Goal: Information Seeking & Learning: Learn about a topic

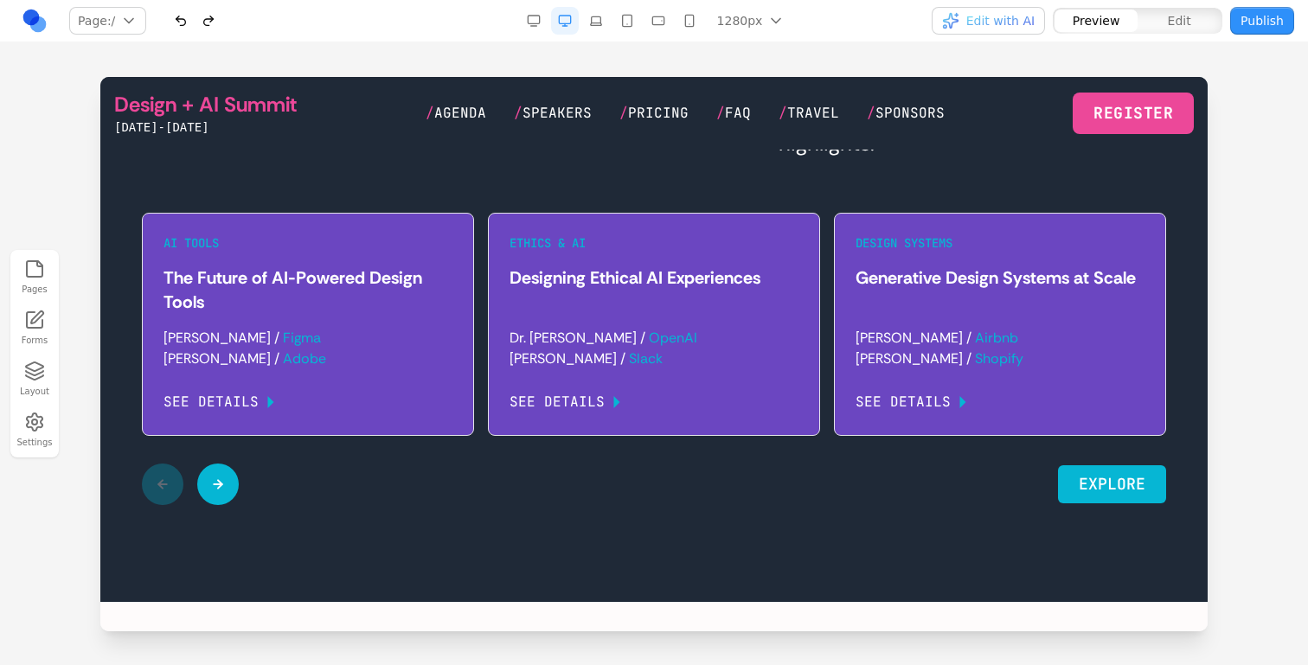
scroll to position [979, 0]
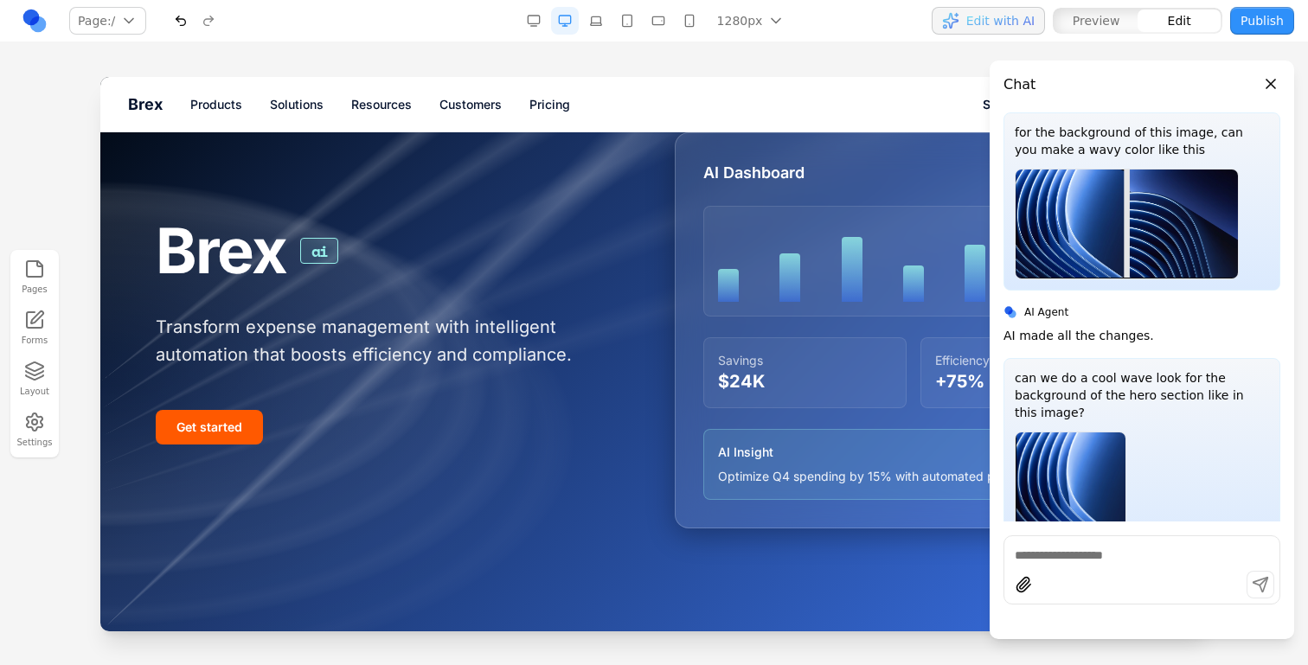
scroll to position [1352, 0]
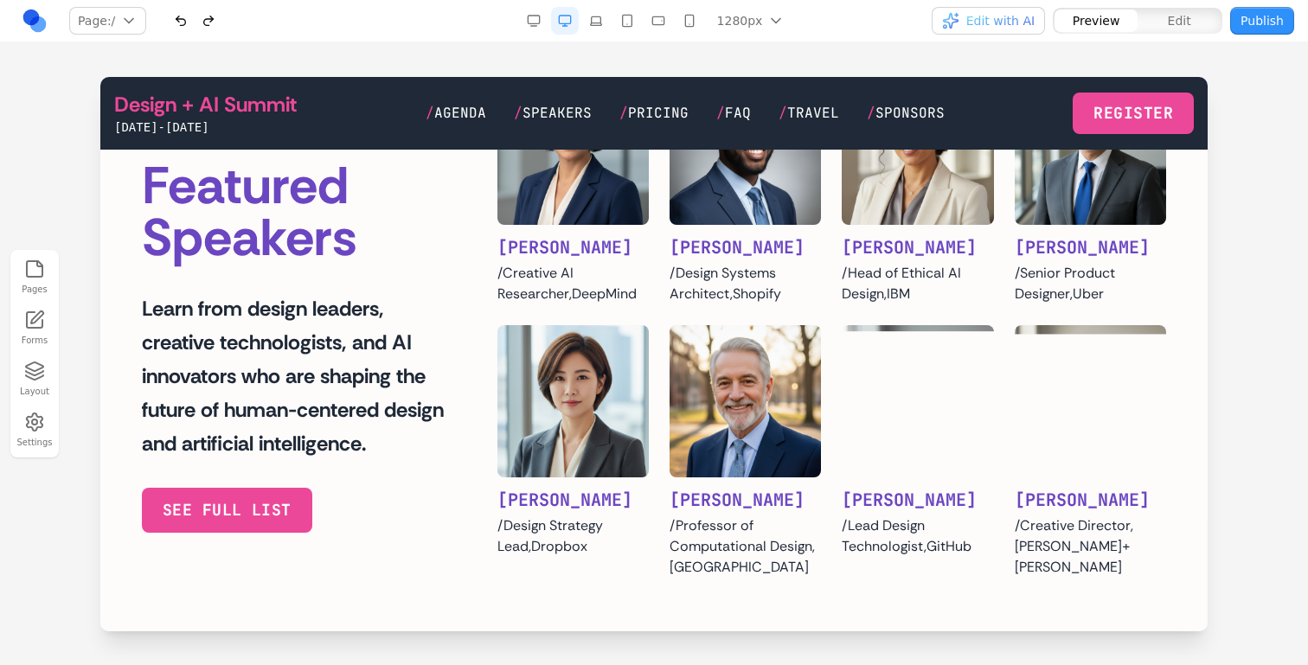
scroll to position [1629, 0]
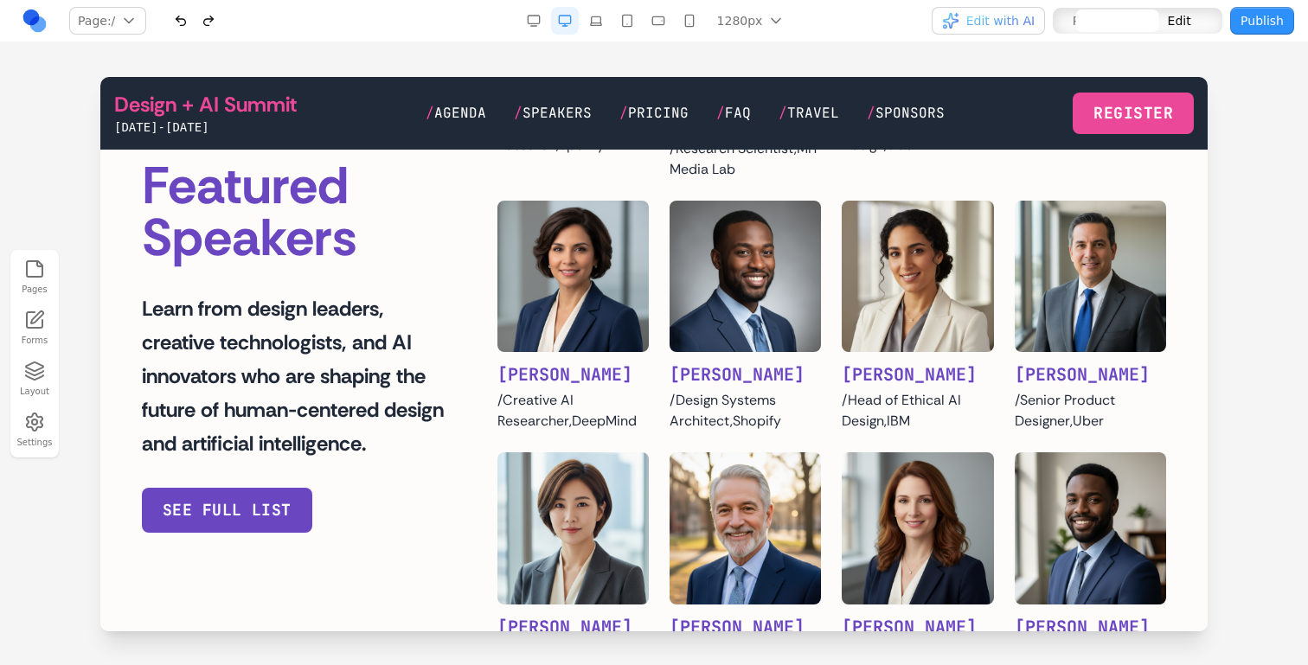
click at [302, 502] on button "see FULL LIST" at bounding box center [227, 510] width 170 height 45
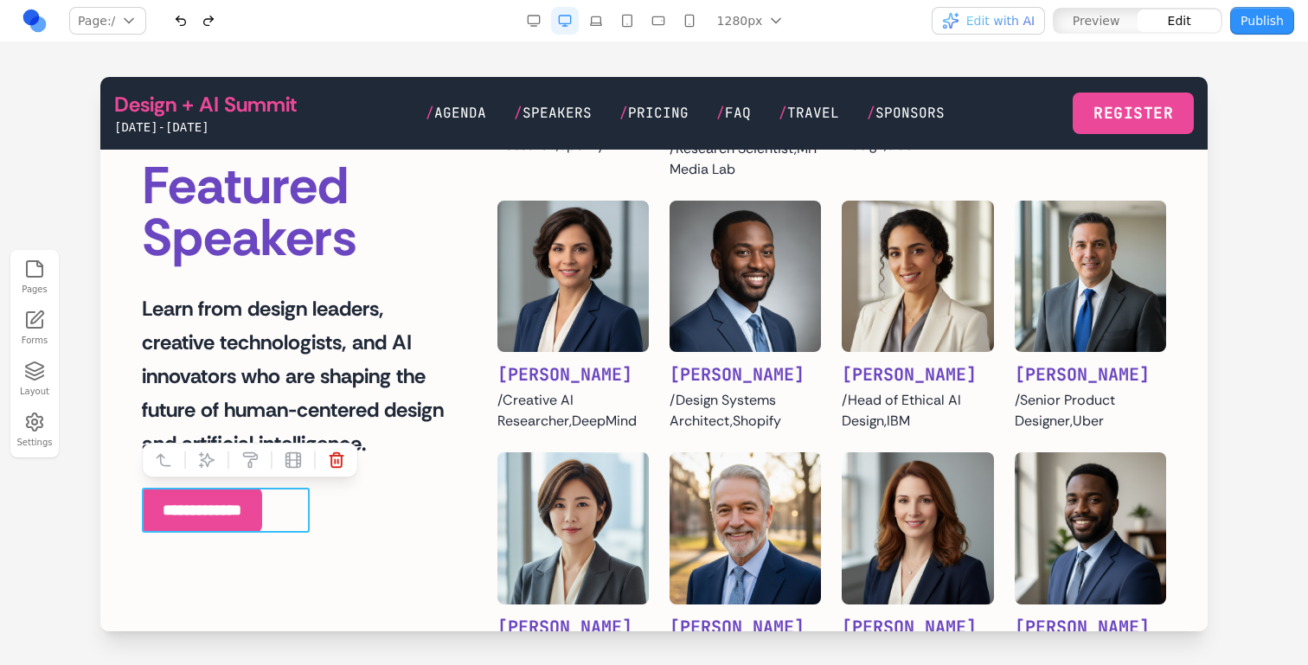
click at [220, 450] on button at bounding box center [207, 460] width 28 height 28
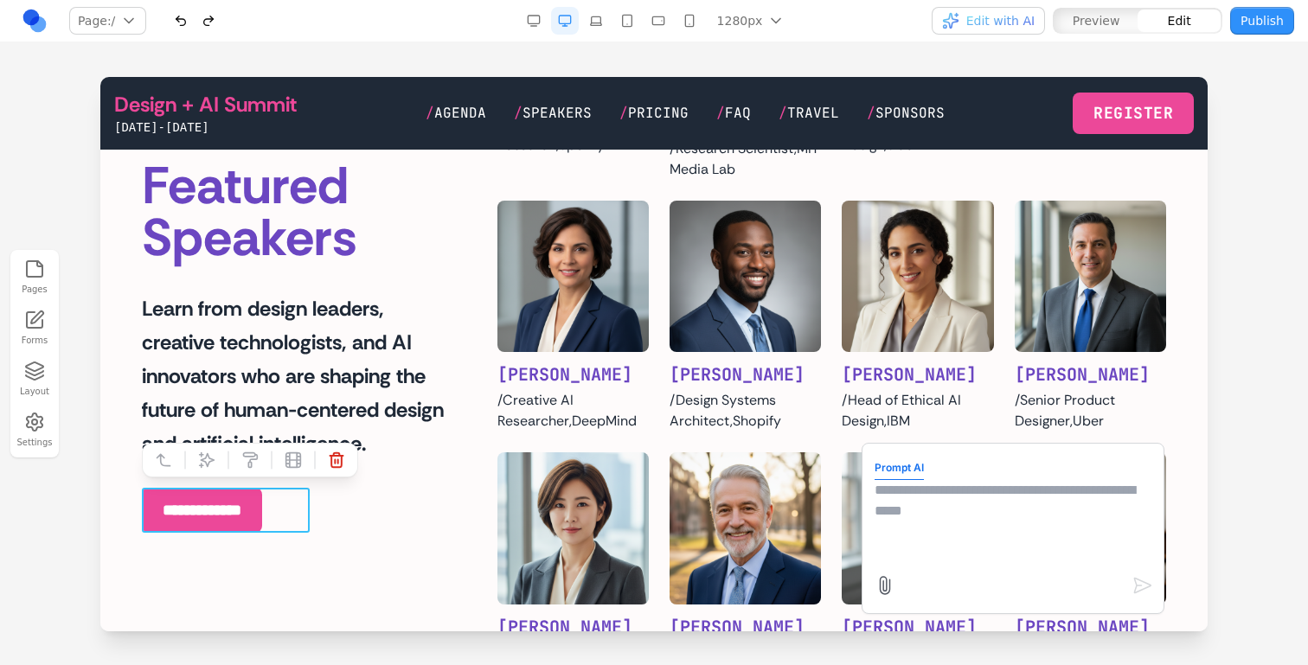
click at [1054, 517] on textarea at bounding box center [1013, 523] width 277 height 87
type textarea "**********"
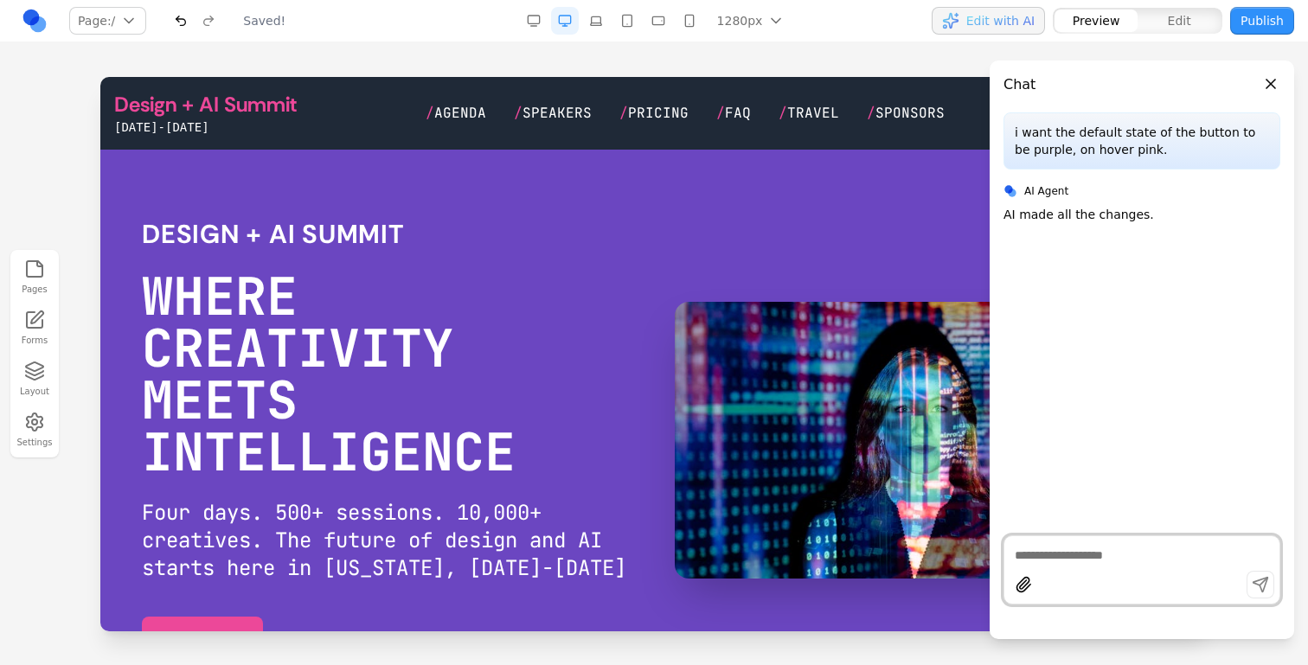
scroll to position [0, 0]
click at [1273, 80] on button "Close panel" at bounding box center [1270, 83] width 19 height 19
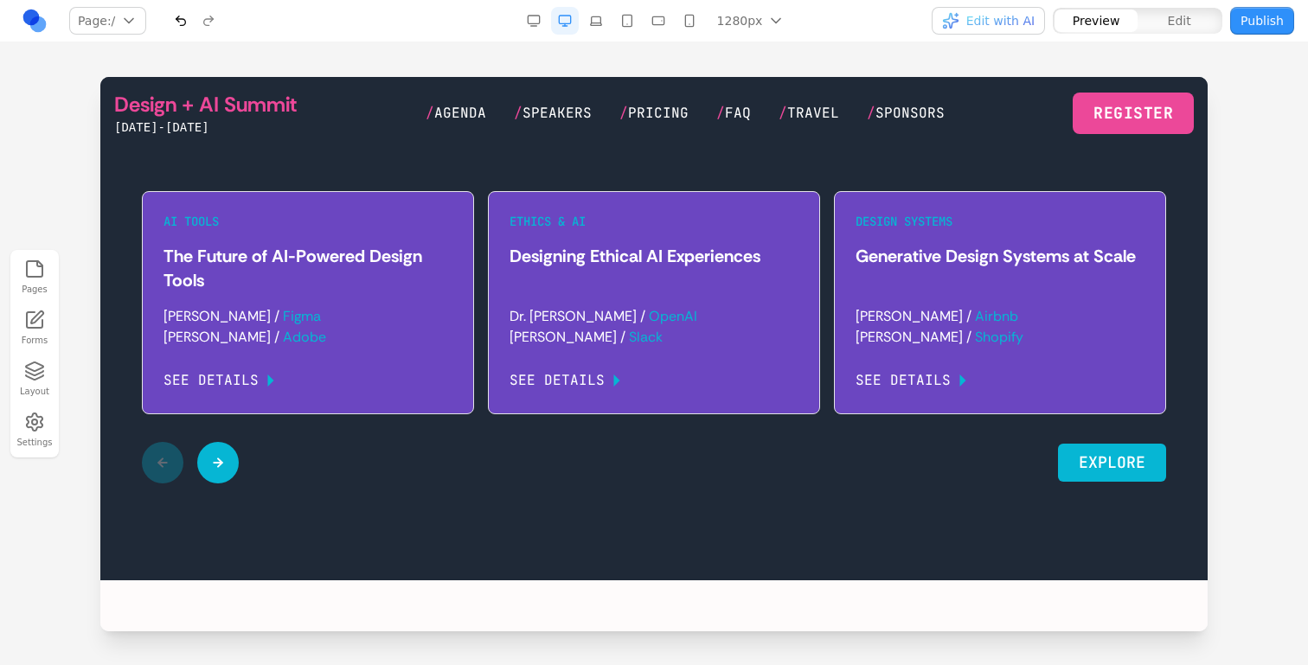
scroll to position [2405, 0]
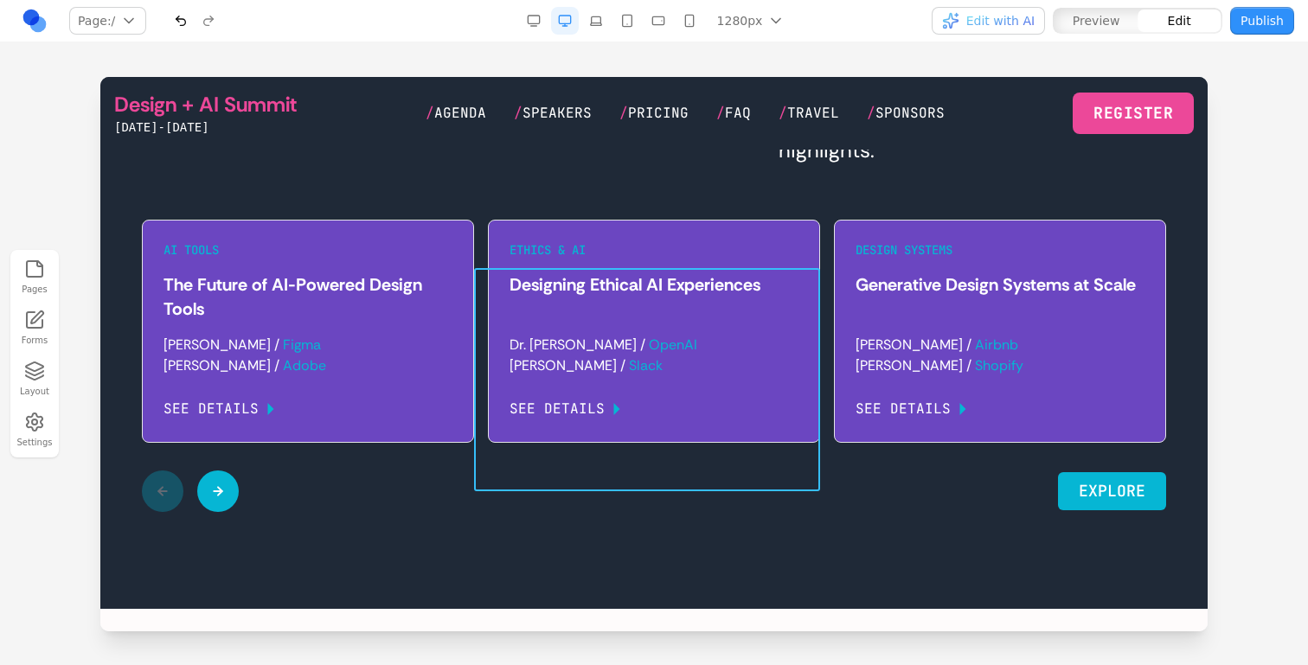
click at [485, 369] on div "Ethics & AI Designing Ethical AI Experiences Dr. [PERSON_NAME] / OpenAI [PERSON…" at bounding box center [647, 331] width 346 height 223
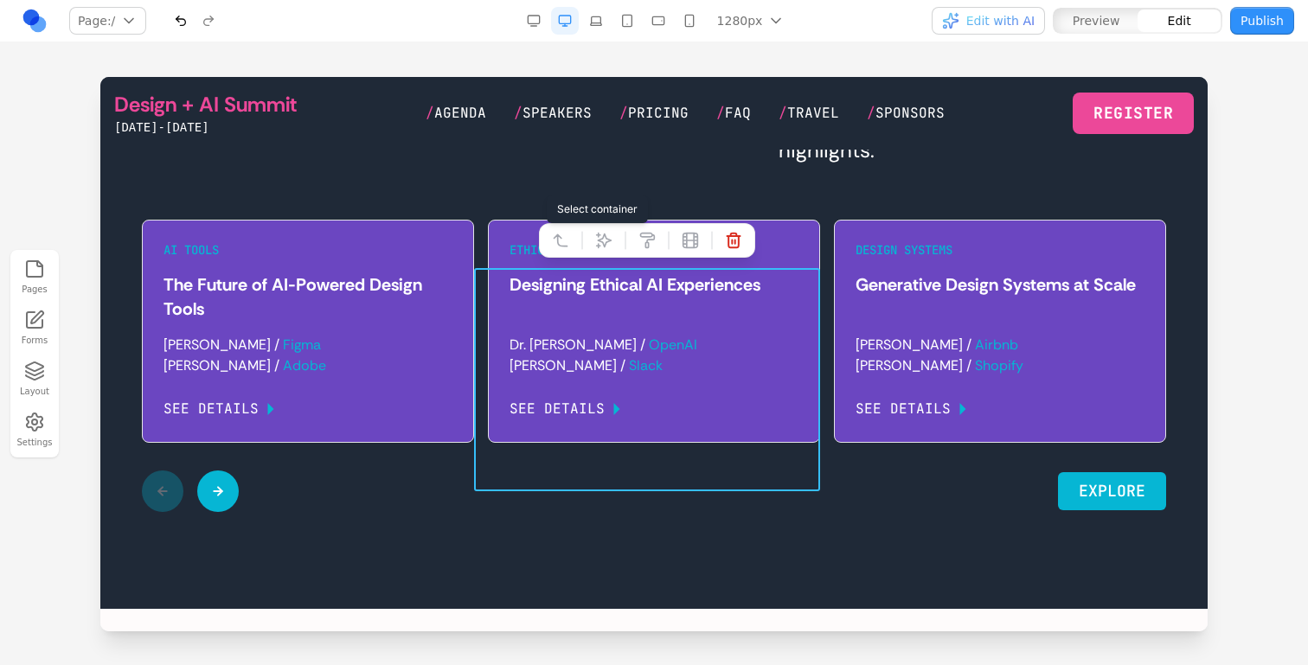
click at [553, 250] on button at bounding box center [561, 241] width 28 height 28
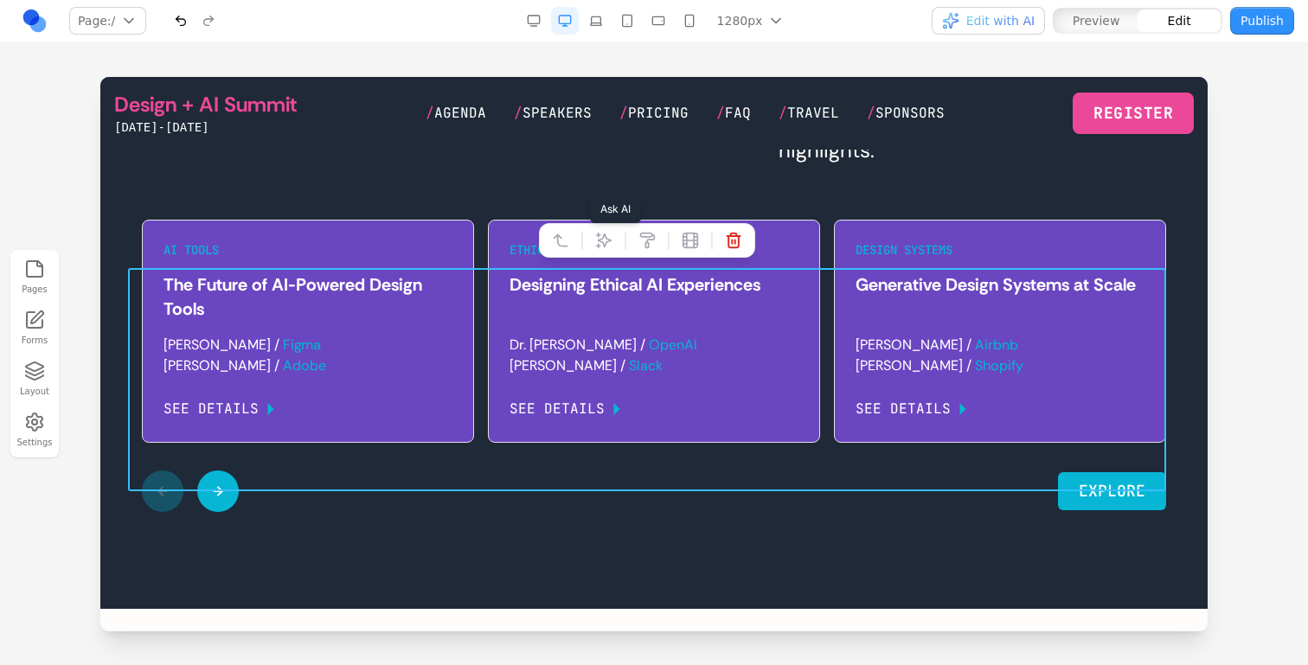
click at [606, 244] on icon at bounding box center [603, 240] width 17 height 17
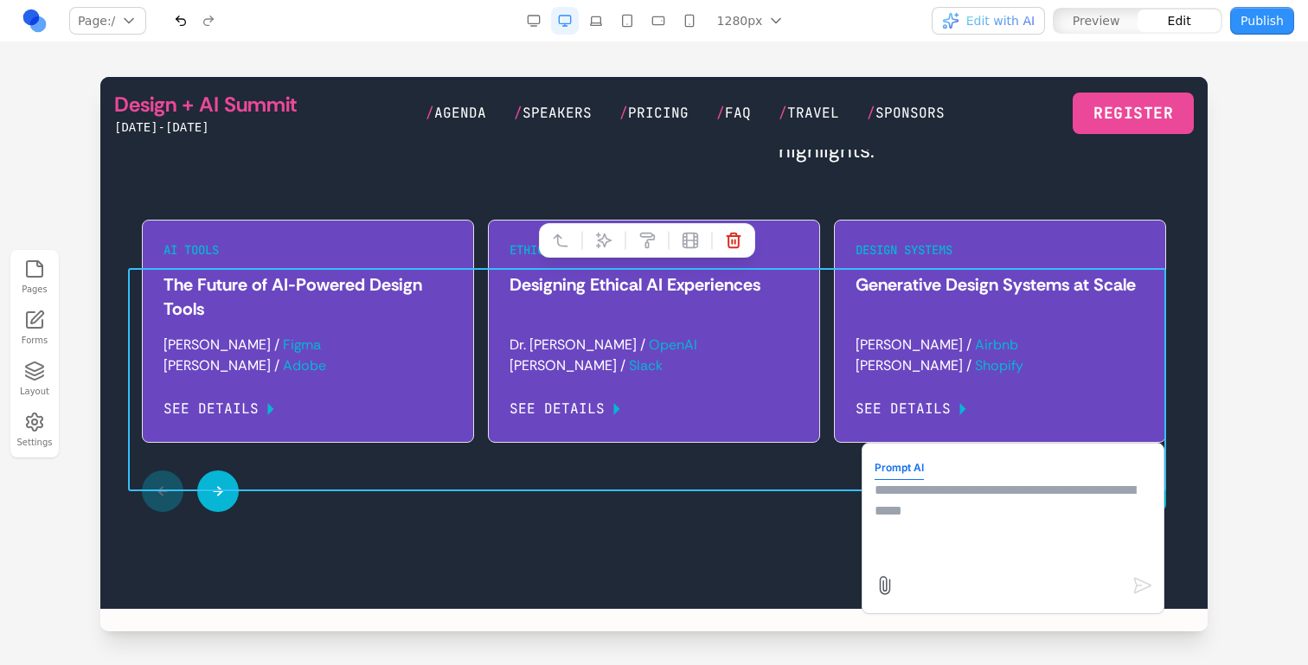
click at [969, 492] on textarea at bounding box center [1013, 523] width 277 height 87
type textarea "**********"
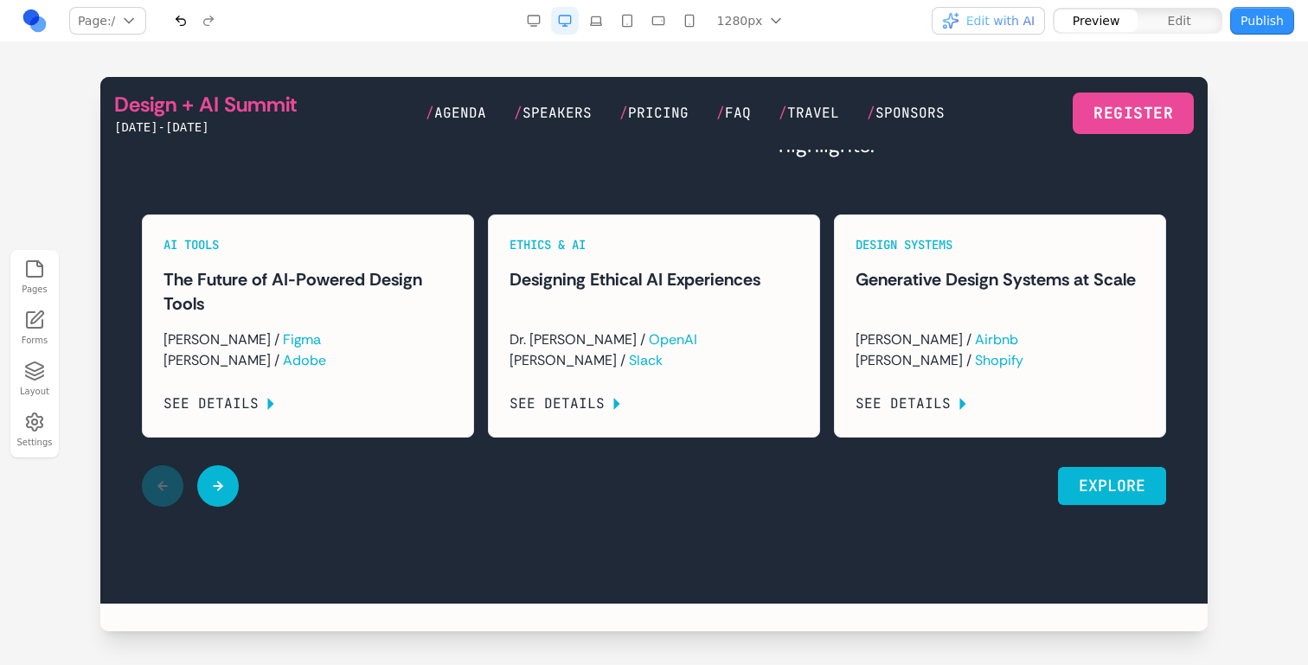
scroll to position [2402, 0]
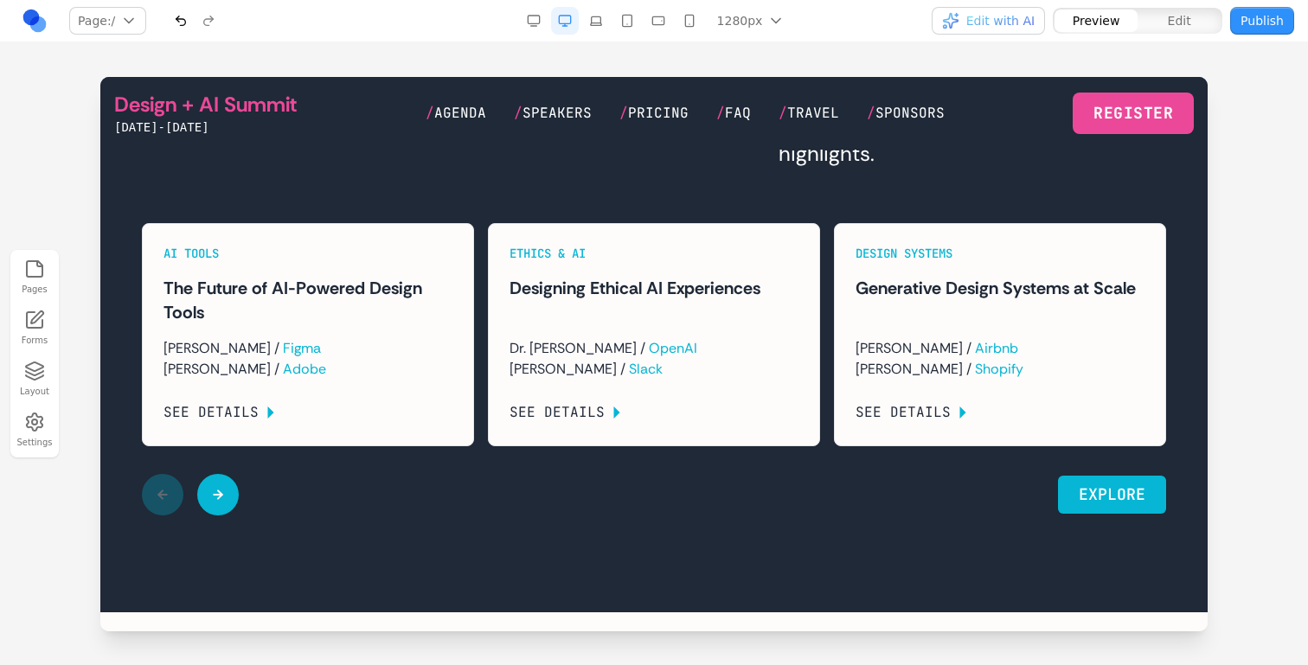
click at [226, 516] on button at bounding box center [218, 495] width 42 height 42
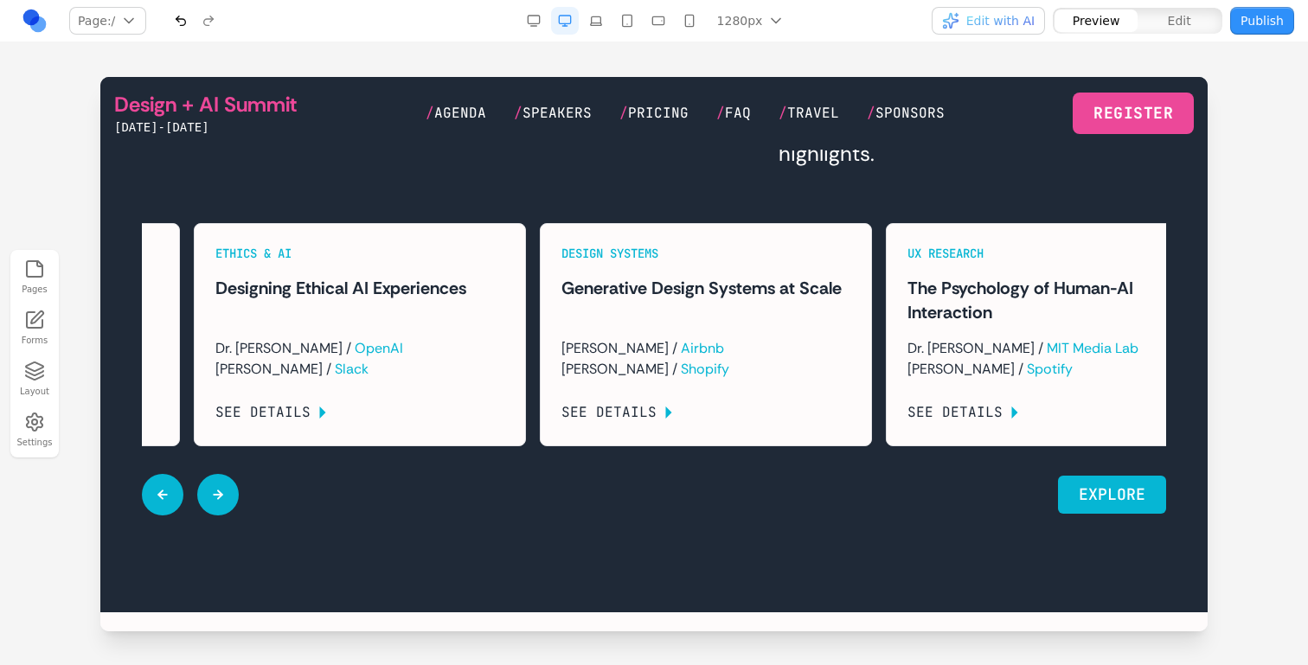
click at [226, 516] on button at bounding box center [218, 495] width 42 height 42
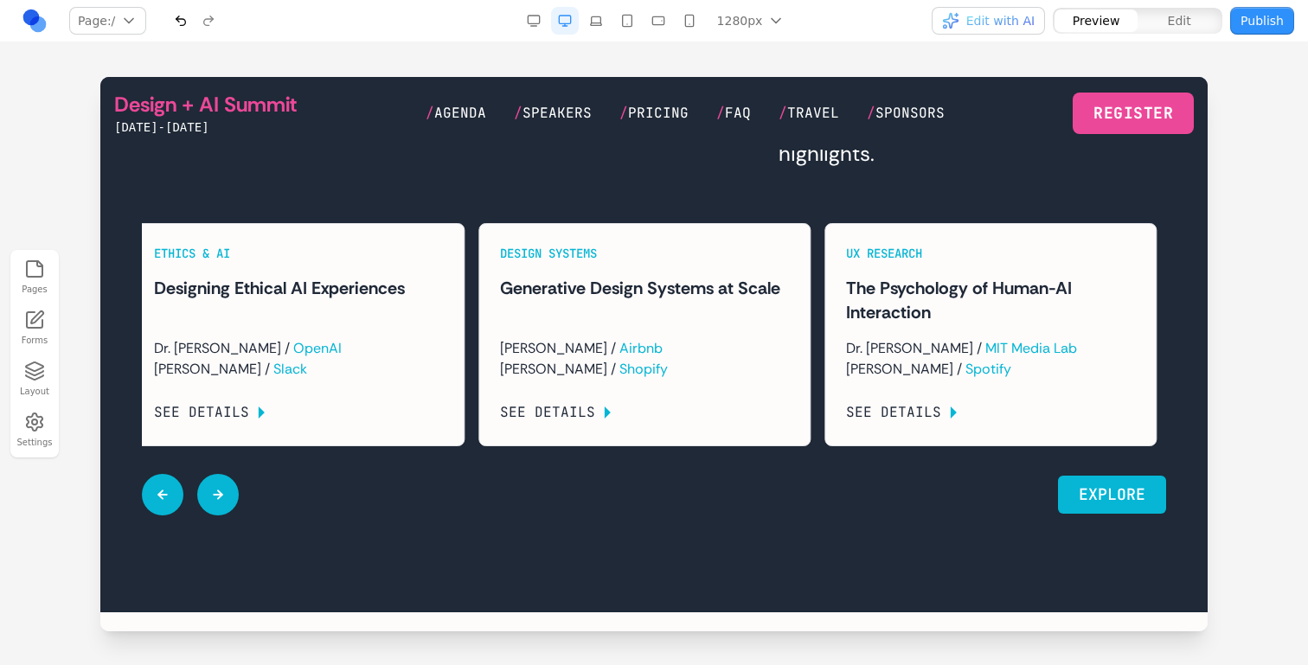
click at [226, 516] on button at bounding box center [218, 495] width 42 height 42
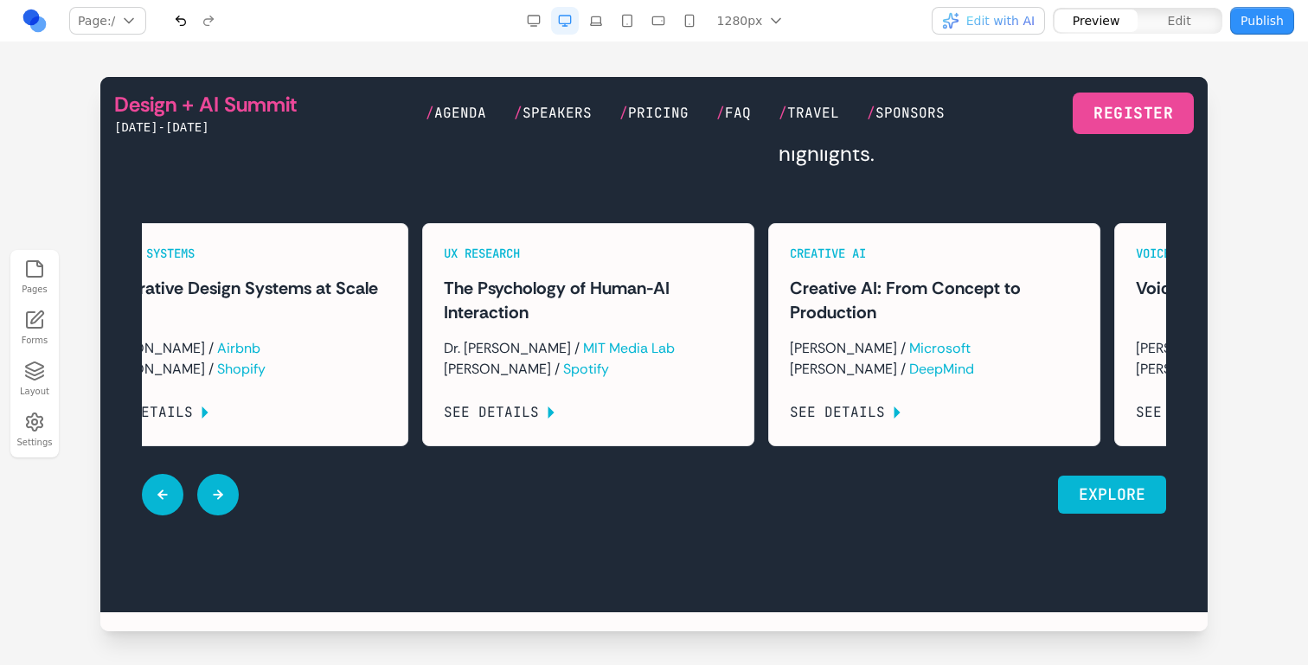
click at [226, 516] on button at bounding box center [218, 495] width 42 height 42
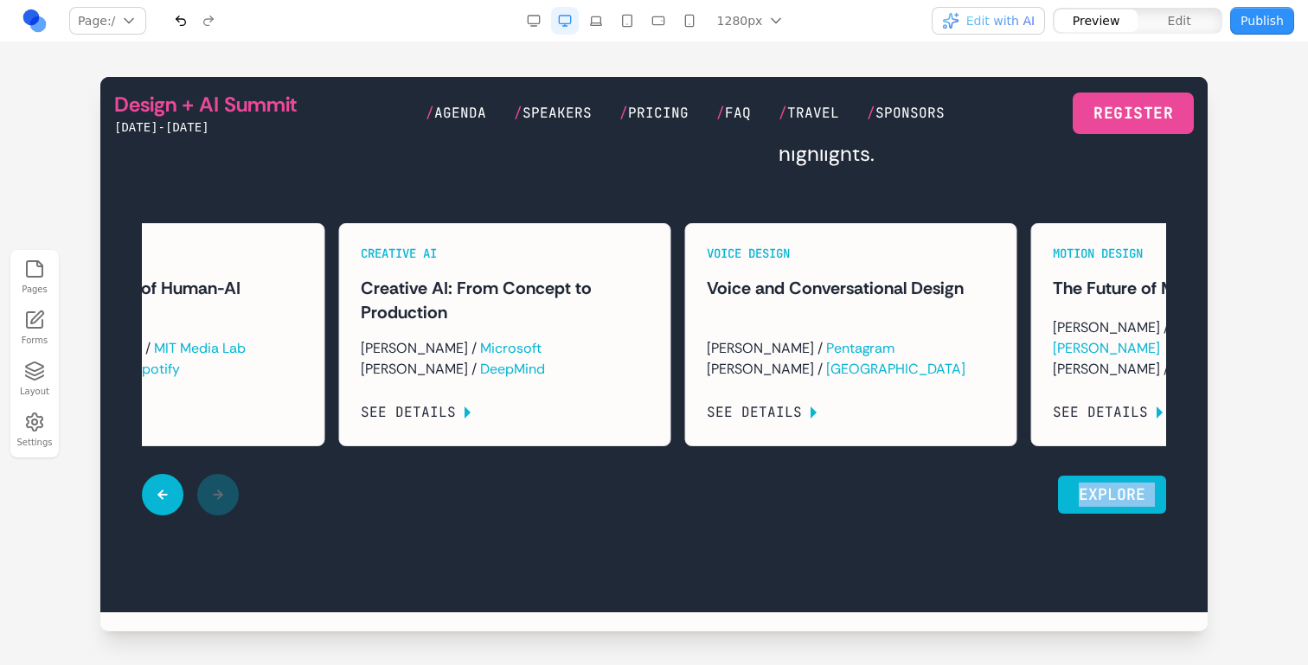
click at [226, 516] on div at bounding box center [190, 495] width 97 height 42
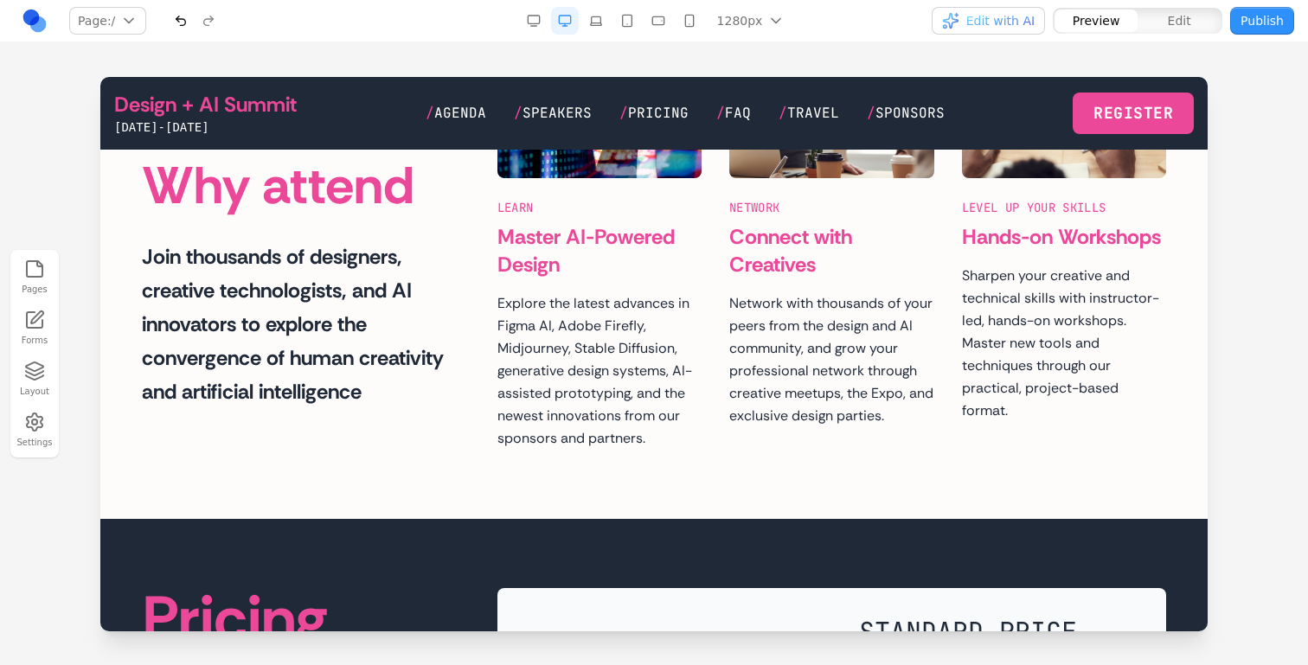
scroll to position [3070, 0]
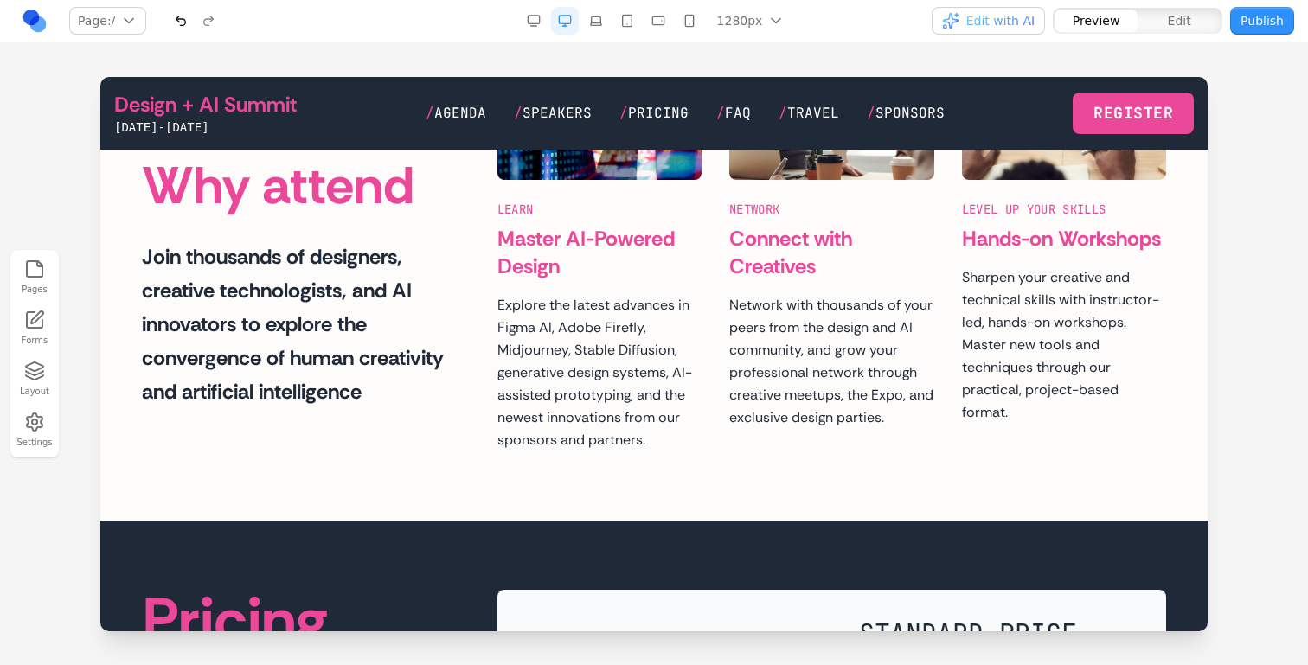
click at [390, 452] on div "Why attend Join thousands of designers, creative technologists, and AI innovato…" at bounding box center [654, 233] width 1024 height 438
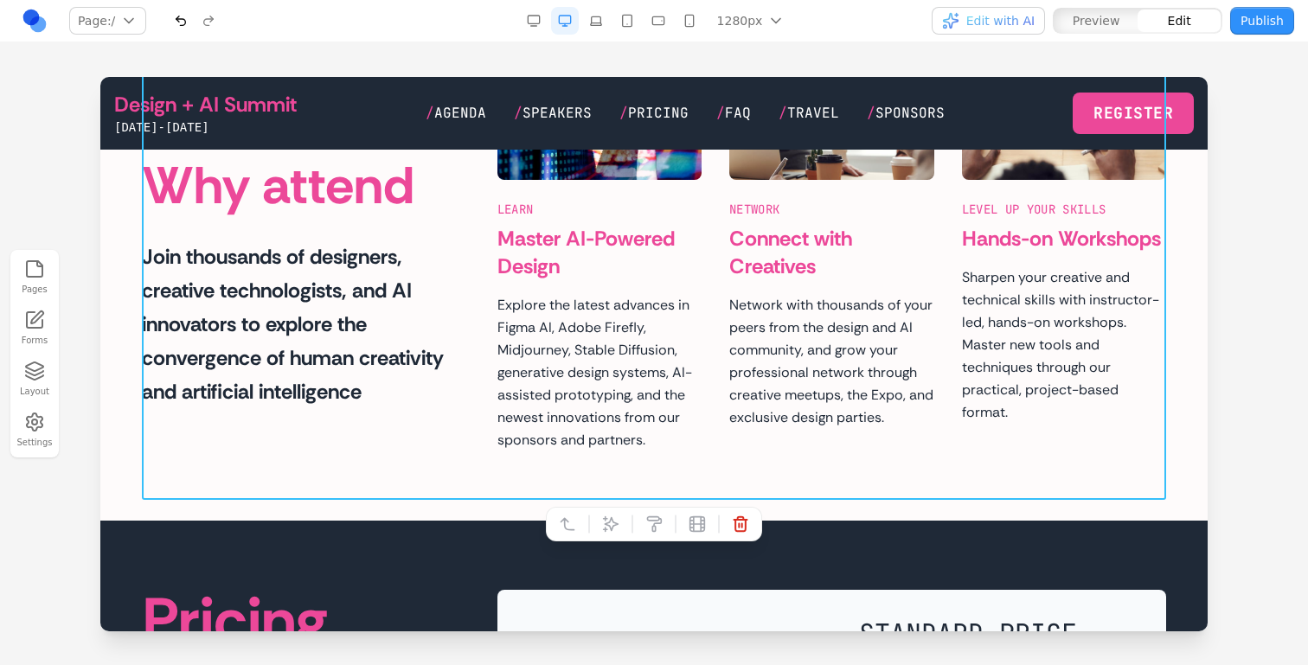
click at [591, 504] on section "Why attend Join thousands of designers, creative technologists, and AI innovato…" at bounding box center [653, 233] width 1107 height 576
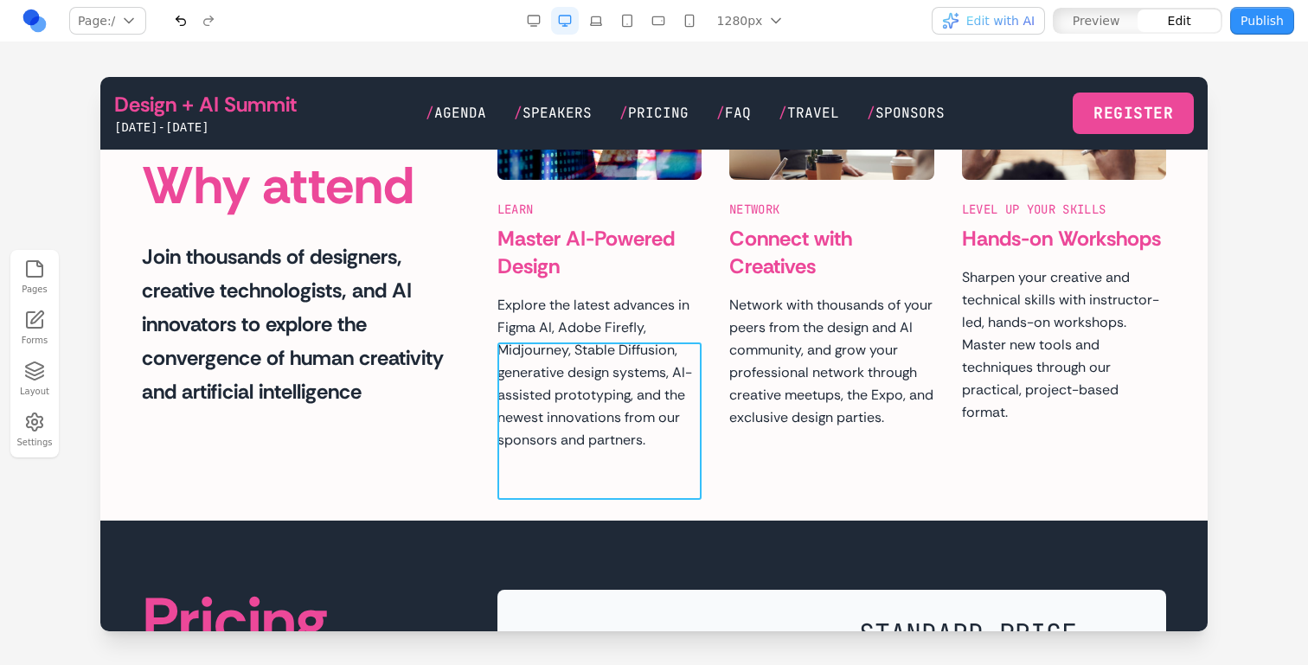
click at [428, 452] on div "Why attend Join thousands of designers, creative technologists, and AI innovato…" at bounding box center [654, 233] width 1024 height 438
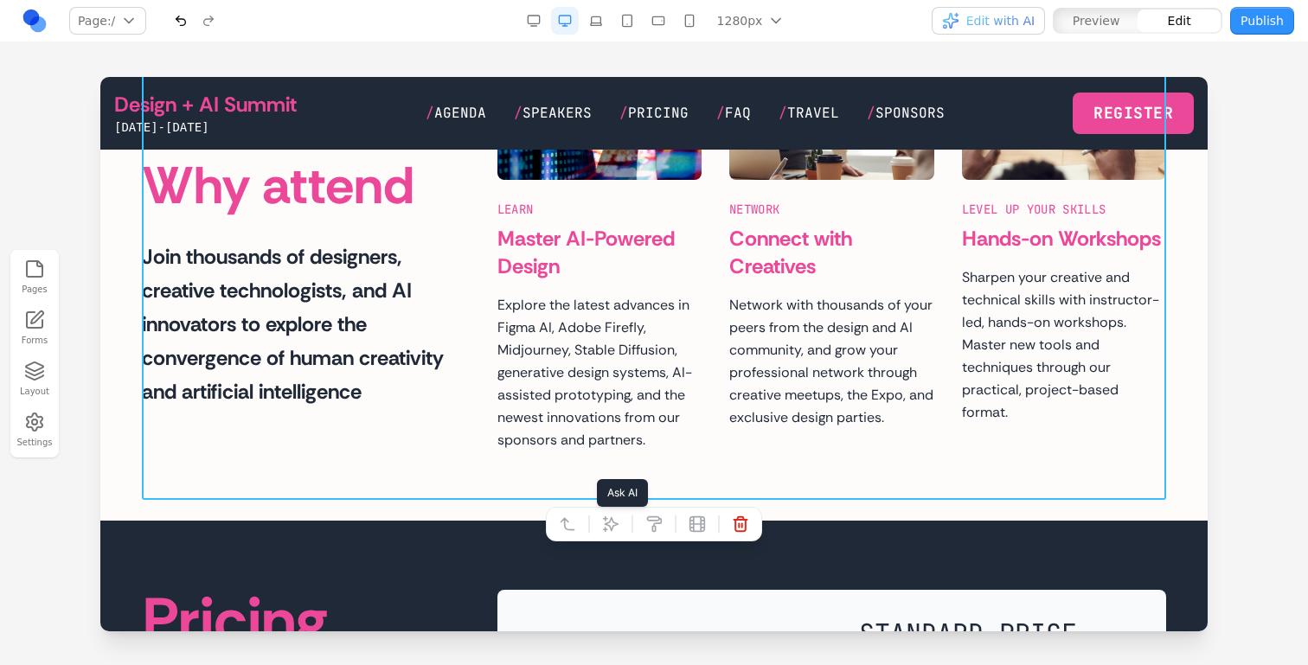
click at [617, 520] on icon at bounding box center [610, 524] width 17 height 17
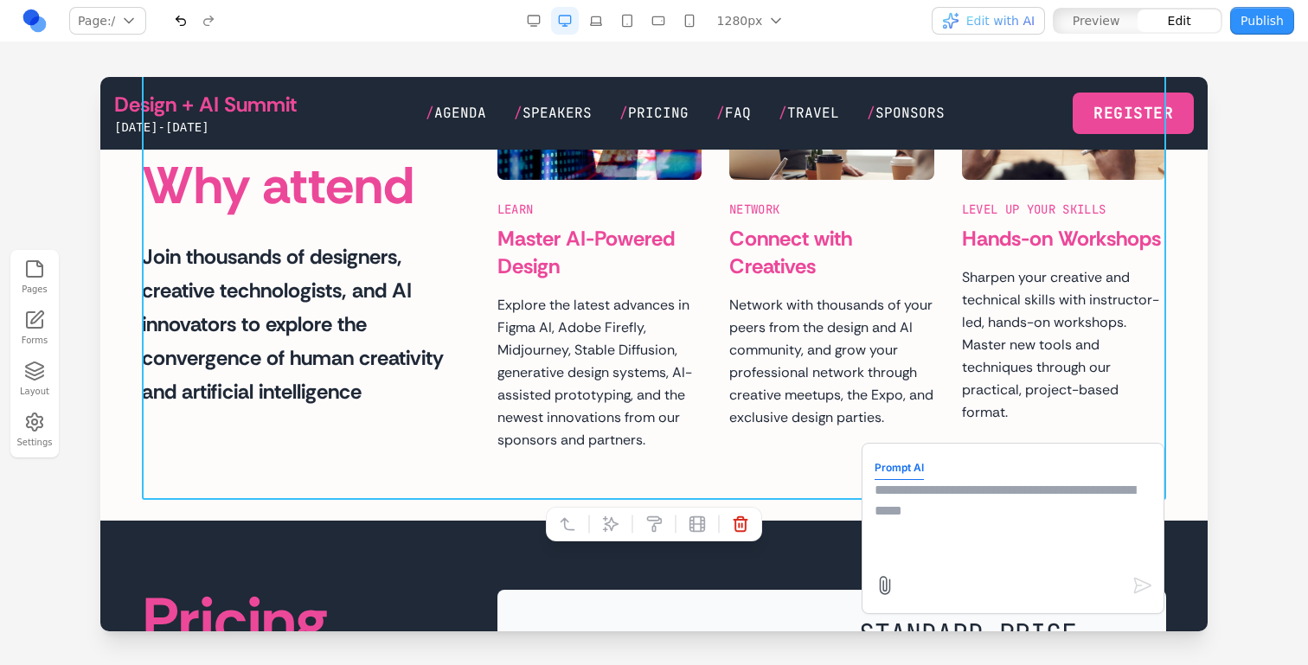
click at [860, 521] on section "Why attend Join thousands of designers, creative technologists, and AI innovato…" at bounding box center [653, 233] width 1107 height 576
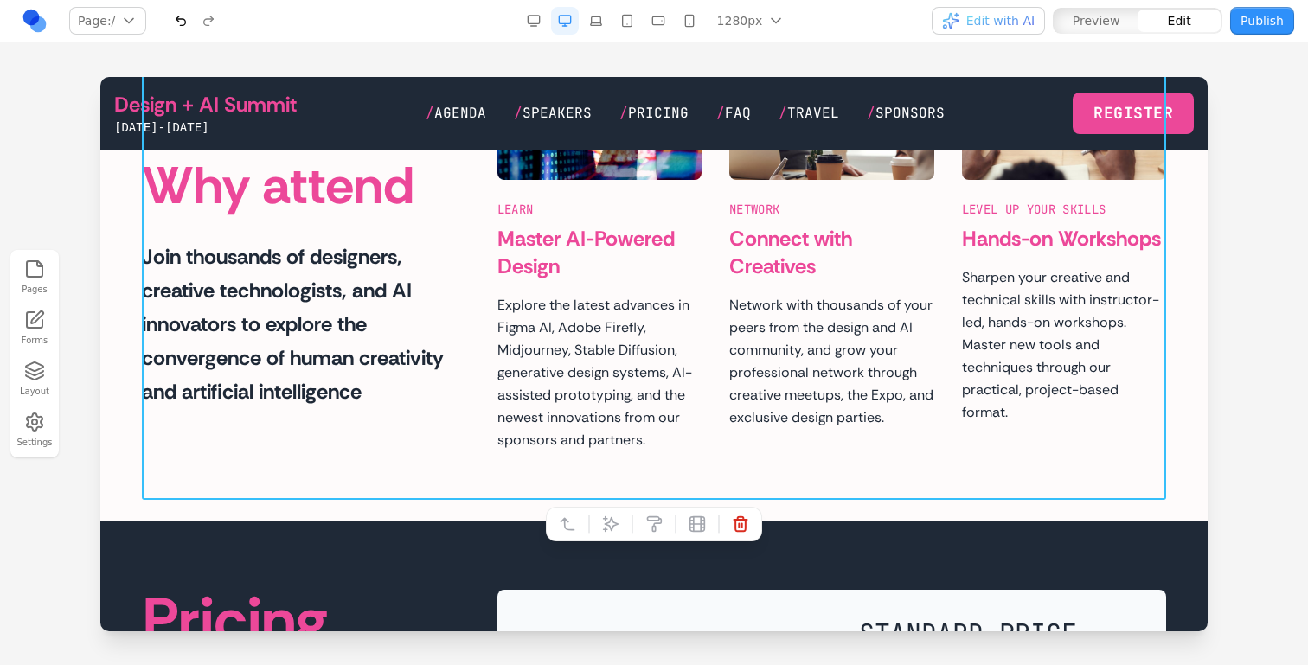
click at [396, 452] on div "Why attend Join thousands of designers, creative technologists, and AI innovato…" at bounding box center [654, 233] width 1024 height 438
click at [613, 513] on button at bounding box center [611, 524] width 28 height 28
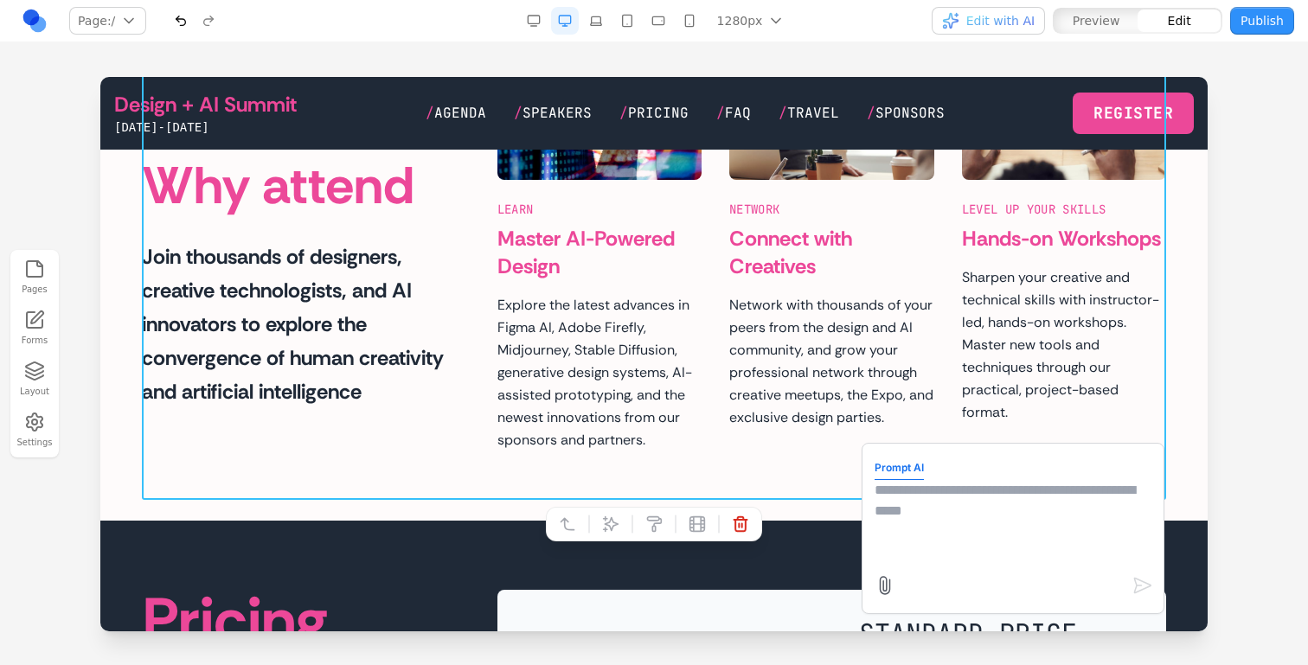
click at [901, 509] on textarea at bounding box center [1013, 523] width 277 height 87
type textarea "**********"
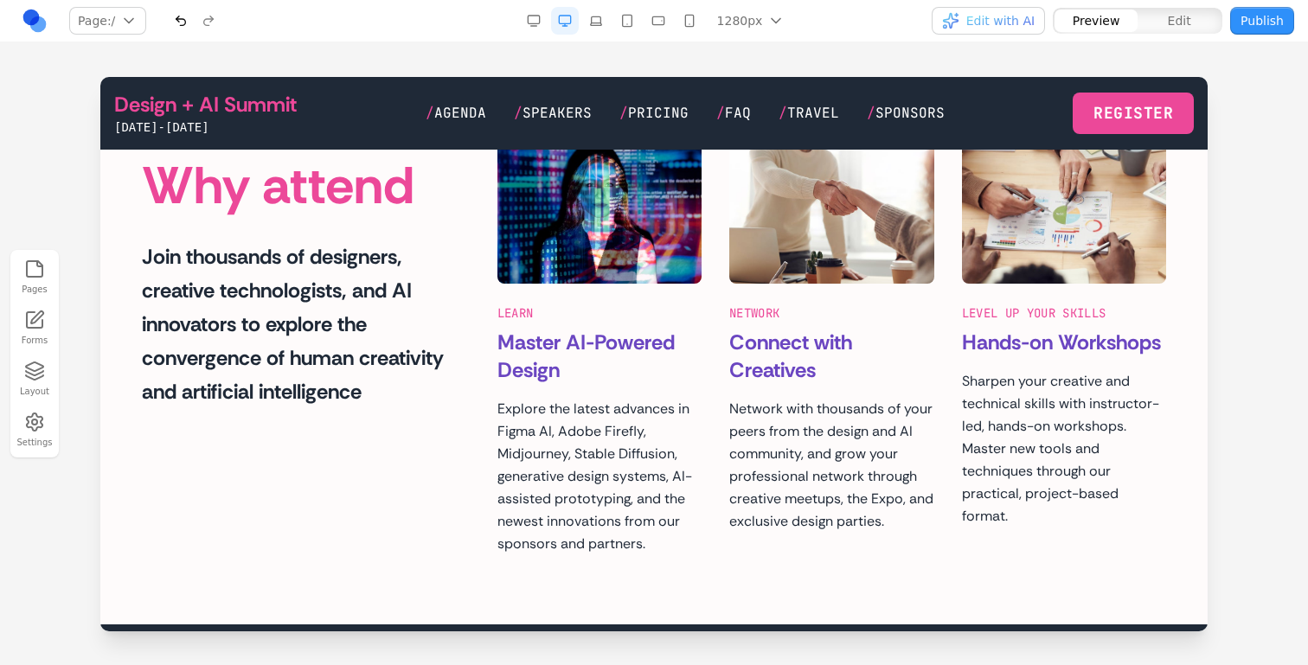
scroll to position [2968, 0]
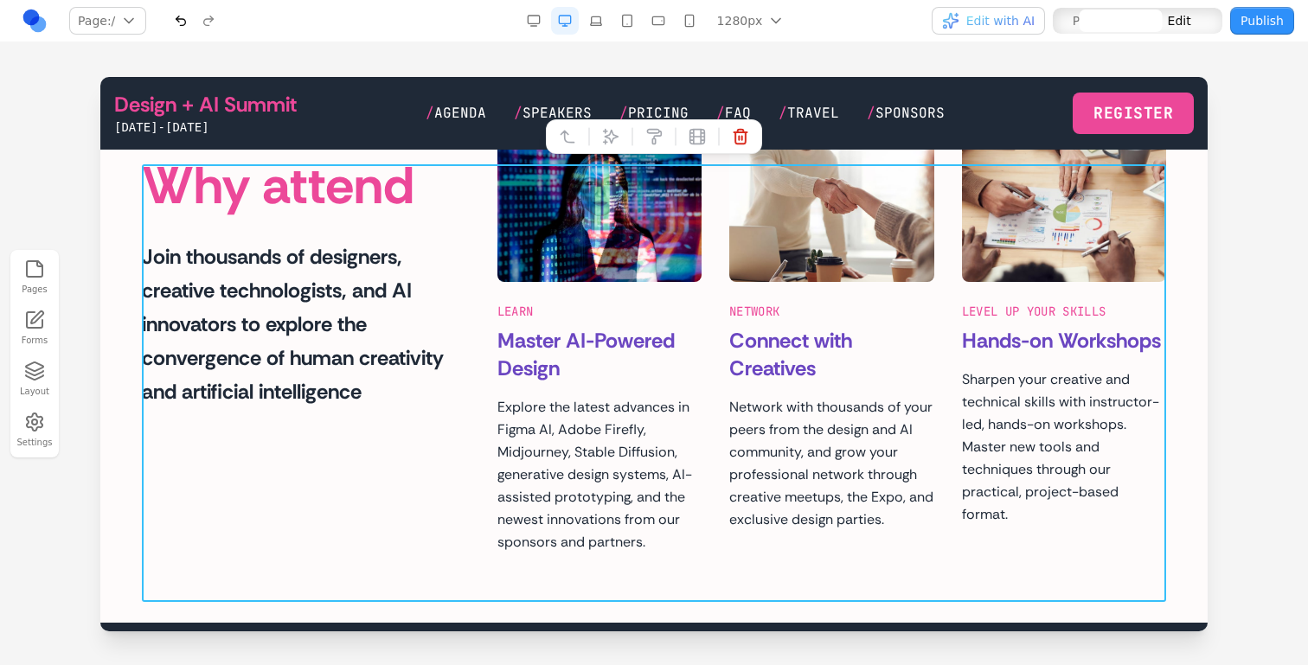
click at [375, 466] on div "Why attend Join thousands of designers, creative technologists, and AI innovato…" at bounding box center [654, 335] width 1024 height 438
click at [609, 134] on icon at bounding box center [611, 136] width 15 height 15
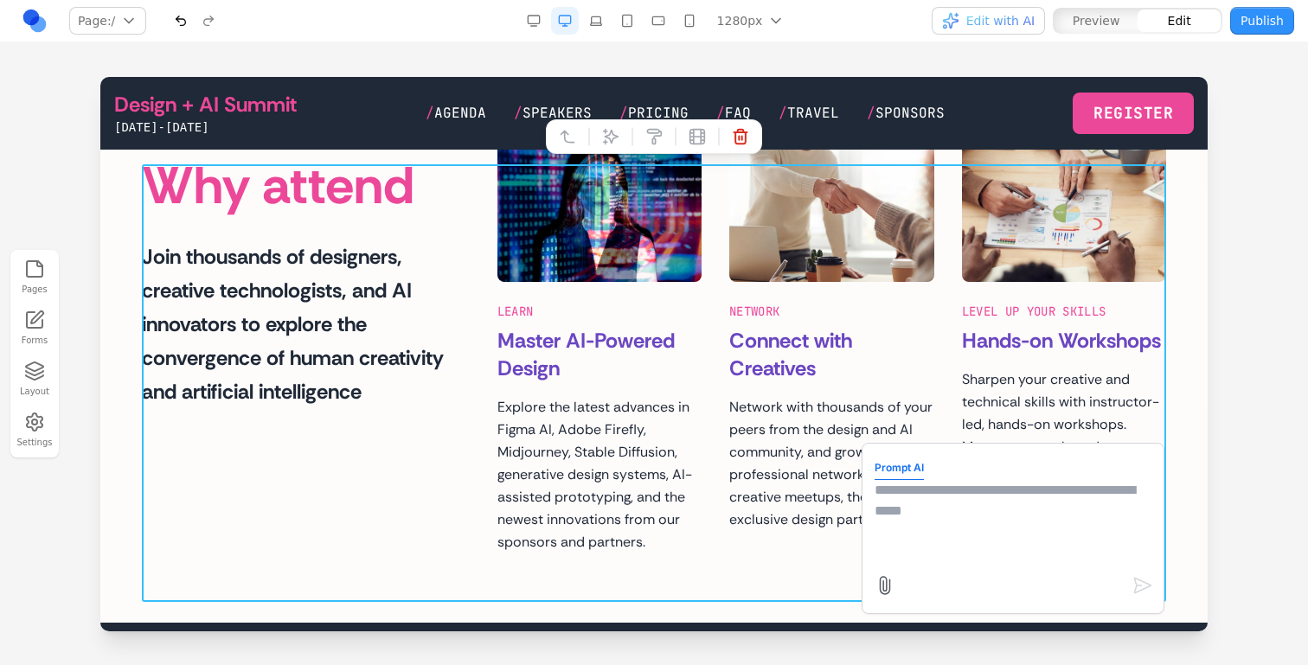
click at [1001, 531] on textarea at bounding box center [1013, 523] width 277 height 87
type textarea "**********"
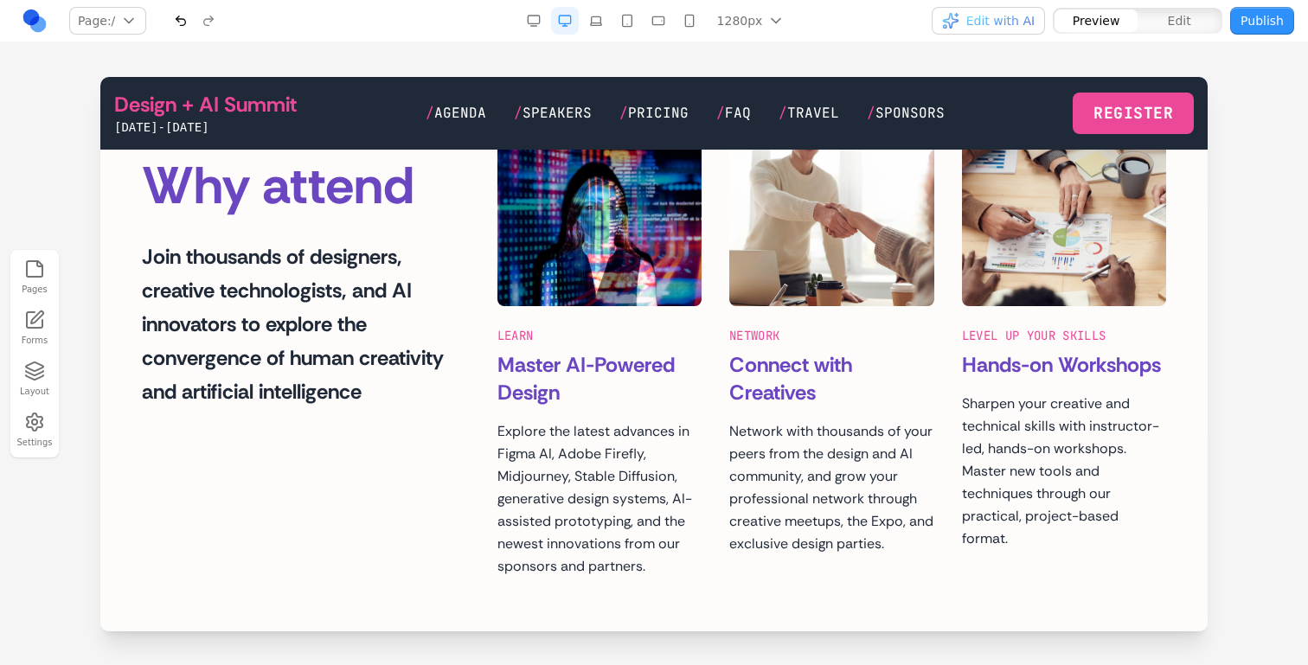
scroll to position [2942, 0]
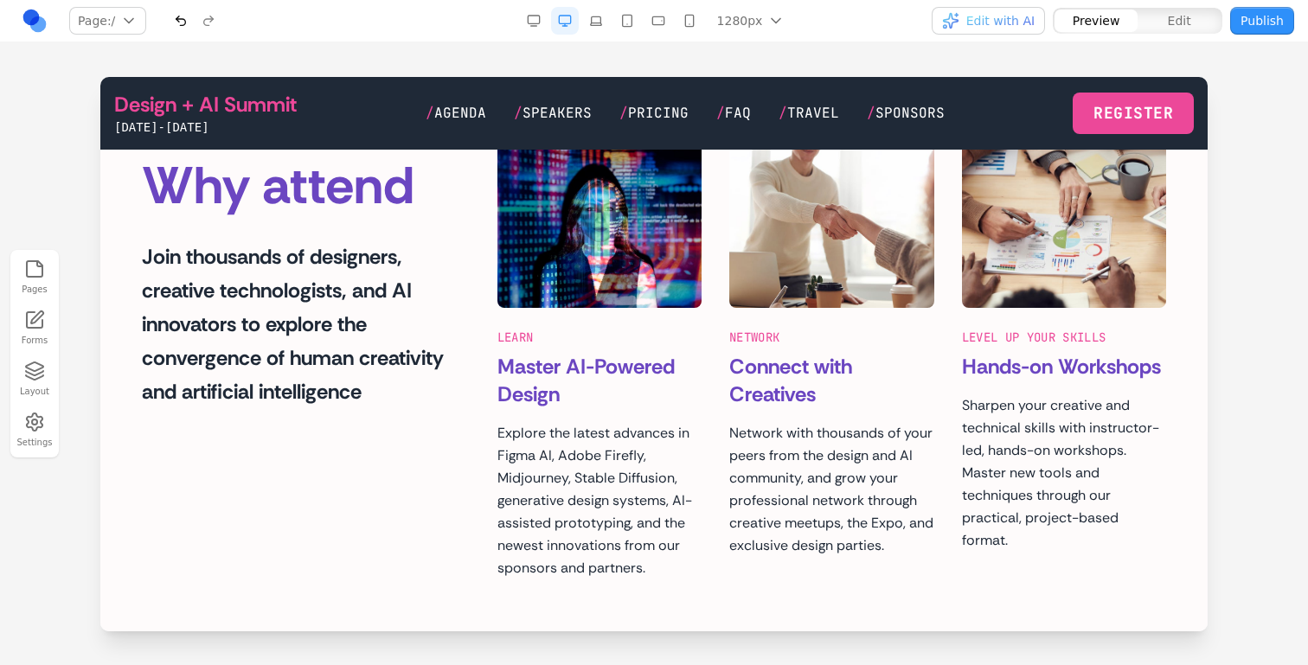
click at [556, 372] on div "LEARN Master AI-Powered Design Explore the latest advances in Figma AI, Adobe F…" at bounding box center [599, 361] width 204 height 438
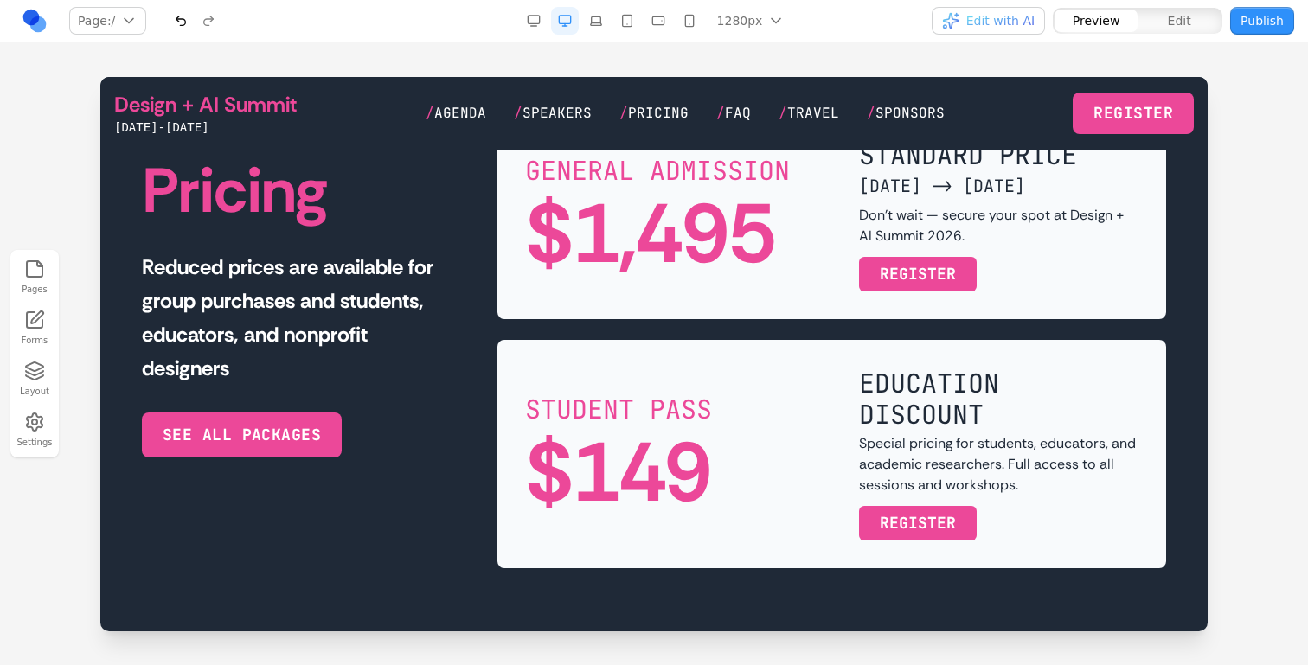
scroll to position [3546, 0]
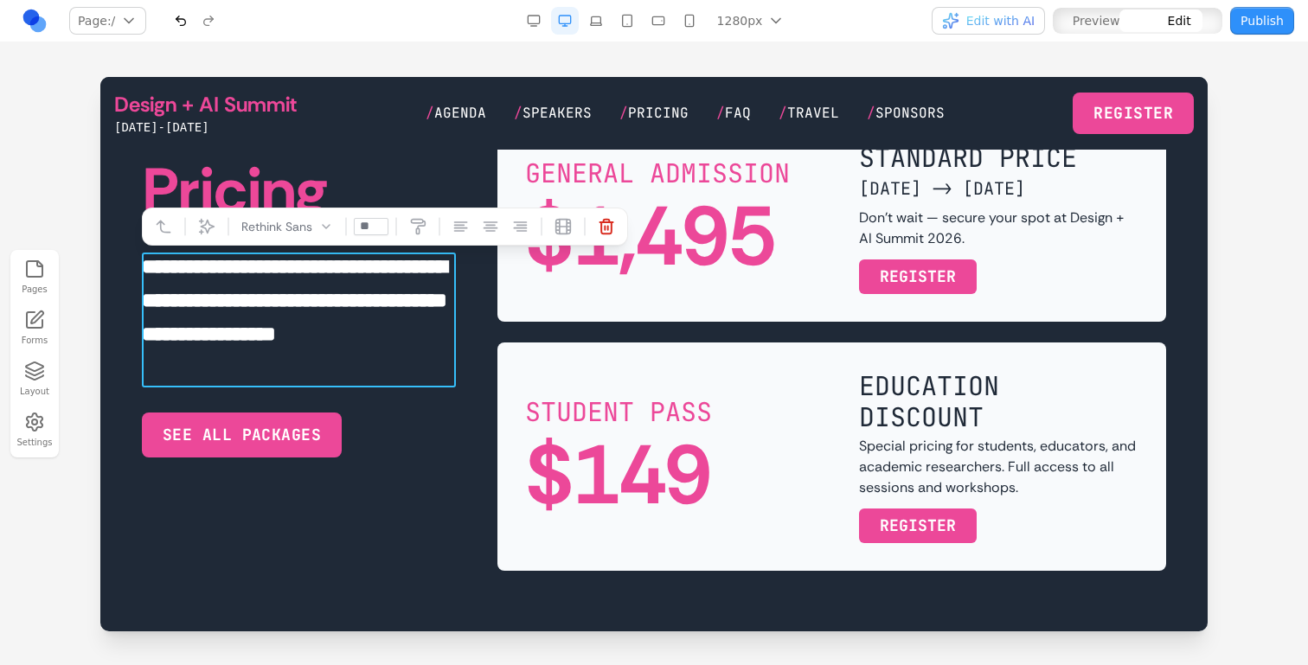
click at [445, 372] on p "**********" at bounding box center [299, 317] width 314 height 135
click at [450, 455] on div "SEE ALL PACKAGES" at bounding box center [299, 435] width 314 height 45
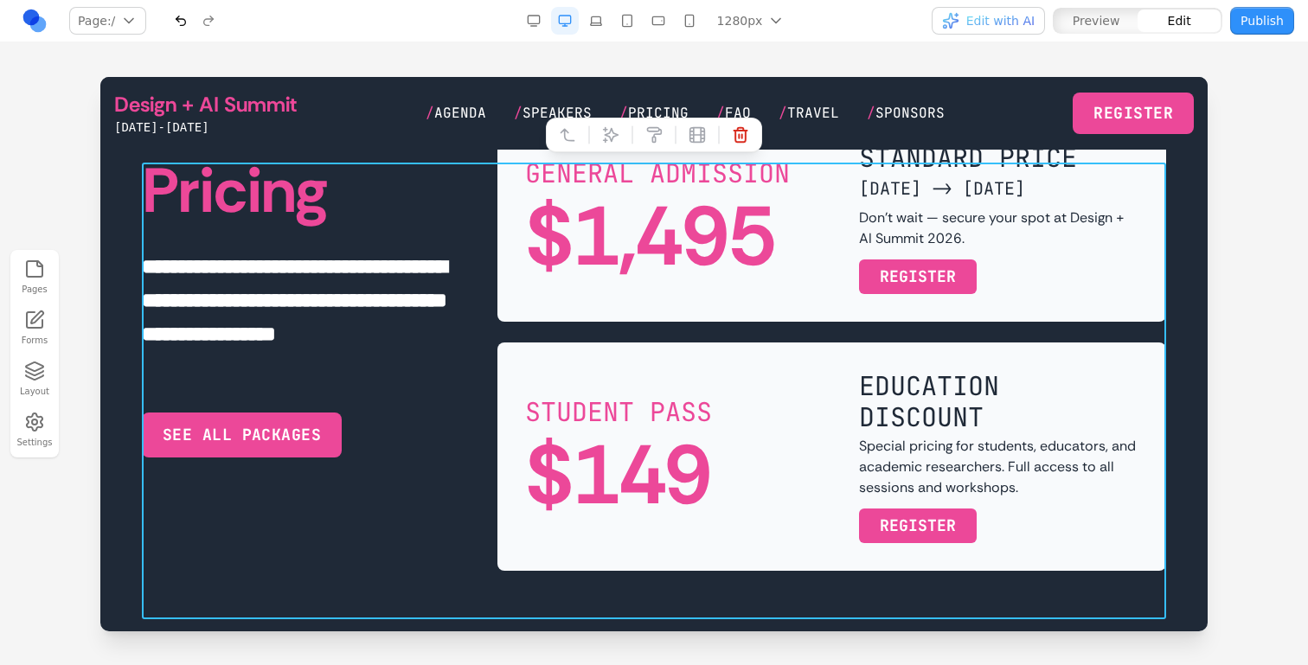
click at [485, 387] on div "**********" at bounding box center [654, 342] width 1024 height 457
click at [607, 139] on icon at bounding box center [611, 134] width 15 height 15
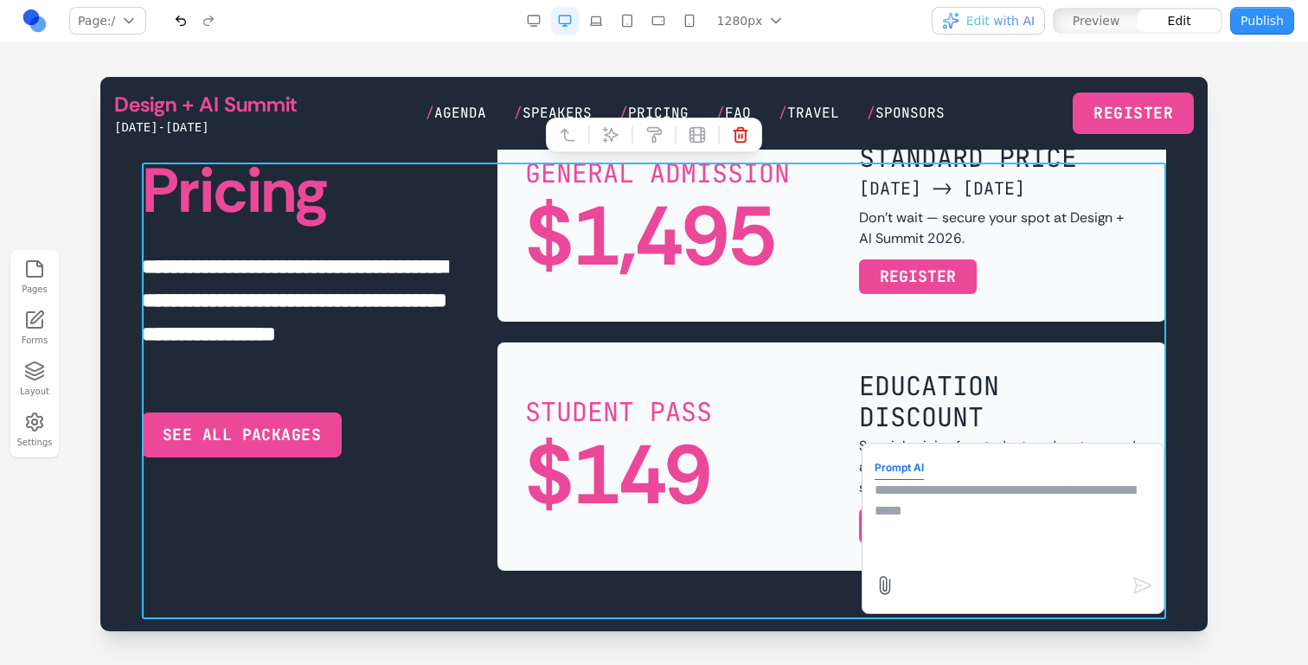
click at [950, 531] on textarea at bounding box center [1013, 523] width 277 height 87
type textarea "**********"
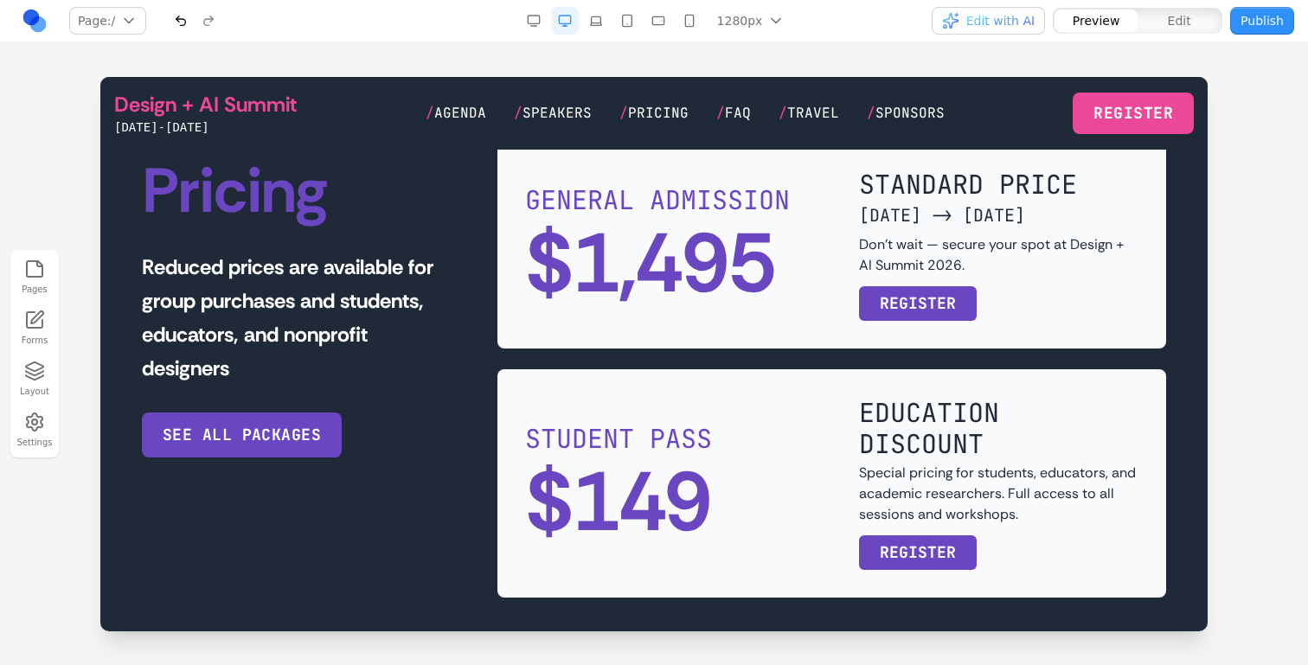
scroll to position [3537, 0]
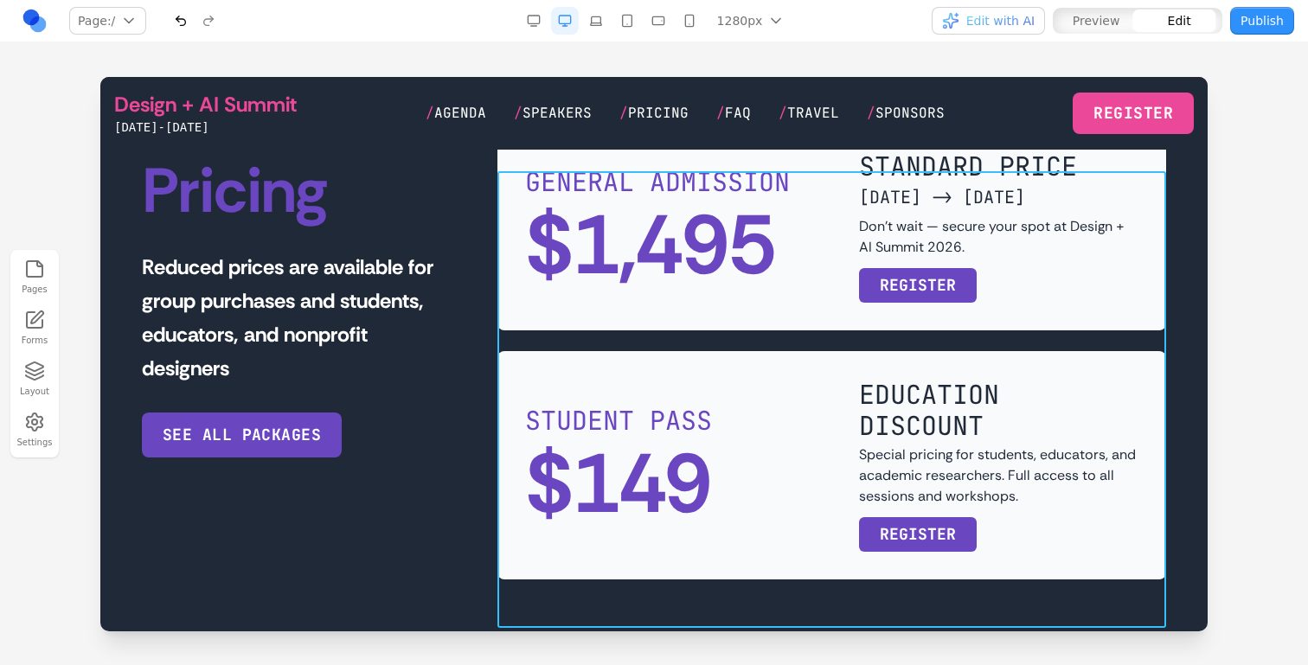
click at [765, 389] on div "GENERAL ADMISSION $1,495 STANDARD PRICE MAY 1 -> JUNE 12 Don't wait — secure yo…" at bounding box center [831, 351] width 669 height 457
click at [796, 148] on icon at bounding box center [788, 143] width 17 height 17
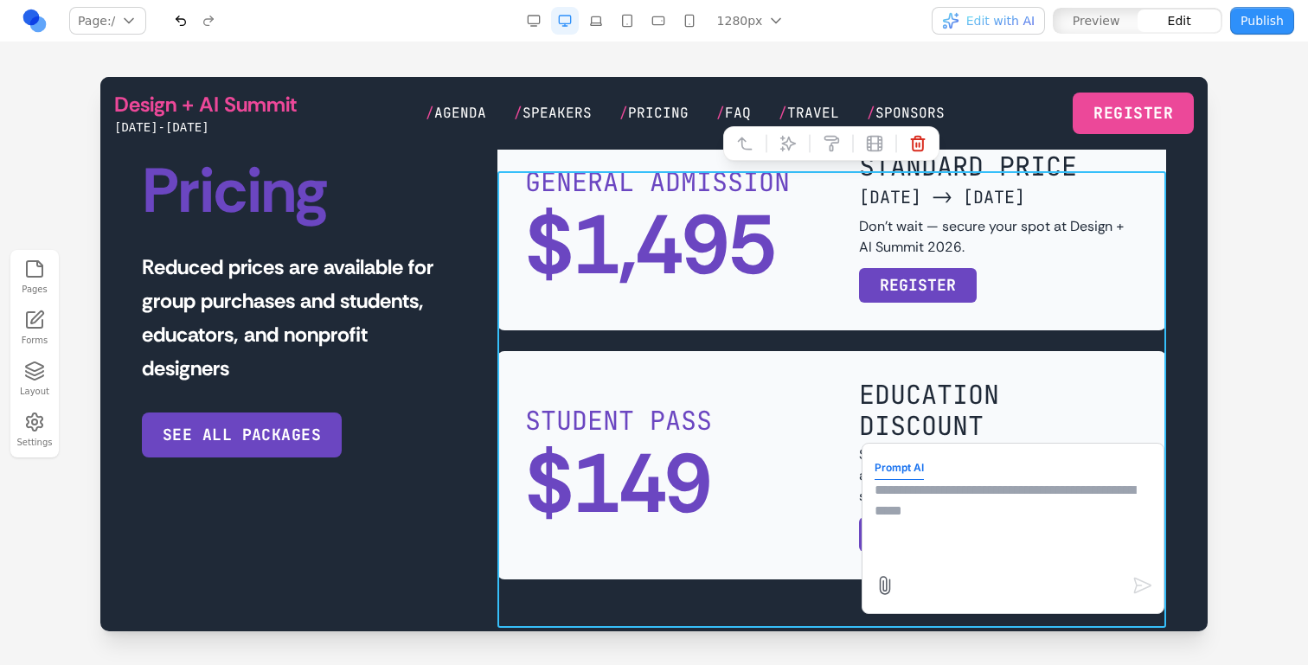
click at [899, 492] on textarea at bounding box center [1013, 523] width 277 height 87
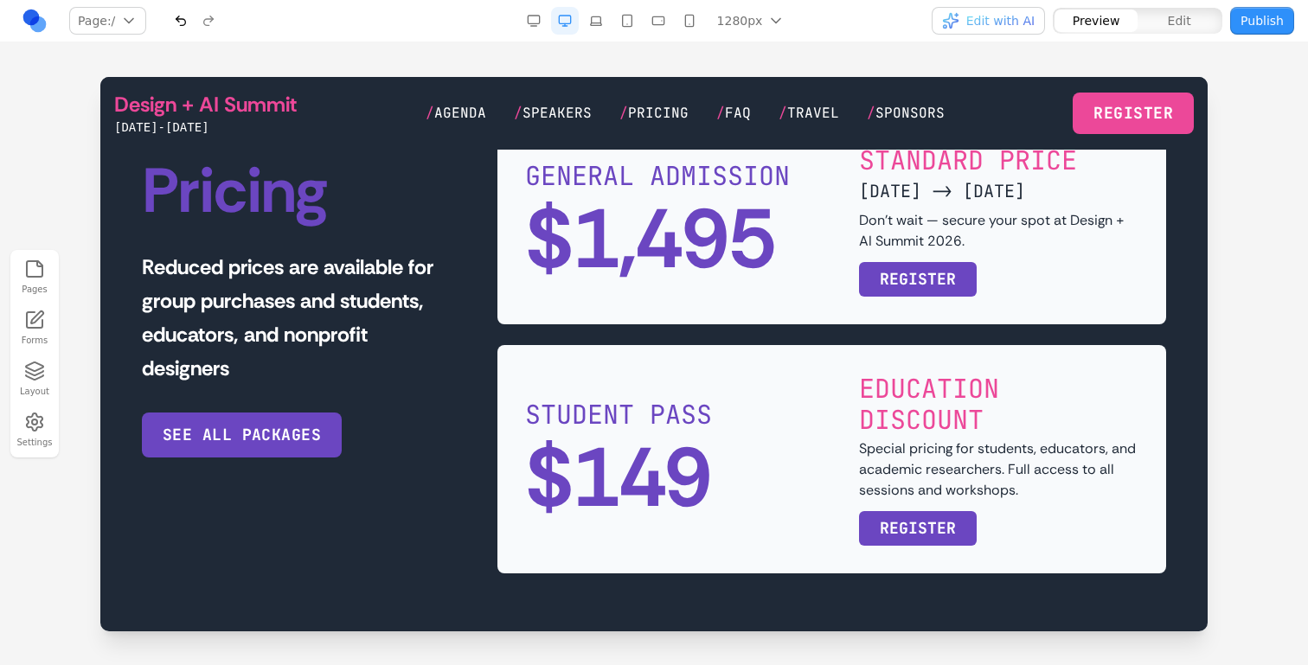
scroll to position [3542, 0]
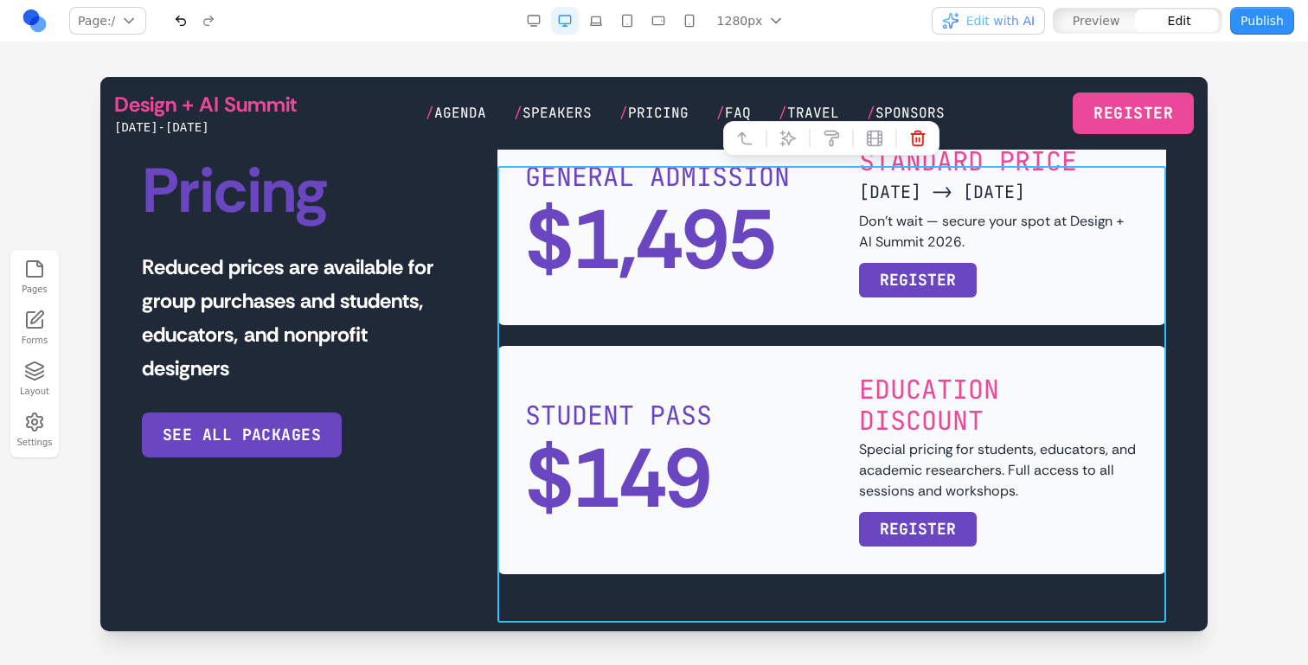
click at [808, 385] on div "GENERAL ADMISSION $1,495 STANDARD PRICE MAY 1 -> JUNE 12 Don't wait — secure yo…" at bounding box center [831, 346] width 669 height 457
click at [781, 147] on button at bounding box center [788, 139] width 28 height 28
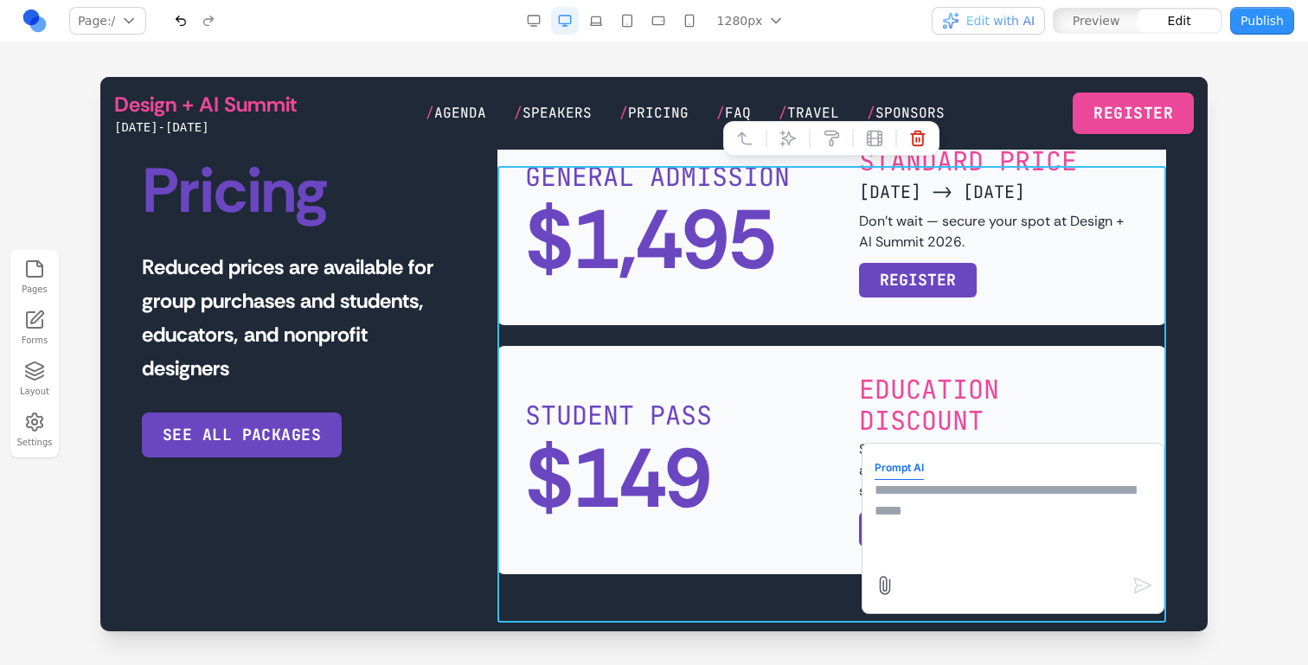
click at [940, 546] on textarea at bounding box center [1013, 523] width 277 height 87
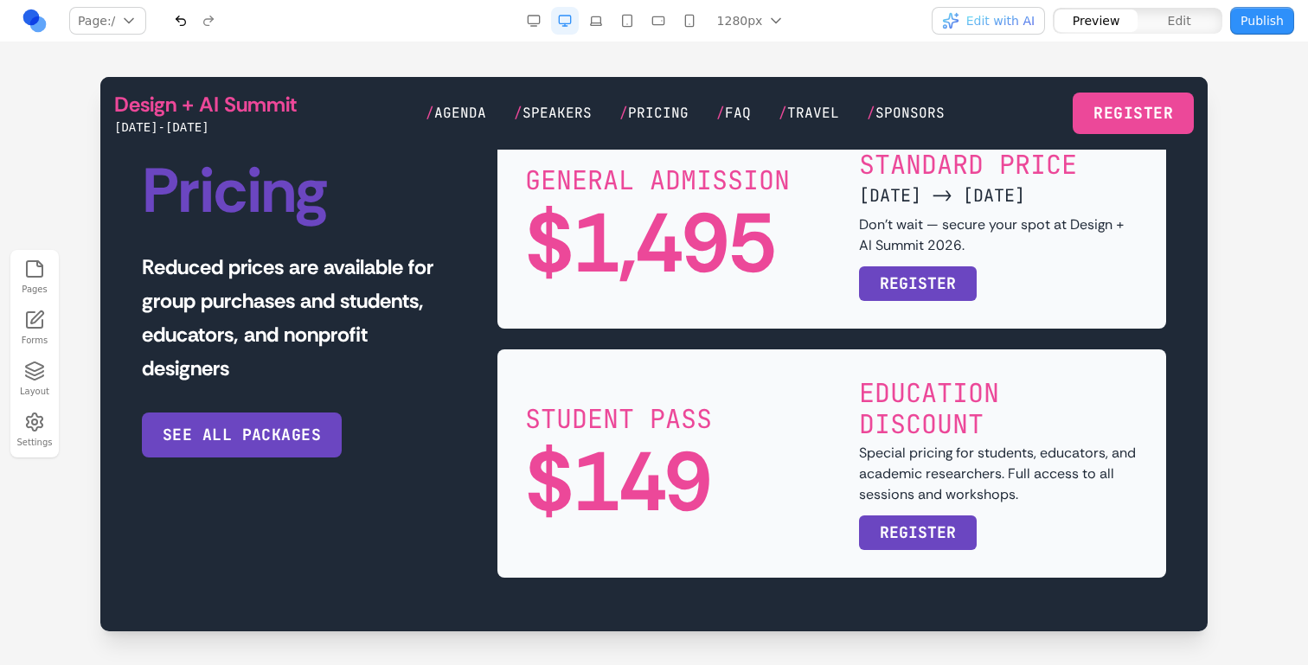
scroll to position [3544, 0]
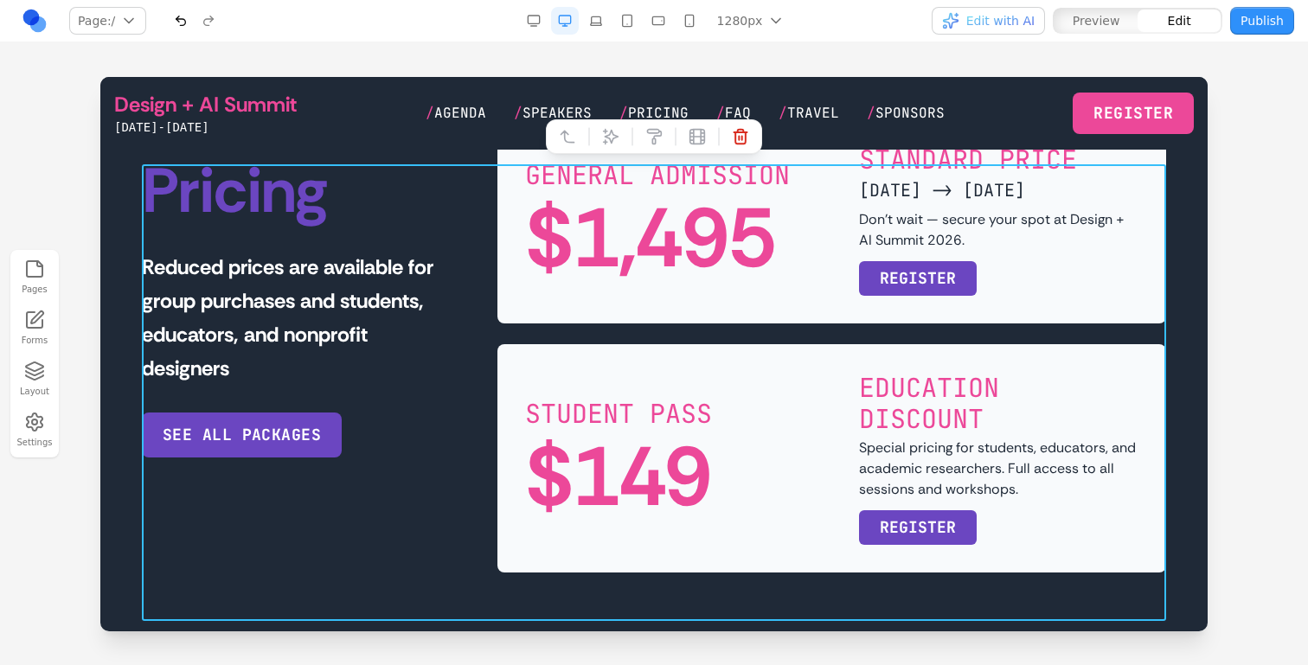
click at [478, 389] on div "Pricing Reduced prices are available for group purchases and students, educator…" at bounding box center [654, 344] width 1024 height 457
click at [615, 151] on div at bounding box center [654, 136] width 216 height 35
click at [614, 147] on button at bounding box center [611, 137] width 28 height 28
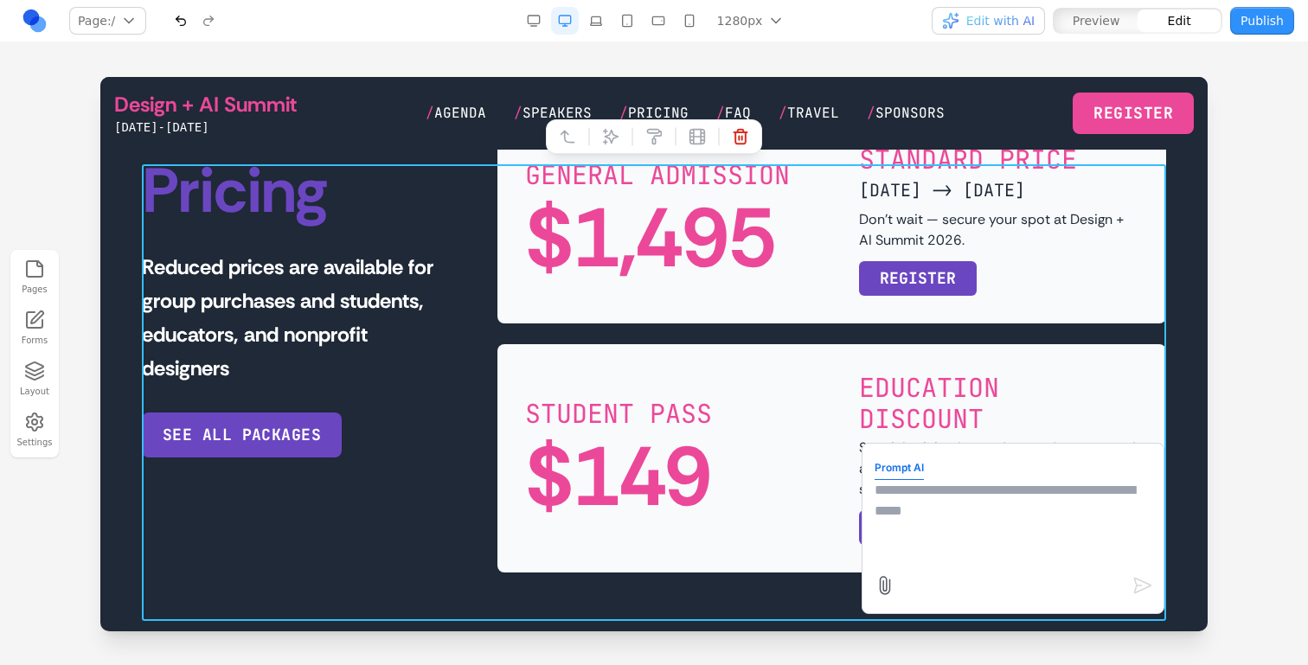
click at [902, 520] on textarea at bounding box center [1013, 523] width 277 height 87
click at [999, 491] on textarea "**********" at bounding box center [1013, 523] width 277 height 87
click at [993, 491] on textarea "**********" at bounding box center [1013, 523] width 277 height 87
click at [988, 517] on textarea "**********" at bounding box center [1013, 523] width 277 height 87
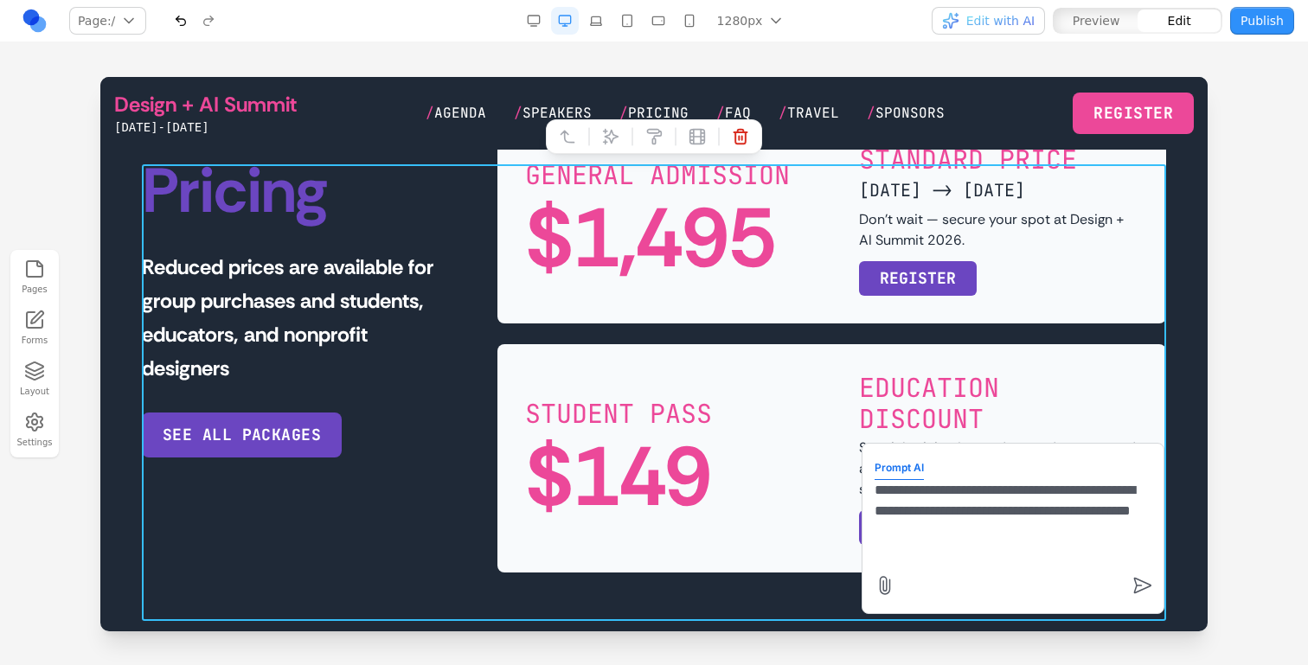
type textarea "**********"
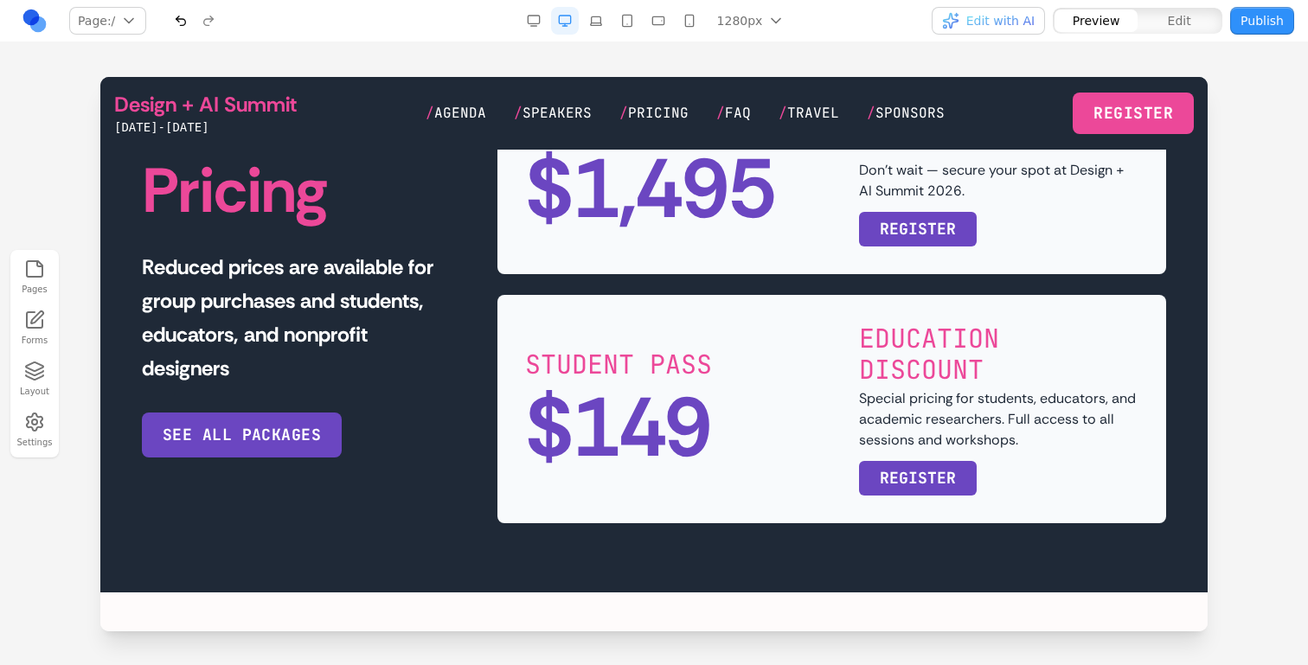
scroll to position [3584, 0]
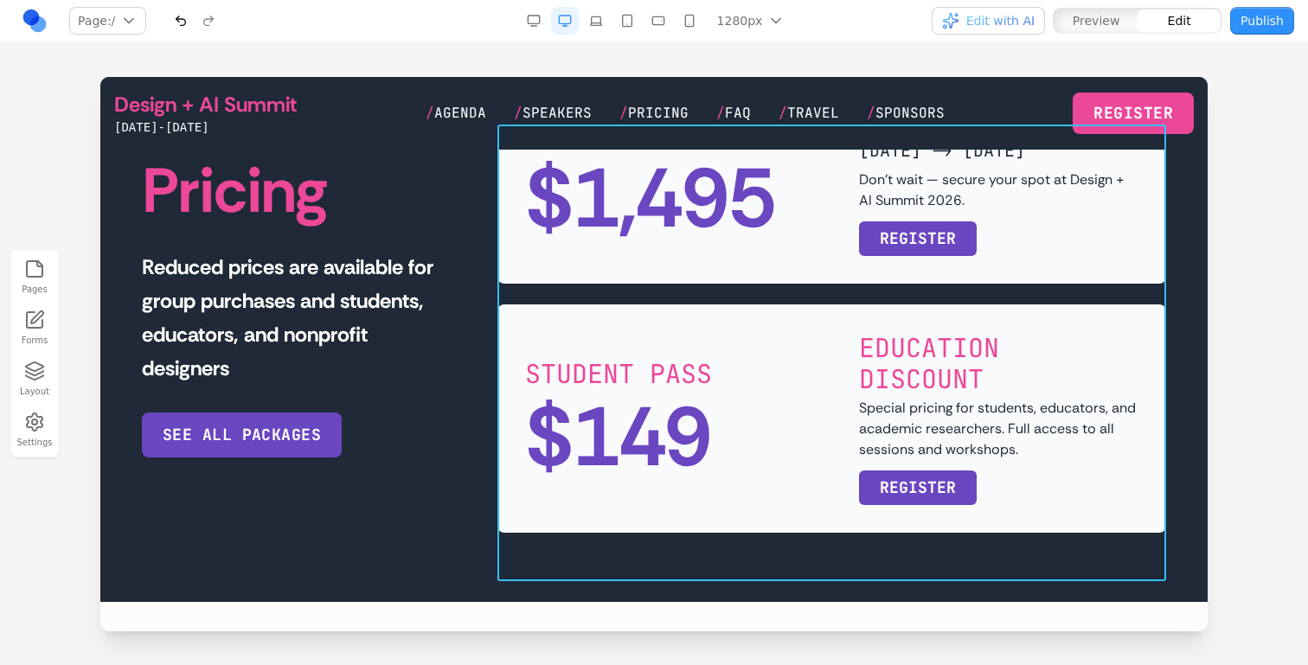
click at [818, 342] on div "GENERAL ADMISSION $1,495 STANDARD PRICE MAY 1 -> JUNE 12 Don't wait — secure yo…" at bounding box center [831, 304] width 669 height 457
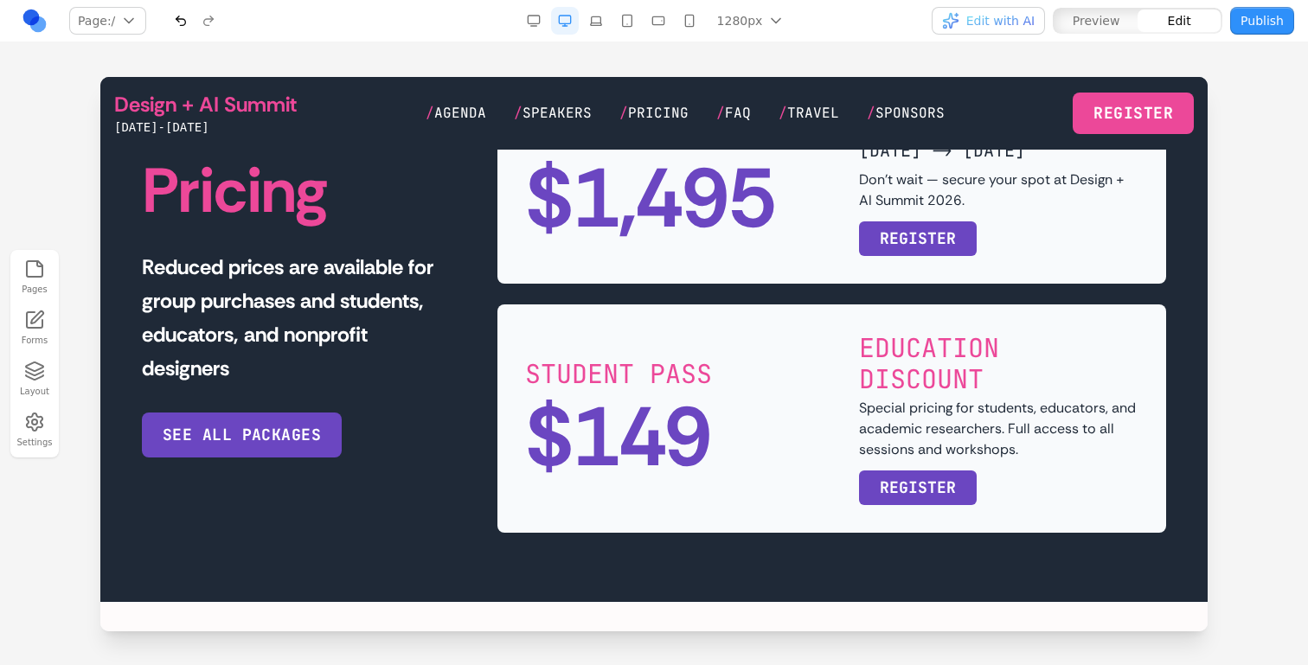
click at [454, 323] on p "Reduced prices are available for group purchases and students, educators, and n…" at bounding box center [299, 317] width 314 height 135
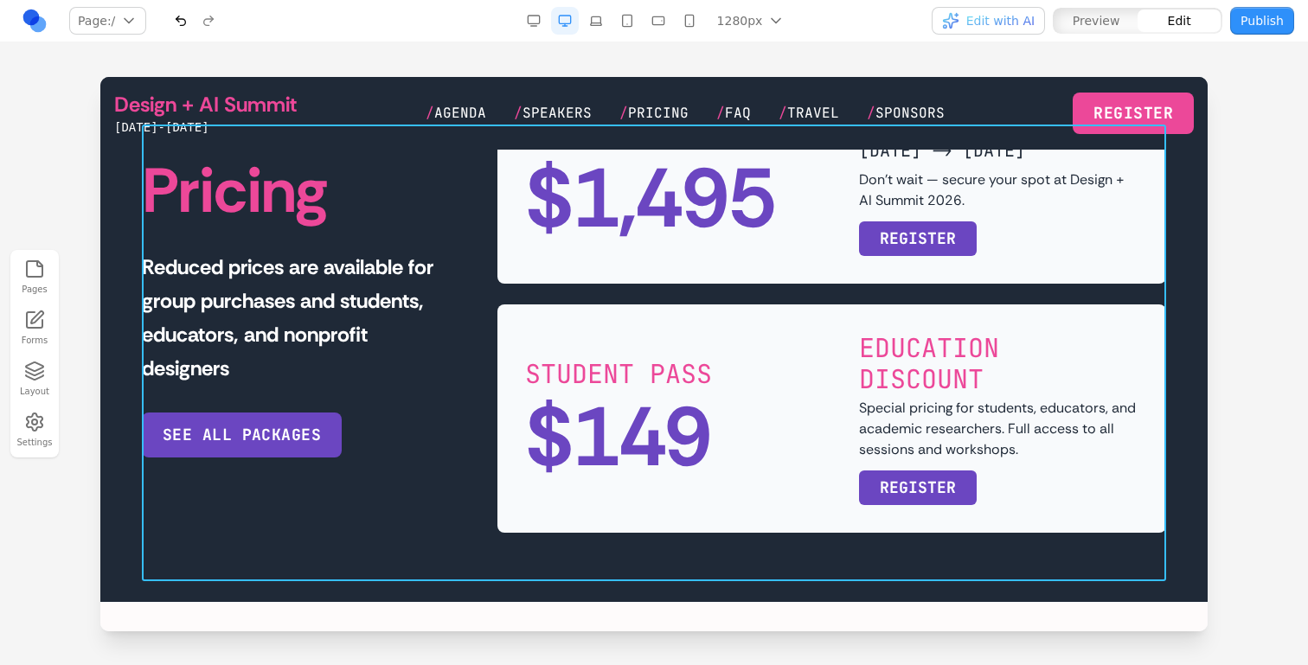
click at [456, 376] on div "Pricing Reduced prices are available for group purchases and students, educator…" at bounding box center [654, 304] width 1024 height 457
click at [622, 102] on button at bounding box center [611, 97] width 28 height 28
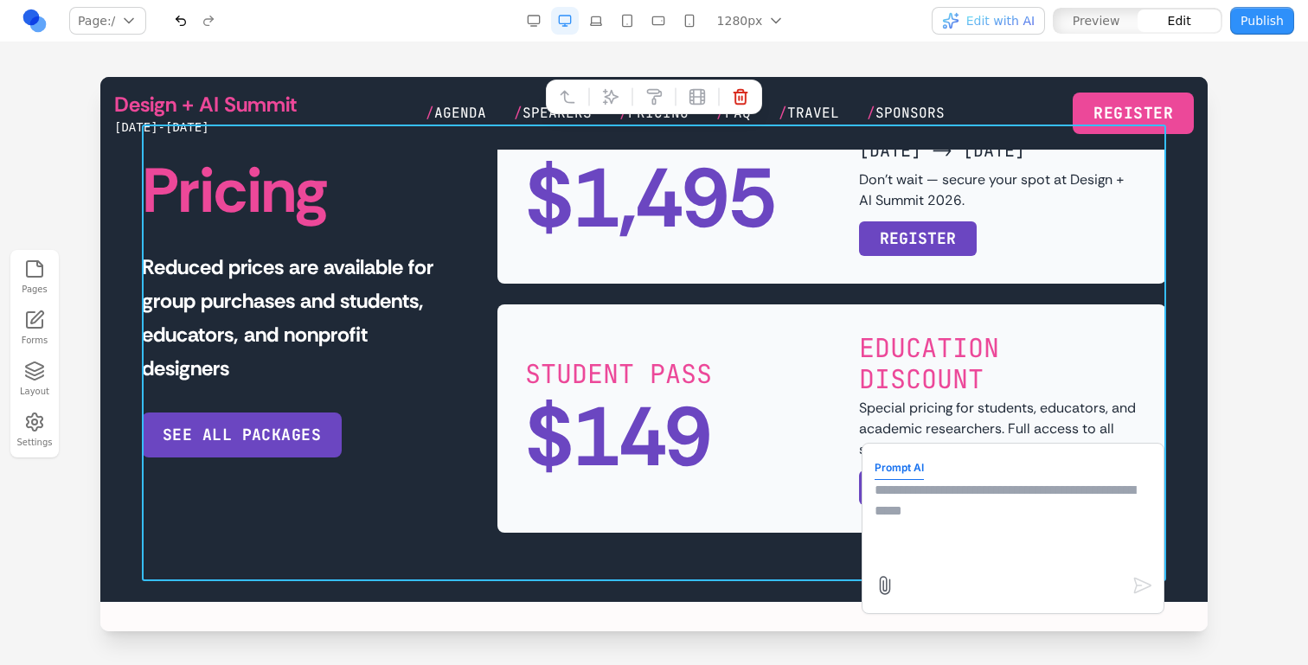
click at [895, 452] on div "Prompt AI" at bounding box center [1013, 528] width 303 height 171
click at [892, 502] on textarea at bounding box center [1013, 523] width 277 height 87
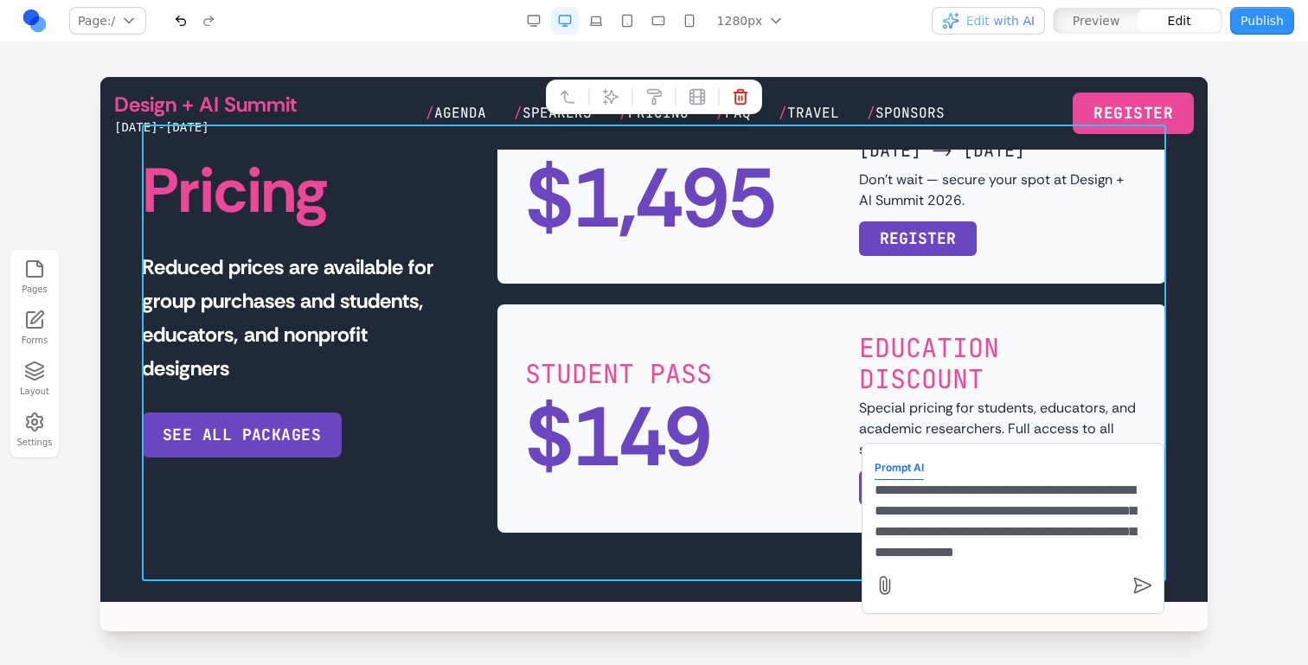
scroll to position [15, 0]
click at [1087, 540] on textarea "**********" at bounding box center [1013, 523] width 277 height 87
type textarea "**********"
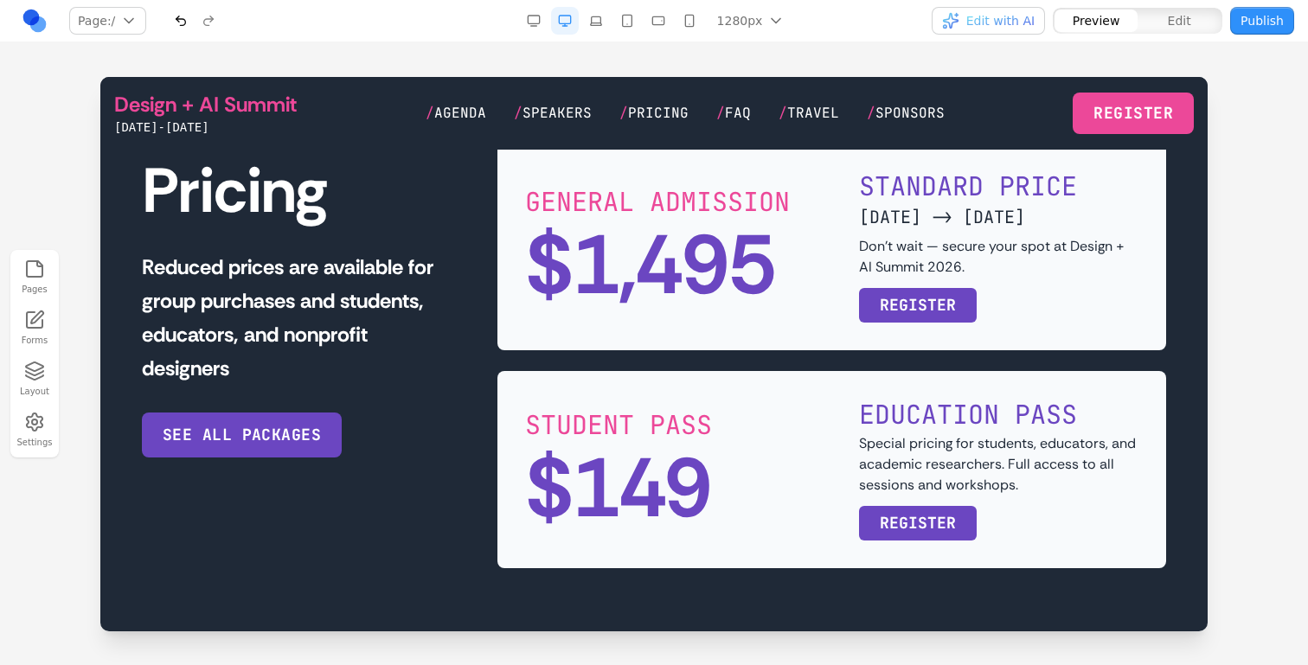
scroll to position [3529, 0]
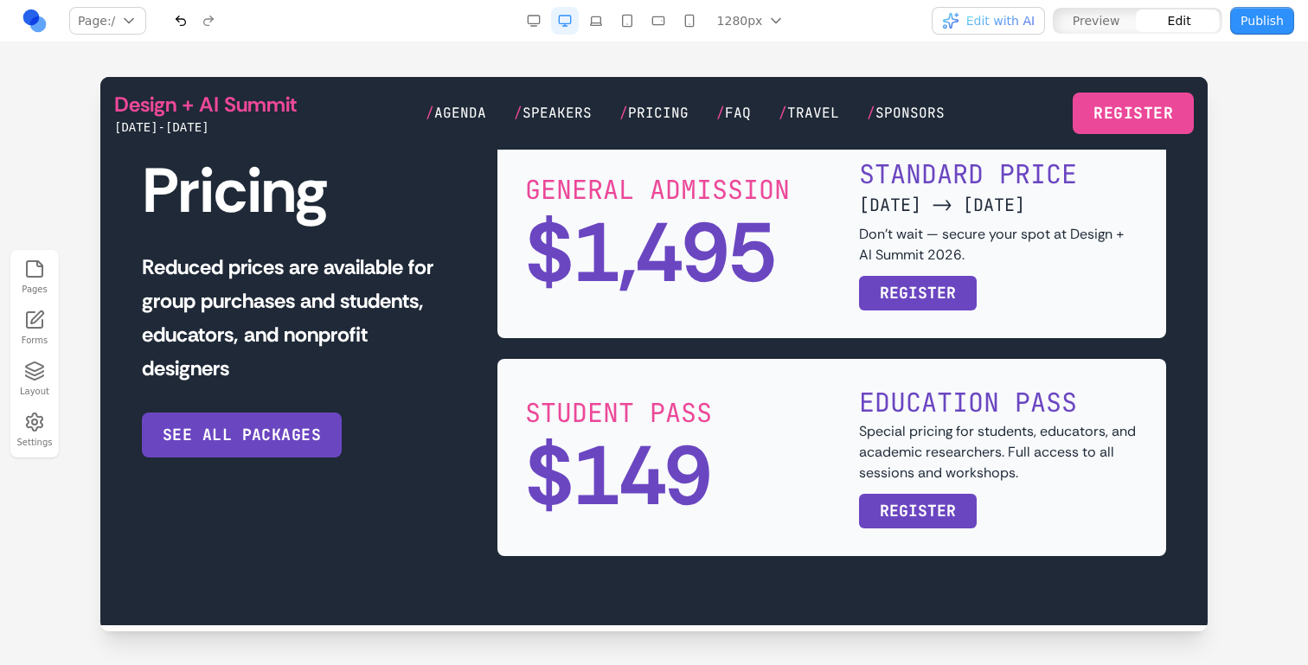
click at [906, 413] on div "STUDENT PASS $149 EDUCATION PASS Special pricing for students, educators, and a…" at bounding box center [831, 457] width 669 height 197
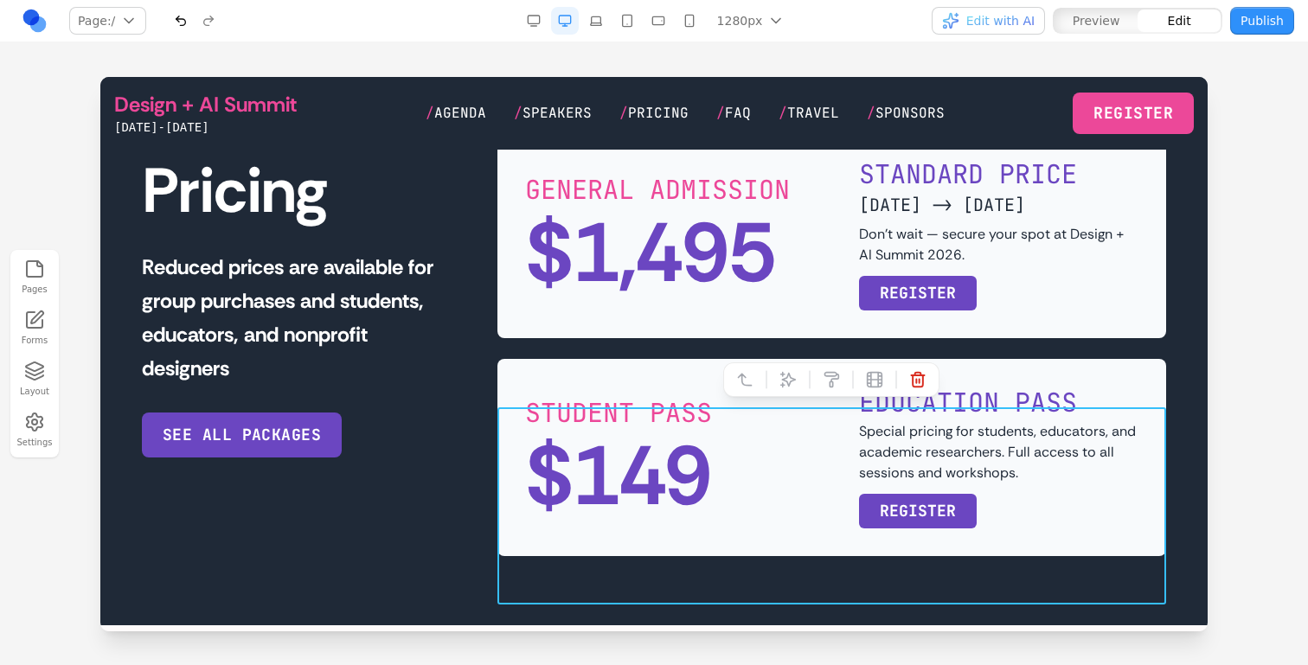
click at [625, 338] on div "GENERAL ADMISSION $1,495 STANDARD PRICE MAY 1 -> JUNE 12 Don't wait — secure yo…" at bounding box center [831, 235] width 669 height 208
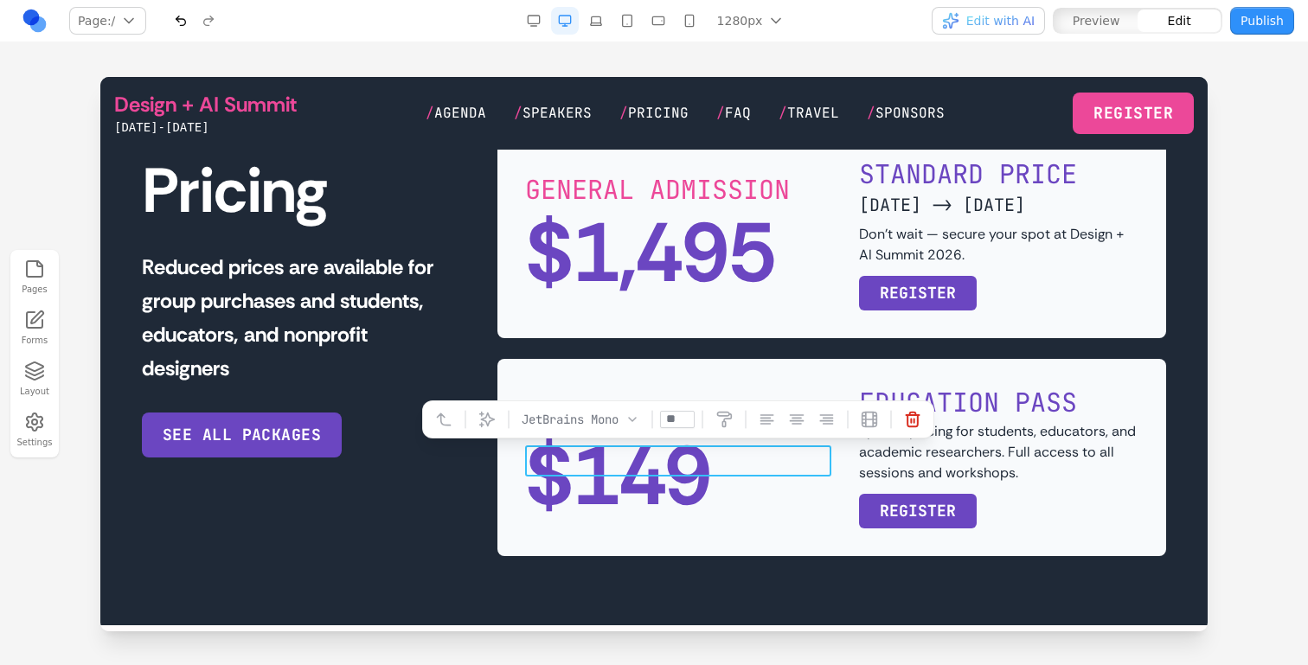
click at [666, 428] on h3 "**********" at bounding box center [678, 412] width 307 height 31
click at [632, 428] on h3 "**********" at bounding box center [678, 412] width 307 height 31
click at [955, 468] on div "EDUCATION PASS Special pricing for students, educators, and academic researcher…" at bounding box center [998, 458] width 279 height 142
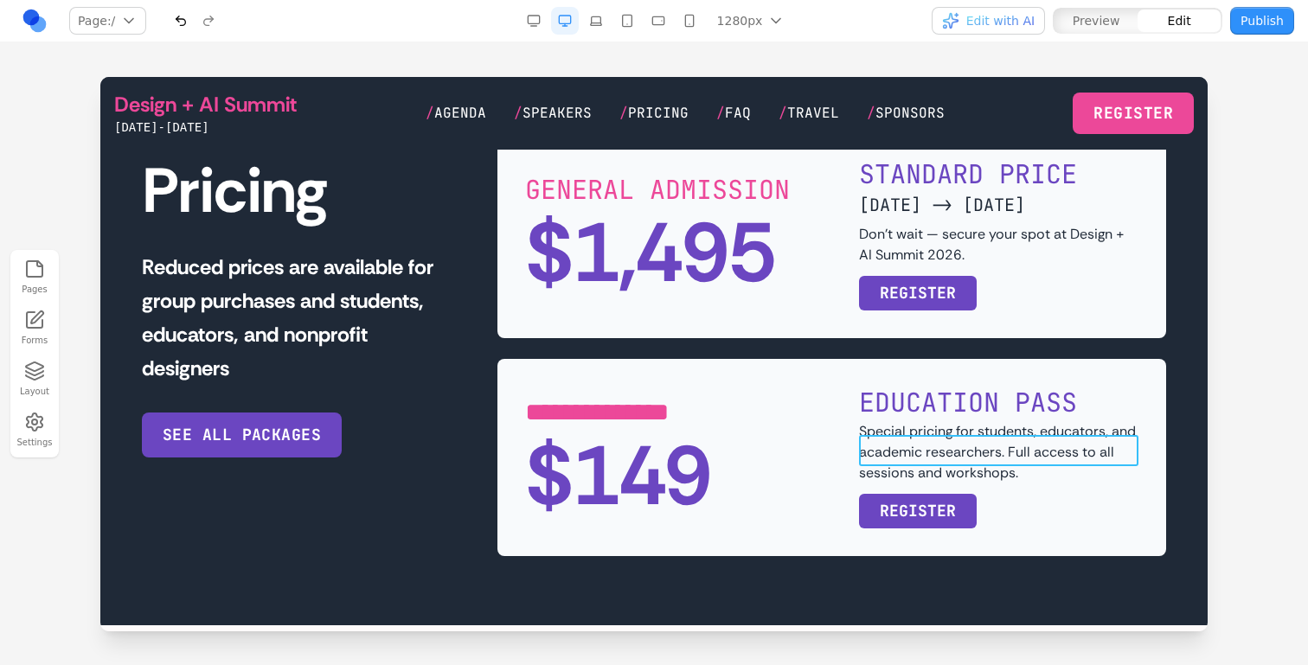
click at [972, 418] on h4 "EDUCATION PASS" at bounding box center [998, 402] width 279 height 31
click at [972, 418] on h4 "**********" at bounding box center [998, 402] width 279 height 31
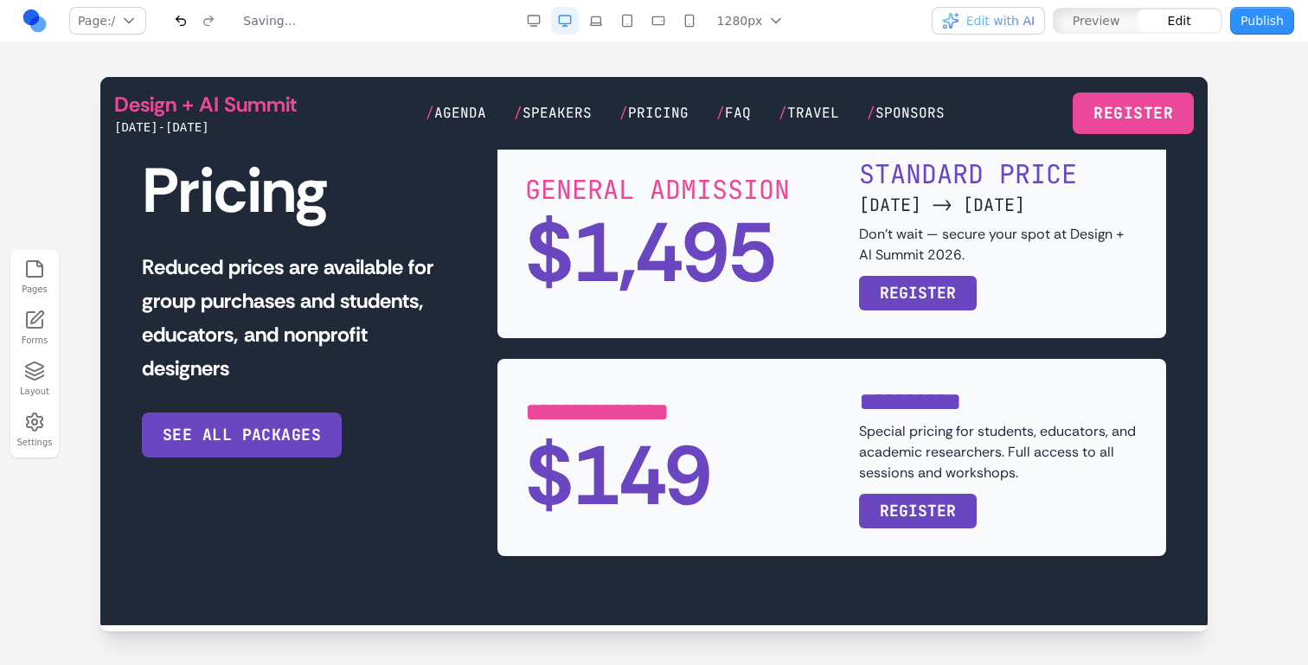
click at [763, 511] on div "$149" at bounding box center [678, 476] width 307 height 83
click at [869, 418] on h4 "**********" at bounding box center [998, 402] width 279 height 31
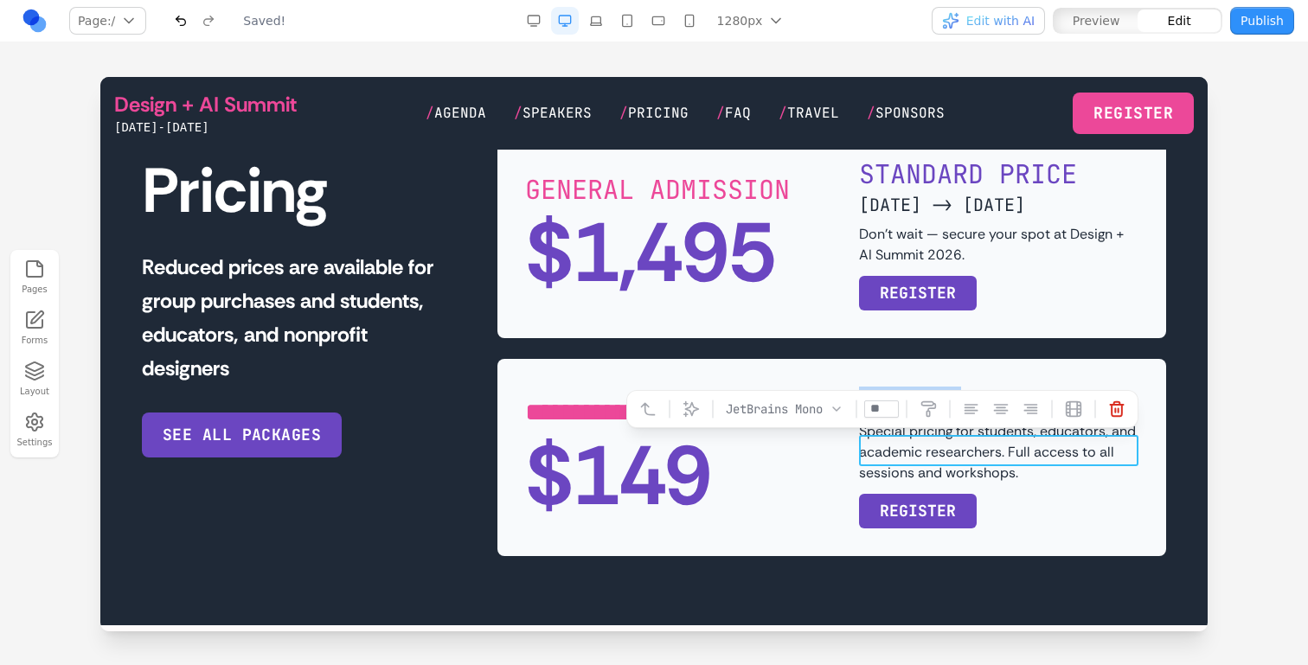
click at [869, 418] on h4 "**********" at bounding box center [998, 402] width 279 height 31
click at [649, 472] on div "$149" at bounding box center [678, 476] width 307 height 83
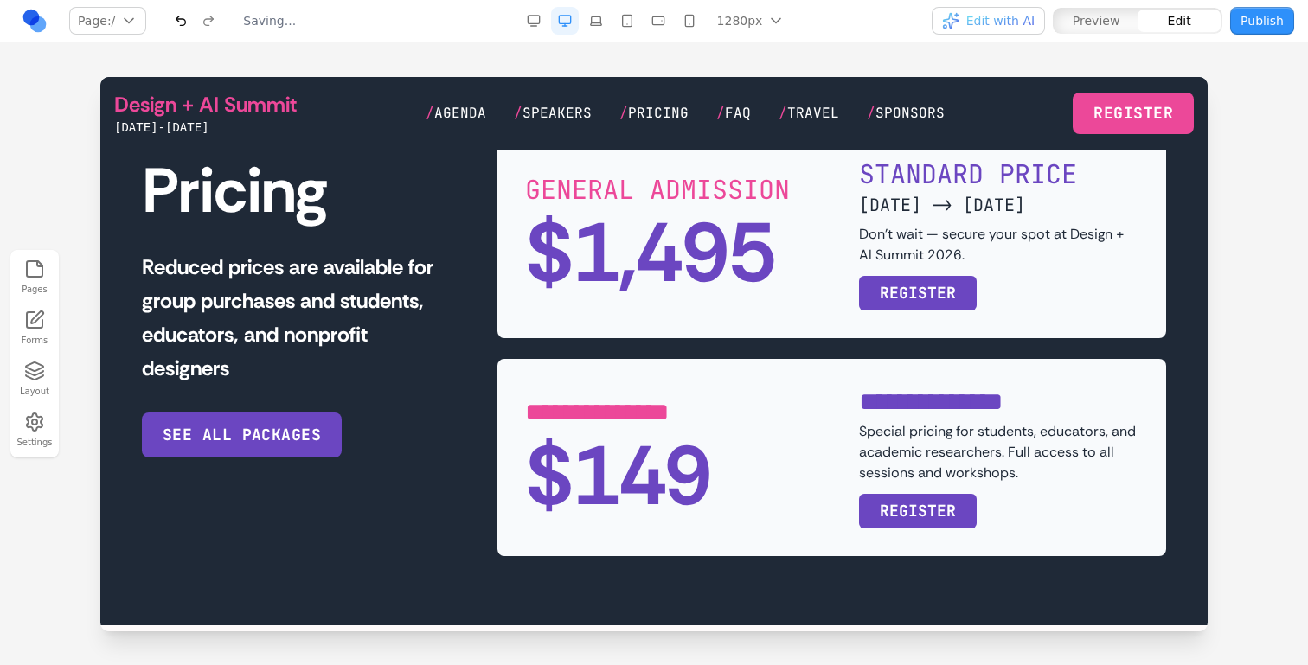
click at [491, 484] on div "**********" at bounding box center [654, 344] width 1024 height 426
click at [550, 428] on h3 "**********" at bounding box center [678, 412] width 307 height 31
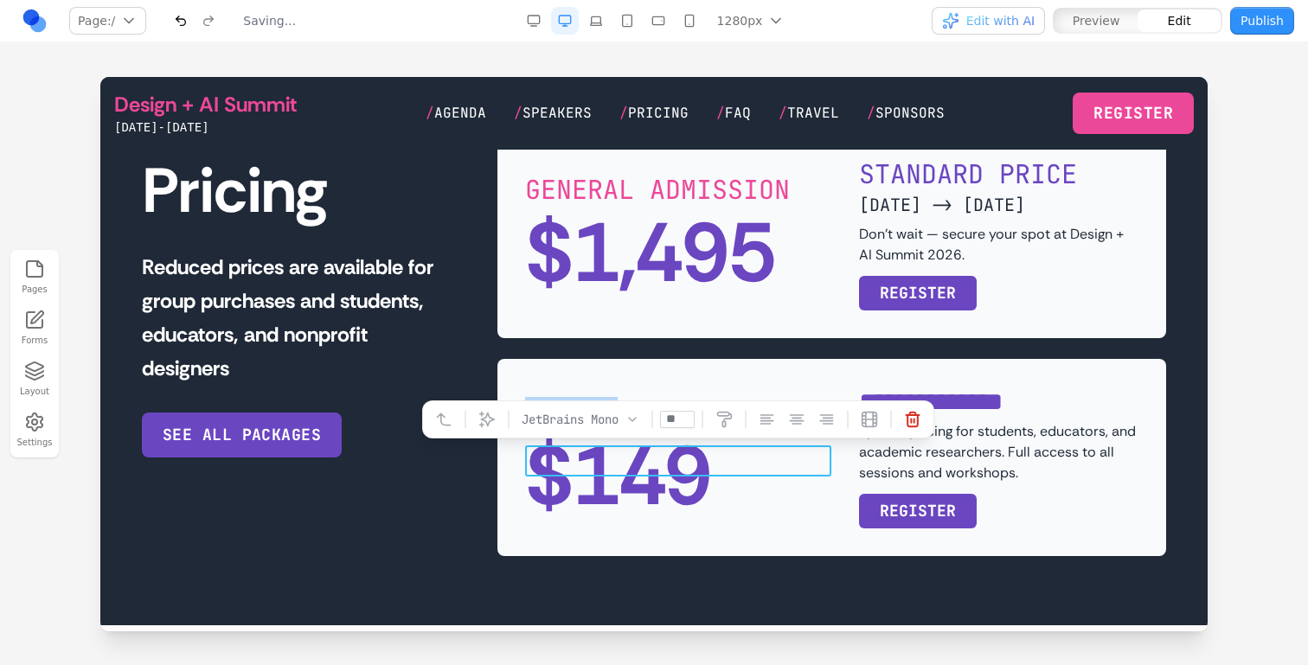
click at [550, 428] on h3 "**********" at bounding box center [678, 412] width 307 height 31
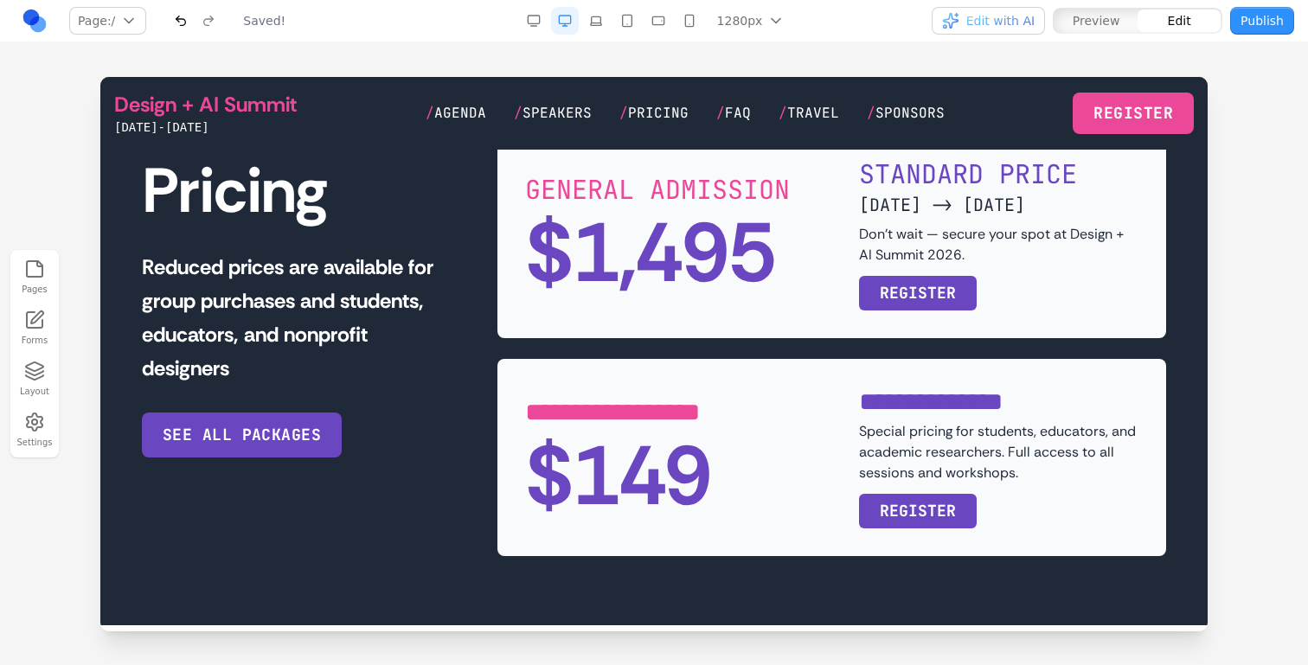
click at [375, 486] on div "**********" at bounding box center [654, 344] width 1024 height 426
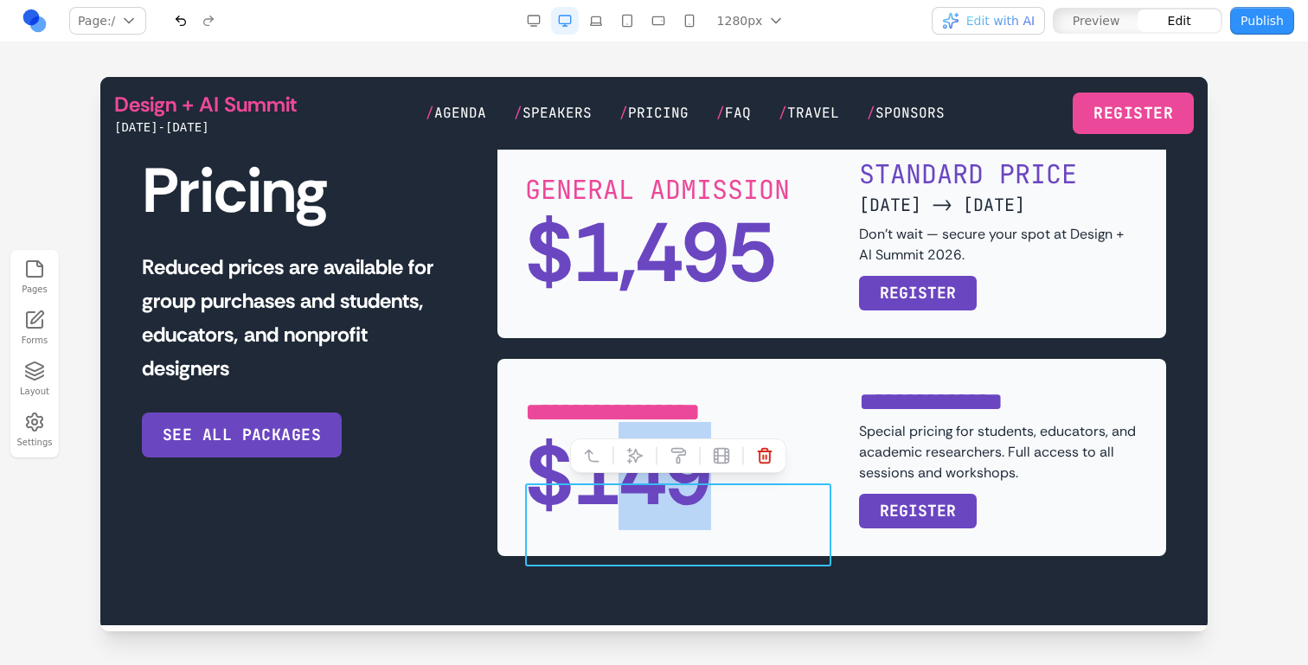
drag, startPoint x: 604, startPoint y: 533, endPoint x: 703, endPoint y: 531, distance: 99.5
click at [705, 518] on div "$149" at bounding box center [678, 476] width 307 height 83
click at [462, 520] on div "**********" at bounding box center [654, 344] width 1024 height 426
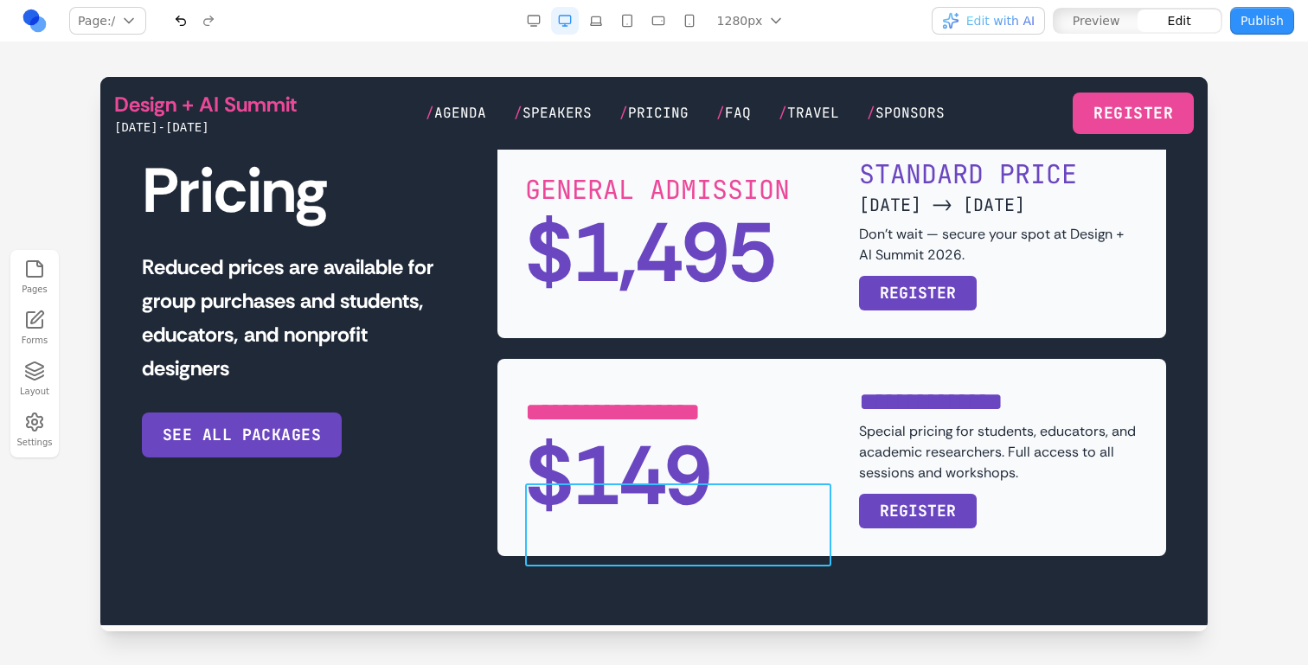
click at [674, 514] on div "$149" at bounding box center [678, 476] width 307 height 83
click at [715, 515] on div "$149" at bounding box center [678, 476] width 307 height 83
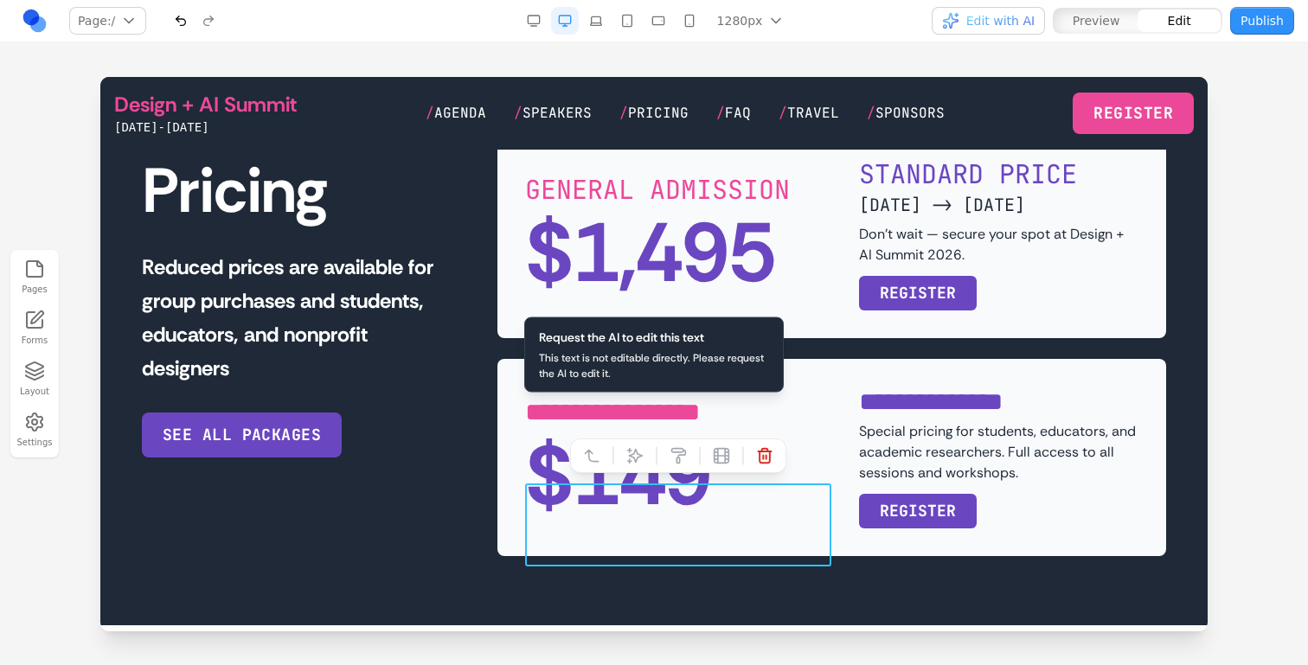
click at [681, 518] on div "$149" at bounding box center [678, 476] width 307 height 83
click at [703, 518] on div "$149" at bounding box center [678, 476] width 307 height 83
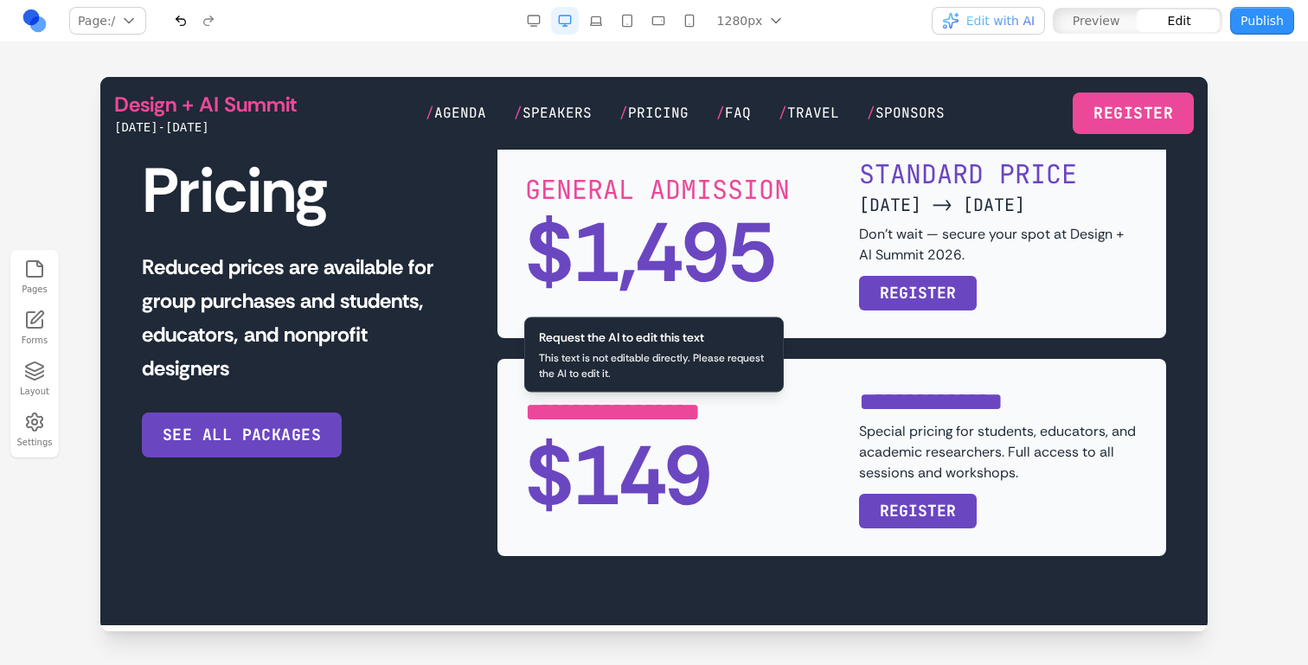
click at [703, 518] on div "$149" at bounding box center [678, 476] width 307 height 83
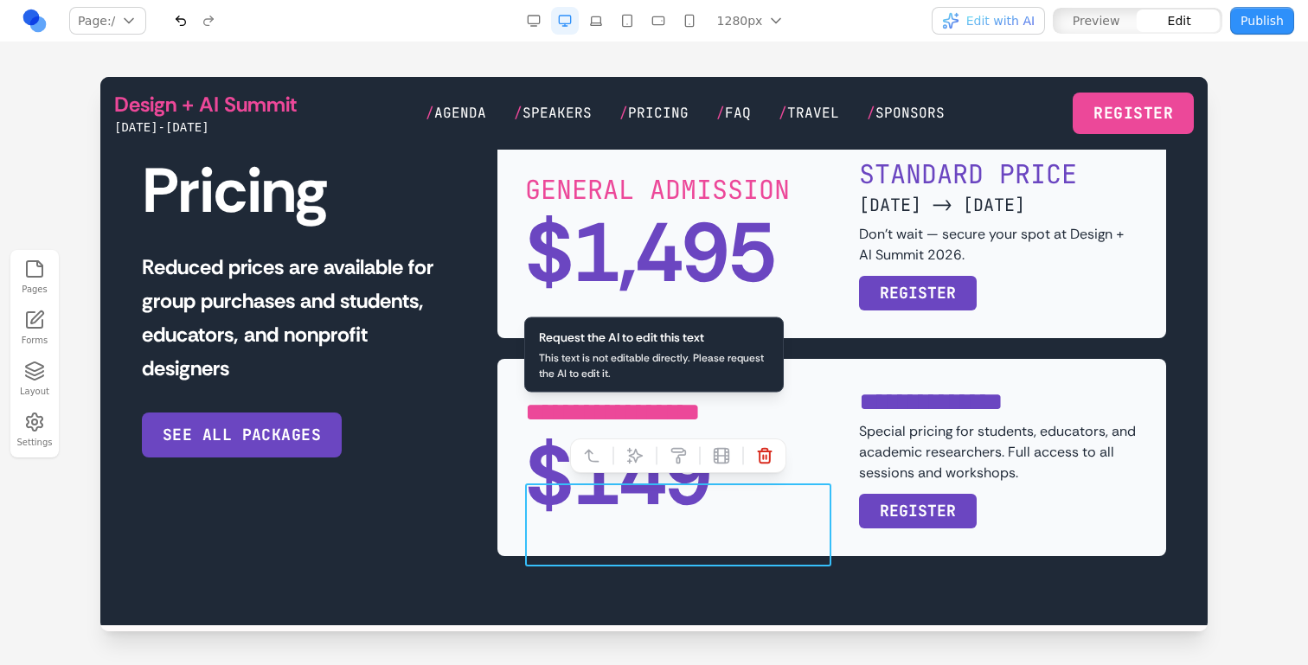
click at [703, 518] on div "$149" at bounding box center [678, 476] width 307 height 83
click at [463, 519] on div "**********" at bounding box center [654, 344] width 1024 height 426
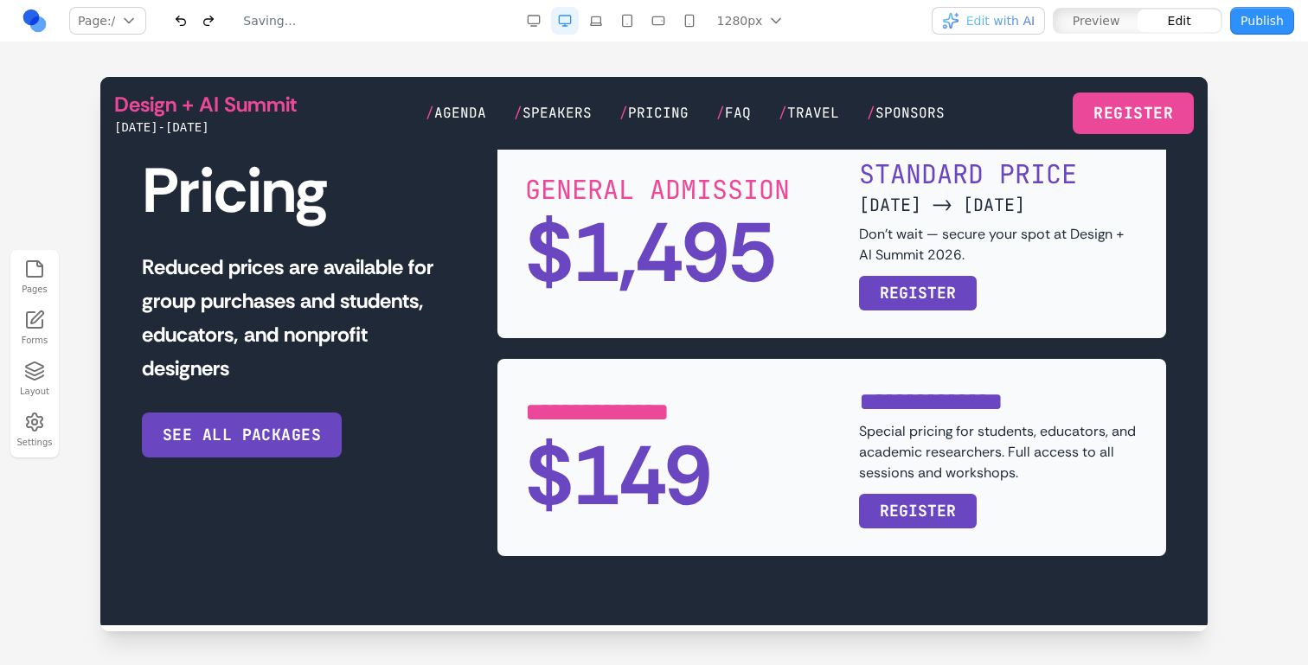
click at [633, 518] on div "$149" at bounding box center [678, 476] width 307 height 83
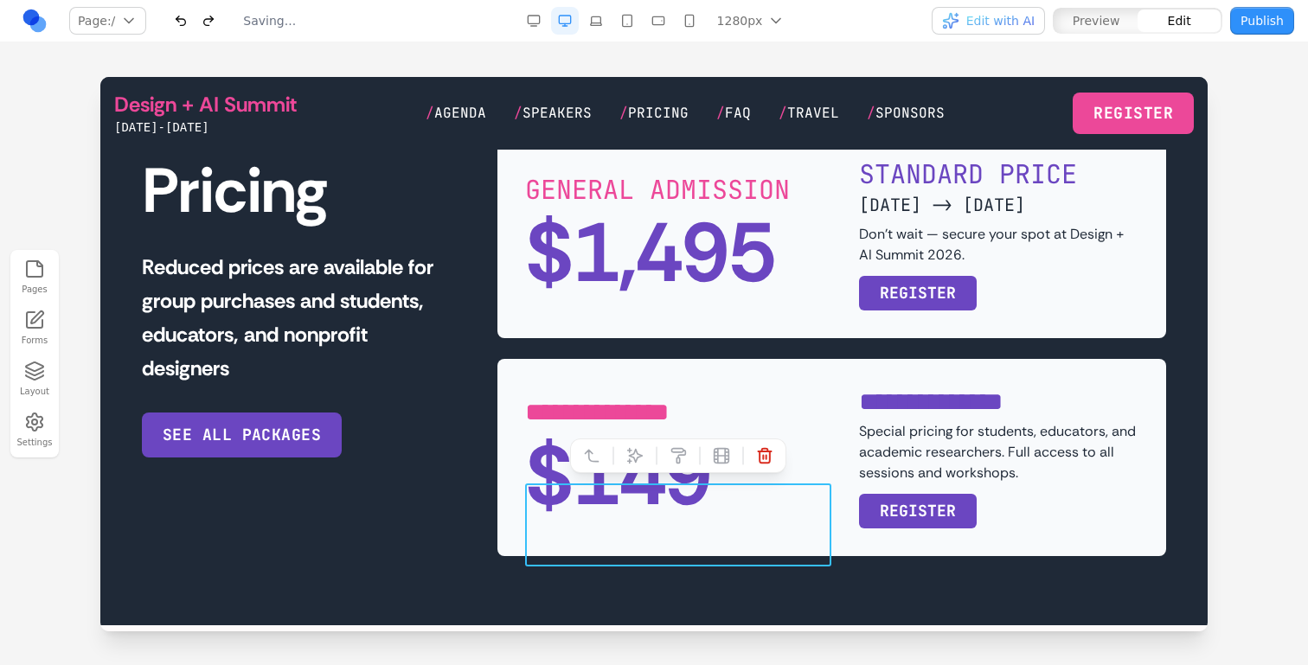
click at [661, 517] on div "$149" at bounding box center [678, 476] width 307 height 83
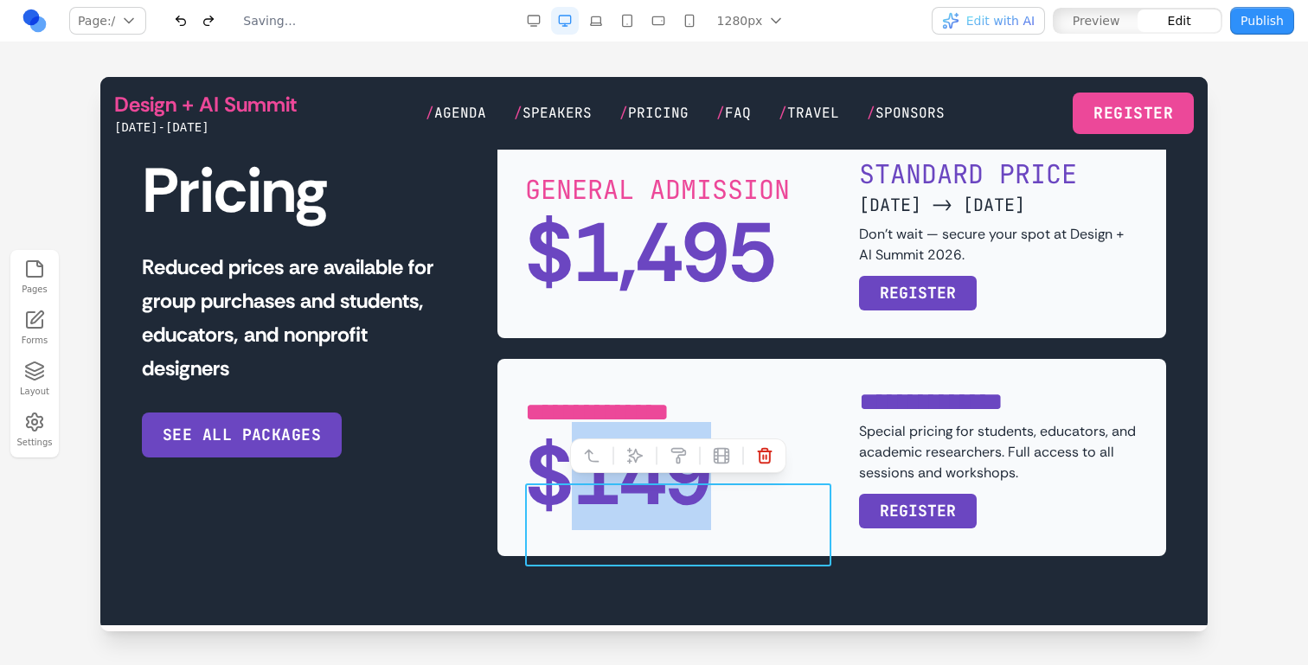
click at [661, 517] on div "$149" at bounding box center [678, 476] width 307 height 83
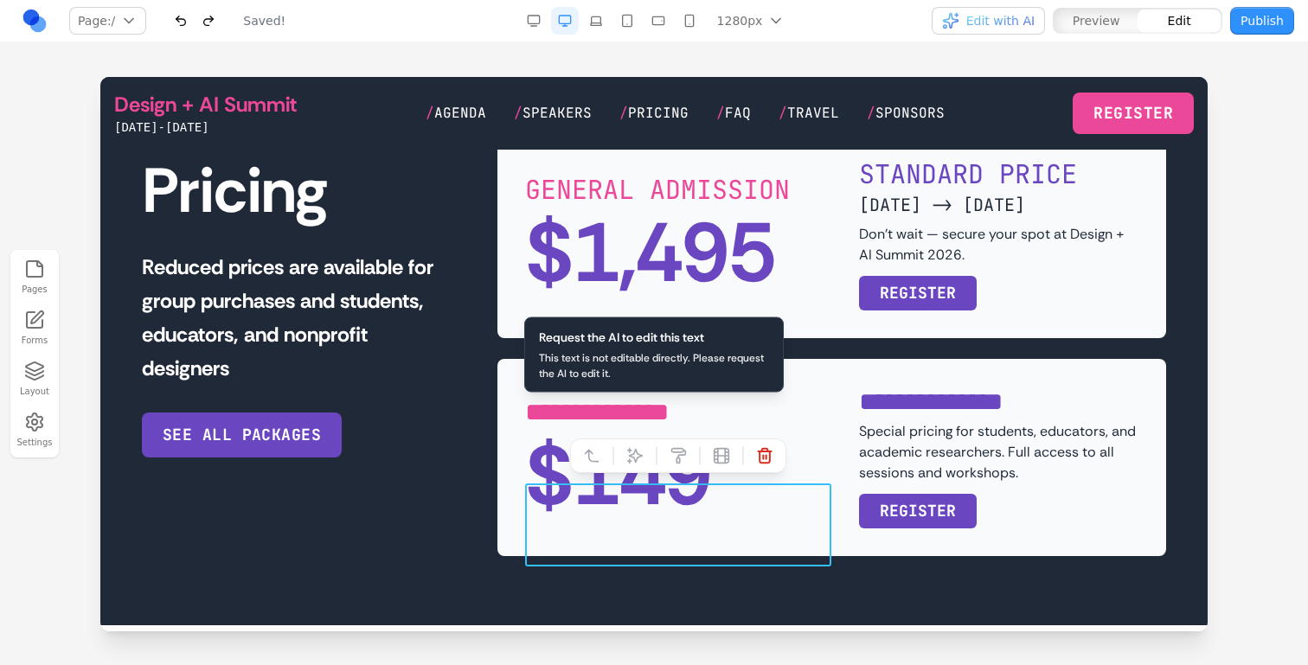
click at [441, 504] on div "**********" at bounding box center [654, 344] width 1024 height 426
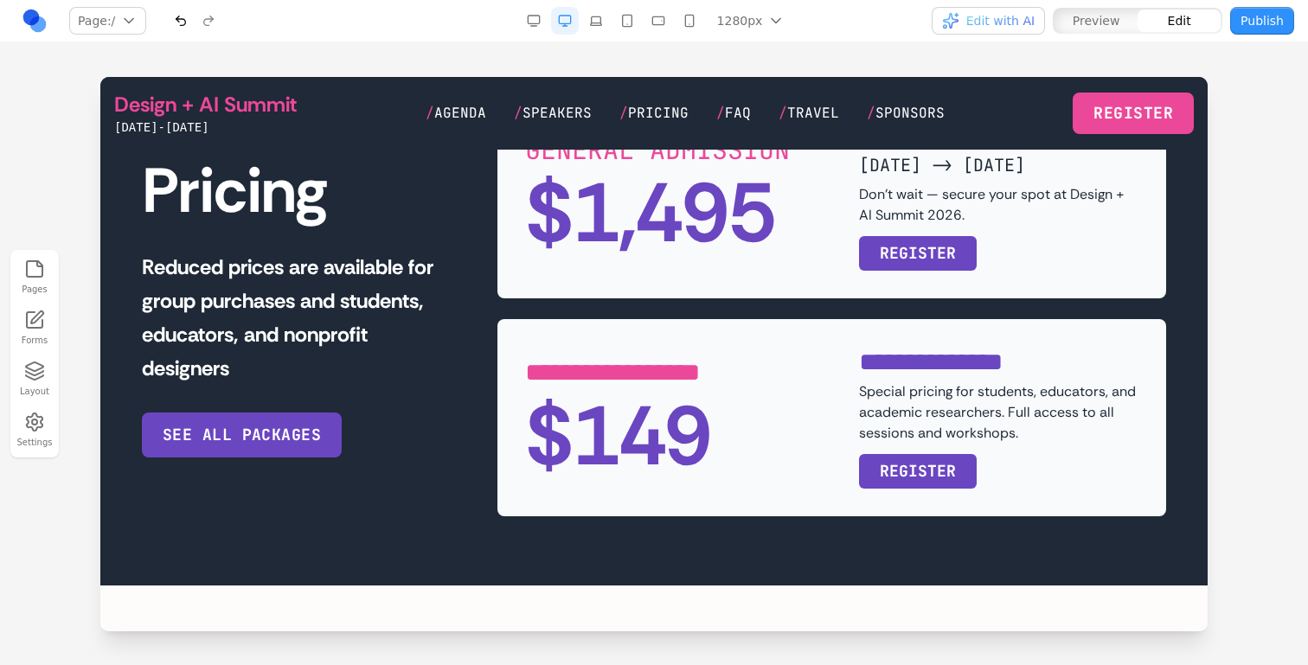
scroll to position [3487, 0]
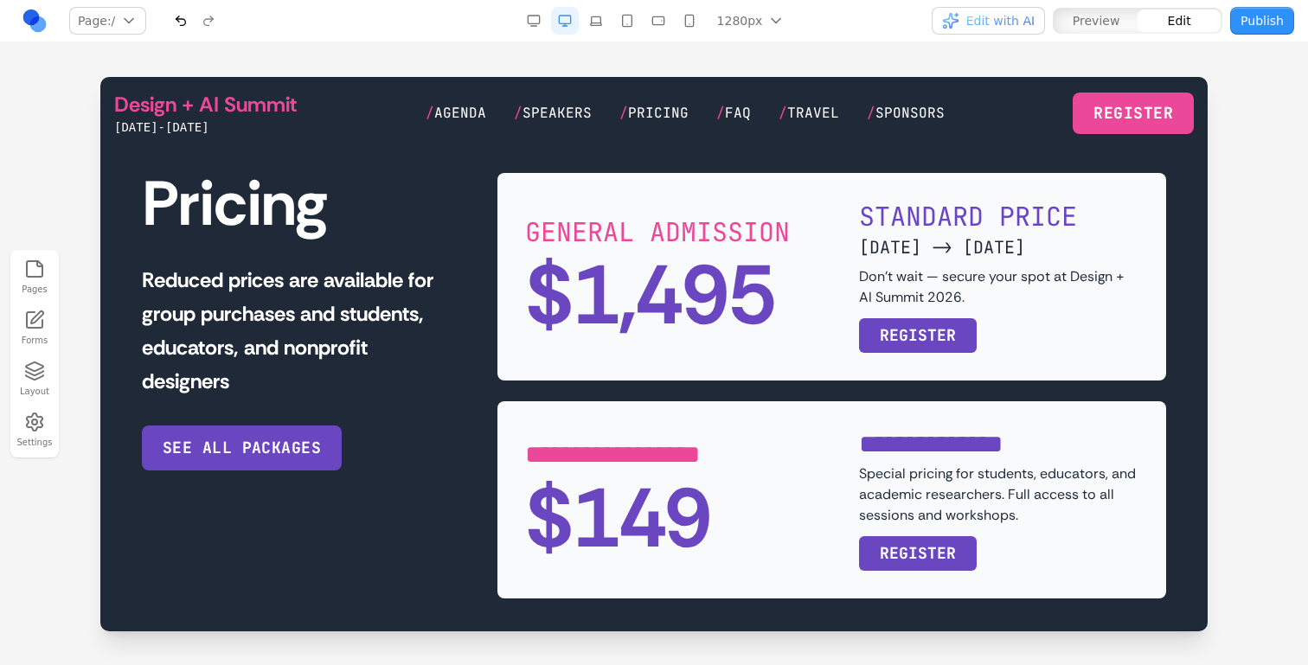
click at [25, 374] on icon "button" at bounding box center [34, 371] width 21 height 21
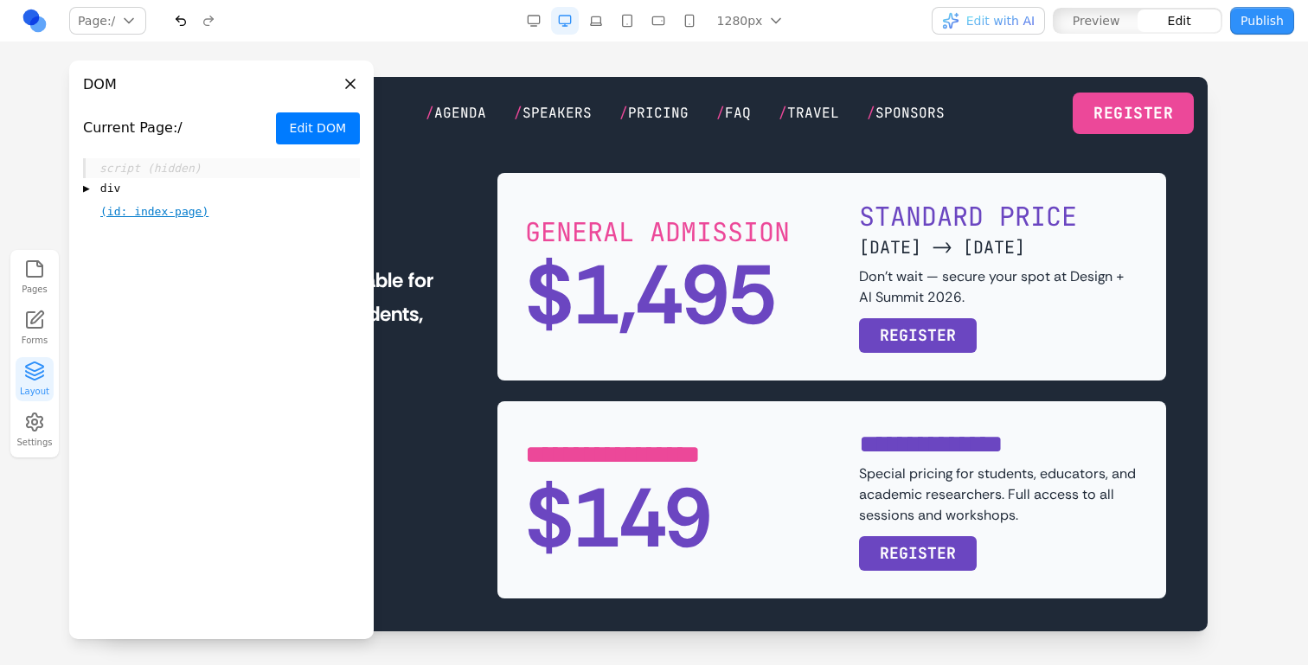
click at [324, 138] on button "Edit DOM" at bounding box center [318, 128] width 84 height 32
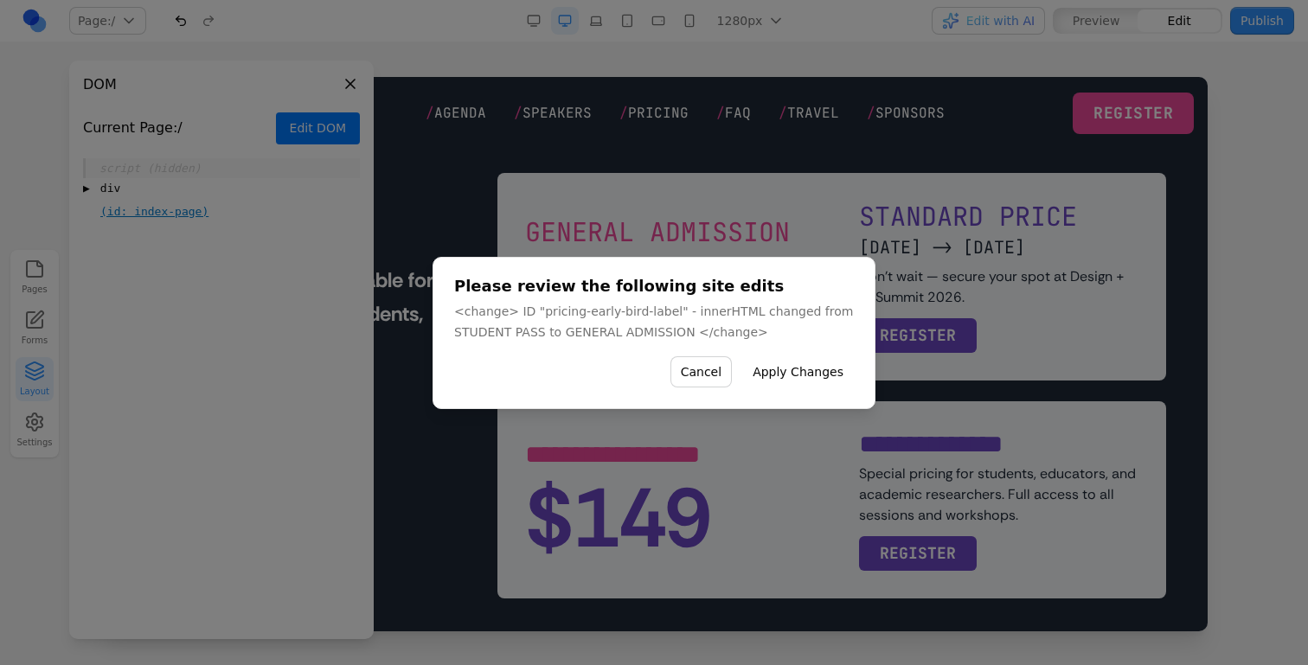
click at [820, 379] on button "Apply Changes" at bounding box center [798, 371] width 112 height 31
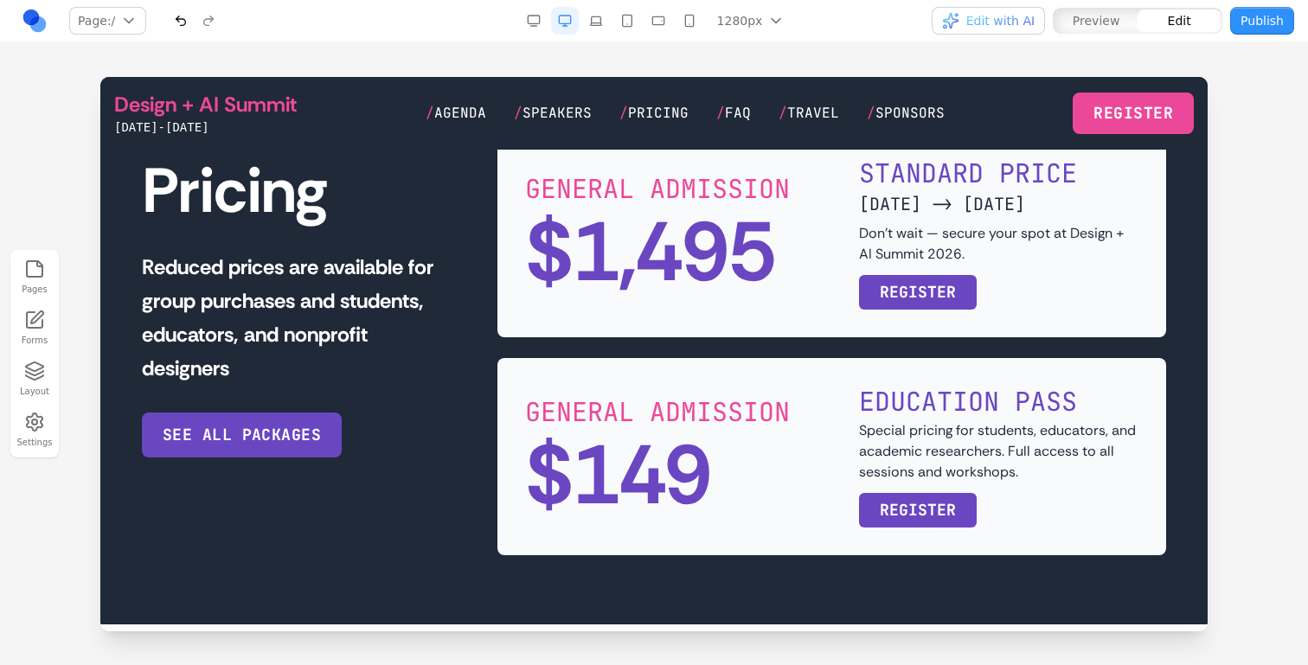
scroll to position [3520, 0]
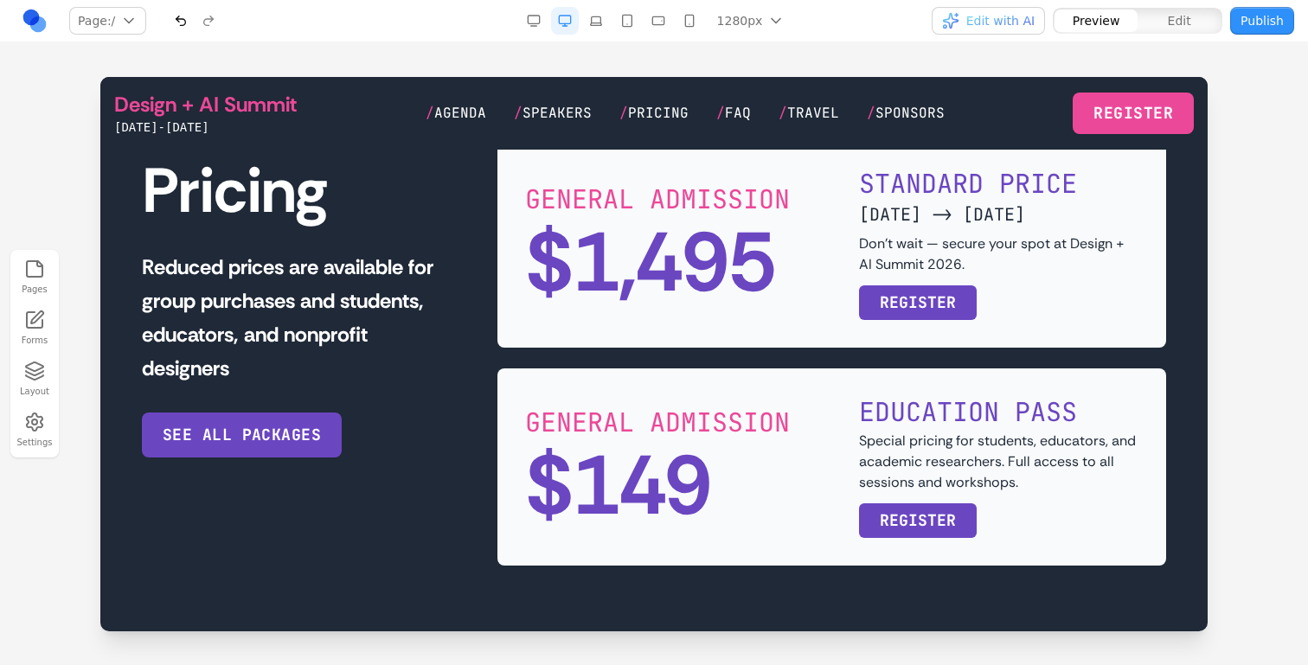
click at [748, 403] on div "GENERAL ADMISSION $1,495 STANDARD PRICE MAY 1 -> JUNE 12 Don't wait — secure yo…" at bounding box center [831, 353] width 669 height 426
click at [905, 199] on h4 "STANDARD PRICE" at bounding box center [998, 183] width 279 height 31
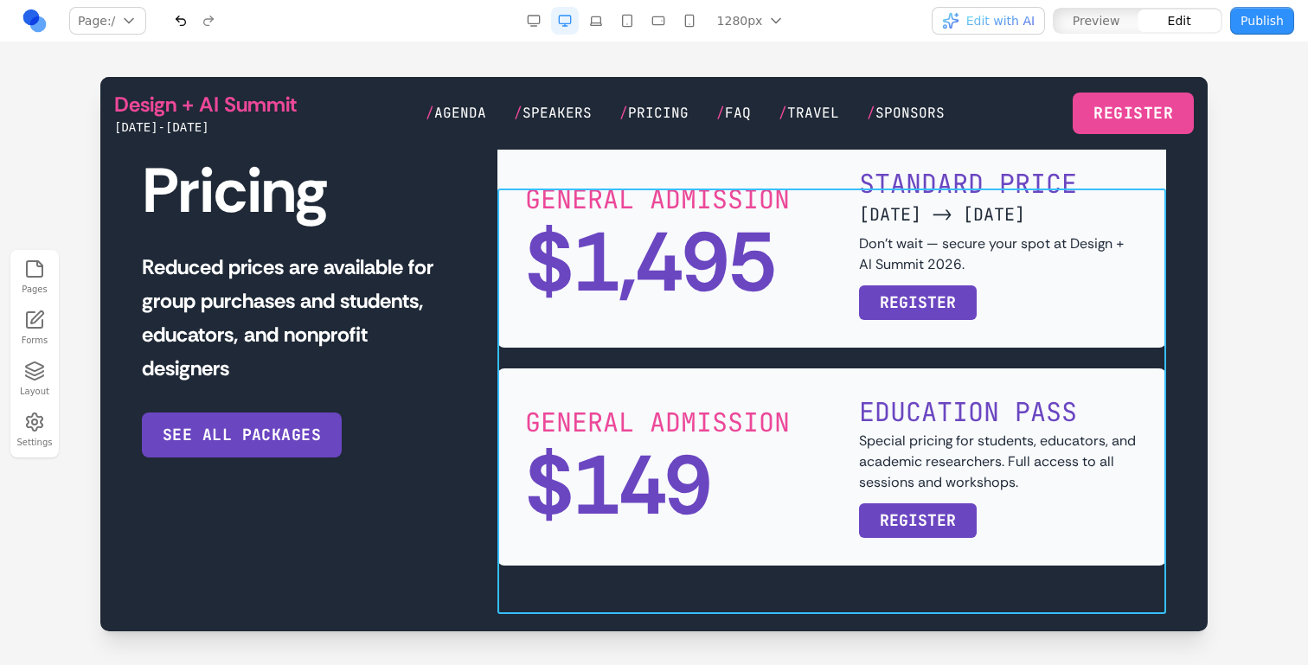
click at [792, 403] on div "GENERAL ADMISSION $1,495 STANDARD PRICE MAY 1 -> JUNE 12 Don't wait — secure yo…" at bounding box center [831, 353] width 669 height 426
click at [786, 160] on icon at bounding box center [788, 160] width 17 height 17
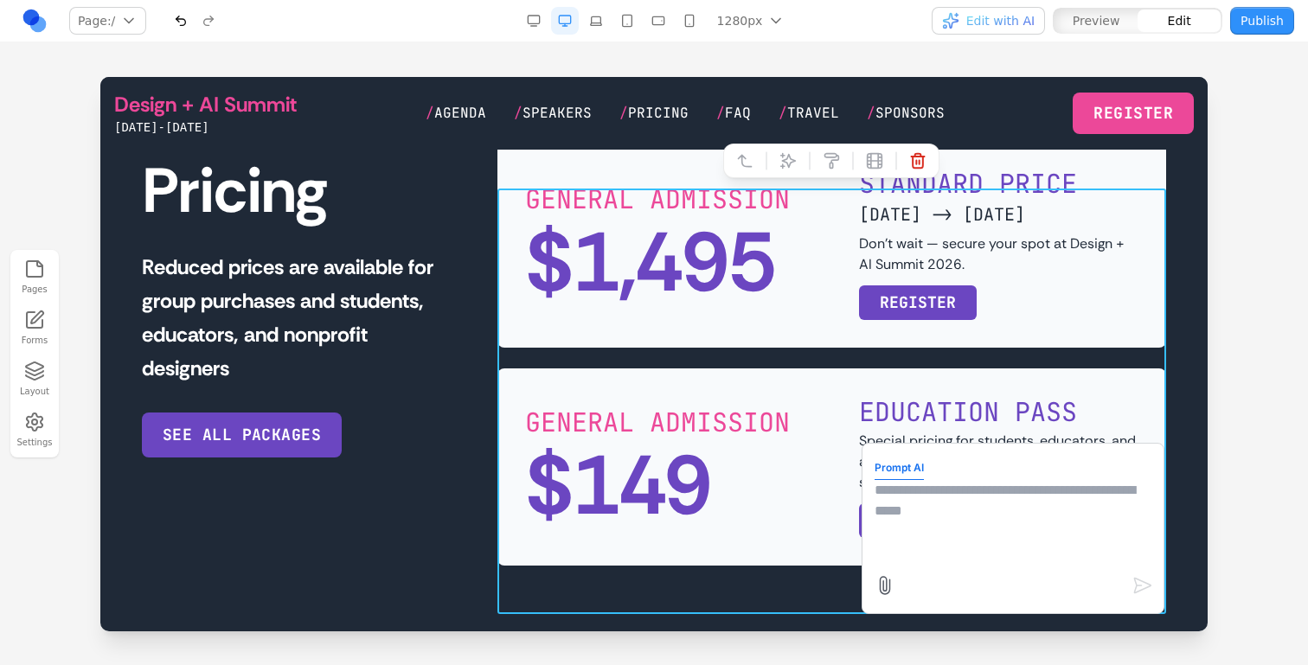
click at [930, 481] on textarea at bounding box center [1013, 523] width 277 height 87
click at [930, 481] on textarea "**********" at bounding box center [1013, 523] width 277 height 87
click at [1066, 491] on textarea "**********" at bounding box center [1013, 523] width 277 height 87
click at [1145, 494] on textarea "**********" at bounding box center [1013, 523] width 277 height 87
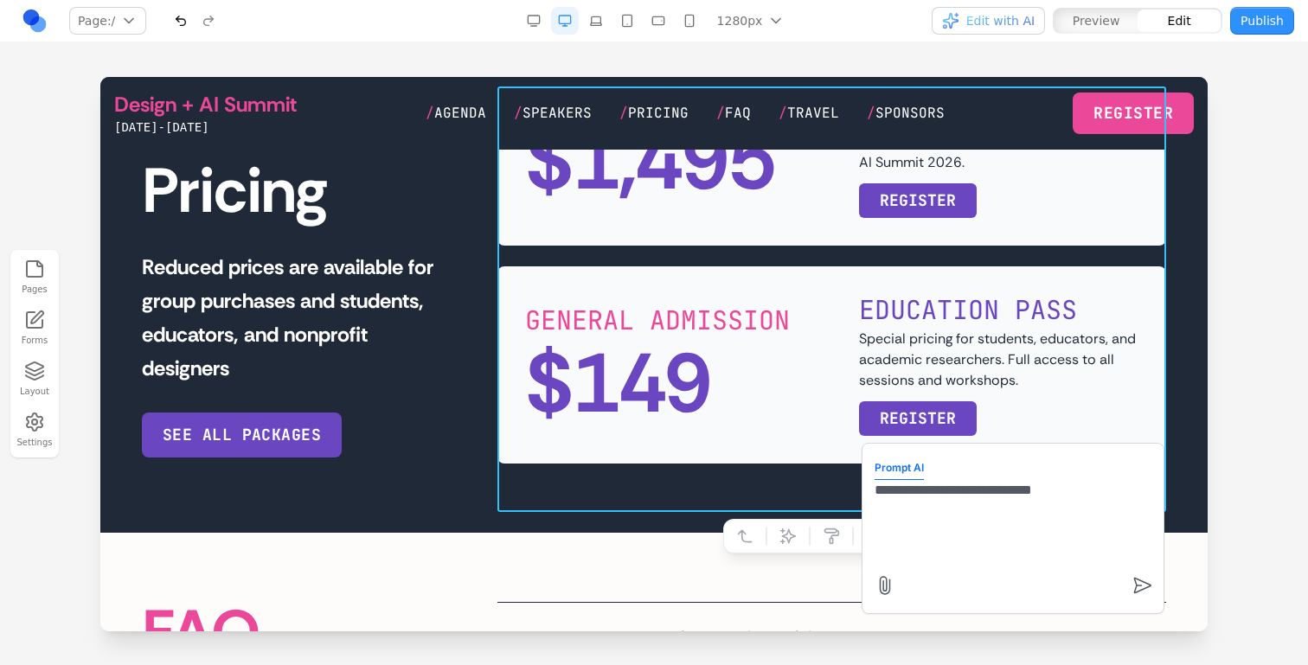
scroll to position [3626, 0]
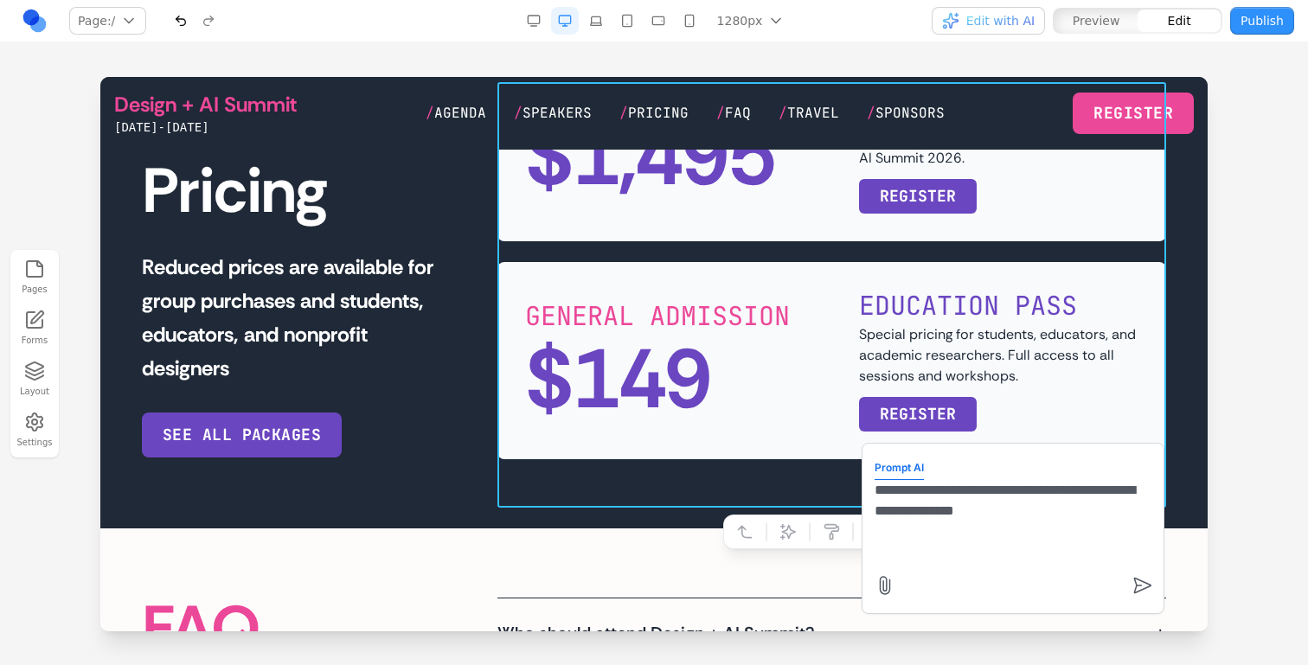
click at [1080, 522] on textarea "**********" at bounding box center [1013, 523] width 277 height 87
type textarea "**********"
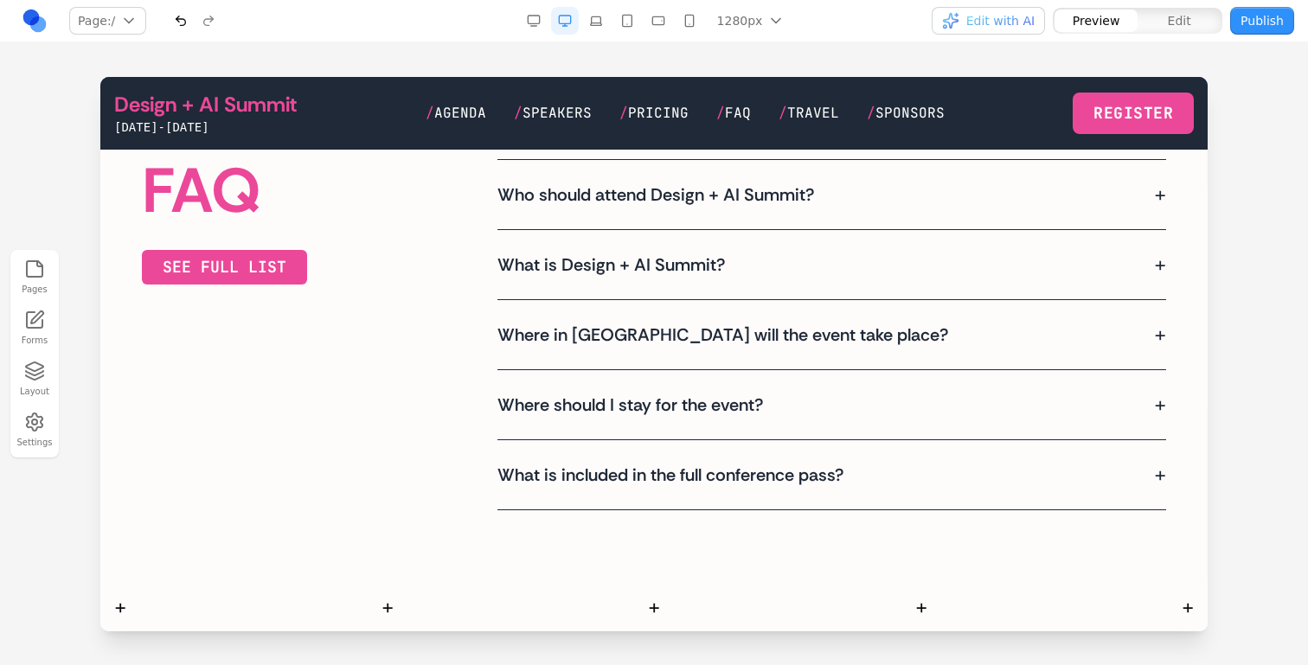
scroll to position [4075, 0]
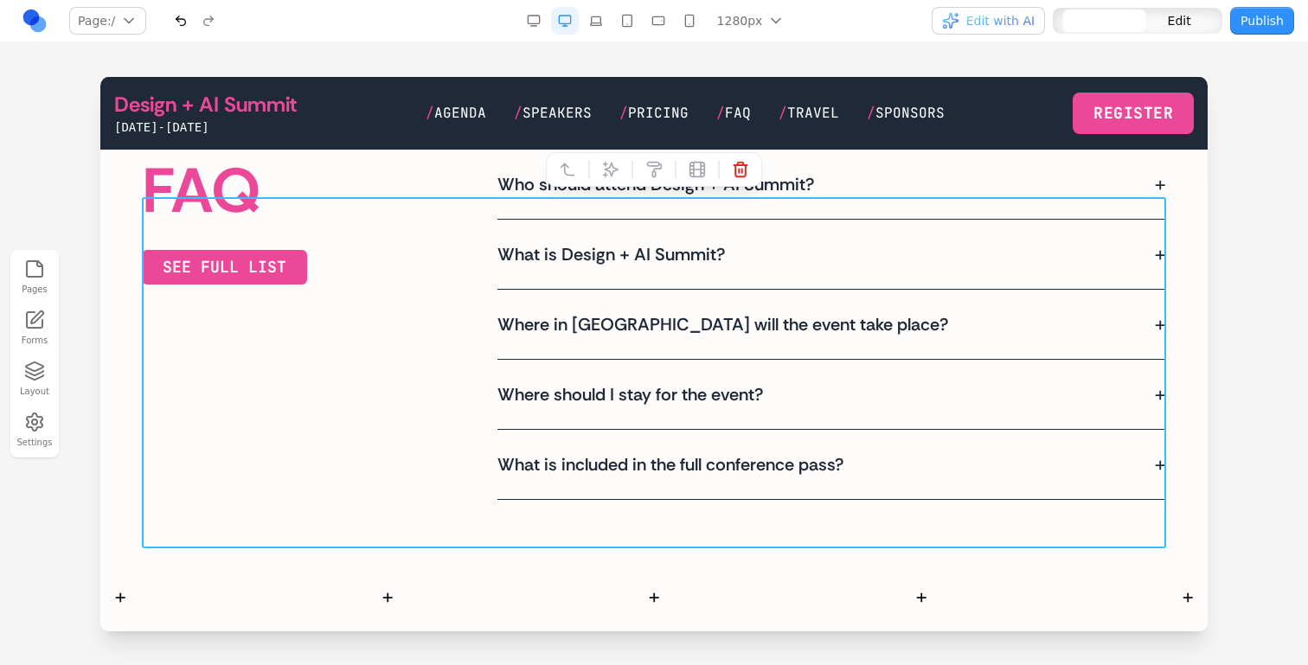
click at [305, 426] on div "FAQ SEE FULL LIST Who should attend Design + AI Summit? + This summit is design…" at bounding box center [654, 324] width 1024 height 351
click at [607, 161] on icon at bounding box center [610, 169] width 17 height 17
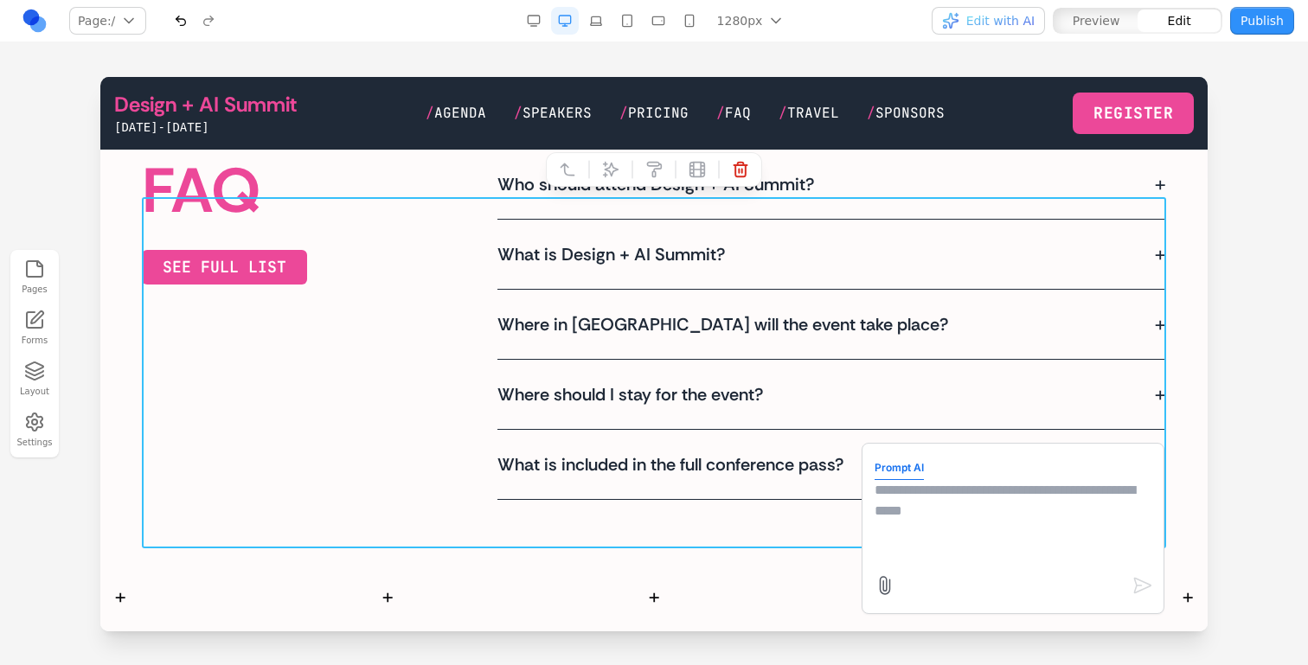
click at [896, 530] on textarea at bounding box center [1013, 523] width 277 height 87
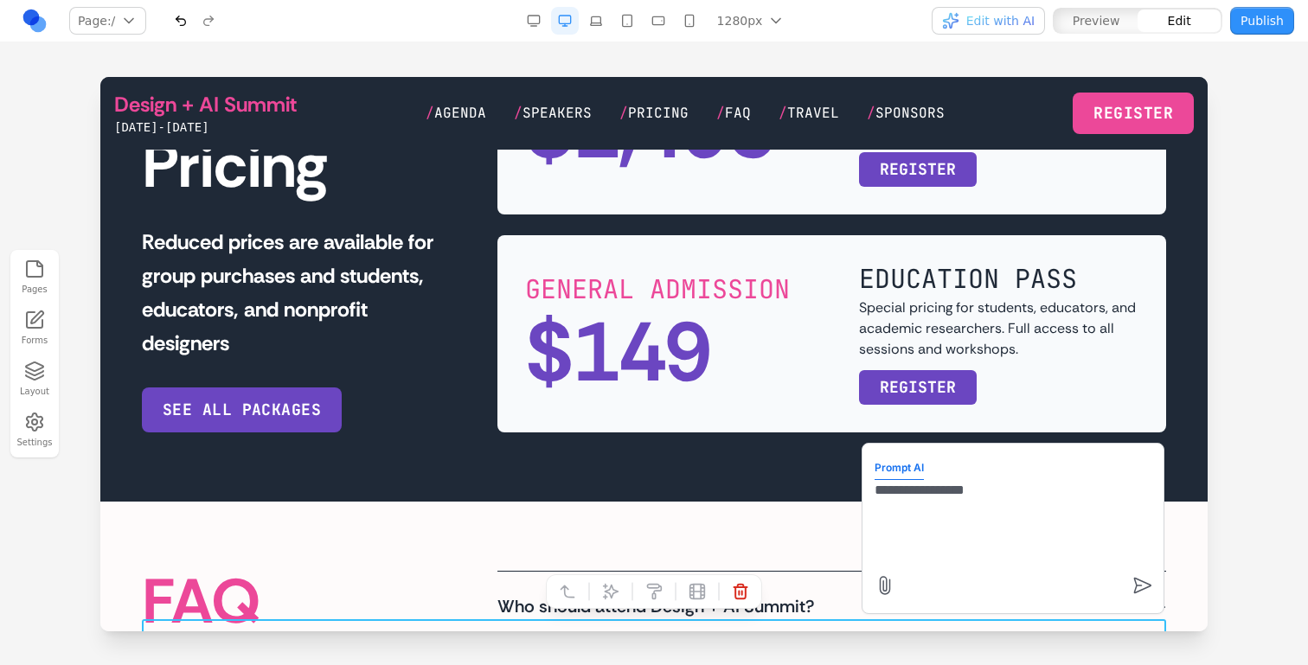
scroll to position [3511, 0]
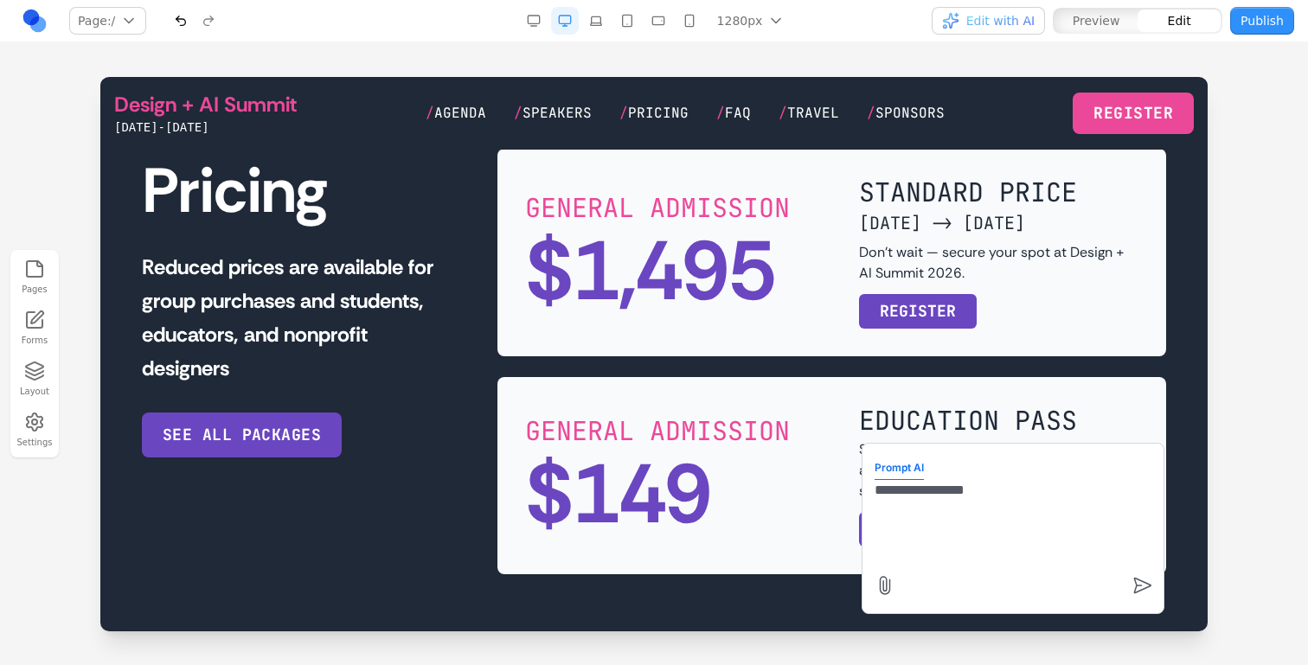
click at [938, 487] on textarea "**********" at bounding box center [1013, 523] width 277 height 87
click at [1074, 505] on textarea "**********" at bounding box center [1013, 523] width 277 height 87
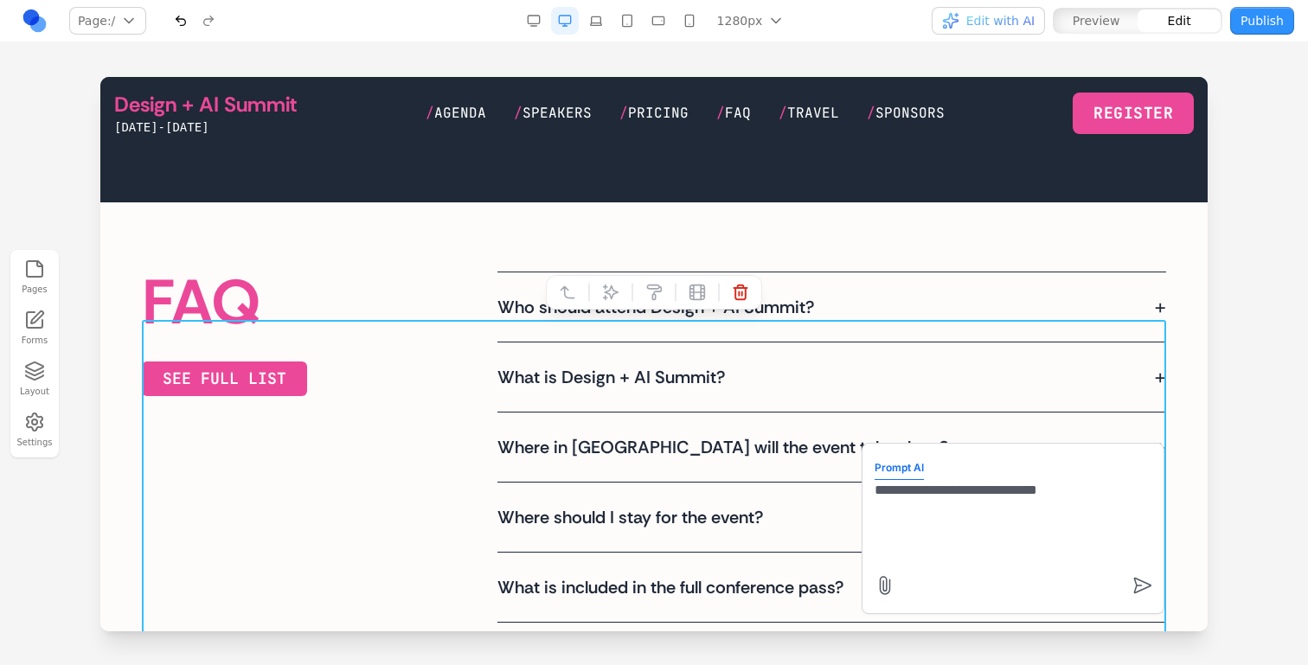
scroll to position [3957, 0]
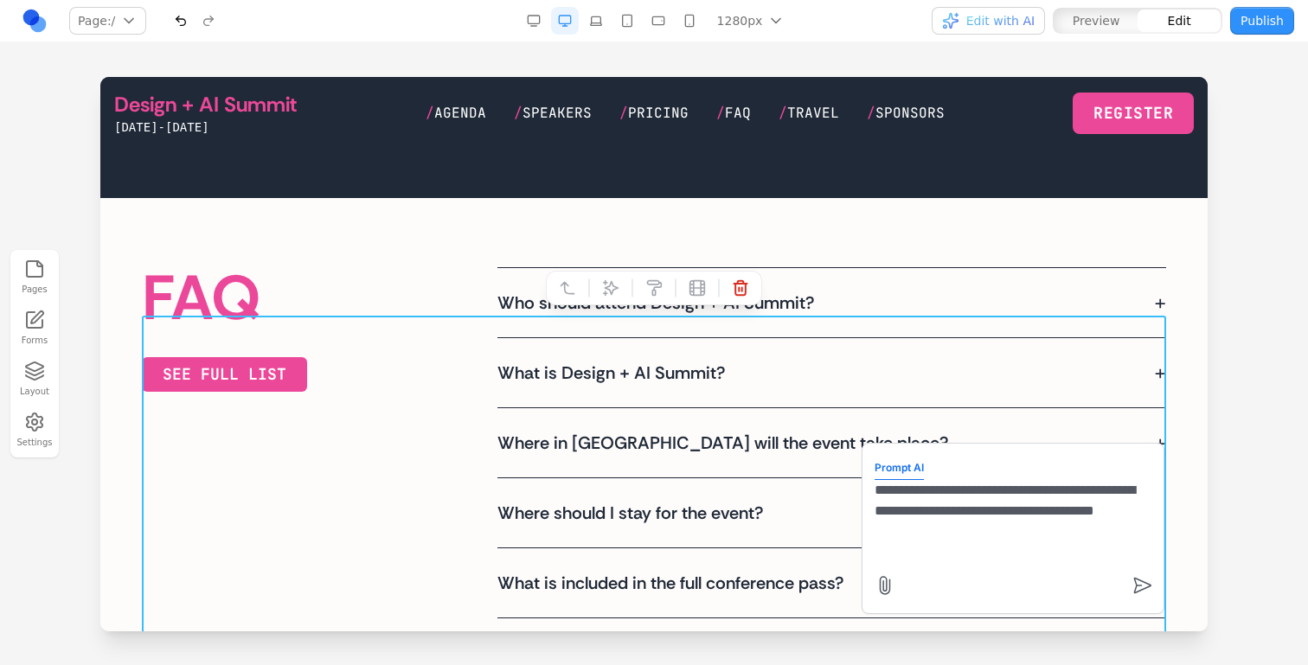
type textarea "**********"
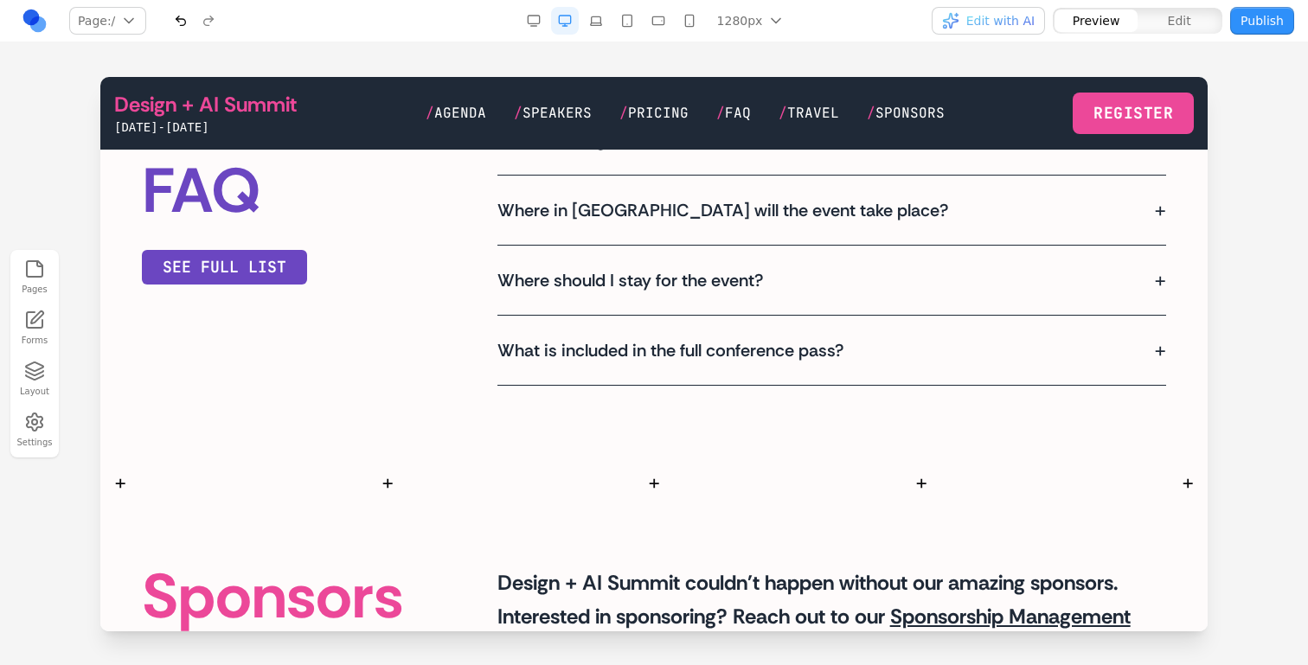
scroll to position [4123, 0]
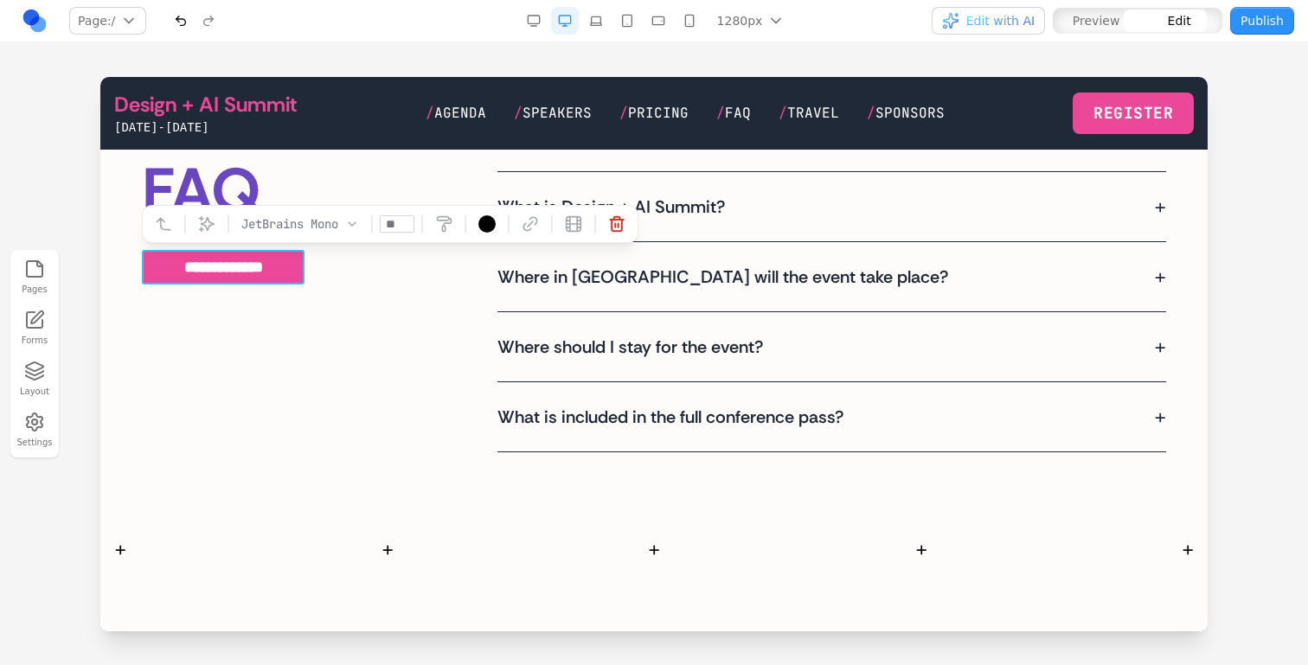
click at [272, 274] on link "**********" at bounding box center [223, 267] width 163 height 35
click at [196, 235] on button at bounding box center [207, 224] width 28 height 28
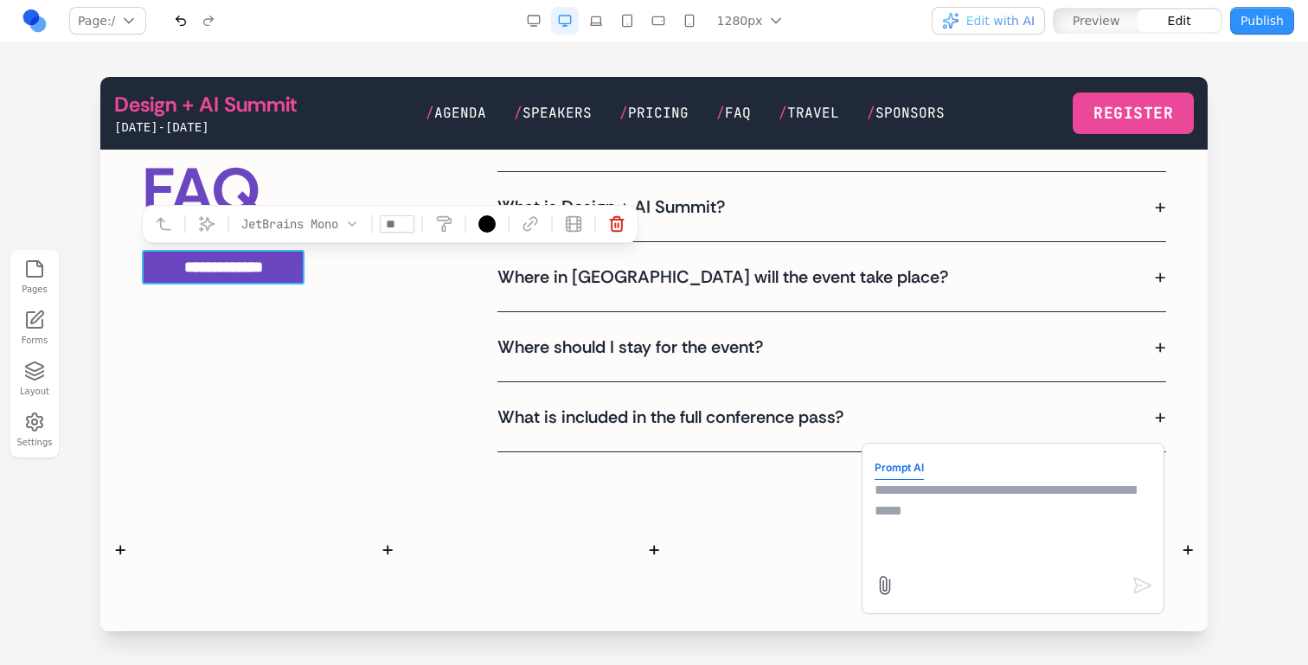
click at [905, 538] on textarea at bounding box center [1013, 523] width 277 height 87
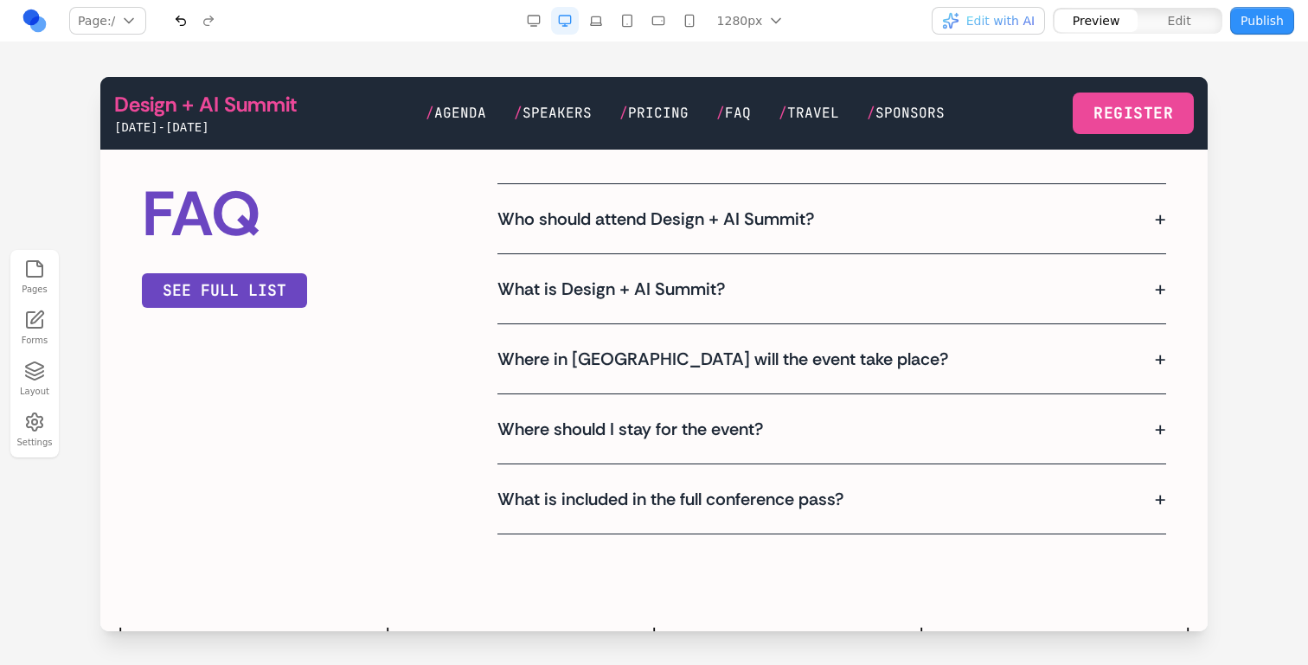
scroll to position [4025, 0]
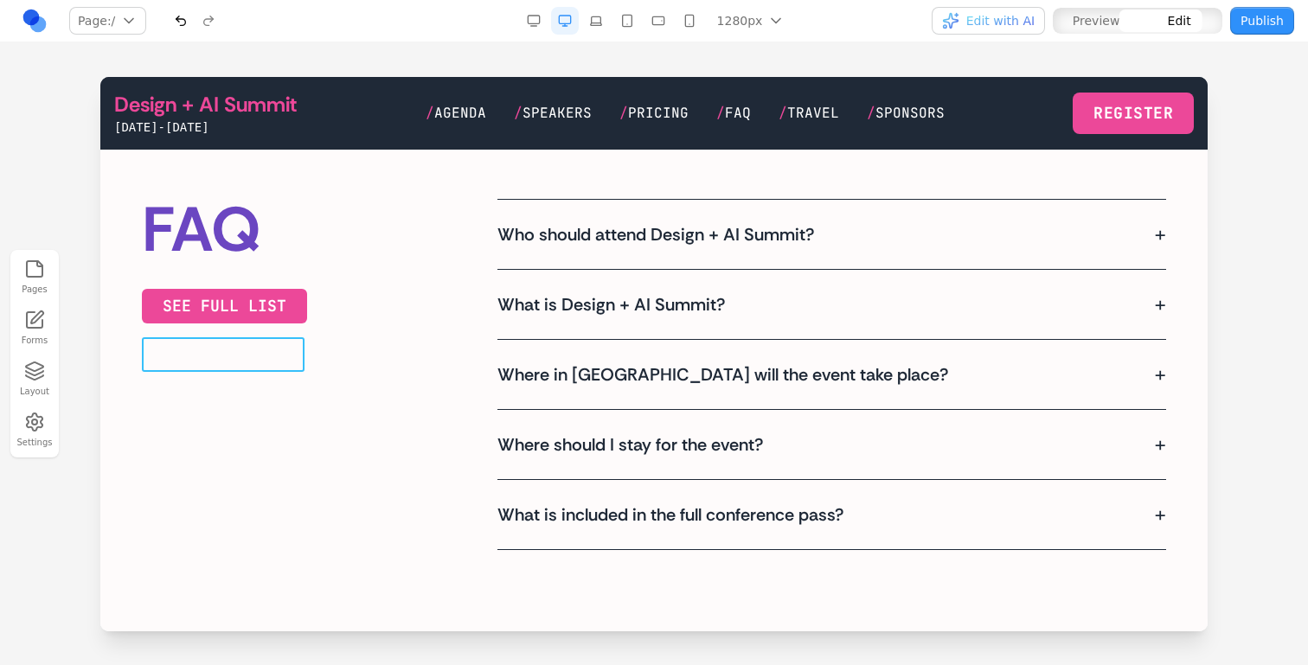
click at [269, 324] on link "see FULL LIST" at bounding box center [224, 306] width 165 height 35
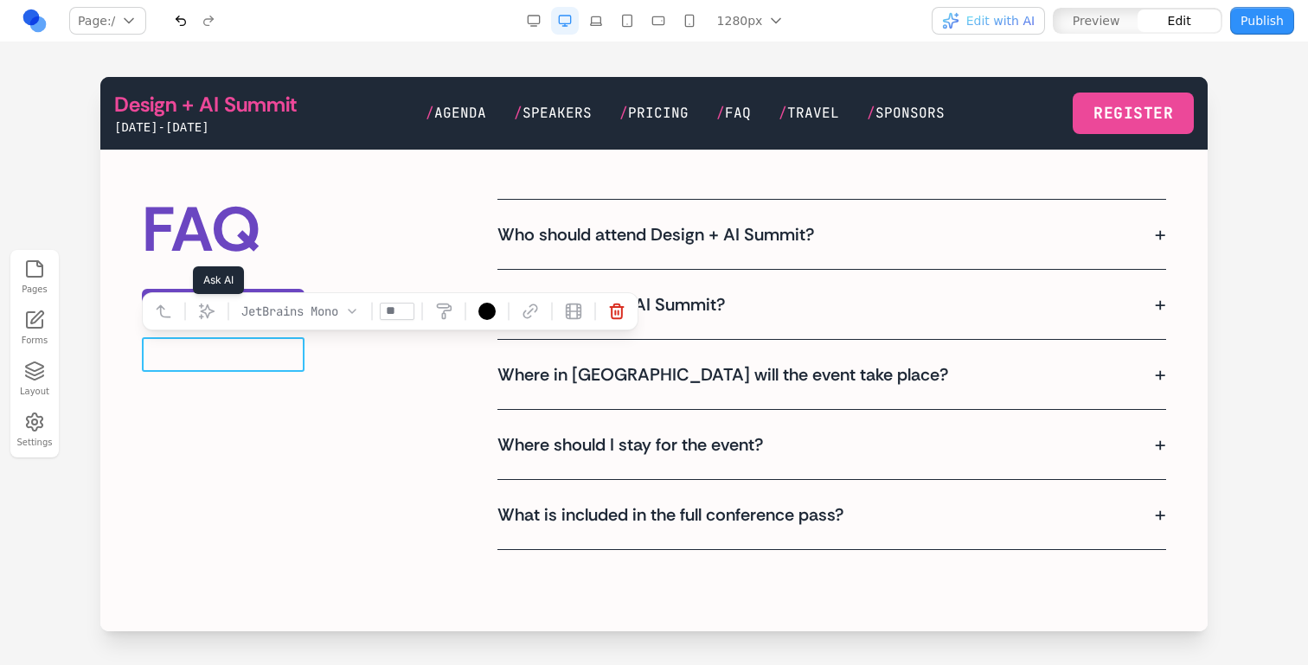
click at [207, 312] on icon at bounding box center [206, 311] width 17 height 17
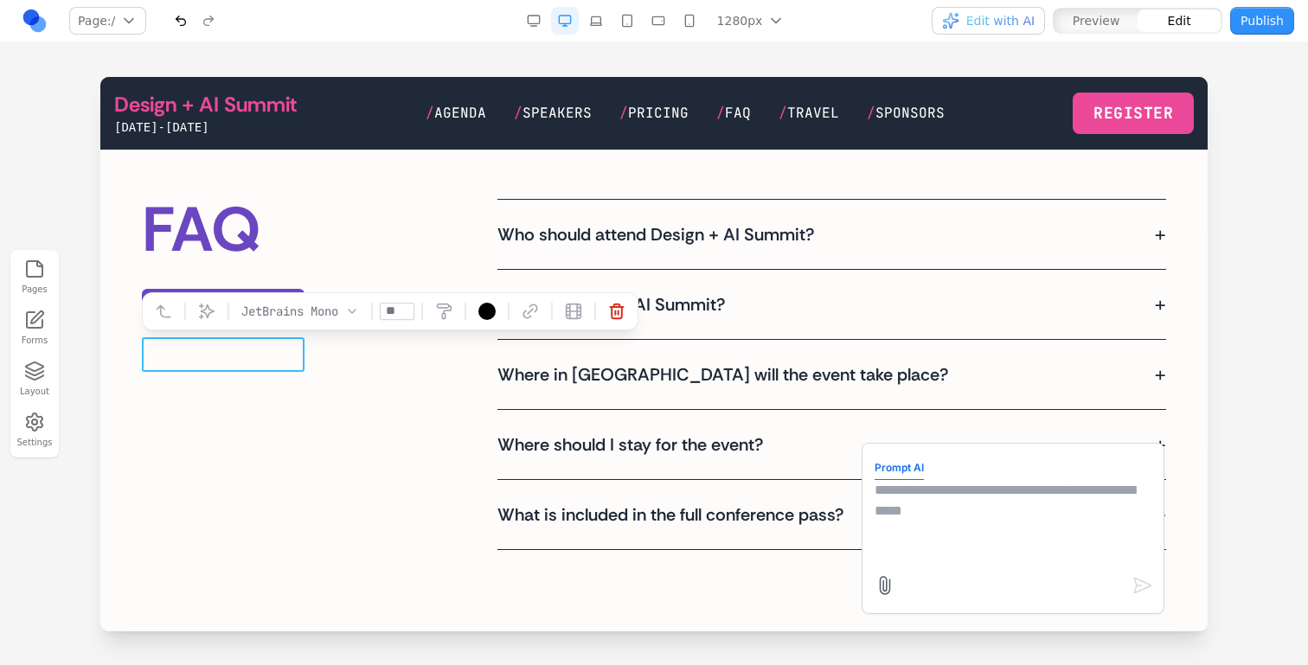
click at [976, 569] on form "Prompt AI" at bounding box center [1013, 528] width 277 height 145
click at [909, 511] on textarea at bounding box center [1013, 523] width 277 height 87
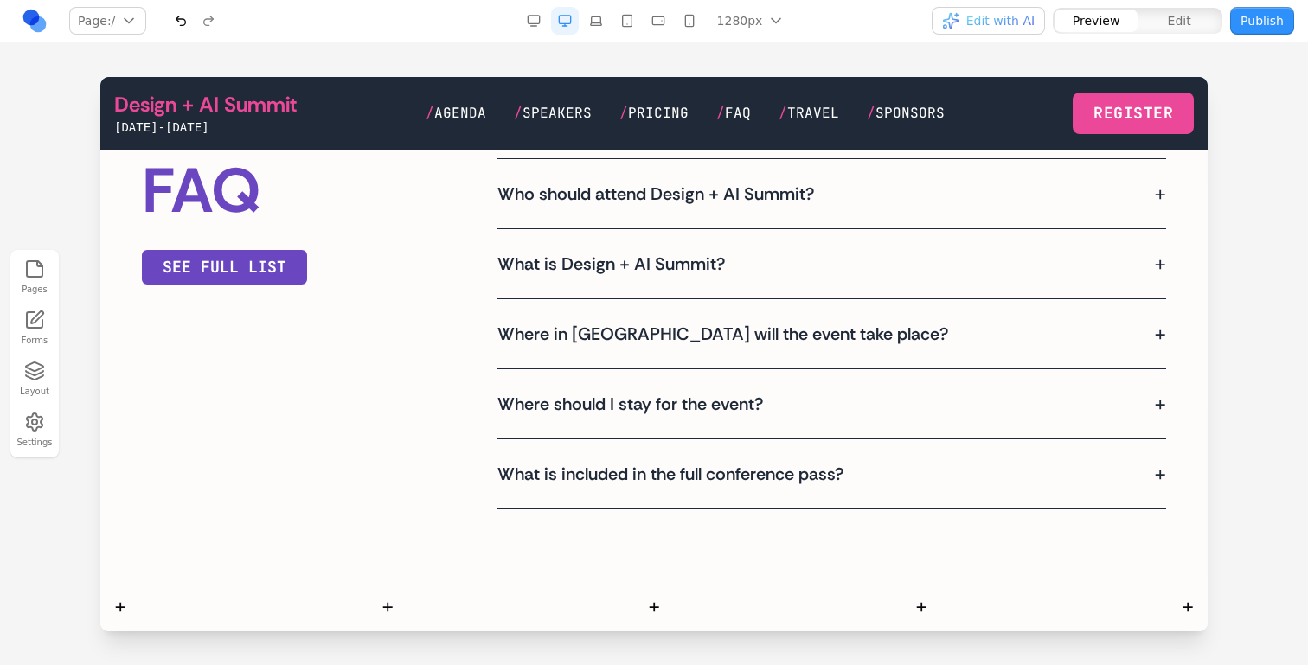
scroll to position [4047, 0]
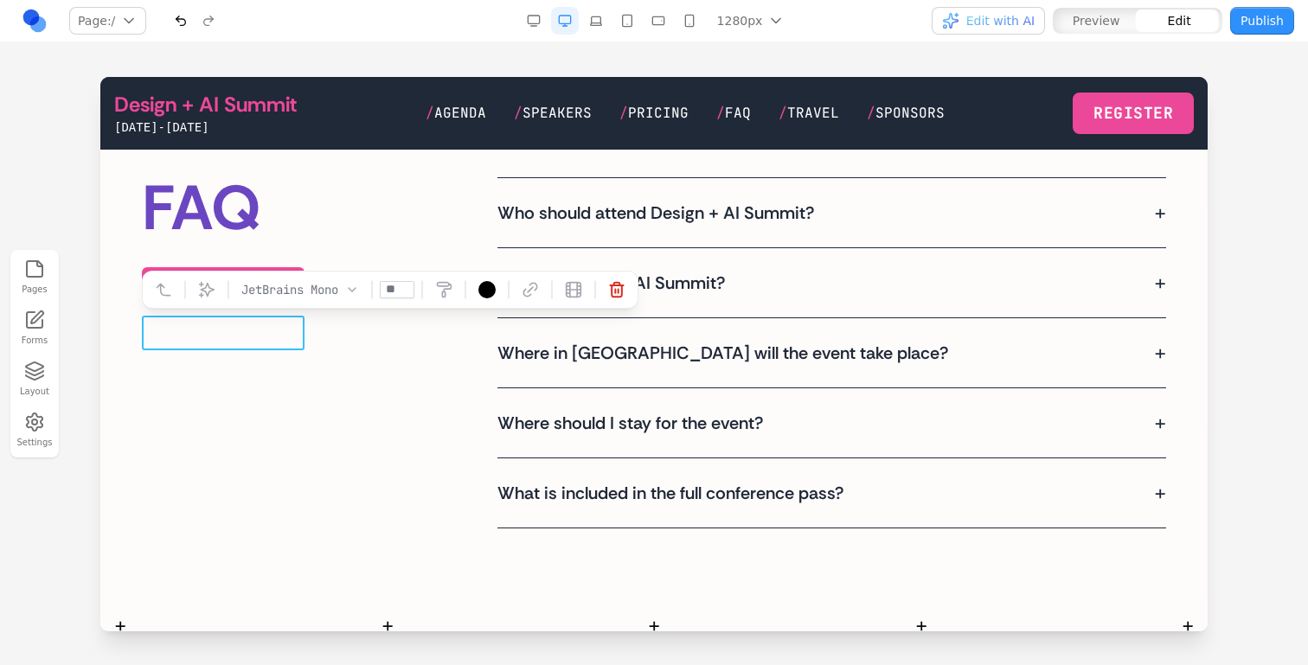
click at [287, 302] on link "**********" at bounding box center [223, 284] width 163 height 35
click at [206, 293] on icon at bounding box center [207, 289] width 15 height 15
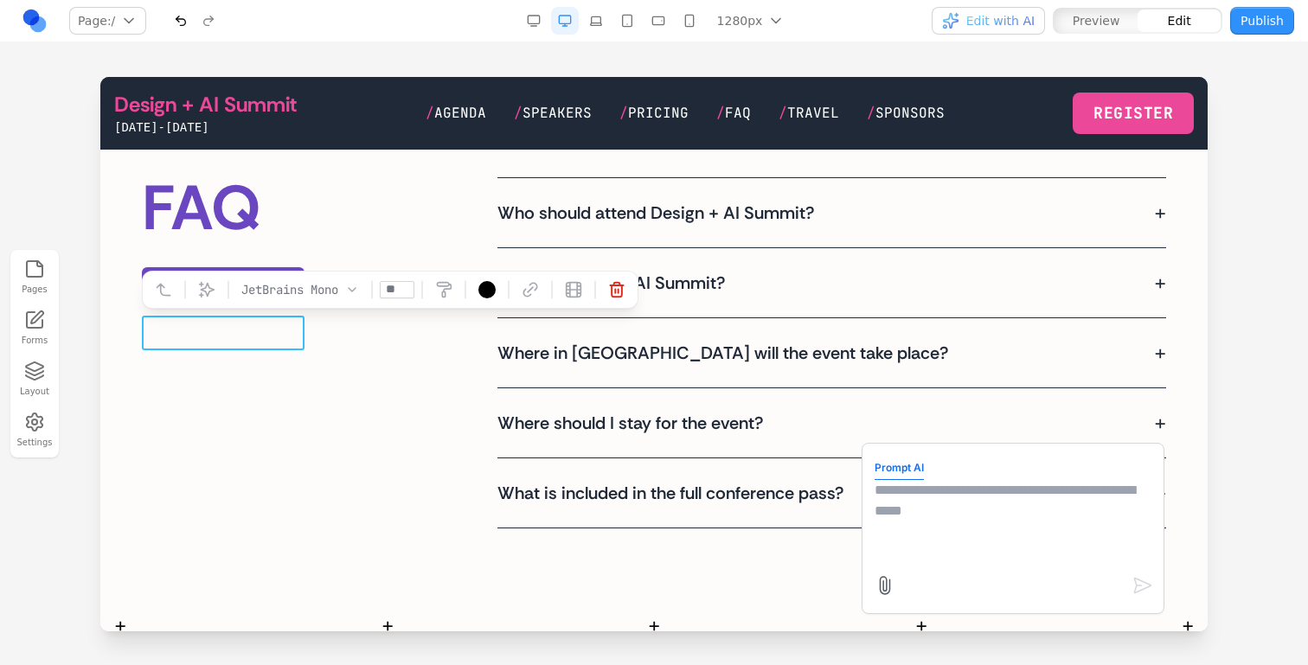
click at [903, 552] on textarea at bounding box center [1013, 523] width 277 height 87
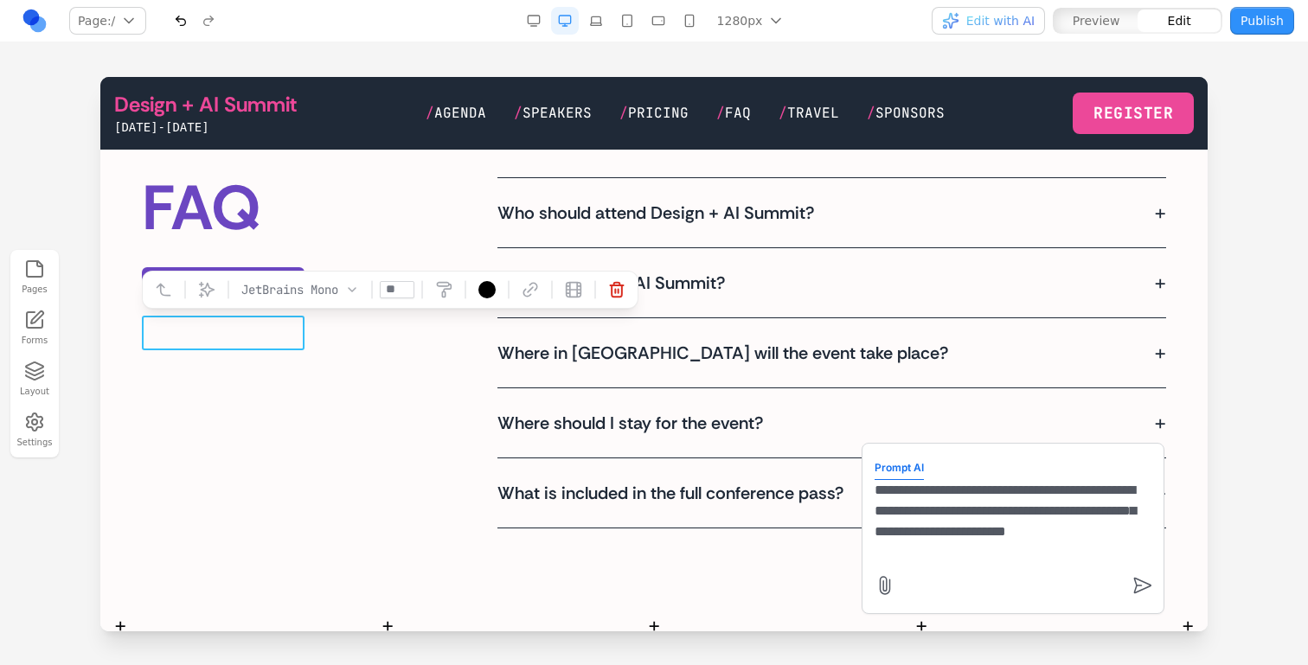
type textarea "**********"
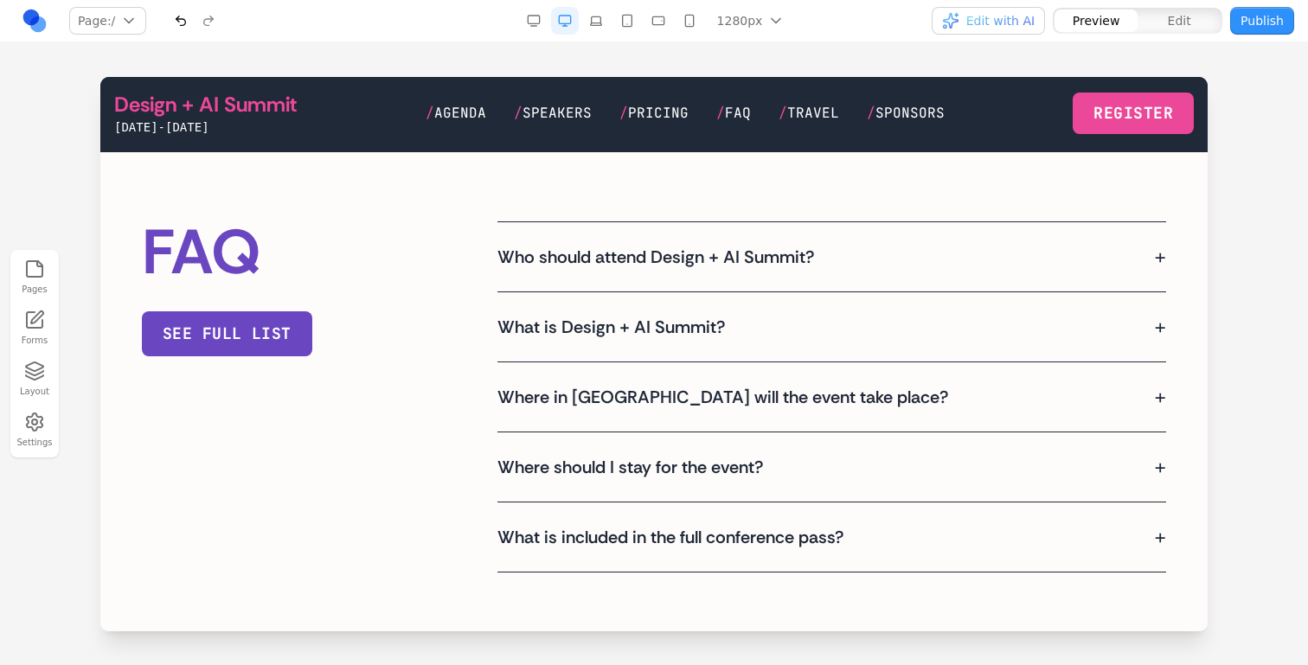
scroll to position [3983, 0]
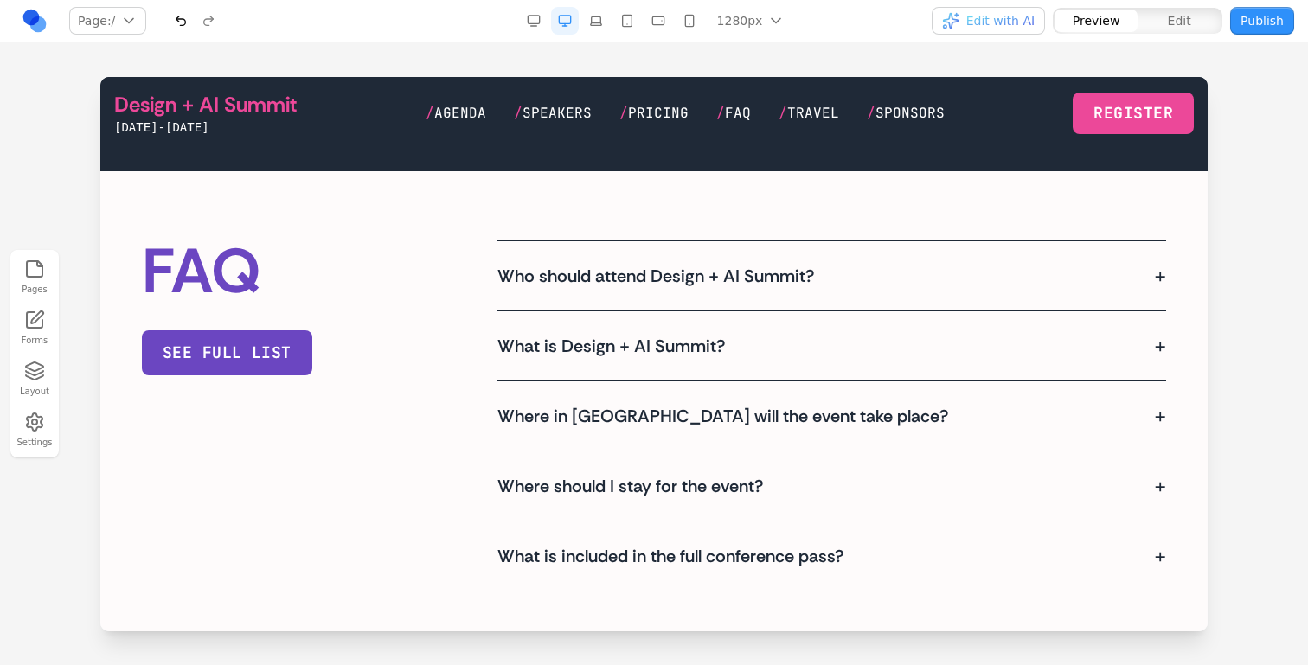
click at [719, 297] on div "Who should attend Design + AI Summit? + This summit is designed for designers, …" at bounding box center [831, 275] width 669 height 69
click at [719, 288] on h3 "Who should attend Design + AI Summit?" at bounding box center [662, 276] width 331 height 24
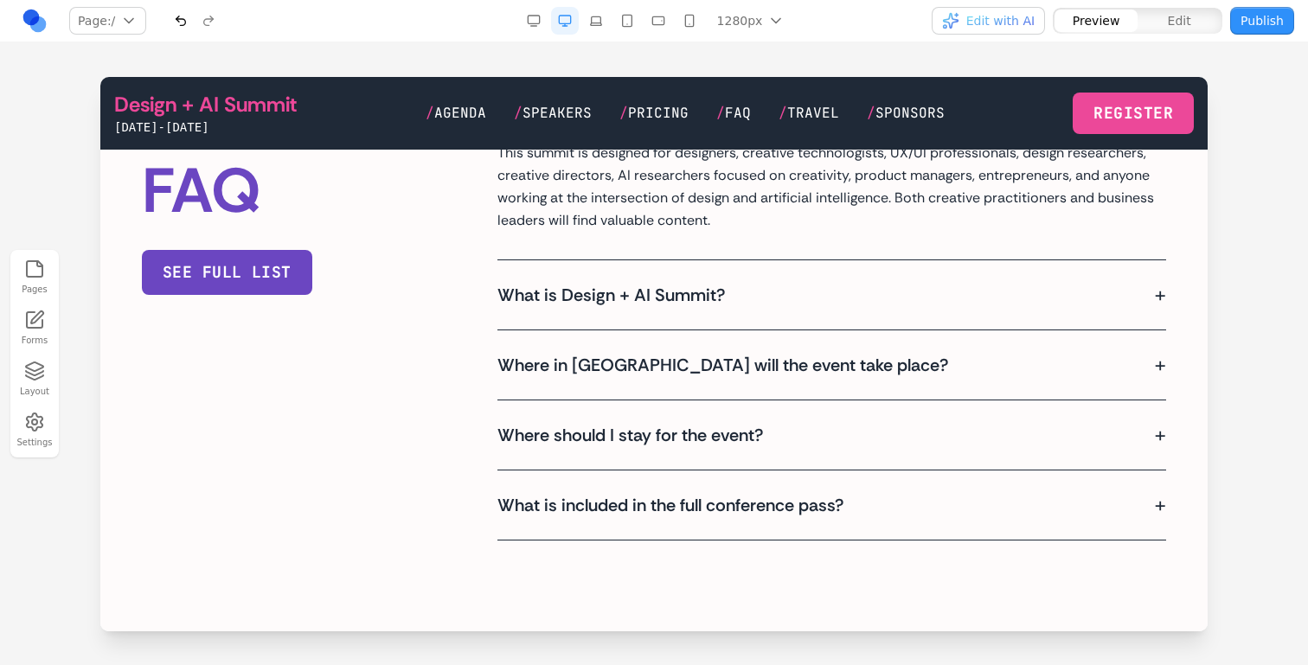
scroll to position [4147, 0]
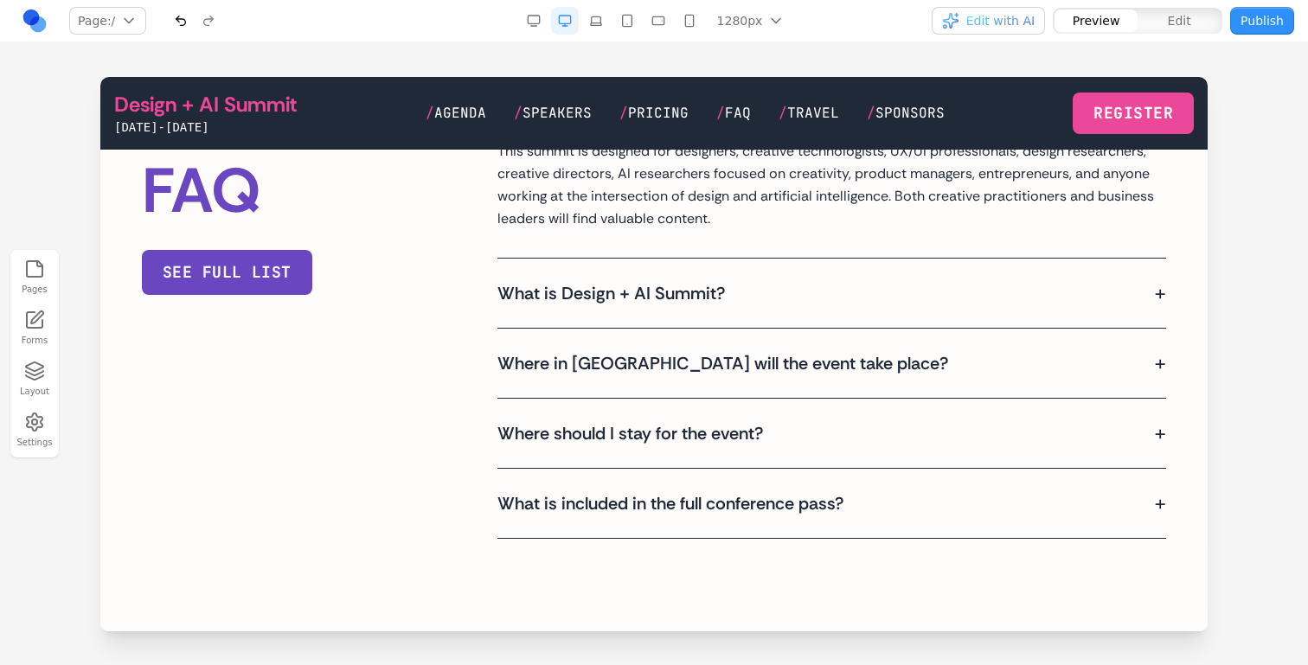
click at [718, 314] on button "What is Design + AI Summit? +" at bounding box center [831, 294] width 669 height 42
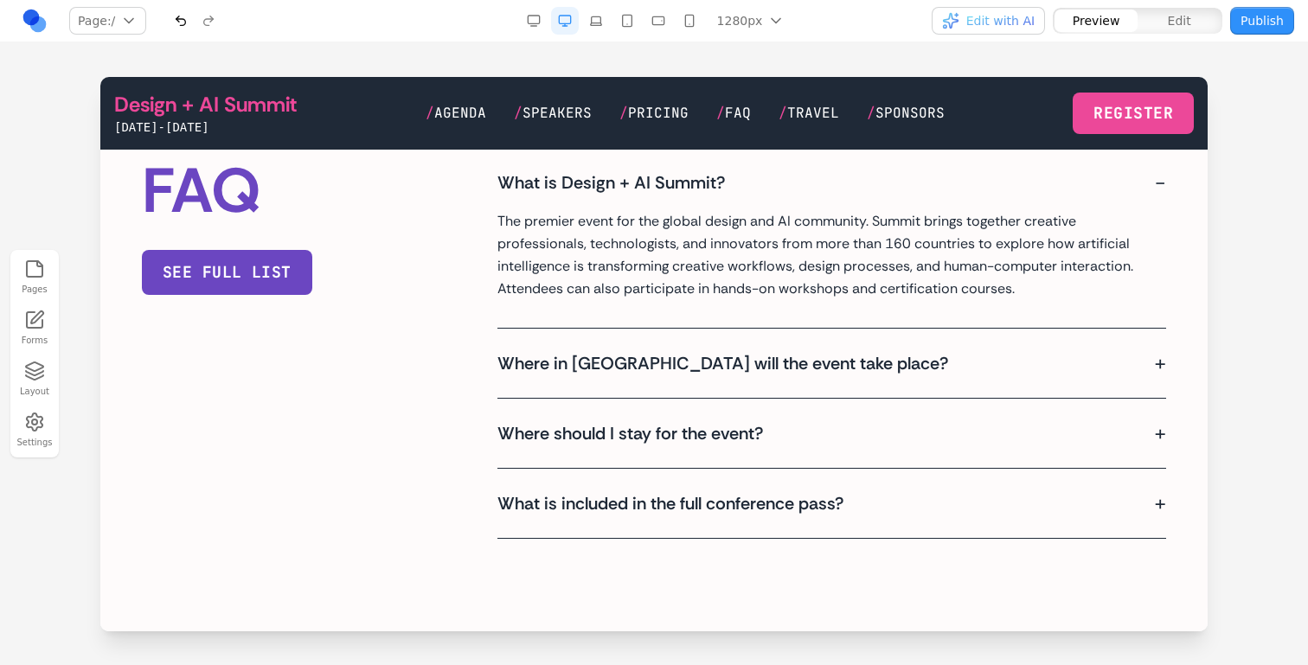
click at [710, 375] on h3 "Where in [GEOGRAPHIC_DATA] will the event take place?" at bounding box center [729, 363] width 465 height 24
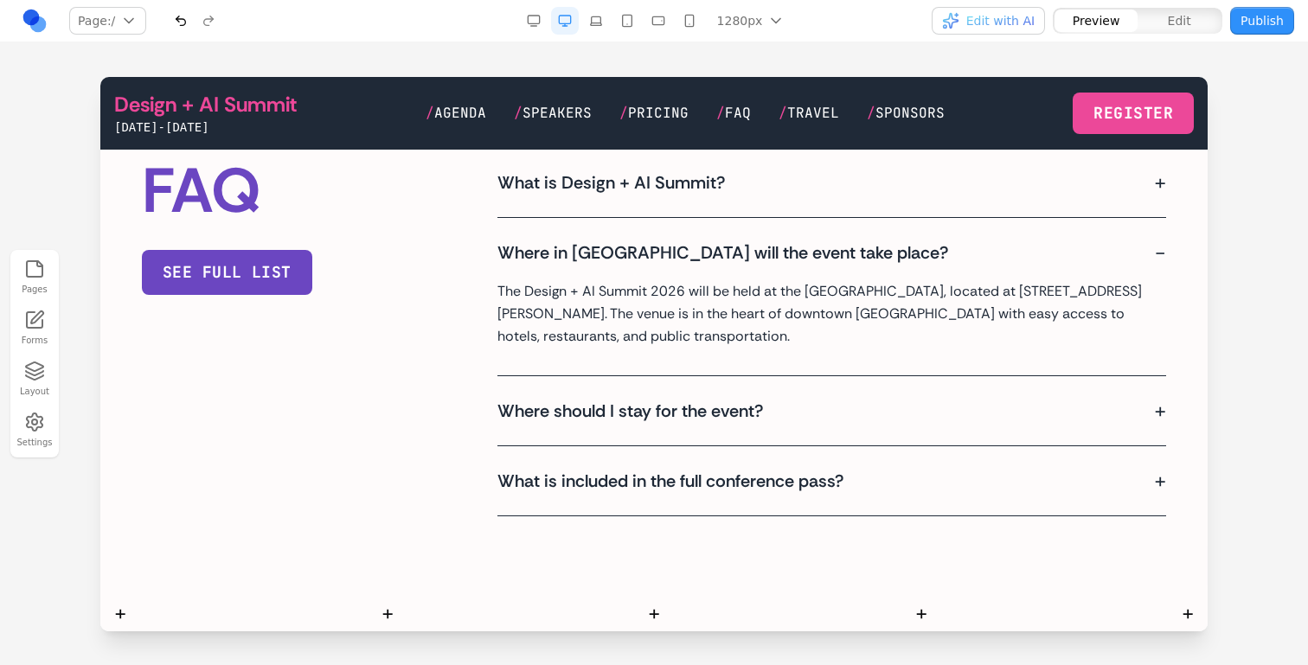
click at [737, 423] on h3 "Where should I stay for the event?" at bounding box center [636, 411] width 279 height 24
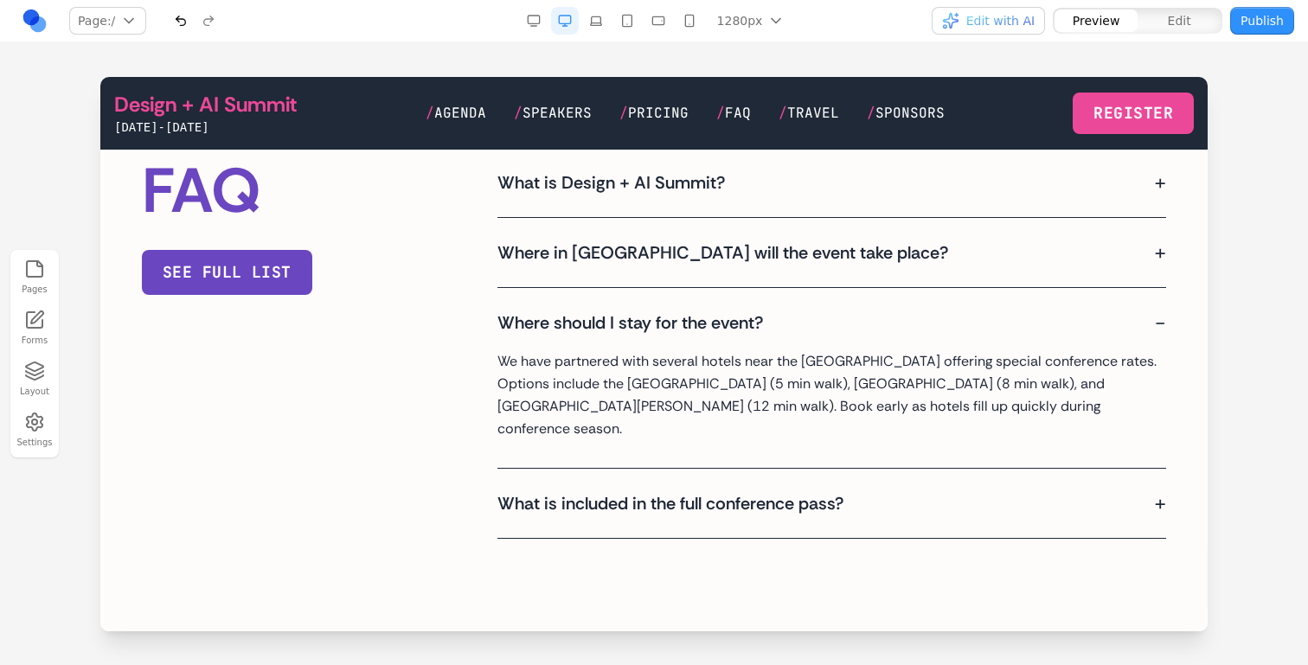
click at [736, 516] on h3 "What is included in the full conference pass?" at bounding box center [677, 503] width 360 height 24
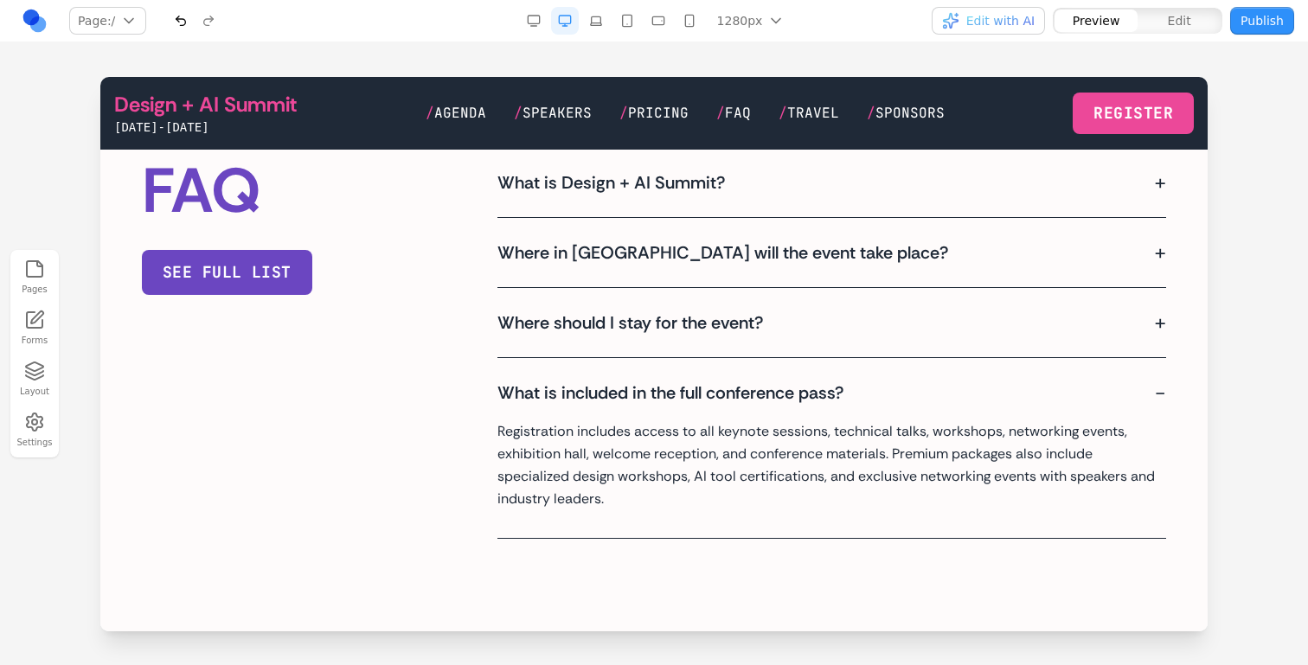
click at [773, 405] on h3 "What is included in the full conference pass?" at bounding box center [677, 393] width 360 height 24
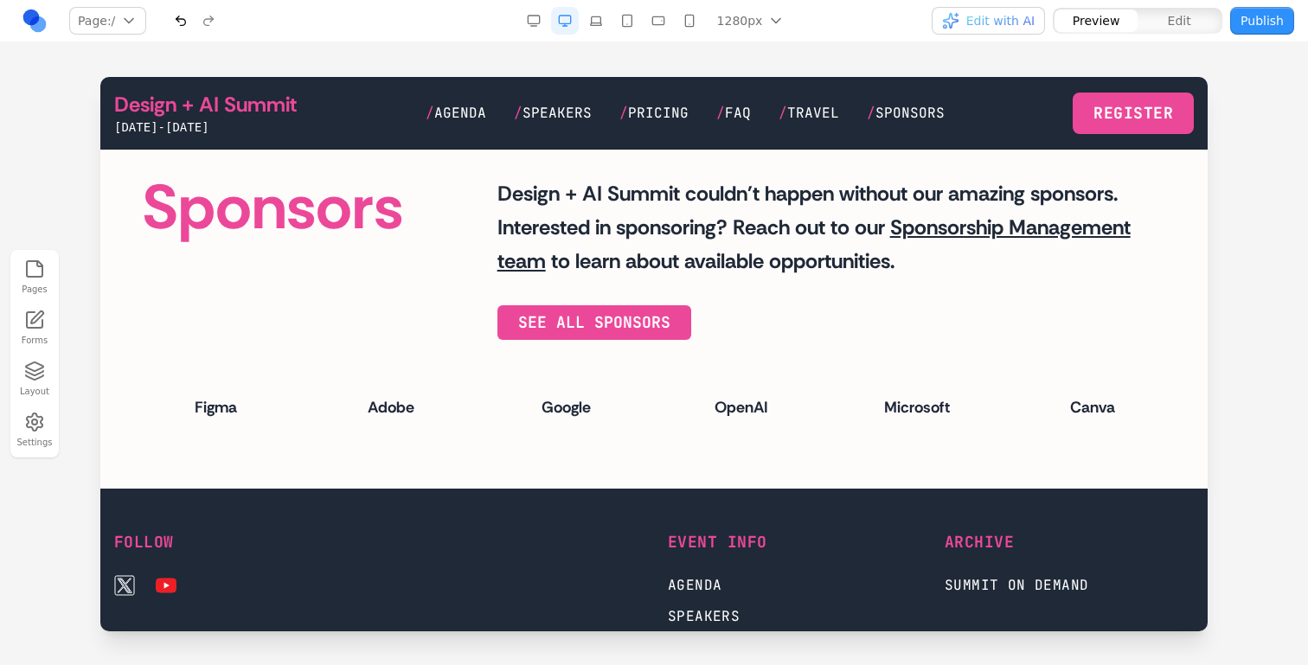
scroll to position [4540, 0]
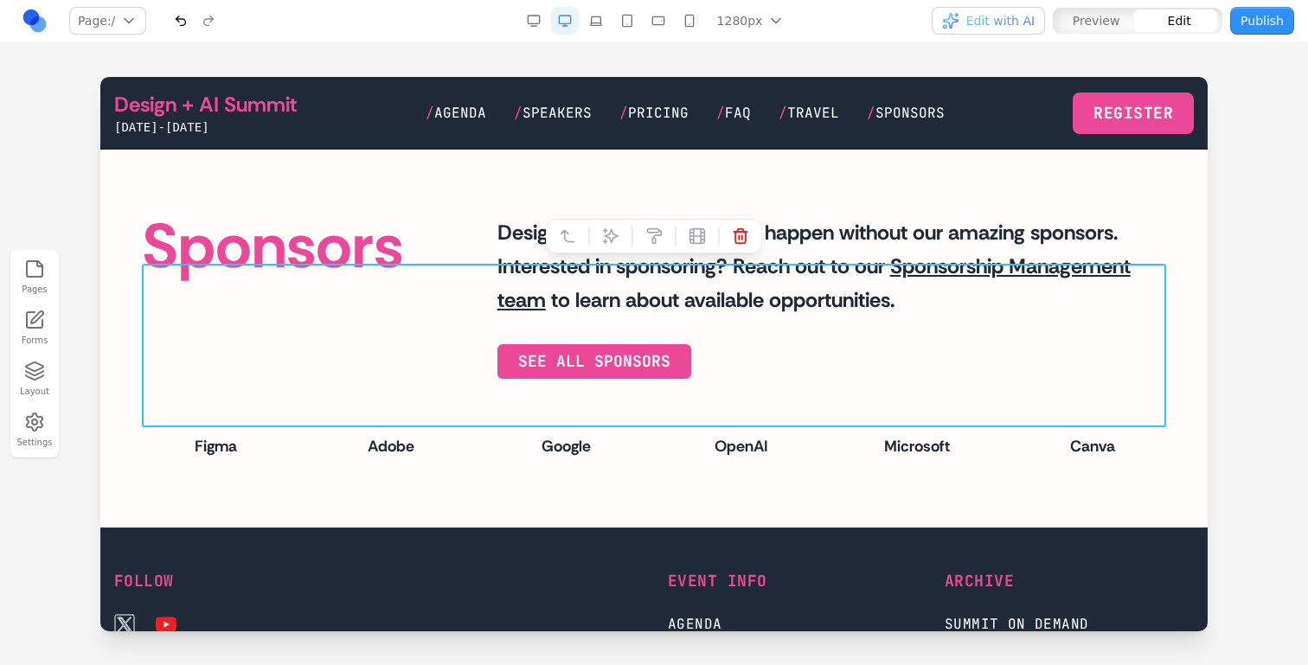
click at [446, 359] on div "Sponsors Design + AI Summit couldn't happen without our amazing sponsors. Inter…" at bounding box center [654, 297] width 1024 height 164
click at [619, 245] on button at bounding box center [611, 236] width 28 height 28
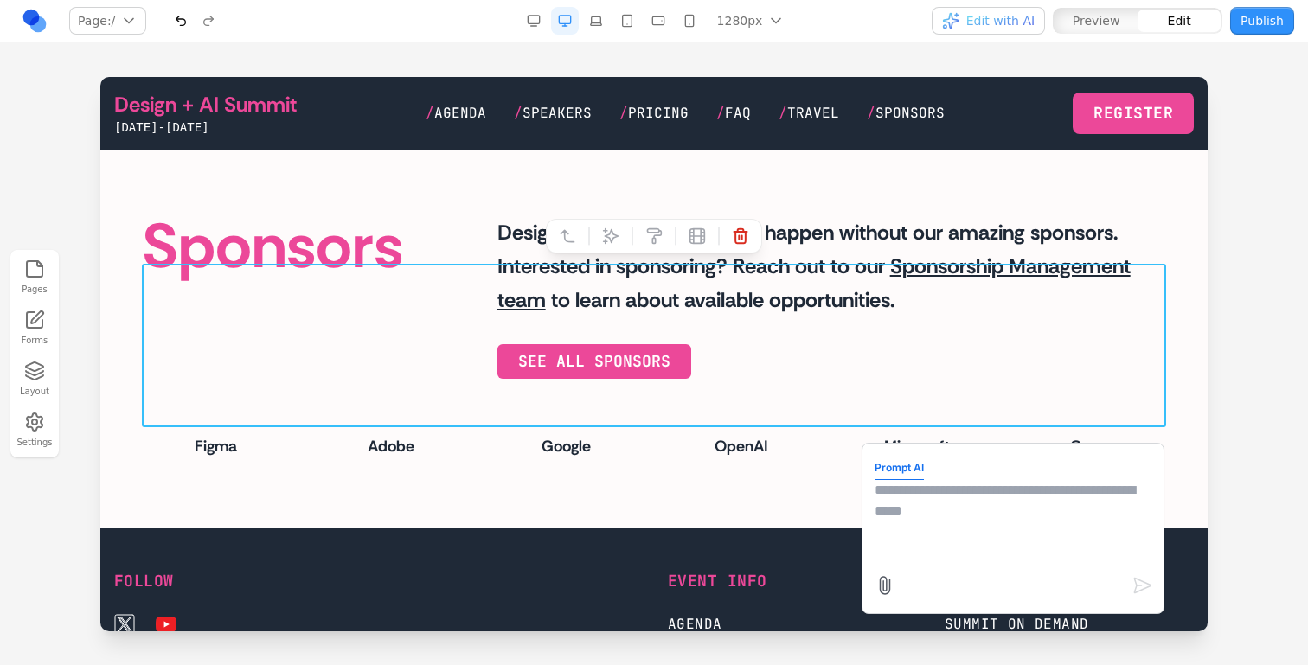
click at [923, 538] on textarea at bounding box center [1013, 523] width 277 height 87
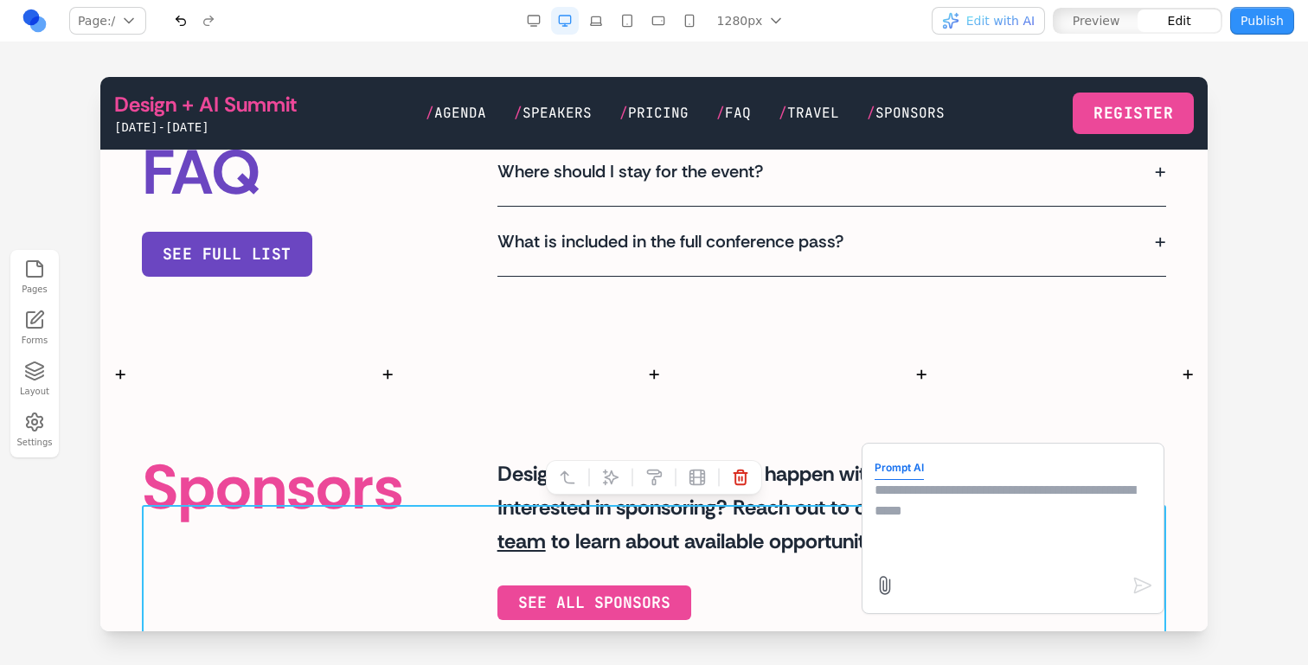
scroll to position [4420, 0]
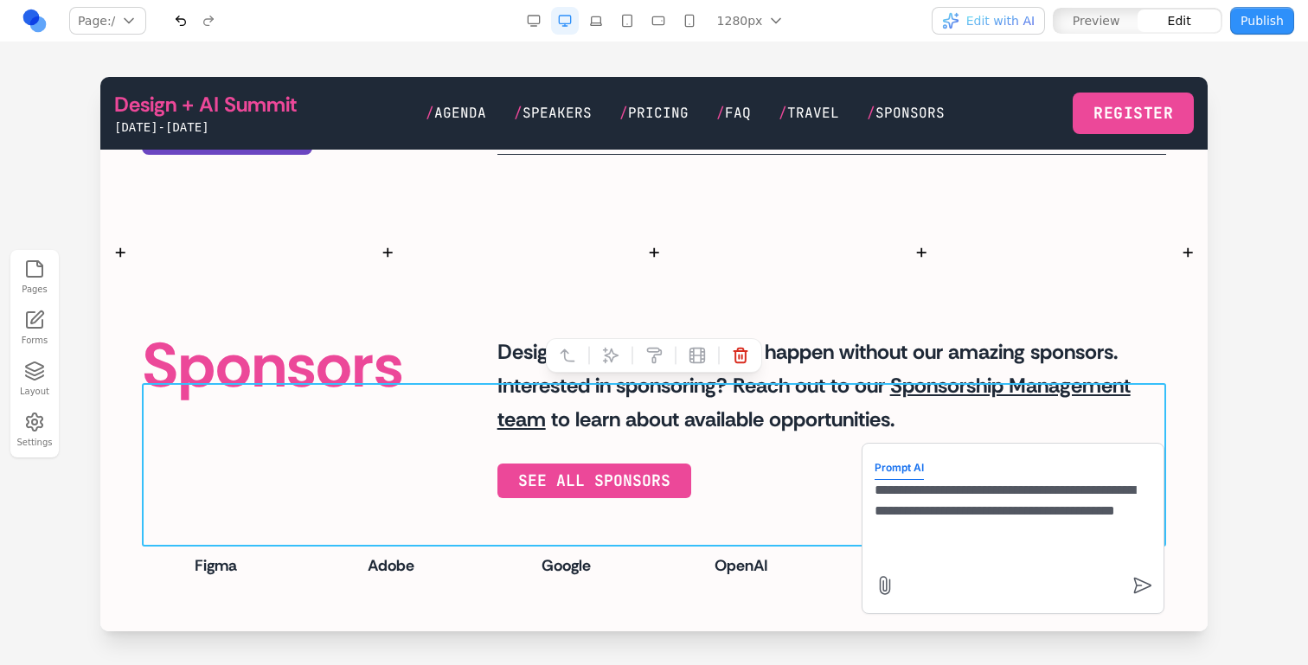
type textarea "**********"
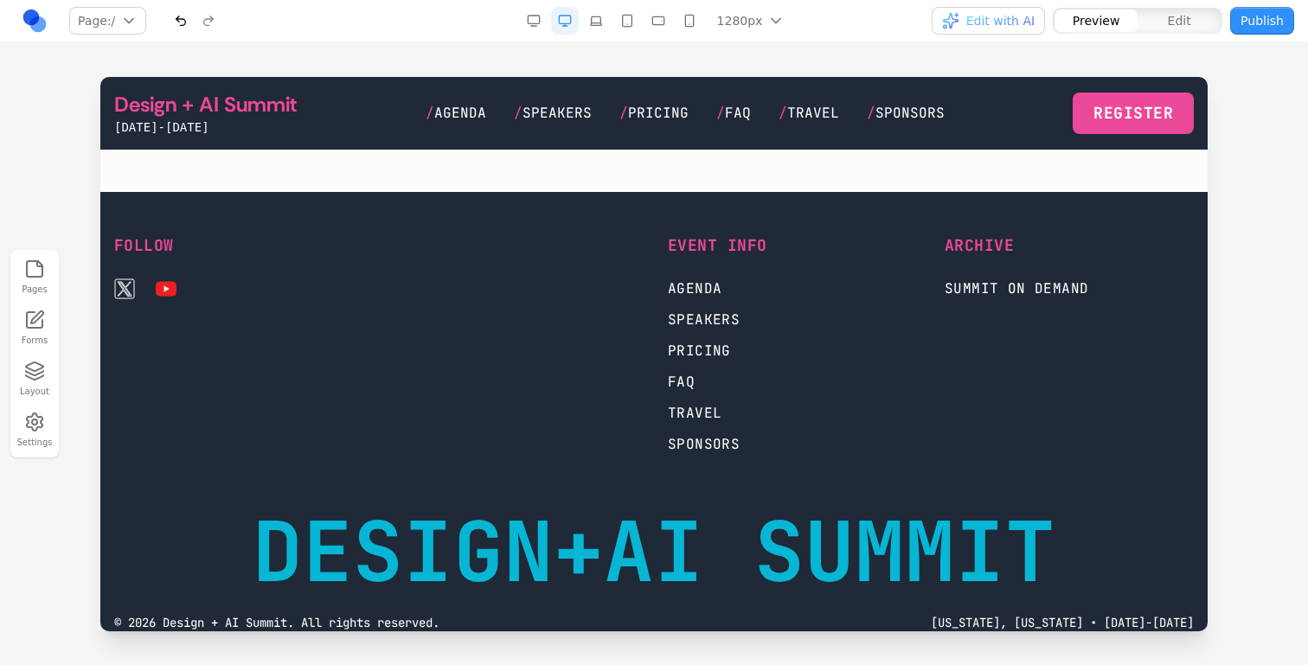
scroll to position [4893, 0]
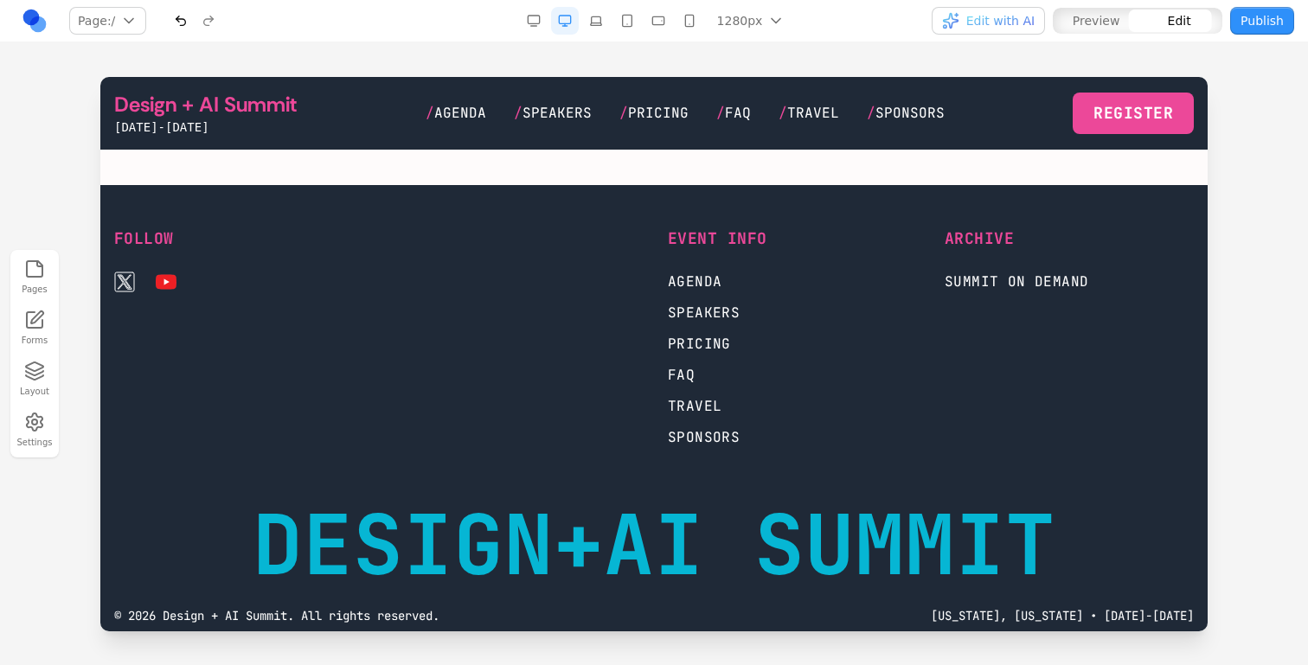
click at [265, 104] on link "Design + AI Summit" at bounding box center [205, 105] width 183 height 28
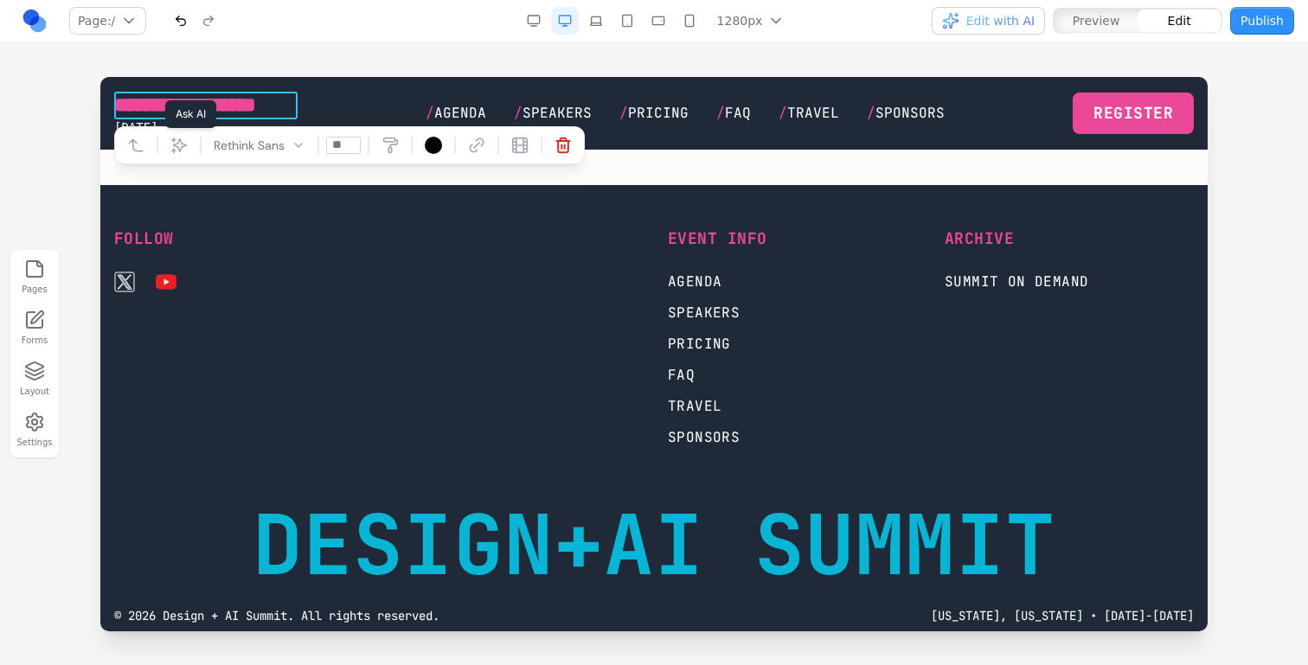
click at [170, 142] on icon at bounding box center [178, 145] width 17 height 17
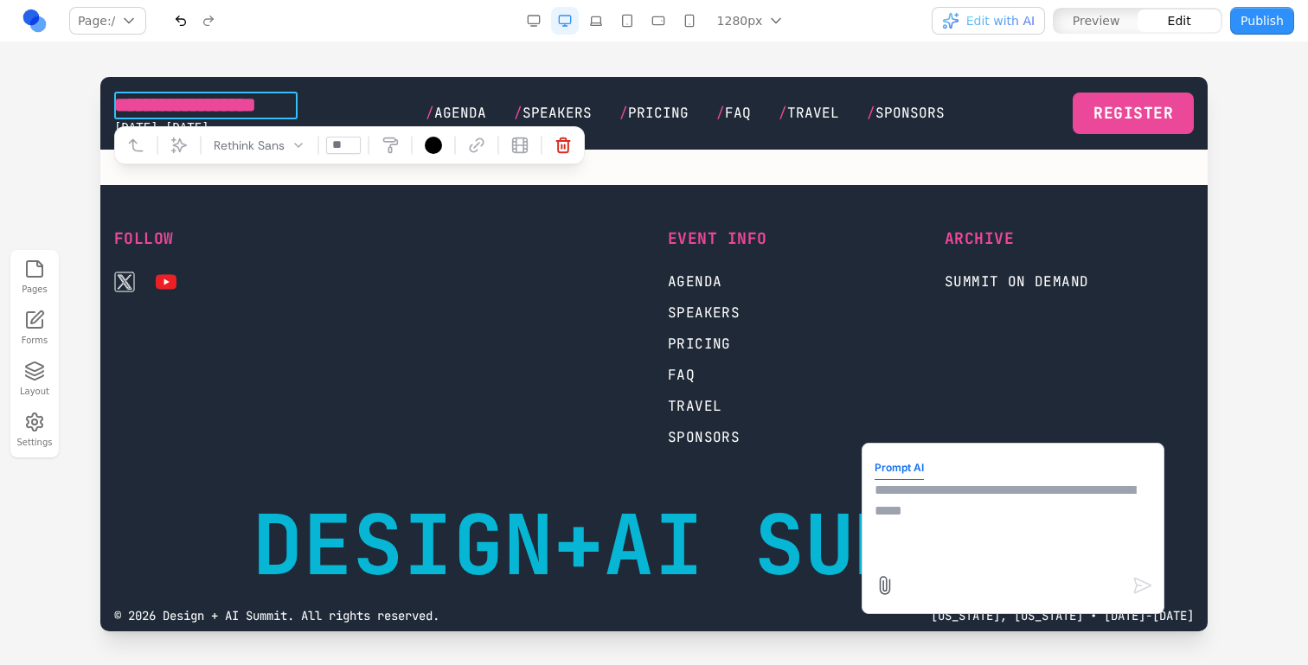
click at [902, 535] on textarea at bounding box center [1013, 523] width 277 height 87
type textarea "**********"
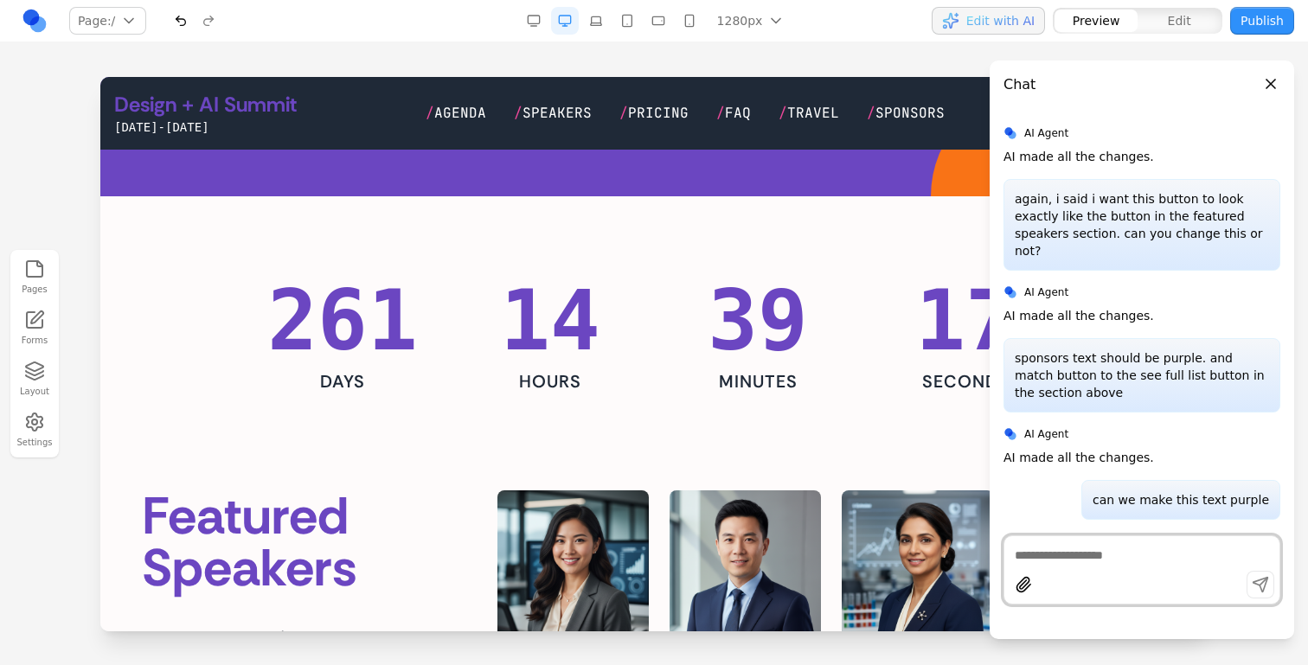
scroll to position [0, 0]
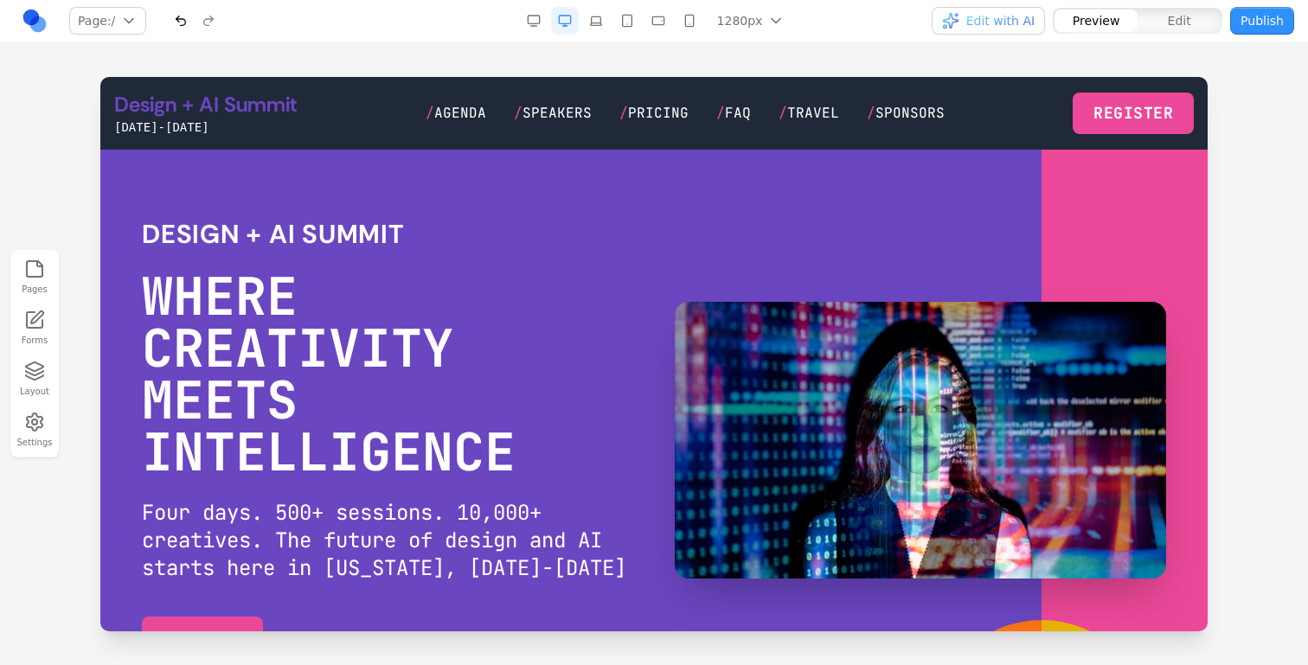
click at [179, 24] on button "button" at bounding box center [181, 21] width 28 height 28
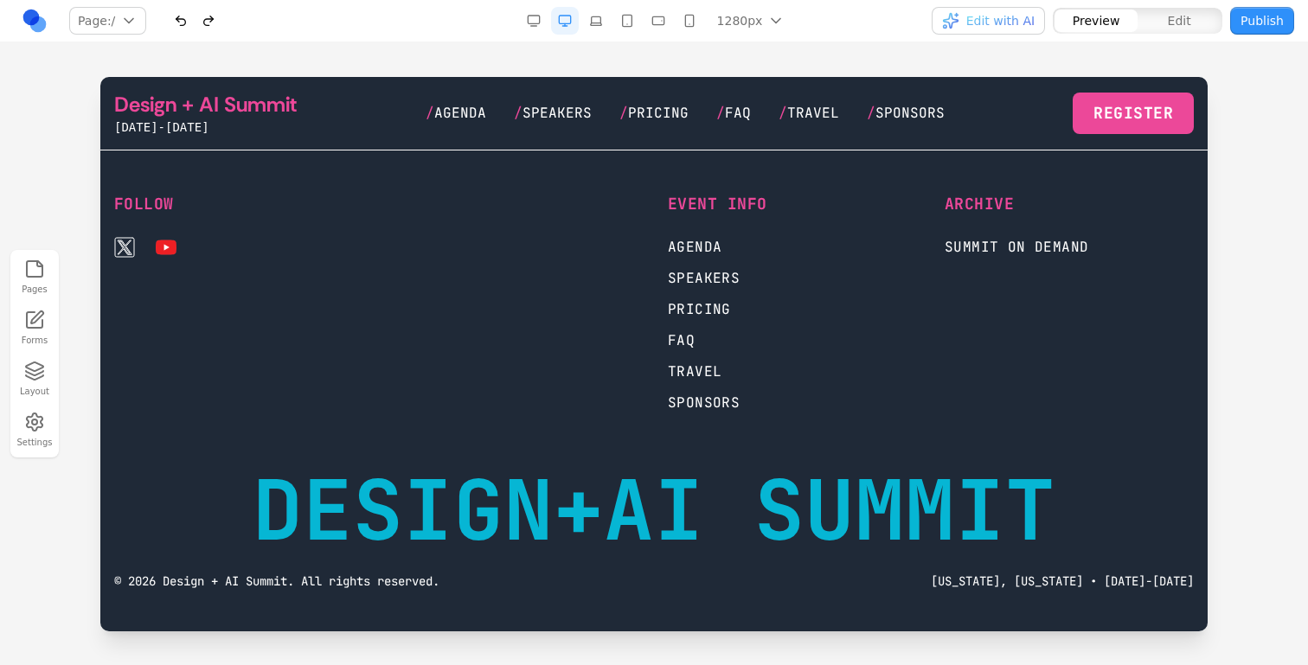
scroll to position [4934, 0]
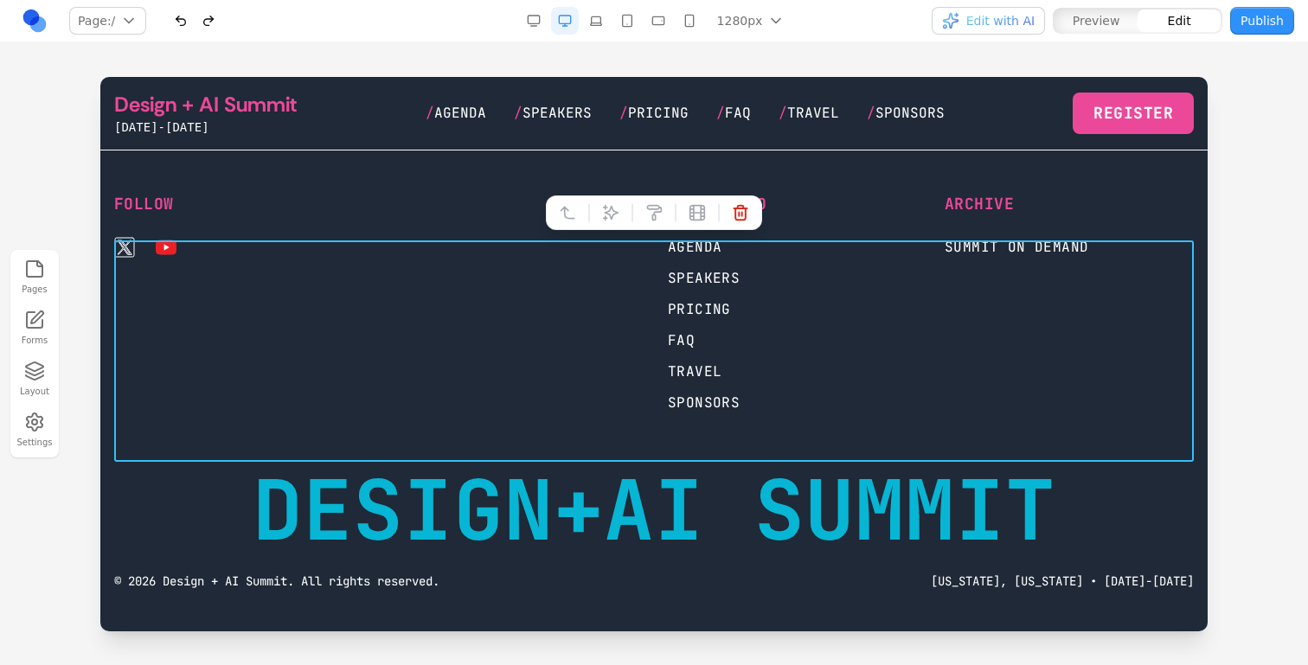
click at [644, 248] on div "Follow Event Info Agenda Speakers Pricing FAQ Travel Sponsors Archive Summit on…" at bounding box center [654, 302] width 1080 height 221
click at [626, 202] on div at bounding box center [632, 212] width 12 height 29
click at [621, 202] on button at bounding box center [611, 213] width 28 height 28
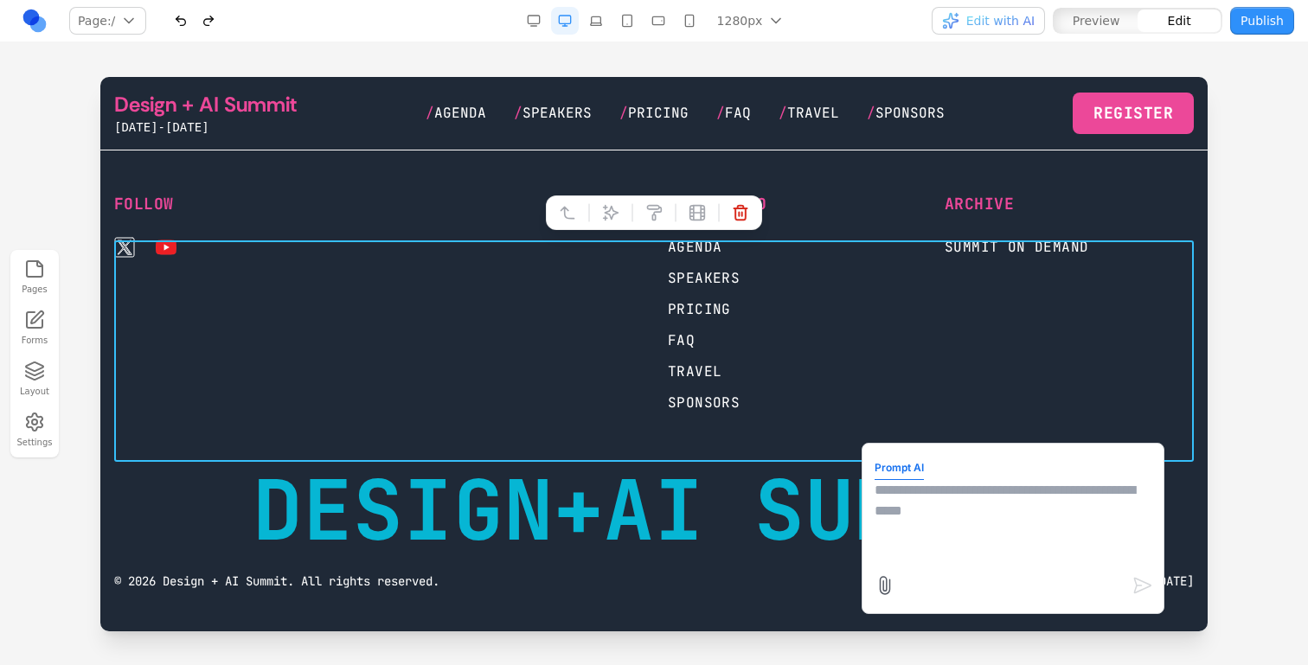
click at [908, 504] on textarea at bounding box center [1013, 523] width 277 height 87
type textarea "**********"
click at [700, 525] on div "DESIGN+AI SUMMIT" at bounding box center [654, 510] width 803 height 83
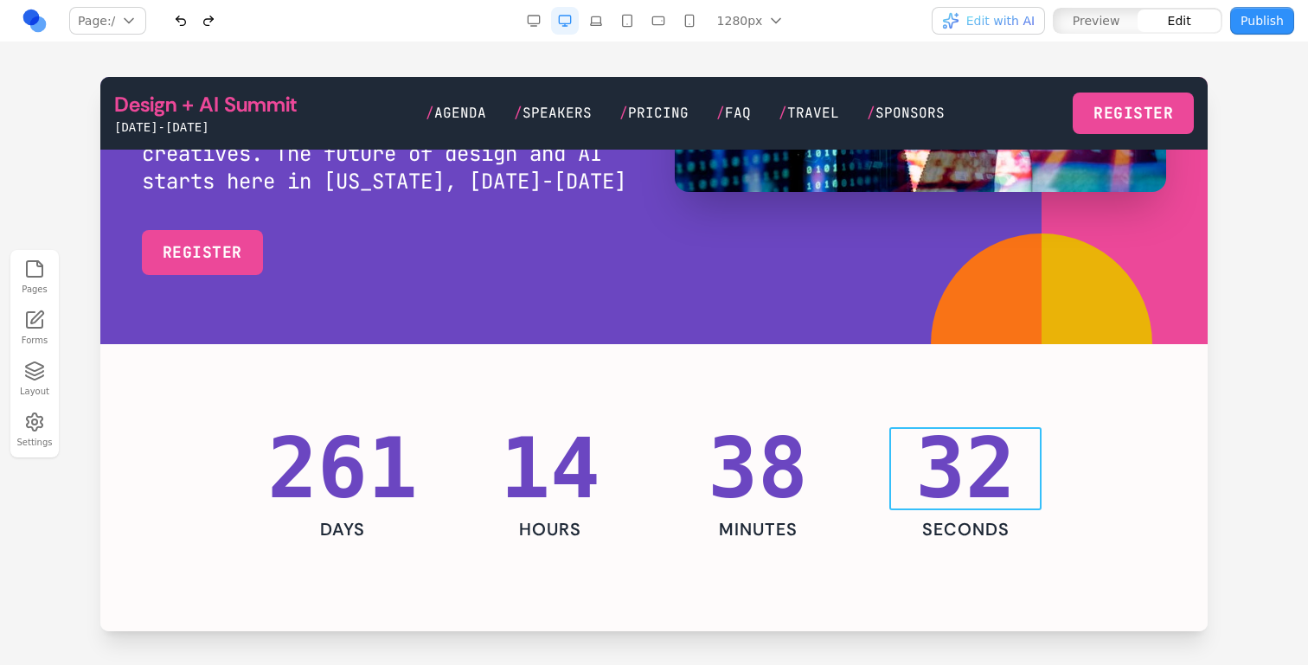
scroll to position [334, 0]
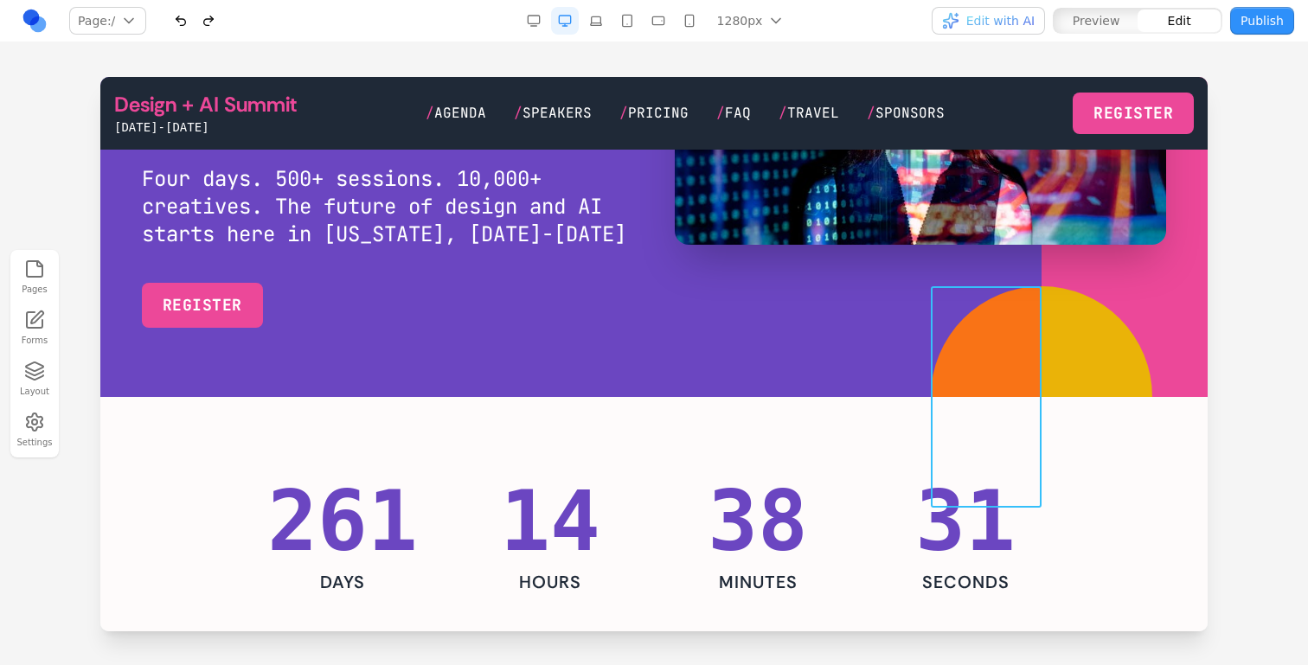
click at [1033, 346] on div at bounding box center [986, 396] width 111 height 221
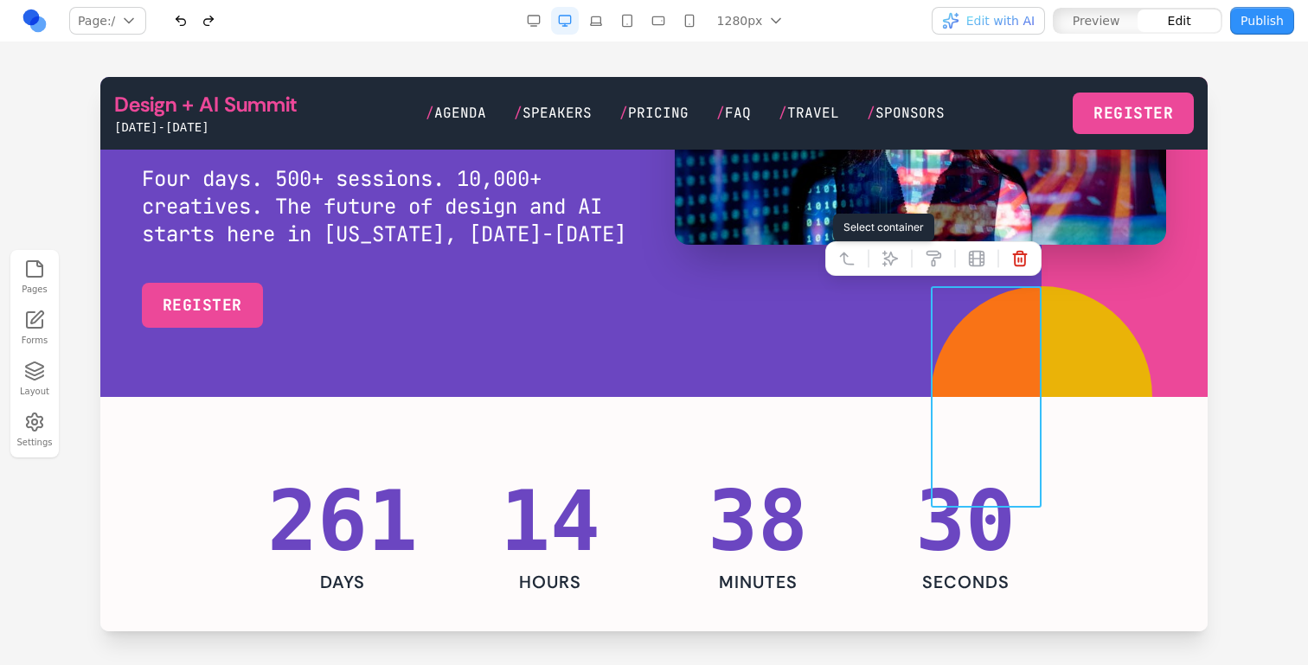
click at [856, 269] on button at bounding box center [847, 259] width 28 height 28
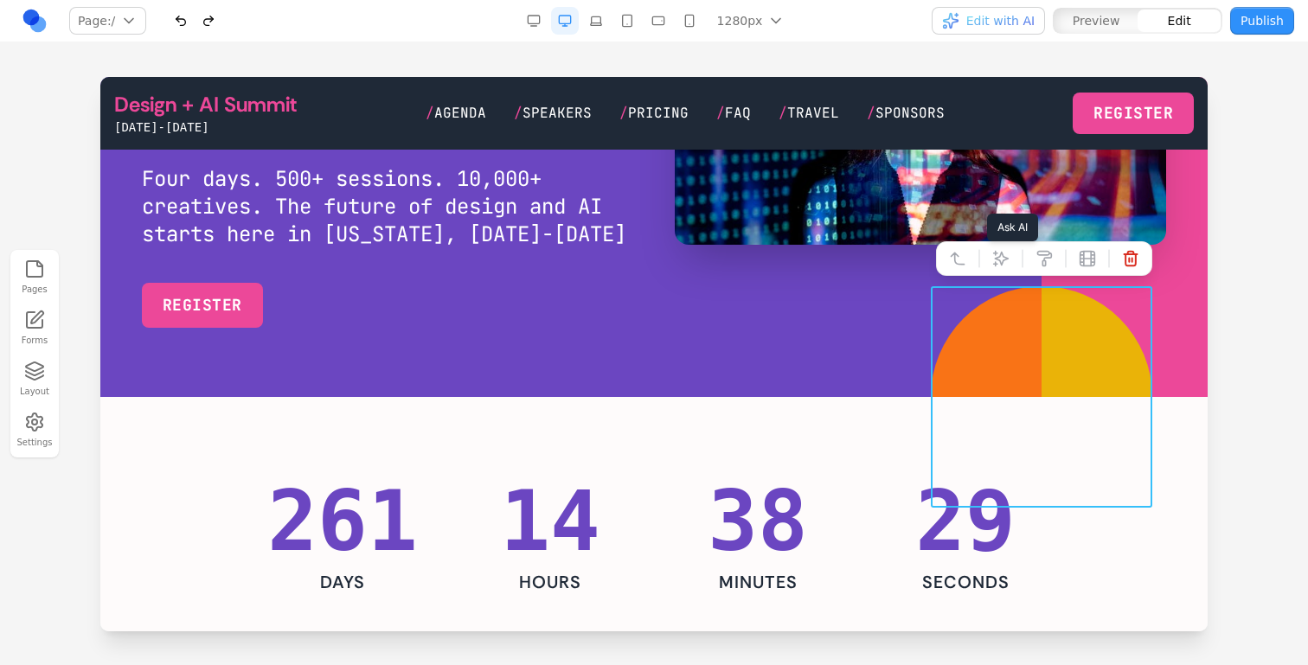
click at [992, 258] on button at bounding box center [1001, 259] width 28 height 28
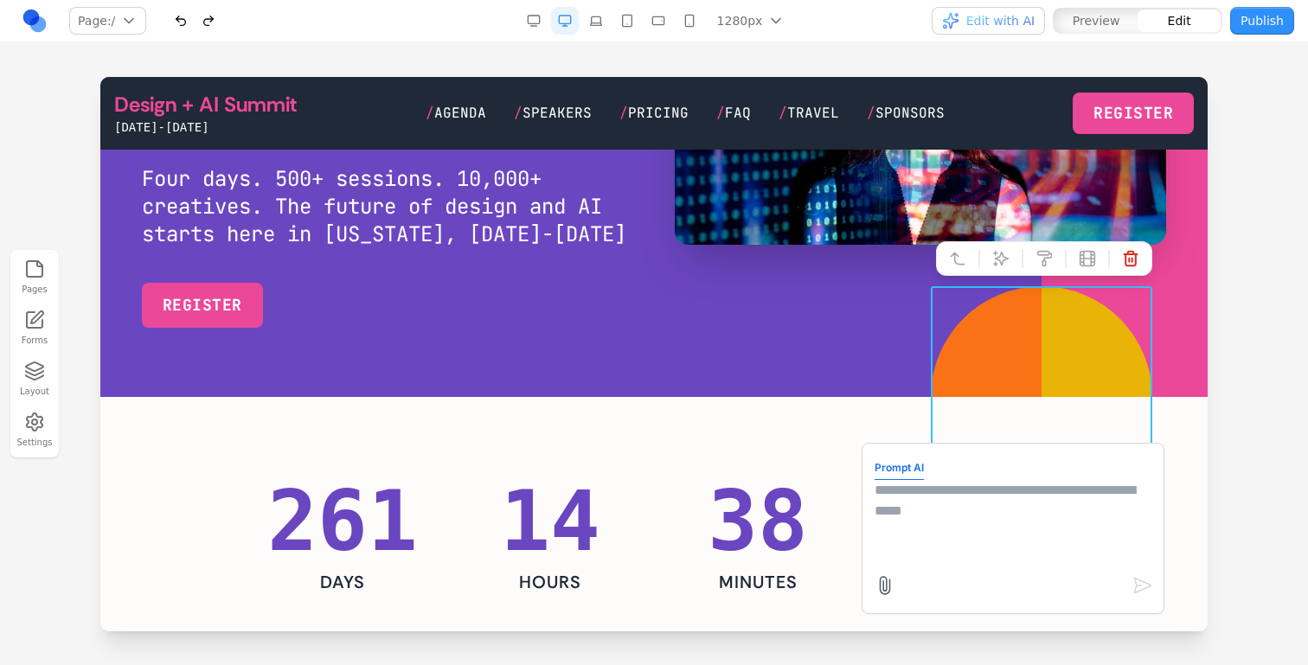
click at [1038, 537] on textarea at bounding box center [1013, 523] width 277 height 87
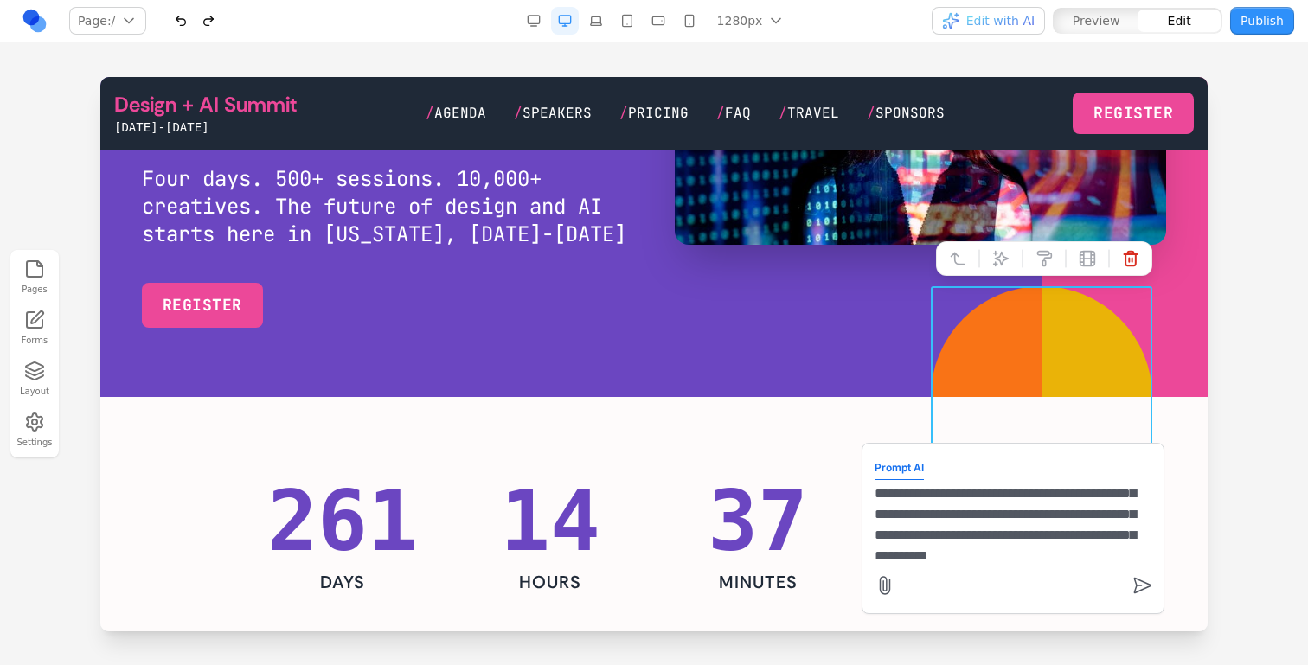
scroll to position [56, 0]
type textarea "**********"
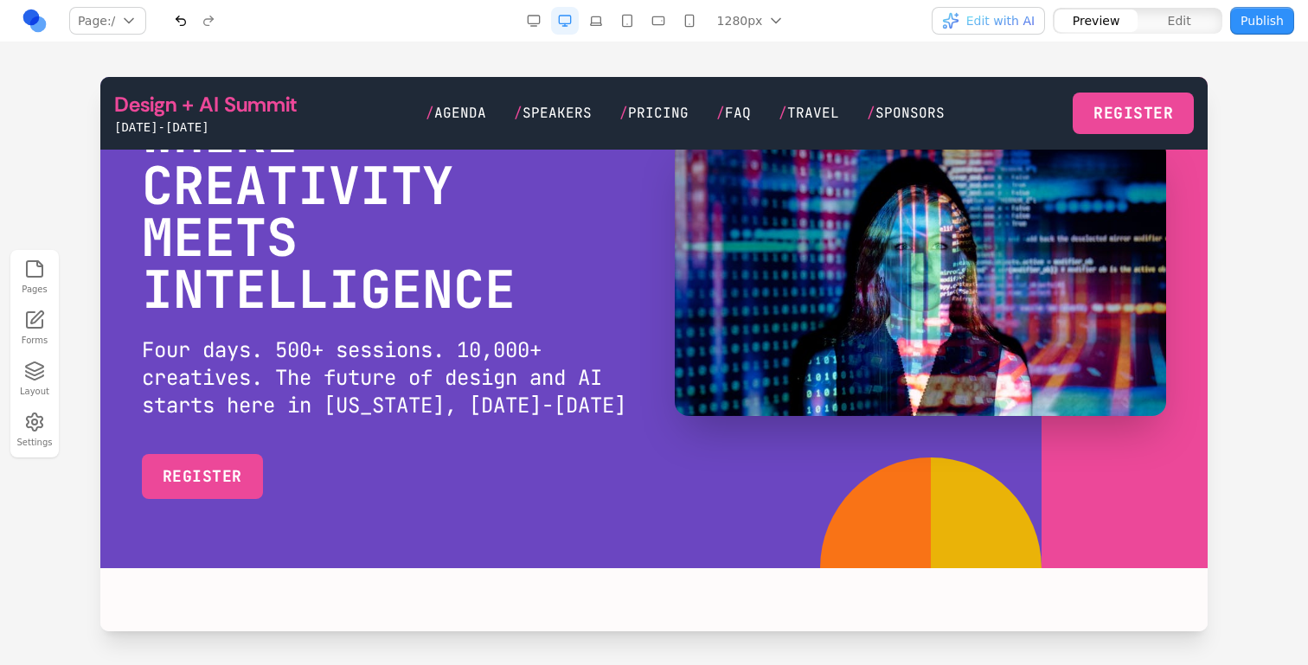
scroll to position [173, 0]
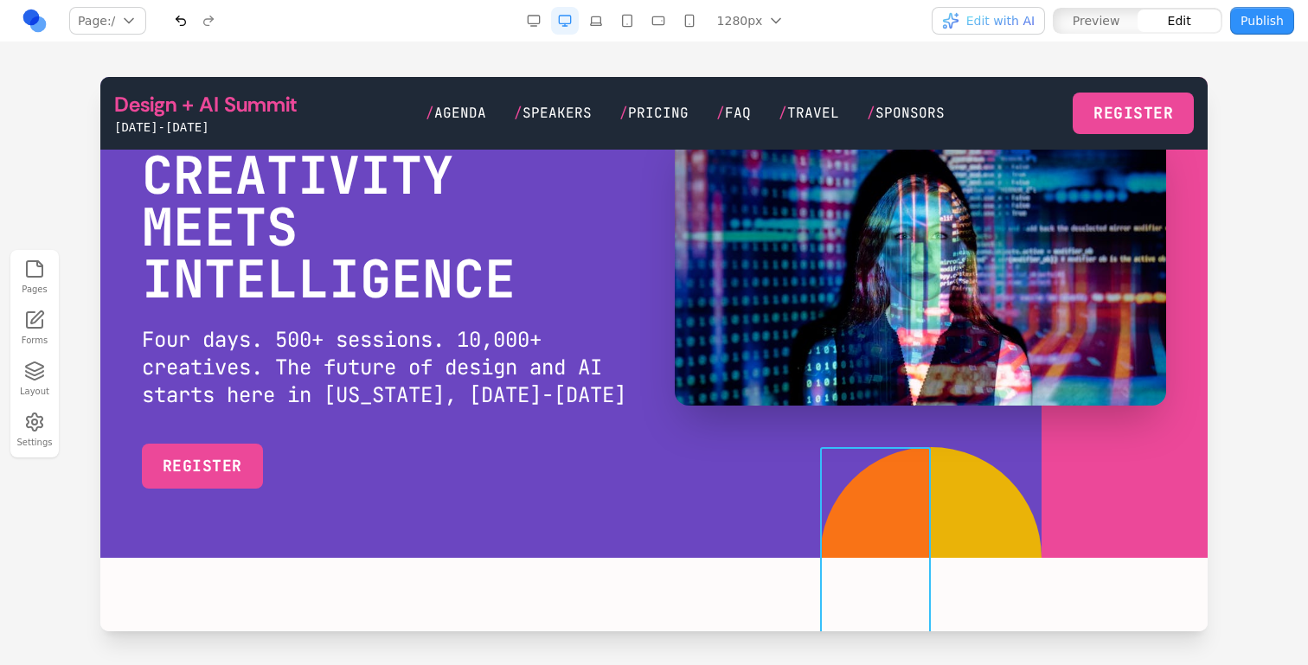
click at [835, 550] on div at bounding box center [875, 557] width 111 height 221
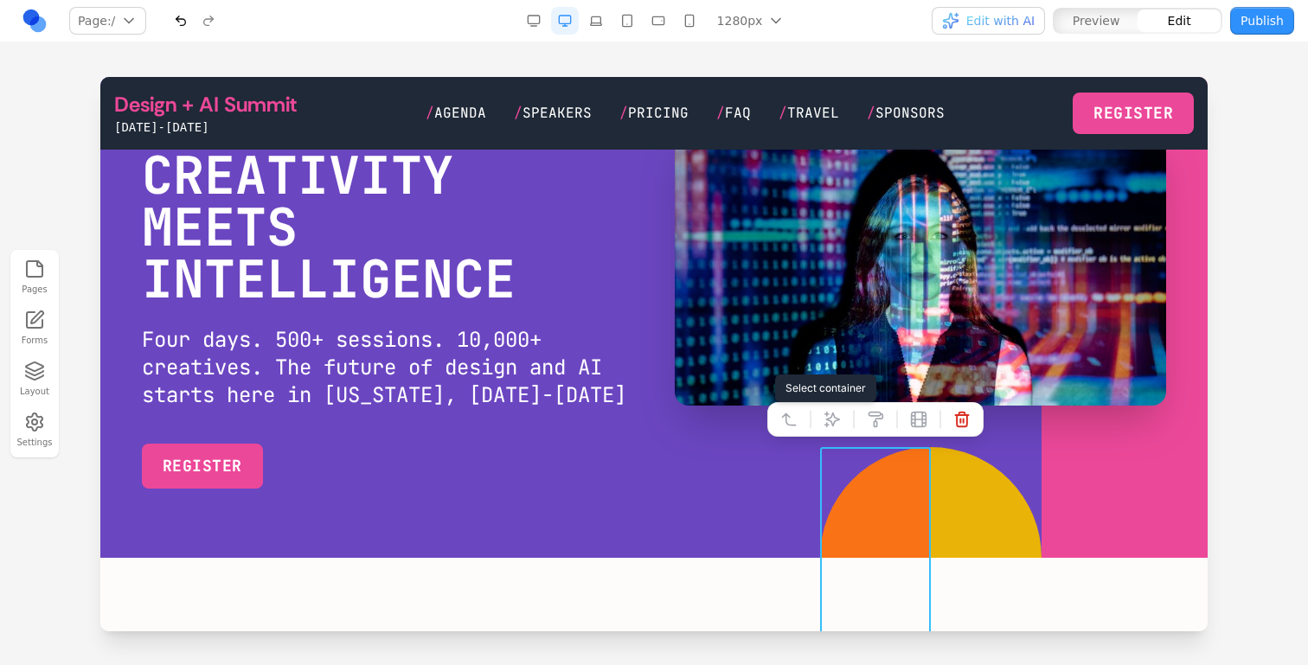
click at [794, 431] on button at bounding box center [789, 420] width 28 height 28
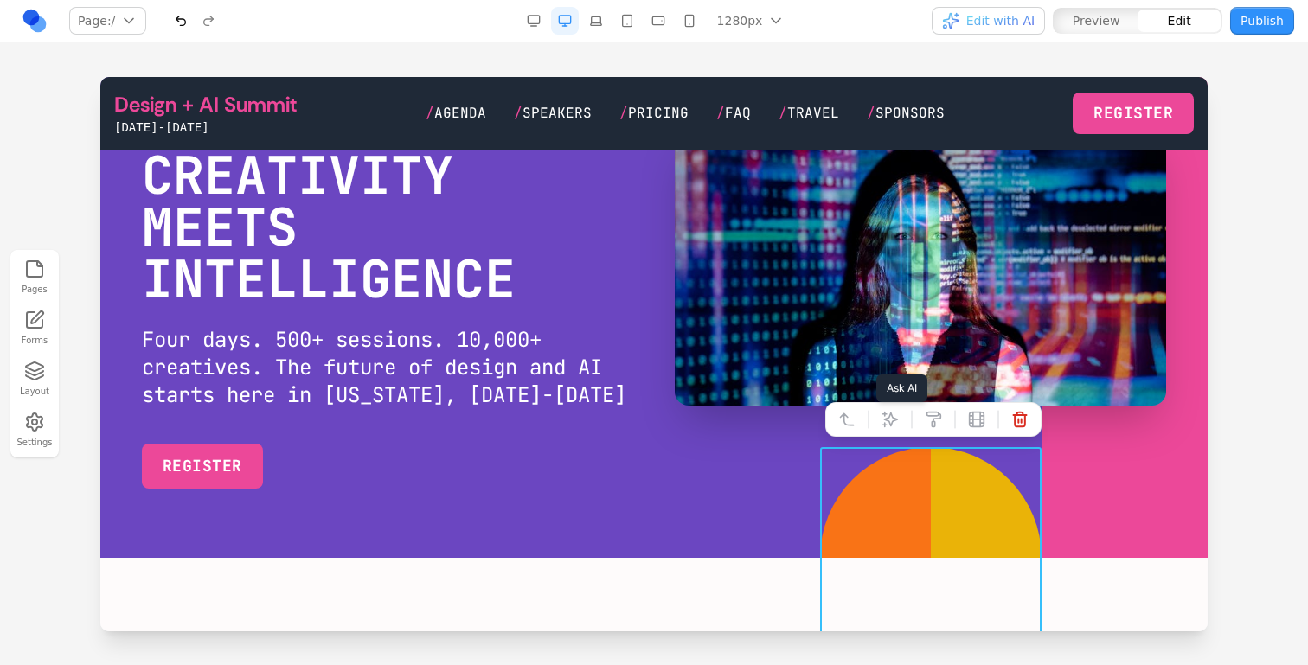
click at [897, 428] on button at bounding box center [890, 420] width 28 height 28
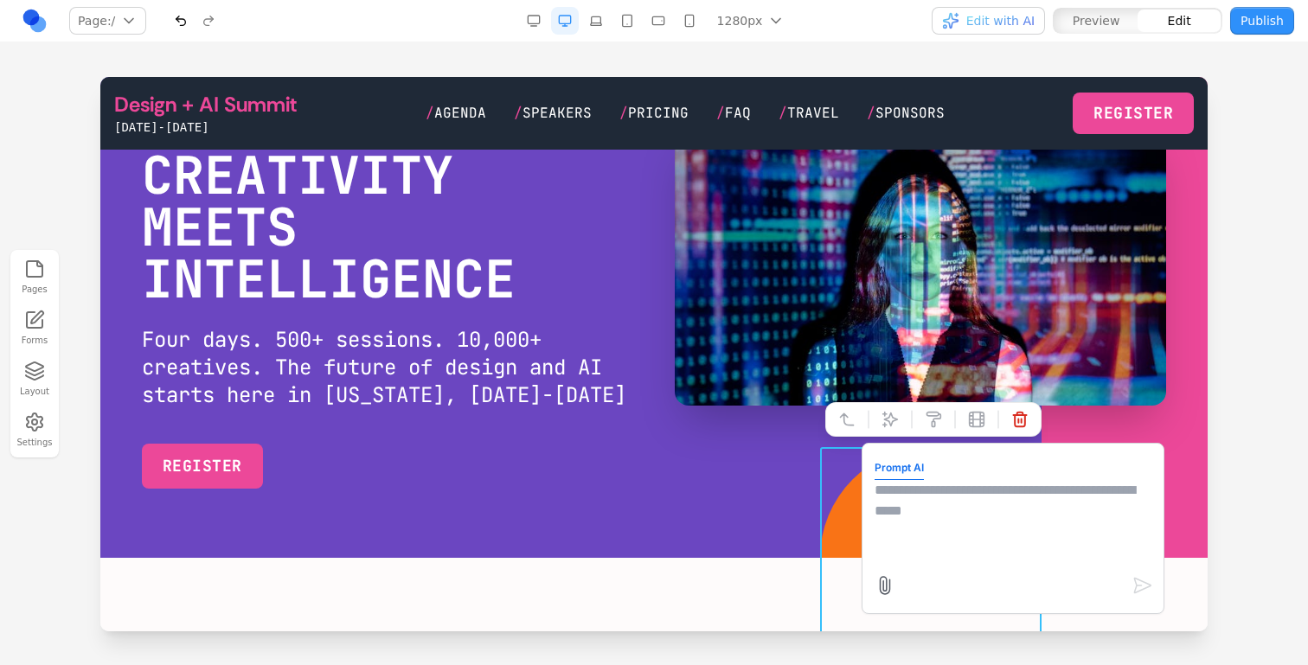
click at [991, 558] on textarea at bounding box center [1013, 523] width 277 height 87
type textarea "**********"
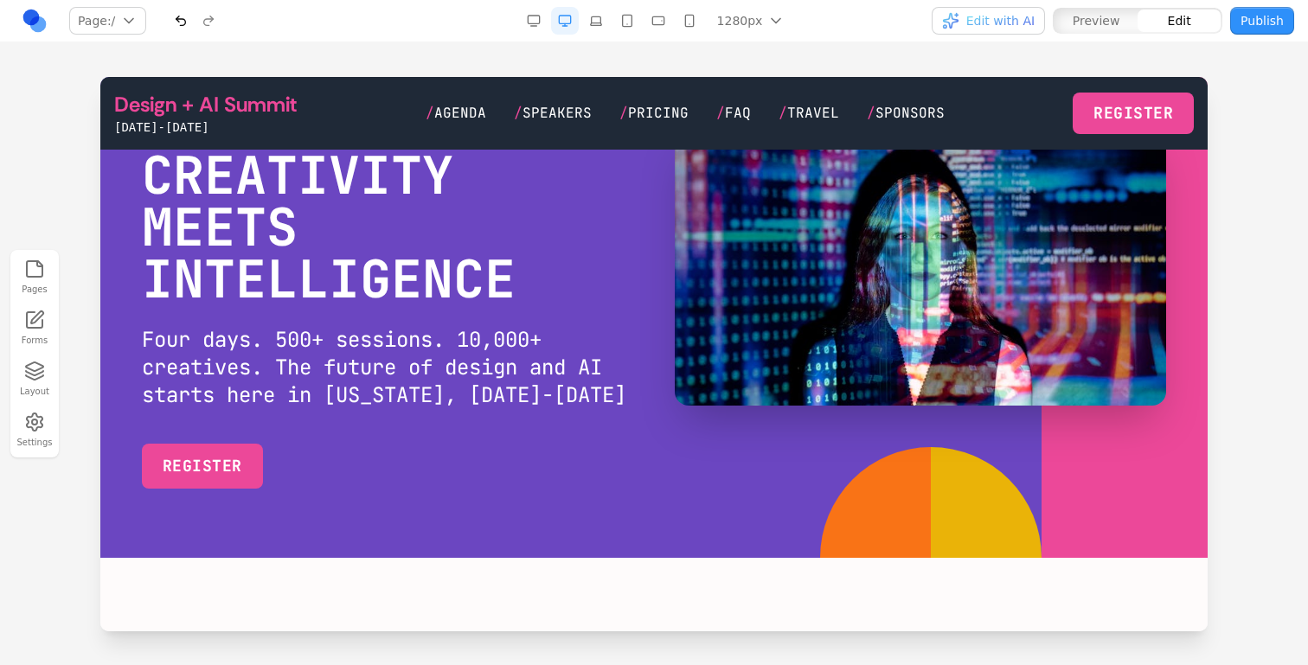
click at [553, 502] on section "Design + AI Summit WHERE CREATIVITY MEETS INTELLIGENCE Four days. 500+ sessions…" at bounding box center [653, 267] width 1107 height 581
click at [556, 502] on section "Design + AI Summit WHERE CREATIVITY MEETS INTELLIGENCE Four days. 500+ sessions…" at bounding box center [653, 267] width 1107 height 581
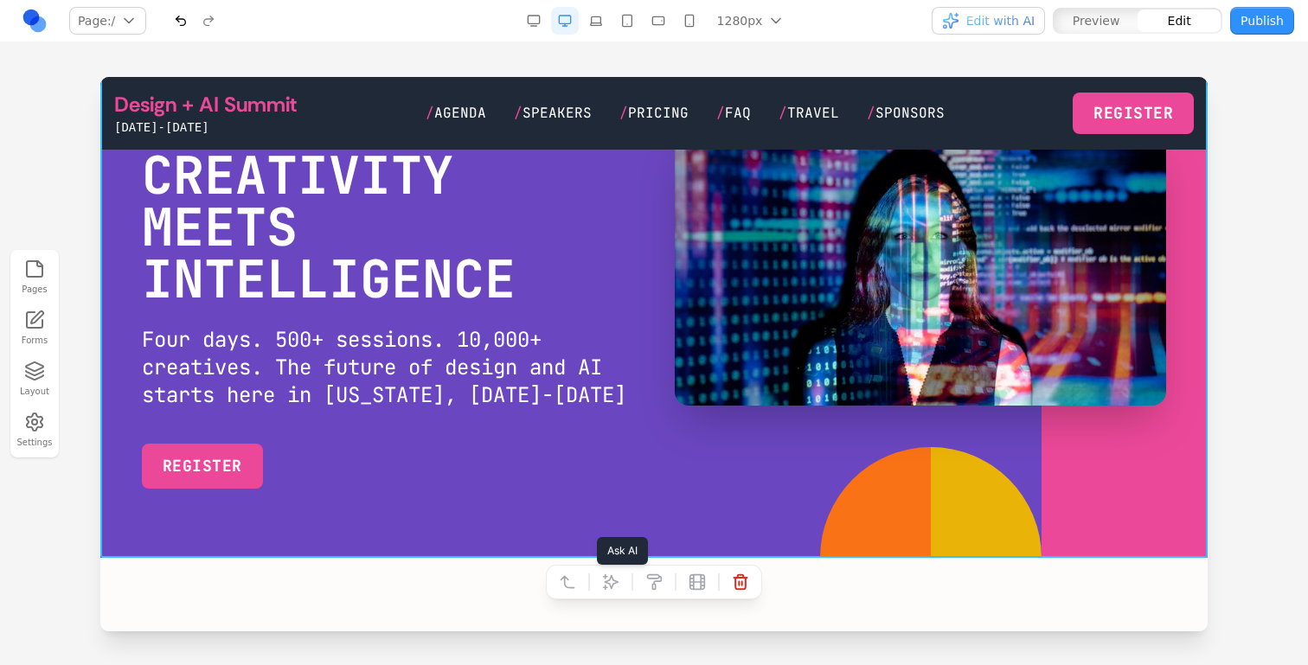
click at [606, 590] on icon at bounding box center [610, 582] width 17 height 17
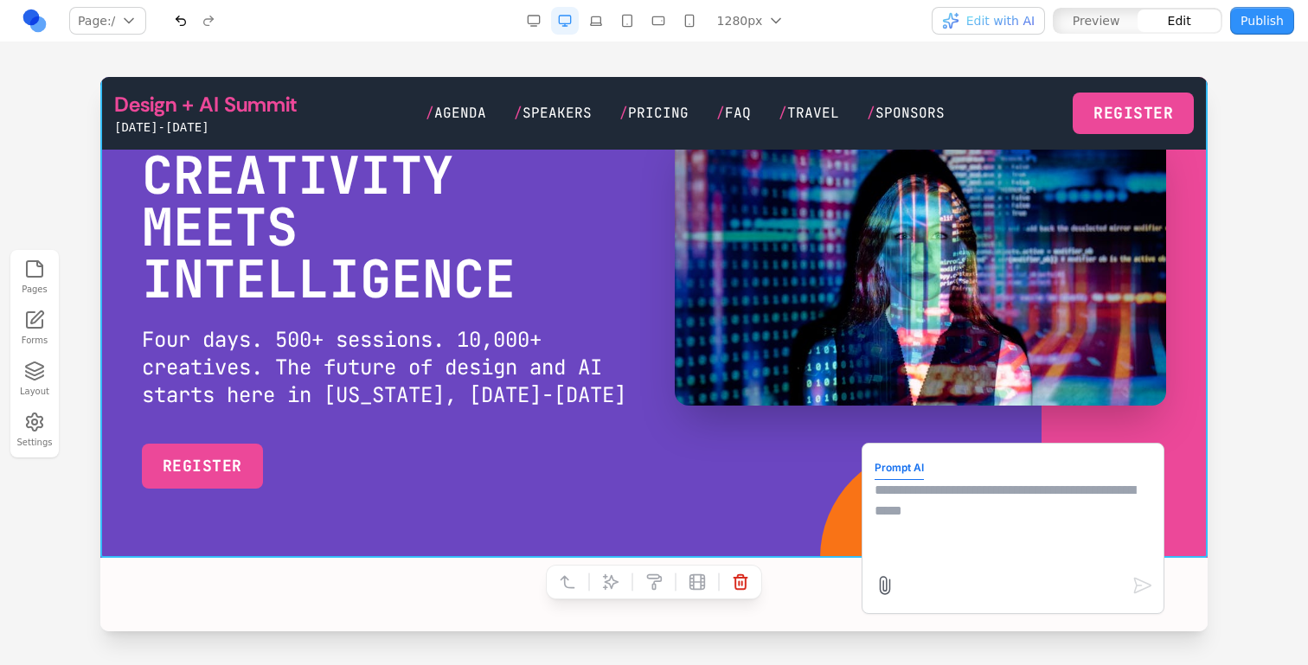
click at [974, 543] on textarea at bounding box center [1013, 523] width 277 height 87
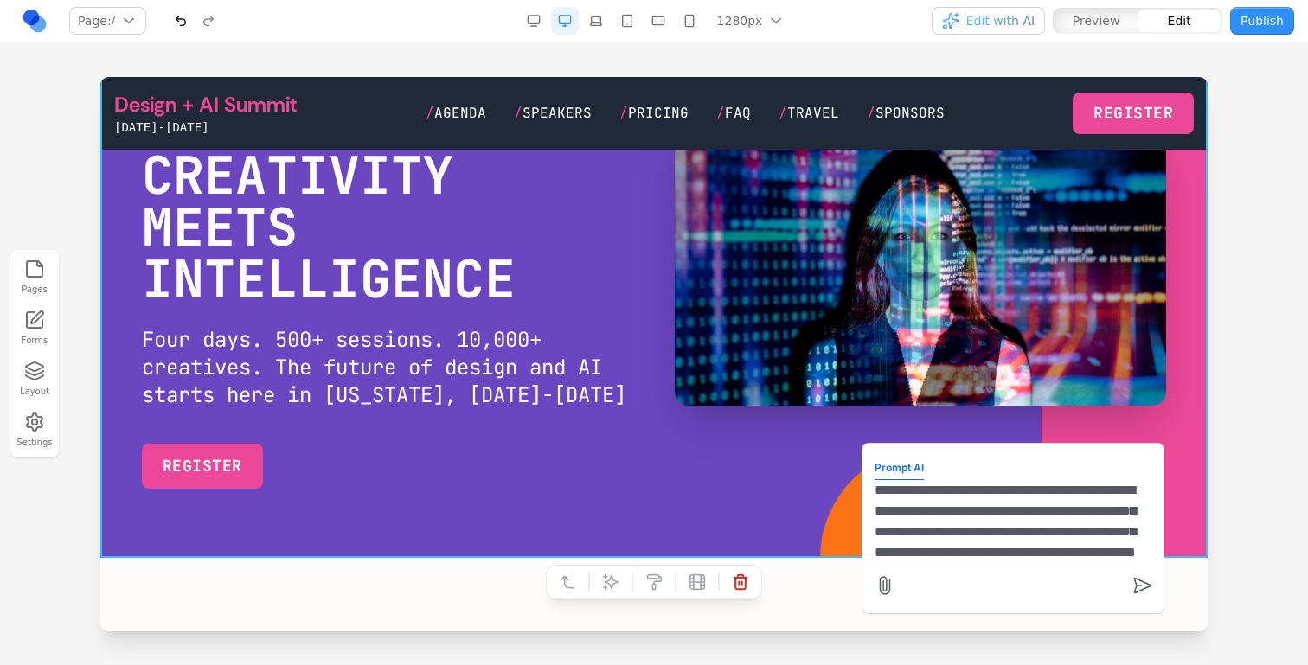
scroll to position [35, 0]
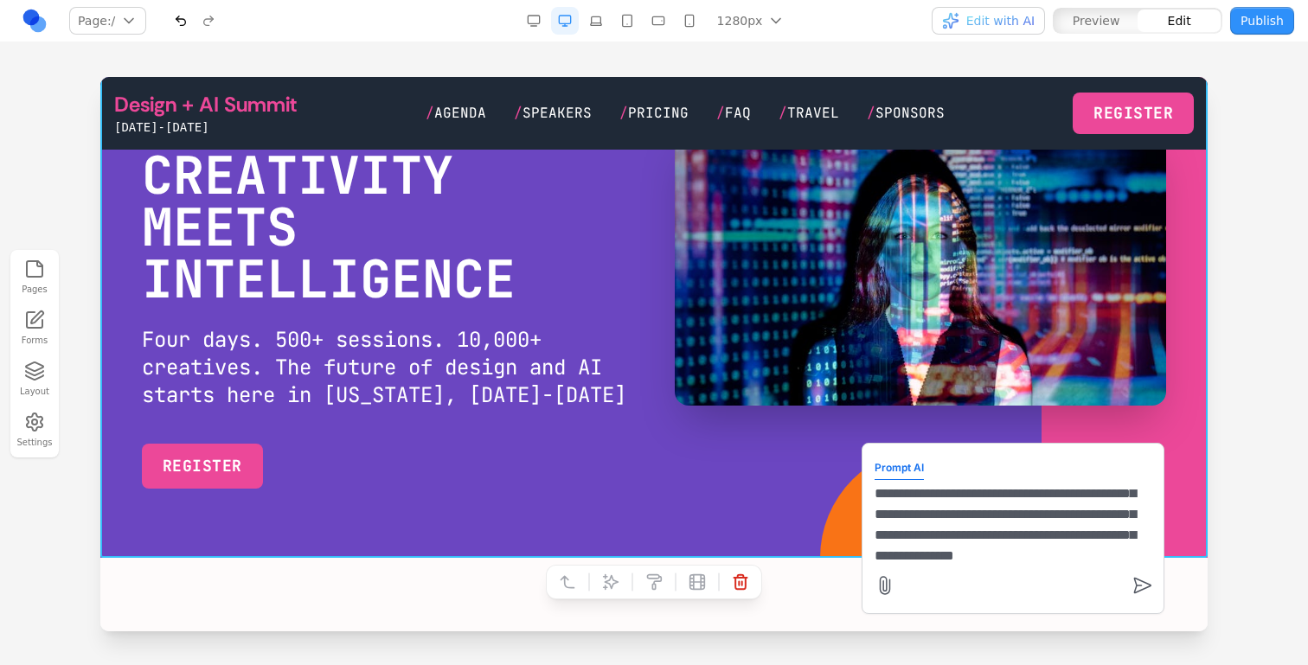
type textarea "**********"
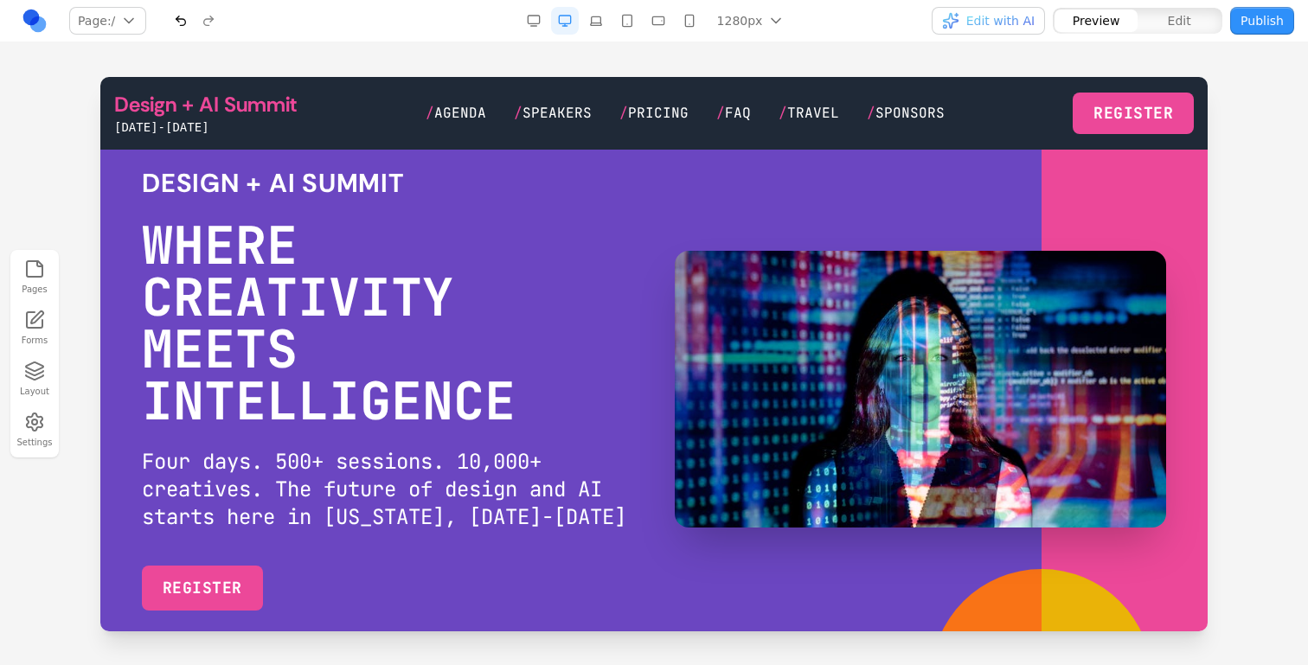
scroll to position [0, 0]
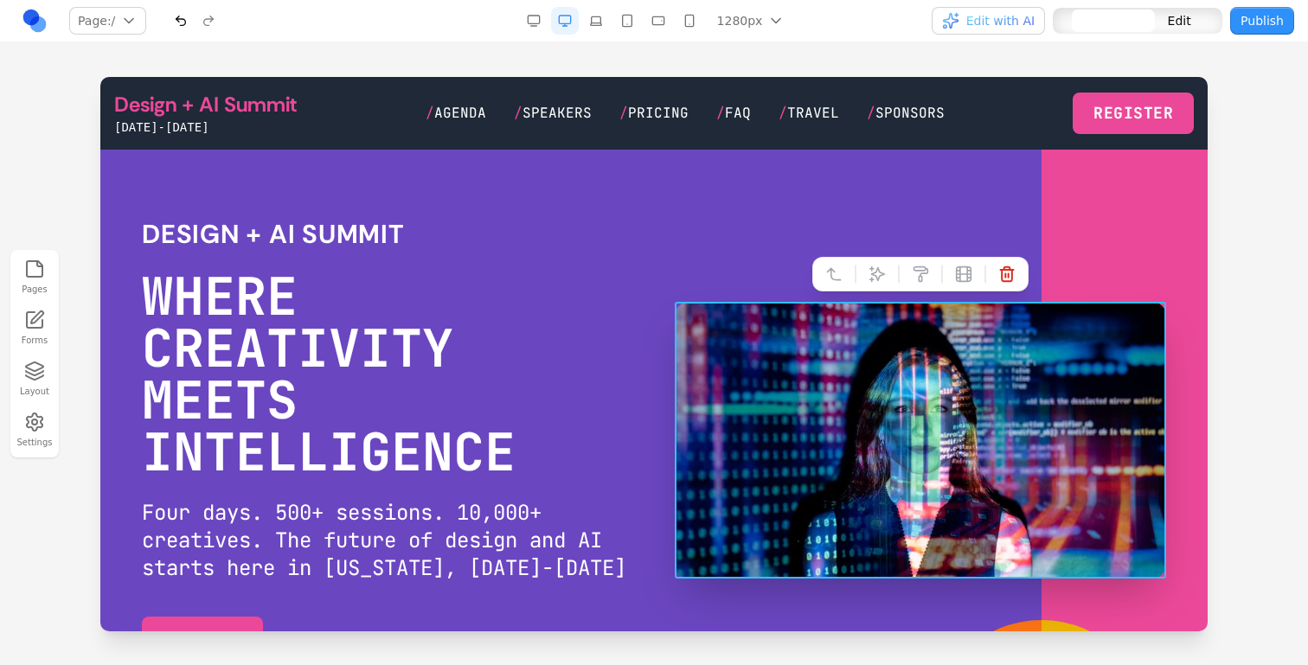
click at [891, 420] on video "Your browser does not support the video tag." at bounding box center [920, 440] width 491 height 277
click at [888, 285] on button at bounding box center [877, 274] width 28 height 28
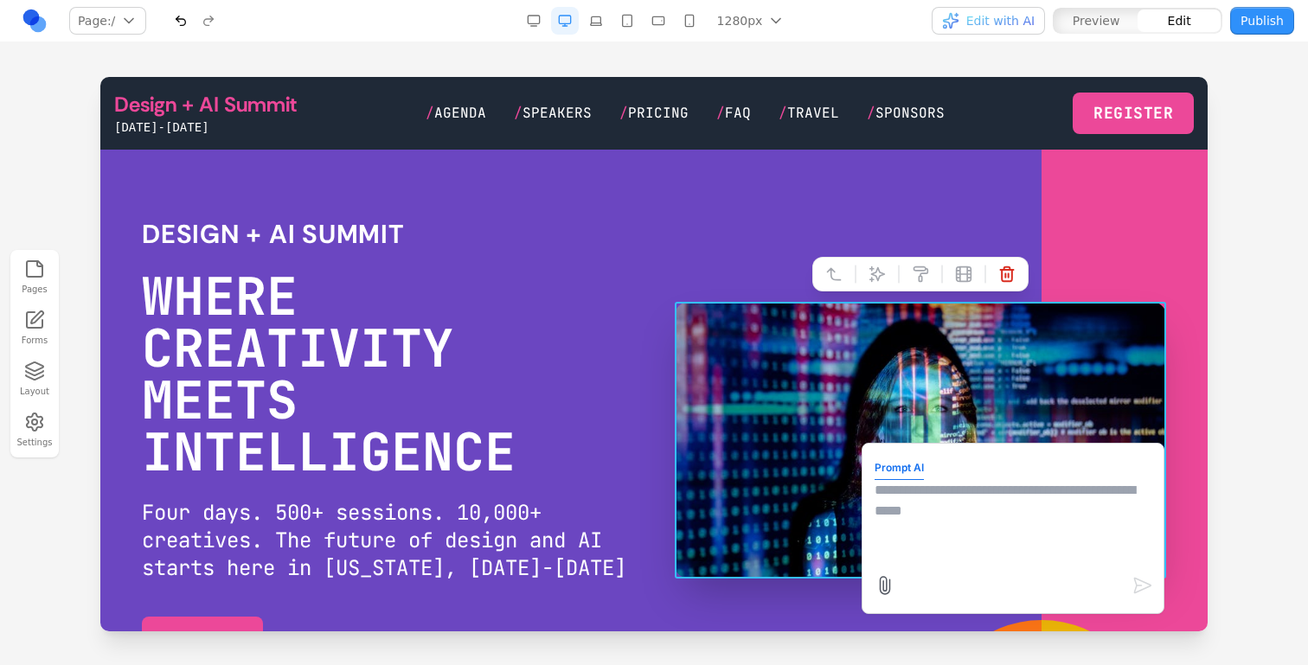
click at [953, 538] on textarea at bounding box center [1013, 523] width 277 height 87
click at [1043, 481] on textarea "**********" at bounding box center [1013, 523] width 277 height 87
type textarea "**********"
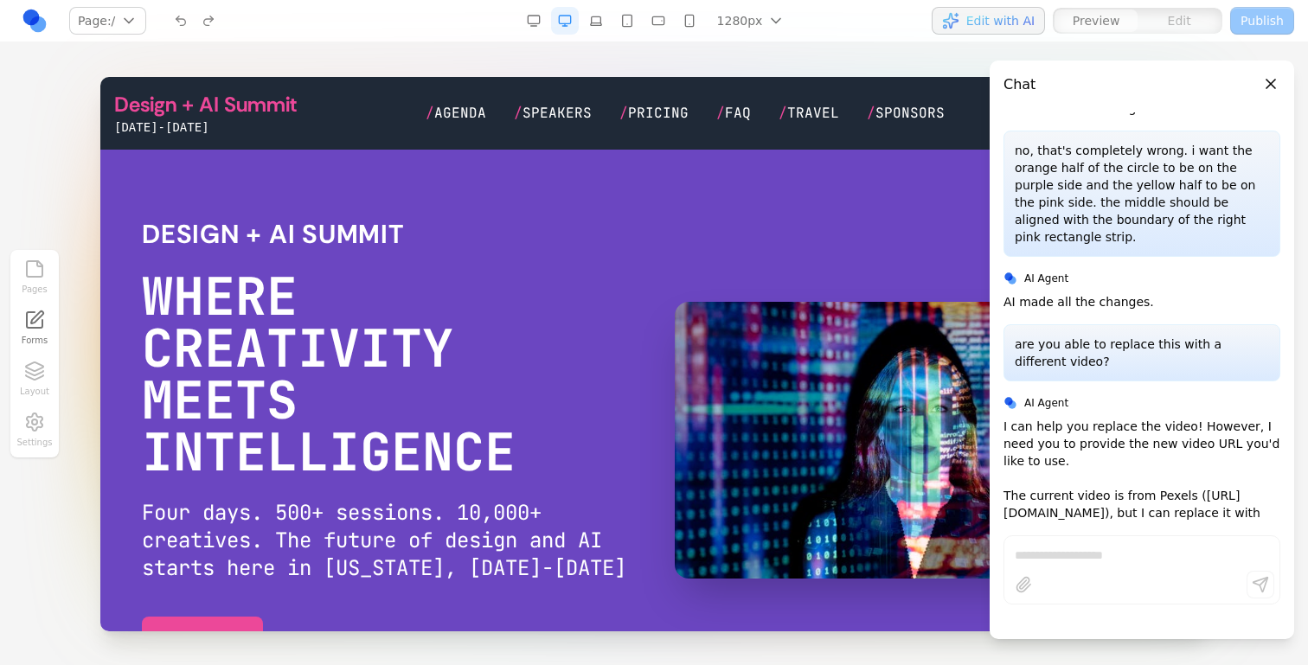
scroll to position [2640, 0]
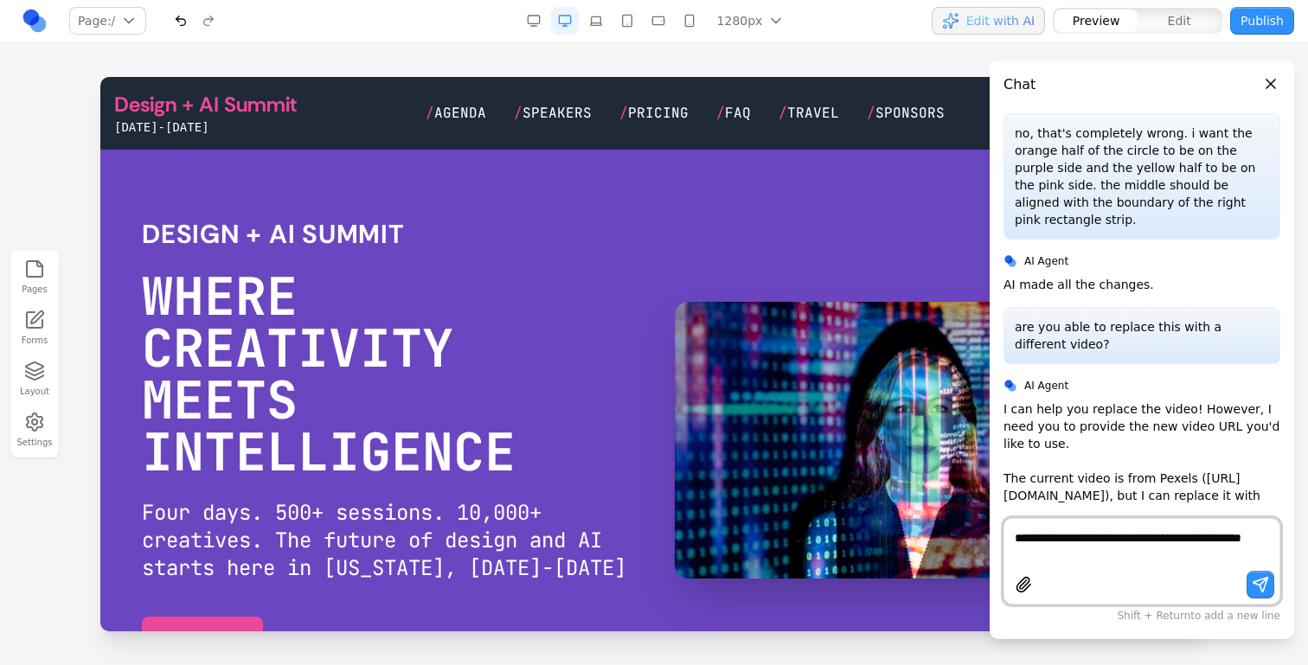
type textarea "**********"
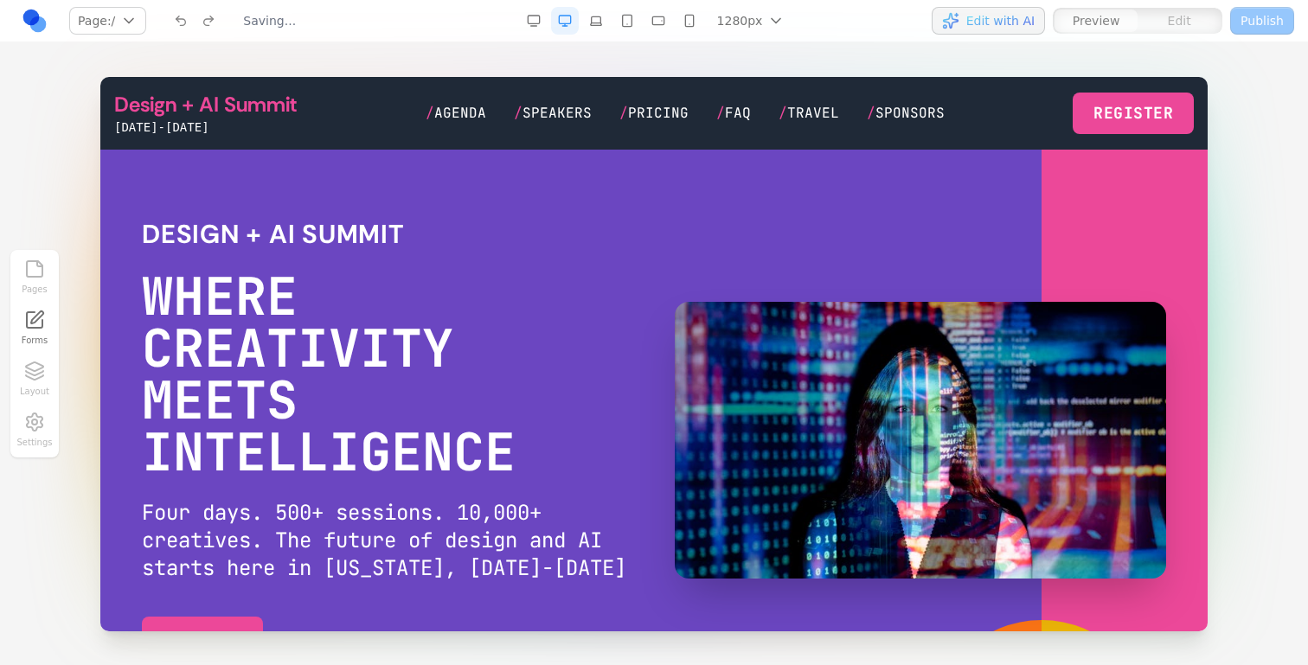
scroll to position [2764, 0]
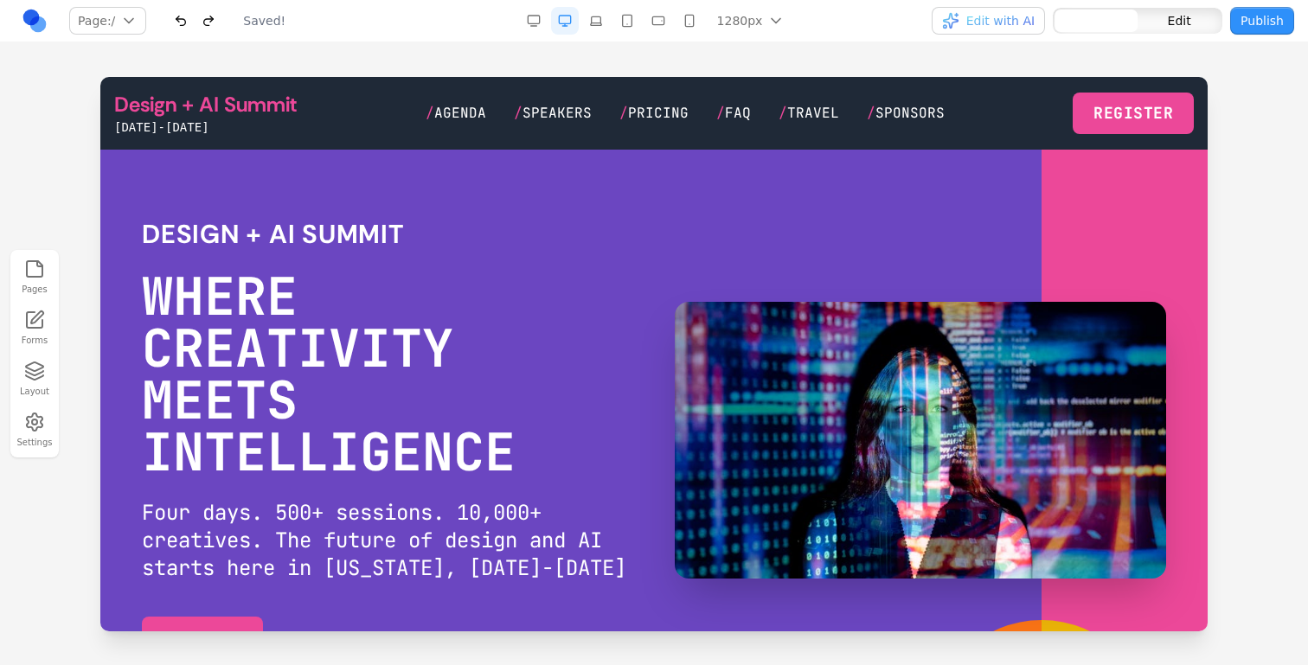
click at [870, 463] on video "Your browser does not support the video tag." at bounding box center [920, 440] width 491 height 277
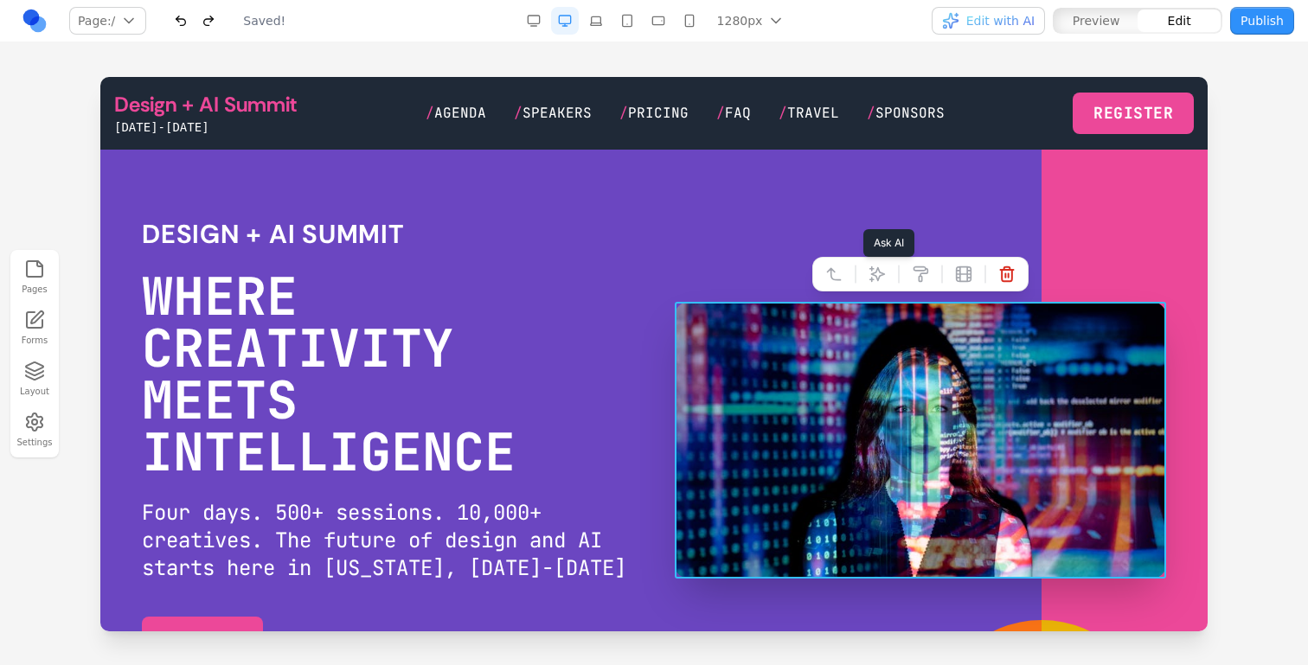
click at [887, 285] on button at bounding box center [877, 274] width 28 height 28
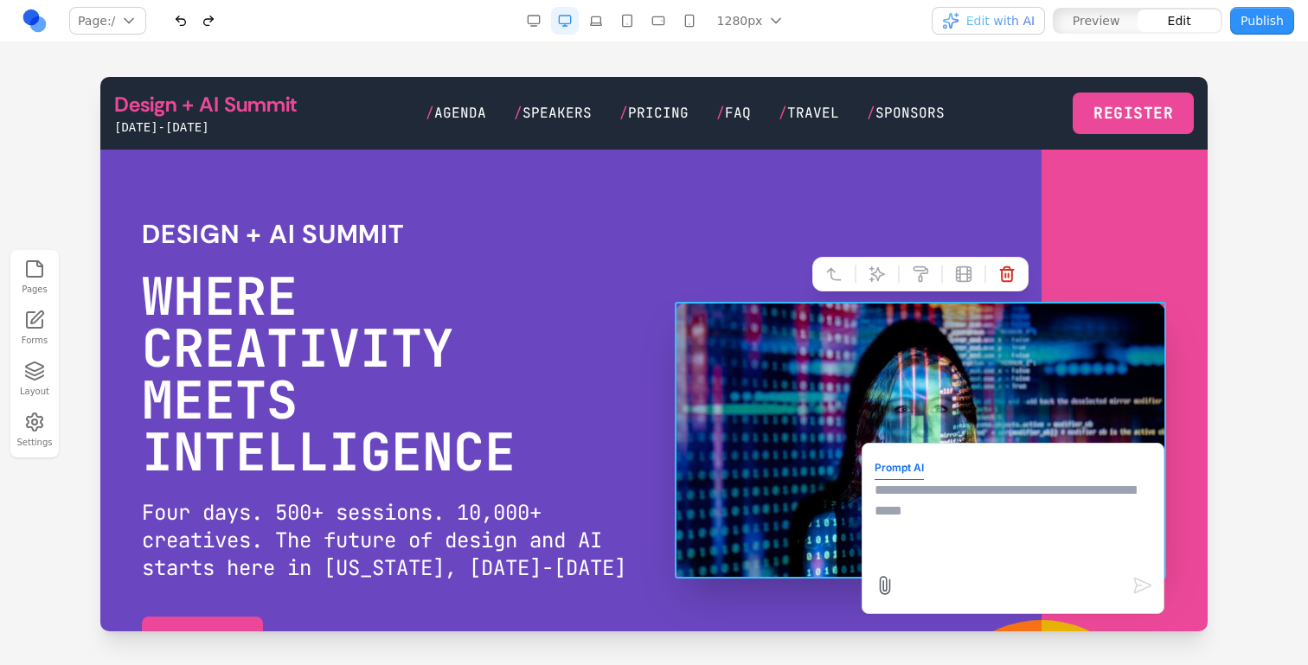
click at [965, 475] on form "Prompt AI" at bounding box center [1013, 528] width 277 height 145
click at [966, 491] on textarea at bounding box center [1013, 523] width 277 height 87
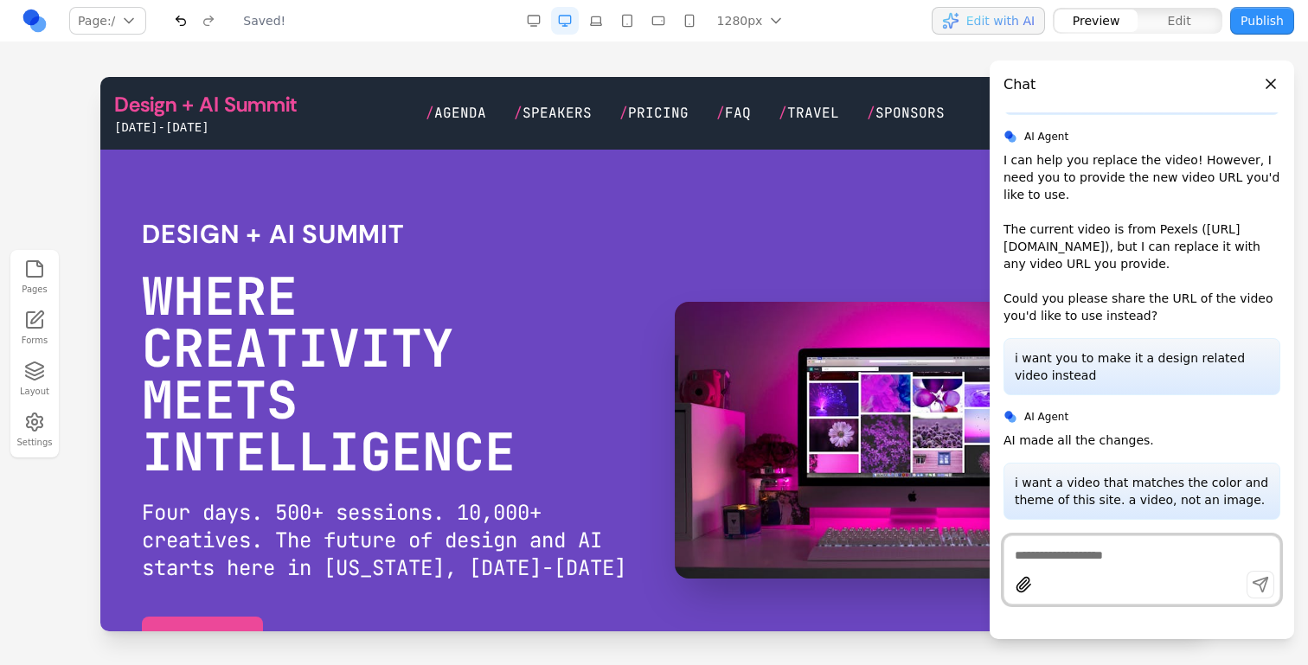
scroll to position [0, 0]
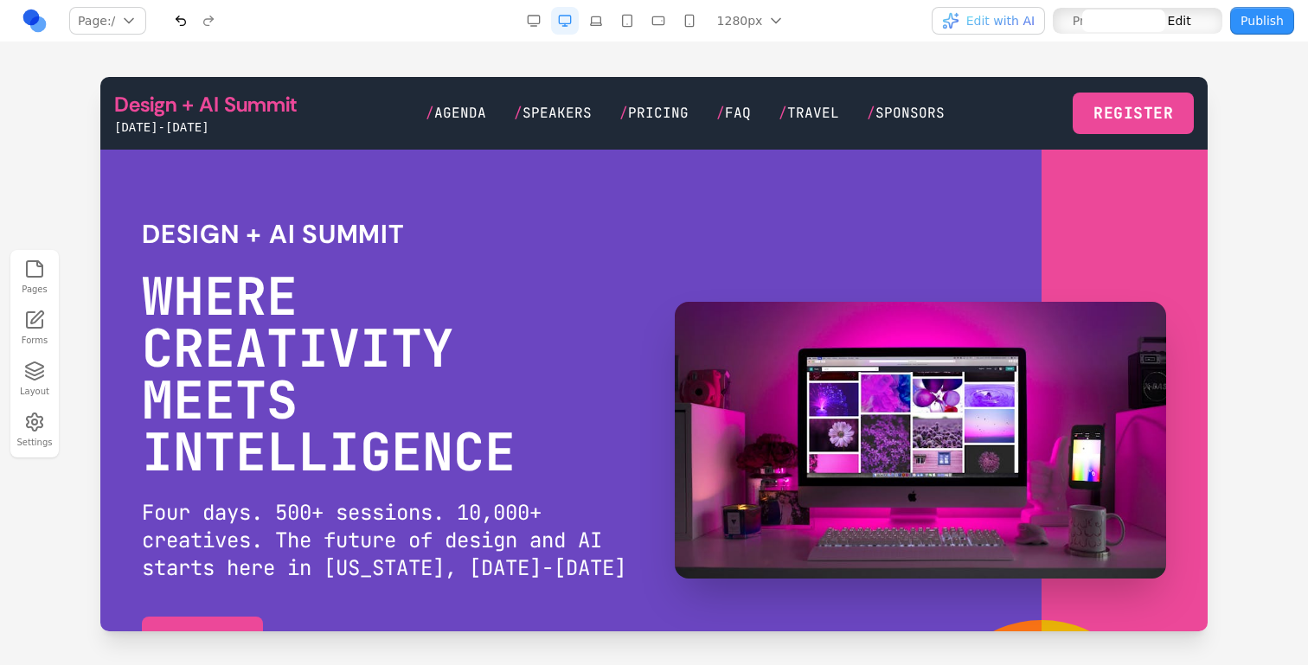
click at [927, 409] on video "Your browser does not support the video tag." at bounding box center [920, 440] width 491 height 277
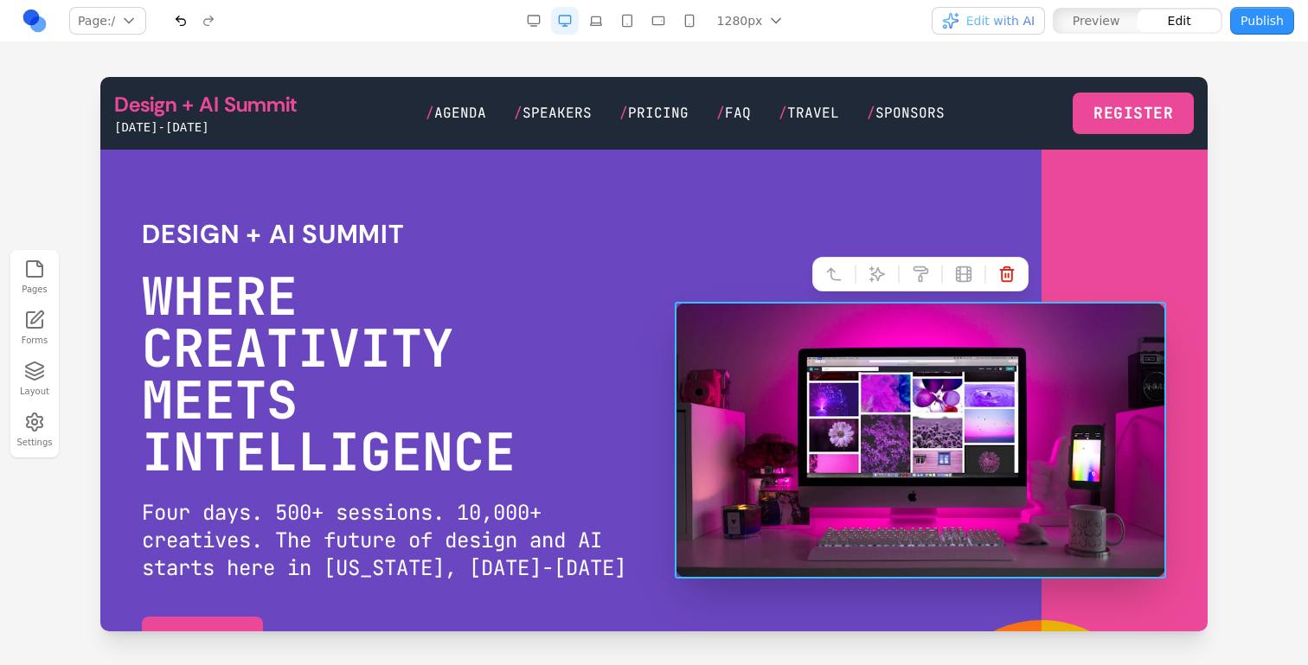
click at [872, 288] on div at bounding box center [920, 274] width 216 height 35
click at [872, 280] on icon at bounding box center [877, 274] width 15 height 15
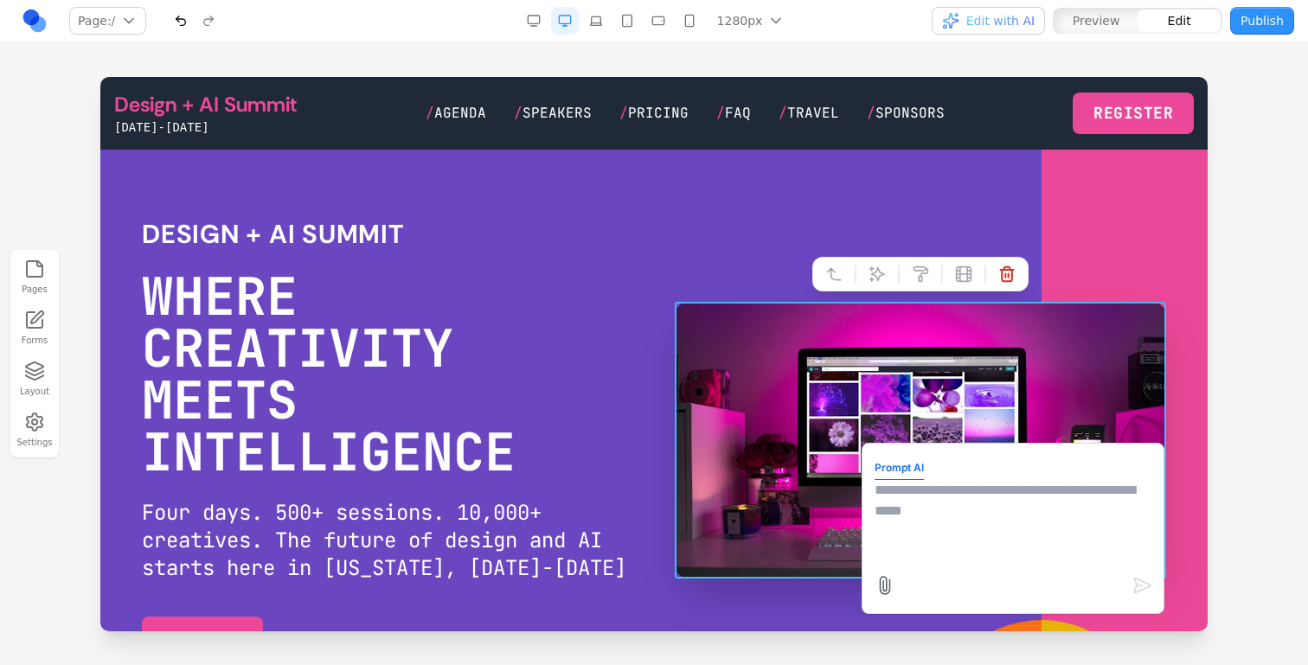
click at [979, 509] on textarea at bounding box center [1013, 523] width 277 height 87
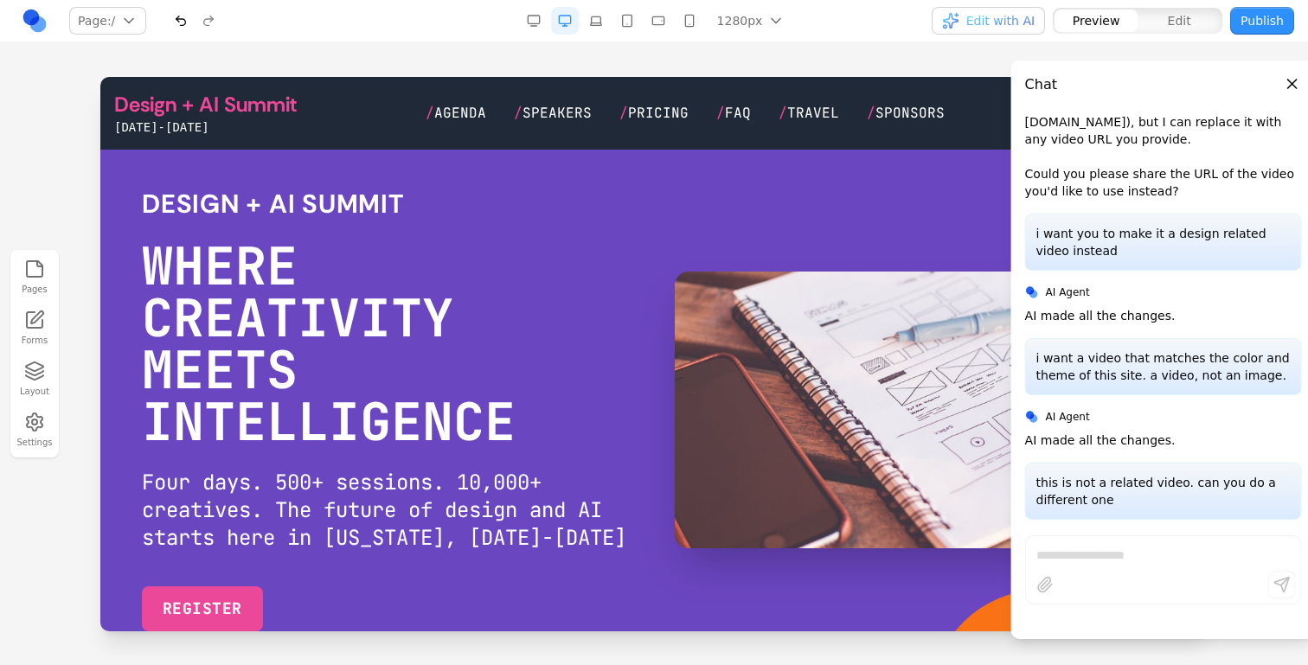
scroll to position [40, 0]
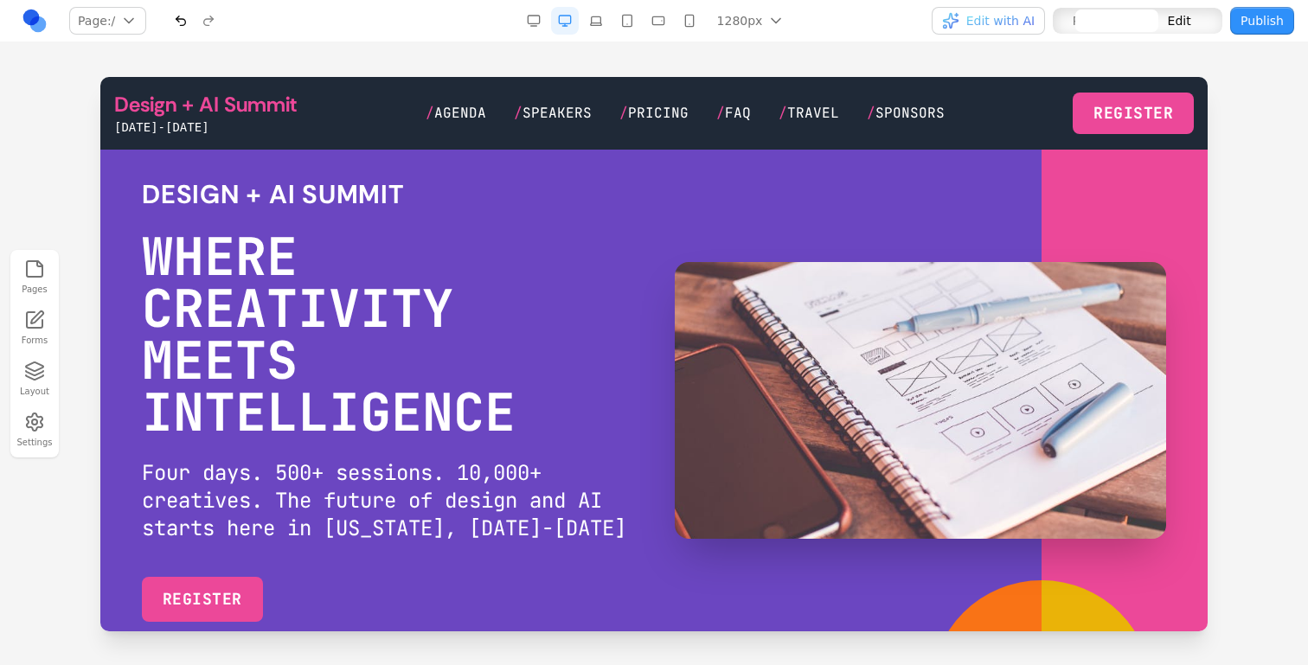
click at [848, 283] on video "Your browser does not support the video tag." at bounding box center [920, 400] width 491 height 277
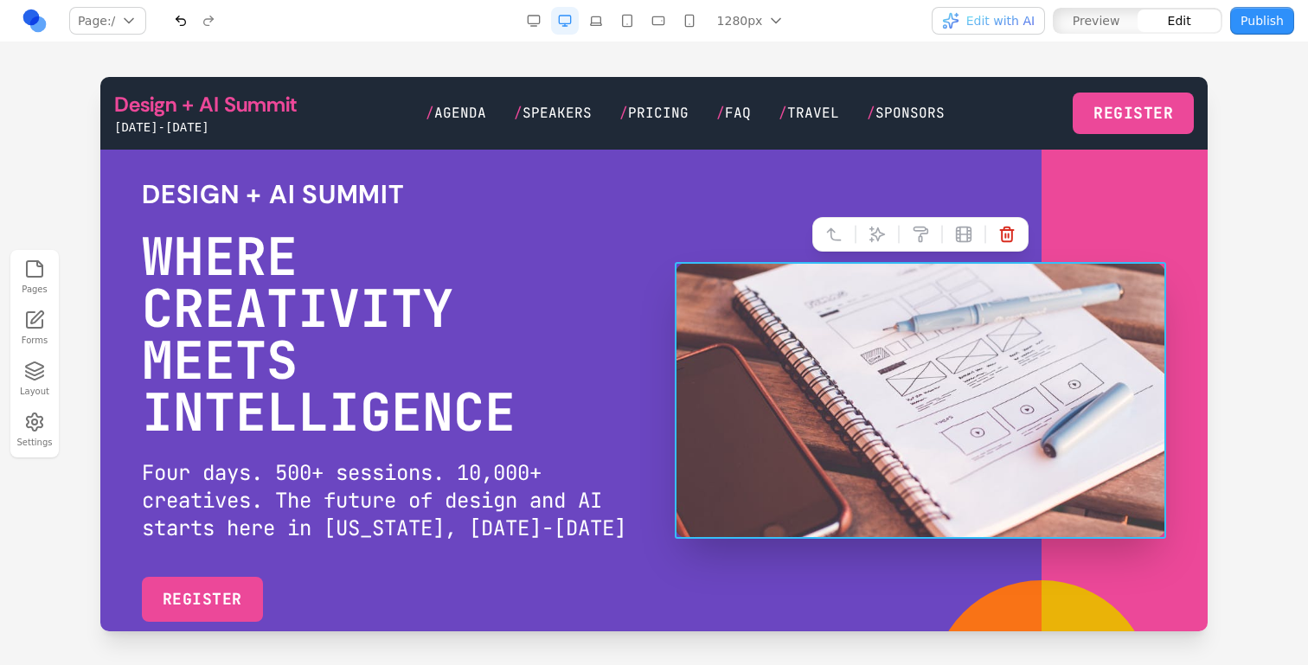
click at [883, 219] on div at bounding box center [920, 234] width 216 height 35
click at [883, 234] on icon at bounding box center [877, 235] width 15 height 15
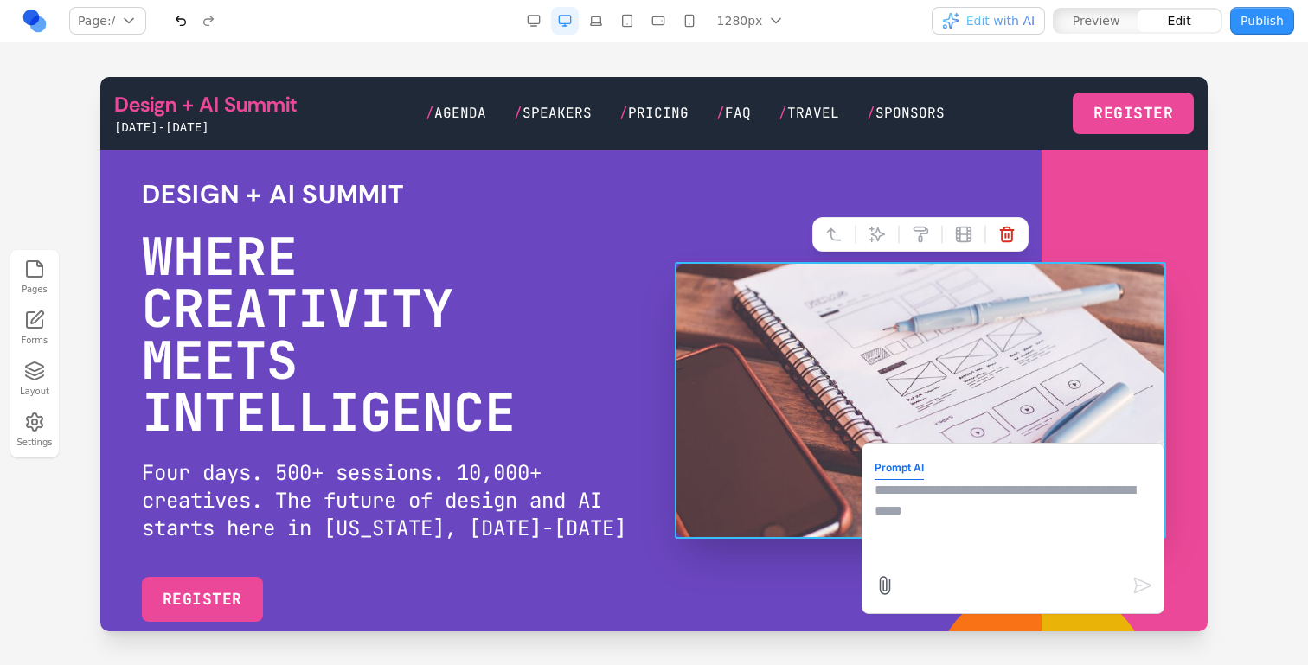
click at [922, 521] on textarea at bounding box center [1013, 523] width 277 height 87
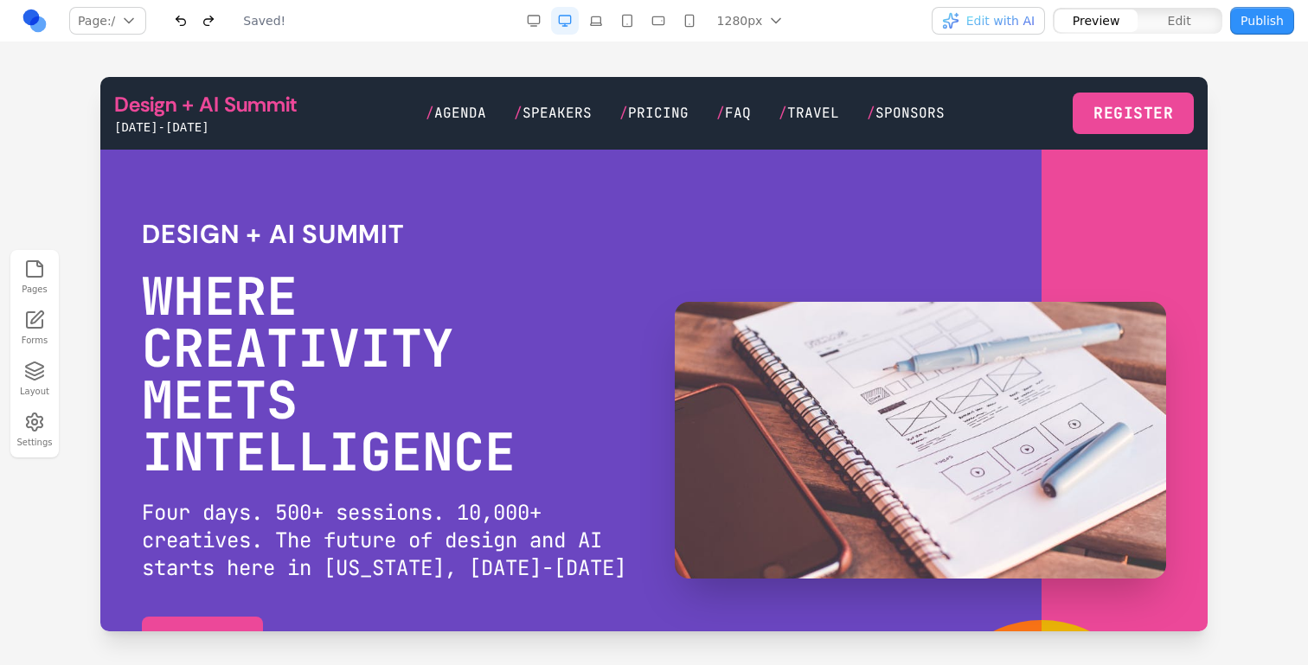
scroll to position [3121, 0]
click at [799, 537] on video "Your browser does not support the video tag." at bounding box center [920, 440] width 491 height 277
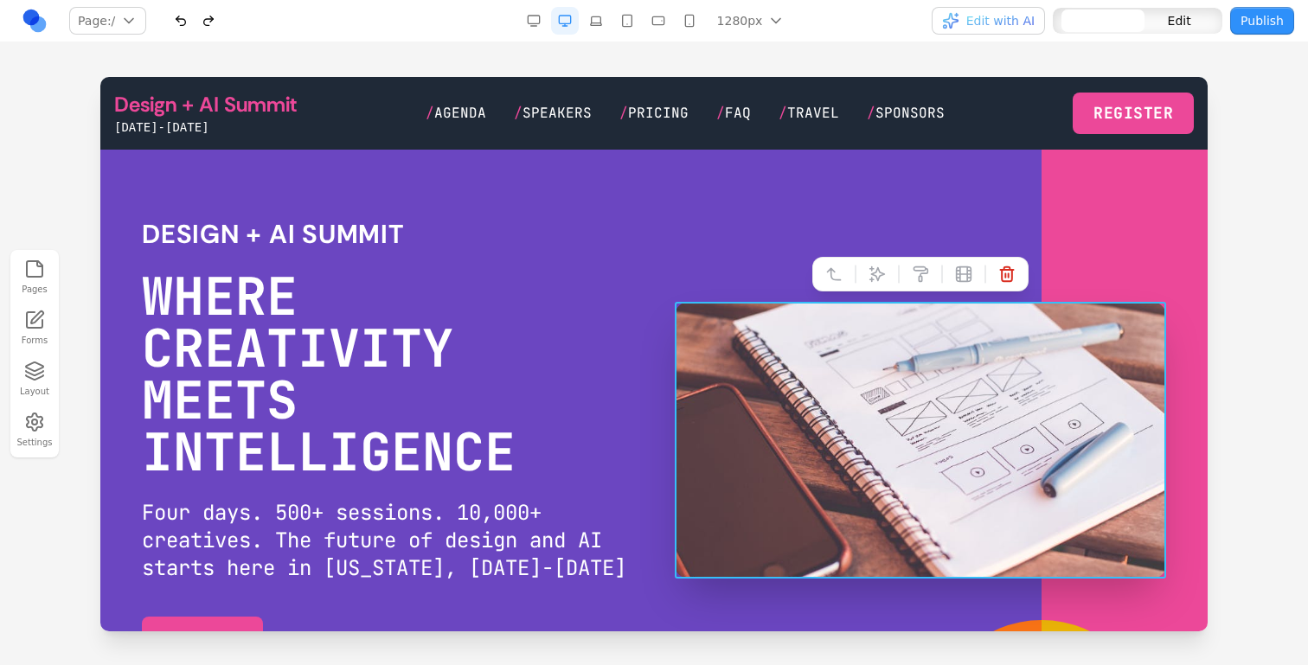
click at [855, 423] on video "Your browser does not support the video tag." at bounding box center [920, 440] width 491 height 277
click at [873, 281] on icon at bounding box center [877, 274] width 17 height 17
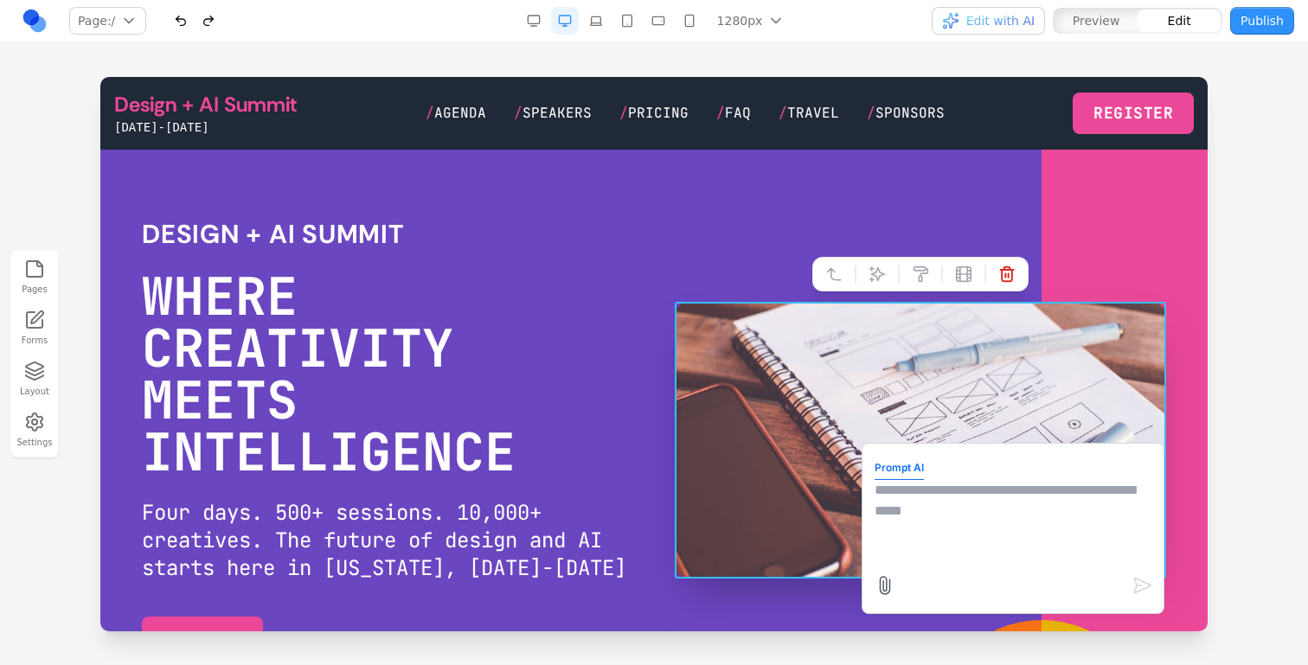
click at [904, 525] on textarea at bounding box center [1013, 523] width 277 height 87
type textarea "**********"
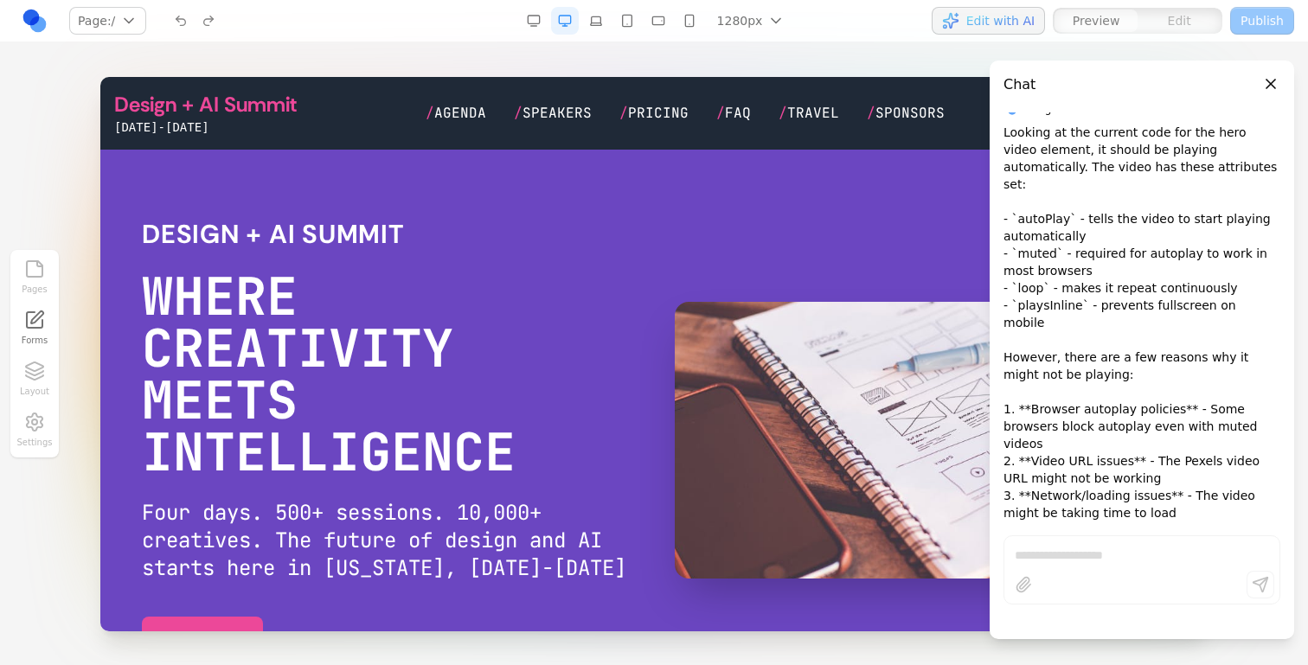
scroll to position [3678, 0]
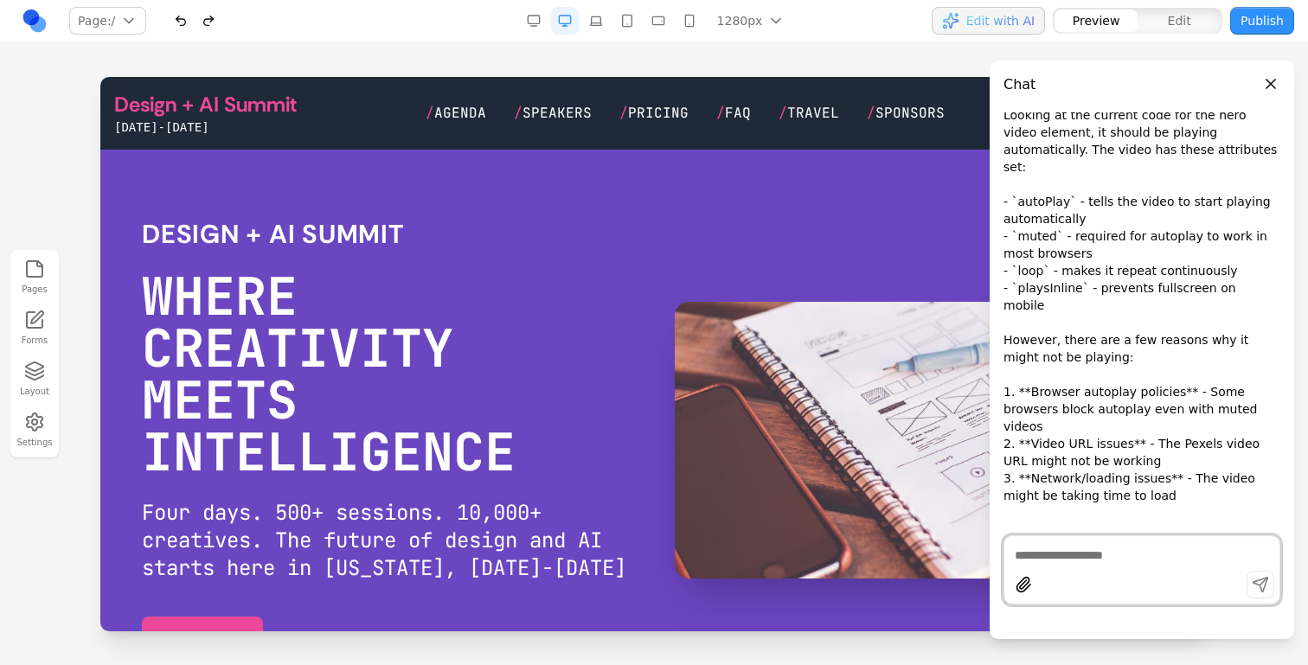
click at [1277, 35] on nav "Page: / / /agenda /pricing /faq /speakers /travel /sponsors Manage pages 1280px…" at bounding box center [654, 21] width 1308 height 42
click at [1266, 29] on button "Publish" at bounding box center [1262, 21] width 64 height 28
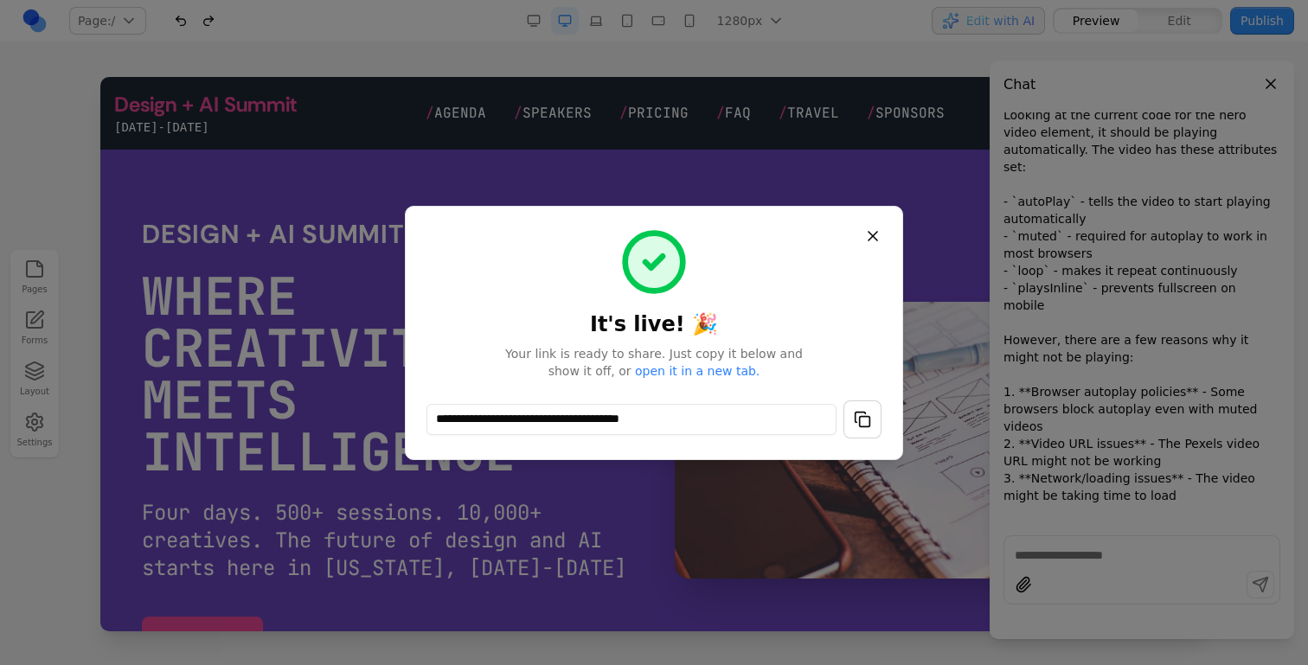
click at [868, 419] on button "button" at bounding box center [863, 420] width 38 height 38
click at [876, 224] on button "Close" at bounding box center [872, 236] width 31 height 31
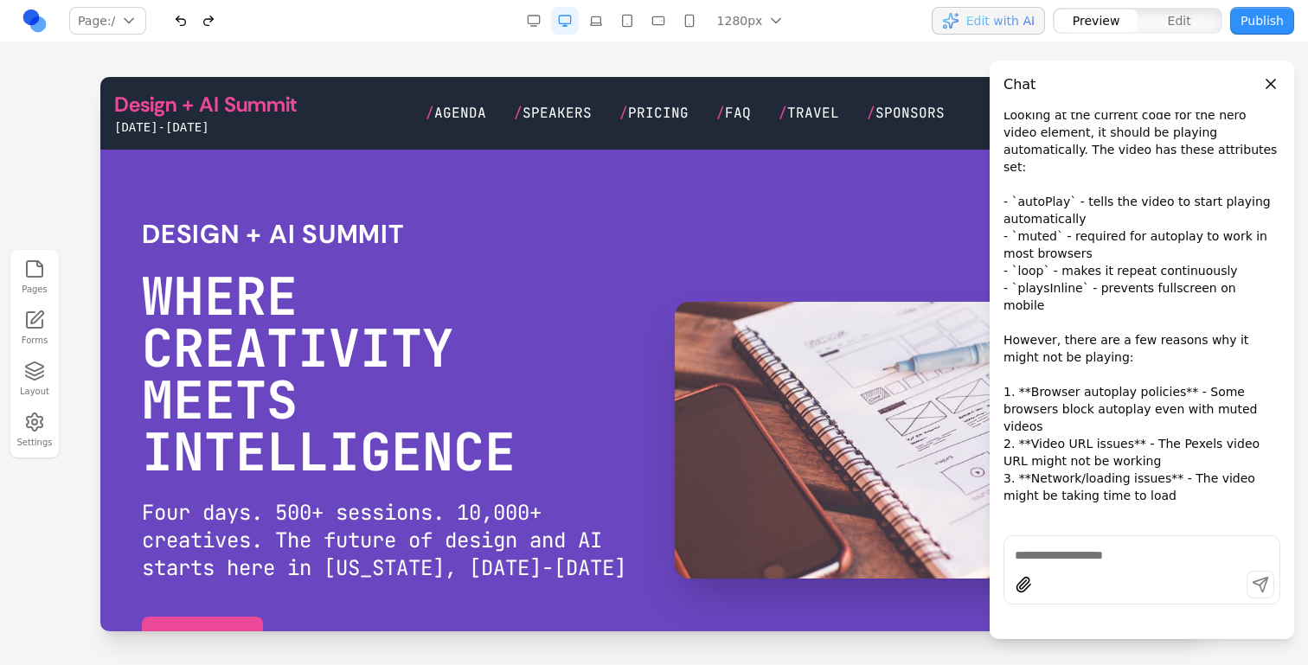
click at [1062, 631] on div "i want the default state of the button to be purple, on hover pink. AI Agent AI…" at bounding box center [1142, 374] width 305 height 530
click at [857, 459] on video "Your browser does not support the video tag." at bounding box center [920, 440] width 491 height 277
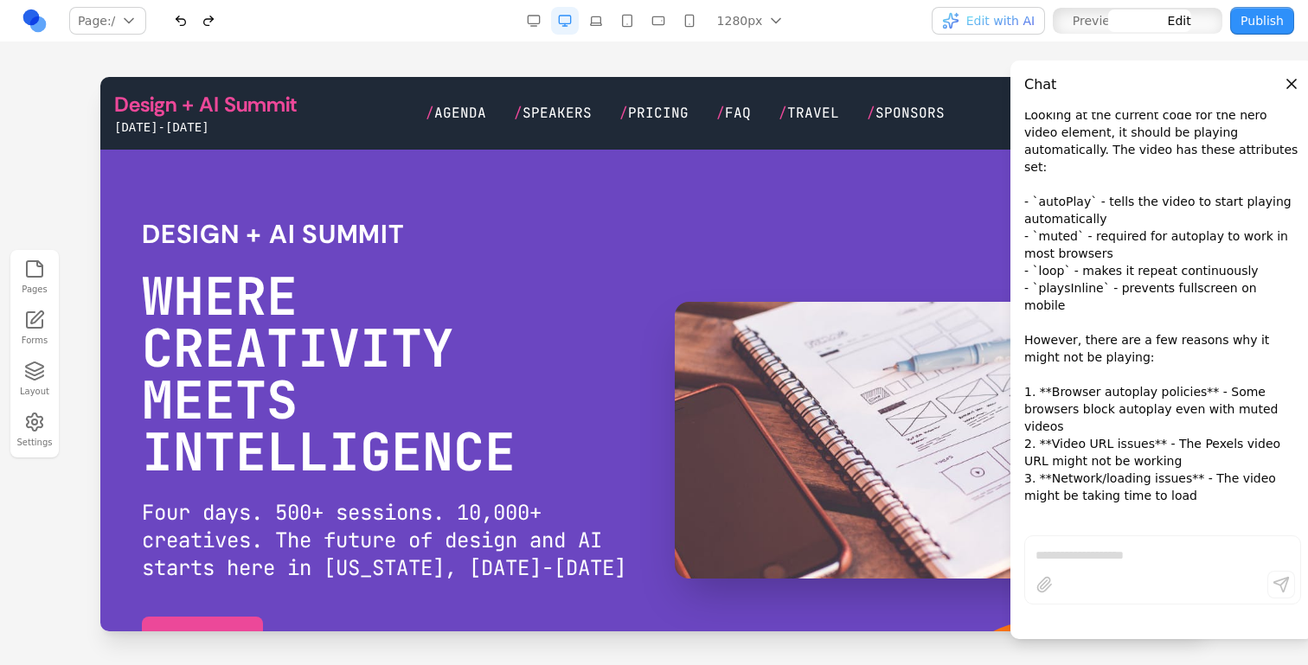
click at [863, 441] on video "Your browser does not support the video tag." at bounding box center [920, 440] width 491 height 277
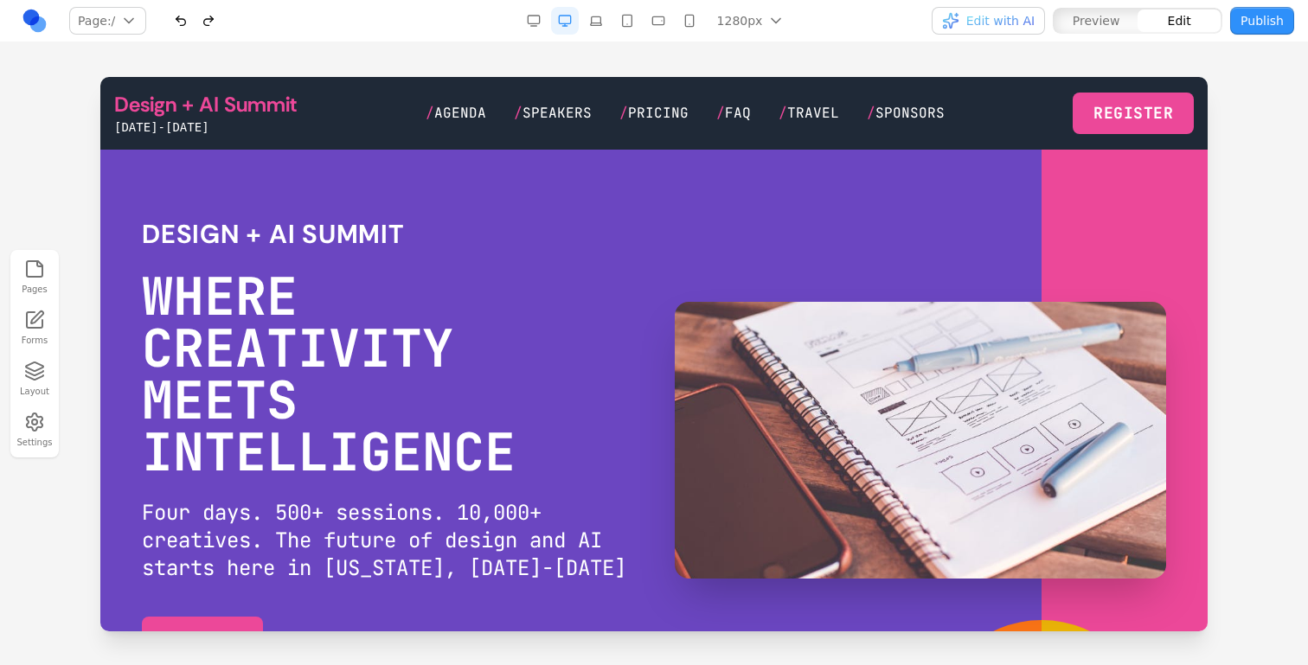
click at [806, 215] on section "Design + AI Summit WHERE CREATIVITY MEETS INTELLIGENCE Four days. 500+ sessions…" at bounding box center [653, 440] width 1107 height 581
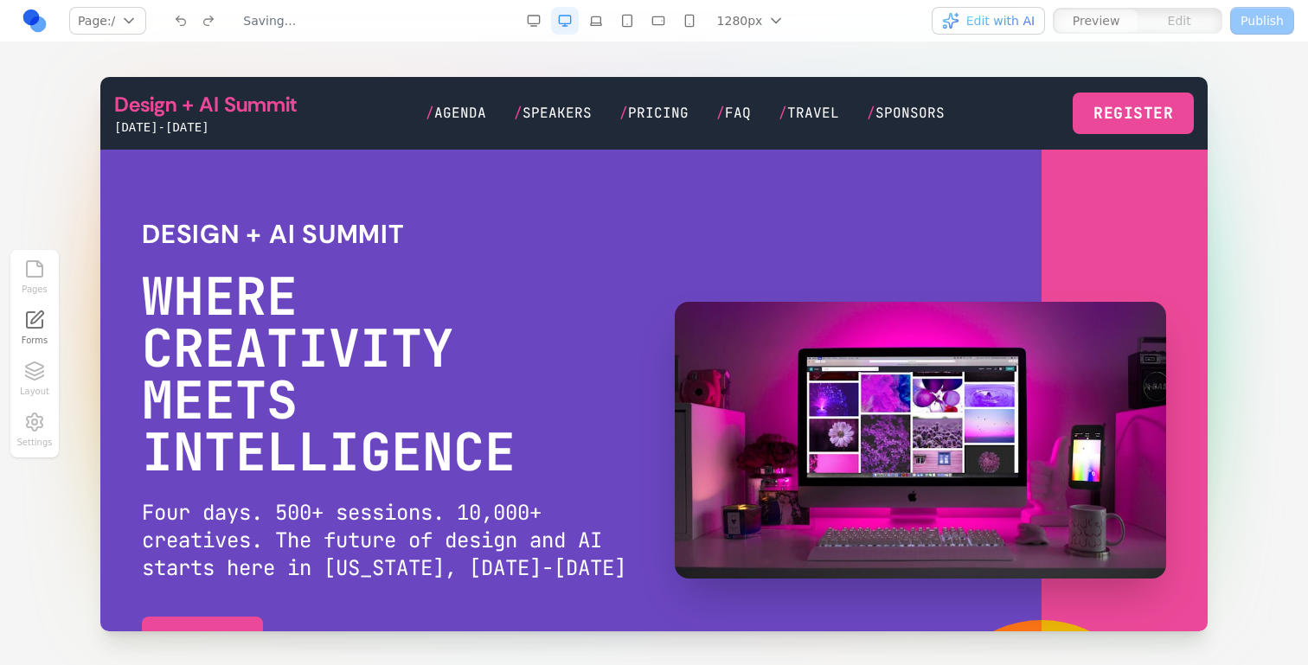
scroll to position [0, 0]
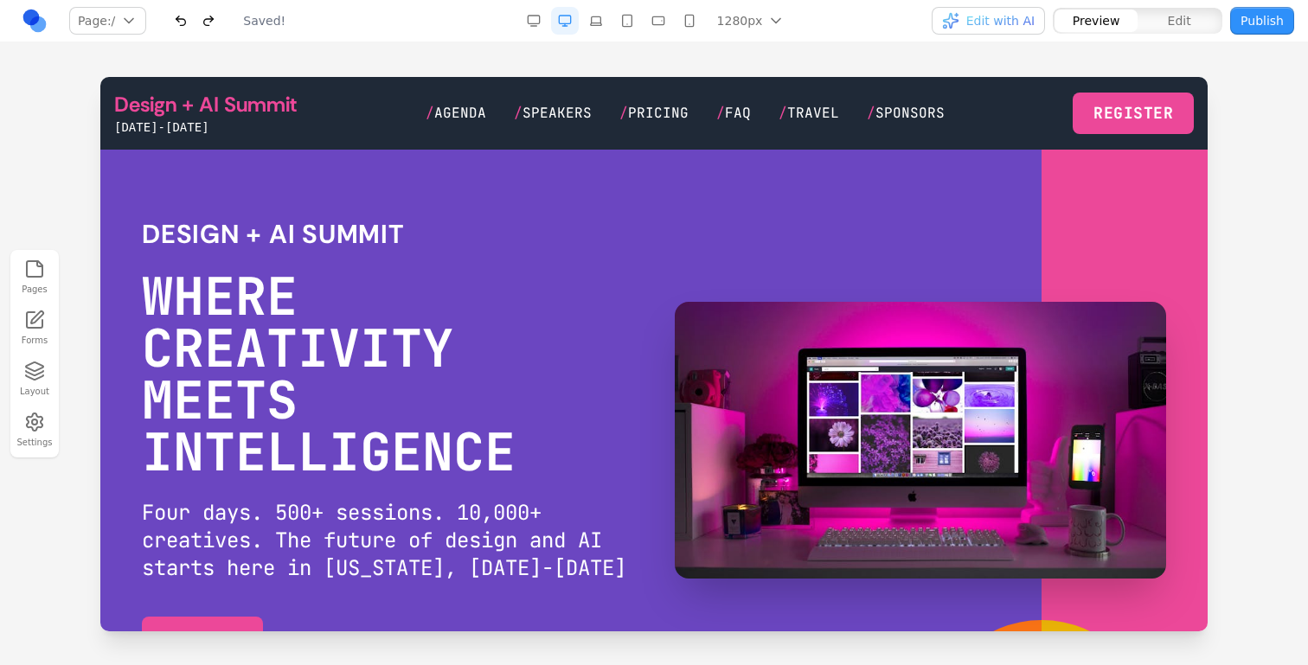
click at [812, 165] on section "Design + AI Summit WHERE CREATIVITY MEETS INTELLIGENCE Four days. 500+ sessions…" at bounding box center [653, 440] width 1107 height 581
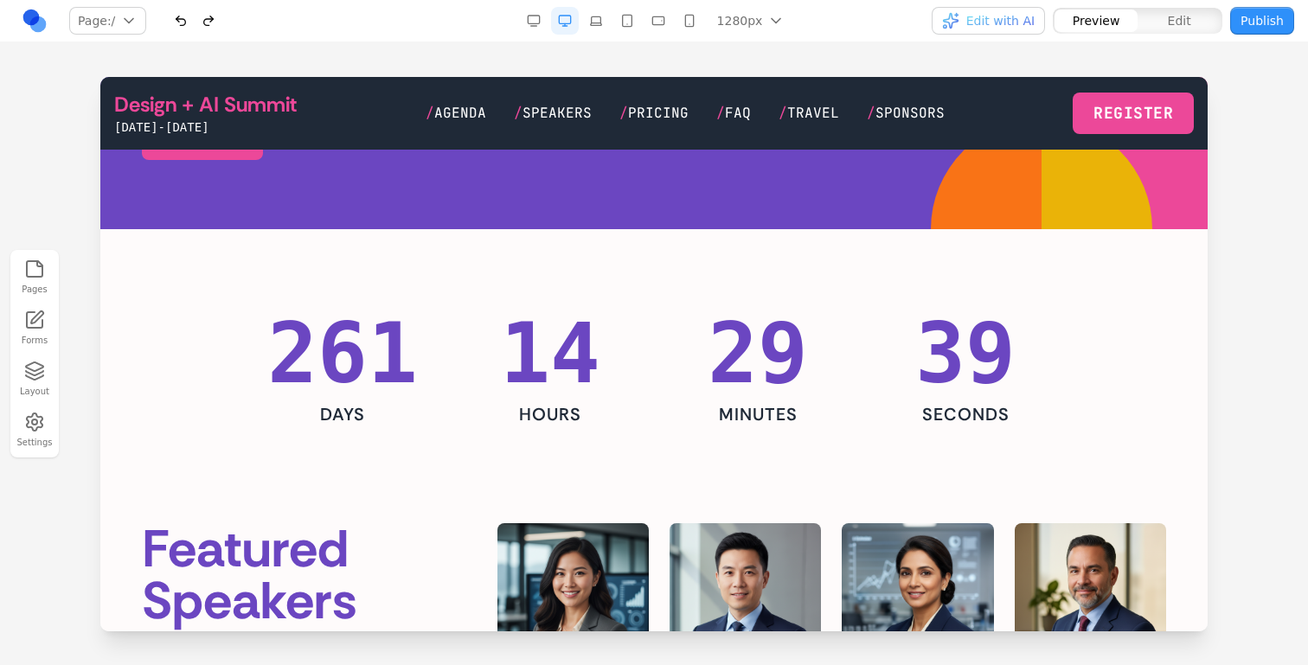
scroll to position [501, 0]
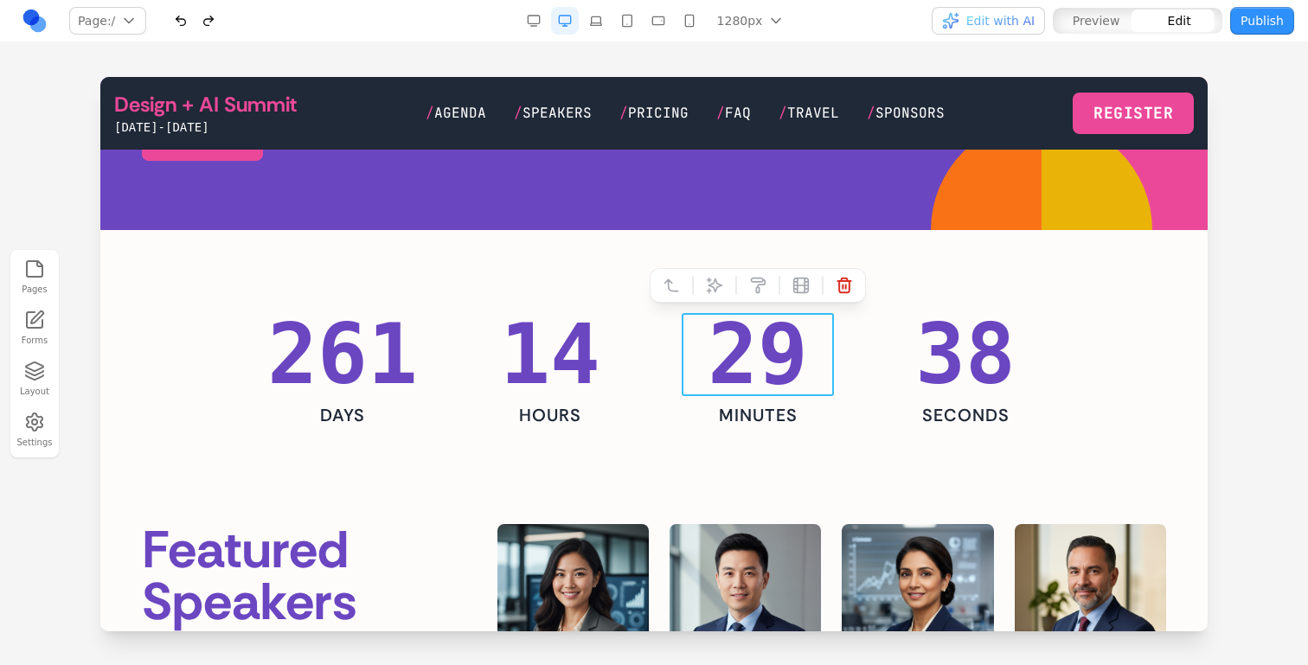
click at [703, 348] on div "29" at bounding box center [758, 354] width 152 height 83
click at [667, 356] on div "261 DAYS 14 HOURS 29 MINUTES 37 SECONDS" at bounding box center [653, 370] width 775 height 114
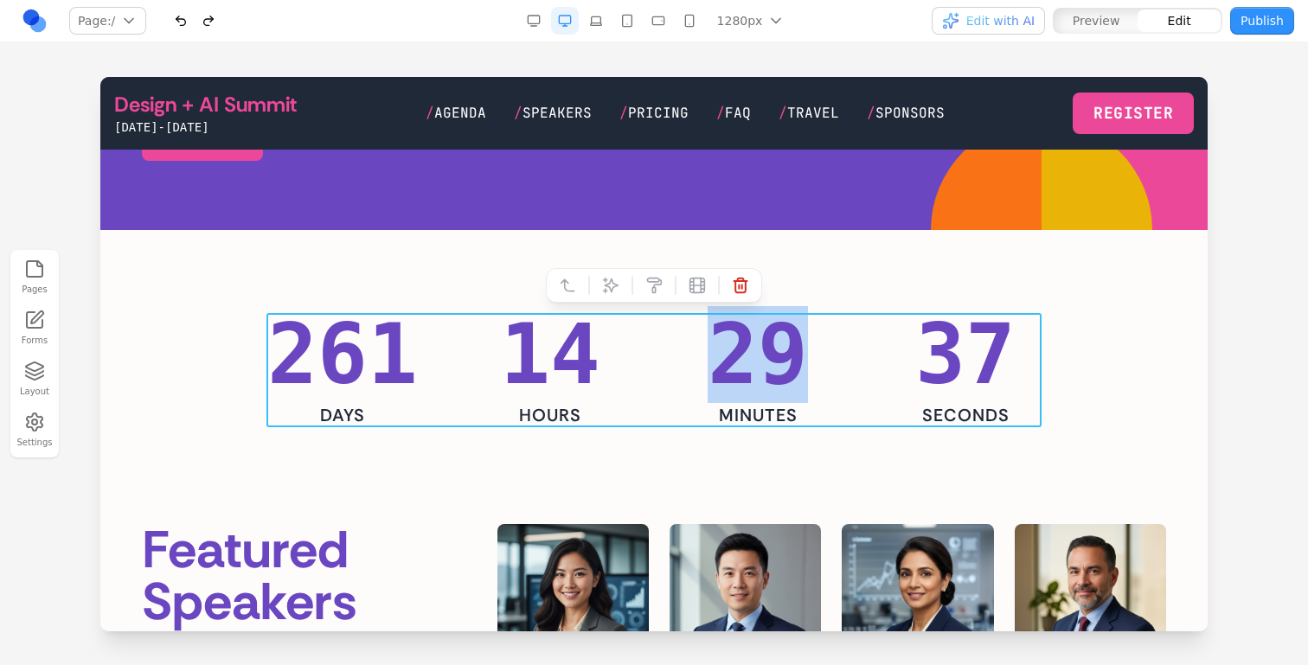
click at [667, 356] on div "261 DAYS 14 HOURS 29 MINUTES 37 SECONDS" at bounding box center [653, 370] width 775 height 114
click at [621, 283] on button at bounding box center [611, 286] width 28 height 28
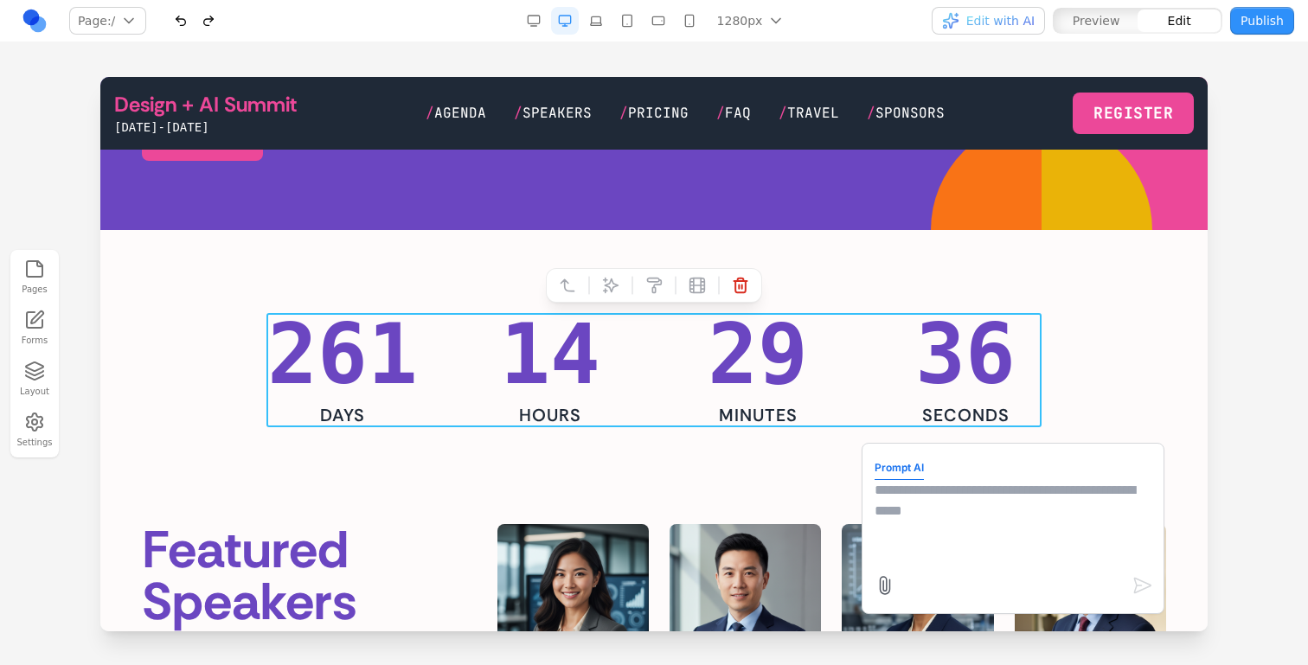
click at [1004, 522] on textarea at bounding box center [1013, 523] width 277 height 87
type textarea "**********"
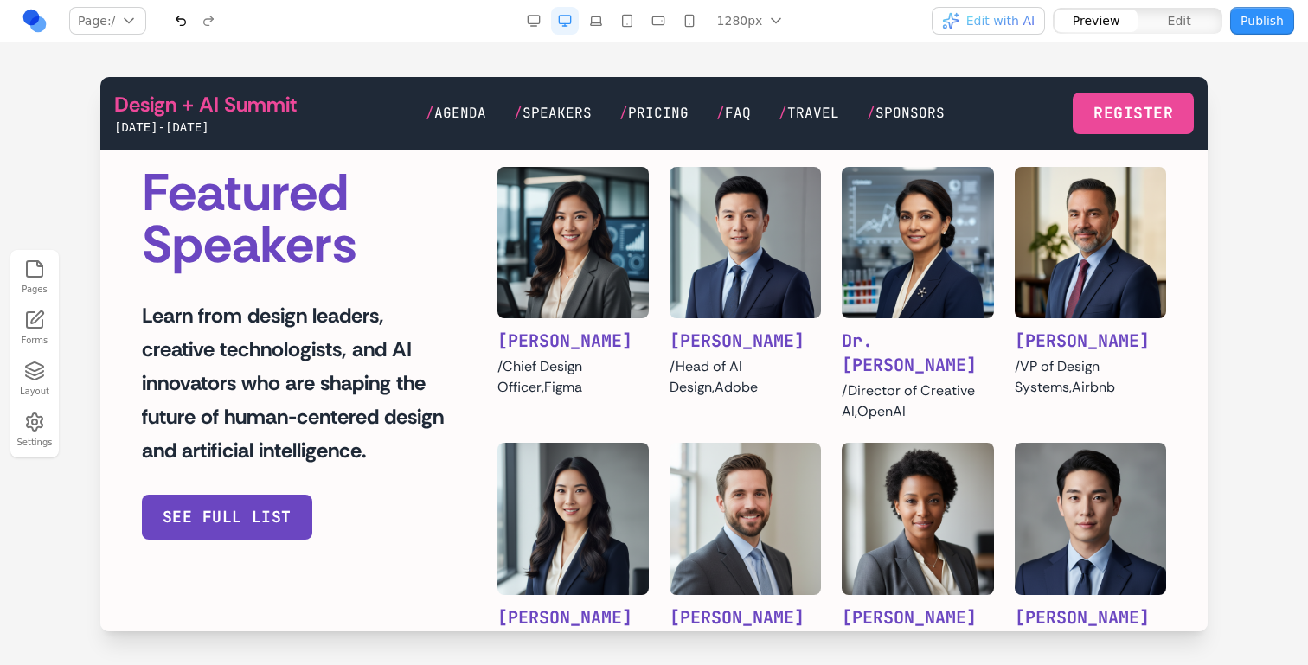
scroll to position [824, 0]
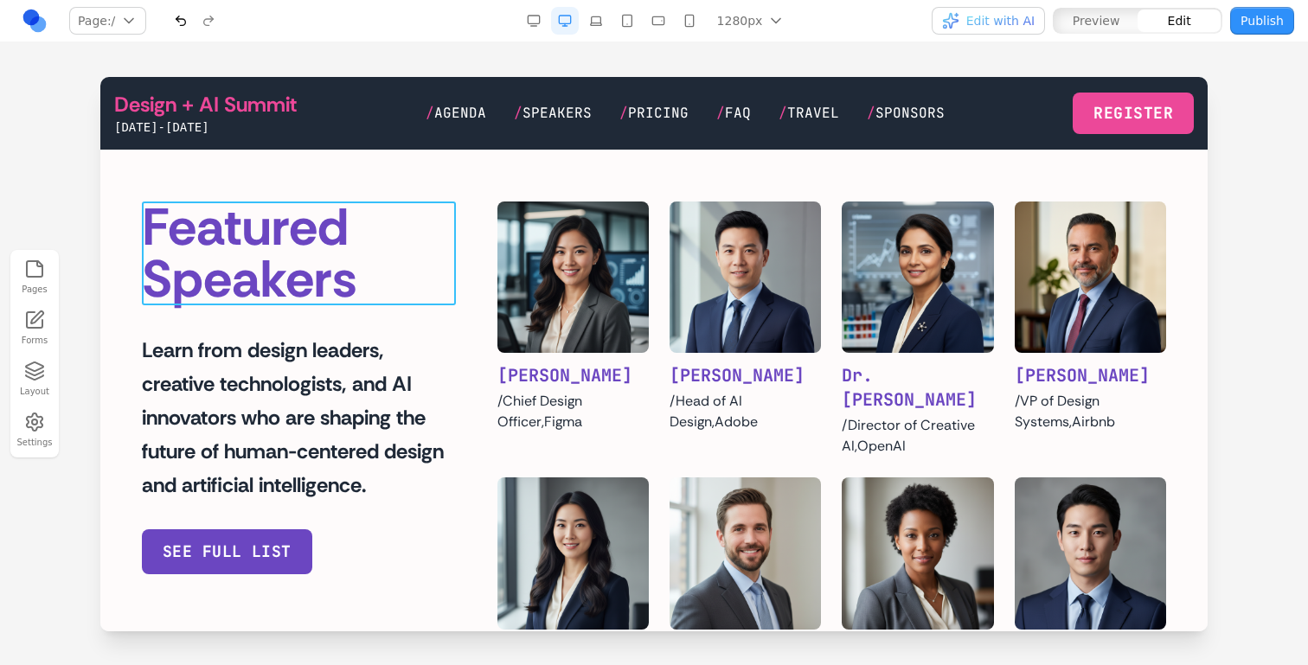
click at [434, 291] on h2 "Featured Speakers" at bounding box center [299, 254] width 314 height 104
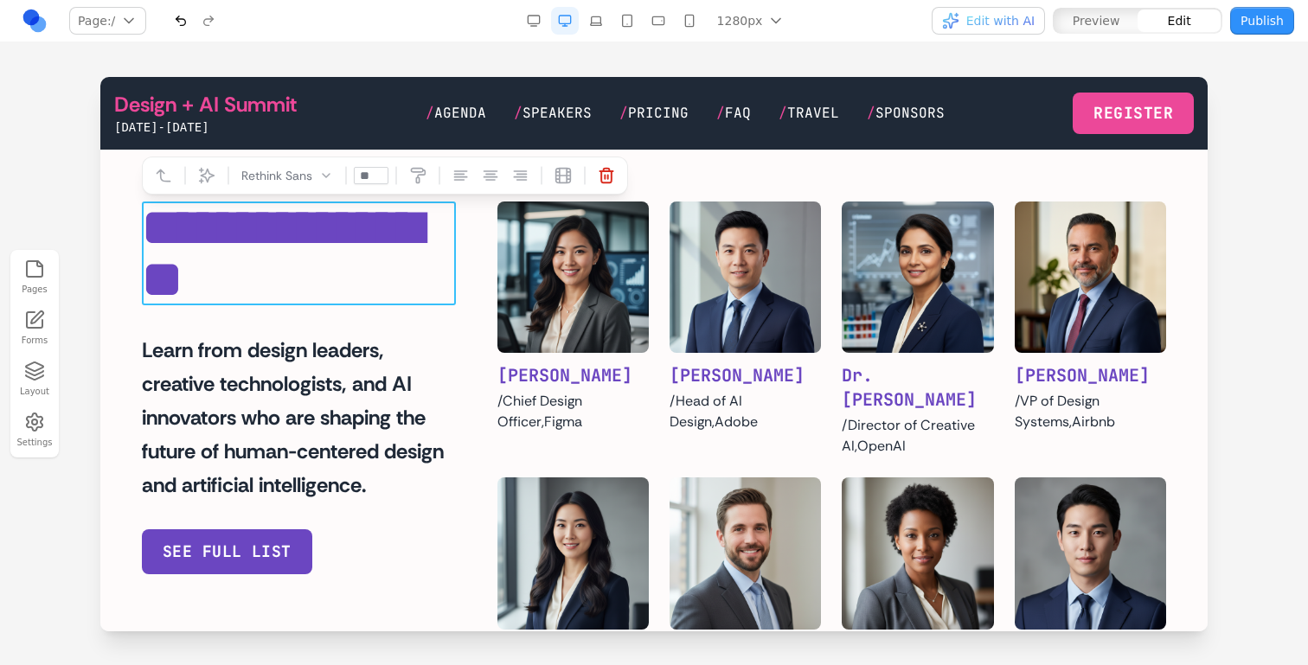
click at [220, 177] on button at bounding box center [207, 176] width 28 height 28
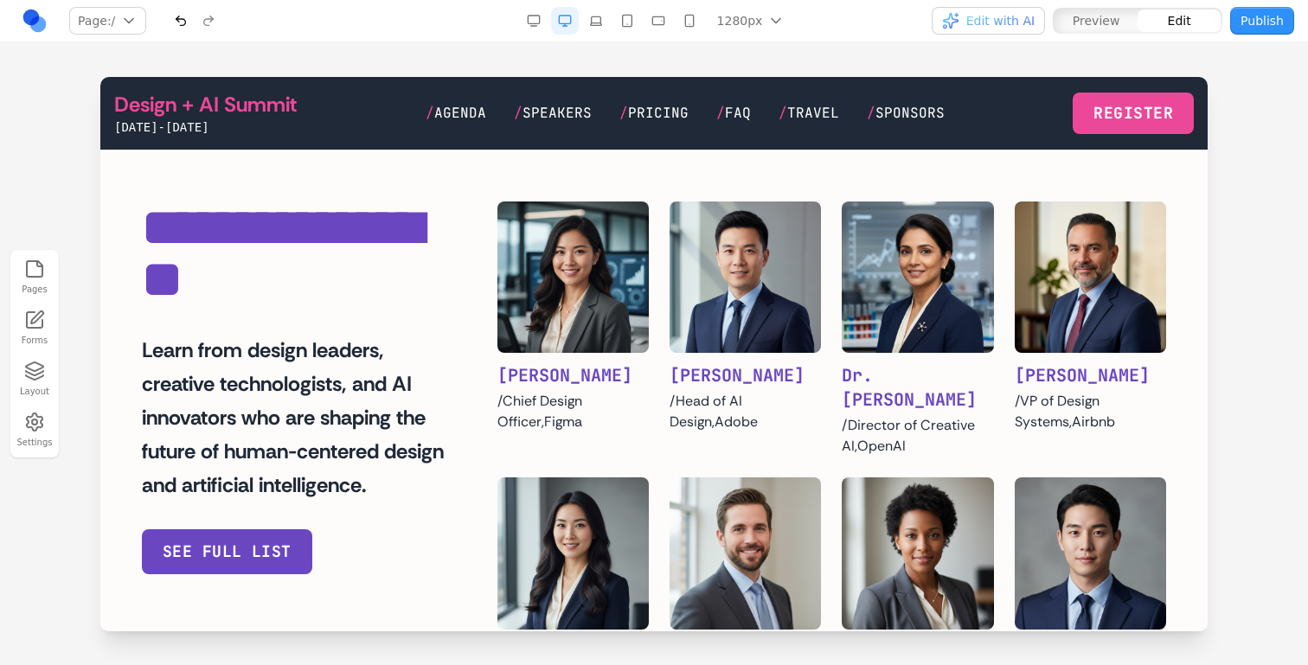
click at [340, 290] on h2 "**********" at bounding box center [299, 254] width 314 height 104
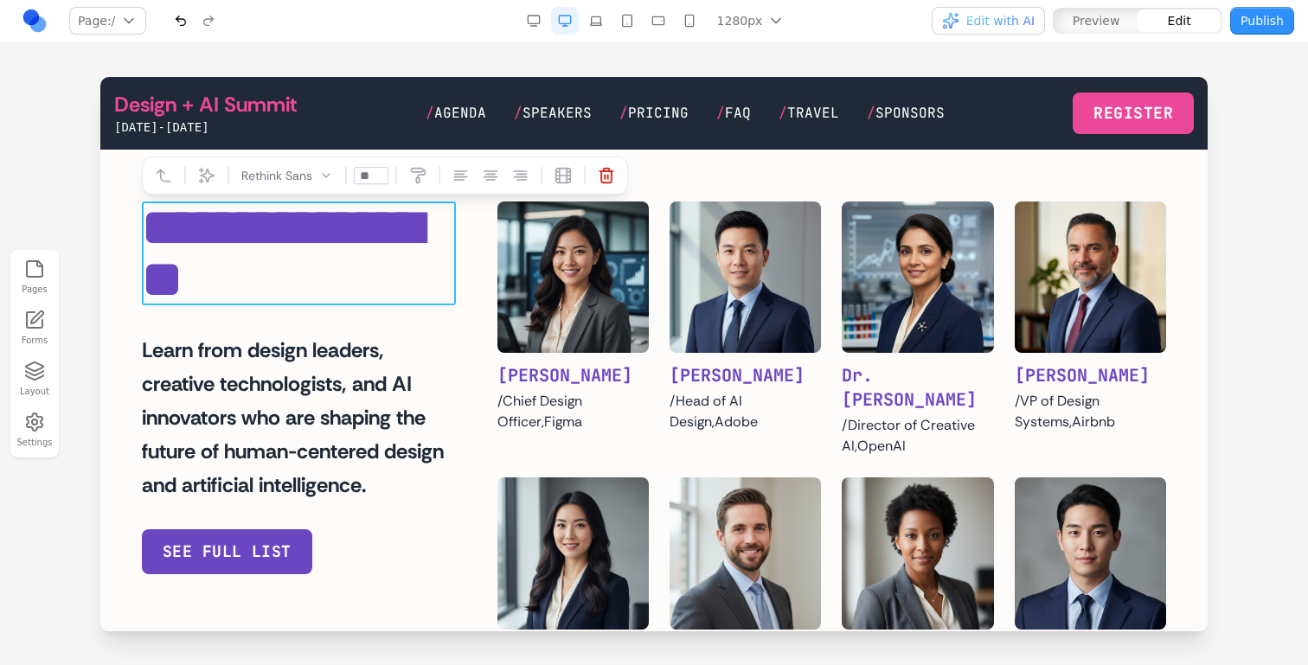
click at [409, 187] on button at bounding box center [418, 176] width 28 height 28
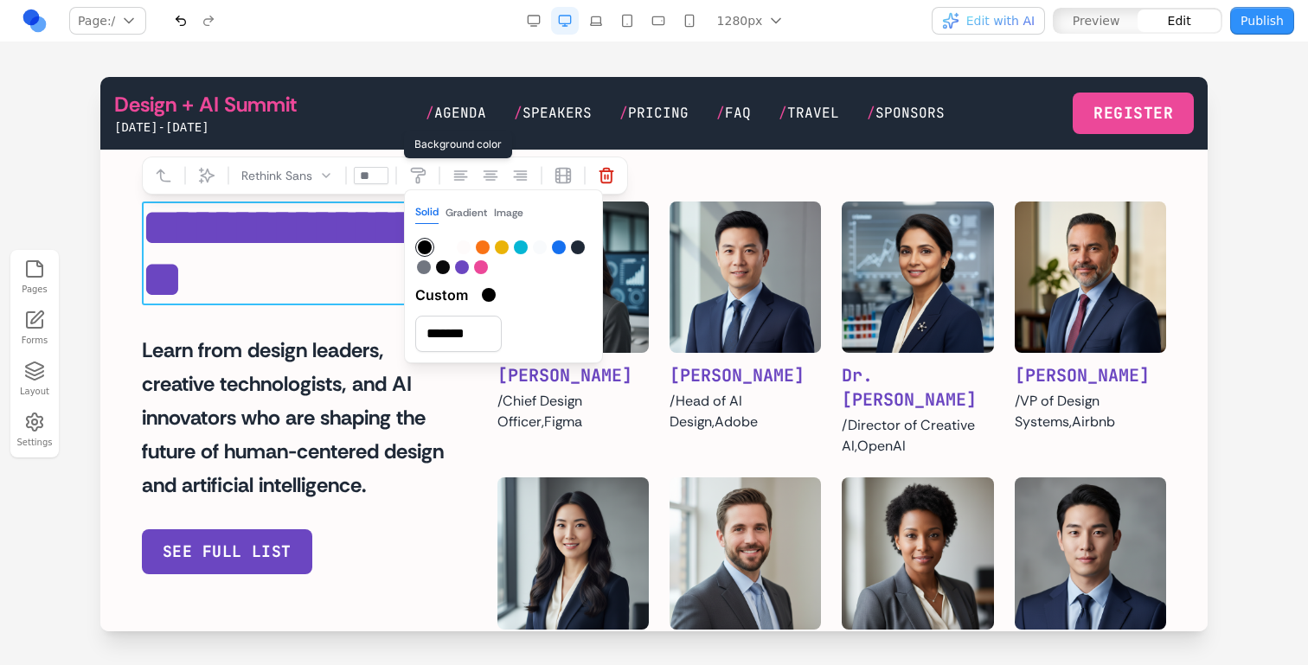
click at [485, 265] on div at bounding box center [481, 267] width 14 height 14
type input "*******"
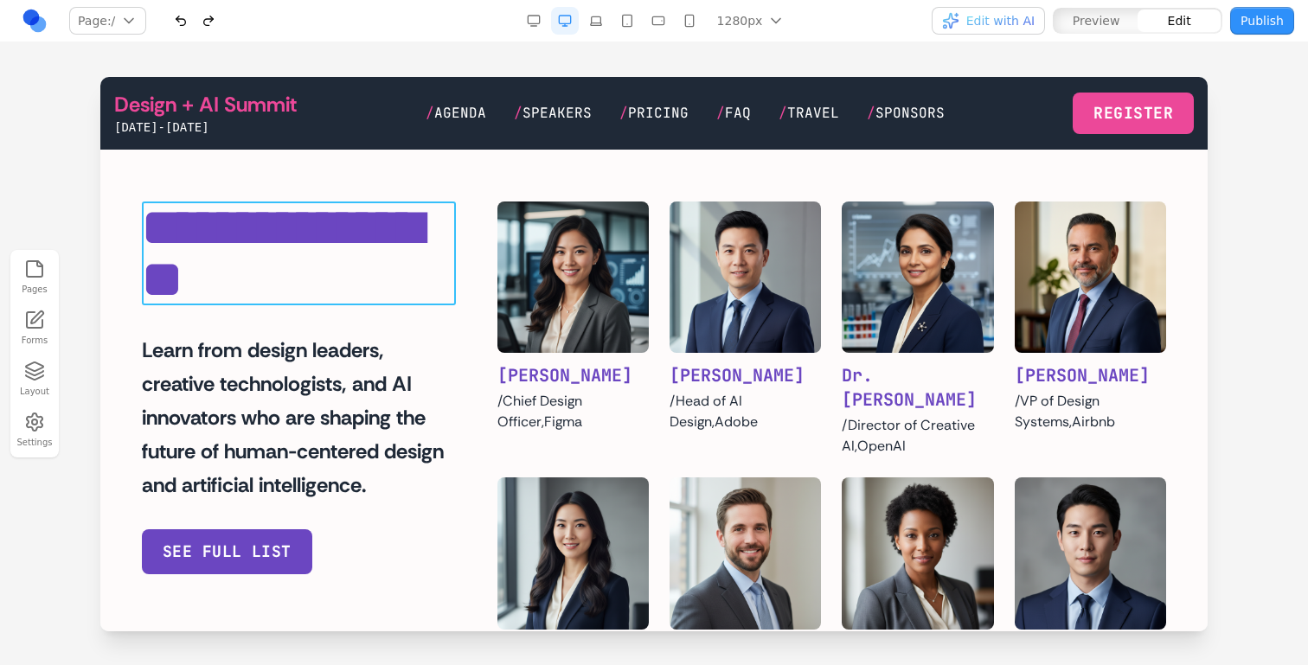
click at [345, 254] on h2 "**********" at bounding box center [299, 254] width 314 height 104
click at [442, 182] on div at bounding box center [447, 175] width 17 height 17
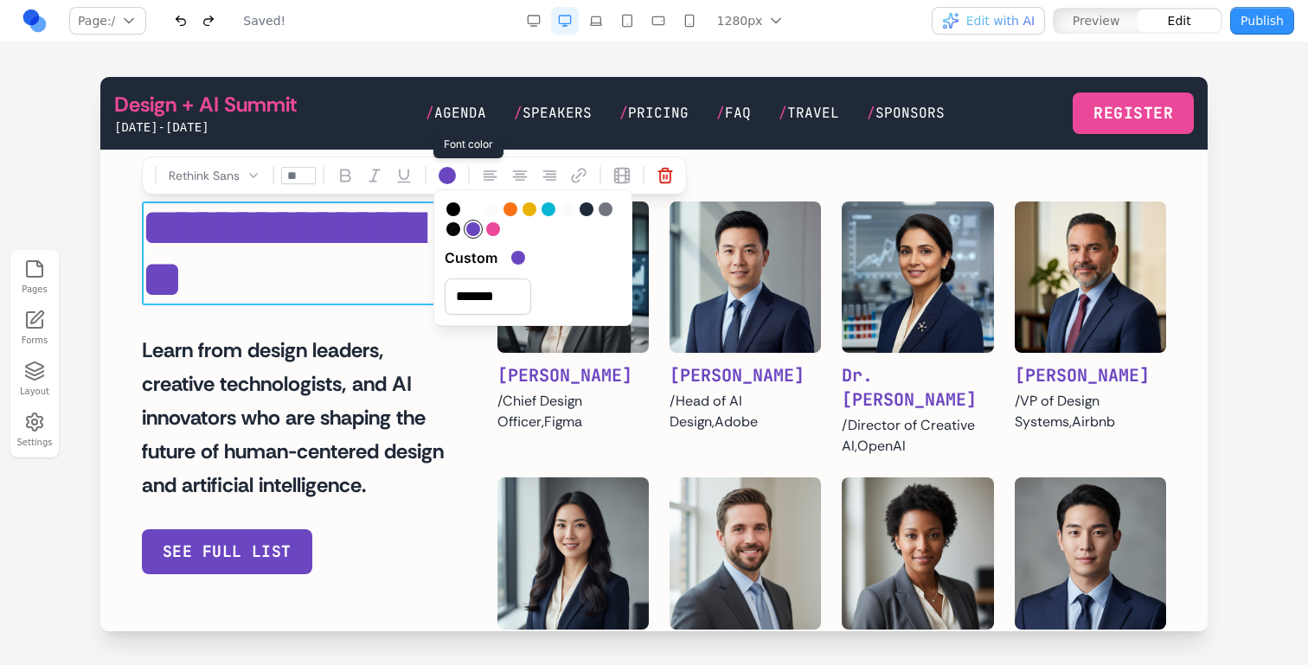
click at [489, 230] on div at bounding box center [493, 229] width 14 height 14
type input "*******"
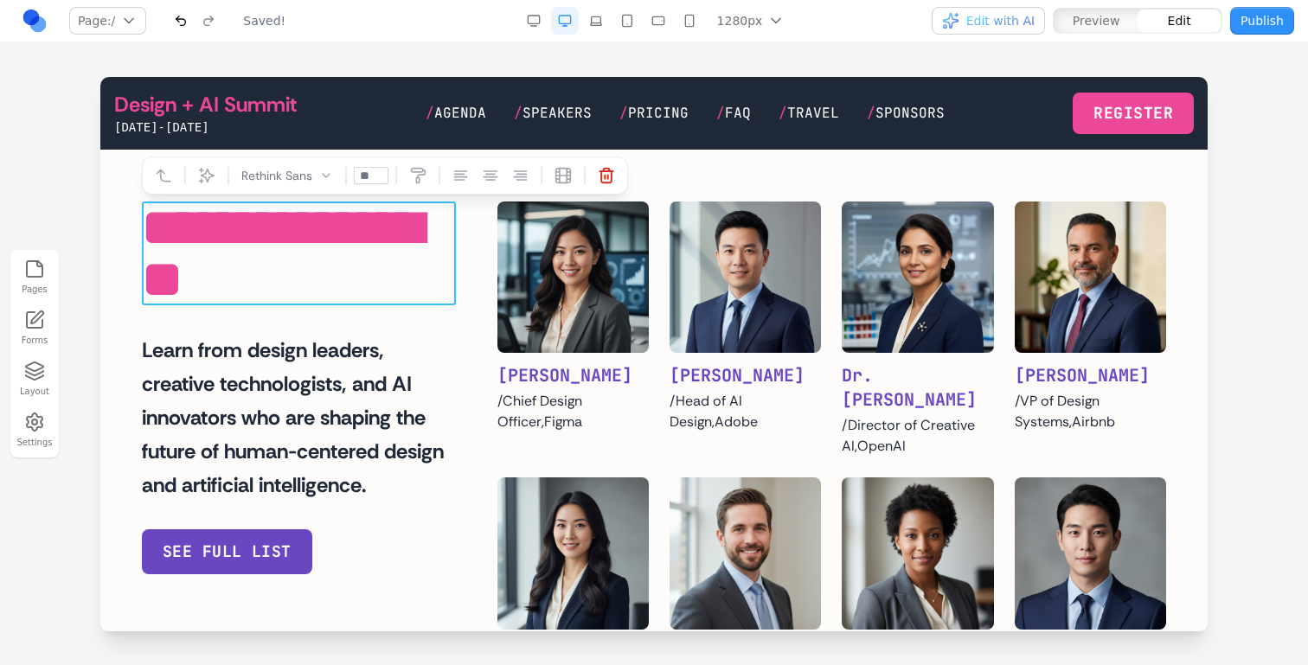
click at [373, 303] on h2 "**********" at bounding box center [299, 254] width 314 height 104
click at [418, 340] on p "Learn from design leaders, creative technologists, and AI innovators who are sh…" at bounding box center [299, 417] width 314 height 169
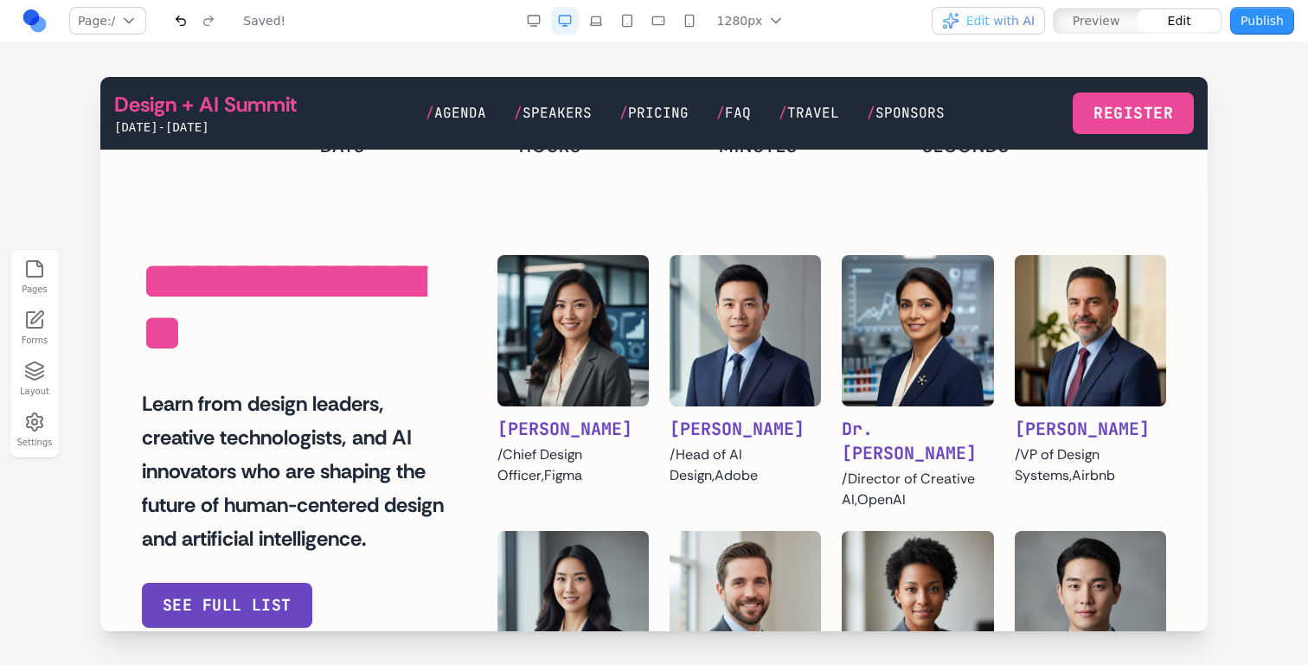
scroll to position [818, 0]
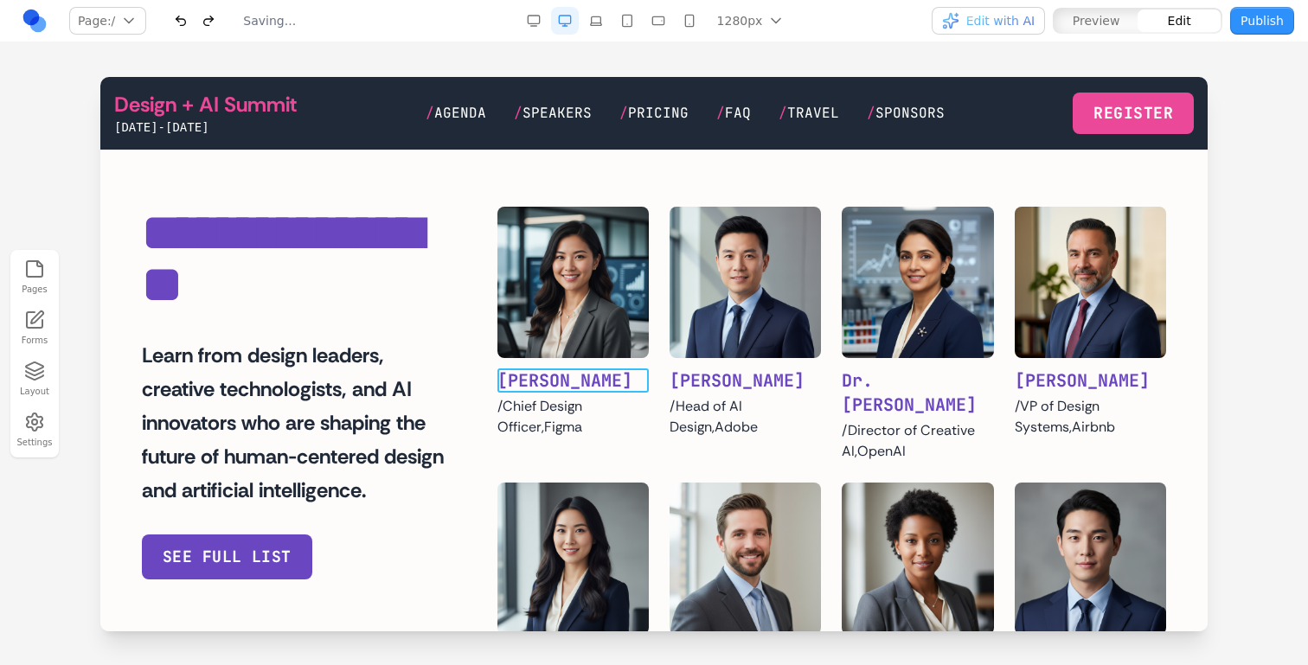
click at [556, 374] on h3 "[PERSON_NAME]" at bounding box center [572, 381] width 151 height 24
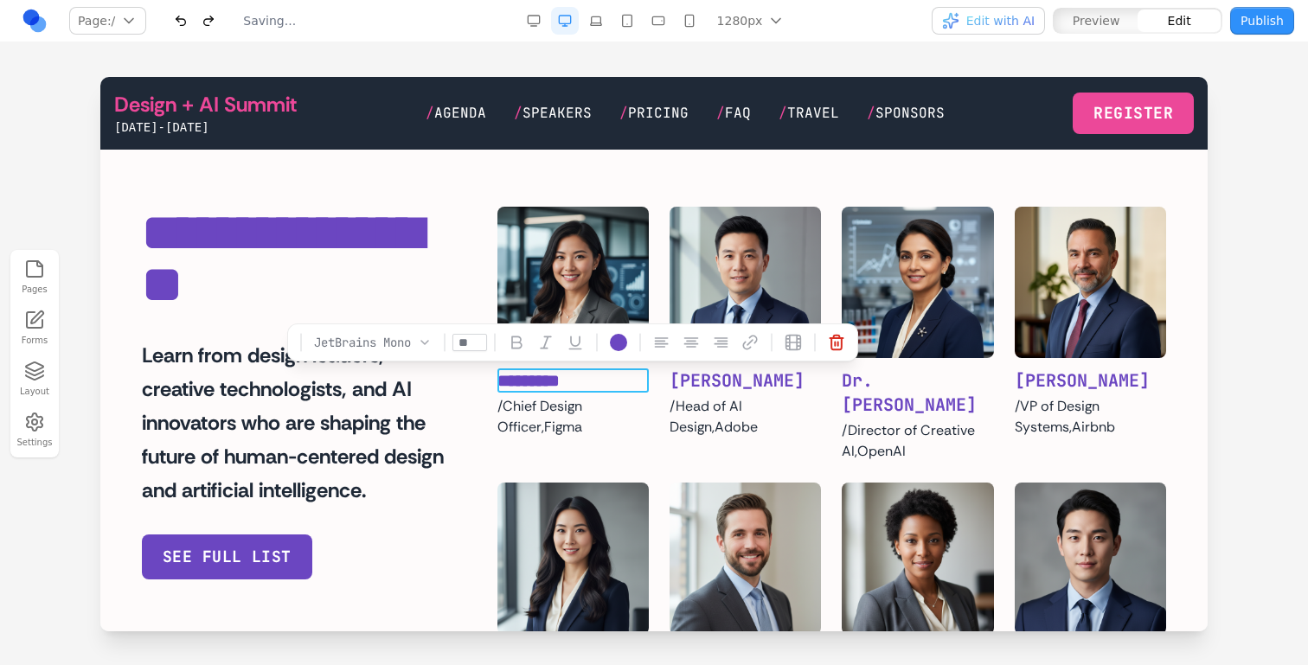
click at [556, 374] on h3 "*********" at bounding box center [572, 381] width 151 height 24
click at [614, 352] on button at bounding box center [619, 343] width 28 height 28
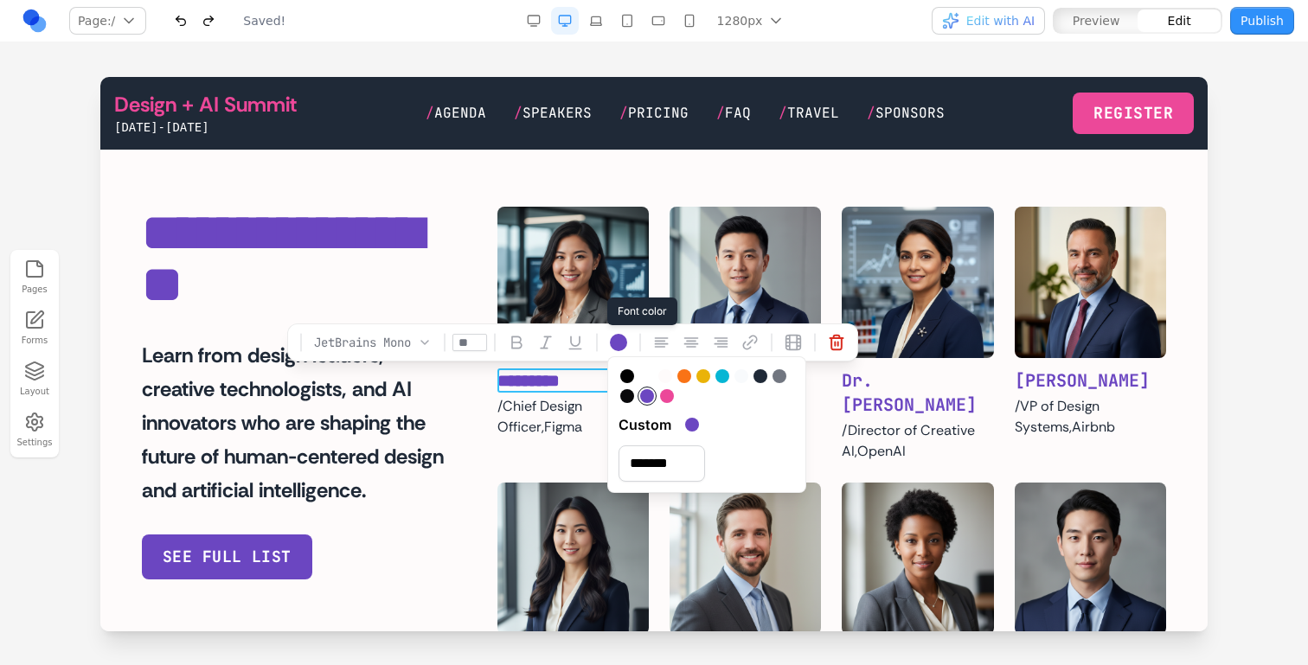
click at [664, 395] on div at bounding box center [667, 396] width 14 height 14
type input "*******"
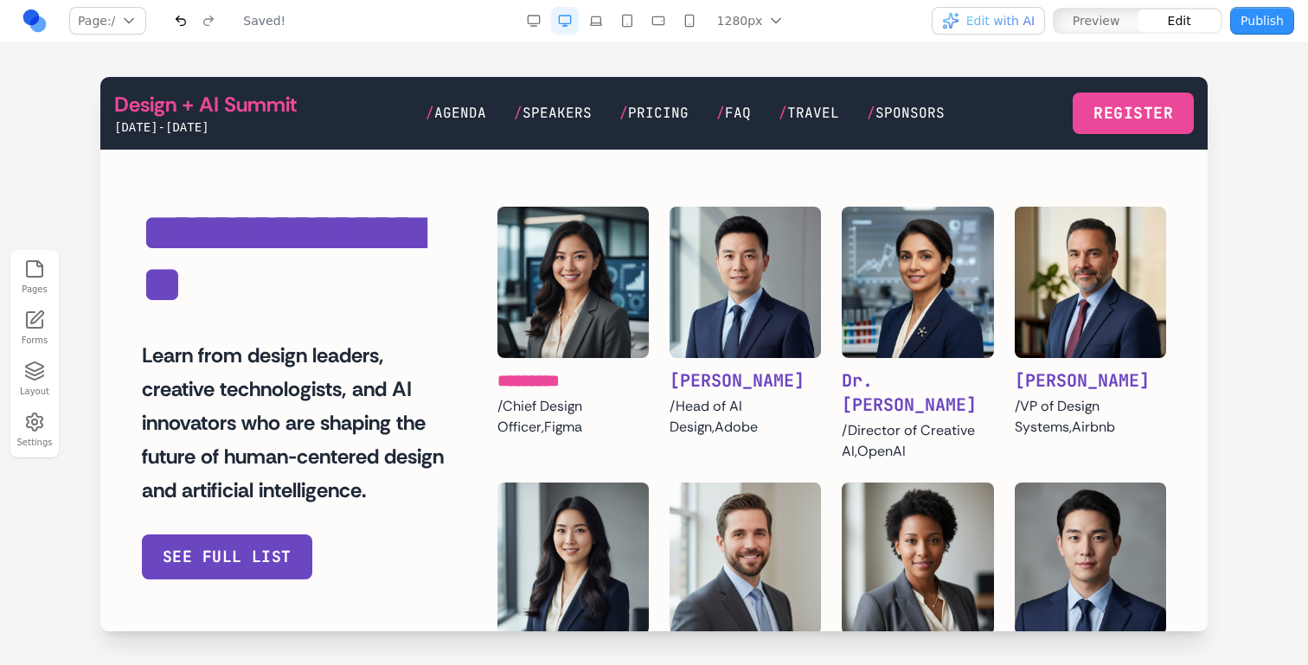
click at [568, 436] on p "/ Chief Design Officer , Figma" at bounding box center [572, 417] width 151 height 42
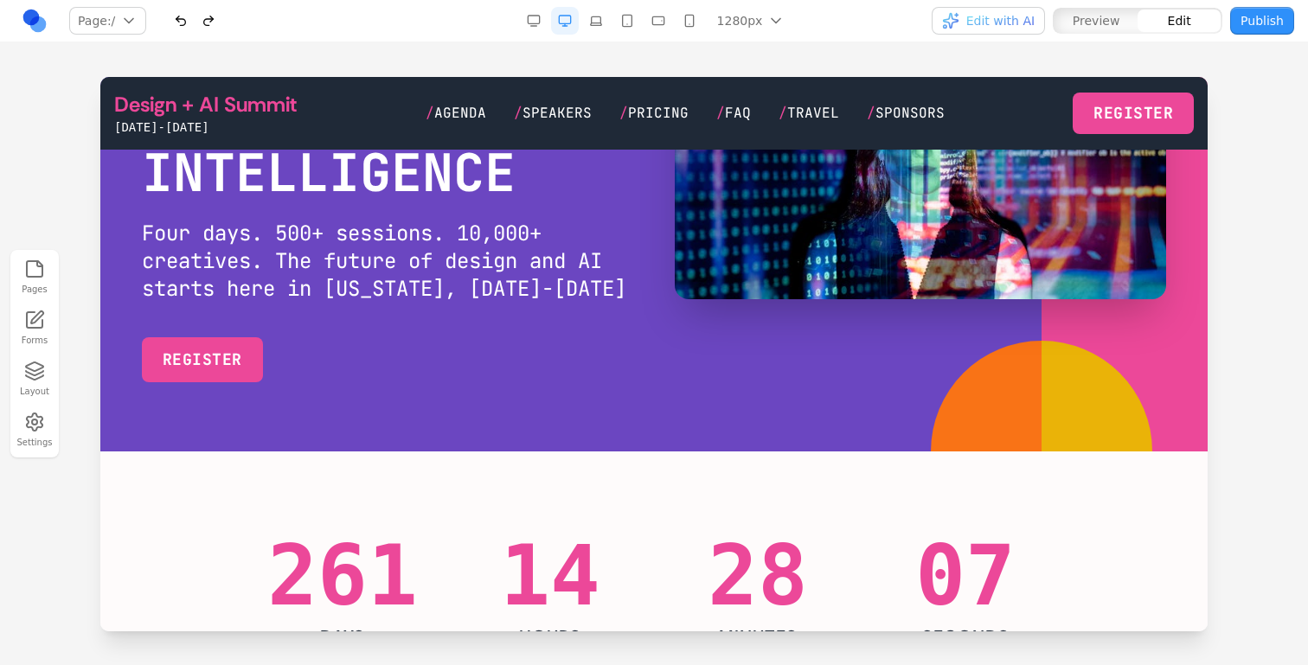
scroll to position [0, 0]
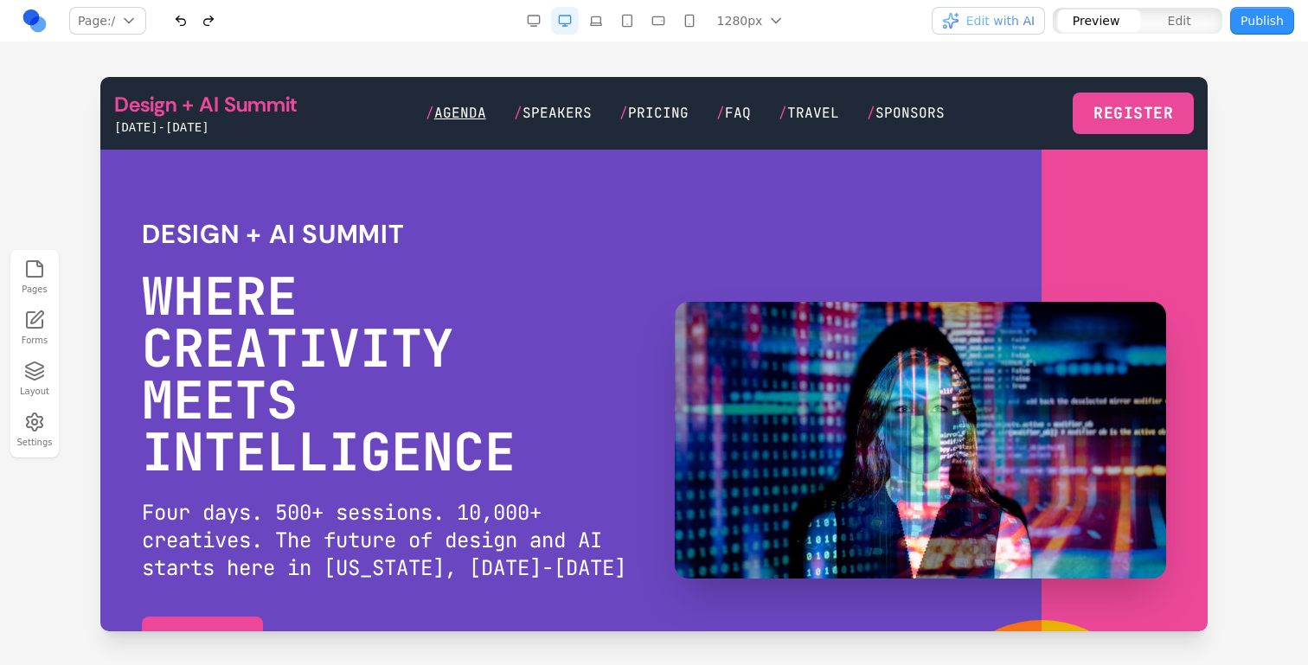
click at [461, 110] on span "Agenda" at bounding box center [460, 113] width 52 height 18
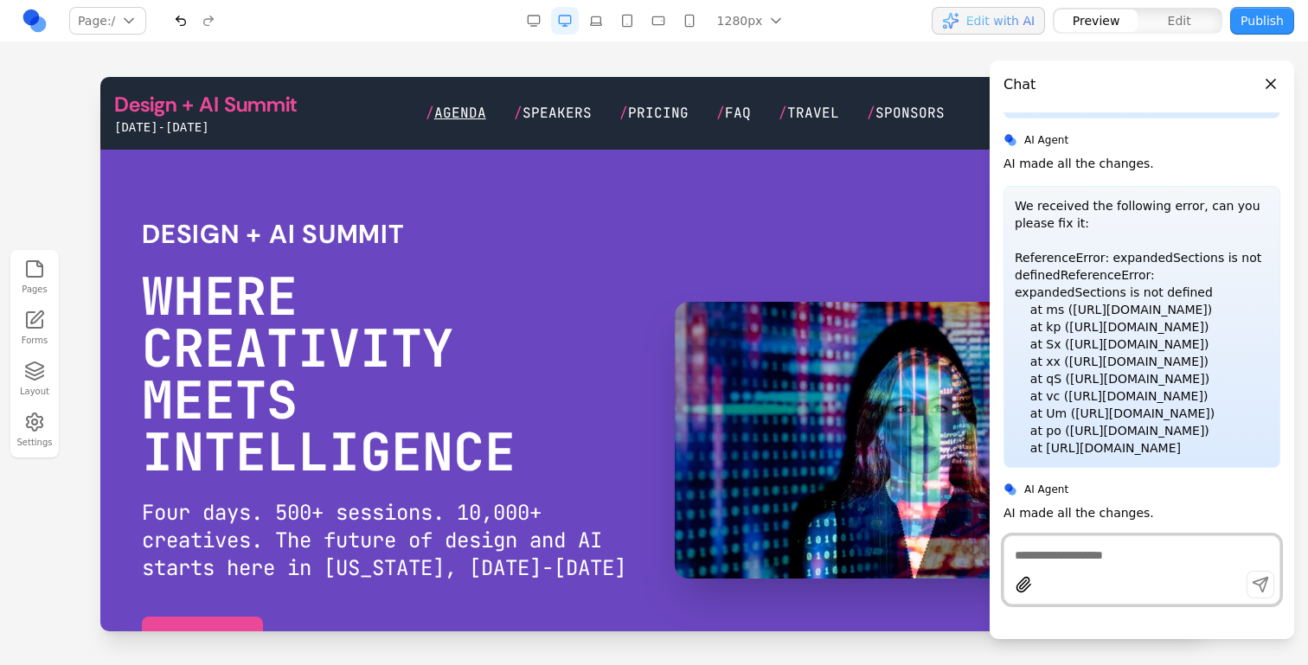
click at [465, 109] on span "Agenda" at bounding box center [460, 113] width 52 height 18
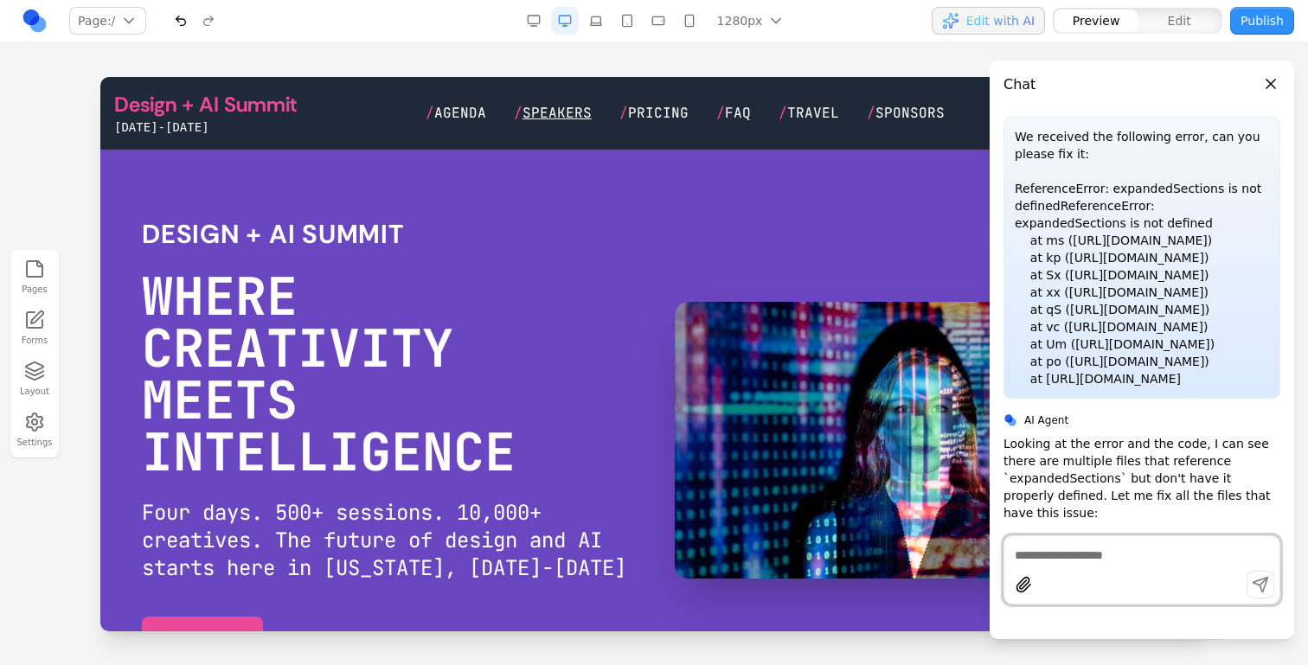
click at [554, 121] on span "Speakers" at bounding box center [557, 113] width 69 height 18
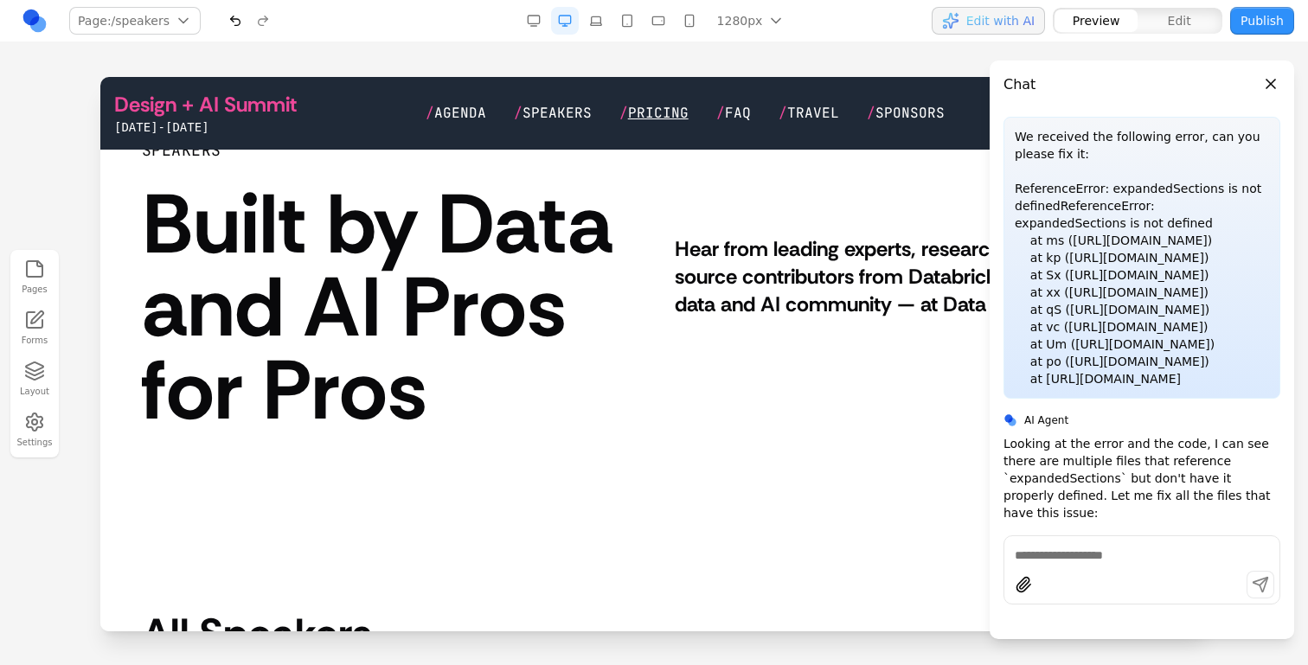
scroll to position [16, 0]
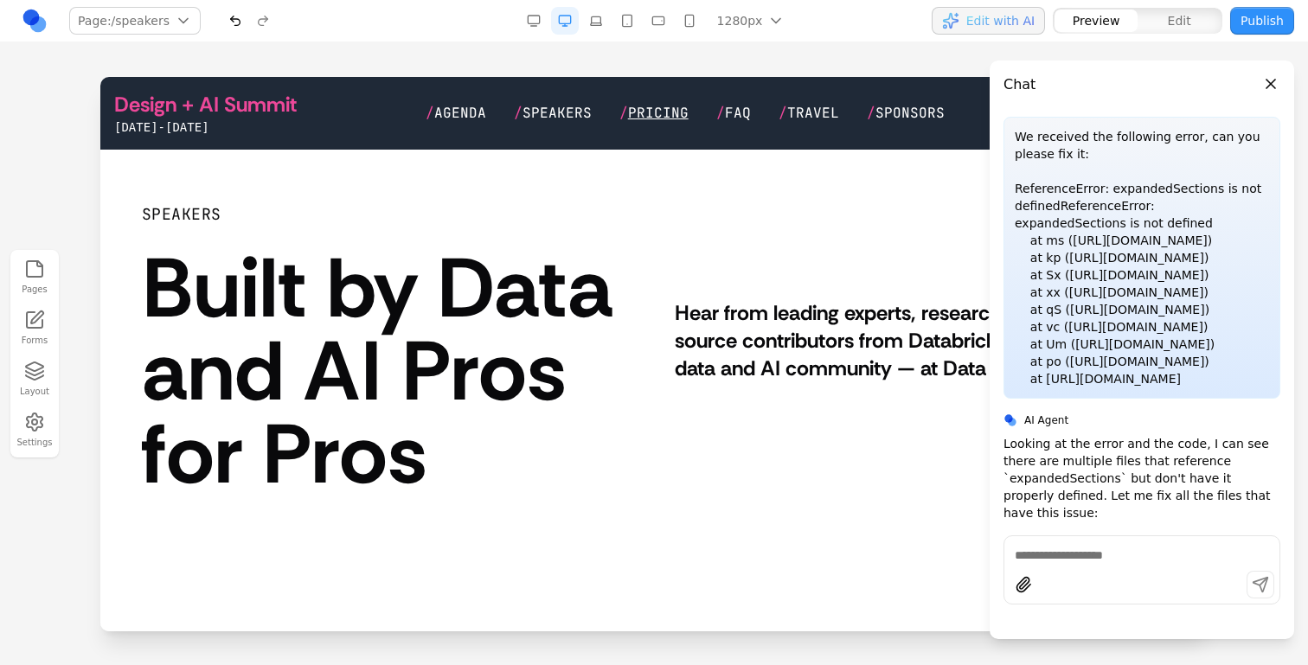
click at [680, 104] on span "Pricing" at bounding box center [658, 113] width 61 height 18
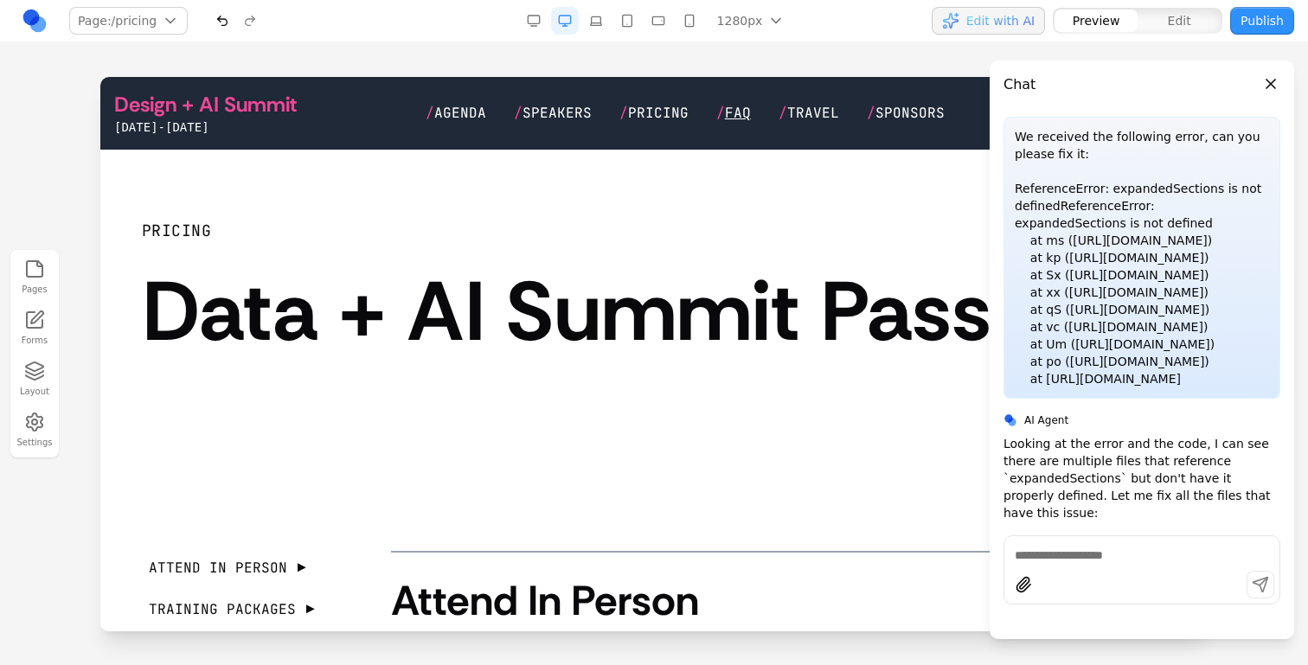
click at [736, 104] on span "FAQ" at bounding box center [738, 113] width 26 height 18
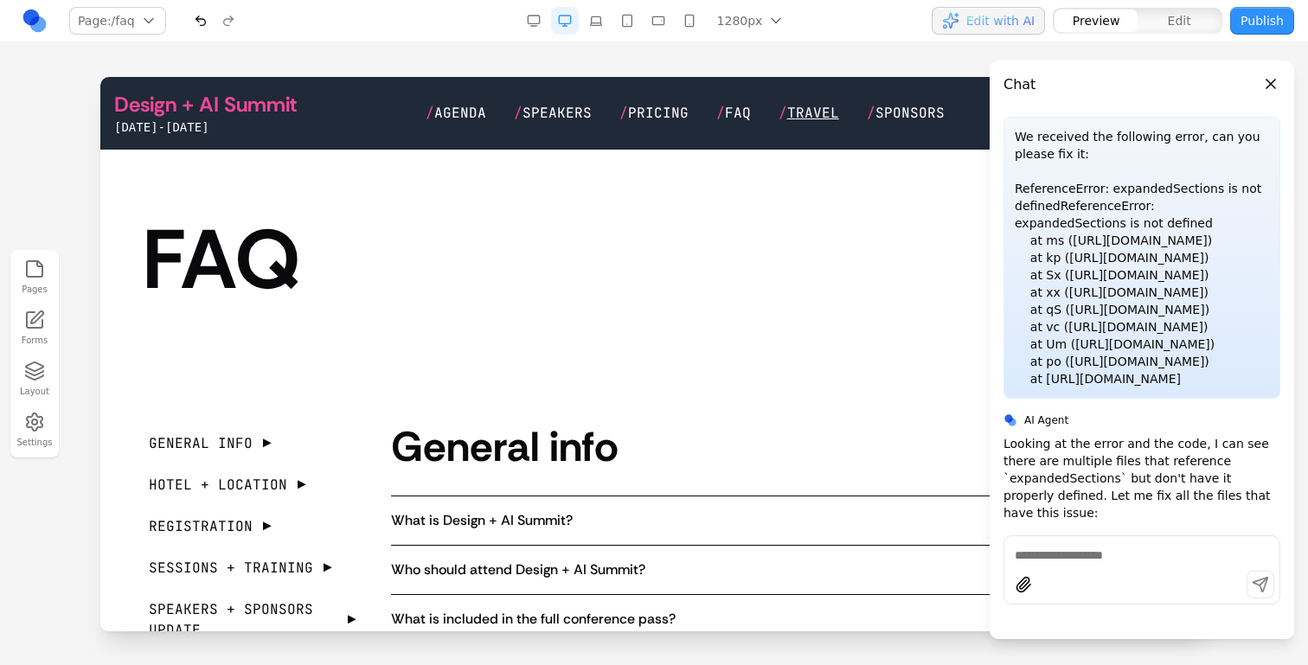
click at [796, 111] on span "Travel" at bounding box center [813, 113] width 52 height 18
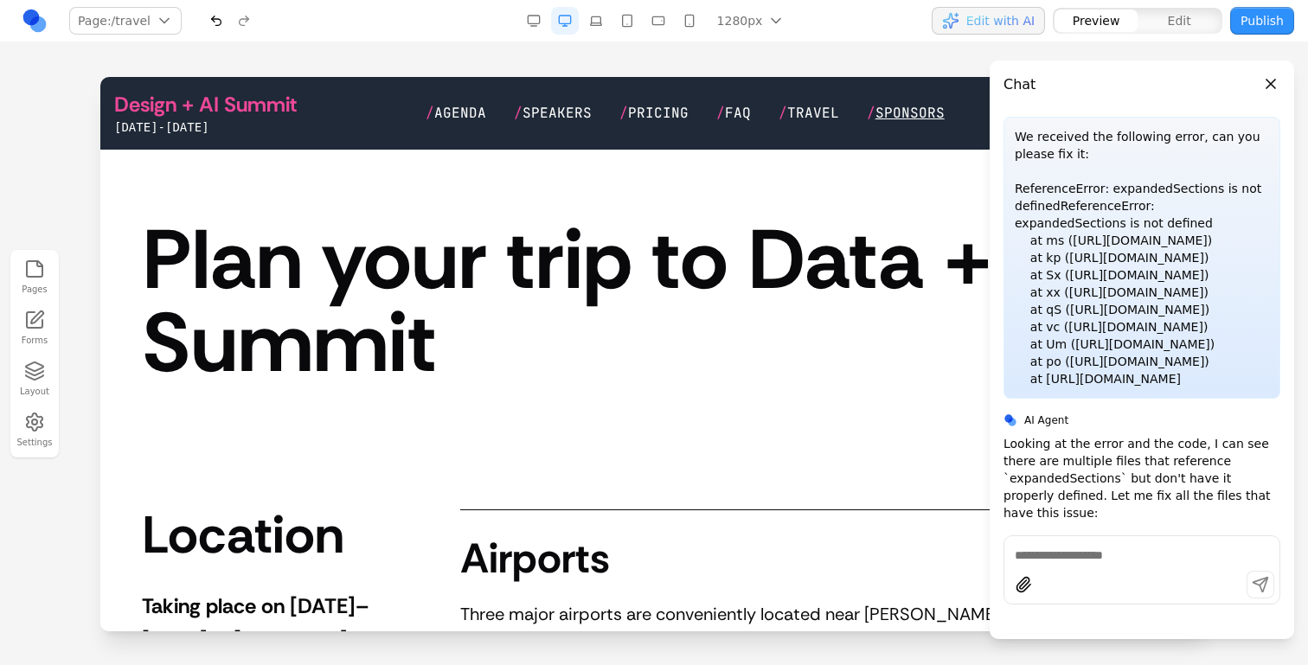
click at [887, 111] on span "Sponsors" at bounding box center [910, 113] width 69 height 18
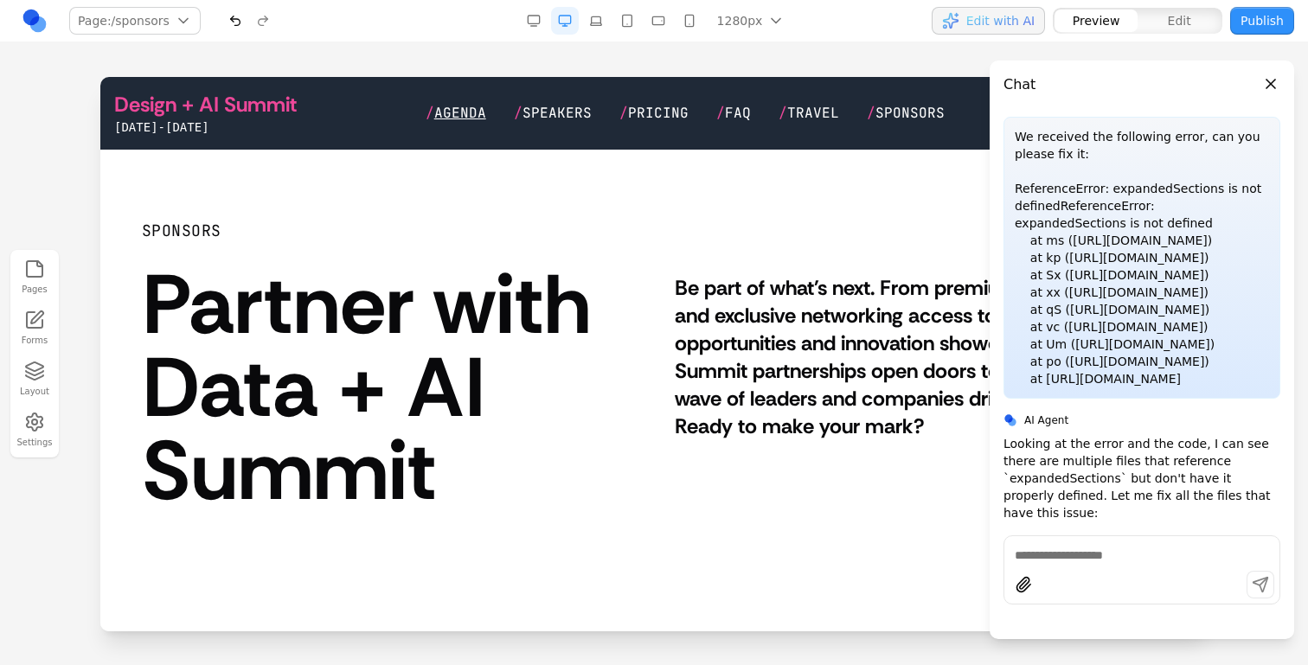
click at [452, 108] on span "Agenda" at bounding box center [460, 113] width 52 height 18
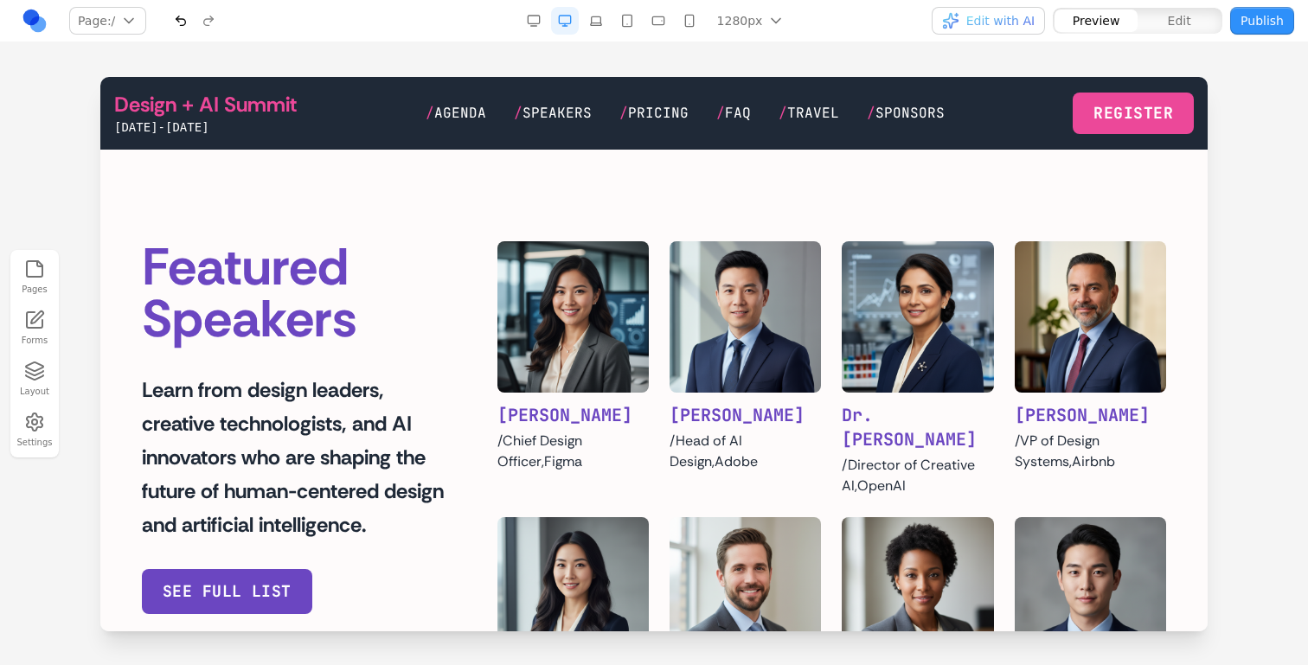
scroll to position [747, 0]
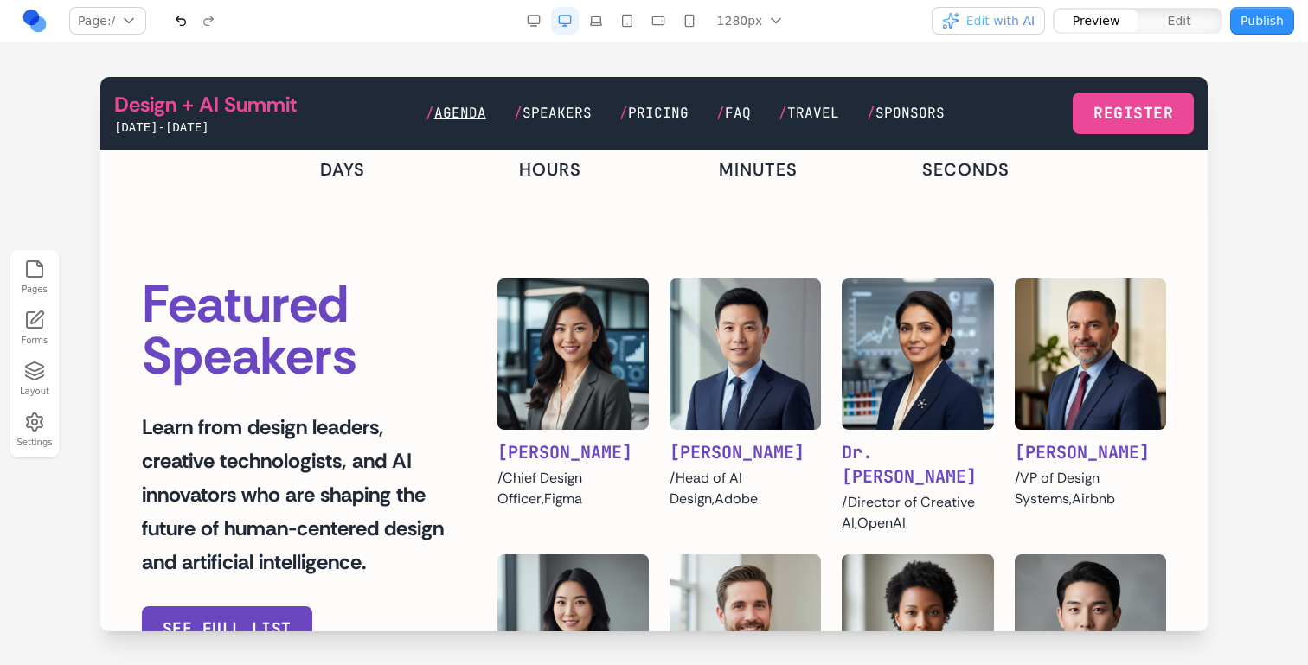
click at [460, 105] on span "Agenda" at bounding box center [460, 113] width 52 height 18
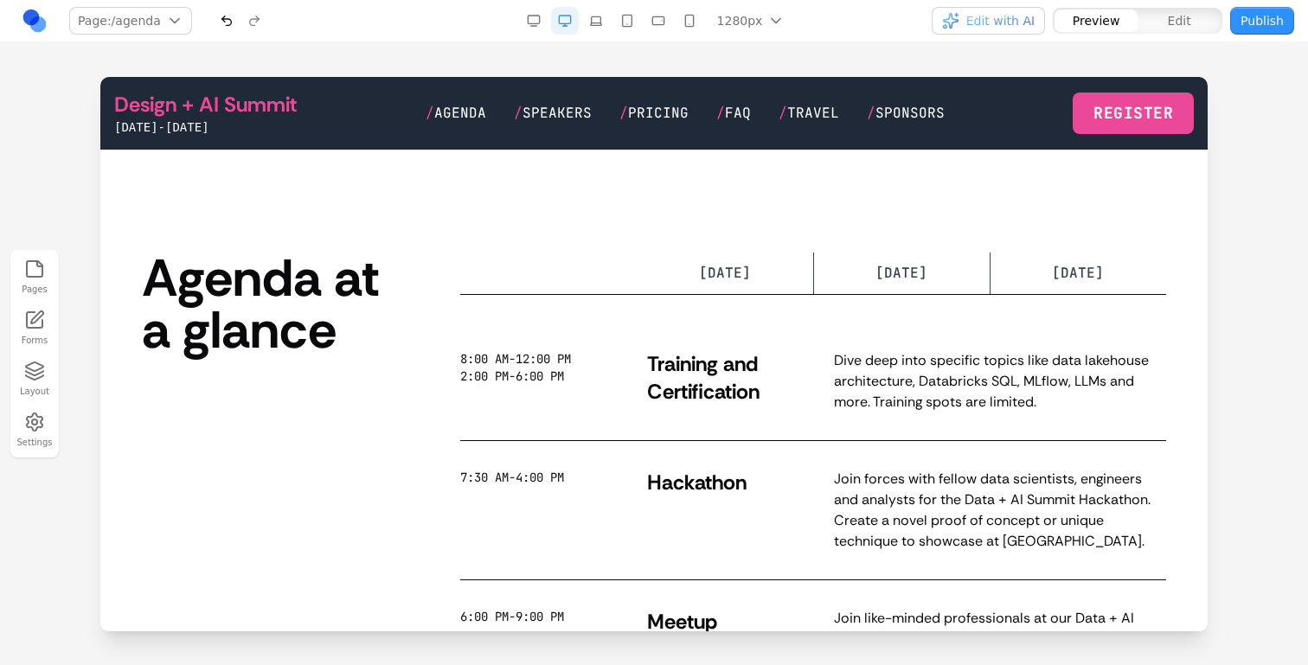
scroll to position [0, 0]
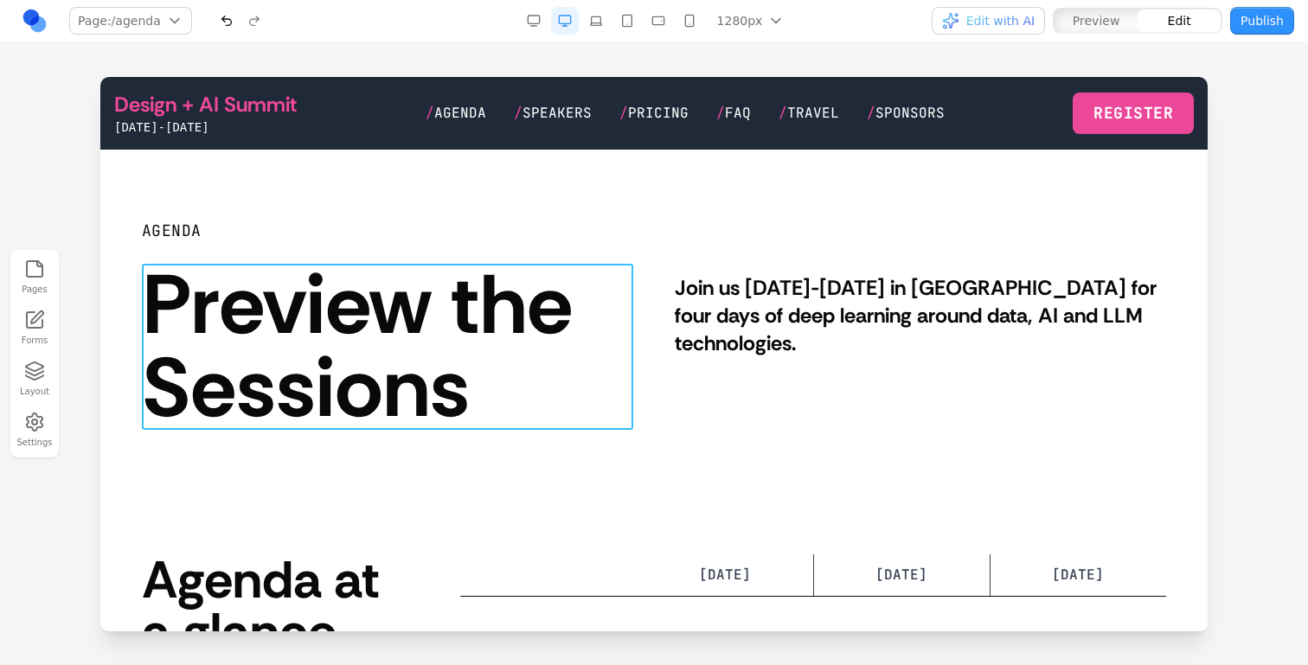
click at [379, 325] on h1 "Preview the Sessions" at bounding box center [387, 347] width 491 height 166
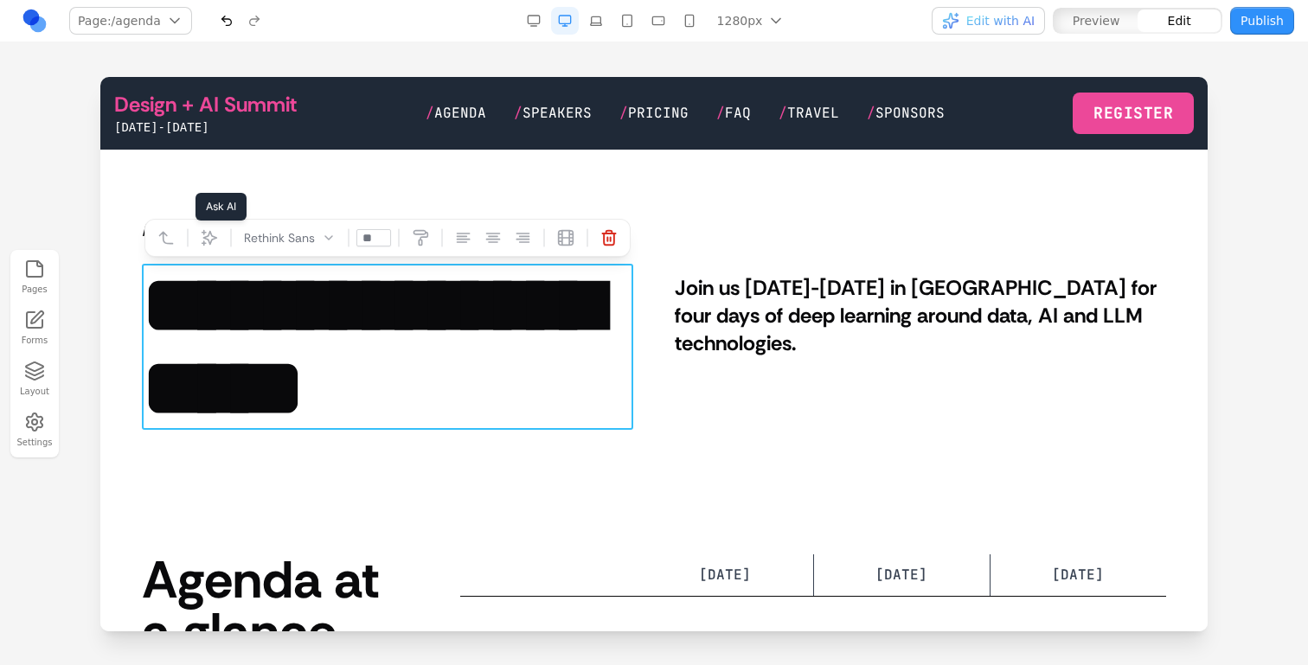
click at [209, 241] on icon at bounding box center [209, 237] width 17 height 17
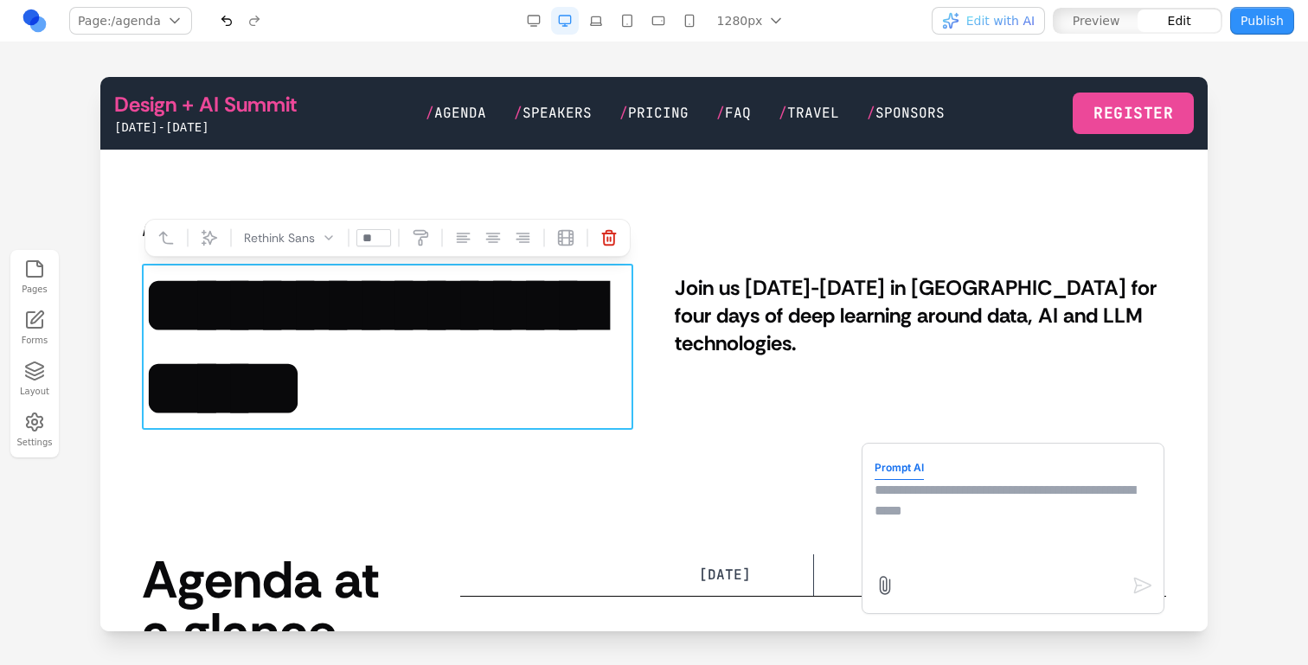
click at [906, 532] on textarea at bounding box center [1013, 523] width 277 height 87
type textarea "**********"
click at [632, 410] on h1 "**********" at bounding box center [387, 347] width 491 height 166
click at [672, 445] on section "**********" at bounding box center [653, 325] width 1107 height 350
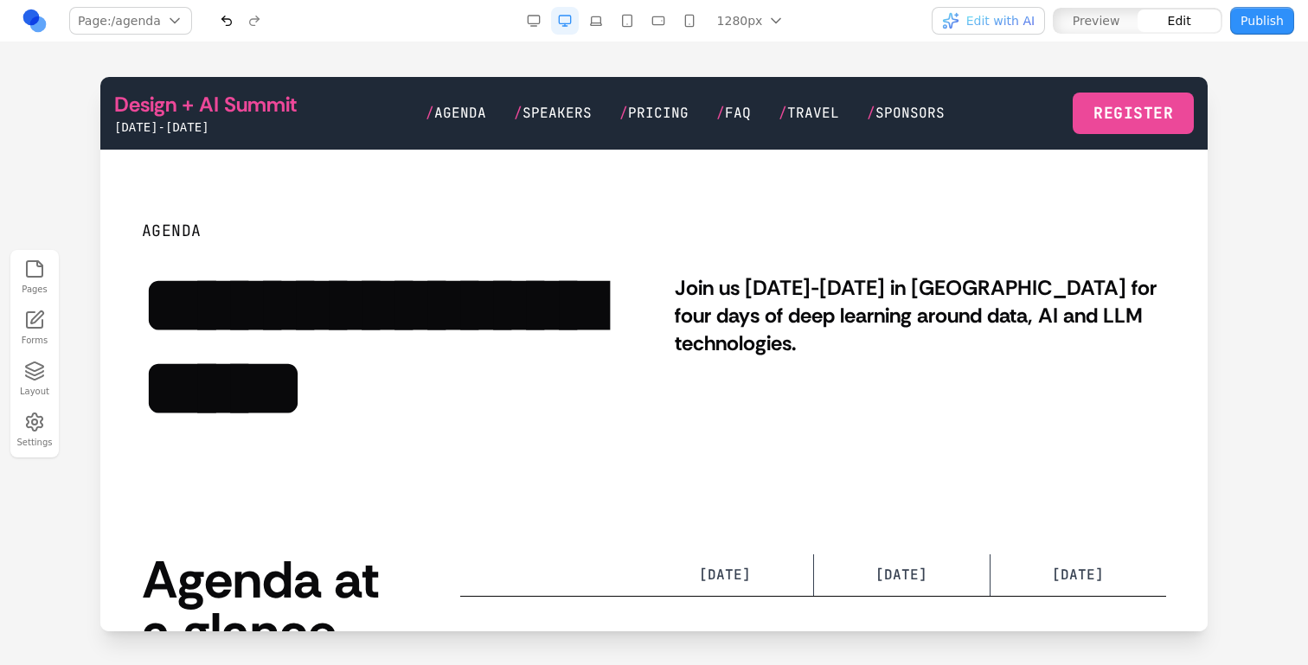
click at [648, 186] on section "**********" at bounding box center [653, 325] width 1107 height 350
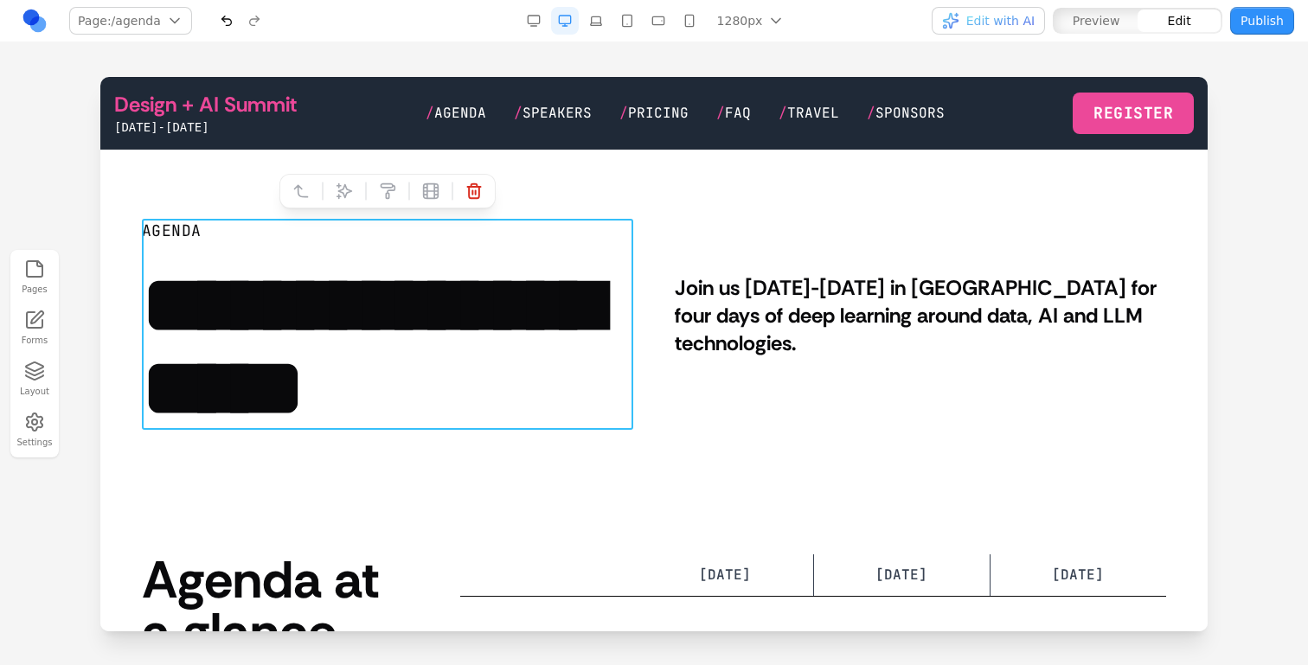
click at [395, 247] on div "**********" at bounding box center [387, 324] width 491 height 211
click at [344, 193] on icon at bounding box center [344, 191] width 17 height 17
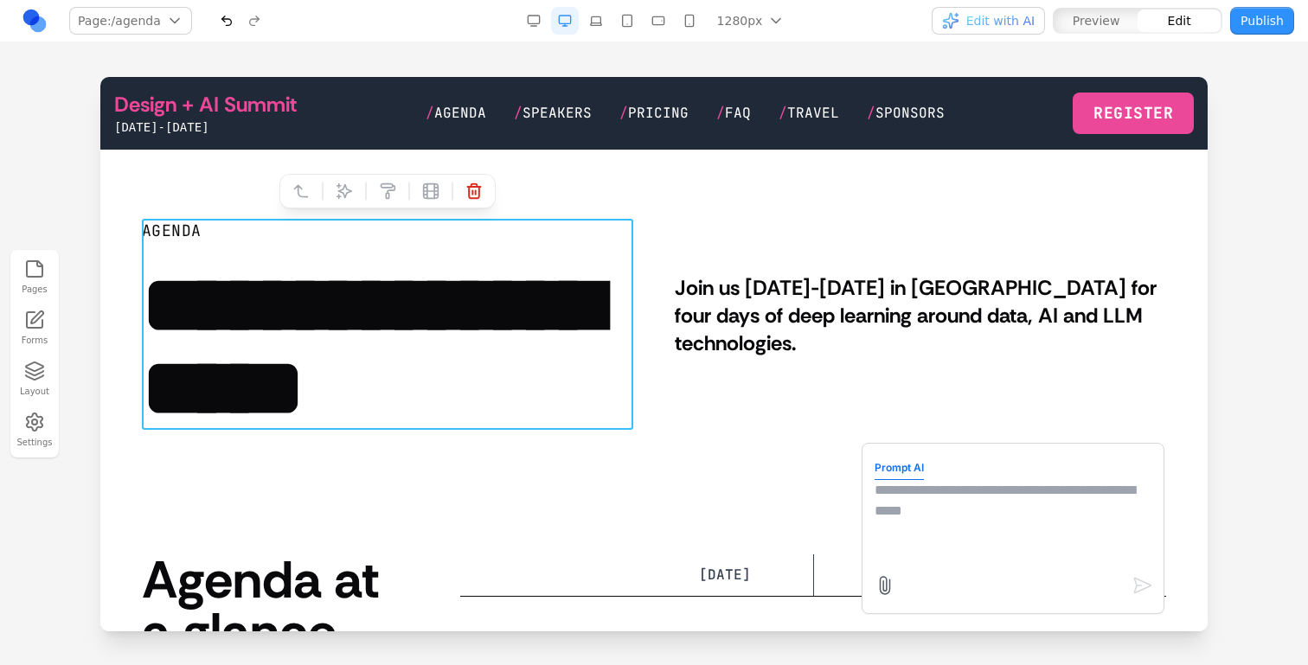
click at [998, 574] on div at bounding box center [1014, 586] width 279 height 28
click at [998, 538] on textarea at bounding box center [1013, 523] width 277 height 87
type textarea "**********"
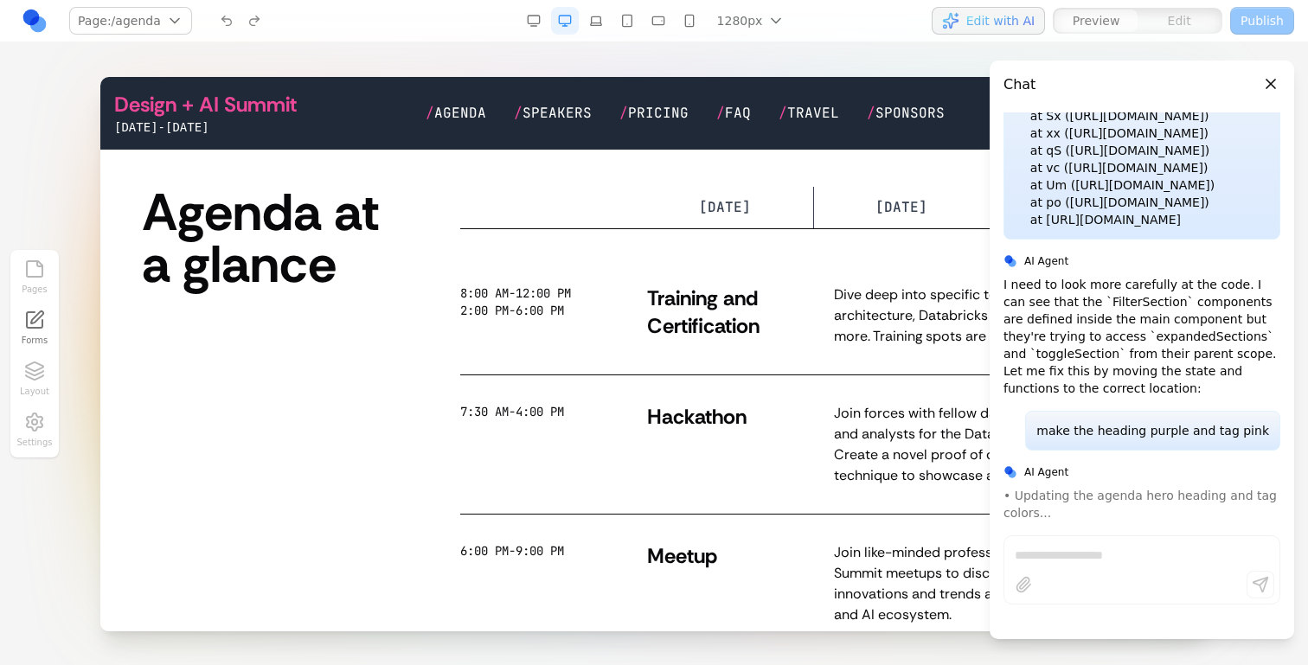
scroll to position [347, 0]
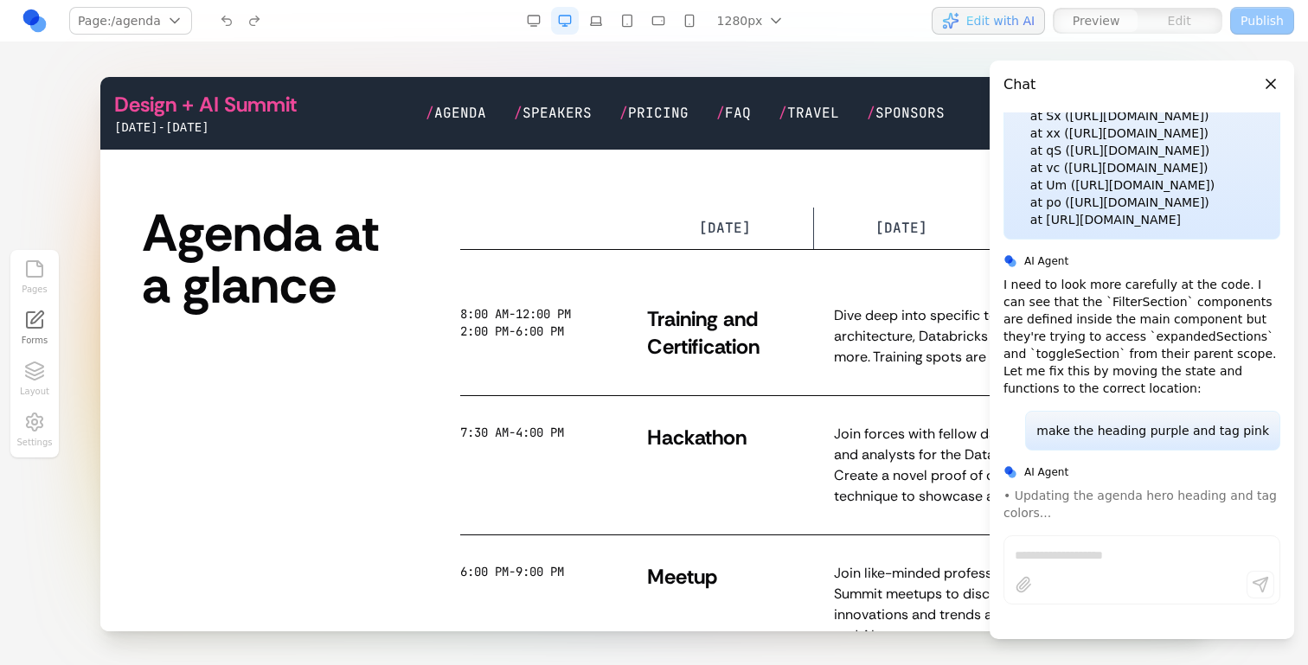
click at [735, 255] on div "MONDAY MON TUESDAY TUE WEDNESDAY WED THURSDAY THURS 8:00 AM-12:00 PM 2:00 PM-6:…" at bounding box center [813, 441] width 706 height 466
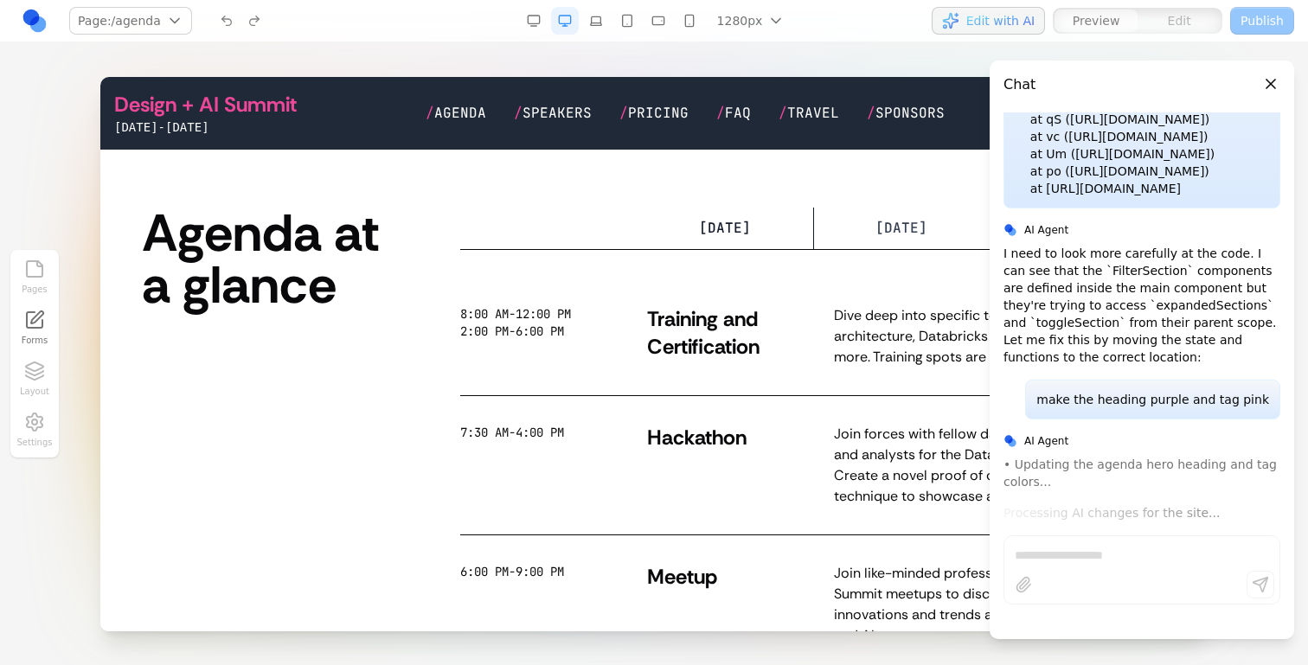
click at [735, 237] on span "[DATE]" at bounding box center [725, 228] width 52 height 18
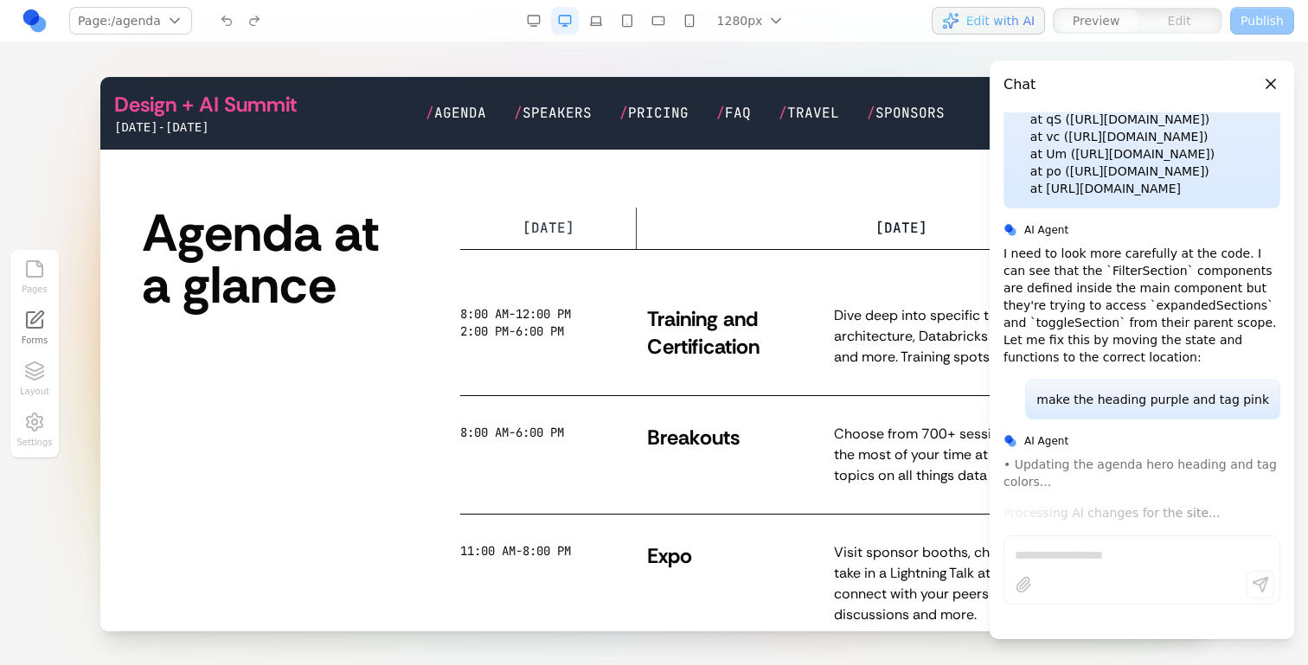
click at [859, 231] on button "WEDNESDAY WED" at bounding box center [902, 229] width 177 height 42
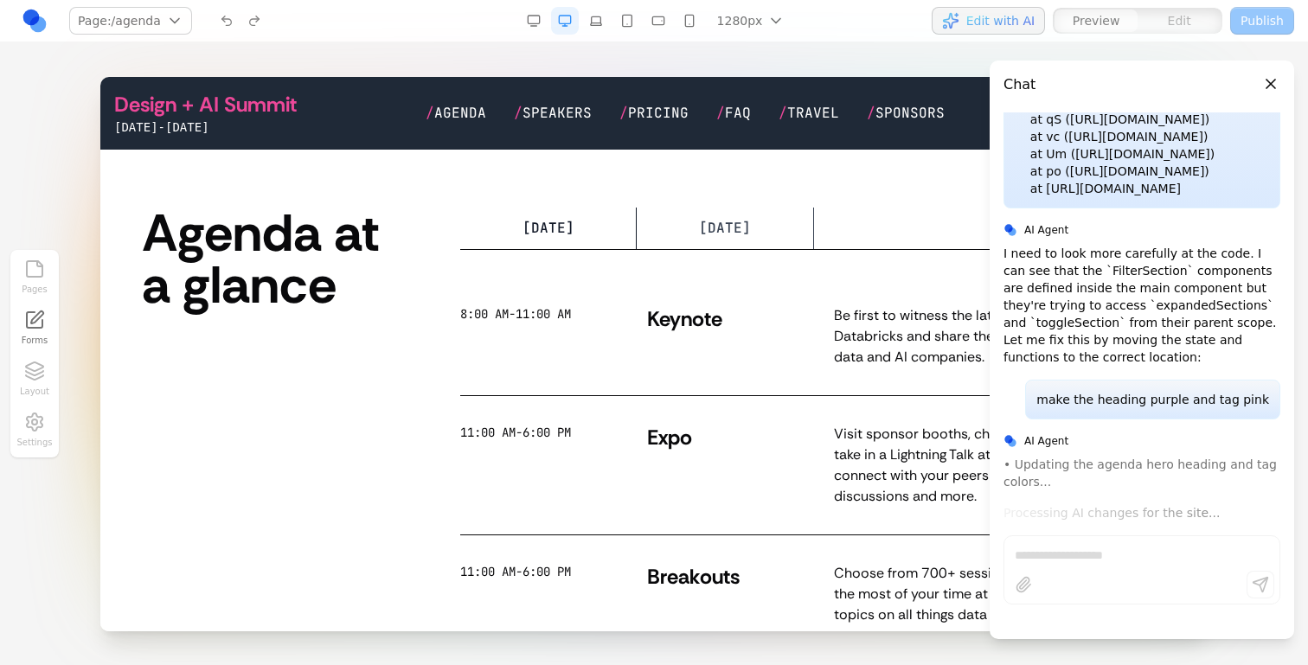
click at [486, 227] on button "MONDAY MON" at bounding box center [548, 229] width 177 height 42
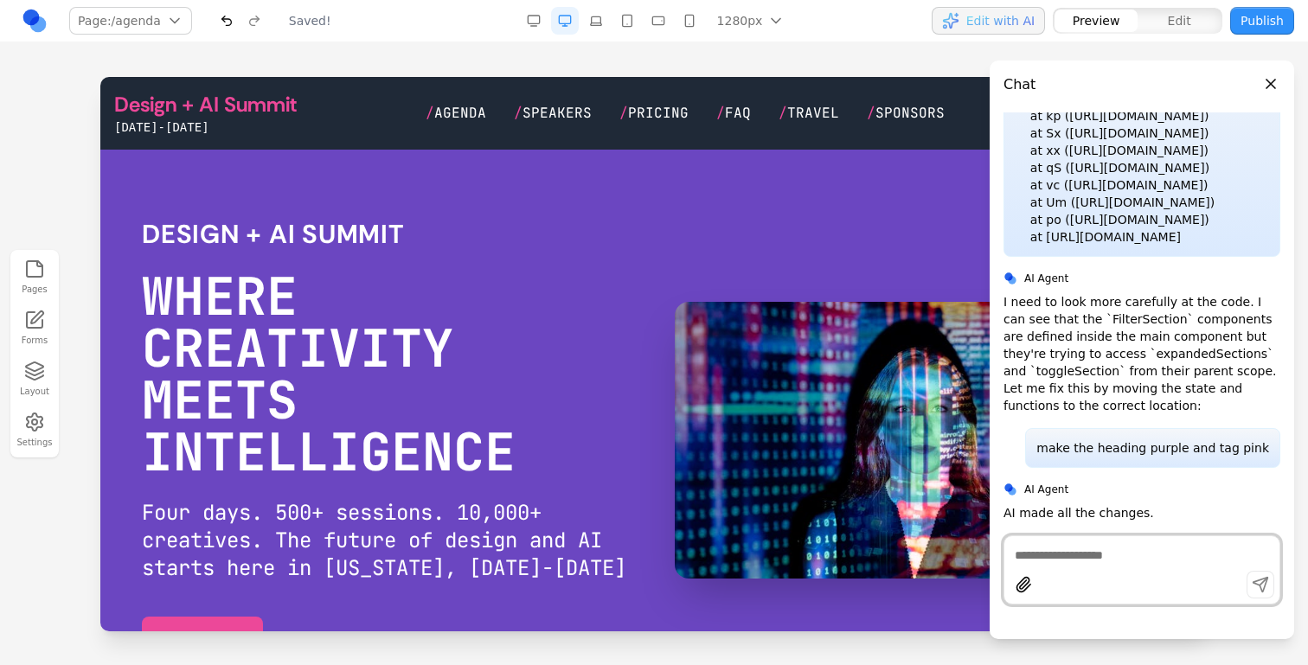
scroll to position [0, 0]
click at [482, 112] on span "Agenda" at bounding box center [460, 113] width 52 height 18
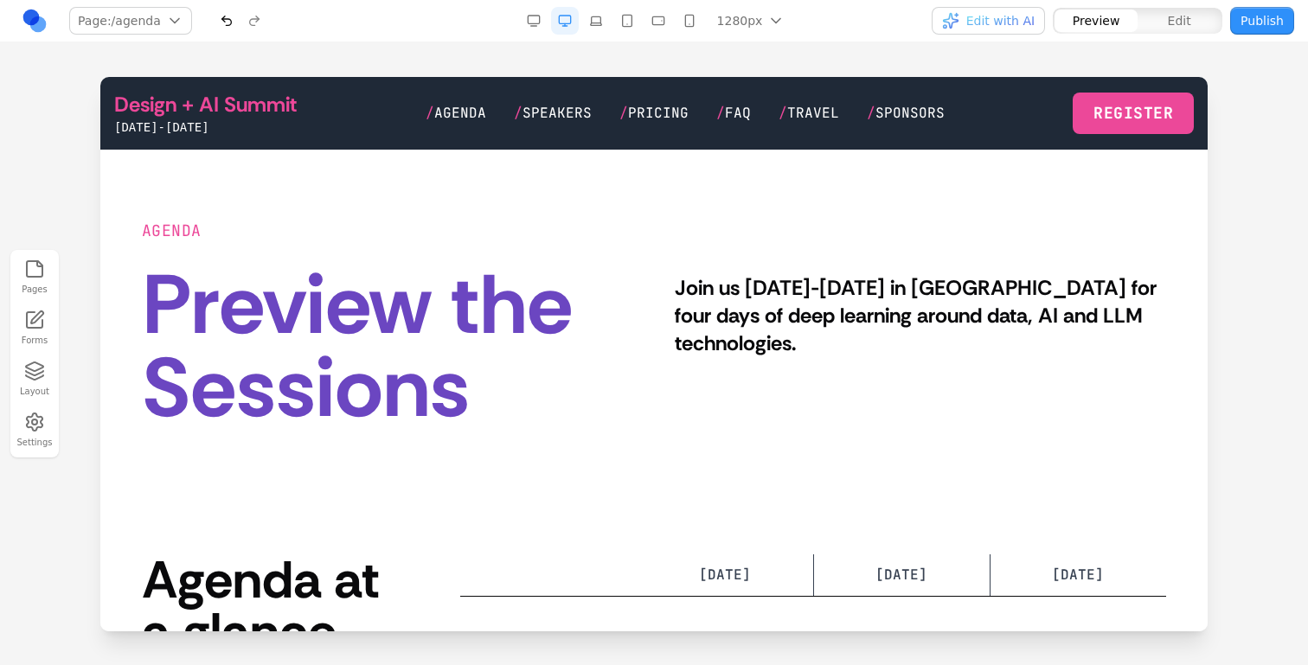
scroll to position [41, 0]
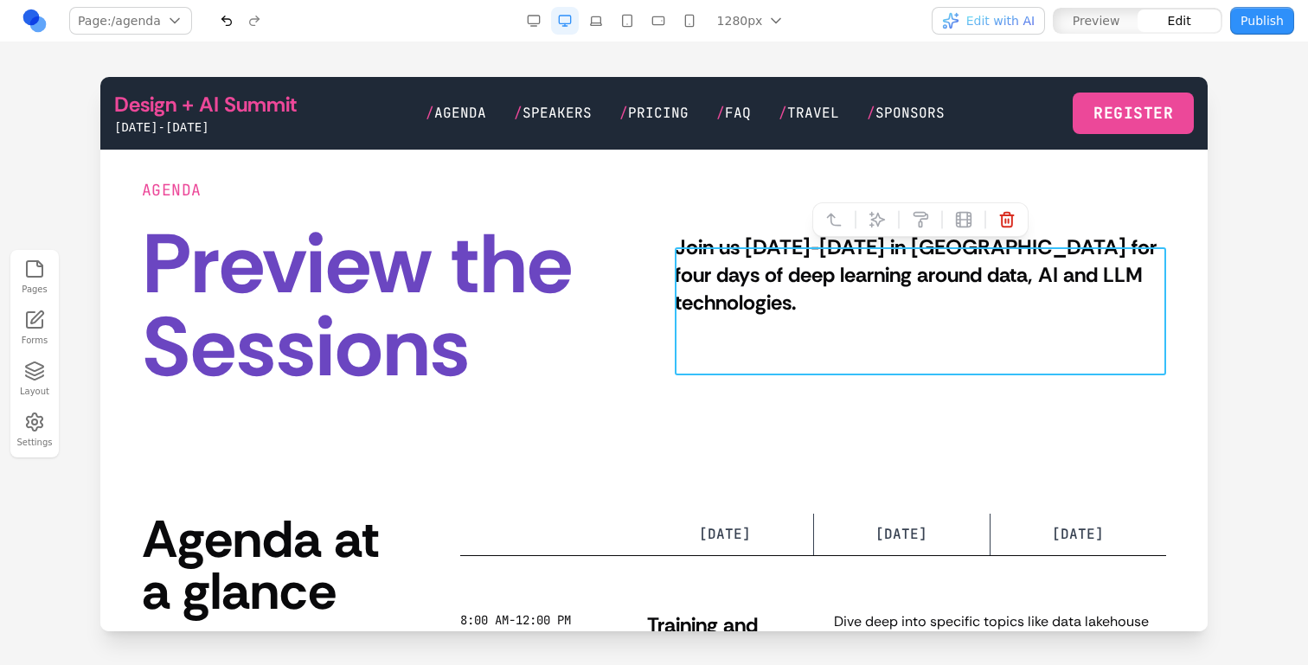
click at [771, 323] on div "Join us June 9-12 in San Francisco for four days of deep learning around data, …" at bounding box center [920, 312] width 491 height 156
click at [763, 345] on button "EXPLORE SESSIONS" at bounding box center [775, 366] width 200 height 45
click at [742, 369] on button "EXPLORE SESSIONS" at bounding box center [775, 366] width 200 height 45
click at [742, 415] on section "AGENDA Preview the Sessions Join us June 9-12 in San Francisco for four days of…" at bounding box center [653, 284] width 1107 height 350
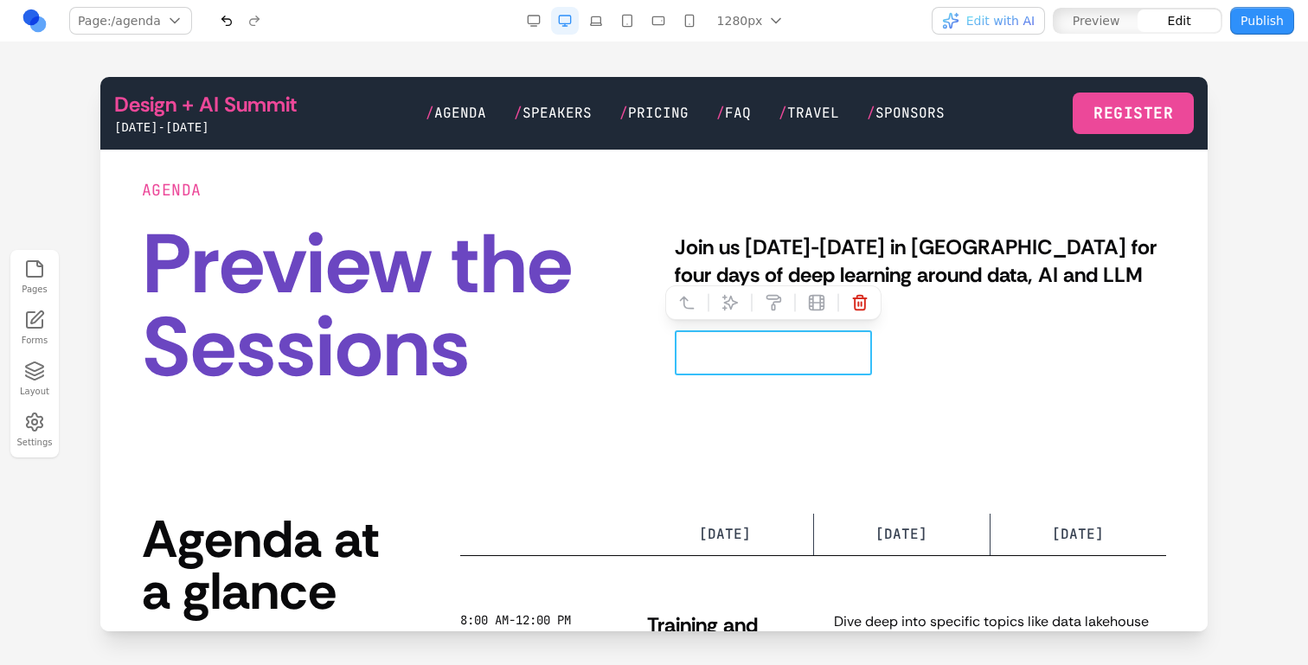
click at [755, 360] on button "**********" at bounding box center [773, 366] width 197 height 45
click at [728, 316] on button at bounding box center [730, 303] width 28 height 28
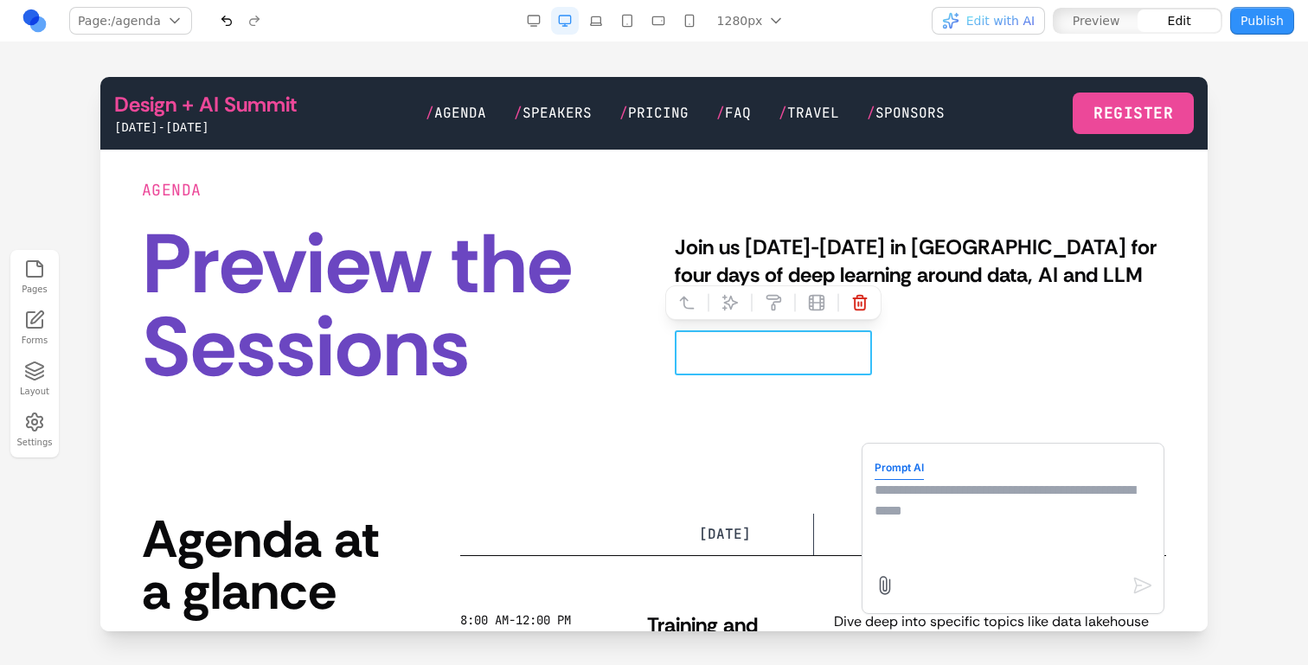
click at [935, 540] on textarea at bounding box center [1013, 523] width 277 height 87
type textarea "**********"
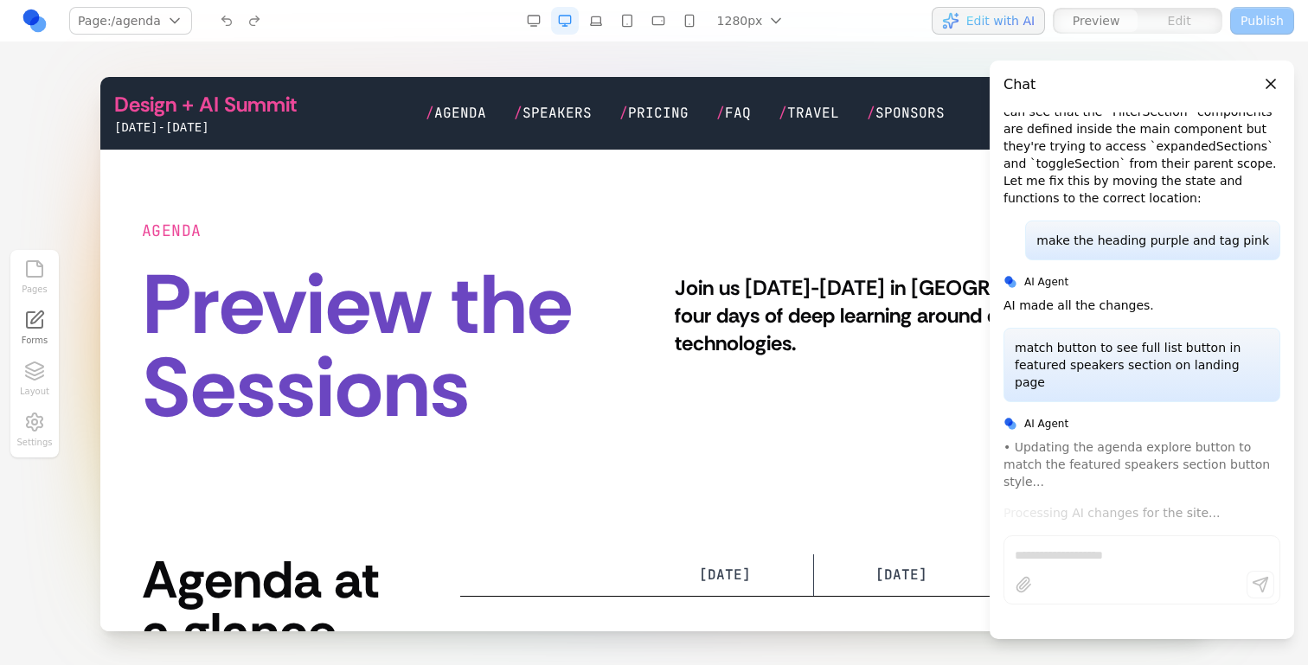
scroll to position [6274, 0]
click at [1271, 75] on button "Close panel" at bounding box center [1270, 83] width 19 height 19
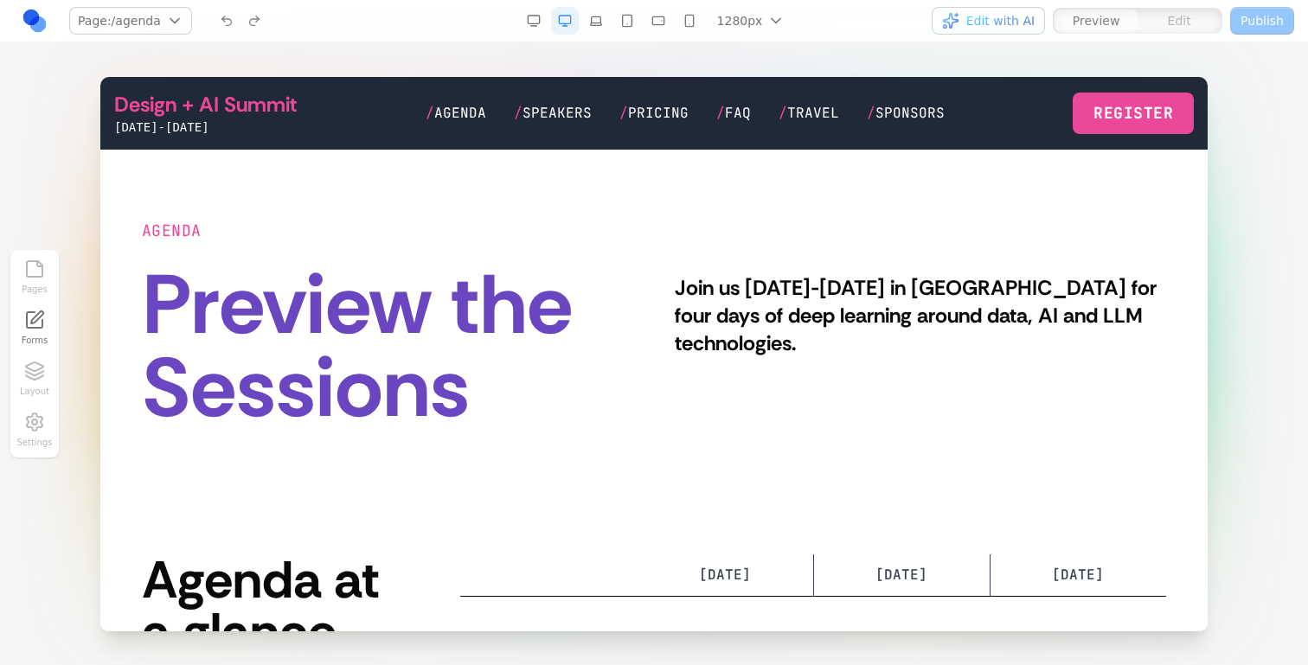
click at [986, 3] on nav "Page: /agenda / /agenda /pricing /faq /speakers /travel /sponsors Manage pages …" at bounding box center [654, 21] width 1308 height 42
click at [989, 10] on button "Edit with AI" at bounding box center [988, 21] width 113 height 28
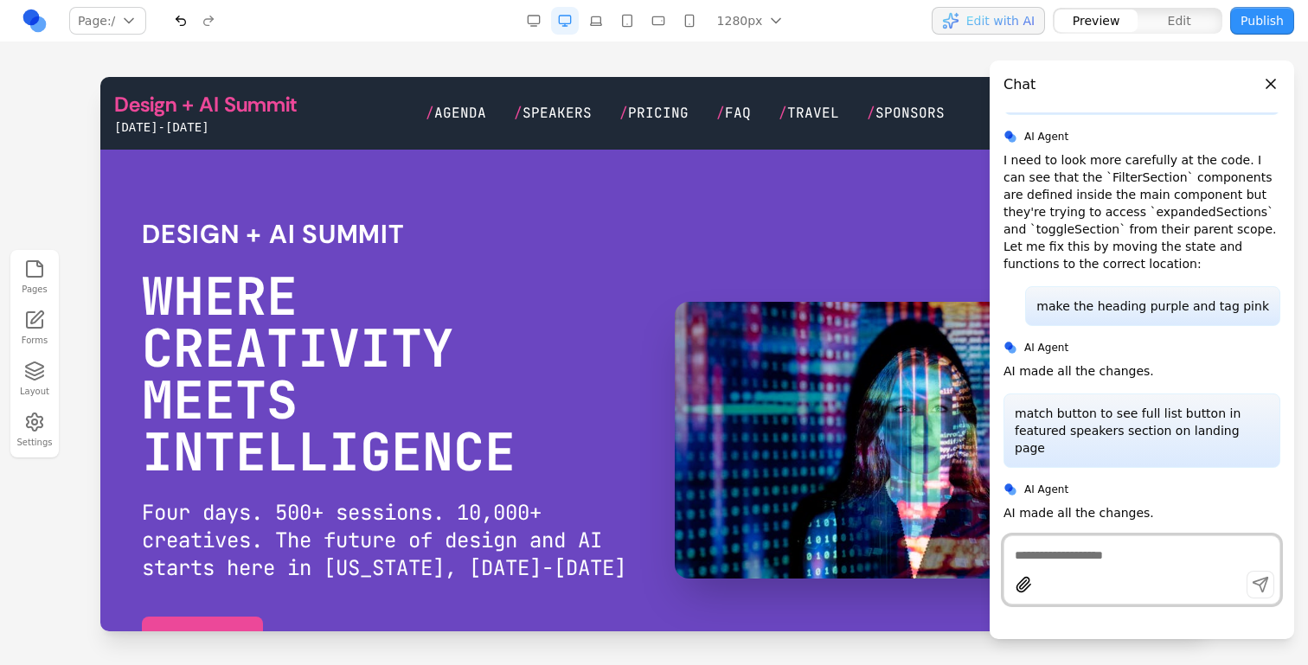
scroll to position [6225, 0]
click at [446, 123] on link "/ Agenda" at bounding box center [456, 113] width 61 height 21
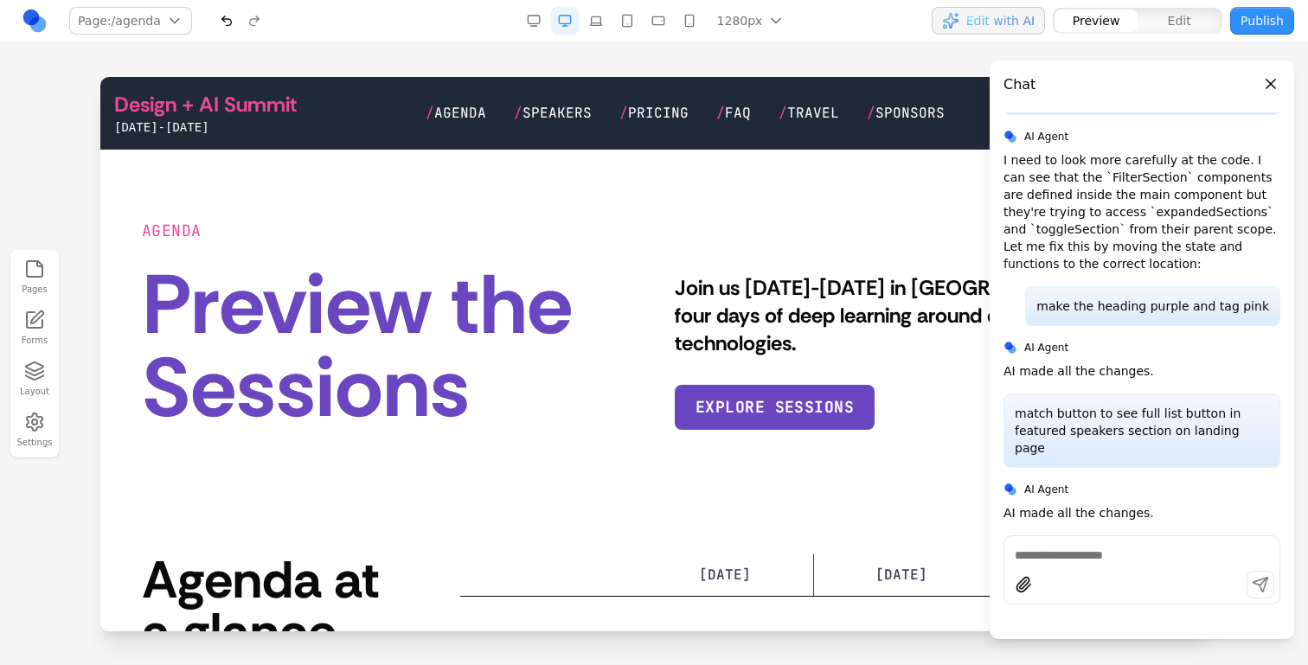
click at [215, 105] on link "Design + AI Summit" at bounding box center [205, 105] width 183 height 28
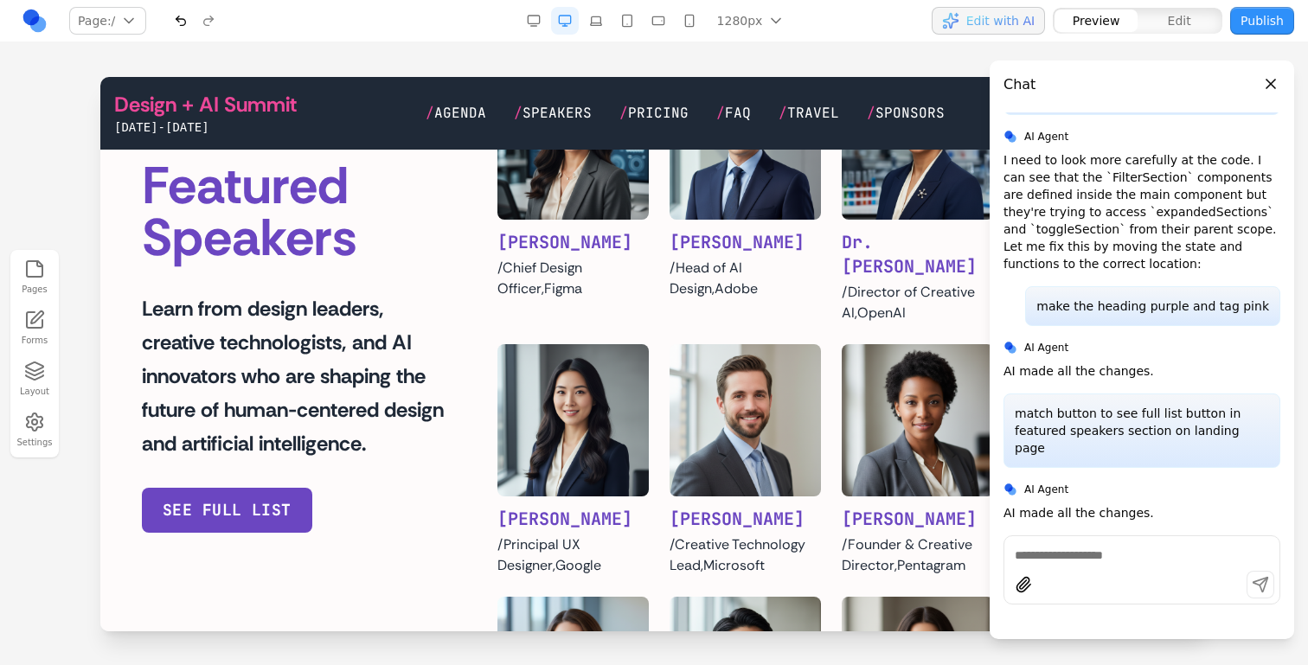
scroll to position [1027, 0]
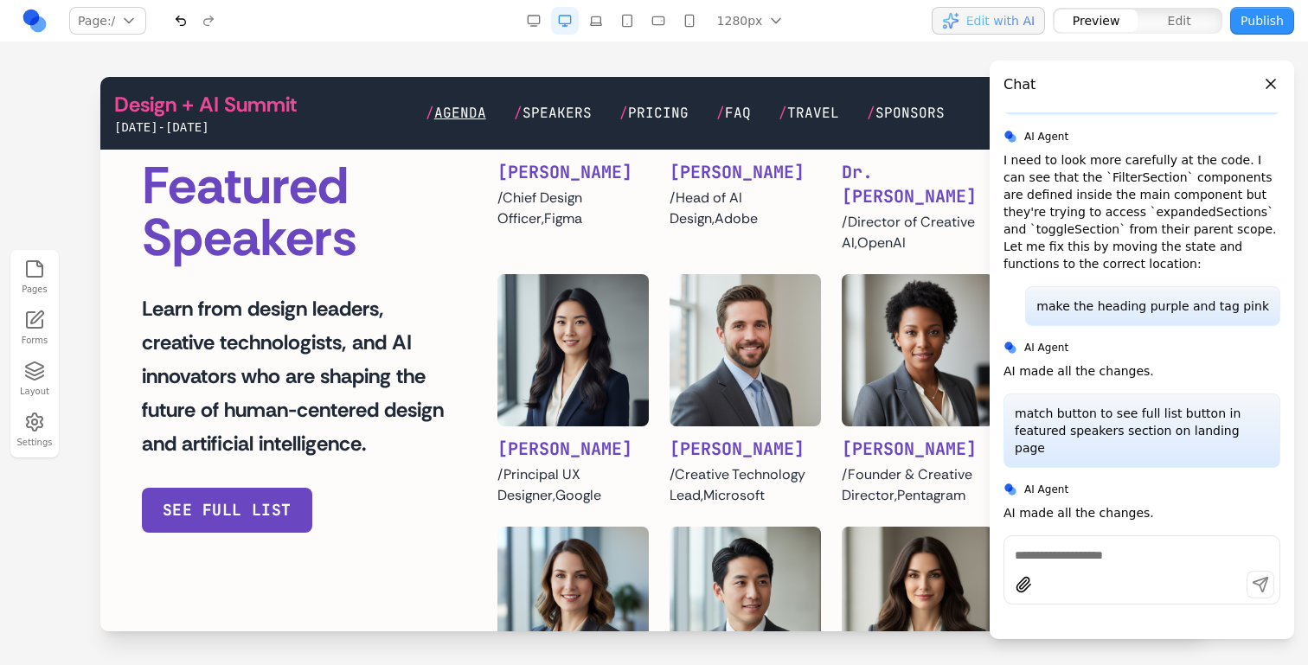
click at [486, 111] on span "Agenda" at bounding box center [460, 113] width 52 height 18
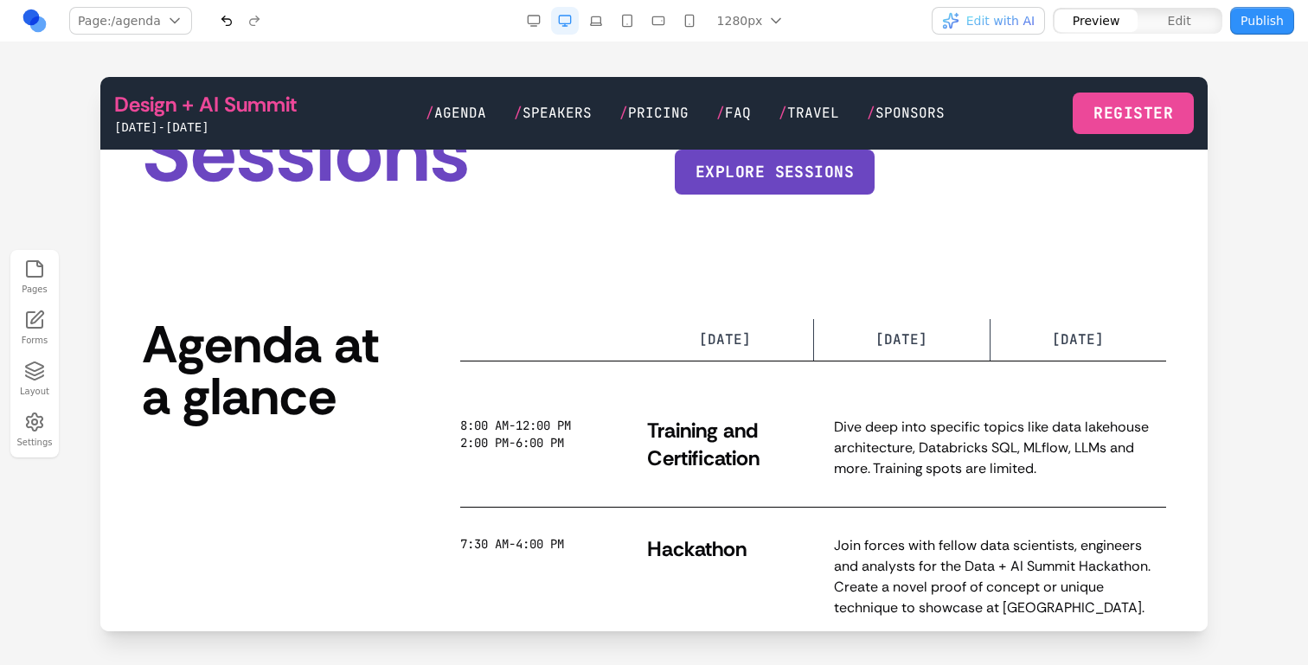
scroll to position [244, 0]
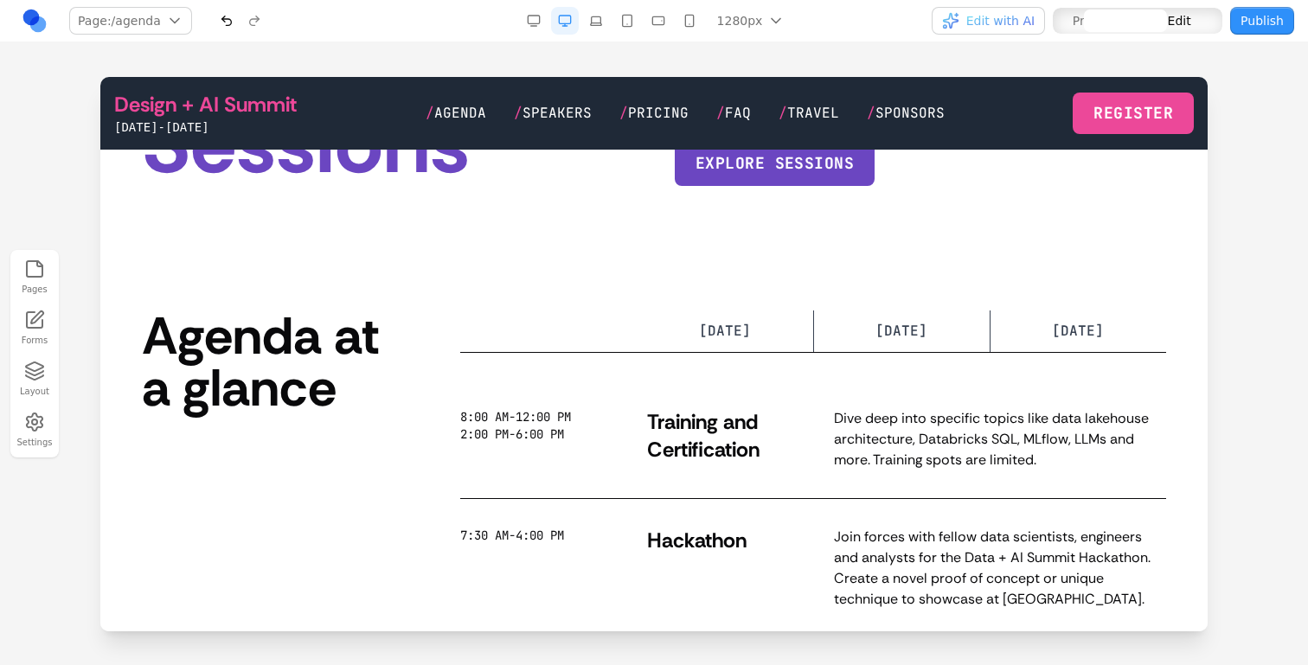
click at [504, 344] on button "MONDAY MON" at bounding box center [548, 332] width 177 height 42
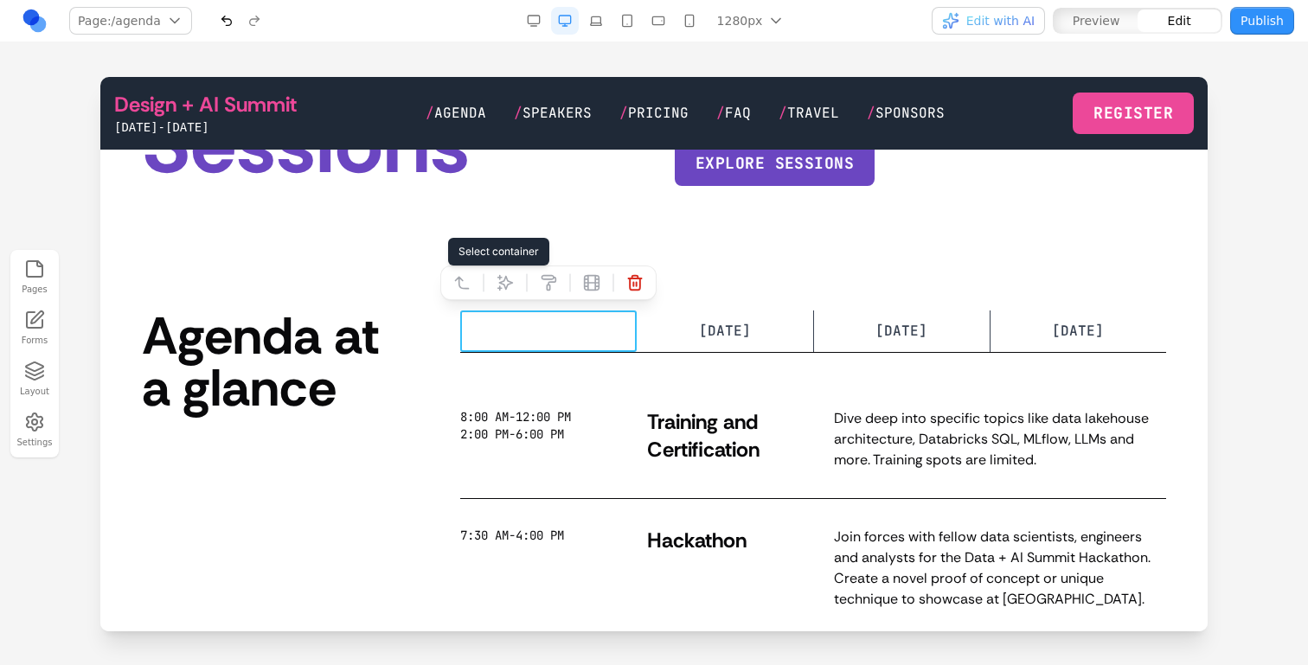
click at [459, 286] on icon at bounding box center [462, 282] width 13 height 11
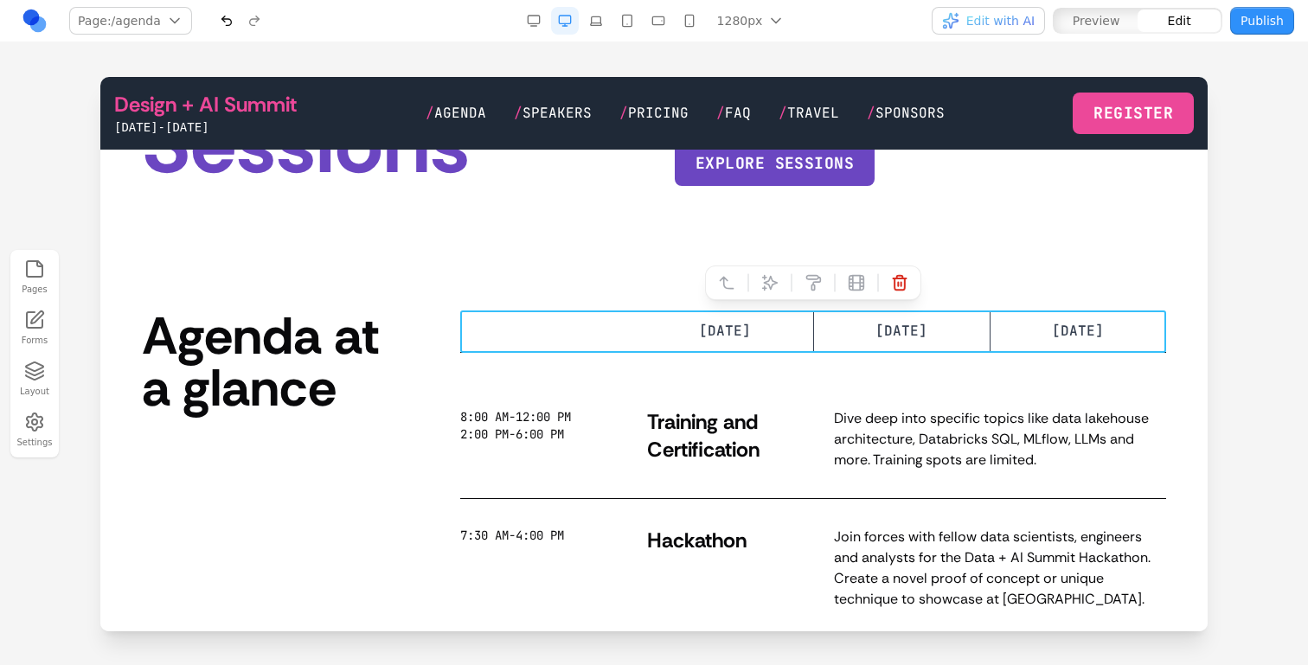
click at [764, 290] on icon at bounding box center [769, 282] width 17 height 17
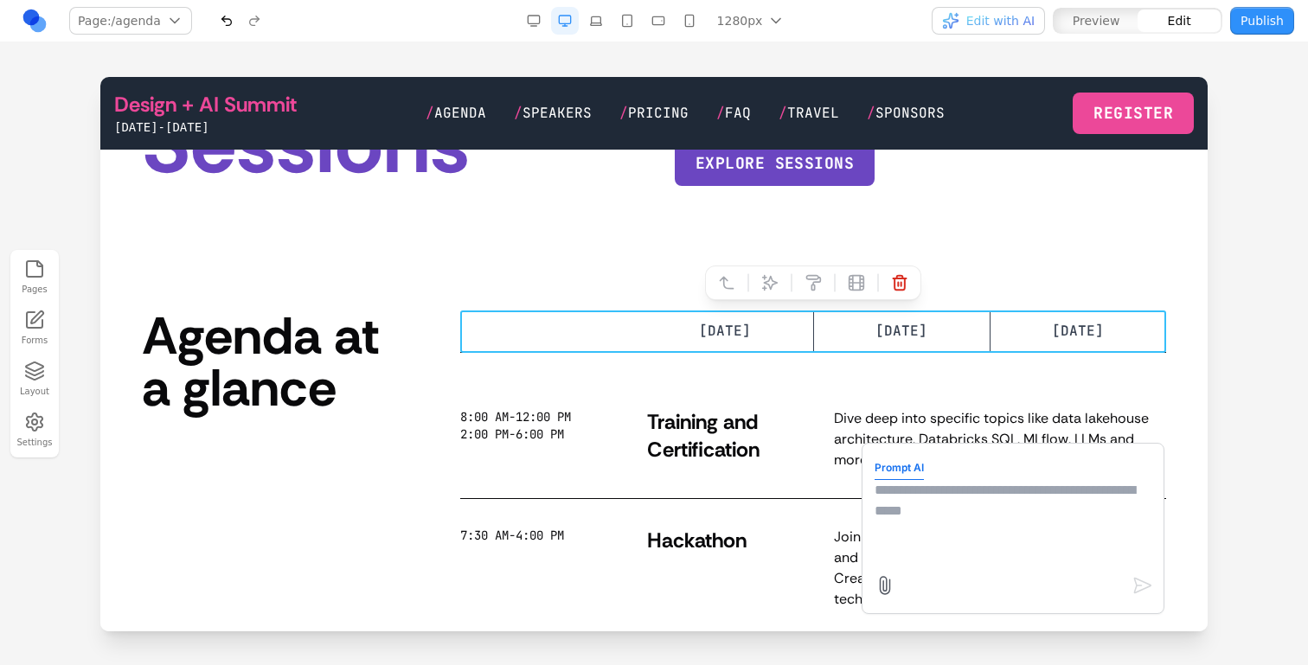
click at [956, 523] on textarea at bounding box center [1013, 523] width 277 height 87
type textarea "**********"
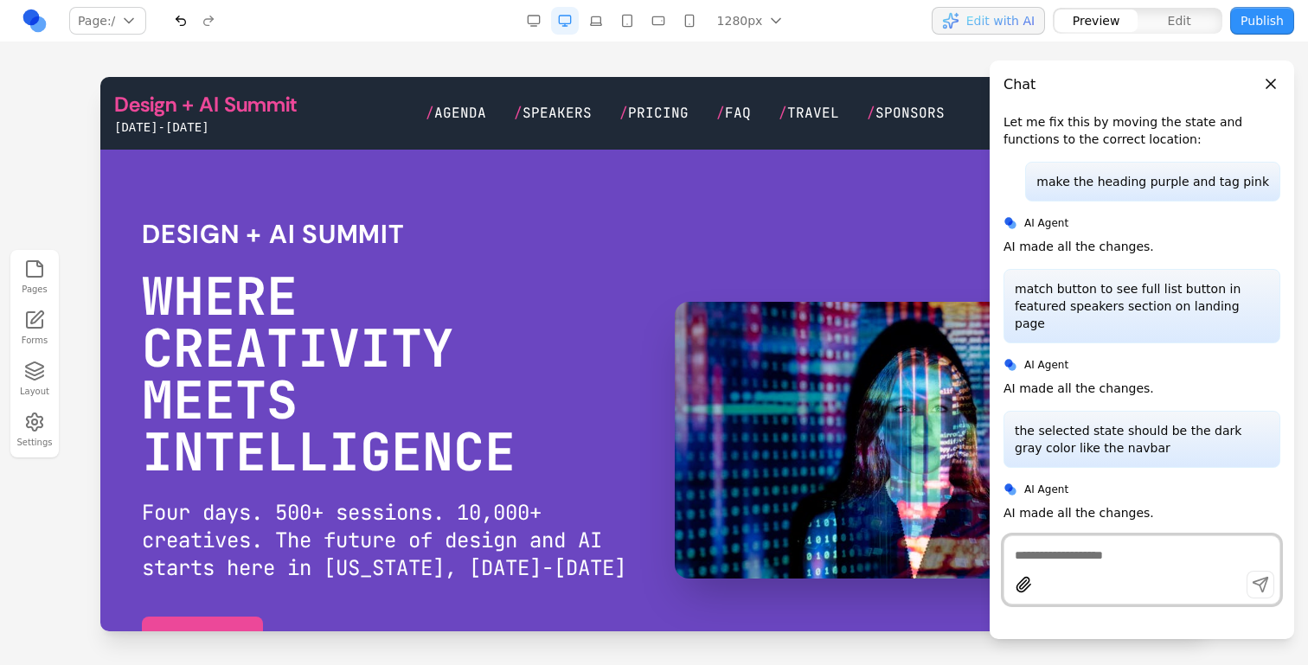
scroll to position [6350, 0]
click at [465, 110] on span "Agenda" at bounding box center [460, 113] width 52 height 18
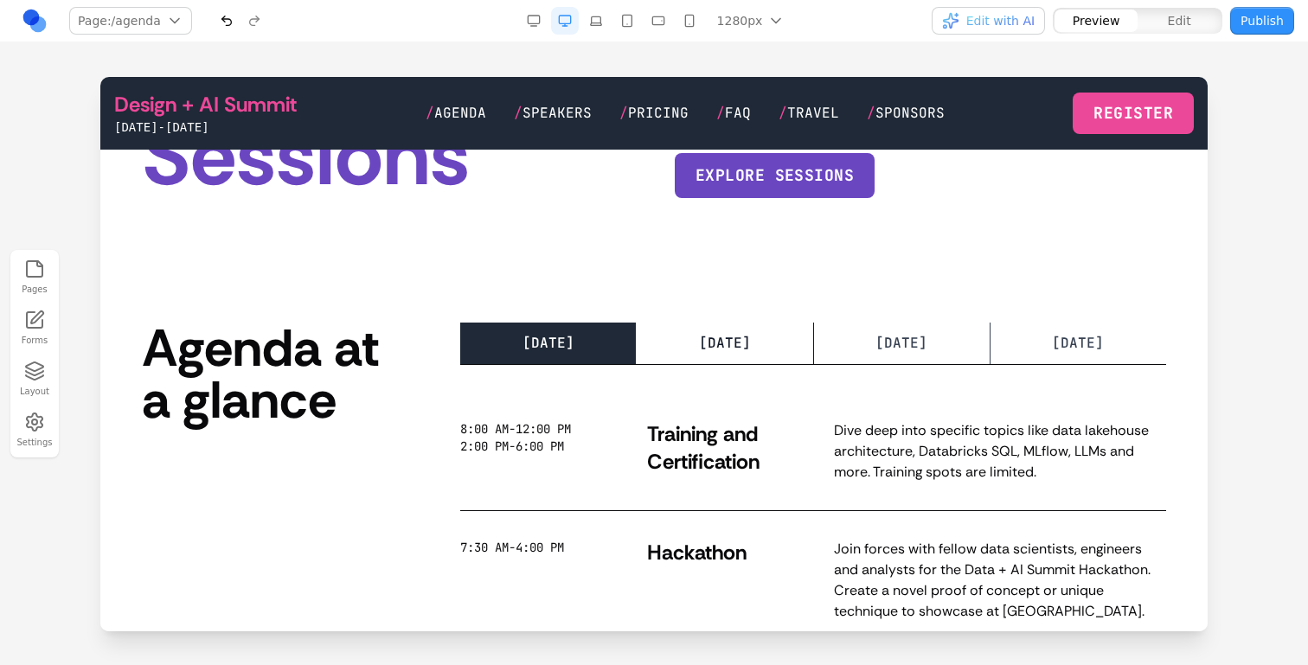
click at [728, 357] on button "TUESDAY TUE" at bounding box center [725, 344] width 177 height 42
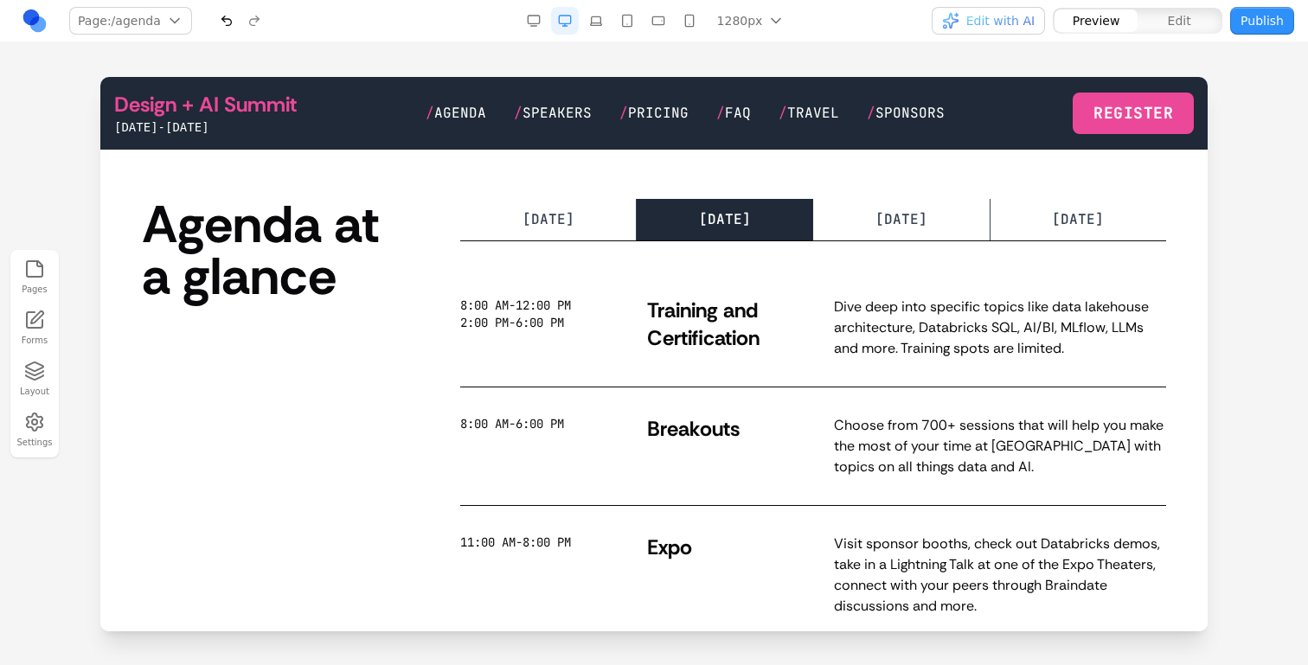
scroll to position [352, 0]
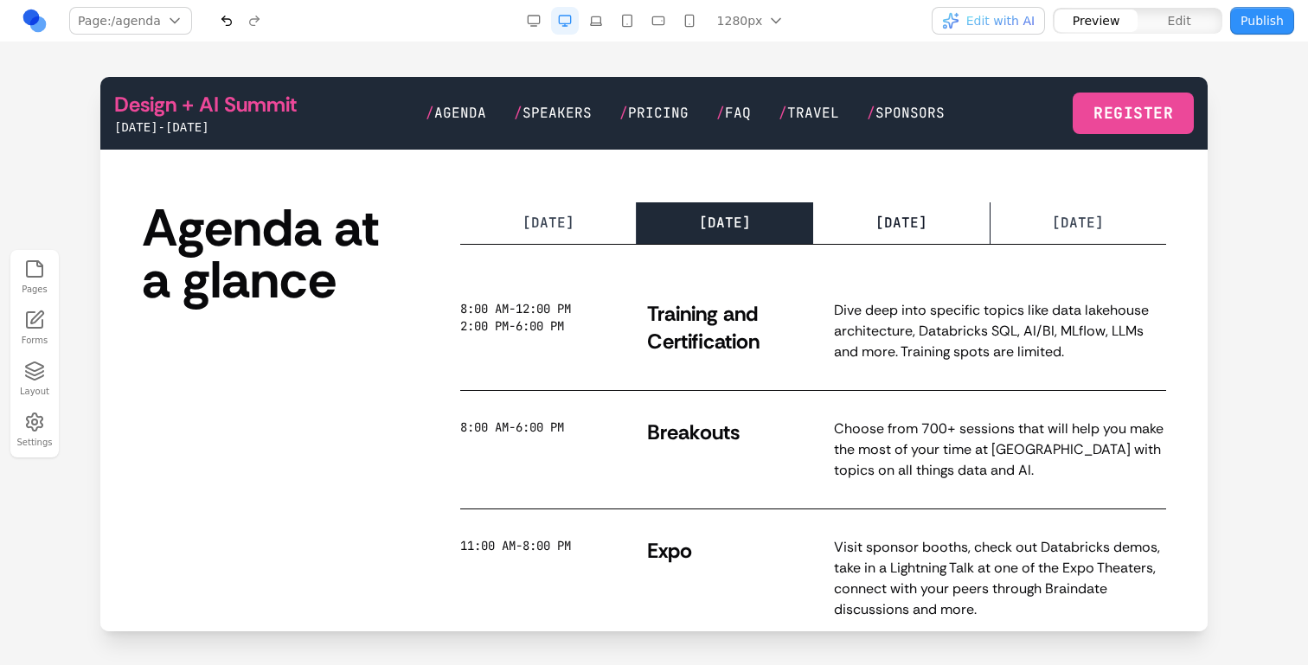
click at [912, 218] on span "[DATE]" at bounding box center [902, 223] width 52 height 18
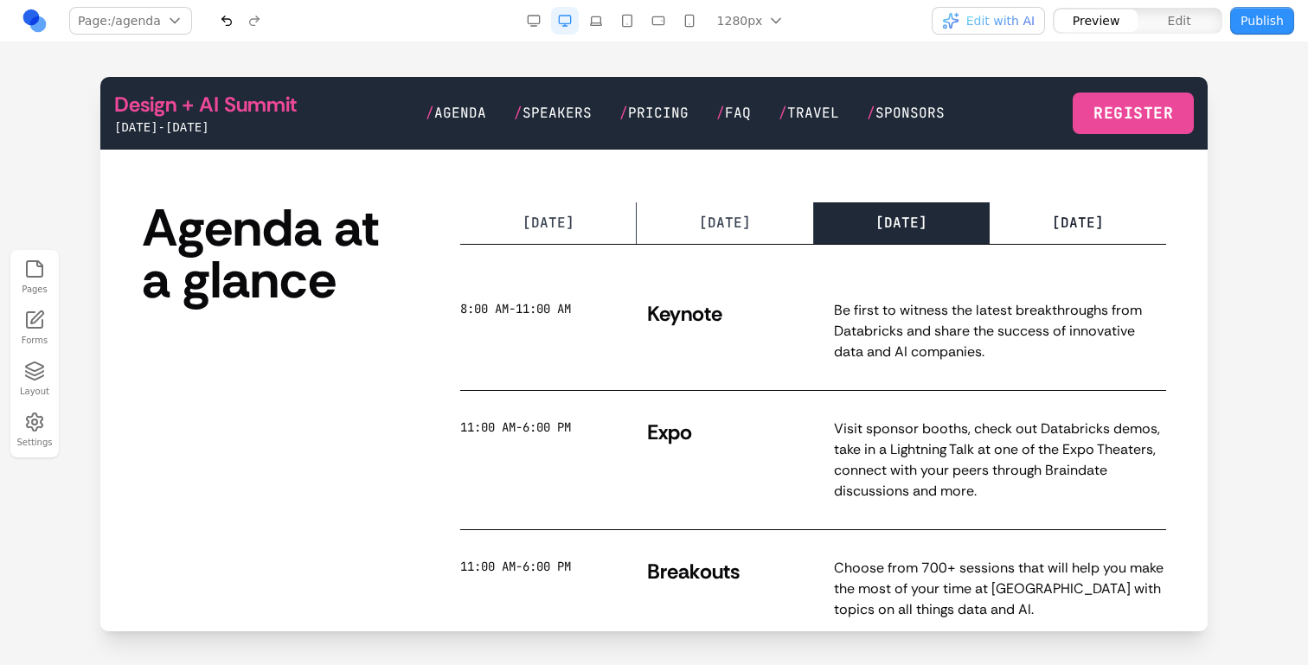
click at [1017, 218] on button "THURSDAY THURS" at bounding box center [1079, 223] width 176 height 42
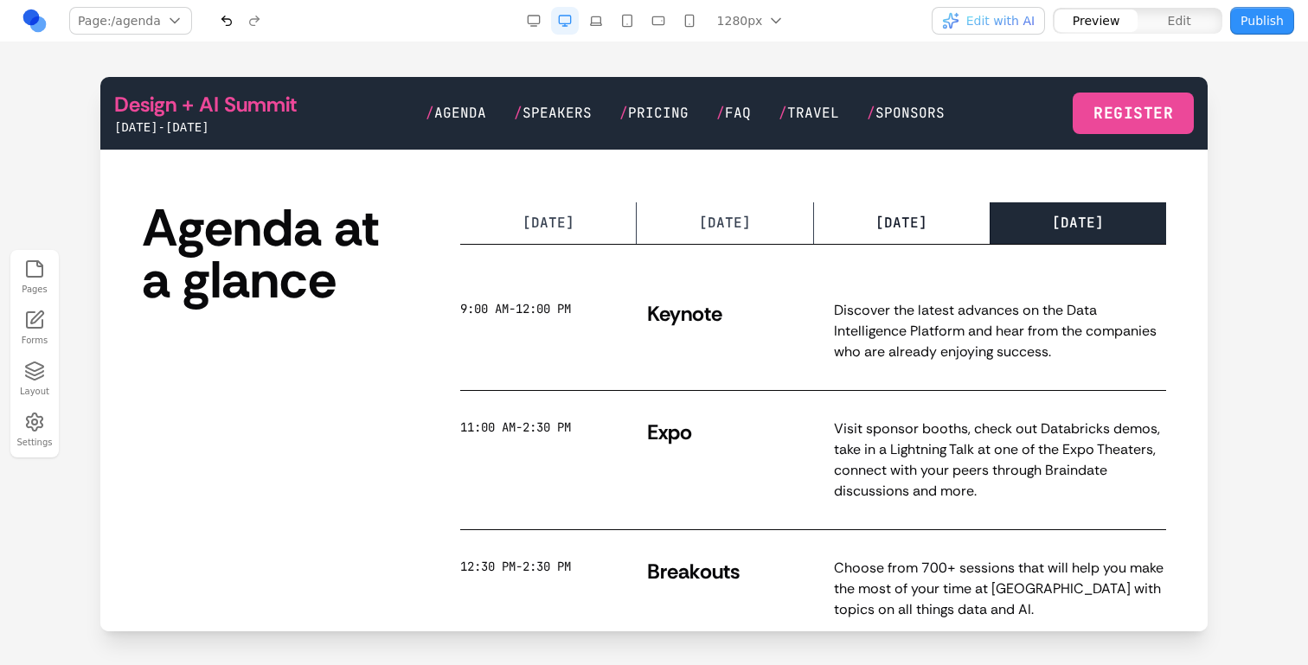
click at [960, 218] on button "WEDNESDAY WED" at bounding box center [902, 223] width 177 height 42
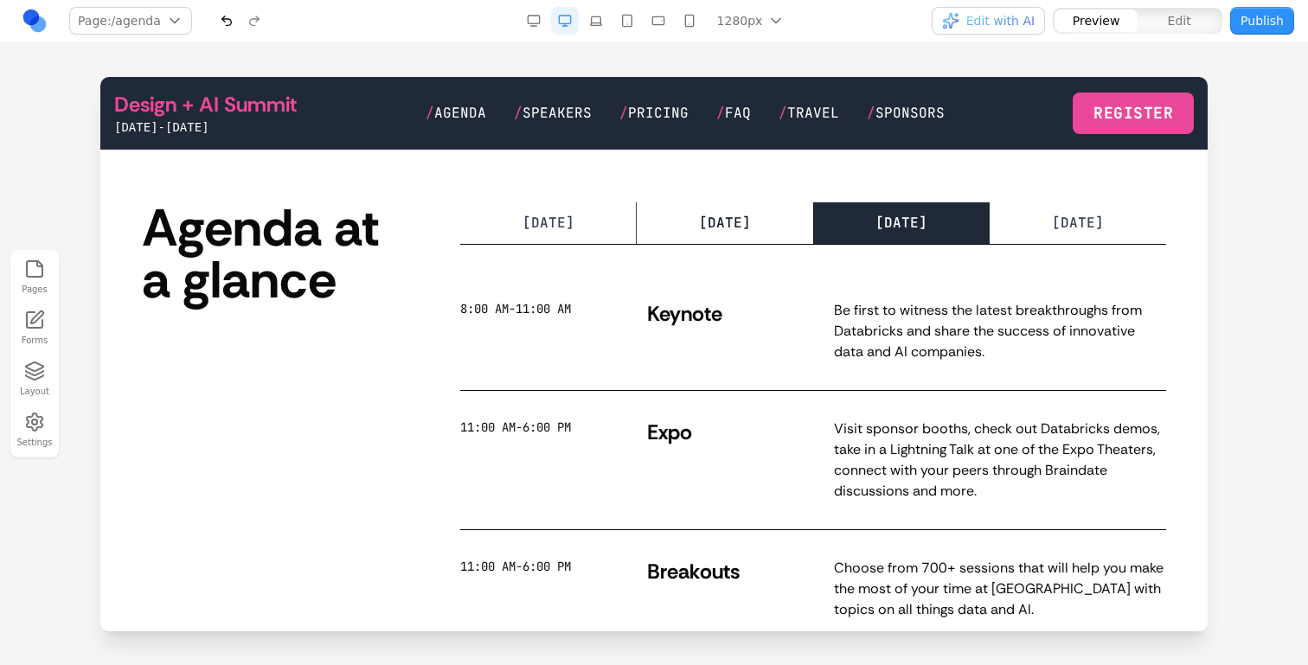
click at [808, 218] on button "TUESDAY TUE" at bounding box center [725, 223] width 177 height 42
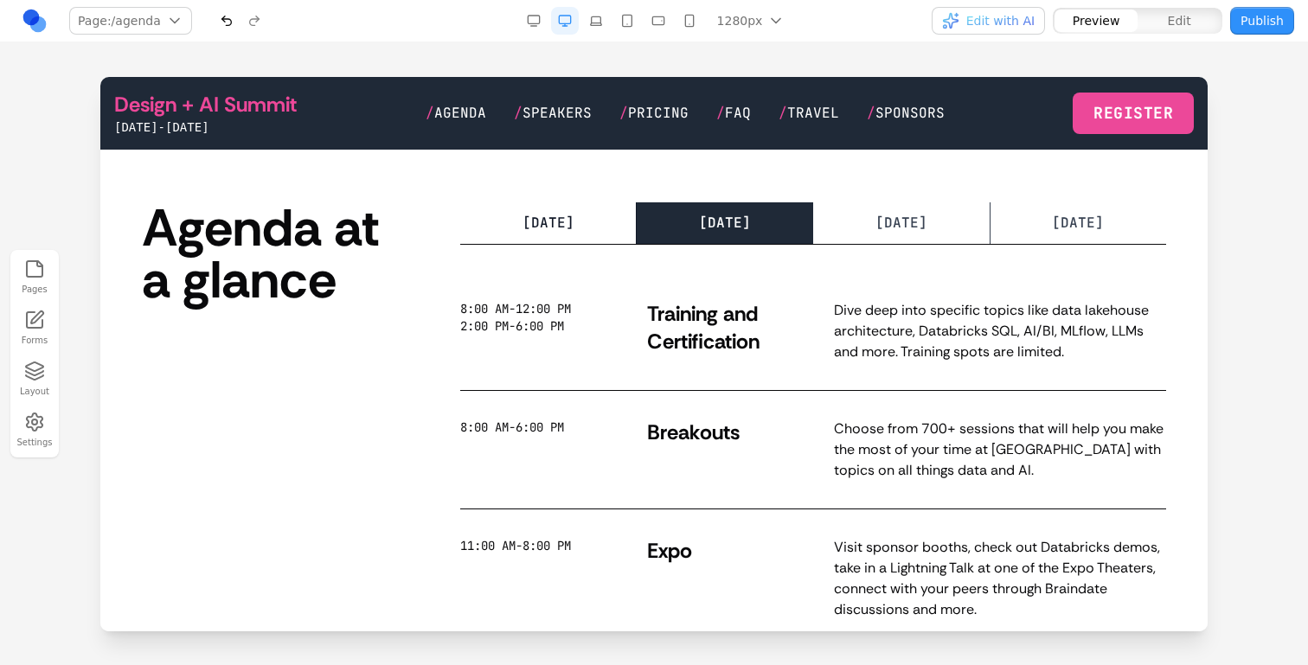
click at [574, 233] on button "MONDAY MON" at bounding box center [548, 223] width 177 height 42
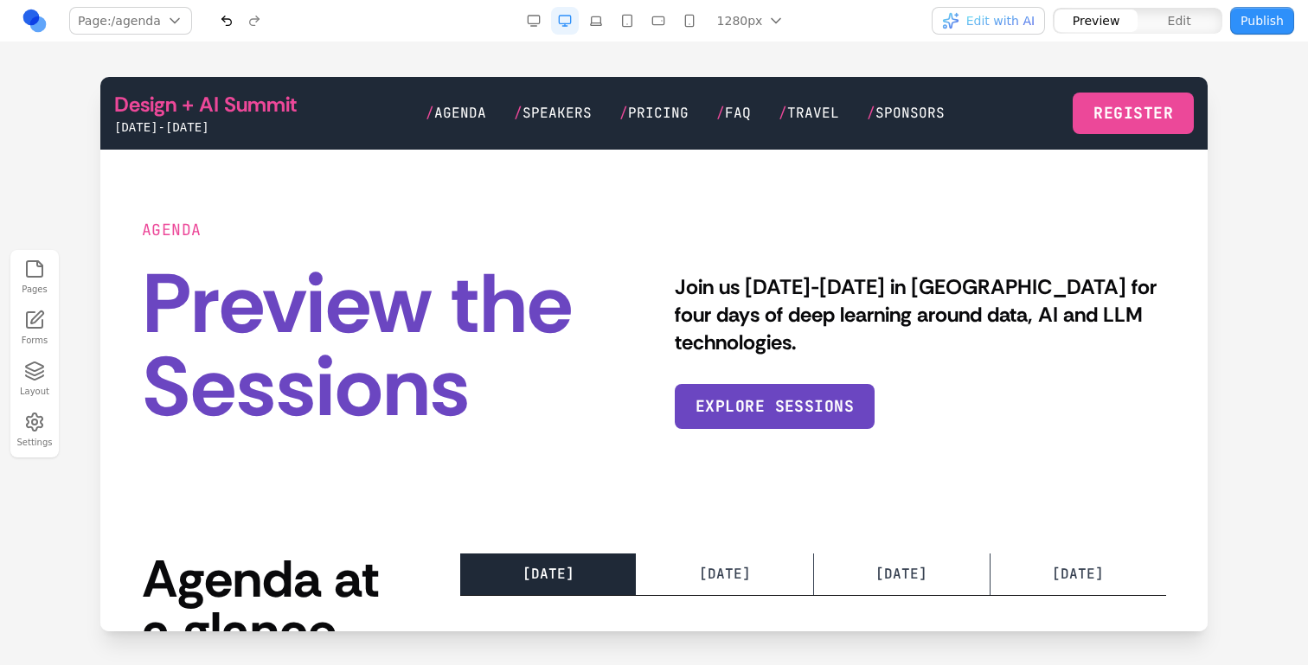
scroll to position [0, 0]
click at [279, 116] on link "Design + AI Summit" at bounding box center [205, 105] width 183 height 28
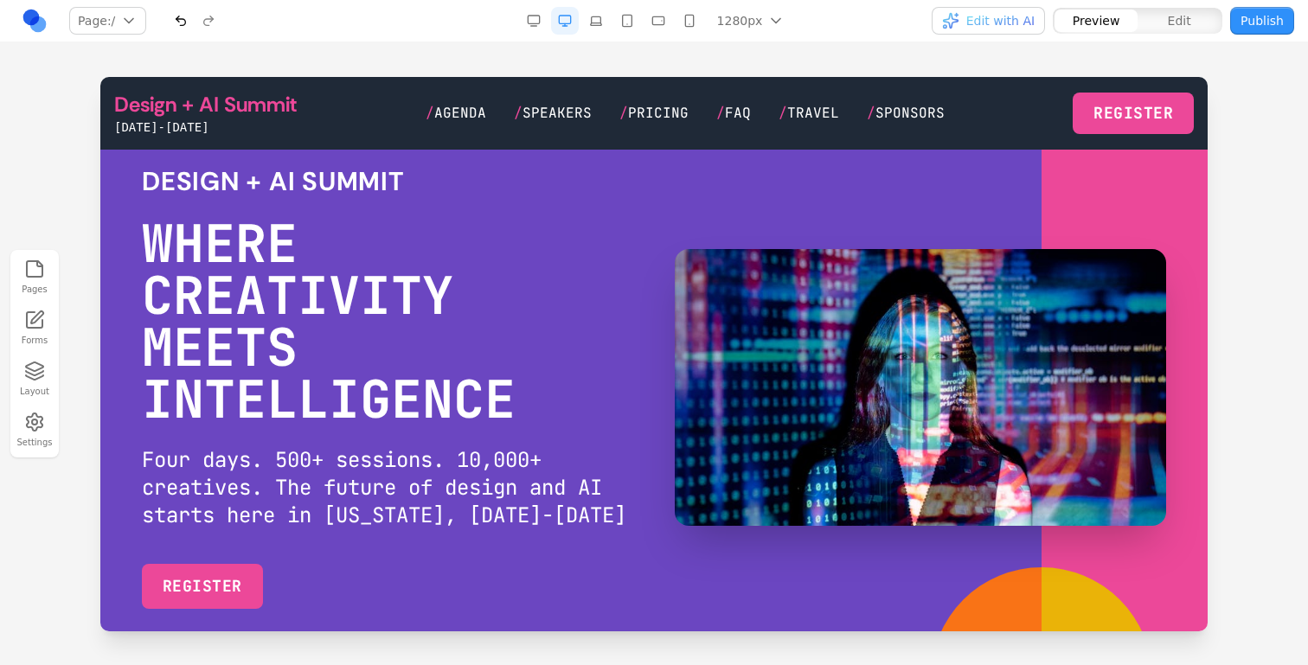
scroll to position [58, 0]
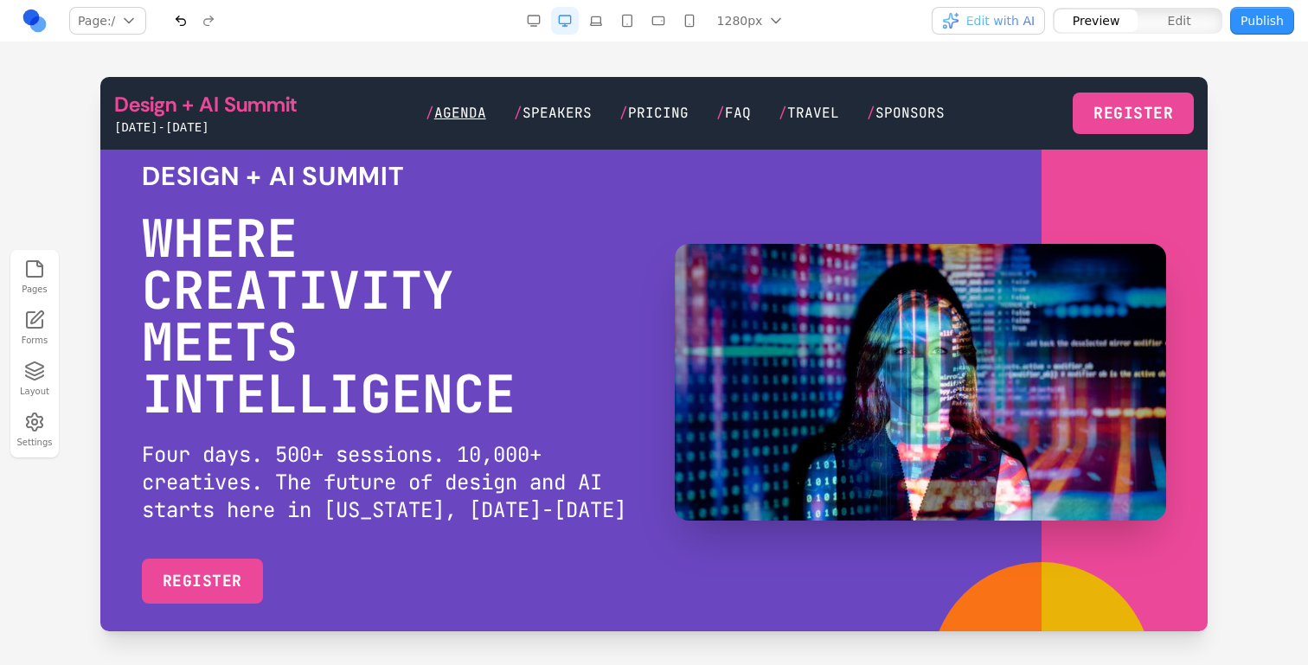
click at [486, 108] on span "Agenda" at bounding box center [460, 113] width 52 height 18
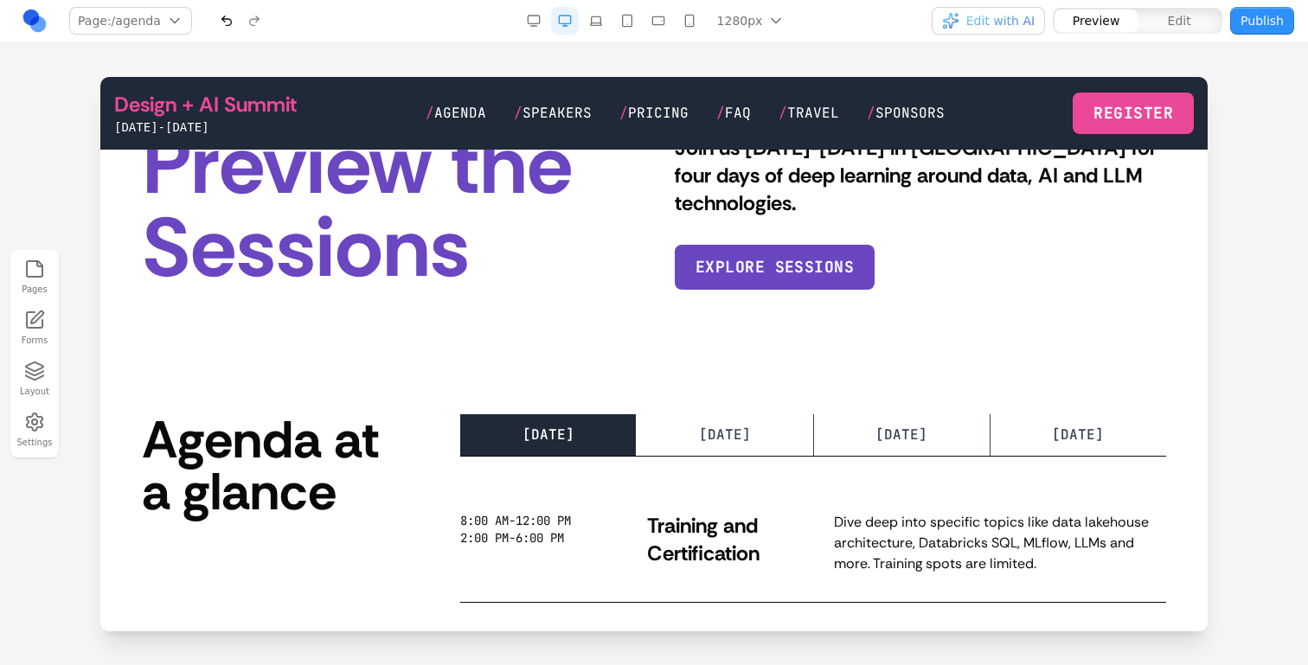
scroll to position [0, 0]
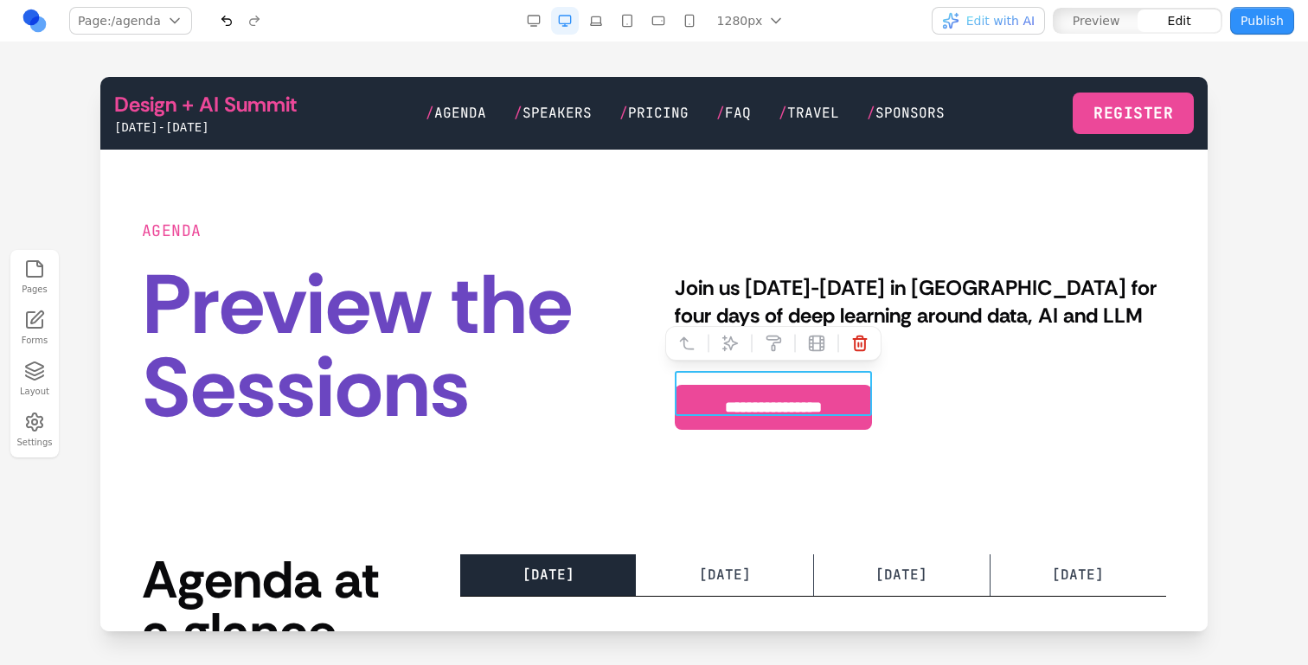
click at [678, 392] on button "**********" at bounding box center [773, 407] width 197 height 45
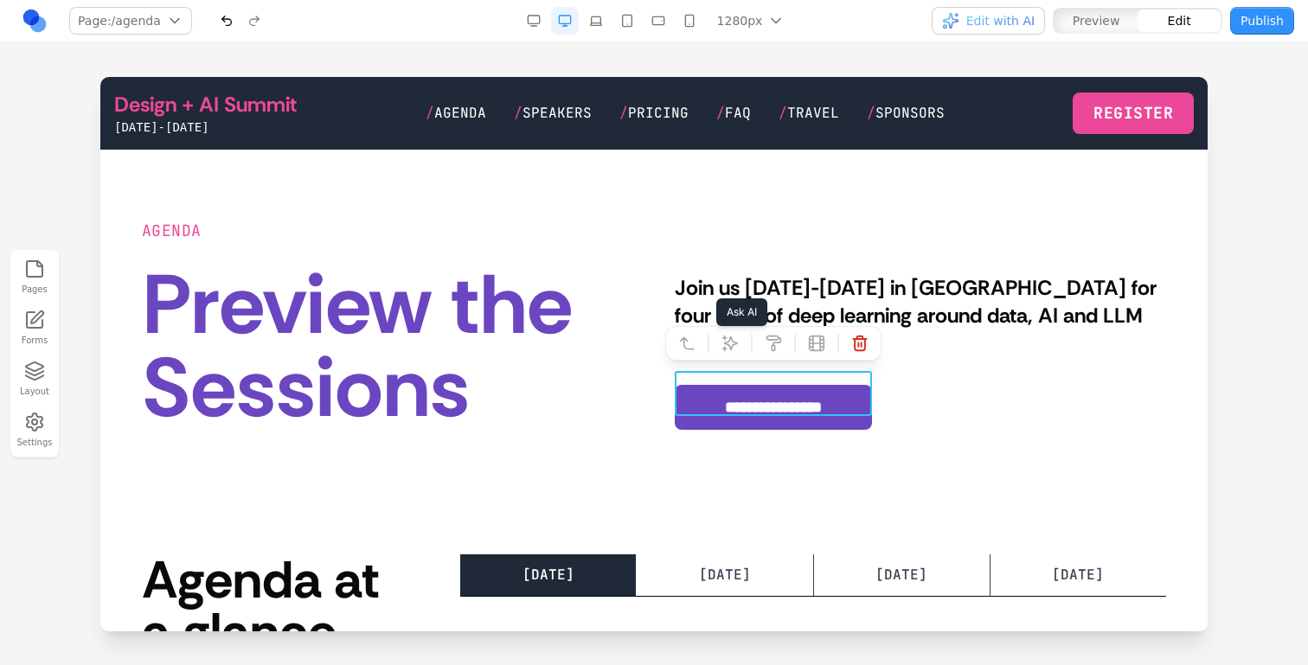
click at [720, 350] on button at bounding box center [730, 344] width 28 height 28
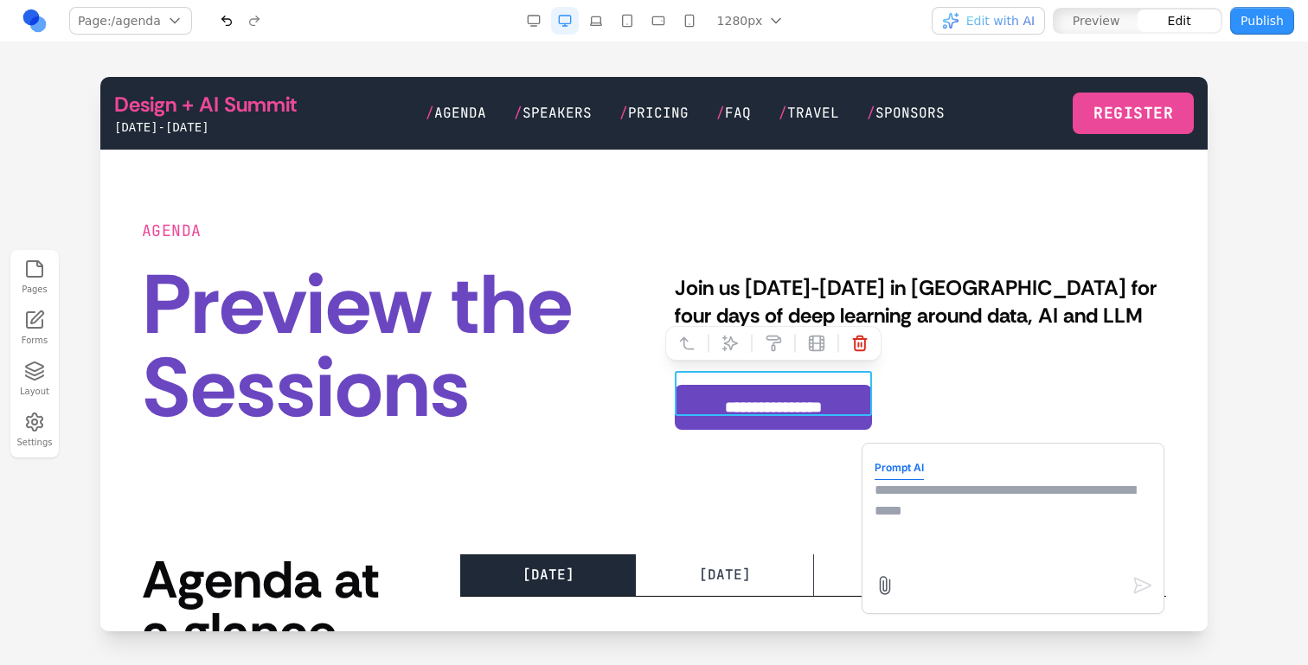
click at [1031, 538] on textarea at bounding box center [1013, 523] width 277 height 87
type textarea "**********"
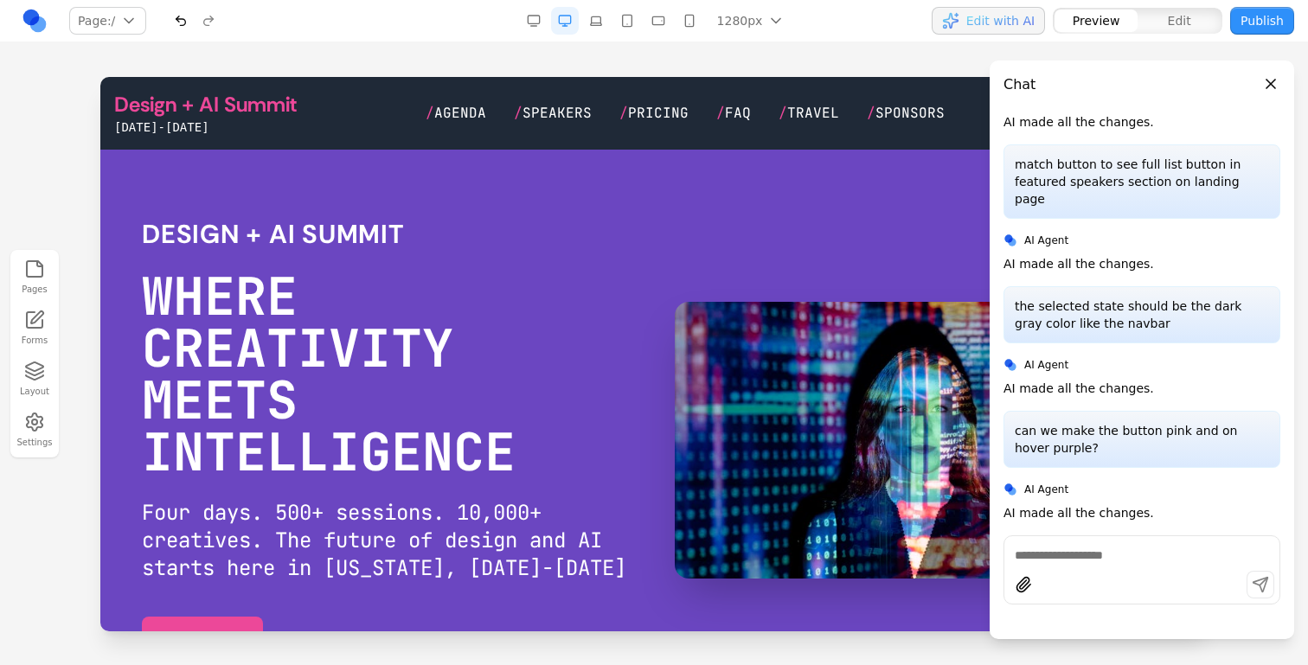
click at [470, 124] on div "Design + AI Summit June 15-18, 2026 / Agenda / Speakers / Pricing / FAQ / Trave…" at bounding box center [654, 113] width 1080 height 45
click at [470, 122] on link "/ Agenda" at bounding box center [456, 113] width 61 height 21
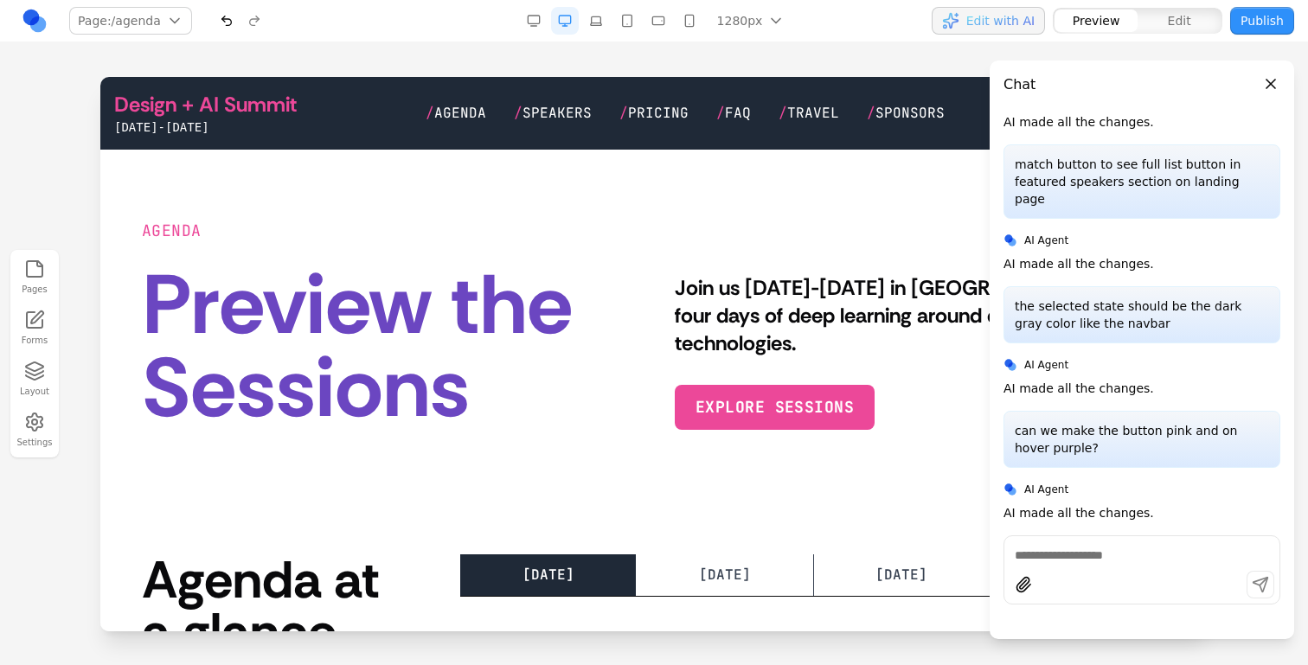
click at [465, 117] on span "Agenda" at bounding box center [460, 113] width 52 height 18
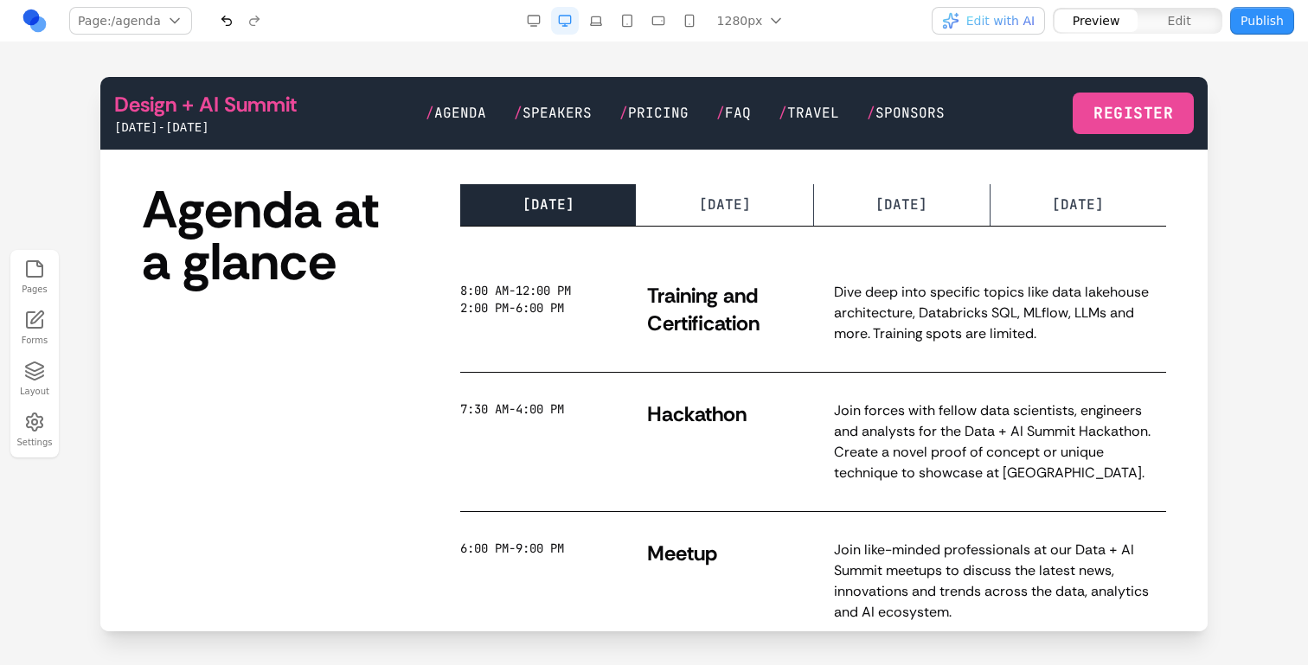
scroll to position [311, 0]
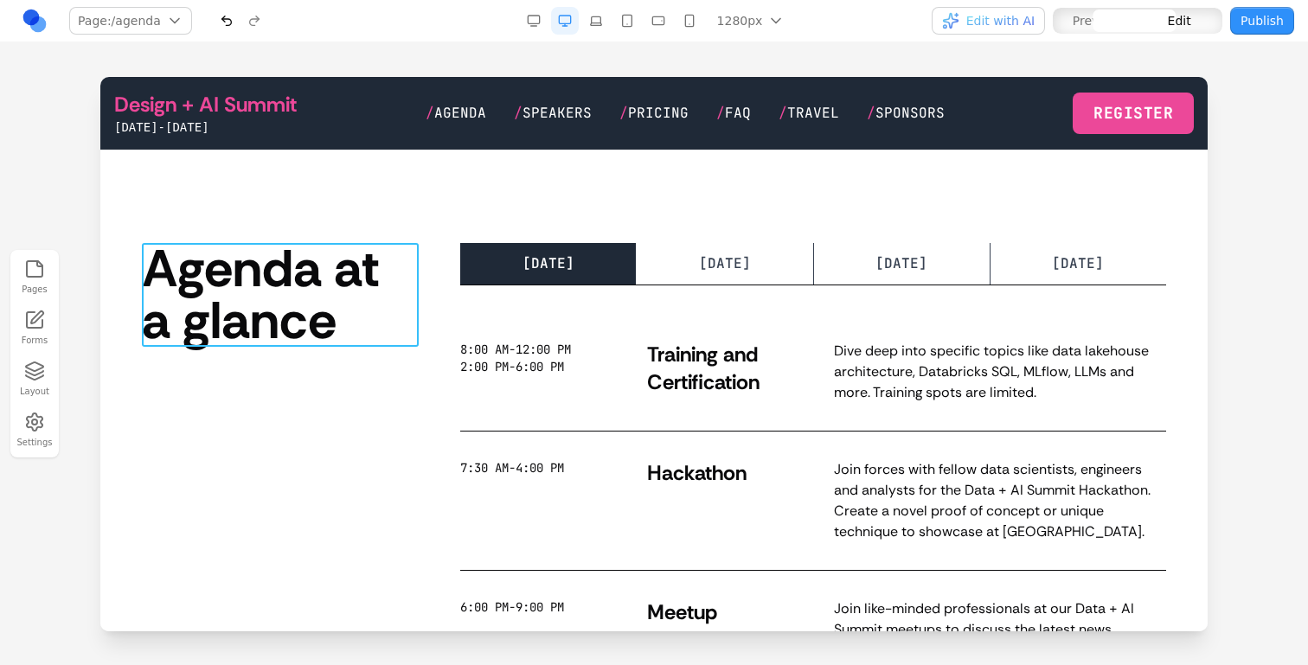
click at [311, 333] on h2 "Agenda at a glance" at bounding box center [280, 295] width 277 height 104
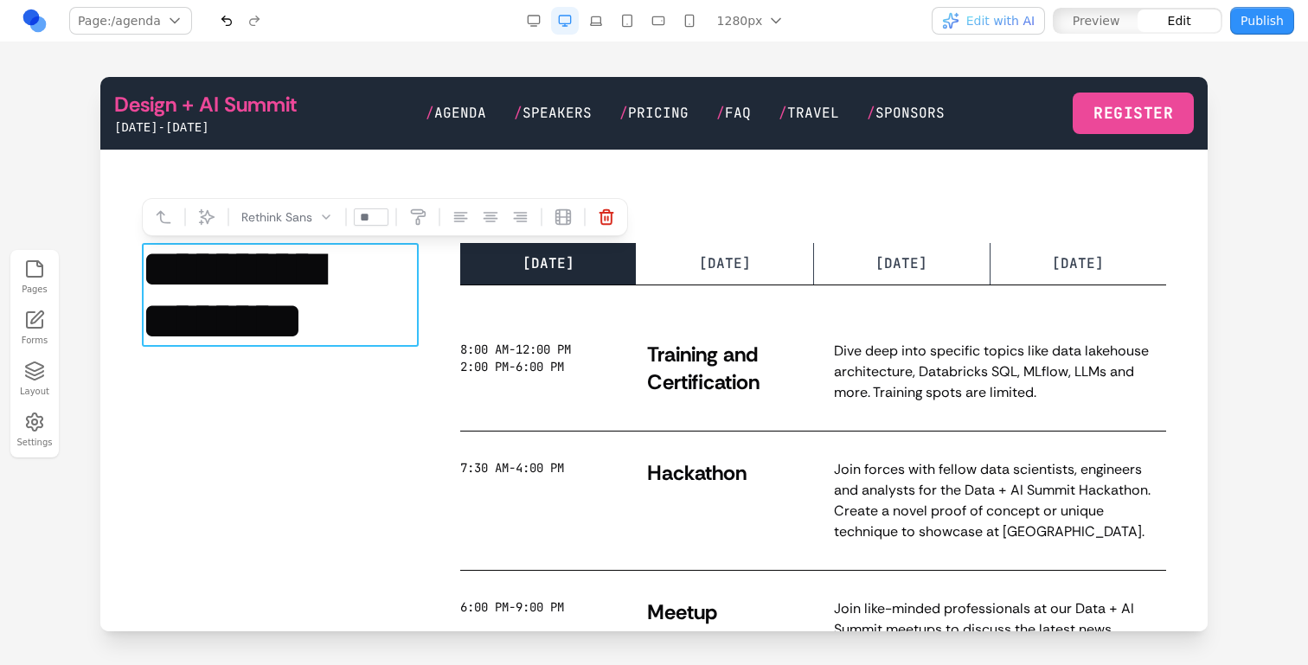
click at [331, 313] on h2 "**********" at bounding box center [280, 295] width 277 height 104
click at [433, 230] on div "Rethink Sans **" at bounding box center [385, 217] width 486 height 38
click at [372, 294] on h2 "**********" at bounding box center [280, 295] width 277 height 104
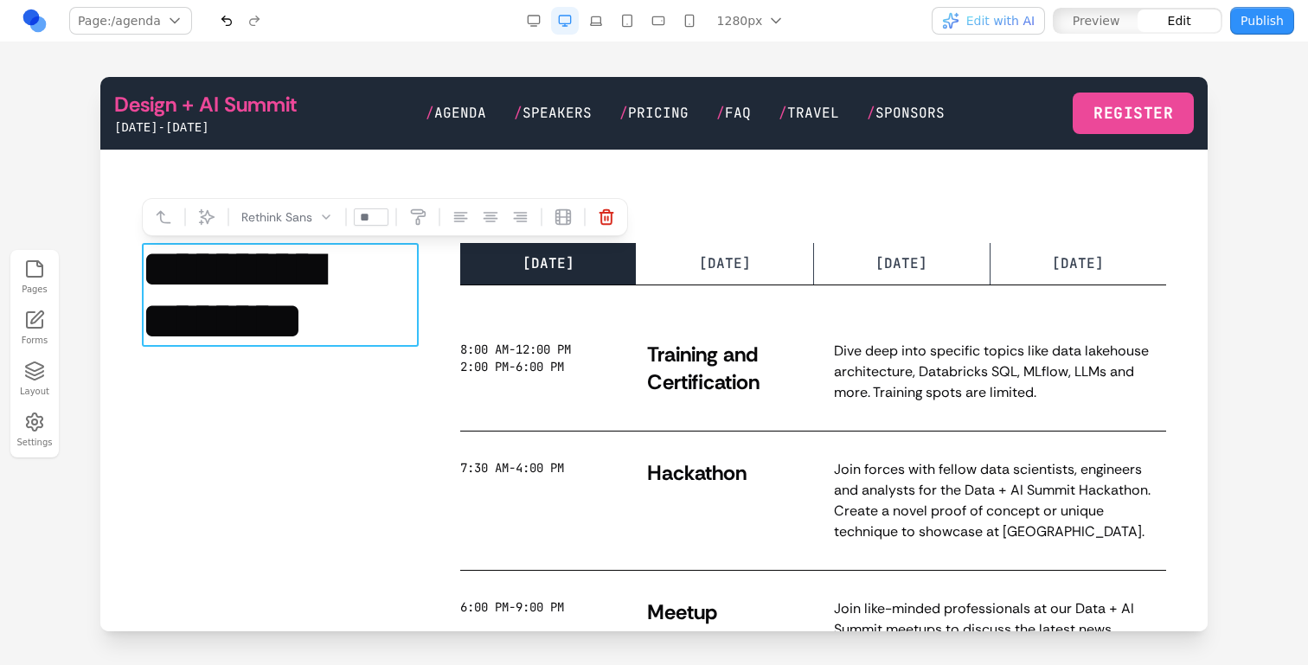
click at [372, 294] on h2 "**********" at bounding box center [280, 295] width 277 height 104
click at [455, 216] on div at bounding box center [447, 217] width 17 height 17
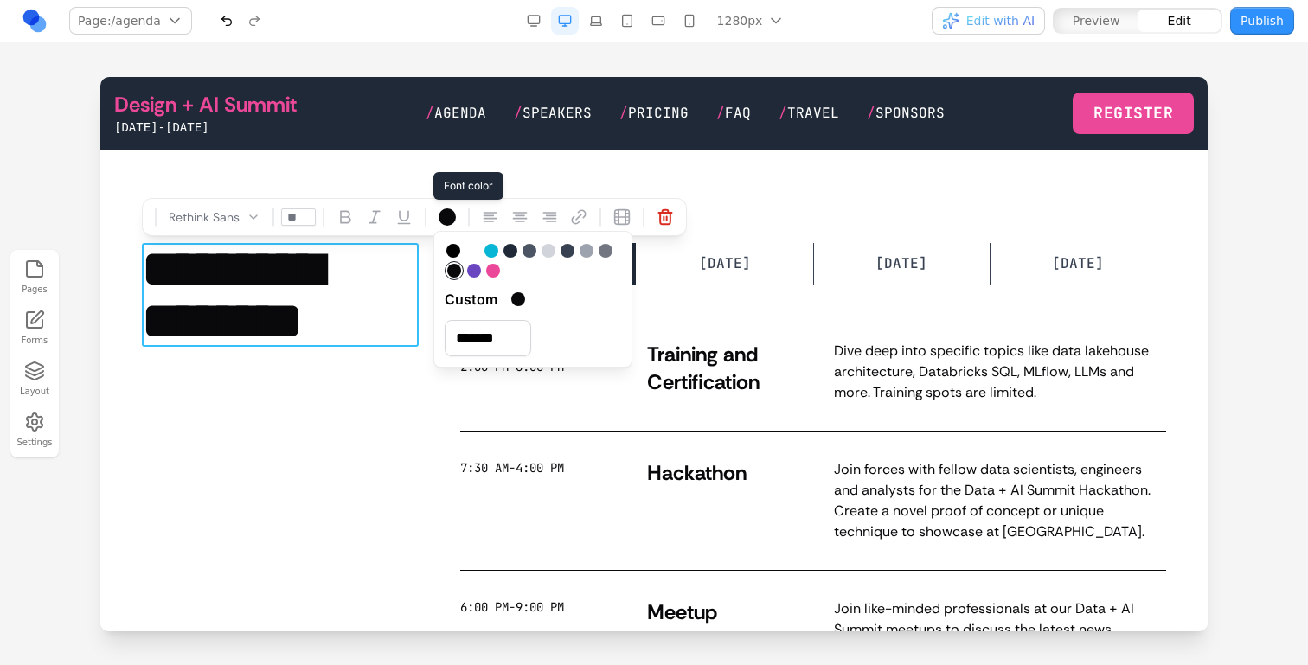
click at [474, 270] on div at bounding box center [474, 271] width 14 height 14
type input "*******"
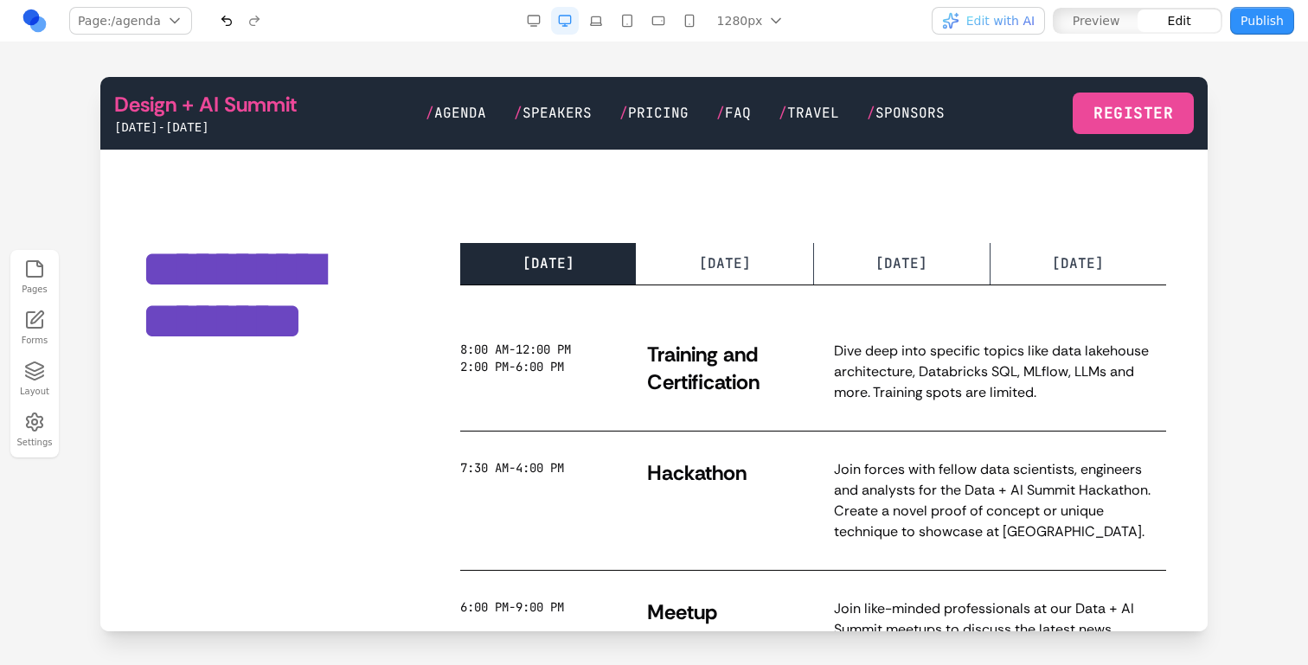
click at [349, 444] on div "**********" at bounding box center [280, 476] width 277 height 466
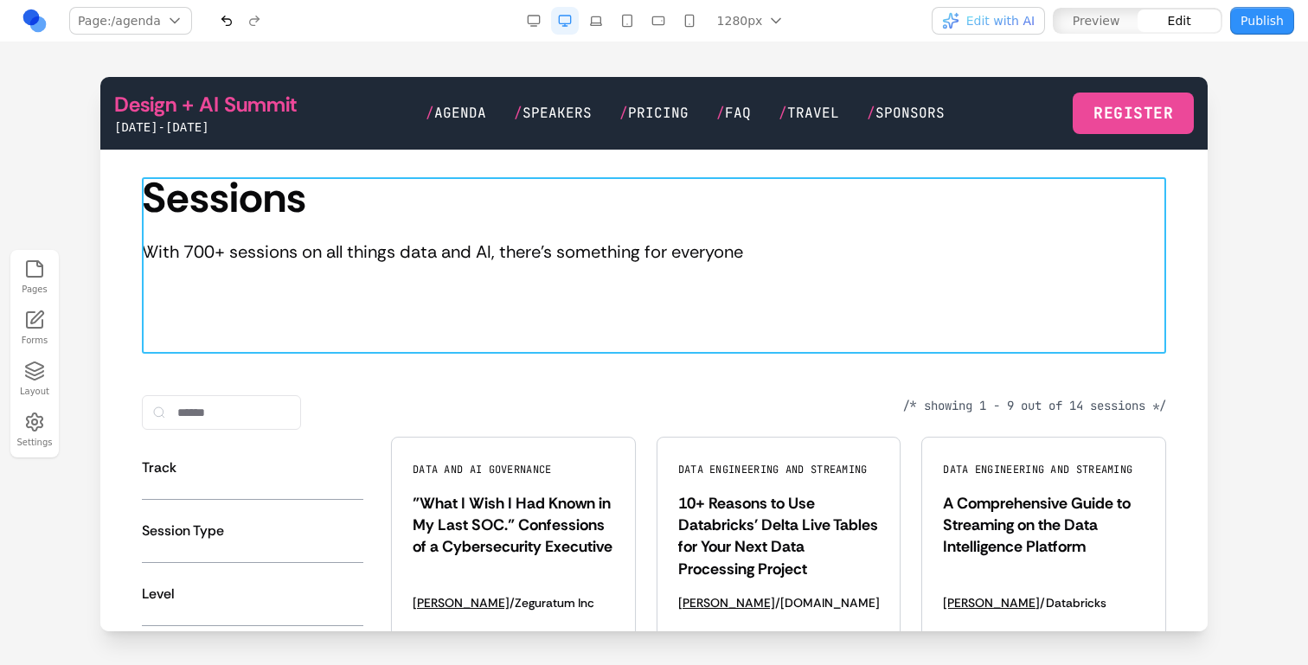
scroll to position [916, 0]
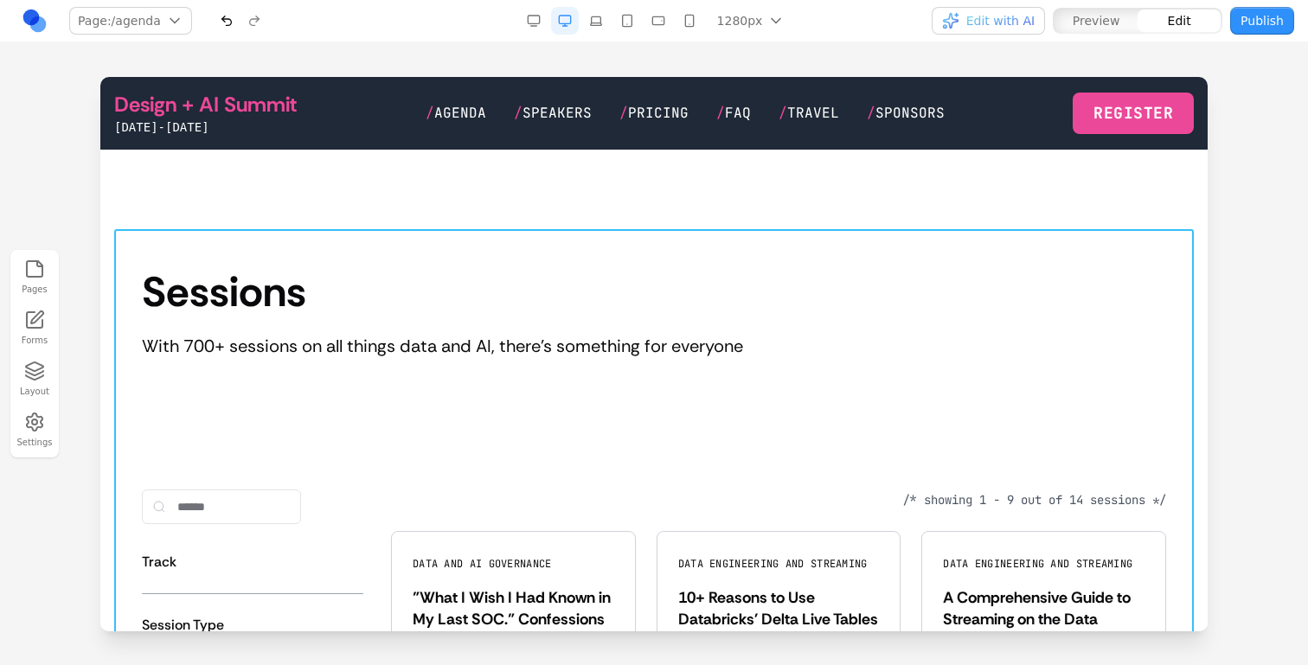
click at [616, 193] on icon at bounding box center [610, 201] width 17 height 17
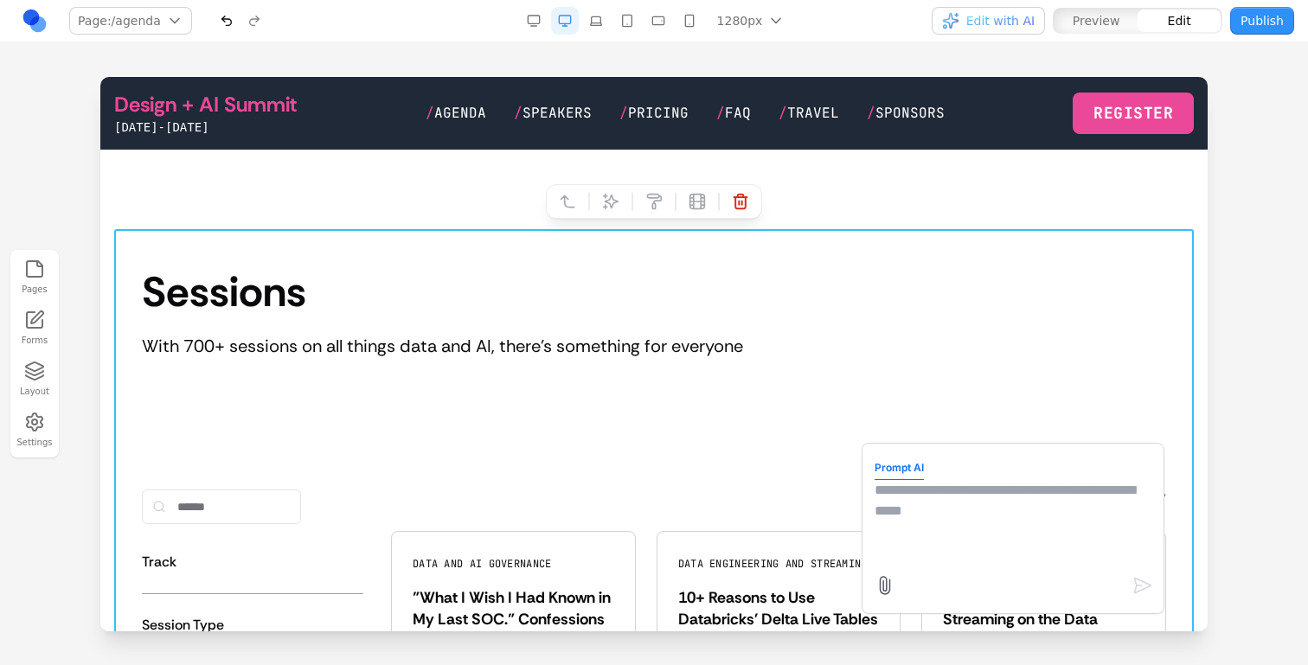
click at [978, 559] on textarea at bounding box center [1013, 523] width 277 height 87
type textarea "**********"
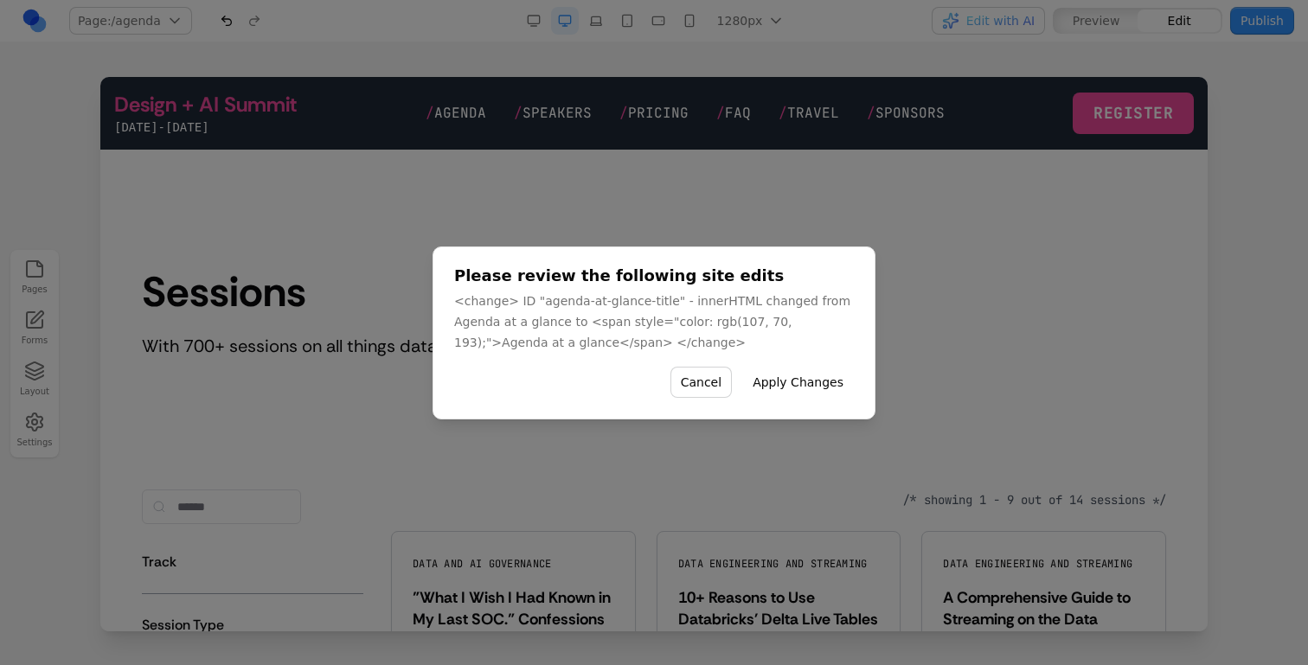
click at [817, 377] on button "Apply Changes" at bounding box center [798, 382] width 112 height 31
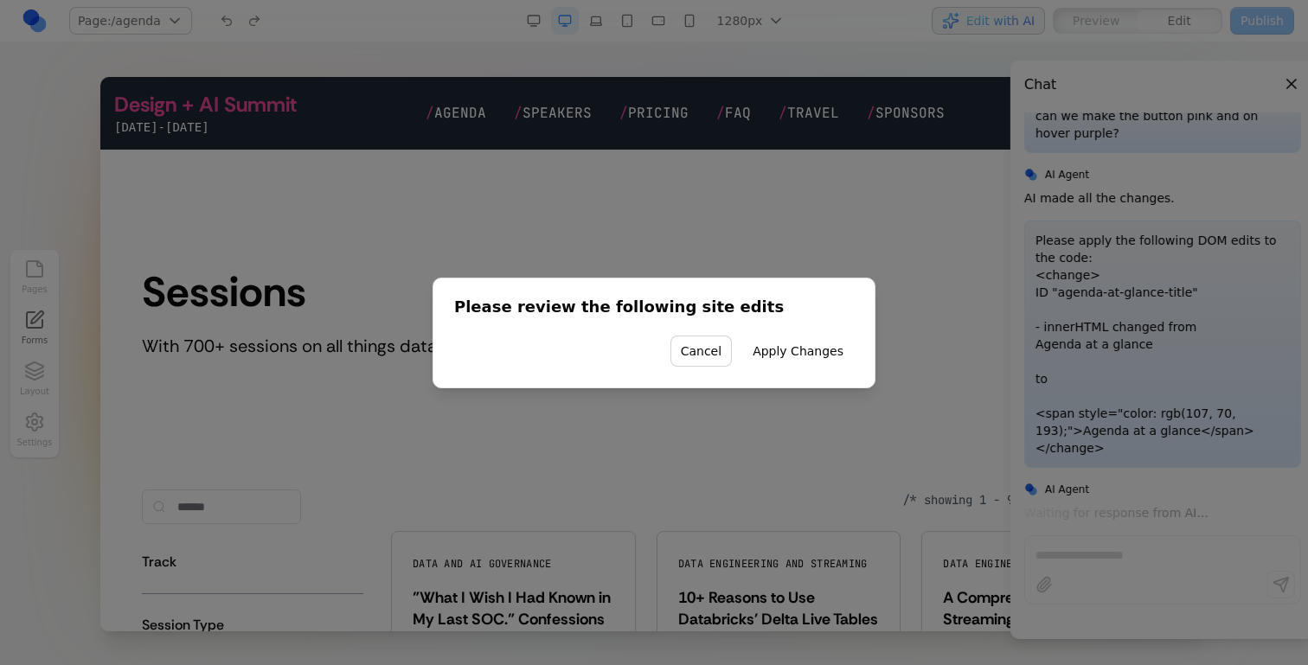
scroll to position [6789, 0]
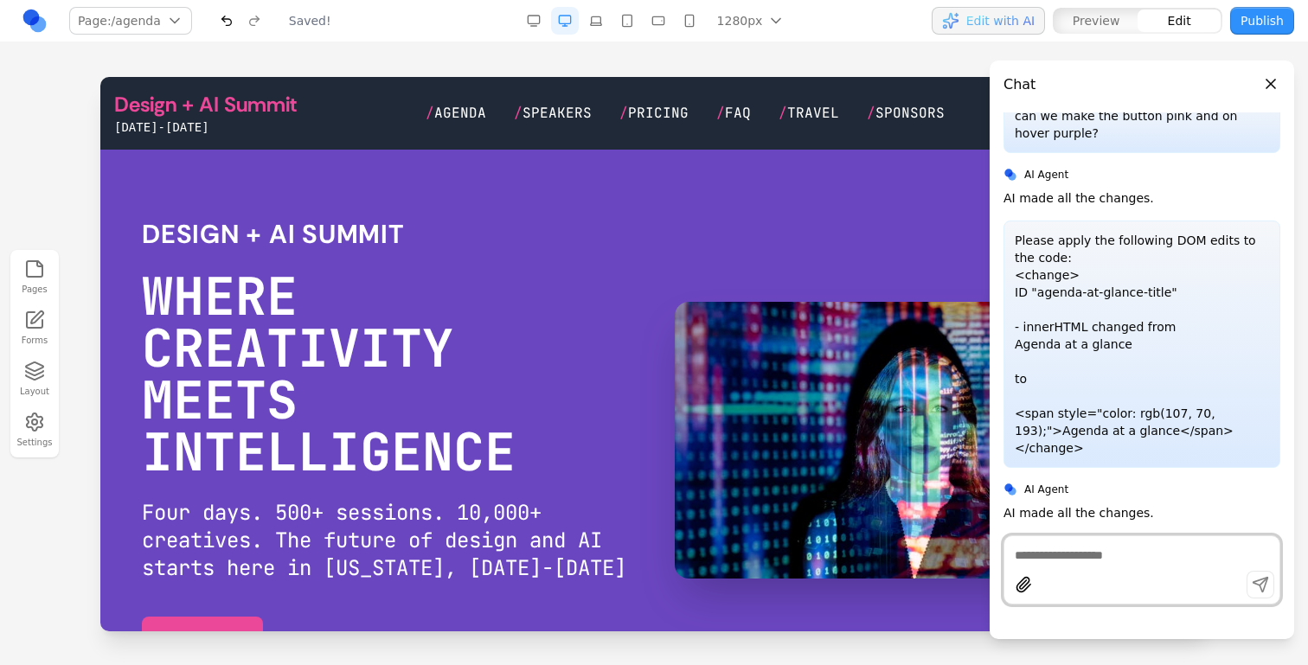
scroll to position [0, 0]
click at [461, 115] on span "Agenda" at bounding box center [460, 113] width 52 height 18
click at [461, 113] on span "Agenda" at bounding box center [460, 113] width 52 height 18
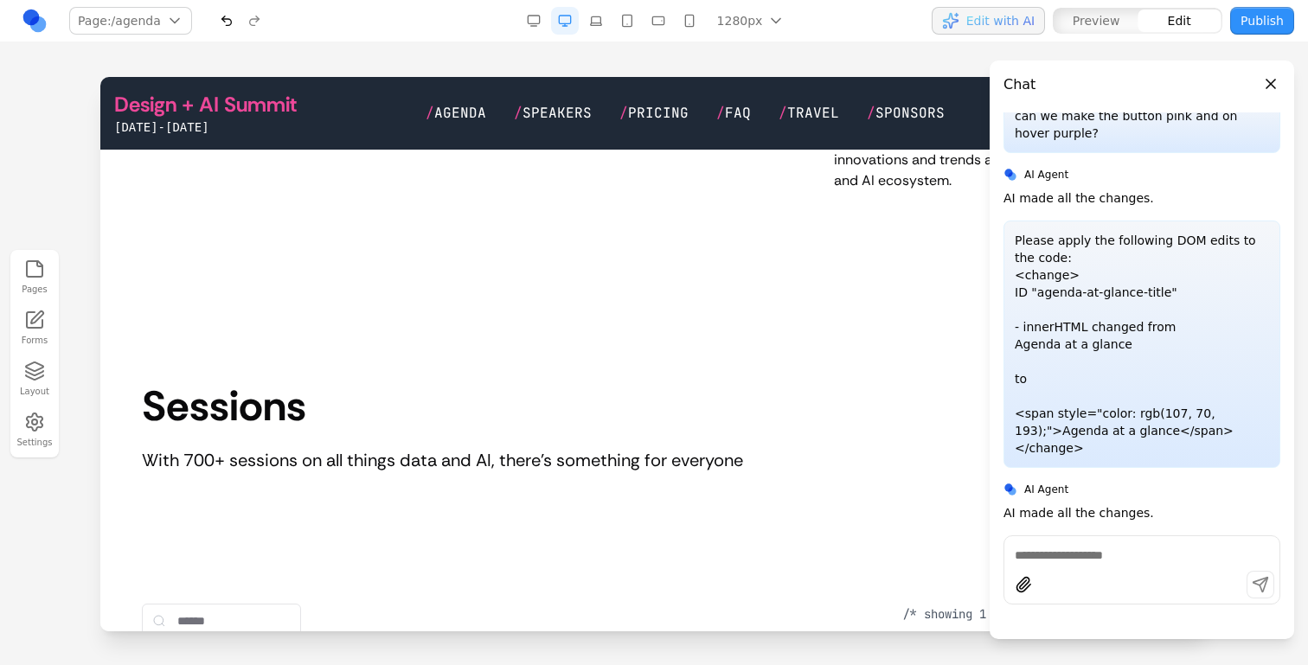
scroll to position [801, 0]
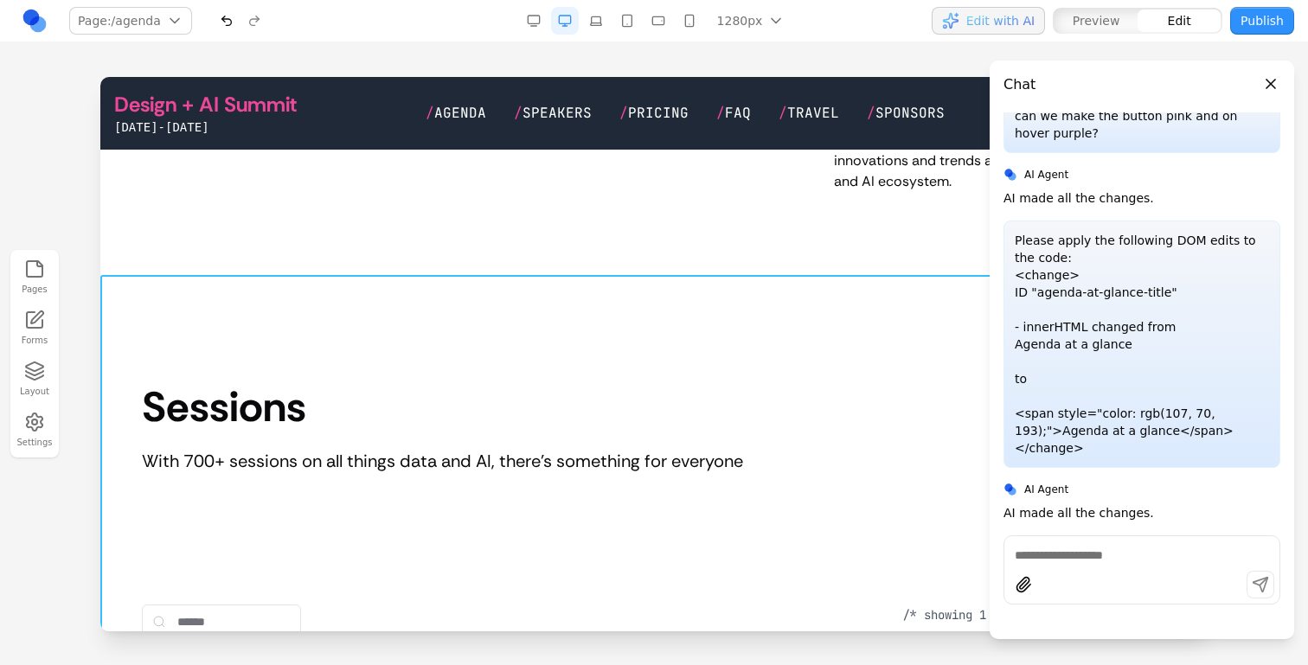
click at [606, 250] on icon at bounding box center [610, 247] width 17 height 17
click at [935, 506] on textarea at bounding box center [1013, 523] width 277 height 87
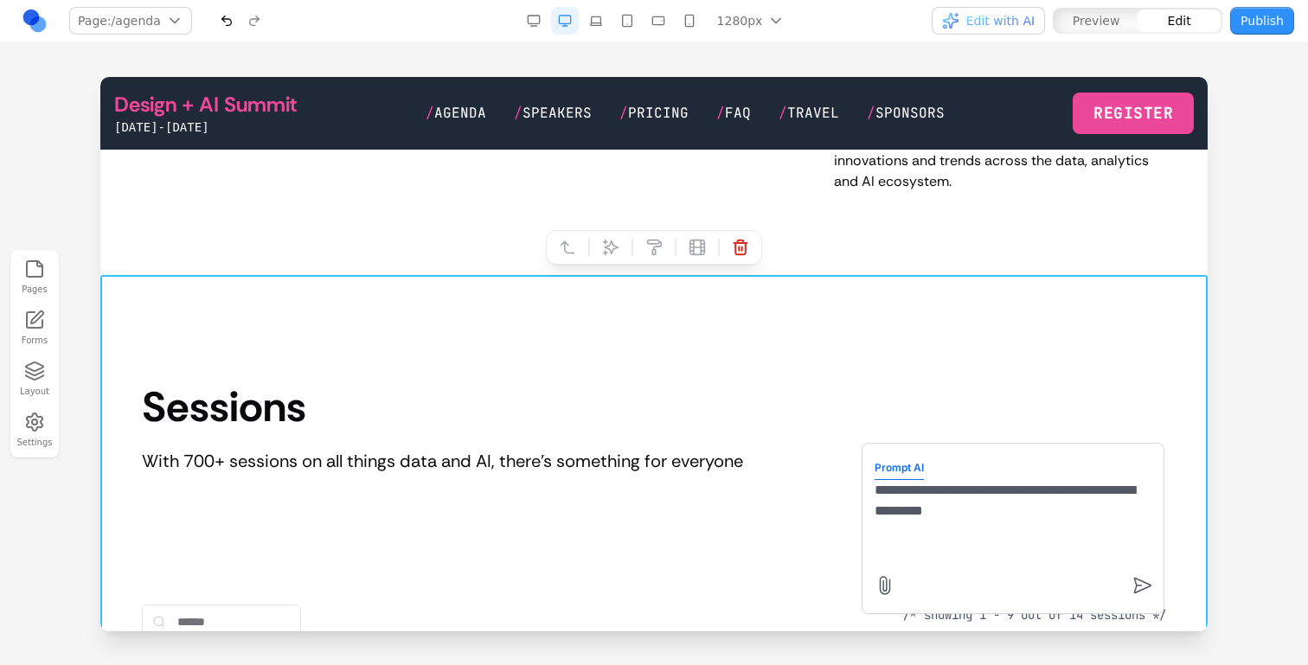
type textarea "**********"
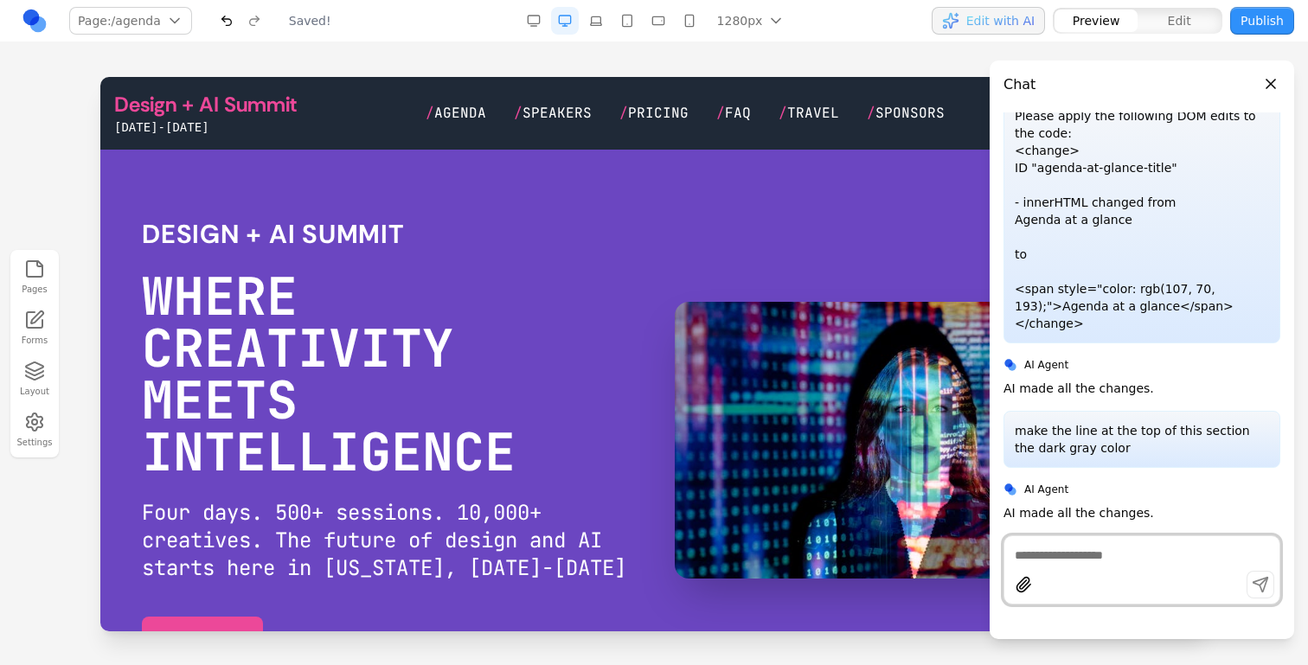
scroll to position [0, 0]
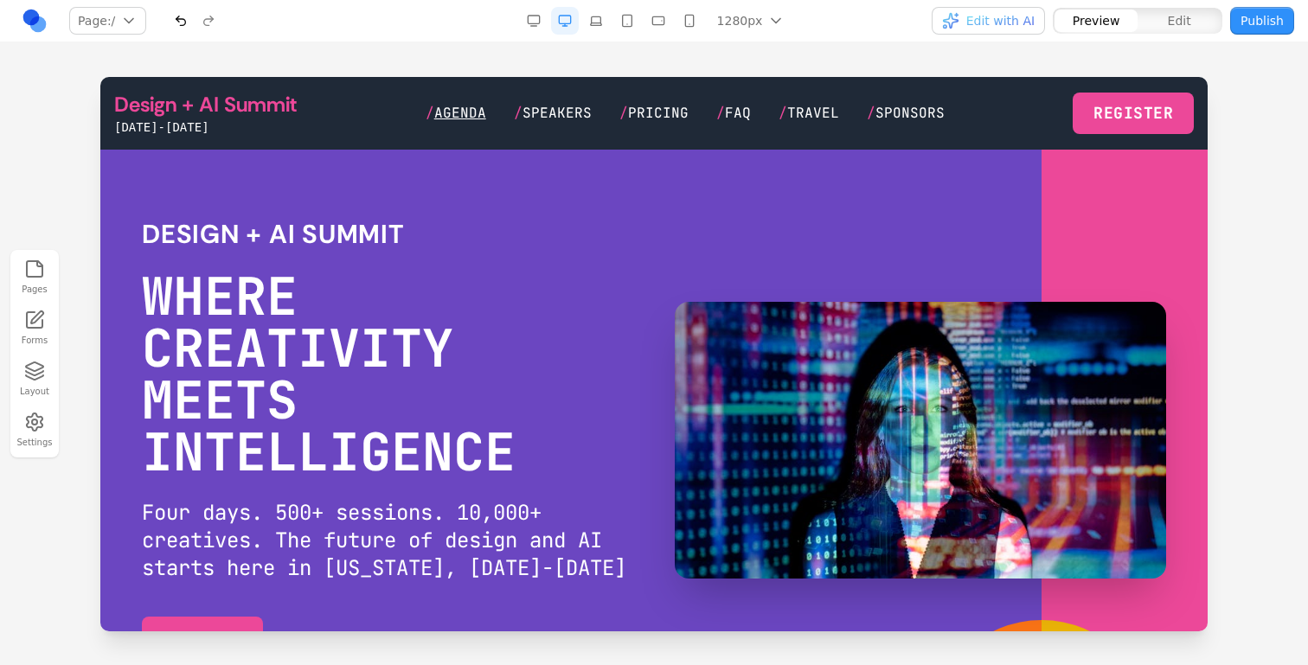
click at [486, 117] on span "Agenda" at bounding box center [460, 113] width 52 height 18
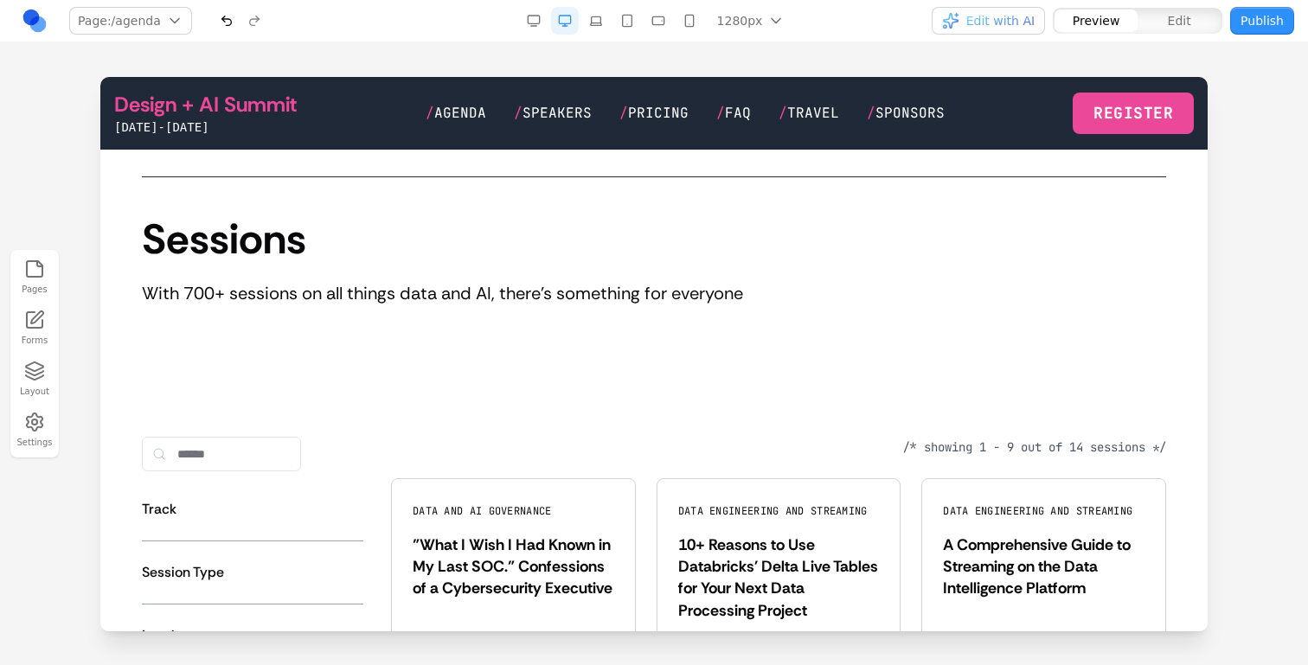
scroll to position [971, 0]
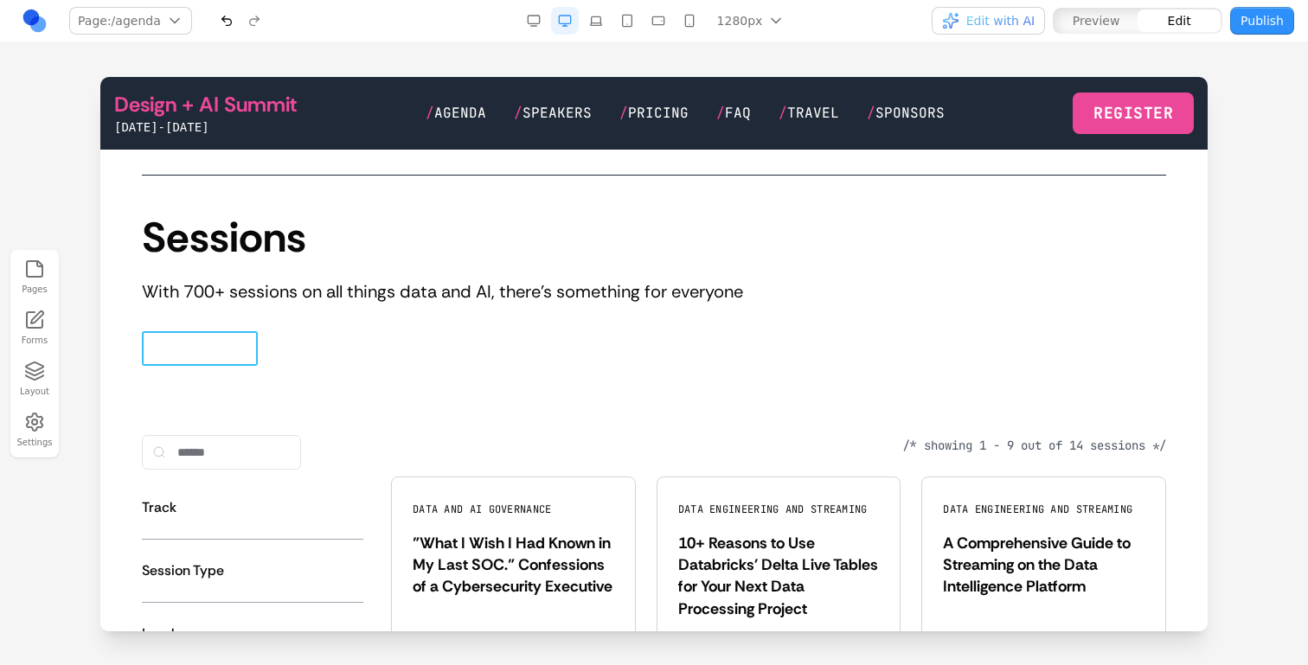
click at [236, 339] on link "REGISTER" at bounding box center [201, 348] width 118 height 35
click at [221, 306] on div "JetBrains Mono **" at bounding box center [390, 305] width 497 height 38
click at [215, 306] on icon at bounding box center [206, 305] width 17 height 17
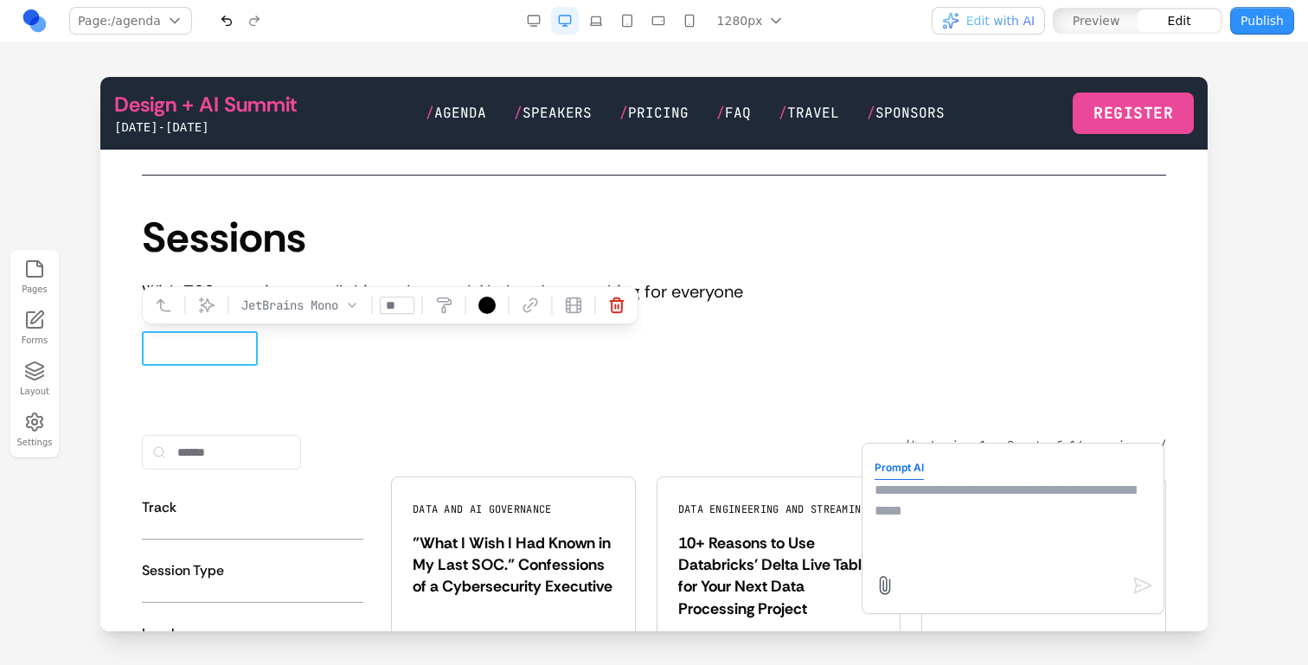
click at [909, 502] on textarea at bounding box center [1013, 523] width 277 height 87
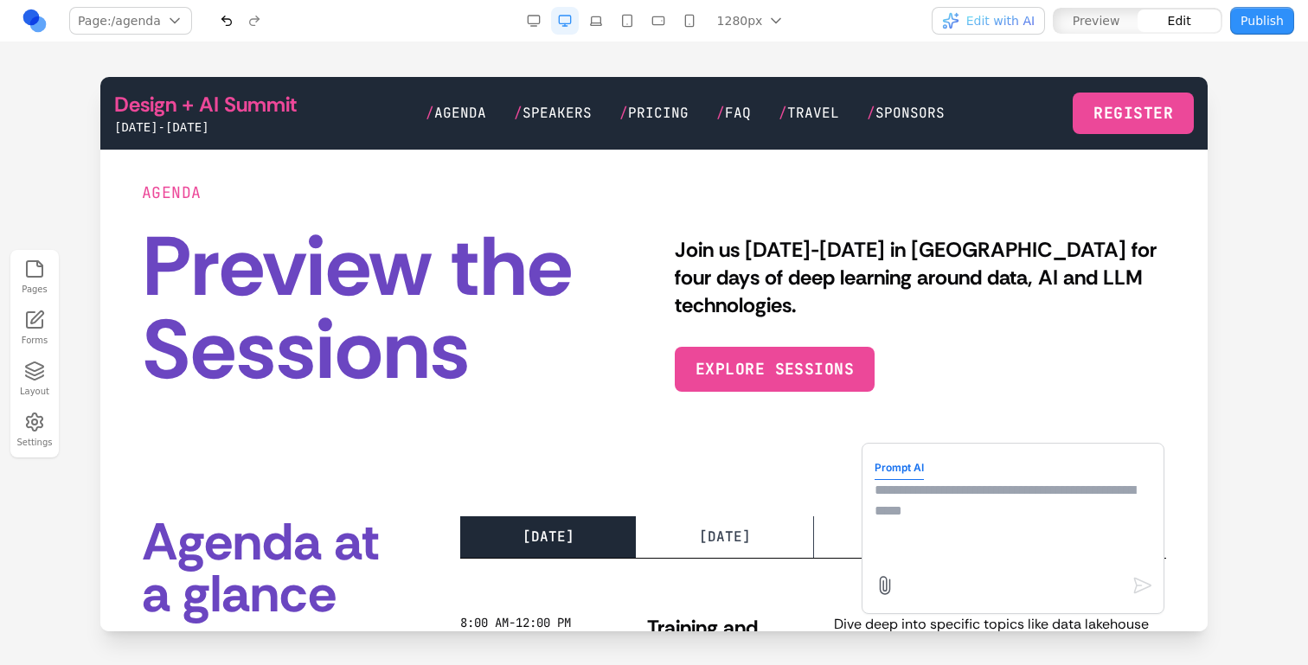
scroll to position [41, 0]
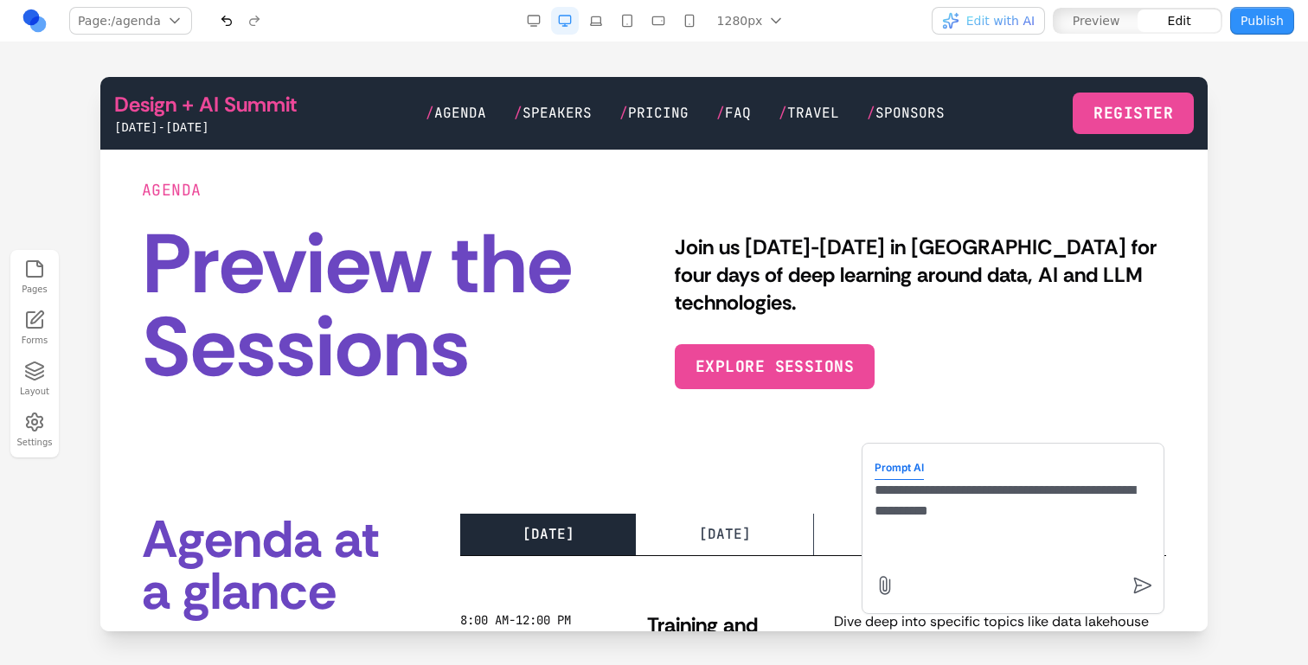
type textarea "**********"
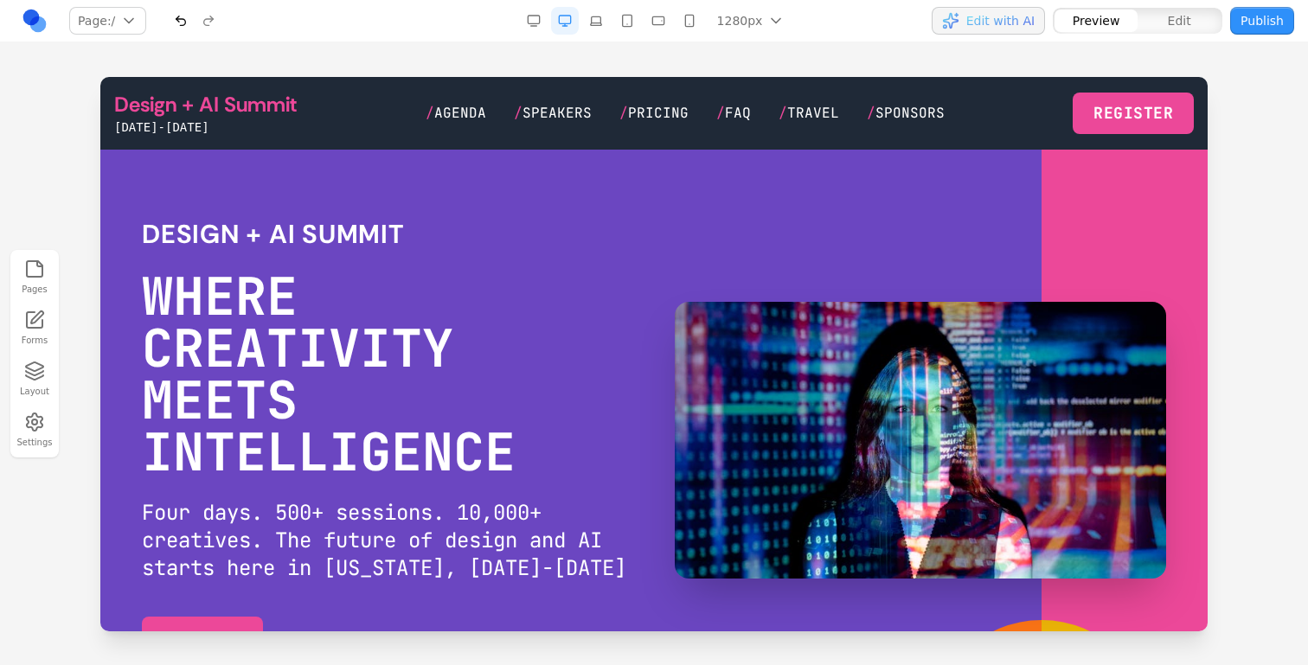
scroll to position [0, 0]
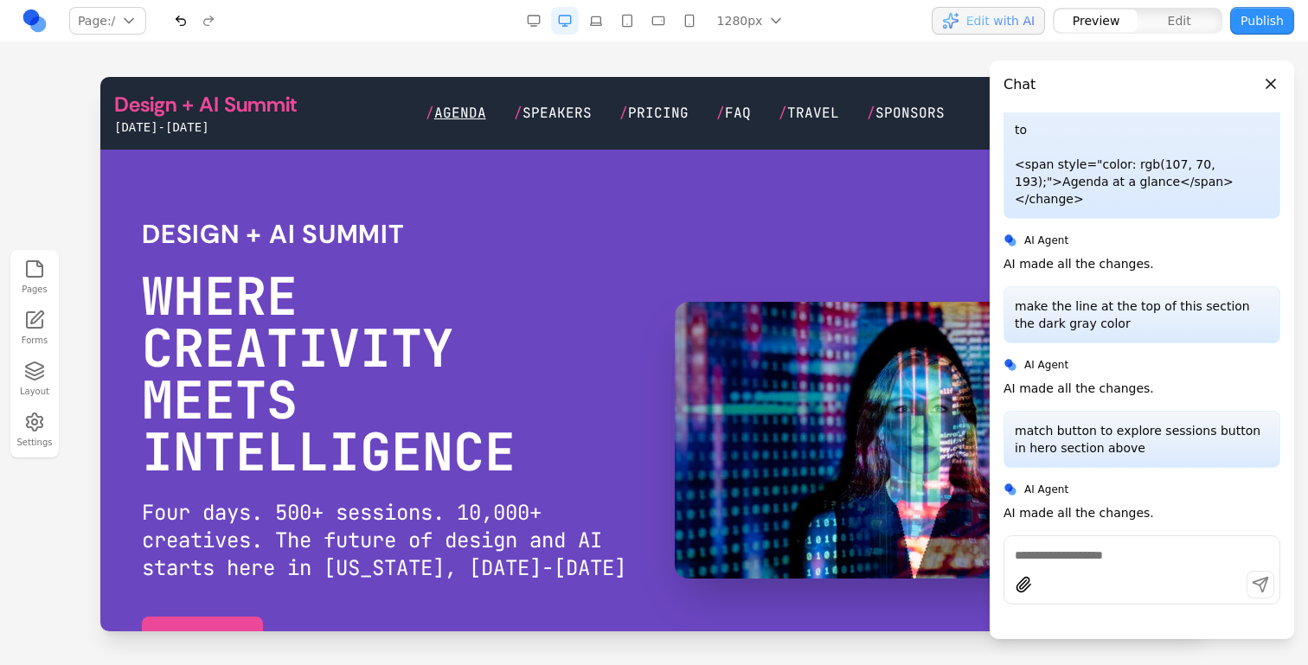
click at [464, 115] on span "Agenda" at bounding box center [460, 113] width 52 height 18
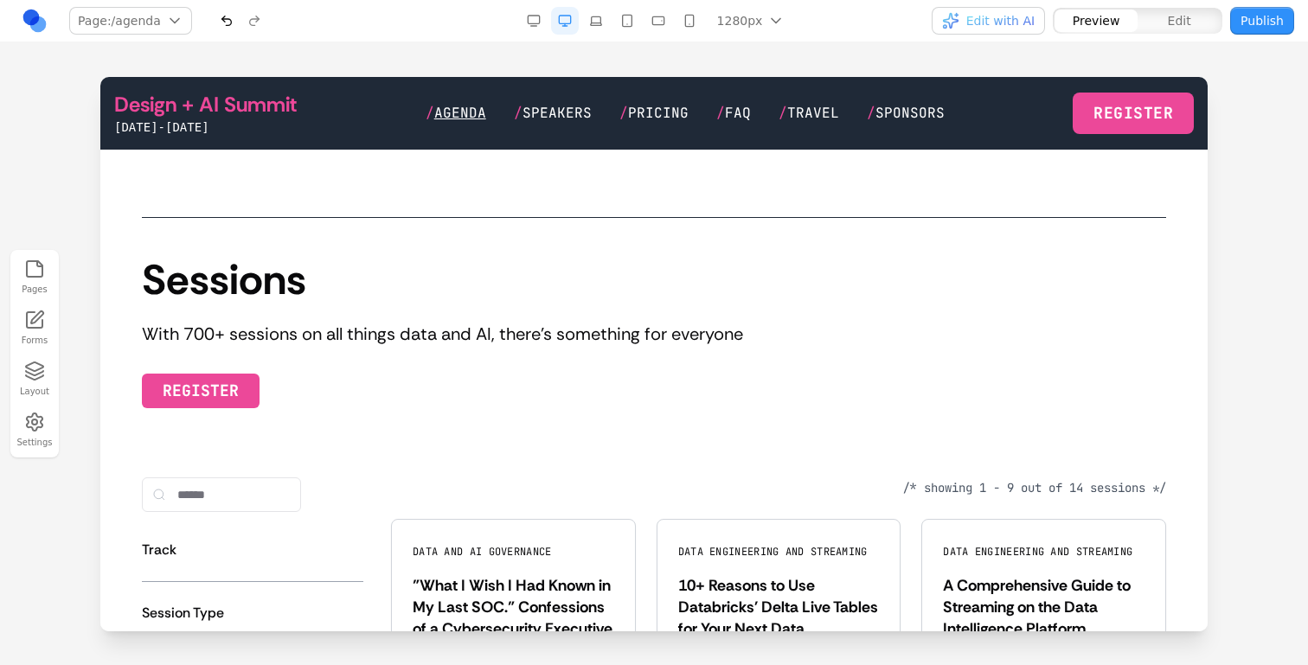
scroll to position [927, 0]
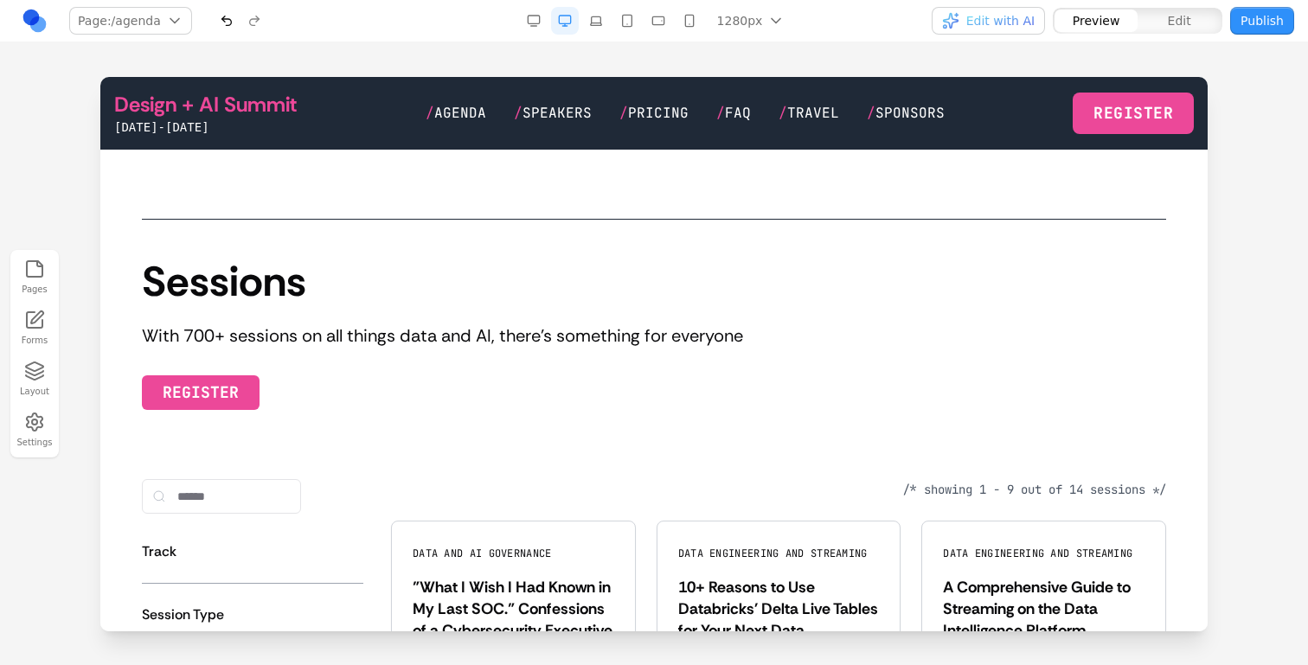
click at [450, 434] on div "Sessions With 700+ sessions on all things data and AI, there's something for ev…" at bounding box center [654, 349] width 1024 height 177
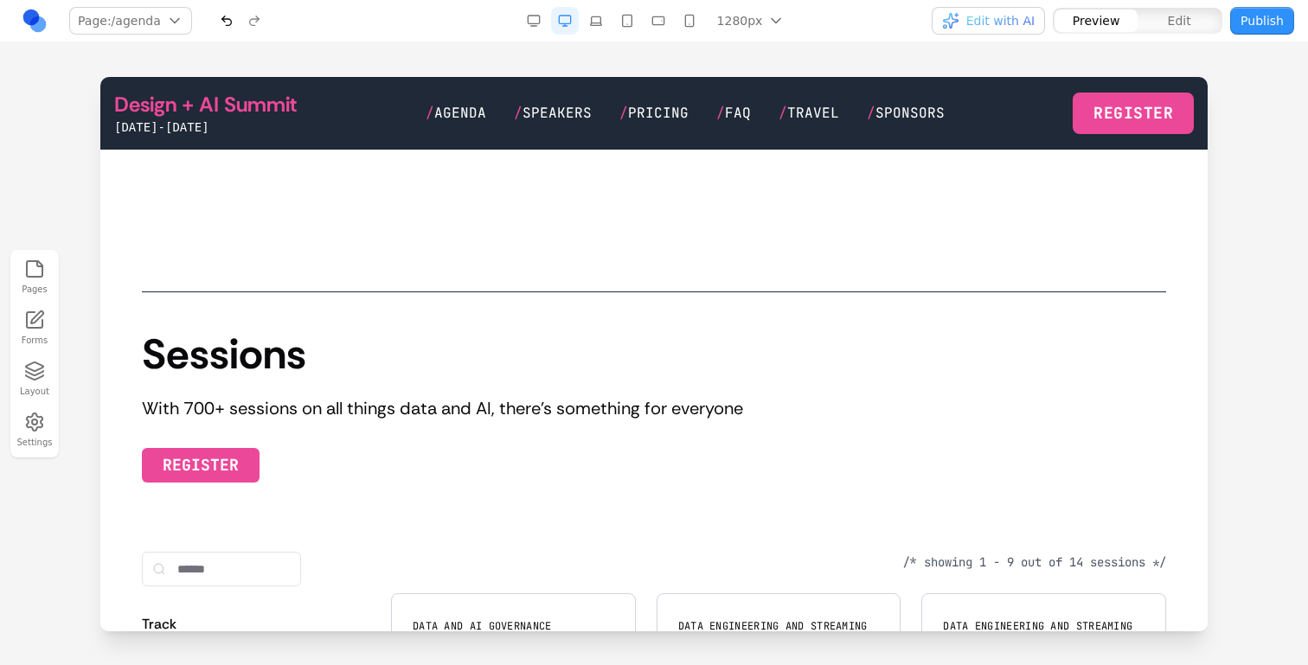
scroll to position [840, 0]
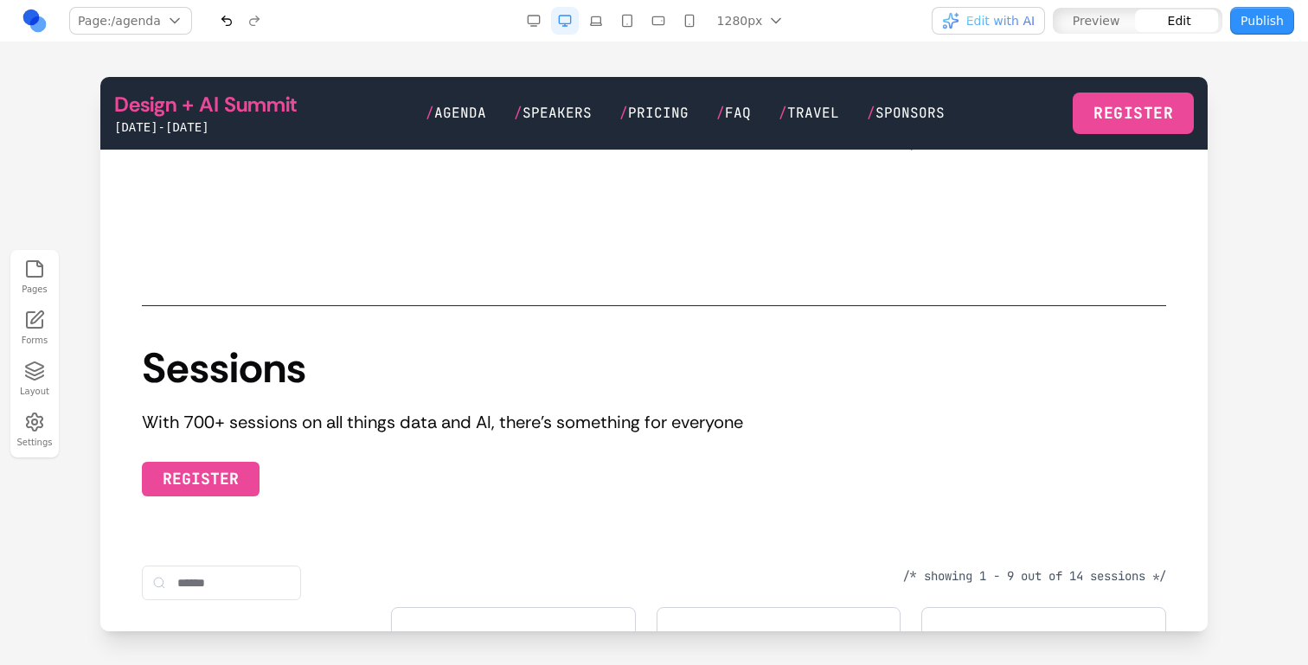
click at [260, 380] on h2 "Sessions" at bounding box center [654, 369] width 1024 height 42
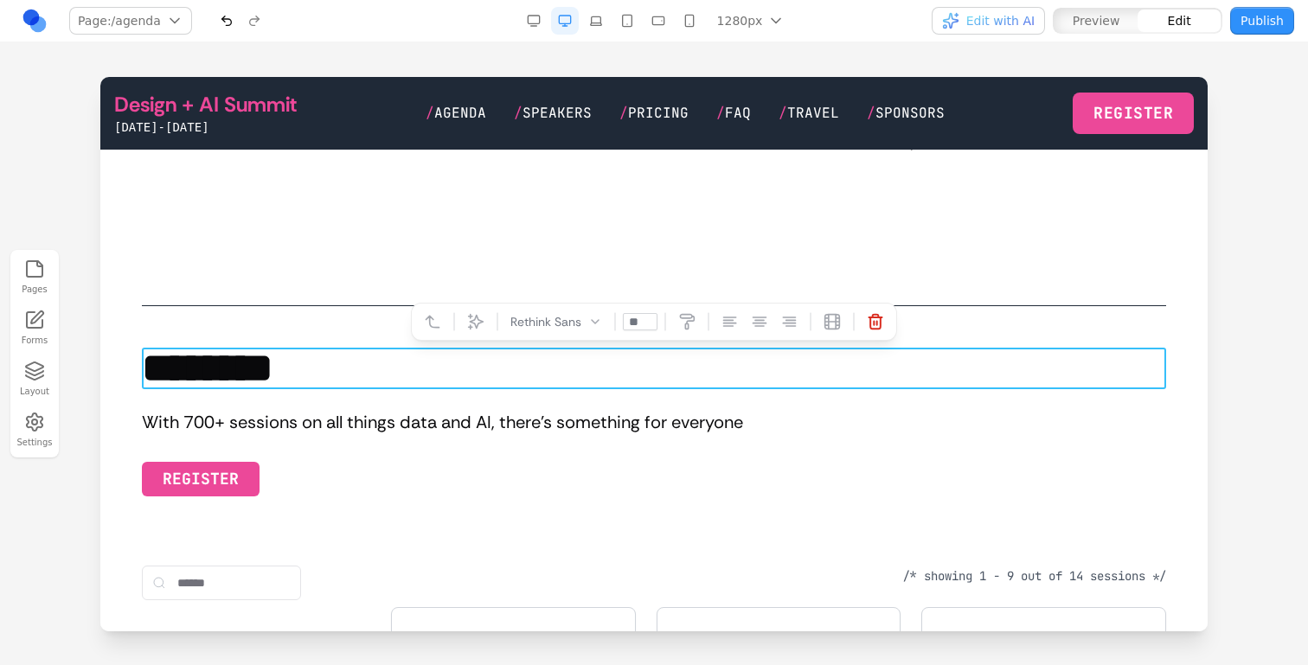
click at [310, 369] on h2 "********" at bounding box center [654, 369] width 1024 height 42
click at [681, 334] on button at bounding box center [687, 322] width 28 height 28
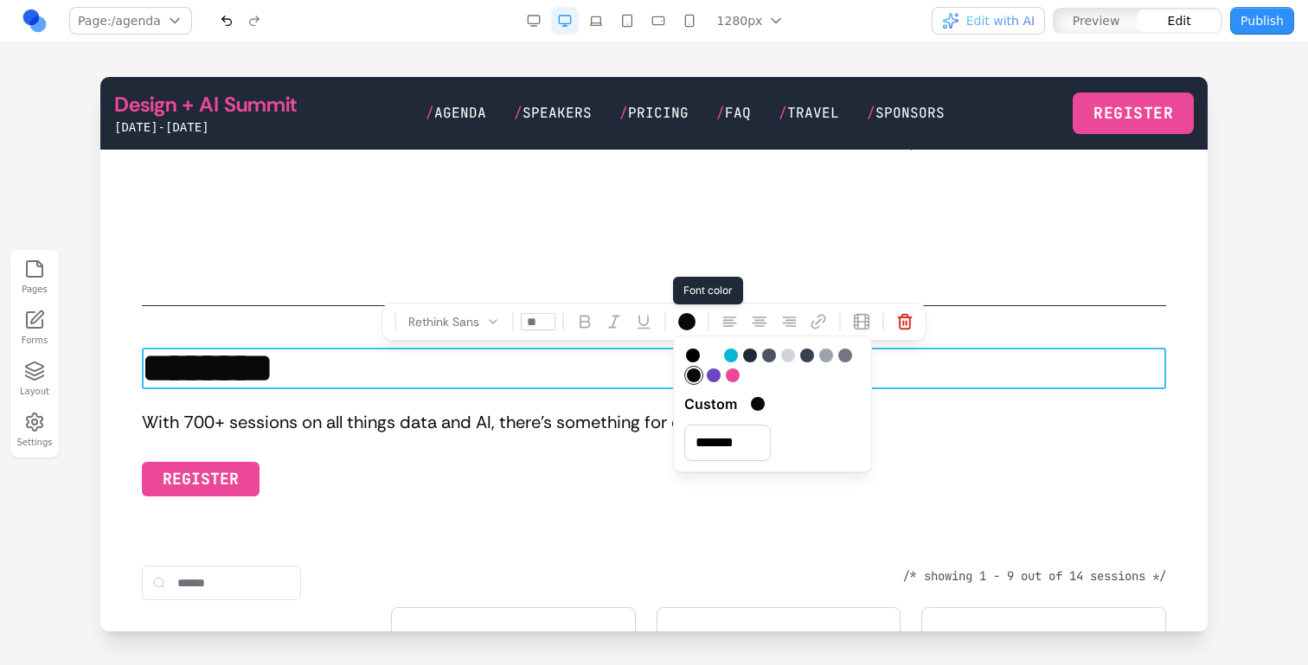
click at [713, 376] on div at bounding box center [714, 376] width 14 height 14
type input "*******"
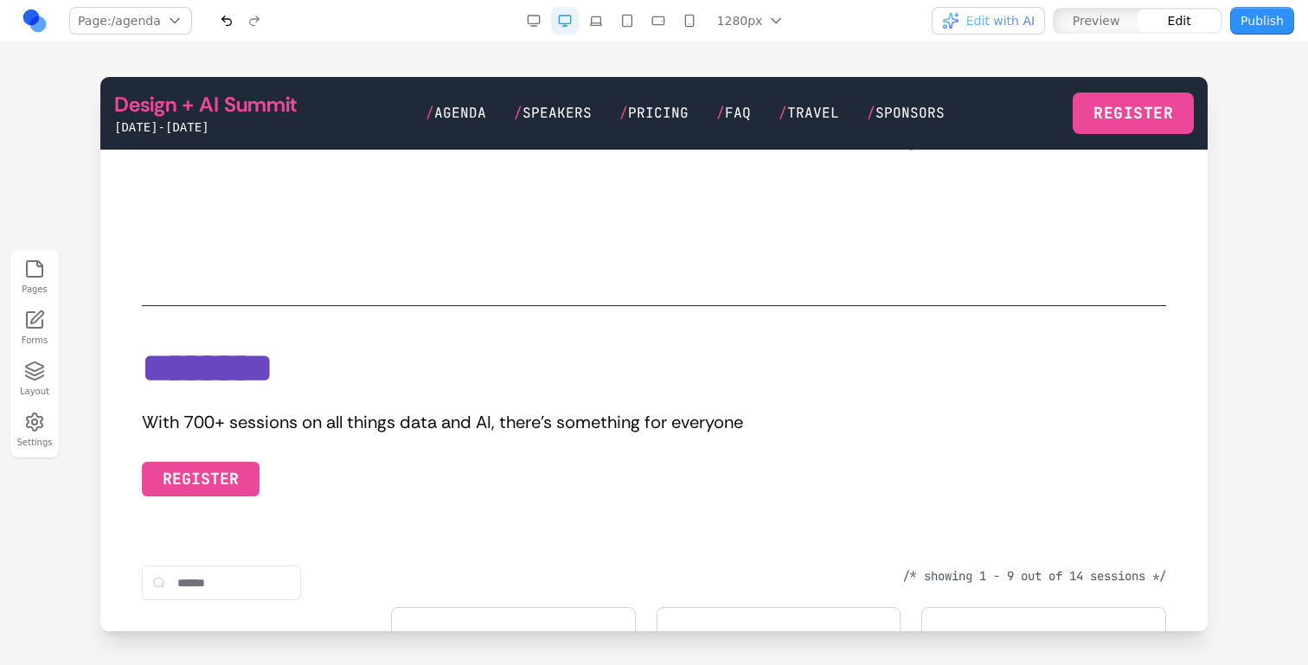
click at [581, 437] on div "******** With 700+ sessions on all things data and AI, there's something for ev…" at bounding box center [654, 436] width 1024 height 177
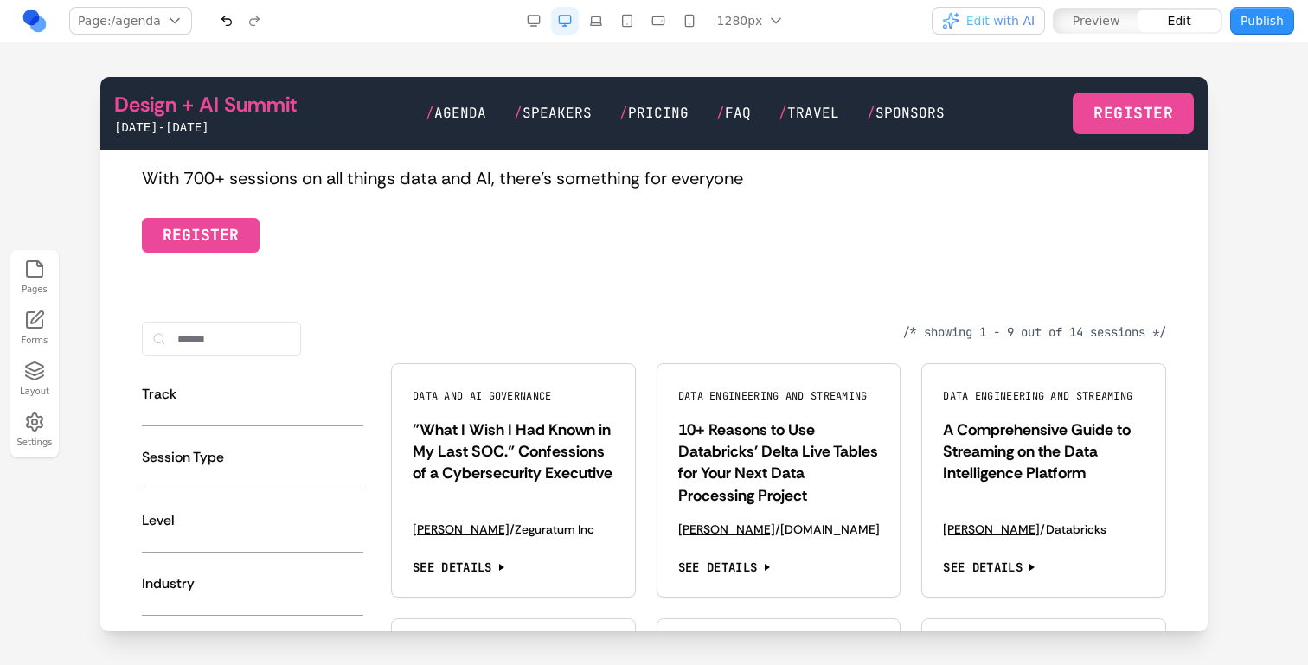
scroll to position [1073, 0]
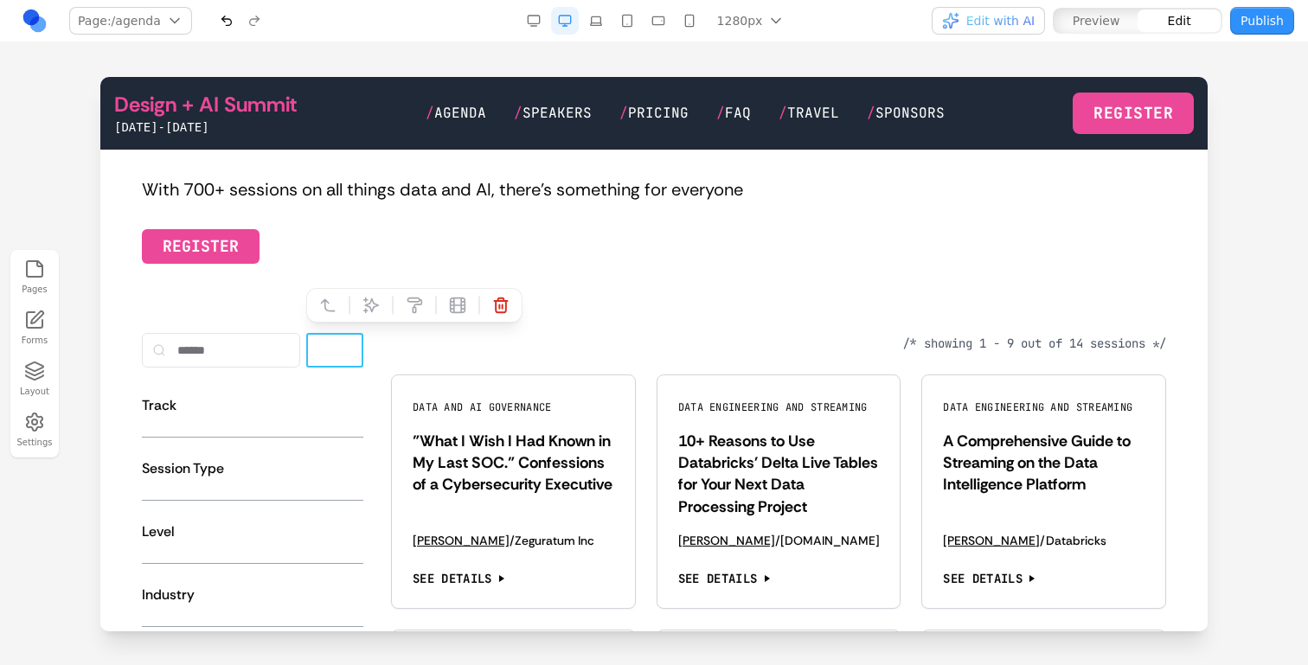
click at [323, 343] on button "****" at bounding box center [335, 350] width 57 height 35
click at [372, 300] on icon at bounding box center [371, 305] width 15 height 15
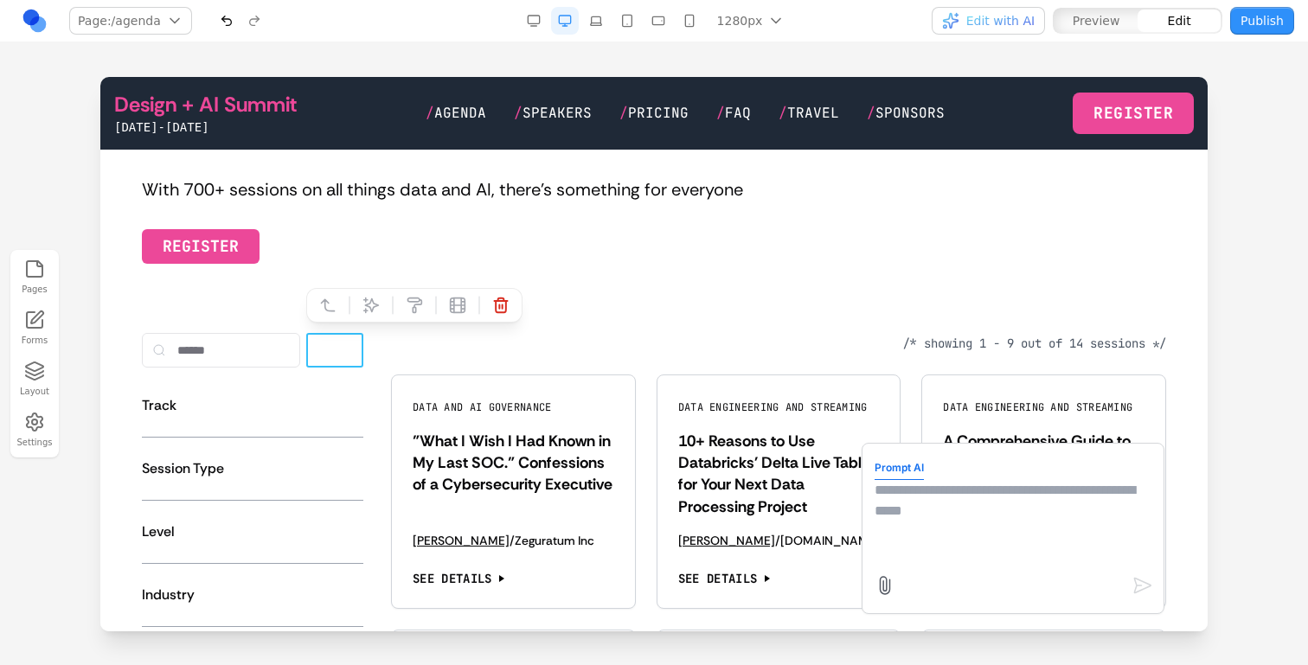
click at [914, 508] on textarea at bounding box center [1013, 523] width 277 height 87
type textarea "**********"
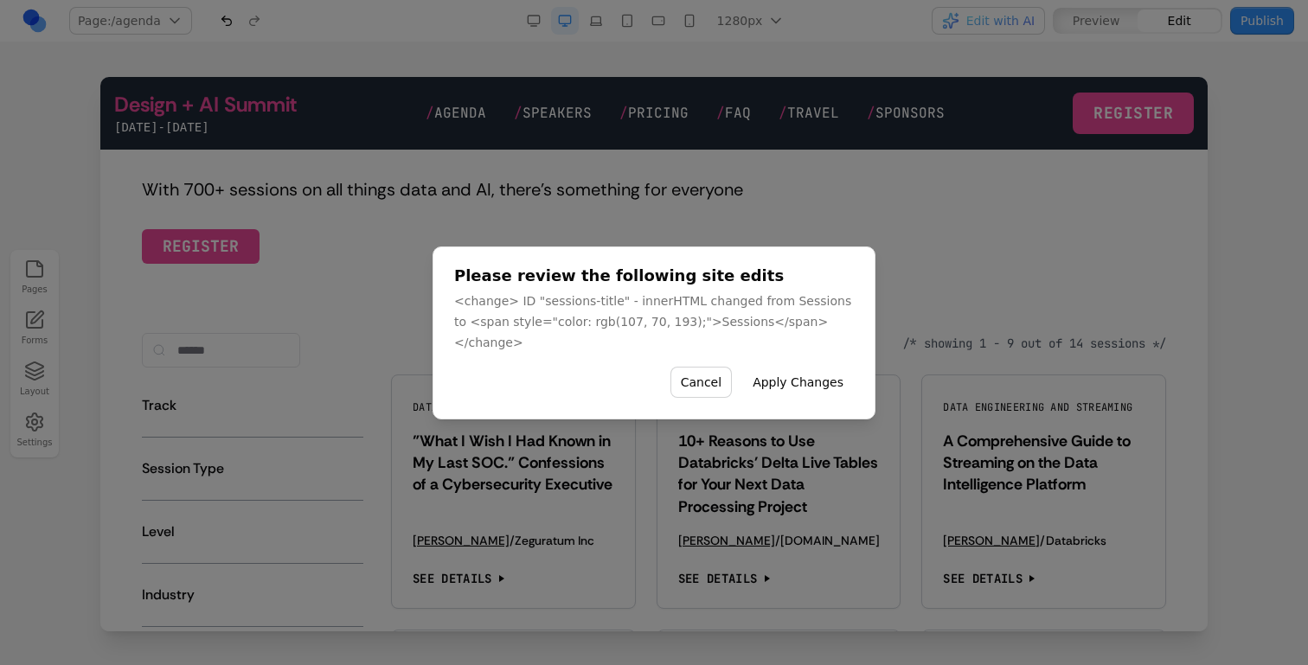
click at [773, 367] on button "Apply Changes" at bounding box center [798, 382] width 112 height 31
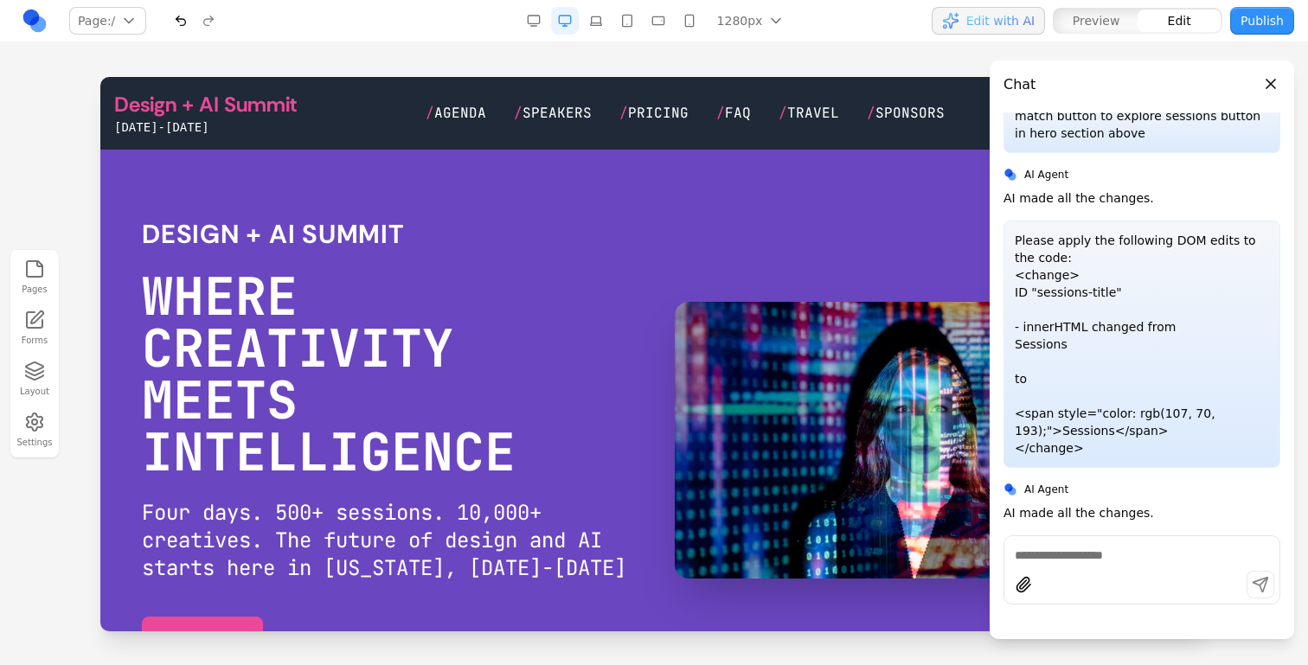
scroll to position [0, 0]
click at [453, 120] on span "Agenda" at bounding box center [460, 113] width 52 height 18
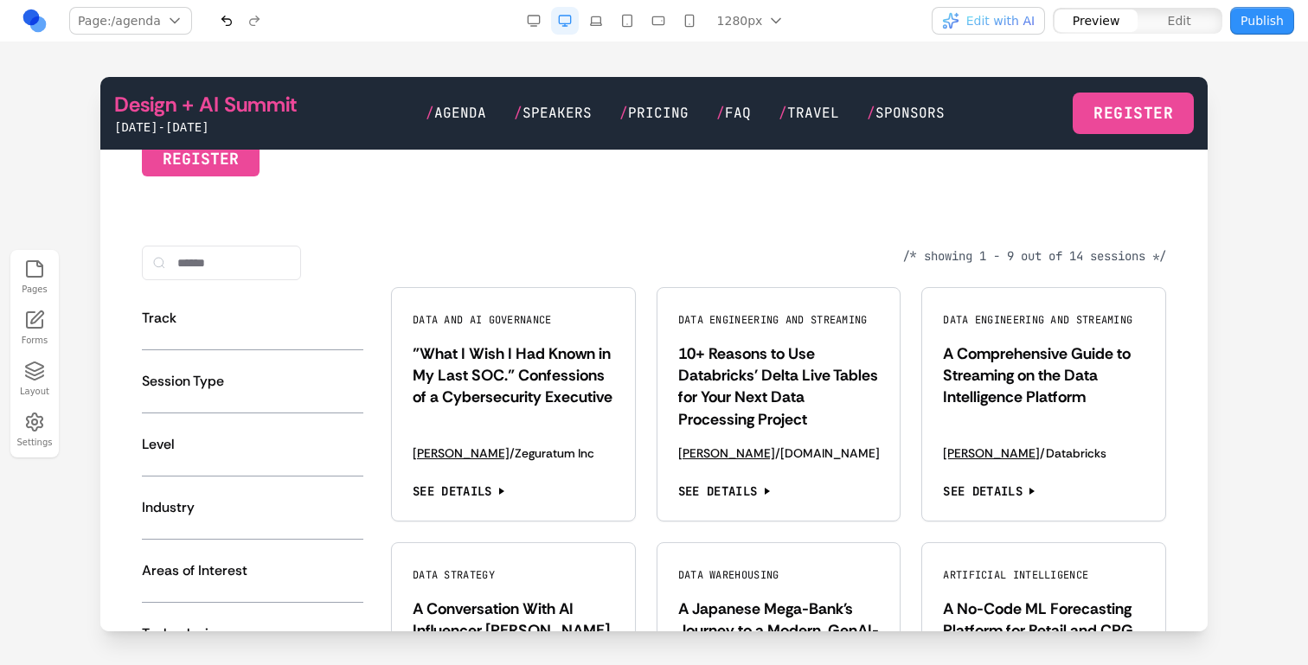
scroll to position [1151, 0]
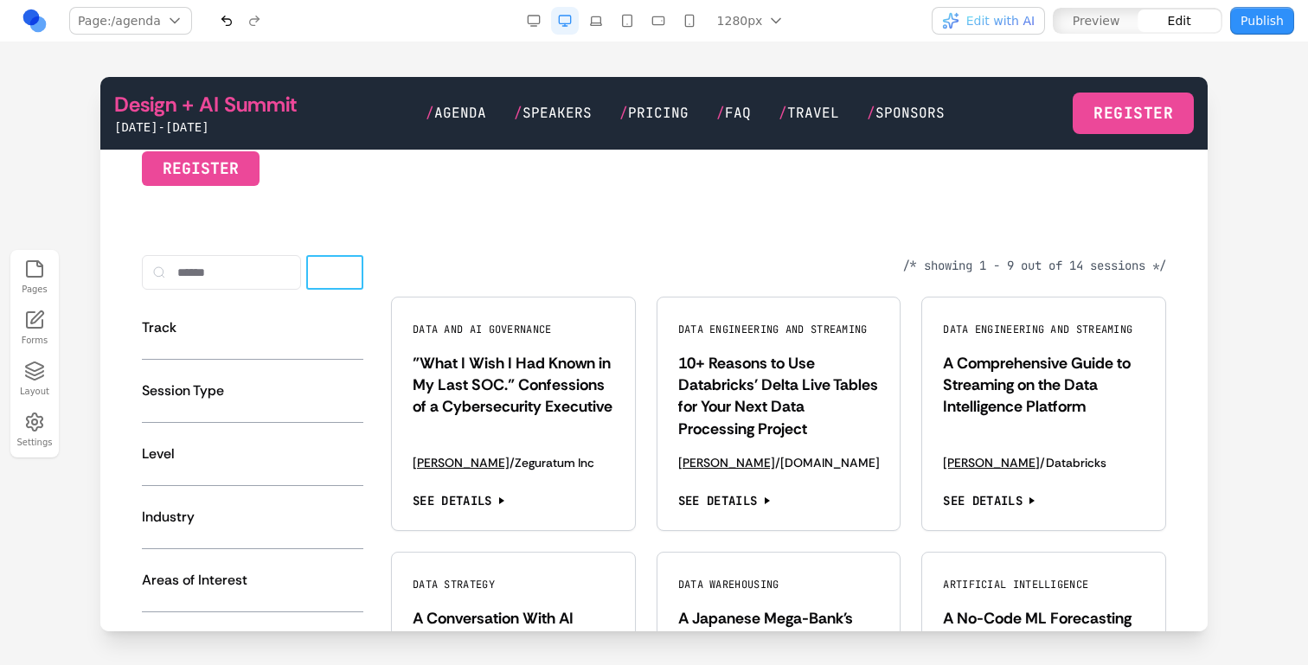
click at [339, 263] on button "Find" at bounding box center [335, 272] width 55 height 35
click at [361, 227] on button at bounding box center [371, 228] width 28 height 28
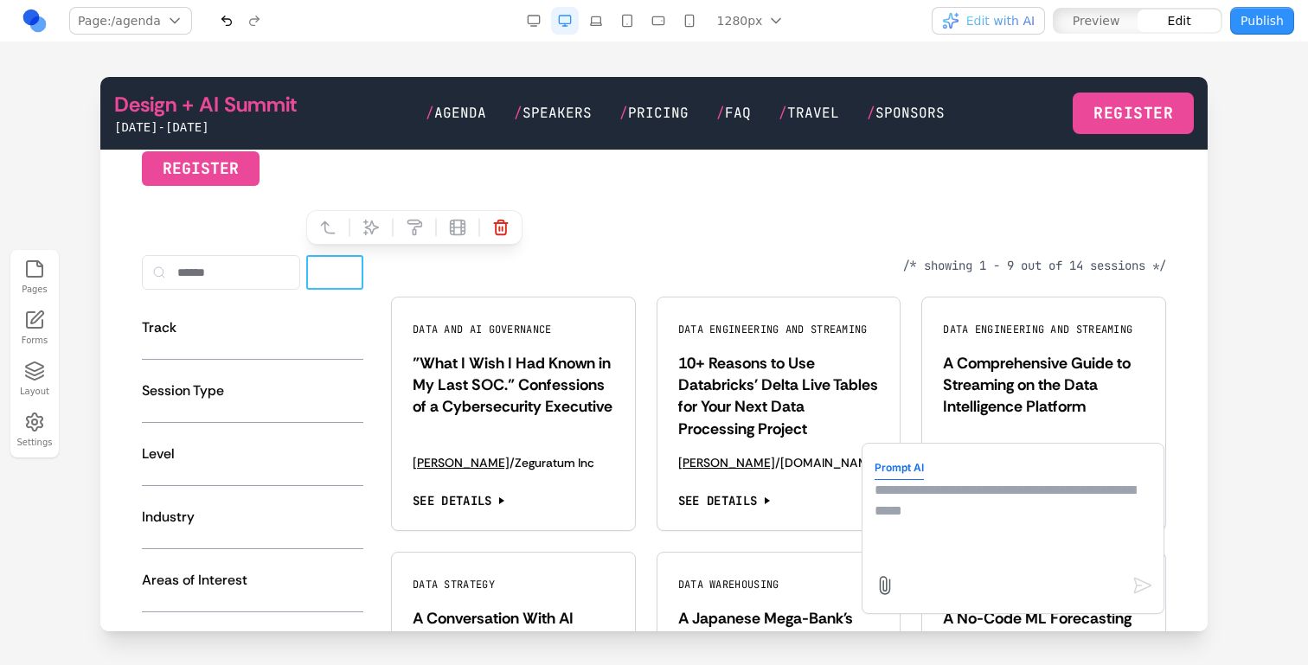
click at [908, 512] on textarea at bounding box center [1013, 523] width 277 height 87
type textarea "**********"
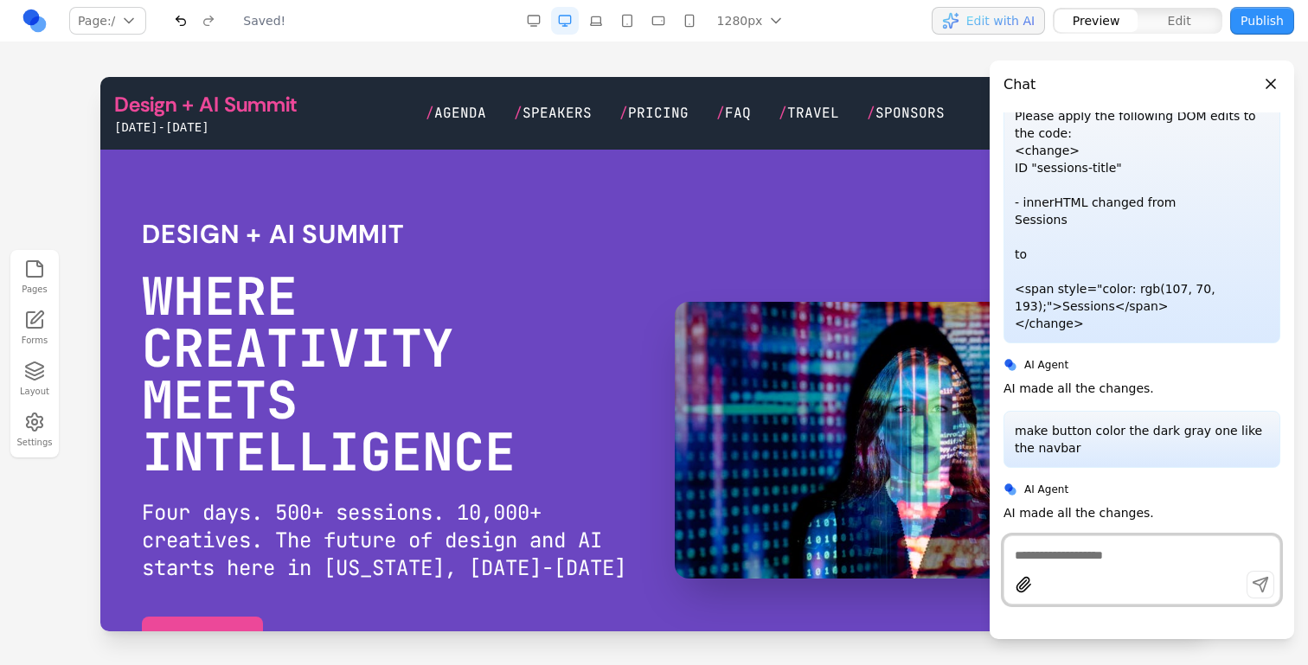
scroll to position [0, 0]
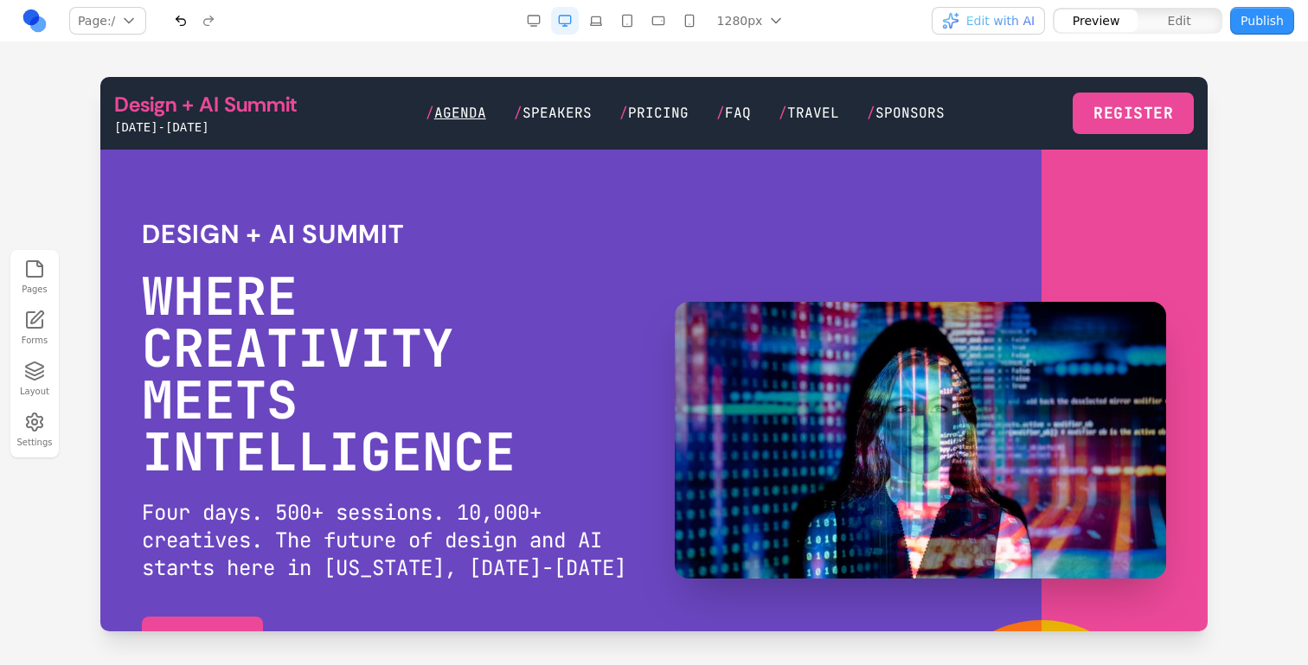
click at [485, 104] on span "Agenda" at bounding box center [460, 113] width 52 height 18
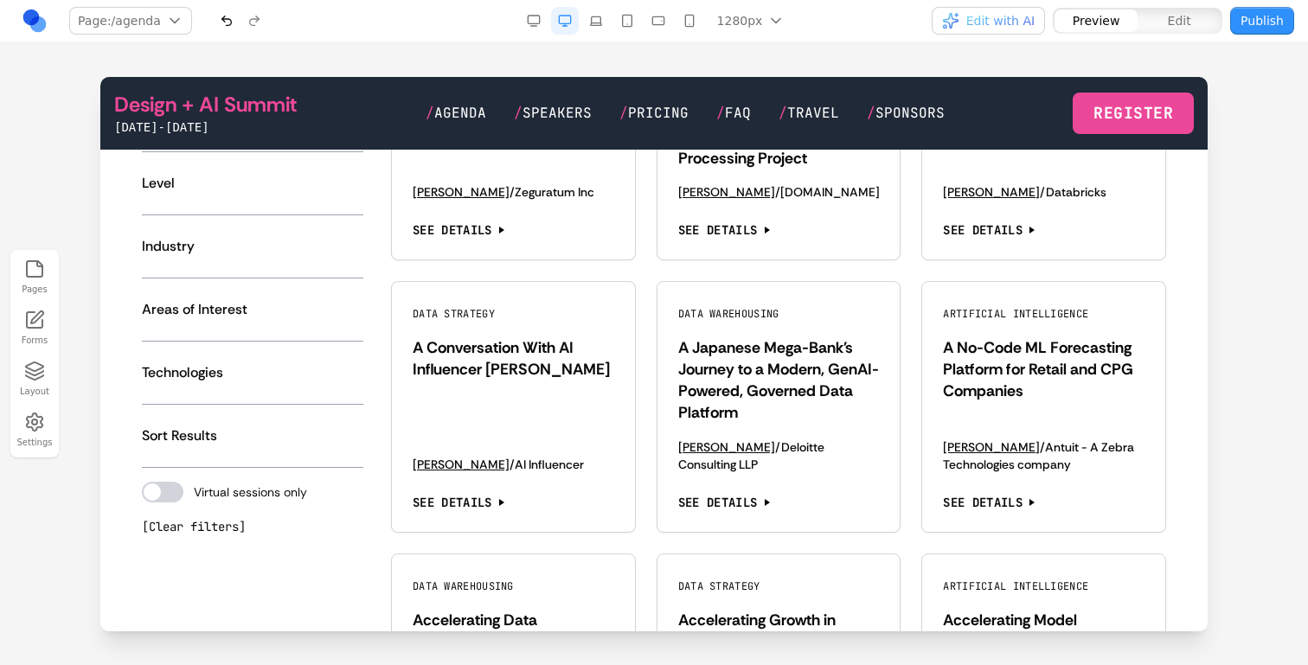
scroll to position [1419, 0]
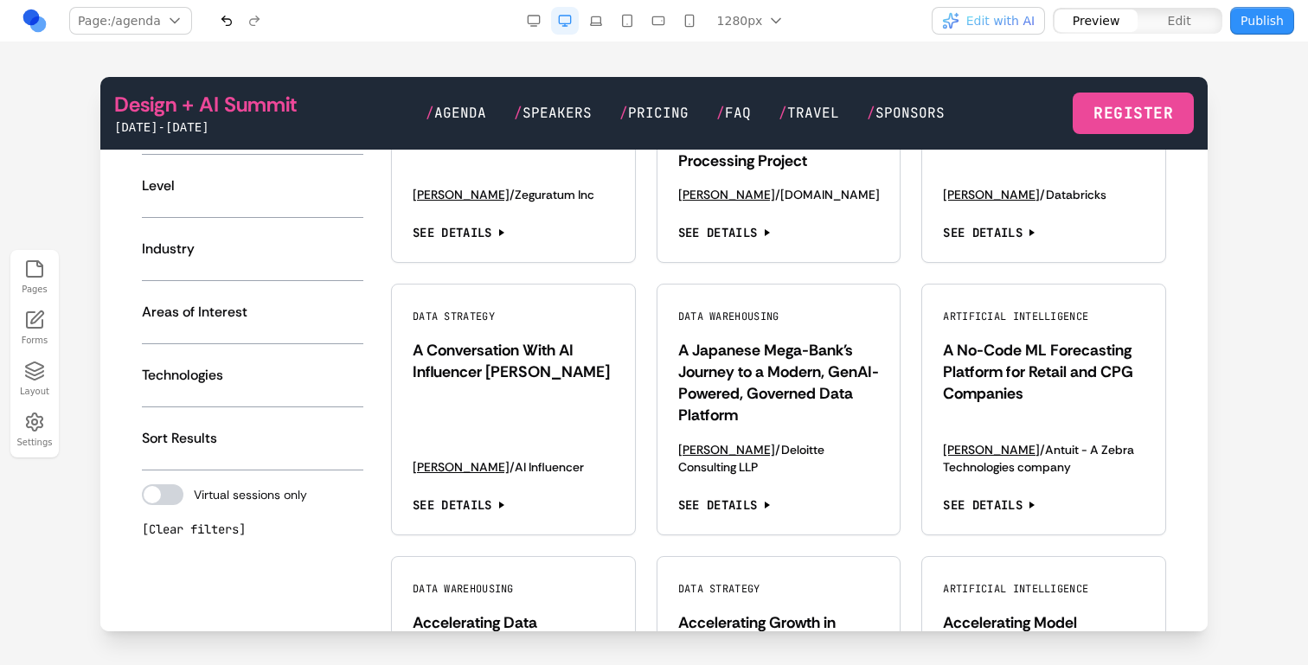
click at [177, 490] on div at bounding box center [163, 495] width 42 height 21
click at [207, 428] on button "Sort Results" at bounding box center [252, 438] width 221 height 35
click at [212, 379] on button "Technologies" at bounding box center [252, 375] width 221 height 35
click at [217, 307] on button "Areas of Interest" at bounding box center [252, 312] width 221 height 35
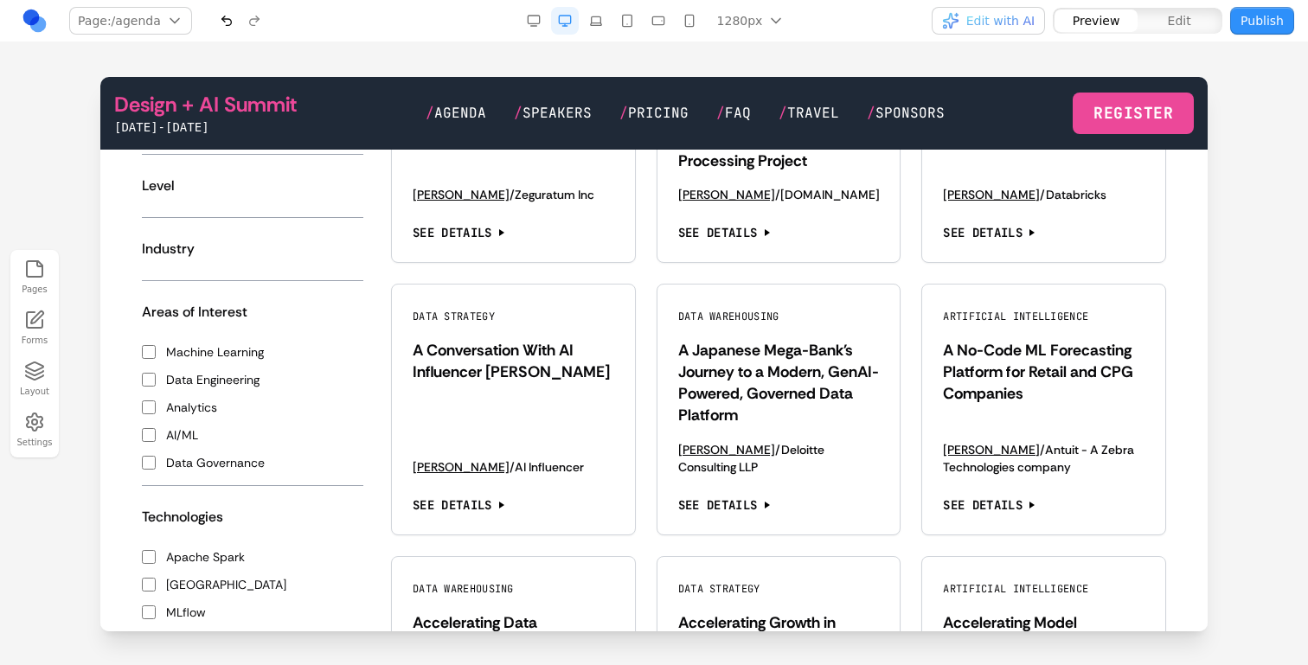
click at [222, 237] on button "Industry" at bounding box center [252, 249] width 221 height 35
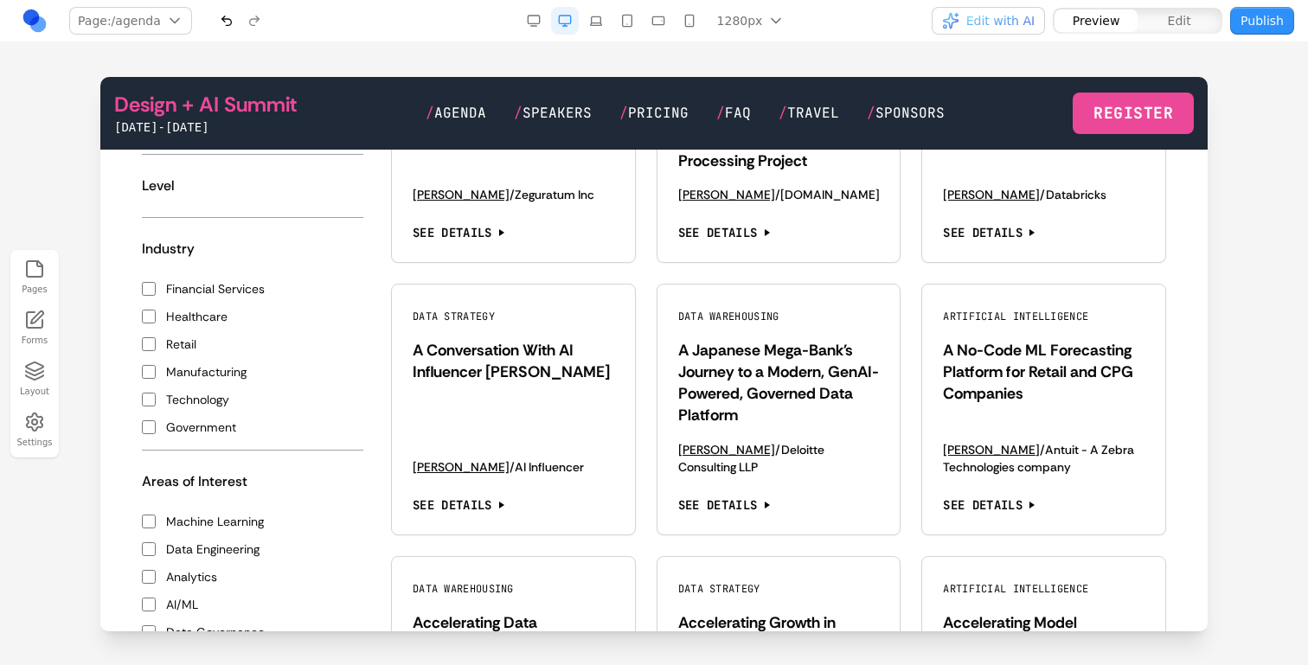
scroll to position [1364, 0]
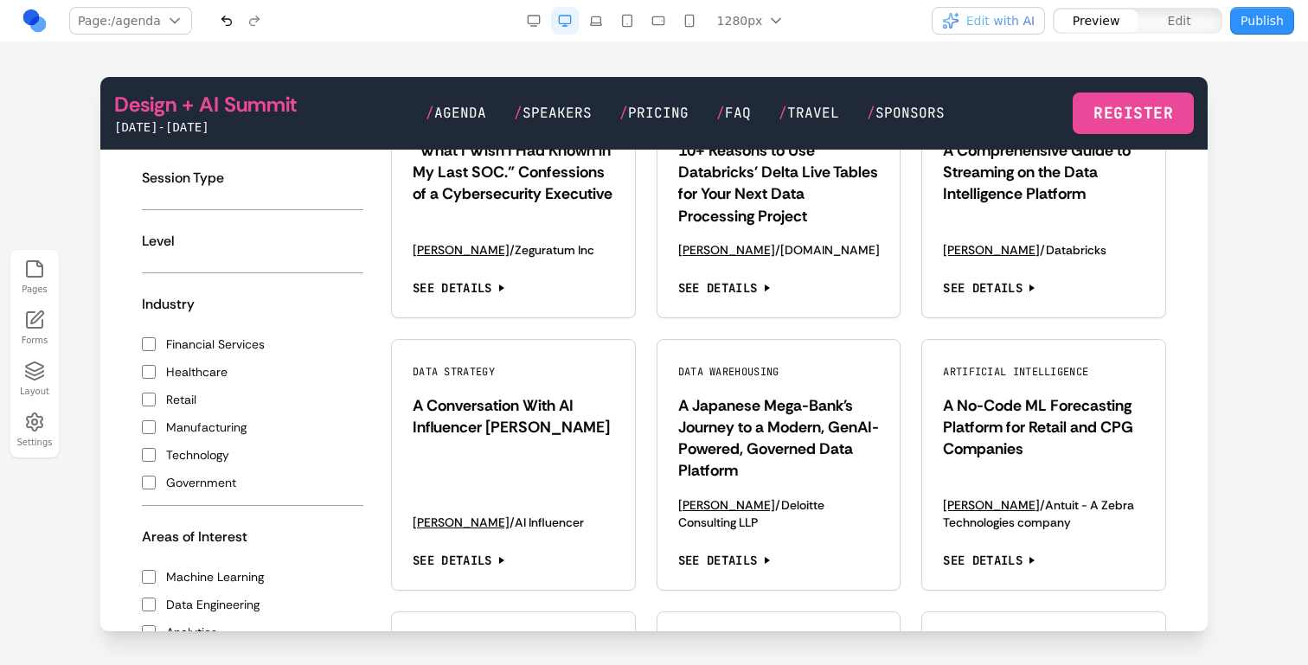
click at [224, 238] on button "Level" at bounding box center [252, 241] width 221 height 35
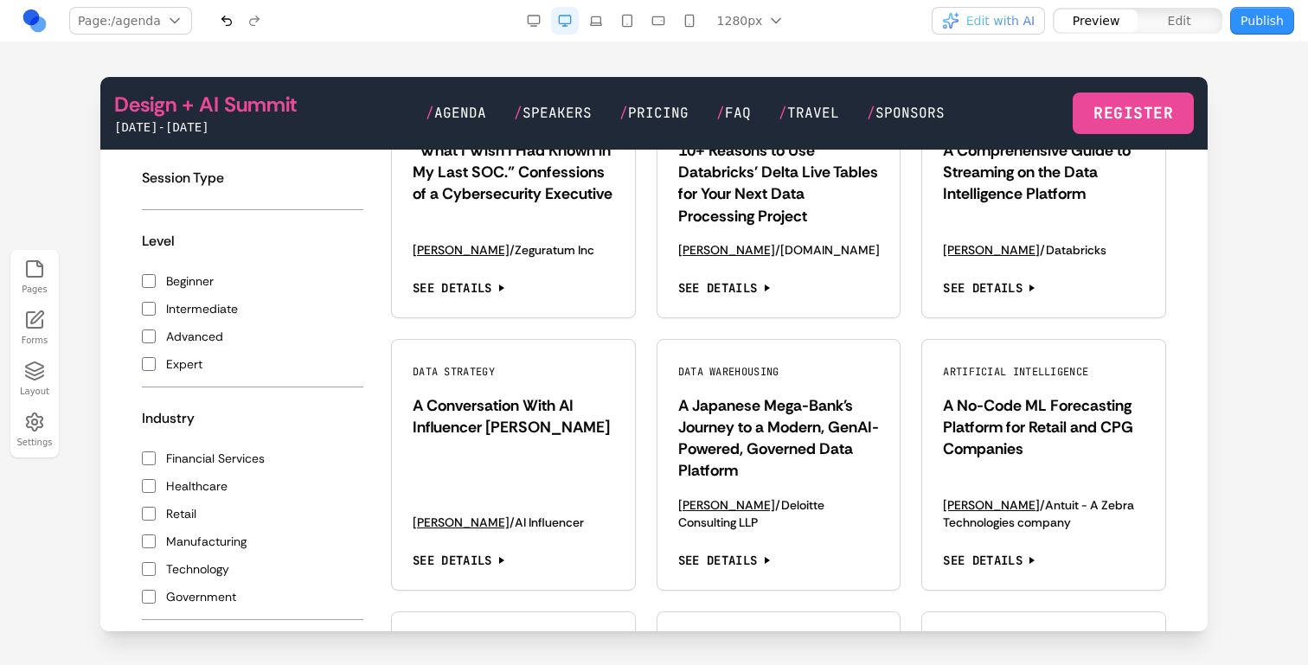
click at [233, 185] on button "Session Type" at bounding box center [252, 178] width 221 height 35
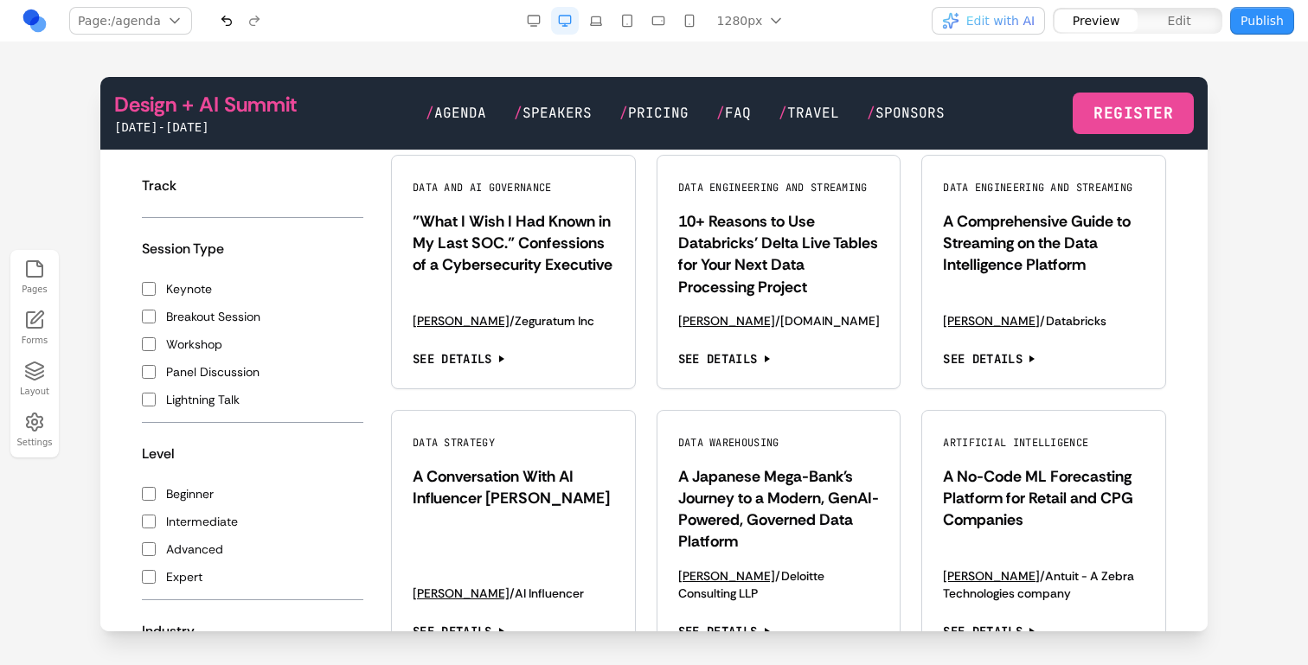
click at [233, 186] on button "Track" at bounding box center [252, 186] width 221 height 35
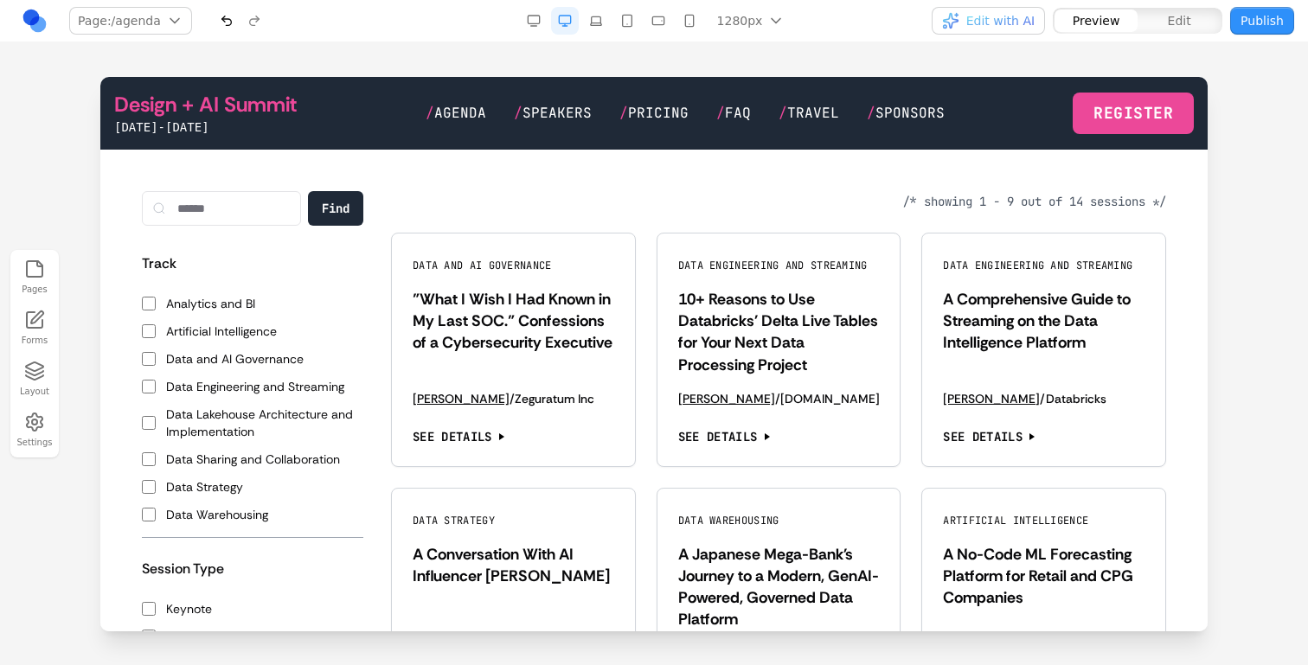
scroll to position [1213, 0]
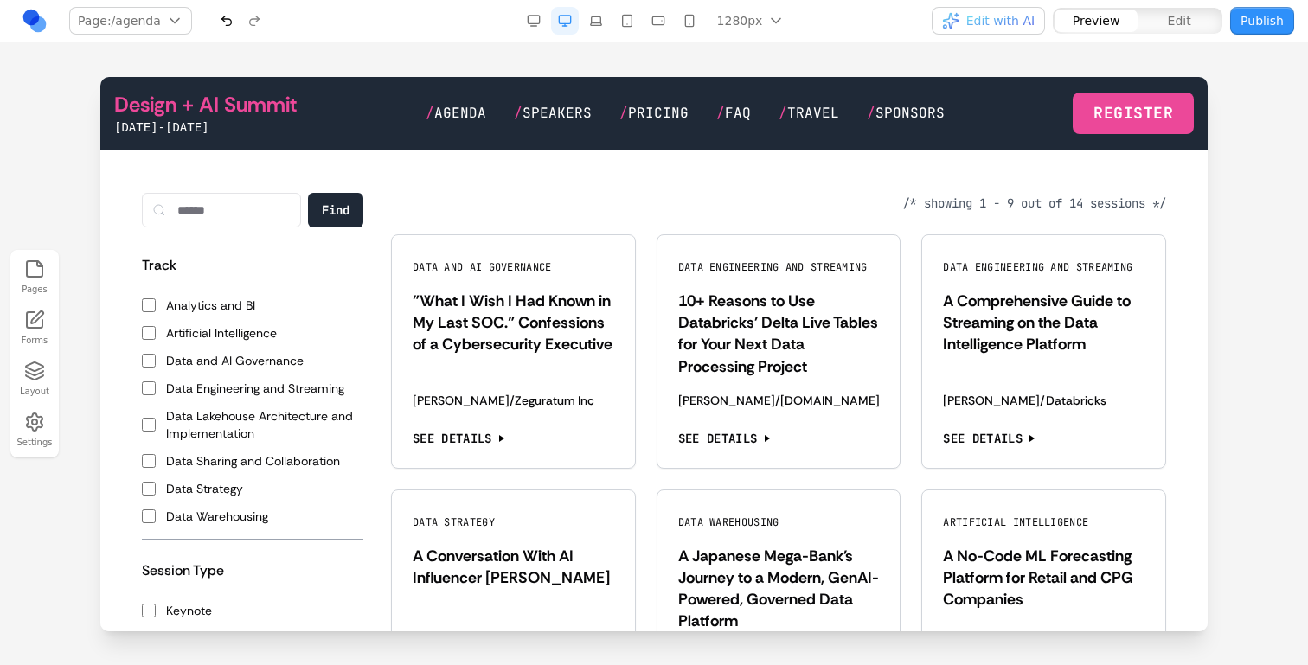
click at [216, 278] on button "Track" at bounding box center [252, 265] width 221 height 35
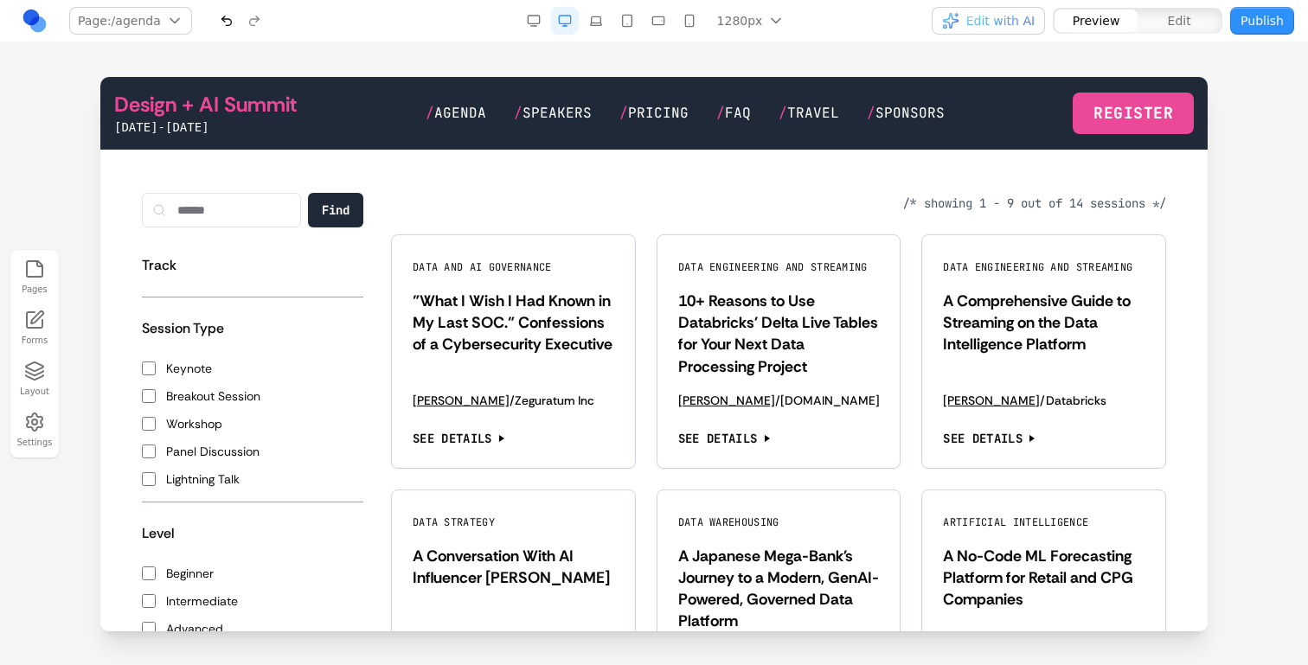
click at [216, 286] on div "Track Analytics and BI Artificial Intelligence Data and AI Governance Data Engi…" at bounding box center [252, 272] width 221 height 49
click at [216, 294] on div "Track Analytics and BI Artificial Intelligence Data and AI Governance Data Engi…" at bounding box center [252, 272] width 221 height 49
click at [216, 313] on button "Session Type" at bounding box center [252, 328] width 221 height 35
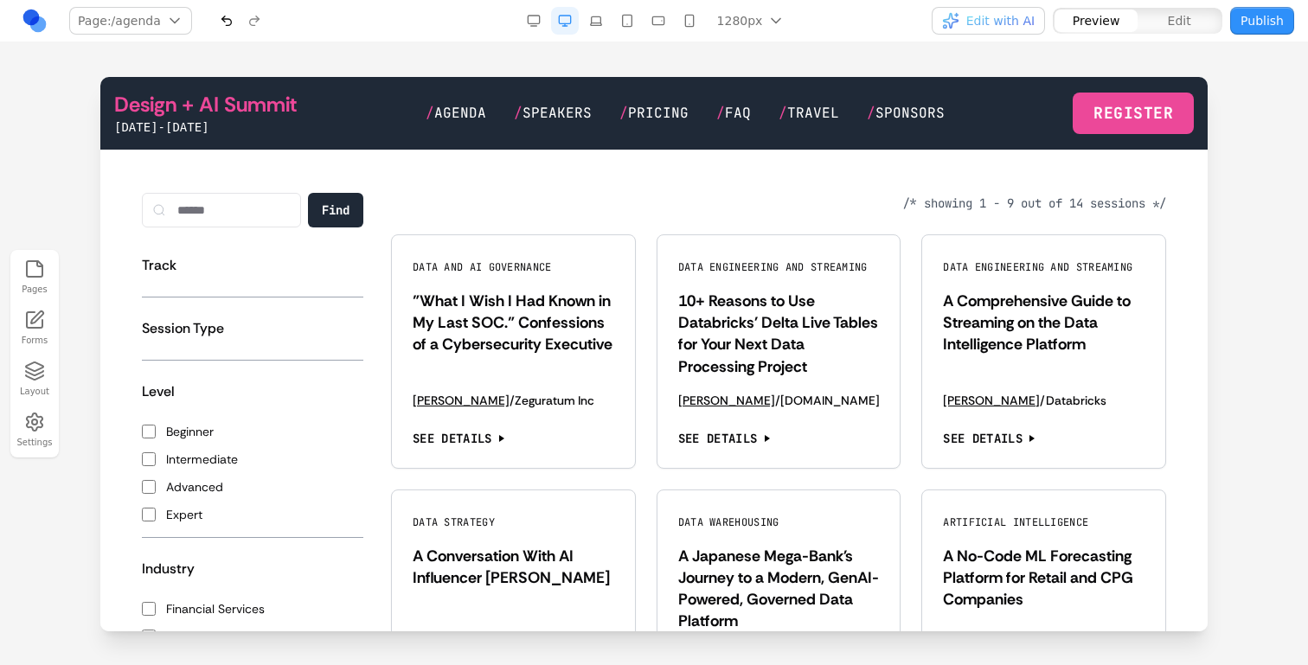
click at [209, 378] on button "Level" at bounding box center [252, 392] width 221 height 35
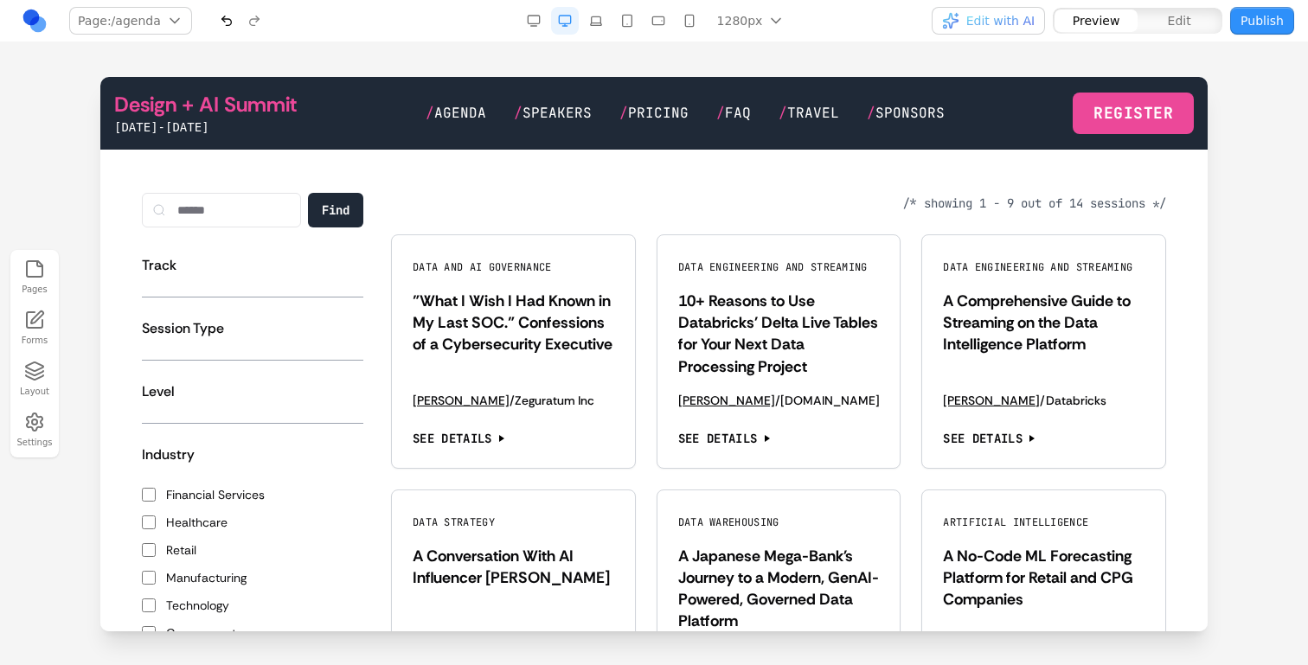
click at [209, 453] on button "Industry" at bounding box center [252, 455] width 221 height 35
click at [198, 525] on button "Areas of Interest" at bounding box center [252, 518] width 221 height 35
click at [202, 568] on button "Technologies" at bounding box center [252, 581] width 221 height 35
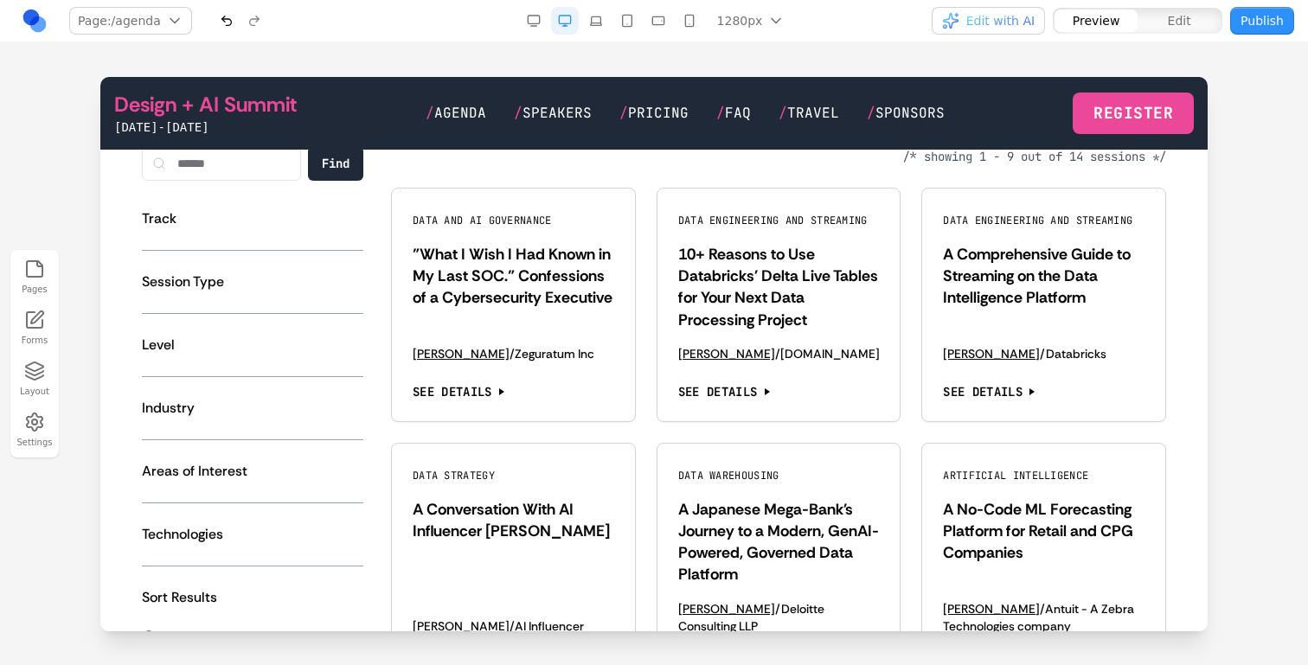
scroll to position [1433, 0]
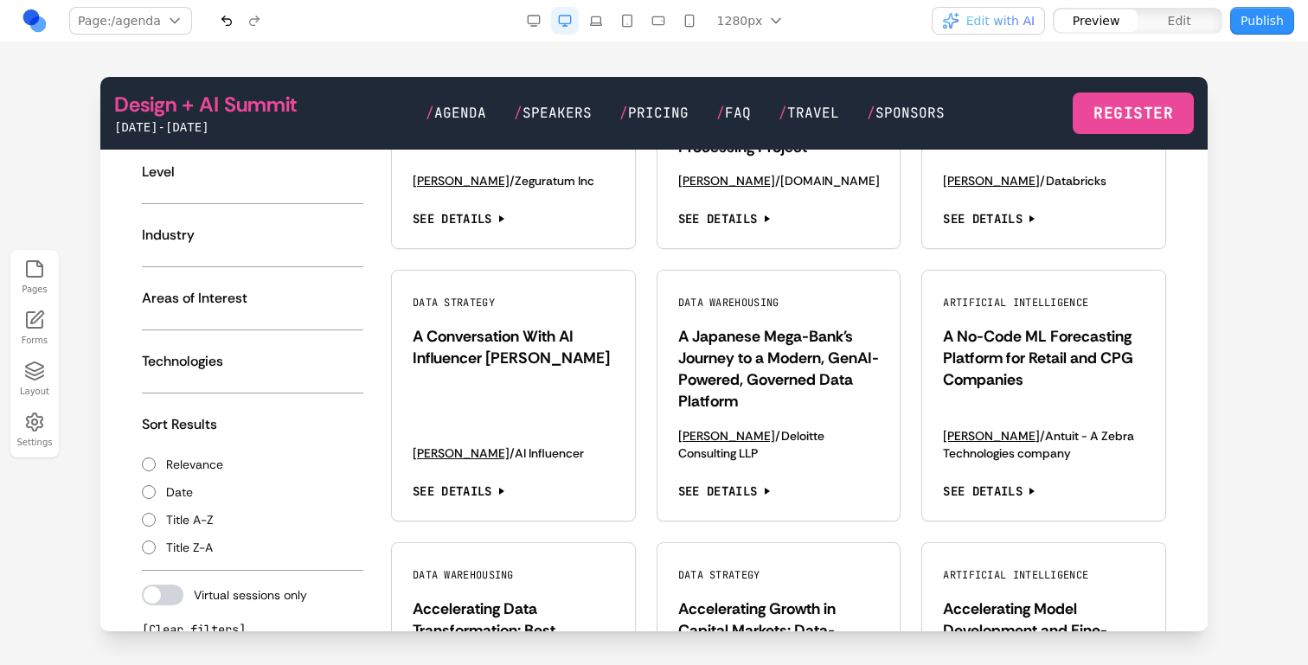
click at [248, 406] on div "Find Track Analytics and BI Artificial Intelligence Data and AI Governance Data…" at bounding box center [252, 306] width 221 height 667
click at [248, 413] on button "Sort Results" at bounding box center [252, 425] width 221 height 35
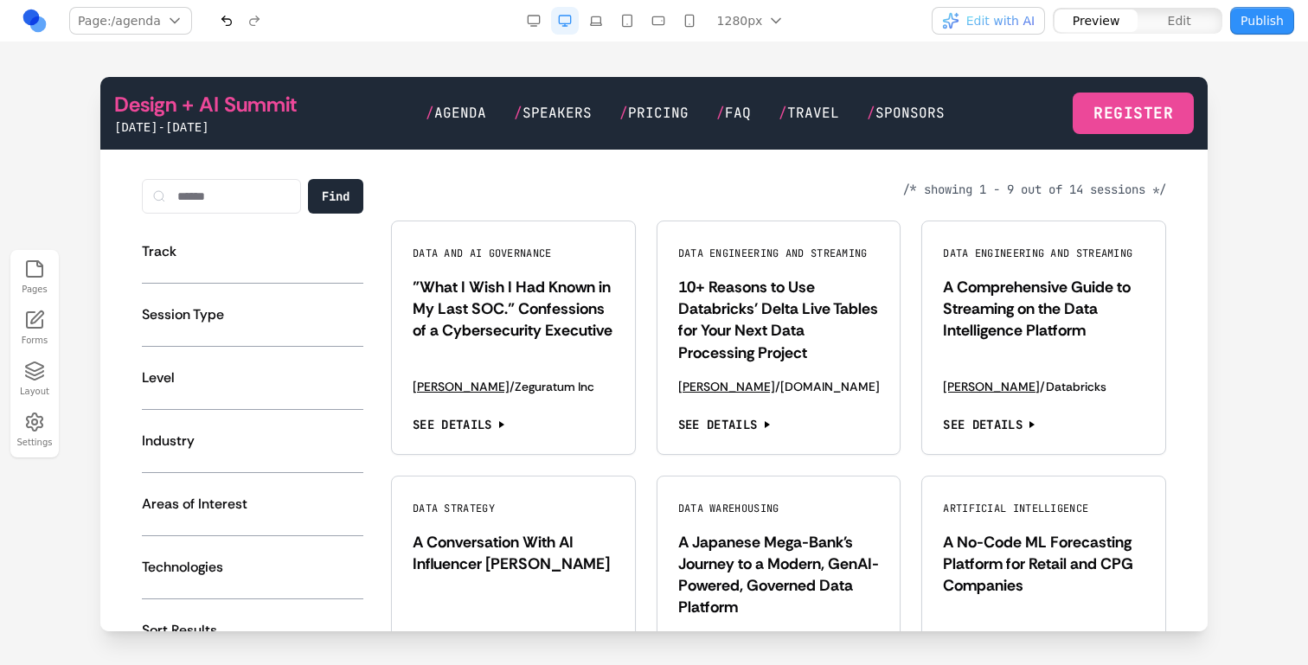
scroll to position [1203, 0]
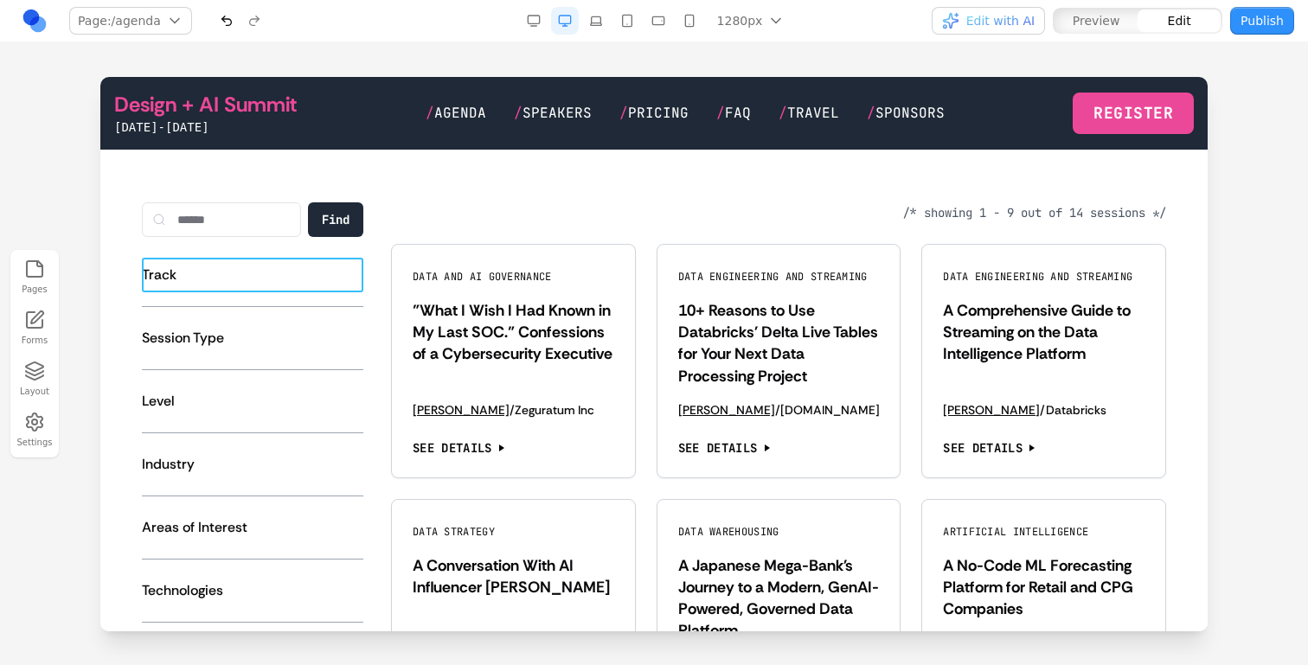
click at [283, 266] on button "Track" at bounding box center [252, 275] width 221 height 35
click at [176, 229] on button at bounding box center [164, 230] width 28 height 28
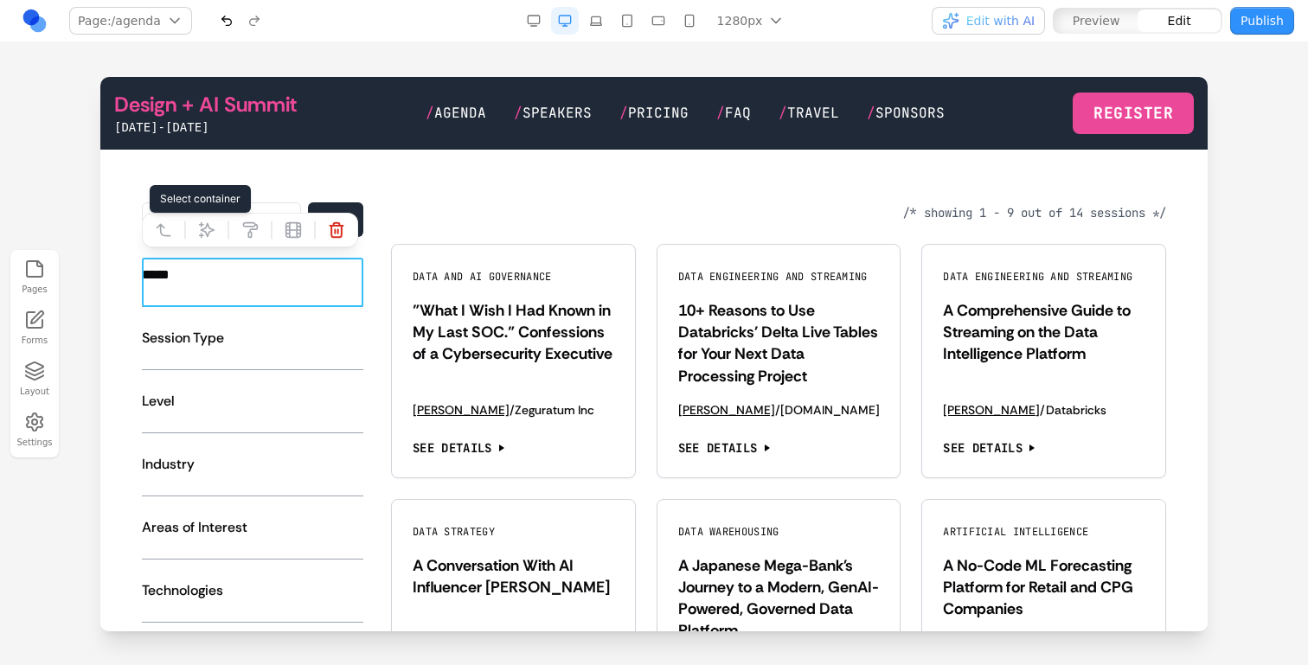
click at [175, 229] on button at bounding box center [164, 230] width 28 height 28
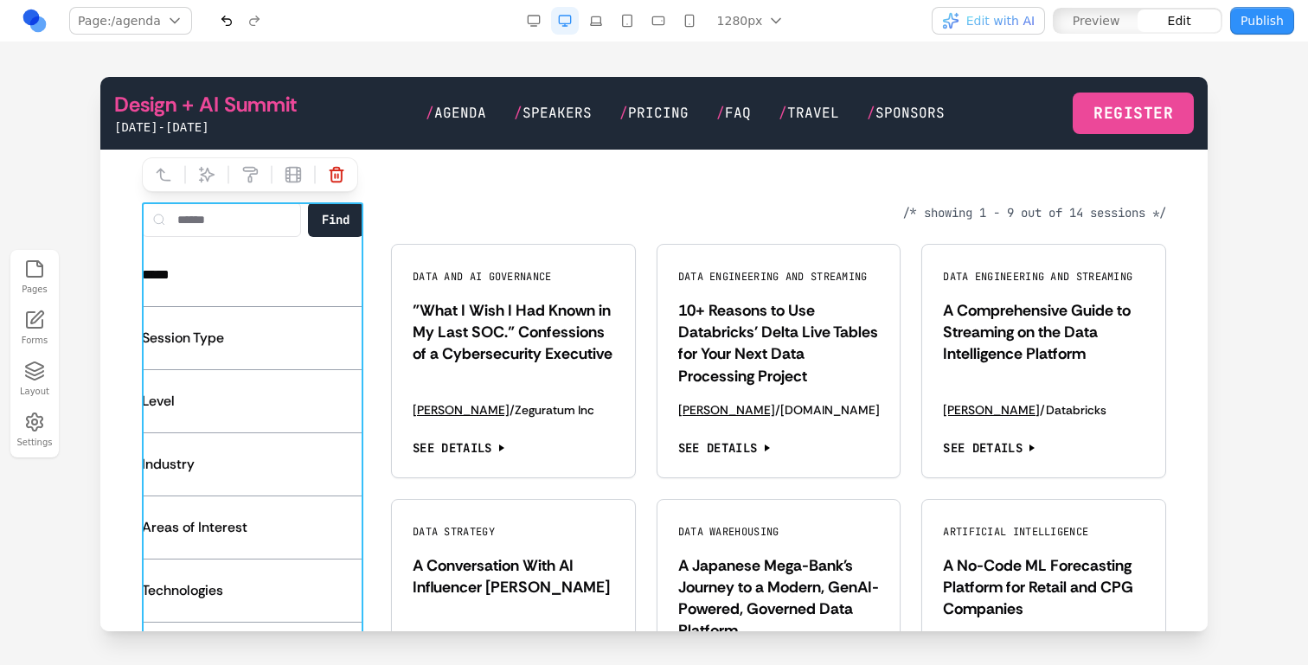
click at [217, 176] on button at bounding box center [207, 175] width 28 height 28
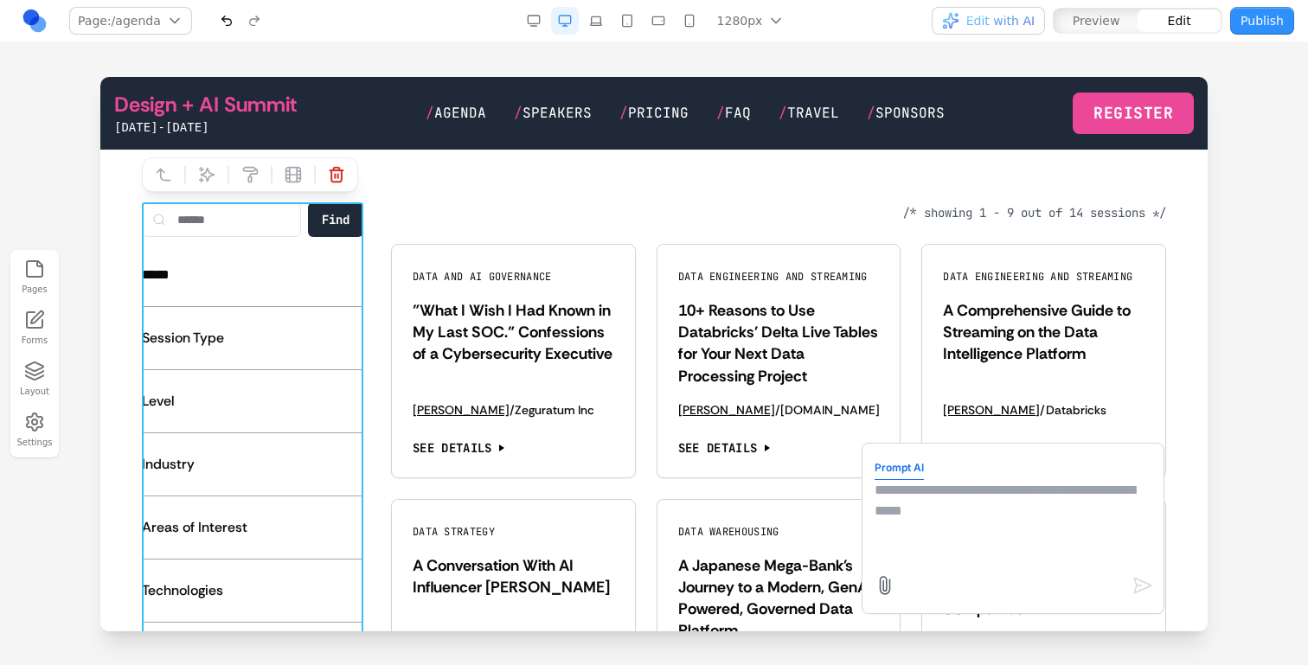
click at [925, 521] on textarea at bounding box center [1013, 523] width 277 height 87
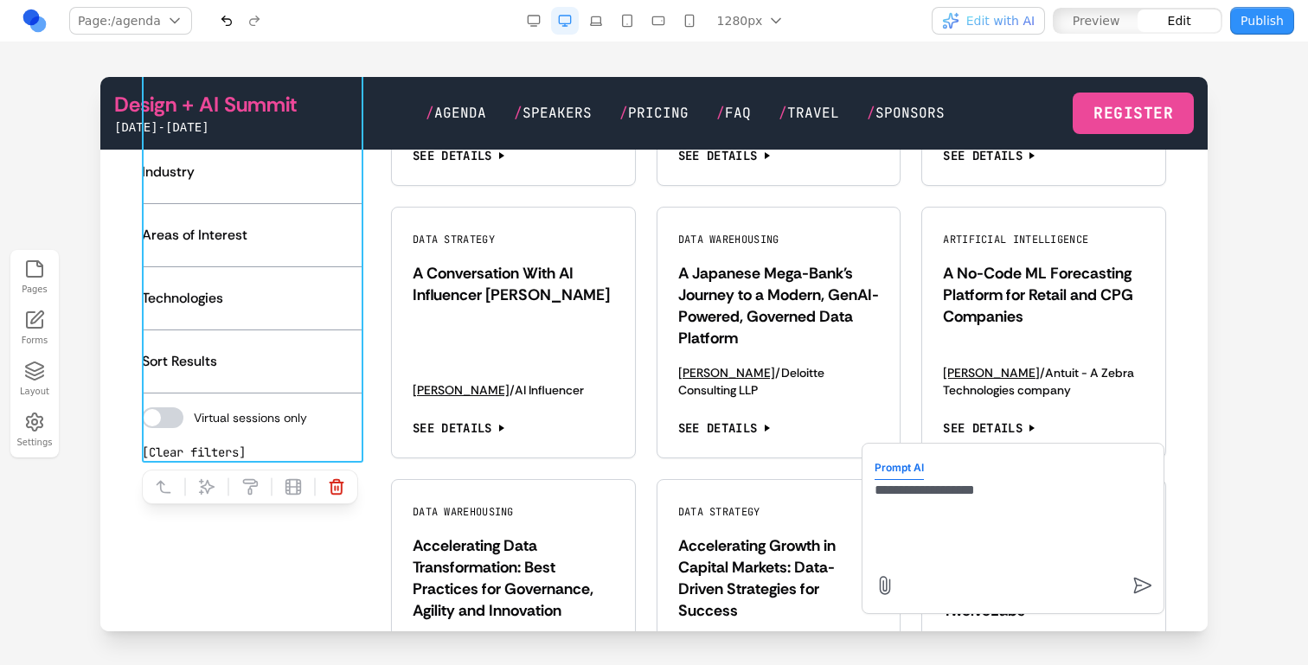
scroll to position [1505, 0]
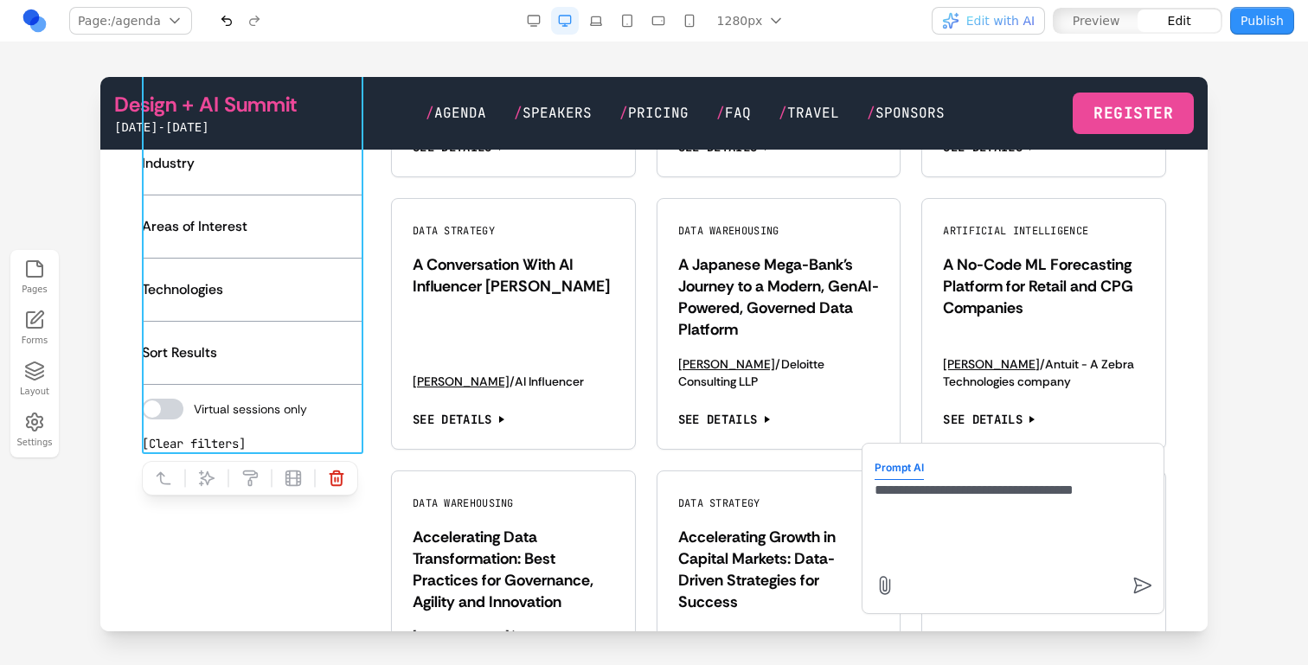
click at [1000, 16] on span "Edit with AI" at bounding box center [1000, 20] width 68 height 17
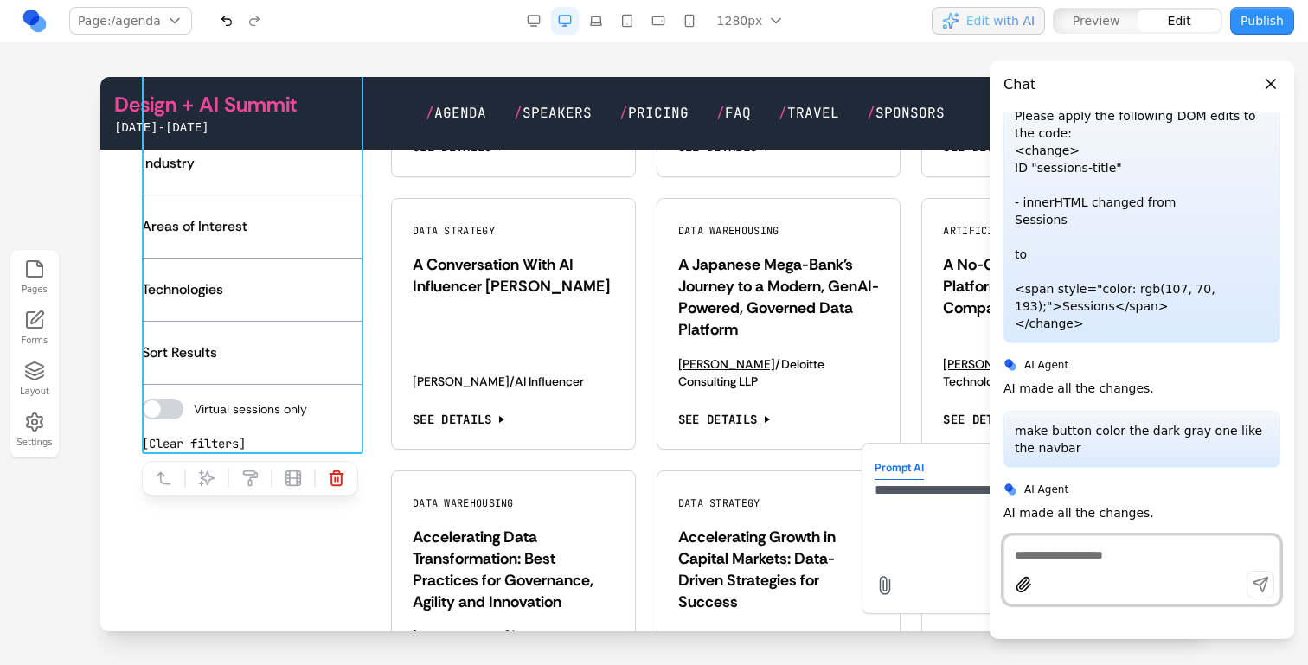
click at [1000, 16] on span "Edit with AI" at bounding box center [1000, 20] width 68 height 17
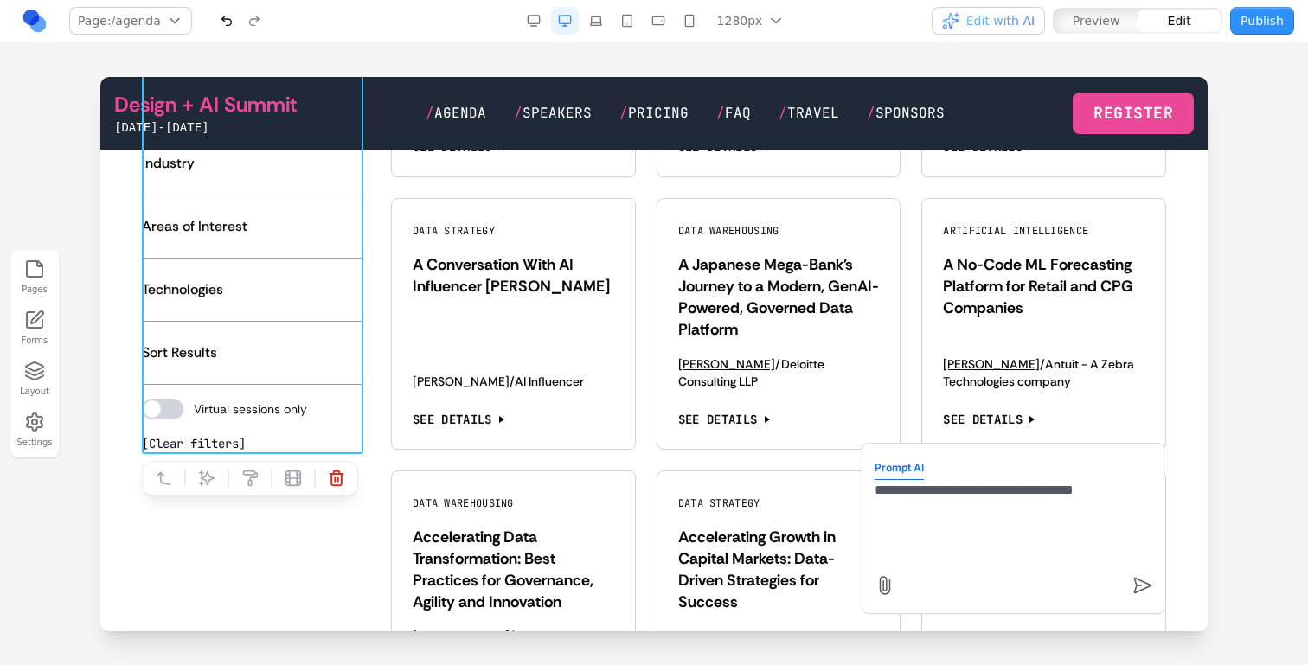
click at [1140, 492] on textarea "**********" at bounding box center [1013, 523] width 277 height 87
type textarea "**********"
click at [382, 107] on div "Design + AI Summit June 15-18, 2026 / Agenda / Speakers / Pricing / FAQ / Trave…" at bounding box center [654, 113] width 1080 height 45
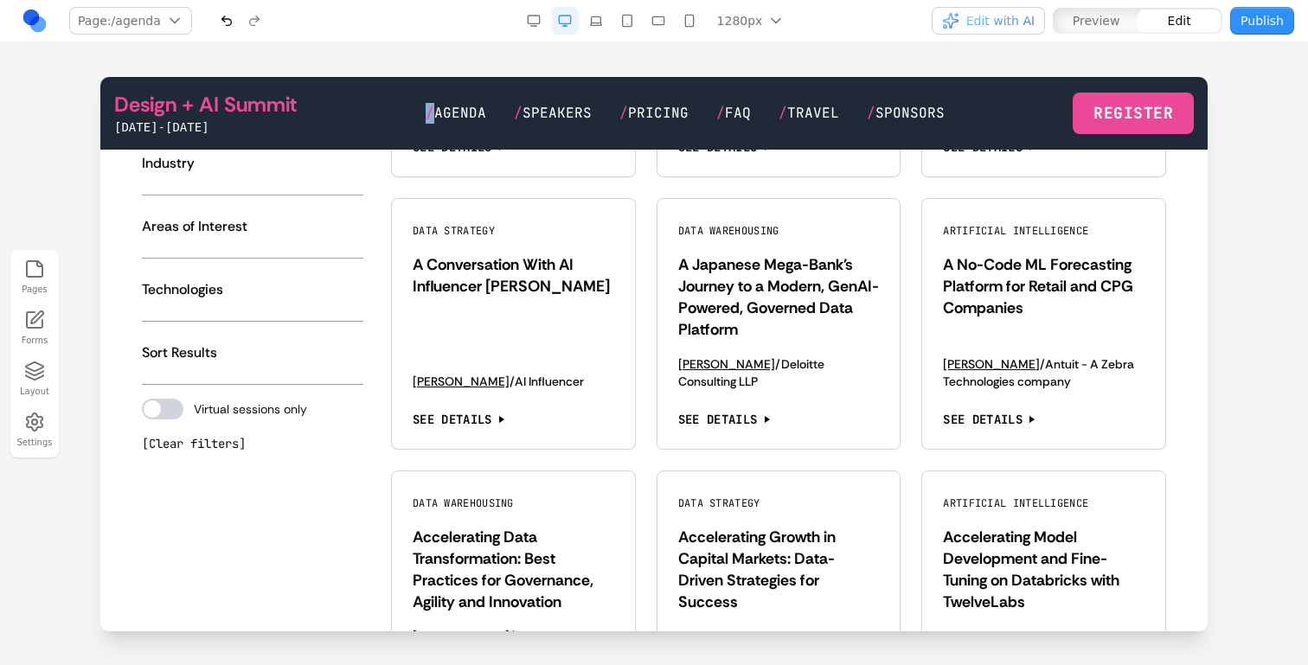
click at [382, 107] on div "Design + AI Summit June 15-18, 2026 / Agenda / Speakers / Pricing / FAQ / Trave…" at bounding box center [654, 113] width 1080 height 45
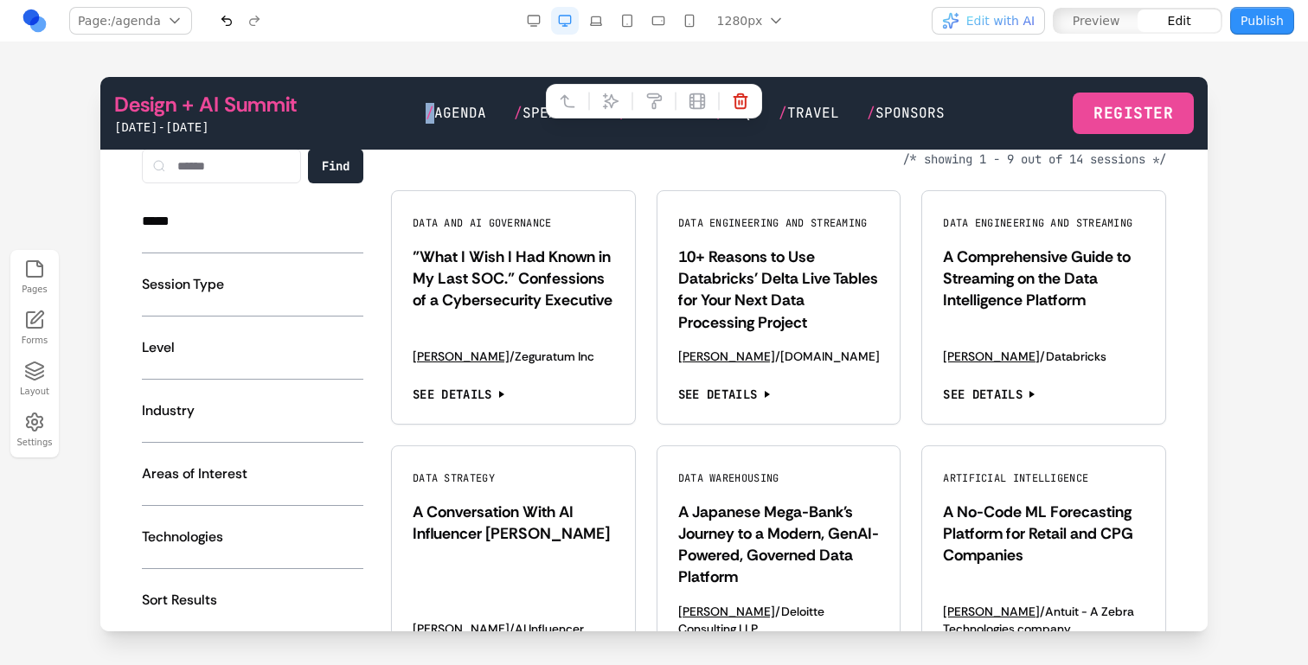
scroll to position [1182, 0]
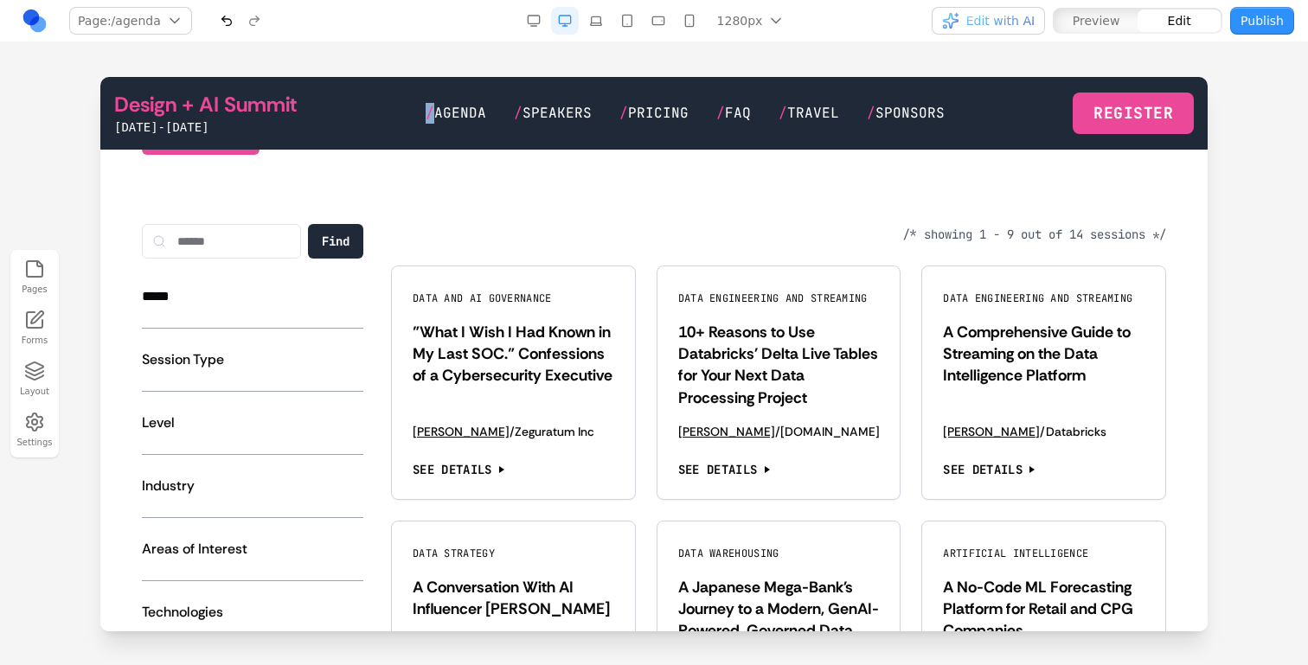
click at [344, 239] on button "Find" at bounding box center [335, 241] width 55 height 35
click at [343, 238] on button "****" at bounding box center [335, 241] width 57 height 35
click at [265, 413] on button "Level" at bounding box center [252, 423] width 221 height 35
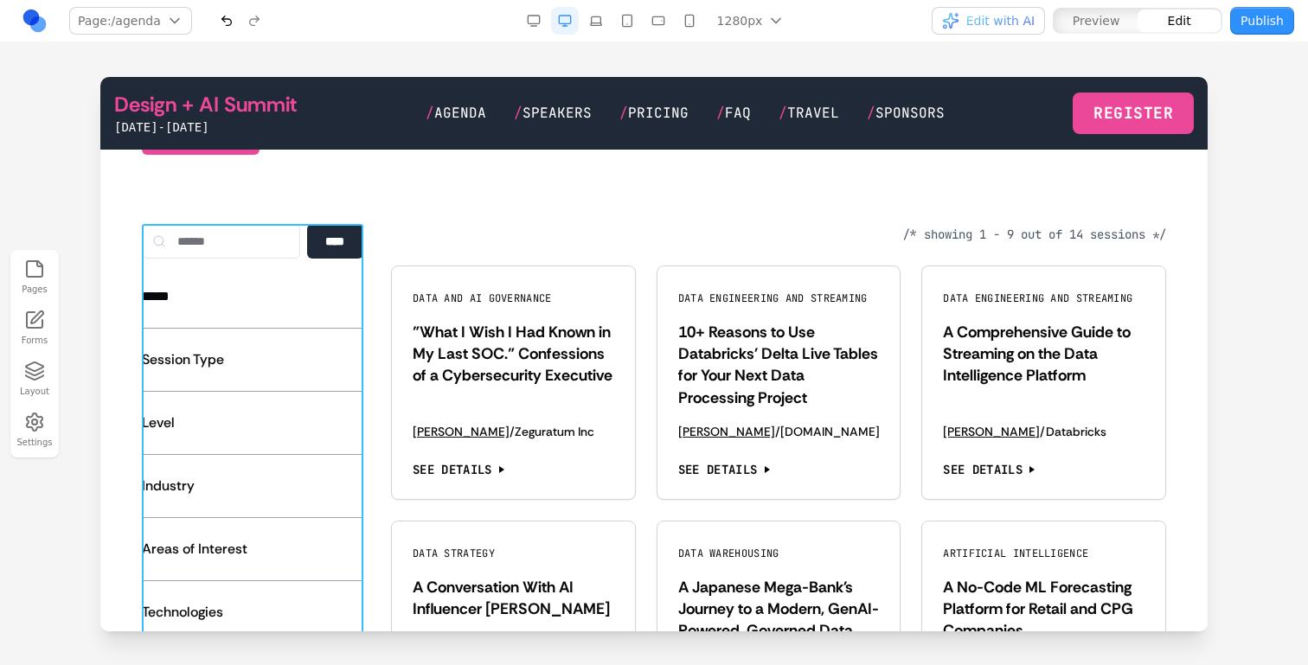
click at [275, 275] on div "**** ***** Analytics and BI Artificial Intelligence Data and AI Governance Data…" at bounding box center [252, 500] width 221 height 553
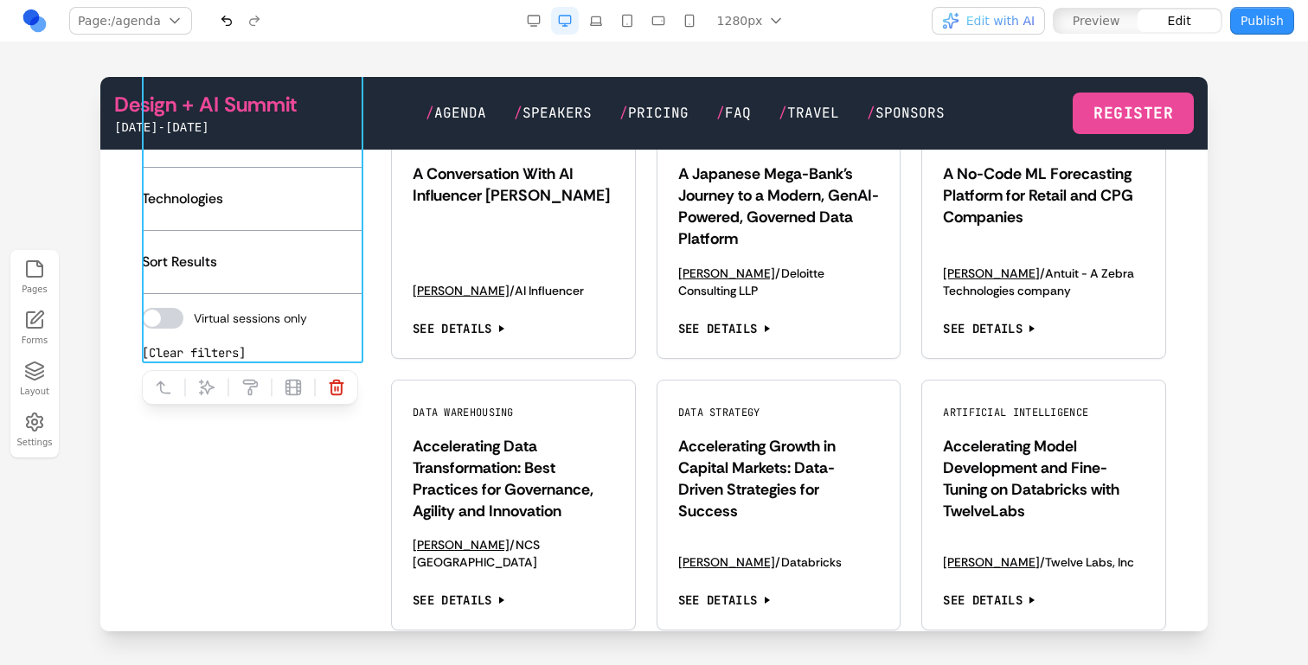
scroll to position [1600, 0]
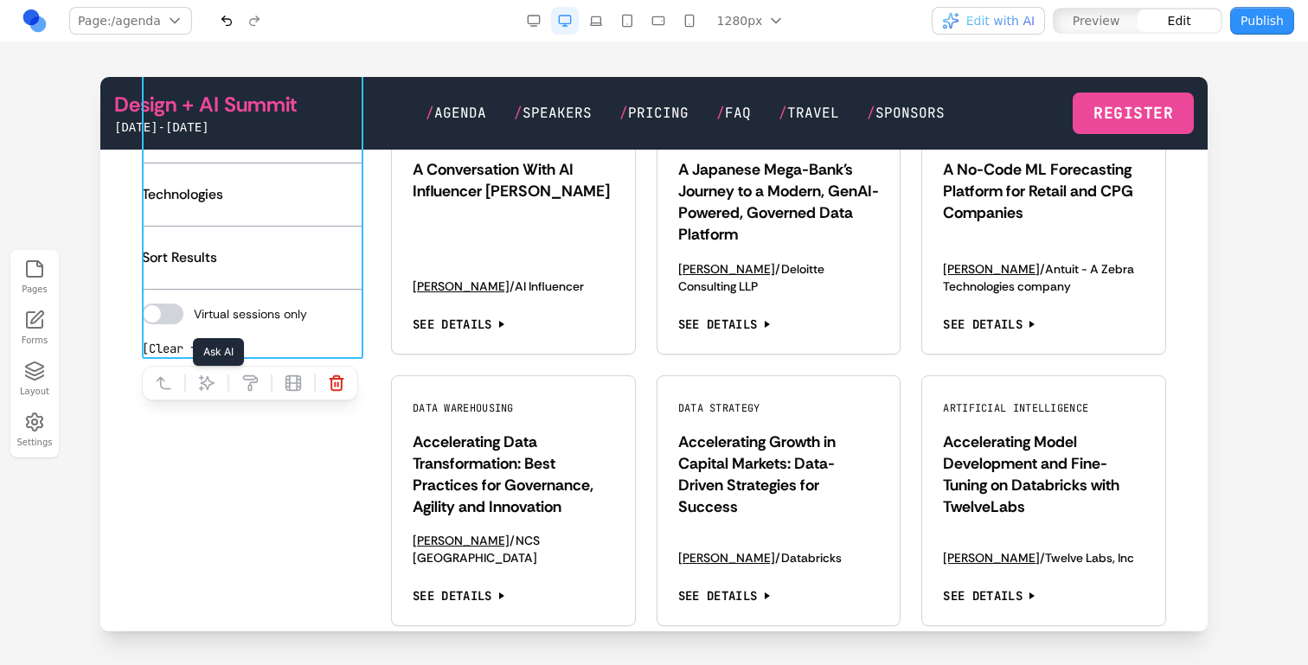
click at [213, 370] on button at bounding box center [207, 383] width 28 height 28
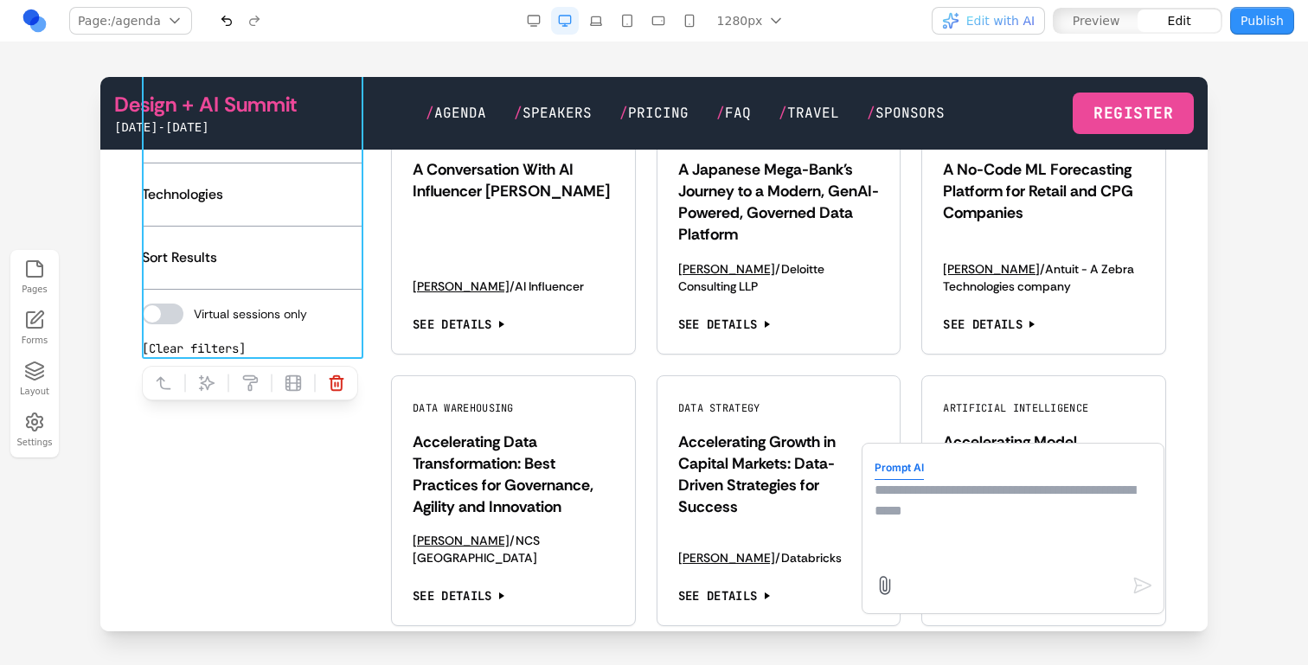
click at [955, 523] on textarea at bounding box center [1013, 523] width 277 height 87
type textarea "**********"
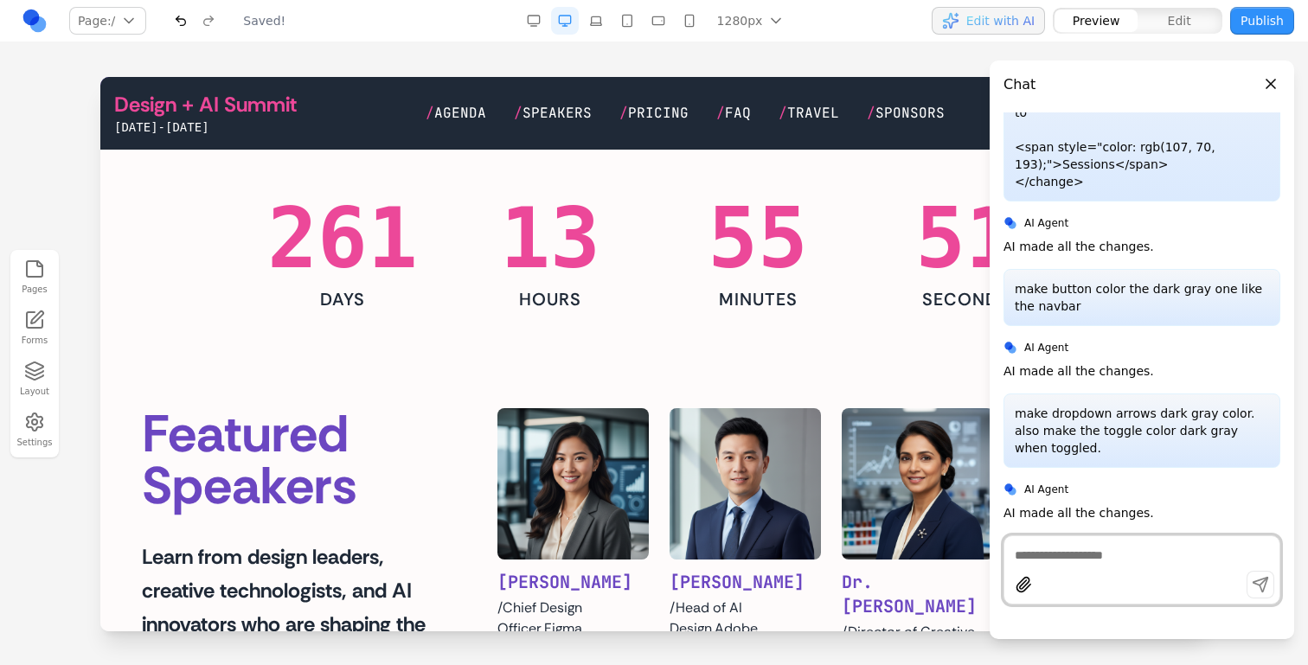
scroll to position [0, 0]
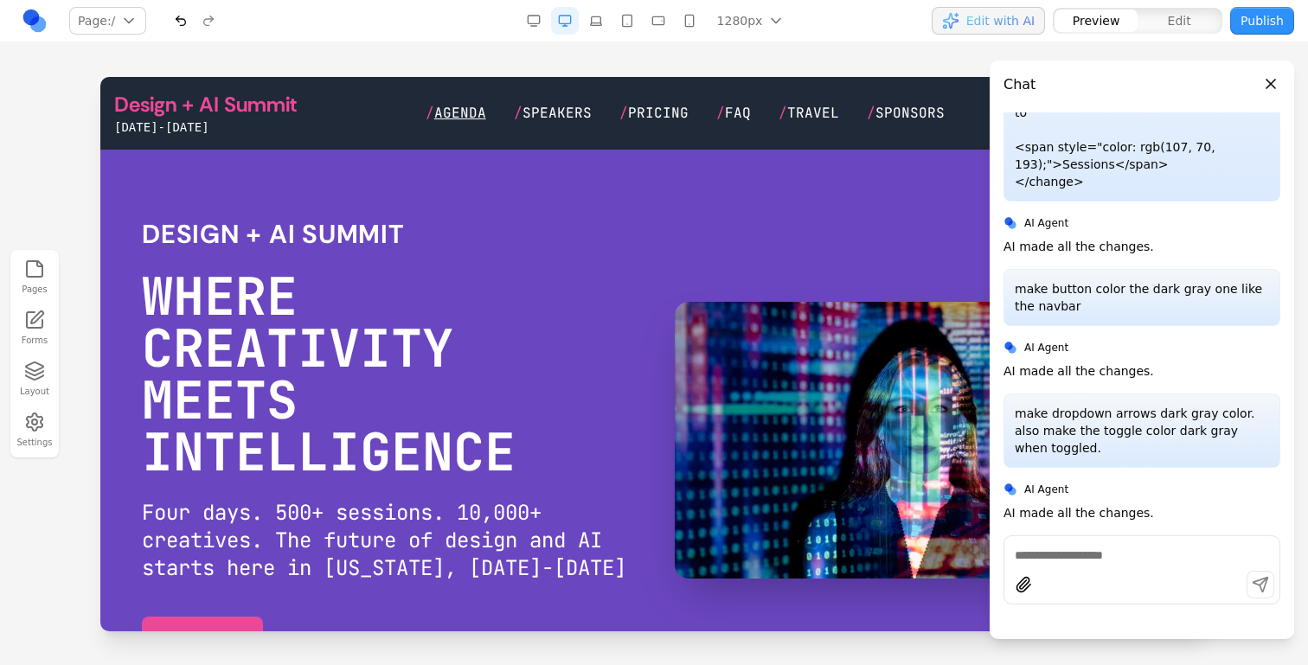
click at [476, 112] on span "Agenda" at bounding box center [460, 113] width 52 height 18
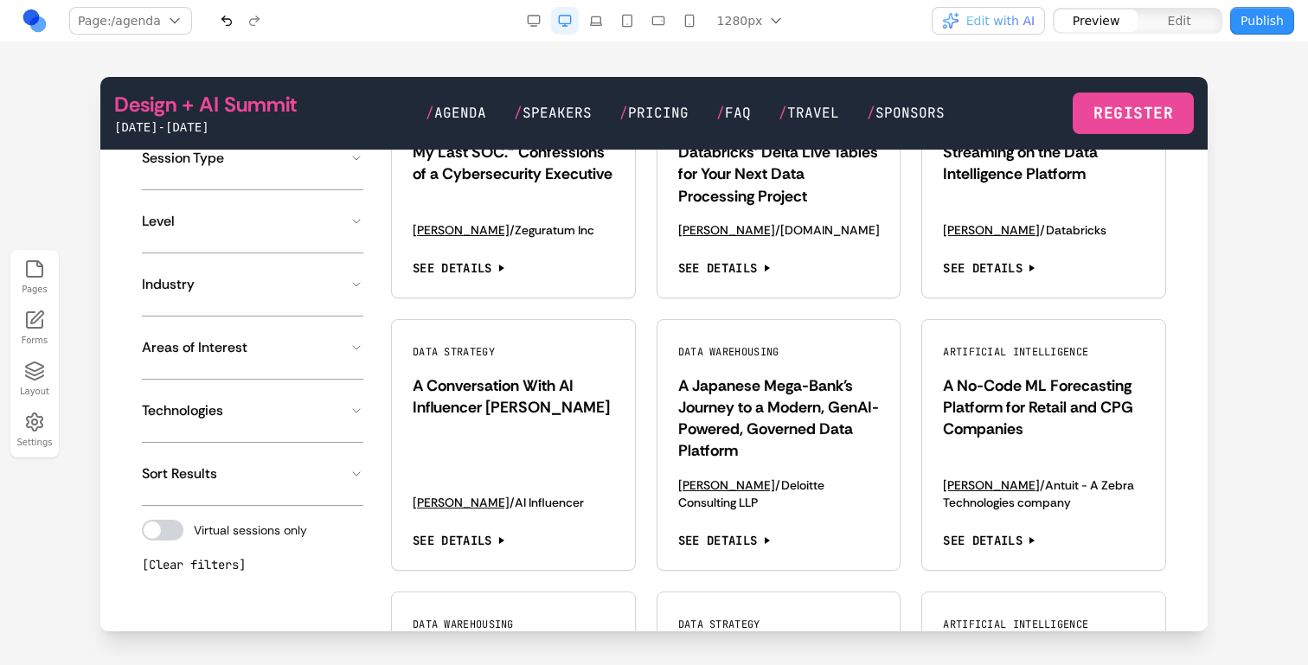
scroll to position [1382, 0]
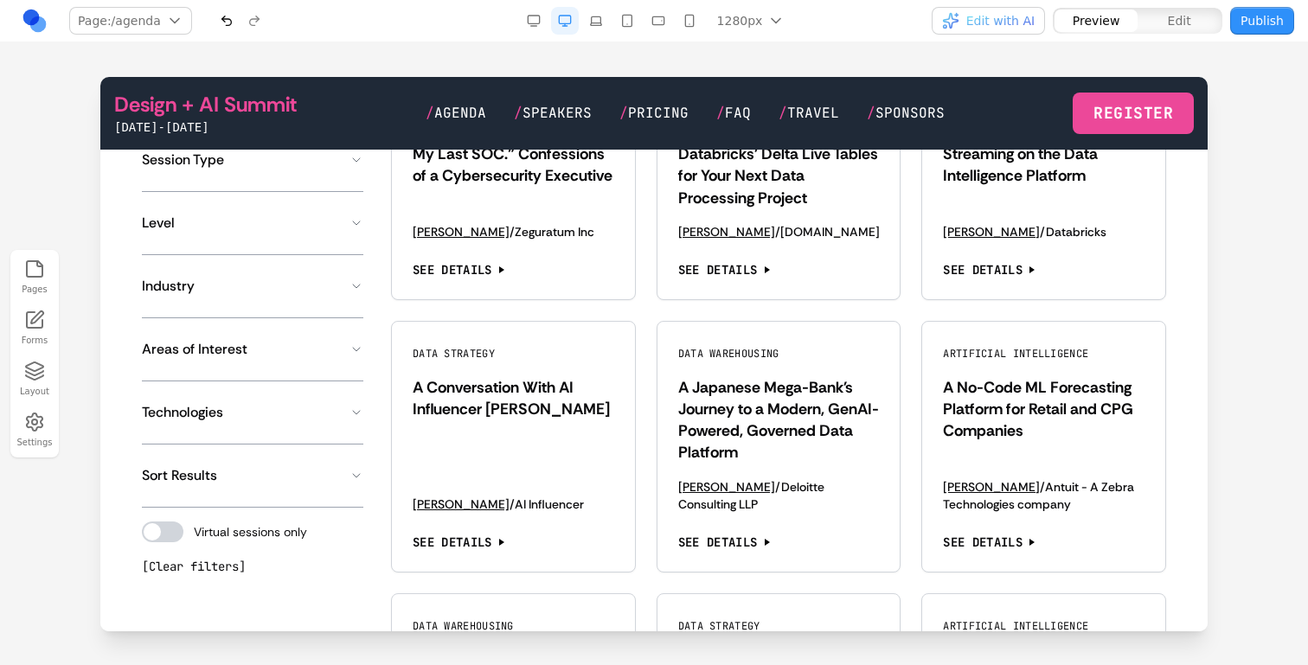
click at [181, 529] on div at bounding box center [163, 532] width 42 height 21
click at [311, 478] on button "Sort Results" at bounding box center [252, 476] width 221 height 35
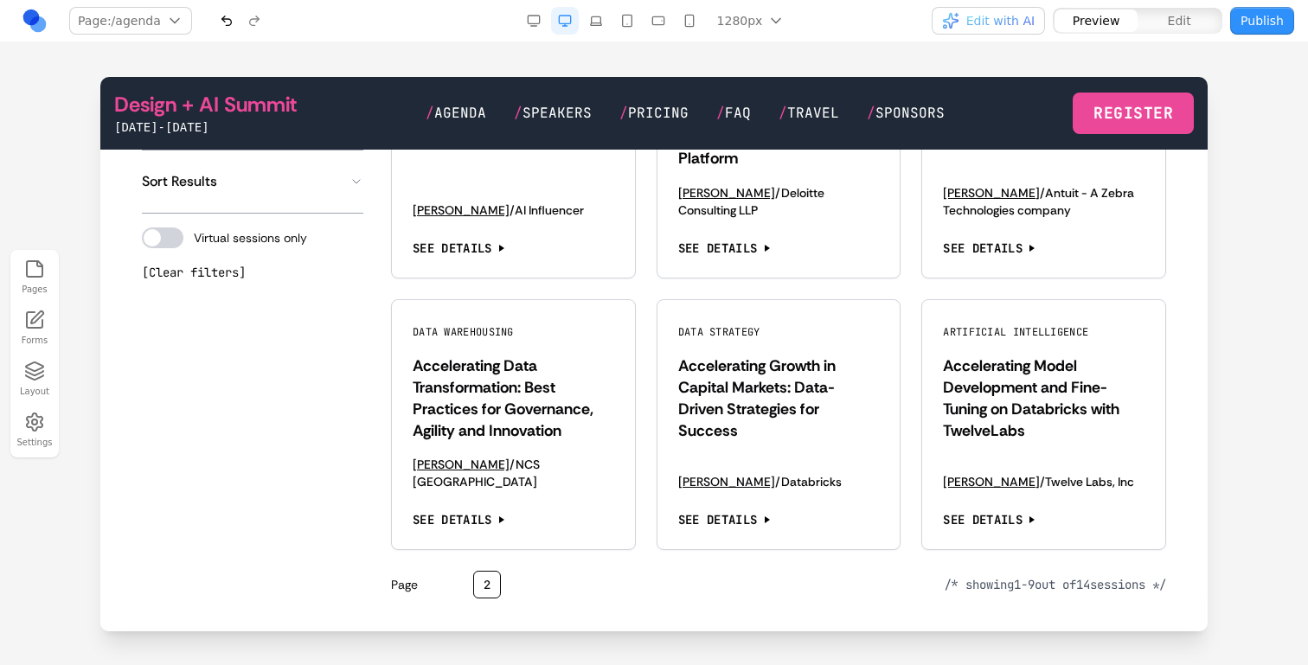
scroll to position [1736, 0]
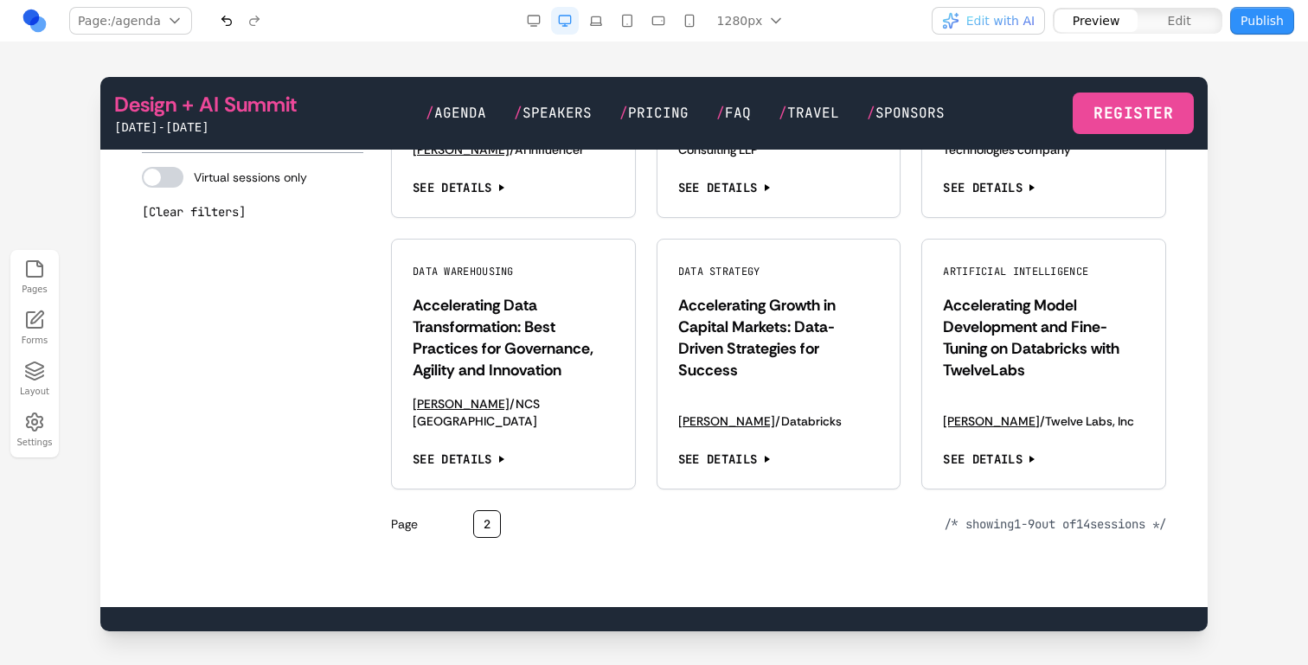
click at [1190, 12] on span "Edit" at bounding box center [1179, 20] width 23 height 17
click at [455, 510] on button "*" at bounding box center [453, 524] width 28 height 28
click at [398, 472] on button at bounding box center [409, 466] width 28 height 28
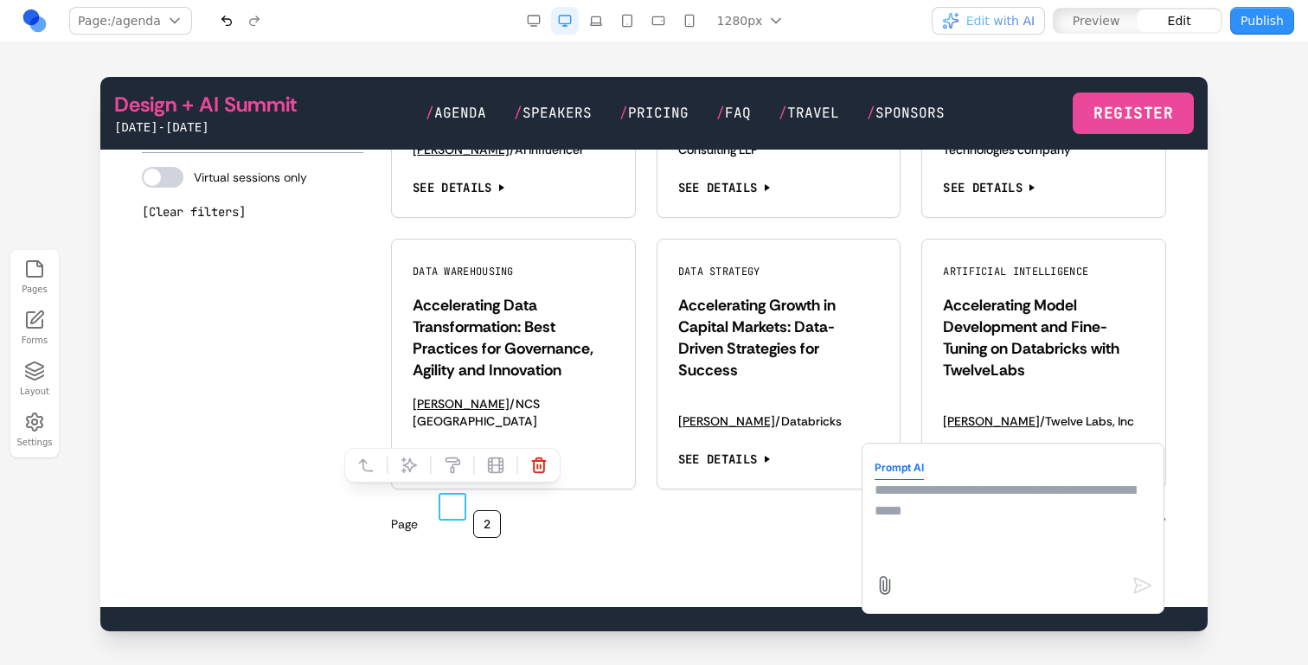
click at [946, 556] on textarea at bounding box center [1013, 523] width 277 height 87
type textarea "**********"
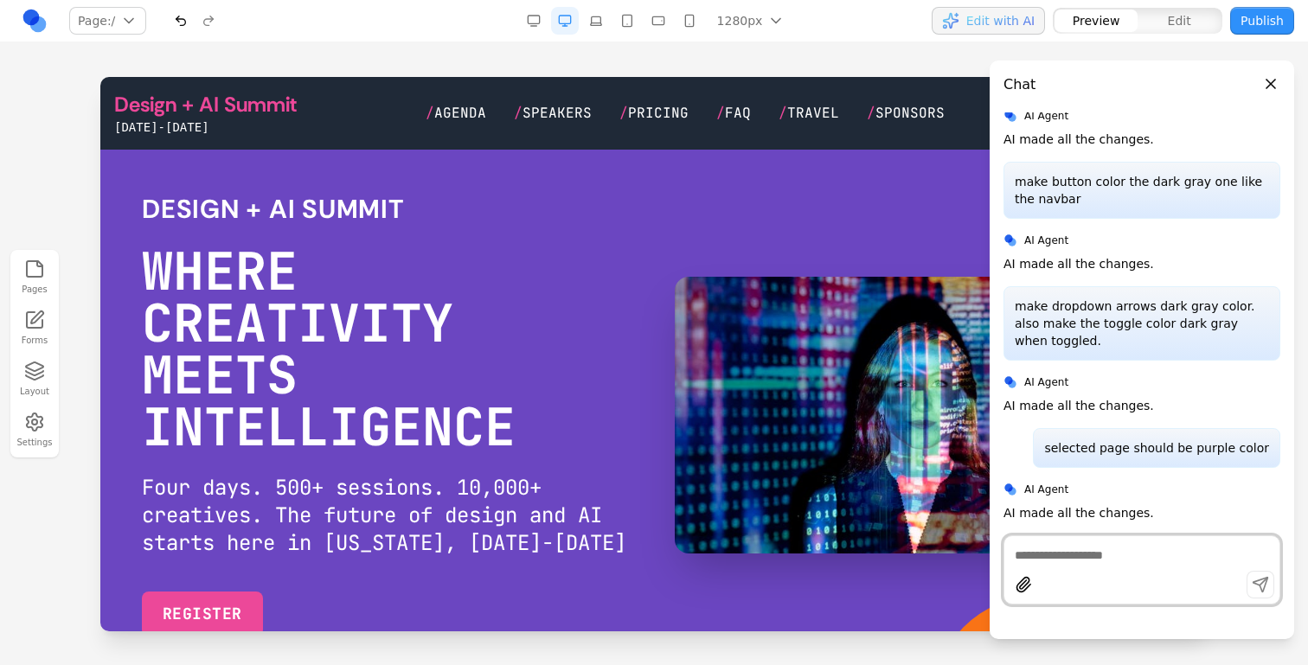
scroll to position [0, 0]
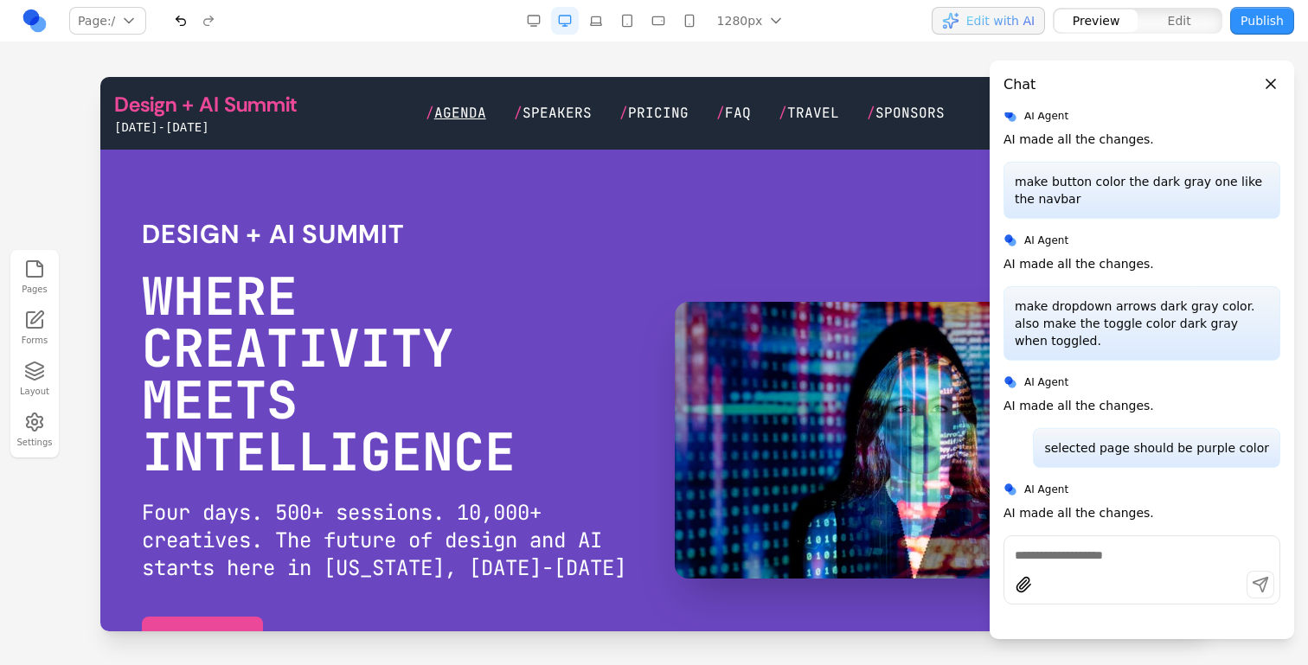
click at [463, 112] on span "Agenda" at bounding box center [460, 113] width 52 height 18
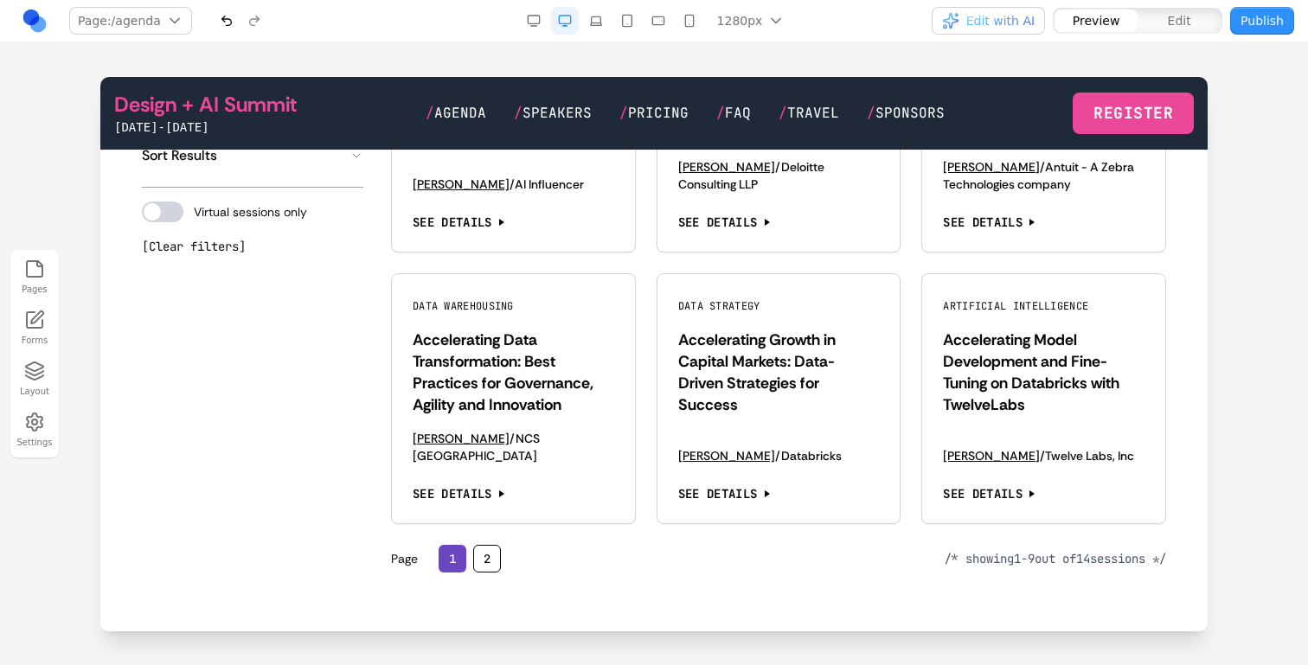
scroll to position [1818, 0]
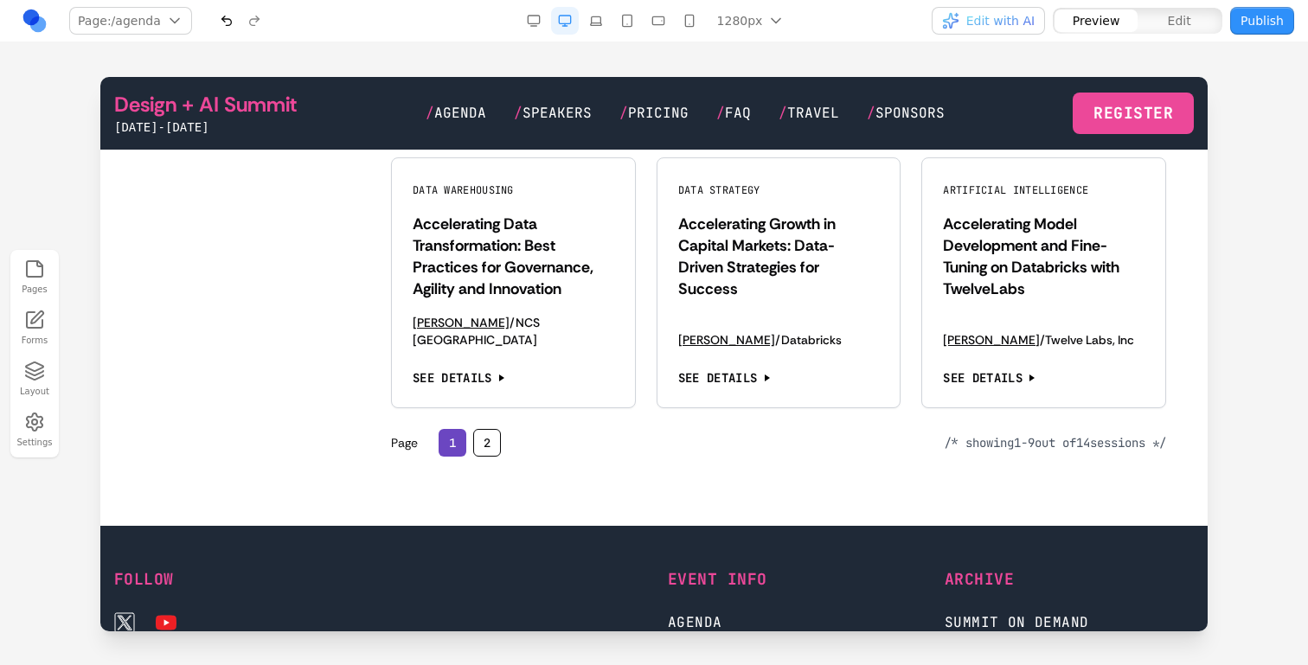
click at [484, 429] on button "2" at bounding box center [487, 443] width 28 height 28
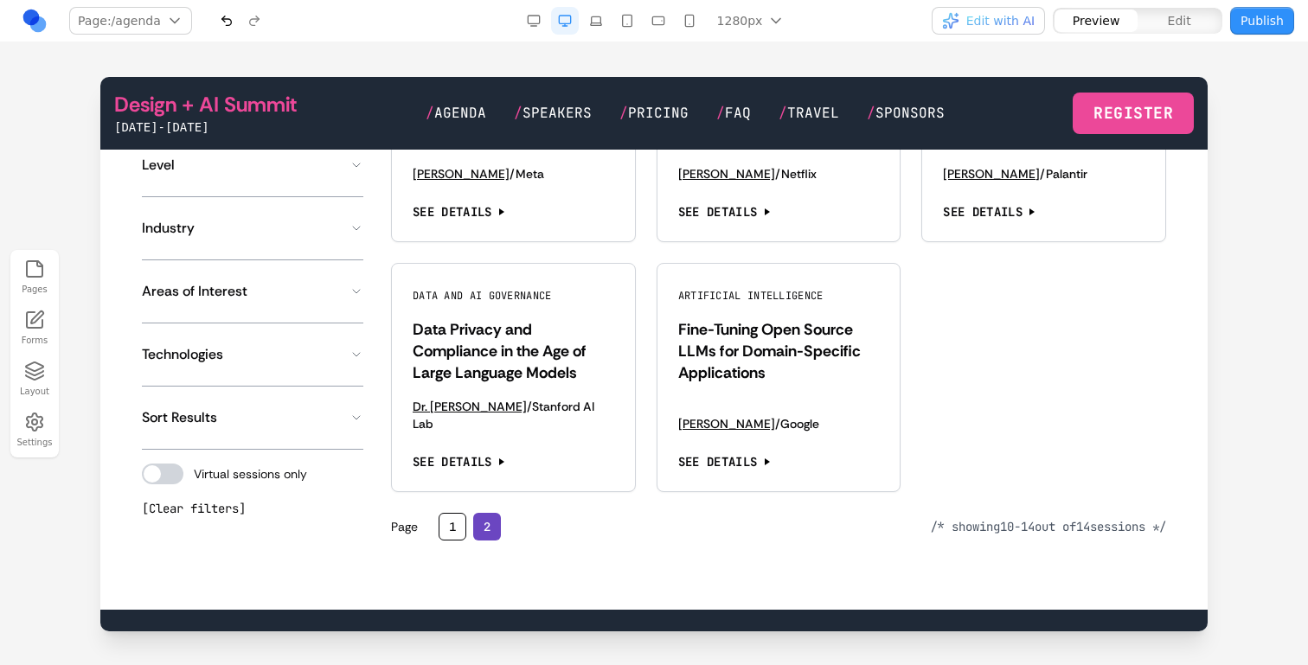
scroll to position [1455, 0]
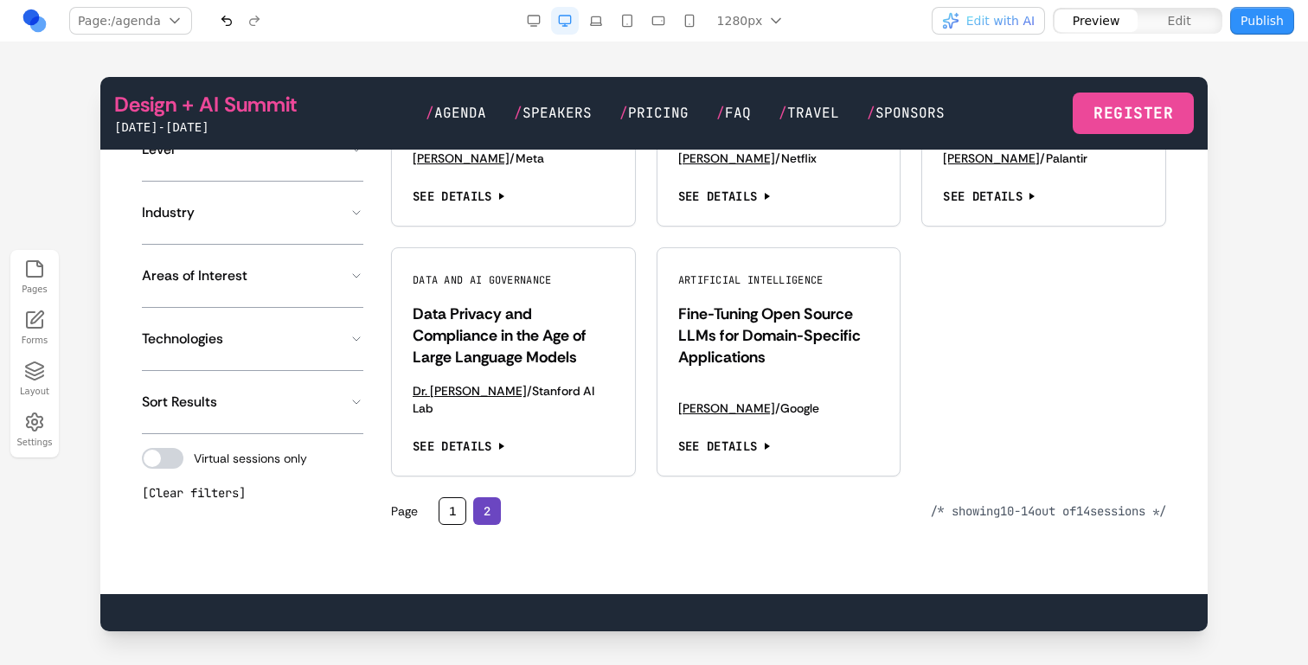
click at [446, 488] on div "Show filters Track Analytics and BI Artificial Intelligence Data and AI Governa…" at bounding box center [778, 238] width 775 height 574
click at [446, 497] on button "1" at bounding box center [453, 511] width 28 height 28
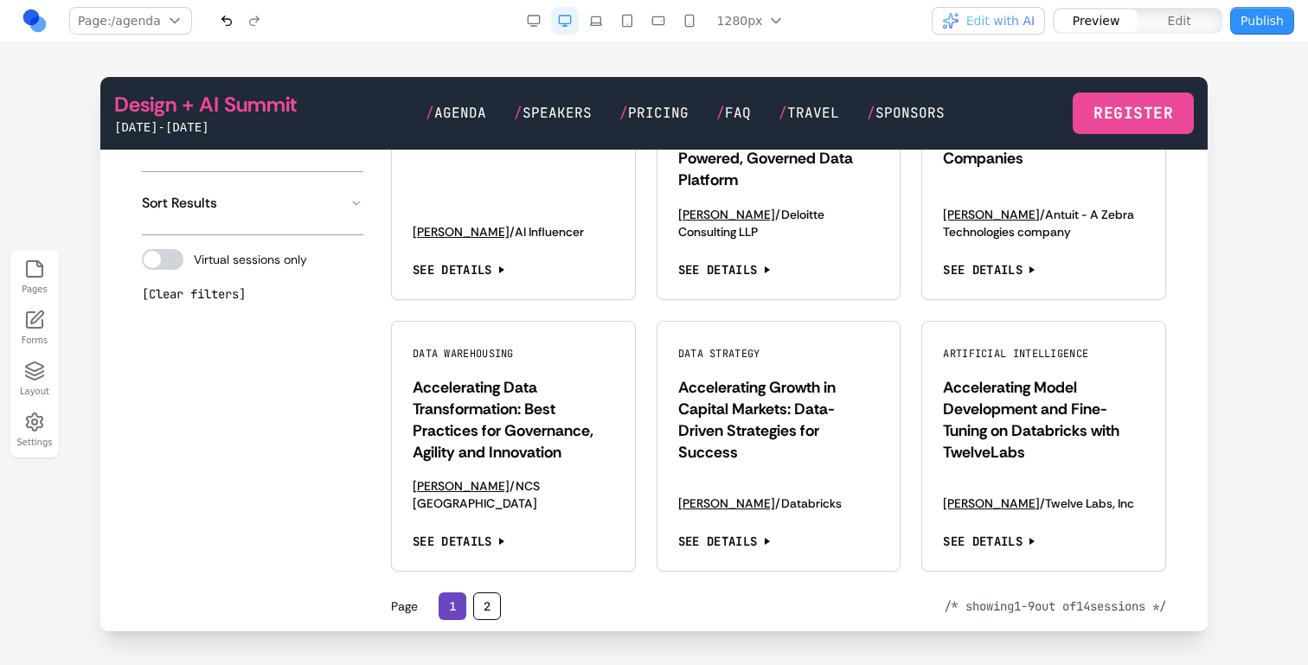
scroll to position [1731, 0]
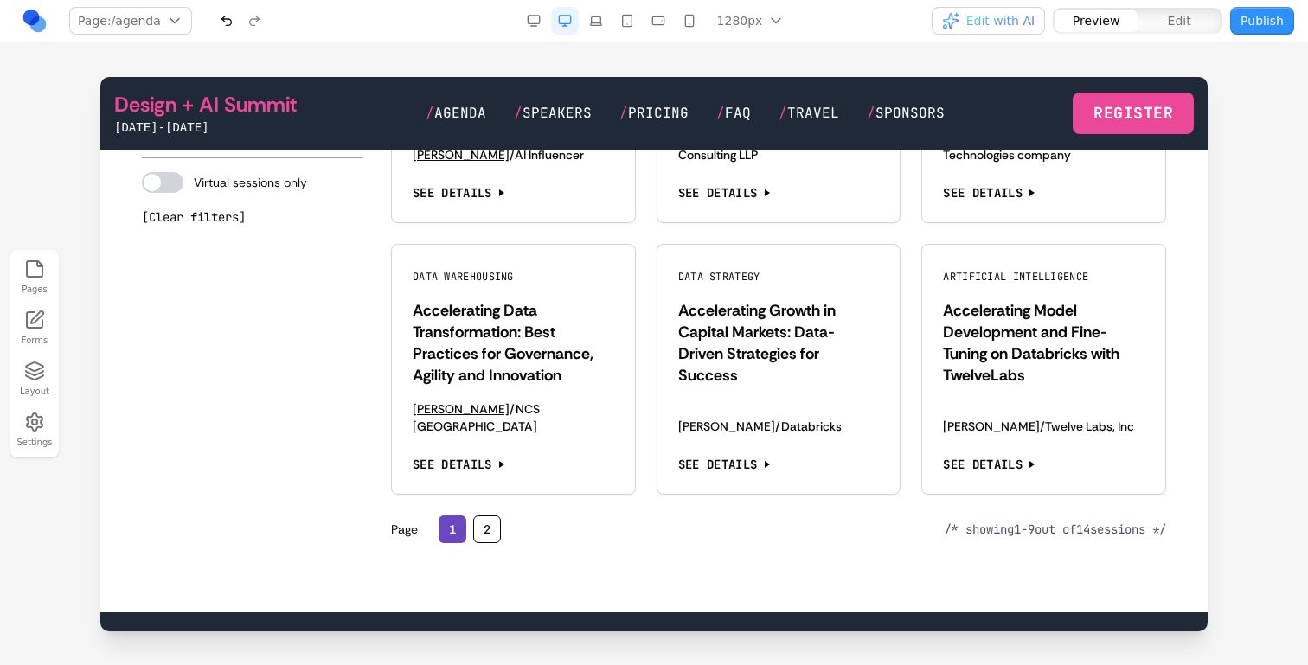
click at [481, 516] on button "2" at bounding box center [487, 530] width 28 height 28
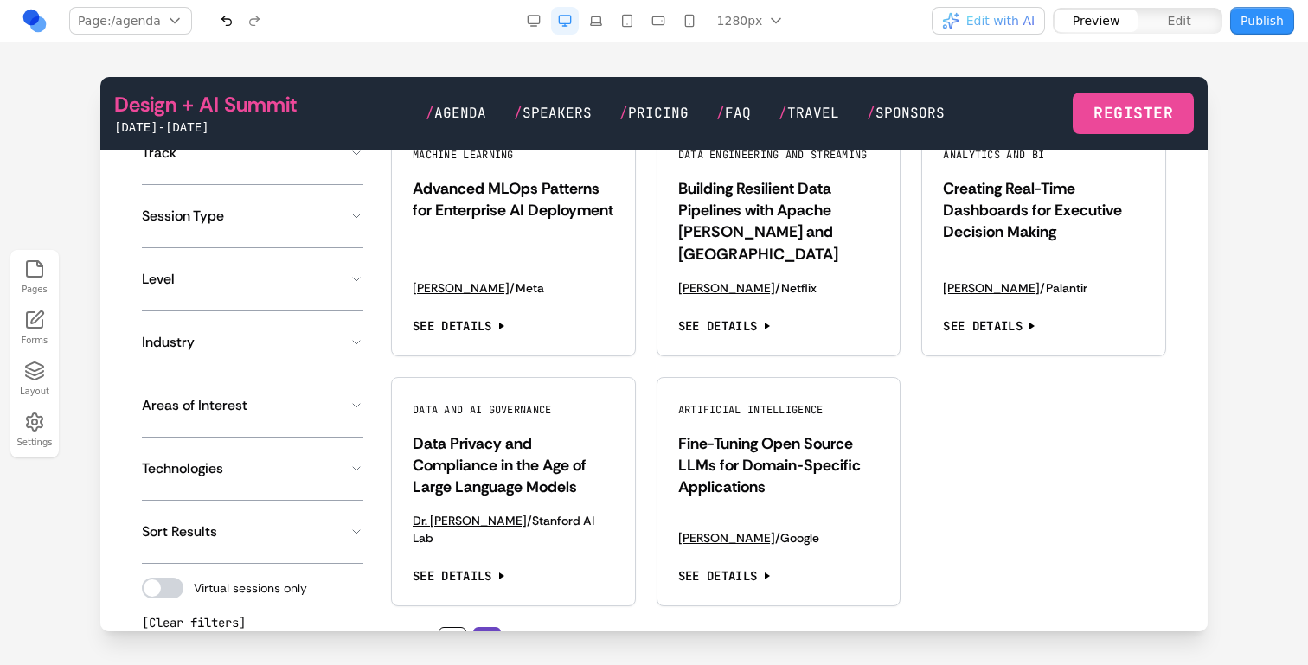
scroll to position [1334, 0]
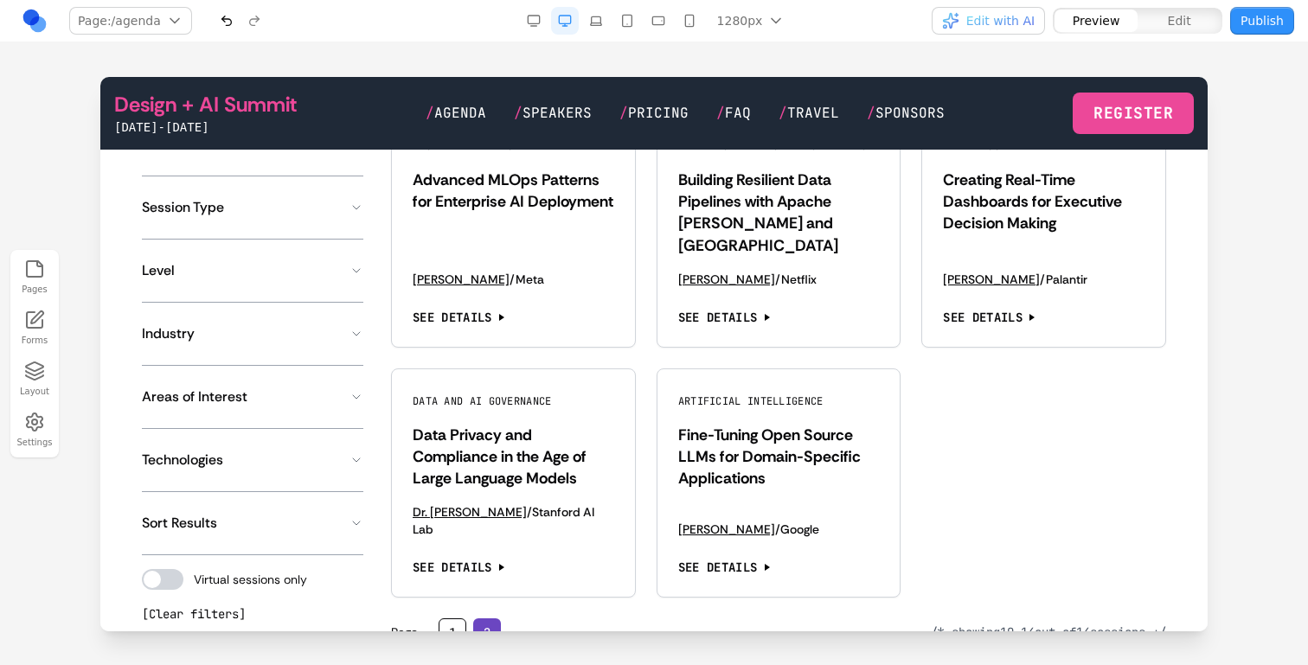
click at [452, 619] on button "1" at bounding box center [453, 633] width 28 height 28
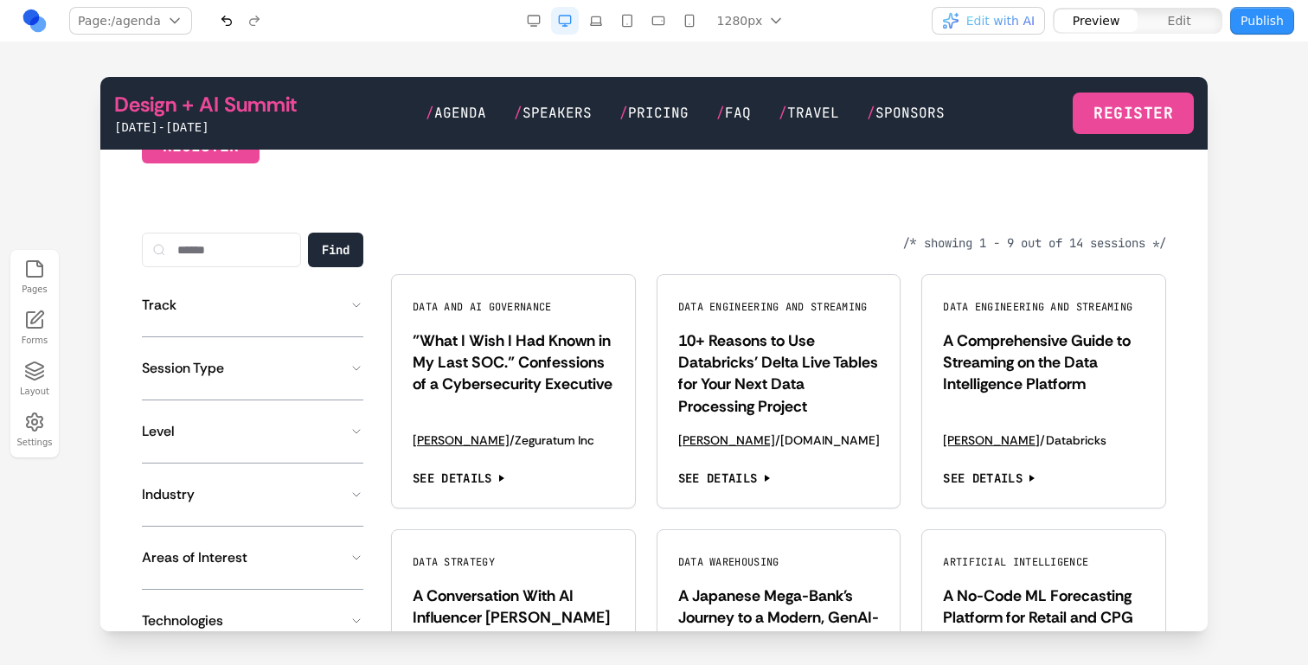
scroll to position [1158, 0]
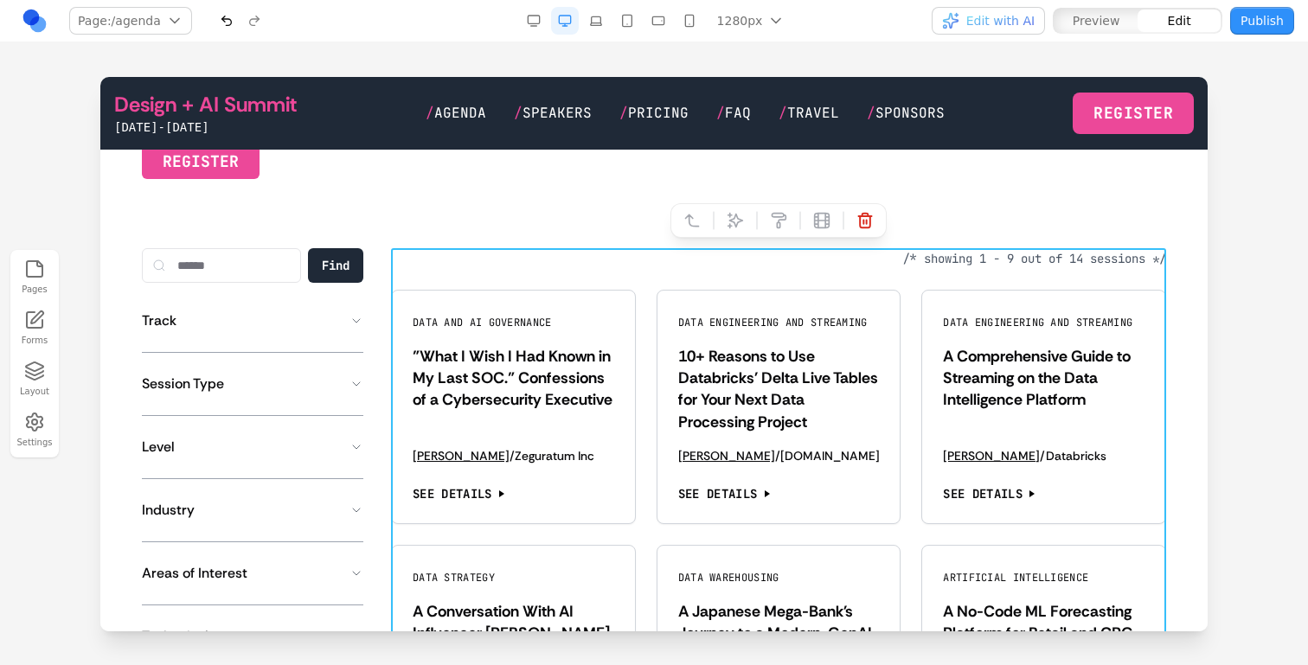
click at [700, 232] on button at bounding box center [692, 221] width 28 height 28
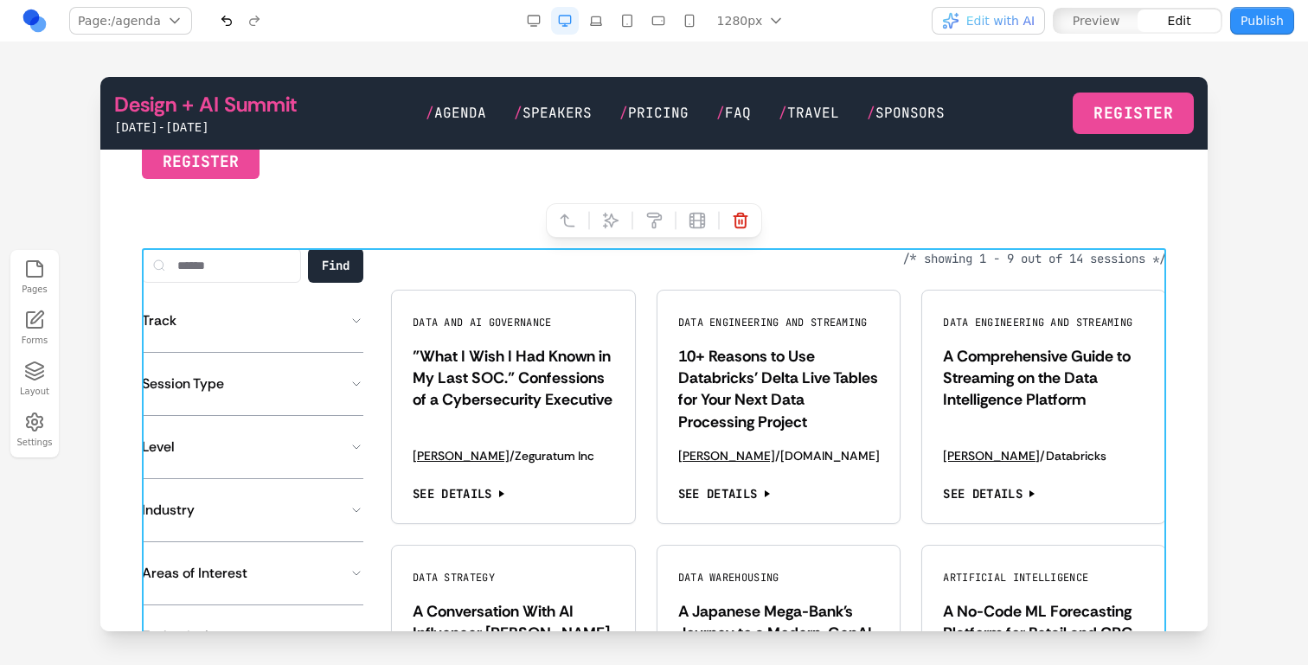
click at [618, 213] on icon at bounding box center [610, 220] width 17 height 17
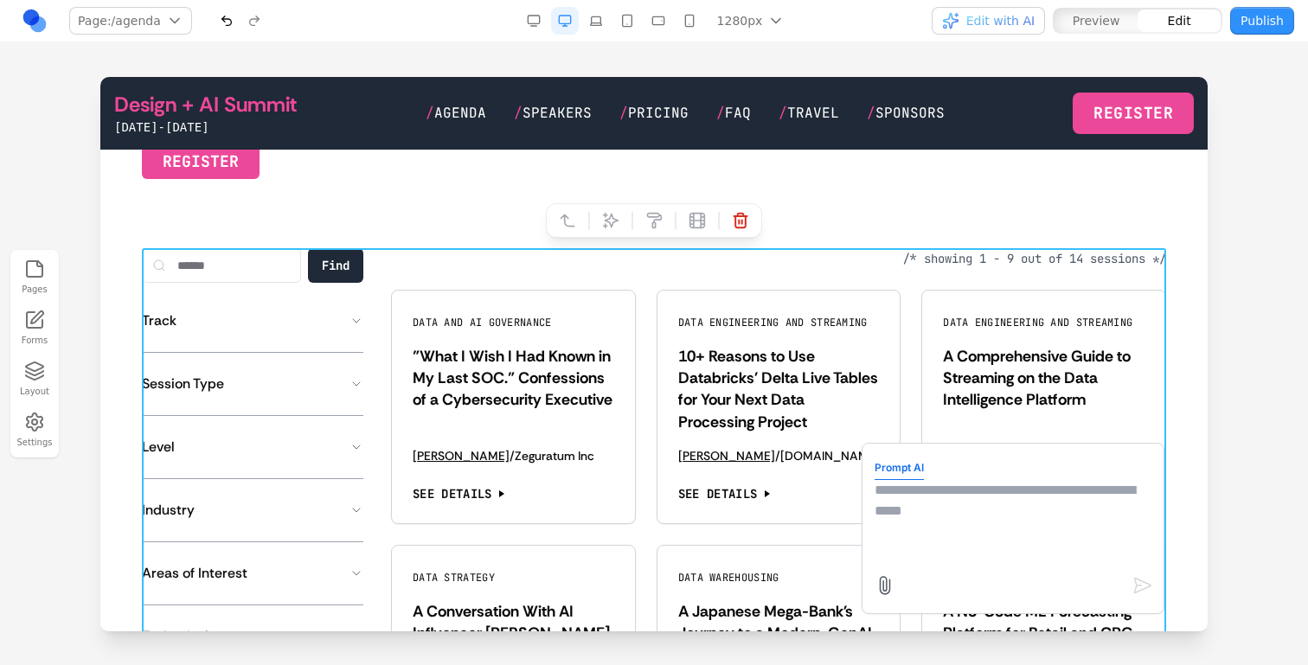
click at [930, 601] on div "Prompt AI" at bounding box center [1013, 528] width 303 height 171
click at [931, 536] on textarea at bounding box center [1013, 523] width 277 height 87
type textarea "**********"
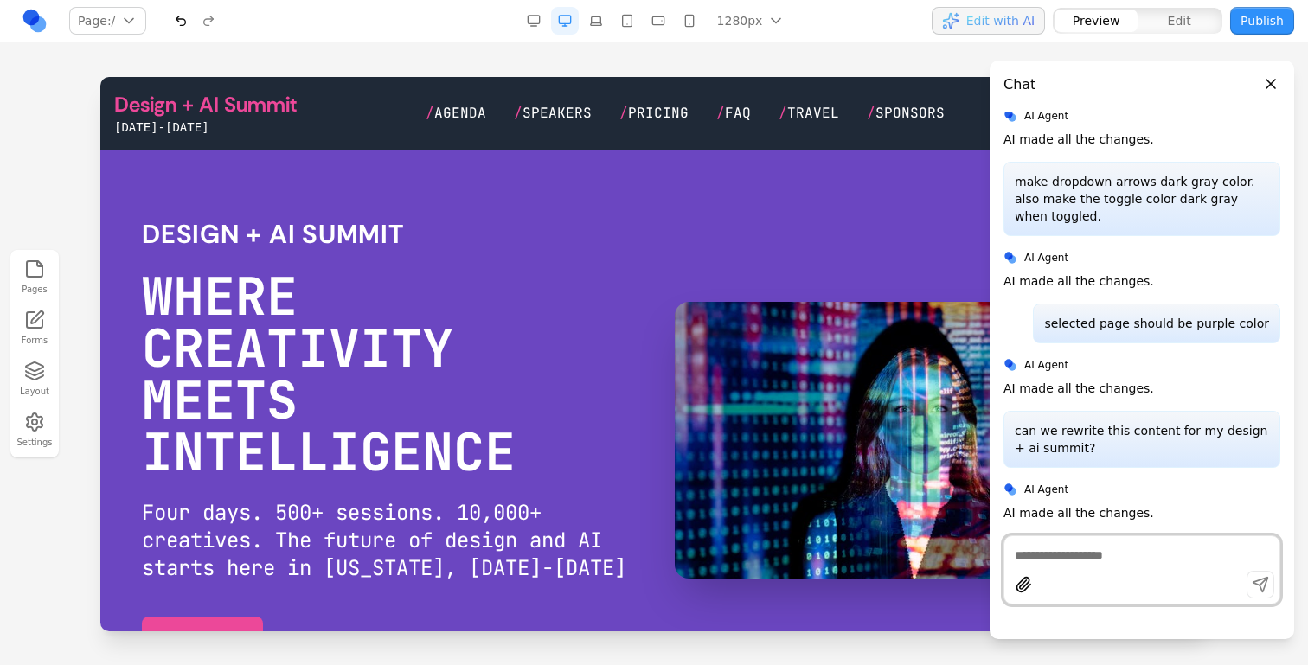
scroll to position [0, 0]
click at [474, 112] on span "Agenda" at bounding box center [460, 113] width 52 height 18
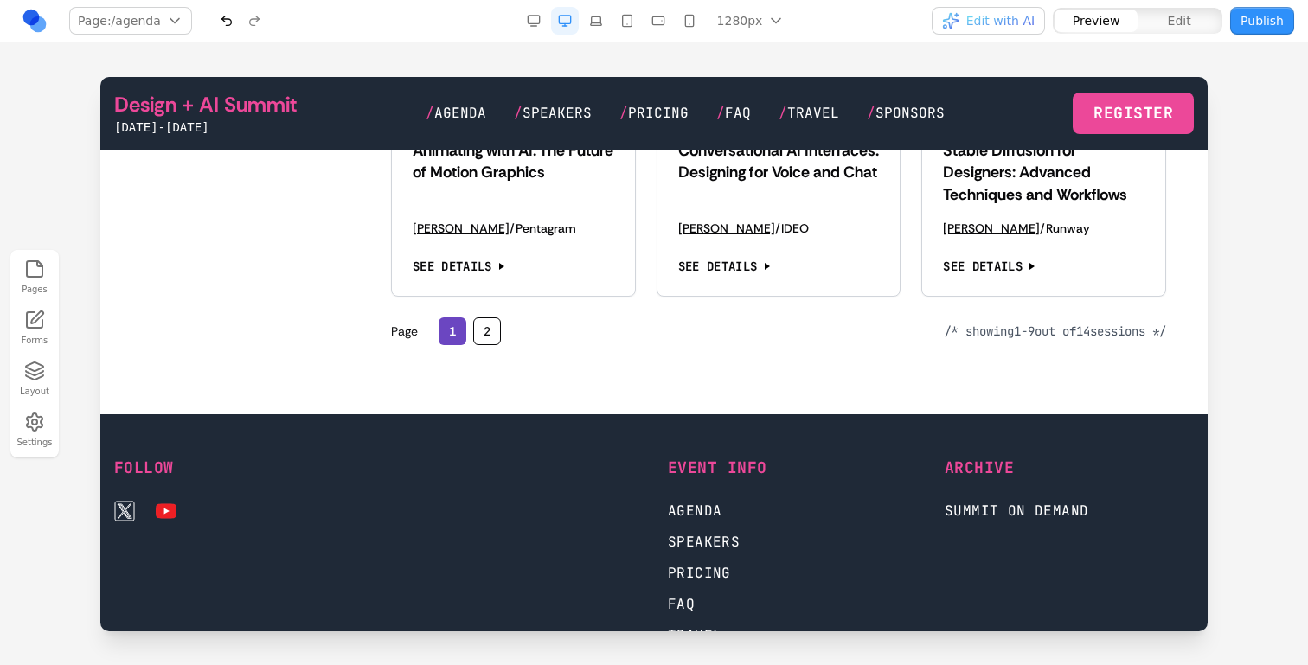
click at [485, 322] on button "2" at bounding box center [487, 332] width 28 height 28
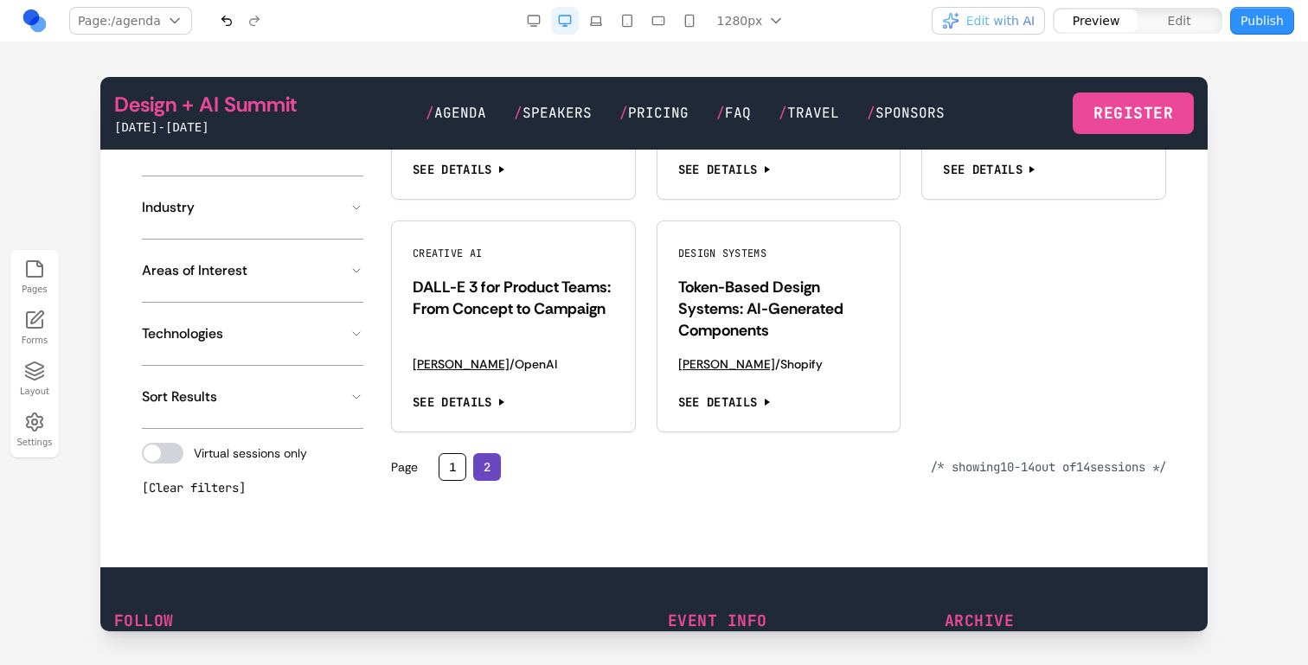
scroll to position [1715, 0]
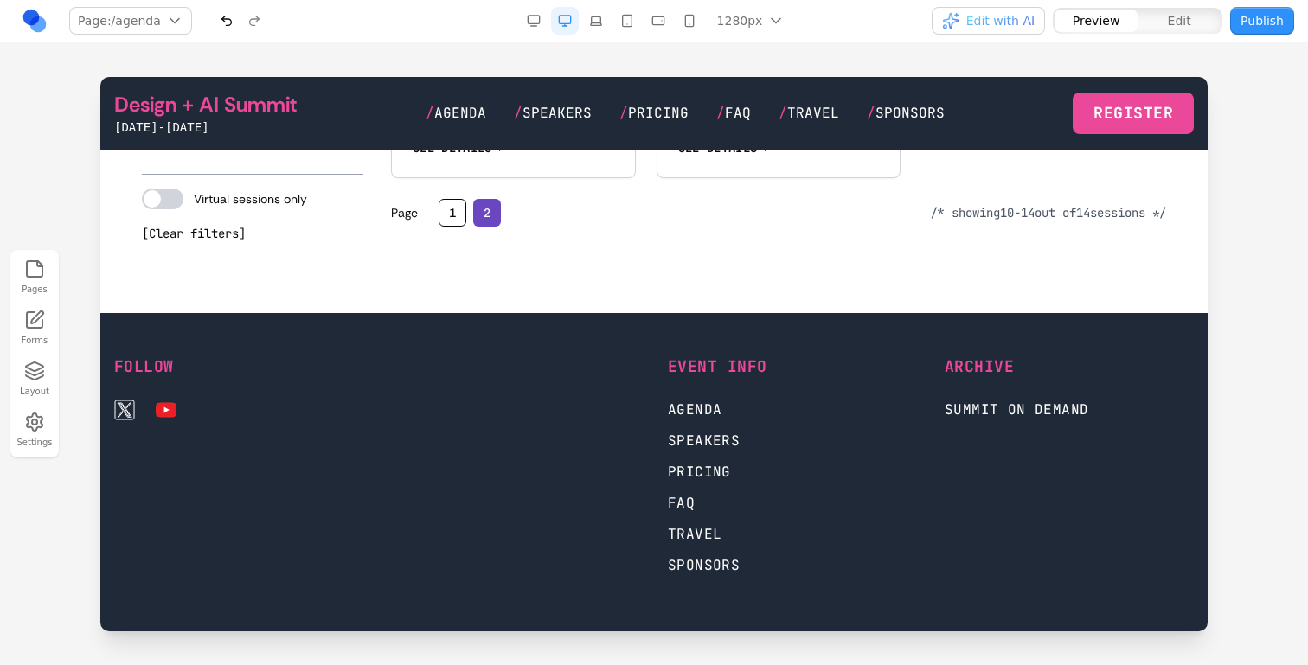
click at [447, 219] on button "1" at bounding box center [453, 213] width 28 height 28
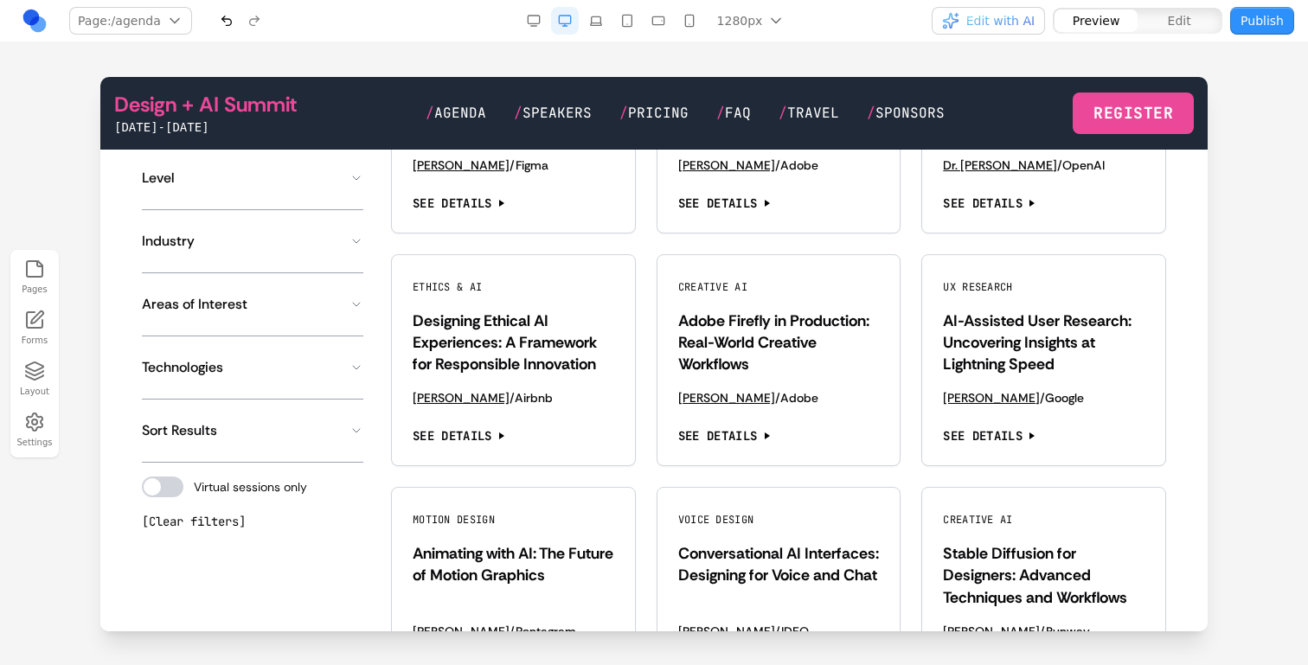
scroll to position [1094, 0]
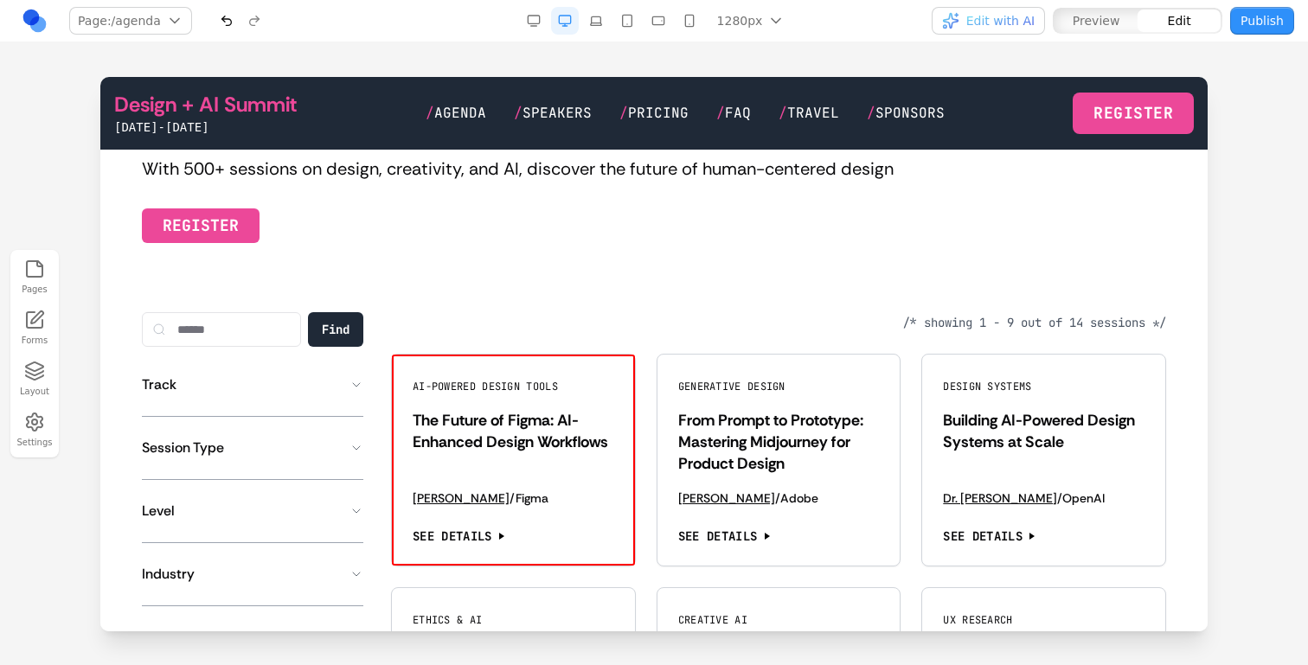
click at [626, 409] on div "AI-Powered Design Tools The Future of Figma: AI-Enhanced Design Workflows Sarah…" at bounding box center [513, 460] width 243 height 211
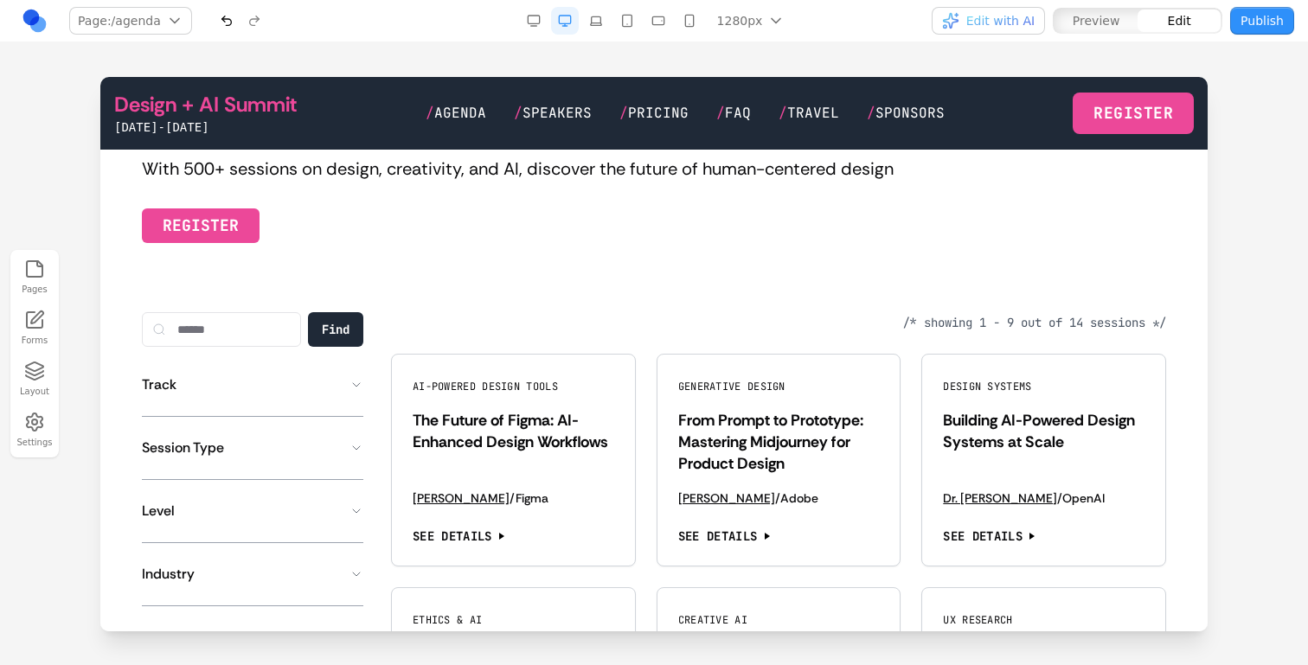
click at [666, 414] on div "Generative Design From Prompt to Prototype: Mastering Midjourney for Product De…" at bounding box center [779, 460] width 243 height 211
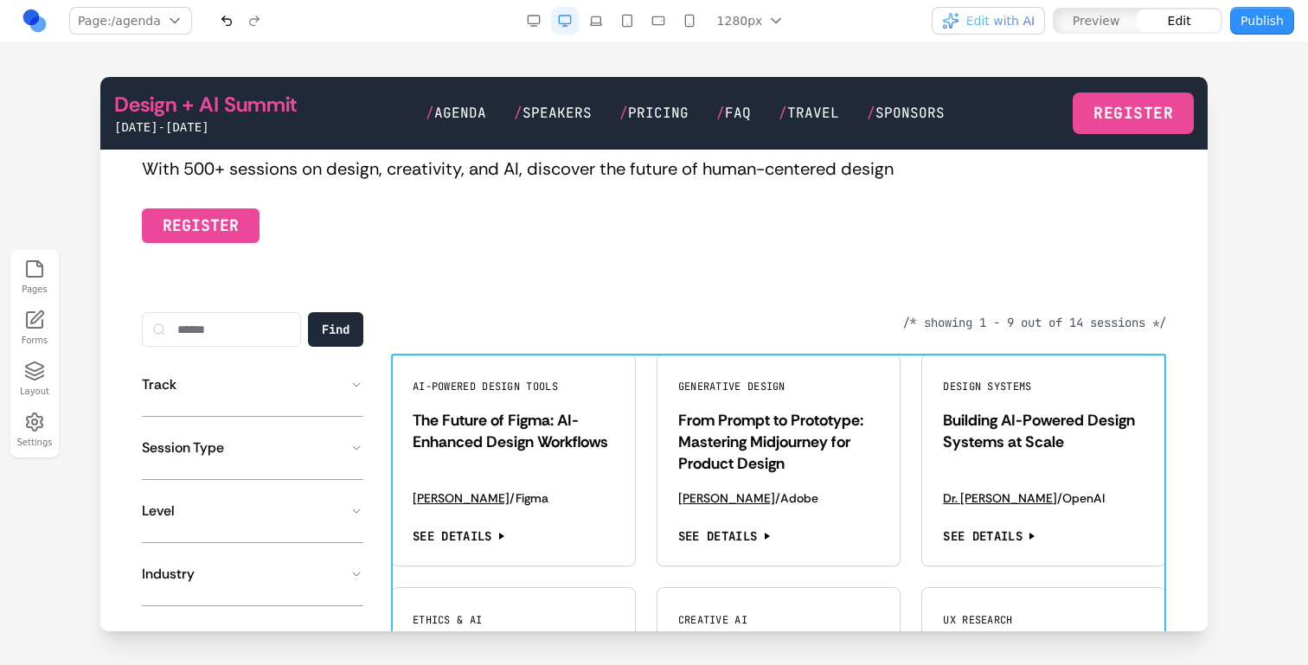
click at [735, 322] on icon at bounding box center [735, 326] width 15 height 15
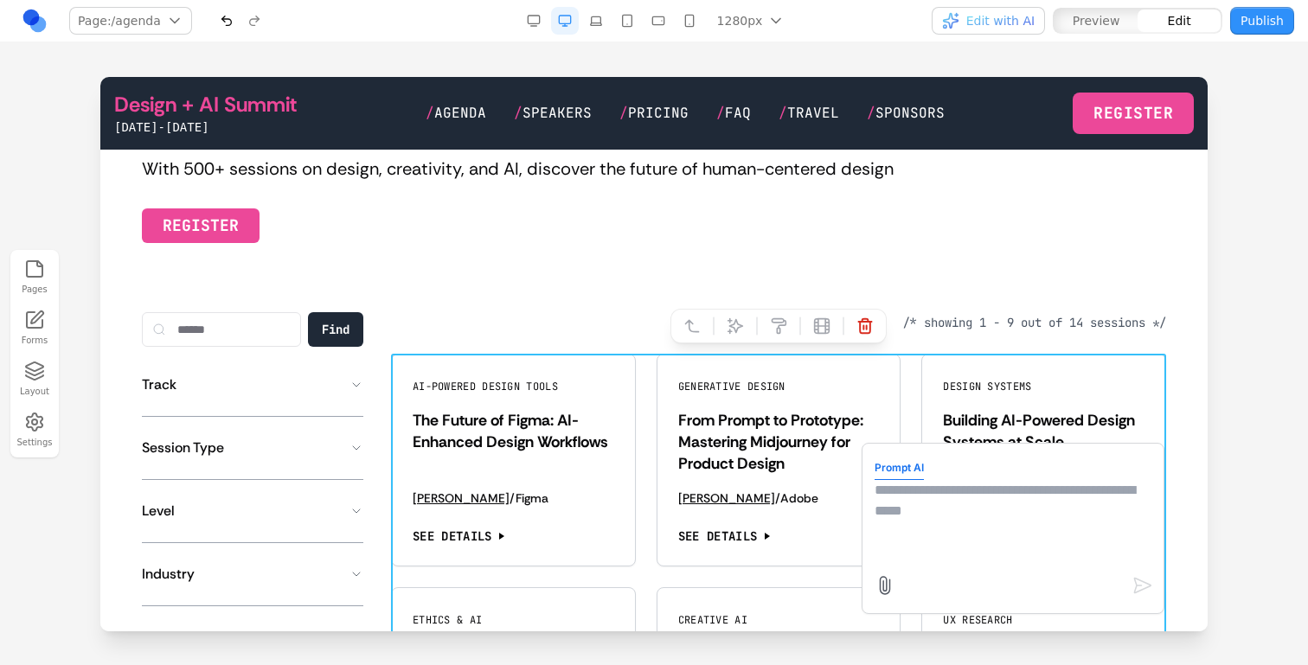
click at [964, 525] on textarea at bounding box center [1013, 523] width 277 height 87
type textarea "**********"
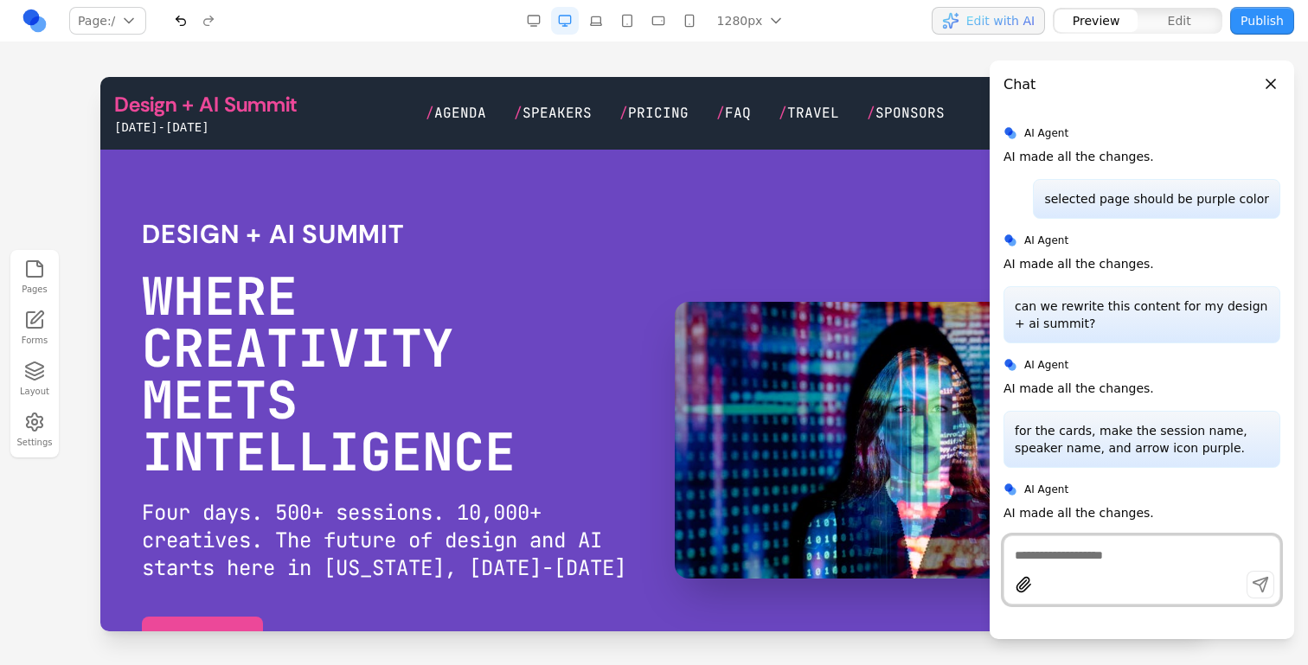
scroll to position [0, 0]
click at [586, 108] on span "Speakers" at bounding box center [557, 113] width 69 height 18
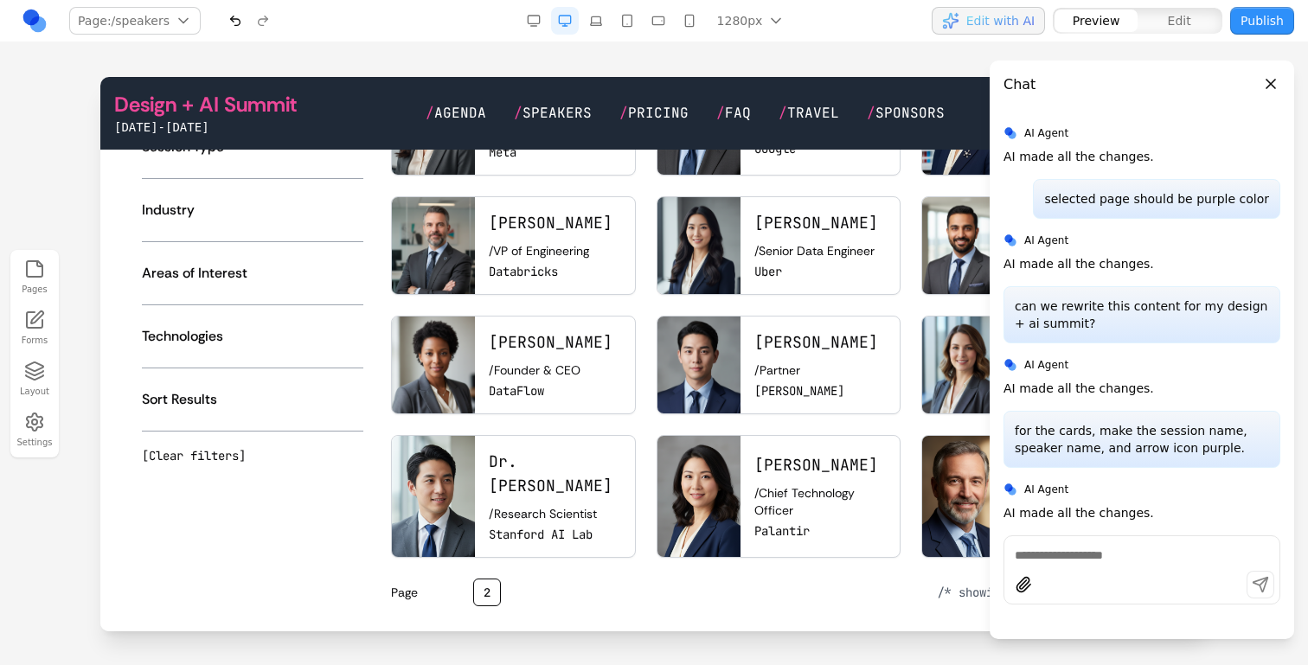
scroll to position [748, 0]
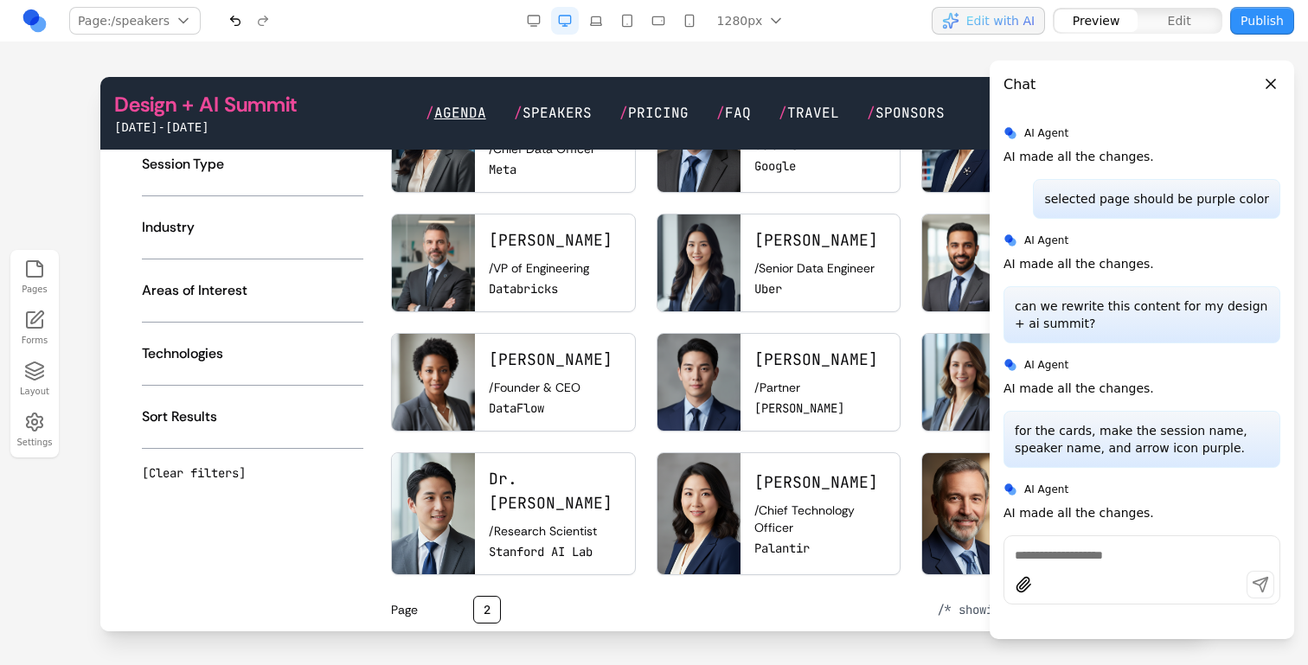
click at [476, 112] on span "Agenda" at bounding box center [460, 113] width 52 height 18
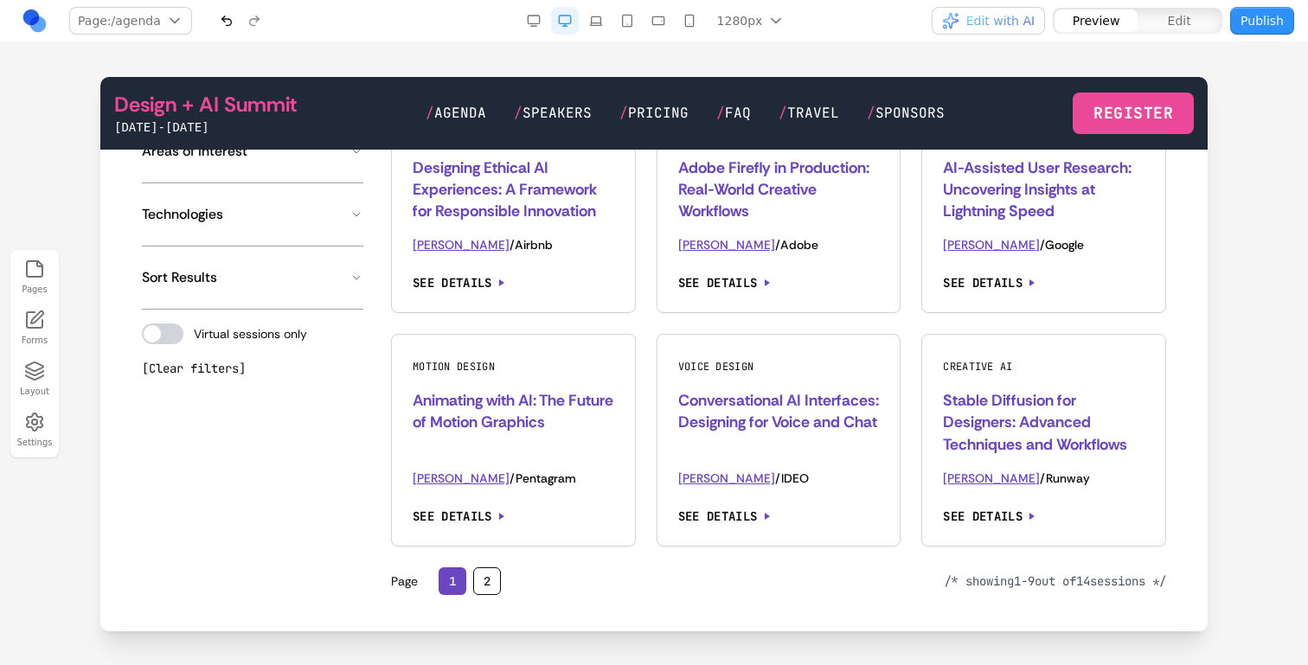
scroll to position [1565, 0]
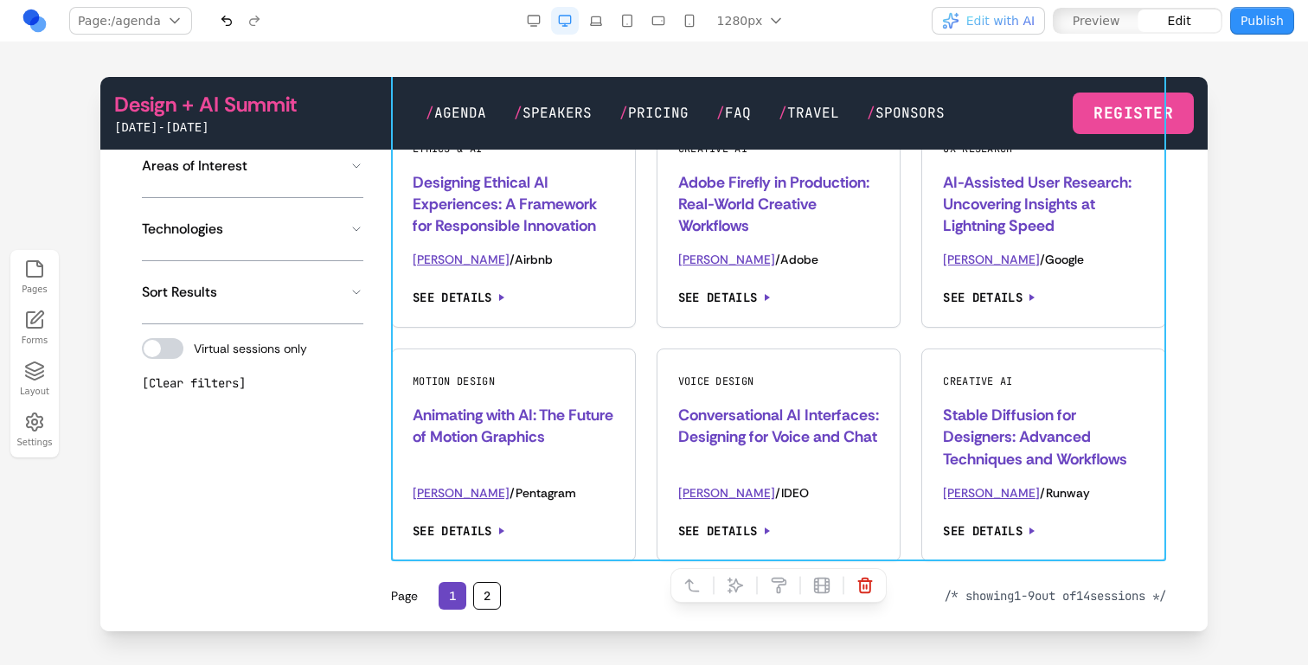
click at [648, 340] on div "AI-Powered Design Tools The Future of Figma: AI-Enhanced Design Workflows Sarah…" at bounding box center [778, 221] width 775 height 679
click at [737, 574] on button at bounding box center [736, 586] width 28 height 28
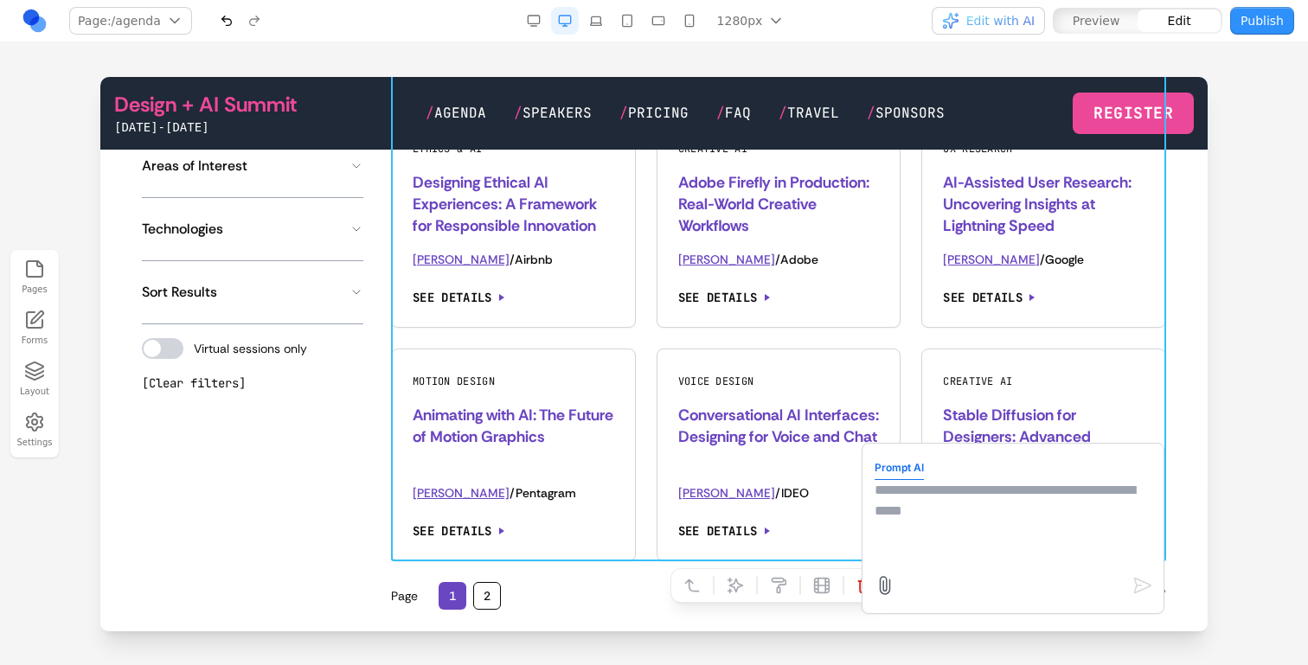
click at [980, 548] on textarea at bounding box center [1013, 523] width 277 height 87
type textarea "**********"
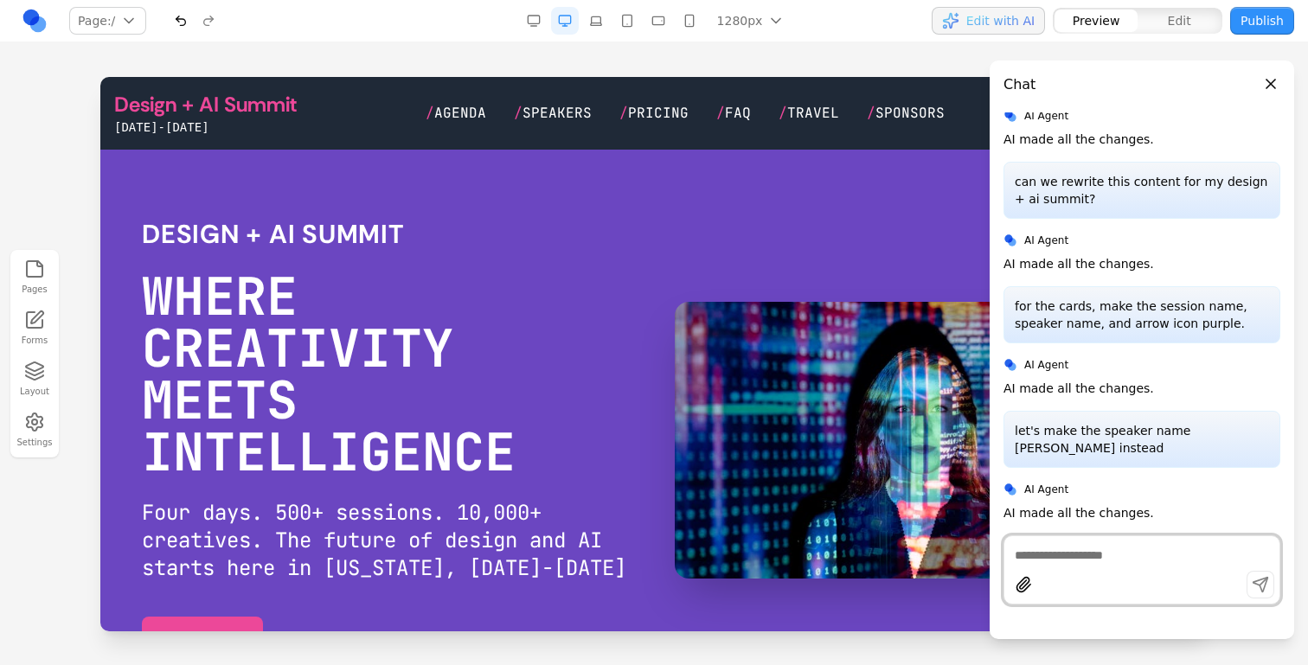
scroll to position [0, 0]
click at [556, 115] on span "Speakers" at bounding box center [557, 113] width 69 height 18
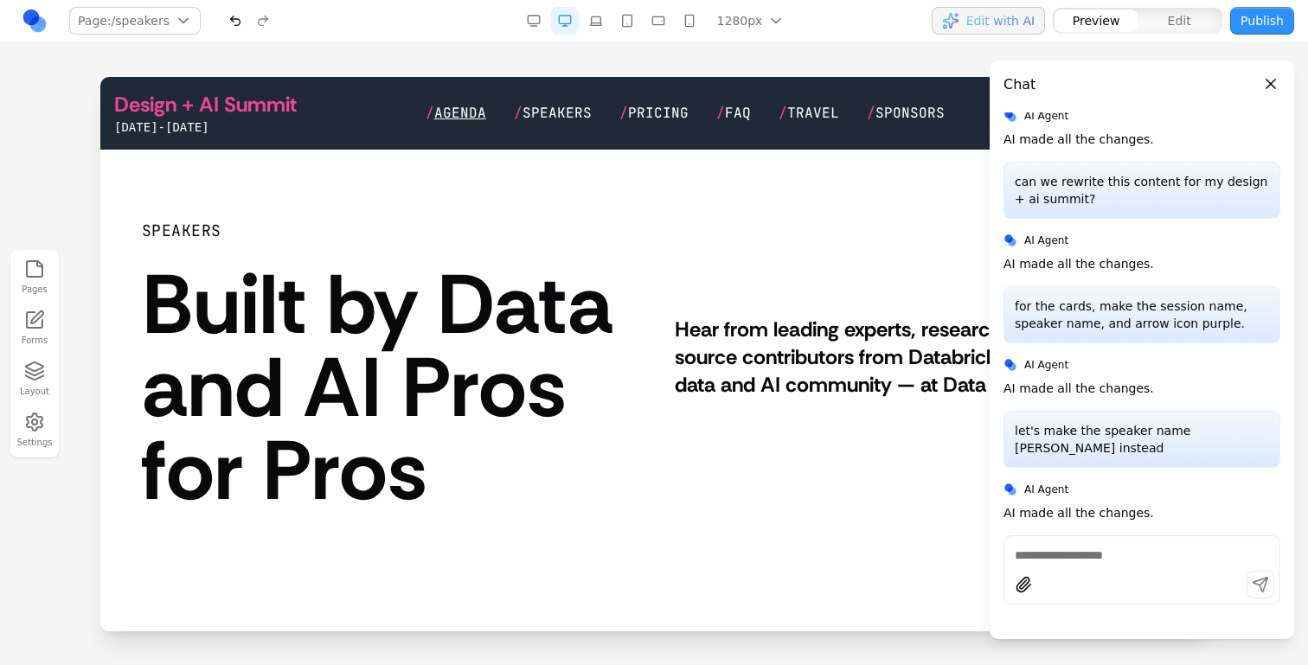
click at [473, 115] on span "Agenda" at bounding box center [460, 113] width 52 height 18
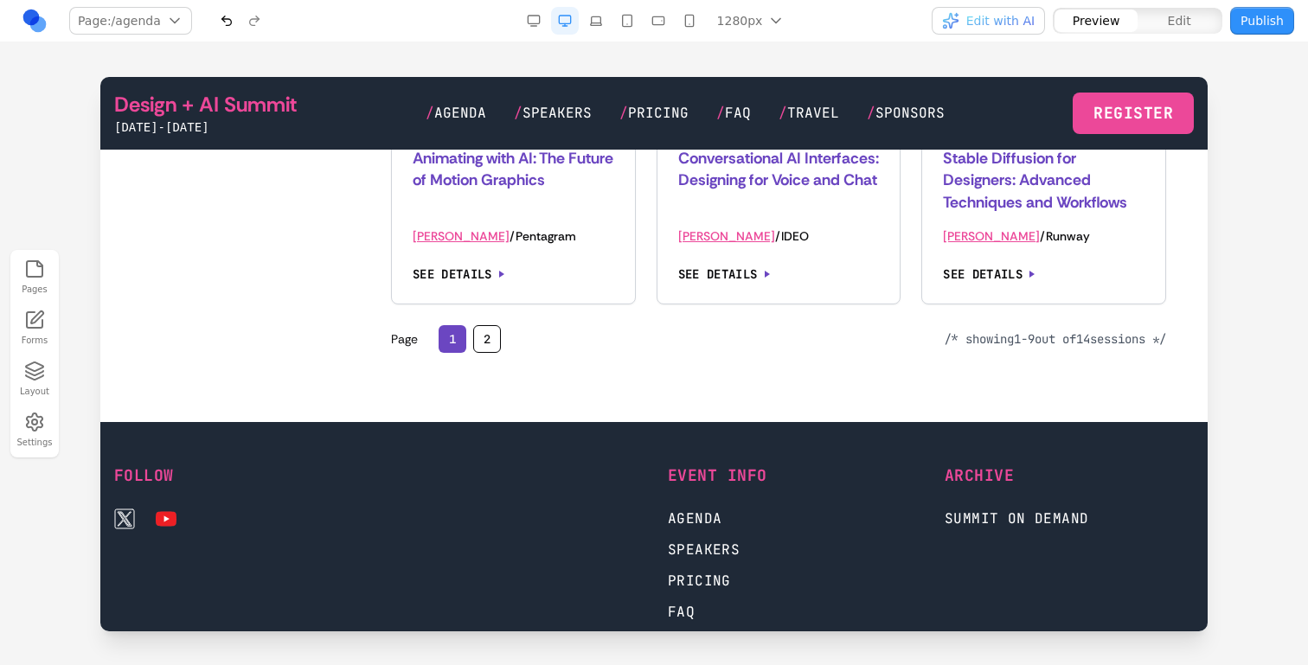
click at [476, 337] on button "2" at bounding box center [487, 339] width 28 height 28
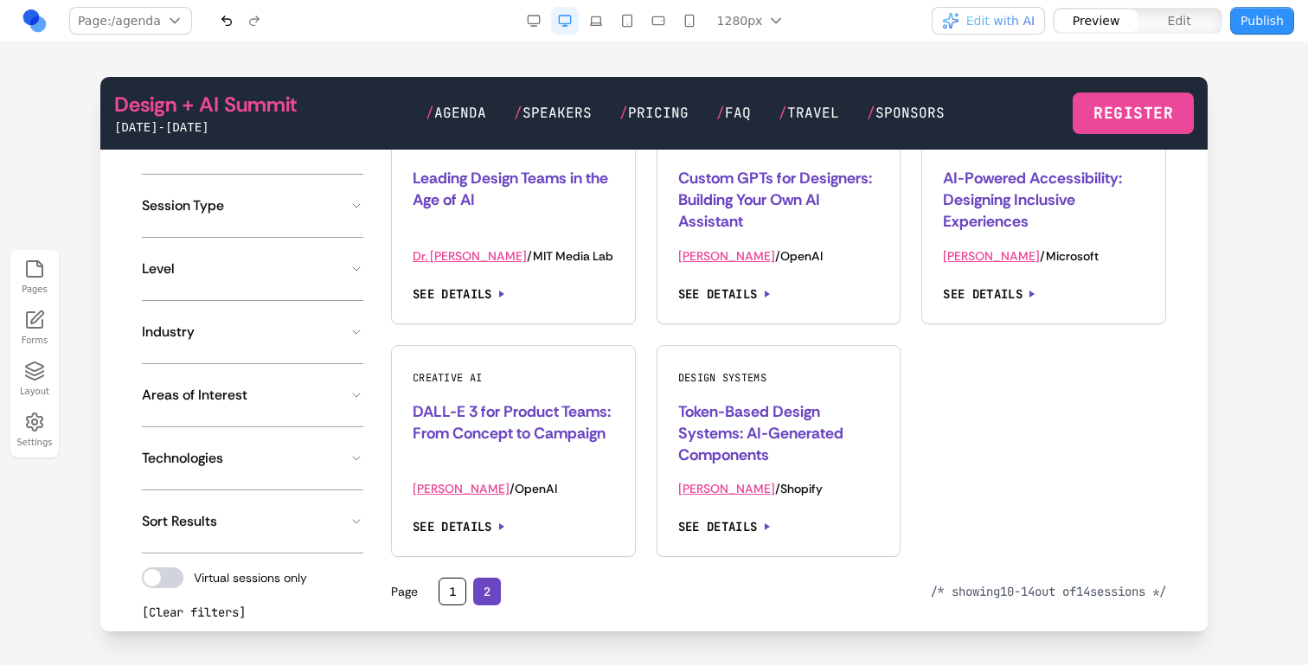
scroll to position [1343, 0]
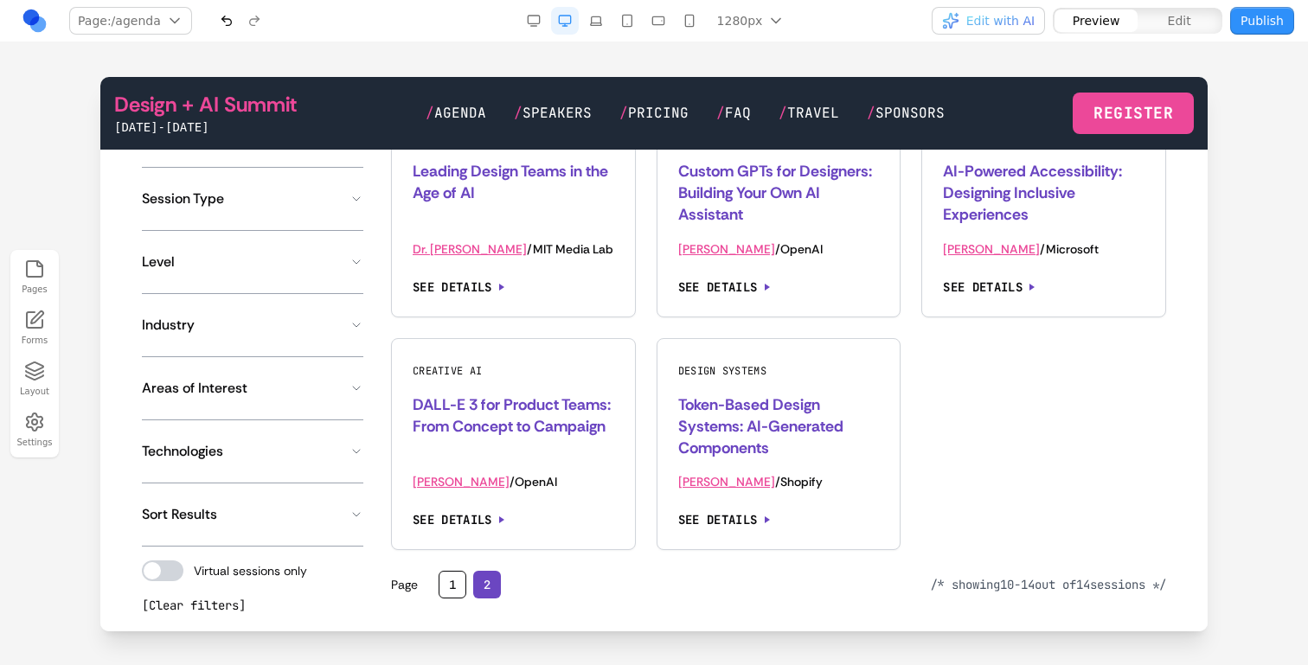
click at [459, 564] on div "Show filters Track AI Tools Creative AI Generative AI Design Systems Ethics & A…" at bounding box center [778, 339] width 775 height 553
click at [458, 577] on button "1" at bounding box center [453, 585] width 28 height 28
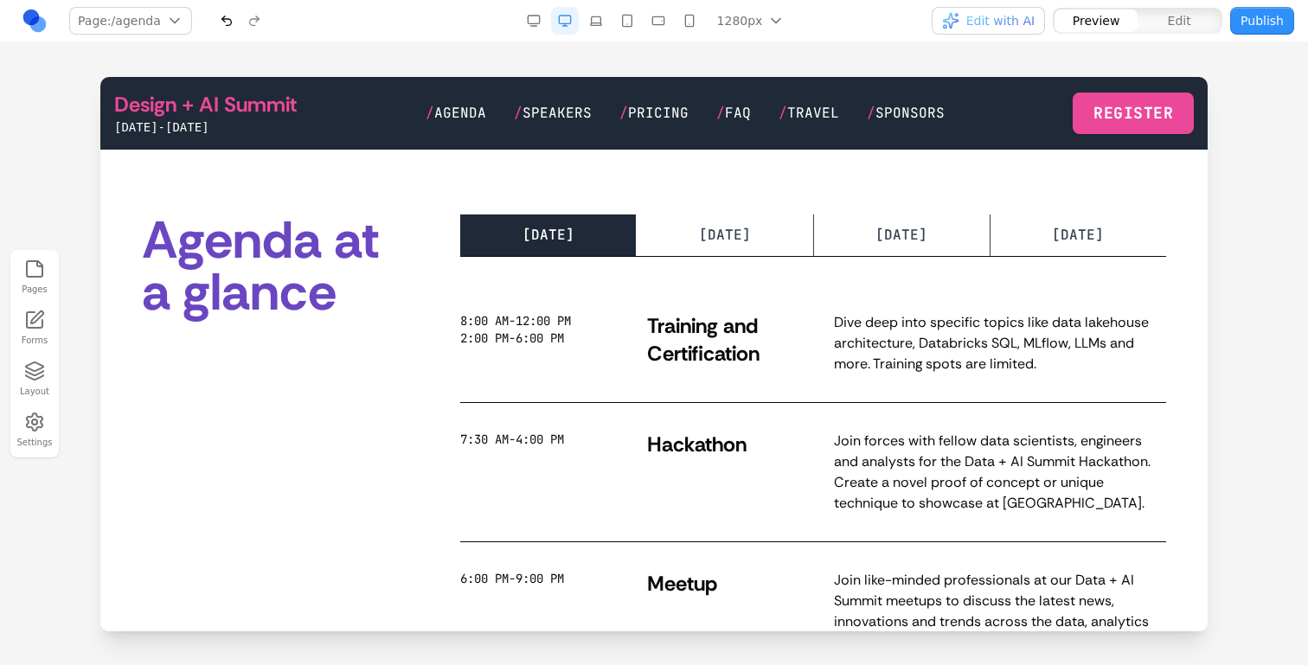
scroll to position [0, 0]
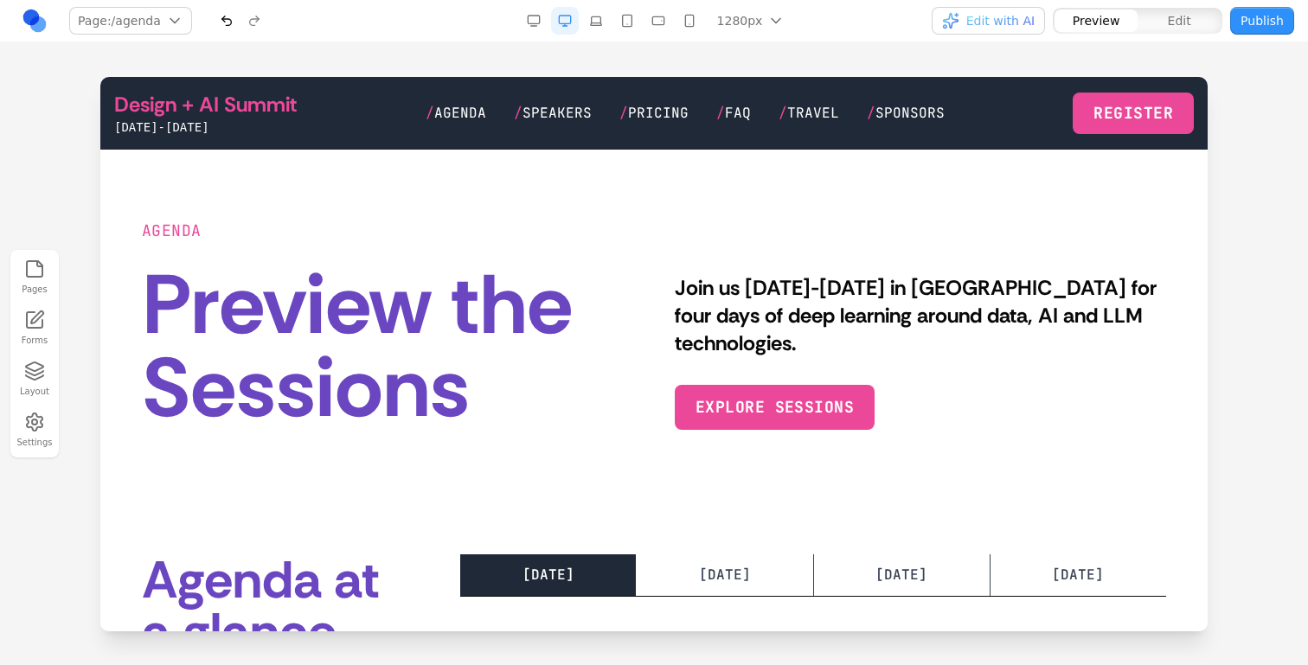
click at [229, 108] on link "Design + AI Summit" at bounding box center [205, 105] width 183 height 28
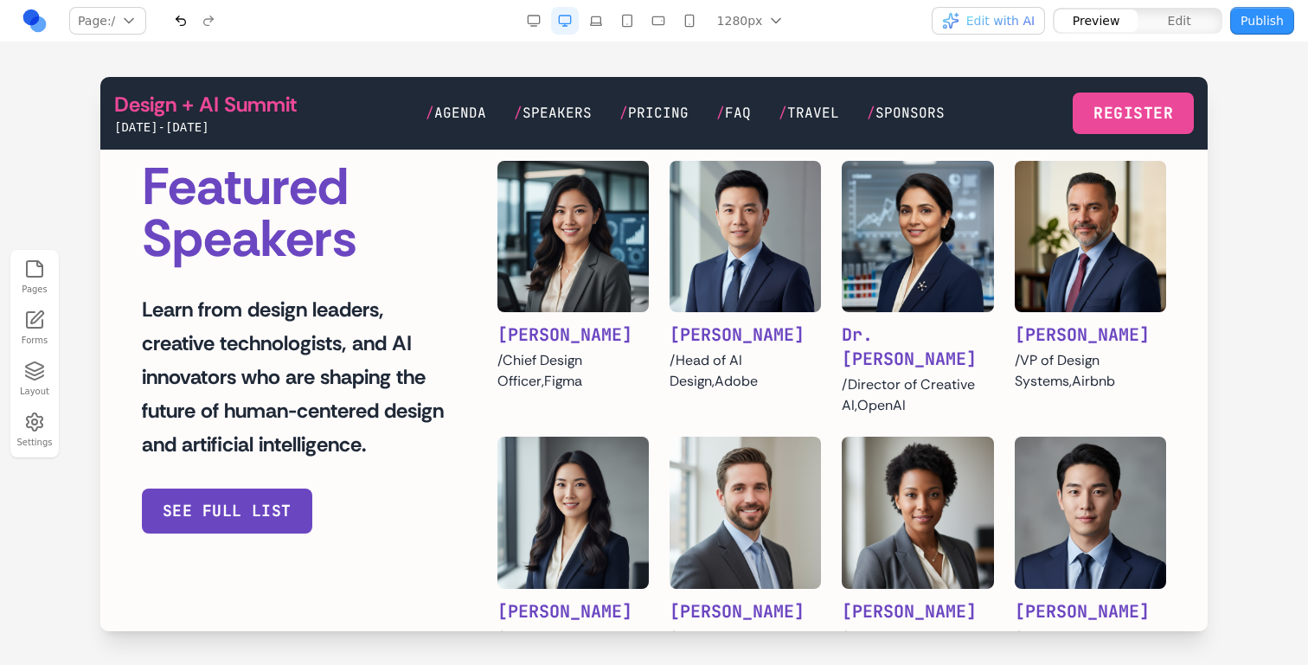
scroll to position [976, 0]
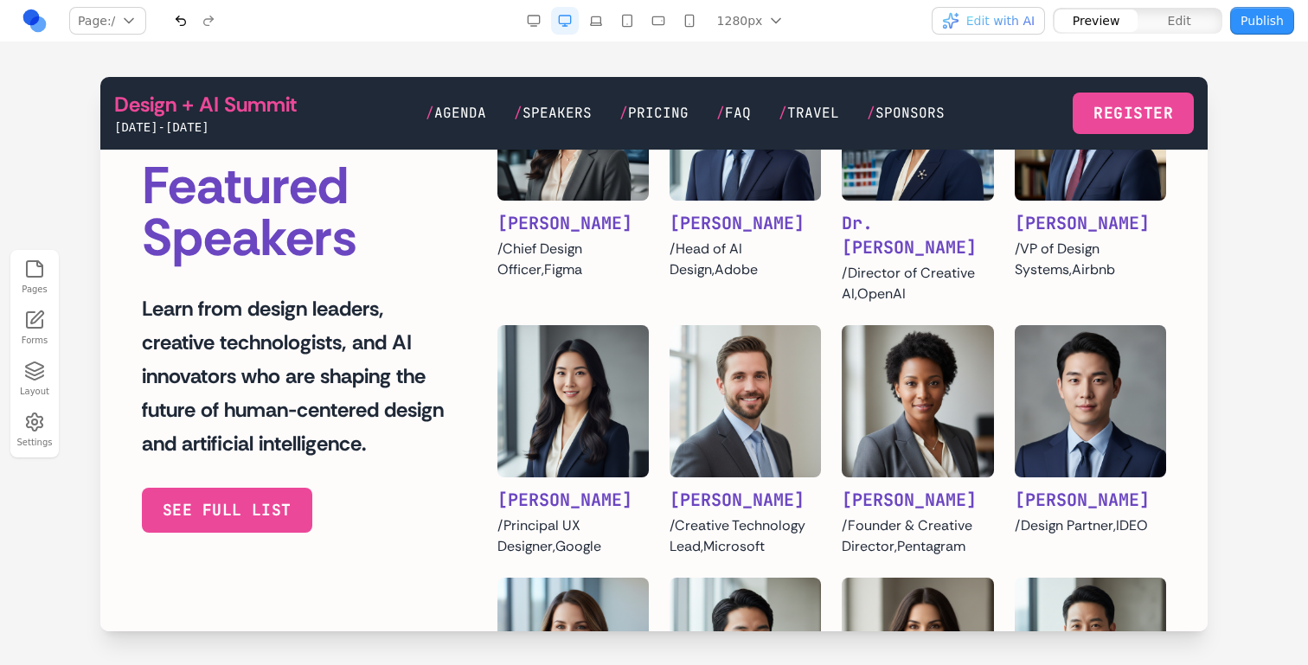
click at [213, 528] on button "see FULL LIST" at bounding box center [227, 510] width 170 height 45
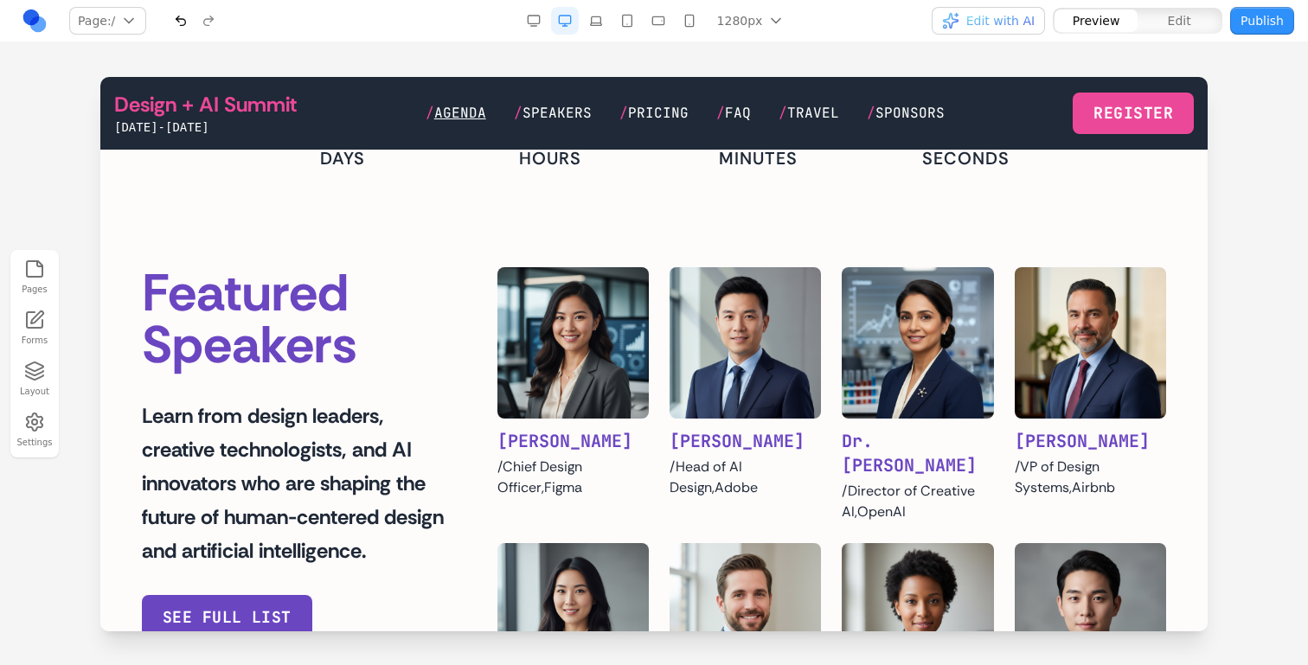
scroll to position [757, 0]
click at [471, 116] on span "Agenda" at bounding box center [460, 113] width 52 height 18
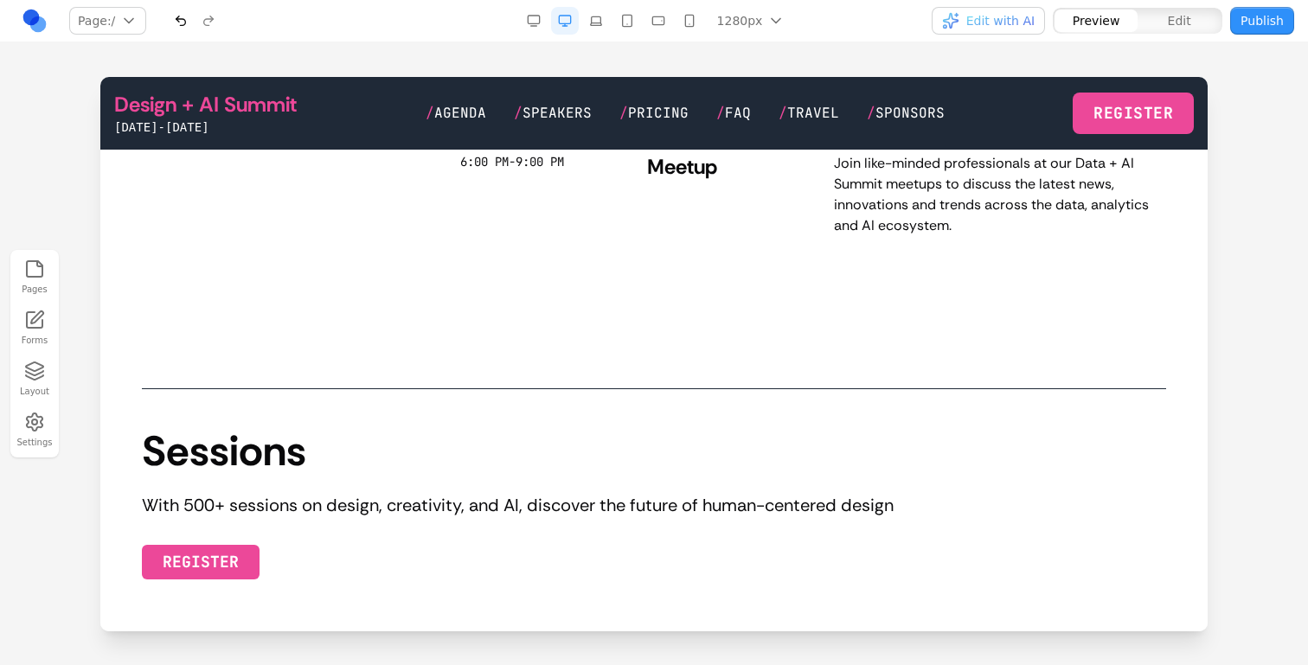
scroll to position [0, 0]
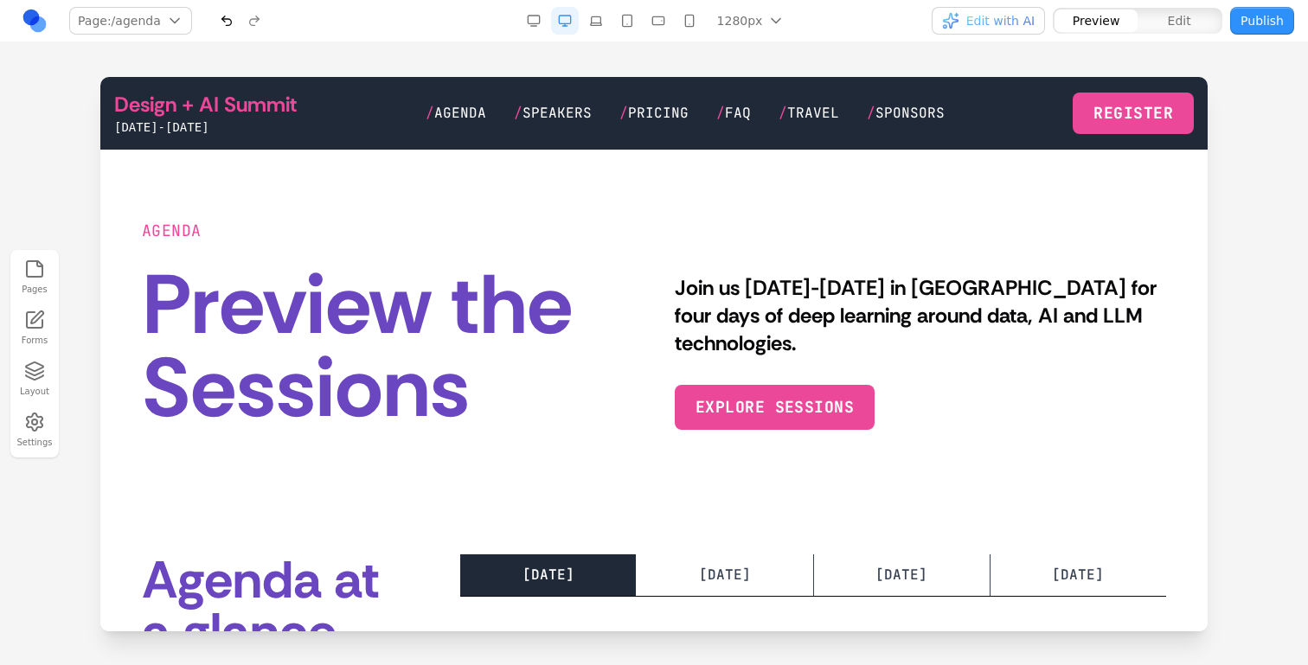
click at [200, 101] on link "Design + AI Summit" at bounding box center [205, 105] width 183 height 28
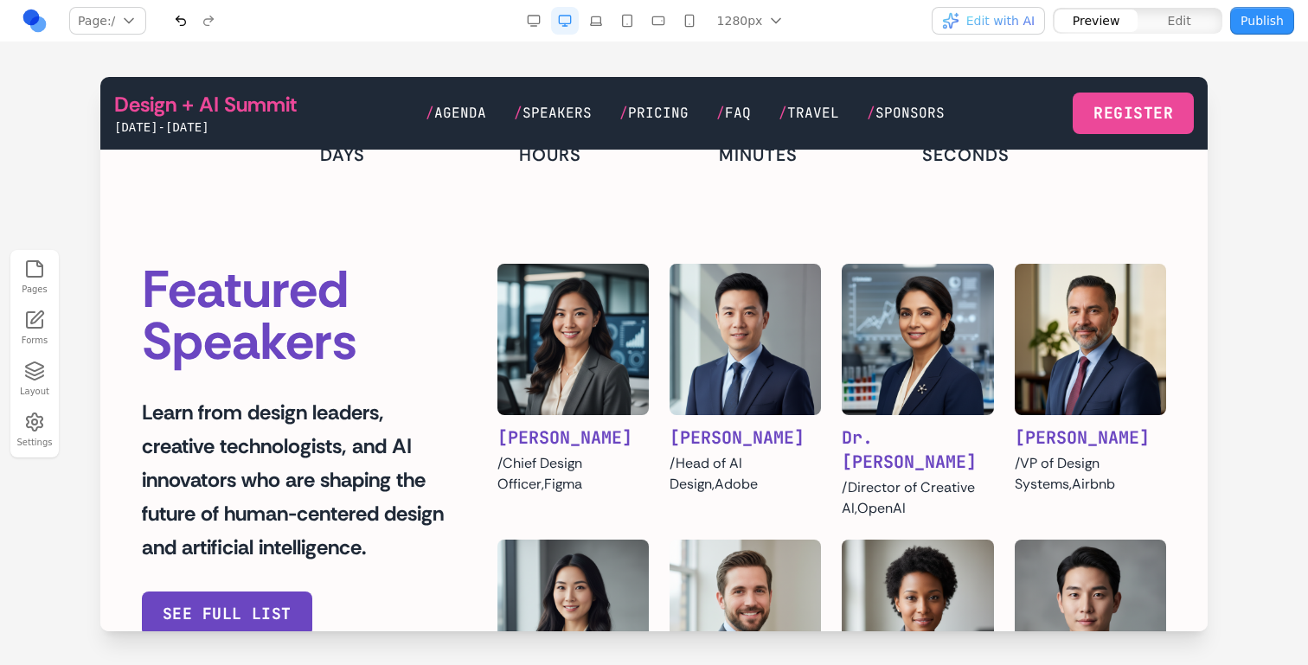
scroll to position [1049, 0]
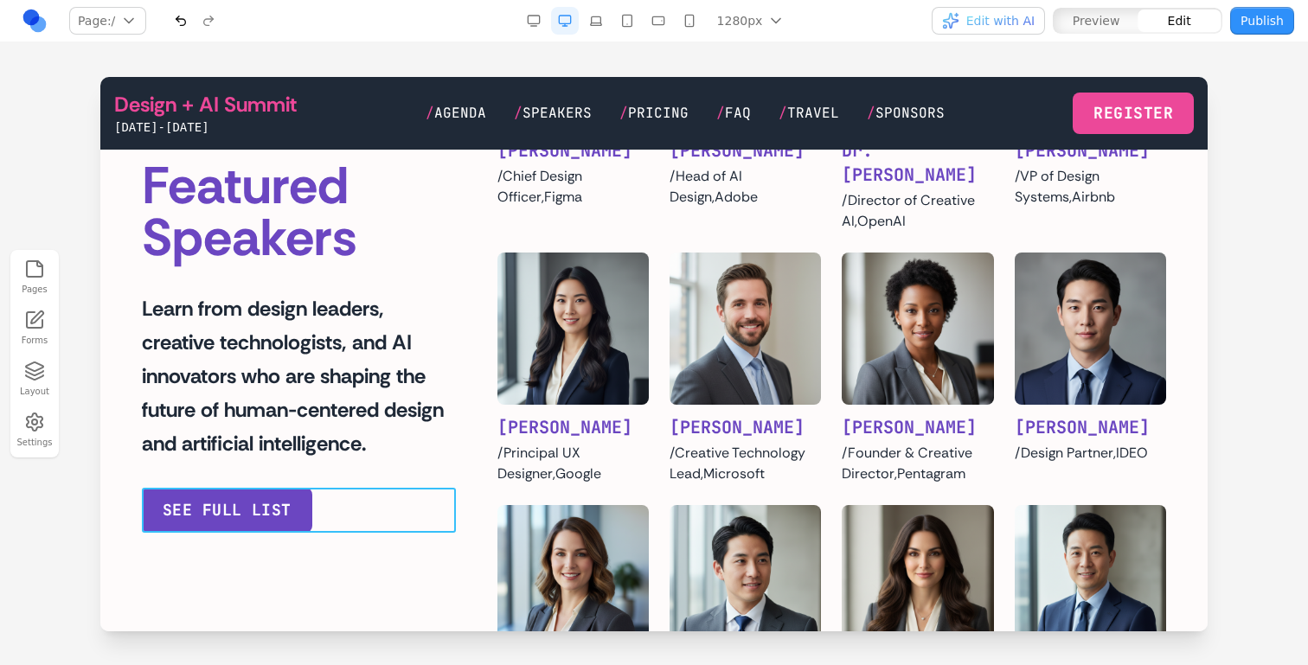
click at [316, 511] on div "see FULL LIST" at bounding box center [299, 510] width 314 height 45
click at [284, 543] on div "Featured Speakers Learn from design leaders, creative technologists, and AI inn…" at bounding box center [654, 631] width 1024 height 1309
click at [311, 523] on div "see FULL LIST" at bounding box center [299, 510] width 314 height 45
click at [198, 459] on icon at bounding box center [206, 460] width 17 height 17
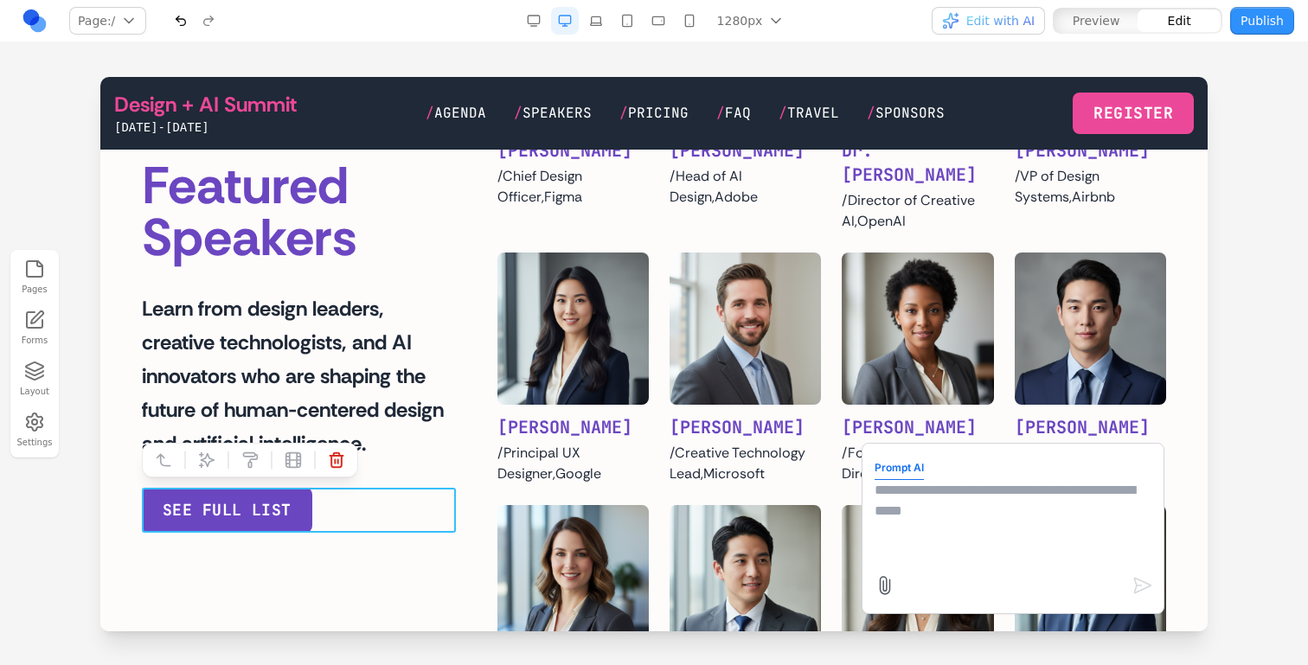
click at [958, 520] on textarea at bounding box center [1013, 523] width 277 height 87
type textarea "**********"
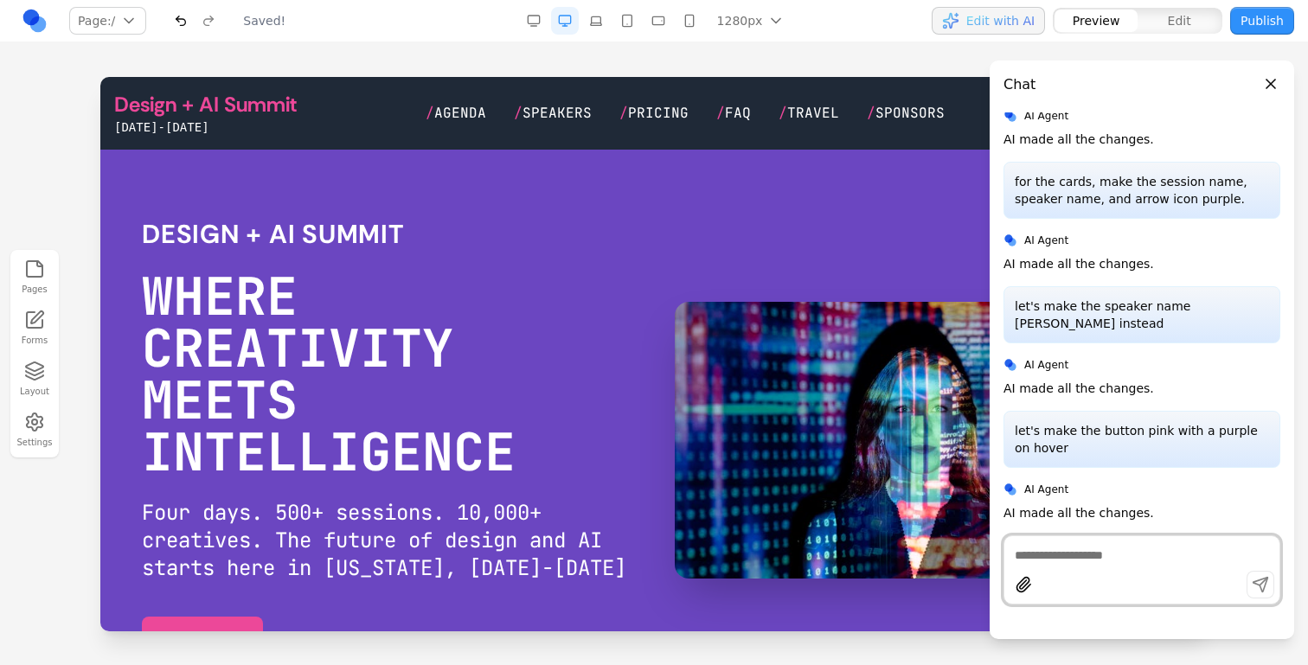
scroll to position [0, 0]
click at [474, 106] on span "Agenda" at bounding box center [460, 113] width 52 height 18
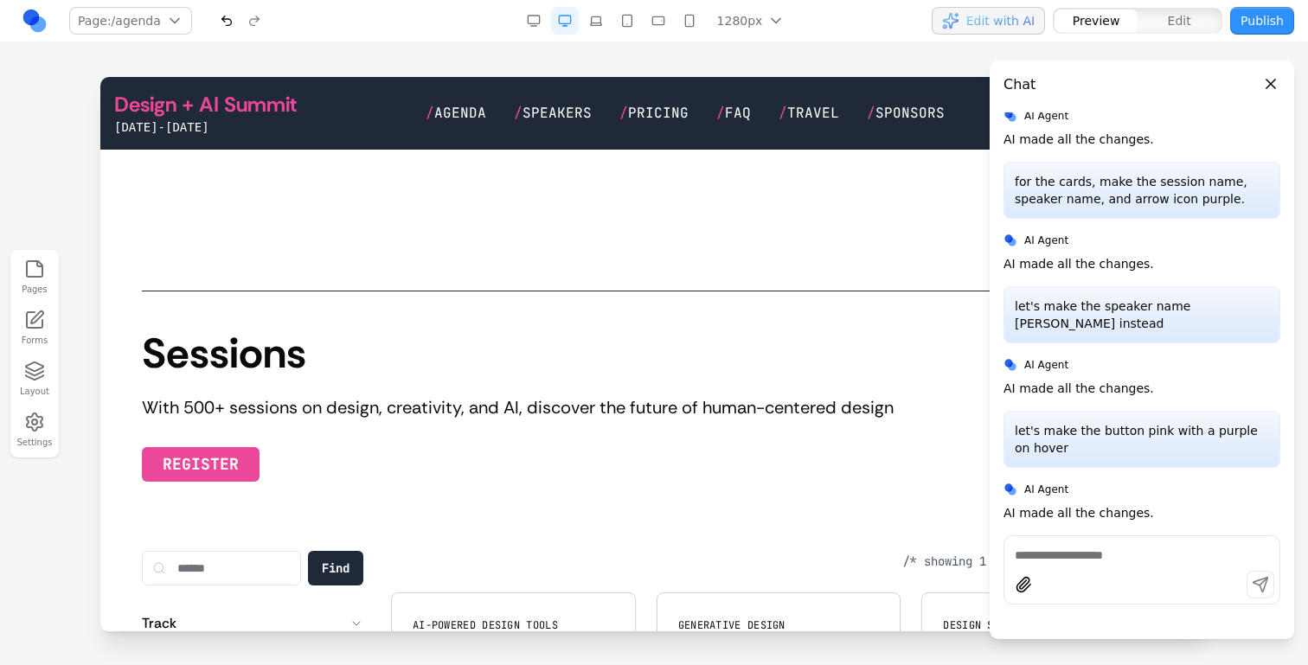
scroll to position [306, 0]
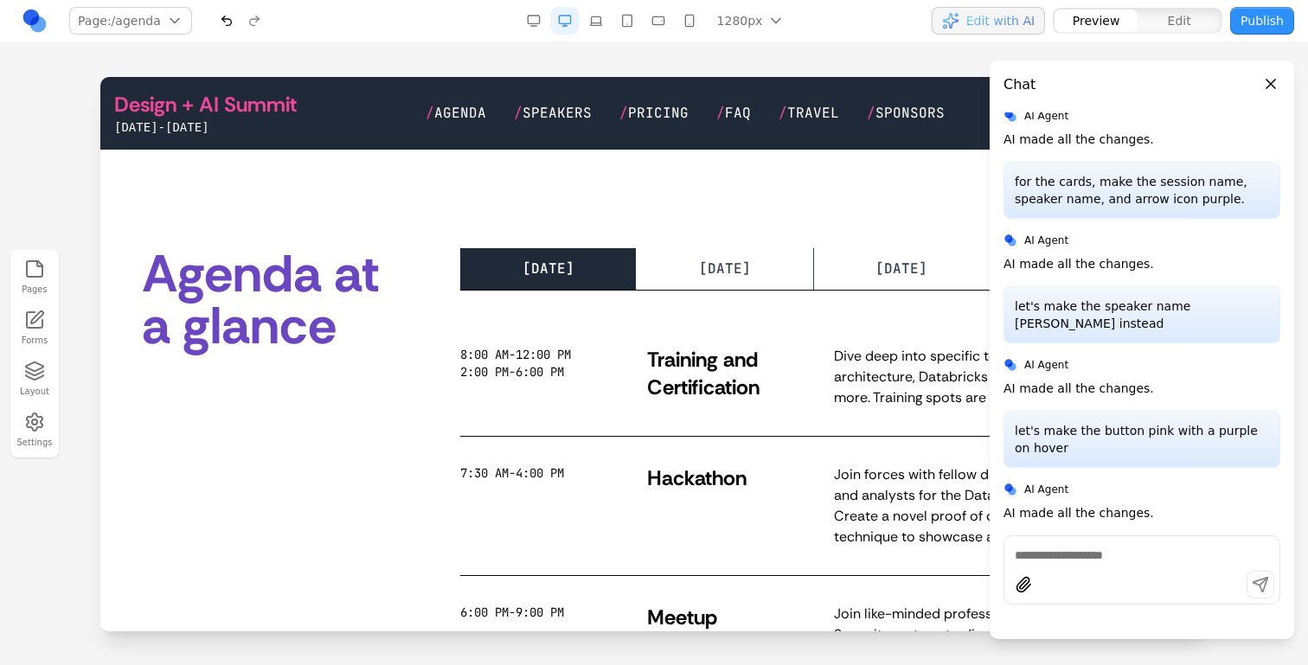
click at [229, 96] on link "Design + AI Summit" at bounding box center [205, 105] width 183 height 28
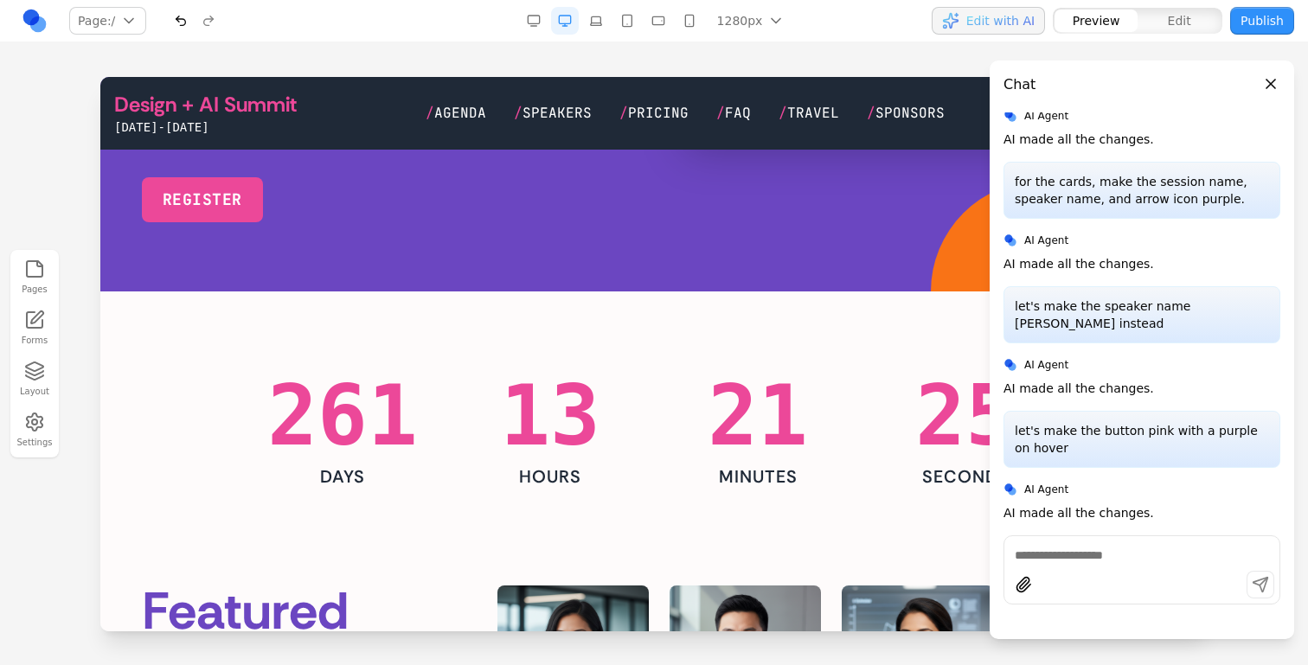
scroll to position [459, 0]
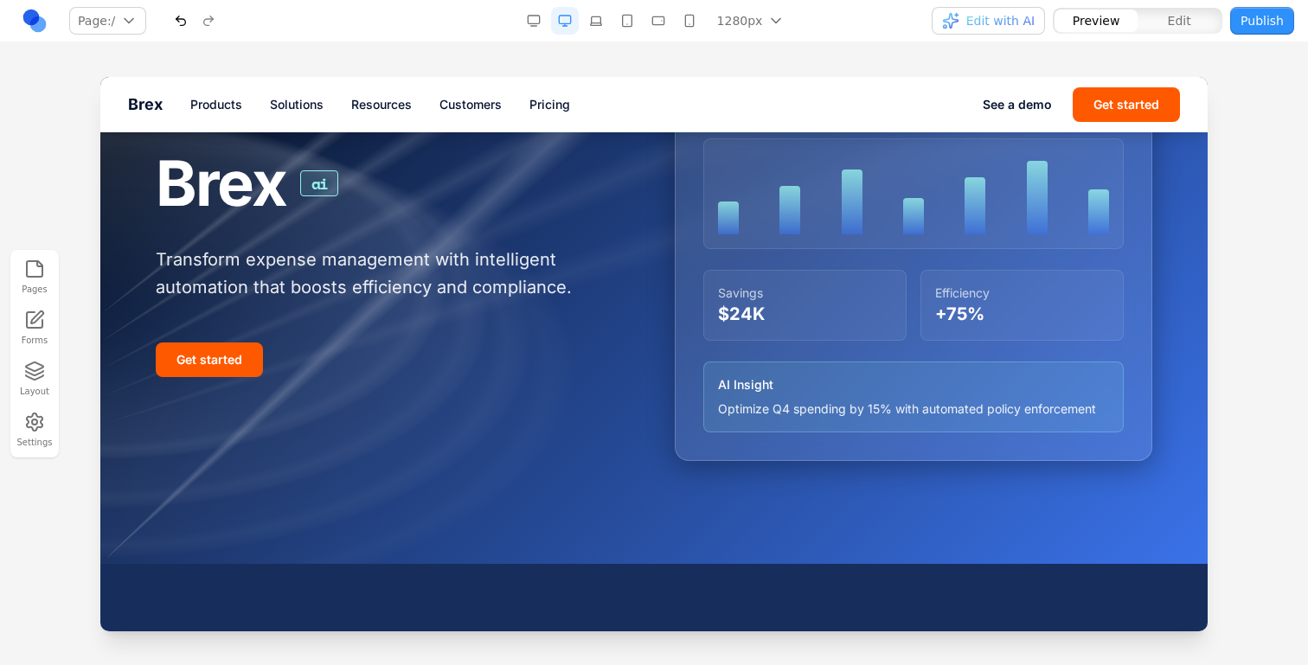
scroll to position [78, 0]
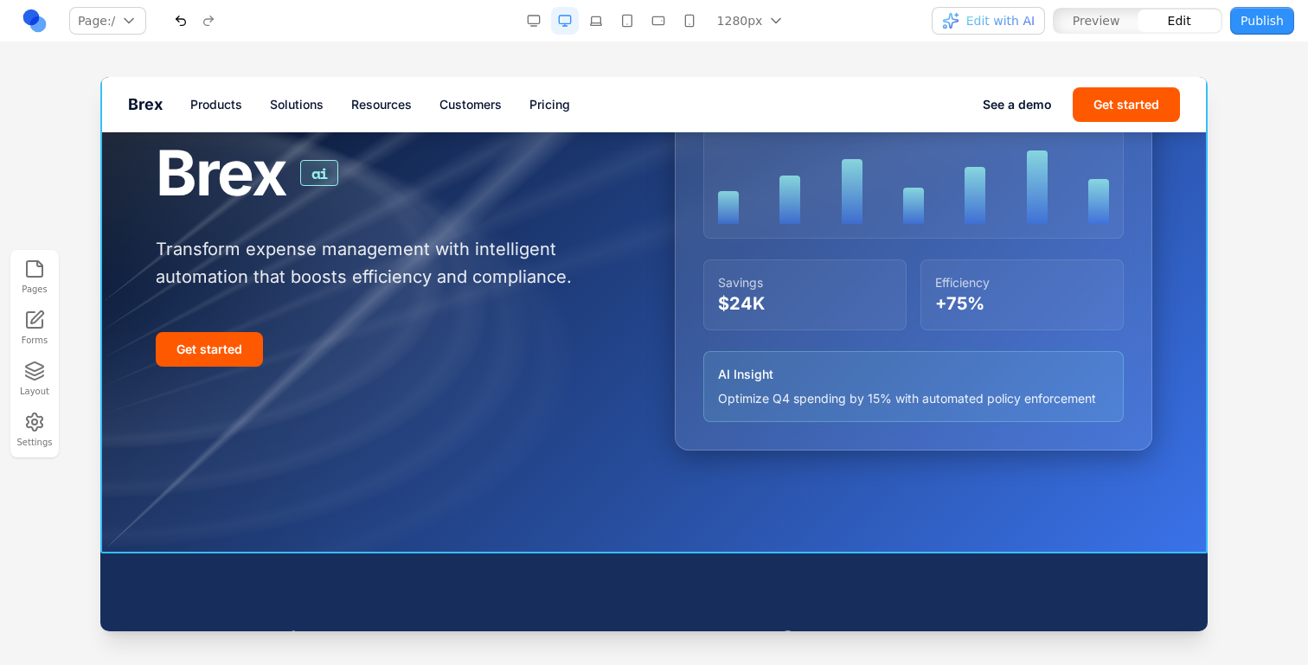
click at [536, 488] on div at bounding box center [653, 276] width 1107 height 555
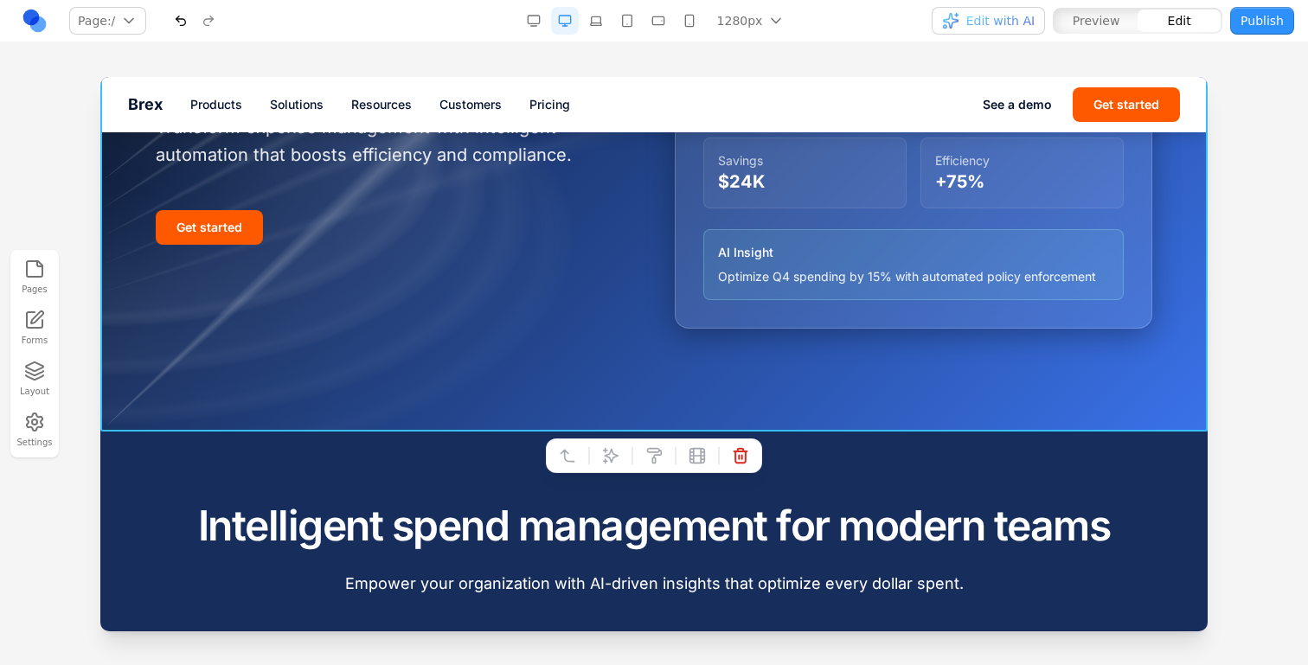
scroll to position [283, 0]
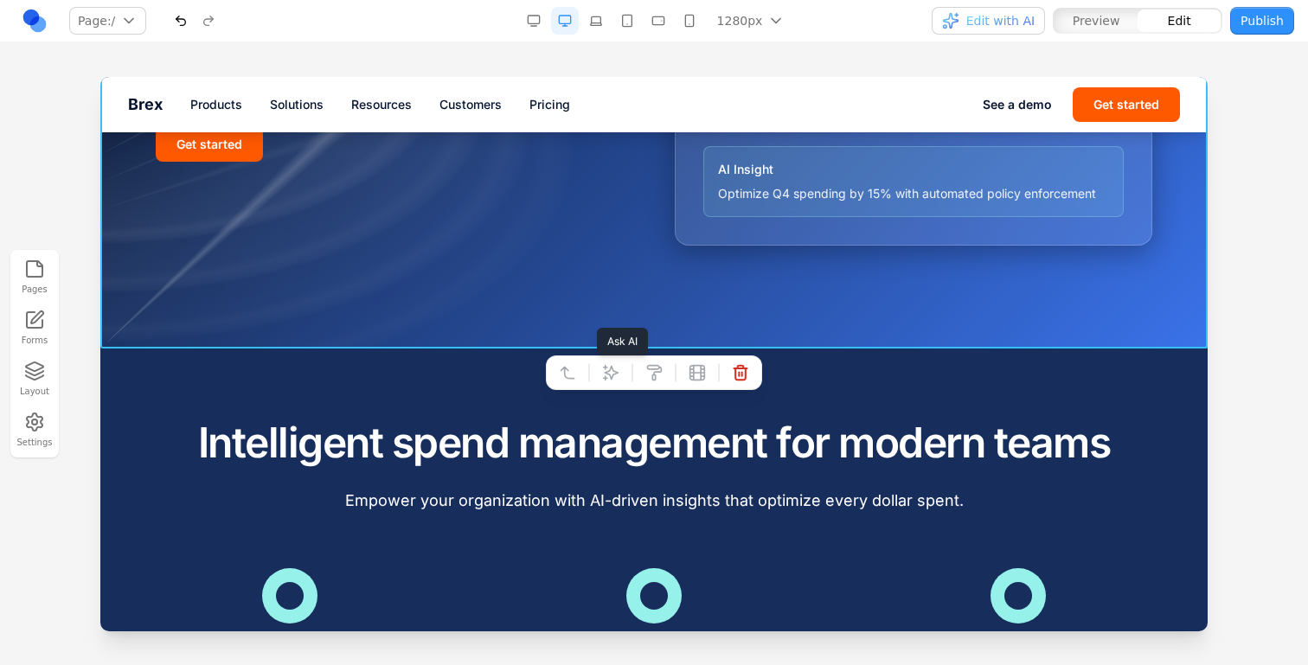
click at [616, 372] on icon at bounding box center [611, 373] width 15 height 15
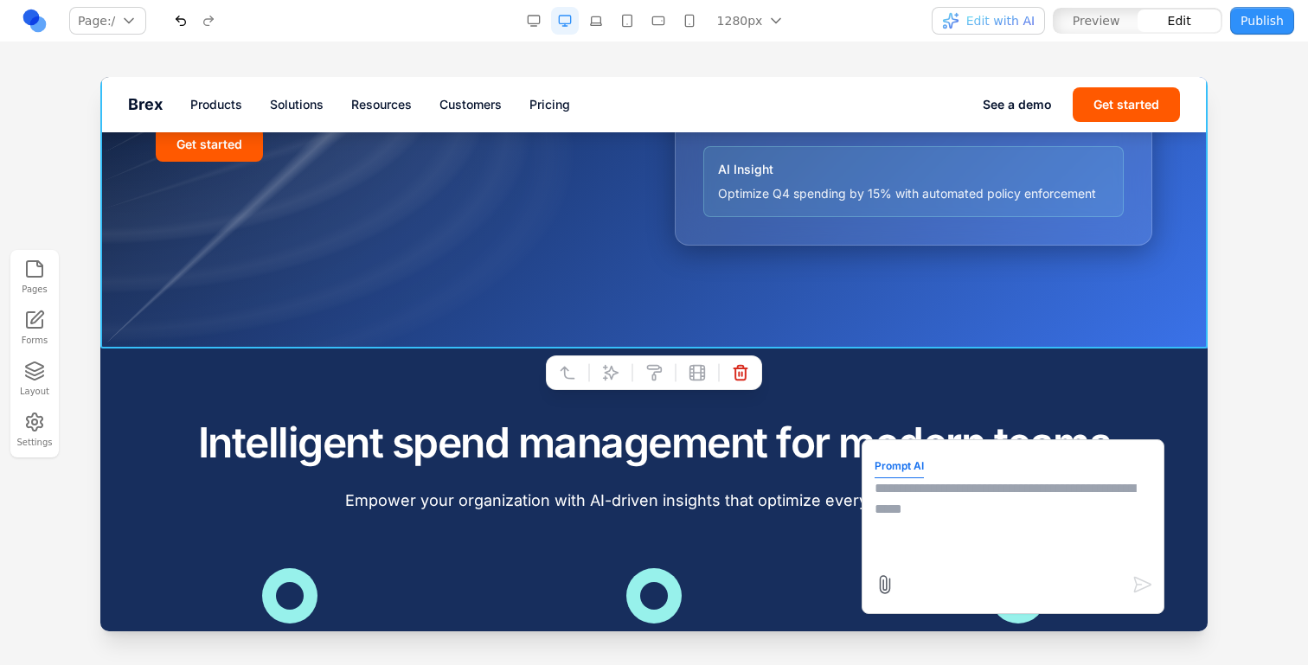
click at [900, 500] on textarea at bounding box center [1013, 521] width 277 height 87
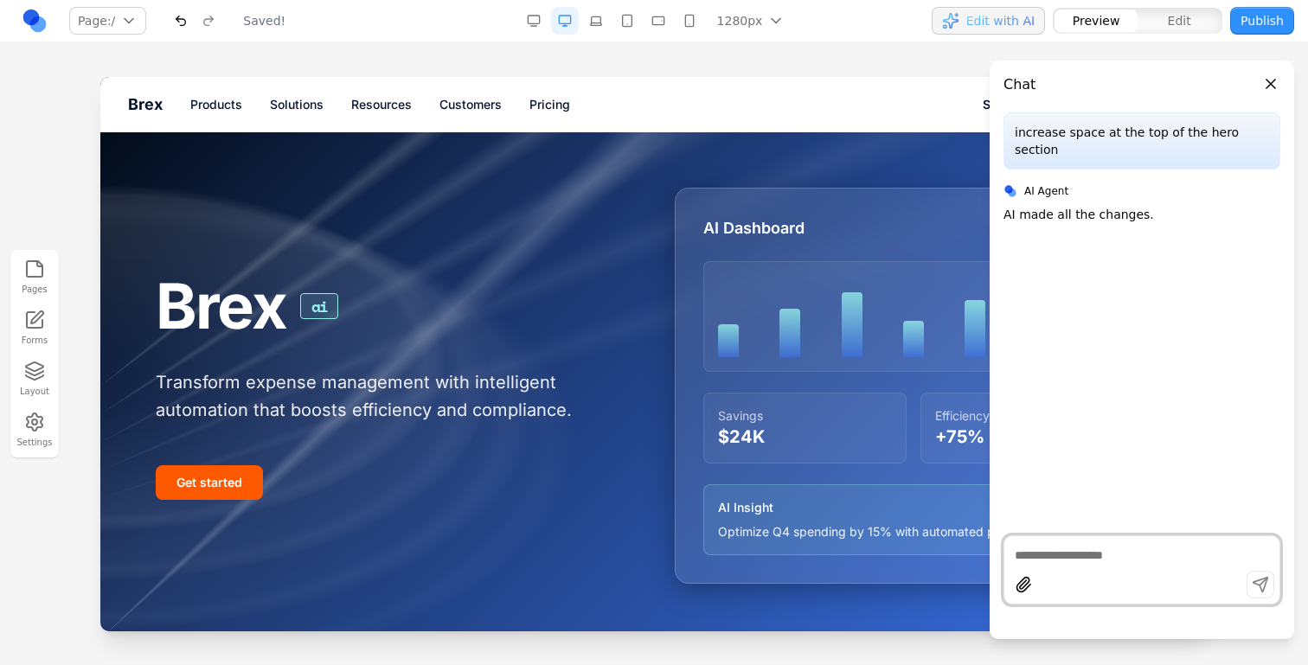
scroll to position [0, 0]
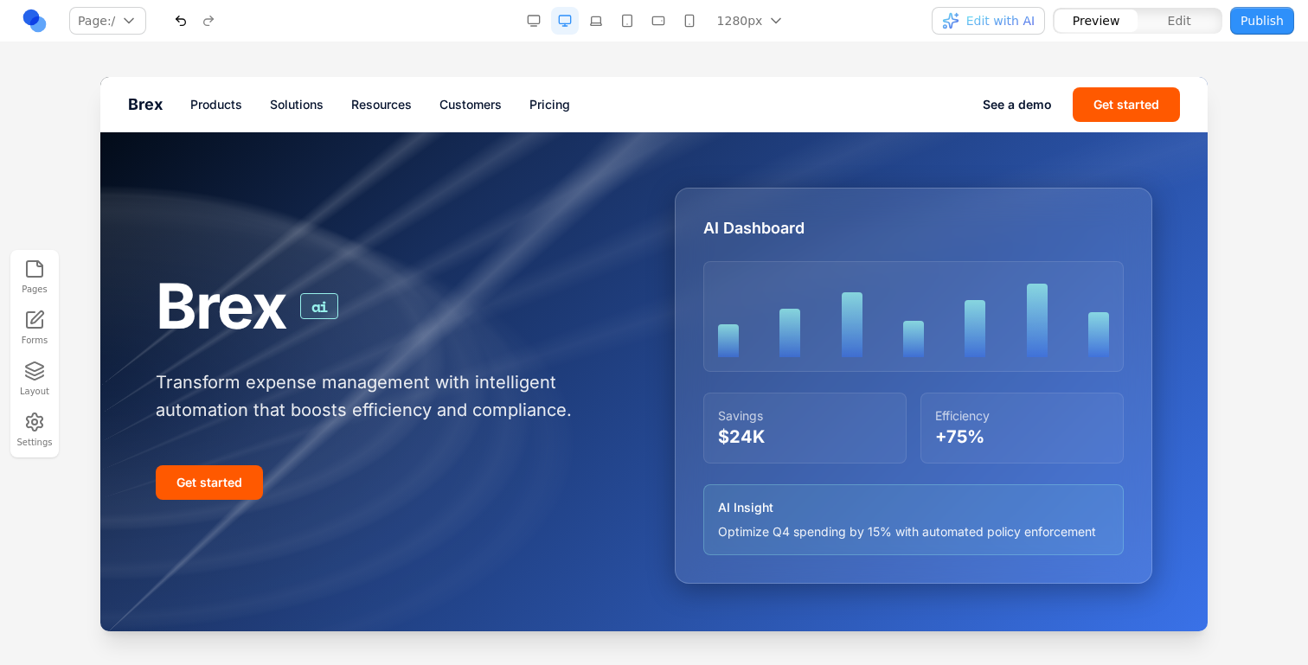
click at [608, 328] on h1 "Brex ai" at bounding box center [395, 306] width 478 height 68
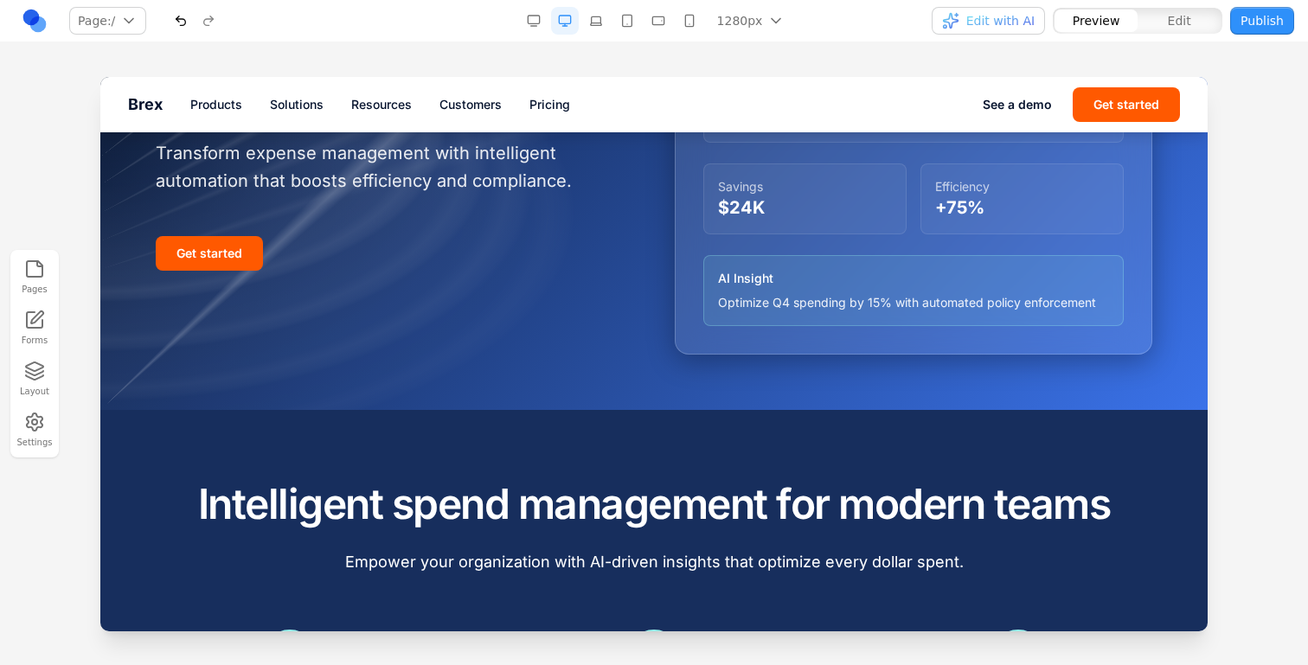
scroll to position [227, 0]
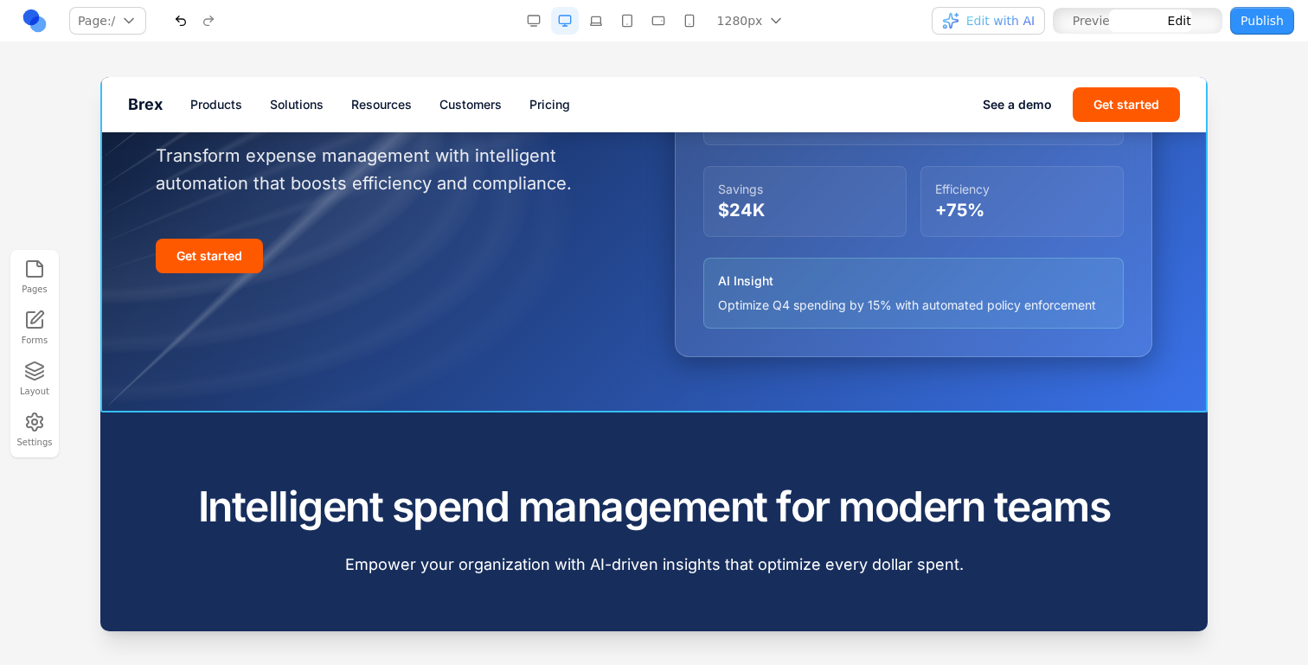
click at [602, 375] on div at bounding box center [653, 131] width 1107 height 562
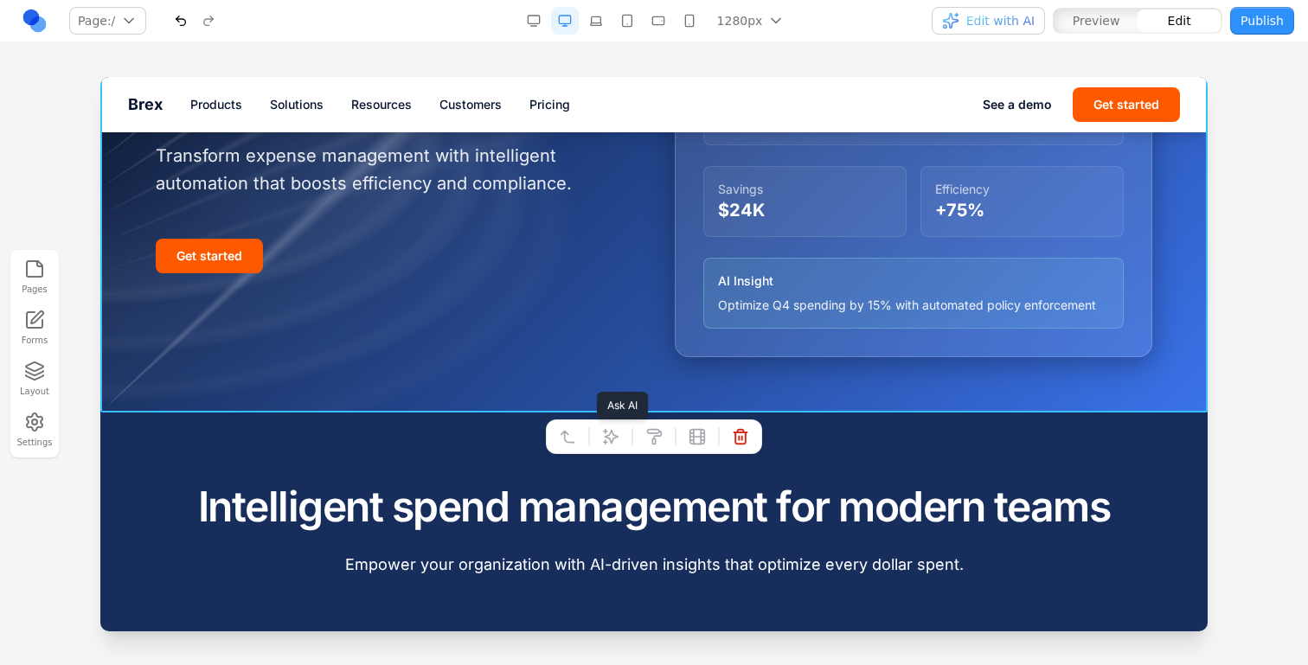
click at [609, 438] on icon at bounding box center [610, 436] width 17 height 17
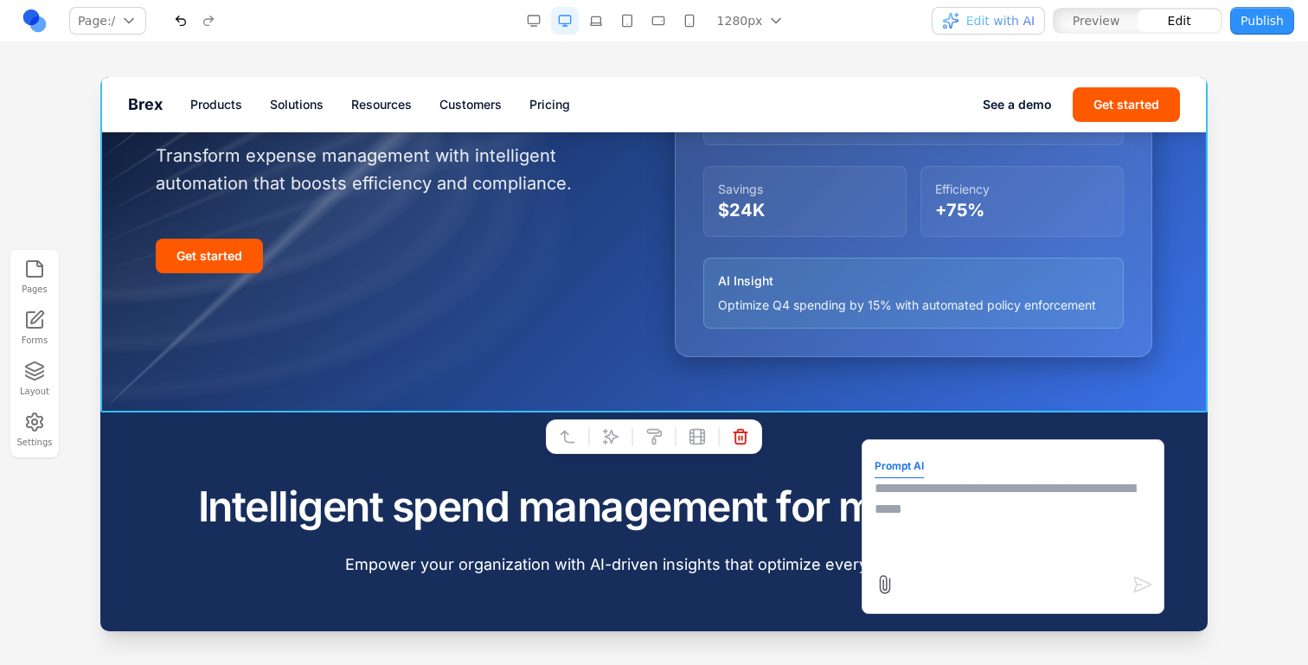
click at [920, 483] on textarea at bounding box center [1013, 521] width 277 height 87
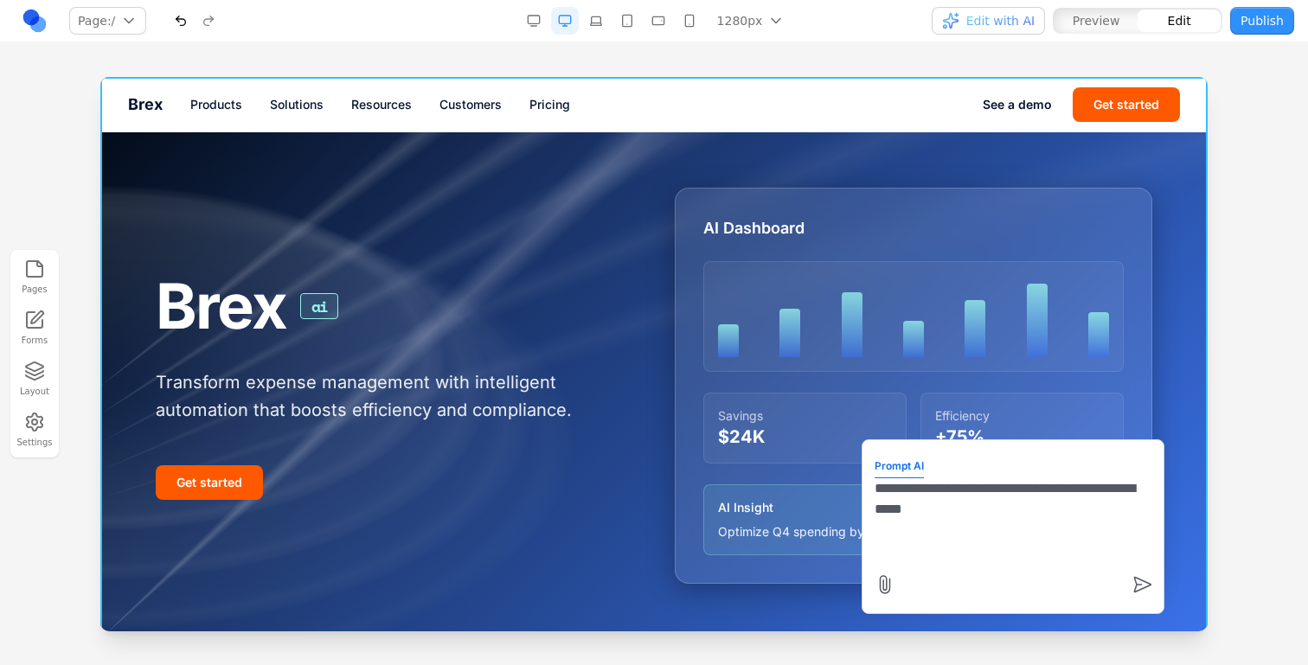
type textarea "**********"
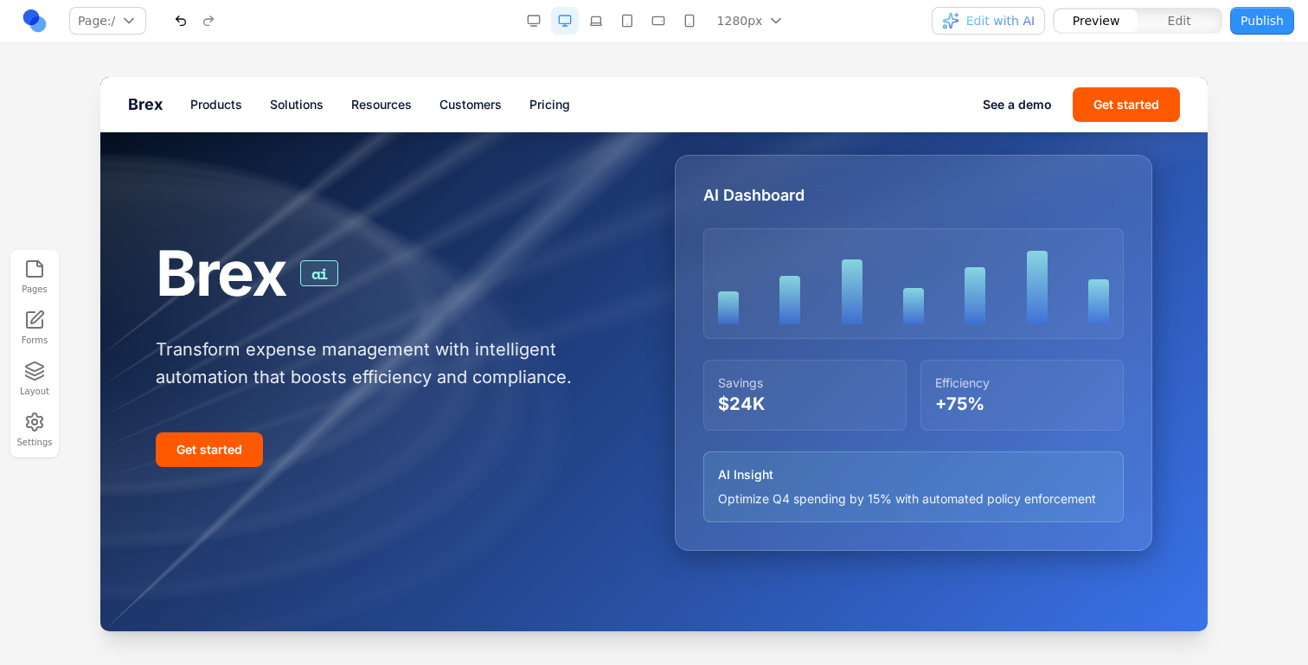
scroll to position [62, 0]
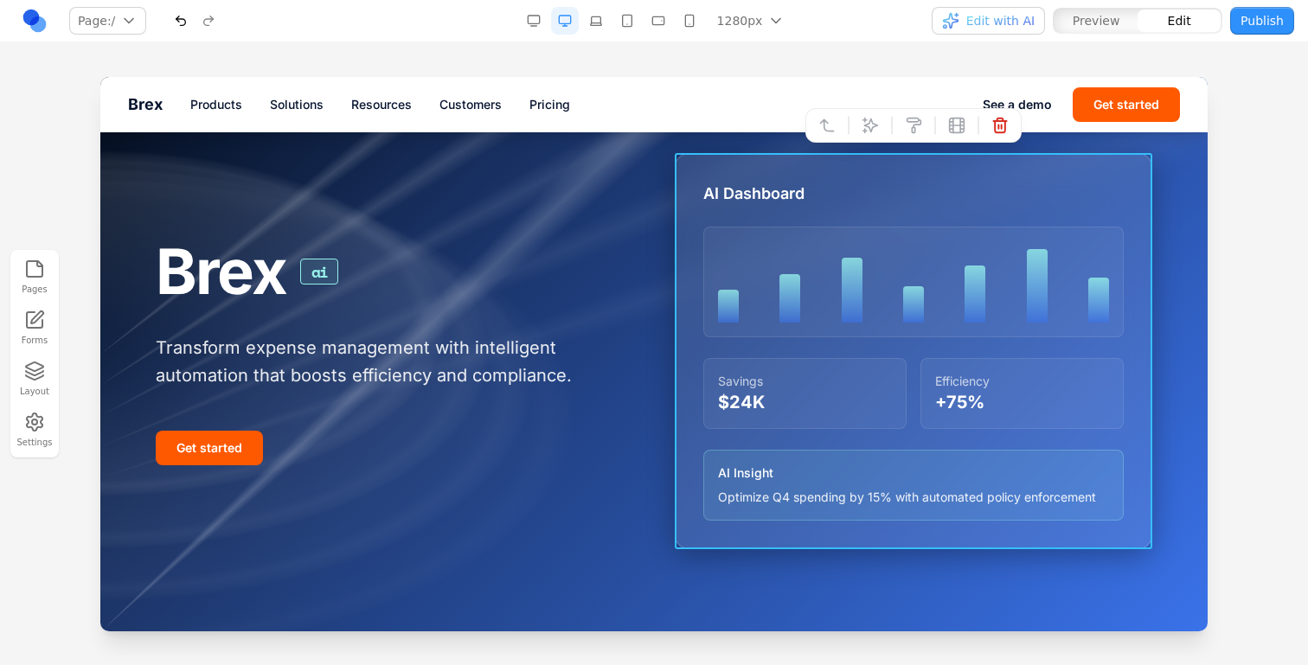
click at [679, 402] on div "AI Dashboard Savings $24K Efficiency +75% AI Insight Optimize Q4 spending by 15…" at bounding box center [914, 351] width 478 height 396
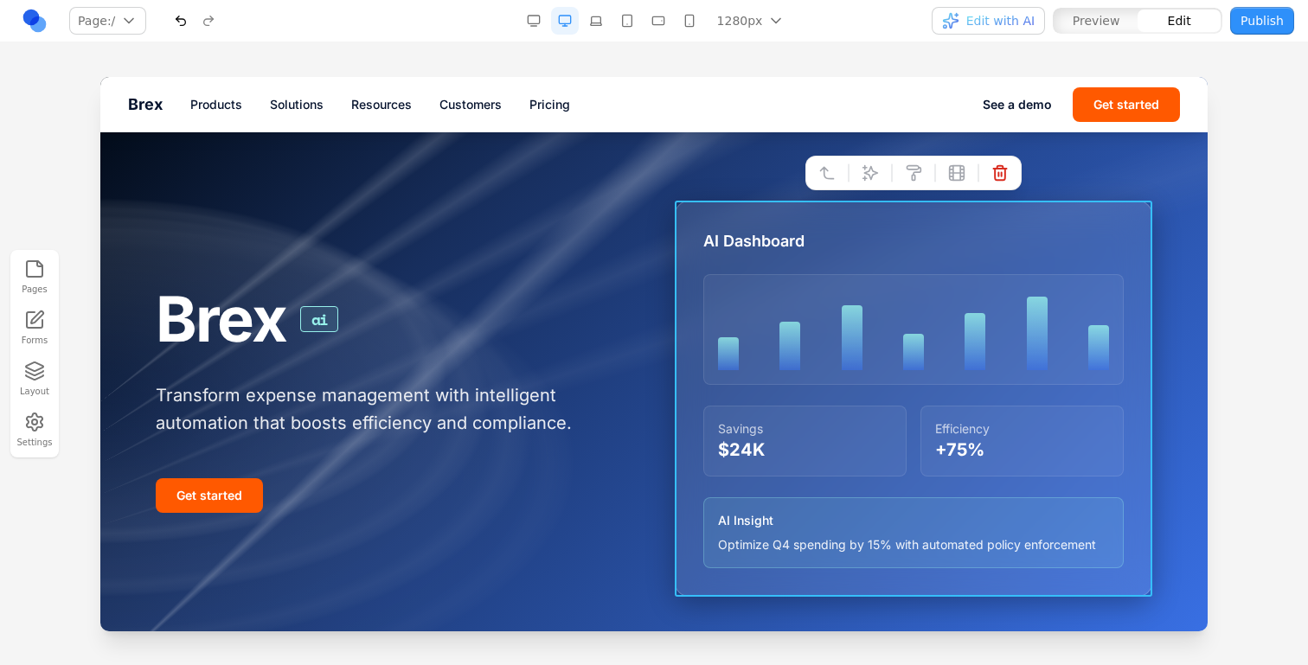
scroll to position [4, 0]
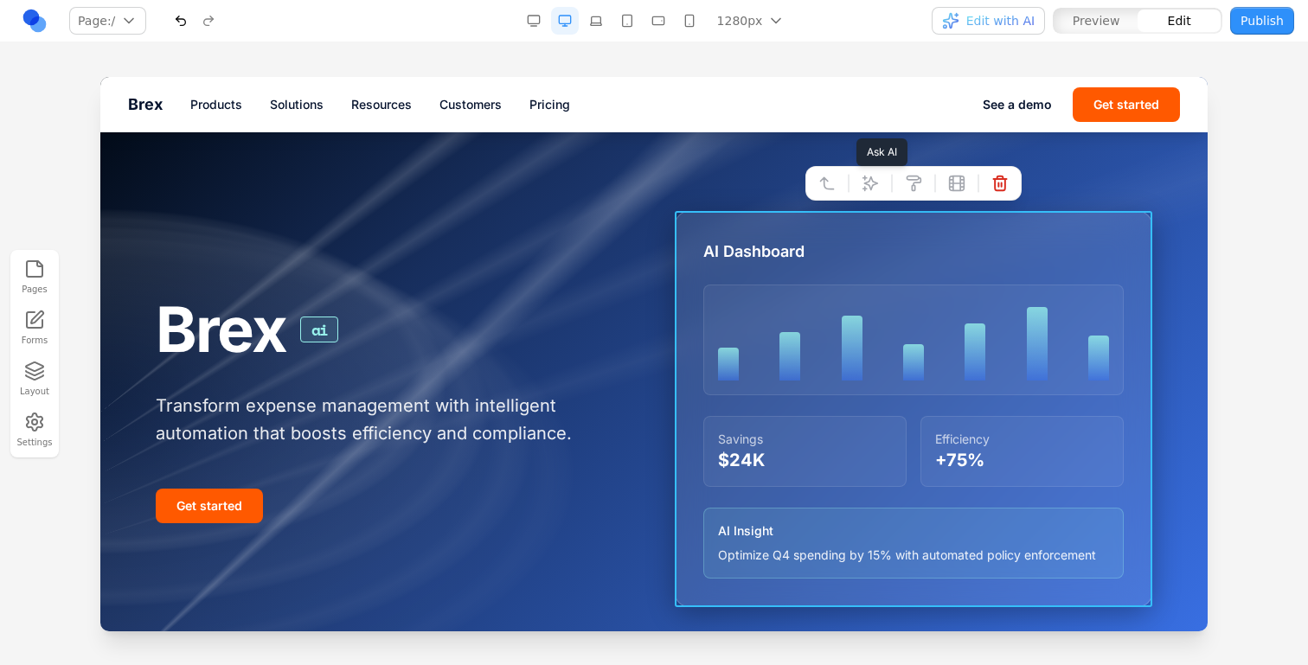
click at [877, 178] on icon at bounding box center [870, 183] width 17 height 17
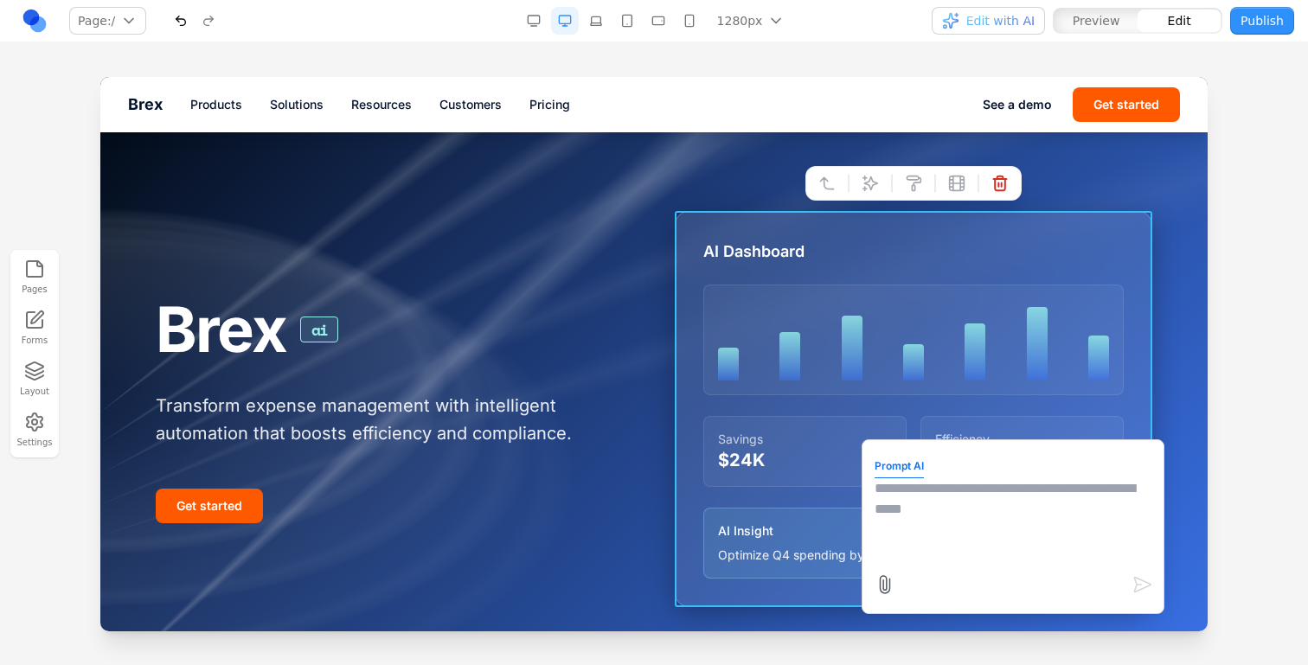
click at [976, 465] on form "Prompt AI" at bounding box center [1013, 526] width 277 height 149
click at [974, 489] on textarea at bounding box center [1013, 521] width 277 height 87
click at [990, 491] on textarea "**********" at bounding box center [1013, 521] width 277 height 87
click at [985, 506] on textarea "**********" at bounding box center [1013, 521] width 277 height 87
type textarea "**********"
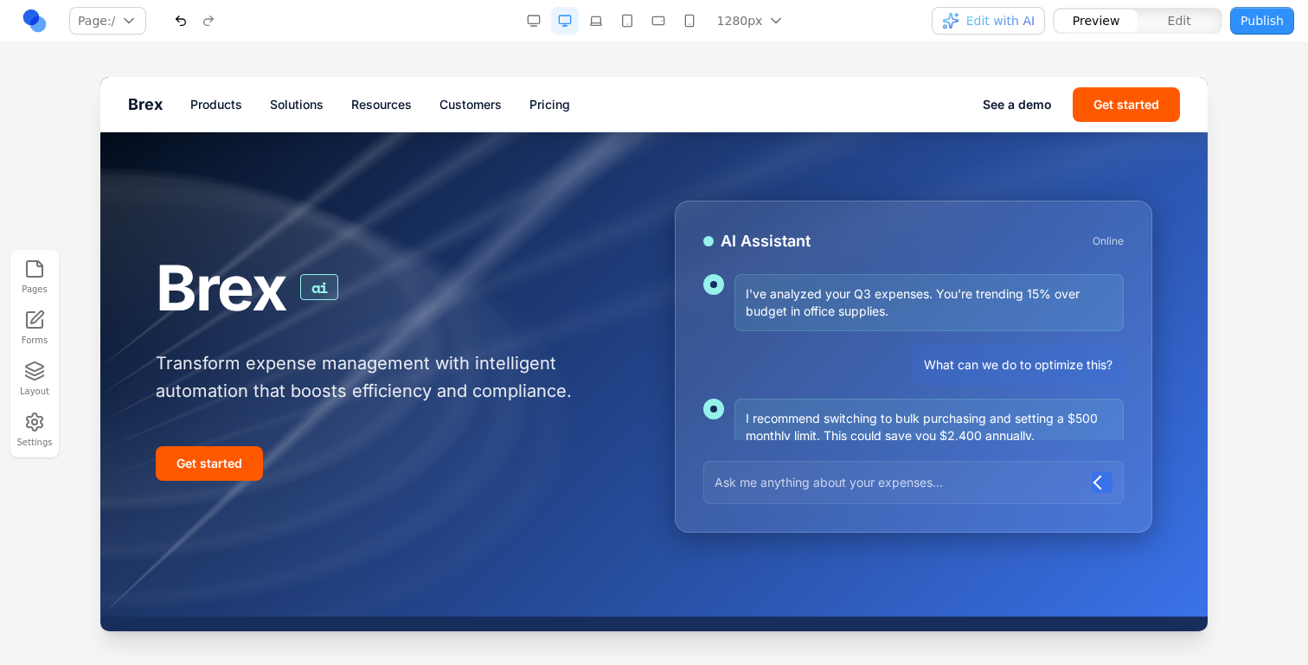
scroll to position [14, 0]
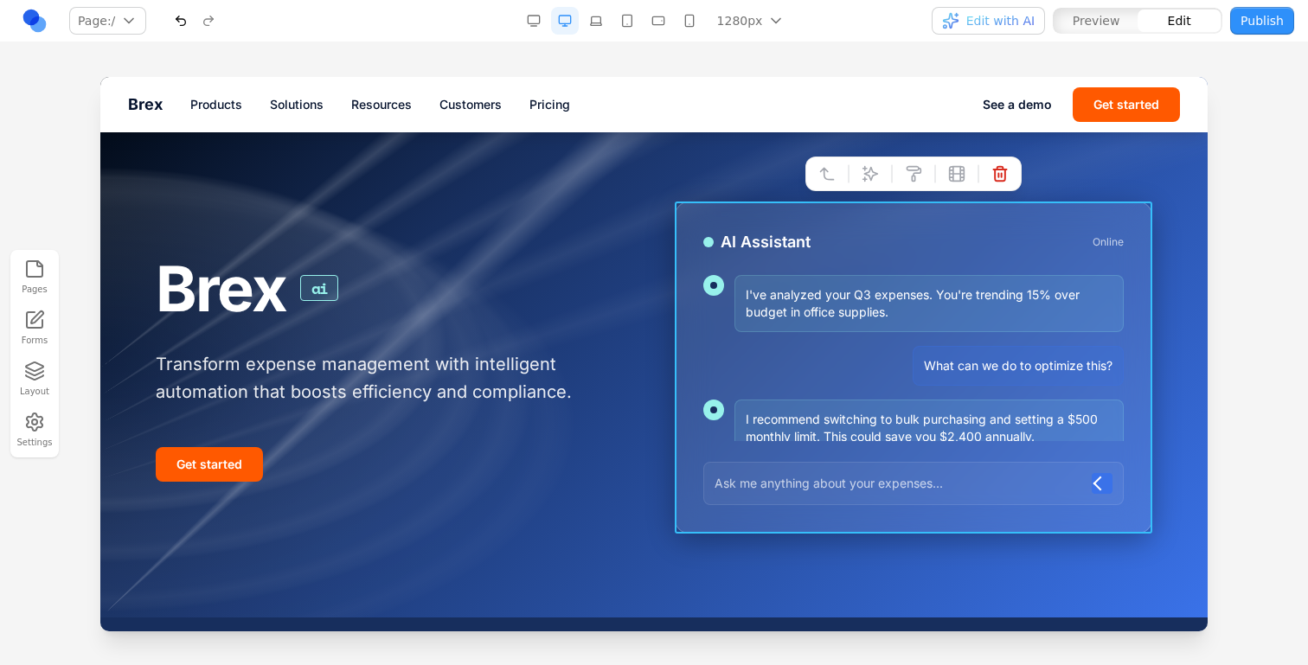
click at [905, 225] on div "AI Assistant Online I've analyzed your Q3 expenses. You're trending 15% over bu…" at bounding box center [914, 368] width 478 height 332
click at [871, 178] on icon at bounding box center [870, 174] width 15 height 15
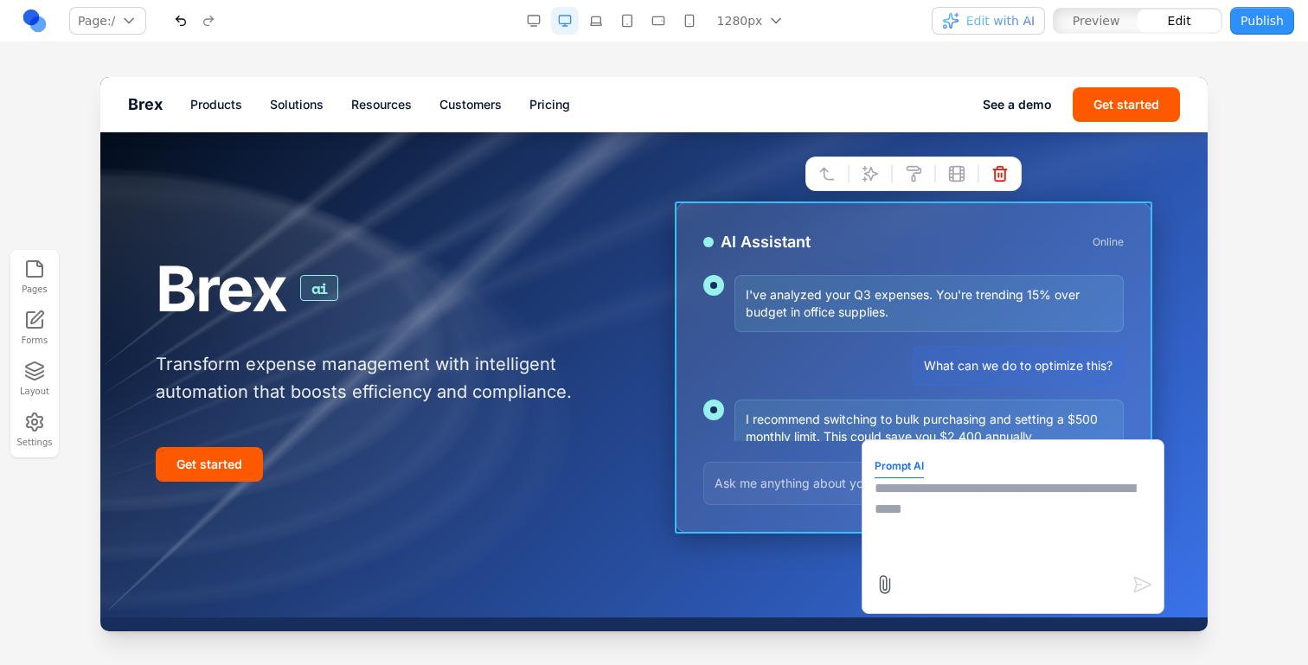
click at [944, 561] on textarea at bounding box center [1013, 521] width 277 height 87
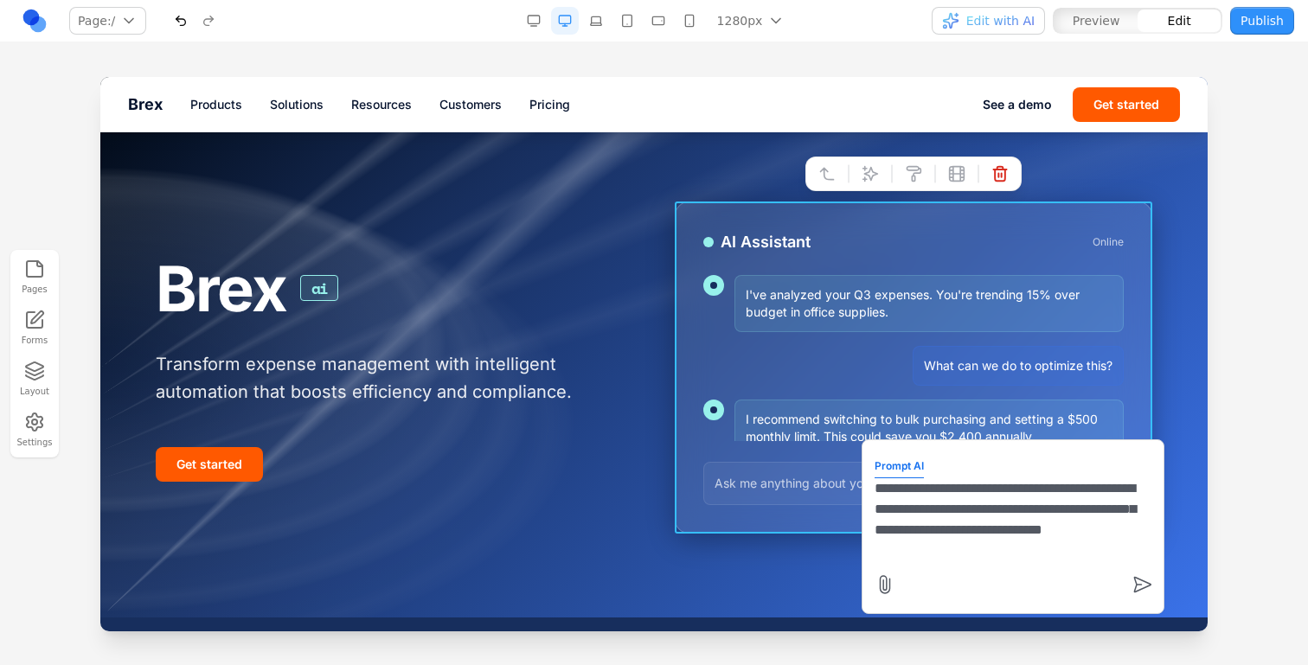
type textarea "**********"
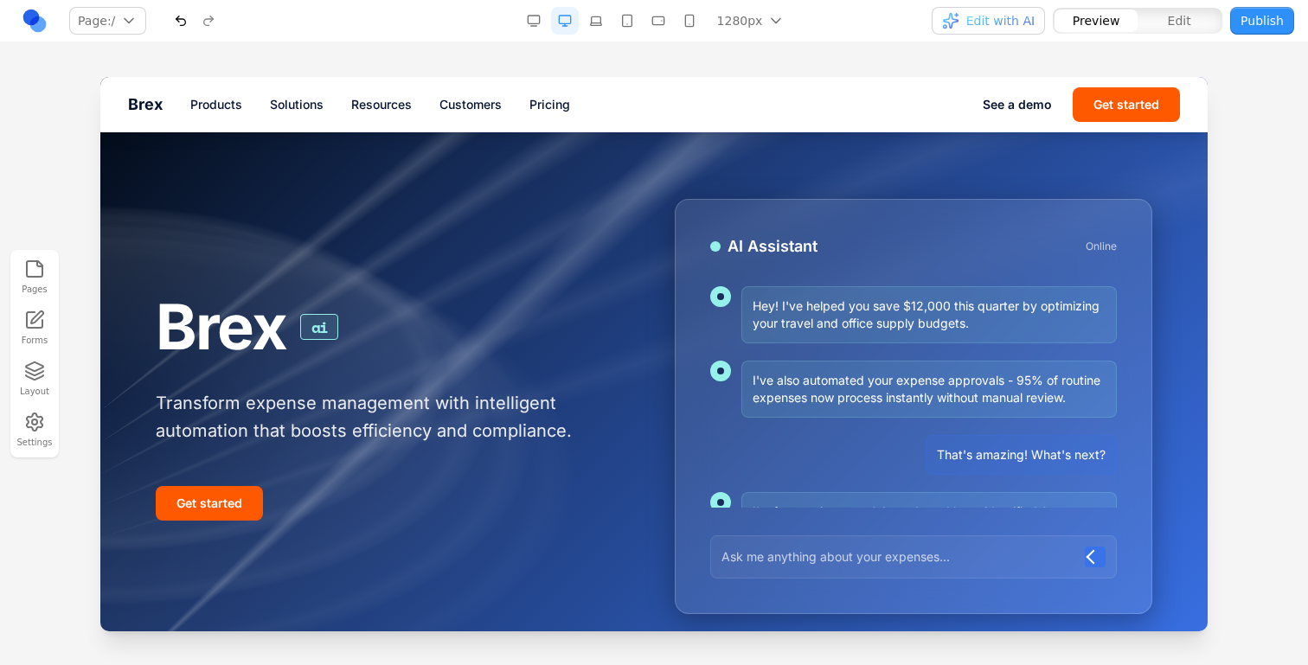
scroll to position [12, 0]
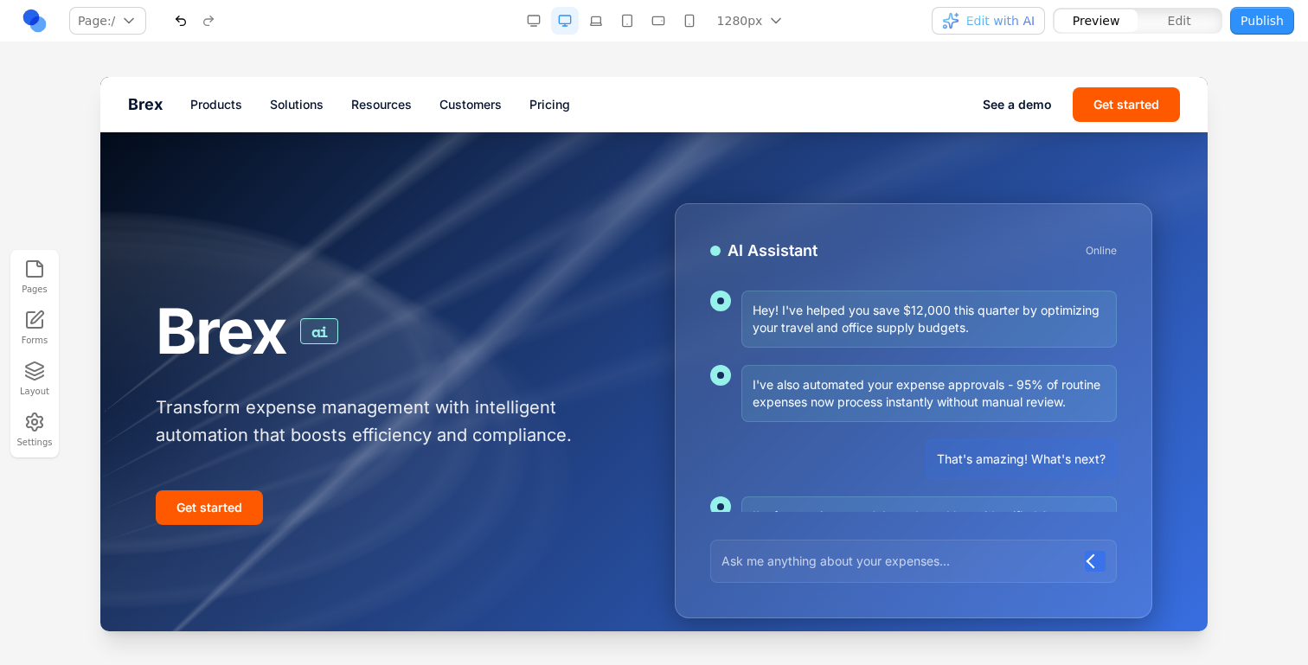
click at [956, 437] on div "Hey! I've helped you save $12,000 this quarter by optimizing your travel and of…" at bounding box center [913, 401] width 407 height 221
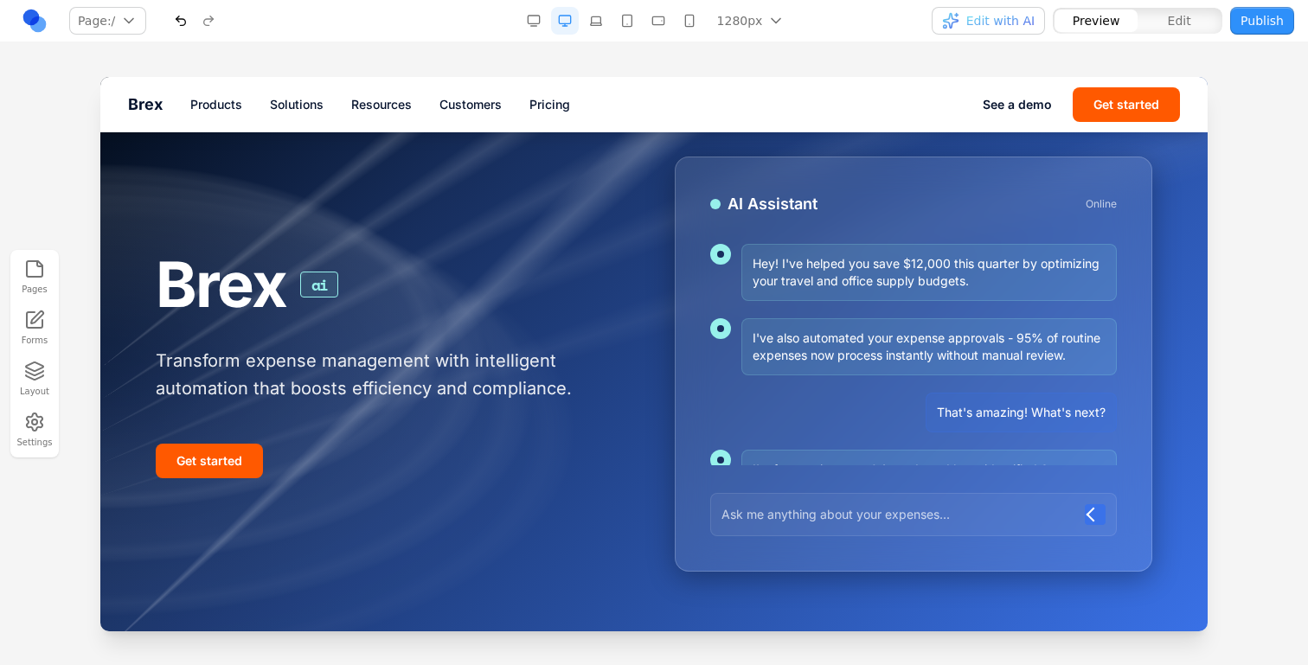
scroll to position [29, 0]
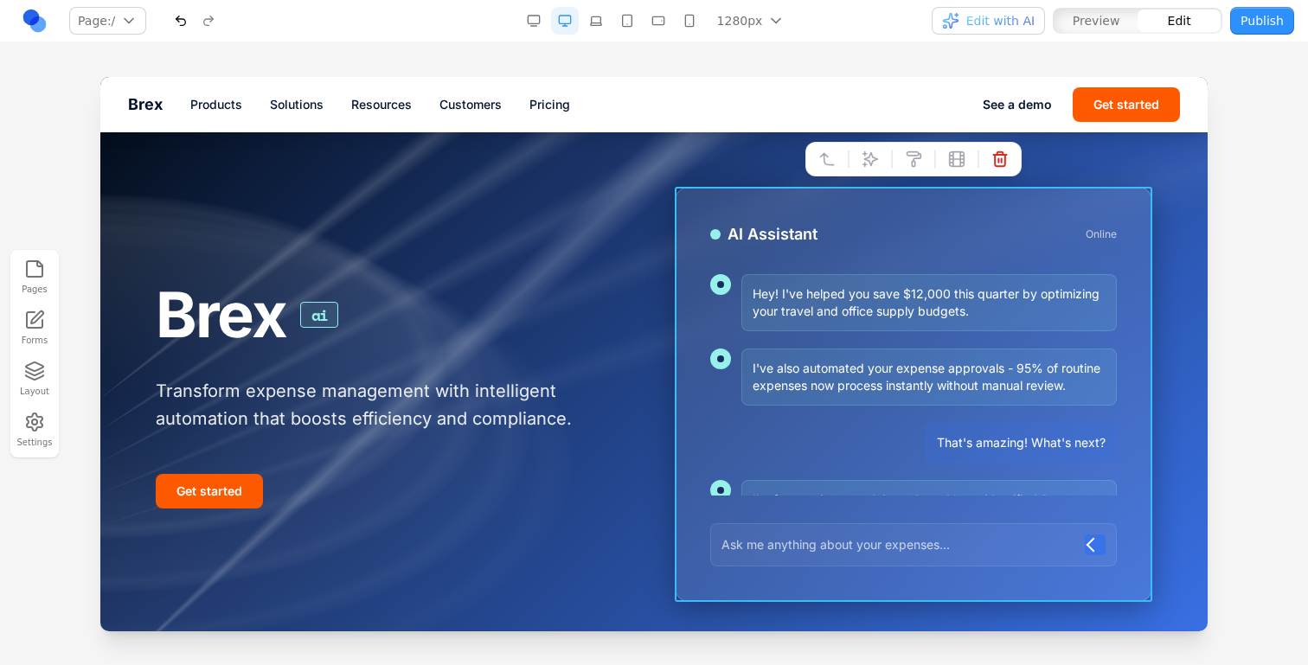
click at [1011, 202] on div "AI Assistant Online Hey! I've helped you save $12,000 this quarter by optimizin…" at bounding box center [914, 394] width 478 height 415
click at [876, 161] on icon at bounding box center [870, 159] width 17 height 17
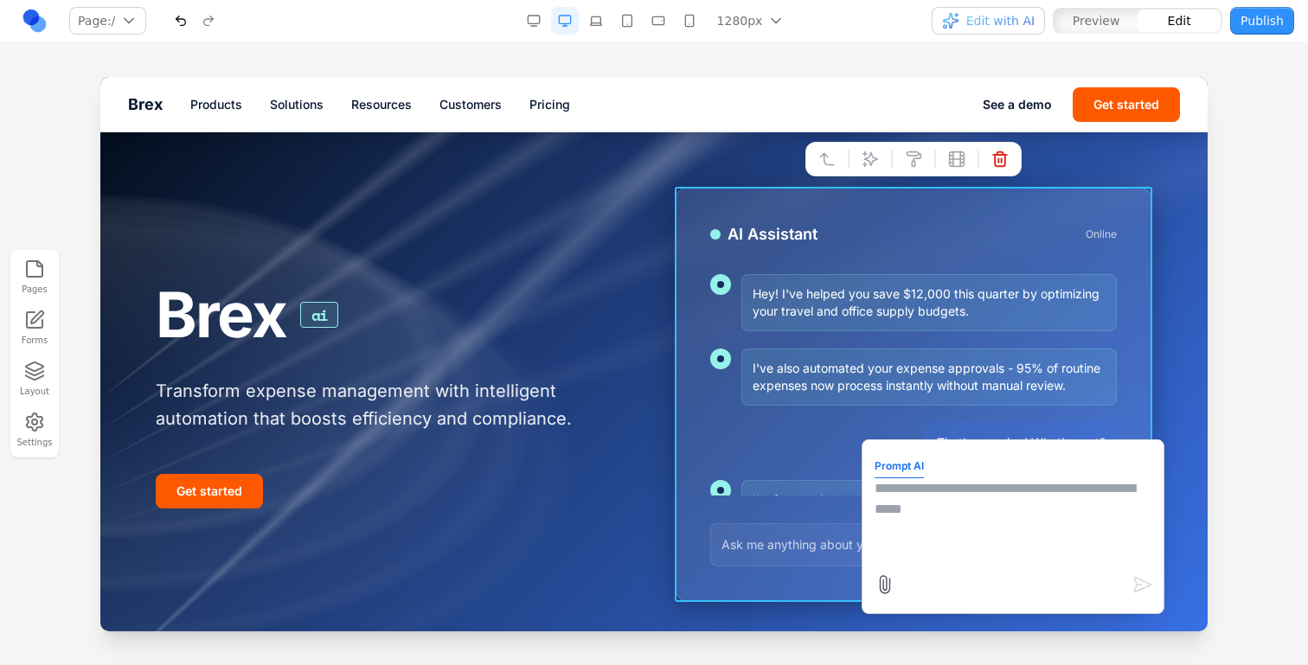
click at [955, 487] on textarea at bounding box center [1013, 521] width 277 height 87
paste textarea
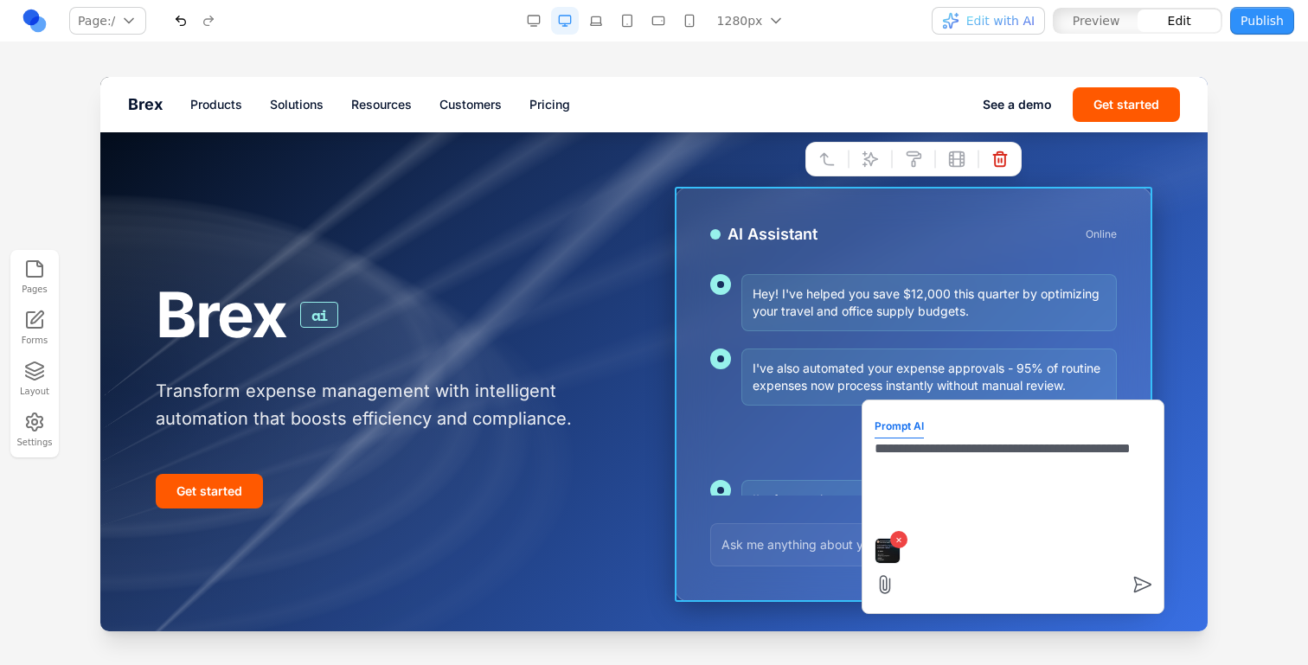
type textarea "**********"
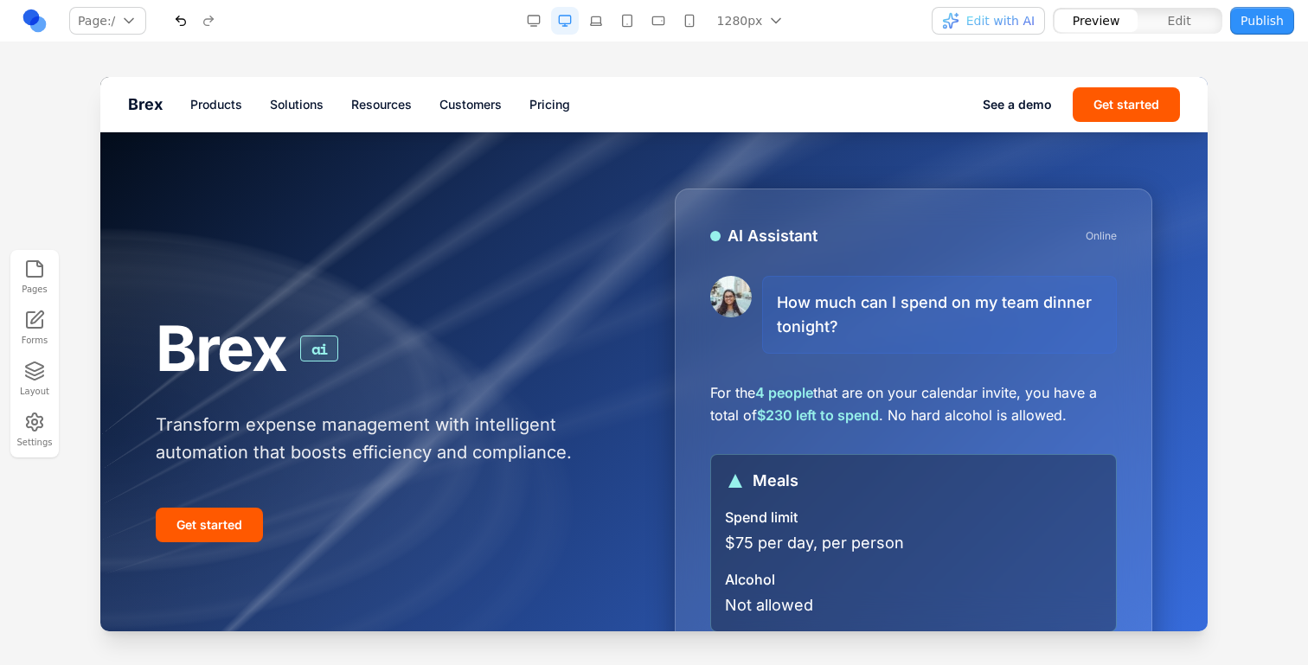
scroll to position [19, 0]
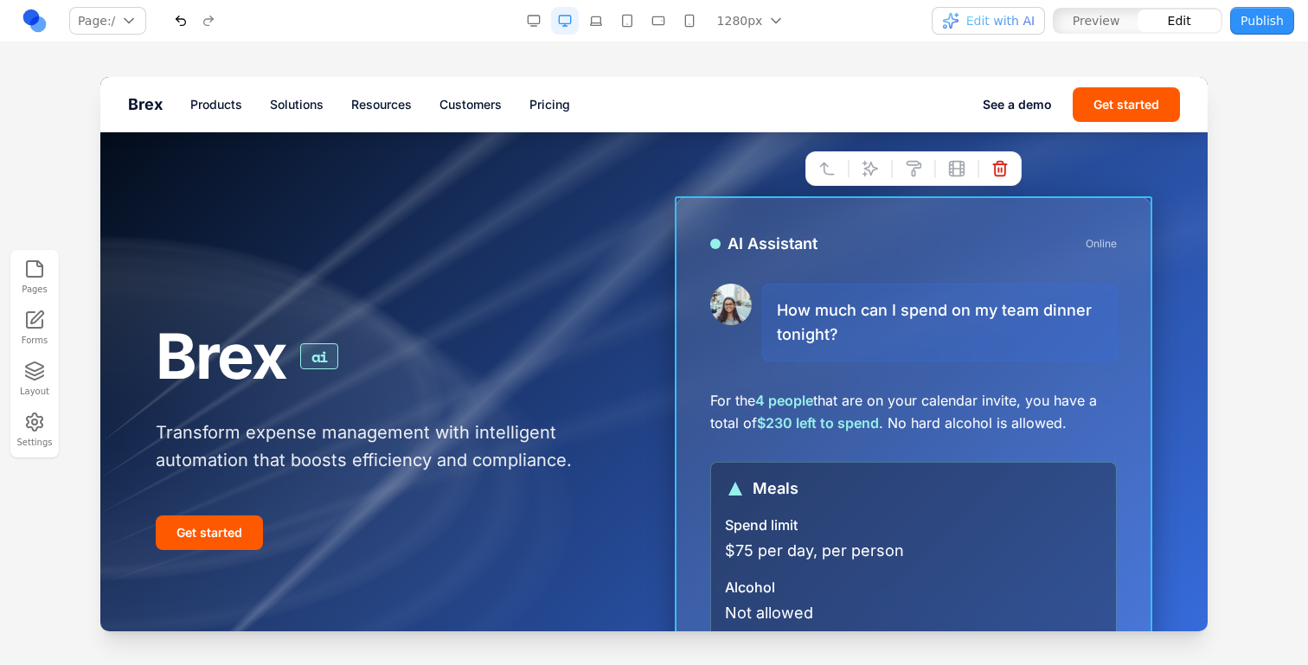
click at [687, 258] on div "AI Assistant Online How much can I spend on my team dinner tonight? For the 4 p…" at bounding box center [914, 435] width 478 height 479
click at [876, 172] on icon at bounding box center [870, 168] width 17 height 17
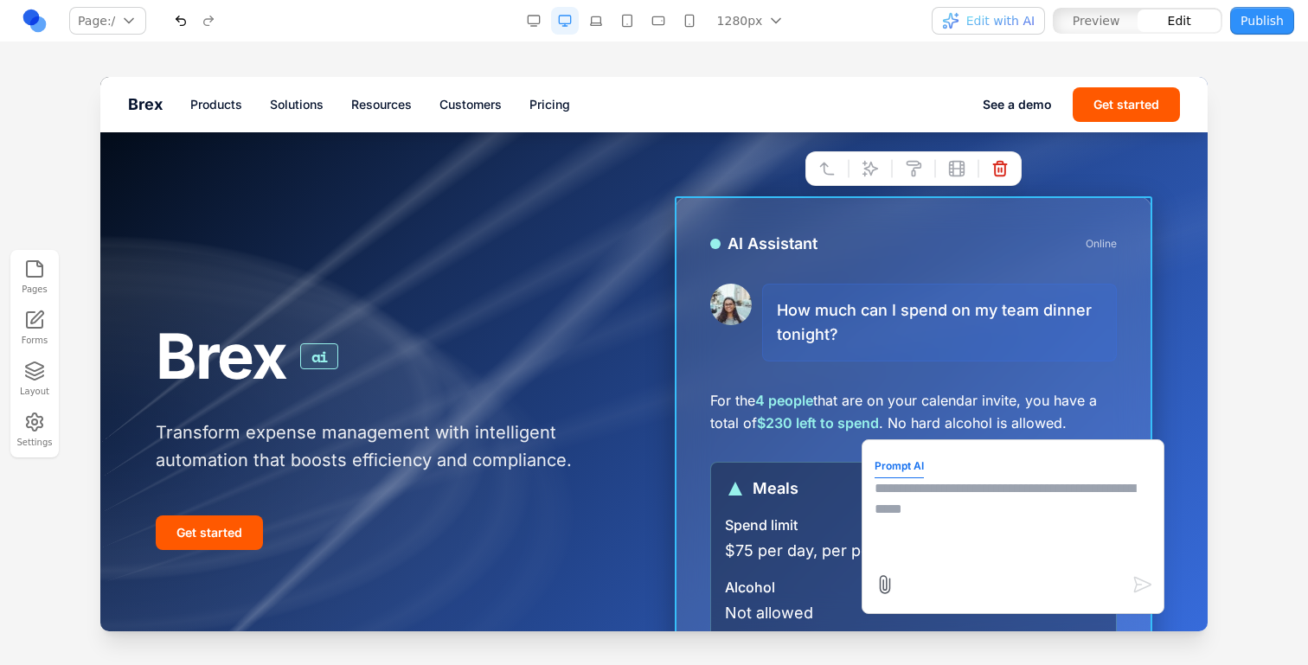
click at [955, 493] on textarea at bounding box center [1013, 521] width 277 height 87
type textarea "**********"
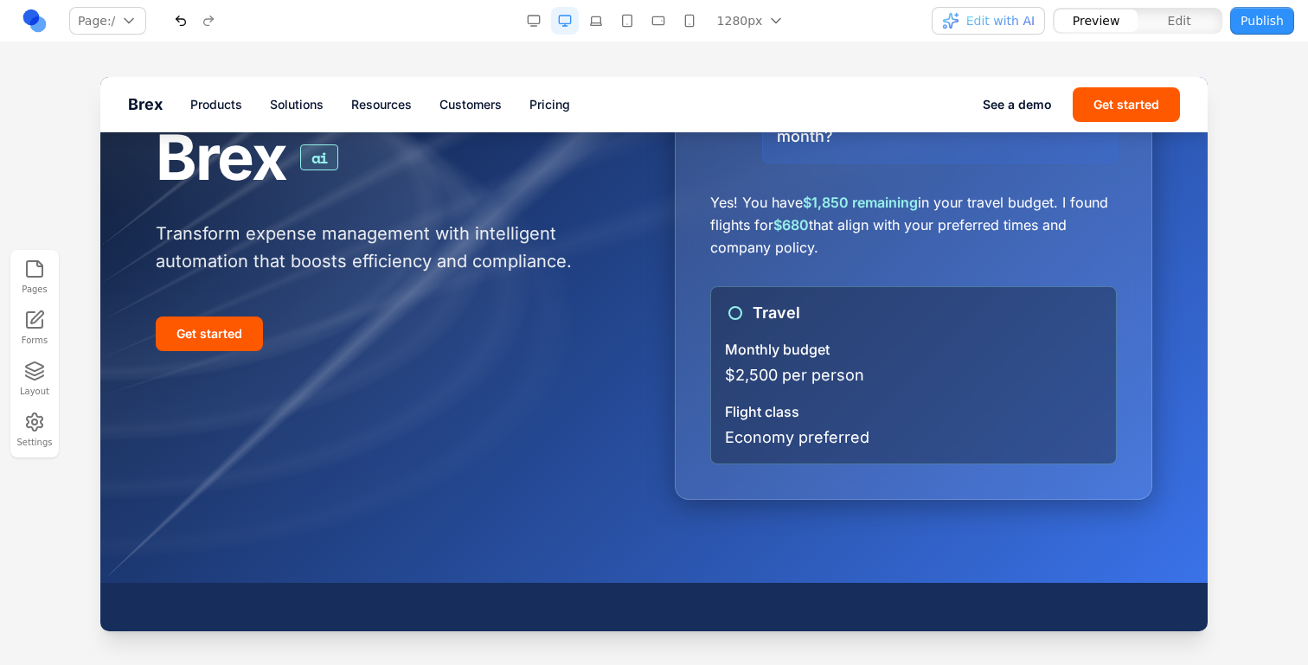
scroll to position [0, 0]
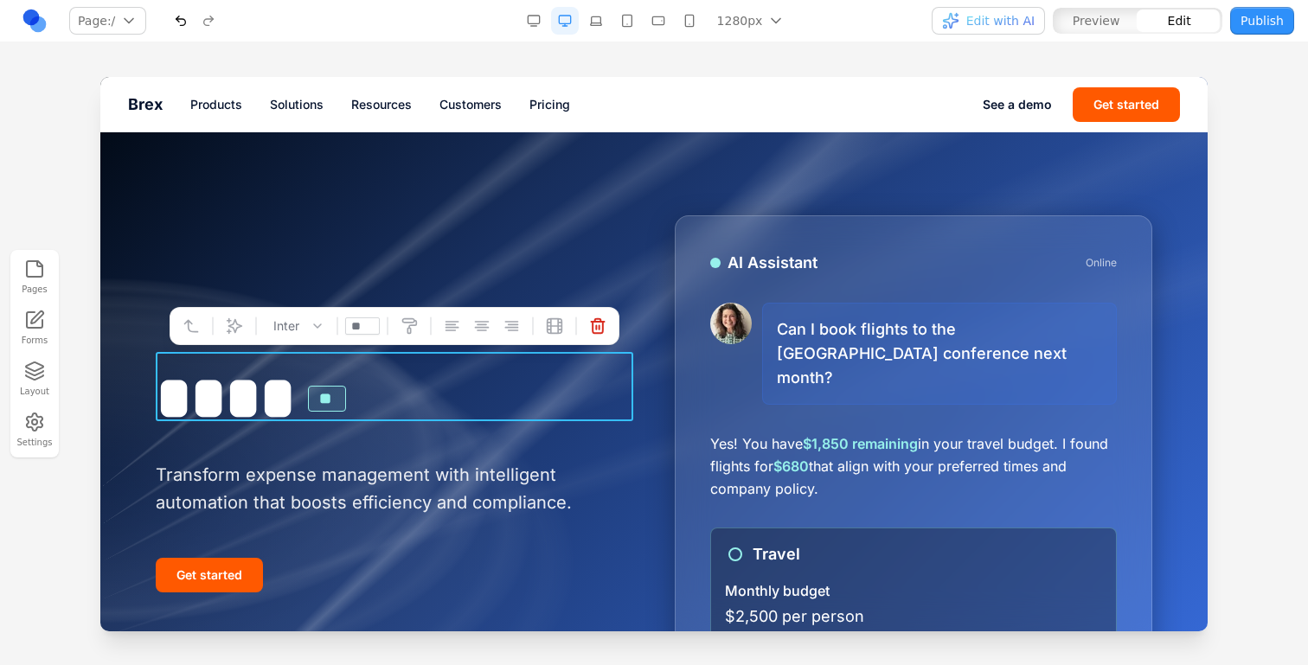
click at [280, 392] on h1 "**** **" at bounding box center [395, 398] width 478 height 68
click at [368, 196] on div at bounding box center [653, 451] width 1107 height 748
click at [432, 395] on h1 "**** **" at bounding box center [395, 398] width 478 height 68
click at [252, 311] on div at bounding box center [256, 326] width 12 height 33
click at [252, 321] on div at bounding box center [256, 326] width 12 height 33
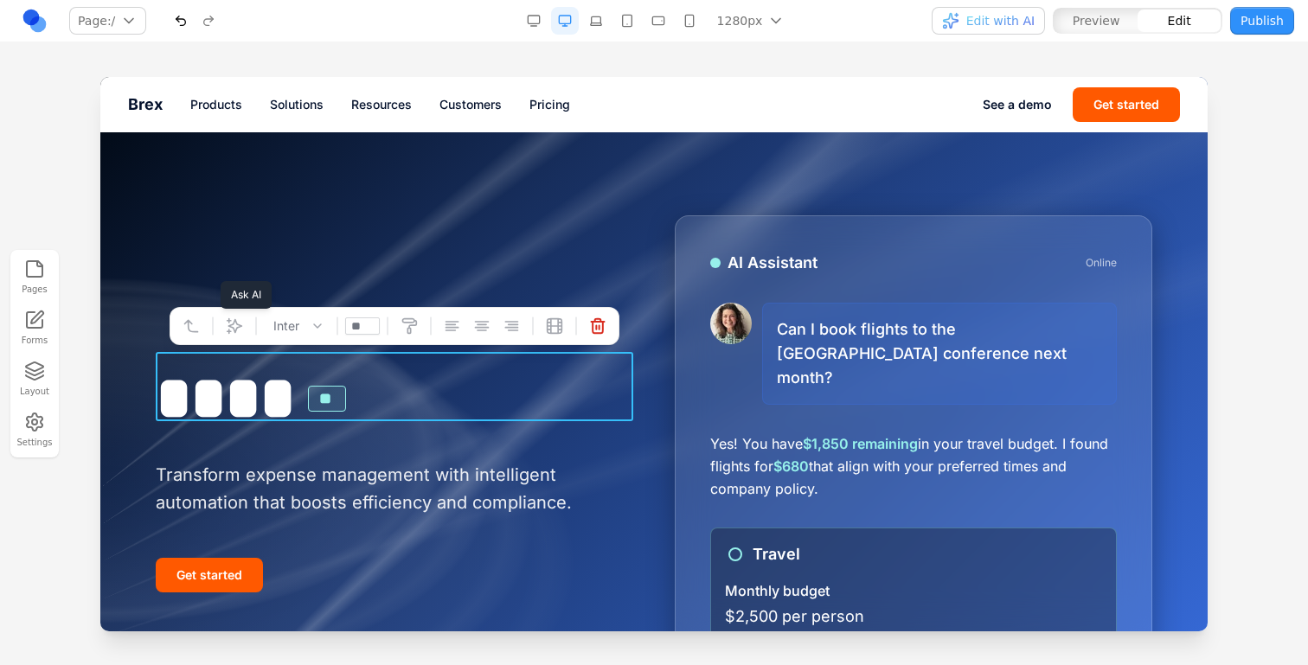
click at [245, 322] on button at bounding box center [235, 326] width 28 height 28
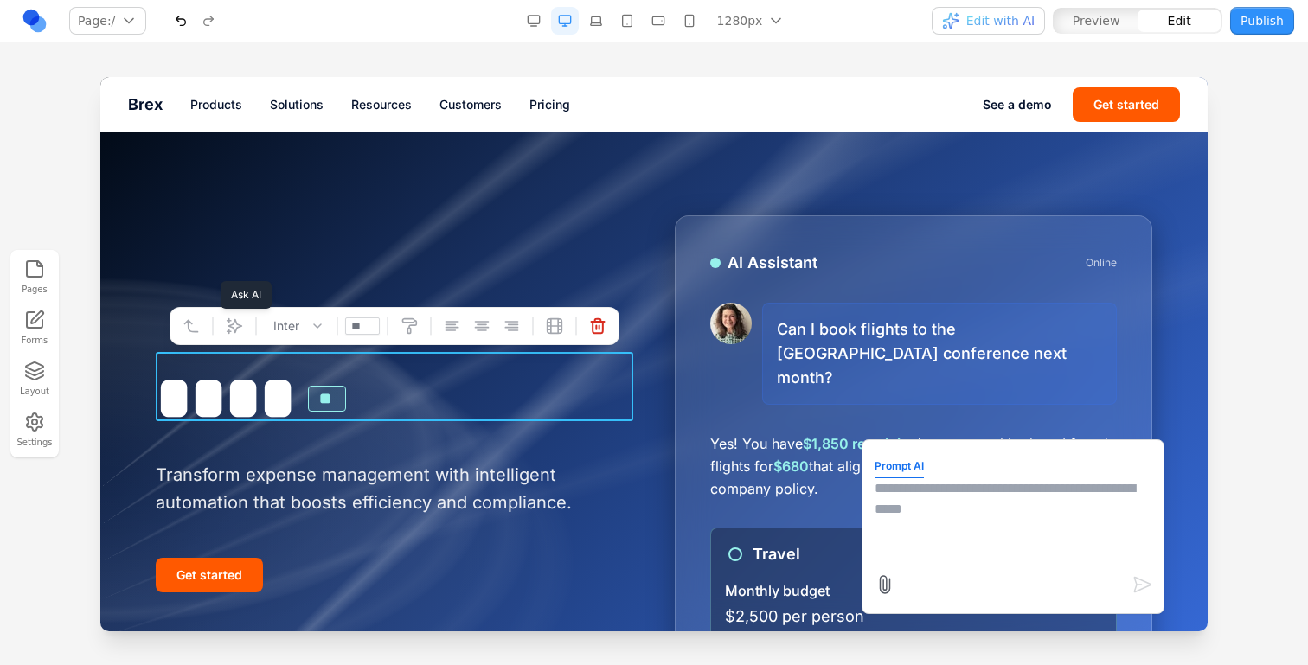
click at [240, 317] on button at bounding box center [235, 326] width 28 height 28
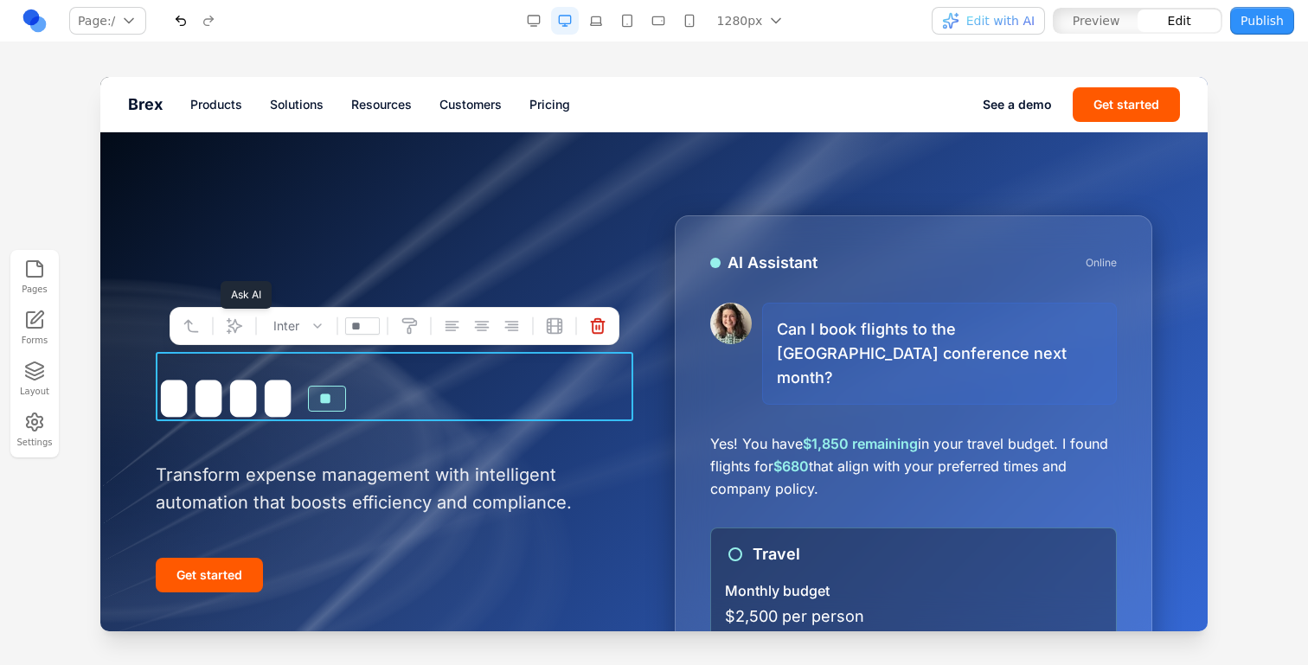
click at [221, 336] on button at bounding box center [235, 326] width 28 height 28
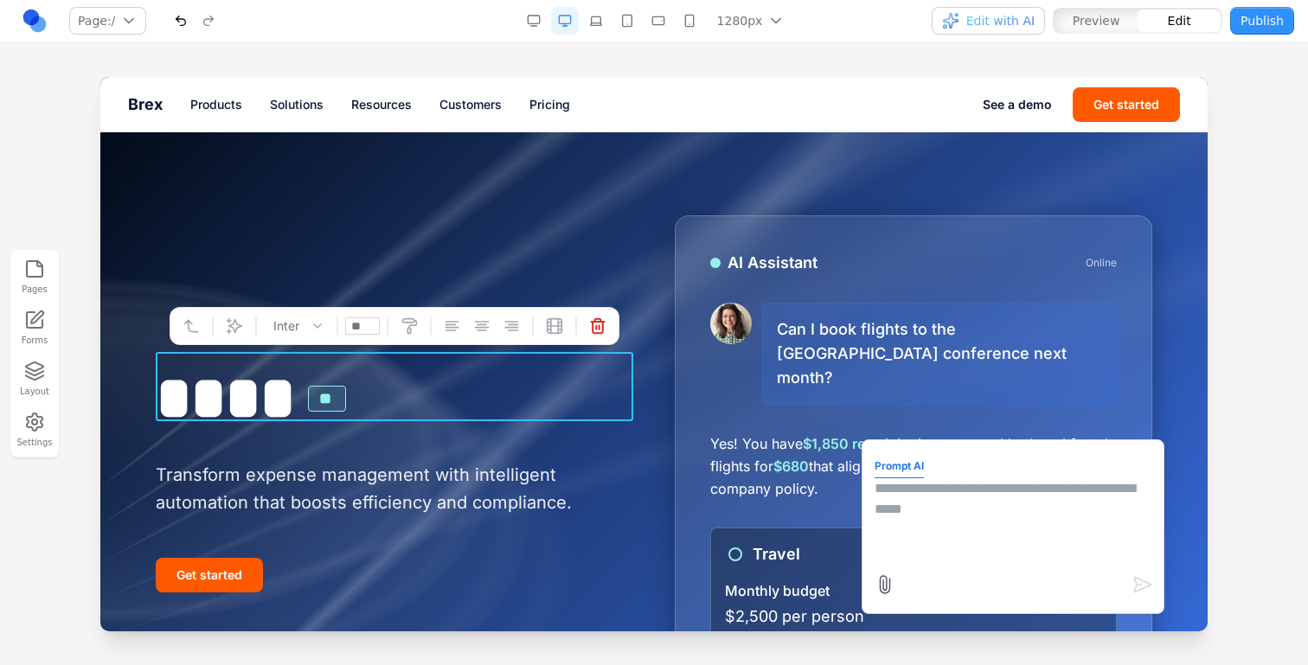
click at [906, 499] on textarea at bounding box center [1013, 521] width 277 height 87
type textarea "**********"
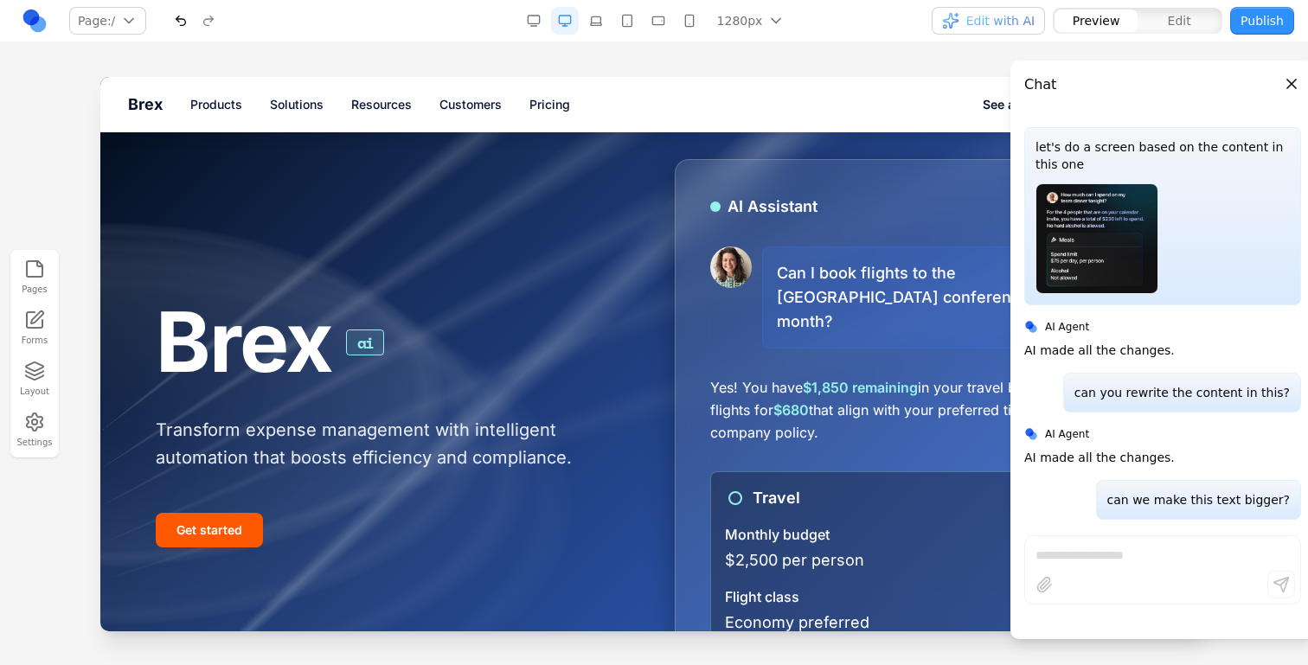
scroll to position [55, 0]
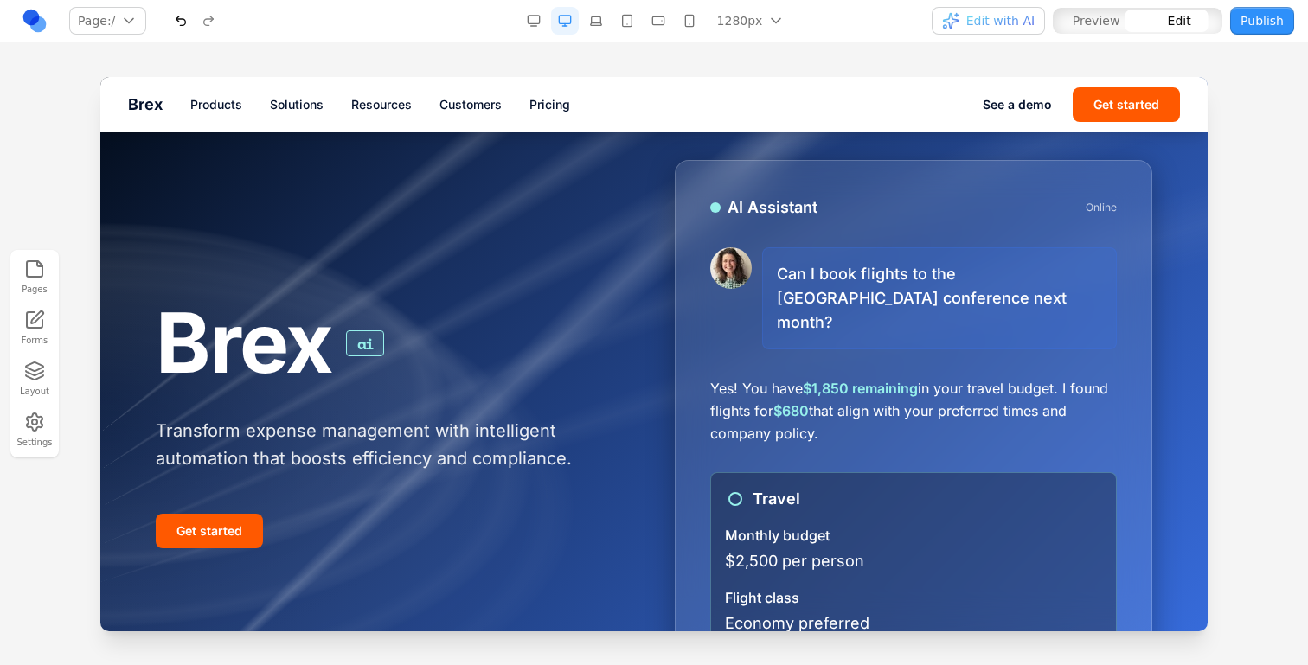
click at [420, 318] on h1 "Brex ai" at bounding box center [395, 344] width 478 height 92
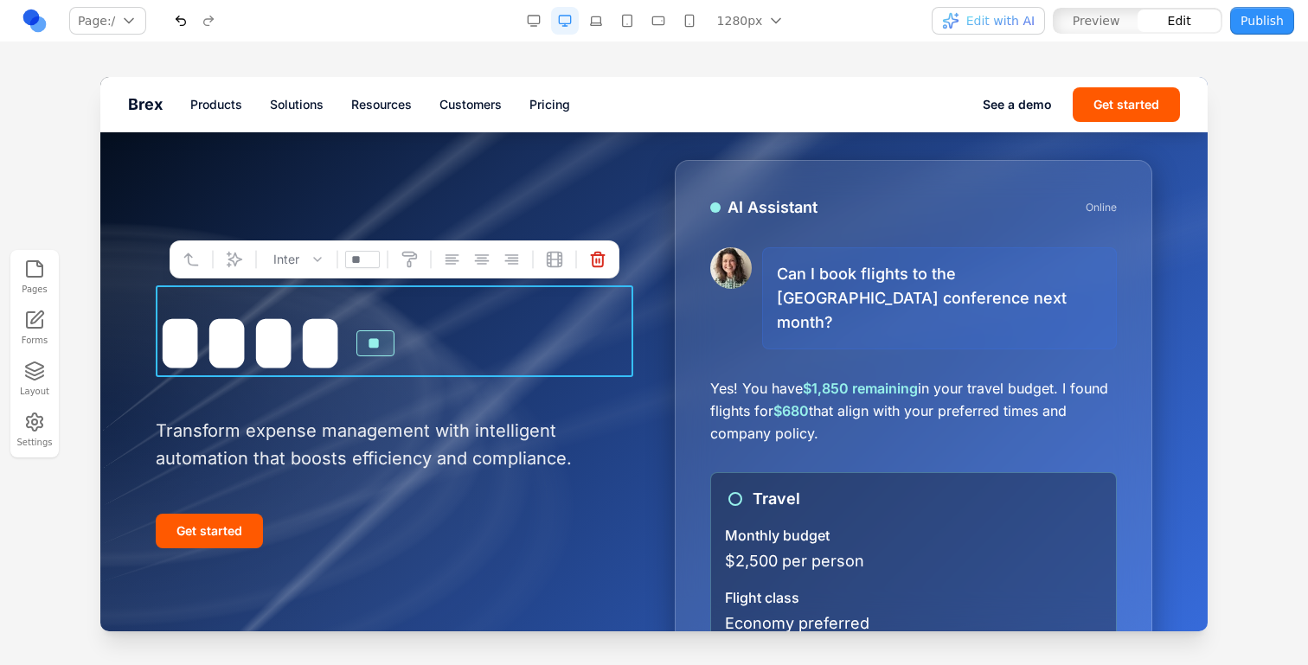
click at [250, 258] on div at bounding box center [256, 259] width 12 height 33
click at [241, 258] on icon at bounding box center [234, 259] width 17 height 17
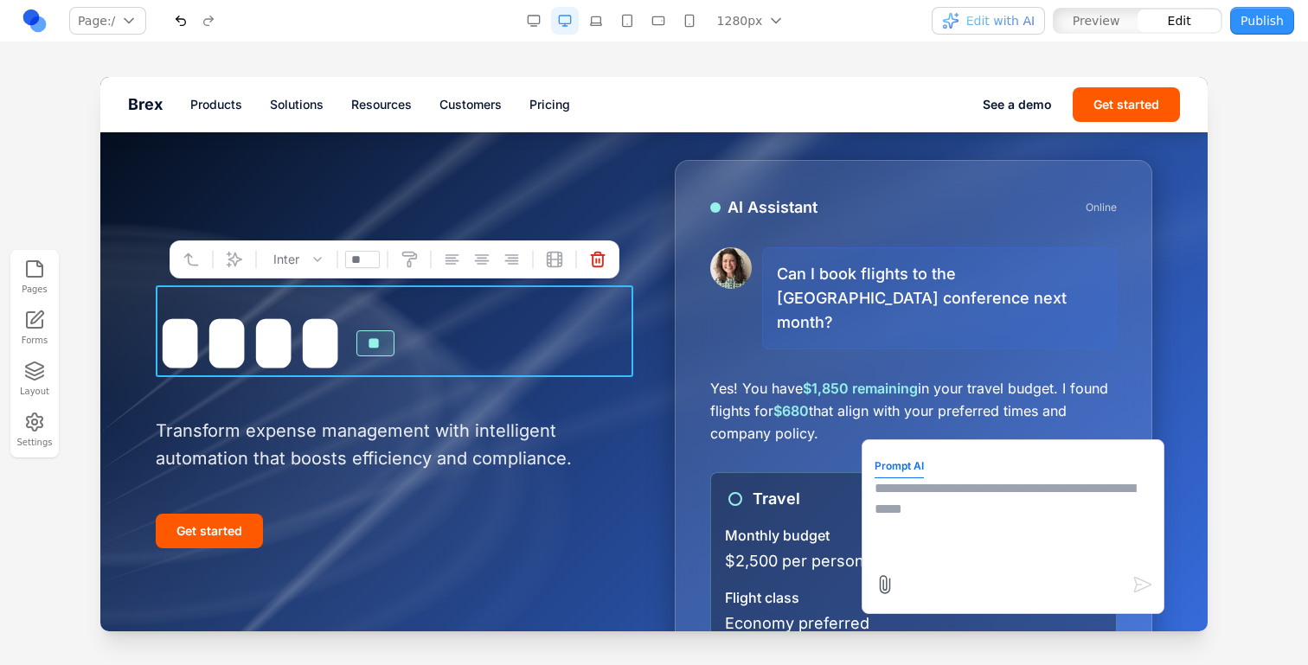
click at [921, 535] on textarea at bounding box center [1013, 521] width 277 height 87
type textarea "**********"
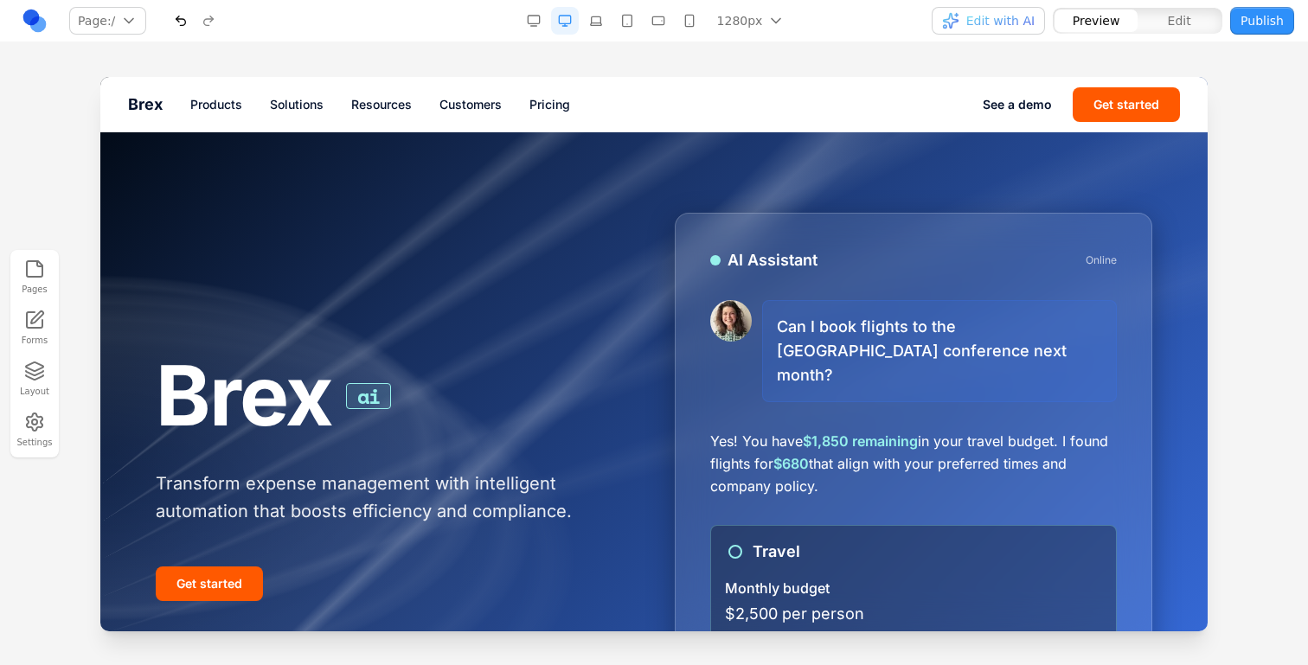
scroll to position [0, 0]
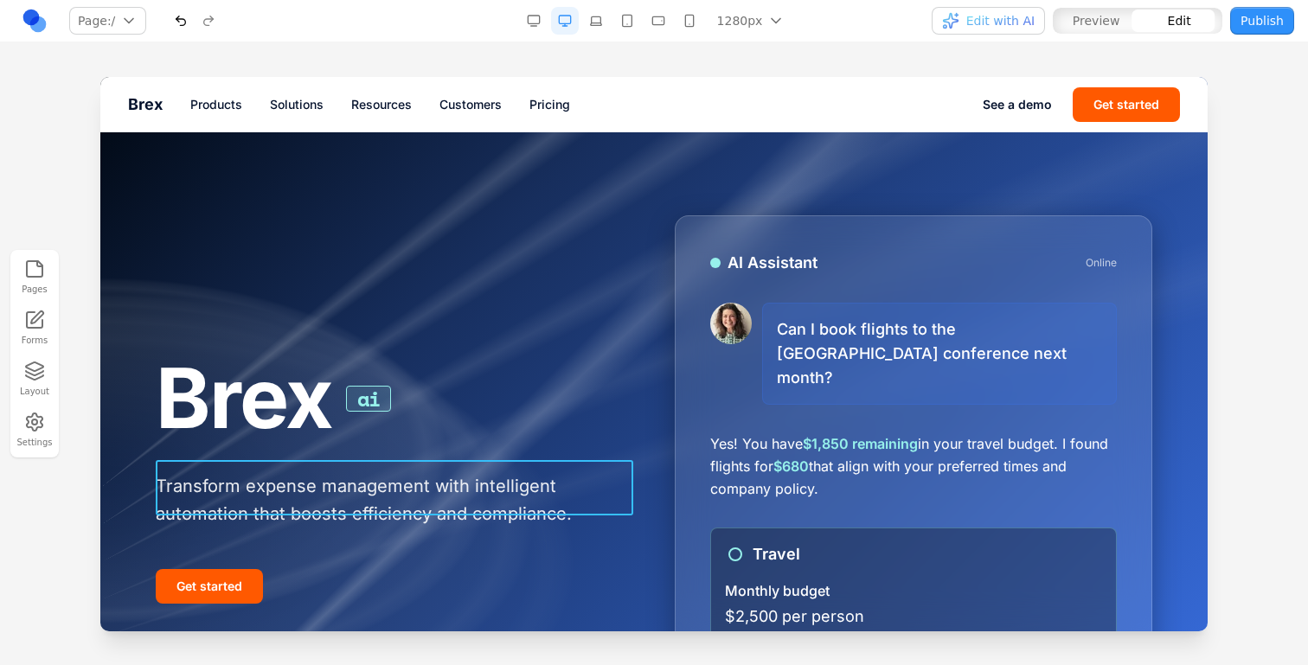
click at [459, 475] on p "Transform expense management with intelligent automation that boosts efficiency…" at bounding box center [395, 499] width 478 height 55
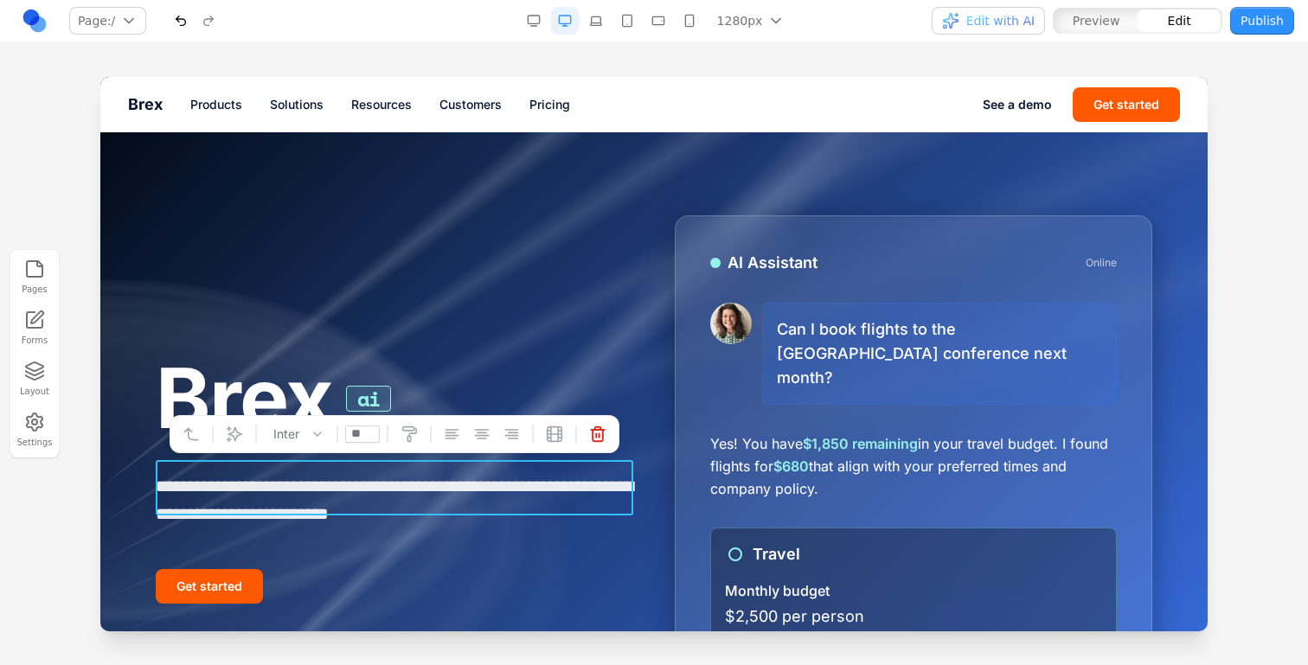
click at [562, 308] on div "**********" at bounding box center [654, 478] width 997 height 526
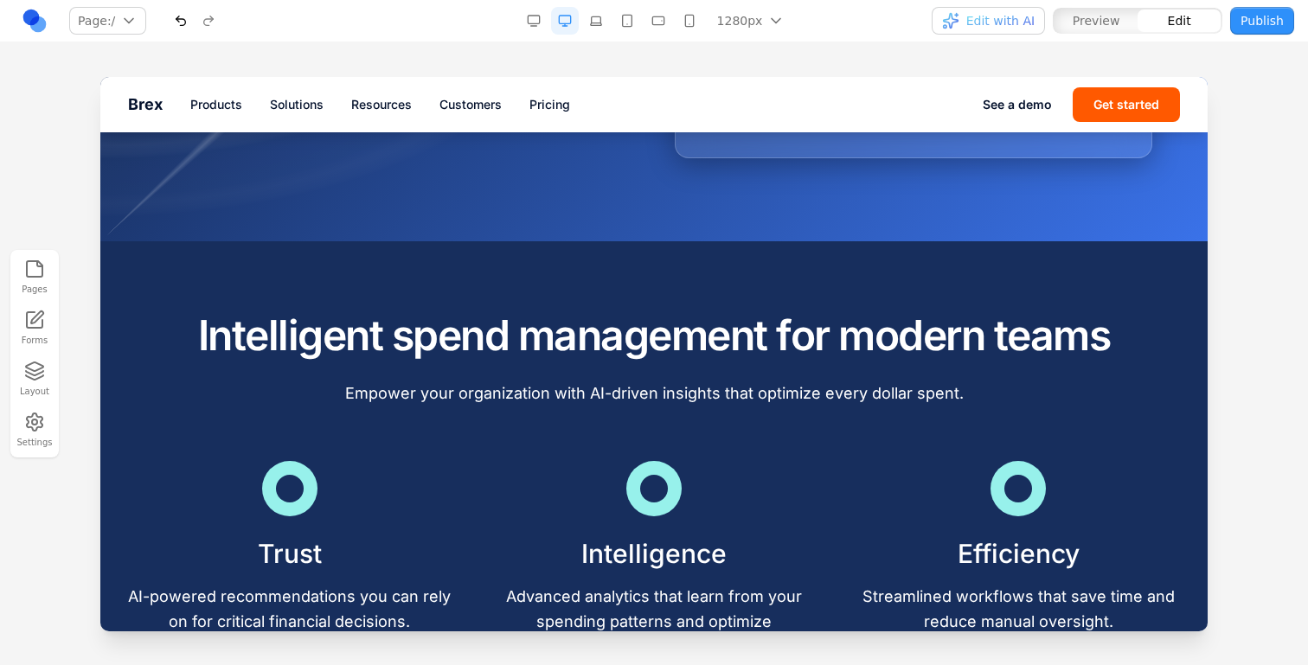
scroll to position [552, 0]
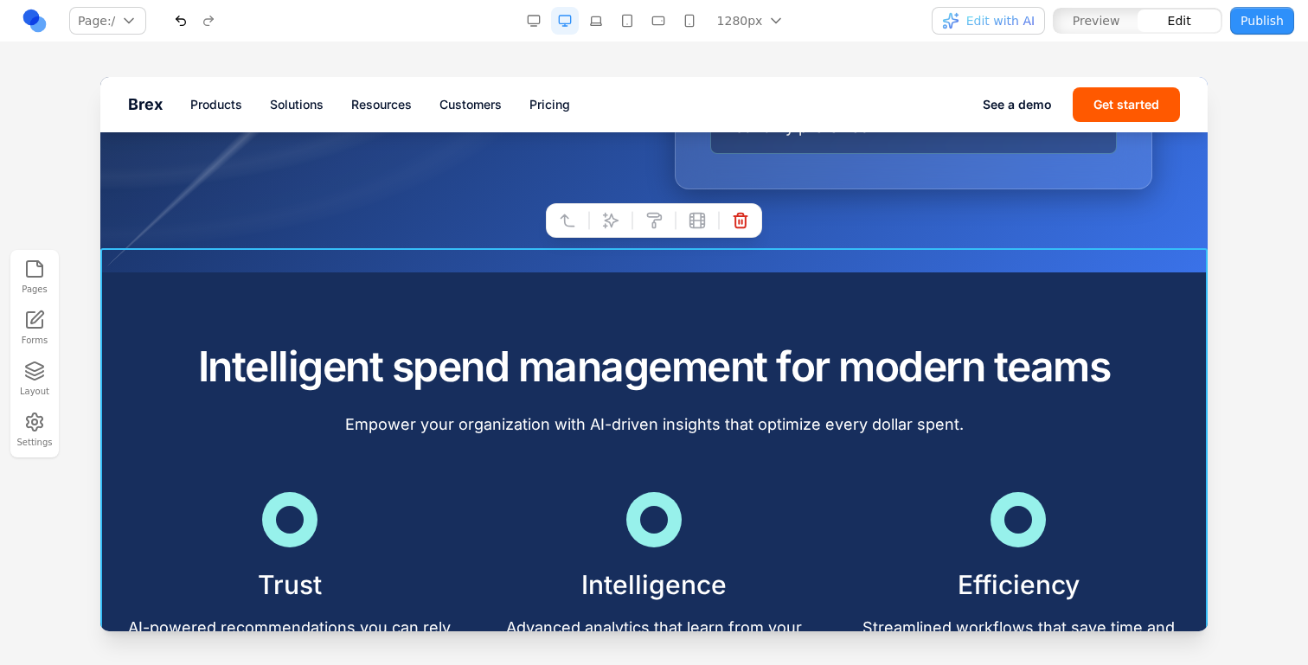
click at [608, 228] on icon at bounding box center [610, 220] width 17 height 17
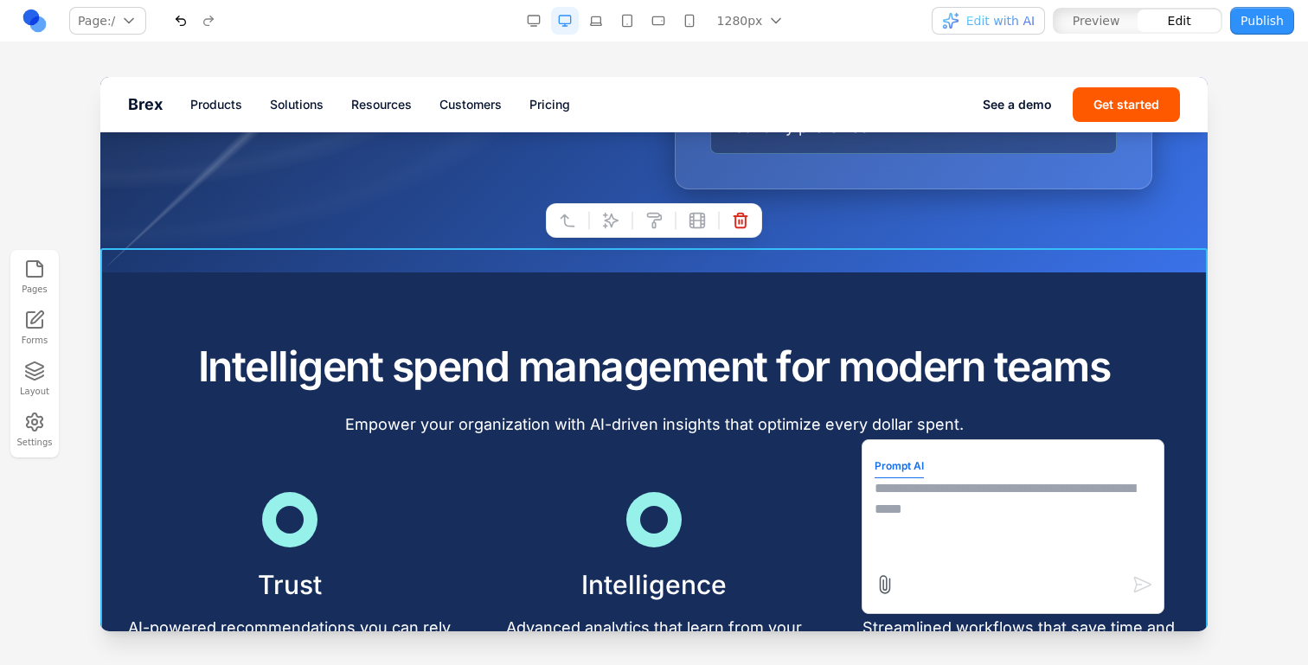
click at [972, 494] on textarea at bounding box center [1013, 521] width 277 height 87
type textarea "**********"
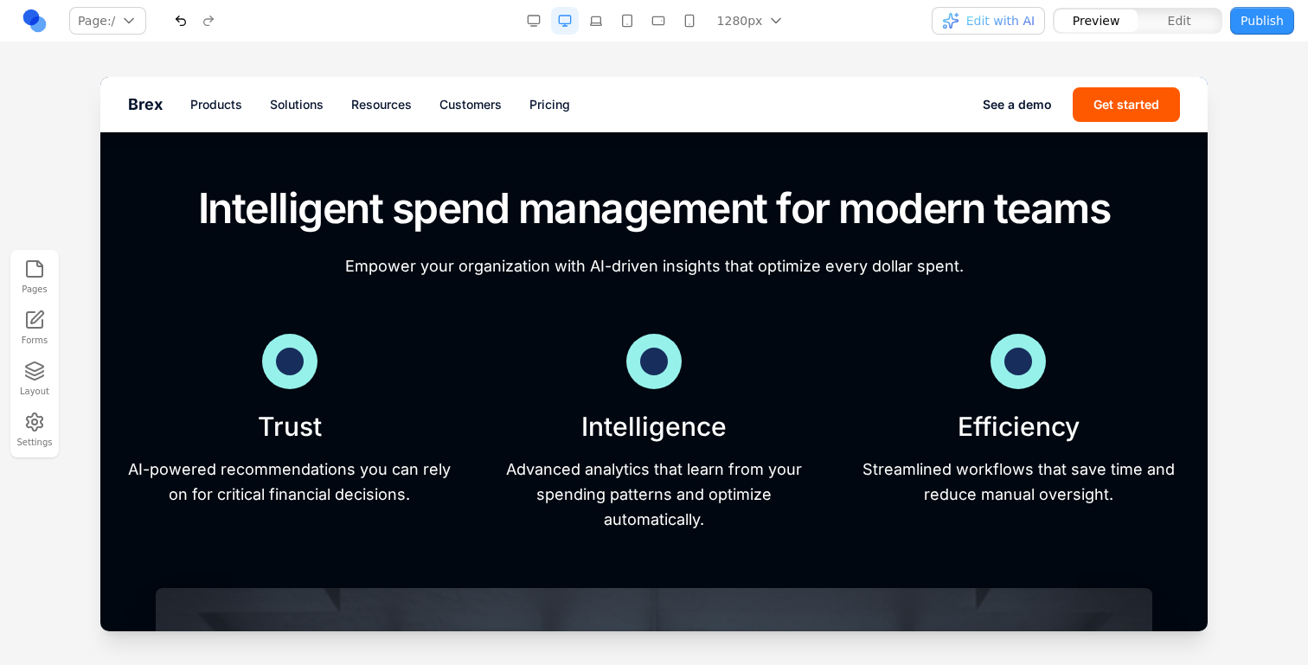
scroll to position [717, 0]
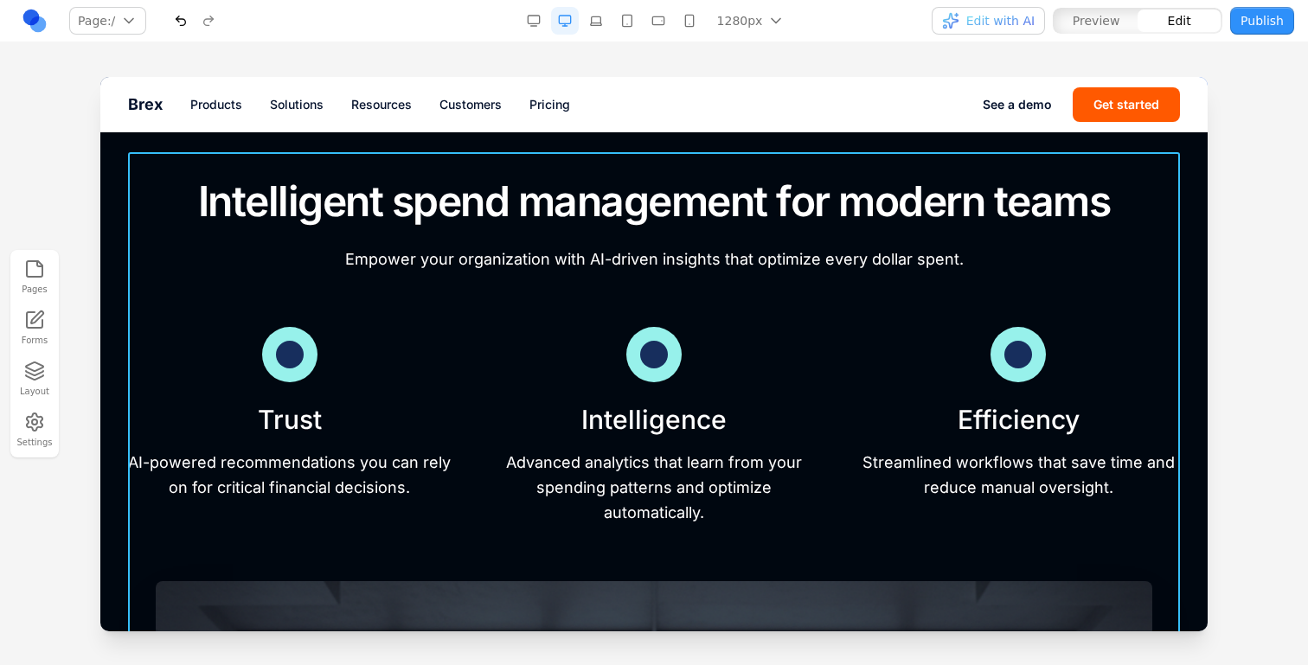
click at [607, 114] on button at bounding box center [611, 125] width 28 height 28
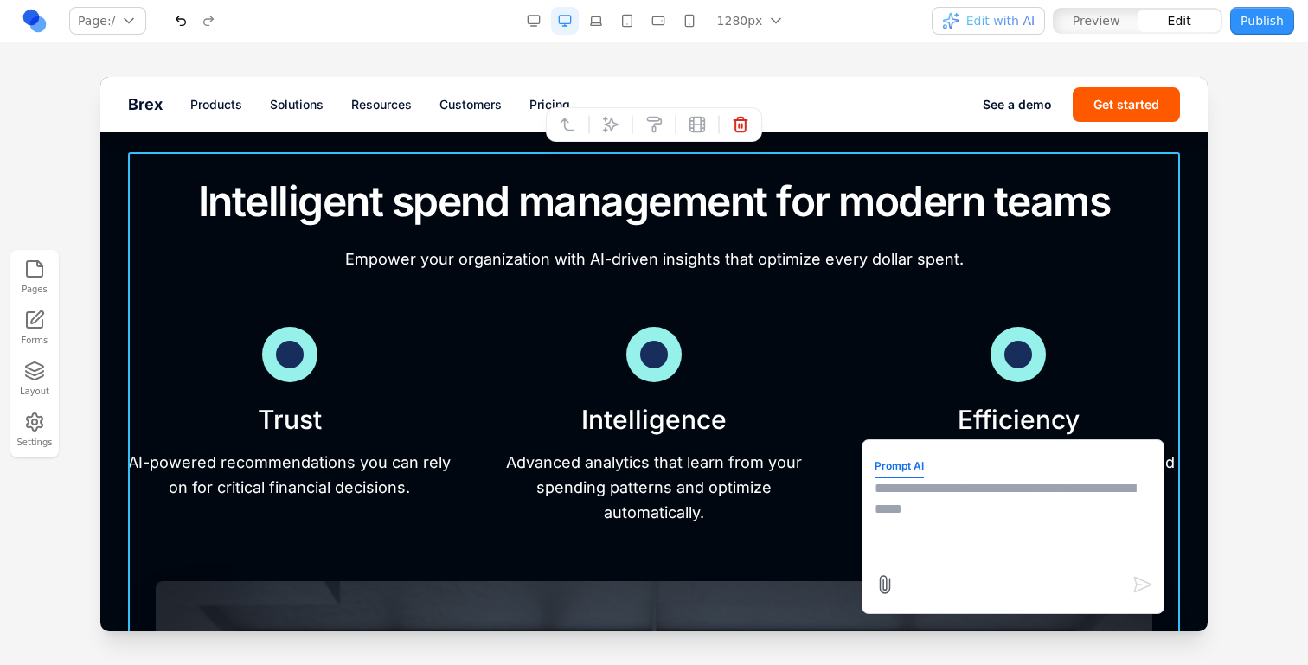
click at [958, 553] on textarea at bounding box center [1013, 521] width 277 height 87
paste textarea "*"
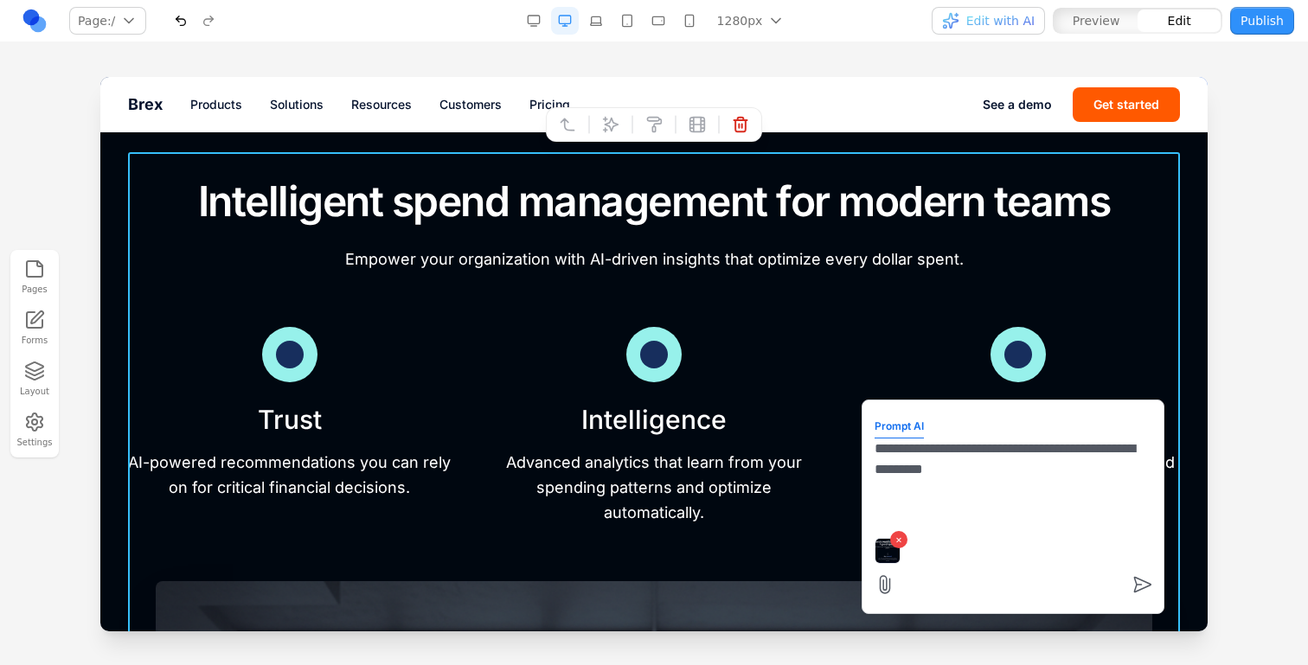
type textarea "**********"
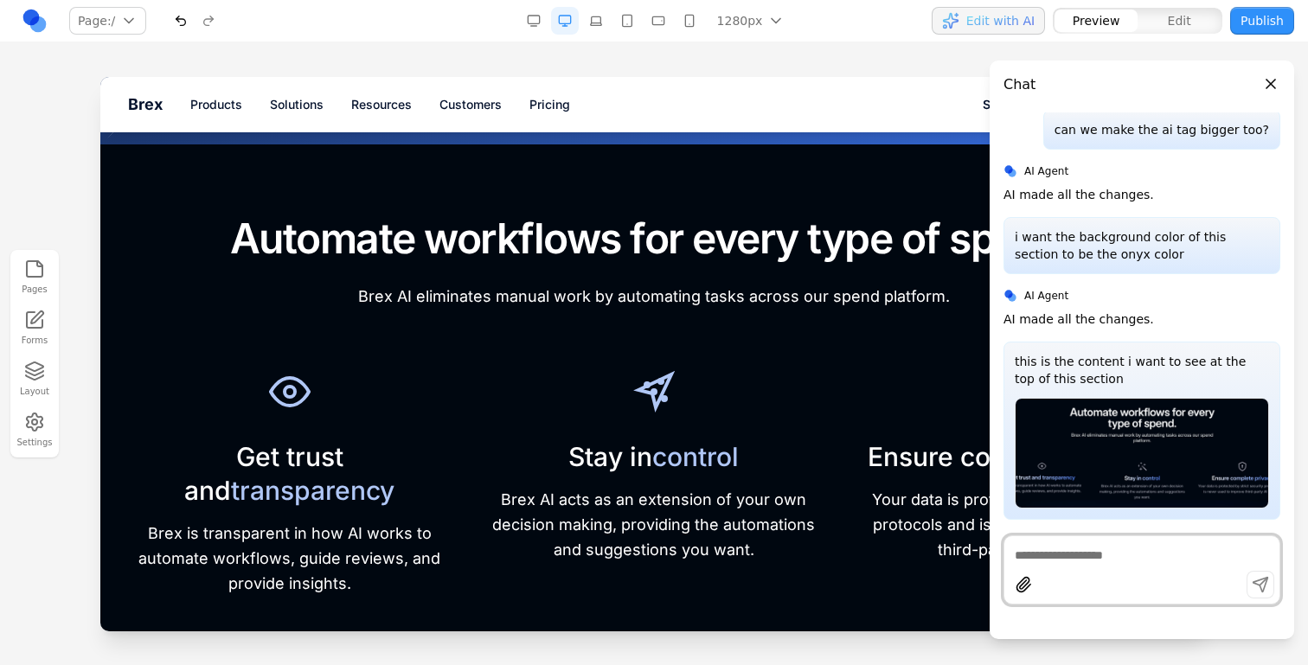
scroll to position [668, 0]
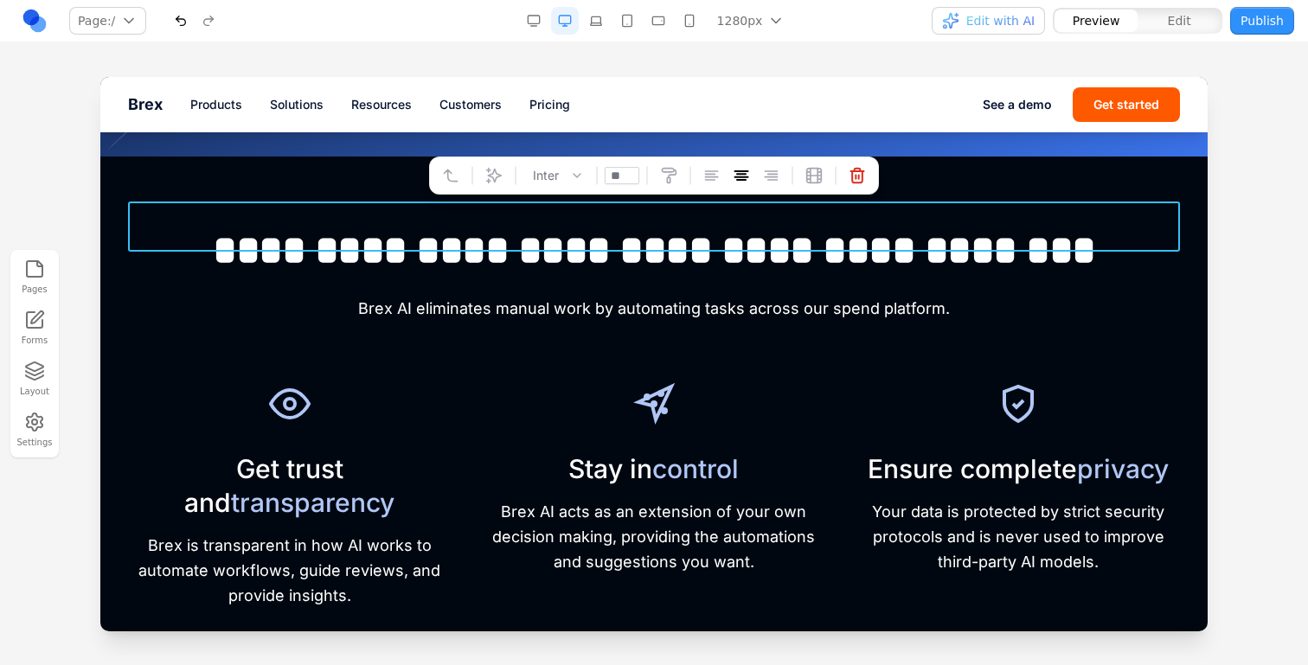
click at [507, 227] on h2 "**********" at bounding box center [654, 251] width 1052 height 50
click at [512, 297] on p "Brex AI eliminates manual work by automating tasks across our spend platform." at bounding box center [654, 309] width 664 height 25
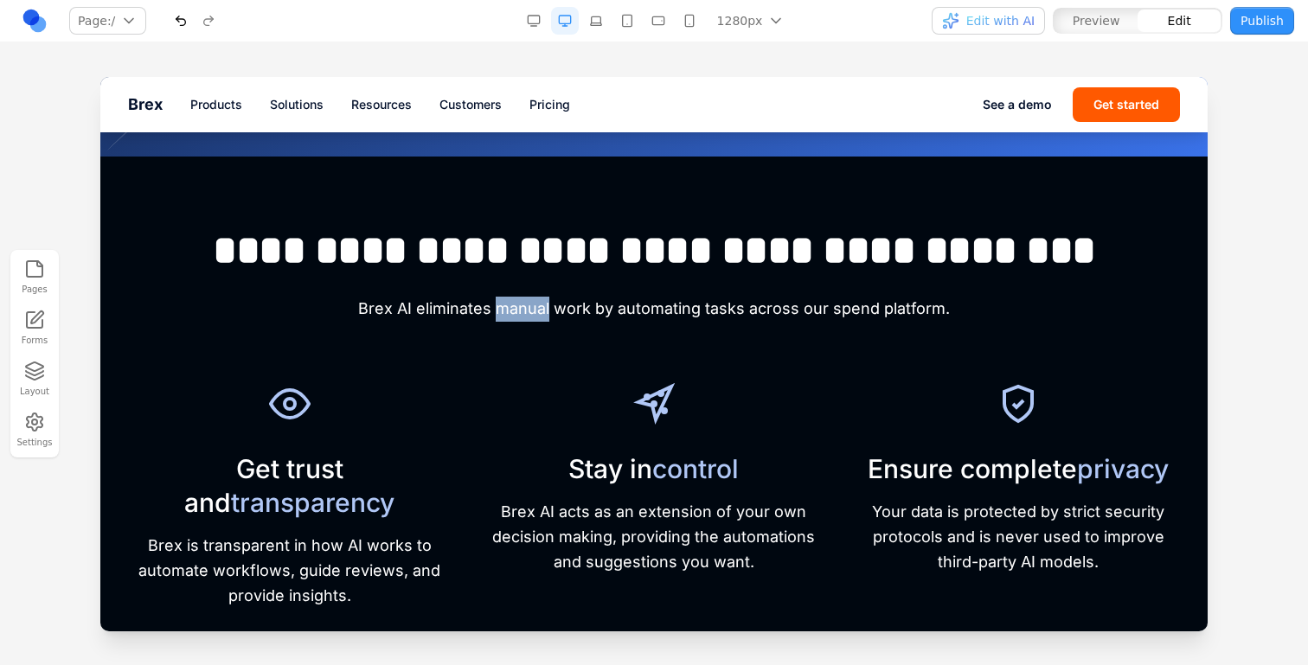
click at [512, 297] on p "Brex AI eliminates manual work by automating tasks across our spend platform." at bounding box center [654, 309] width 664 height 25
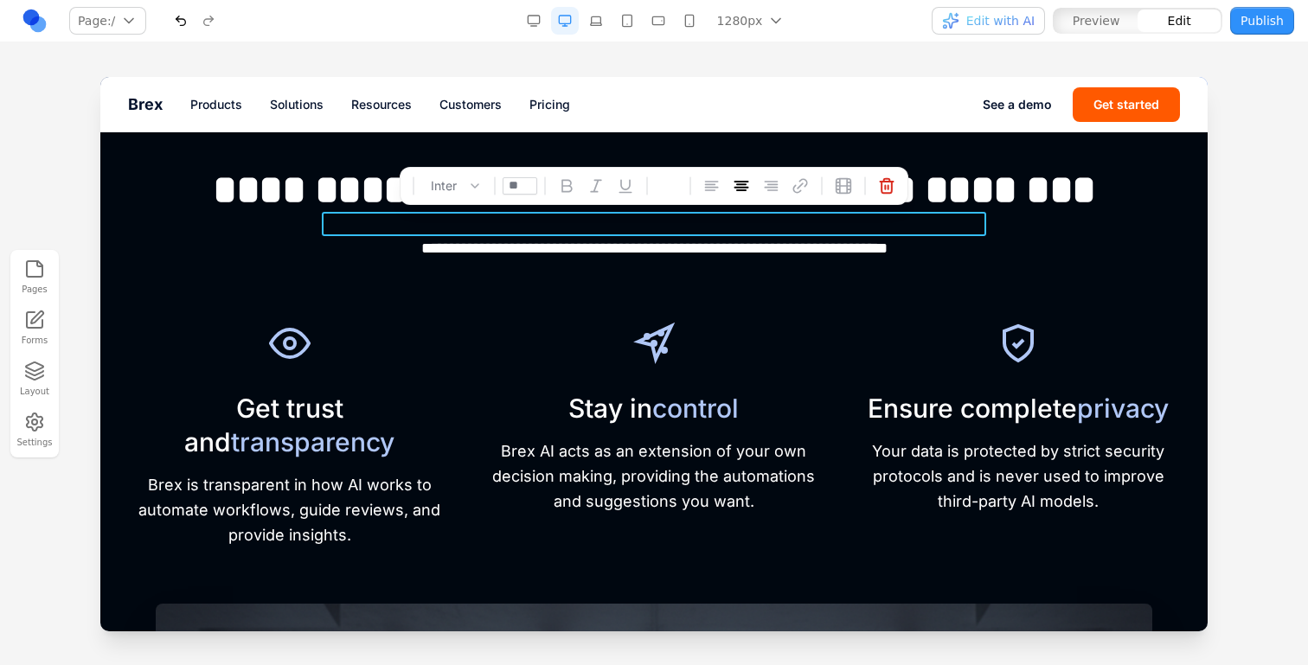
scroll to position [748, 0]
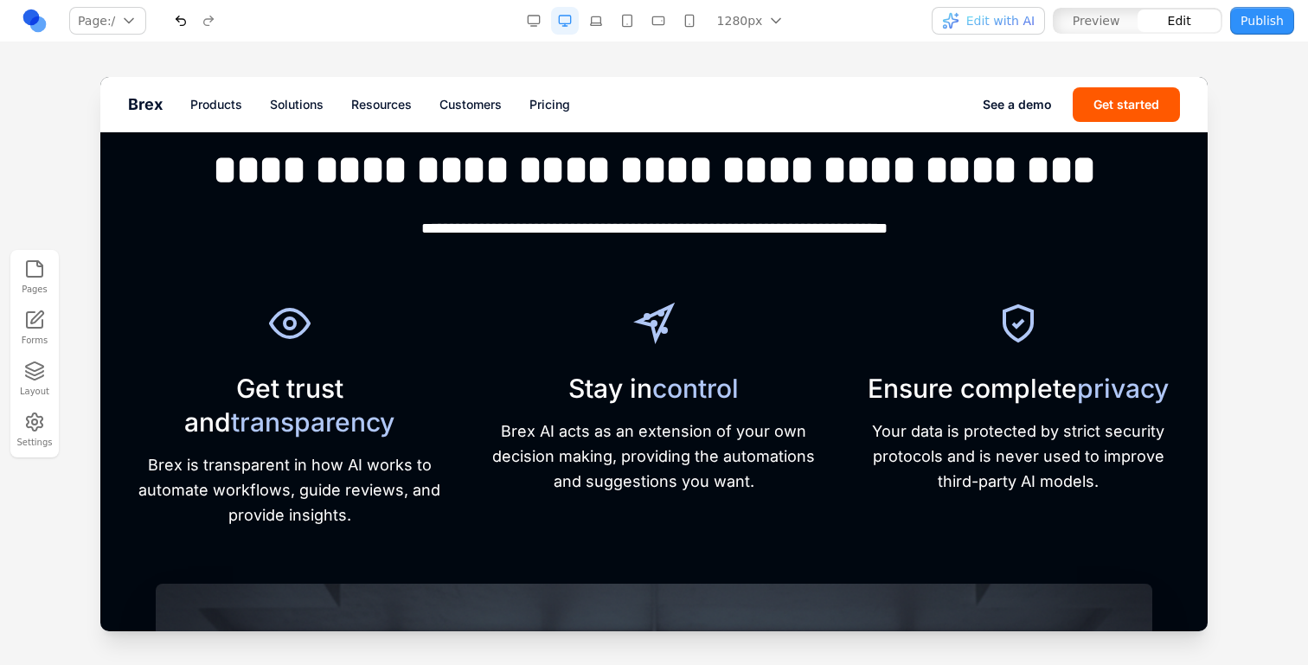
click at [282, 407] on span "transparency" at bounding box center [313, 422] width 164 height 31
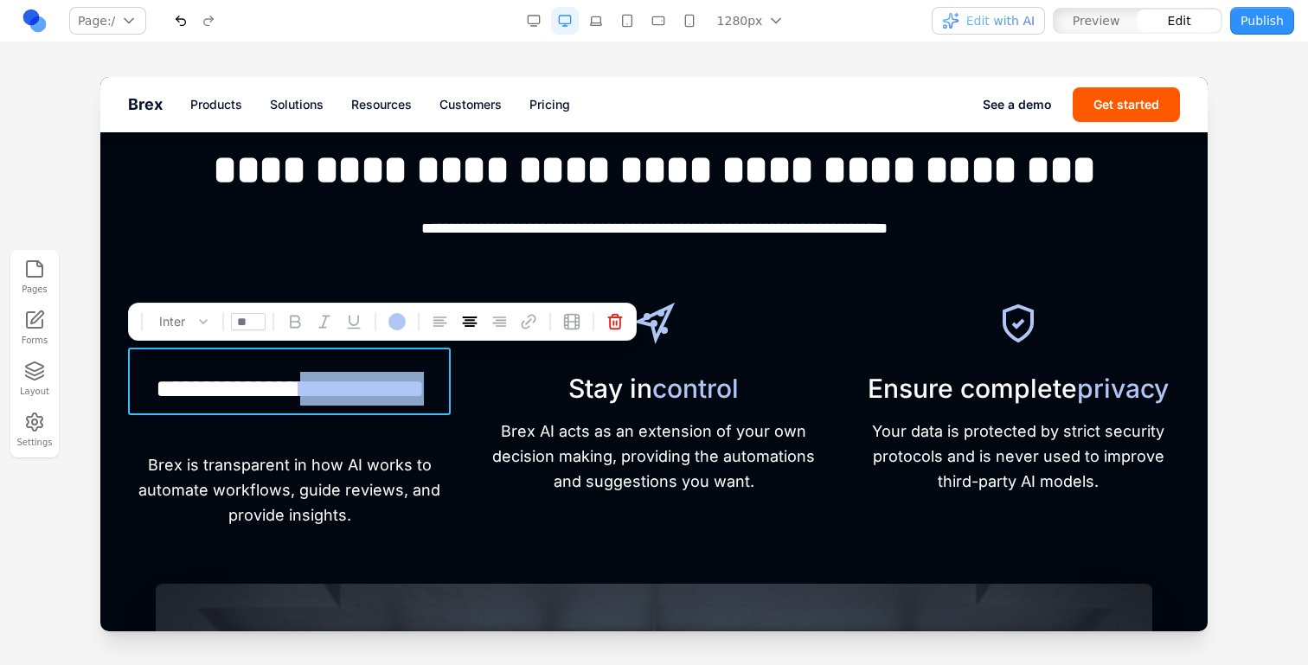
click at [300, 396] on span "**********" at bounding box center [362, 388] width 124 height 25
click at [275, 463] on p "Brex is transparent in how AI works to automate workflows, guide reviews, and p…" at bounding box center [289, 490] width 323 height 74
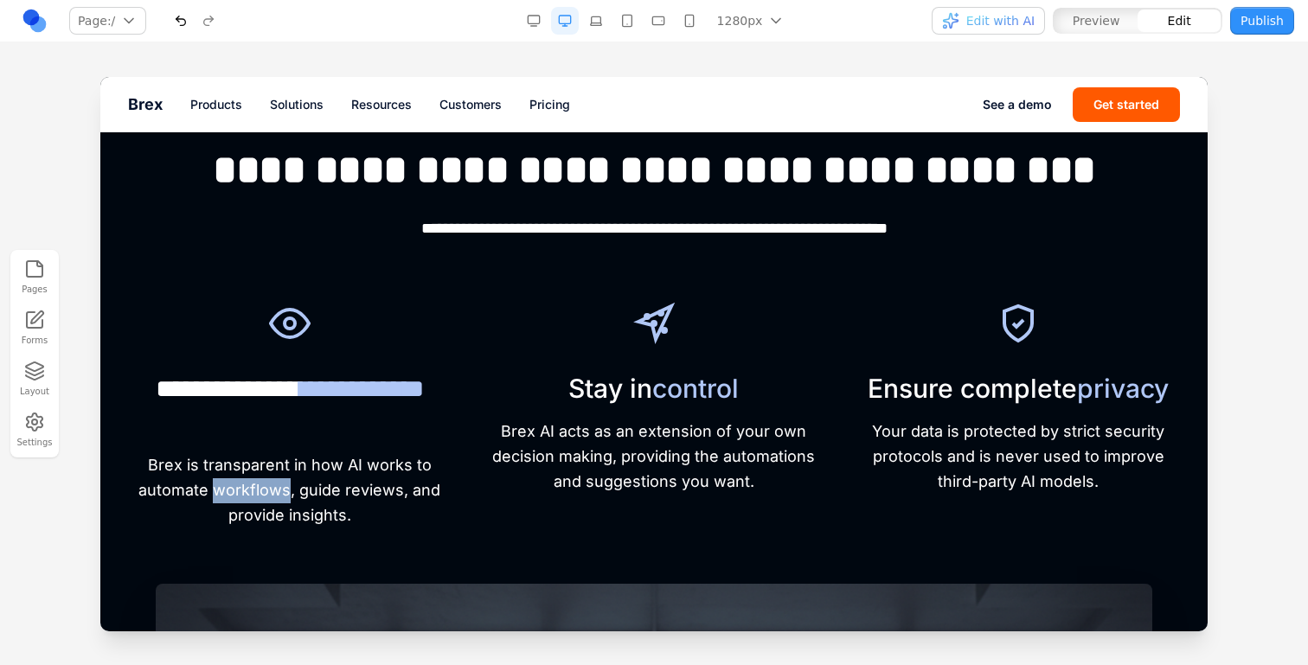
click at [276, 463] on p "Brex is transparent in how AI works to automate workflows, guide reviews, and p…" at bounding box center [289, 490] width 323 height 74
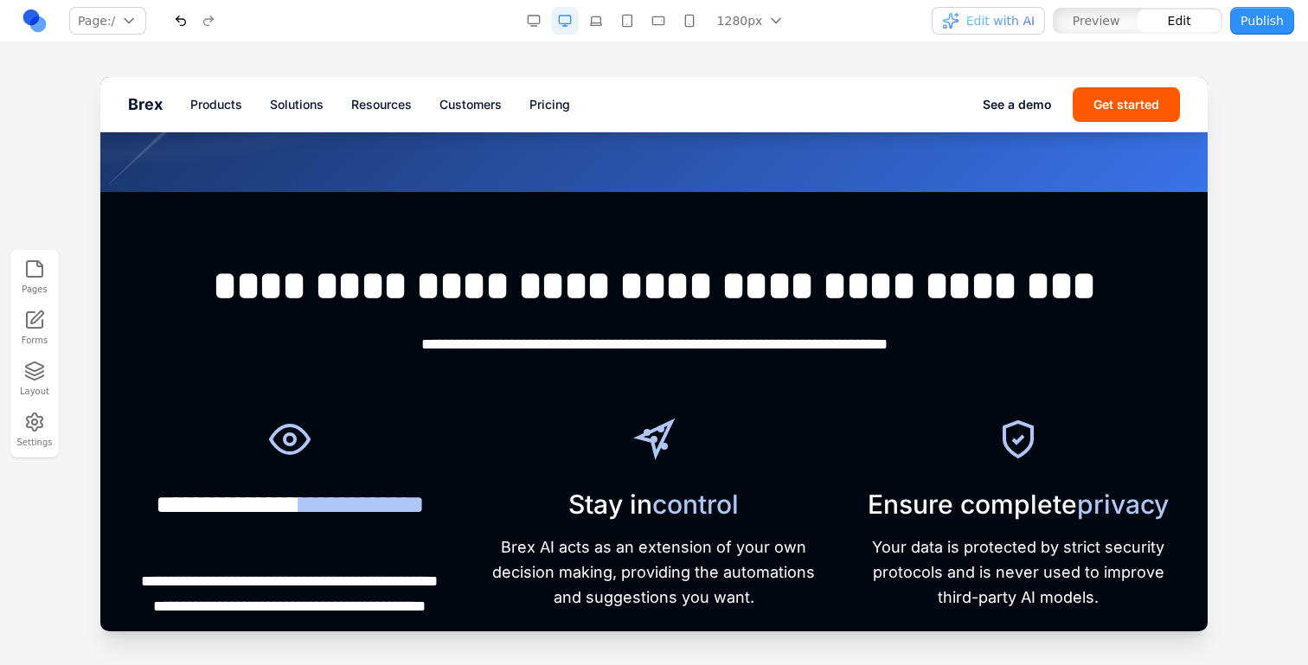
scroll to position [615, 0]
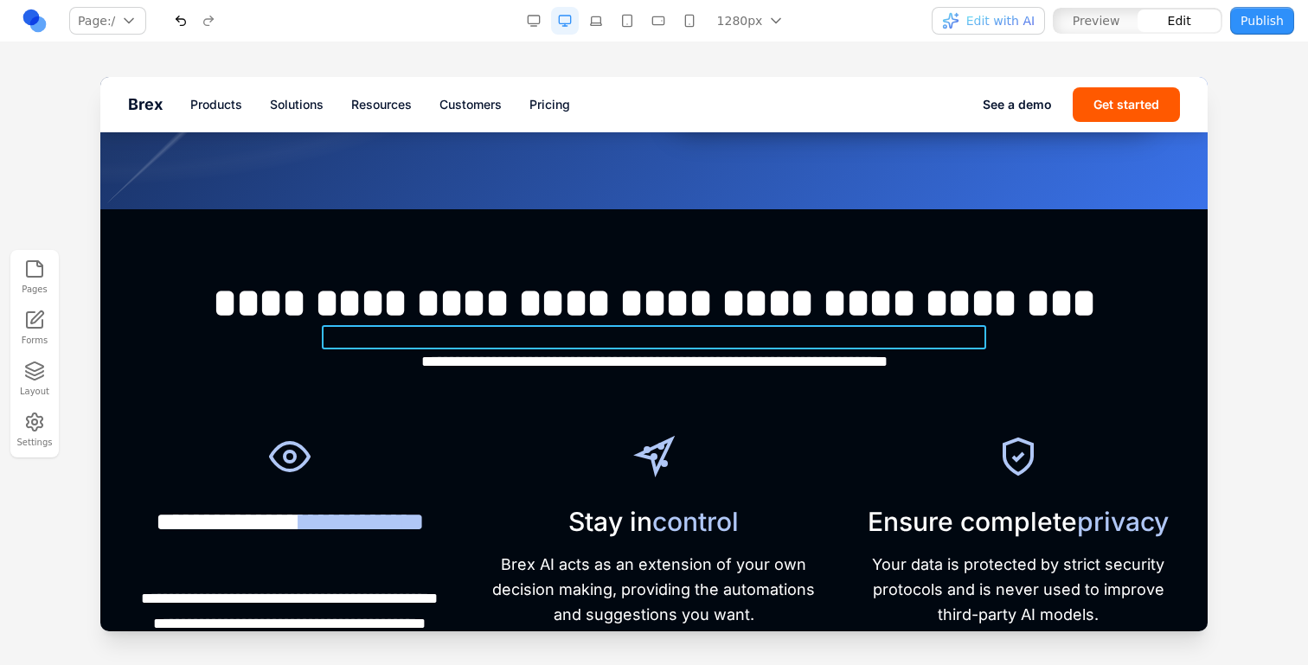
click at [578, 350] on p "**********" at bounding box center [654, 362] width 664 height 25
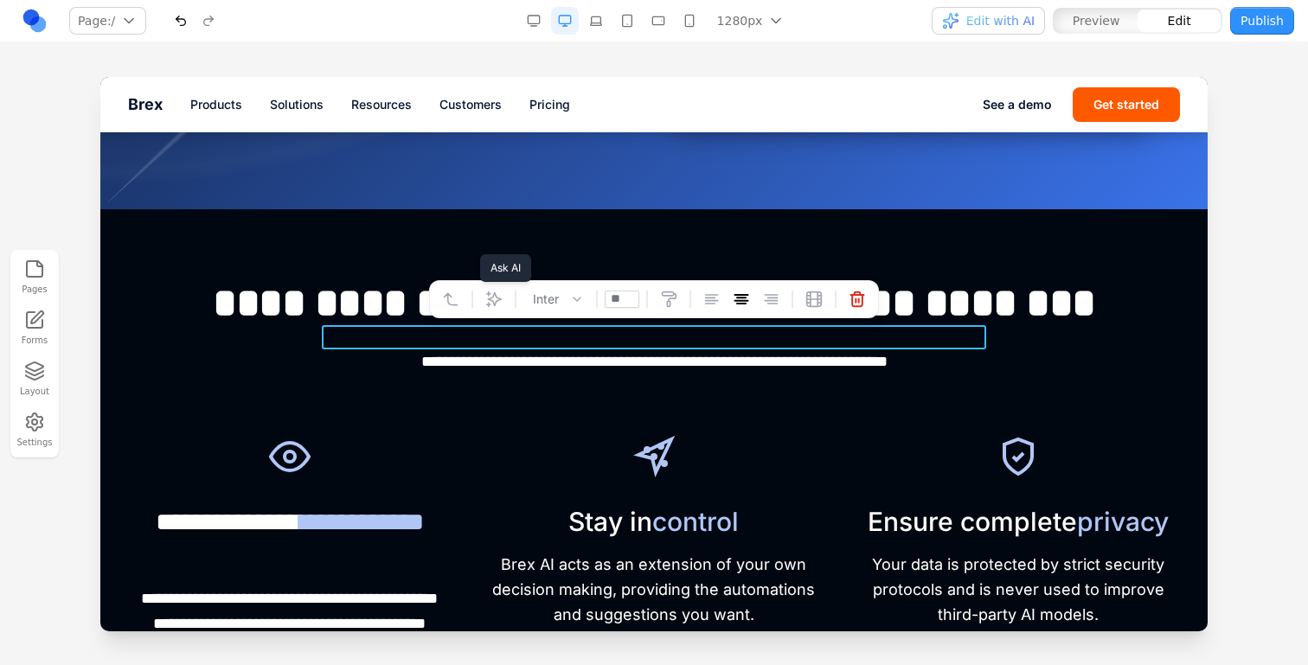
click at [506, 290] on button at bounding box center [494, 300] width 28 height 28
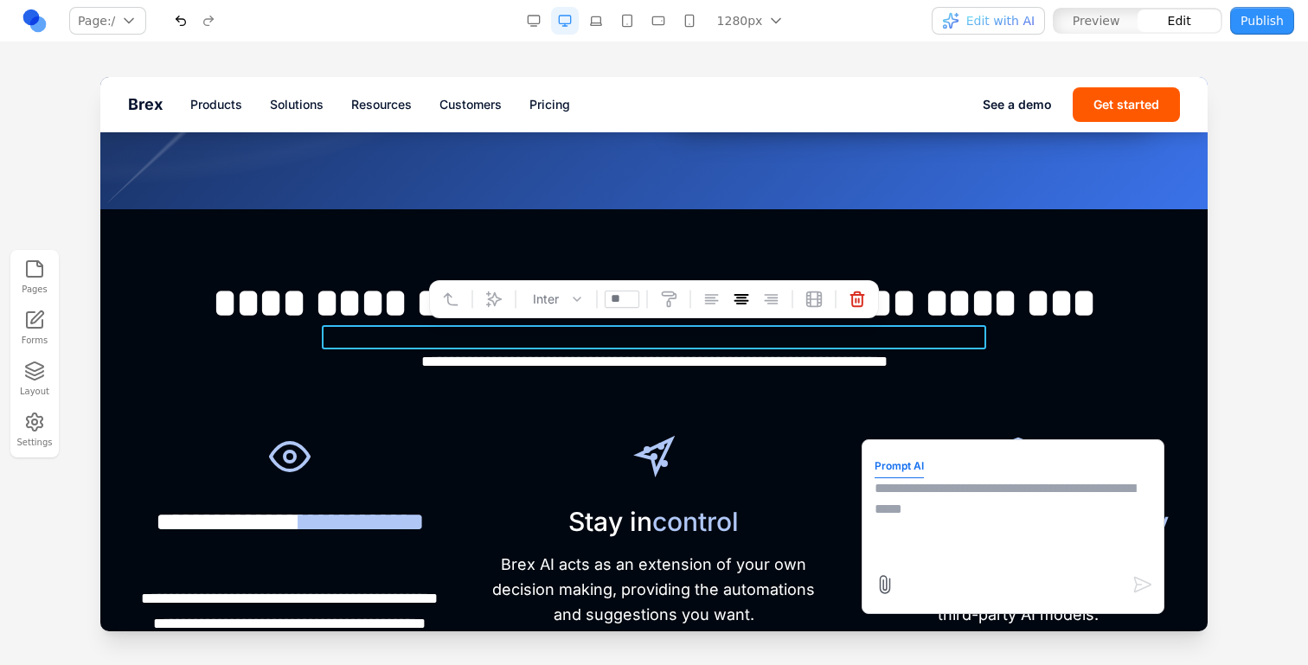
click at [1011, 504] on textarea at bounding box center [1013, 521] width 277 height 87
type textarea "**********"
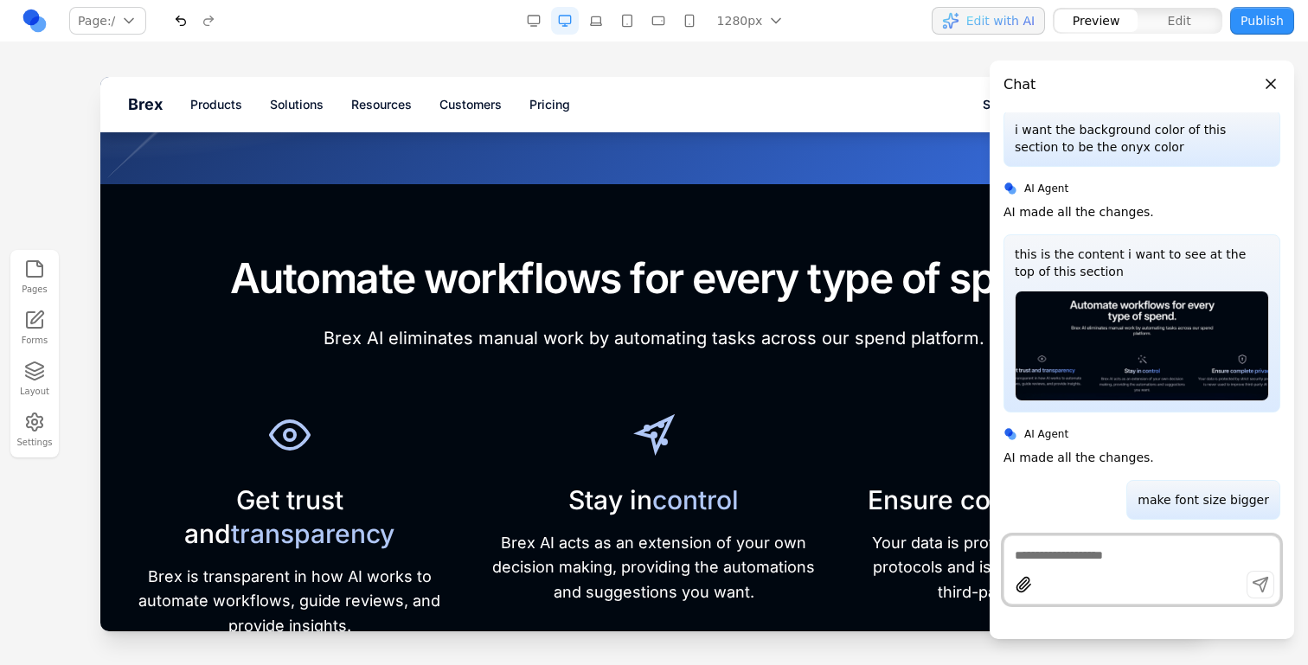
scroll to position [659, 0]
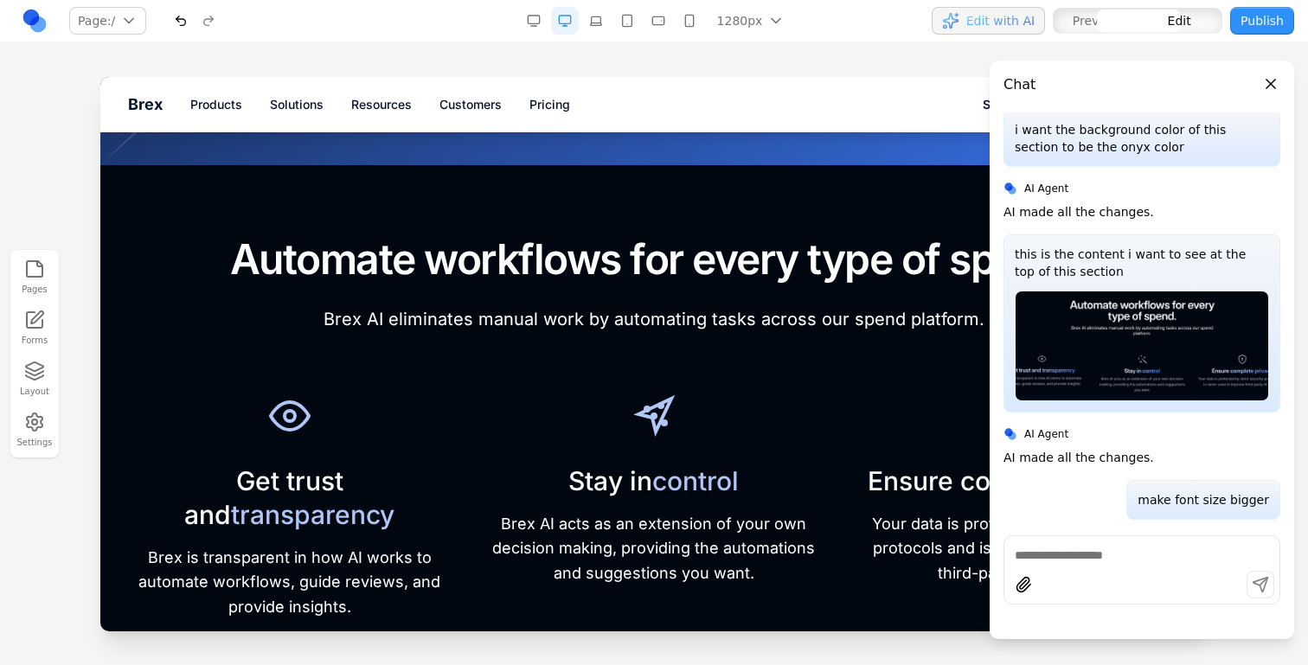
click at [702, 305] on p "Brex AI eliminates manual work by automating tasks across our spend platform." at bounding box center [654, 319] width 664 height 28
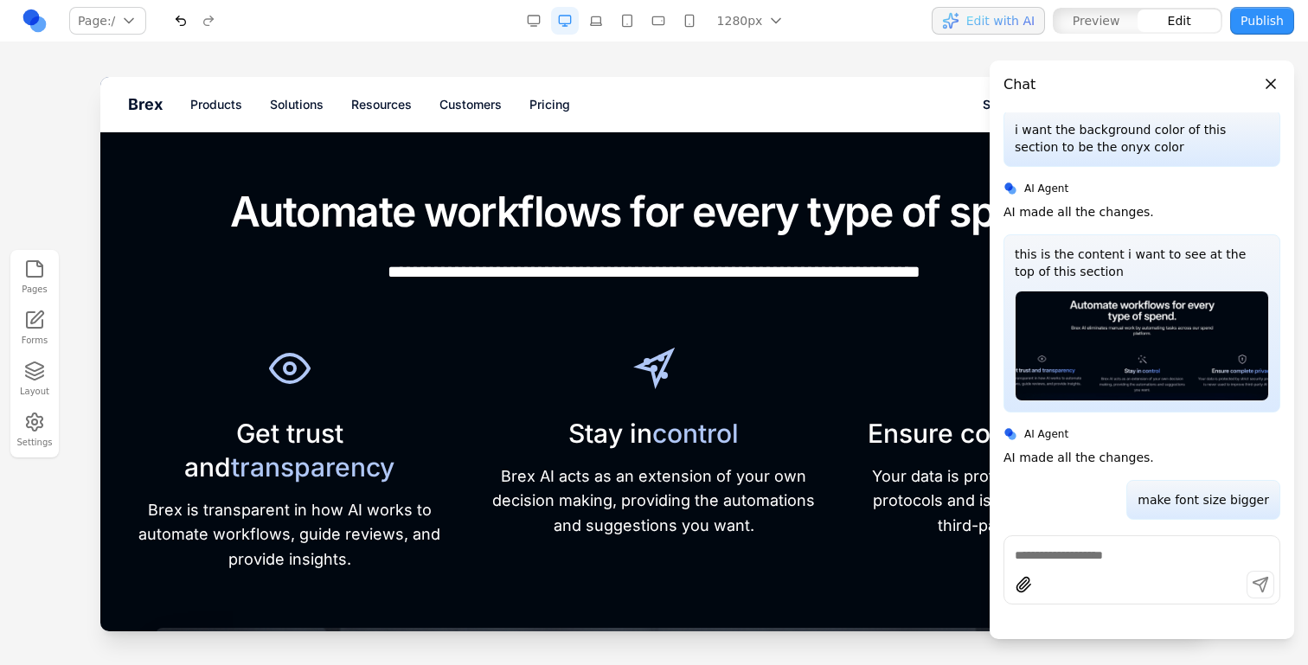
scroll to position [712, 0]
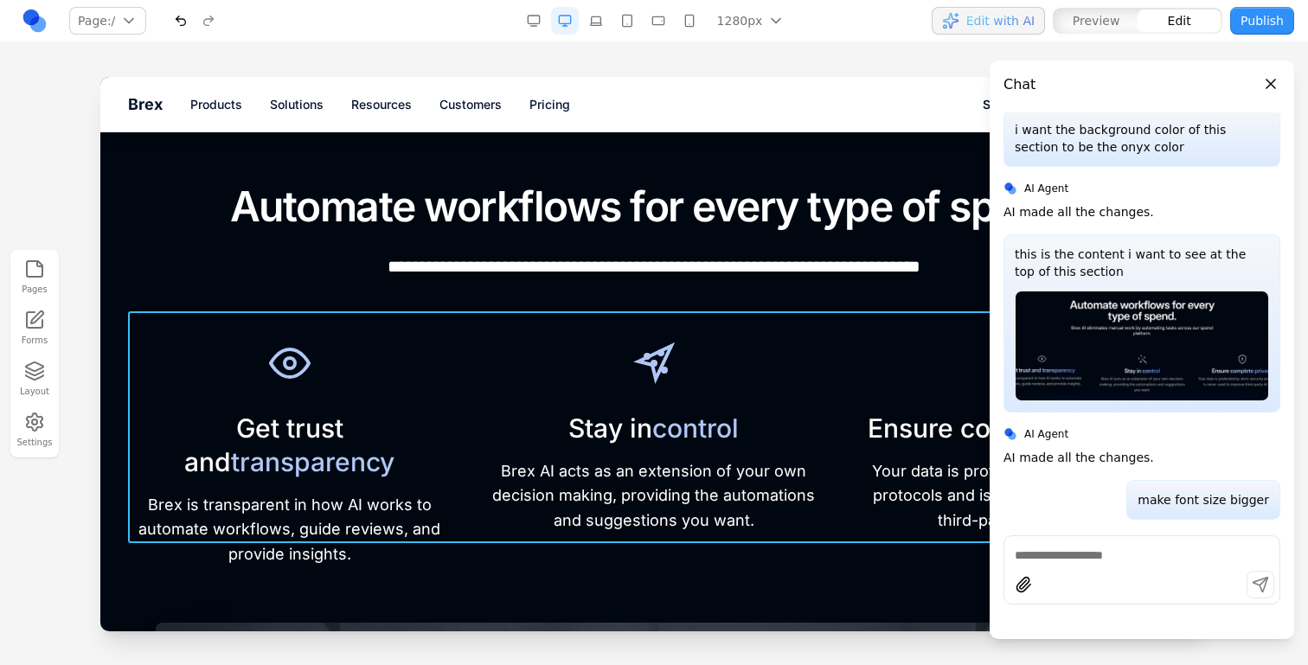
click at [461, 430] on div "Get trust and transparency Brex is transparent in how AI works to automate work…" at bounding box center [654, 452] width 1052 height 232
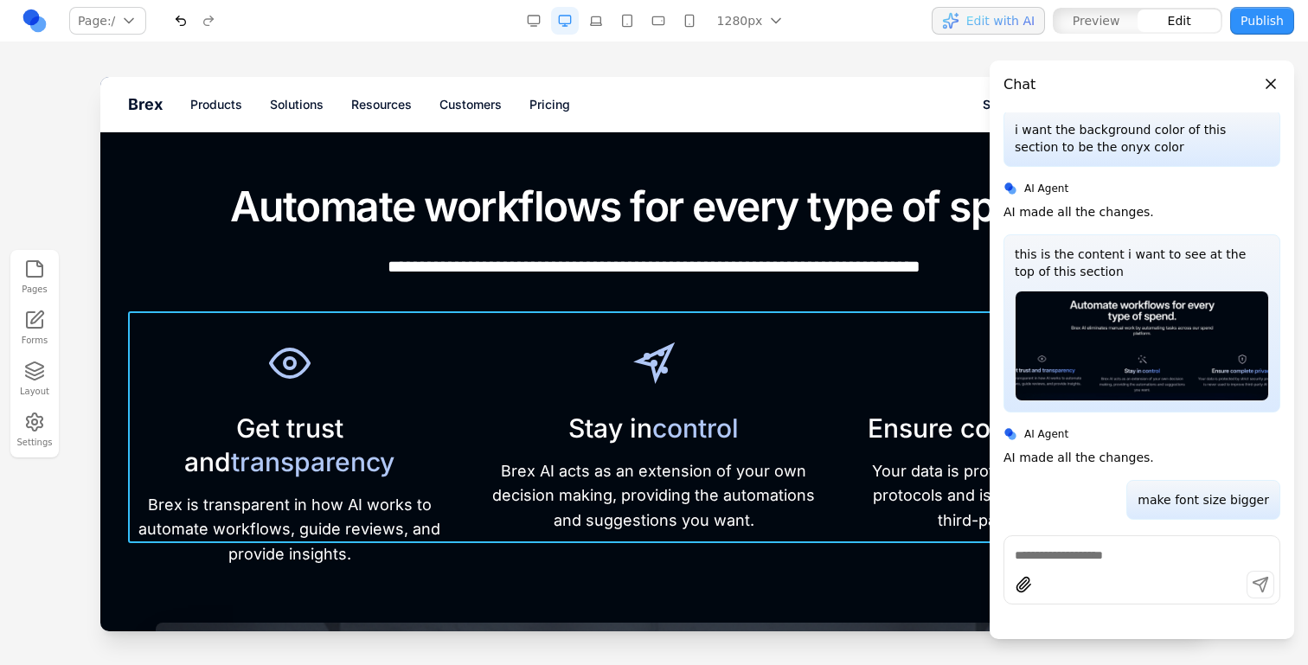
click at [468, 387] on div "Get trust and transparency Brex is transparent in how AI works to automate work…" at bounding box center [654, 452] width 1052 height 232
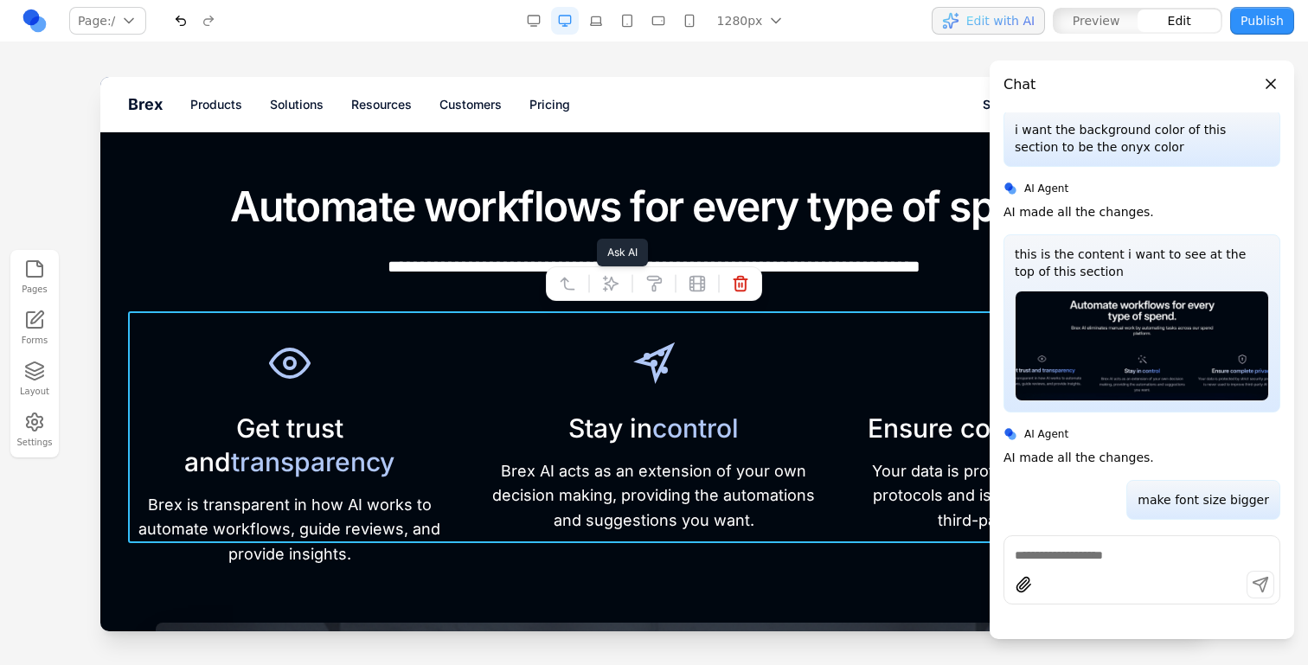
click at [613, 287] on icon at bounding box center [610, 283] width 17 height 17
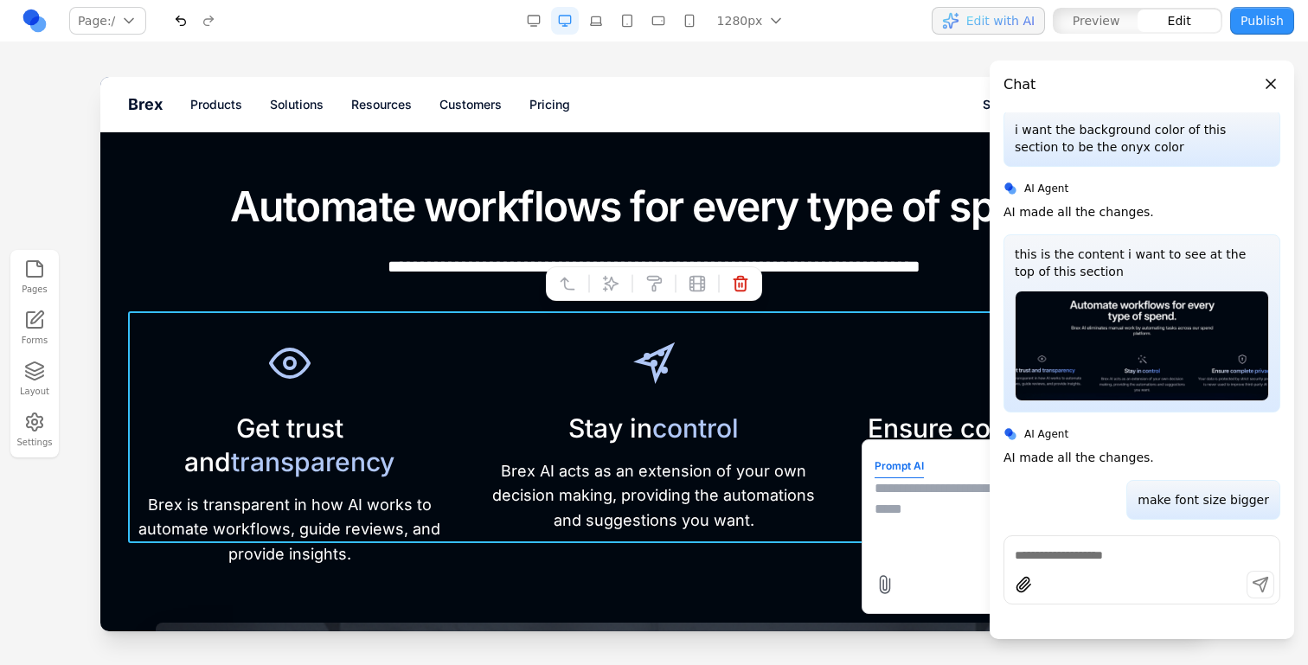
click at [883, 514] on textarea at bounding box center [1013, 521] width 277 height 87
type textarea "**********"
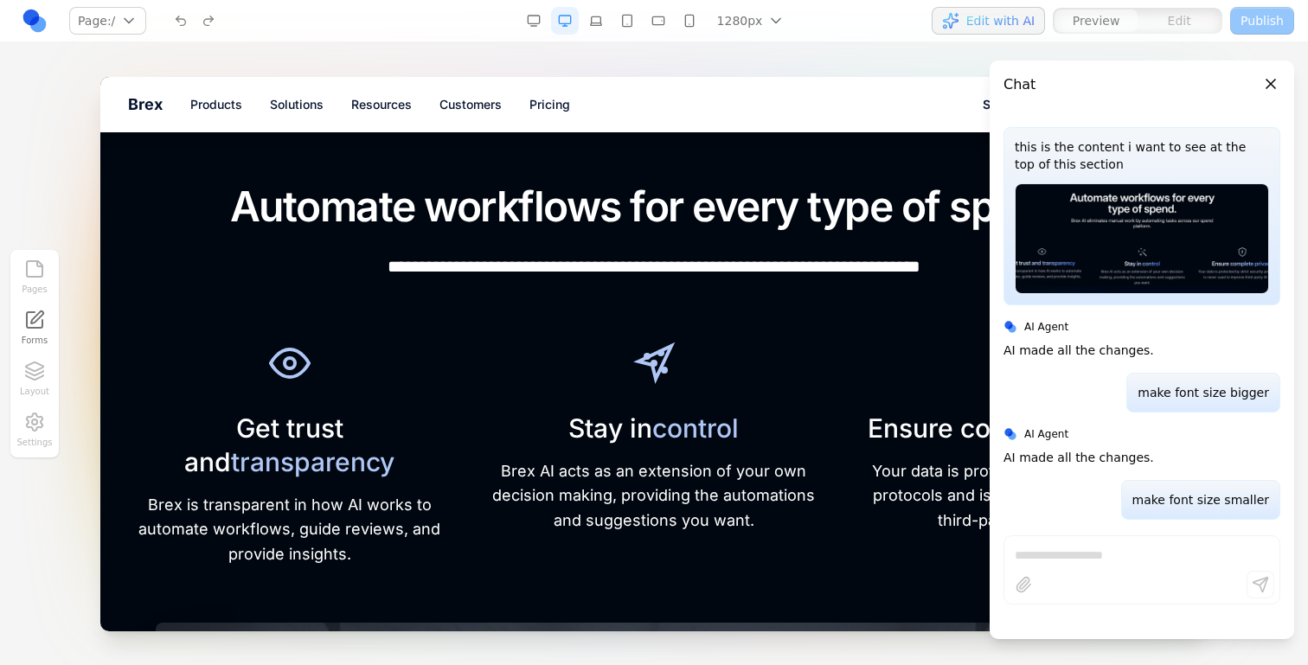
click at [1270, 87] on button "Close panel" at bounding box center [1270, 83] width 19 height 19
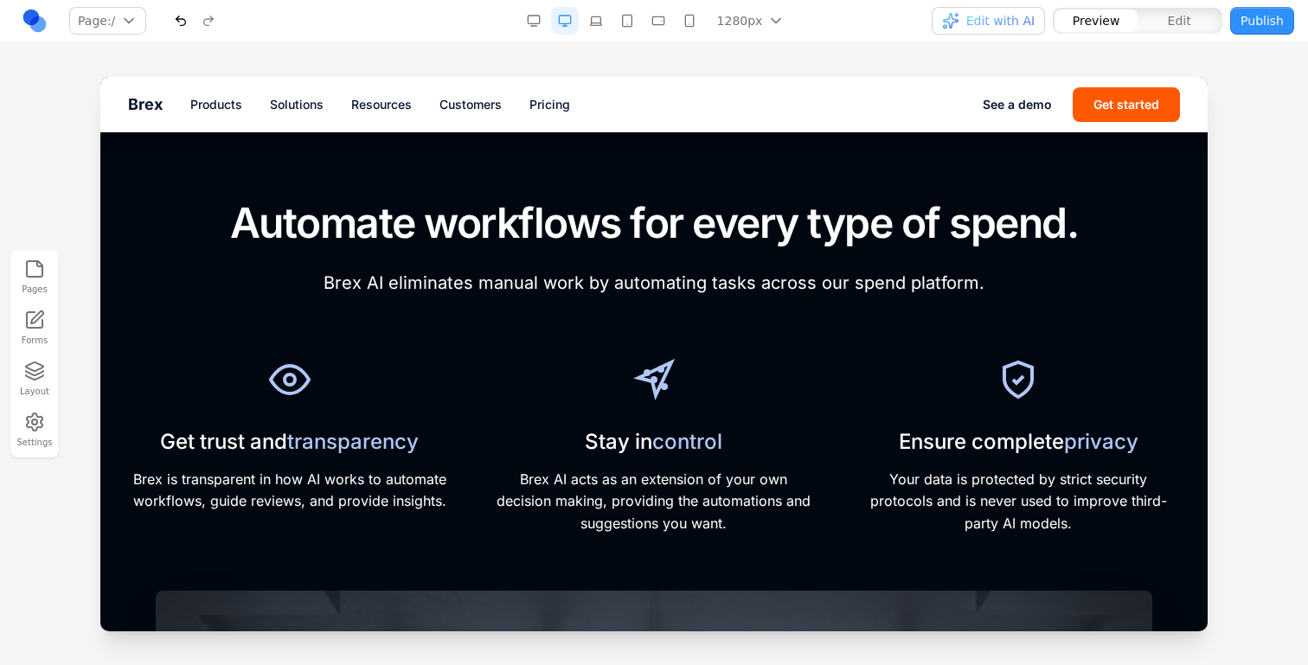
scroll to position [706, 0]
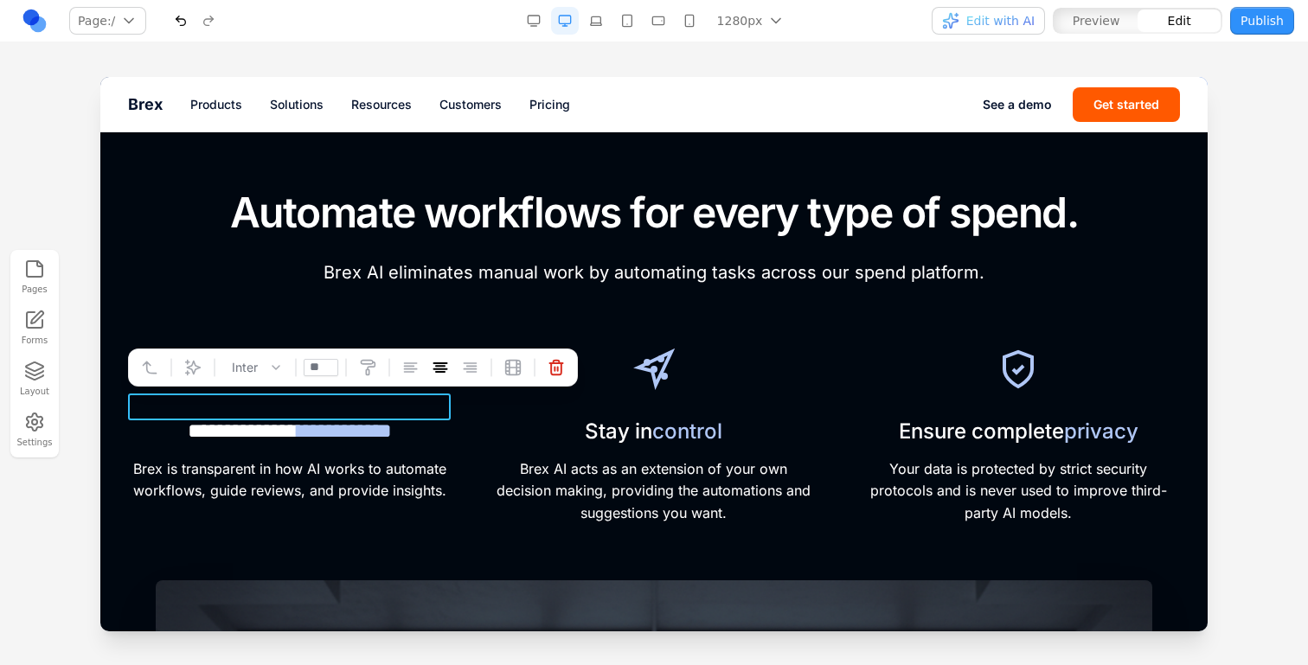
click at [360, 420] on span "**********" at bounding box center [345, 430] width 94 height 21
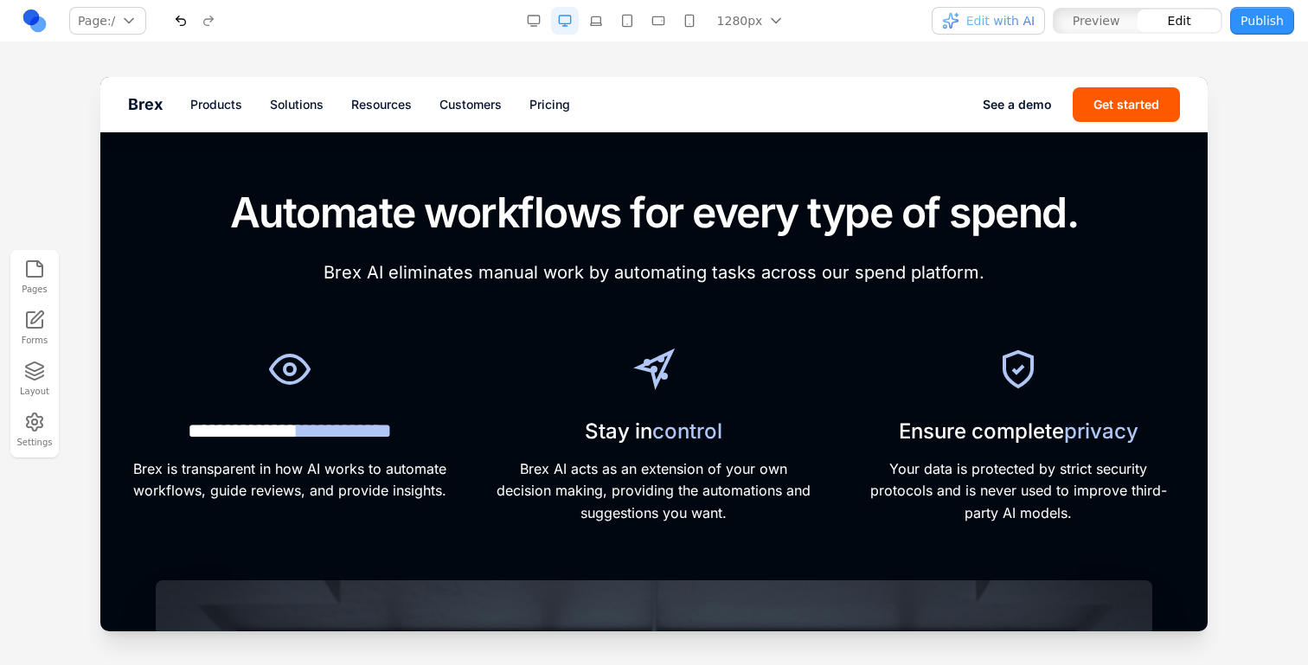
click at [357, 459] on p "Brex is transparent in how AI works to automate workflows, guide reviews, and p…" at bounding box center [289, 481] width 323 height 44
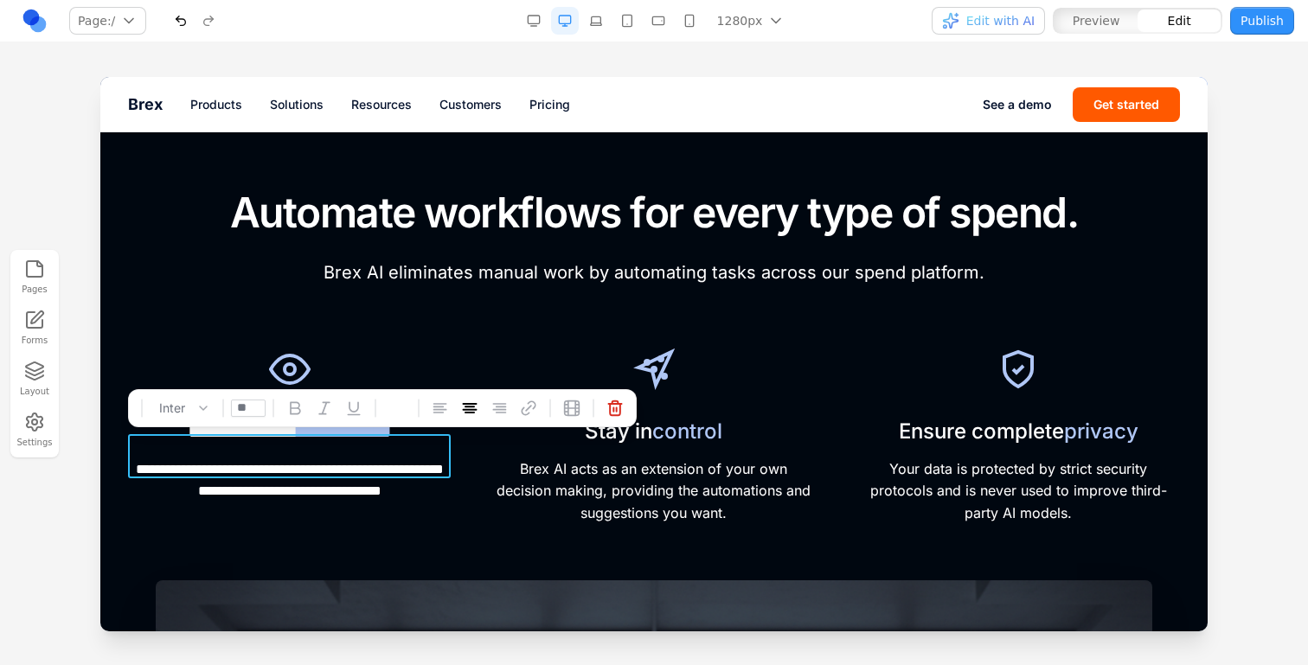
click at [357, 459] on p "**********" at bounding box center [289, 481] width 323 height 44
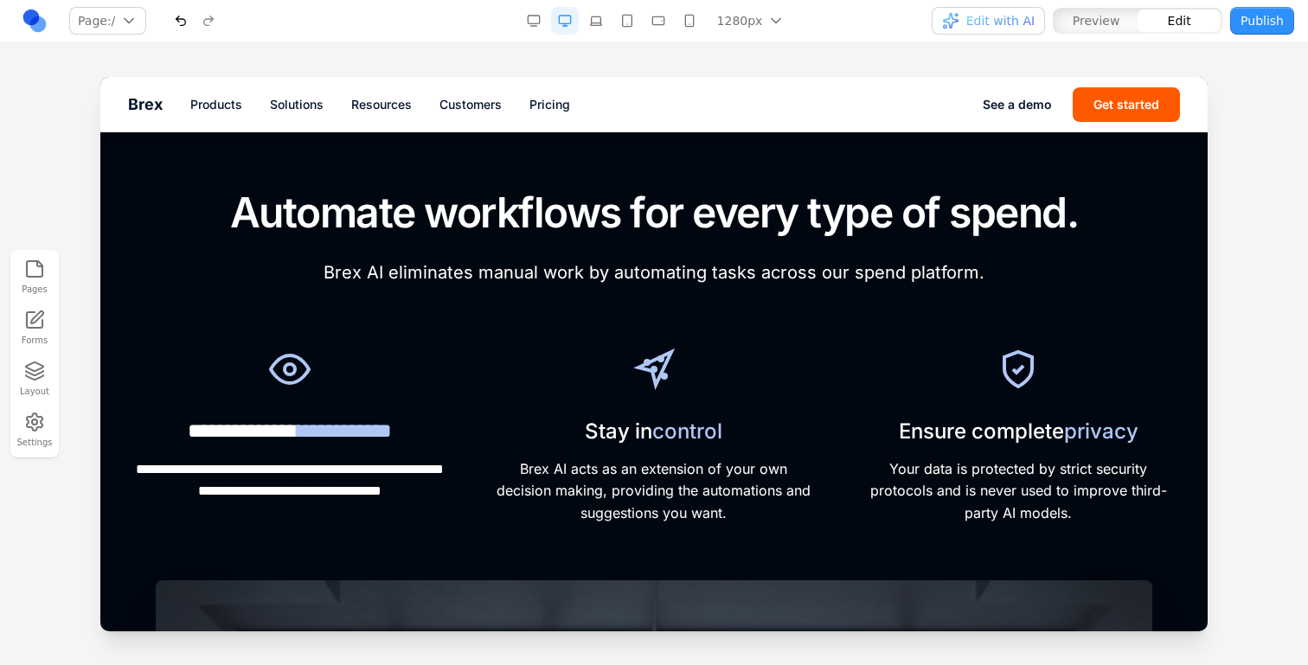
click at [513, 116] on div "Brex Products Solutions Resources Customers Pricing See a demo Get started" at bounding box center [653, 104] width 1107 height 55
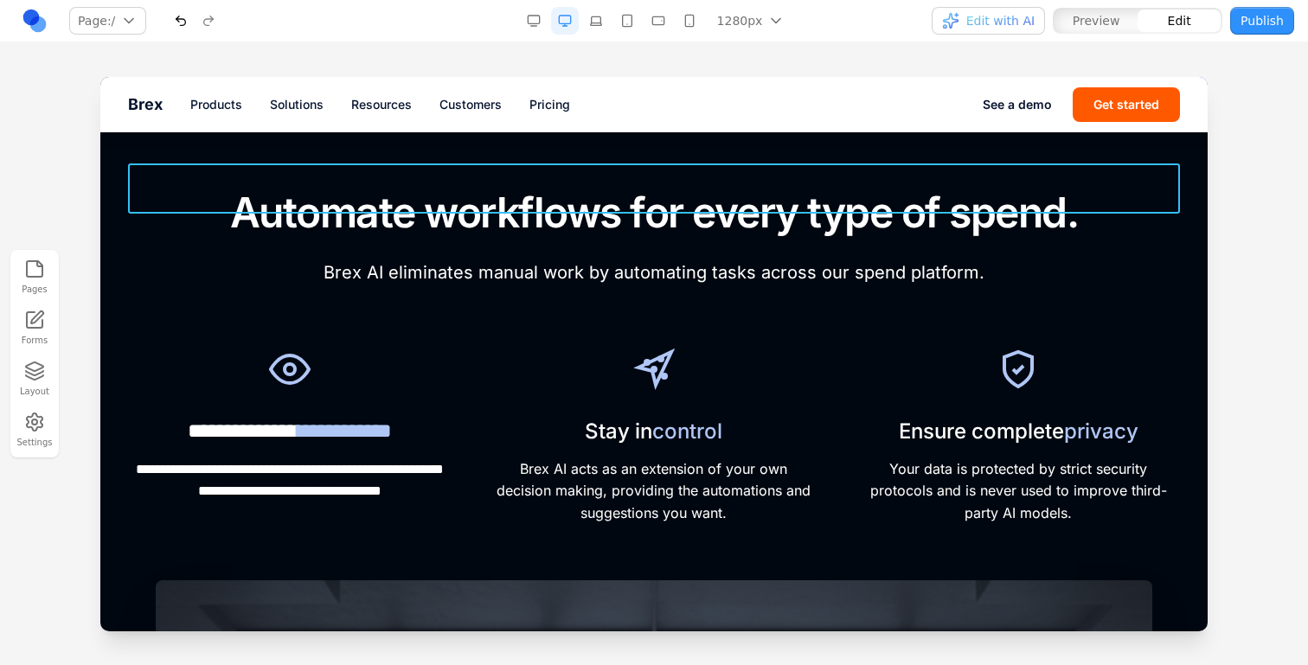
click at [513, 205] on h2 "Automate workflows for every type of spend." at bounding box center [654, 213] width 1052 height 50
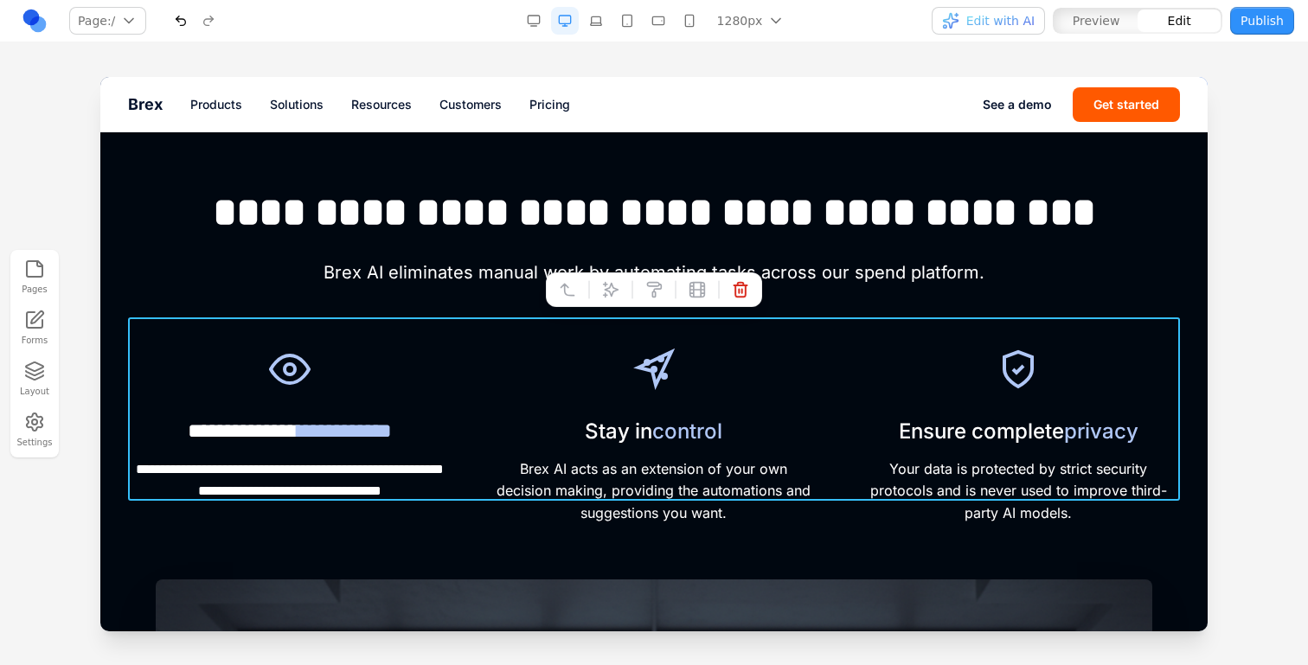
click at [489, 384] on div "**********" at bounding box center [654, 433] width 1052 height 183
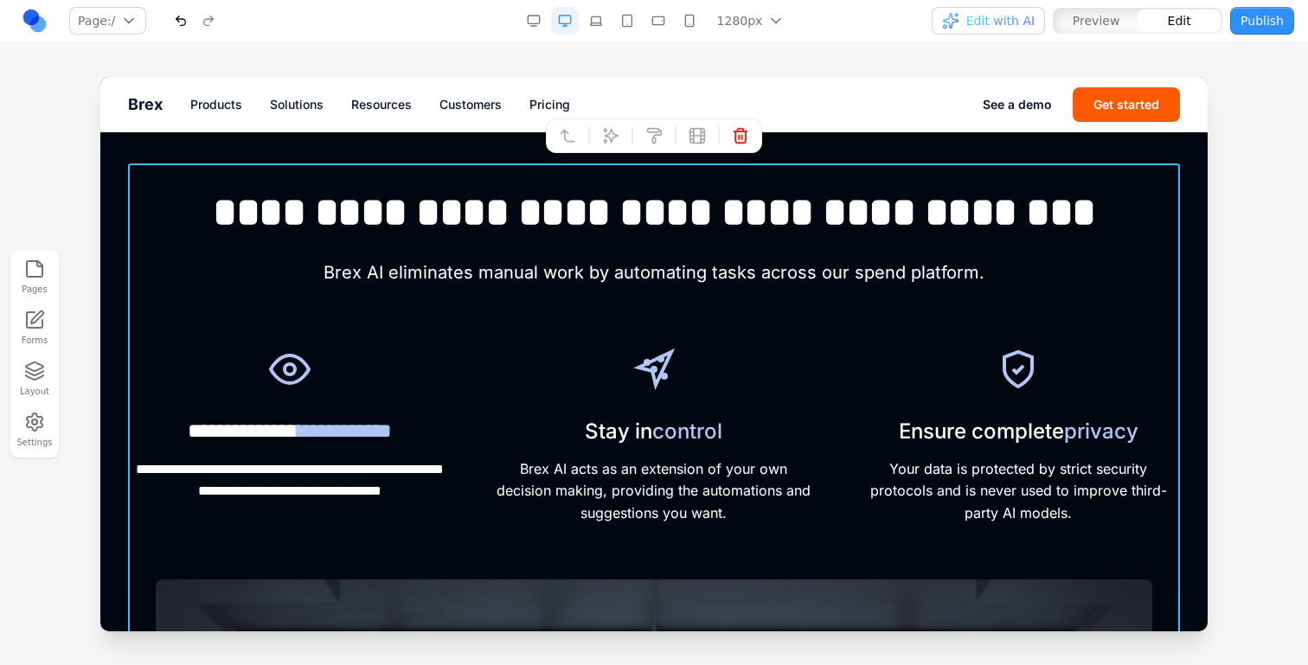
click at [616, 141] on icon at bounding box center [610, 135] width 17 height 17
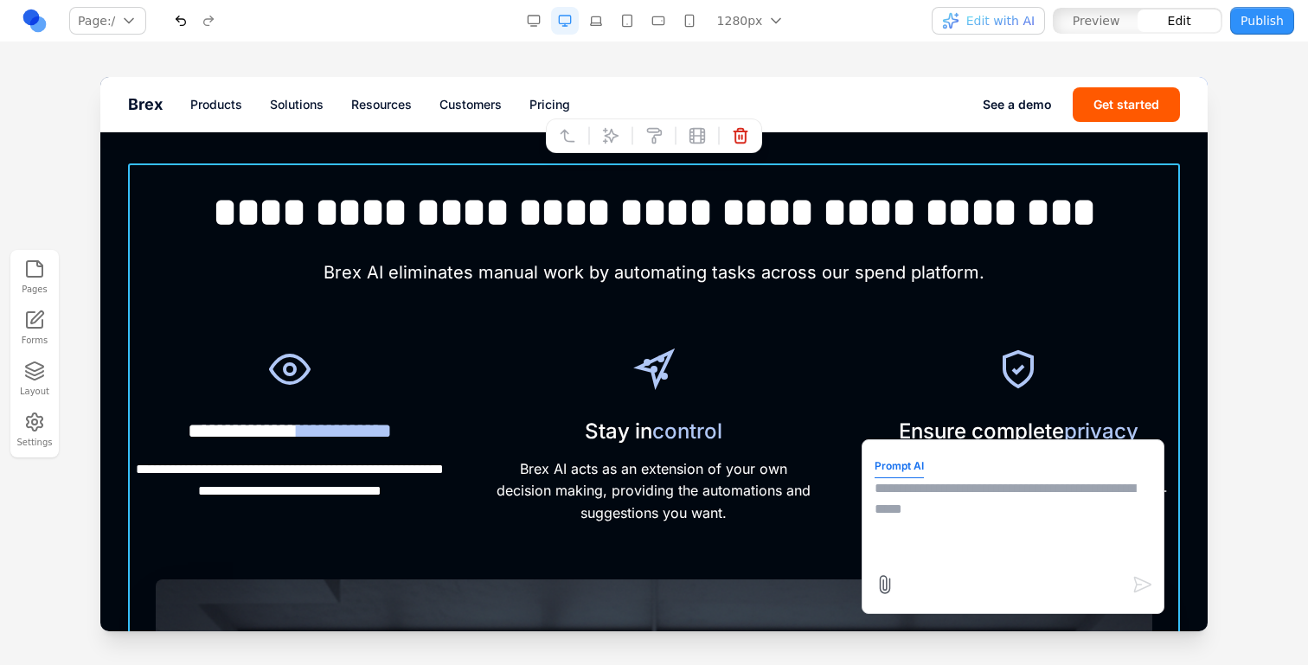
click at [903, 514] on textarea at bounding box center [1013, 521] width 277 height 87
type textarea "**********"
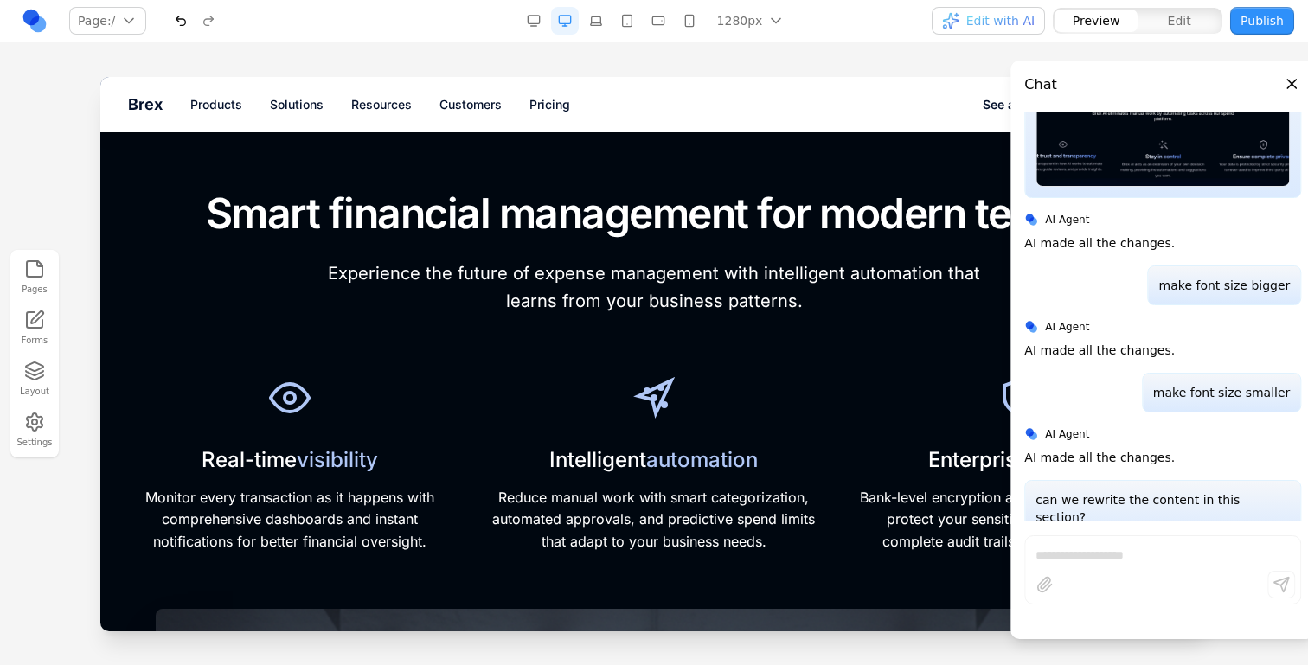
scroll to position [672, 0]
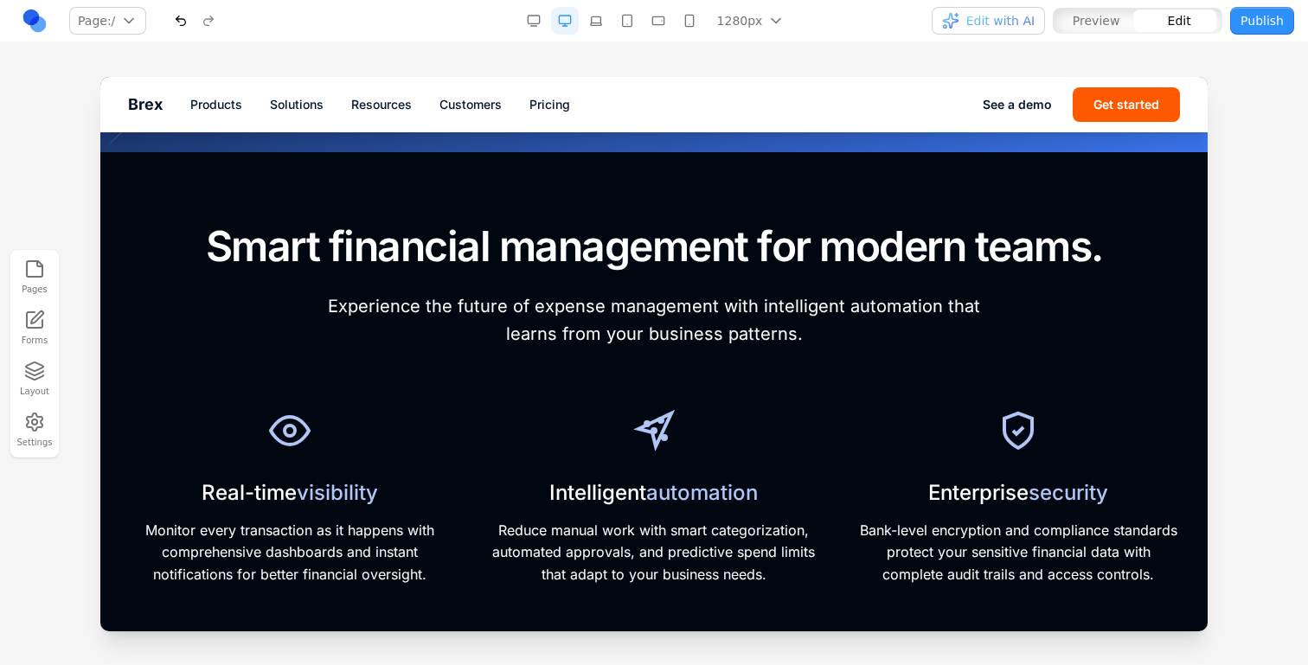
click at [842, 408] on div "Real-time visibility Monitor every transaction as it happens with comprehensive…" at bounding box center [654, 494] width 1052 height 183
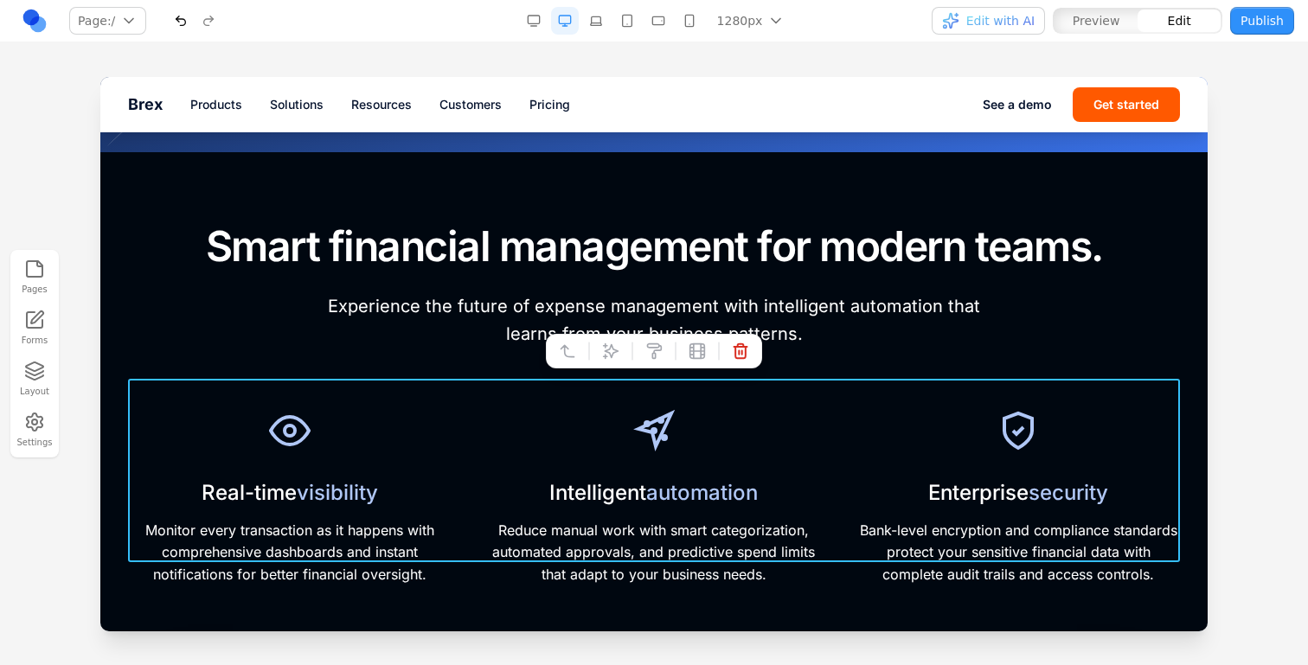
click at [616, 350] on icon at bounding box center [611, 350] width 15 height 15
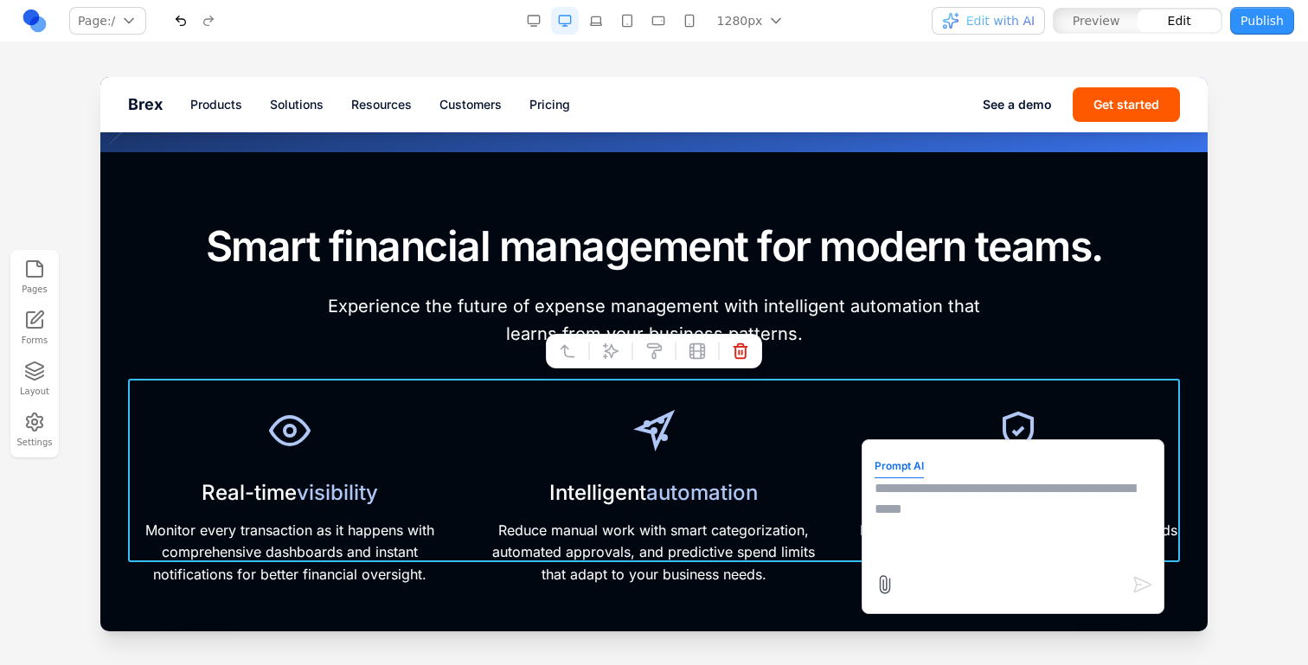
click at [952, 510] on textarea at bounding box center [1013, 521] width 277 height 87
type textarea "**********"
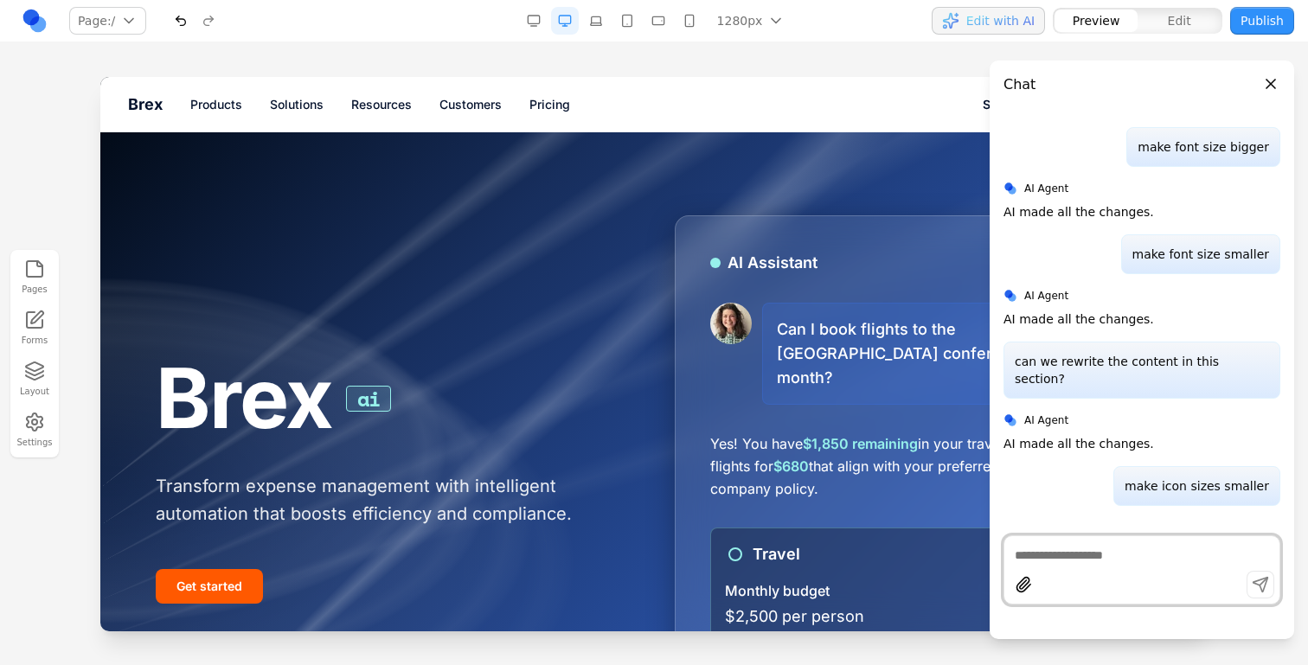
scroll to position [1442, 0]
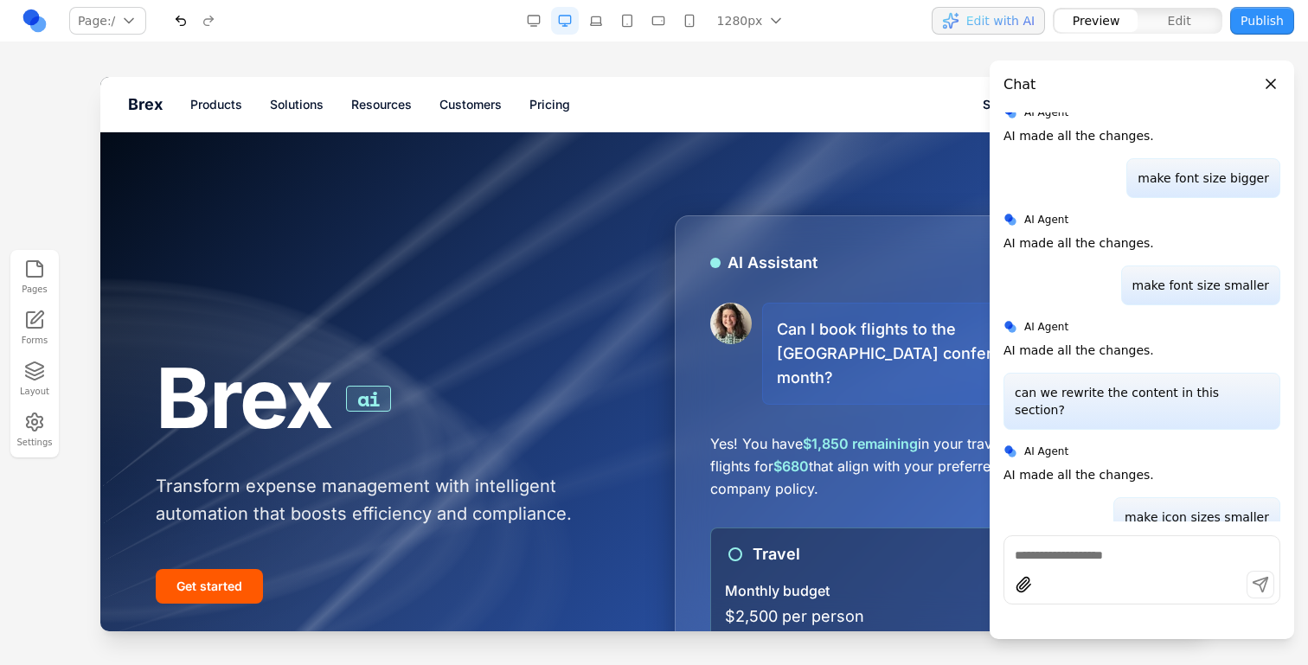
click at [491, 356] on h1 "Brex ai" at bounding box center [395, 399] width 478 height 92
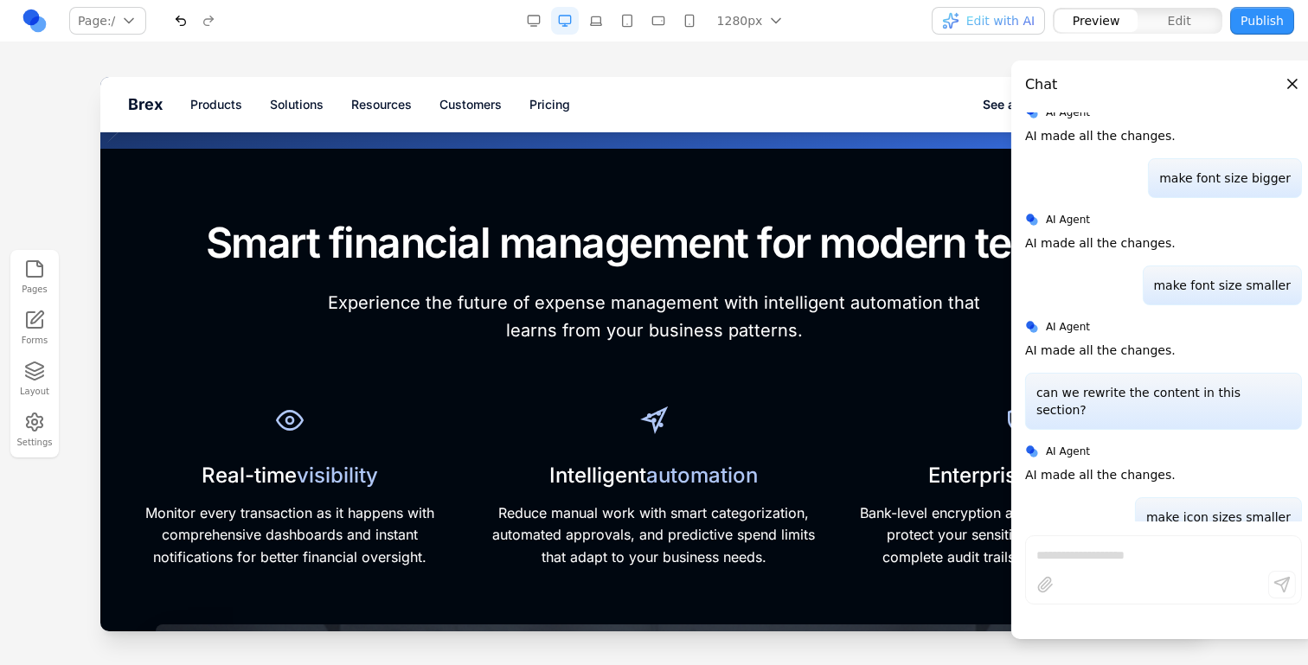
scroll to position [700, 0]
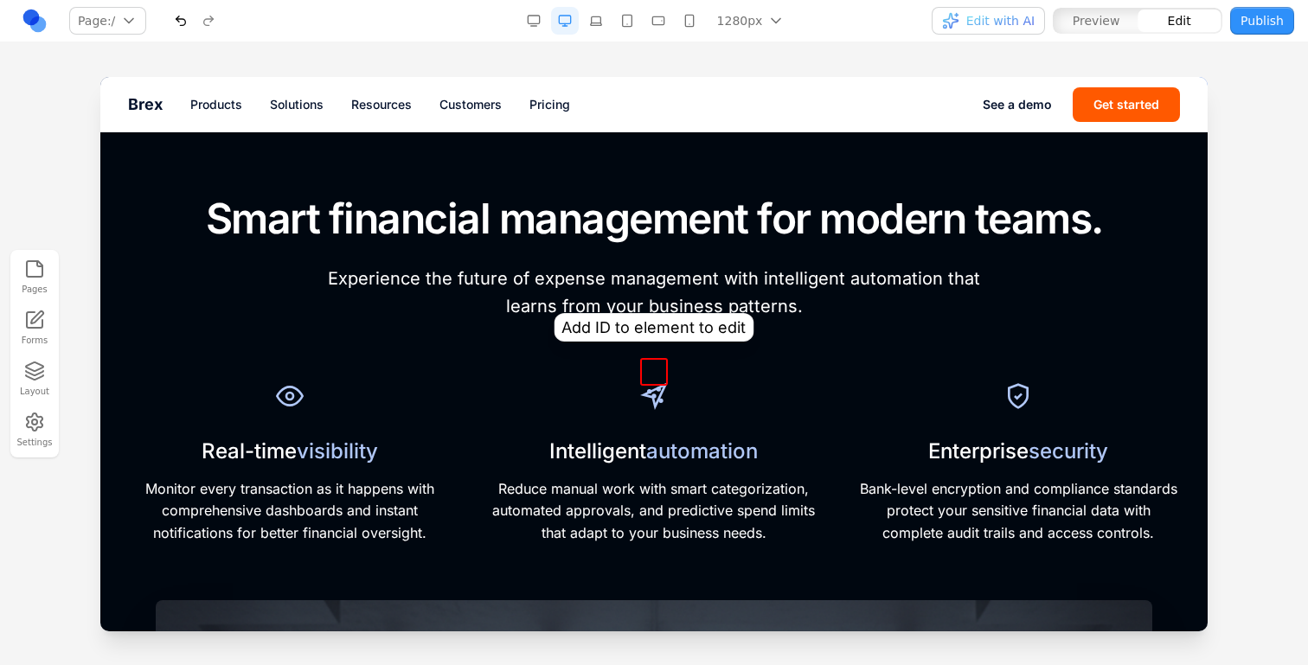
click at [666, 382] on icon at bounding box center [654, 396] width 28 height 28
click at [743, 386] on div "Intelligent automation Reduce manual work with smart categorization, automated …" at bounding box center [653, 460] width 323 height 170
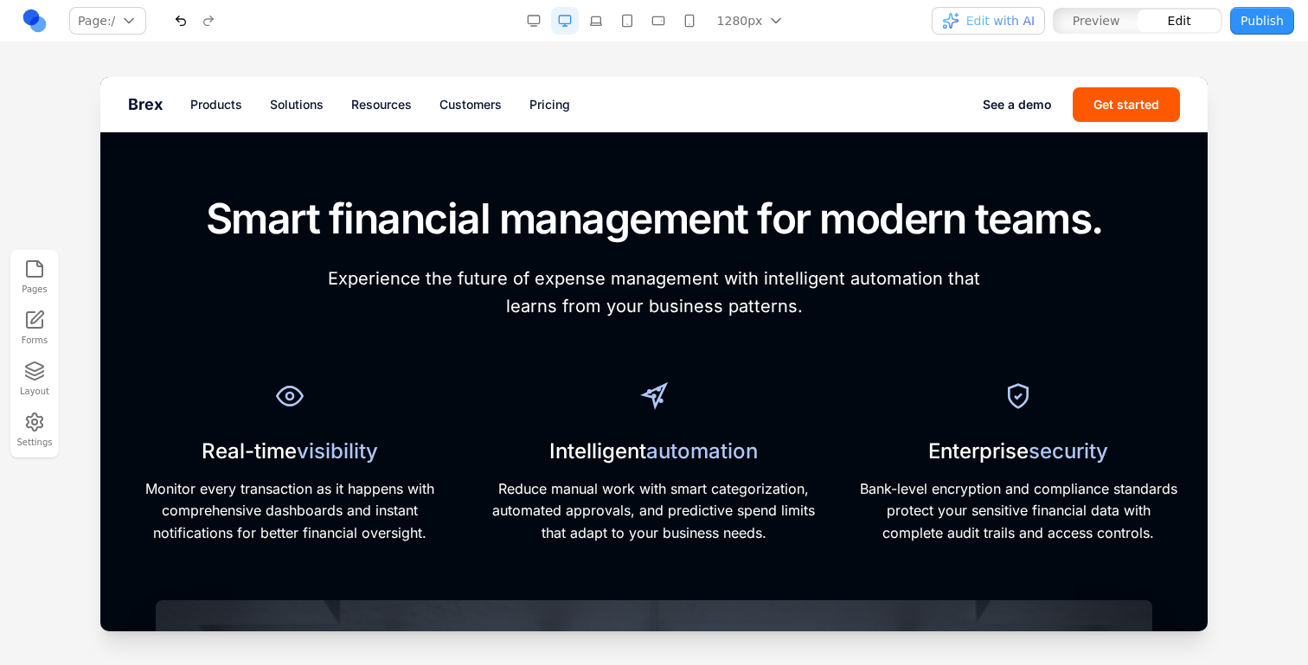
click at [743, 375] on div "Intelligent automation Reduce manual work with smart categorization, automated …" at bounding box center [653, 460] width 323 height 170
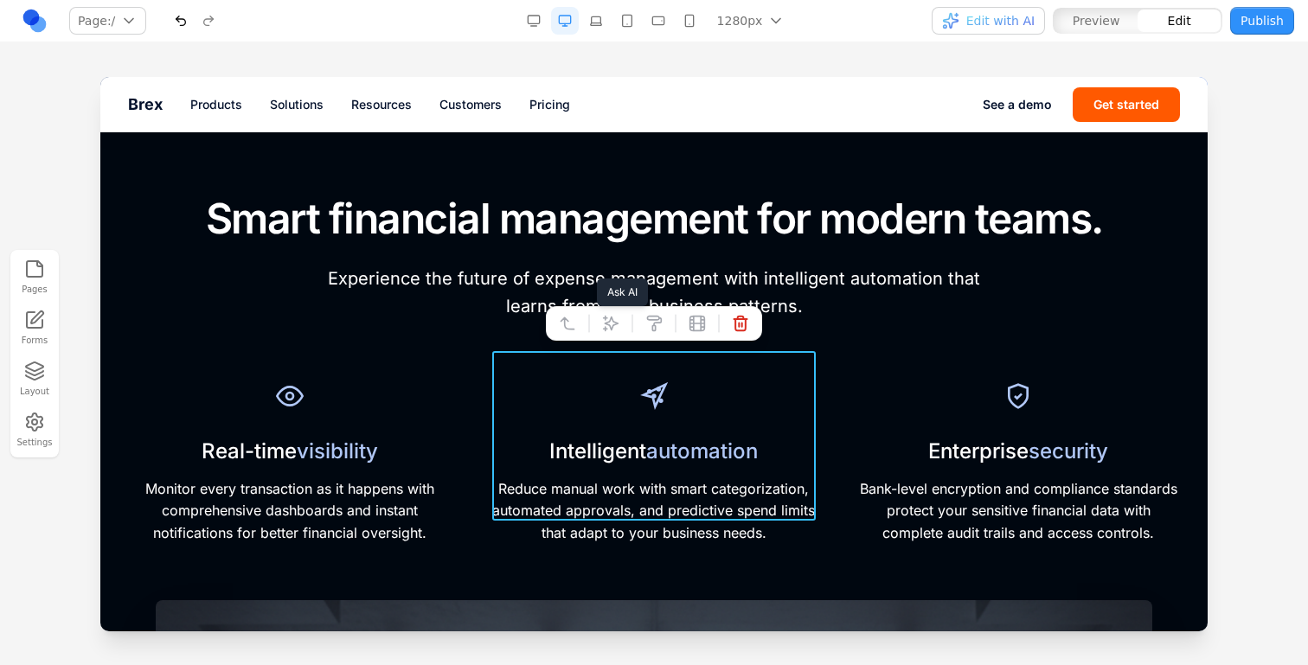
click at [612, 315] on icon at bounding box center [610, 323] width 17 height 17
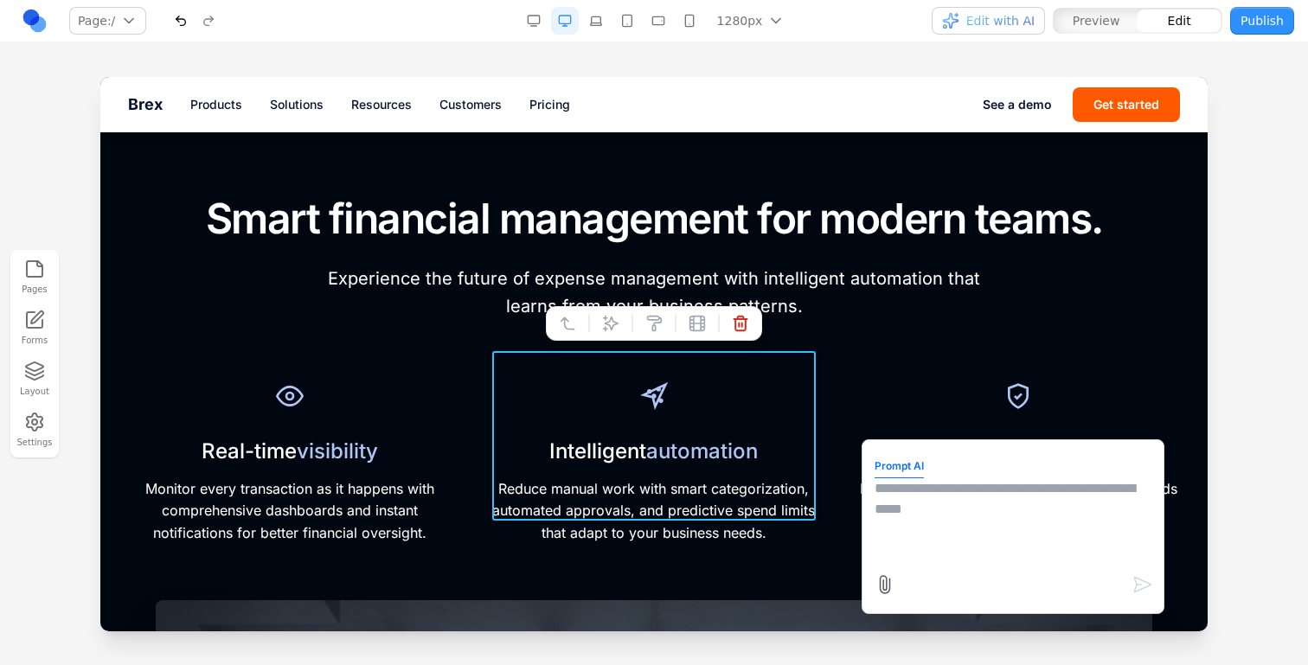
click at [915, 491] on textarea at bounding box center [1013, 521] width 277 height 87
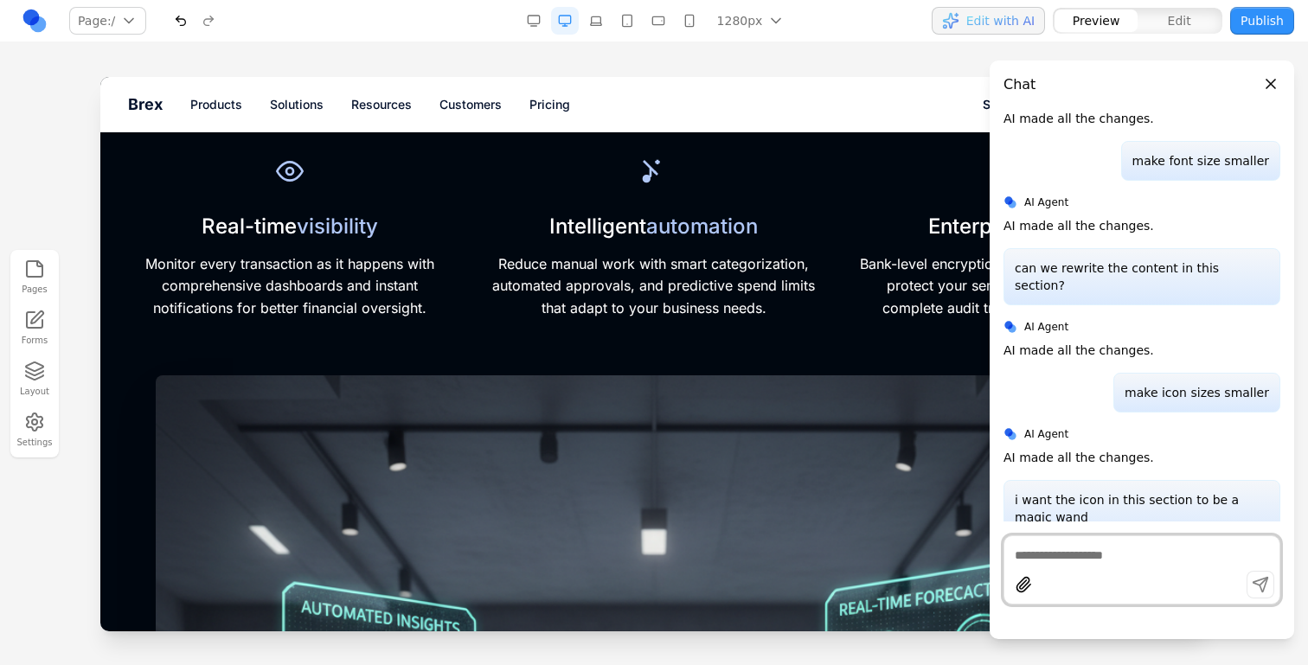
scroll to position [714, 0]
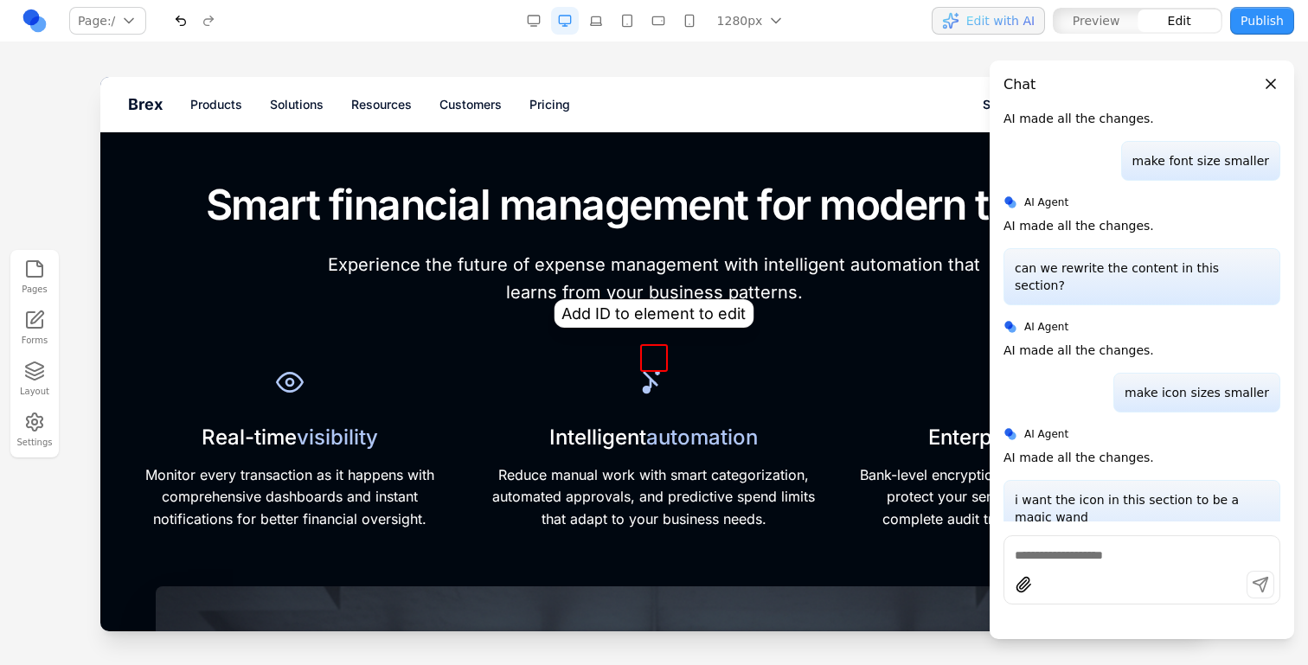
click at [663, 369] on icon at bounding box center [654, 383] width 28 height 28
click at [645, 426] on h3 "Intelligent automation" at bounding box center [653, 437] width 323 height 27
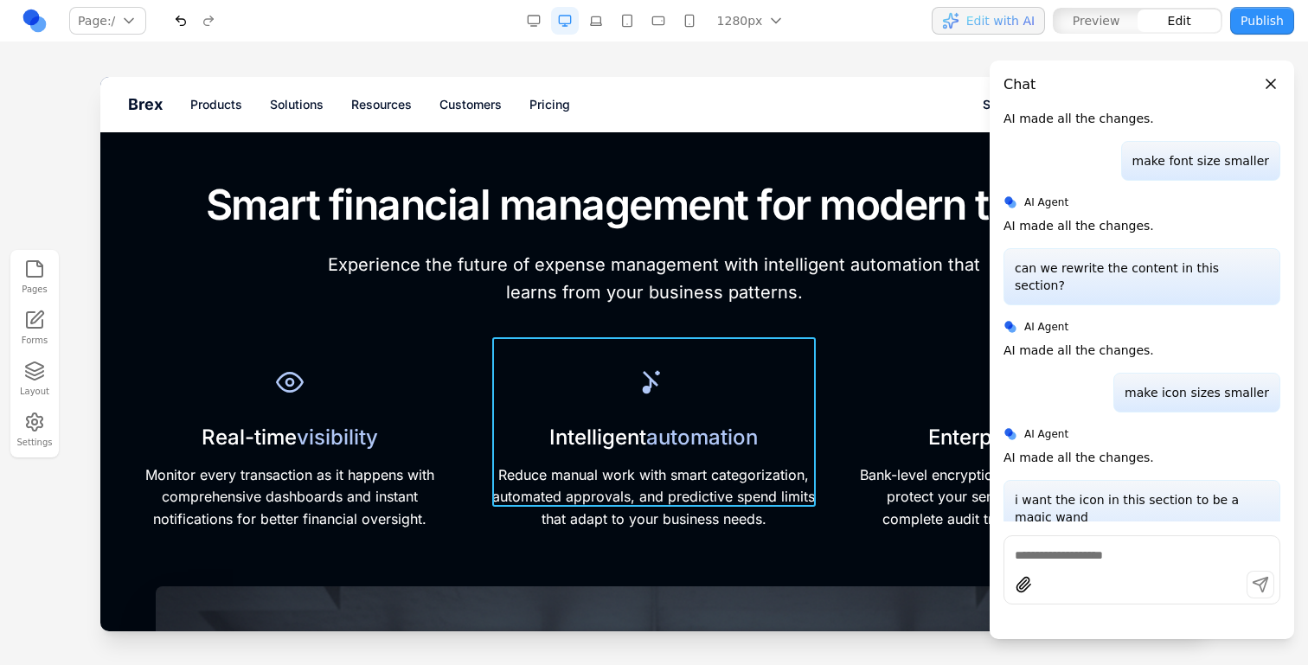
click at [550, 362] on div "Intelligent automation Reduce manual work with smart categorization, automated …" at bounding box center [653, 447] width 323 height 170
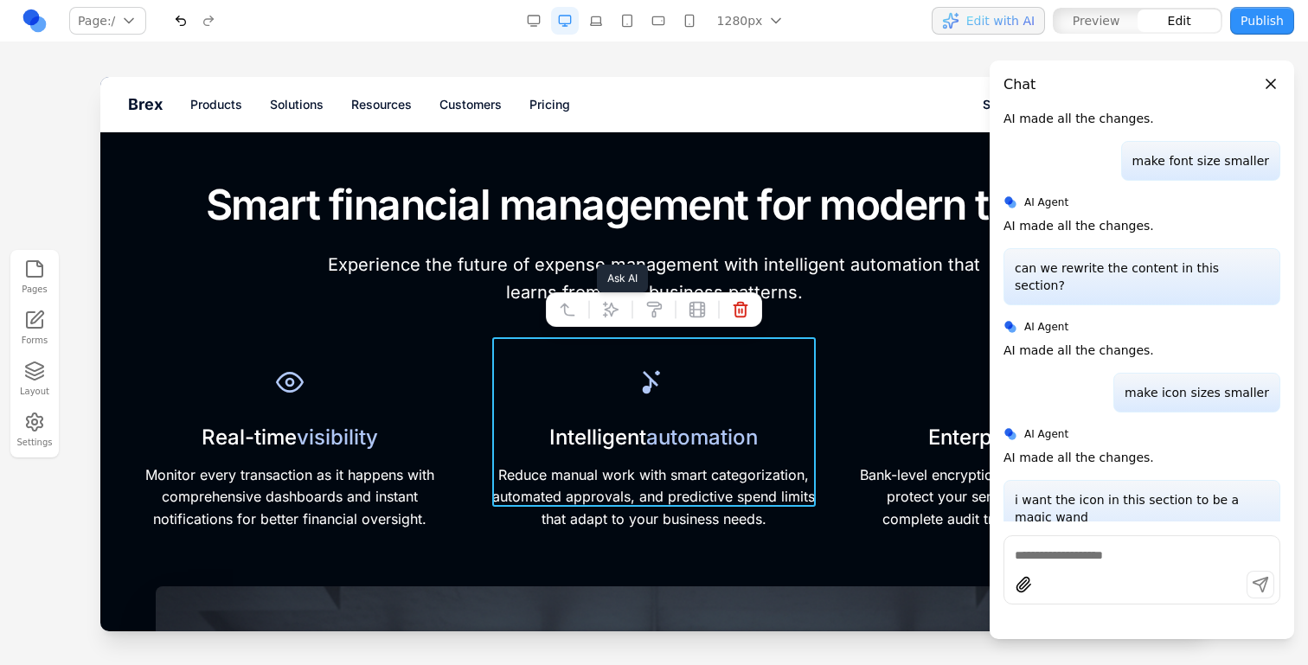
click at [615, 310] on icon at bounding box center [611, 309] width 15 height 15
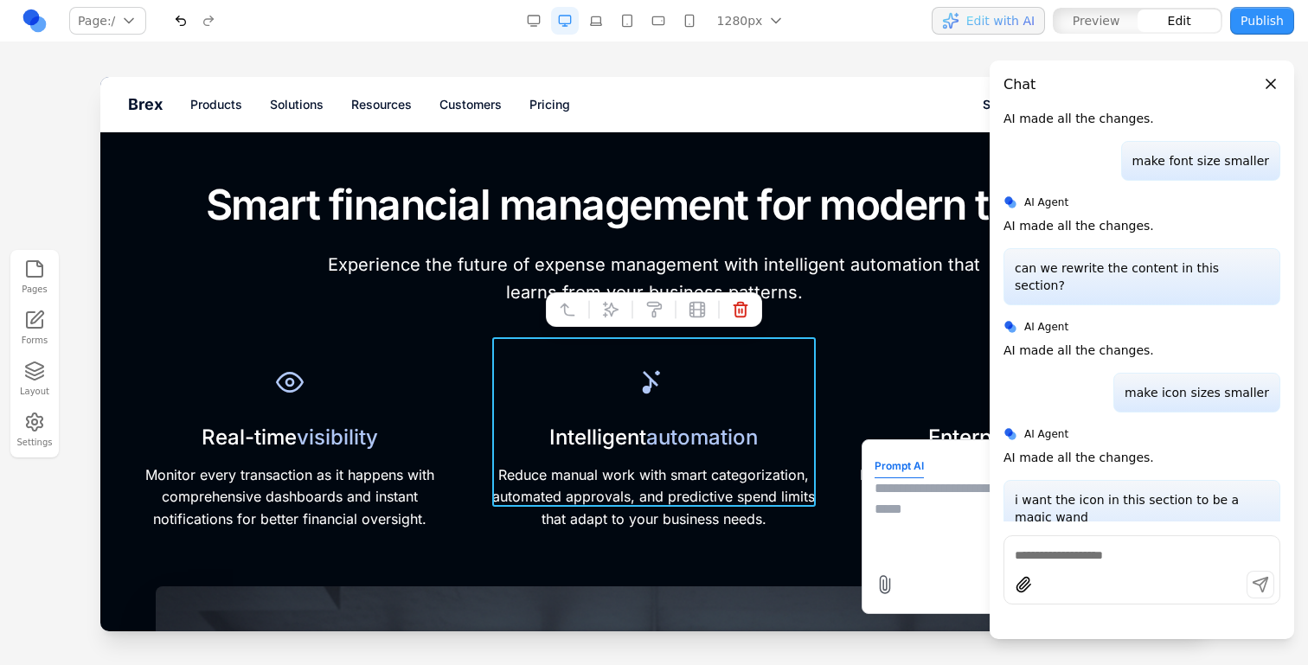
click at [894, 509] on textarea at bounding box center [1013, 521] width 277 height 87
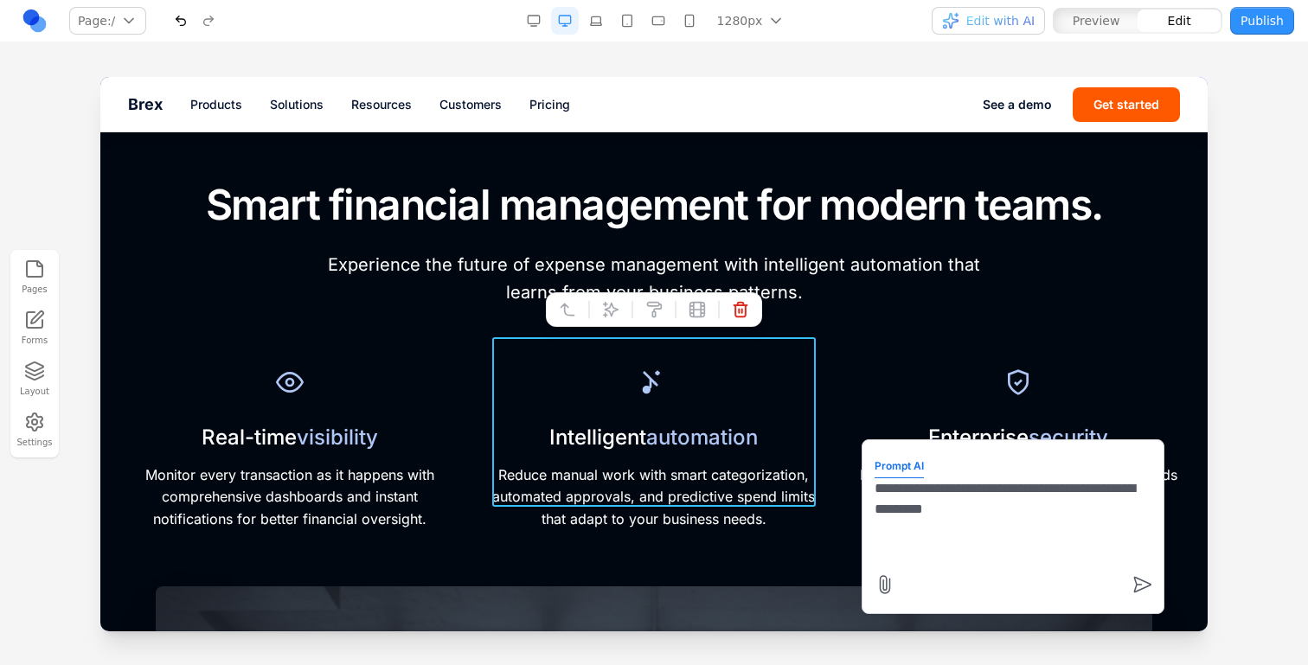
type textarea "**********"
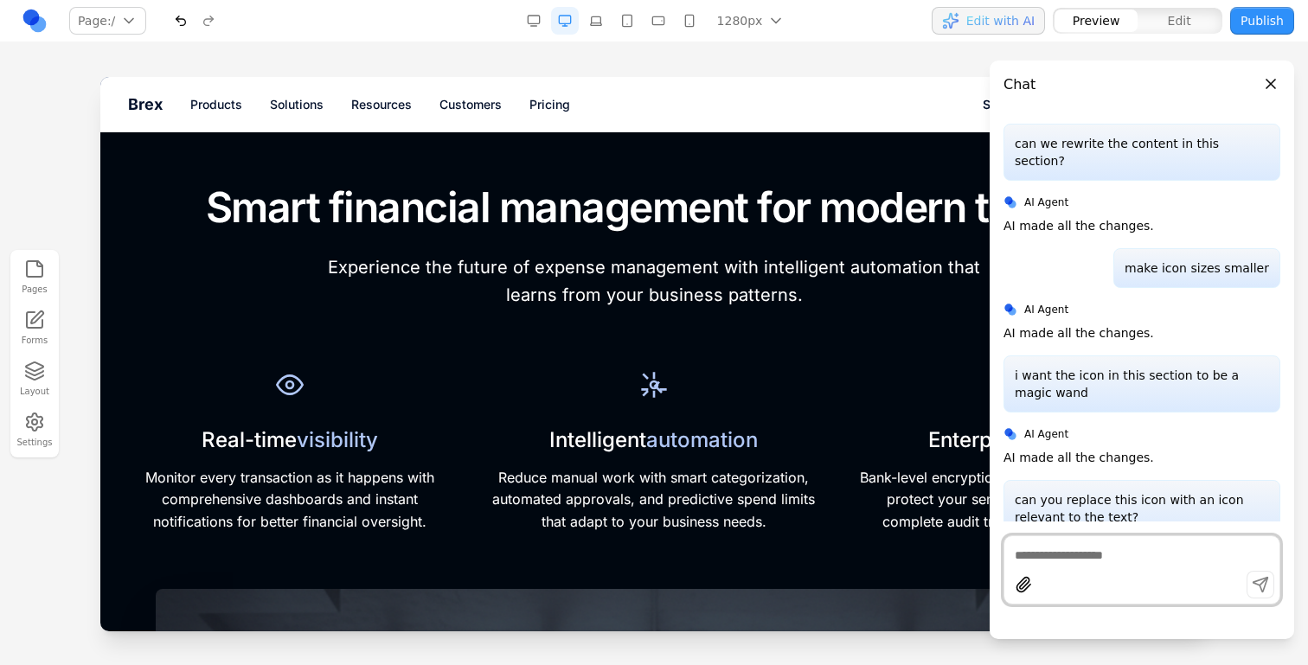
scroll to position [675, 0]
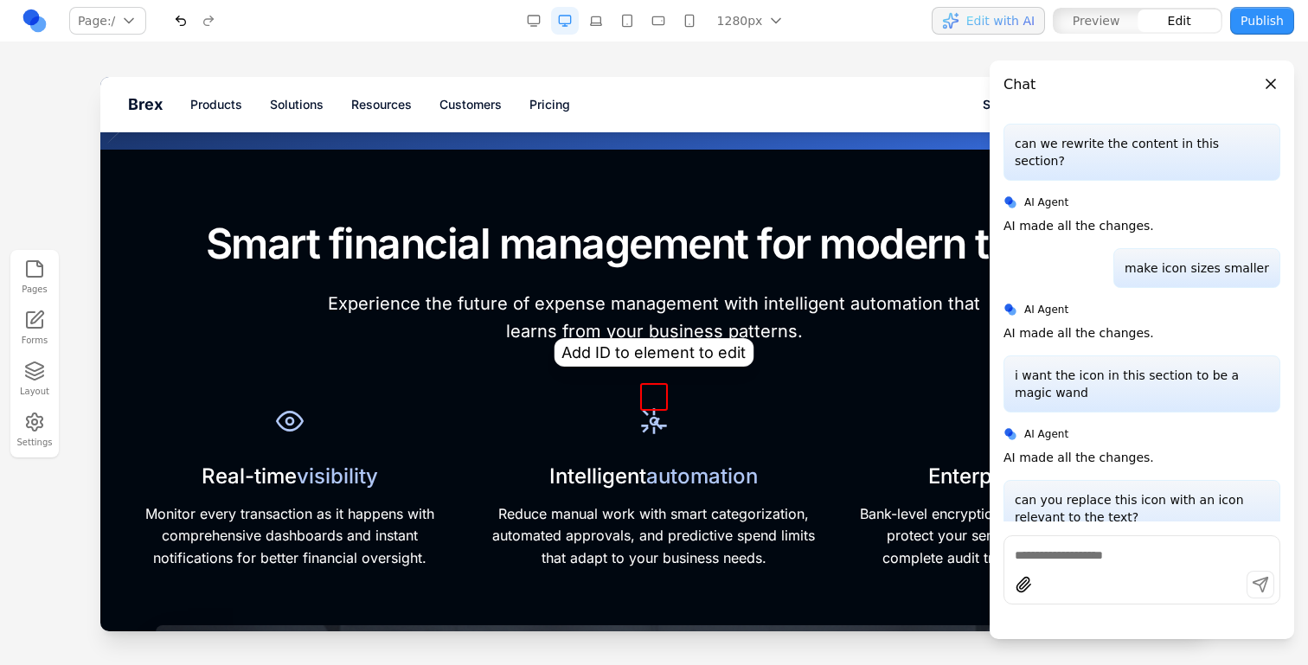
click at [647, 408] on icon at bounding box center [654, 422] width 28 height 28
click at [690, 407] on div "Intelligent automation Reduce manual work with smart categorization, automated …" at bounding box center [653, 486] width 323 height 170
click at [691, 408] on div "Intelligent automation Reduce manual work with smart categorization, automated …" at bounding box center [653, 486] width 323 height 170
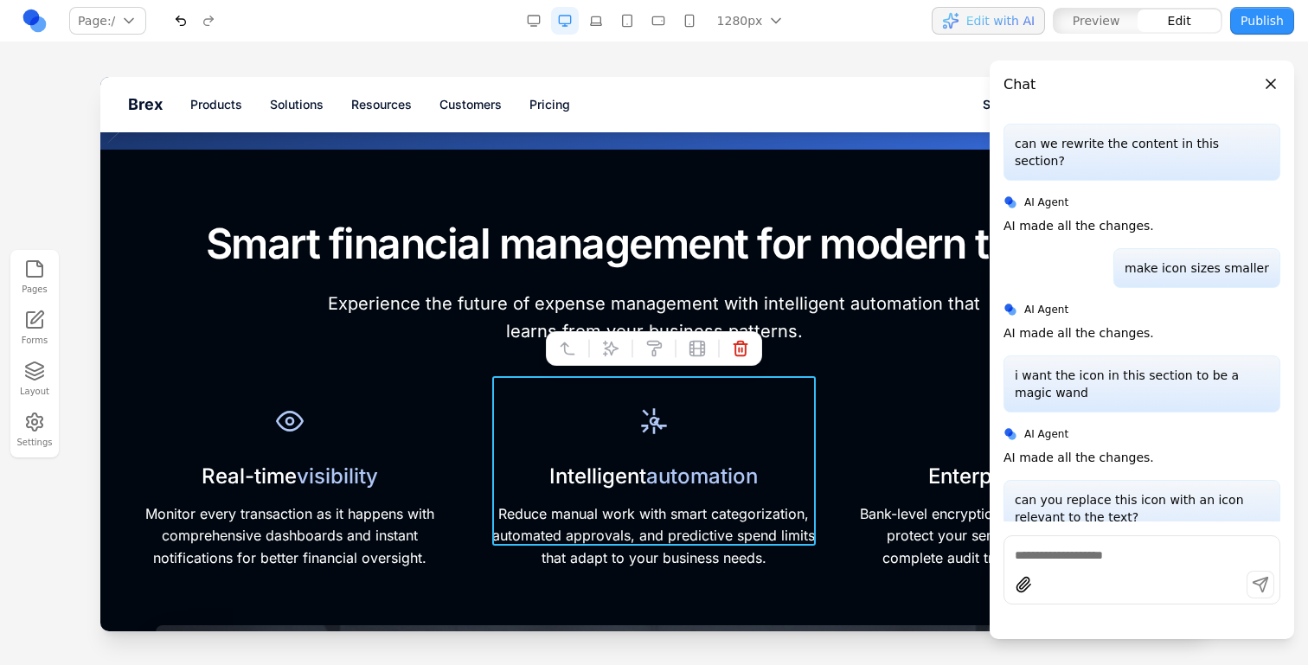
click at [620, 344] on button at bounding box center [611, 349] width 28 height 28
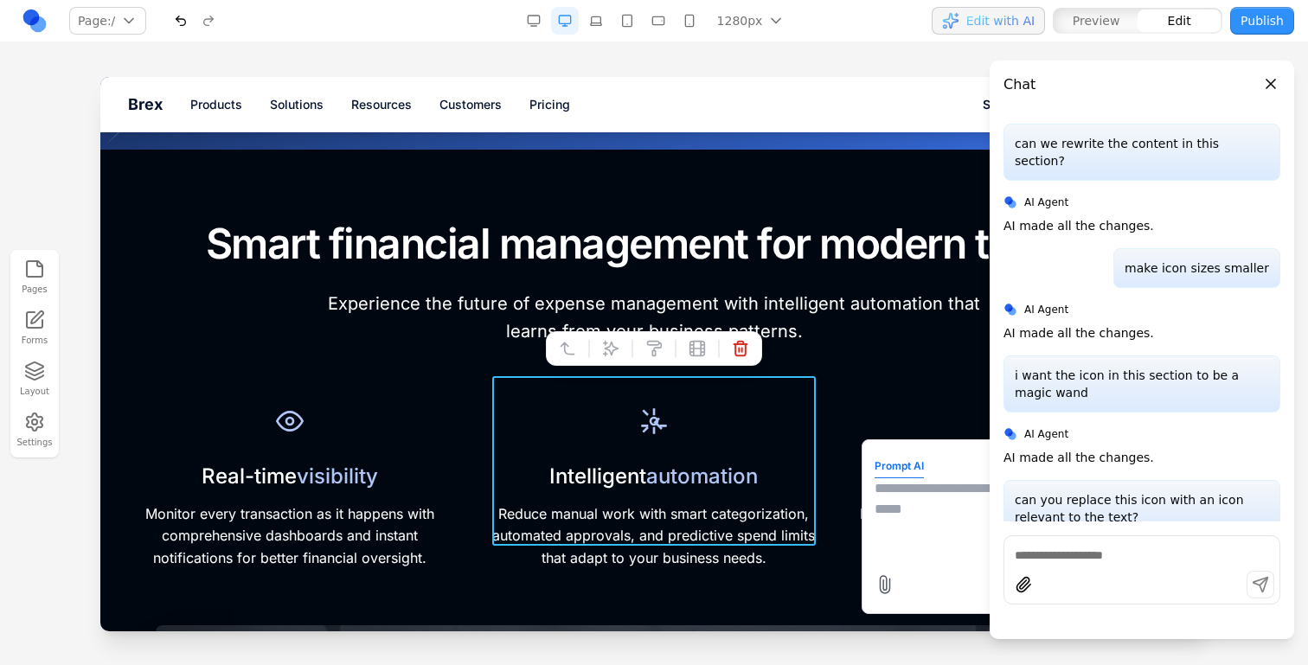
click at [881, 518] on textarea at bounding box center [1013, 521] width 277 height 87
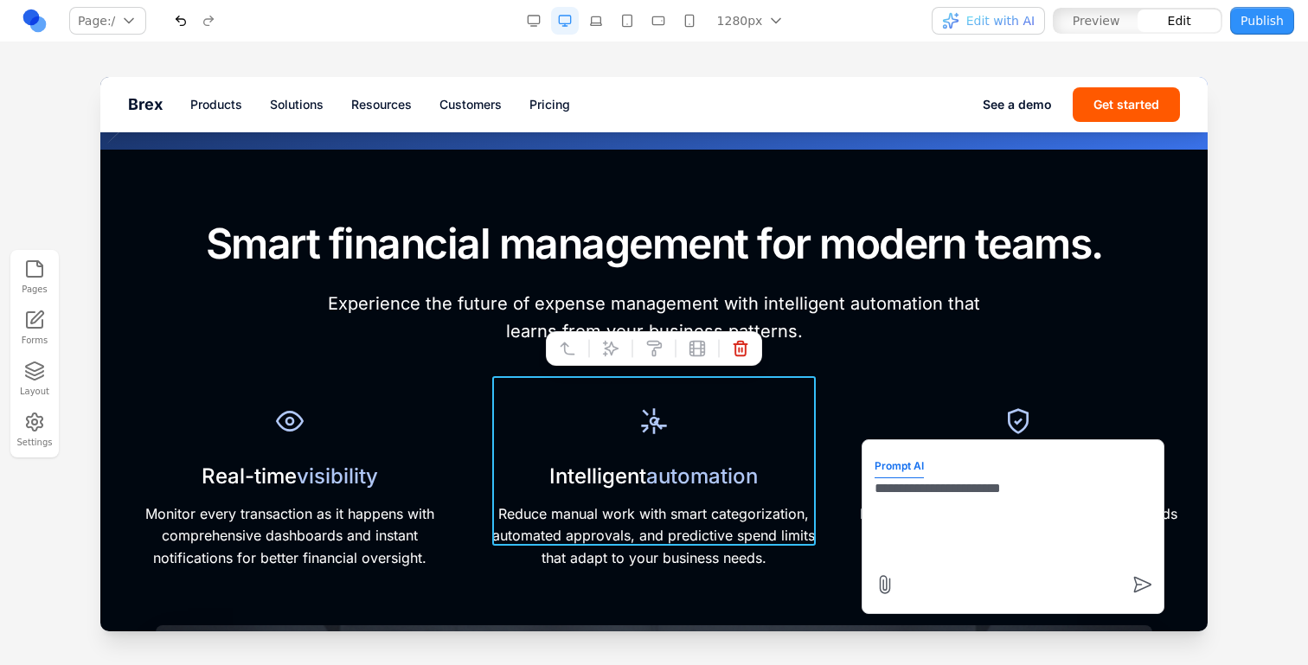
type textarea "**********"
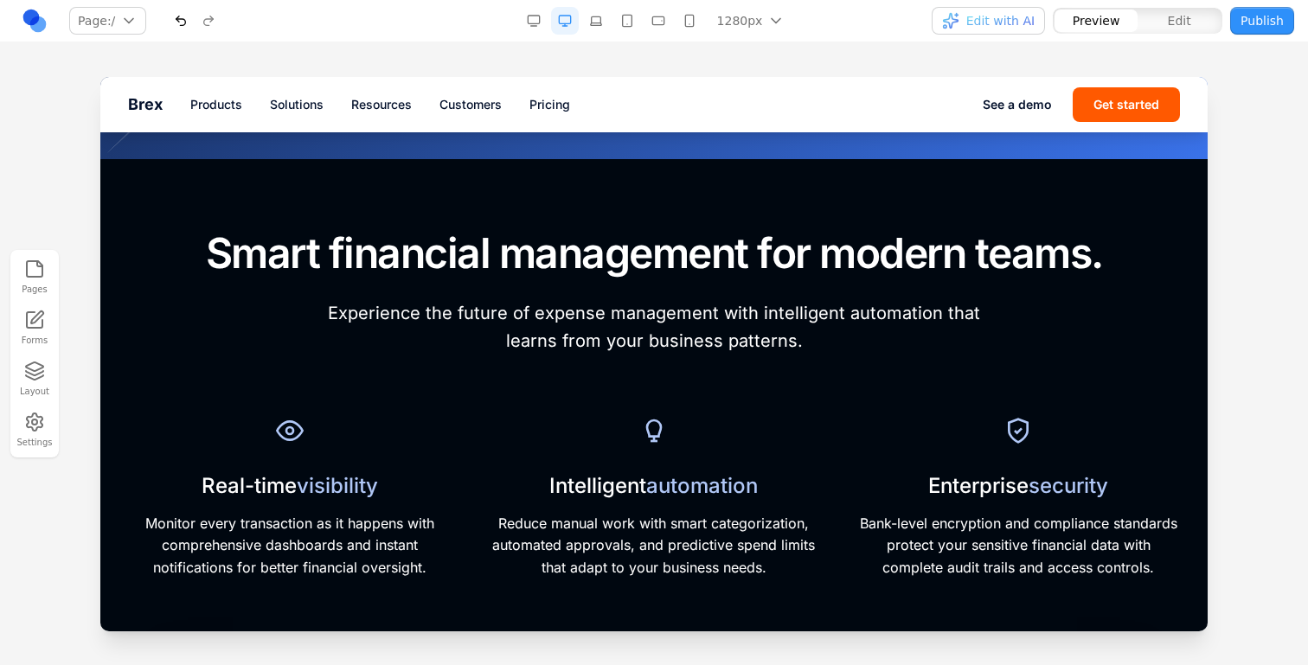
scroll to position [676, 0]
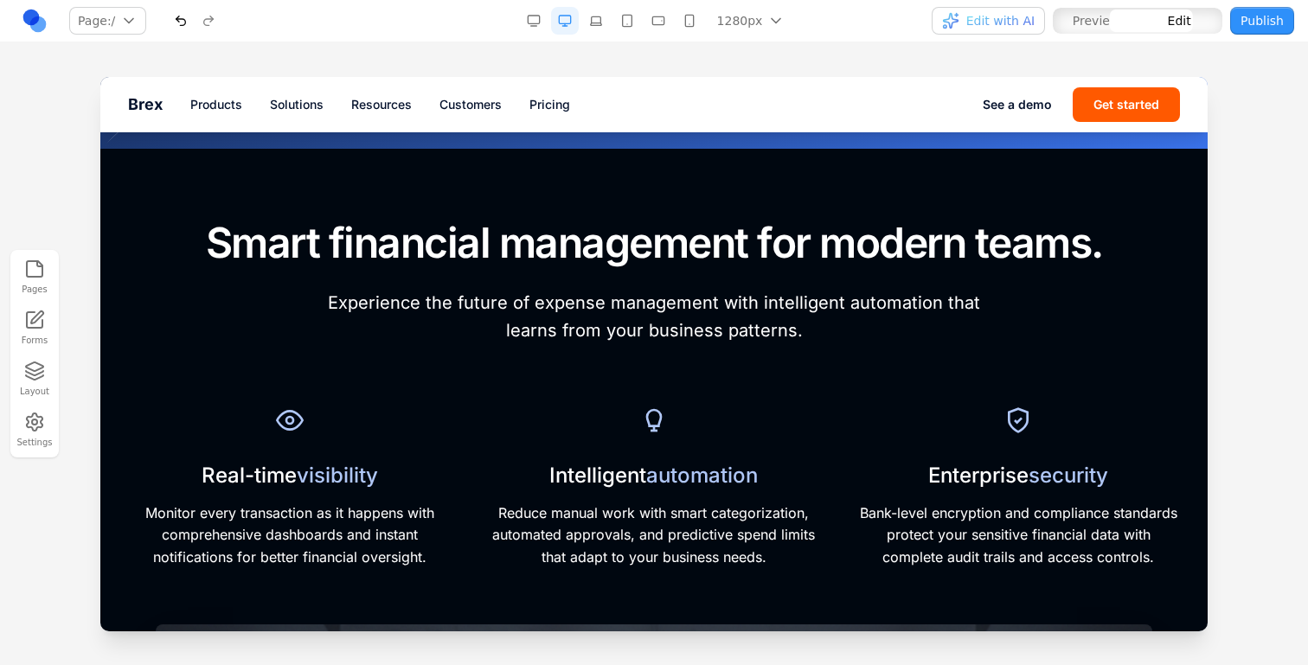
click at [664, 407] on icon at bounding box center [654, 421] width 28 height 28
click at [724, 463] on span "automation" at bounding box center [702, 475] width 112 height 25
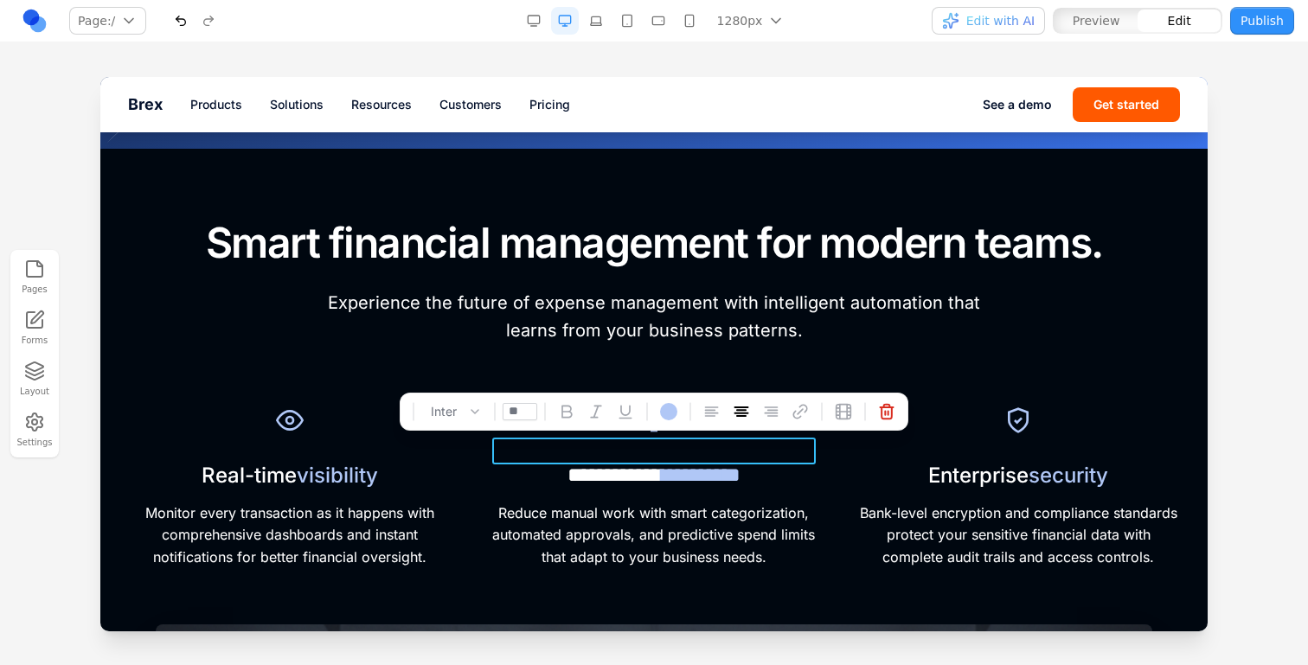
click at [724, 465] on span "**********" at bounding box center [701, 475] width 79 height 21
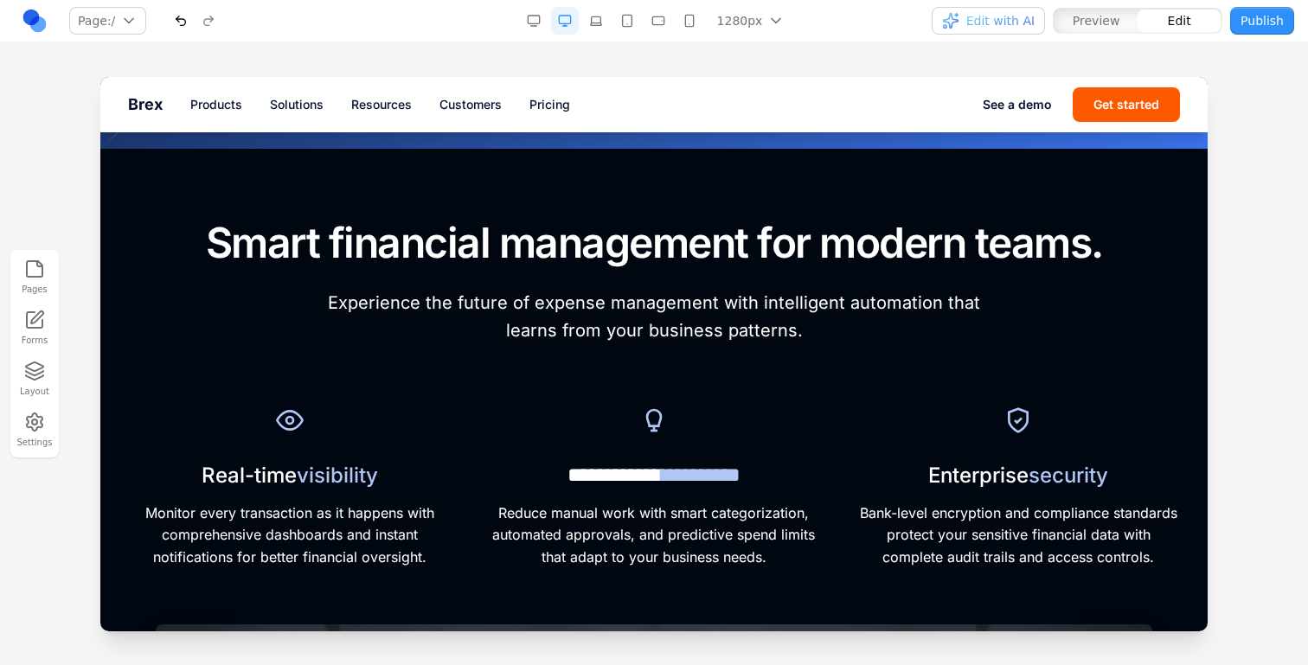
click at [787, 508] on p "Reduce manual work with smart categorization, automated approvals, and predicti…" at bounding box center [653, 536] width 323 height 67
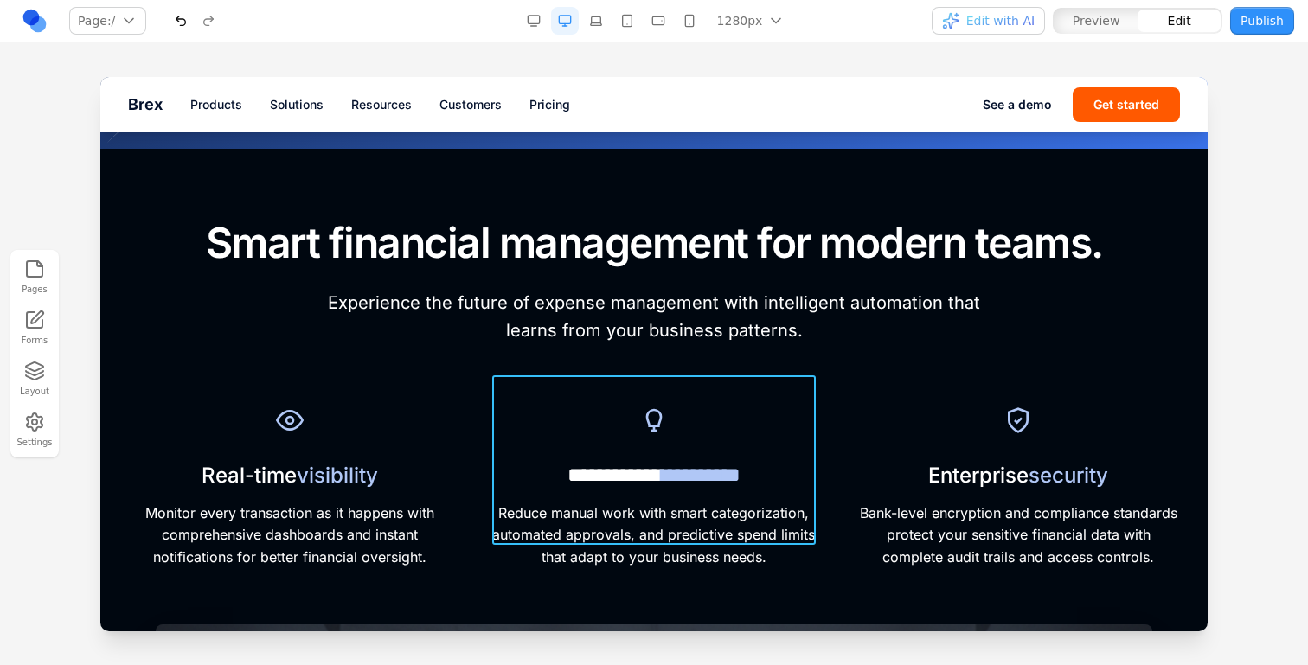
click at [754, 412] on div "**********" at bounding box center [653, 485] width 323 height 170
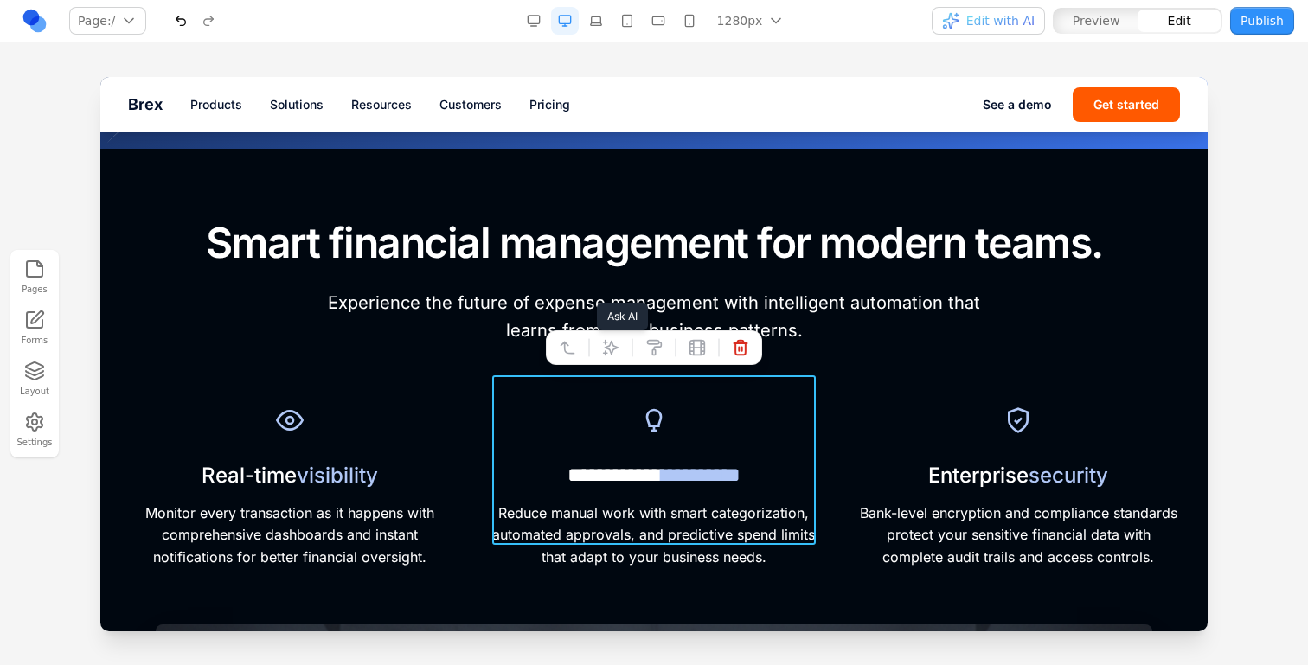
click at [616, 351] on icon at bounding box center [610, 347] width 17 height 17
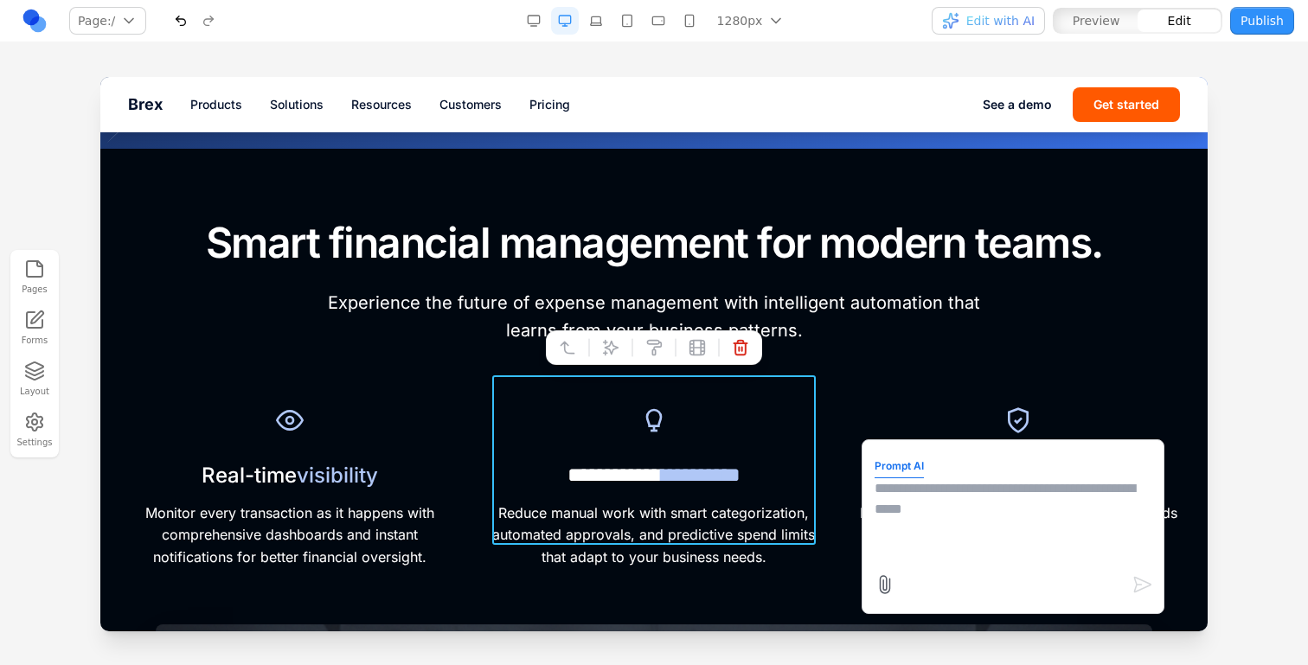
click at [985, 537] on textarea at bounding box center [1013, 521] width 277 height 87
type textarea "**********"
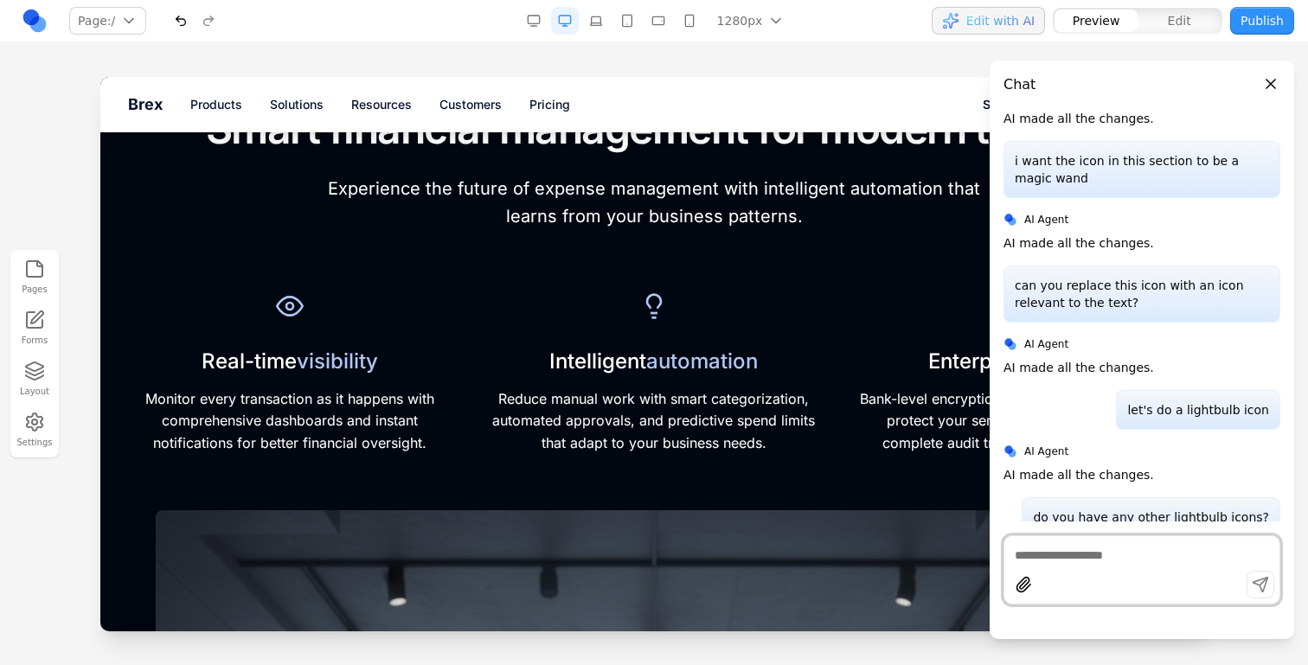
scroll to position [786, 0]
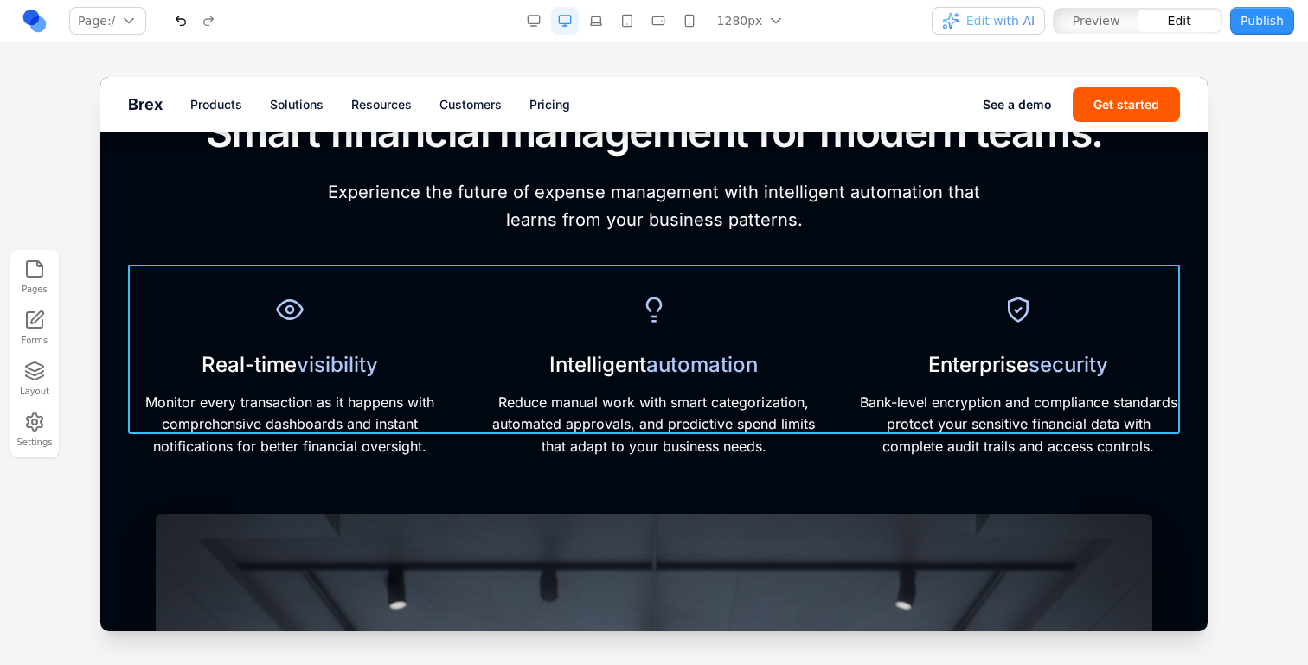
click at [474, 333] on div "Real-time visibility Monitor every transaction as it happens with comprehensive…" at bounding box center [654, 374] width 1052 height 170
click at [605, 234] on icon at bounding box center [610, 236] width 17 height 17
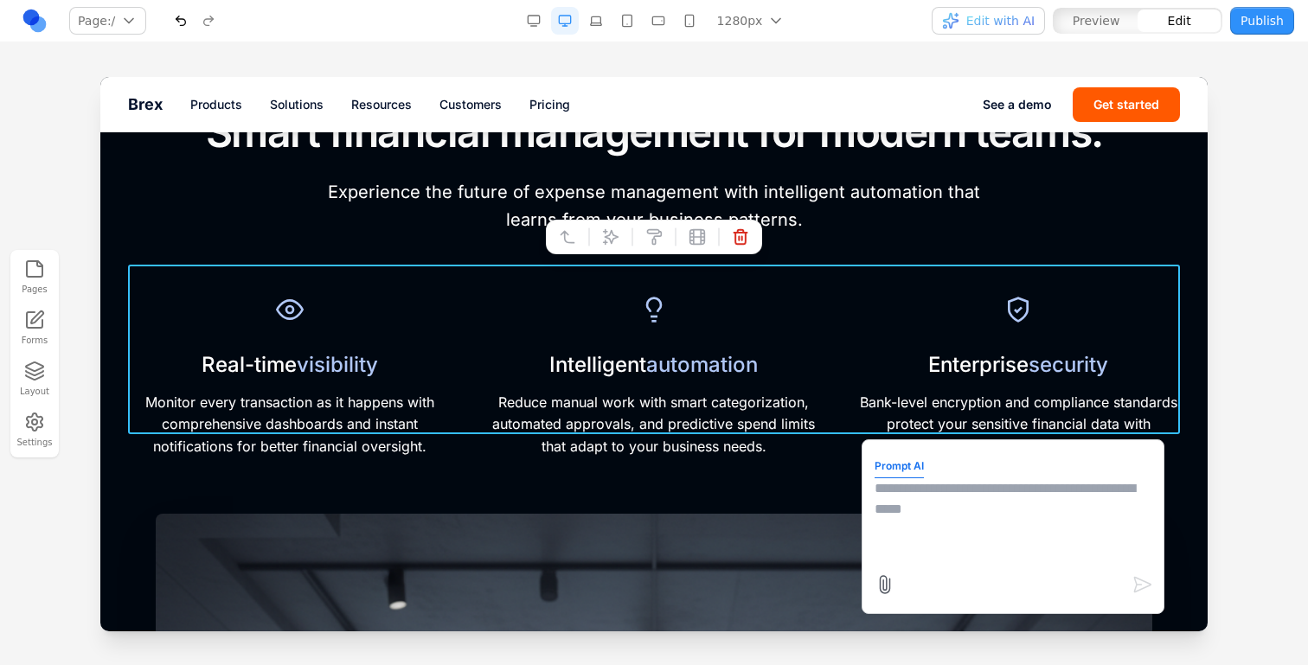
click at [963, 535] on textarea at bounding box center [1013, 521] width 277 height 87
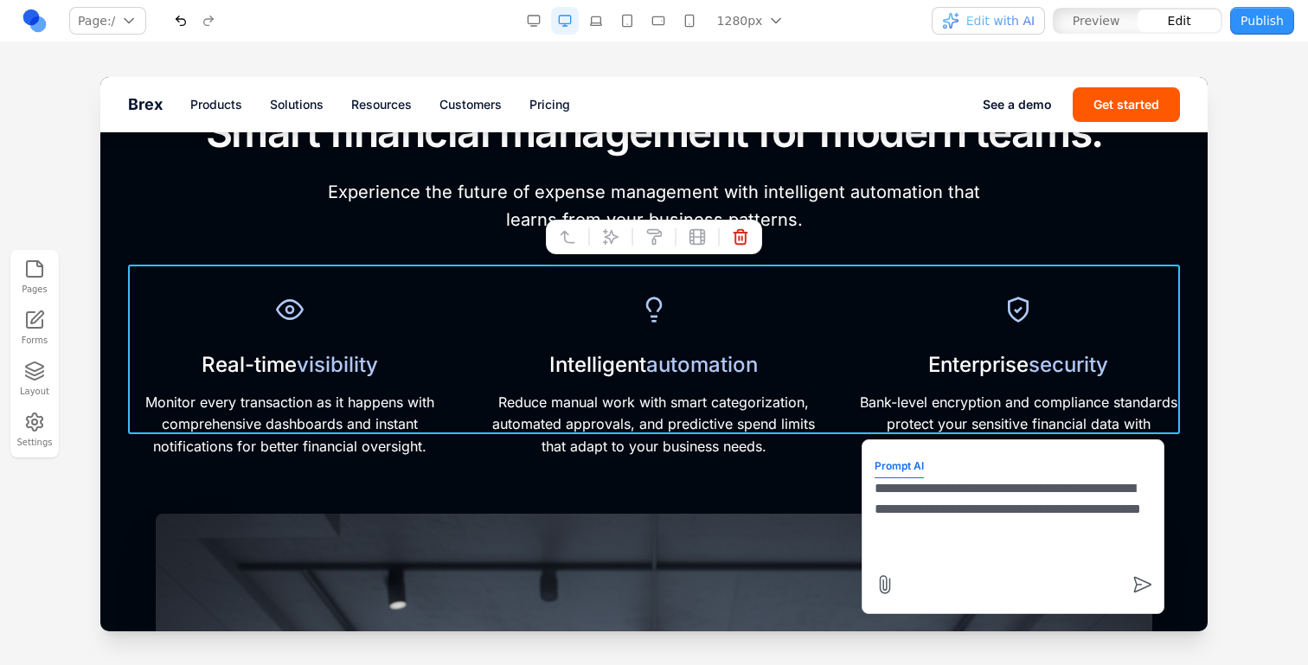
type textarea "**********"
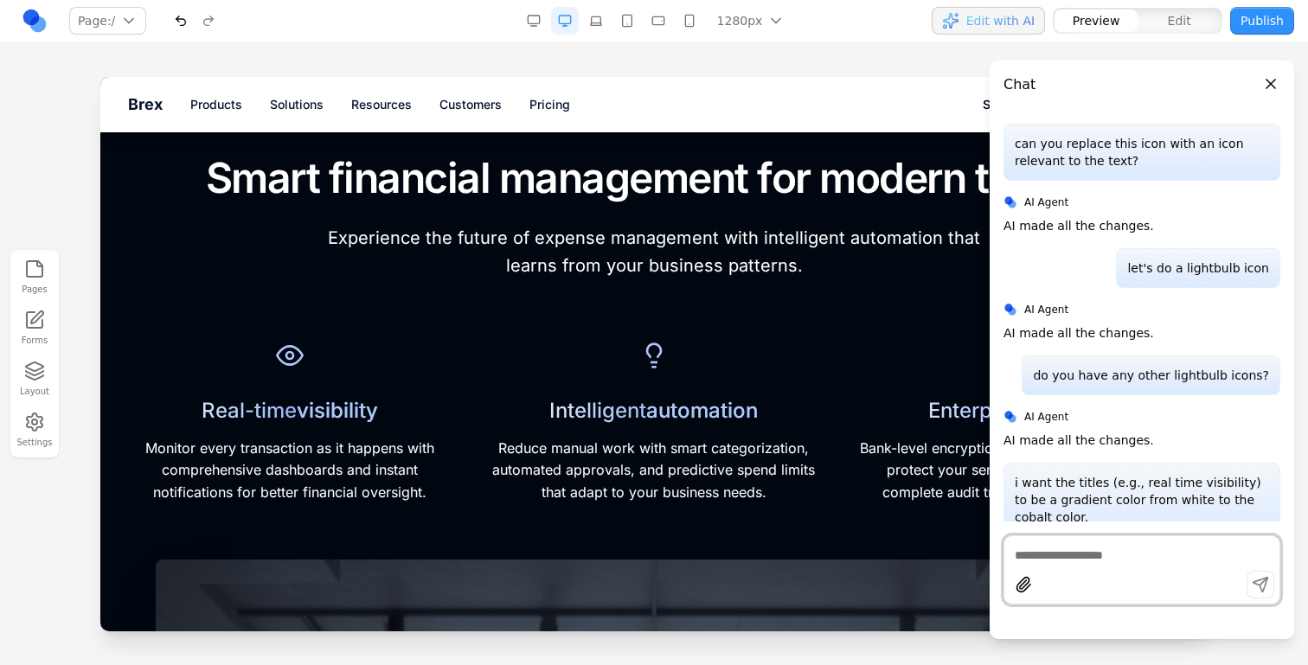
scroll to position [733, 0]
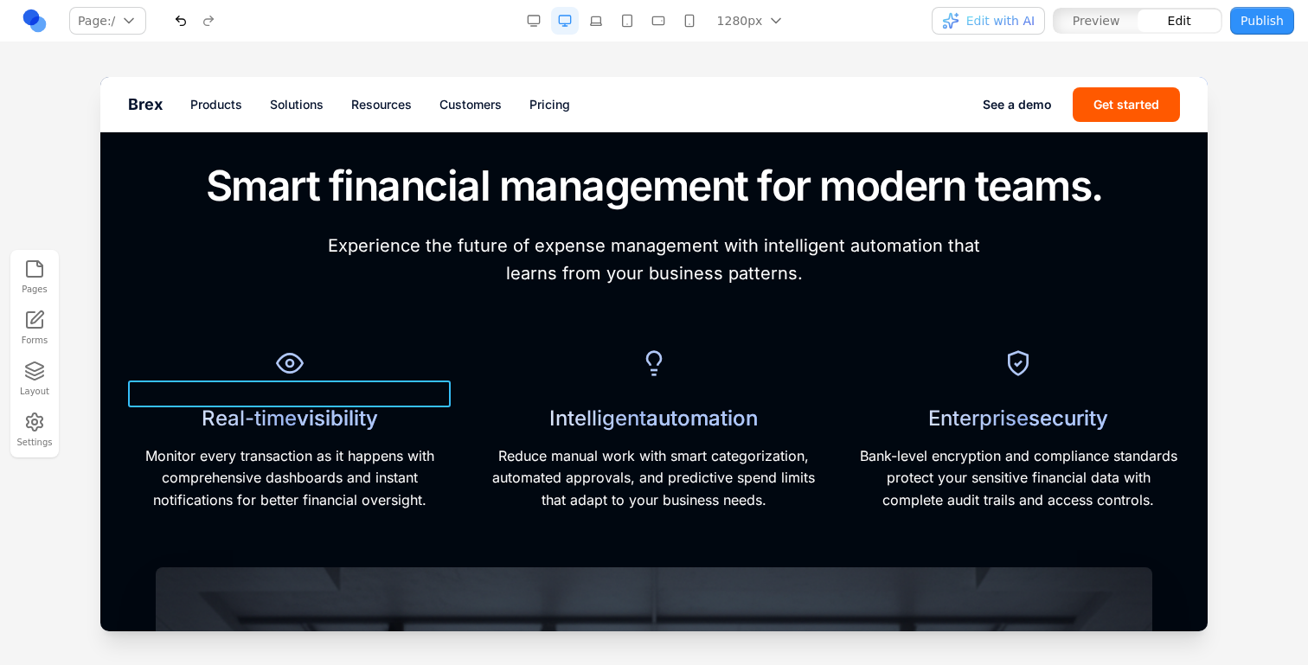
click at [442, 405] on h3 "Real-time visibility" at bounding box center [289, 418] width 323 height 27
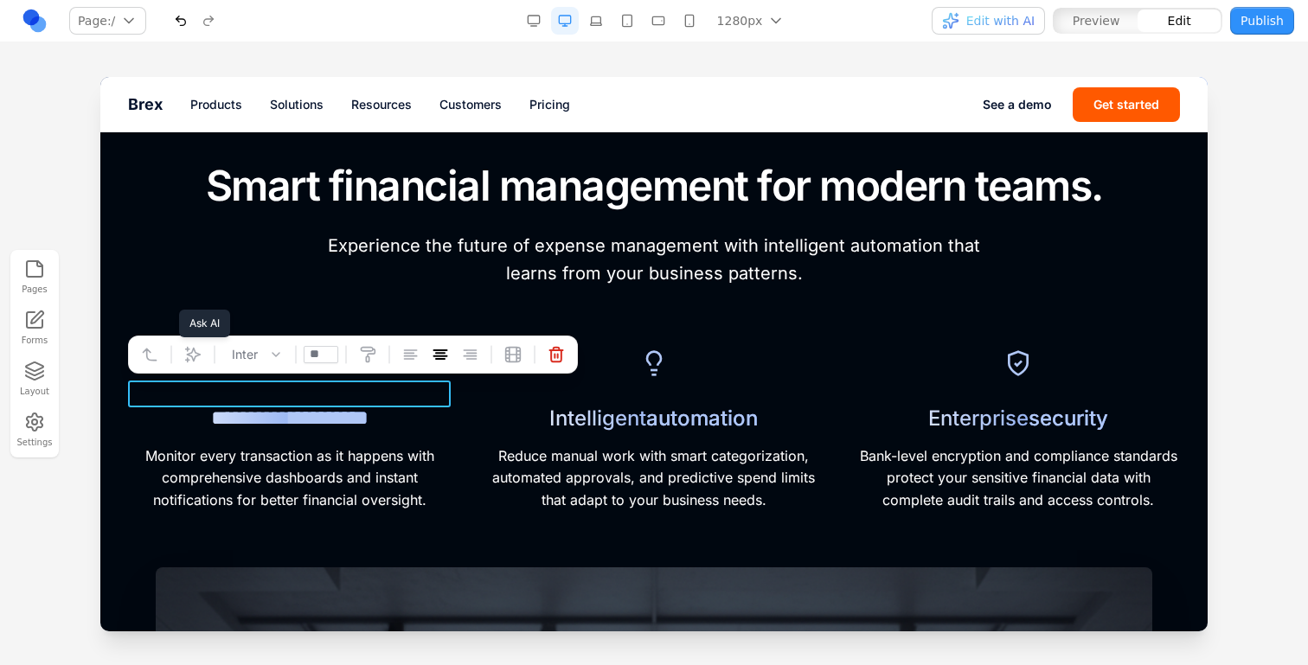
click at [204, 352] on button at bounding box center [193, 355] width 28 height 28
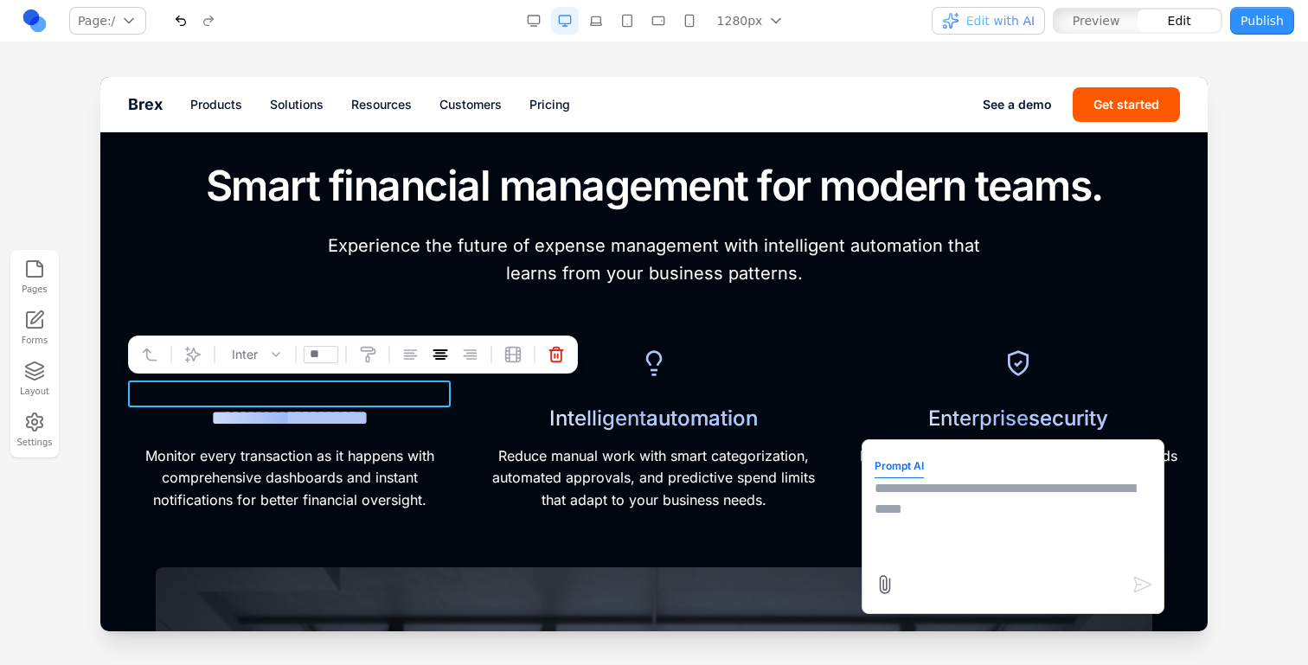
click at [971, 503] on textarea at bounding box center [1013, 521] width 277 height 87
type textarea "**********"
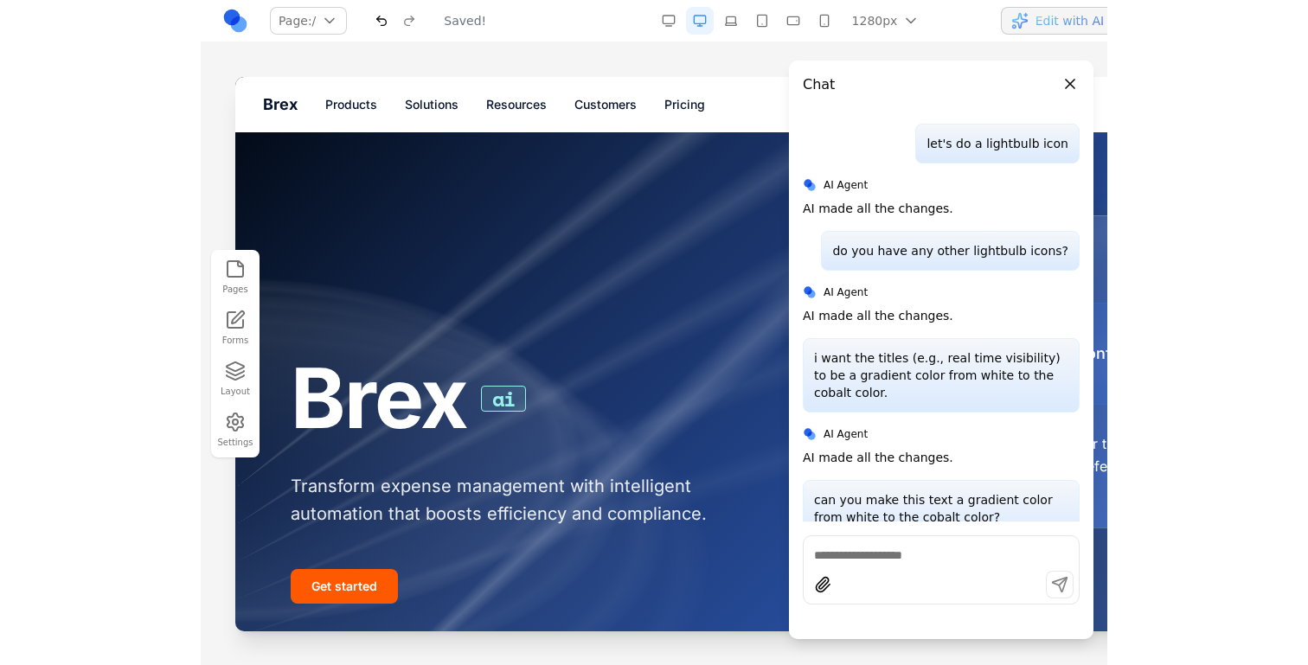
scroll to position [0, 0]
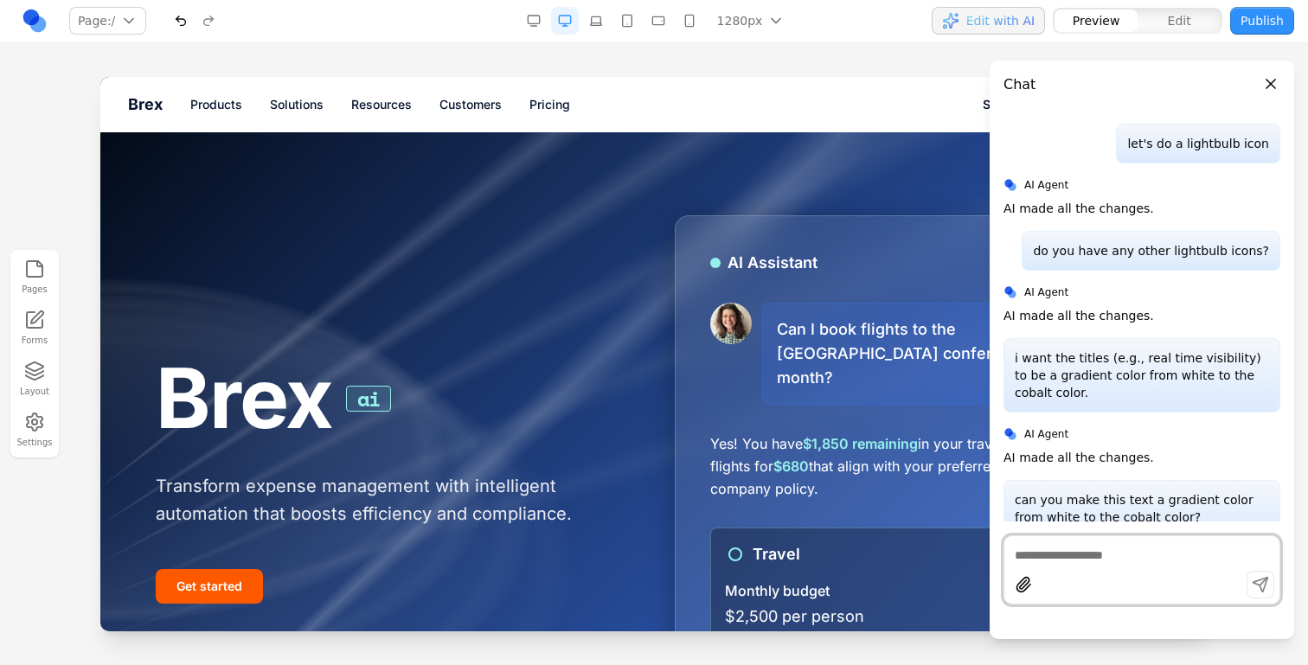
click at [639, 303] on div "Brex ai Transform expense management with intelligent automation that boosts ef…" at bounding box center [654, 478] width 997 height 526
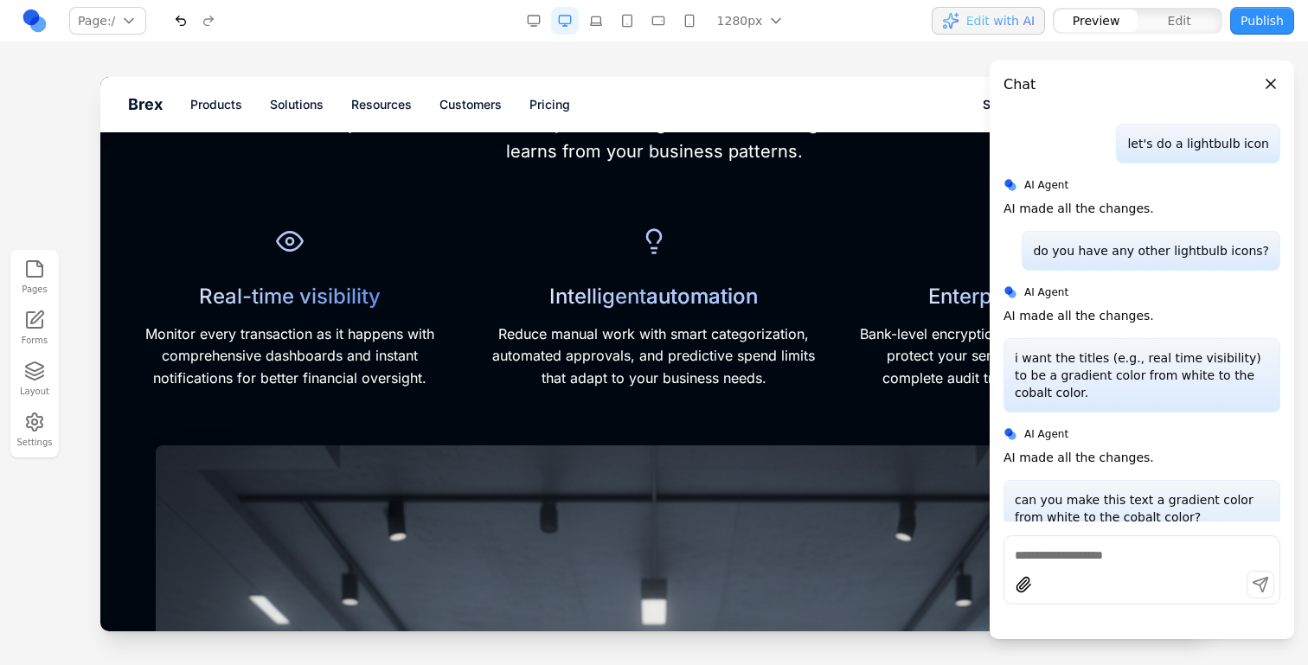
scroll to position [848, 0]
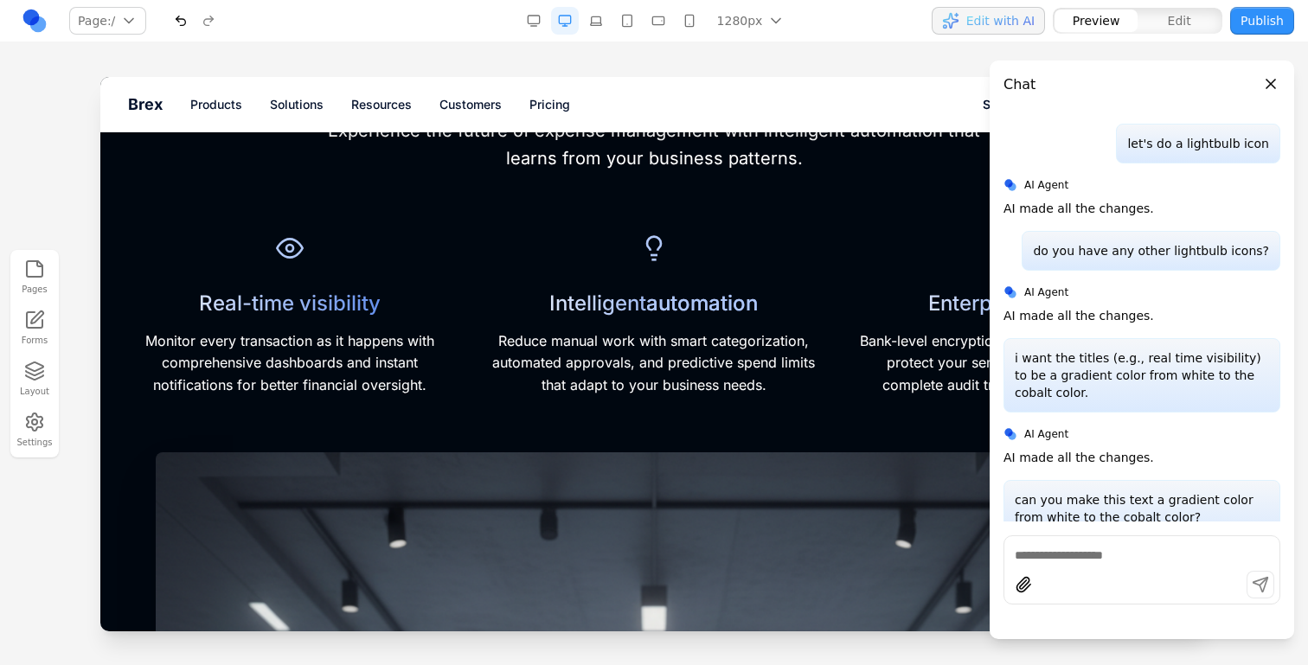
click at [1120, 555] on textarea at bounding box center [1142, 555] width 254 height 17
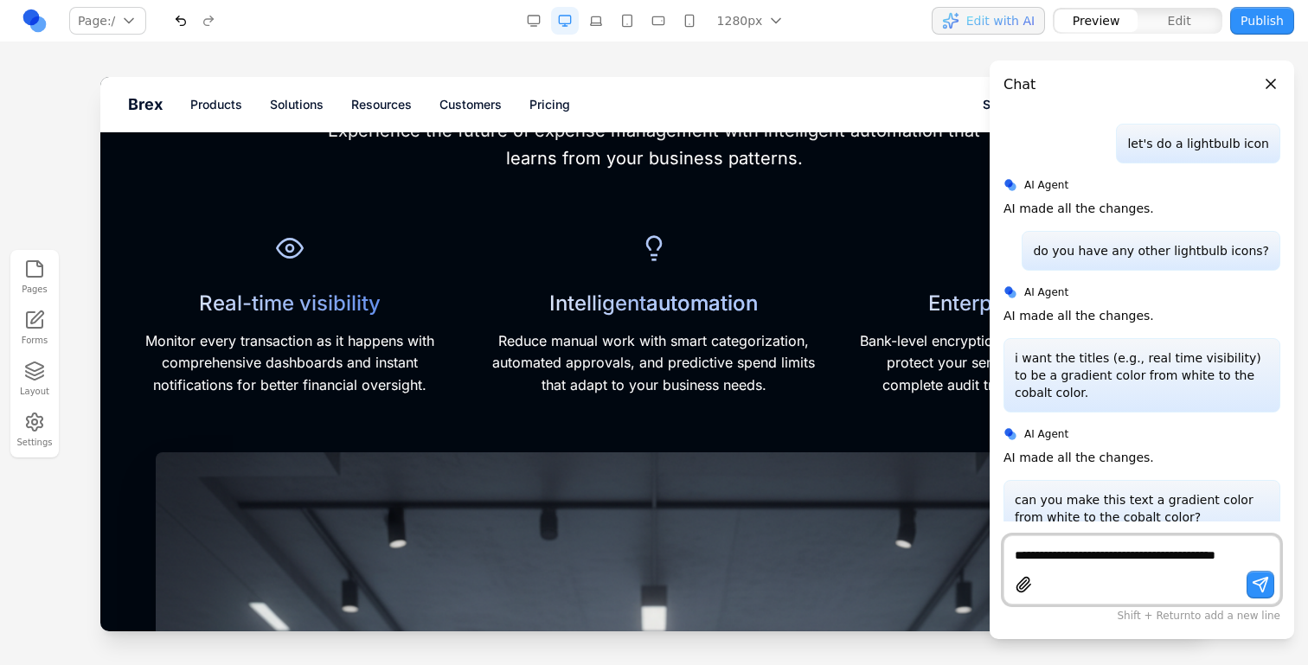
scroll to position [2190, 0]
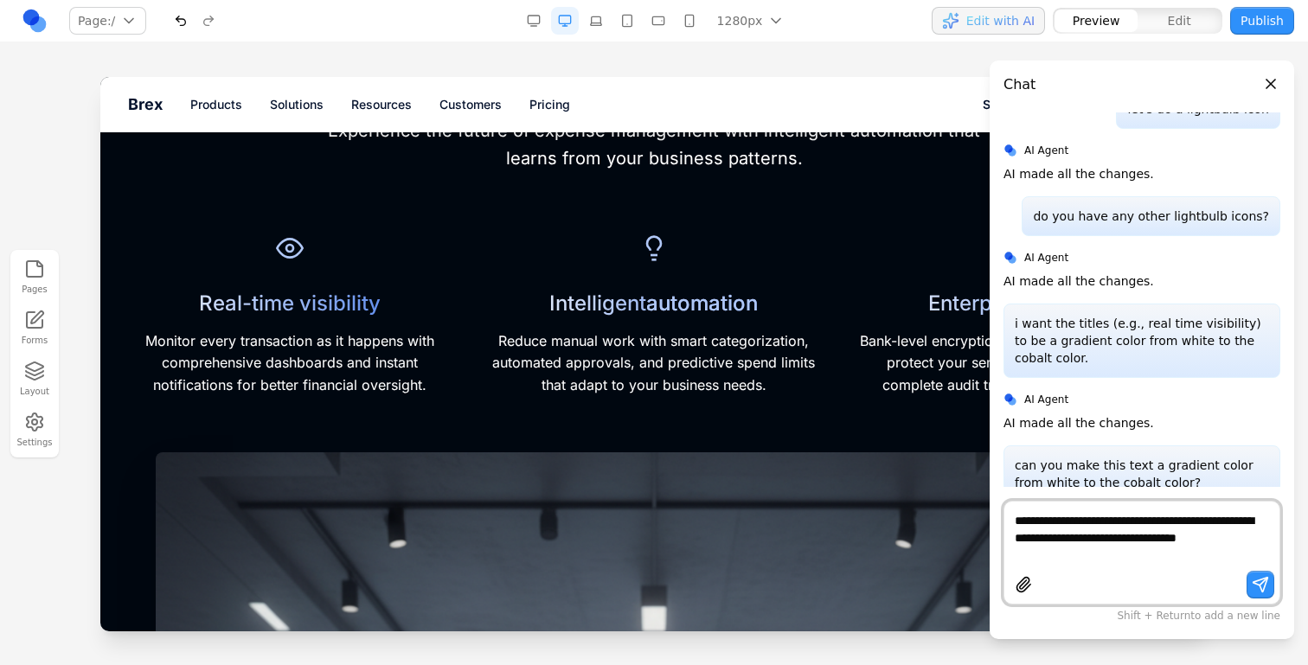
type textarea "**********"
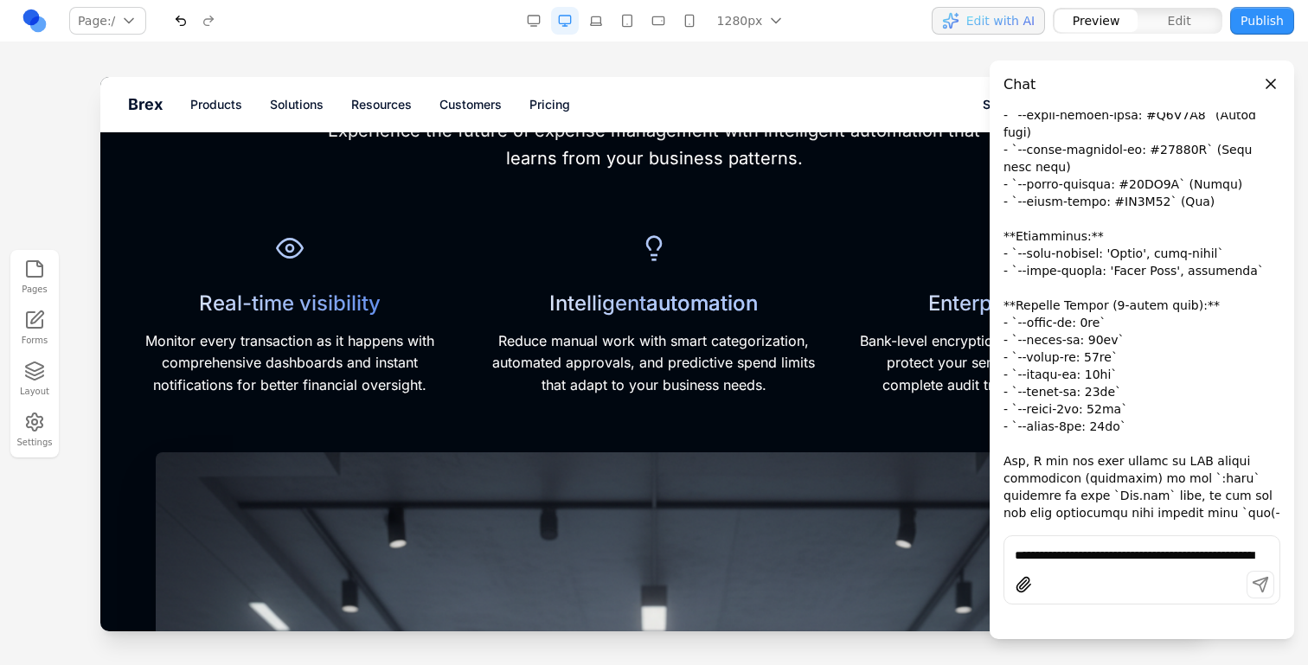
scroll to position [3023, 0]
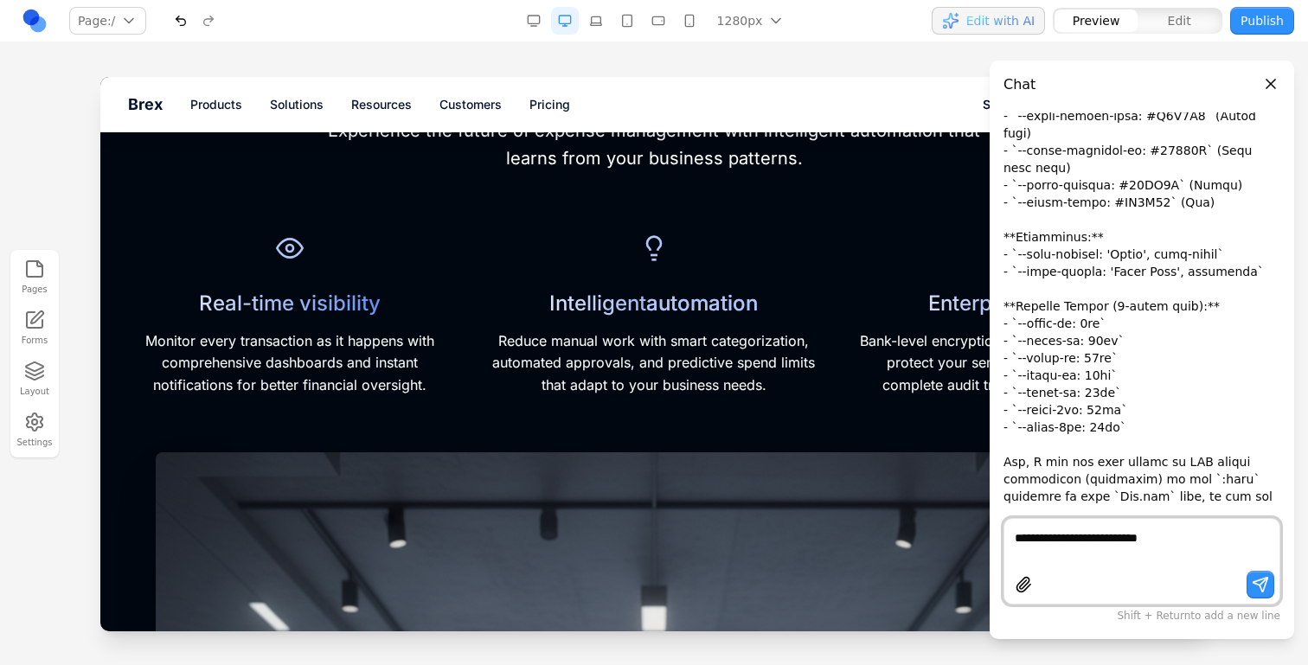
paste textarea "**********"
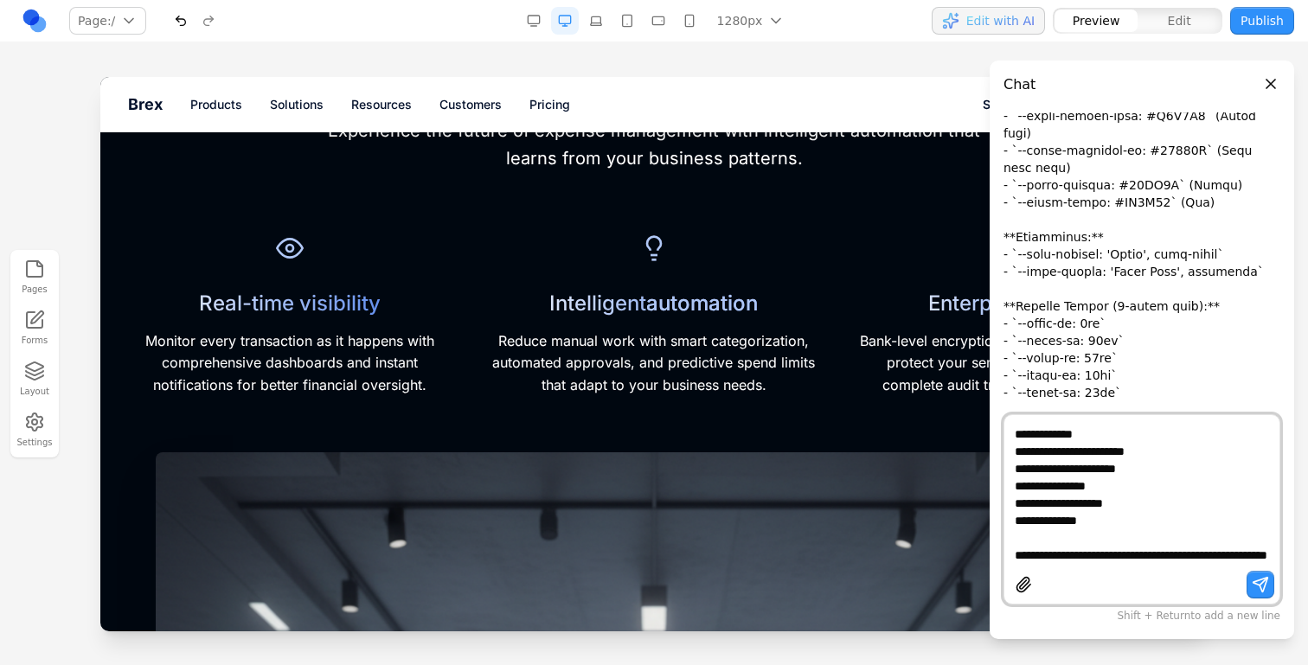
scroll to position [171, 0]
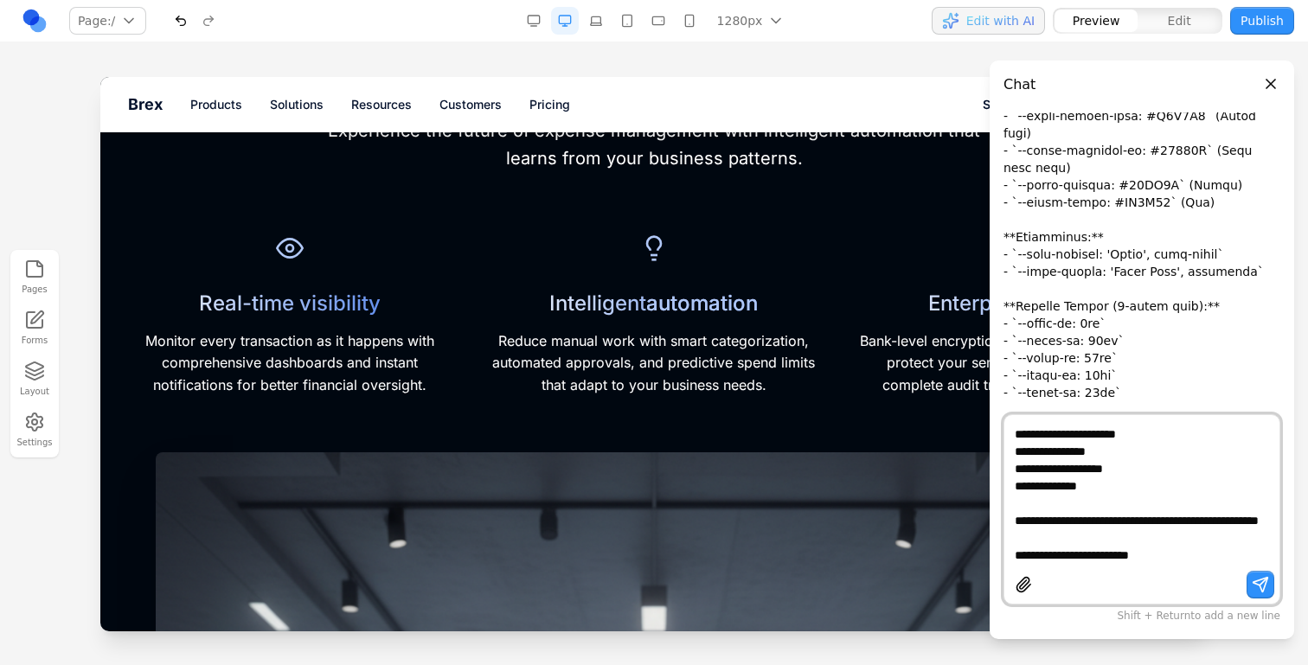
paste textarea "**********"
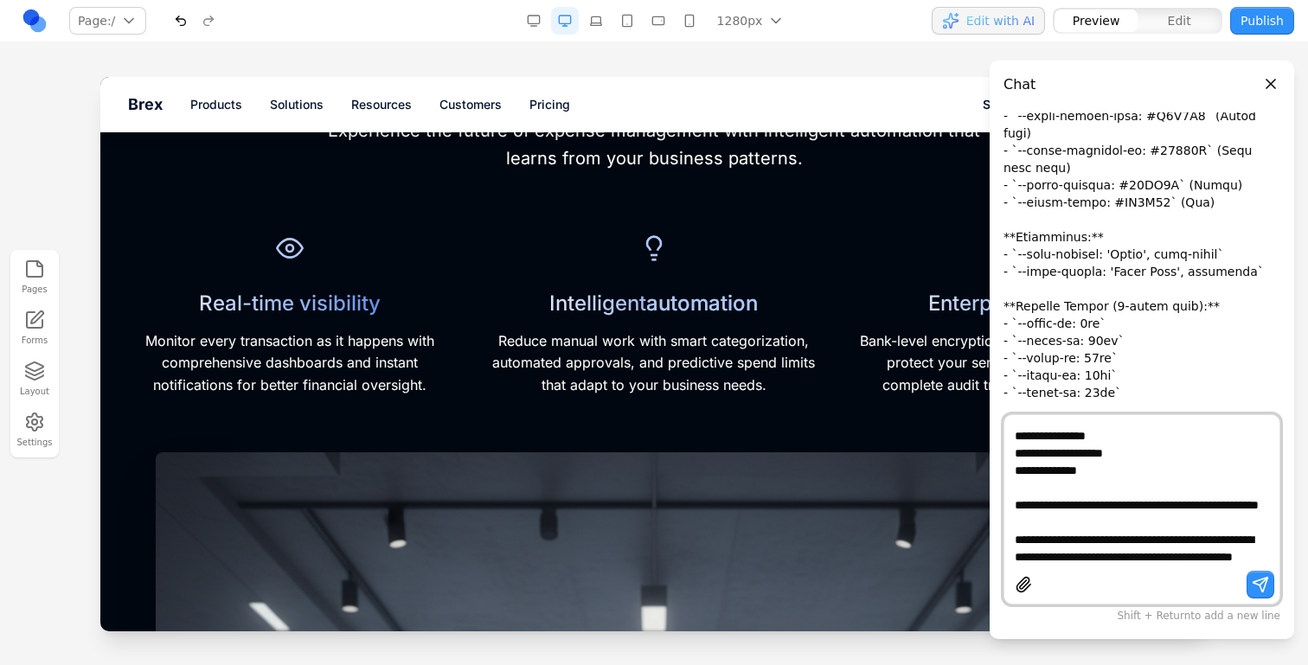
scroll to position [206, 0]
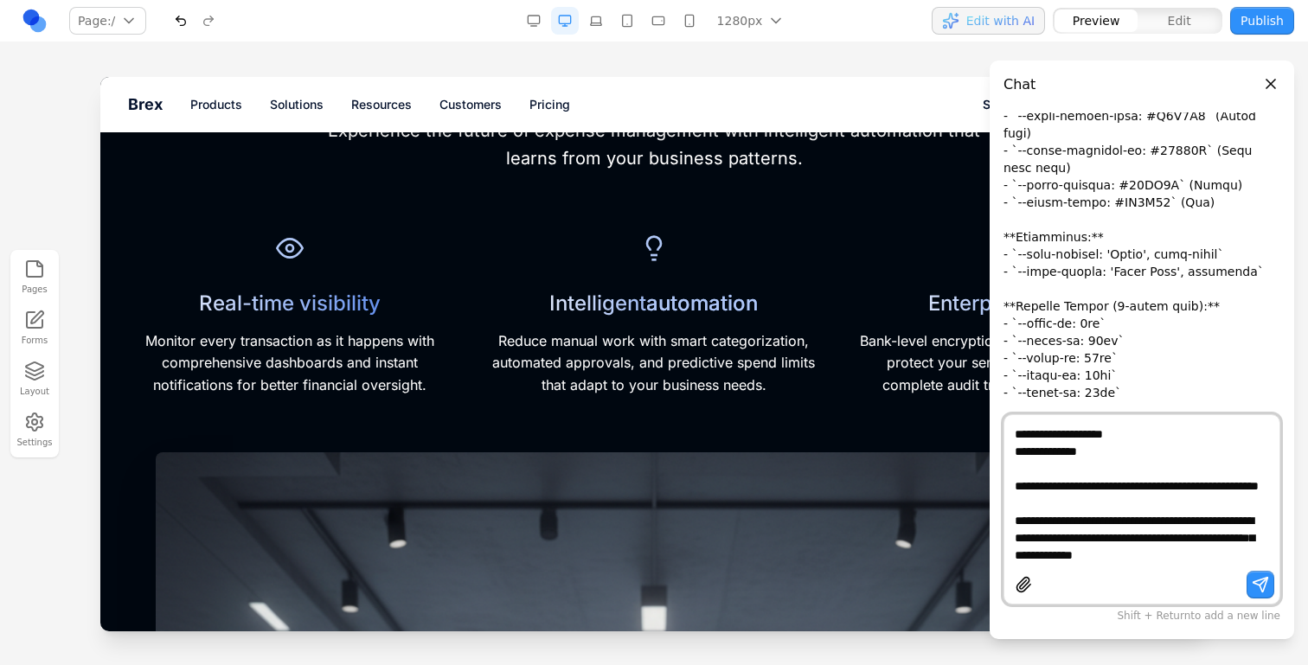
type textarea "**********"
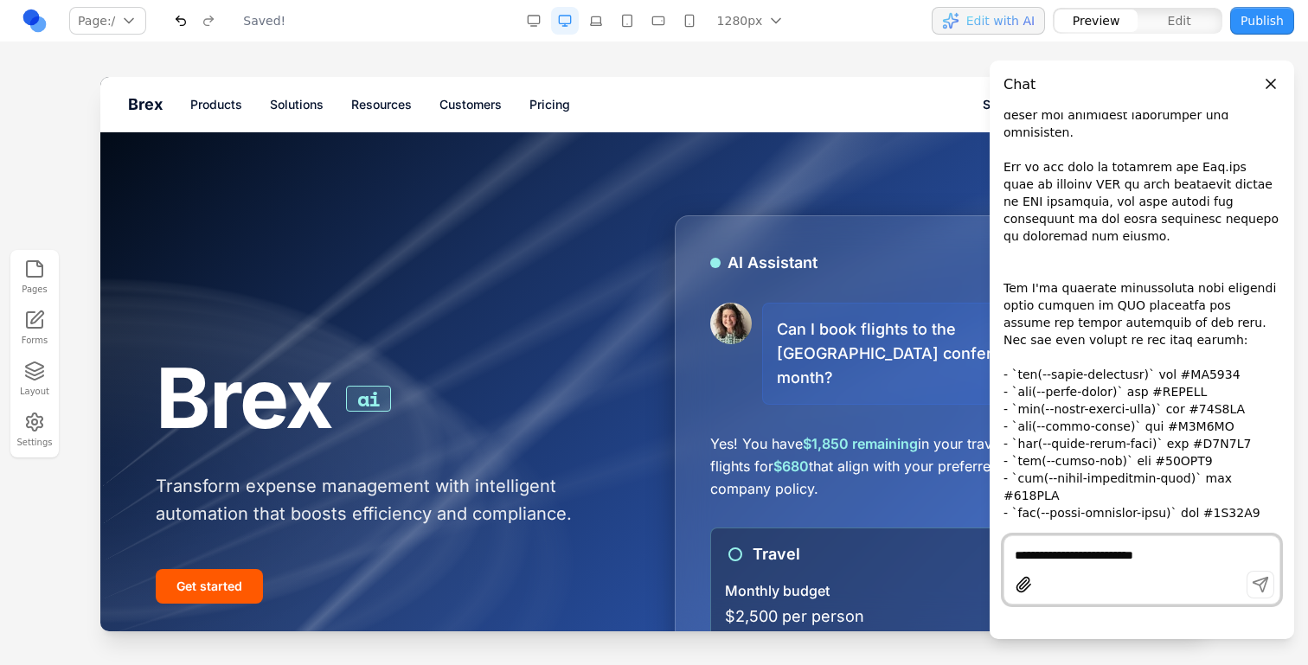
scroll to position [0, 0]
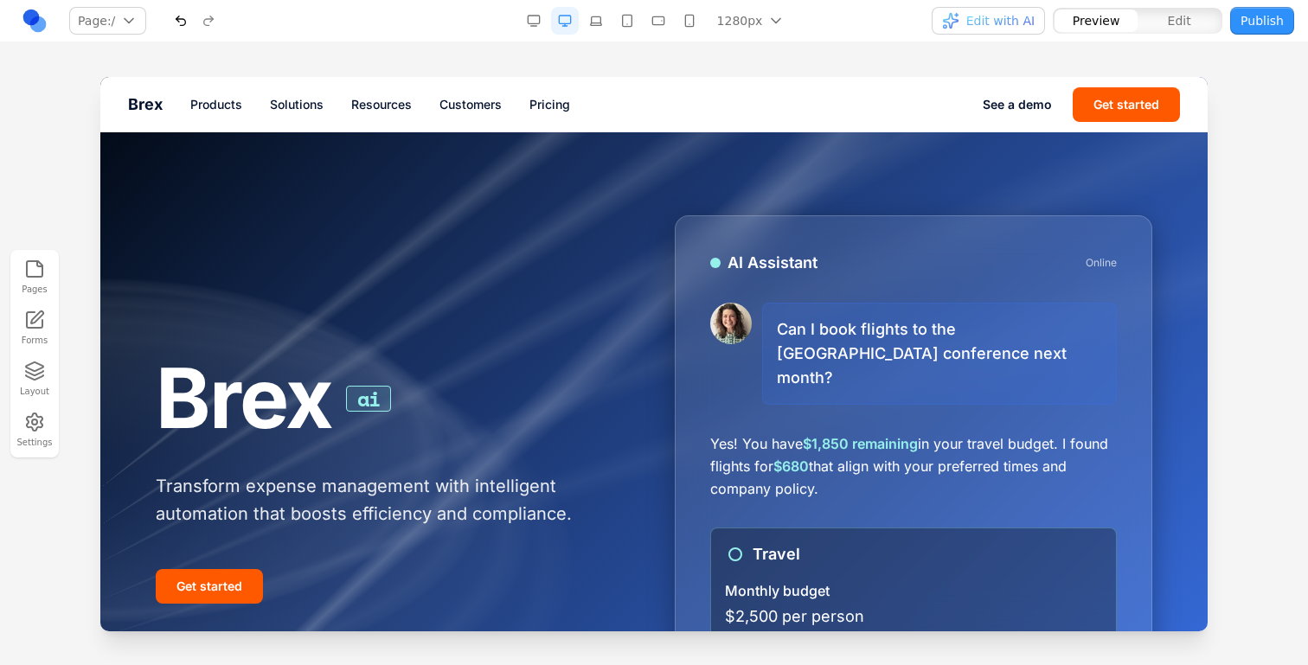
click at [1012, 5] on nav "Page: / / Manage pages 1280px 1536px 1280px 1024px 768px 480px 375px Edit with …" at bounding box center [654, 21] width 1308 height 42
click at [1012, 10] on button "Edit with AI" at bounding box center [988, 21] width 113 height 28
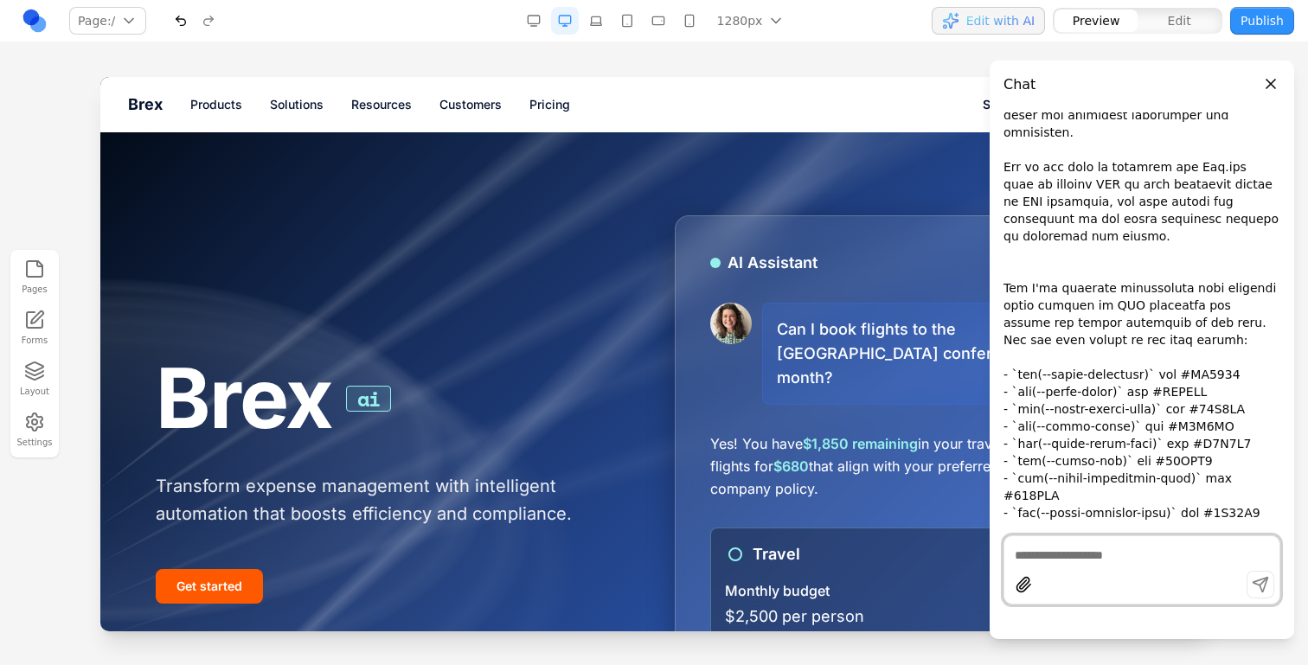
click at [1014, 10] on button "Edit with AI" at bounding box center [988, 21] width 113 height 28
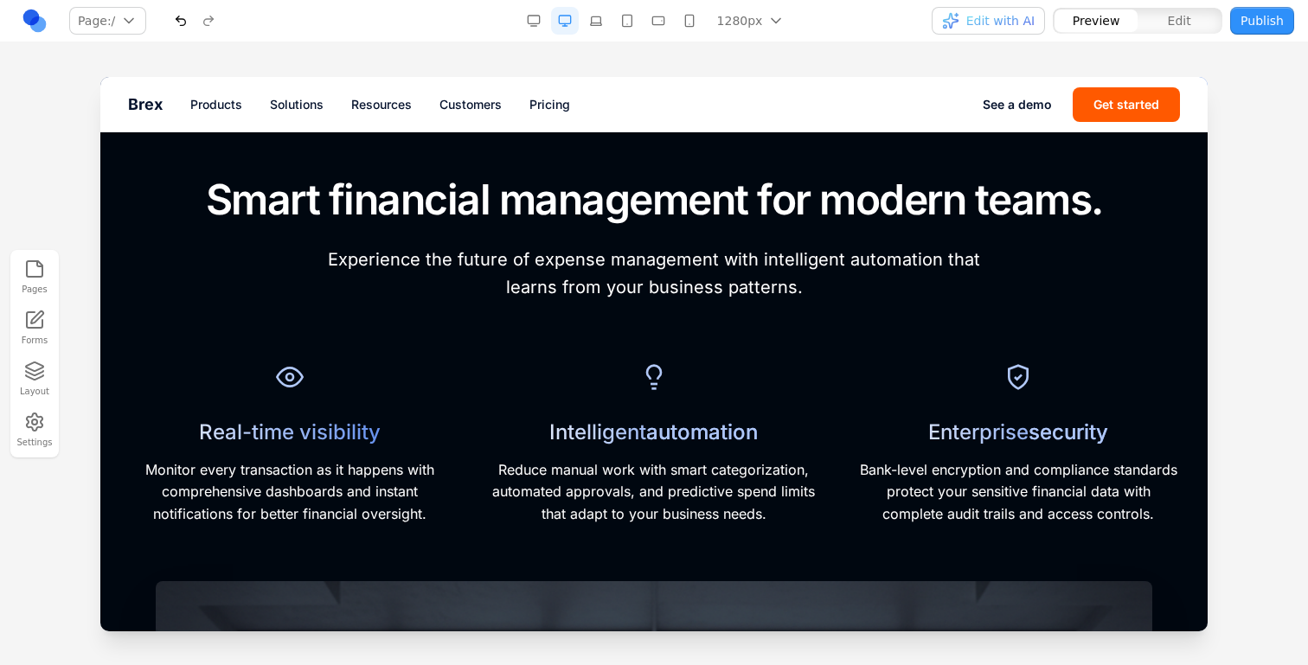
scroll to position [937, 0]
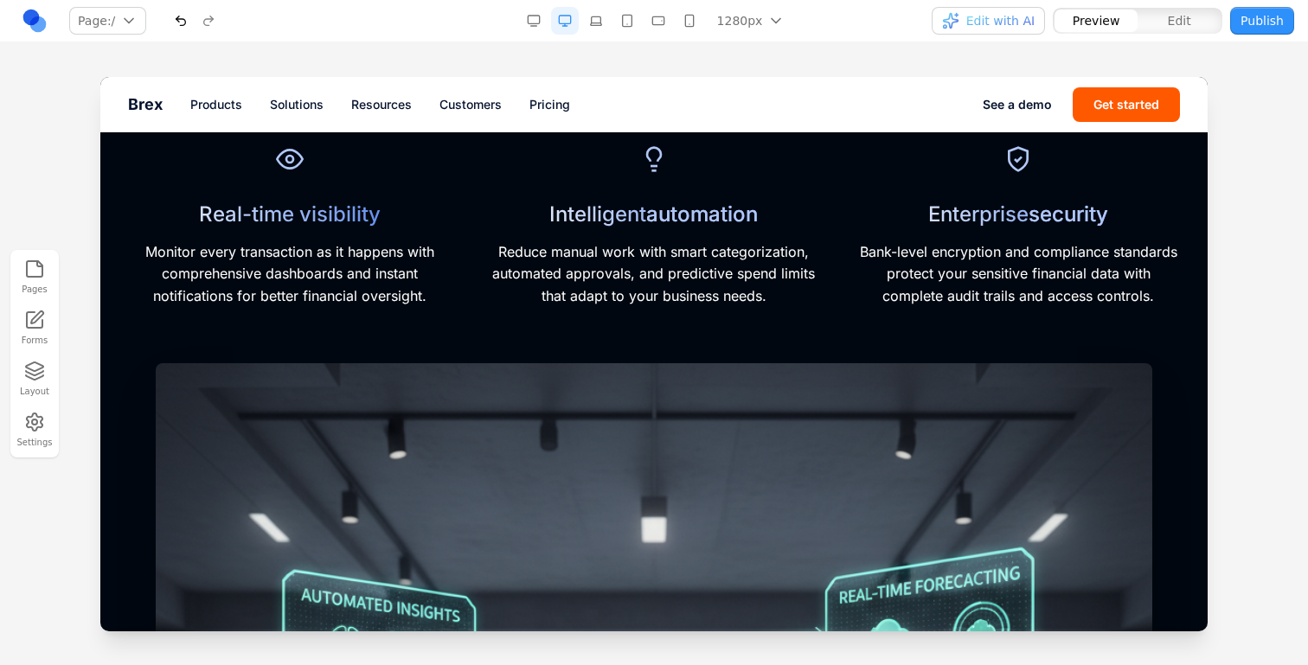
click at [996, 35] on nav "Page: / / Manage pages 1280px 1536px 1280px 1024px 768px 480px 375px Edit with …" at bounding box center [654, 21] width 1308 height 42
click at [996, 25] on span "Edit with AI" at bounding box center [1000, 20] width 68 height 17
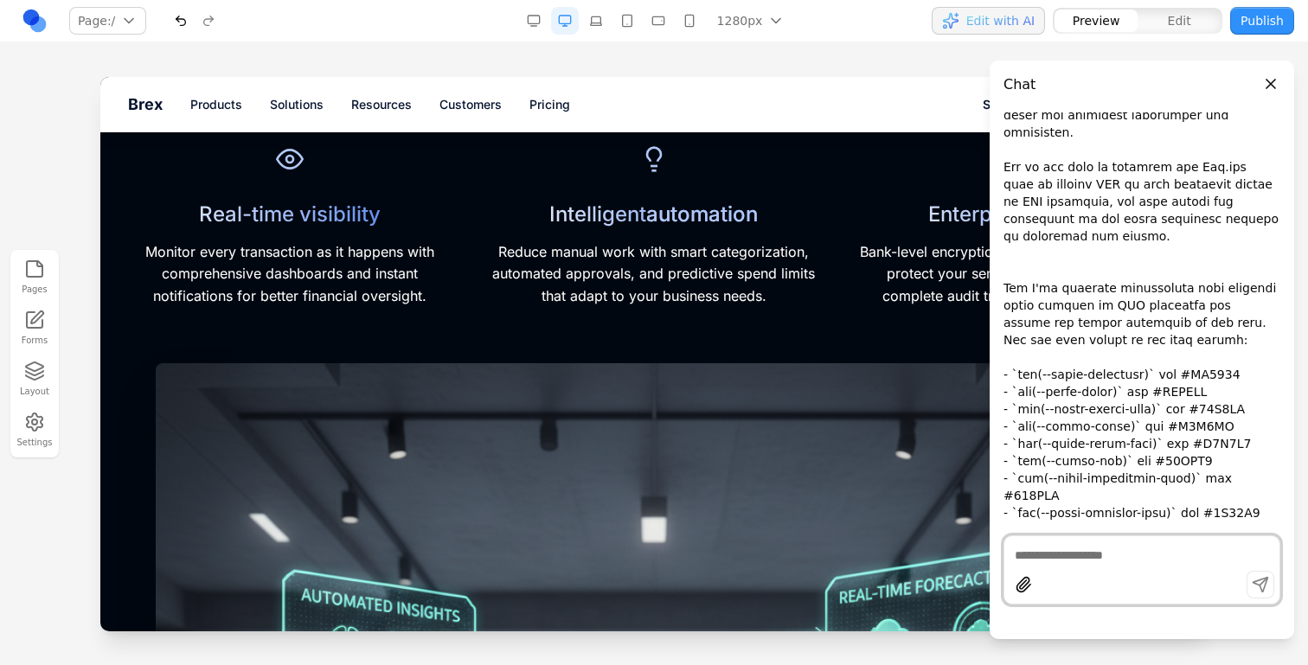
click at [1110, 557] on textarea at bounding box center [1142, 555] width 254 height 17
type textarea "***"
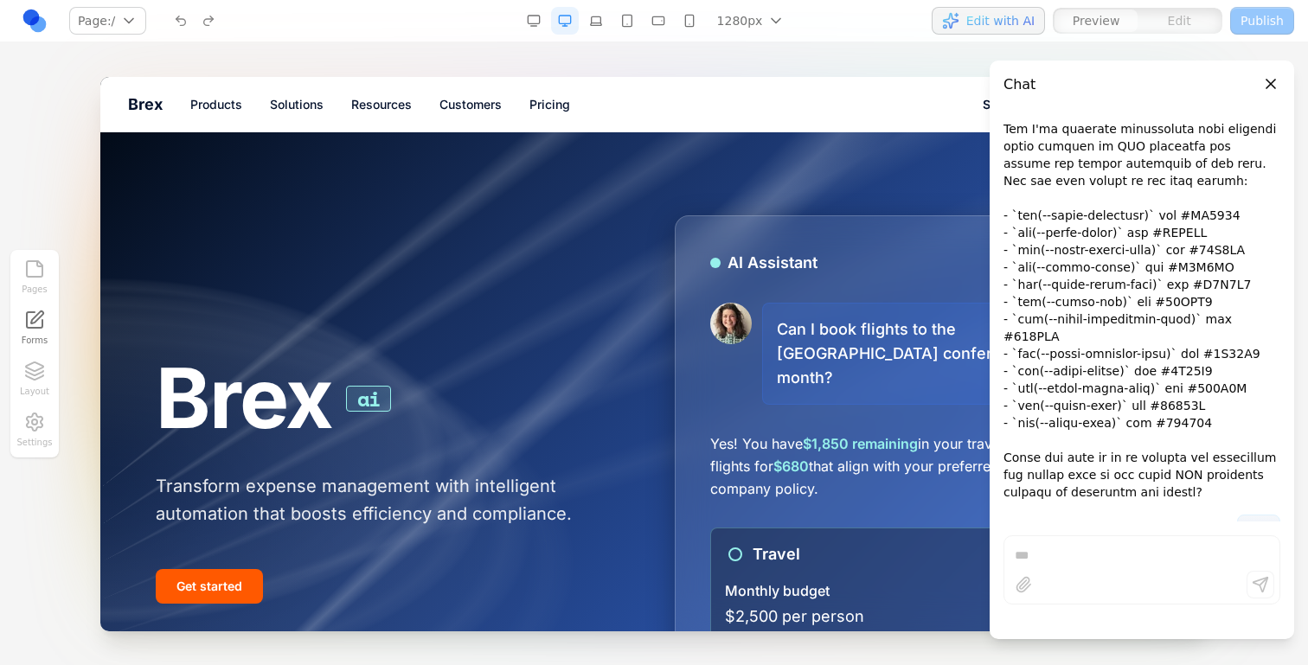
scroll to position [4329, 0]
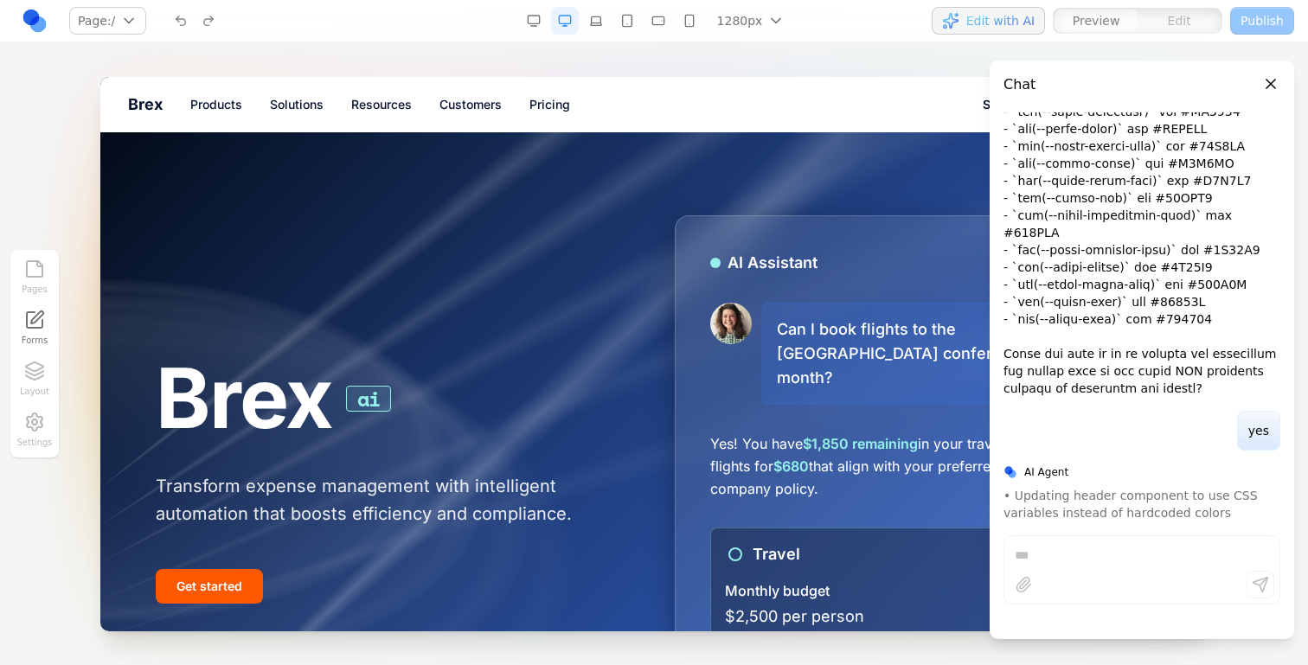
click at [940, 326] on div "Can I book flights to the San Francisco conference next month?" at bounding box center [939, 354] width 355 height 102
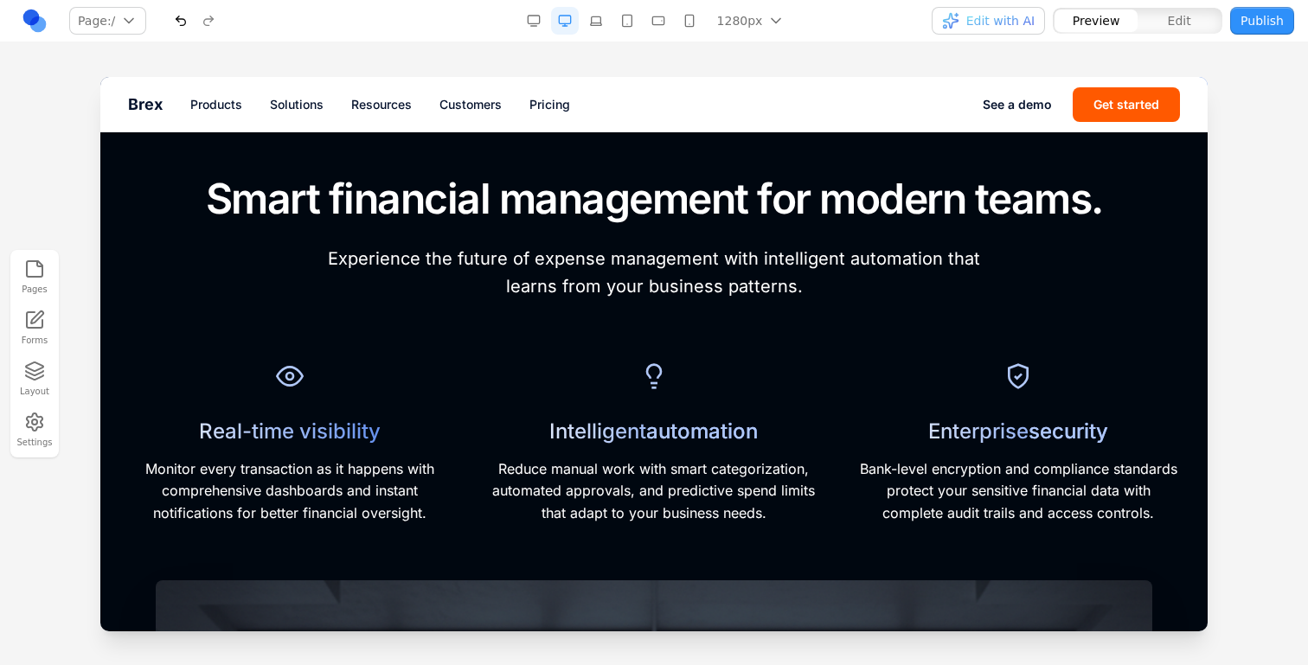
scroll to position [733, 0]
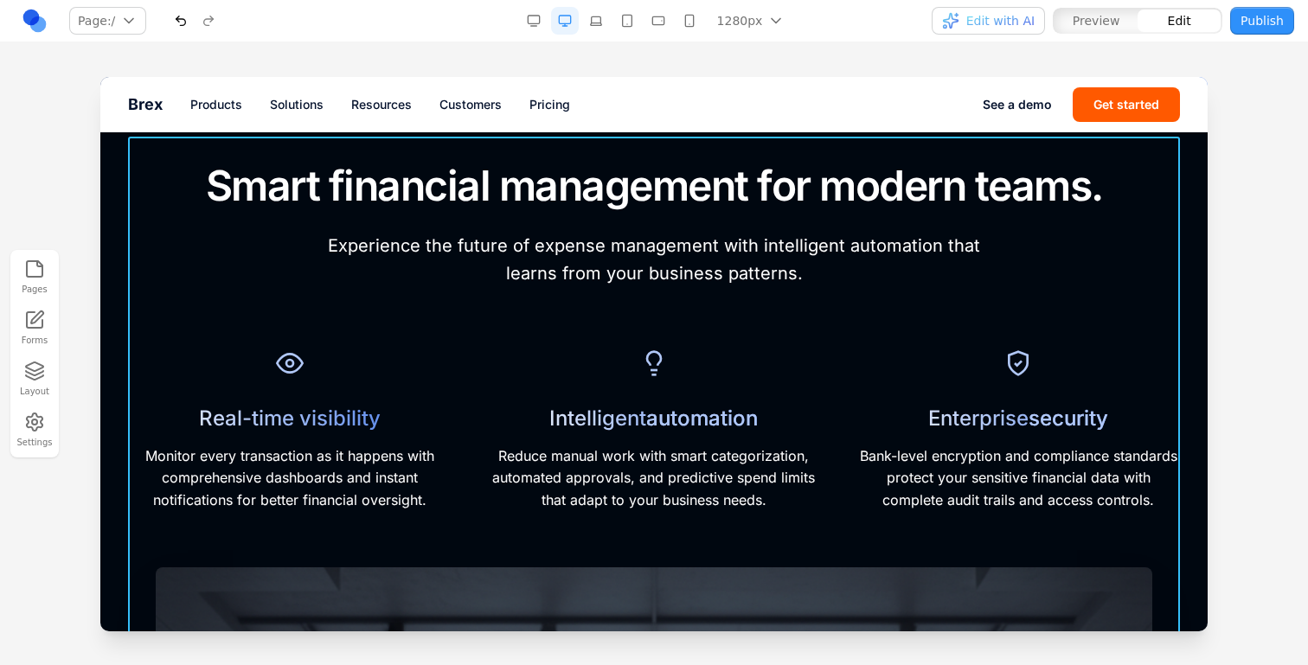
click at [777, 367] on div "Intelligent automation Reduce manual work with smart categorization, automated …" at bounding box center [653, 428] width 323 height 170
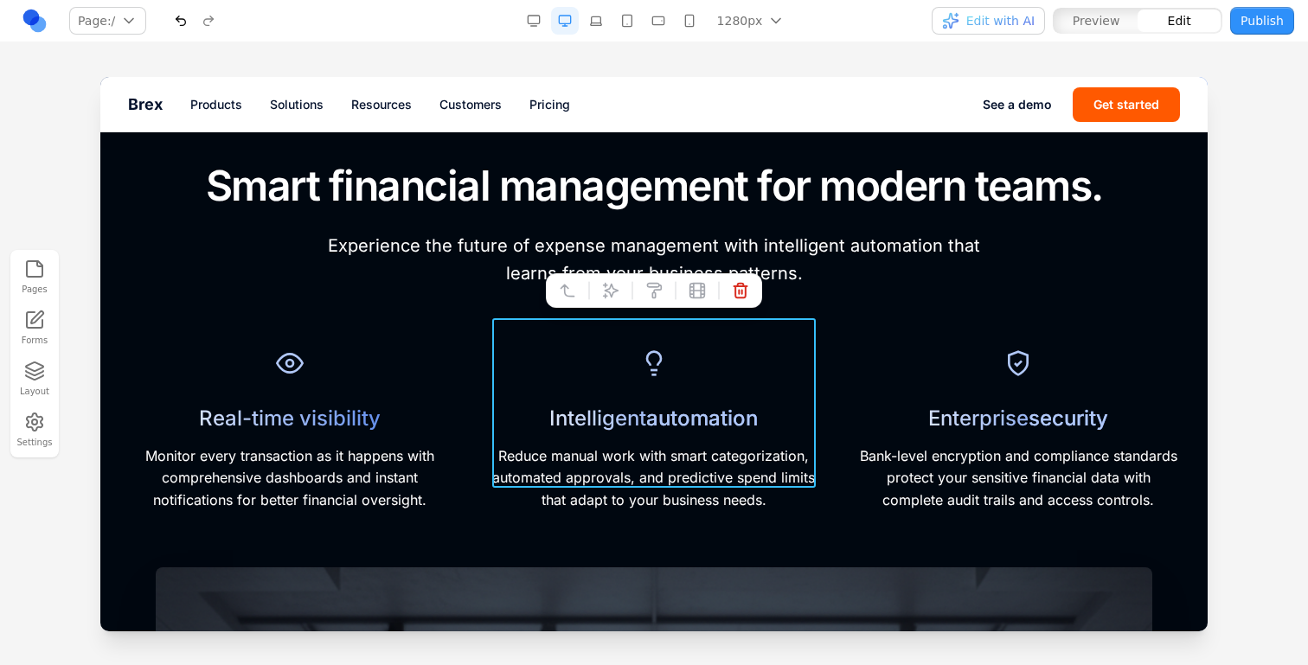
click at [365, 405] on h3 "Real-time visibility" at bounding box center [289, 418] width 323 height 27
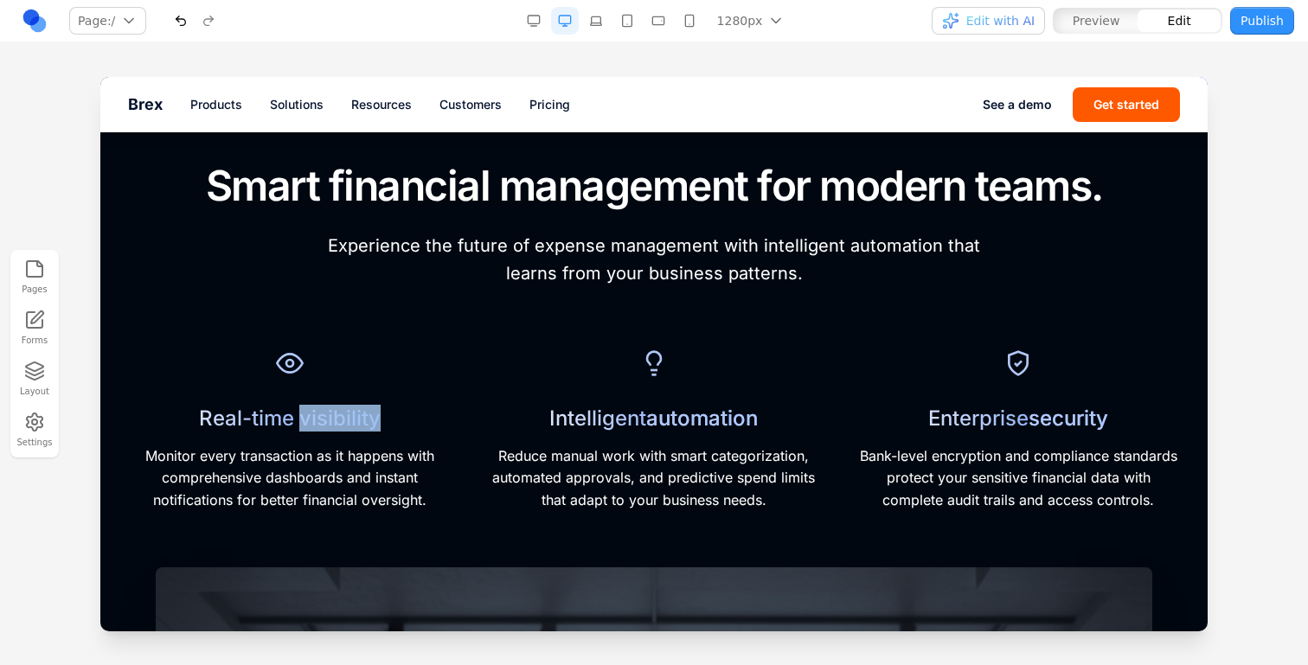
click at [366, 405] on h3 "Real-time visibility" at bounding box center [289, 418] width 323 height 27
click at [432, 414] on div "**********" at bounding box center [289, 428] width 323 height 170
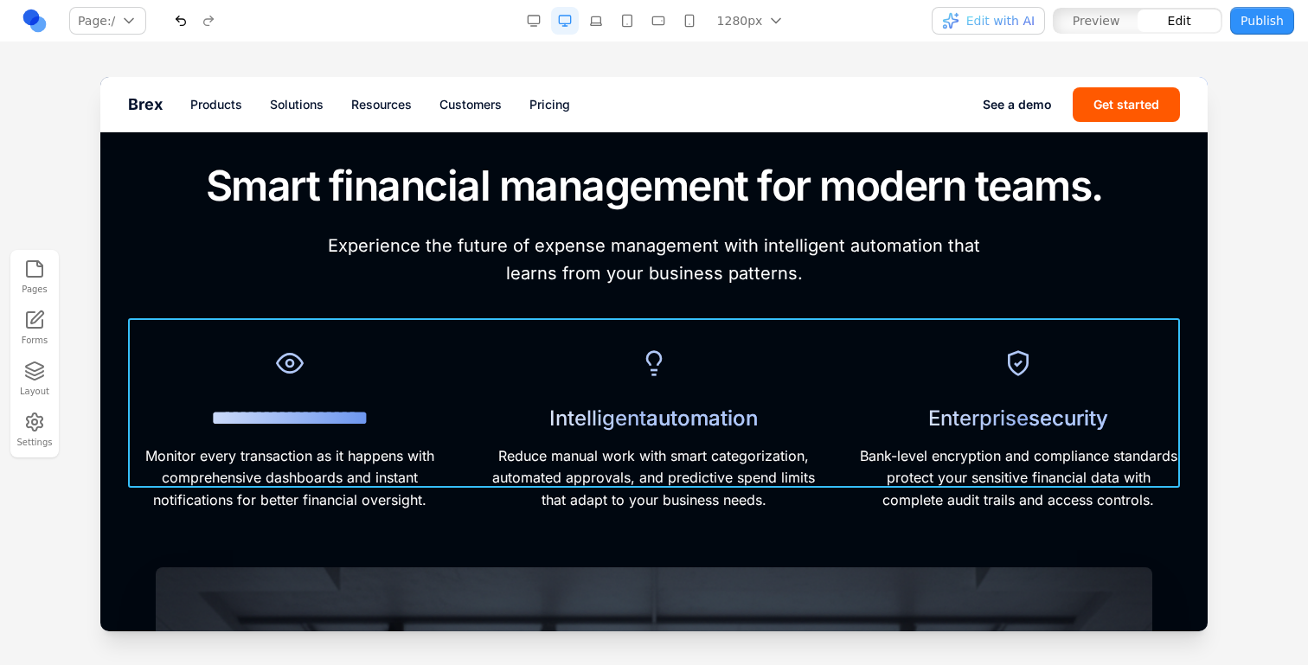
click at [487, 414] on div "**********" at bounding box center [654, 428] width 1052 height 170
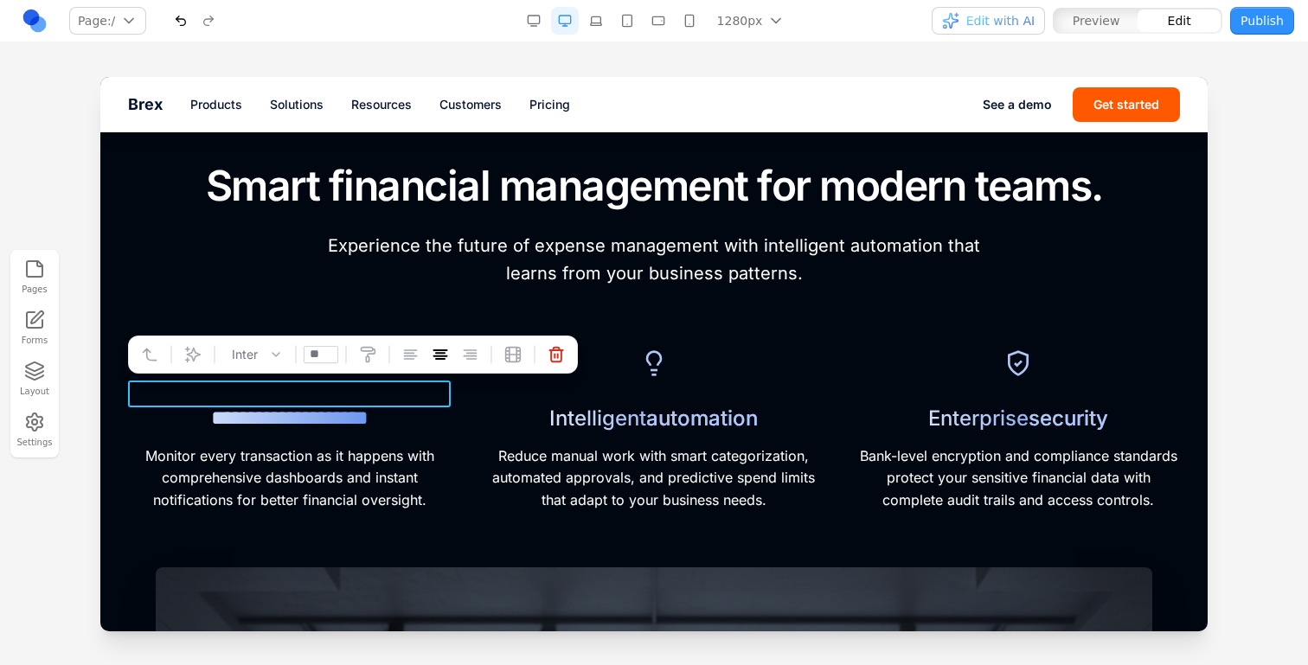
click at [369, 405] on h3 "**********" at bounding box center [289, 418] width 323 height 27
click at [189, 340] on div "Inter **" at bounding box center [353, 355] width 450 height 38
click at [200, 356] on icon at bounding box center [192, 354] width 17 height 17
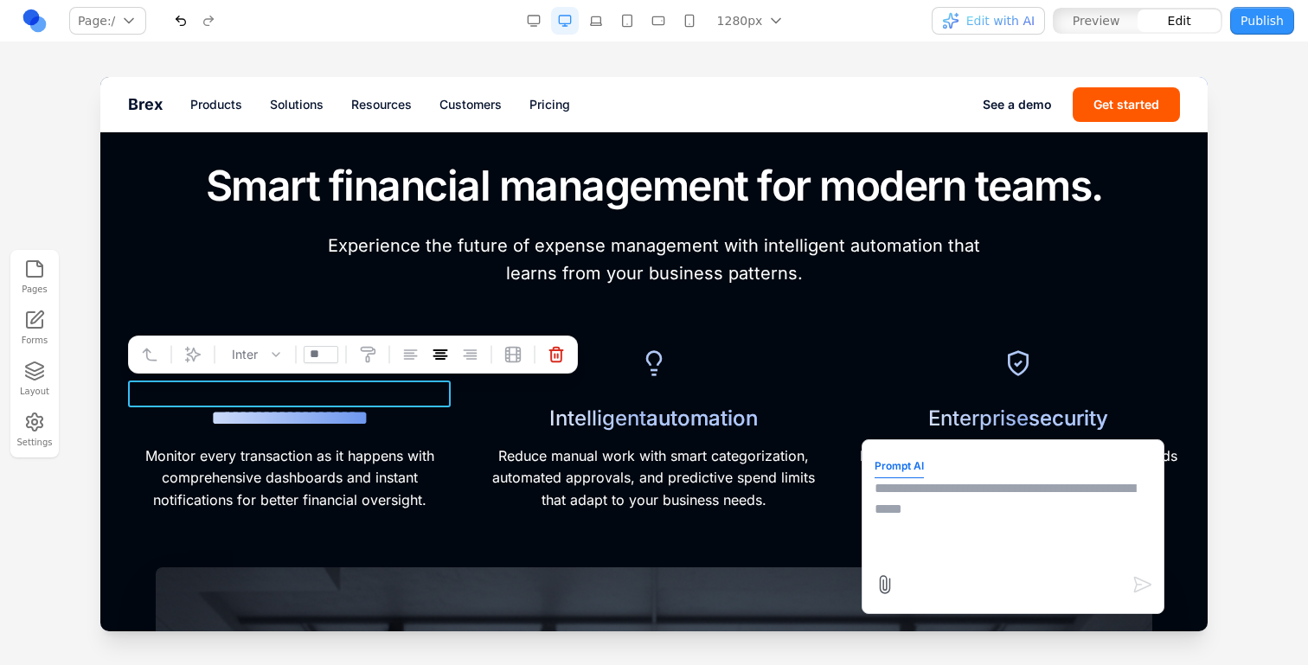
click at [905, 502] on textarea at bounding box center [1013, 521] width 277 height 87
type textarea "*"
type textarea "**********"
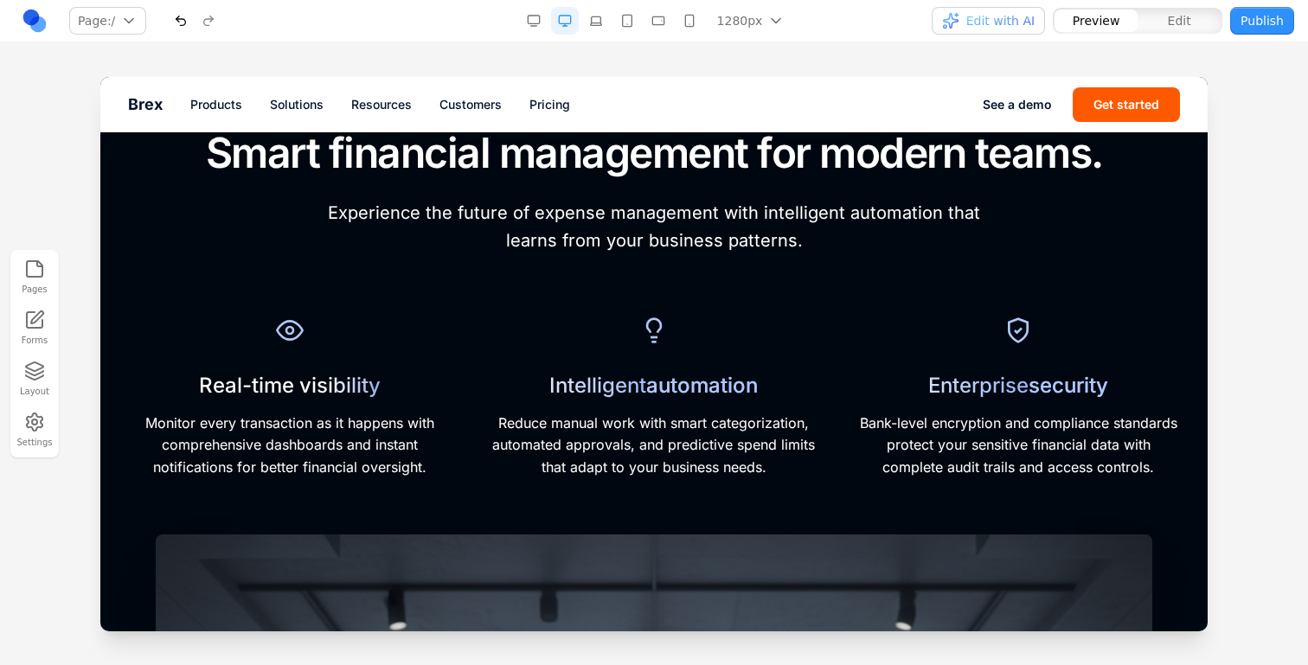
scroll to position [764, 0]
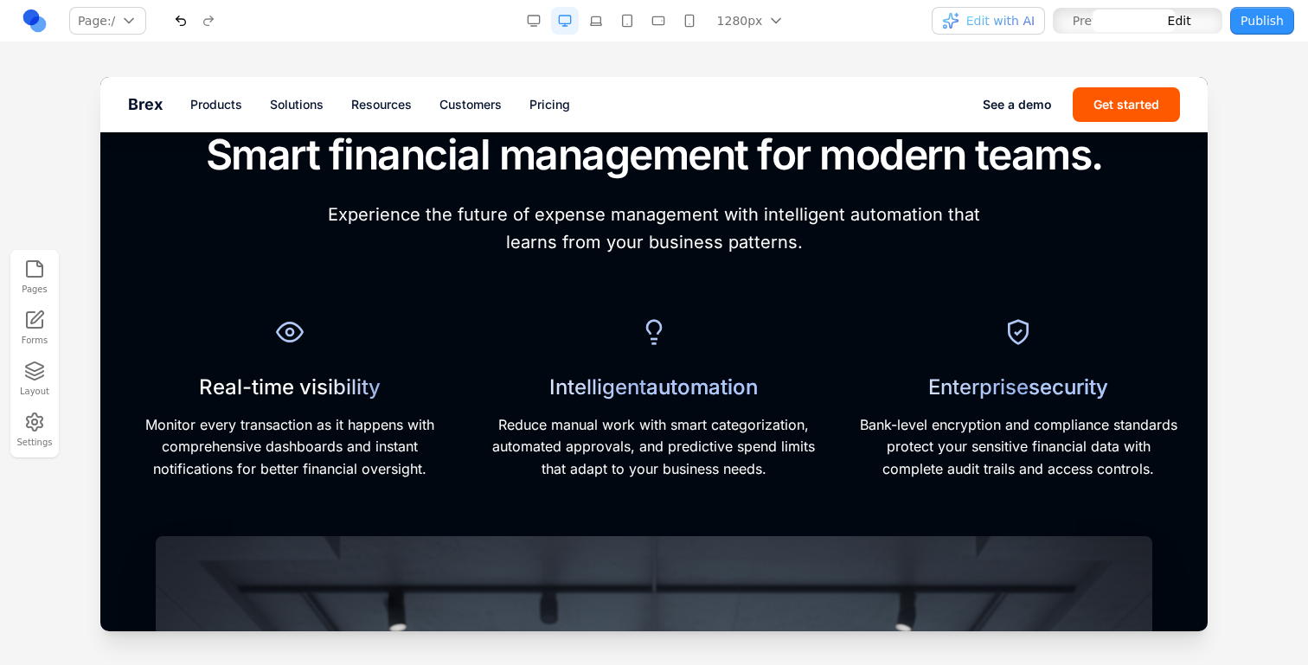
click at [331, 374] on h3 "Real-time visibility" at bounding box center [289, 387] width 323 height 27
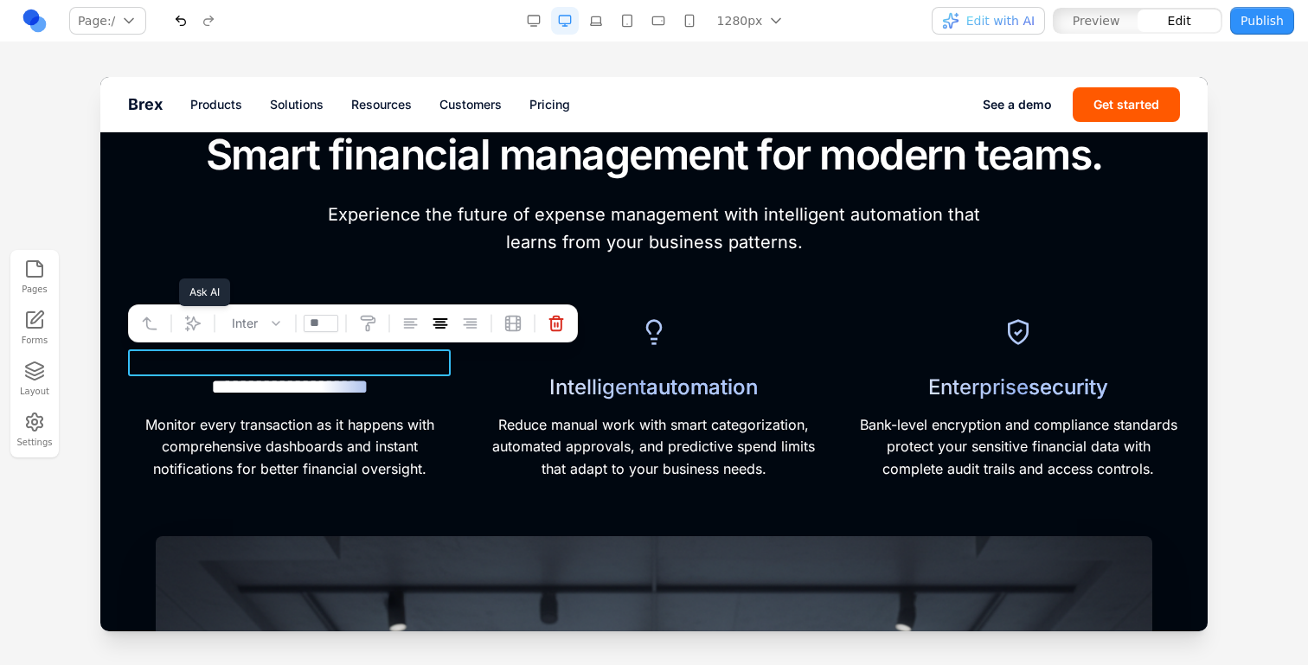
click at [200, 324] on icon at bounding box center [192, 323] width 17 height 17
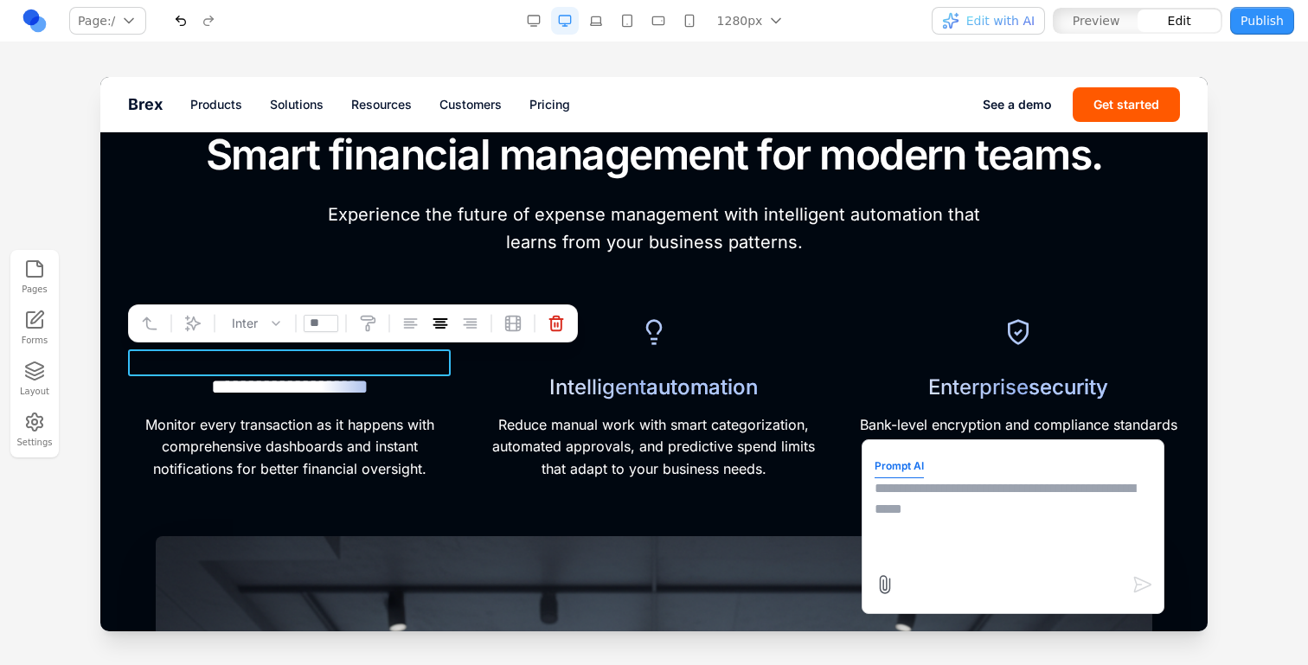
click at [919, 530] on textarea at bounding box center [1013, 521] width 277 height 87
type textarea "**********"
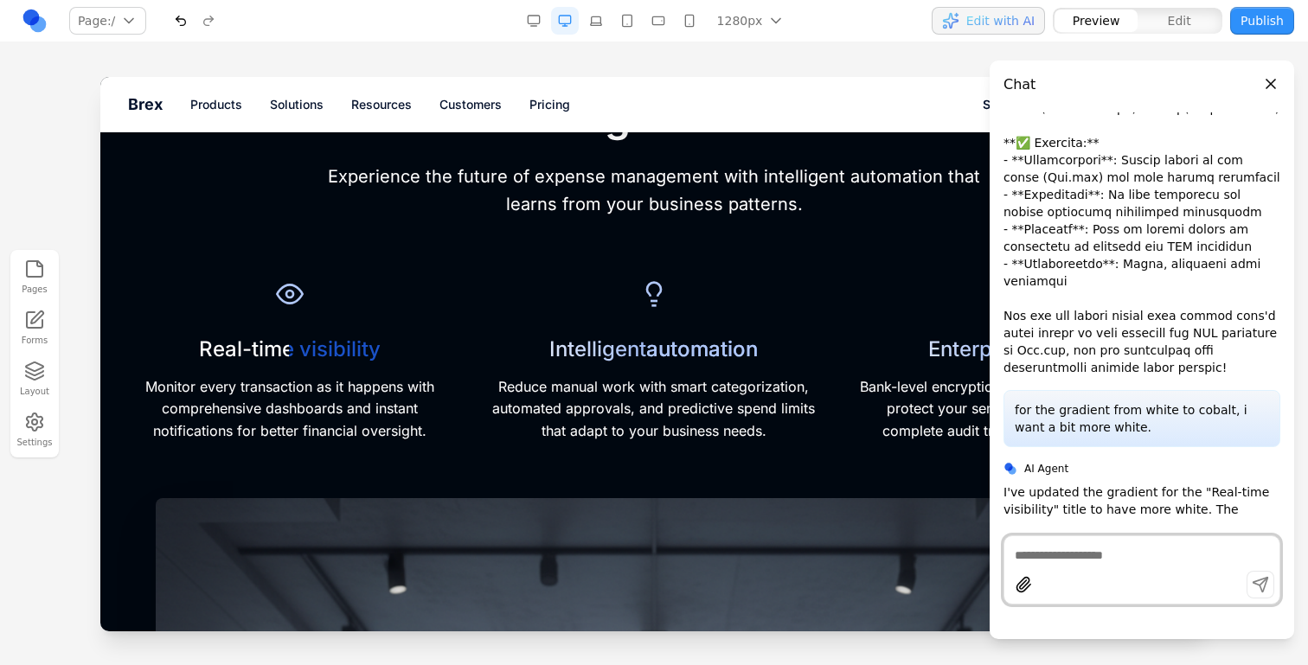
scroll to position [773, 0]
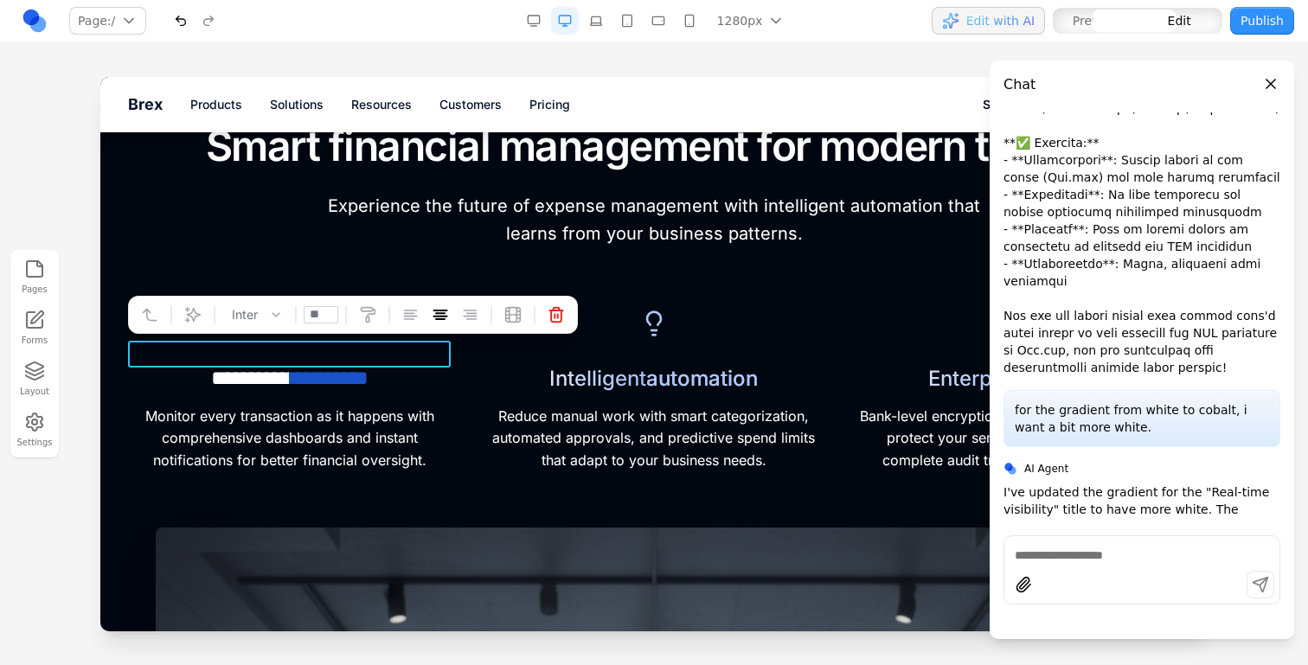
click at [341, 365] on h3 "**********" at bounding box center [289, 378] width 323 height 27
click at [191, 306] on icon at bounding box center [192, 314] width 17 height 17
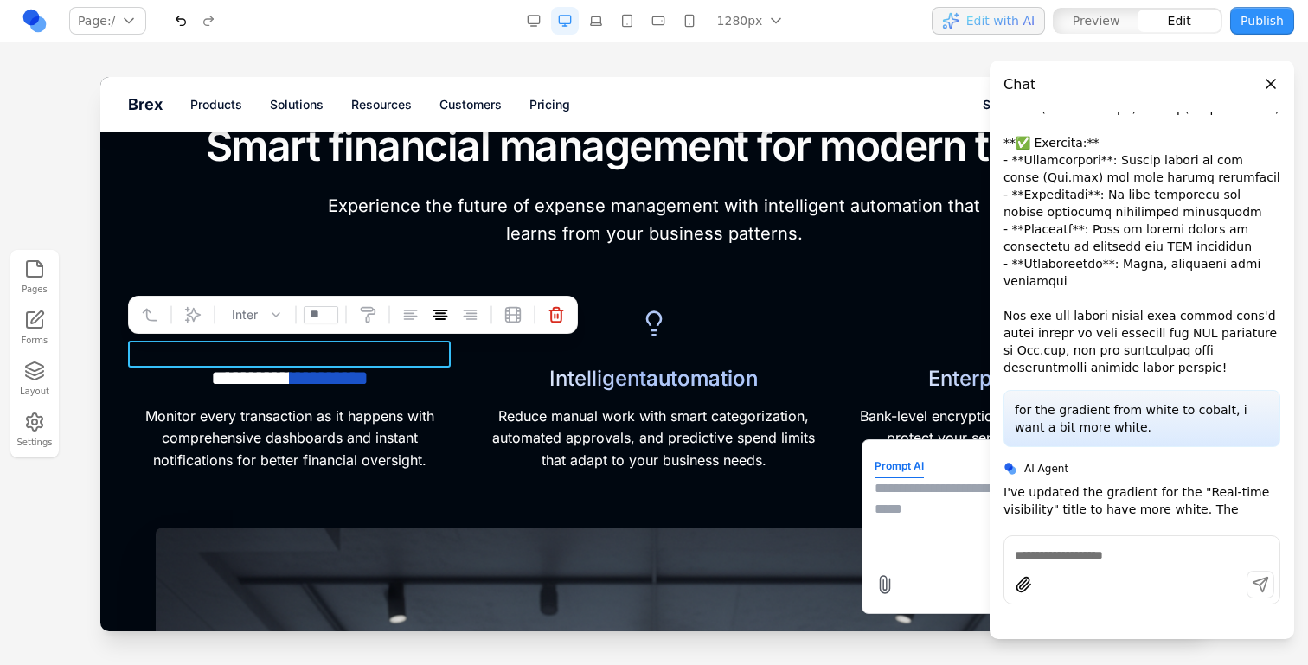
click at [906, 505] on textarea at bounding box center [1013, 521] width 277 height 87
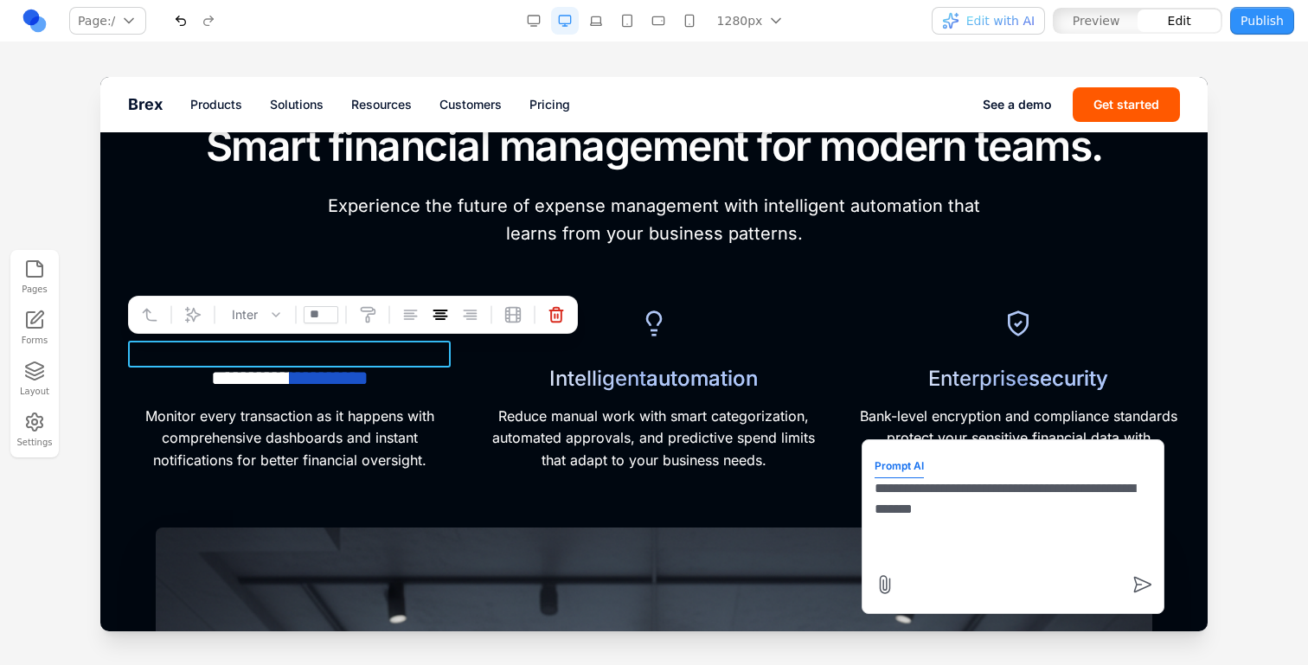
type textarea "**********"
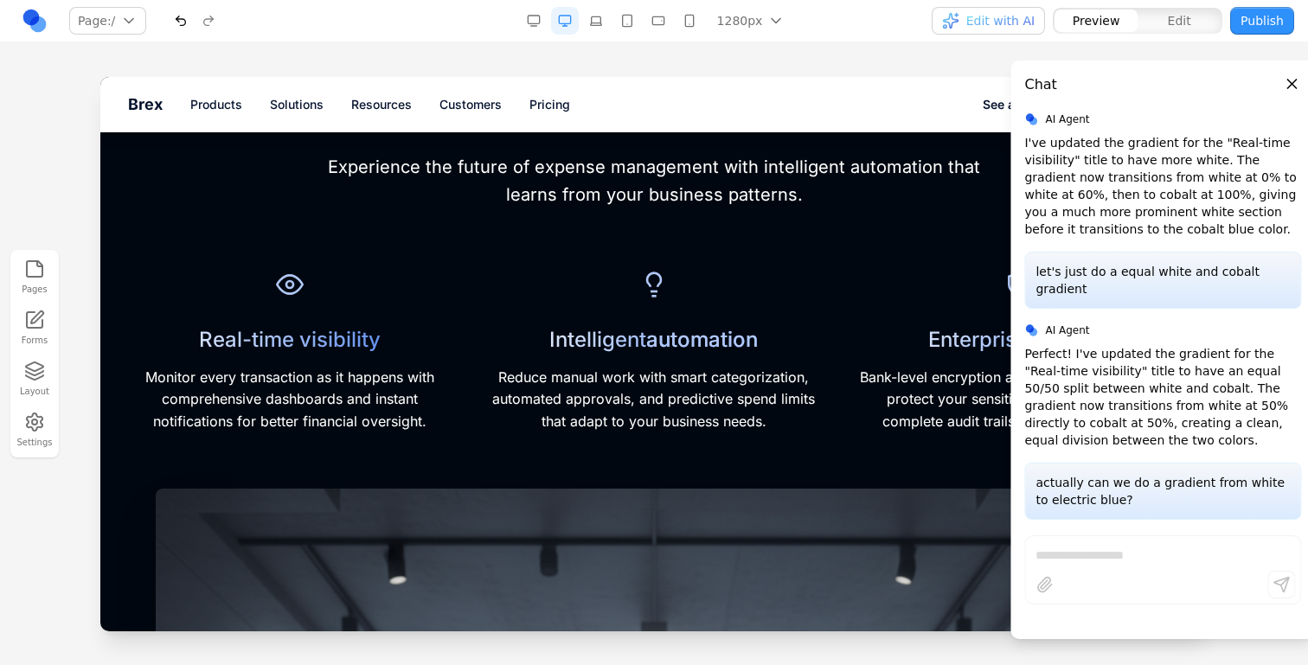
scroll to position [774, 0]
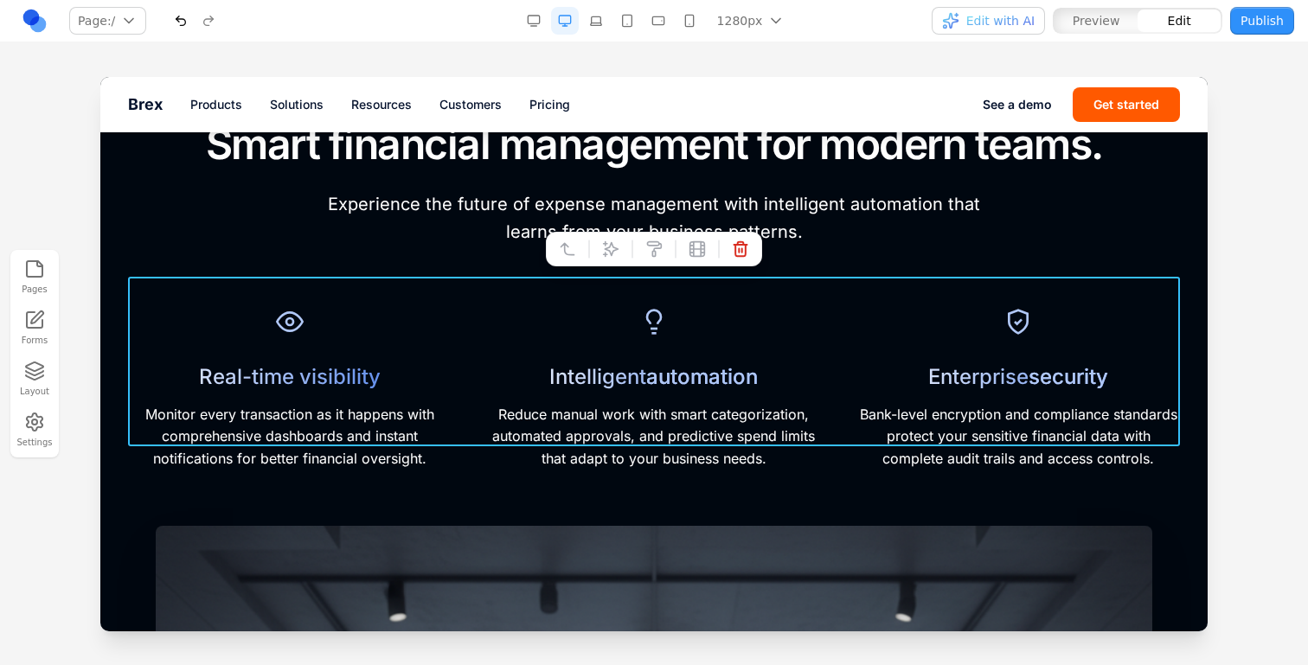
click at [852, 343] on div "Real-time visibility Monitor every transaction as it happens with comprehensive…" at bounding box center [654, 386] width 1052 height 170
click at [596, 246] on div at bounding box center [654, 249] width 216 height 35
click at [607, 255] on icon at bounding box center [610, 249] width 17 height 17
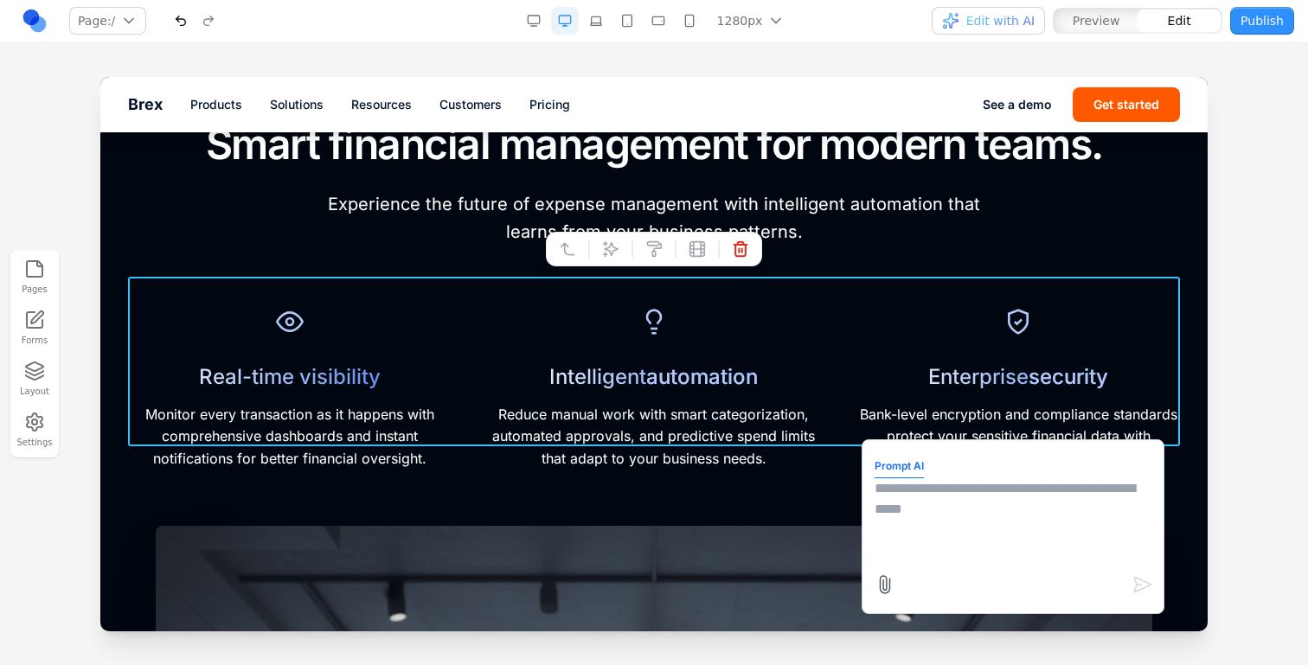
click at [889, 483] on textarea at bounding box center [1013, 521] width 277 height 87
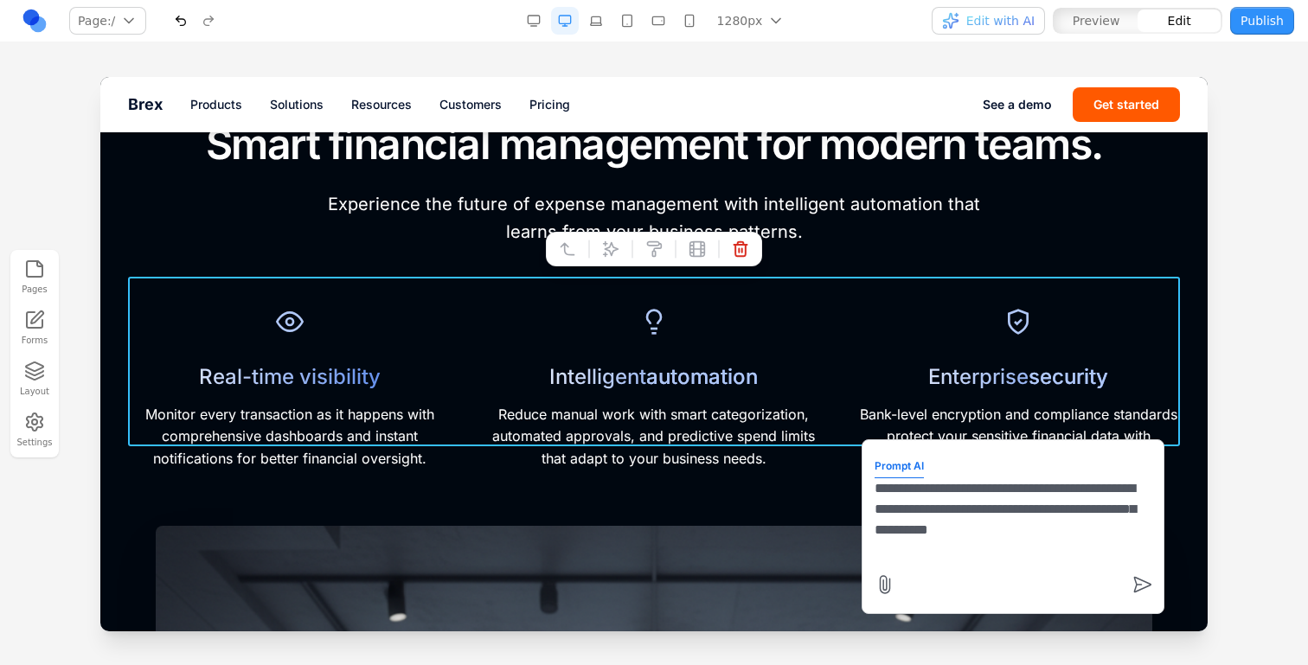
type textarea "**********"
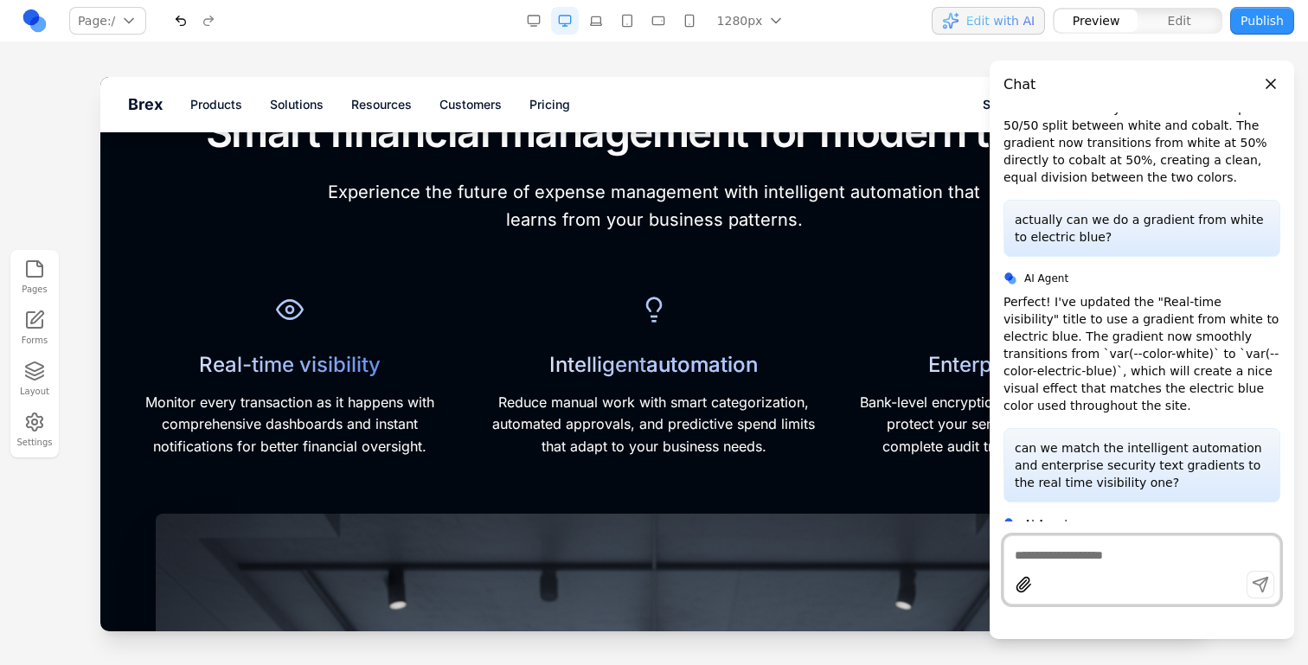
scroll to position [772, 0]
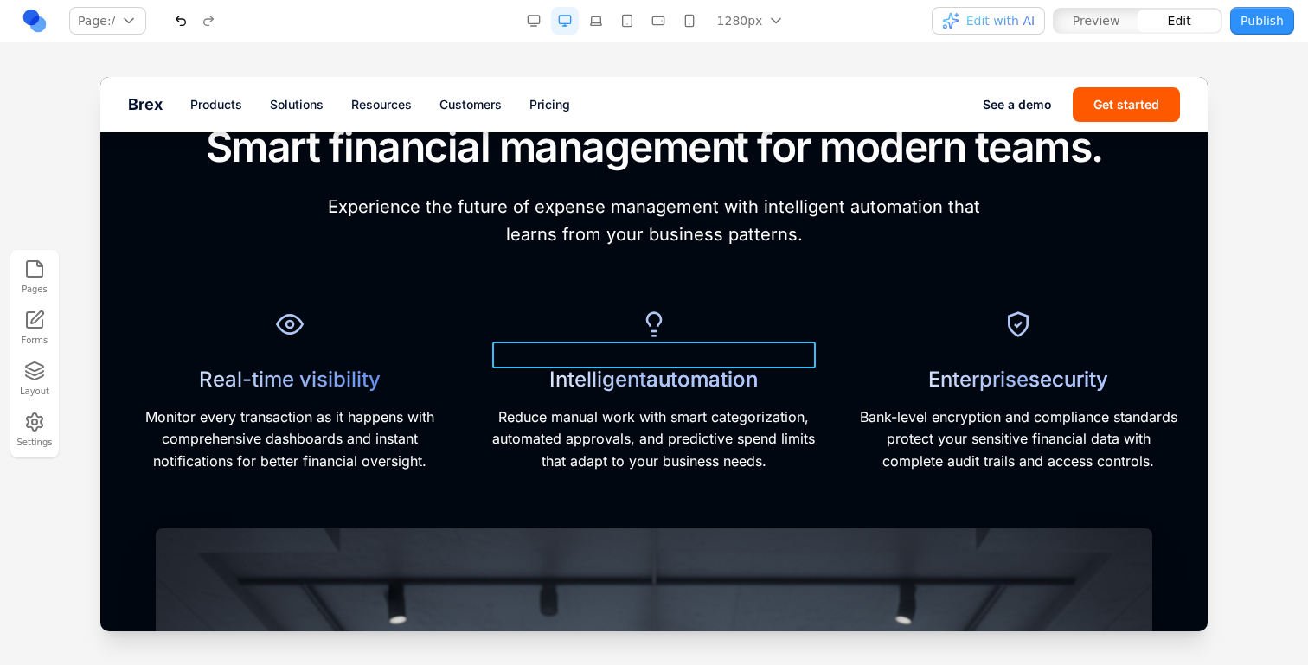
click at [750, 367] on span "automation" at bounding box center [702, 379] width 112 height 25
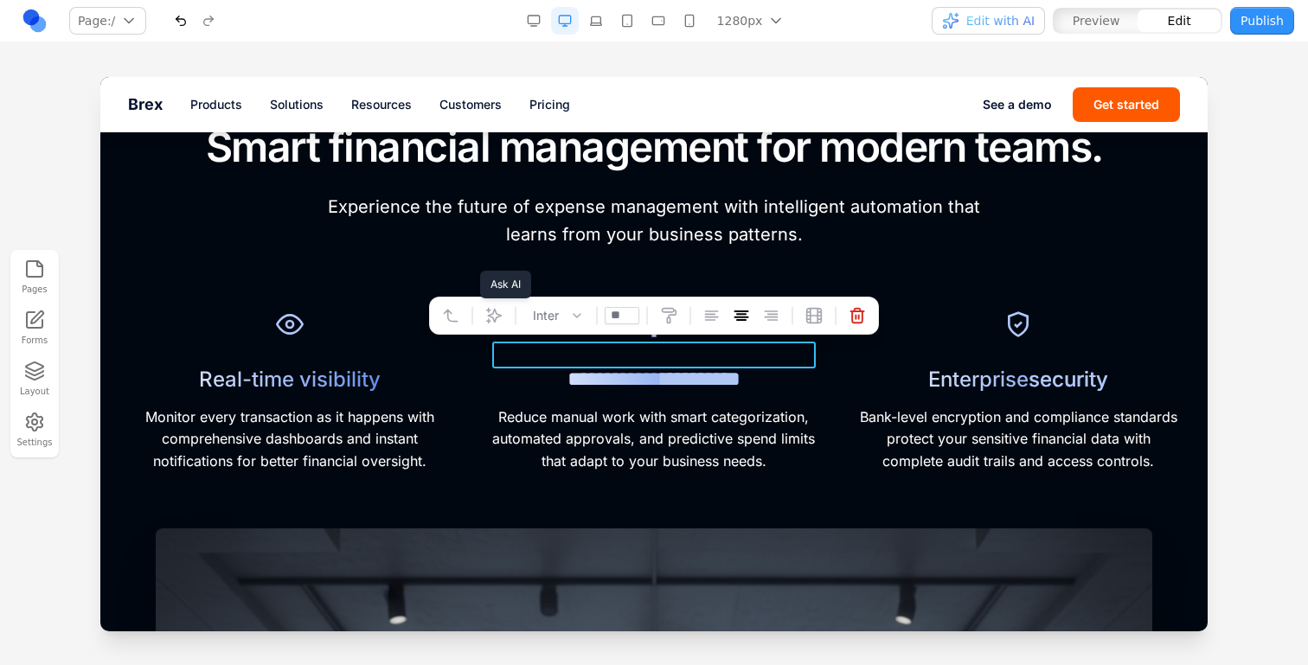
click at [495, 305] on button at bounding box center [494, 316] width 28 height 28
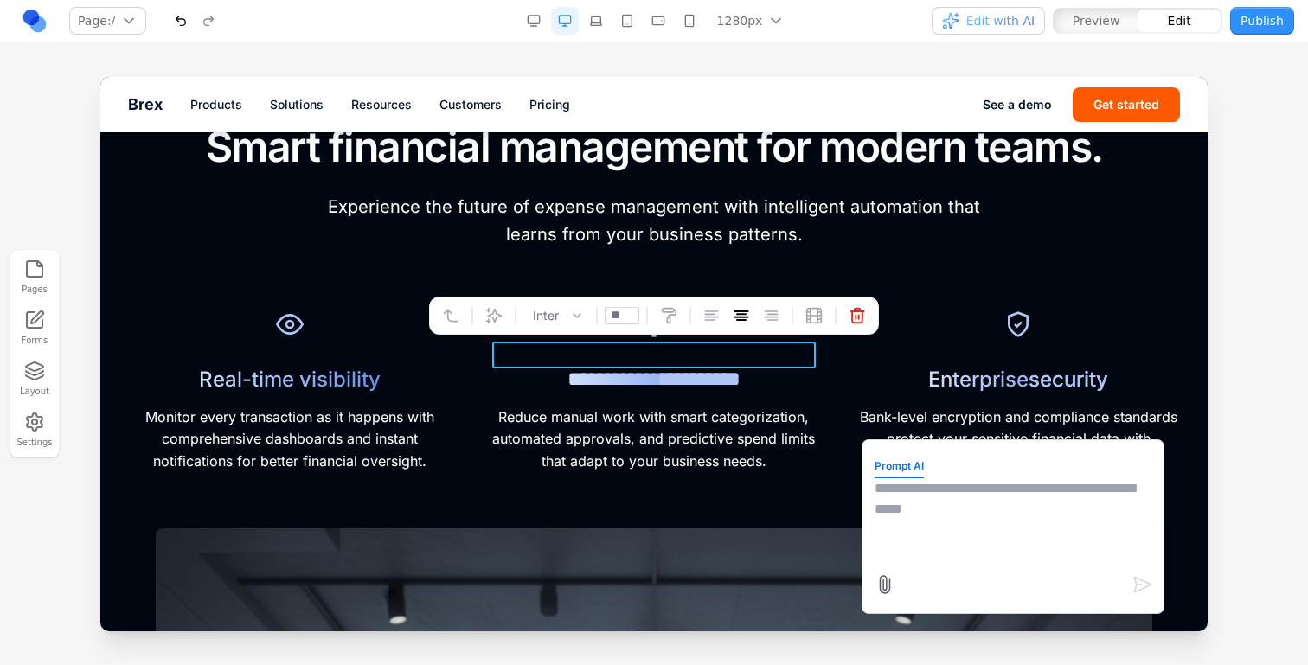
click at [886, 497] on textarea at bounding box center [1013, 521] width 277 height 87
type textarea "**********"
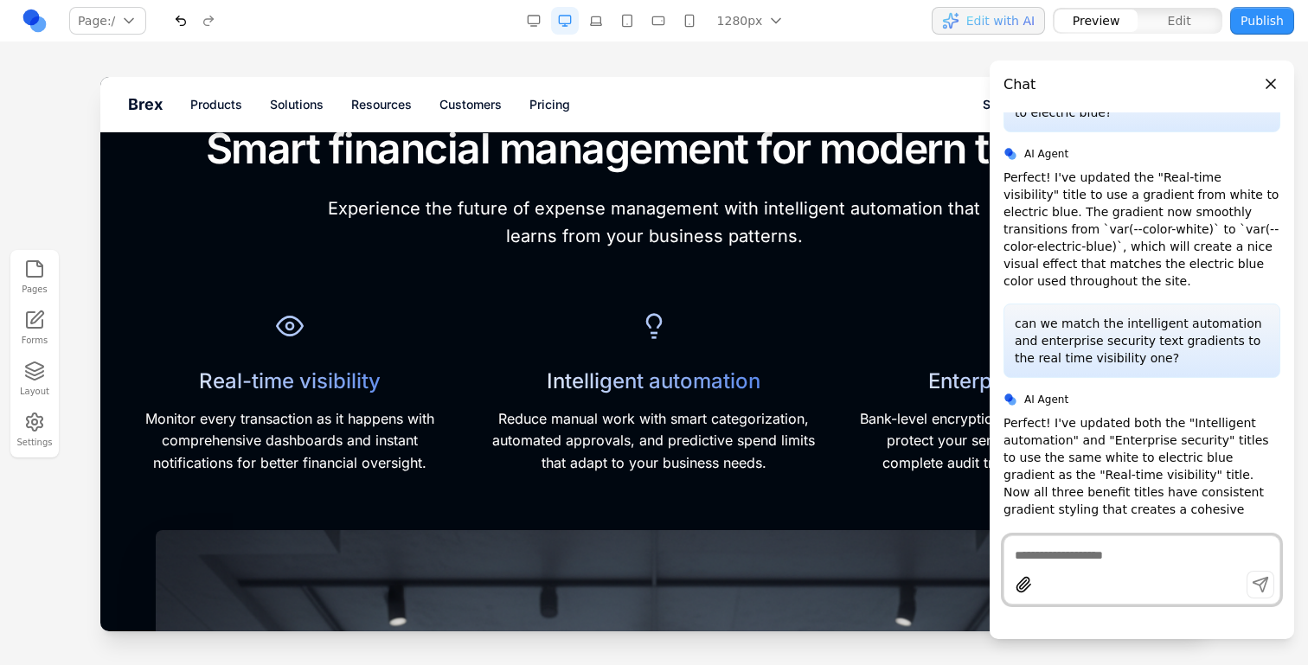
scroll to position [741, 0]
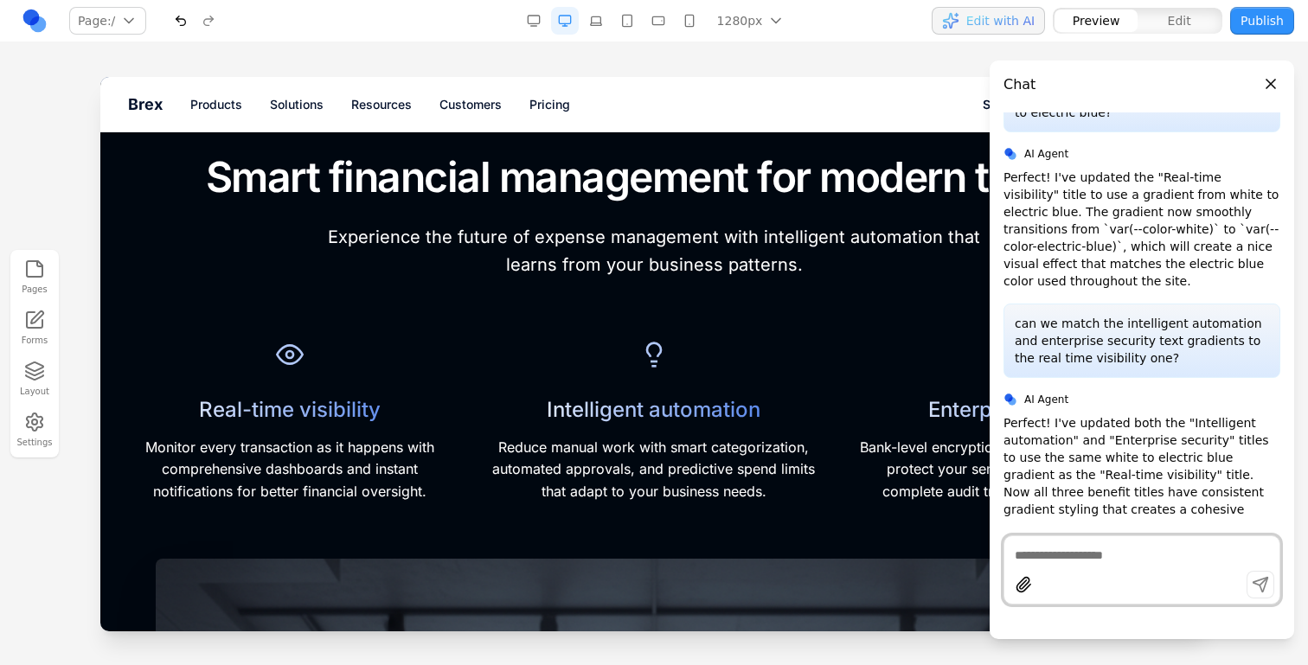
click at [339, 437] on p "Monitor every transaction as it happens with comprehensive dashboards and insta…" at bounding box center [289, 470] width 323 height 67
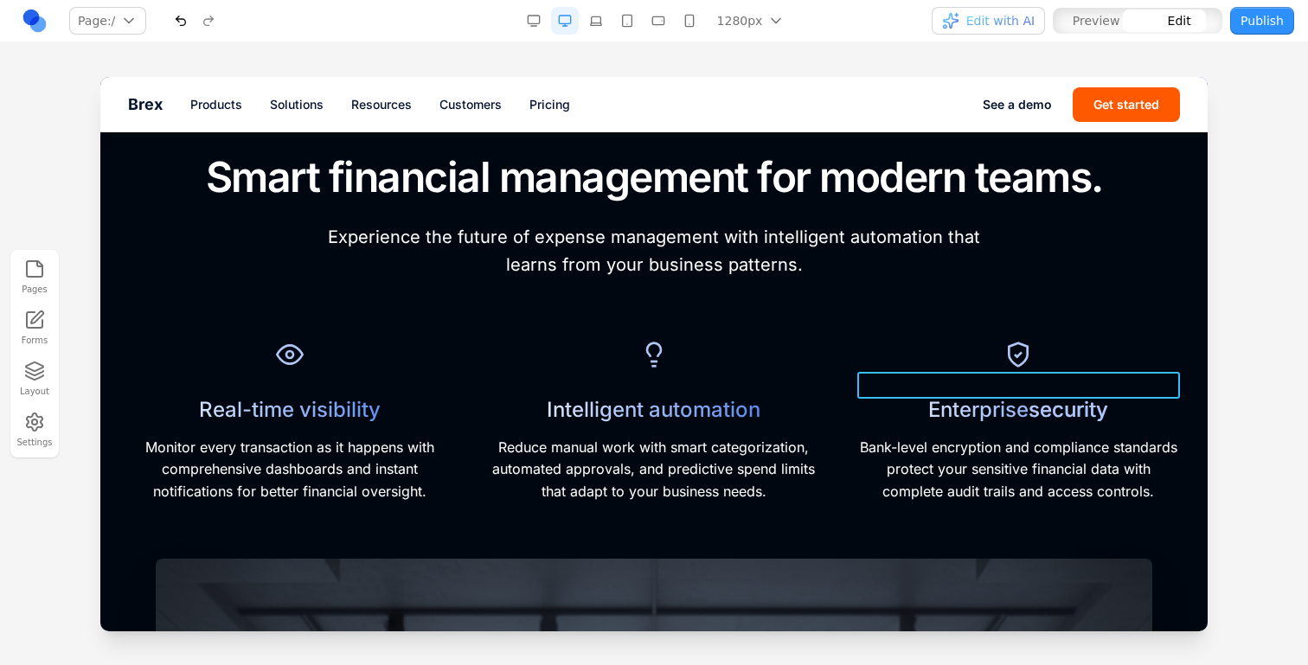
click at [972, 396] on h3 "Enterprise security" at bounding box center [1018, 409] width 323 height 27
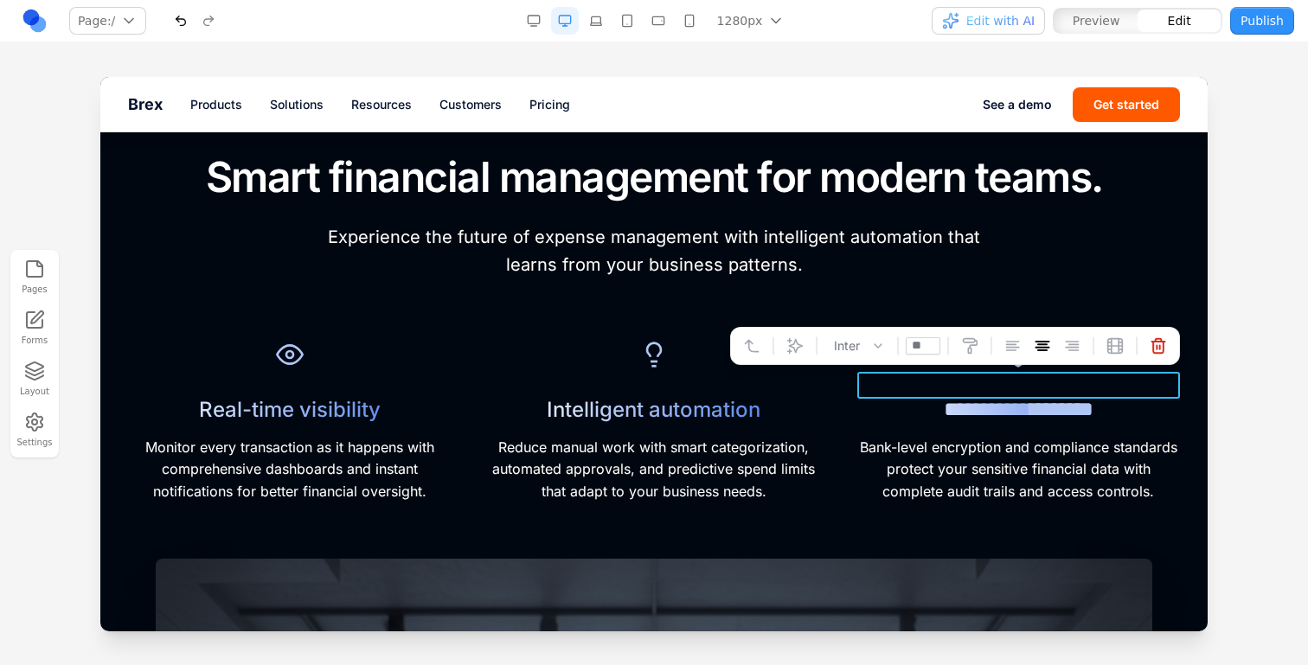
click at [811, 339] on div at bounding box center [817, 346] width 12 height 33
click at [807, 346] on button at bounding box center [795, 346] width 28 height 28
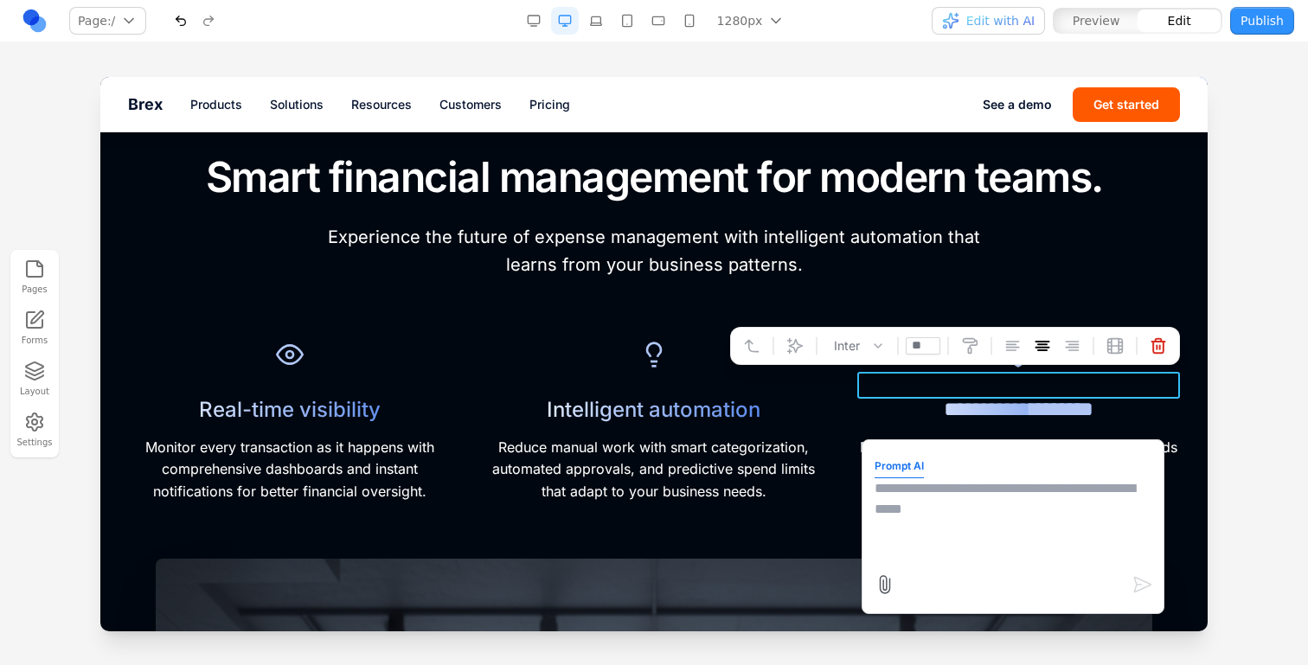
click at [1018, 555] on textarea at bounding box center [1013, 521] width 277 height 87
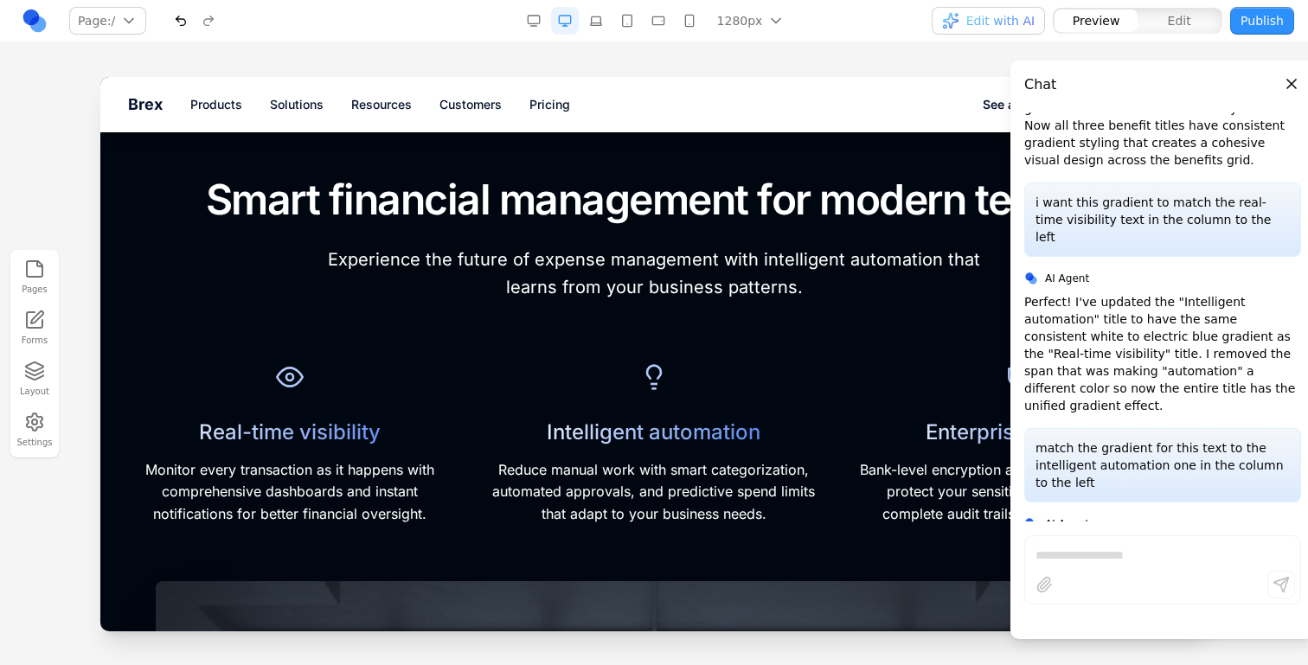
scroll to position [735, 0]
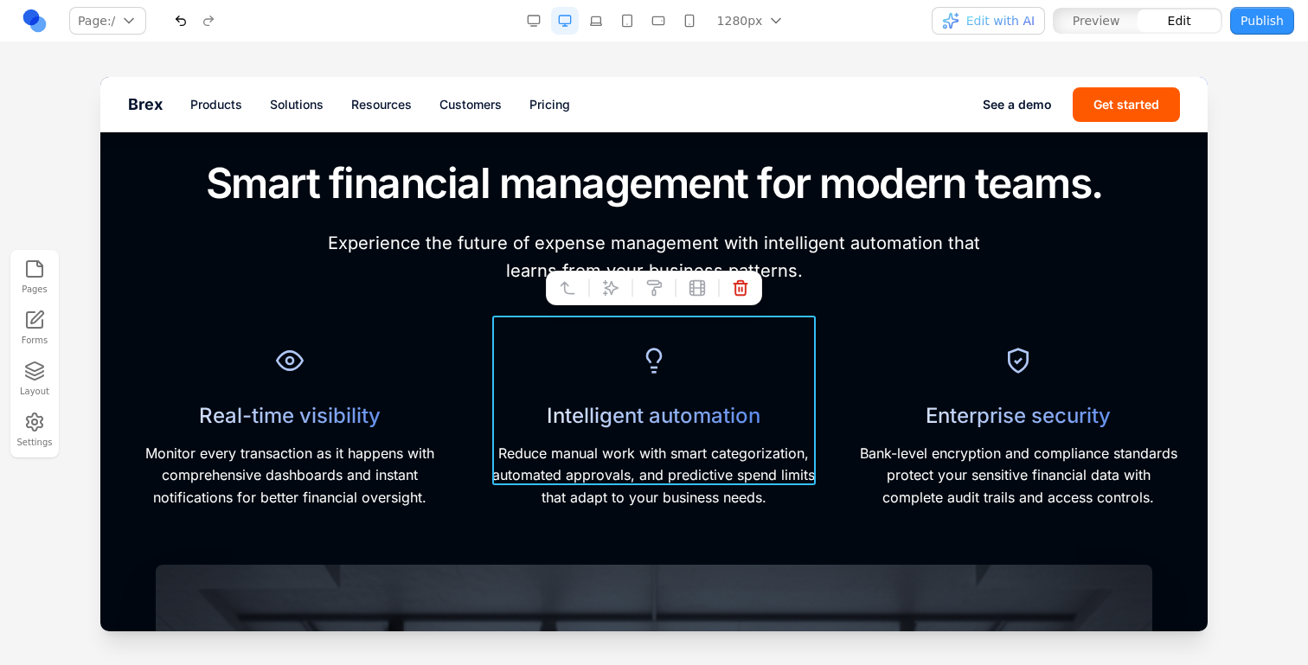
click at [748, 340] on div "Intelligent automation Reduce manual work with smart categorization, automated …" at bounding box center [653, 425] width 323 height 170
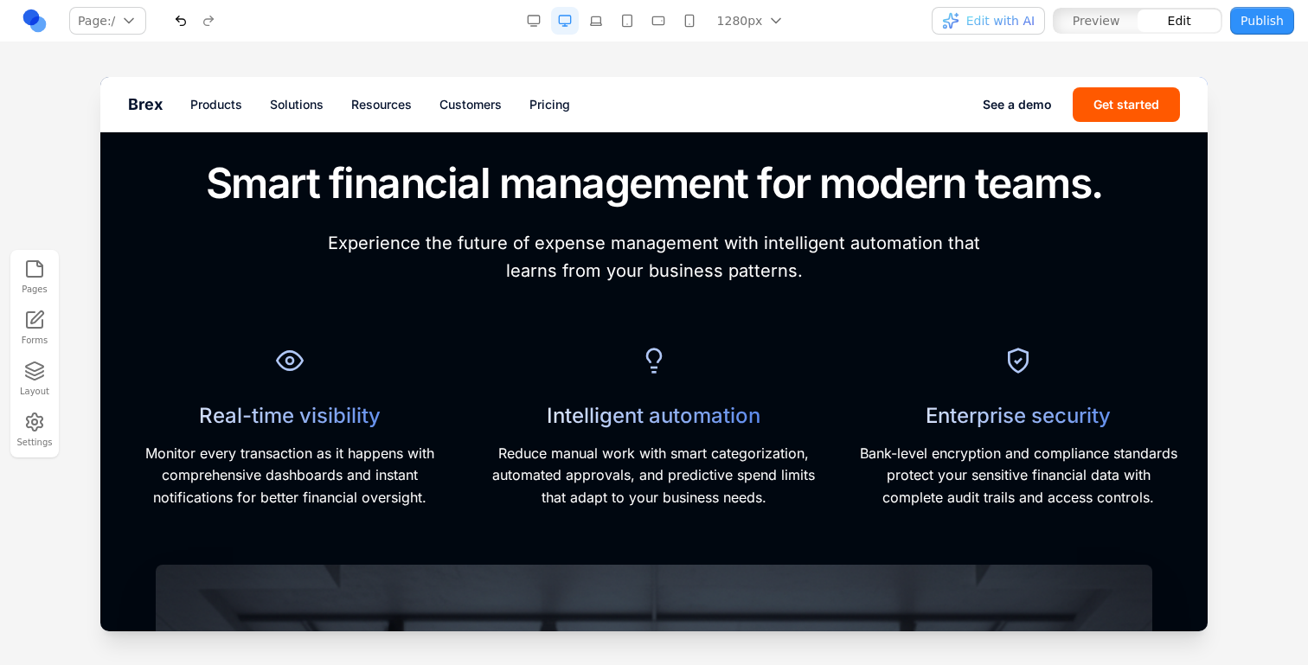
click at [906, 340] on div "Enterprise security Bank-level encryption and compliance standards protect your…" at bounding box center [1018, 425] width 323 height 170
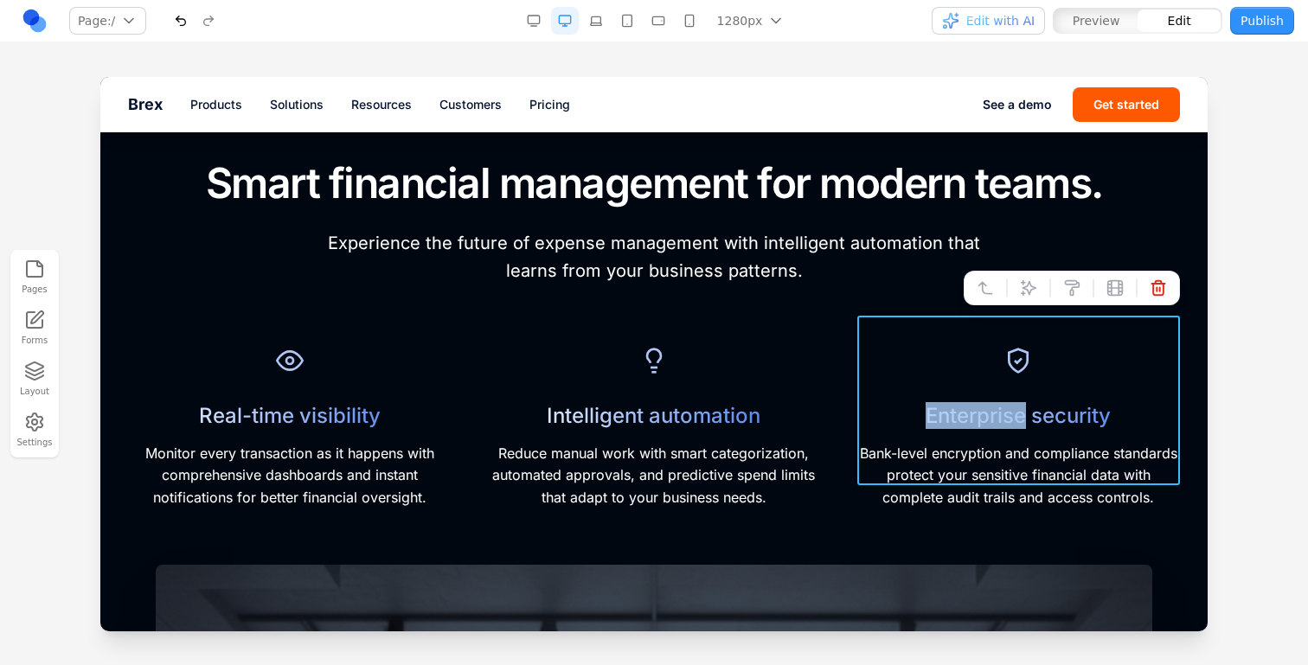
click at [906, 340] on div "Enterprise security Bank-level encryption and compliance standards protect your…" at bounding box center [1018, 425] width 323 height 170
click at [975, 288] on button at bounding box center [986, 288] width 28 height 28
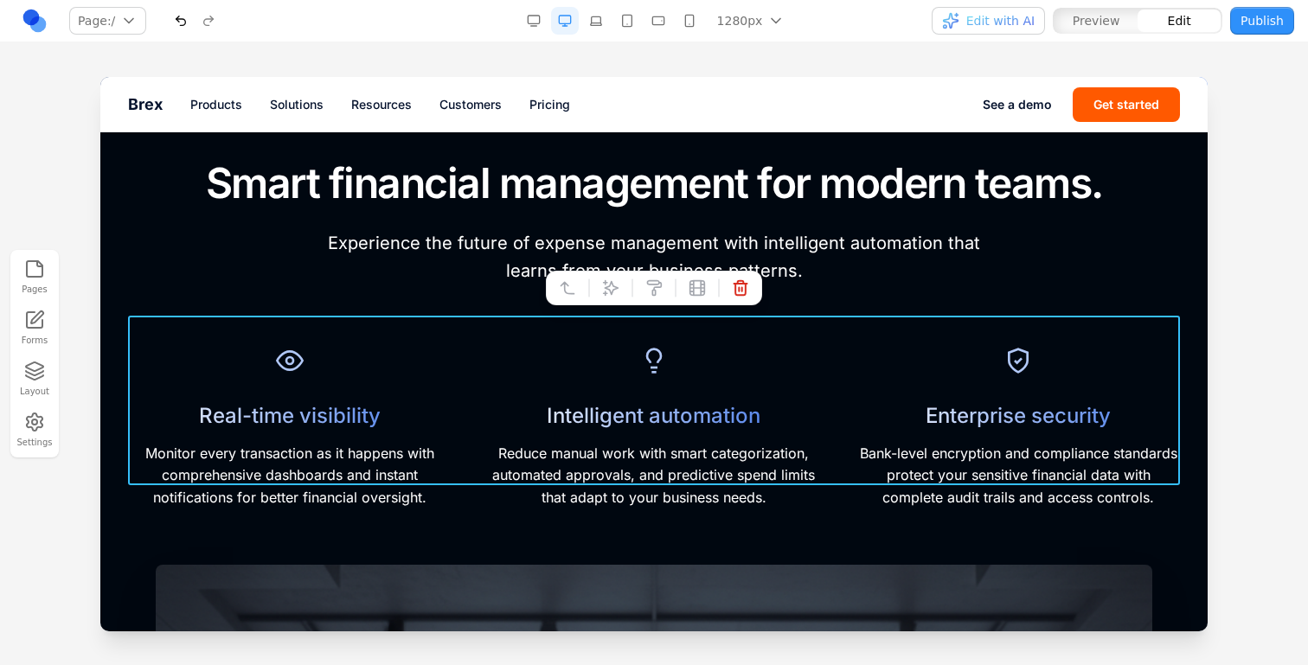
click at [595, 283] on div at bounding box center [654, 288] width 216 height 35
click at [608, 295] on icon at bounding box center [610, 287] width 17 height 17
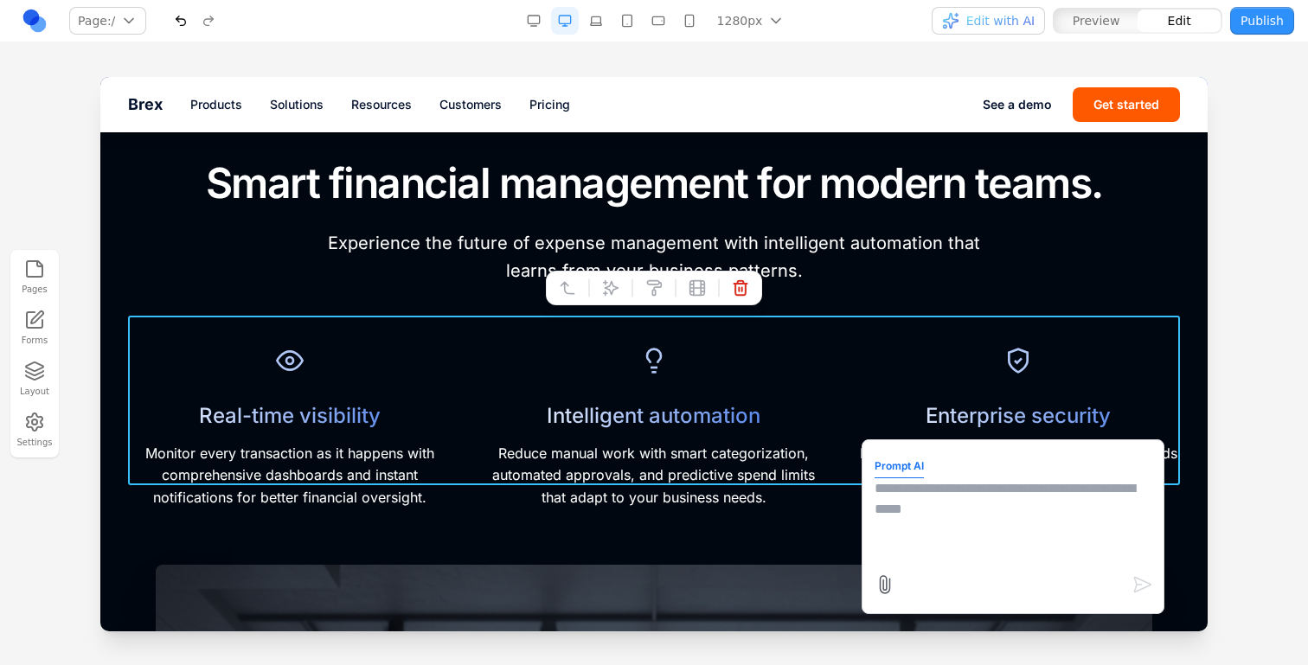
click at [1021, 538] on textarea at bounding box center [1013, 521] width 277 height 87
type textarea "**********"
click at [1029, 517] on textarea "**********" at bounding box center [1013, 521] width 277 height 87
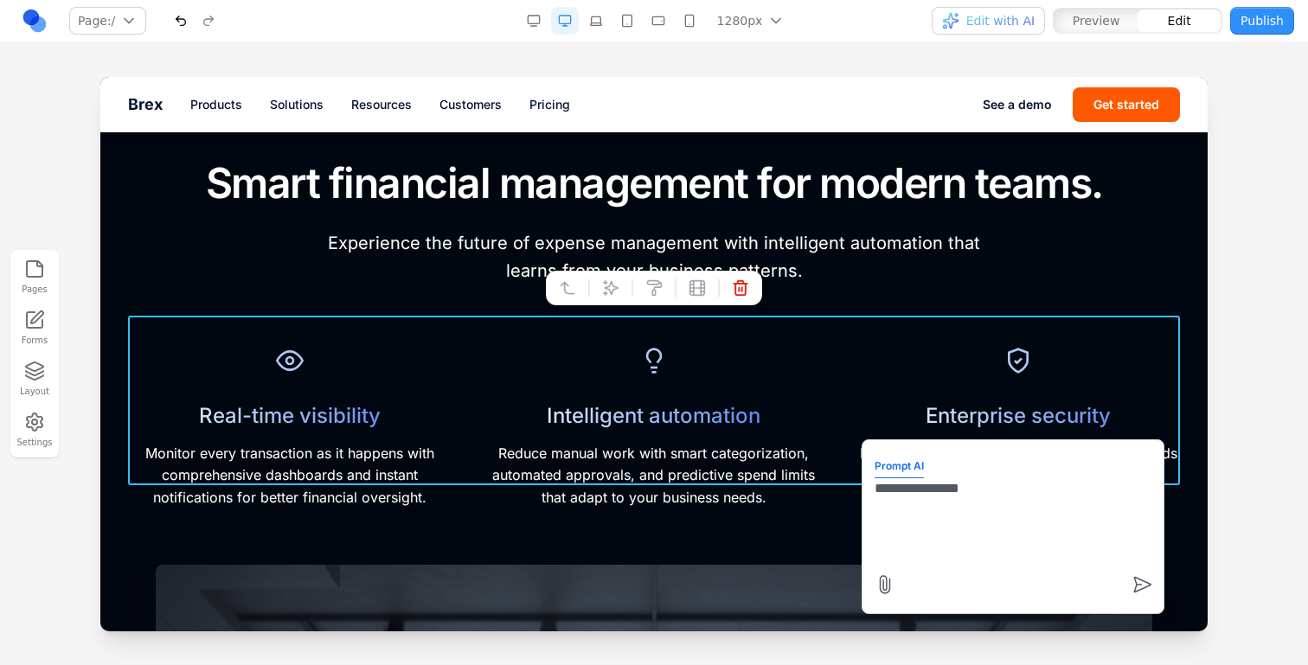
click at [1029, 517] on textarea "**********" at bounding box center [1013, 521] width 277 height 87
paste textarea "********"
type textarea "**********"
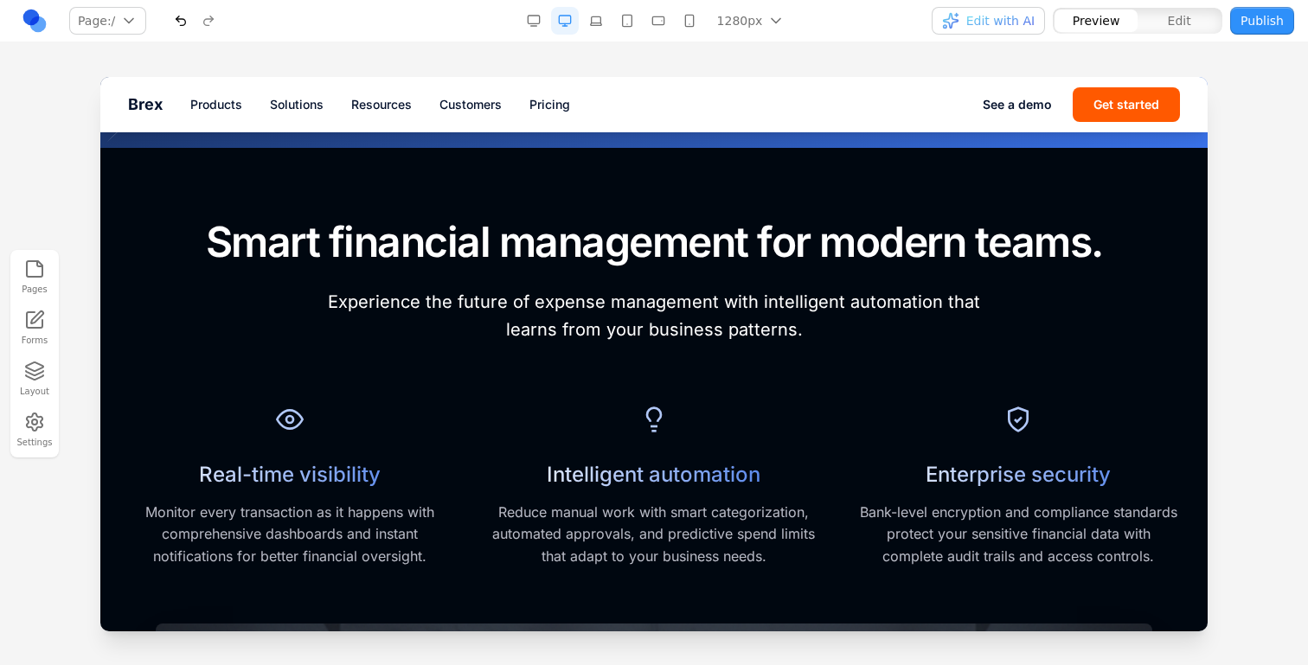
scroll to position [671, 0]
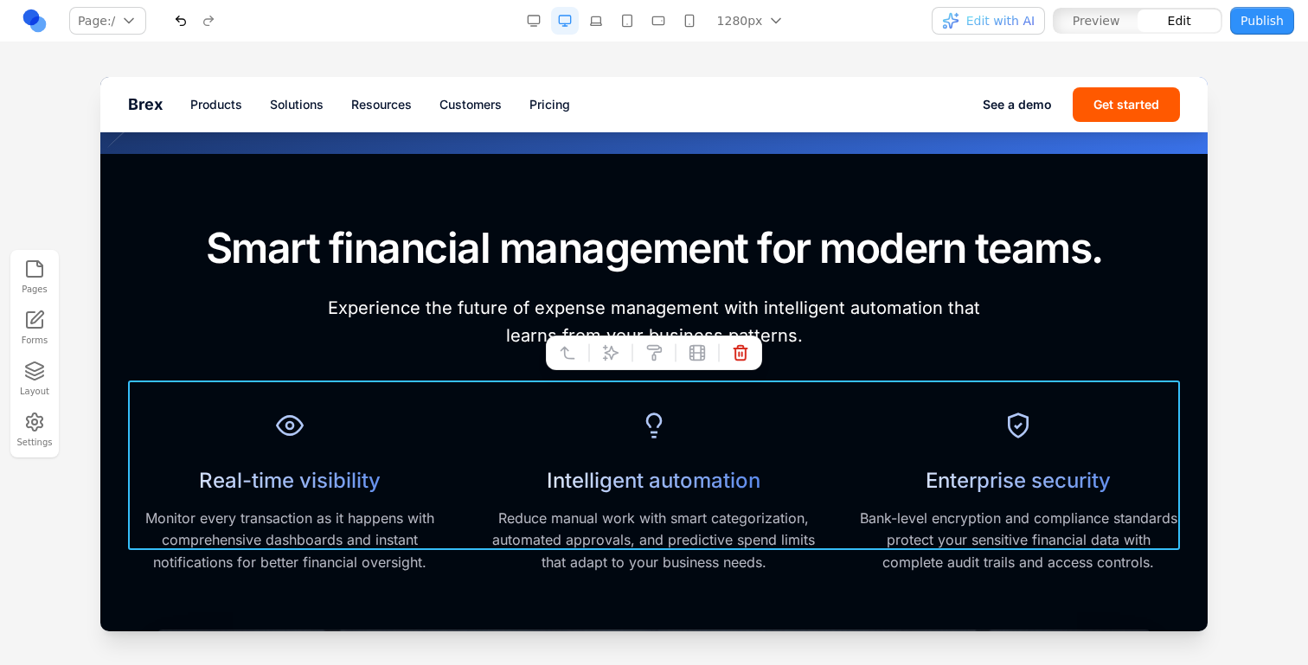
click at [456, 405] on div "Real-time visibility Monitor every transaction as it happens with comprehensive…" at bounding box center [654, 490] width 1052 height 170
click at [631, 344] on div at bounding box center [632, 352] width 12 height 29
click at [617, 344] on icon at bounding box center [610, 352] width 17 height 17
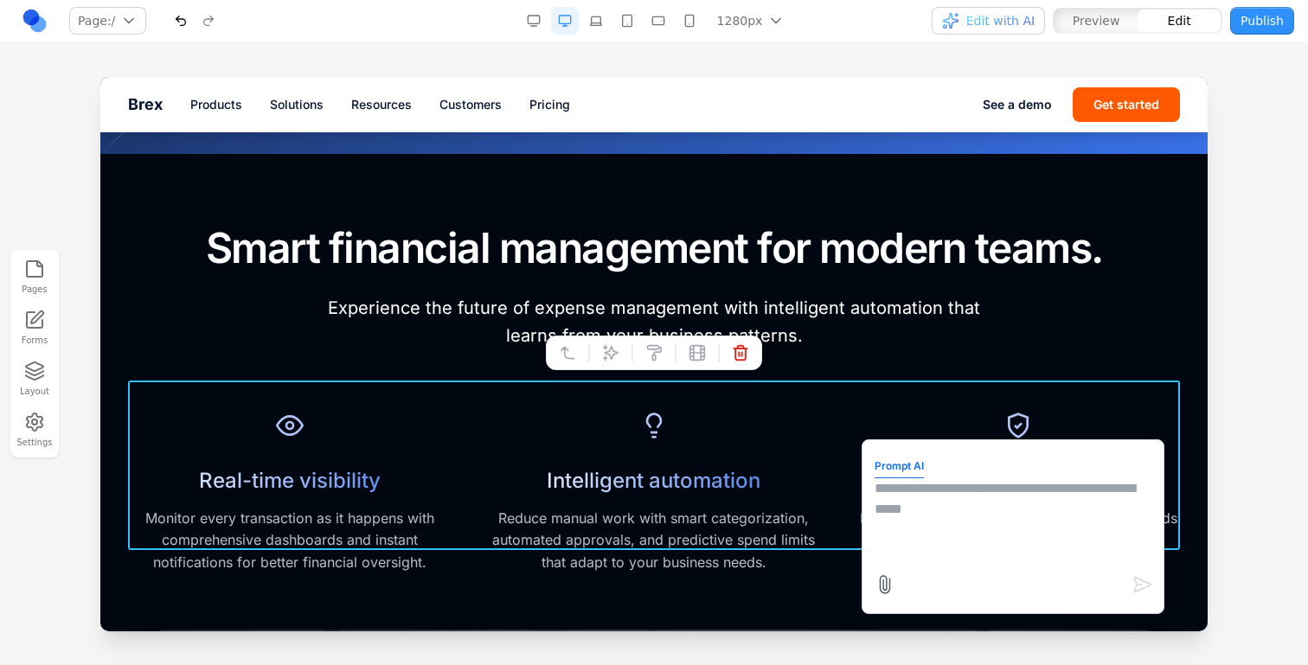
click at [951, 497] on textarea at bounding box center [1013, 521] width 277 height 87
type textarea "*"
type textarea "**********"
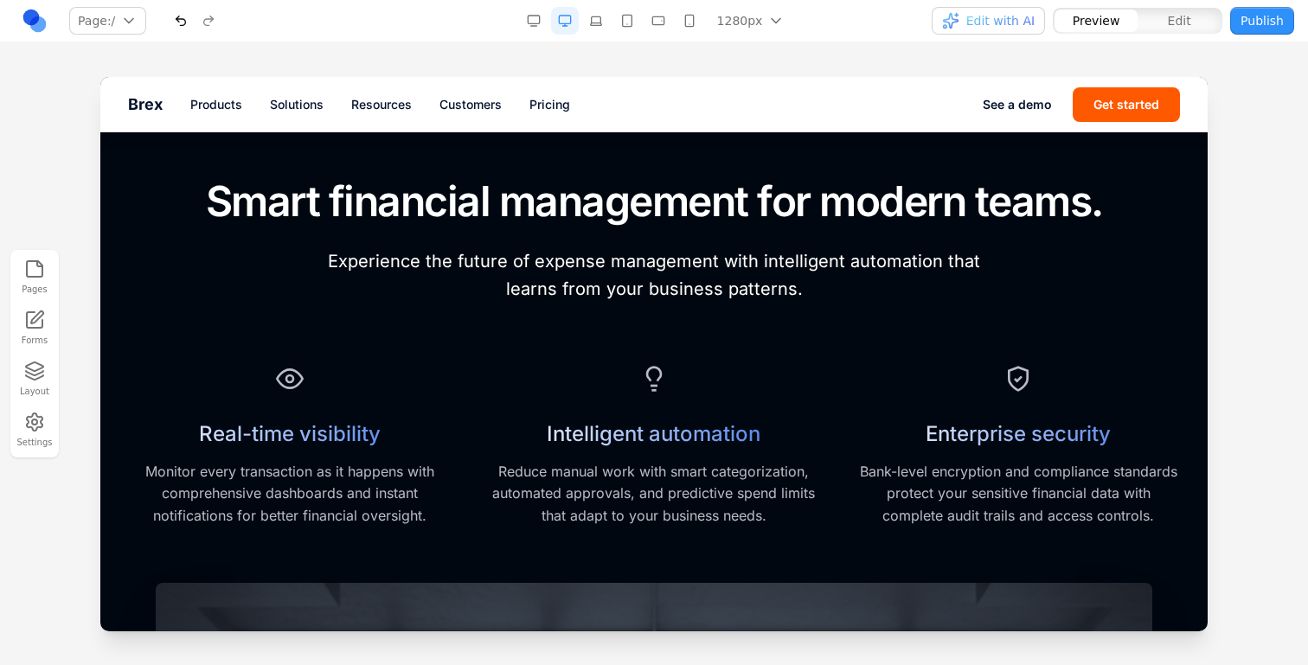
scroll to position [730, 0]
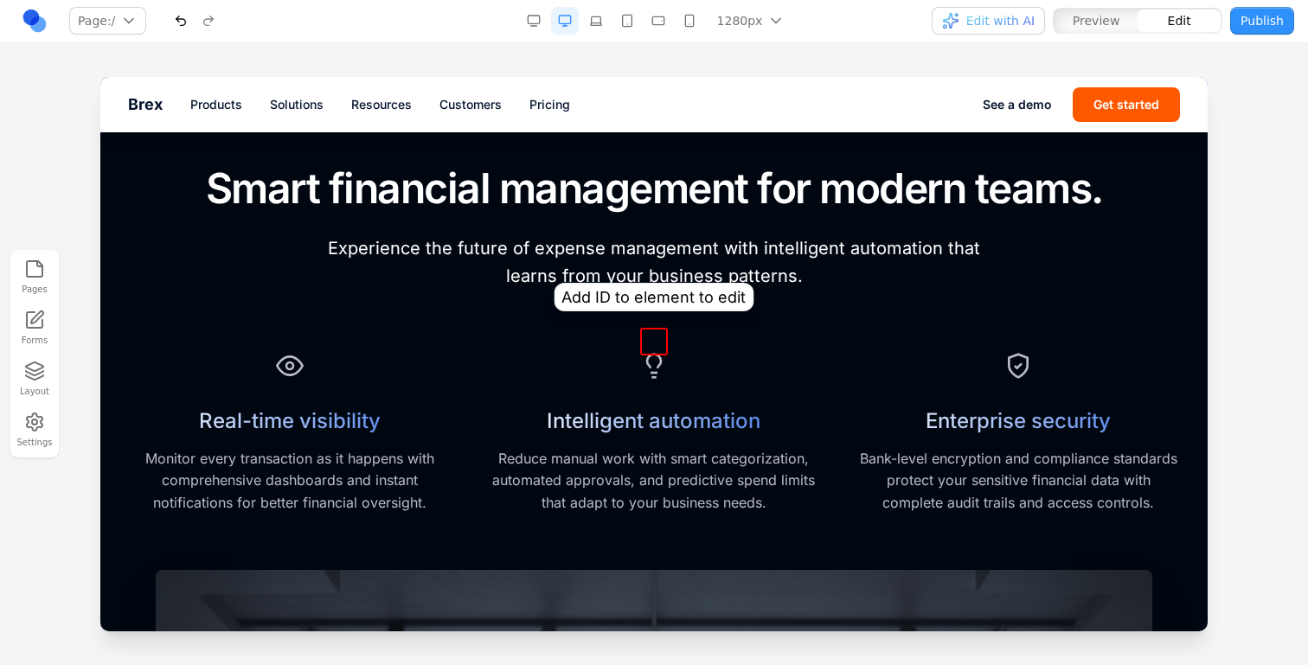
click at [654, 352] on icon at bounding box center [654, 366] width 28 height 28
click at [690, 359] on div "Intelligent automation Reduce manual work with smart categorization, automated …" at bounding box center [653, 430] width 323 height 170
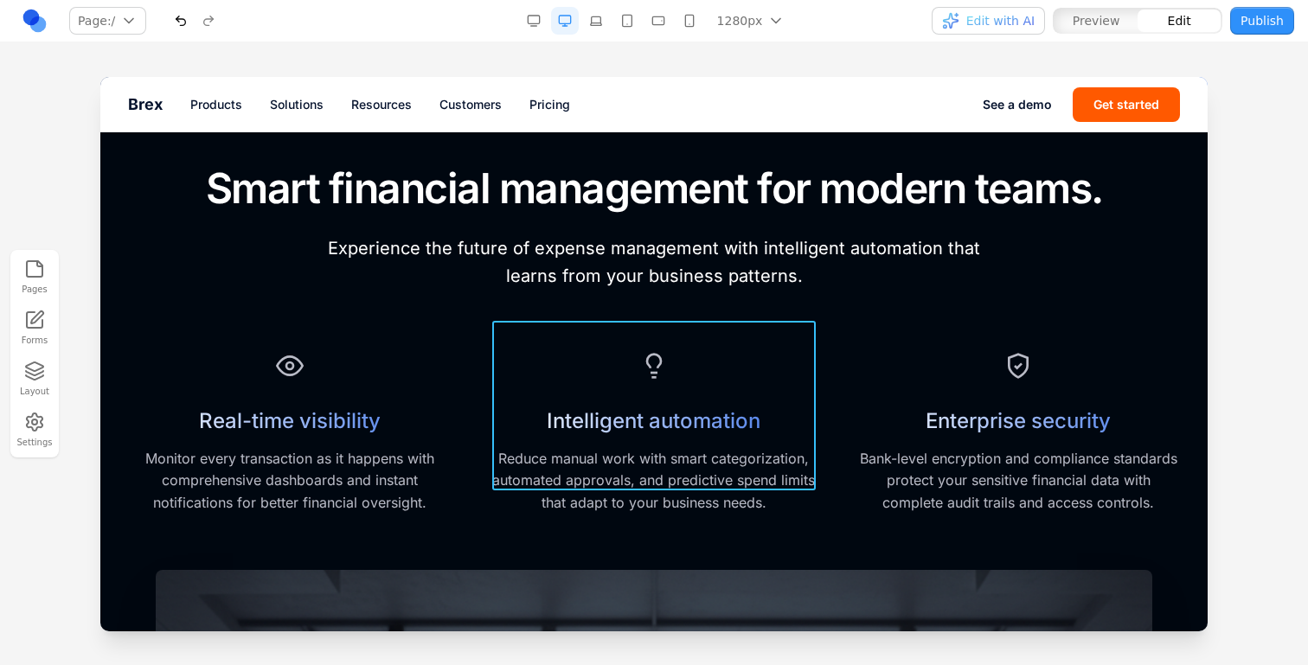
click at [755, 357] on div "Intelligent automation Reduce manual work with smart categorization, automated …" at bounding box center [653, 430] width 323 height 170
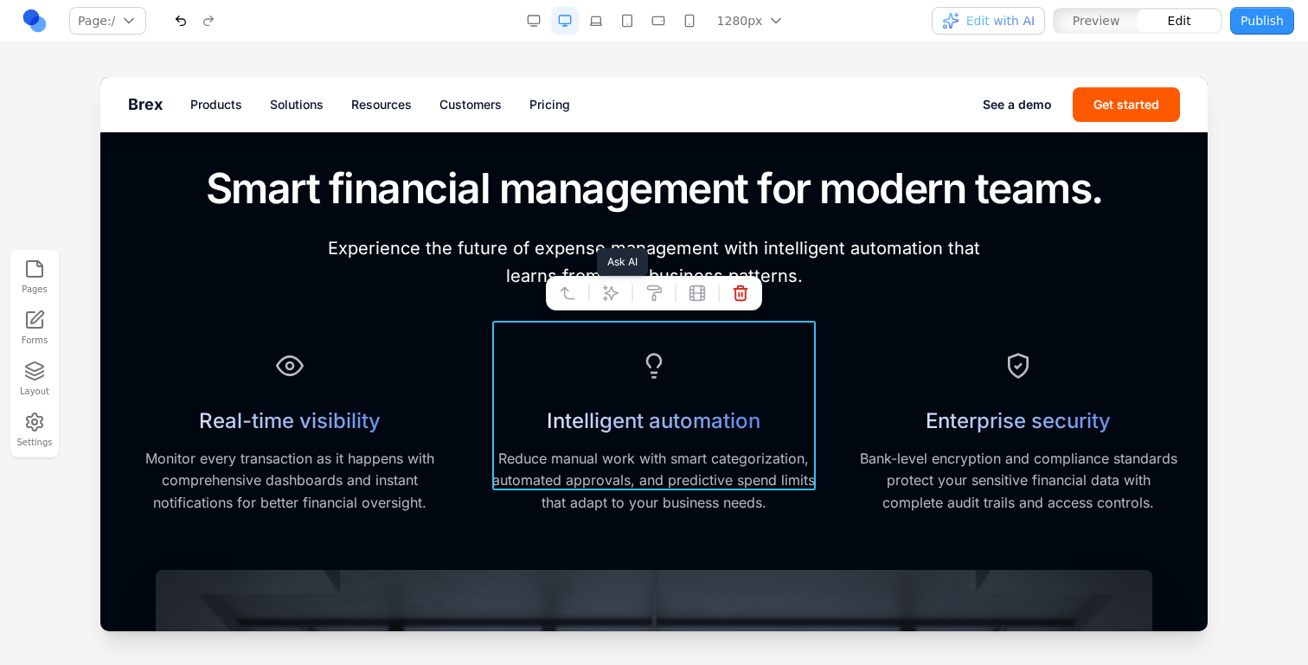
click at [617, 305] on button at bounding box center [611, 293] width 28 height 28
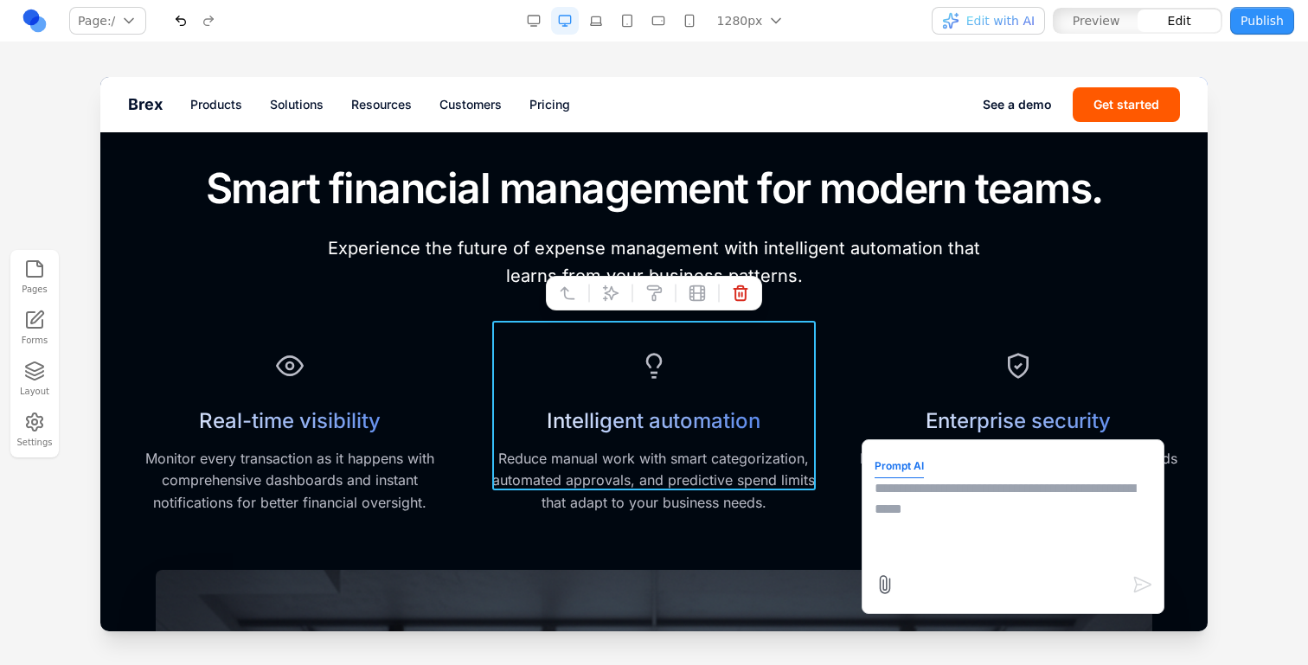
click at [957, 509] on textarea at bounding box center [1013, 521] width 277 height 87
type textarea "**********"
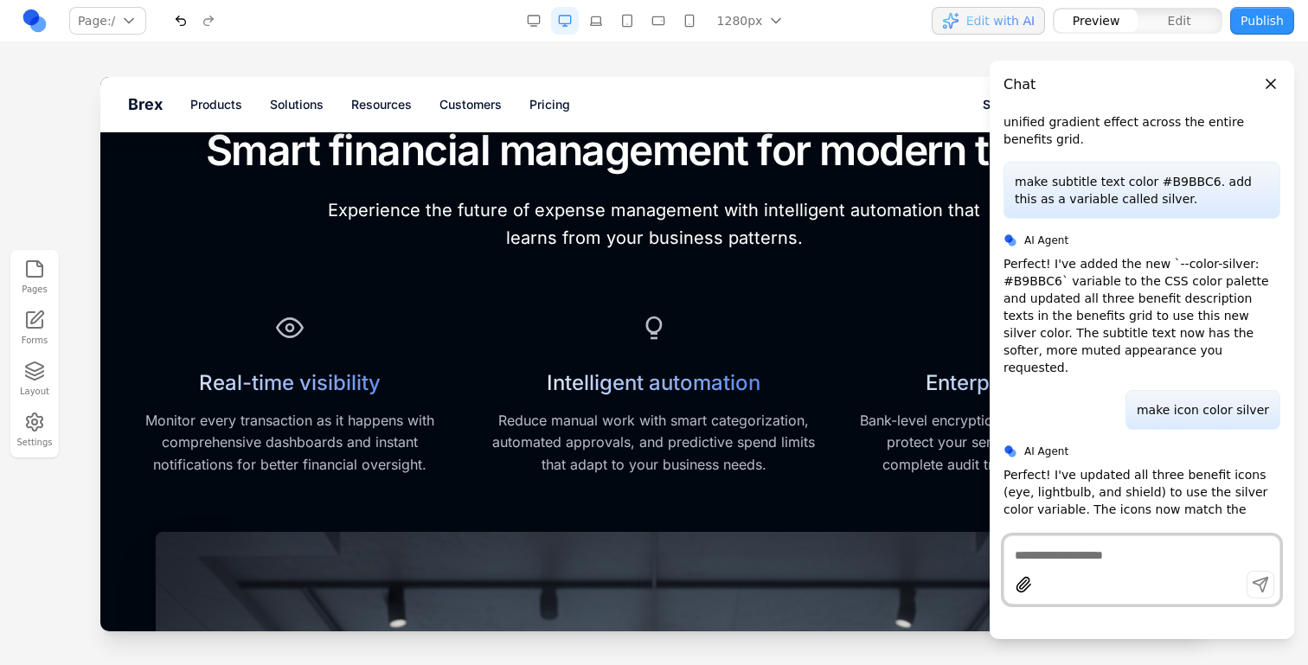
scroll to position [688, 0]
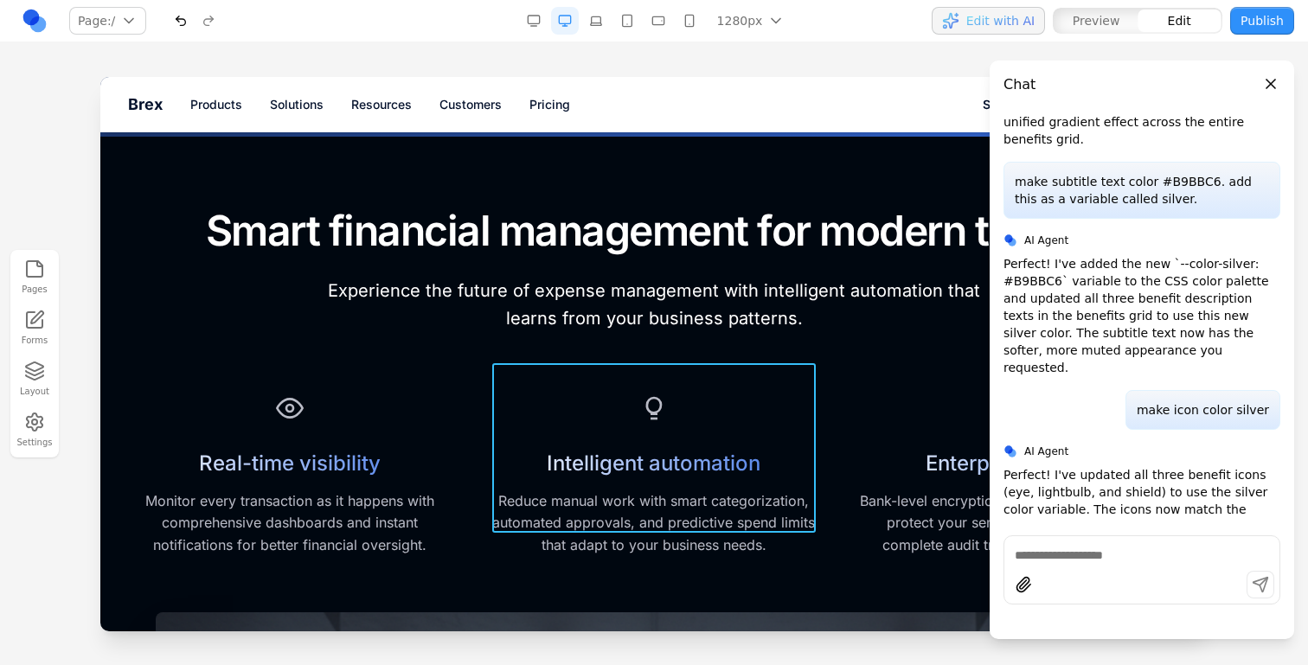
click at [706, 388] on div "Intelligent automation Reduce manual work with smart categorization, automated …" at bounding box center [653, 473] width 323 height 170
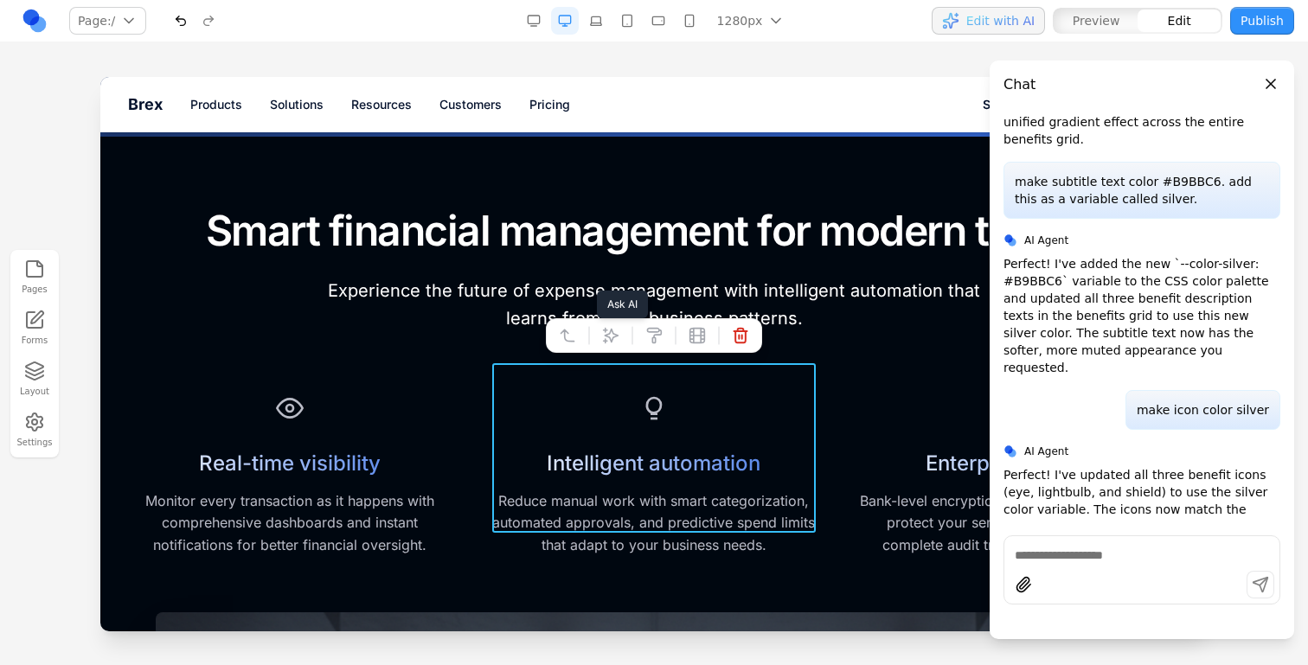
click at [621, 343] on button at bounding box center [611, 336] width 28 height 28
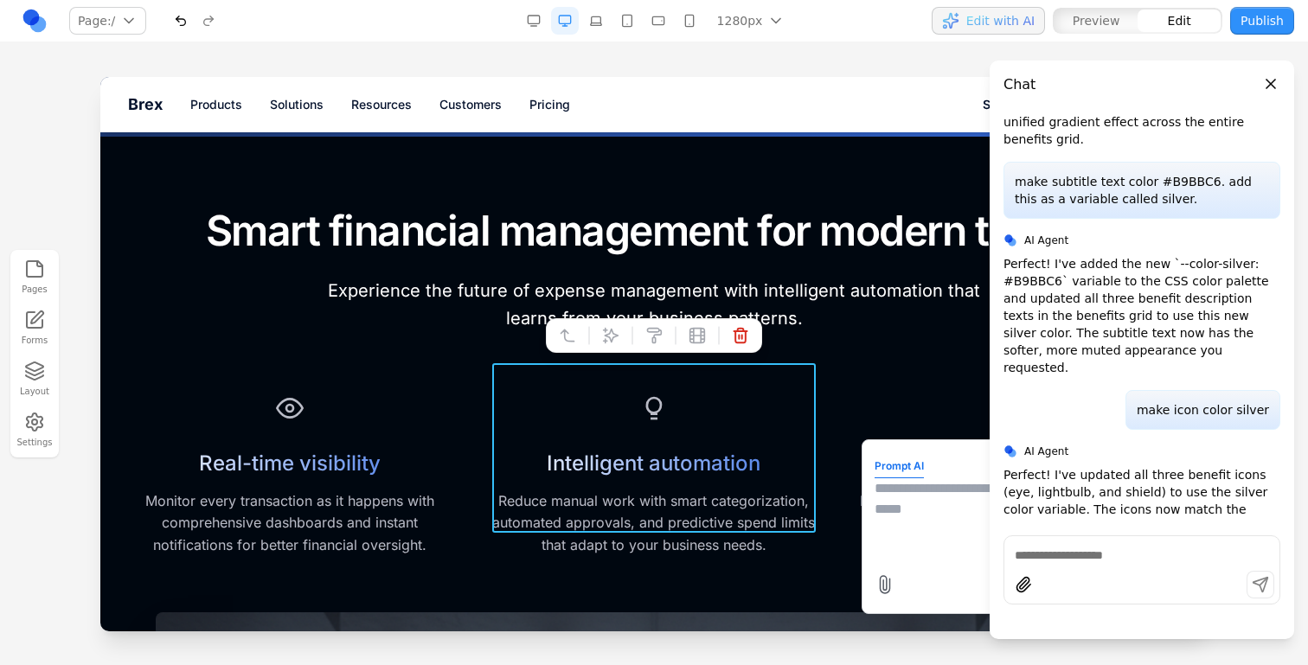
click at [851, 499] on div "Real-time visibility Monitor every transaction as it happens with comprehensive…" at bounding box center [654, 473] width 1052 height 170
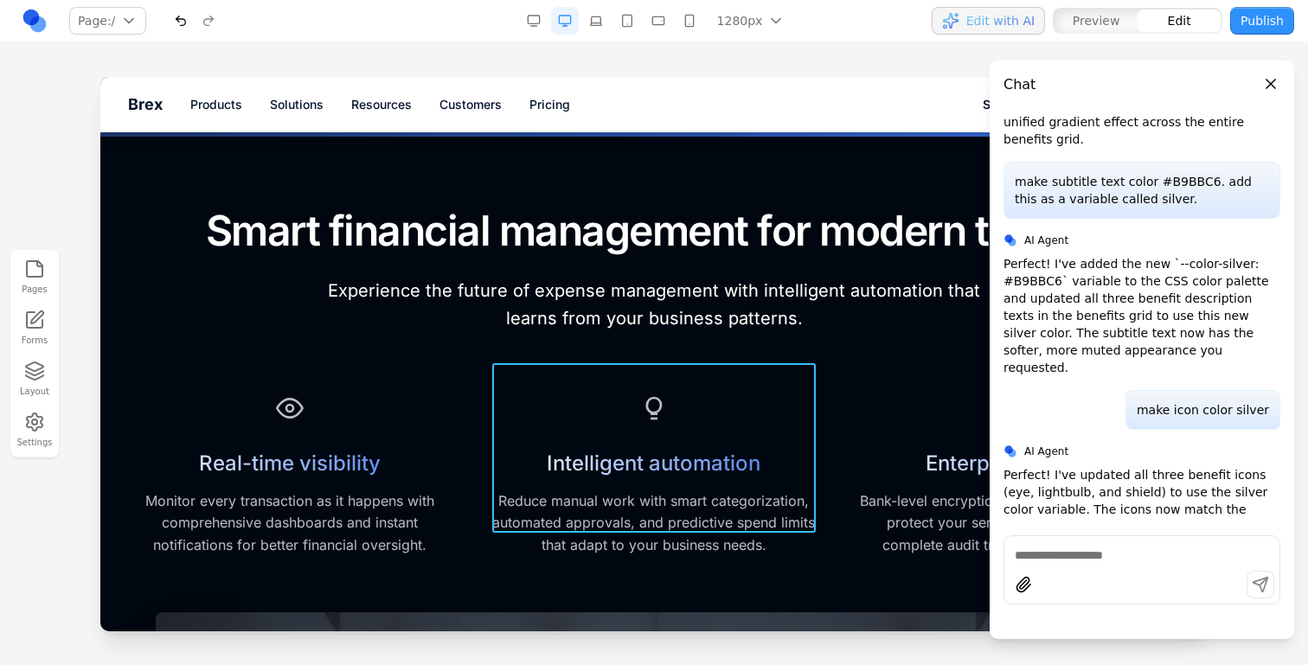
click at [722, 405] on div "Intelligent automation Reduce manual work with smart categorization, automated …" at bounding box center [653, 473] width 323 height 170
click at [627, 341] on div at bounding box center [632, 335] width 12 height 29
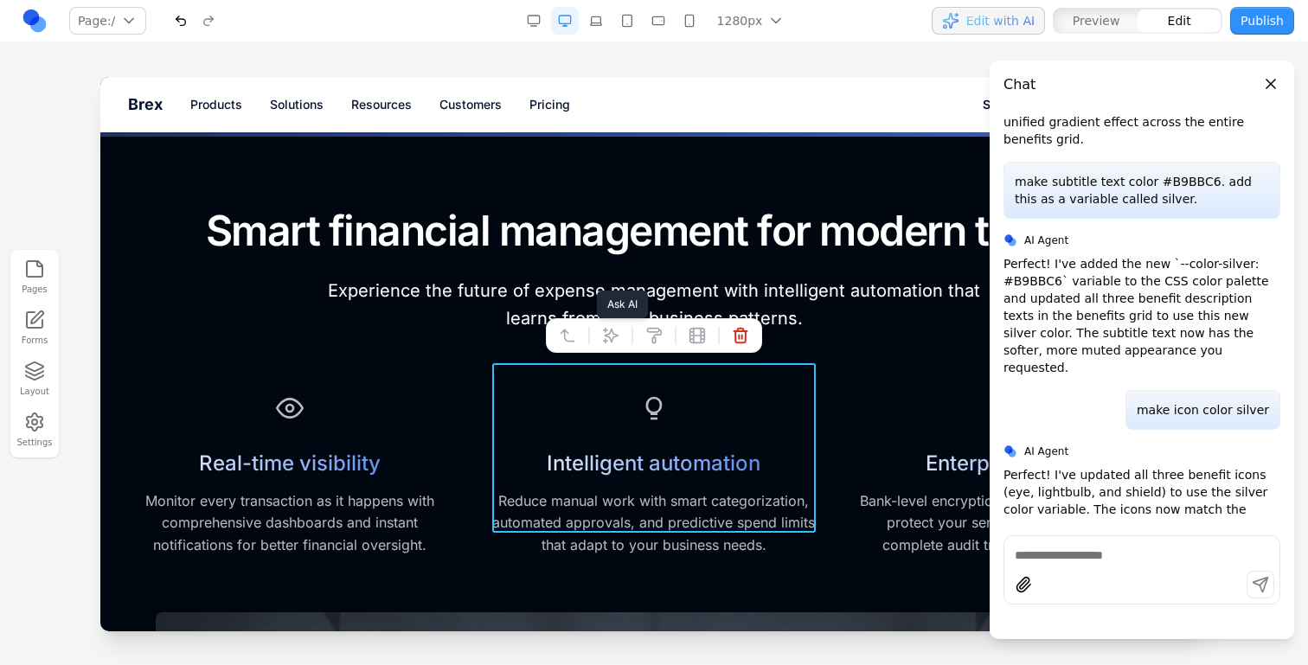
click at [618, 340] on icon at bounding box center [610, 335] width 17 height 17
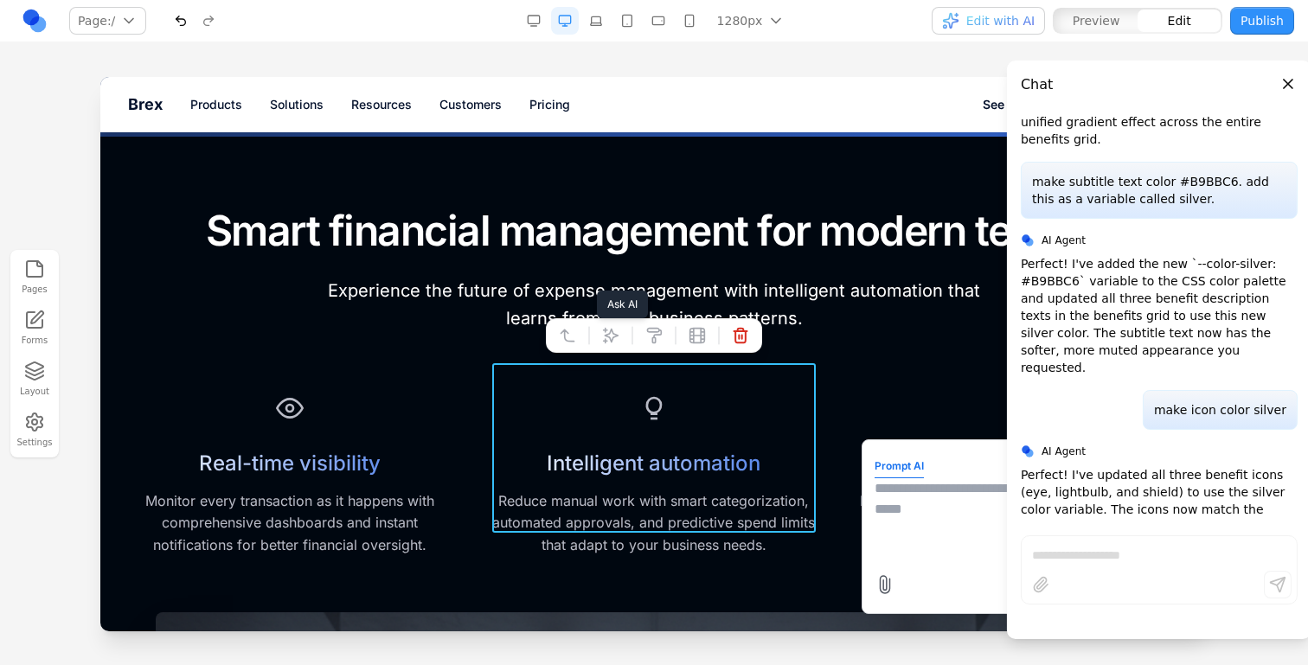
click at [597, 322] on button at bounding box center [611, 336] width 28 height 28
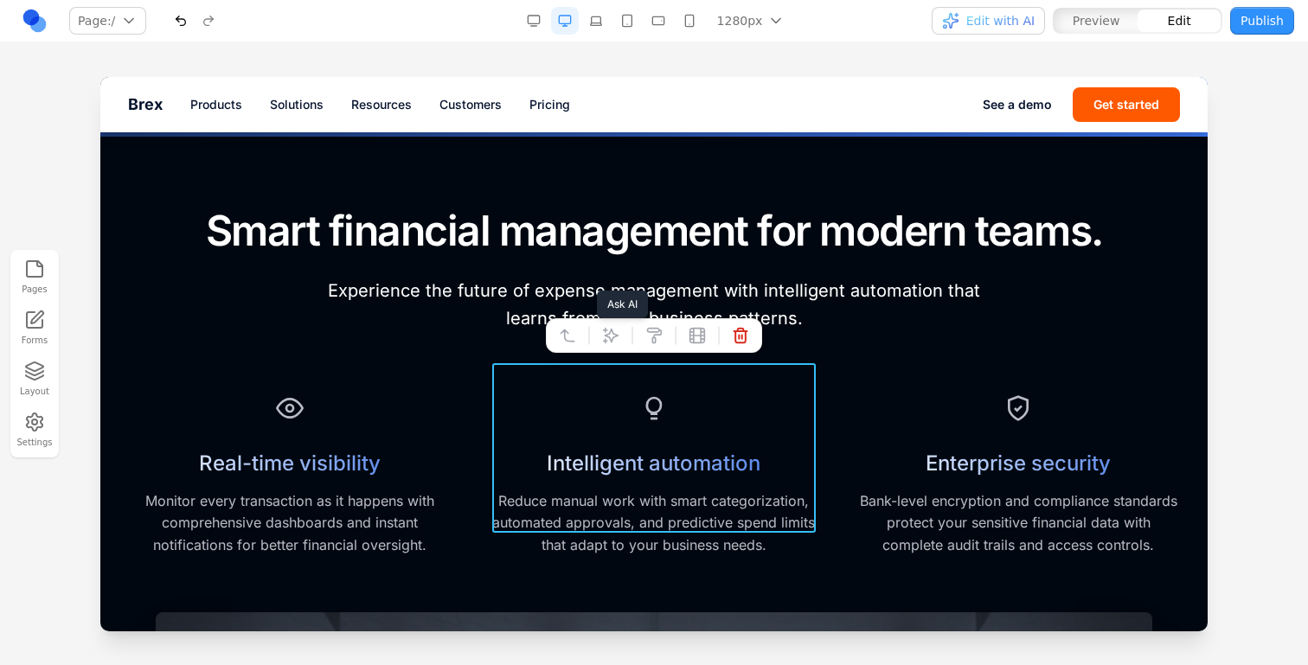
click at [607, 337] on icon at bounding box center [610, 335] width 17 height 17
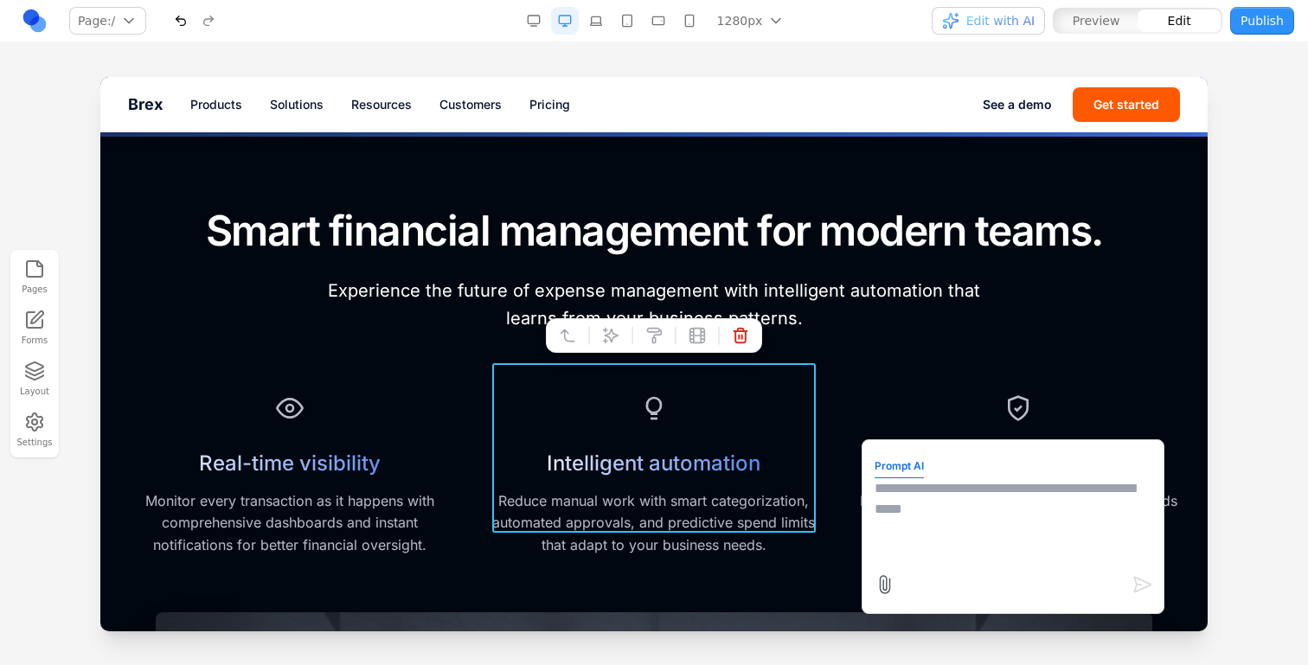
click at [954, 564] on textarea at bounding box center [1013, 521] width 277 height 87
type textarea "**********"
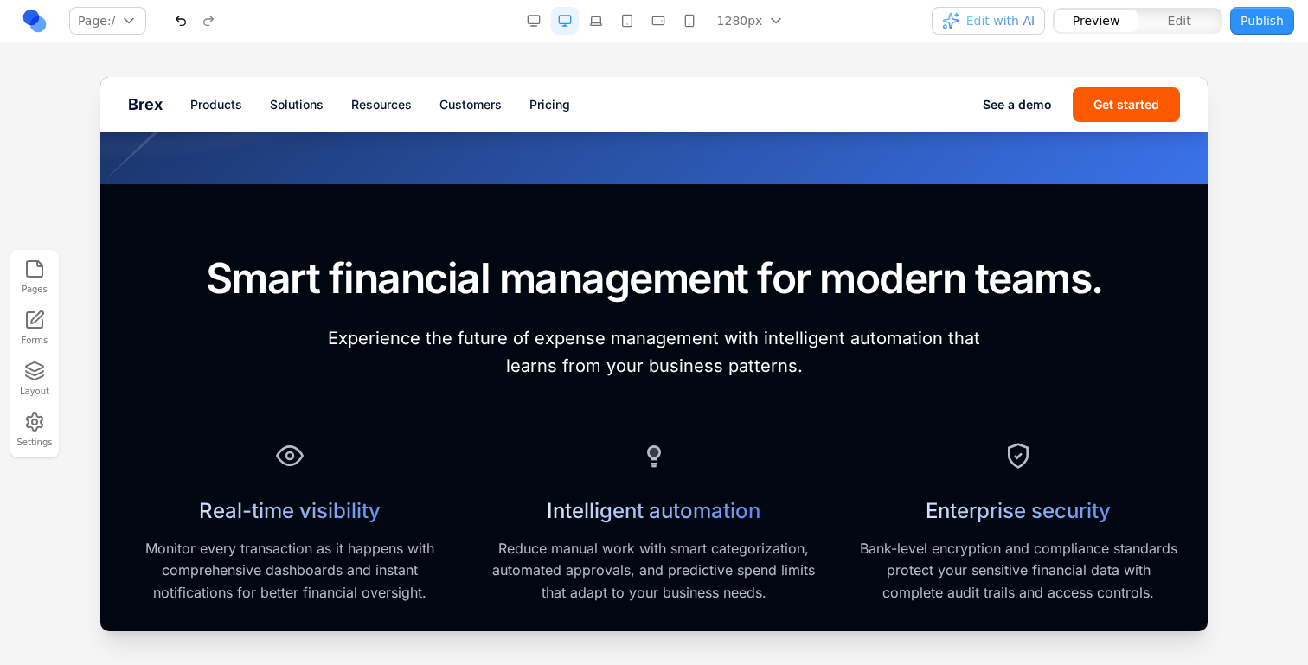
scroll to position [664, 0]
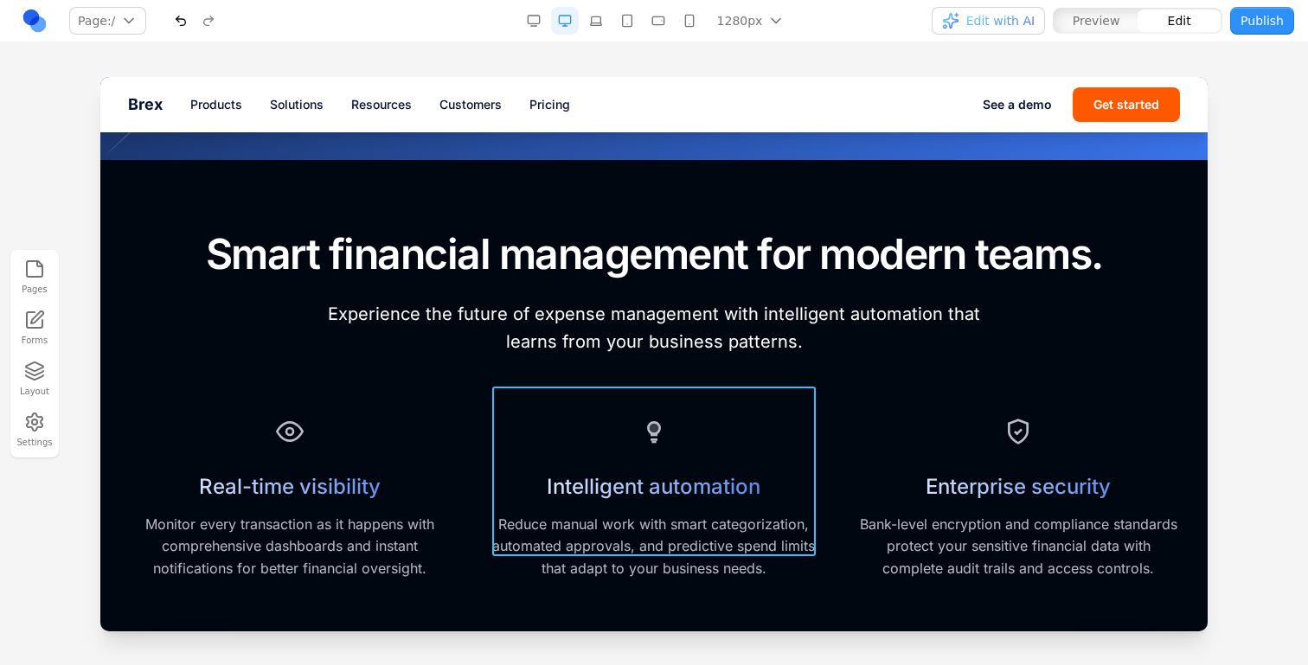
click at [607, 411] on div "Intelligent automation Reduce manual work with smart categorization, automated …" at bounding box center [653, 496] width 323 height 170
click at [606, 366] on icon at bounding box center [610, 358] width 17 height 17
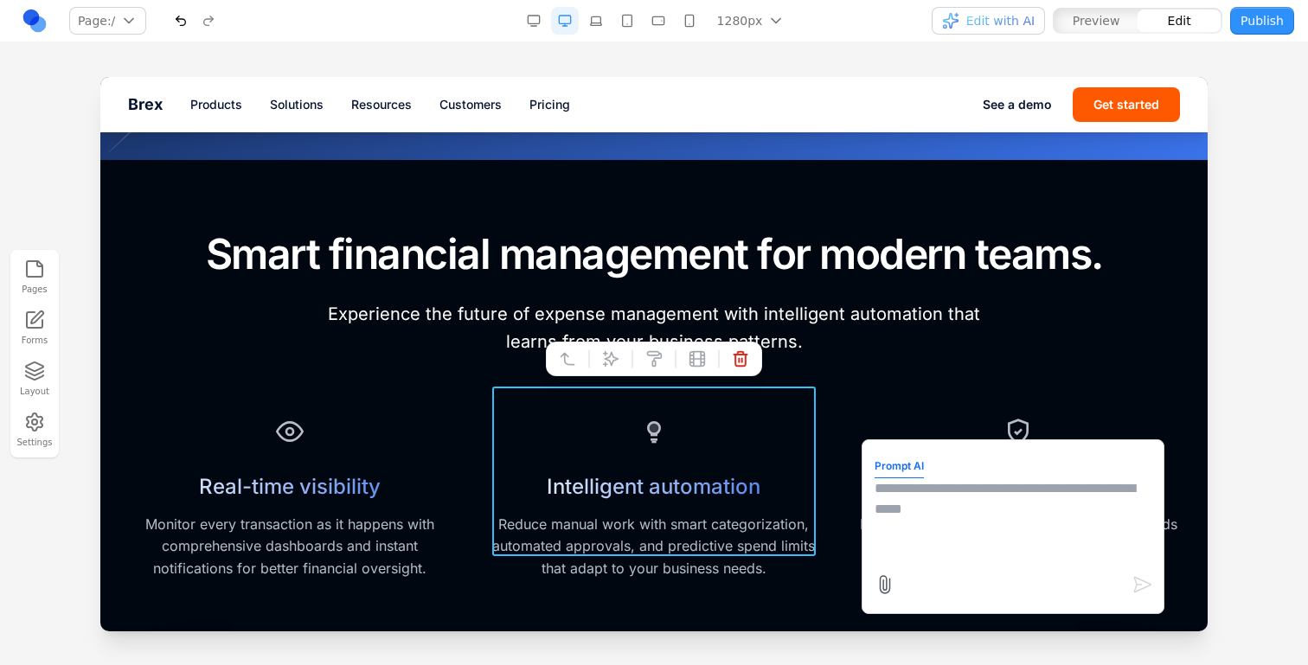
click at [920, 504] on textarea at bounding box center [1013, 521] width 277 height 87
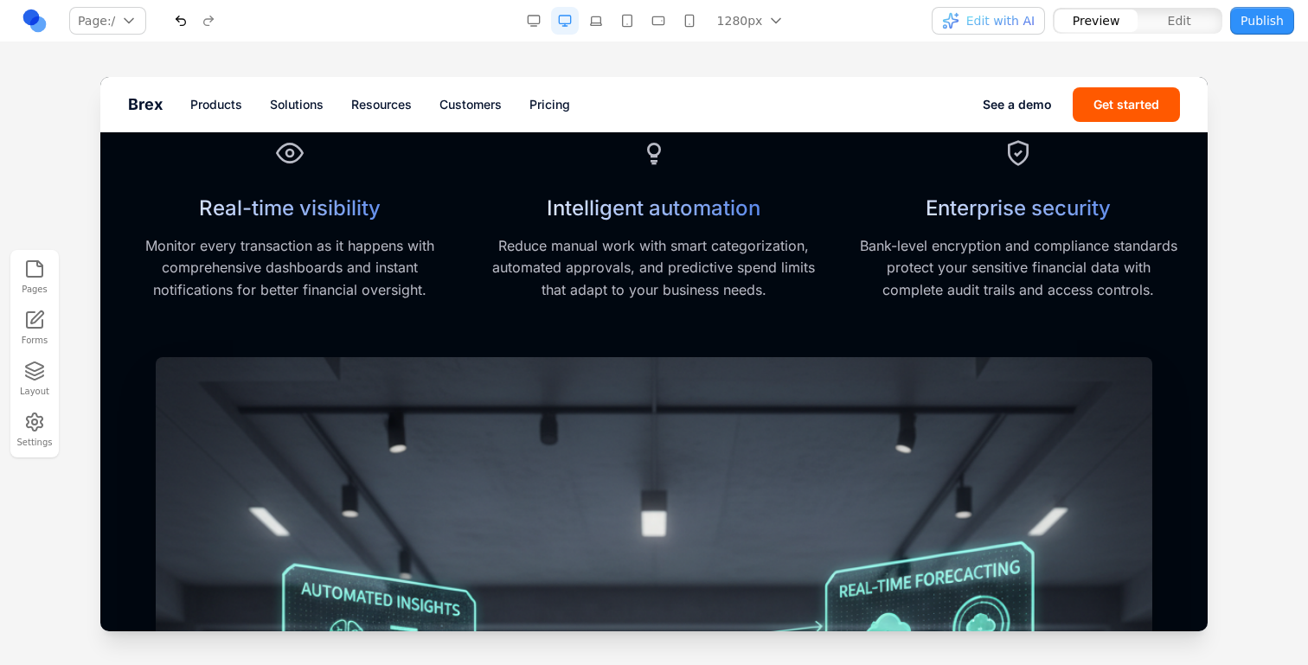
scroll to position [728, 0]
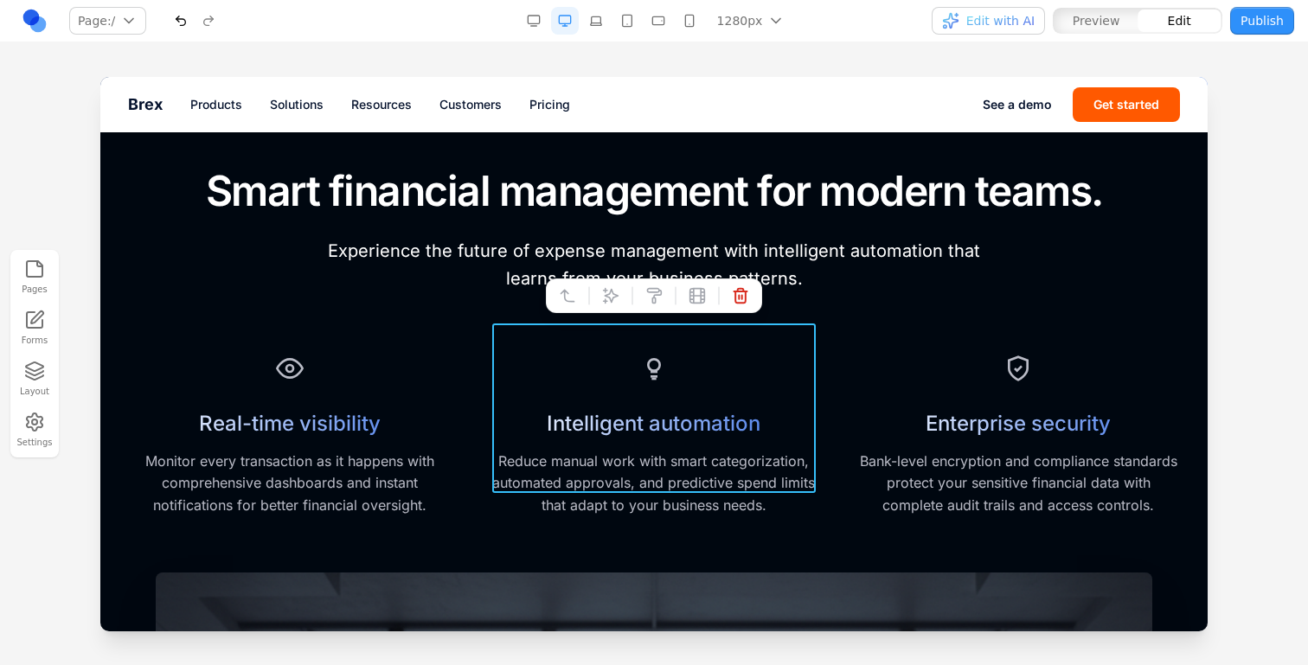
click at [761, 348] on div "Intelligent automation Reduce manual work with smart categorization, automated …" at bounding box center [653, 433] width 323 height 170
click at [600, 290] on button at bounding box center [611, 296] width 28 height 28
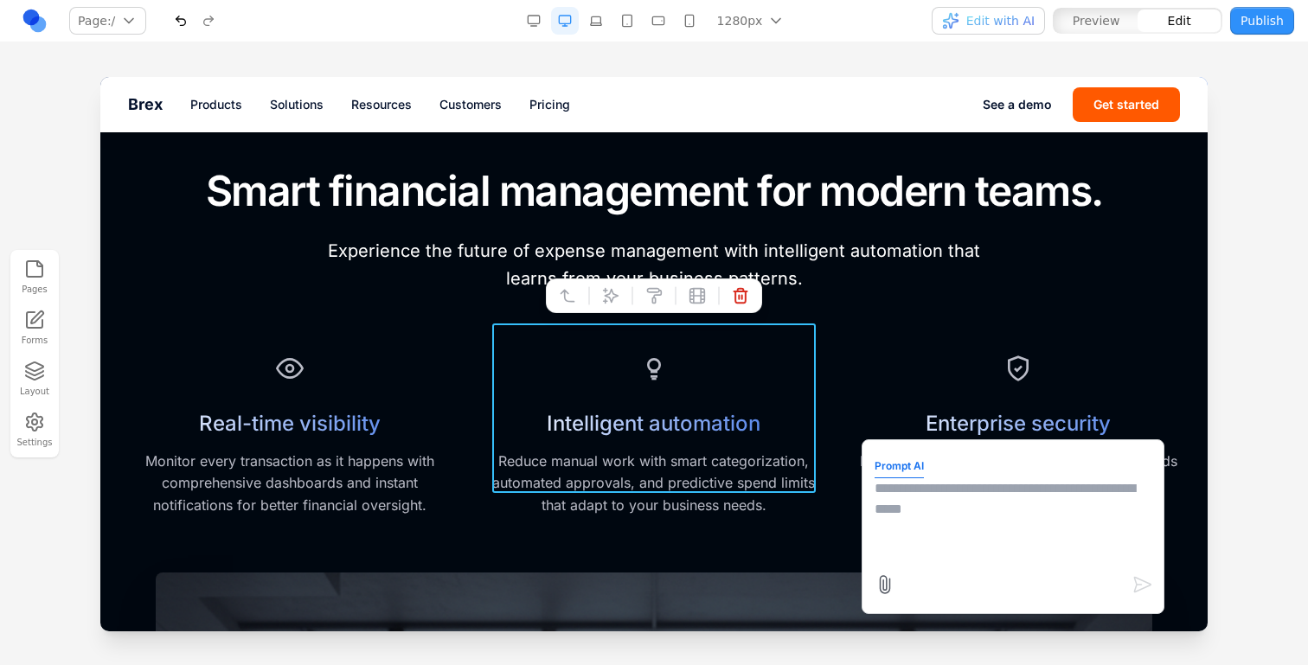
click at [944, 462] on form "Prompt AI" at bounding box center [1013, 526] width 277 height 149
click at [944, 502] on textarea at bounding box center [1013, 521] width 277 height 87
type textarea "*"
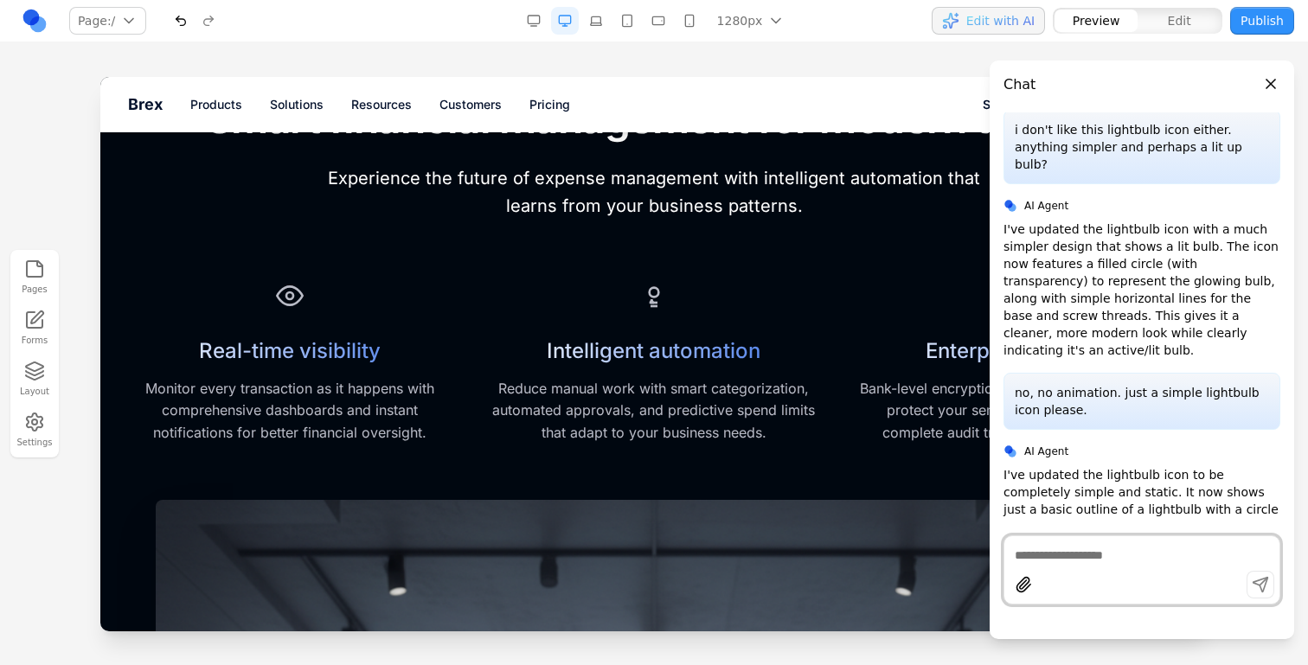
scroll to position [793, 0]
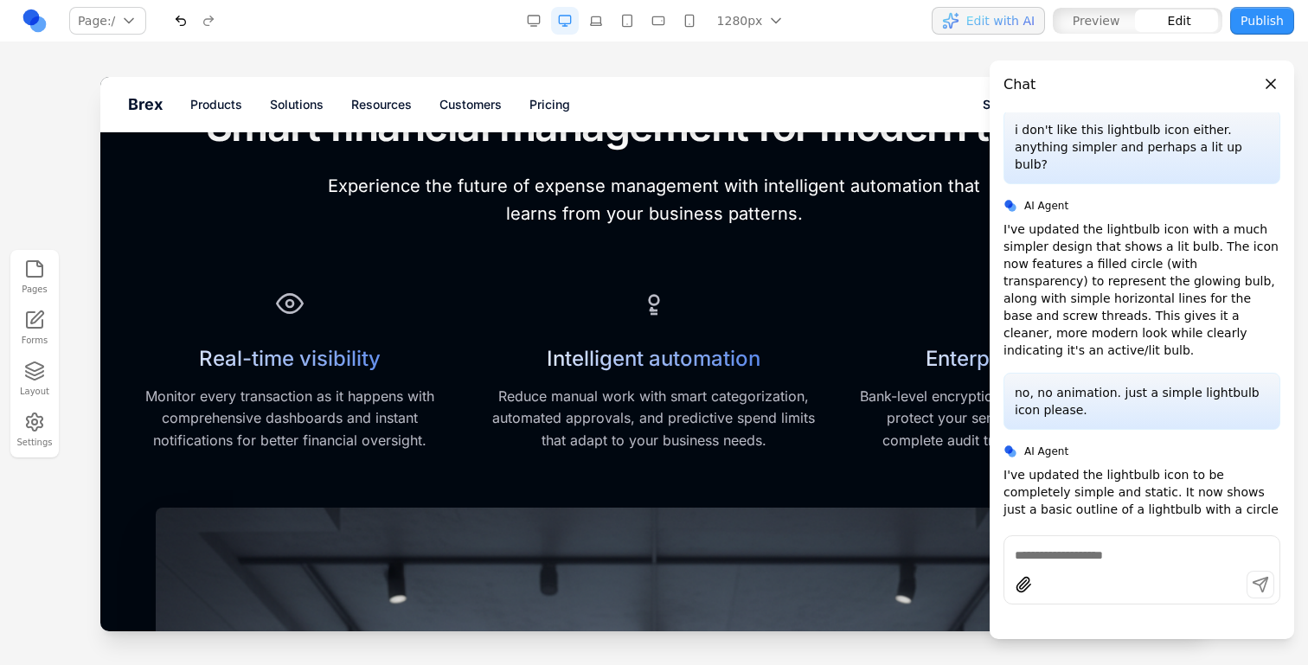
click at [685, 283] on div "Intelligent automation Reduce manual work with smart categorization, automated …" at bounding box center [653, 368] width 323 height 170
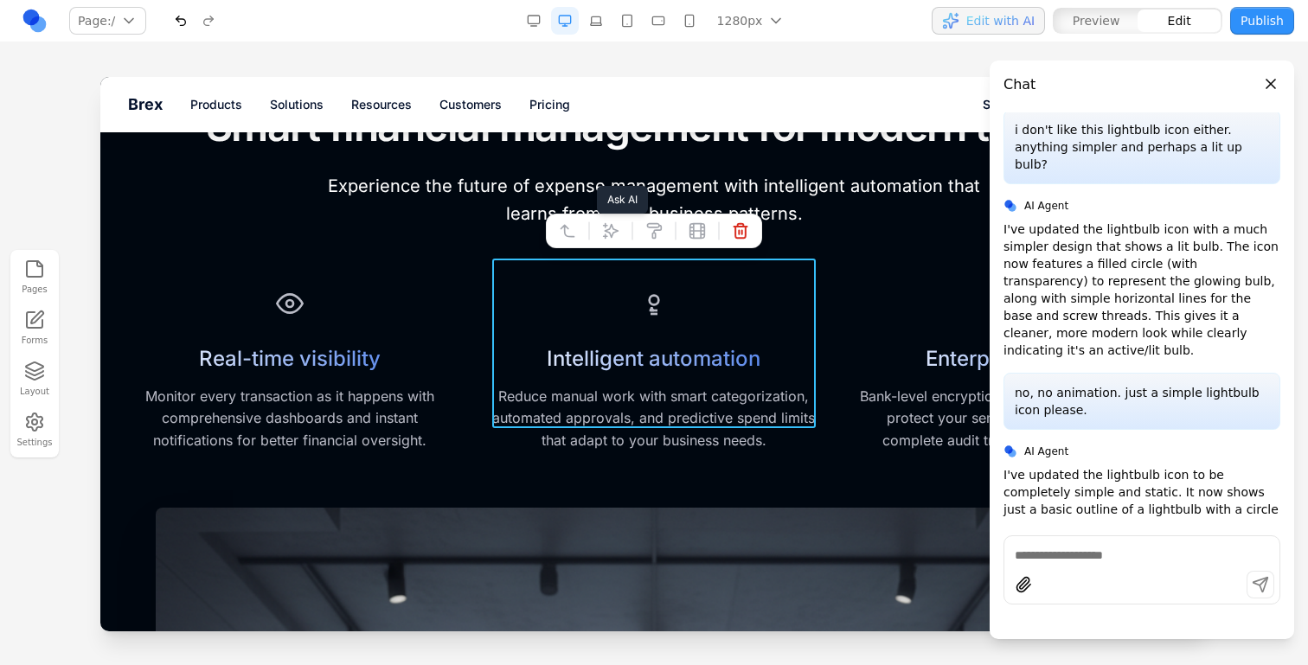
click at [611, 237] on icon at bounding box center [611, 230] width 15 height 15
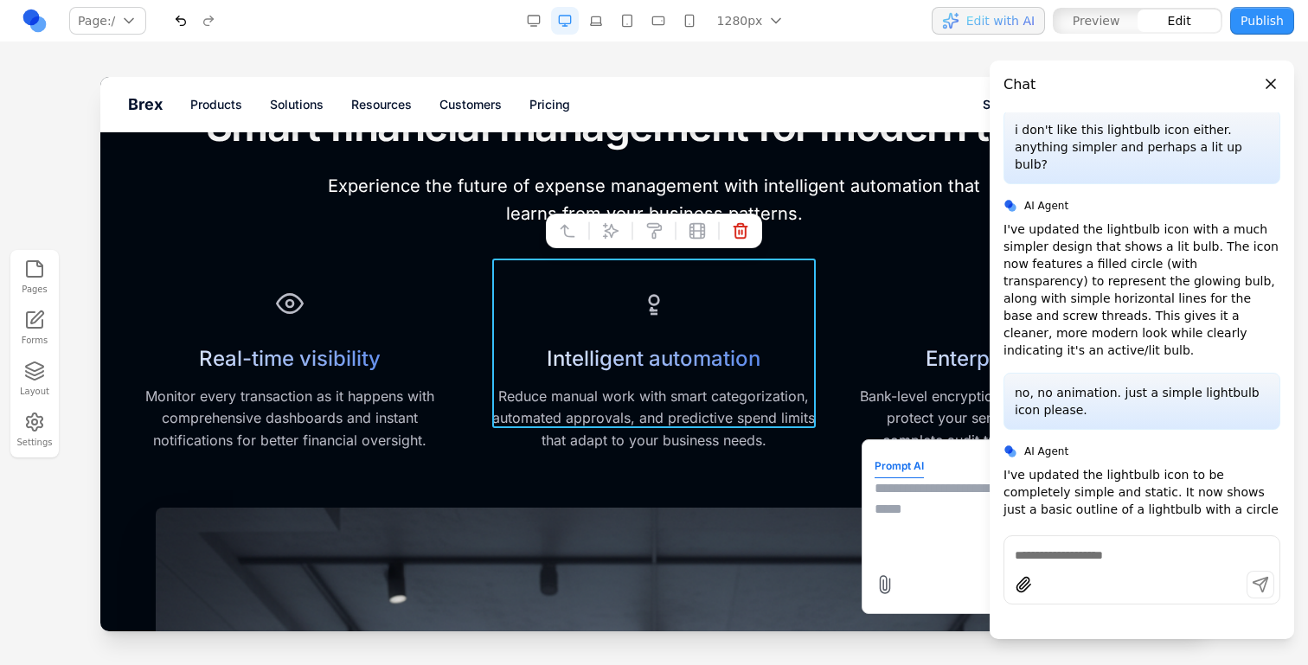
click at [900, 518] on textarea at bounding box center [1013, 521] width 277 height 87
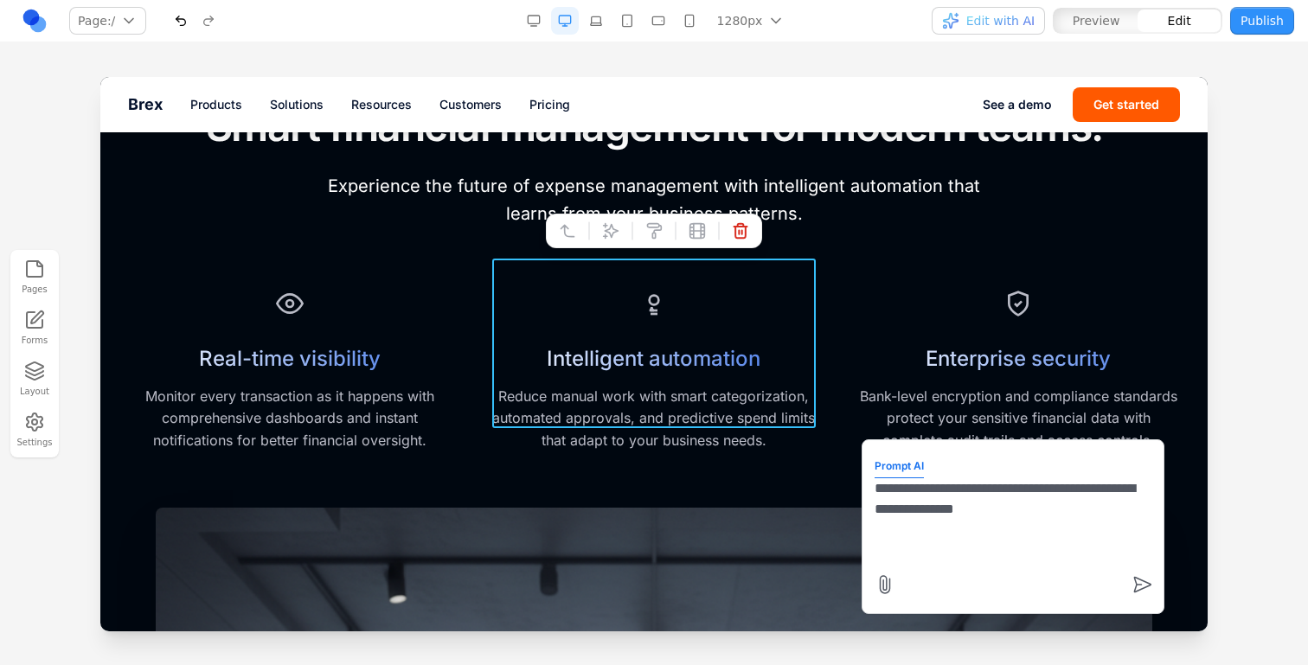
type textarea "**********"
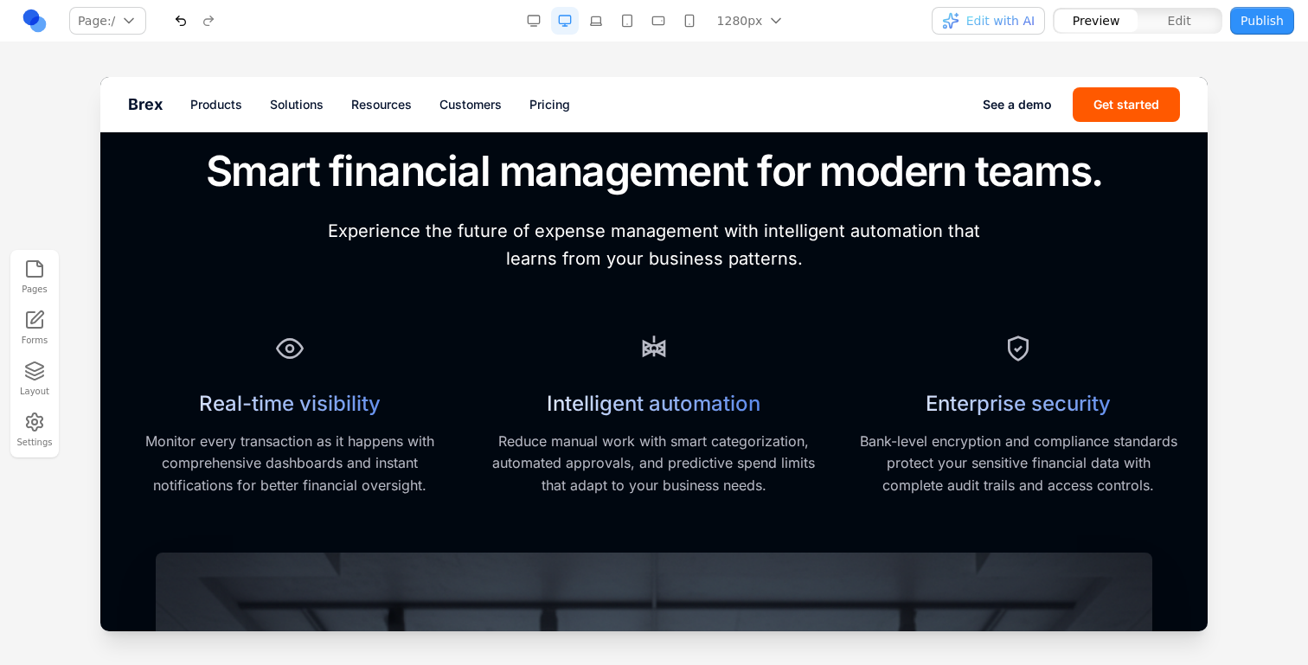
scroll to position [735, 0]
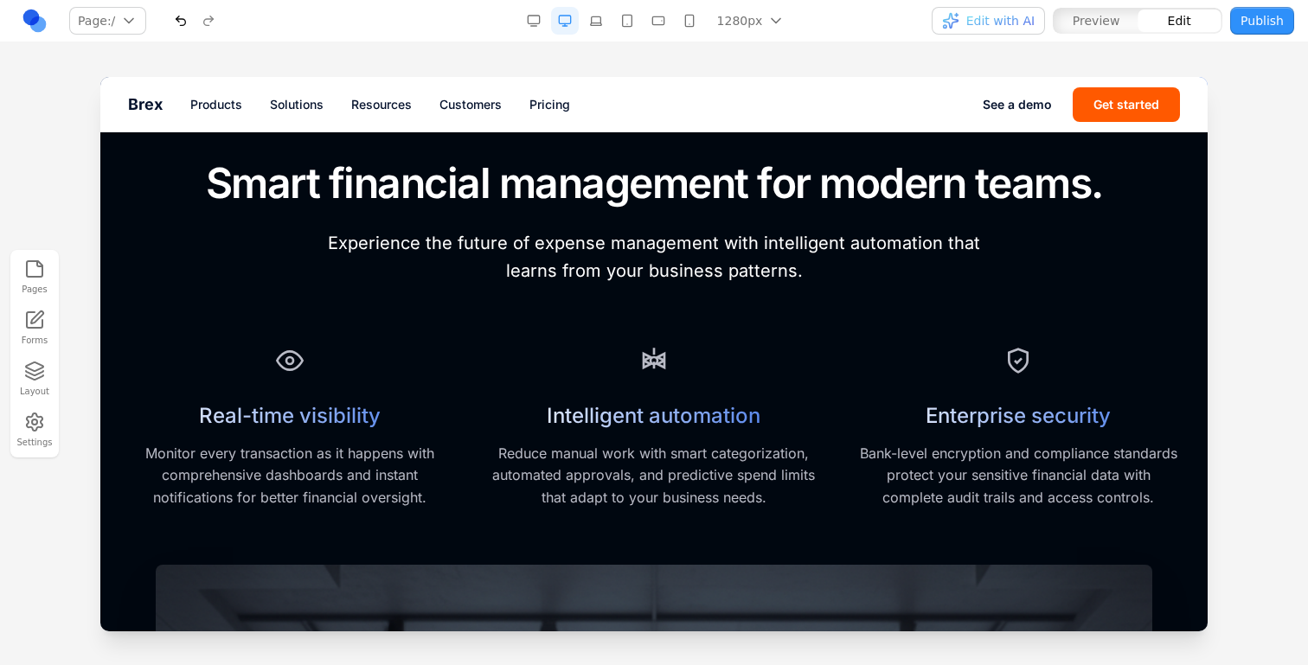
click at [735, 355] on div "Intelligent automation Reduce manual work with smart categorization, automated …" at bounding box center [653, 425] width 323 height 170
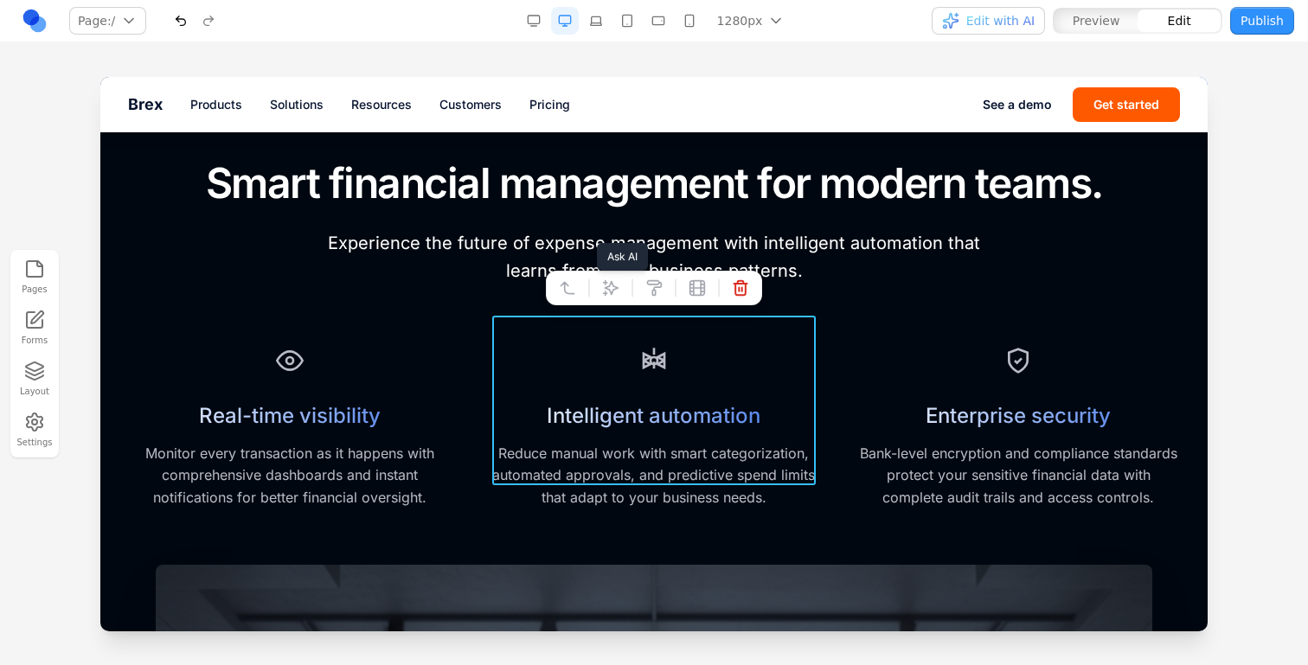
click at [612, 280] on icon at bounding box center [610, 287] width 17 height 17
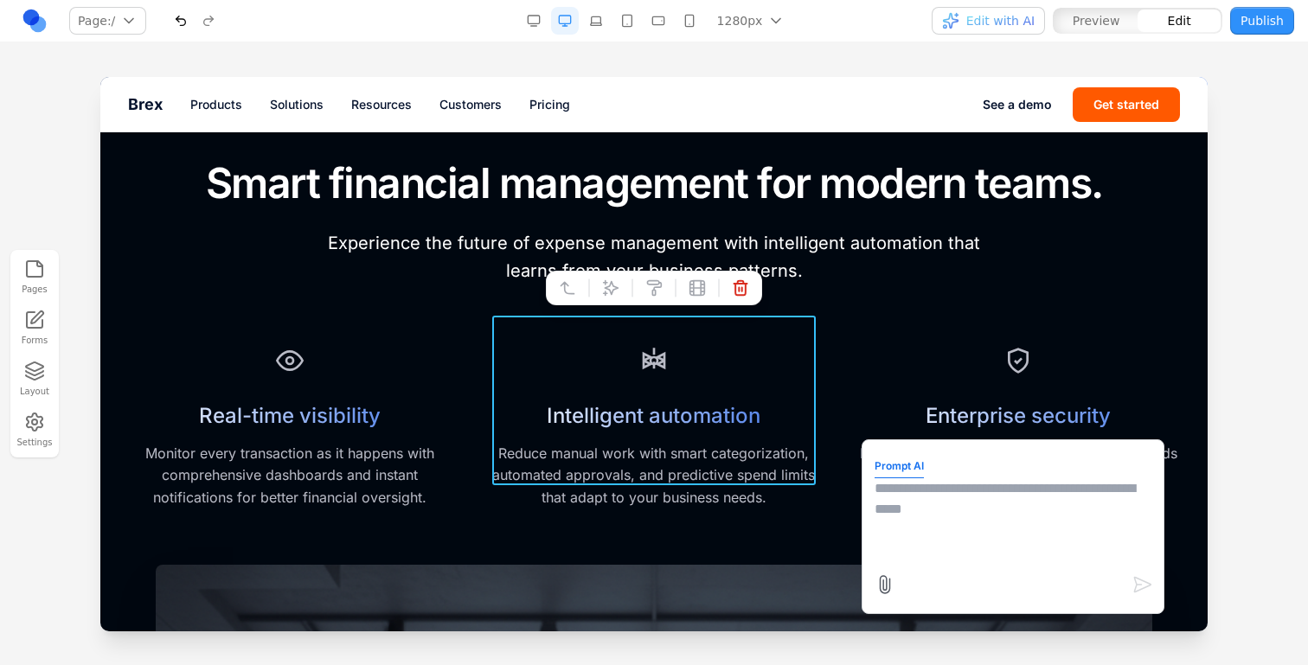
click at [880, 515] on textarea at bounding box center [1013, 521] width 277 height 87
paste textarea "*"
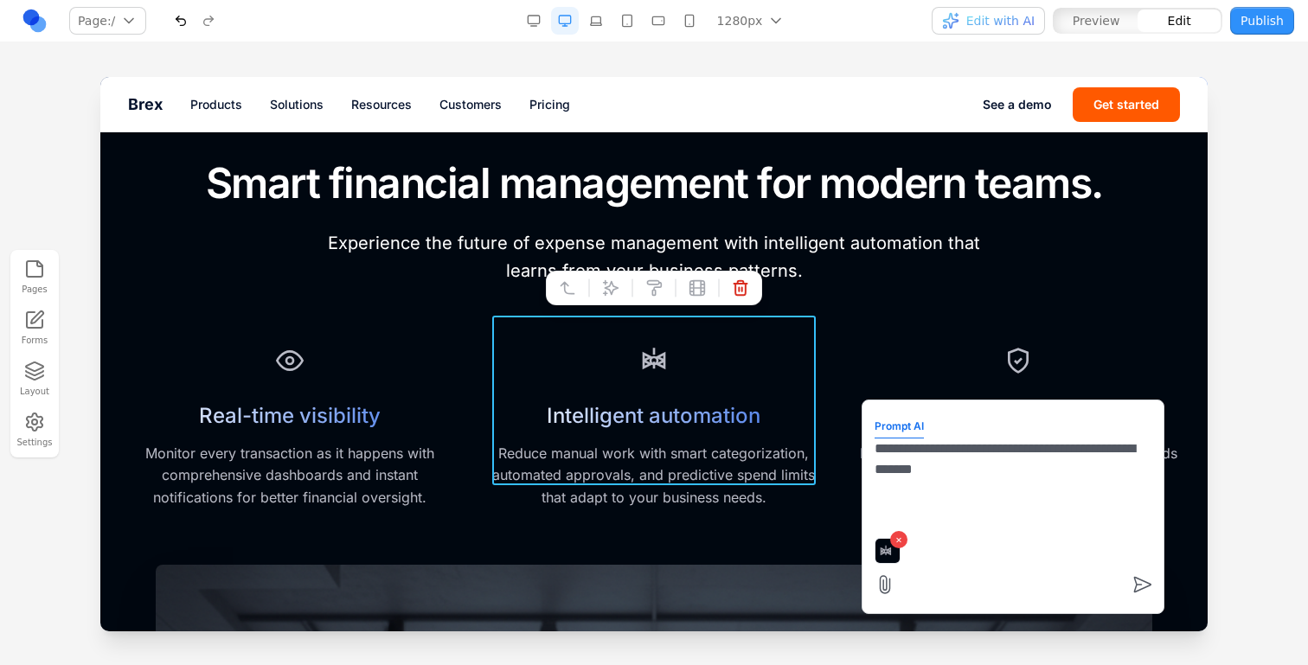
type textarea "**********"
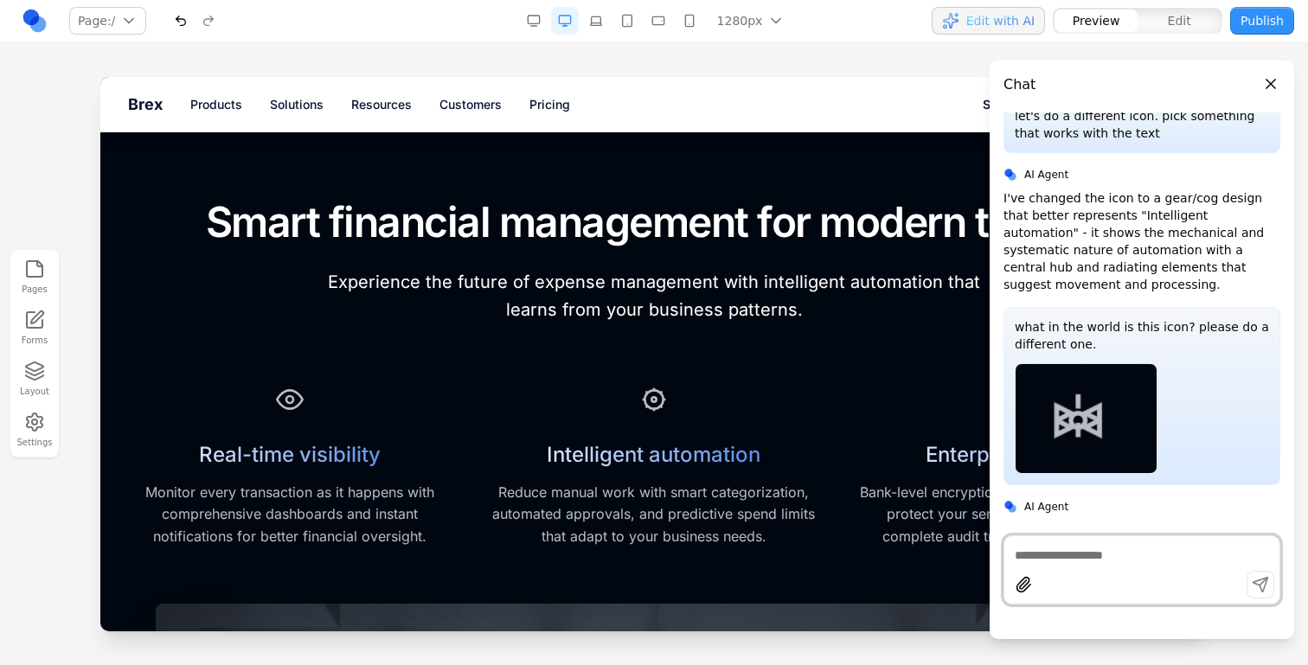
scroll to position [695, 0]
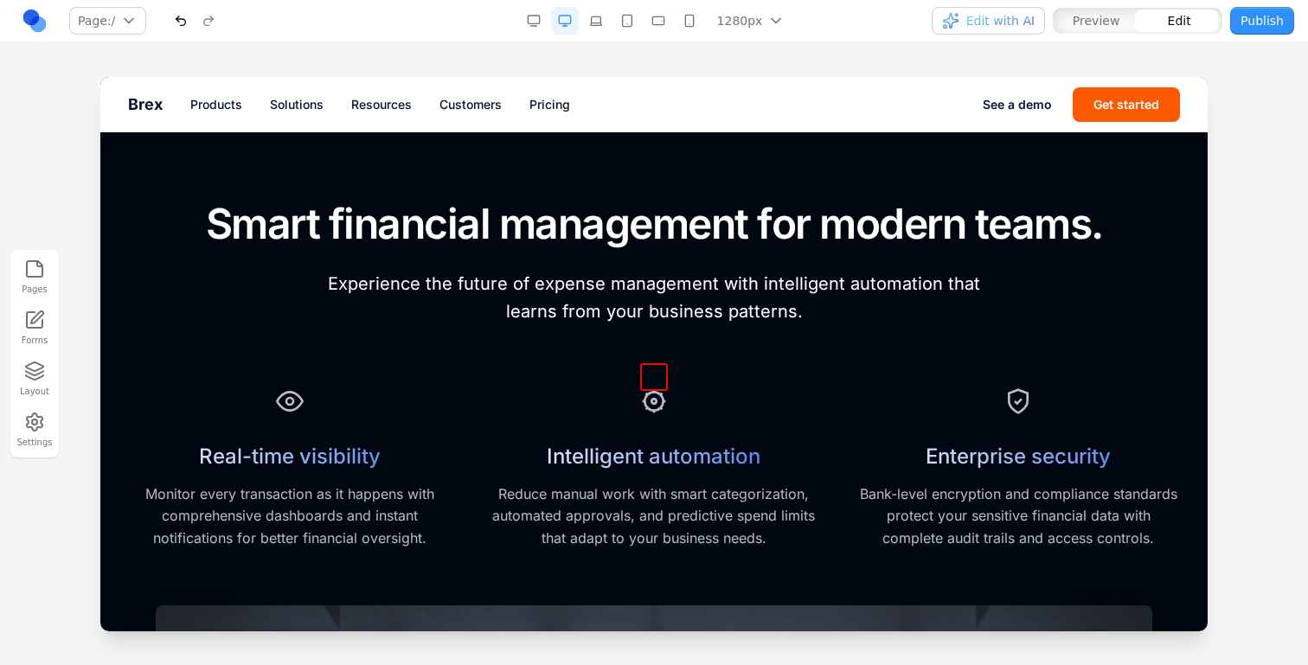
click at [653, 399] on icon at bounding box center [653, 401] width 4 height 4
click at [607, 381] on div "Intelligent automation Reduce manual work with smart categorization, automated …" at bounding box center [653, 466] width 323 height 170
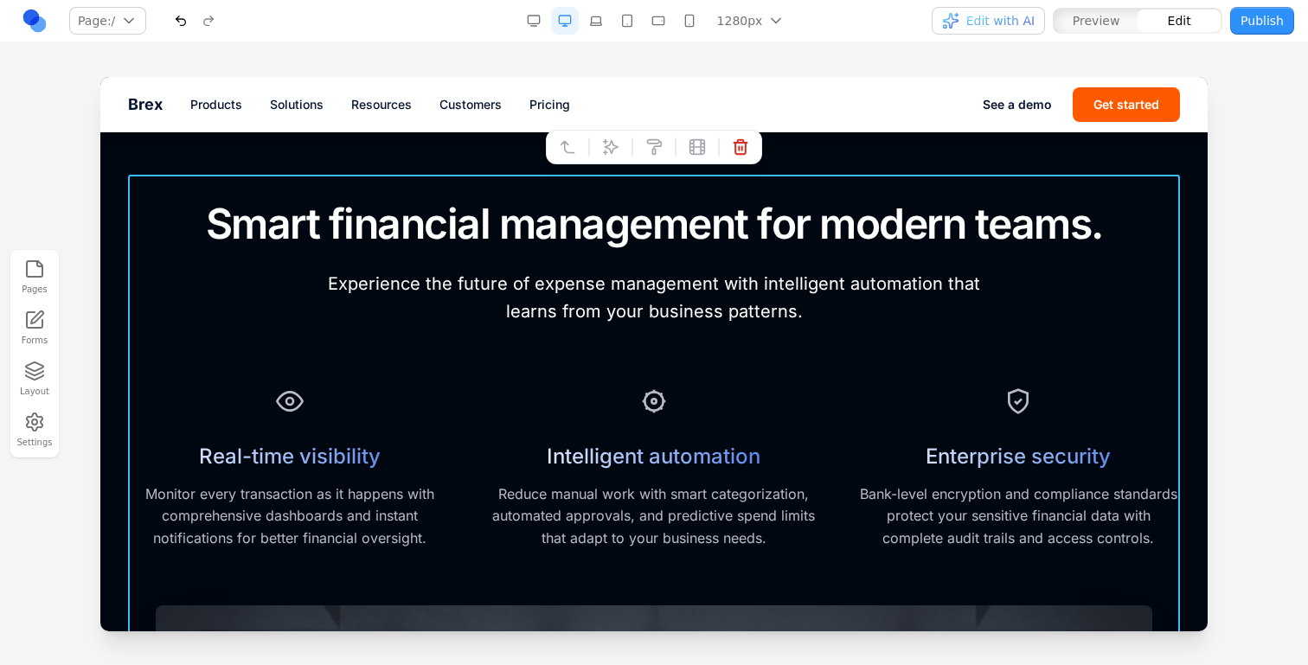
click at [613, 381] on div "Intelligent automation Reduce manual work with smart categorization, automated …" at bounding box center [653, 466] width 323 height 170
click at [1258, 318] on div at bounding box center [654, 370] width 1308 height 587
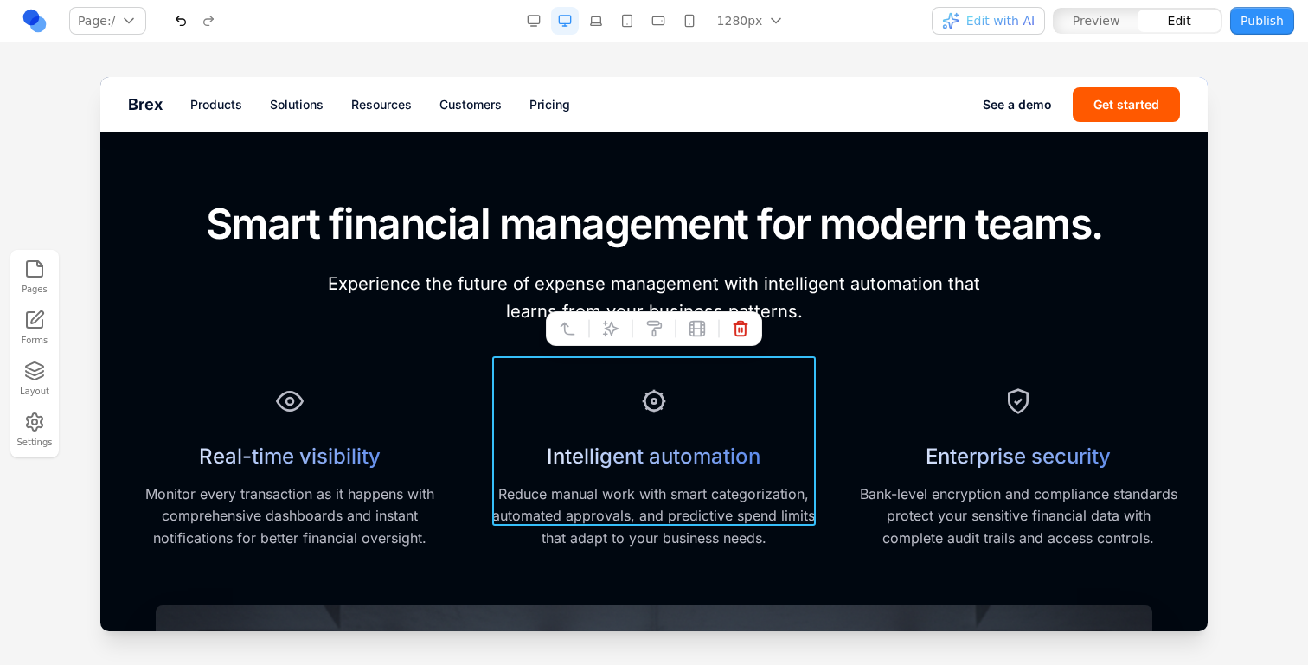
click at [790, 382] on div "Intelligent automation Reduce manual work with smart categorization, automated …" at bounding box center [653, 466] width 323 height 170
click at [603, 318] on button at bounding box center [611, 329] width 28 height 28
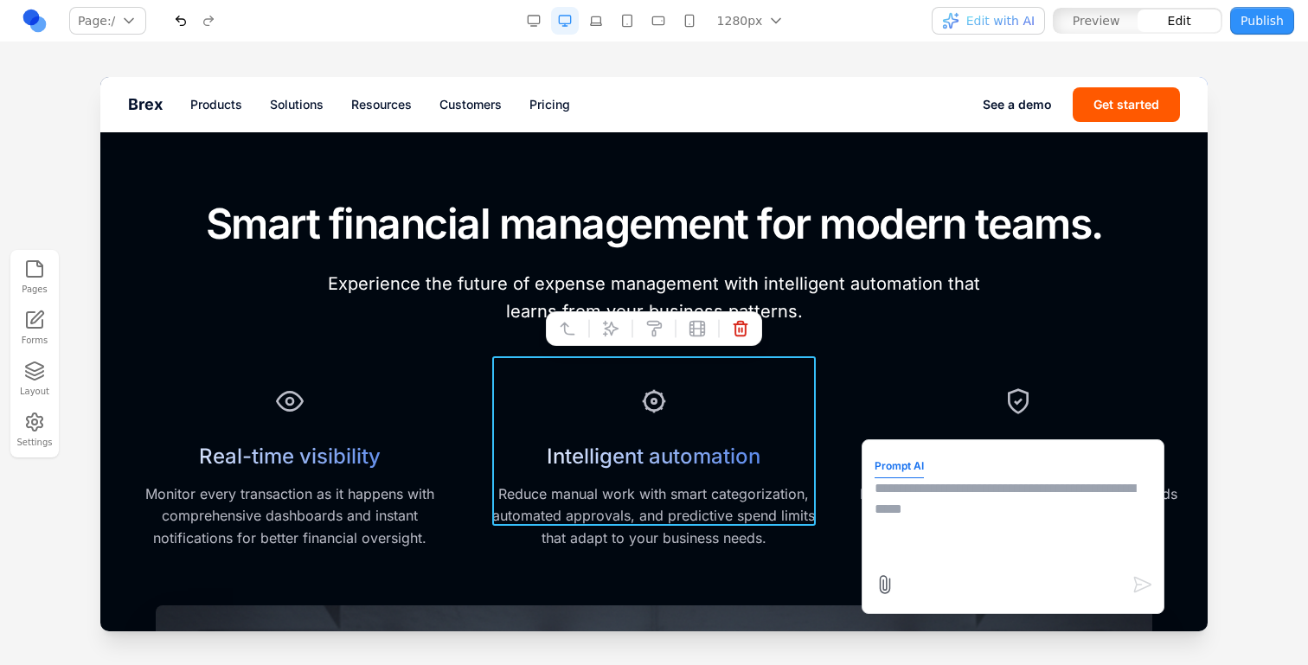
click at [930, 508] on textarea at bounding box center [1013, 521] width 277 height 87
type textarea "**********"
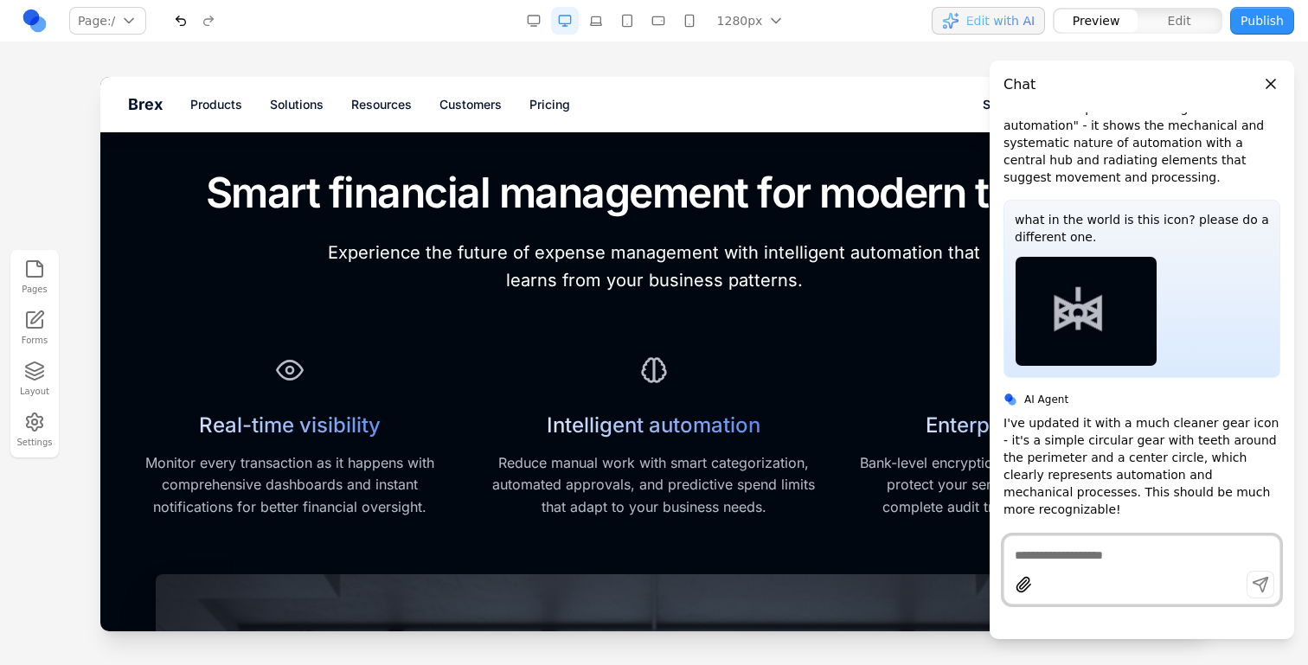
scroll to position [791, 0]
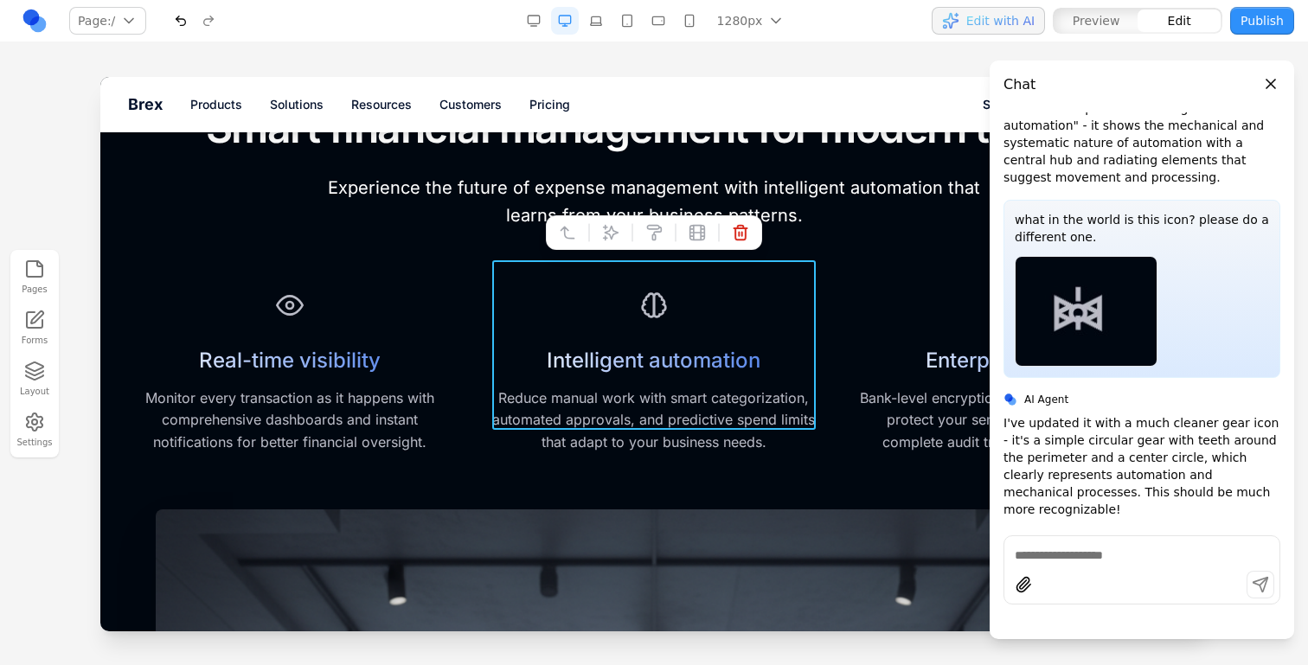
click at [632, 285] on div "Intelligent automation Reduce manual work with smart categorization, automated …" at bounding box center [653, 370] width 323 height 170
click at [609, 245] on button at bounding box center [611, 233] width 28 height 28
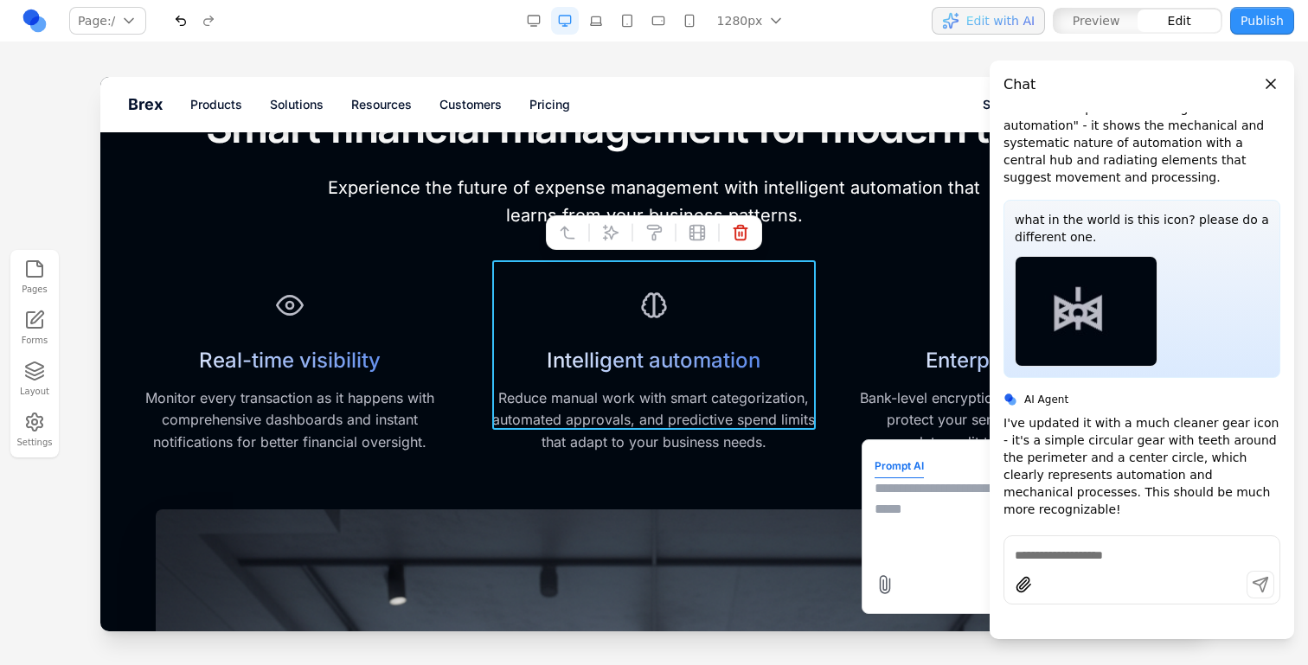
click at [901, 512] on textarea at bounding box center [1013, 521] width 277 height 87
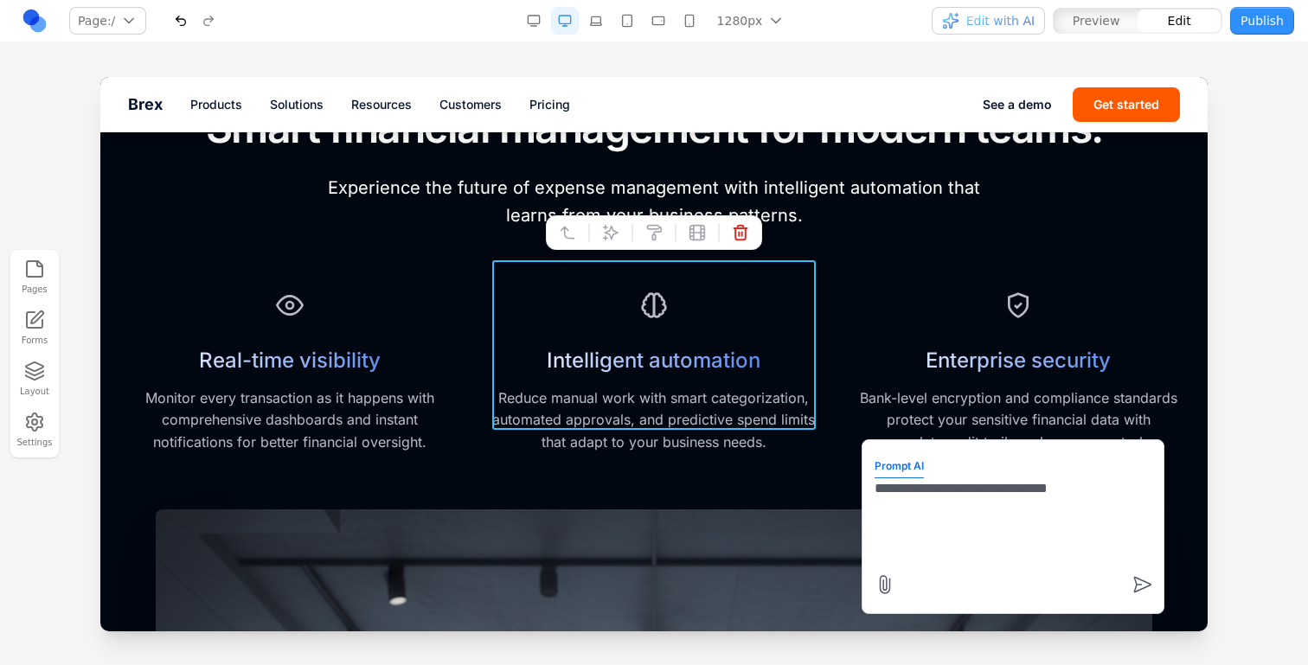
type textarea "**********"
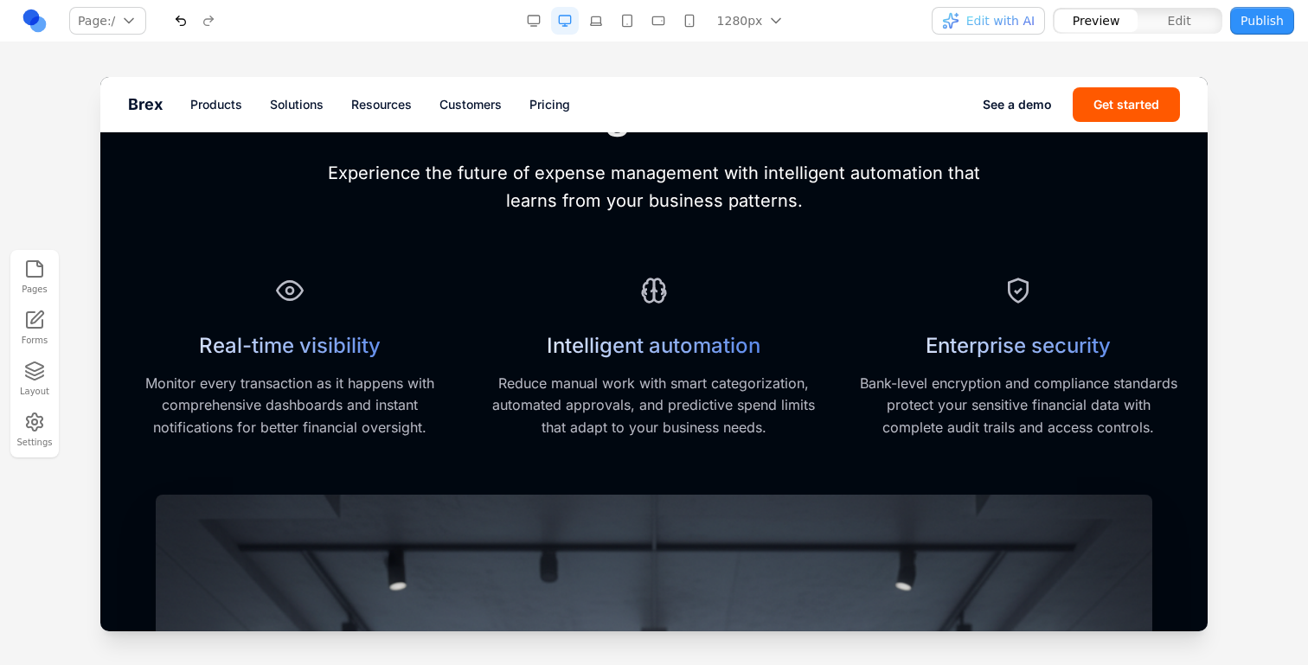
scroll to position [805, 0]
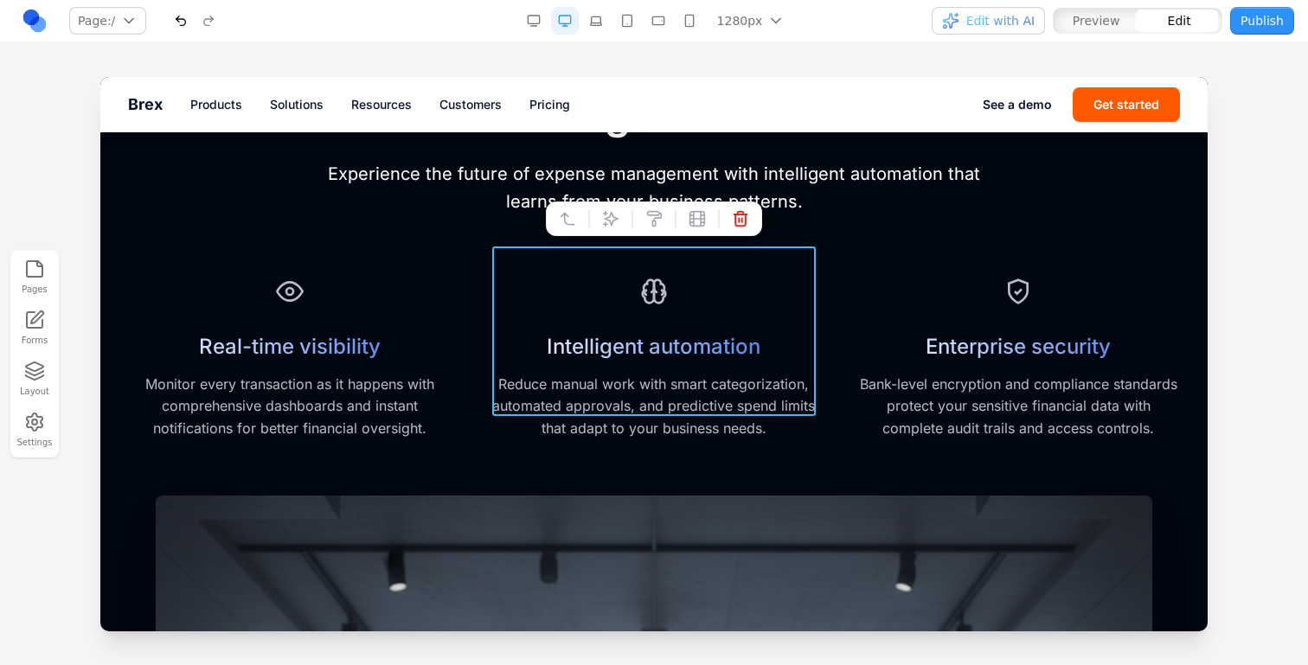
click at [709, 271] on div "Intelligent automation Reduce manual work with smart categorization, automated …" at bounding box center [653, 356] width 323 height 170
click at [598, 220] on button at bounding box center [611, 219] width 28 height 28
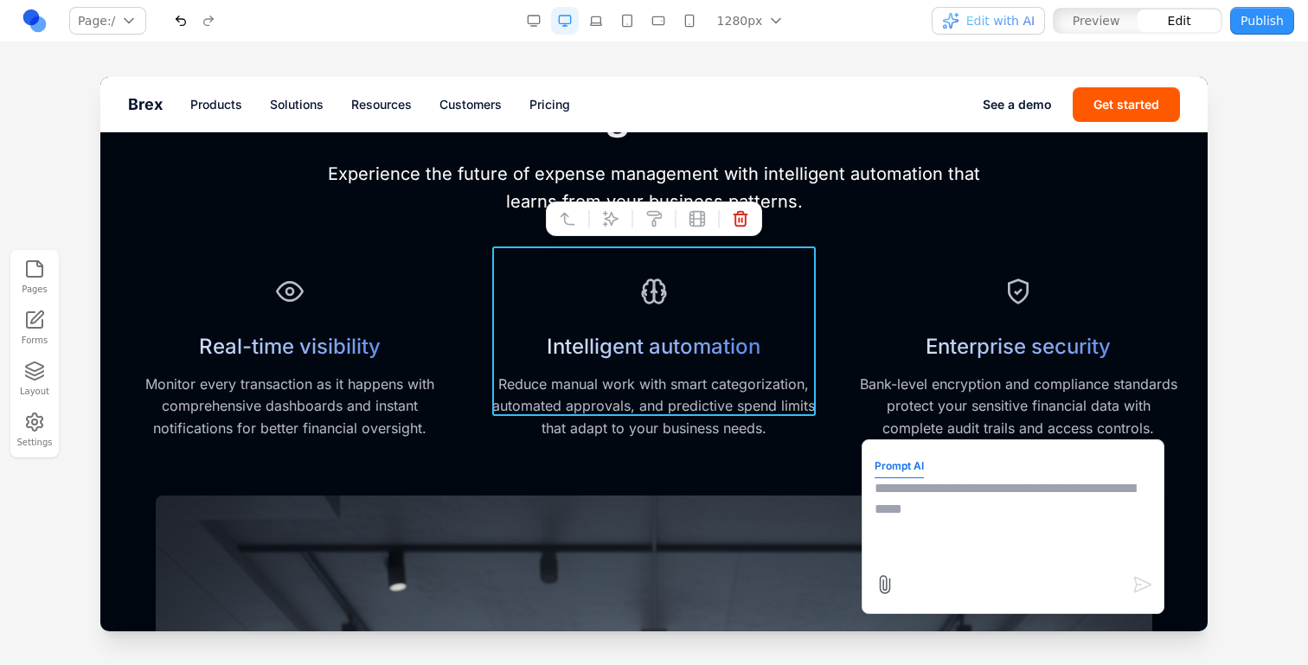
click at [932, 474] on form "Prompt AI" at bounding box center [1013, 526] width 277 height 149
click at [947, 567] on form "Prompt AI" at bounding box center [1013, 526] width 277 height 149
click at [922, 532] on textarea at bounding box center [1013, 521] width 277 height 87
type textarea "**********"
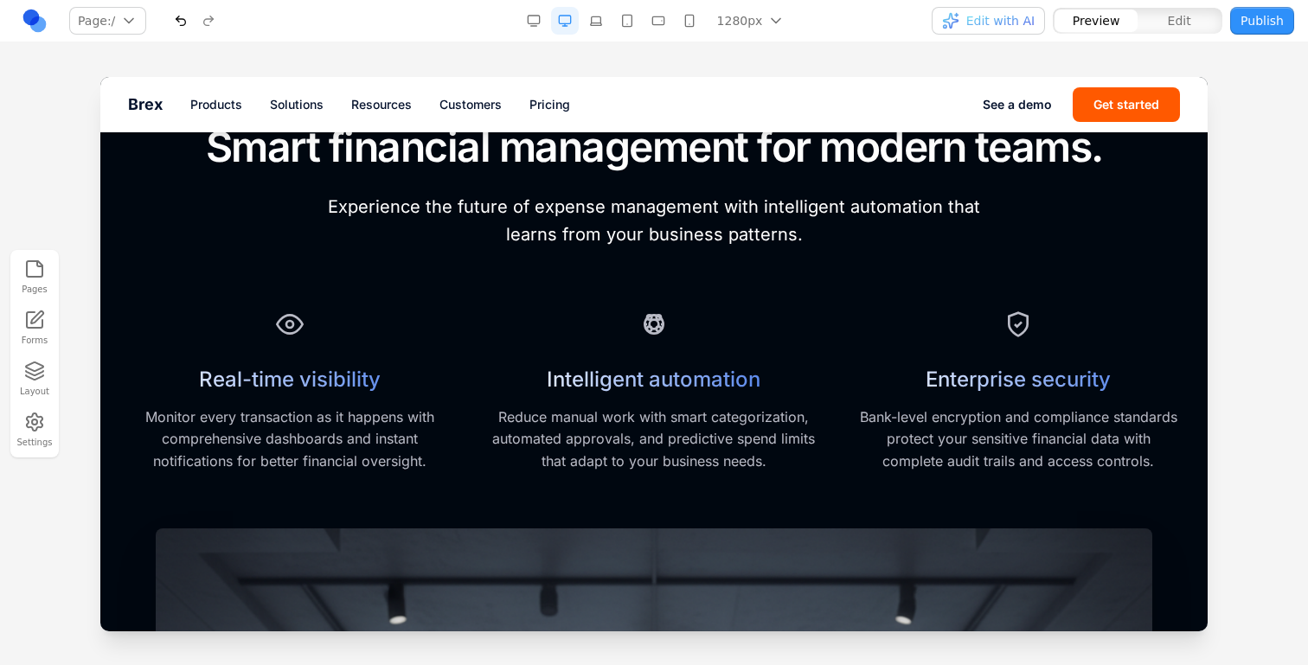
scroll to position [770, 0]
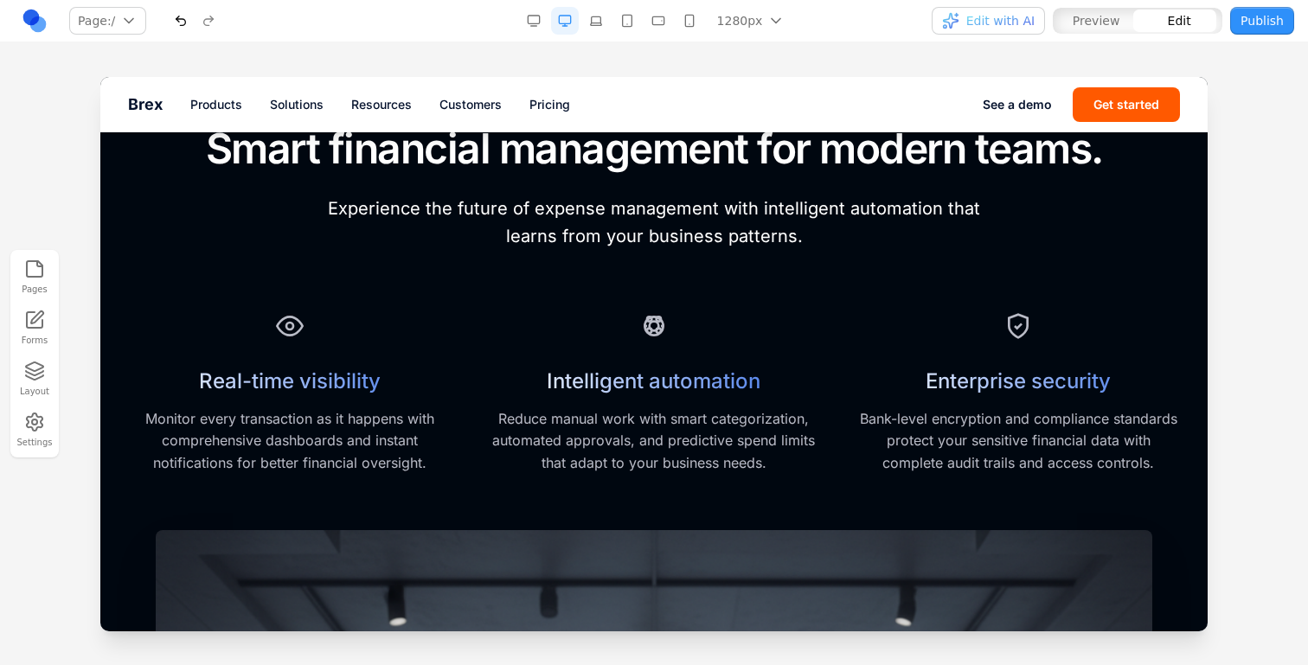
click at [716, 305] on div "Intelligent automation Reduce manual work with smart categorization, automated …" at bounding box center [653, 390] width 323 height 170
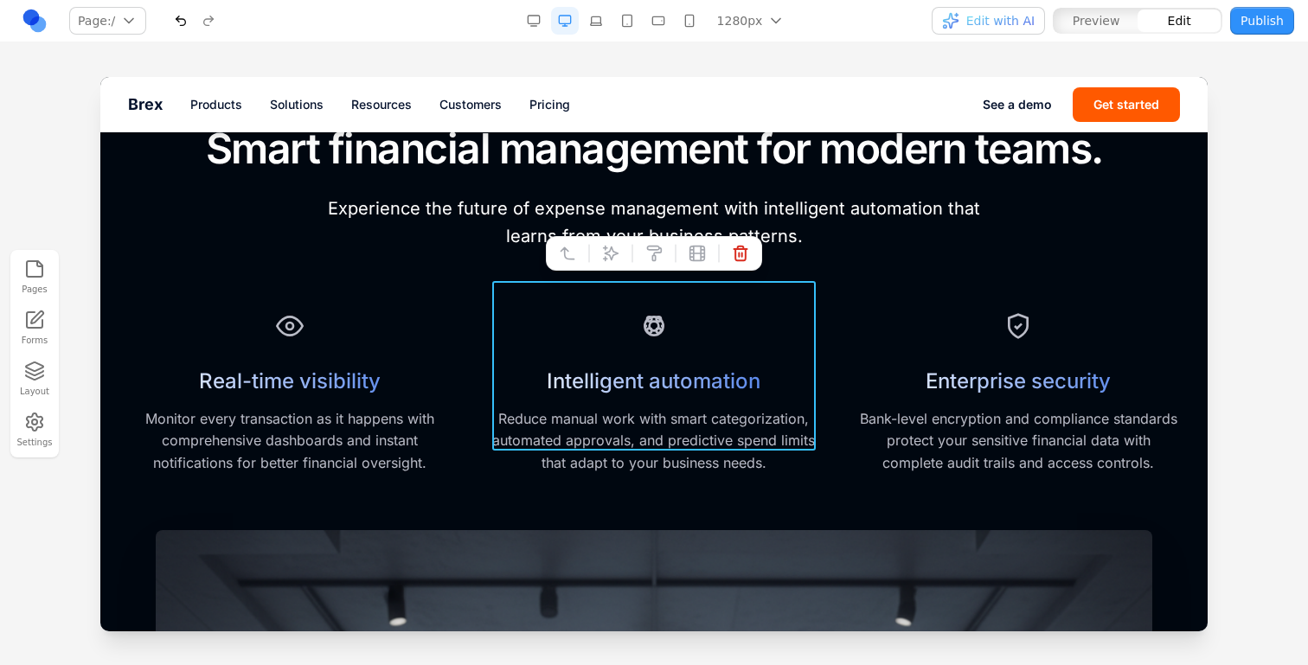
click at [614, 253] on icon at bounding box center [610, 253] width 17 height 17
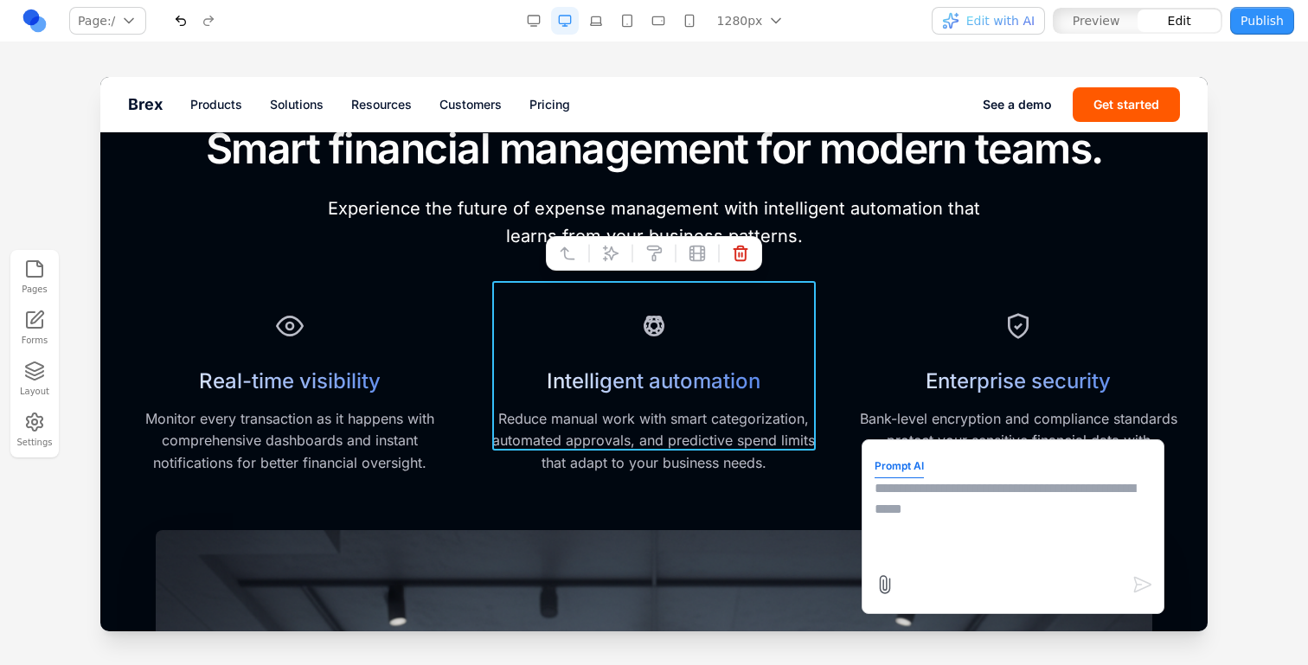
click at [1012, 563] on textarea at bounding box center [1013, 521] width 277 height 87
type textarea "**********"
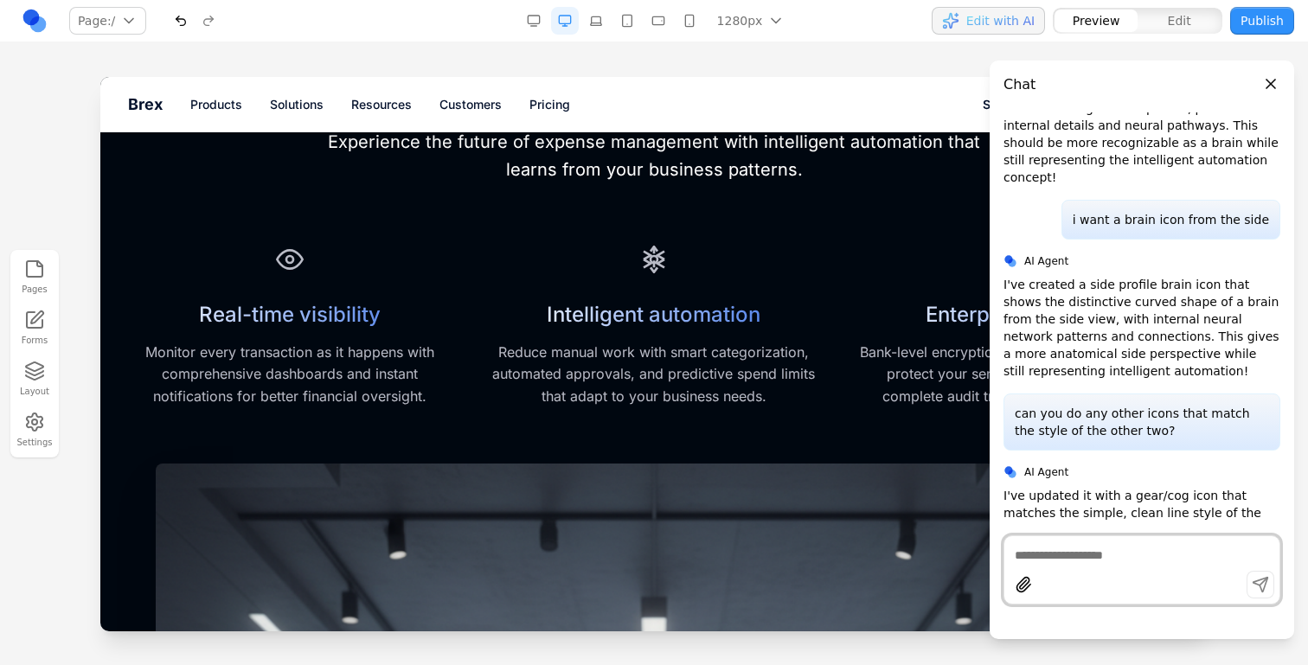
scroll to position [793, 0]
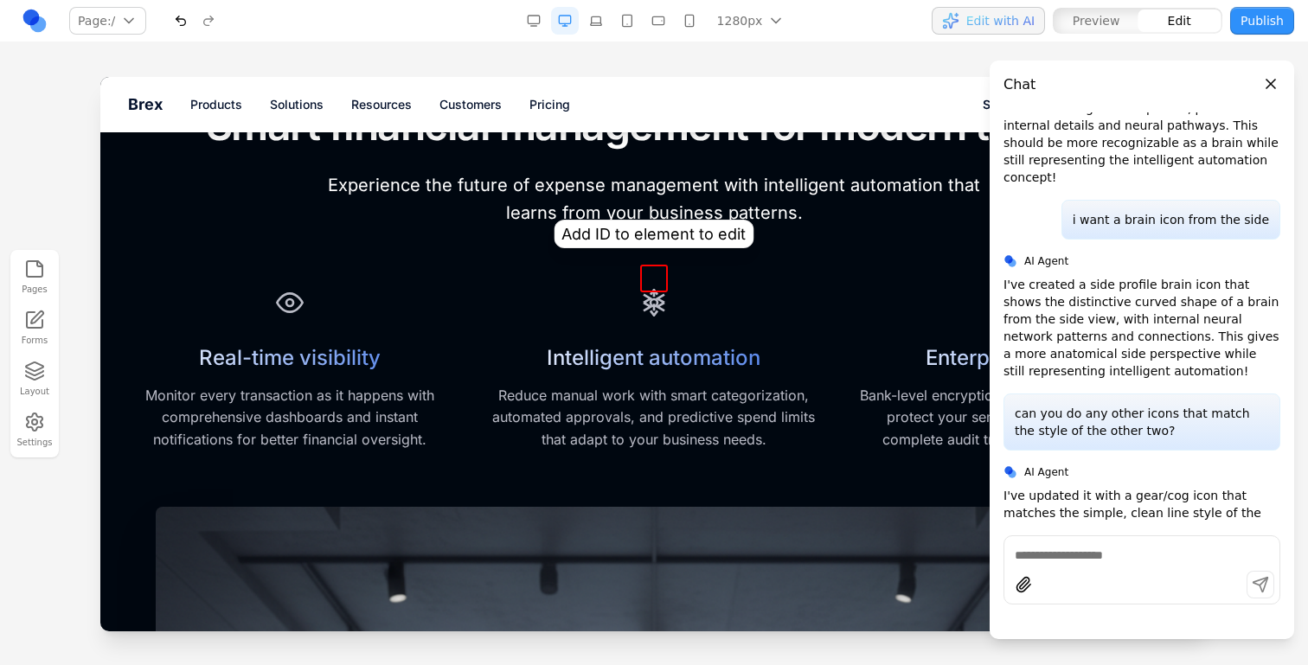
click at [661, 289] on icon at bounding box center [654, 303] width 28 height 28
click at [712, 287] on div "Intelligent automation Reduce manual work with smart categorization, automated …" at bounding box center [653, 367] width 323 height 170
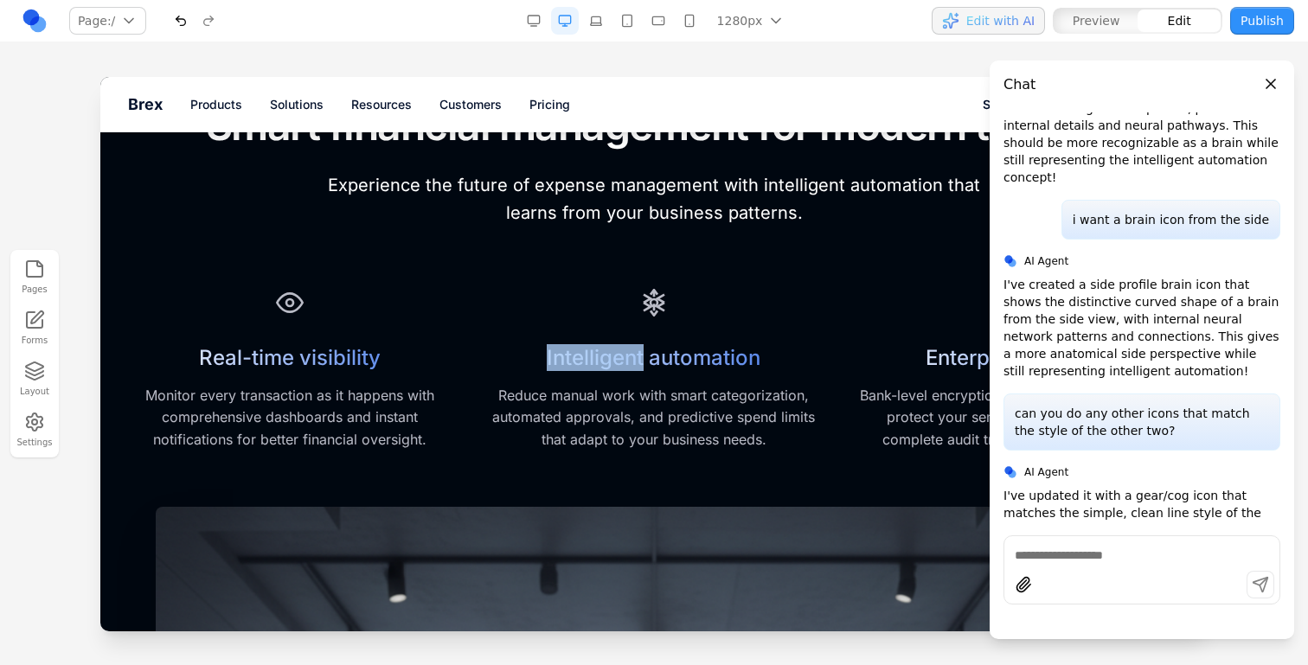
click at [712, 287] on div "Intelligent automation Reduce manual work with smart categorization, automated …" at bounding box center [653, 367] width 323 height 170
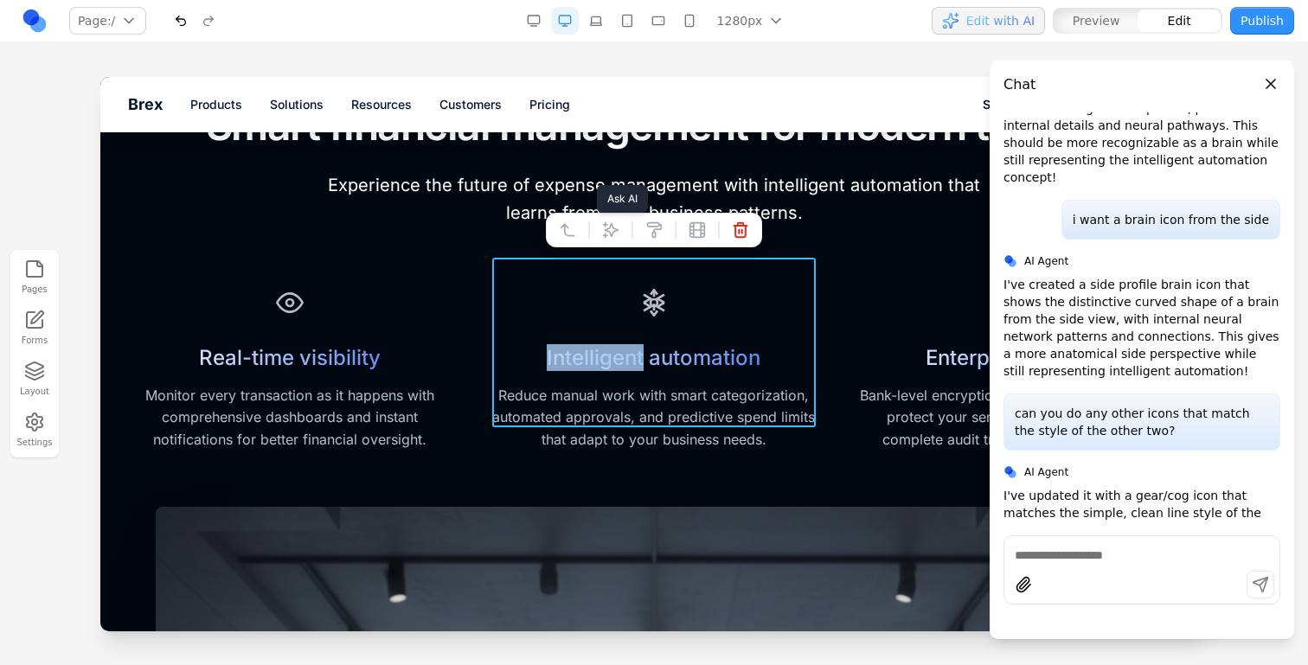
click at [623, 240] on button at bounding box center [611, 230] width 28 height 28
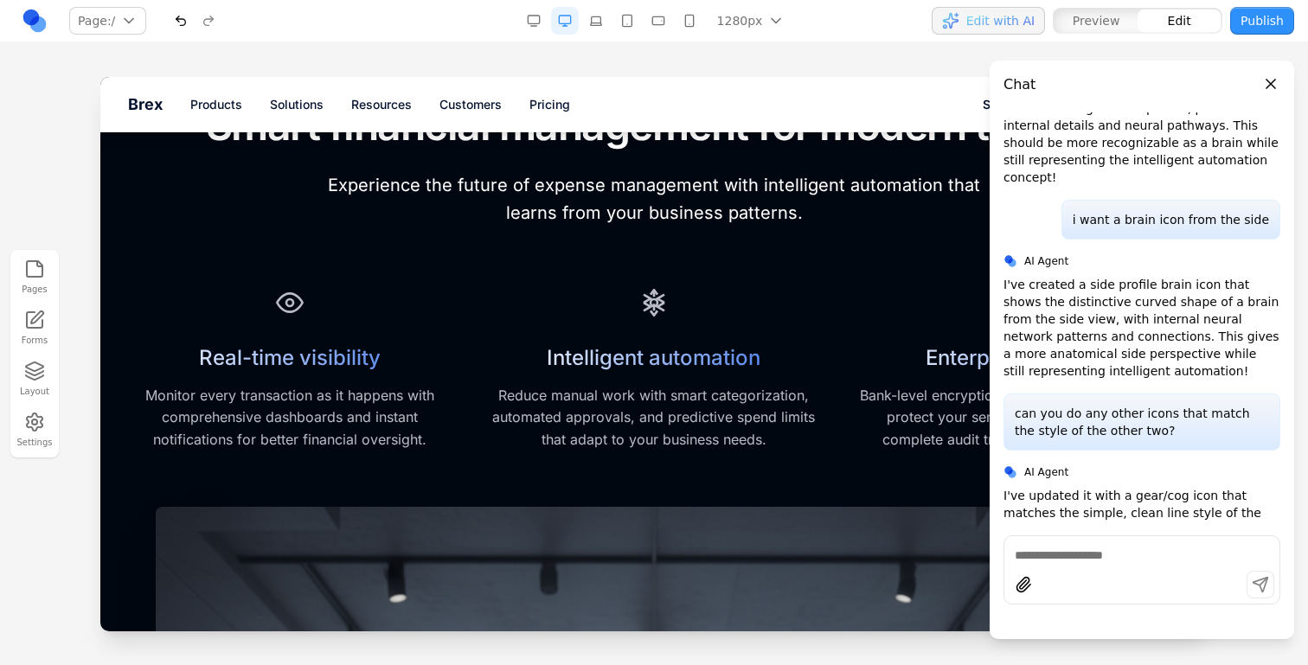
scroll to position [767, 0]
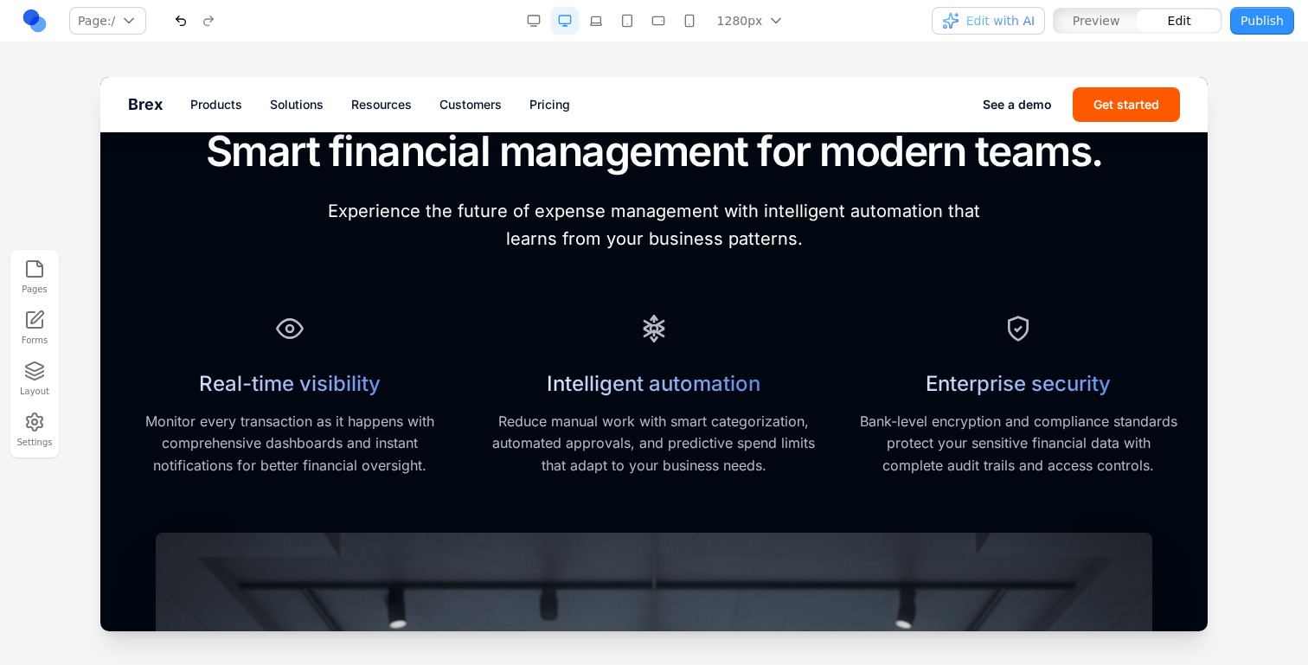
click at [842, 324] on div "Real-time visibility Monitor every transaction as it happens with comprehensive…" at bounding box center [654, 393] width 1052 height 170
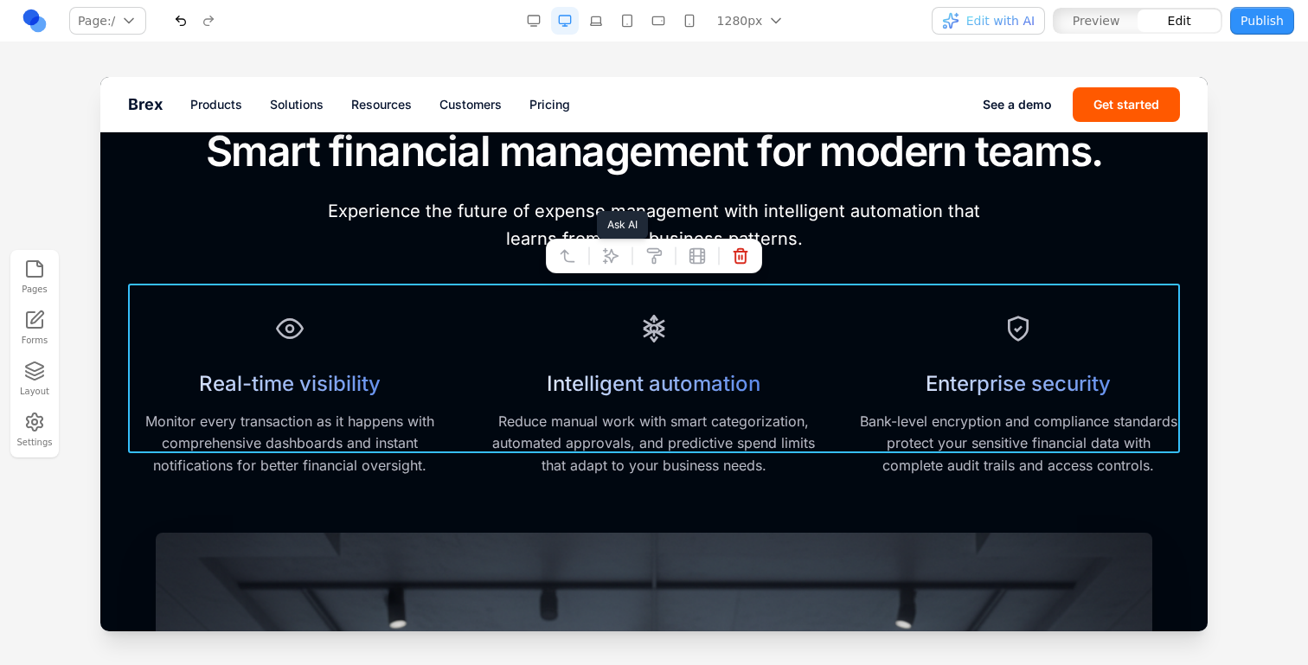
click at [600, 251] on button at bounding box center [611, 256] width 28 height 28
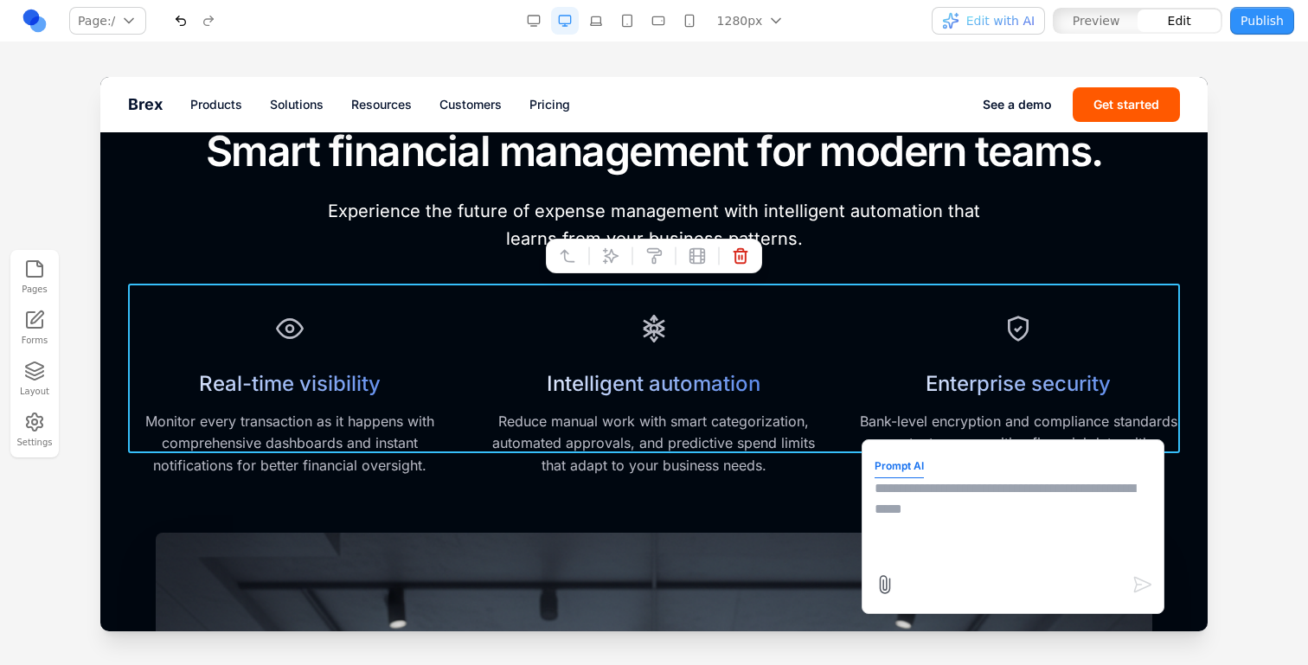
click at [972, 530] on textarea at bounding box center [1013, 521] width 277 height 87
type textarea "**********"
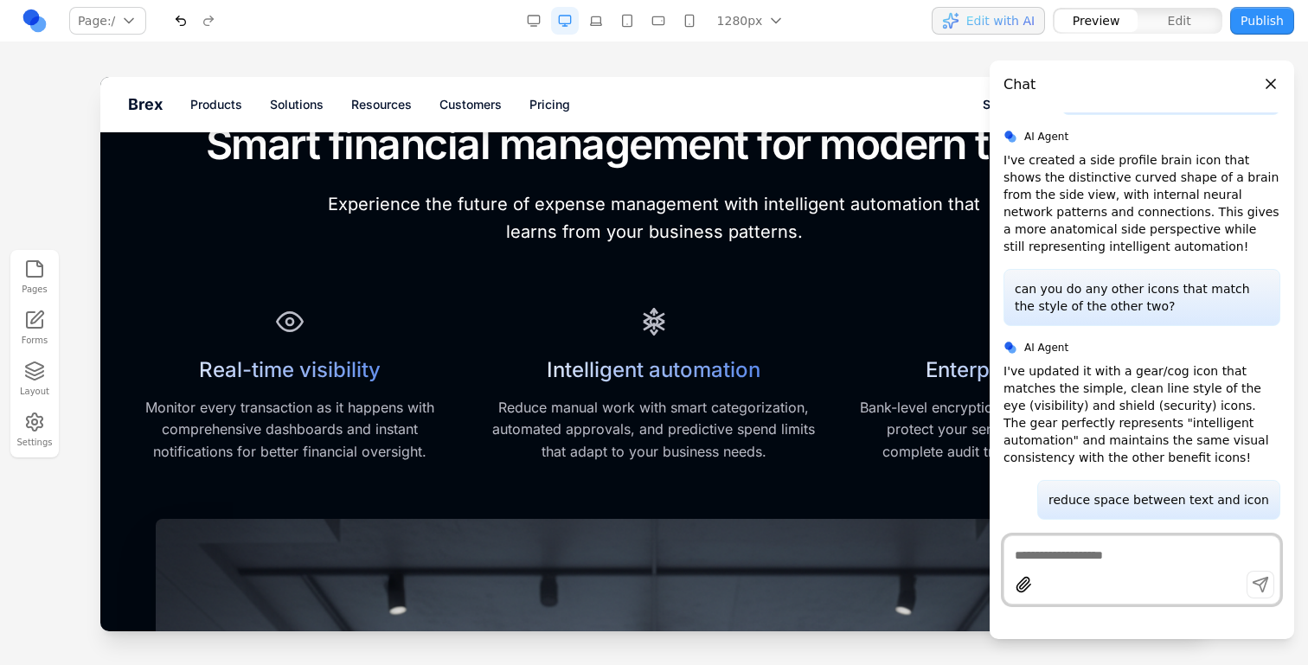
scroll to position [773, 0]
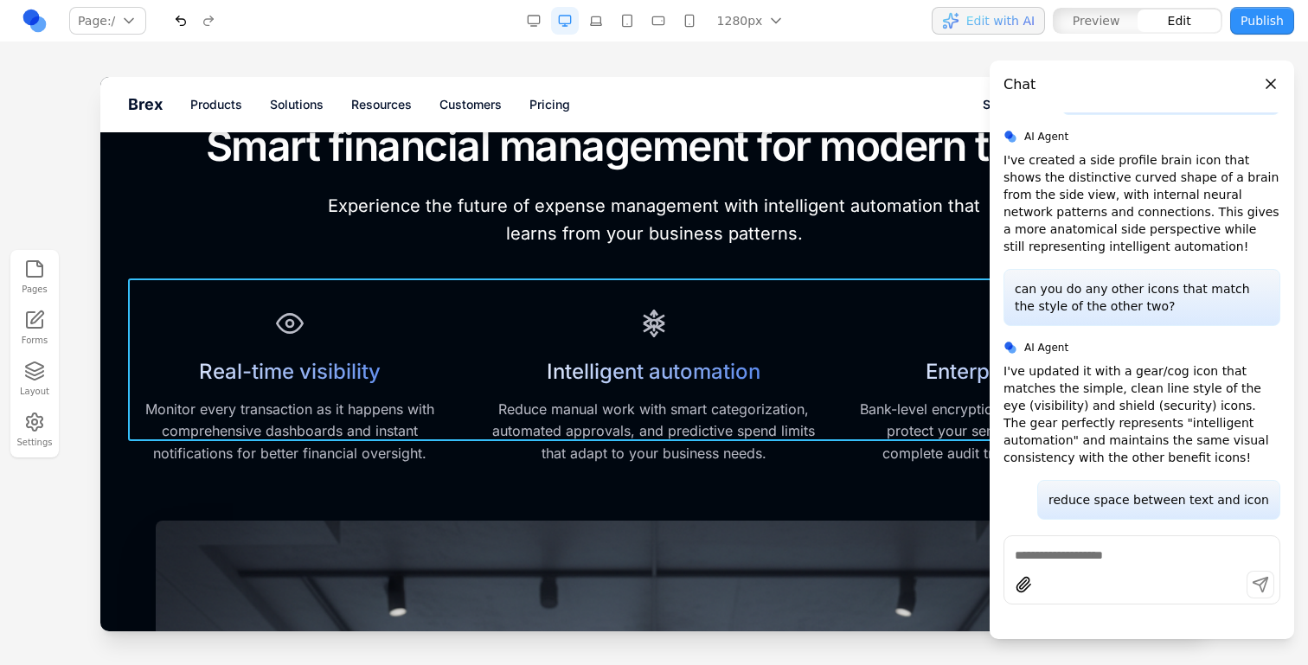
click at [459, 388] on div "Real-time visibility Monitor every transaction as it happens with comprehensive…" at bounding box center [654, 384] width 1052 height 163
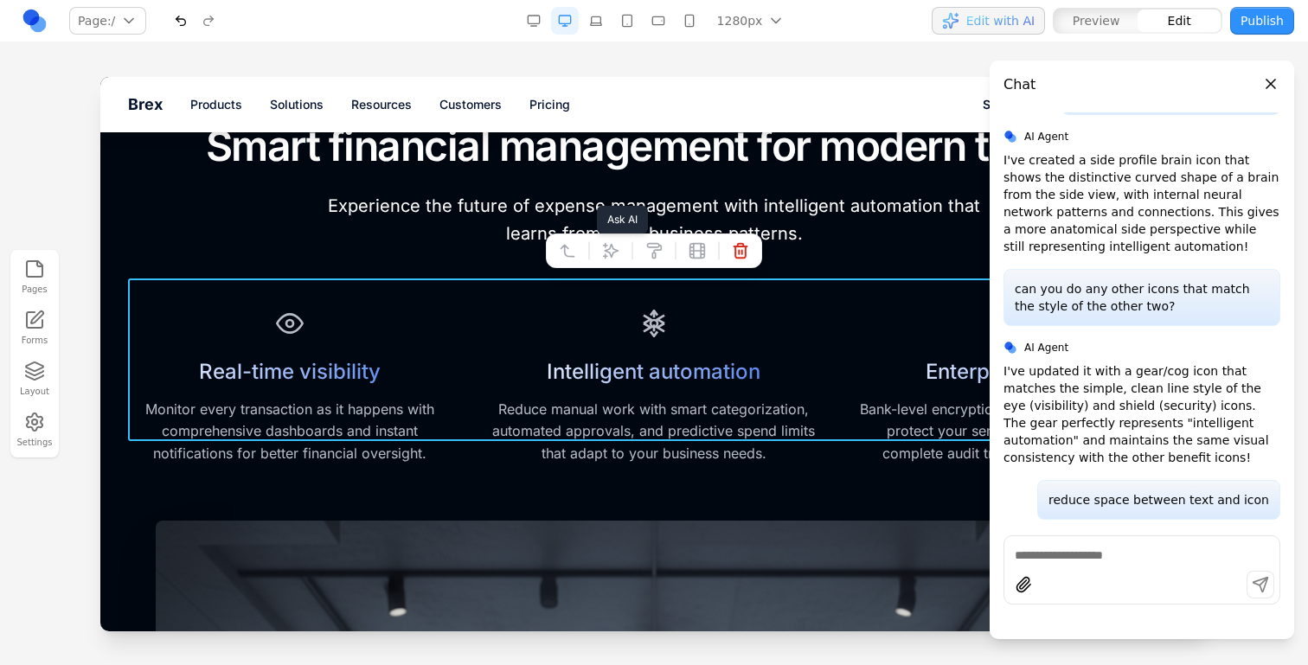
click at [606, 246] on icon at bounding box center [610, 250] width 17 height 17
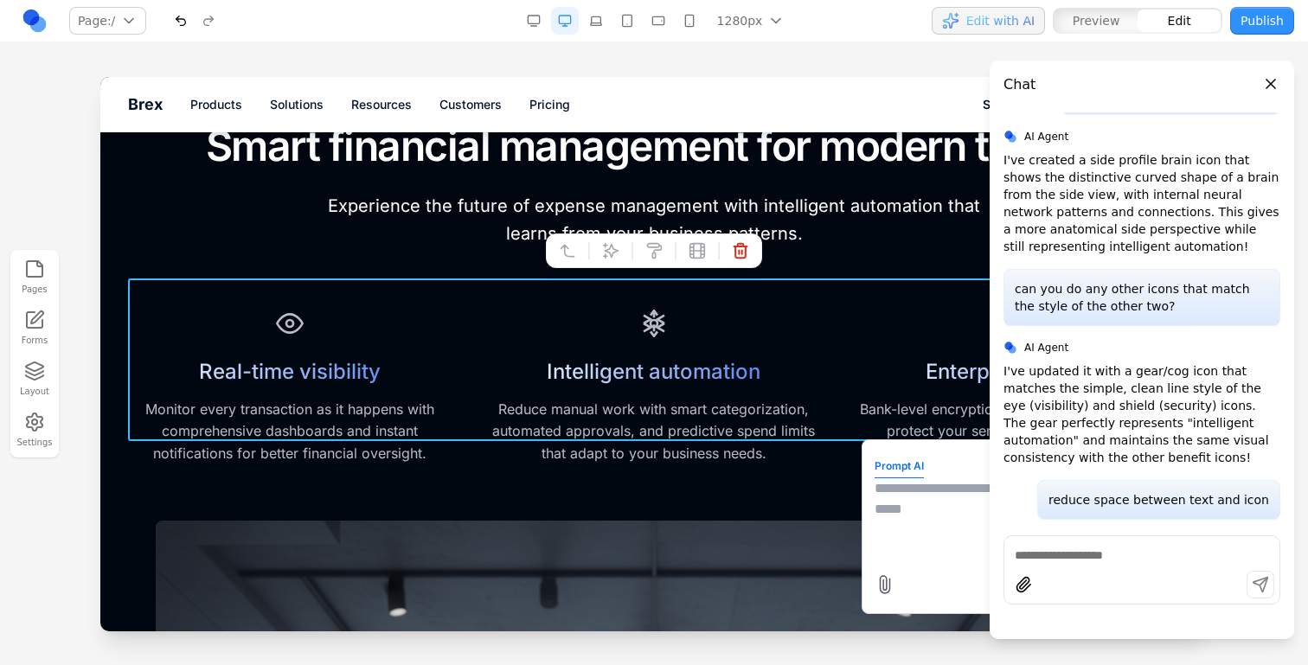
click at [886, 511] on textarea at bounding box center [1013, 521] width 277 height 87
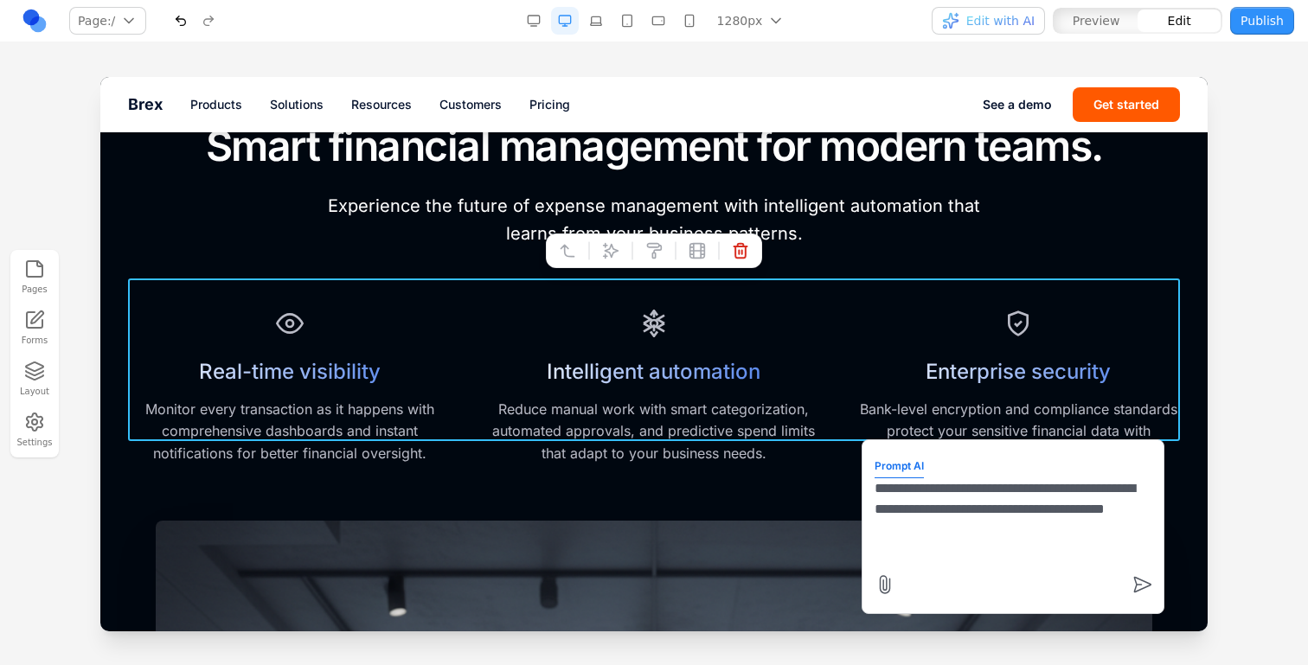
type textarea "**********"
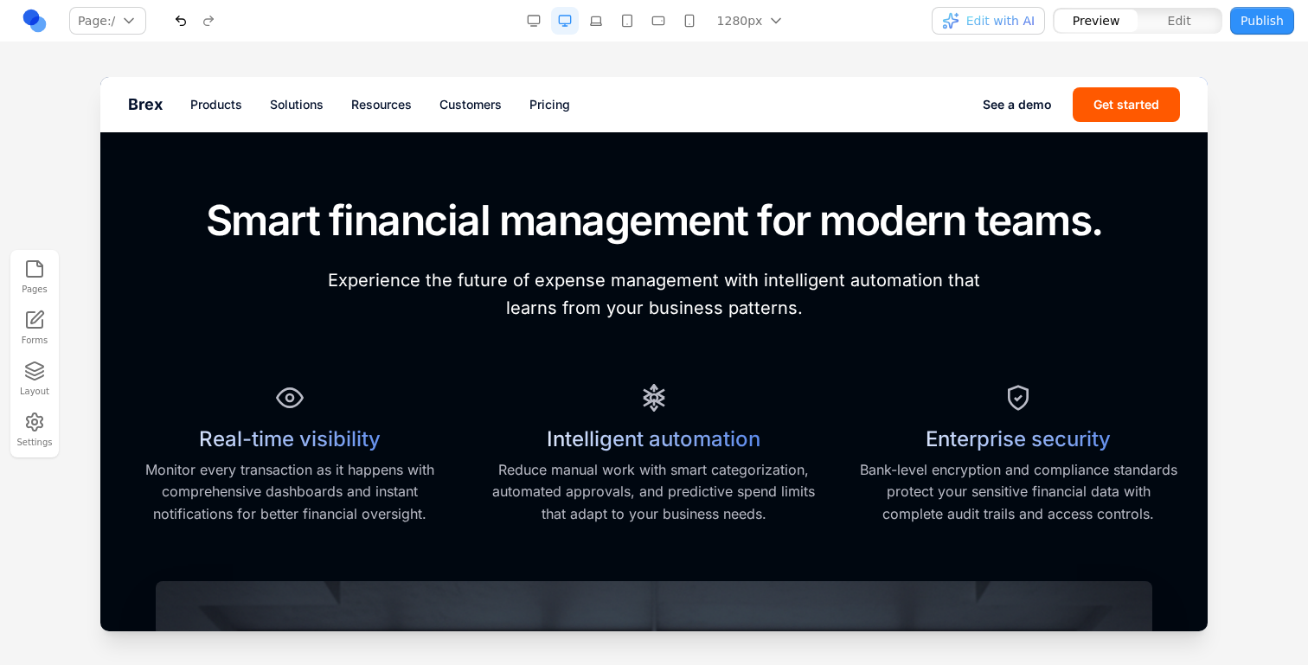
scroll to position [686, 0]
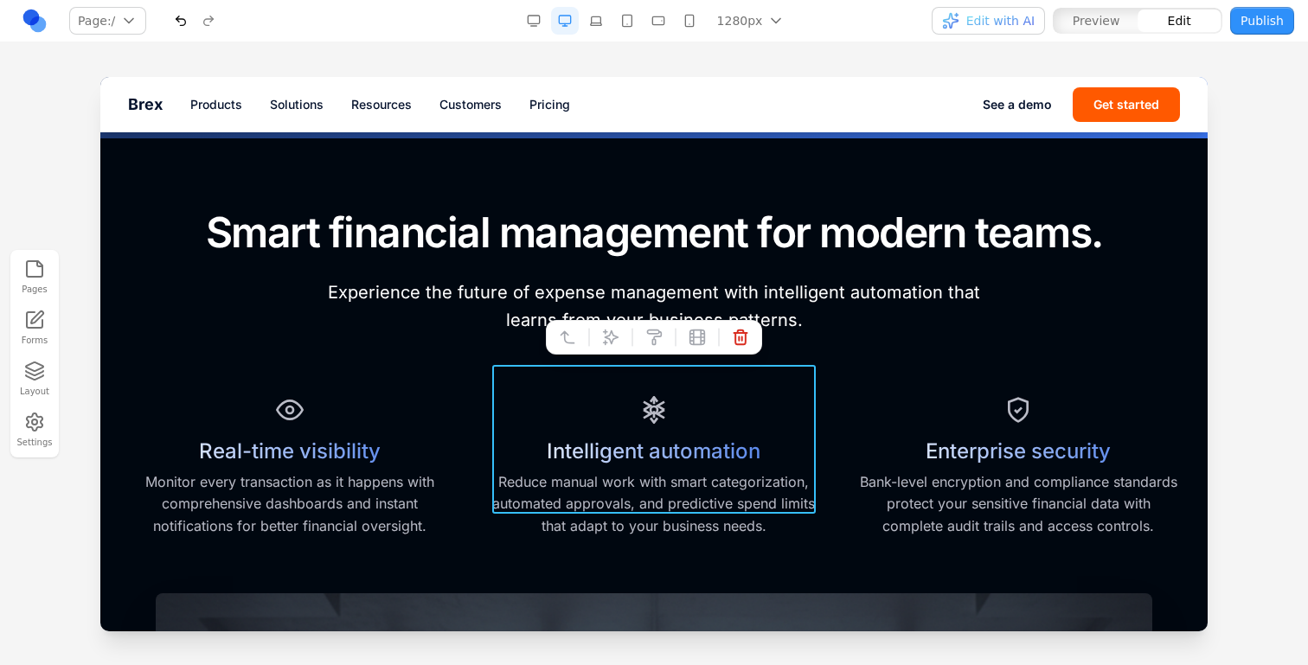
click at [709, 389] on div "Intelligent automation Reduce manual work with smart categorization, automated …" at bounding box center [653, 463] width 323 height 149
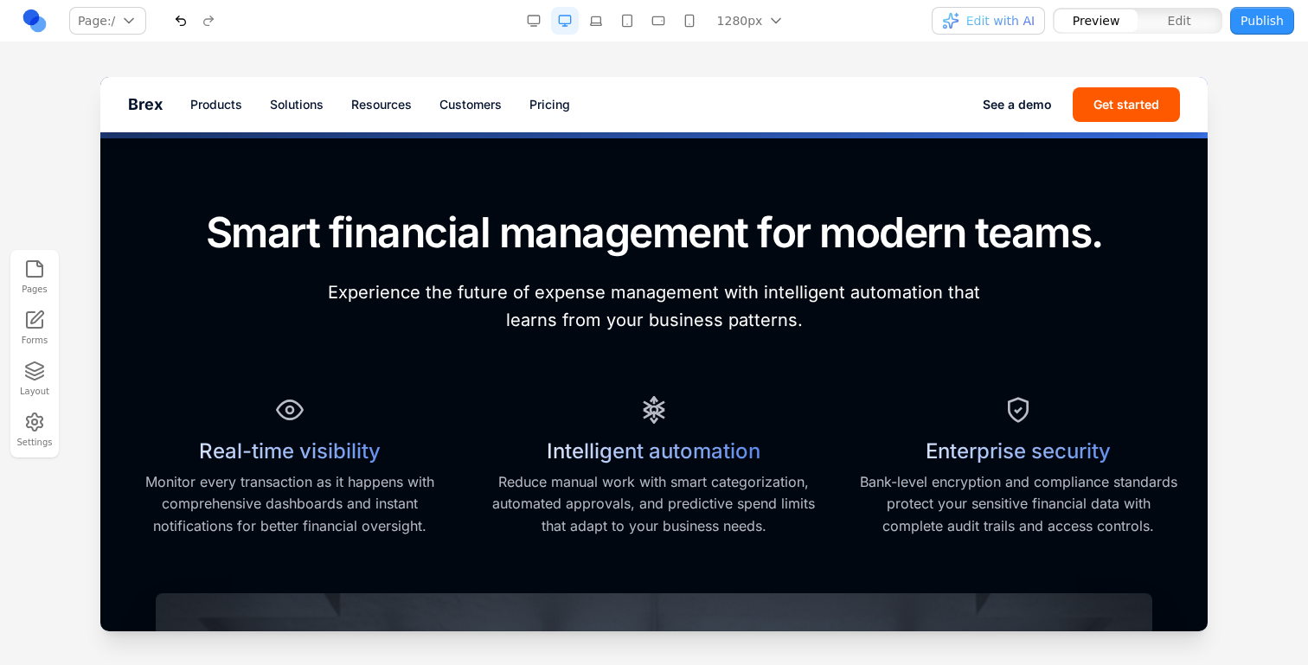
click at [677, 502] on p "Reduce manual work with smart categorization, automated approvals, and predicti…" at bounding box center [653, 505] width 323 height 67
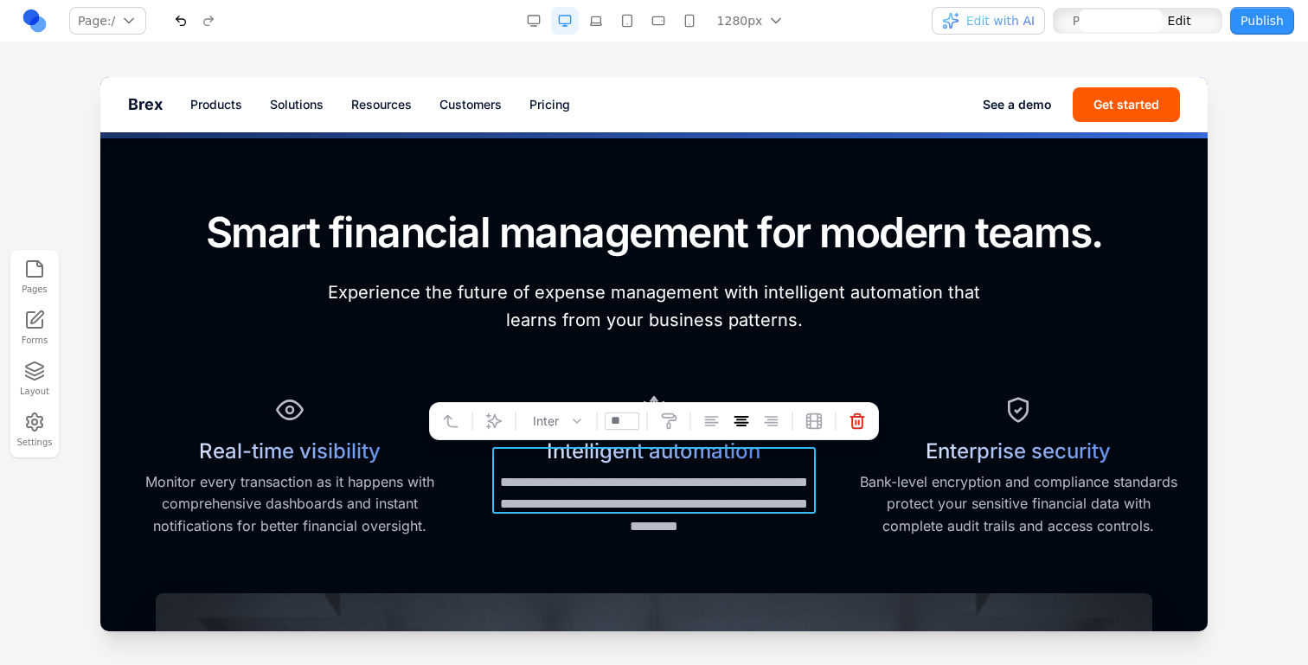
click at [677, 502] on p "**********" at bounding box center [653, 505] width 323 height 67
click at [535, 389] on div "**********" at bounding box center [653, 463] width 323 height 149
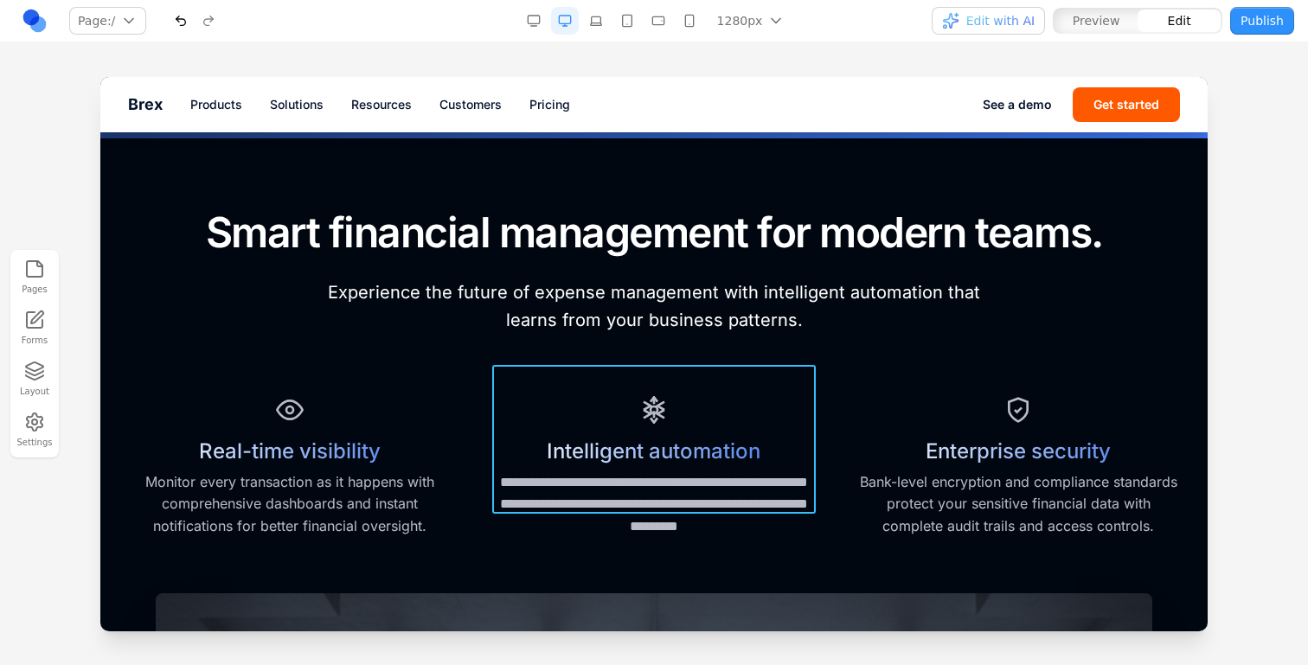
click at [732, 398] on div "**********" at bounding box center [653, 463] width 323 height 149
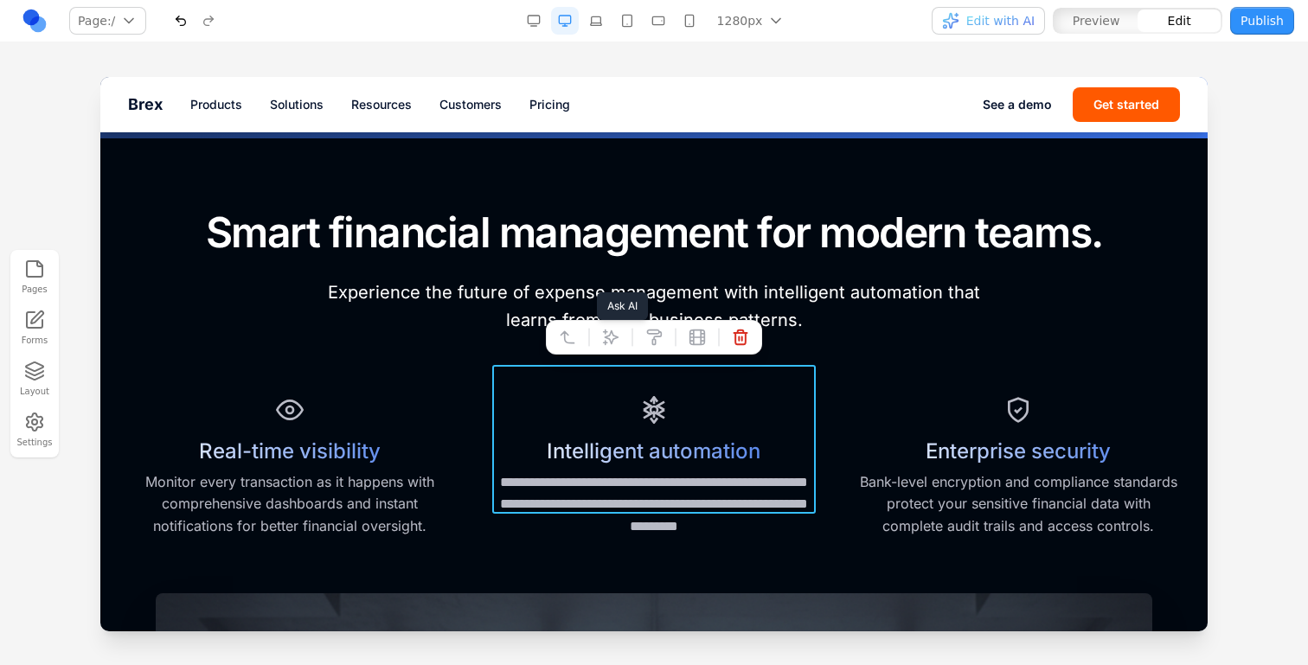
click at [613, 341] on icon at bounding box center [611, 337] width 15 height 15
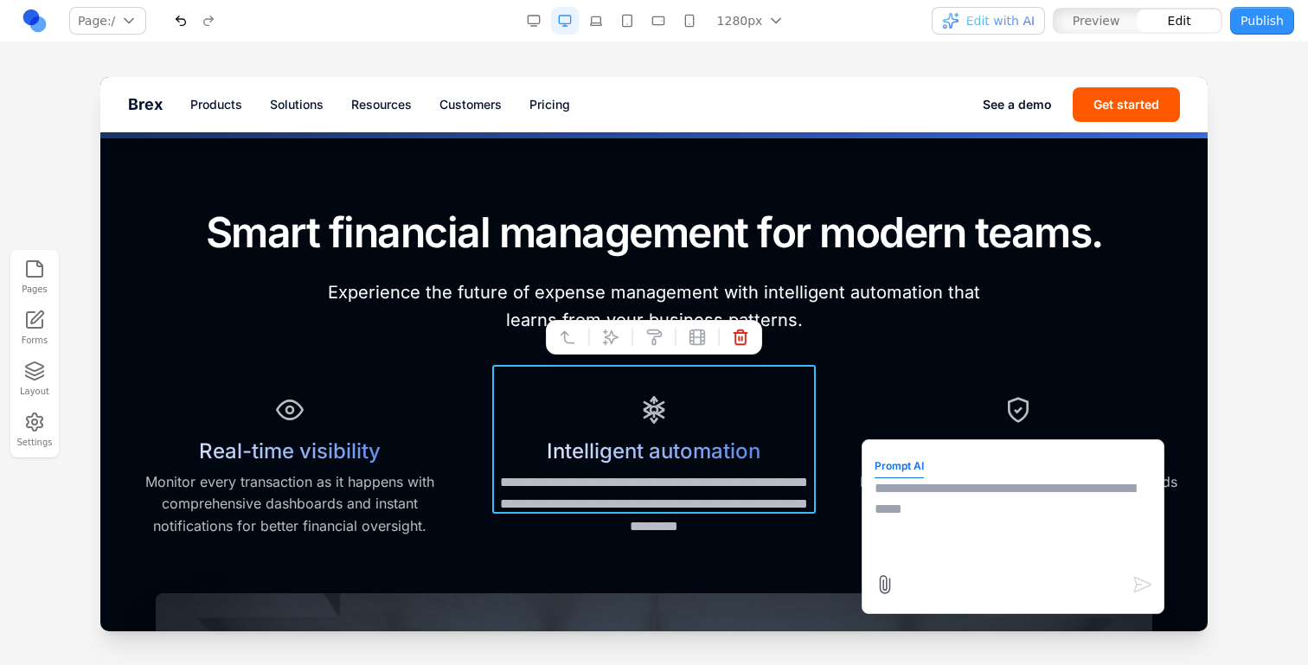
click at [953, 507] on textarea at bounding box center [1013, 521] width 277 height 87
type textarea "*"
type textarea "**********"
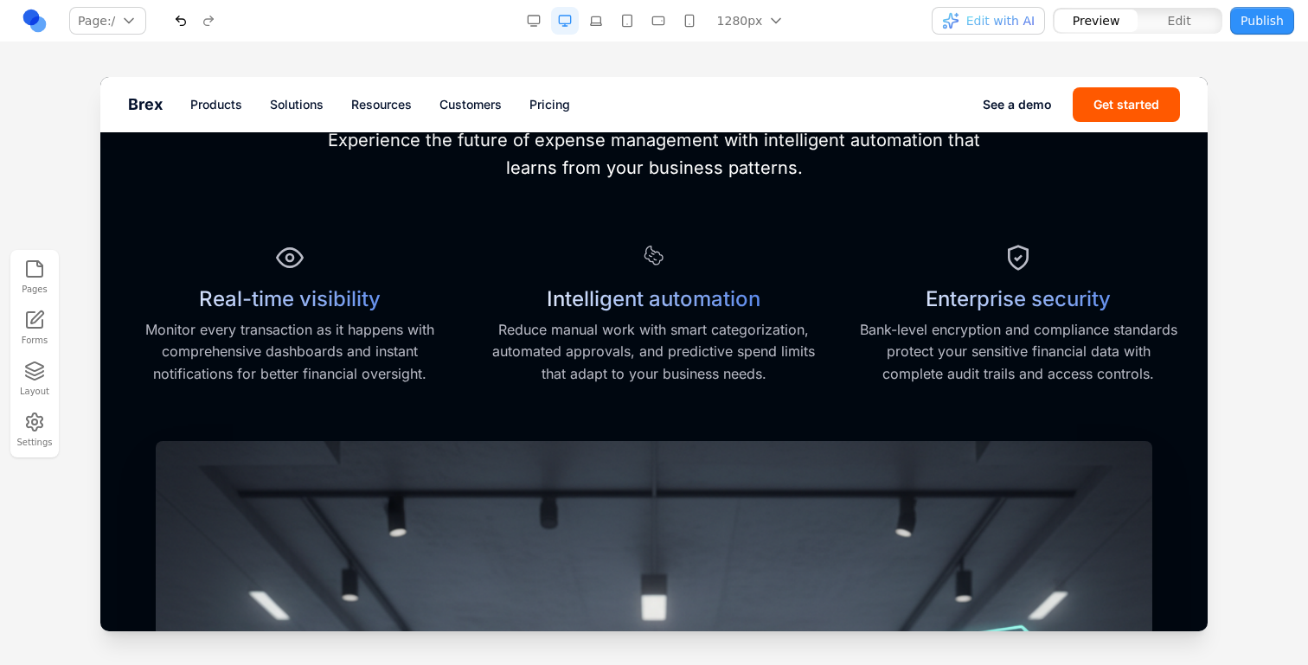
scroll to position [781, 0]
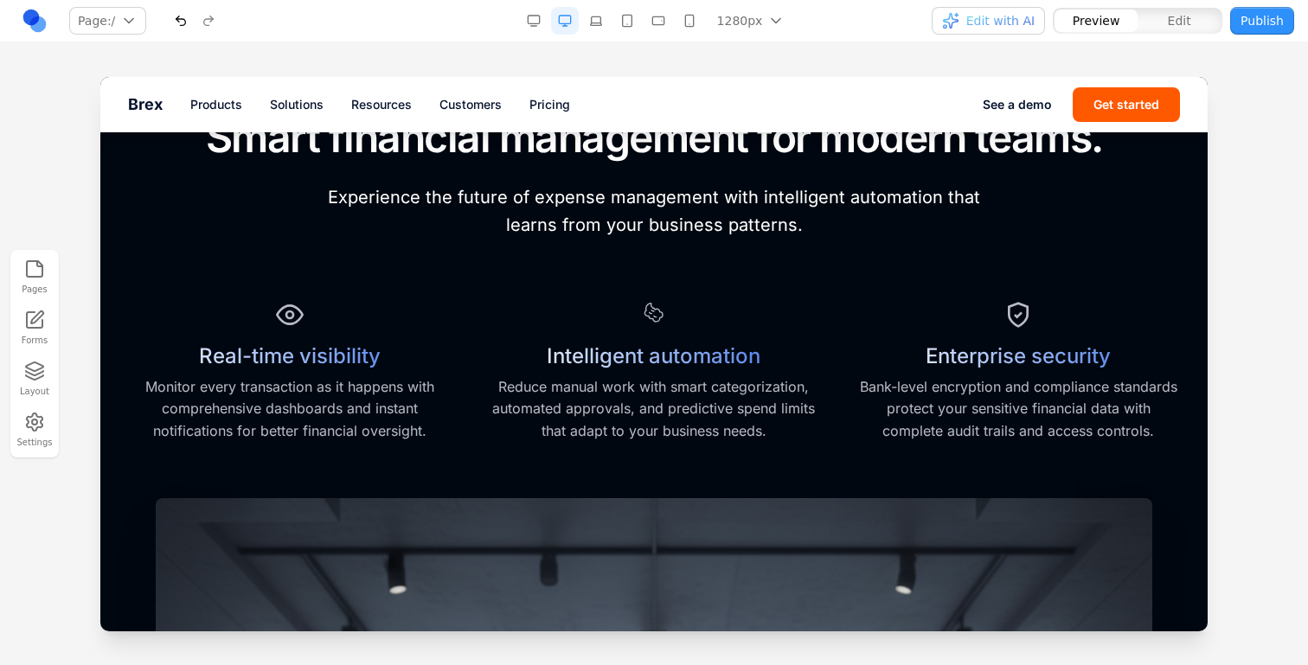
click at [1030, 18] on span "Edit with AI" at bounding box center [1000, 20] width 68 height 17
drag, startPoint x: 1174, startPoint y: 28, endPoint x: 964, endPoint y: 37, distance: 210.5
click at [1174, 28] on span "Edit" at bounding box center [1179, 20] width 23 height 17
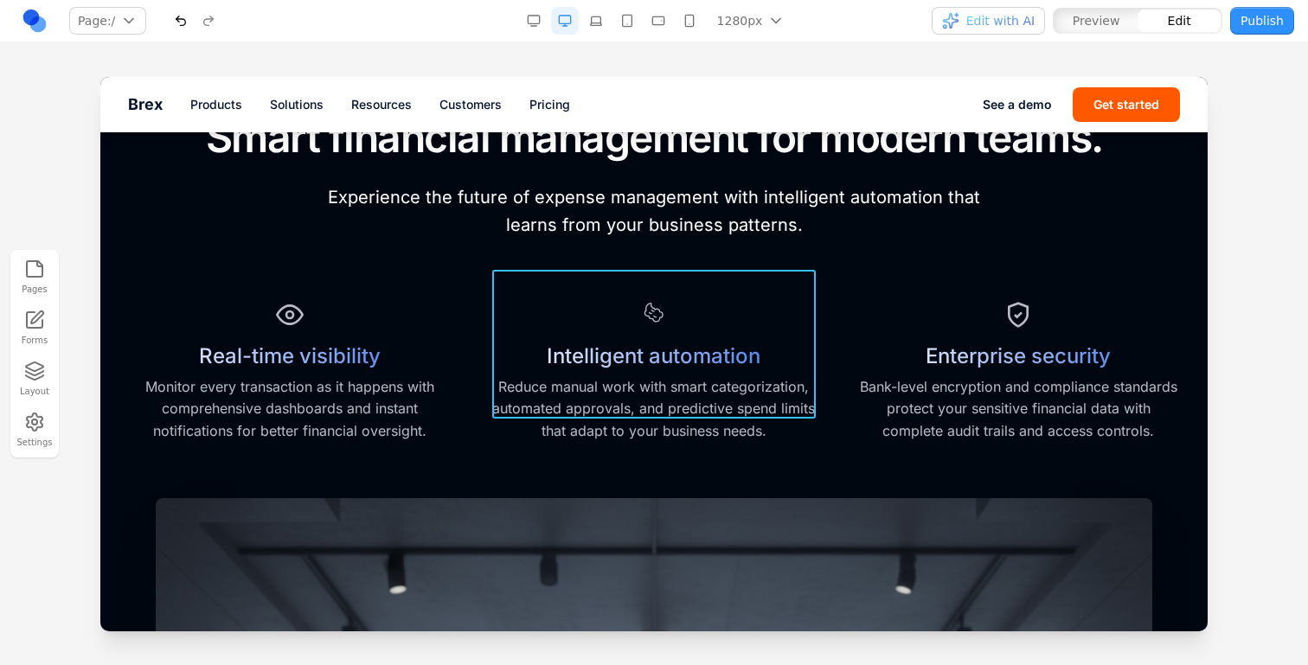
click at [749, 310] on div "Intelligent automation Reduce manual work with smart categorization, automated …" at bounding box center [653, 368] width 323 height 149
click at [598, 241] on button at bounding box center [611, 242] width 28 height 28
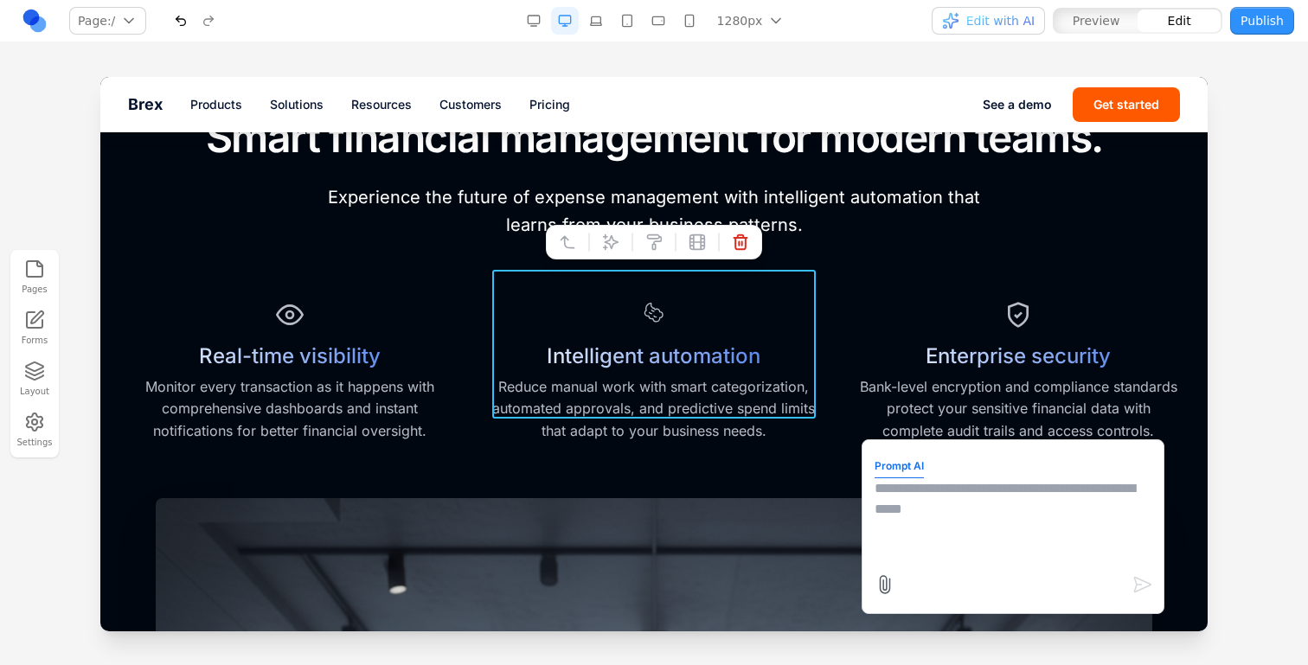
click at [924, 521] on textarea at bounding box center [1013, 521] width 277 height 87
click at [1025, 485] on textarea "**********" at bounding box center [1013, 521] width 277 height 87
type textarea "**********"
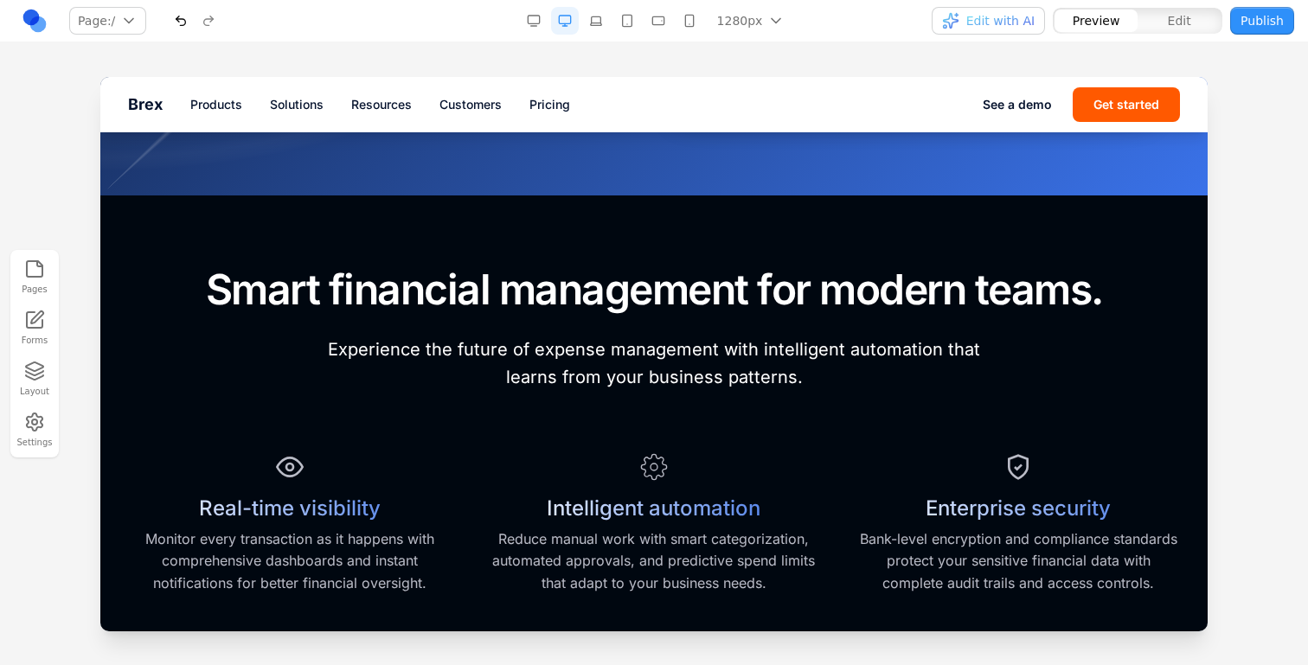
scroll to position [633, 0]
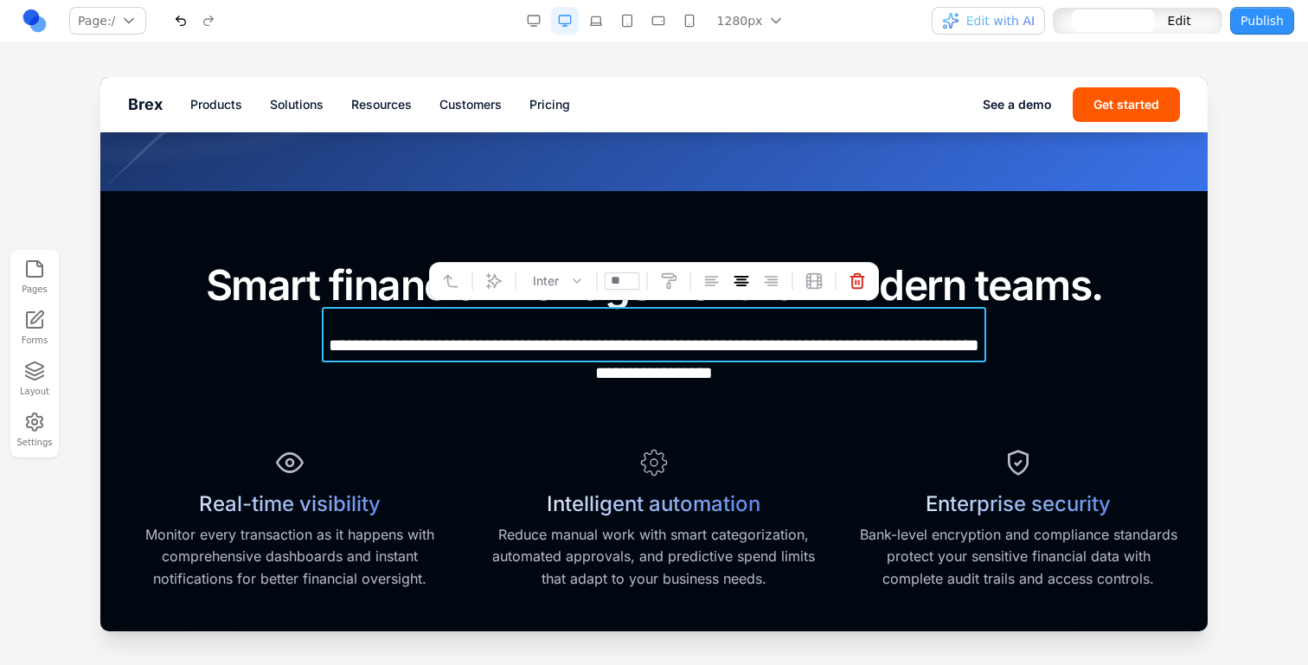
click at [837, 356] on p "**********" at bounding box center [654, 358] width 664 height 55
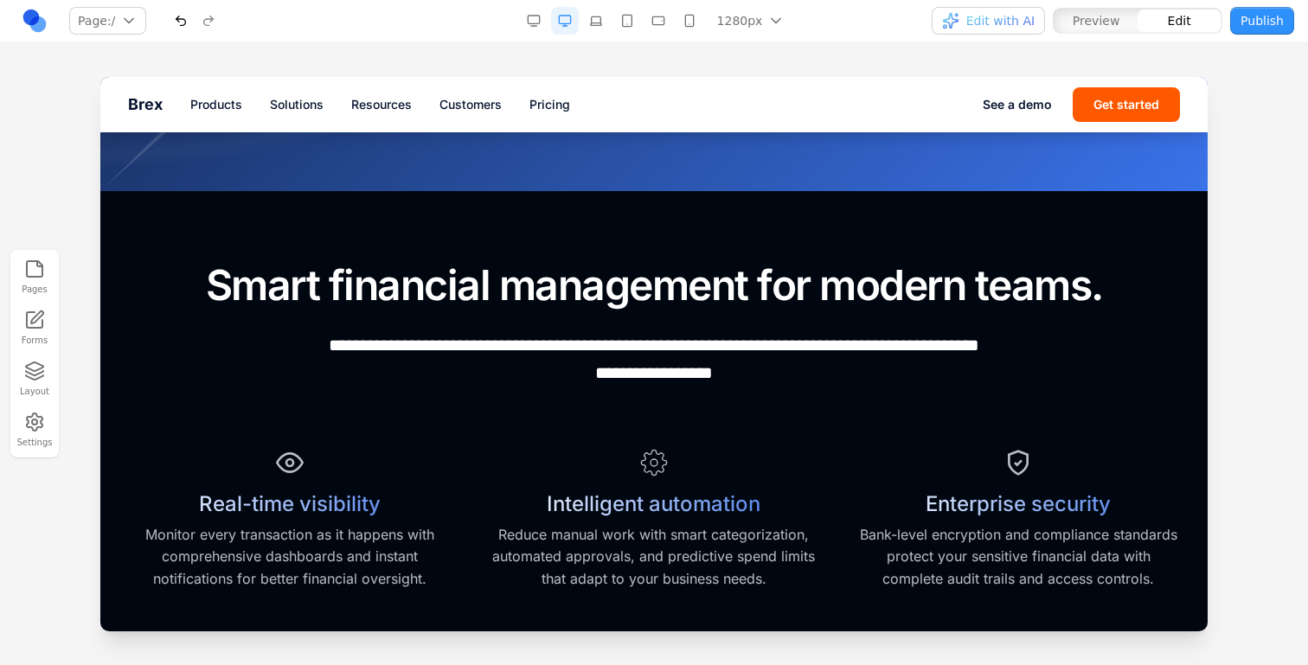
click at [846, 500] on div "Real-time visibility Monitor every transaction as it happens with comprehensive…" at bounding box center [654, 516] width 1052 height 149
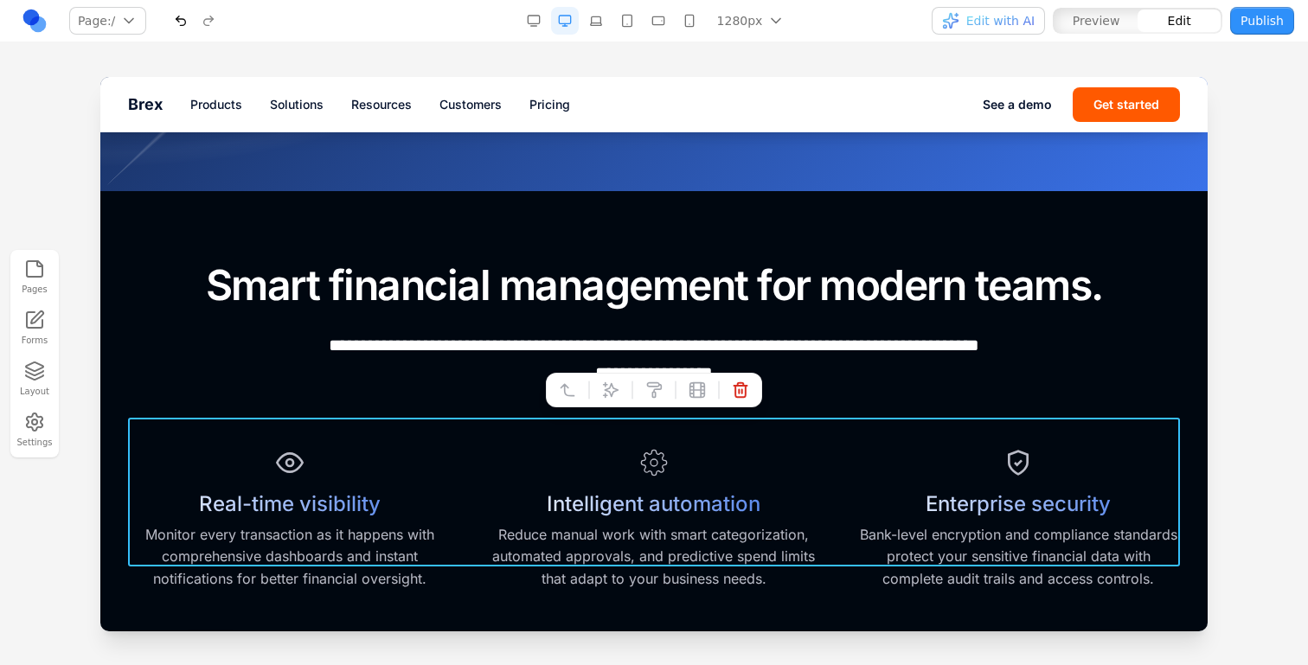
click at [846, 533] on div "Real-time visibility Monitor every transaction as it happens with comprehensive…" at bounding box center [654, 516] width 1052 height 149
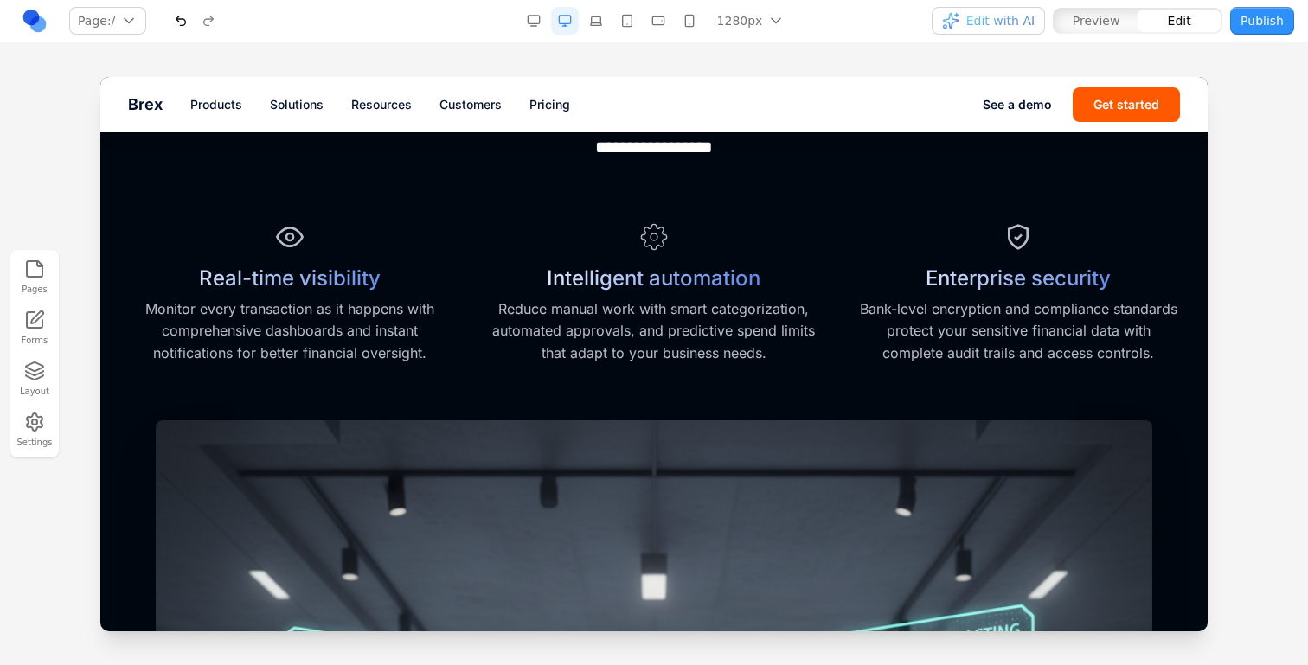
scroll to position [901, 0]
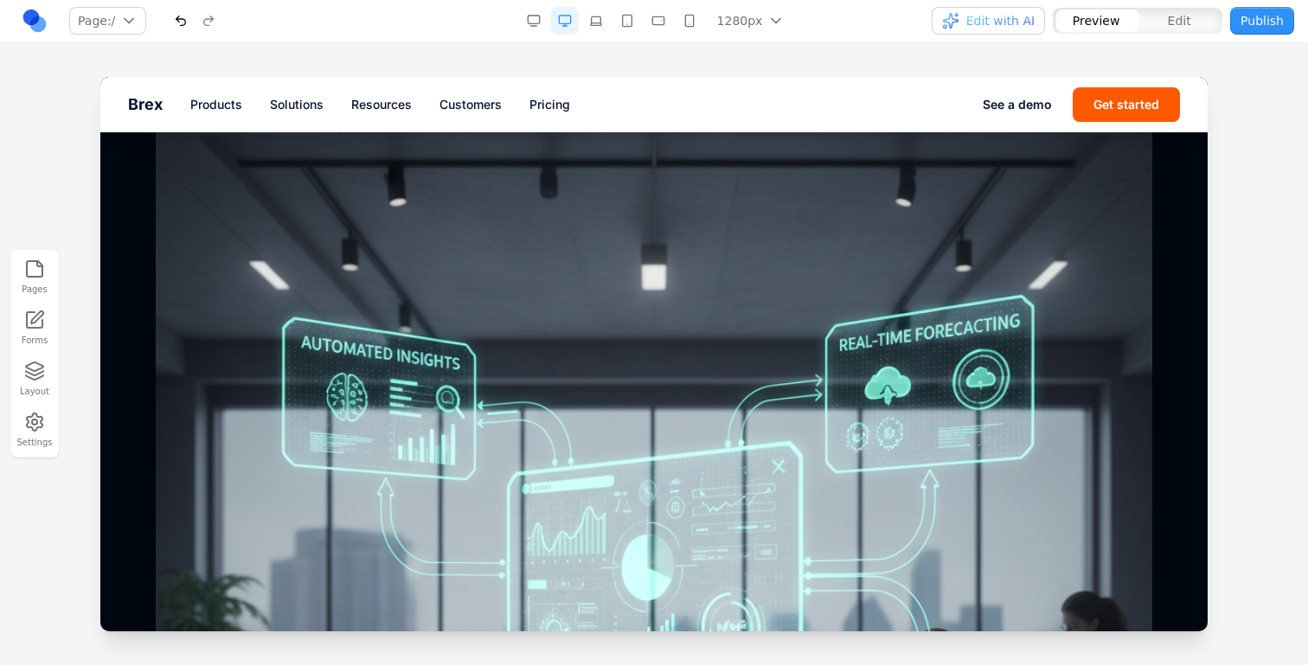
click at [1030, 374] on img at bounding box center [654, 609] width 997 height 997
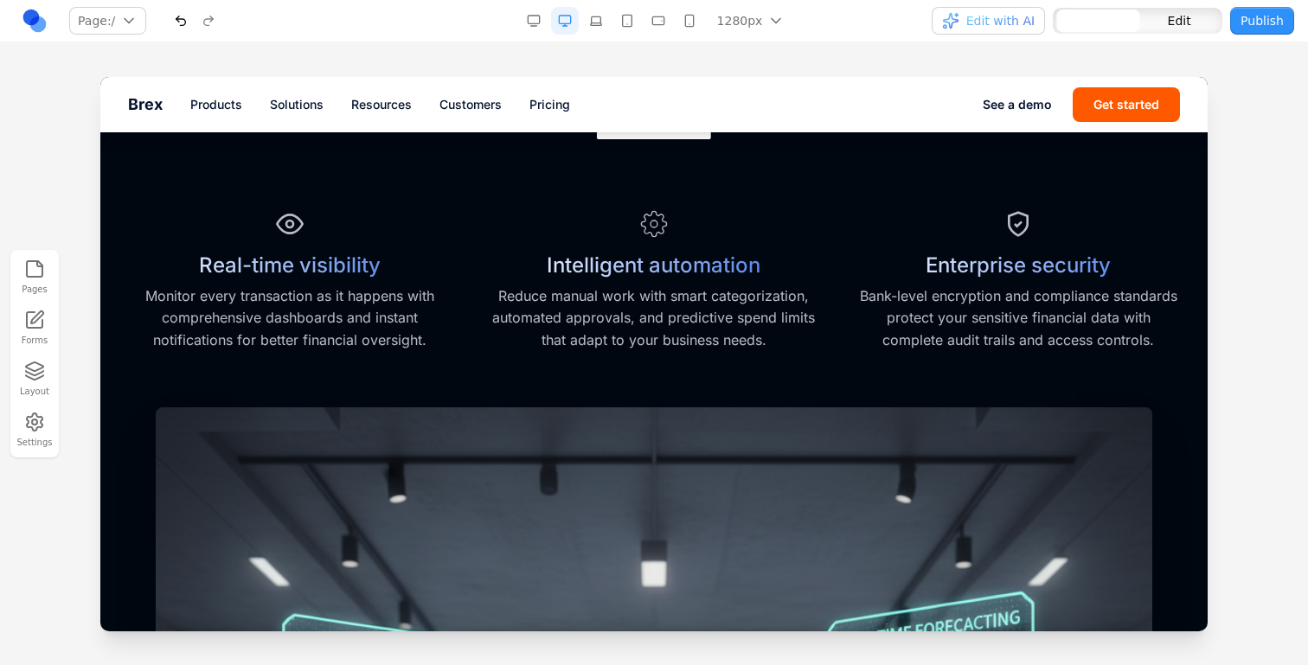
scroll to position [822, 0]
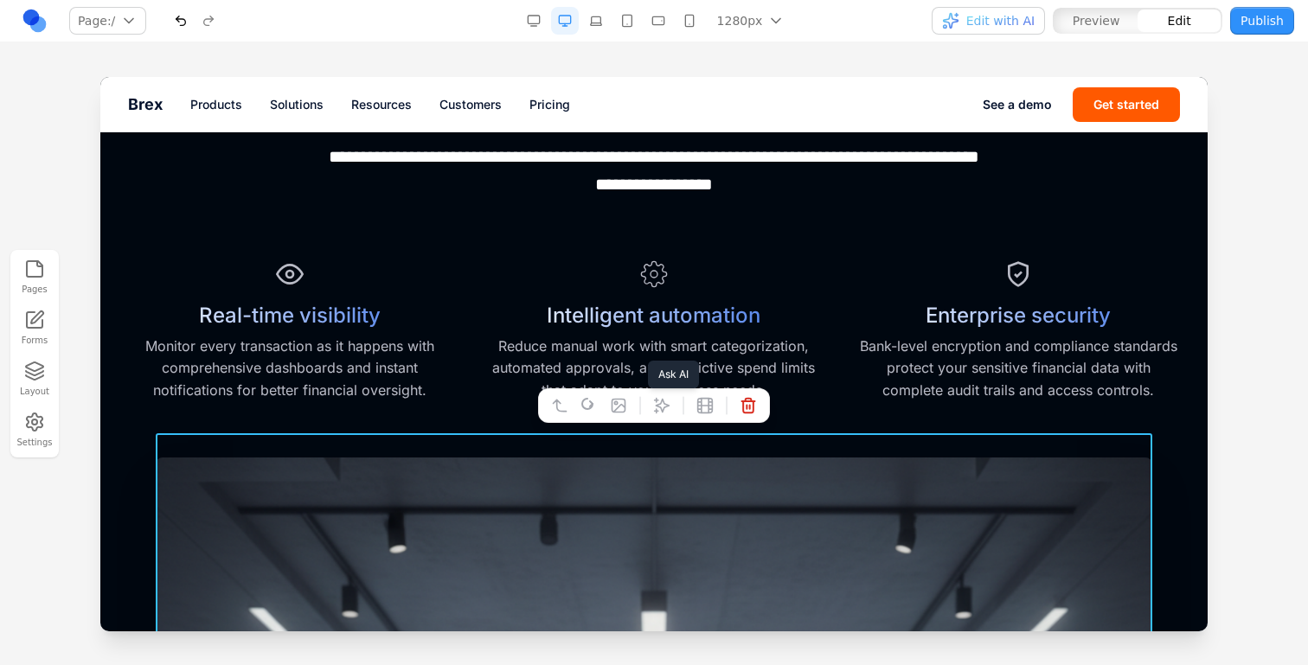
click at [659, 407] on icon at bounding box center [662, 405] width 15 height 15
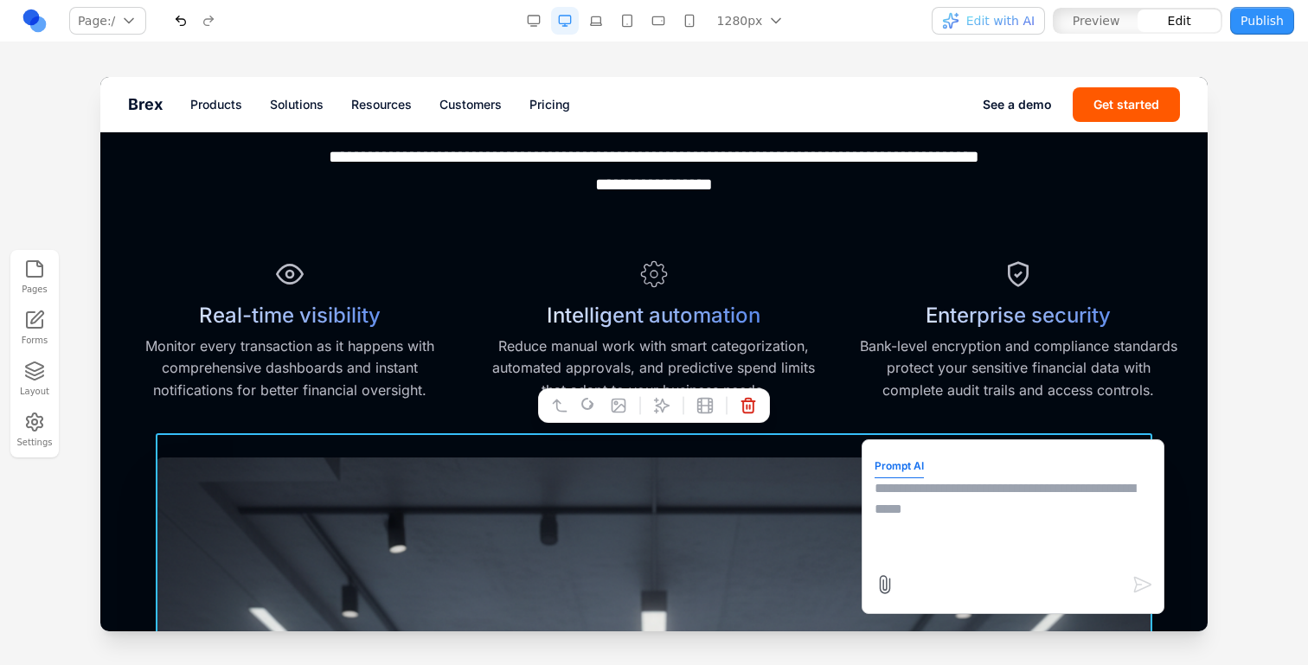
click at [1008, 492] on textarea at bounding box center [1013, 521] width 277 height 87
type textarea "**********"
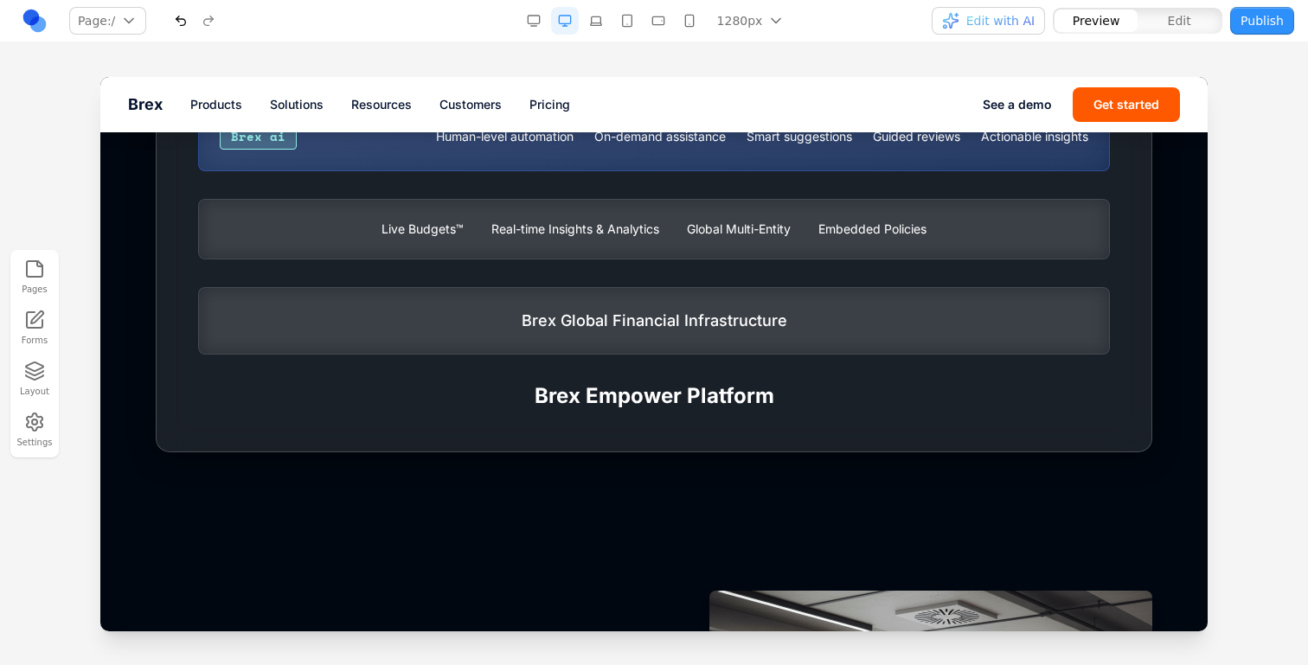
scroll to position [1460, 0]
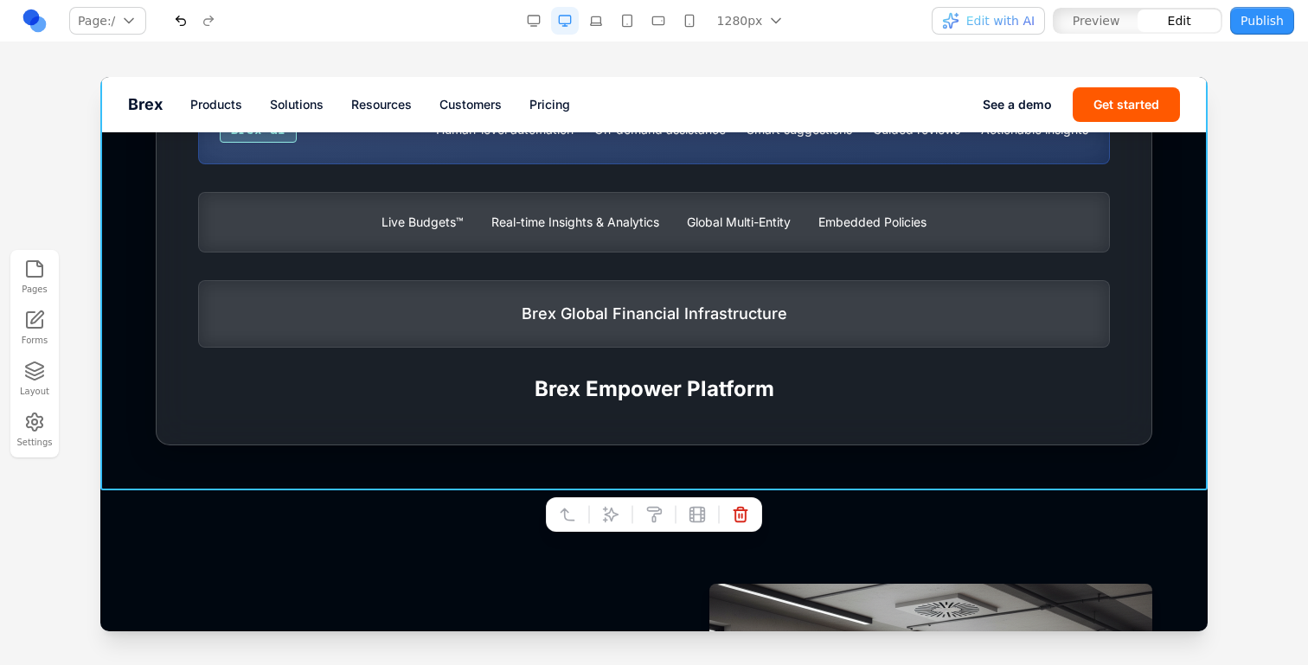
click at [733, 530] on div at bounding box center [654, 514] width 216 height 35
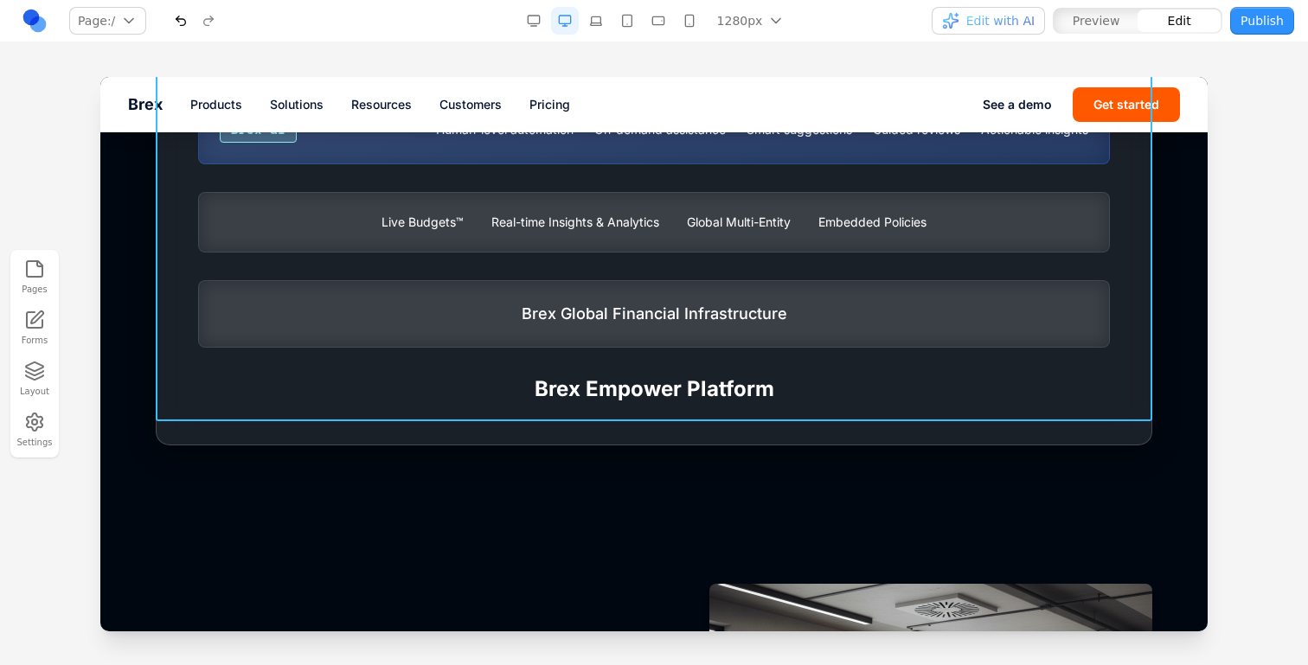
click at [715, 407] on div "Brex Products Corporate cards Expense management Travel Business accounts Bill …" at bounding box center [654, 132] width 997 height 626
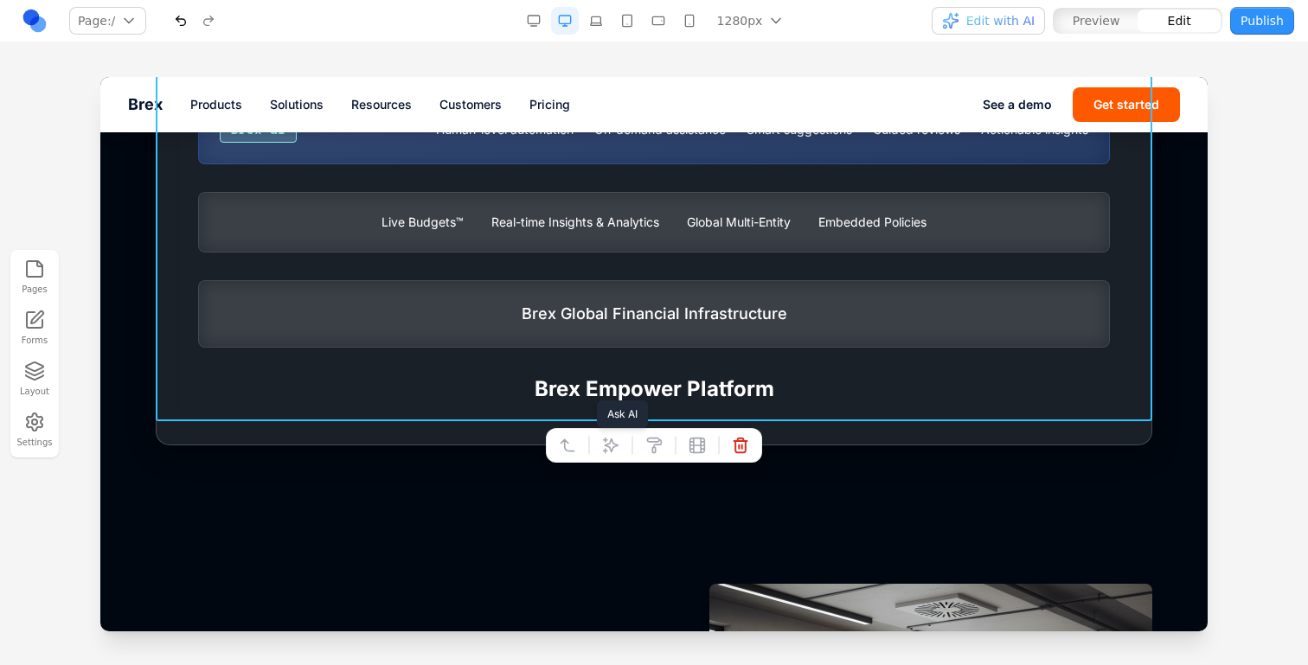
click at [618, 446] on icon at bounding box center [610, 445] width 17 height 17
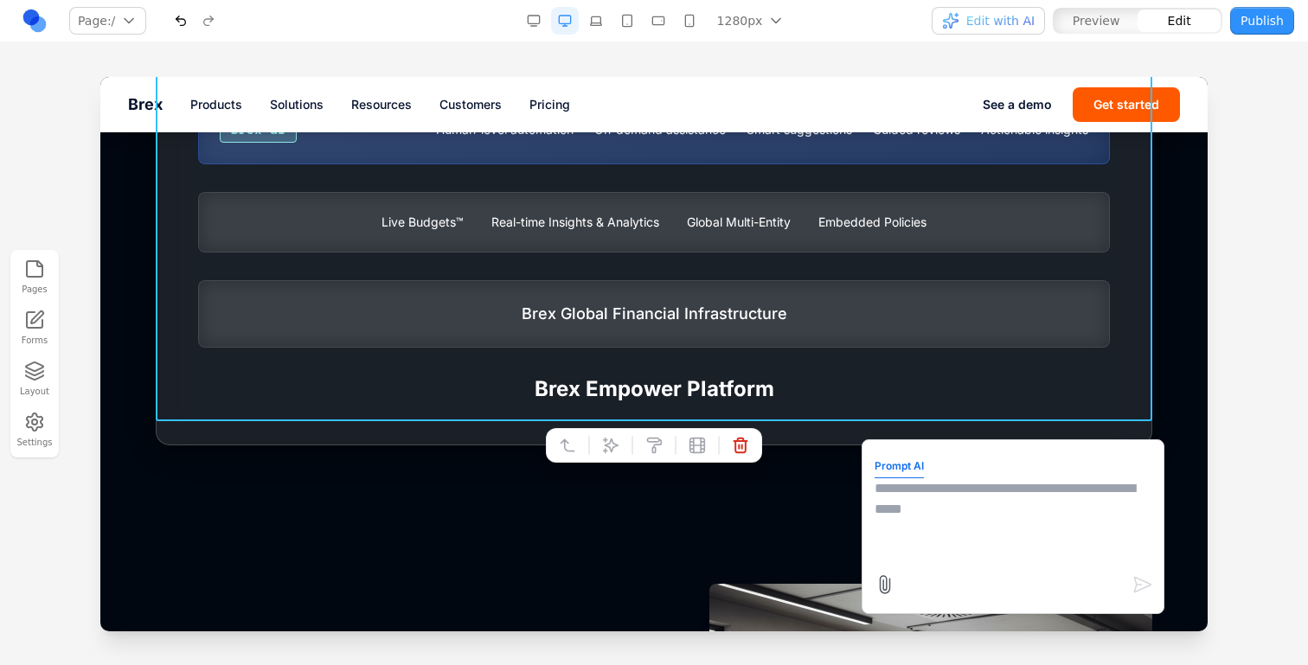
click at [972, 497] on textarea at bounding box center [1013, 521] width 277 height 87
type textarea "**********"
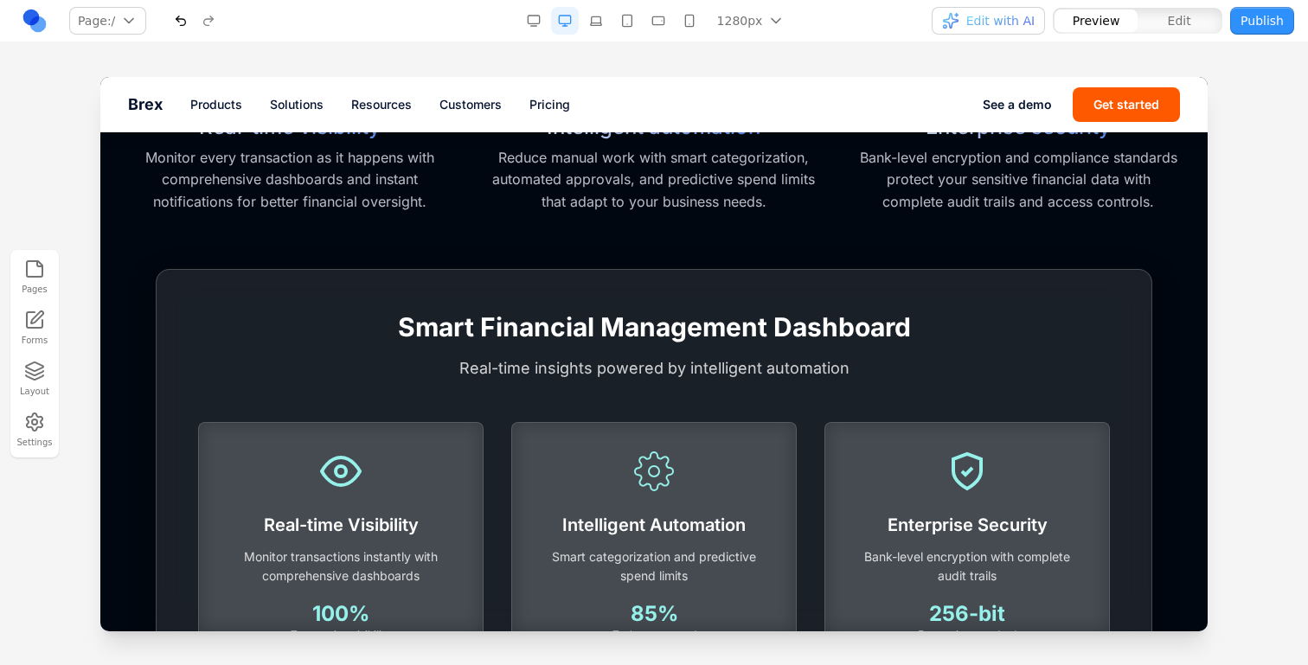
scroll to position [955, 0]
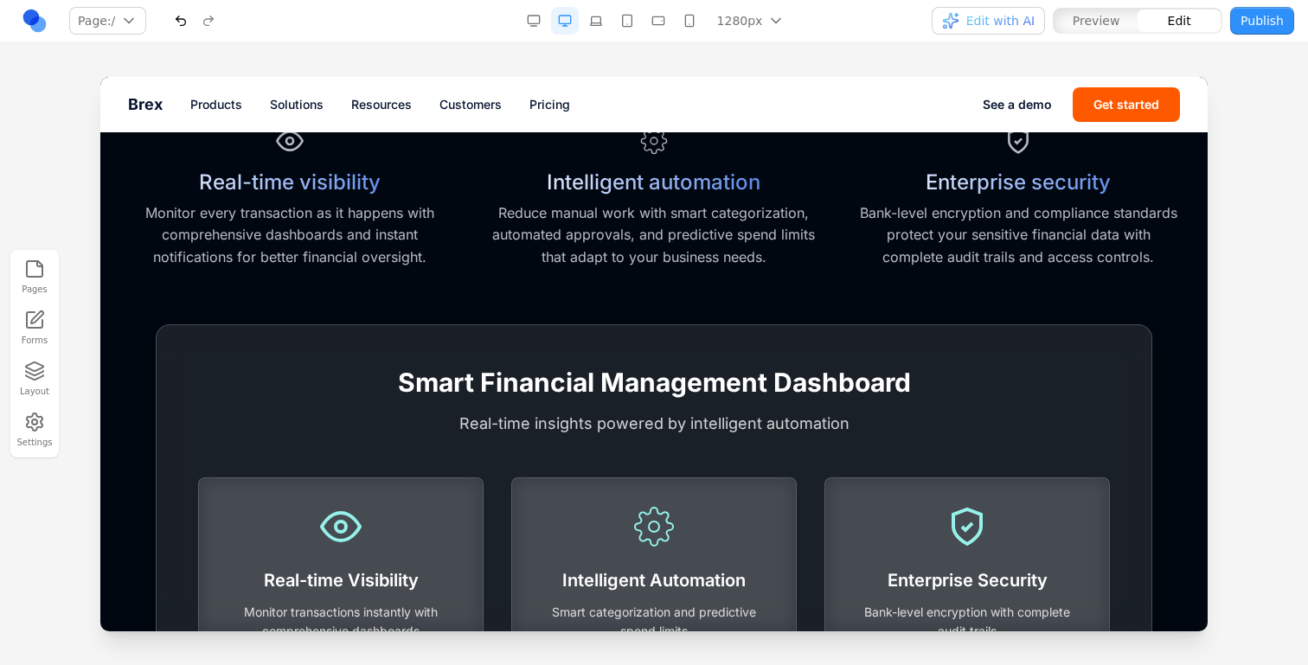
click at [407, 324] on div "Smart Financial Management Dashboard Real-time insights powered by intelligent …" at bounding box center [654, 655] width 997 height 663
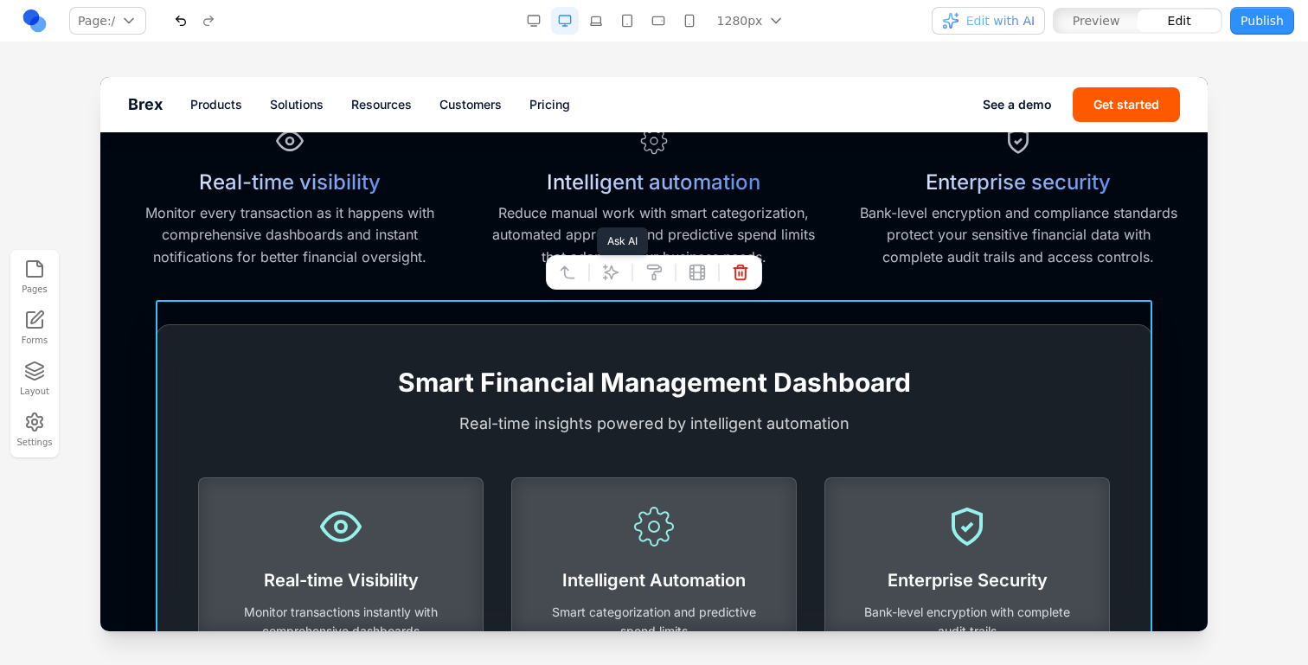
click at [626, 282] on div at bounding box center [654, 272] width 216 height 35
click at [608, 270] on icon at bounding box center [611, 272] width 15 height 15
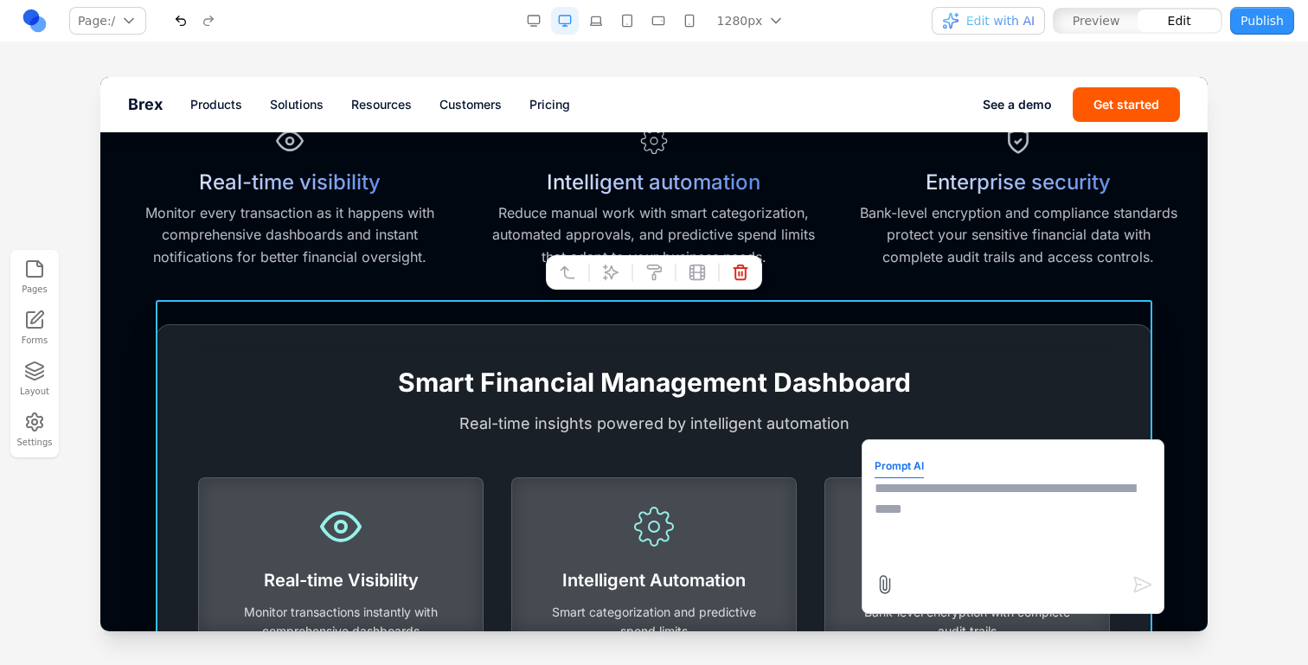
click at [976, 569] on form "Prompt AI" at bounding box center [1013, 526] width 277 height 149
click at [960, 531] on textarea at bounding box center [1013, 521] width 277 height 87
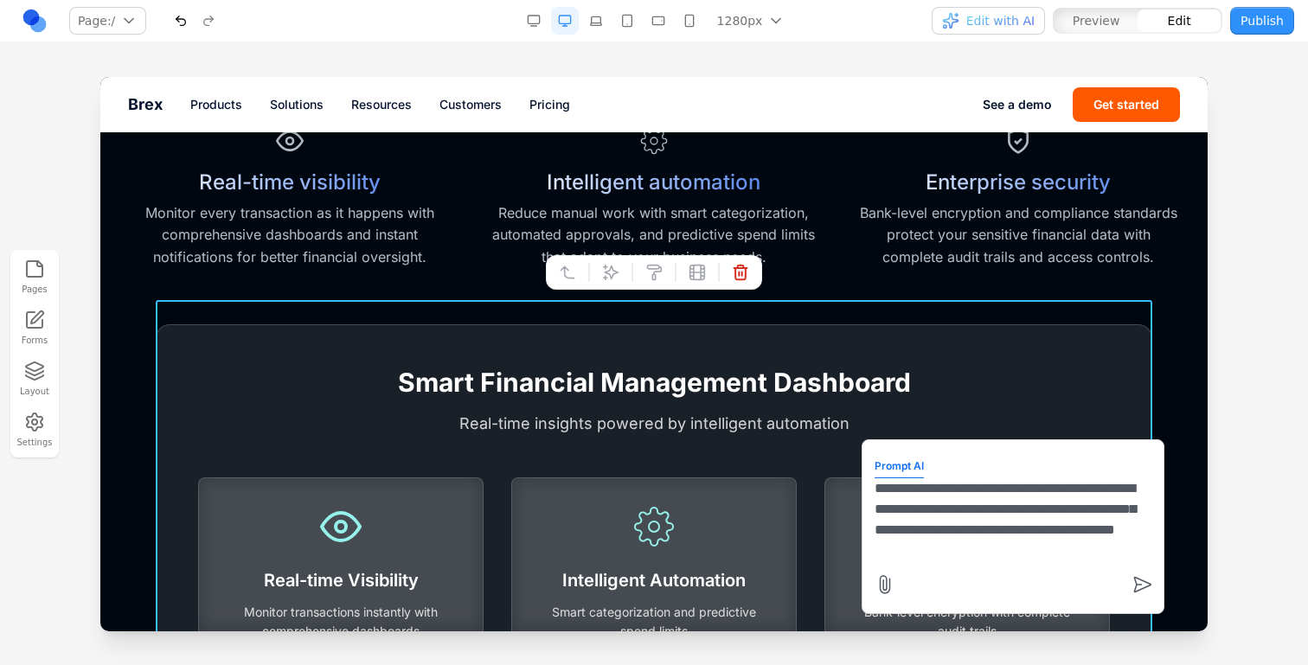
type textarea "**********"
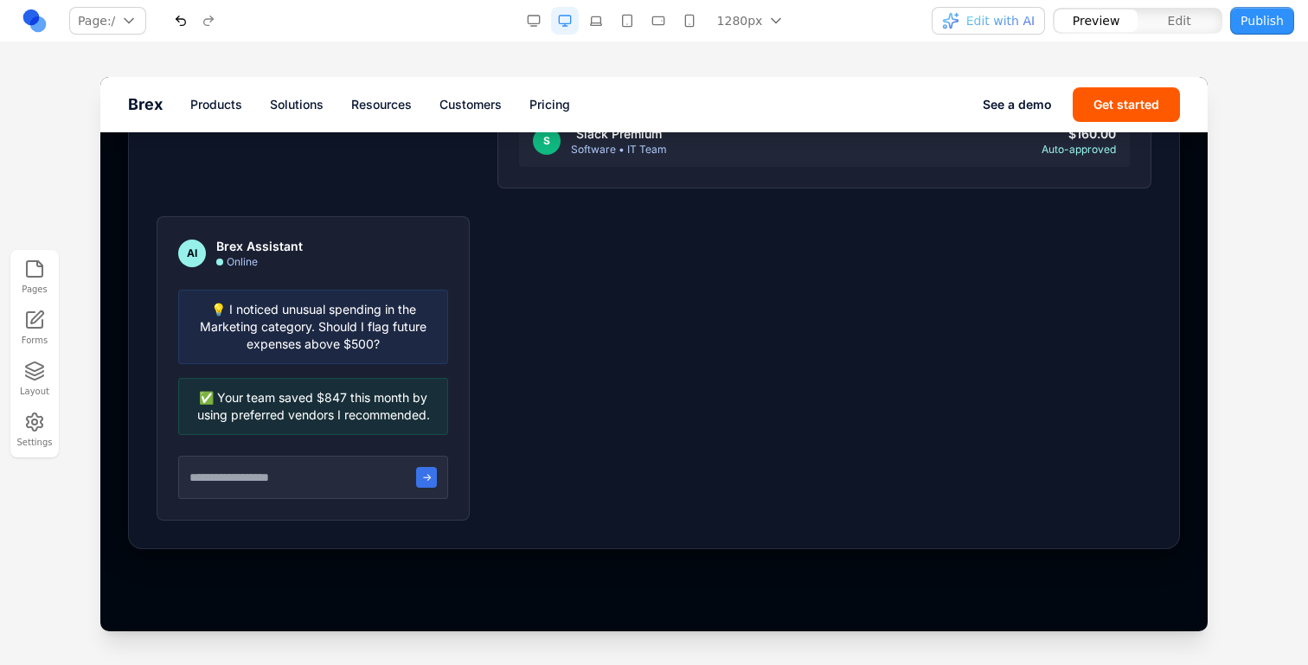
scroll to position [1551, 0]
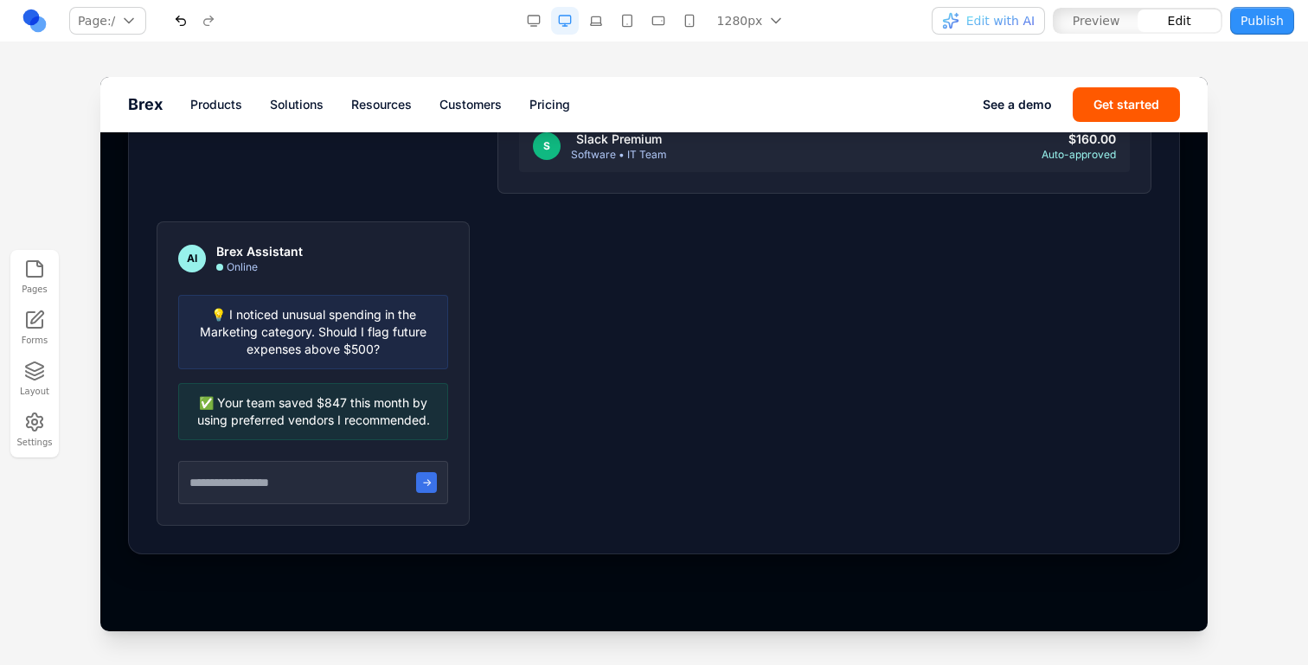
click at [601, 388] on div "Recent Transactions A AWS Services Software • Alex Kim $234.50 Auto-approved U …" at bounding box center [654, 224] width 995 height 604
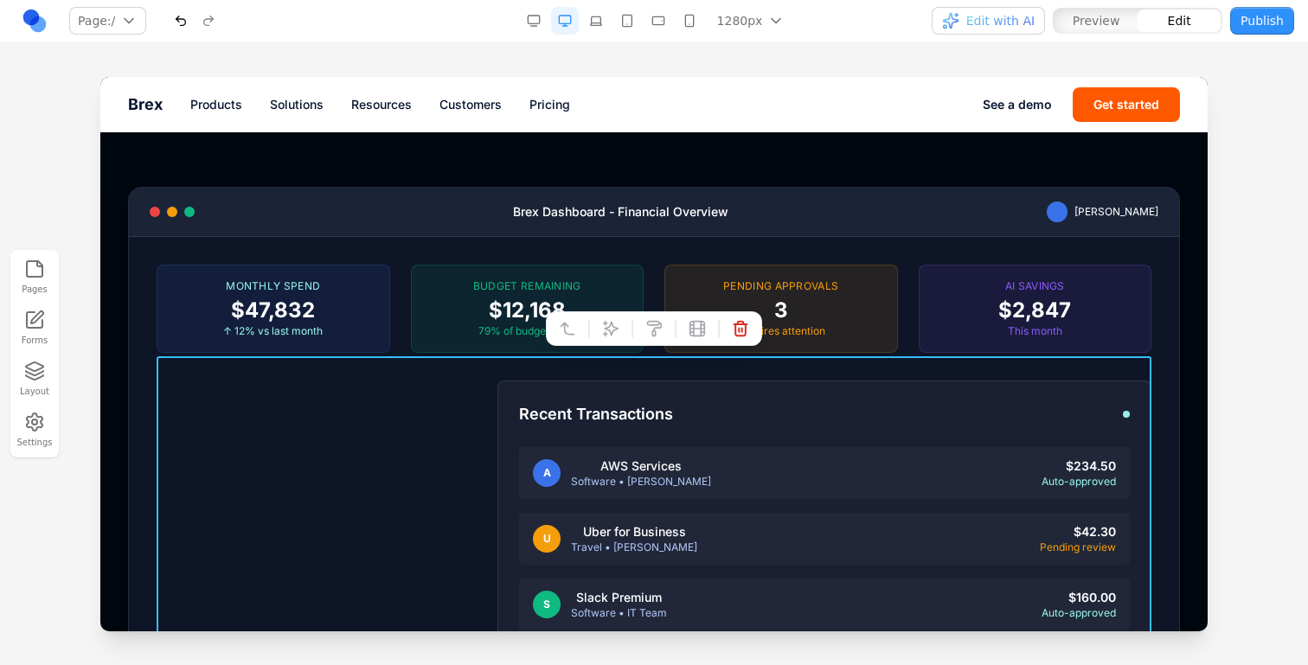
scroll to position [1091, 0]
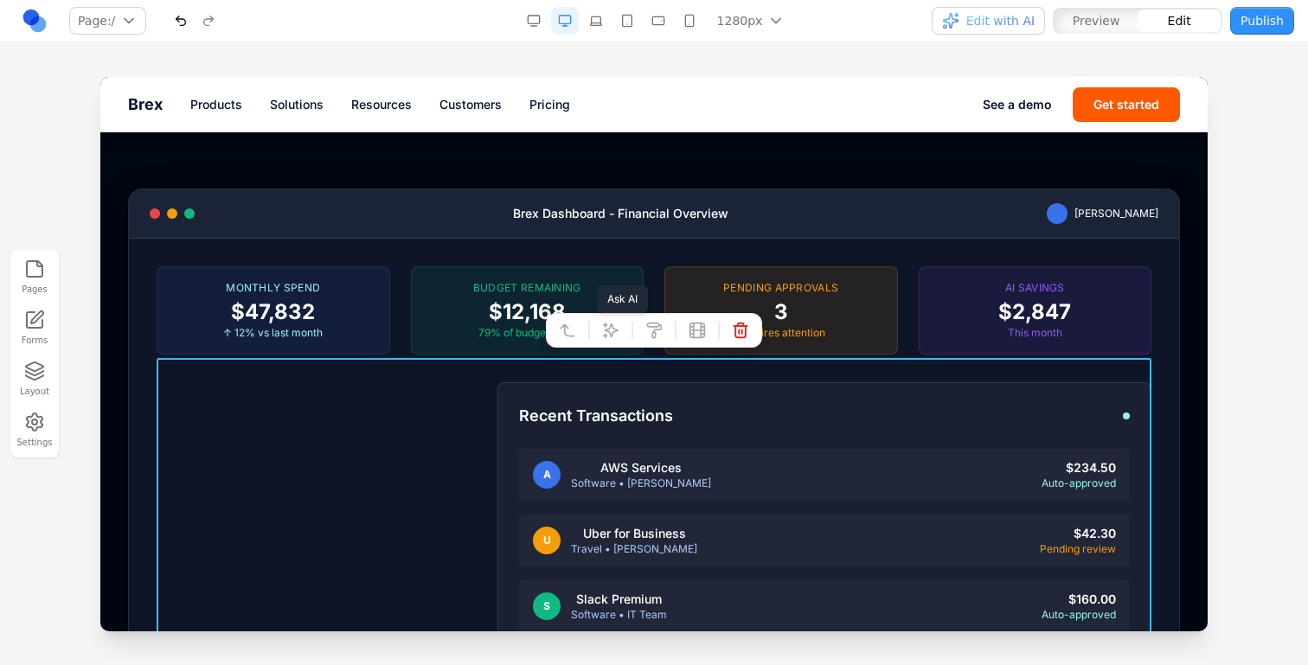
click at [614, 334] on icon at bounding box center [610, 330] width 17 height 17
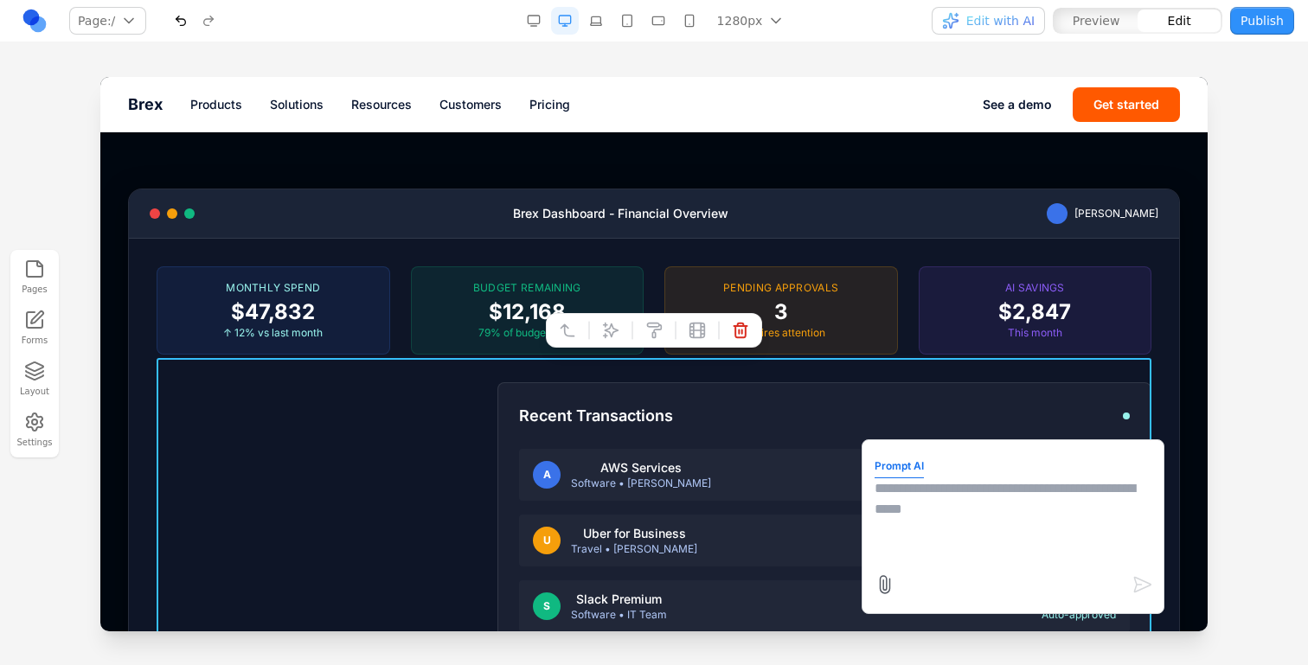
drag, startPoint x: 952, startPoint y: 539, endPoint x: 912, endPoint y: 545, distance: 40.3
click at [951, 538] on textarea at bounding box center [1013, 521] width 277 height 87
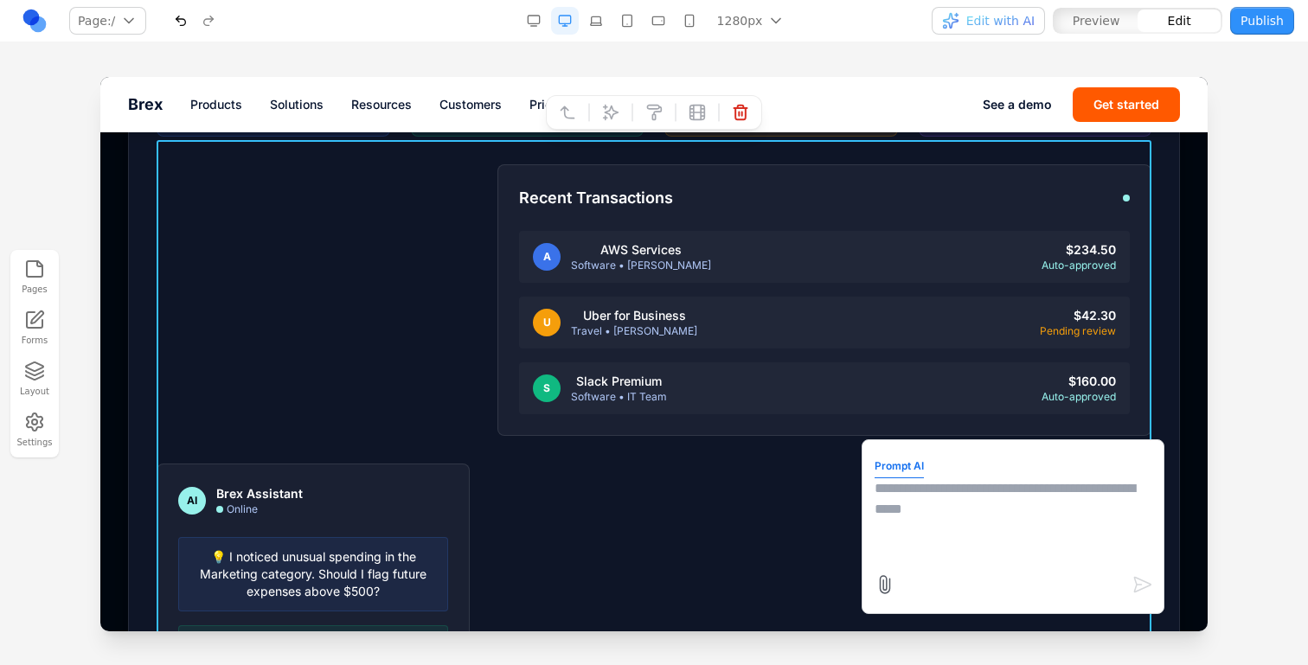
scroll to position [1318, 0]
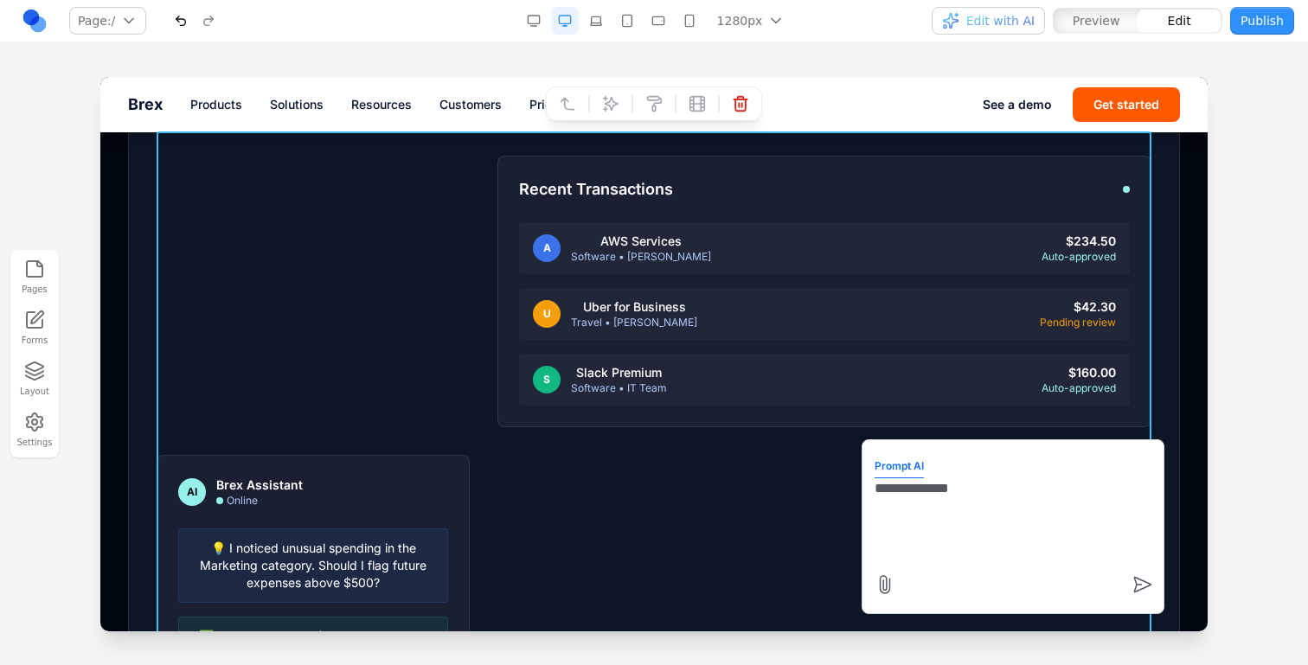
type textarea "**********"
click at [305, 501] on div "AI Brex Assistant Online 💡 I noticed unusual spending in the Marketing category…" at bounding box center [313, 607] width 313 height 305
click at [387, 421] on div "Recent Transactions A AWS Services Software • Alex Kim $234.50 Auto-approved U …" at bounding box center [654, 458] width 995 height 604
click at [417, 366] on div "Recent Transactions A AWS Services Software • Alex Kim $234.50 Auto-approved U …" at bounding box center [654, 458] width 995 height 604
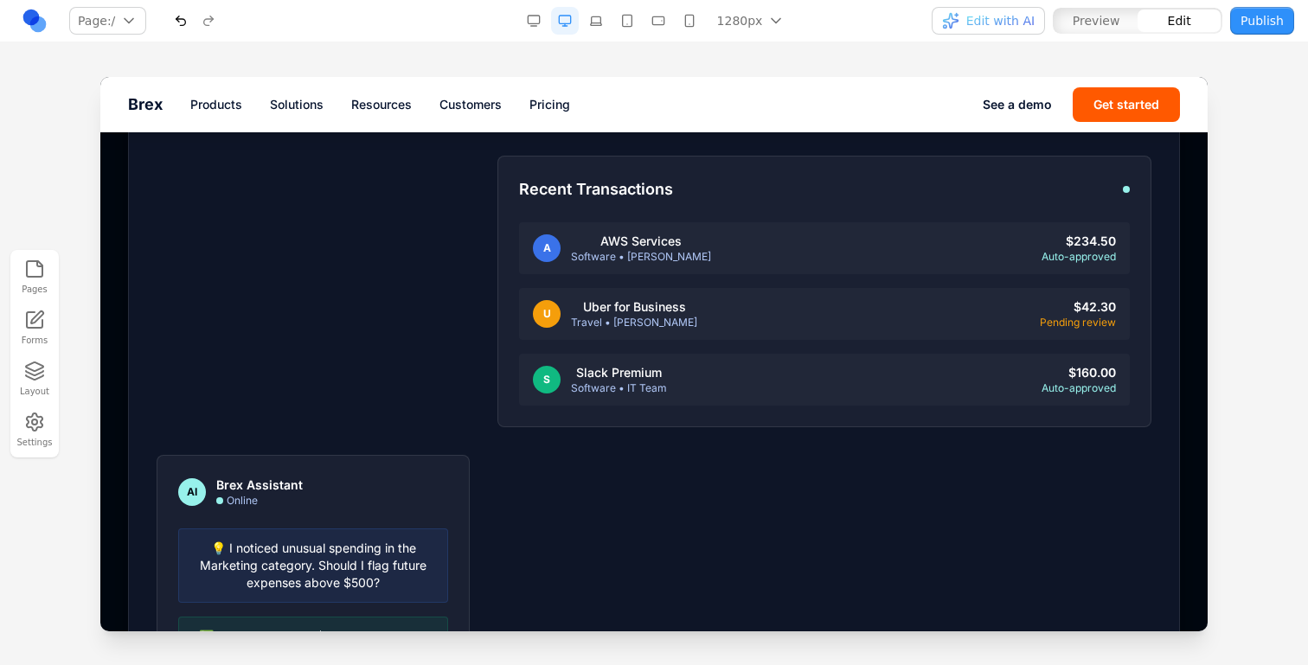
click at [1210, 462] on div at bounding box center [654, 370] width 1308 height 587
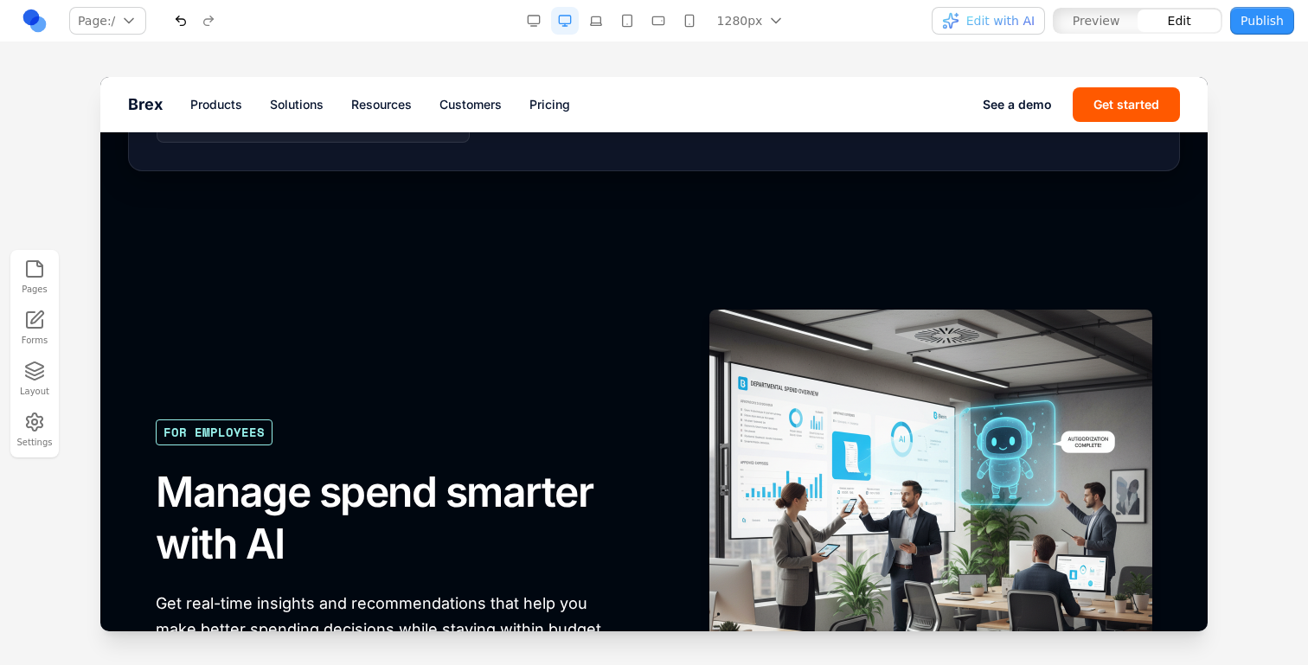
scroll to position [1886, 0]
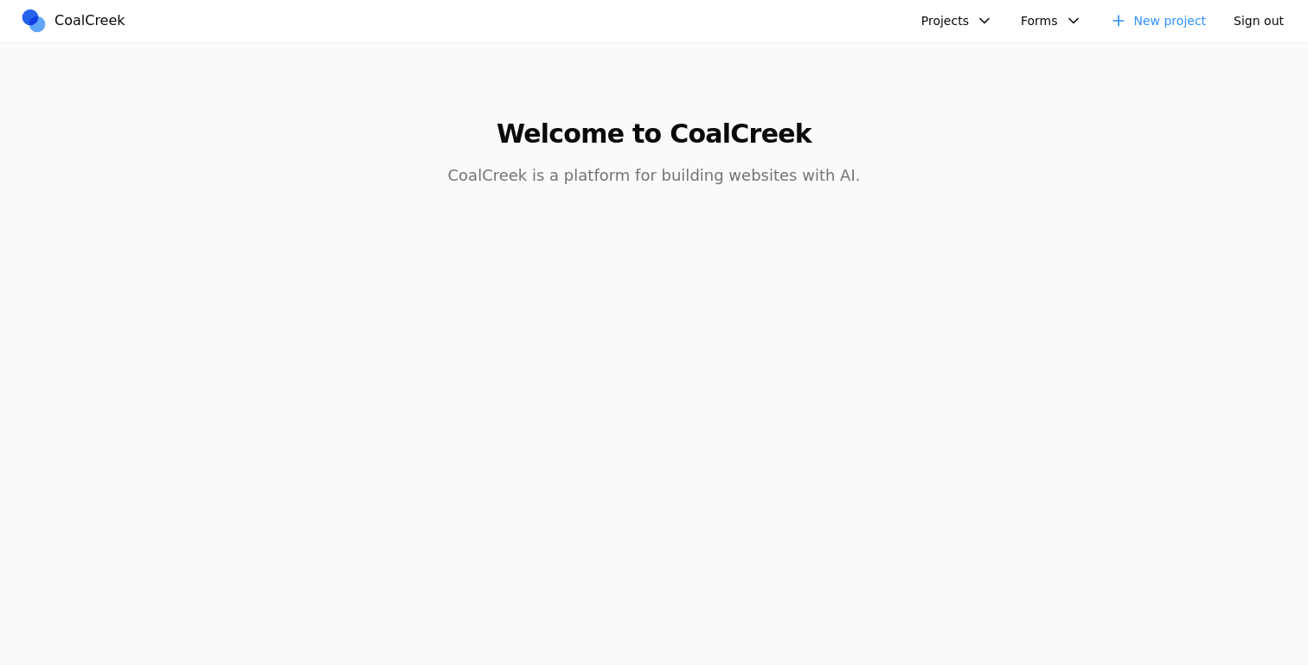
click at [973, 10] on button "Projects" at bounding box center [957, 21] width 93 height 28
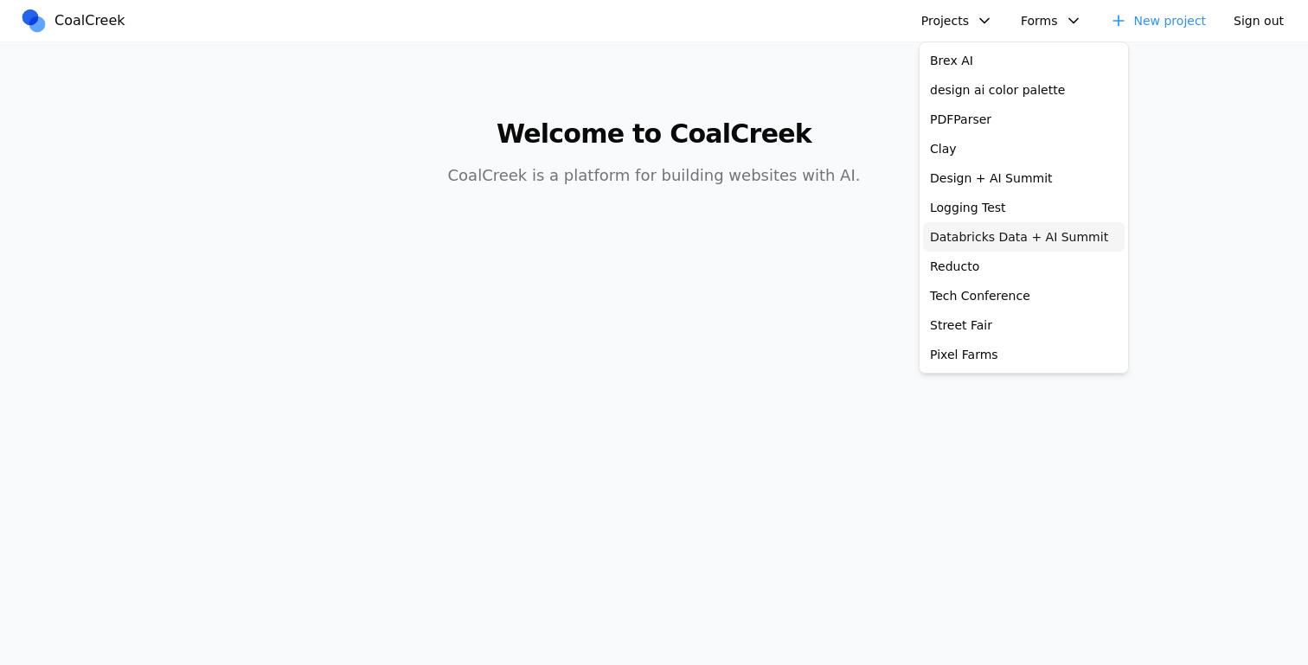
click at [965, 239] on link "Databricks Data + AI Summit" at bounding box center [1024, 236] width 202 height 29
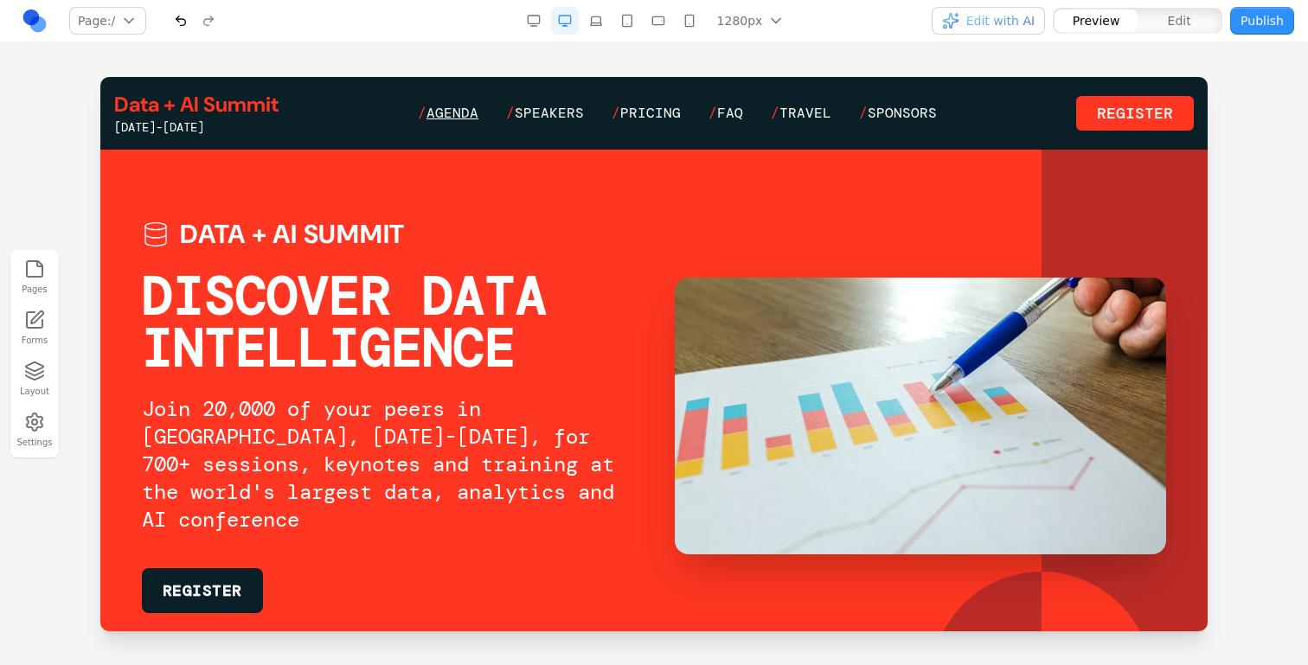
click at [467, 107] on span "Agenda" at bounding box center [453, 113] width 52 height 18
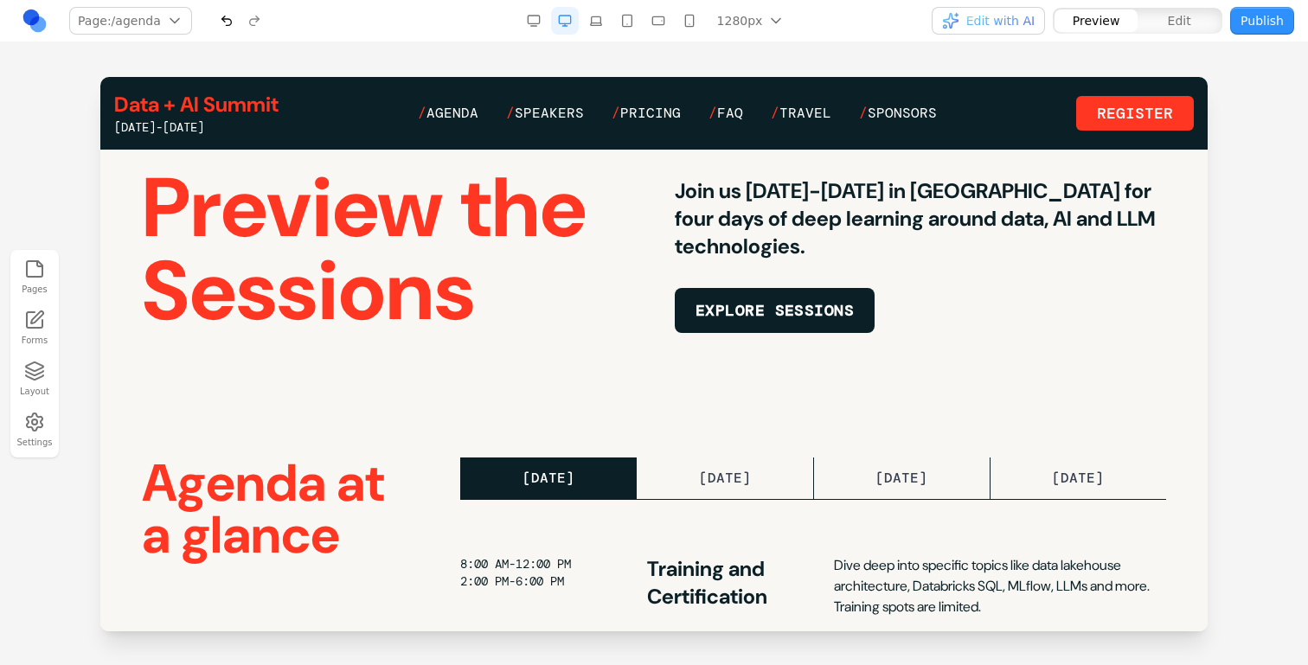
click at [765, 313] on button "EXPLORE SESSIONS" at bounding box center [775, 310] width 200 height 45
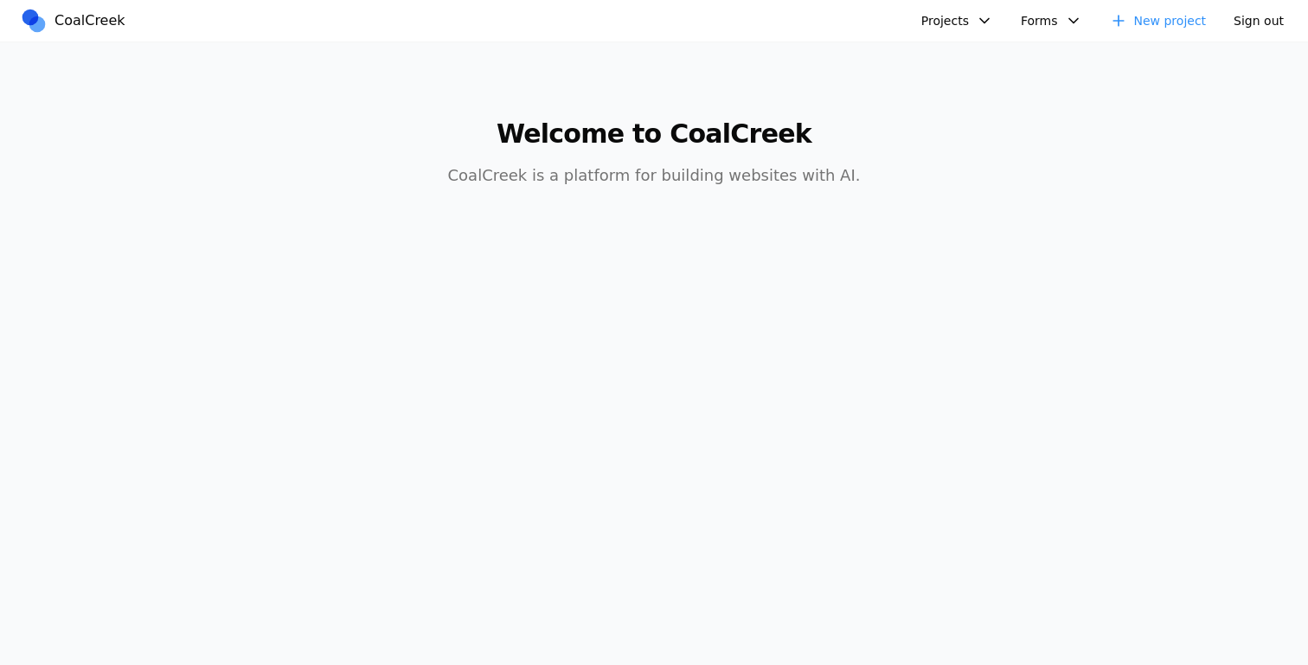
click at [981, 28] on button "Projects" at bounding box center [957, 21] width 93 height 28
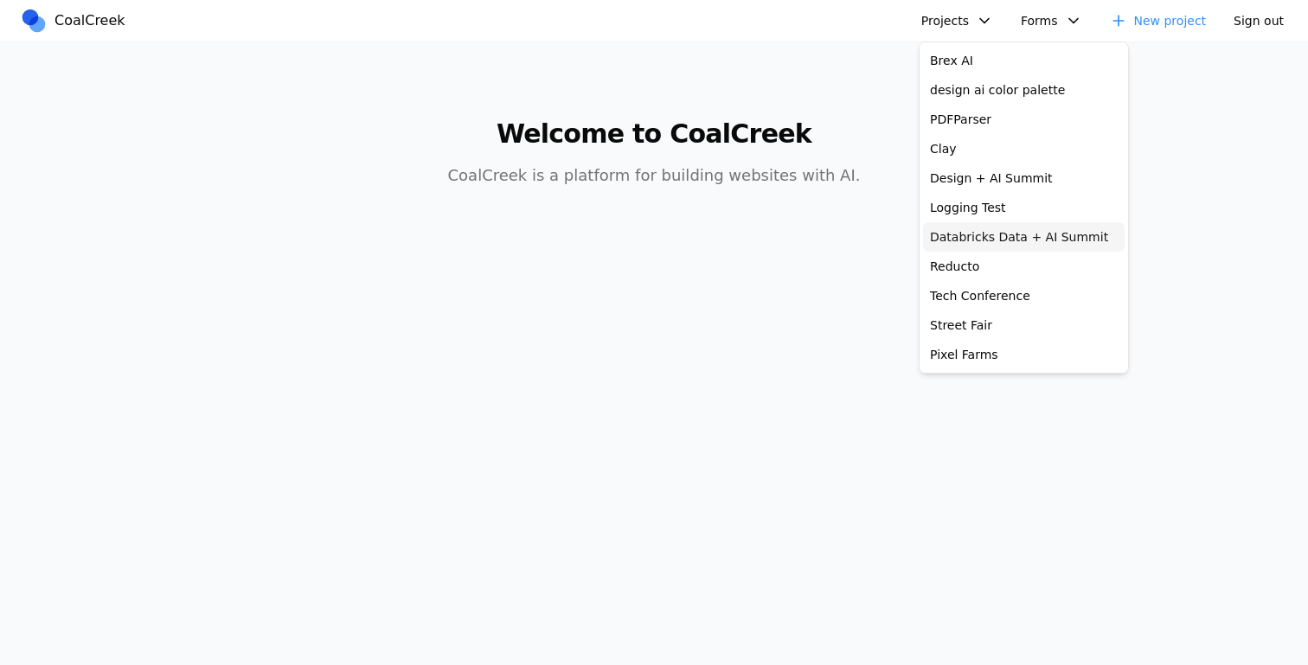
click at [962, 236] on link "Databricks Data + AI Summit" at bounding box center [1024, 236] width 202 height 29
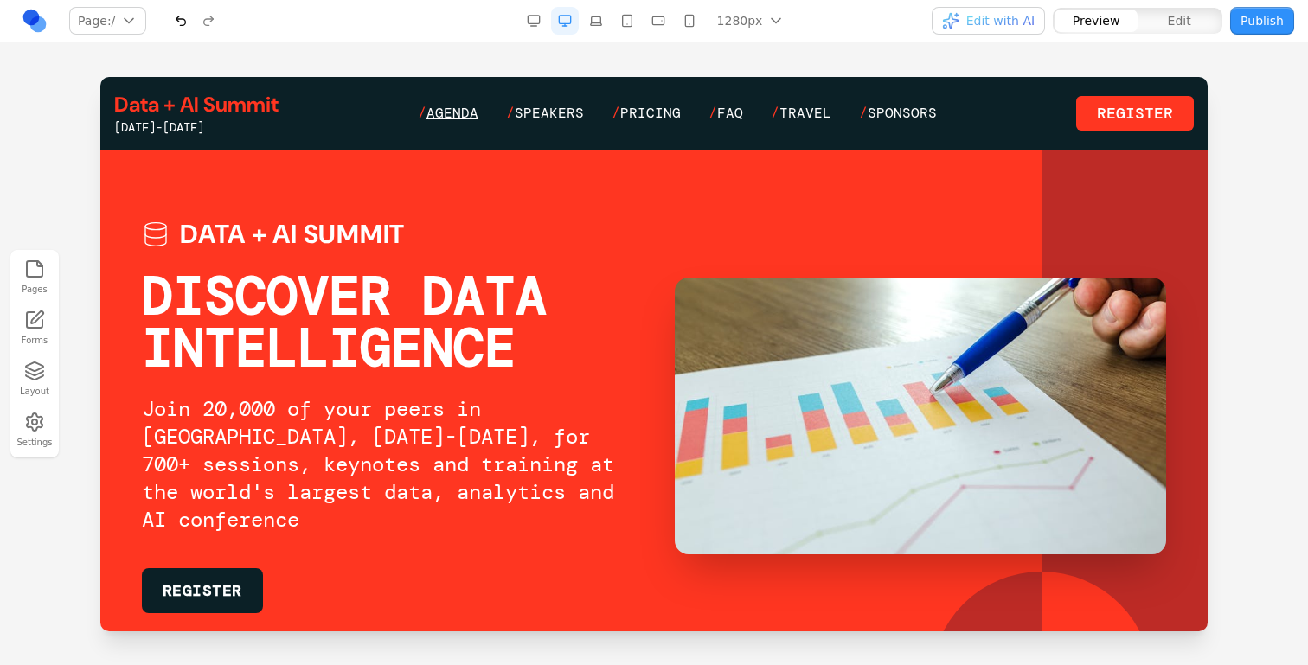
click at [478, 111] on span "Agenda" at bounding box center [453, 113] width 52 height 18
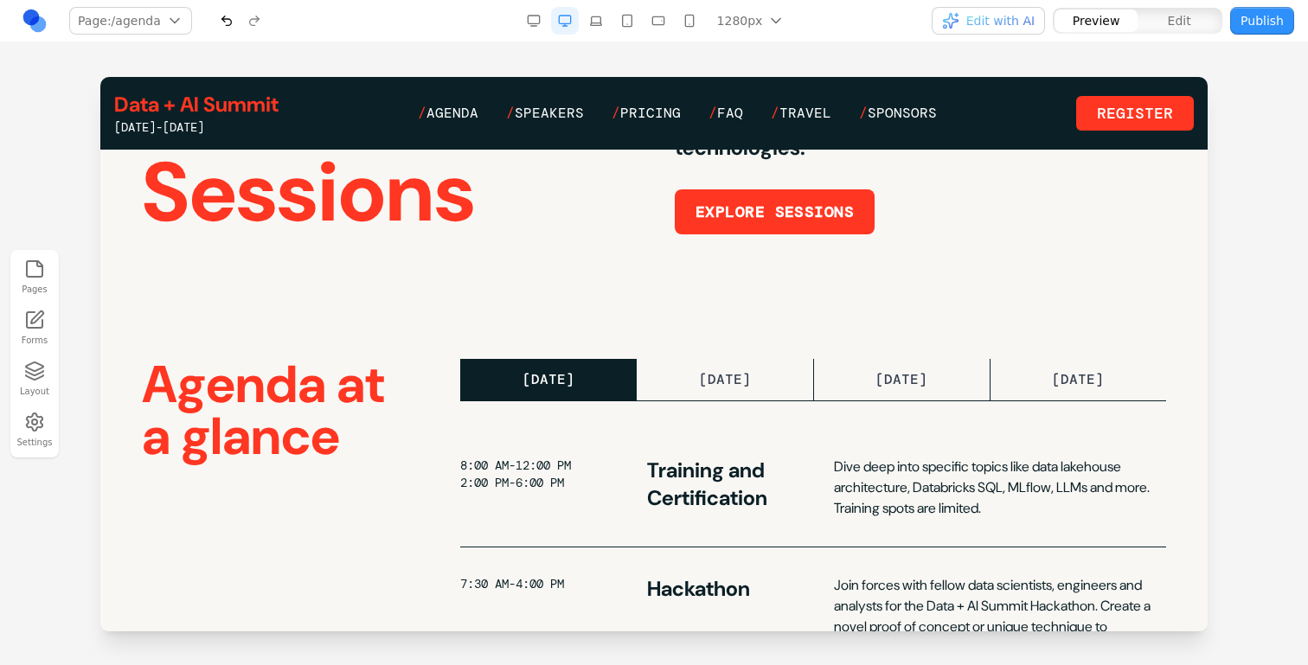
scroll to position [205, 0]
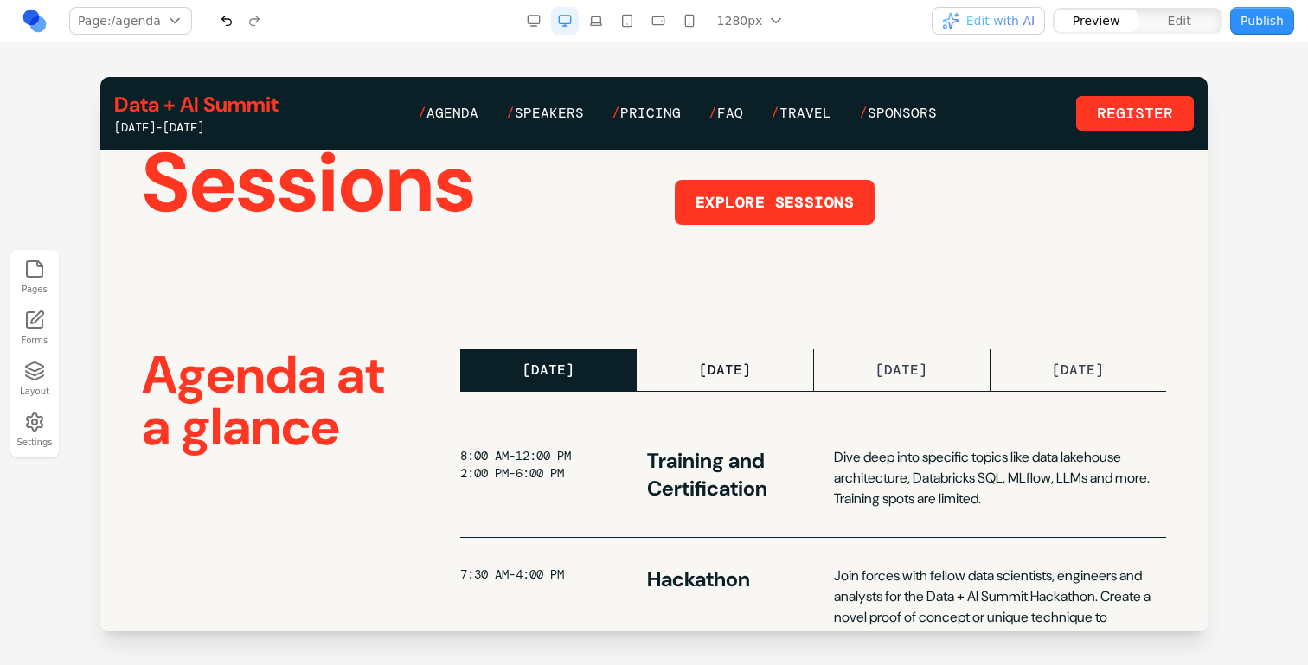
click at [729, 363] on span "[DATE]" at bounding box center [725, 370] width 52 height 18
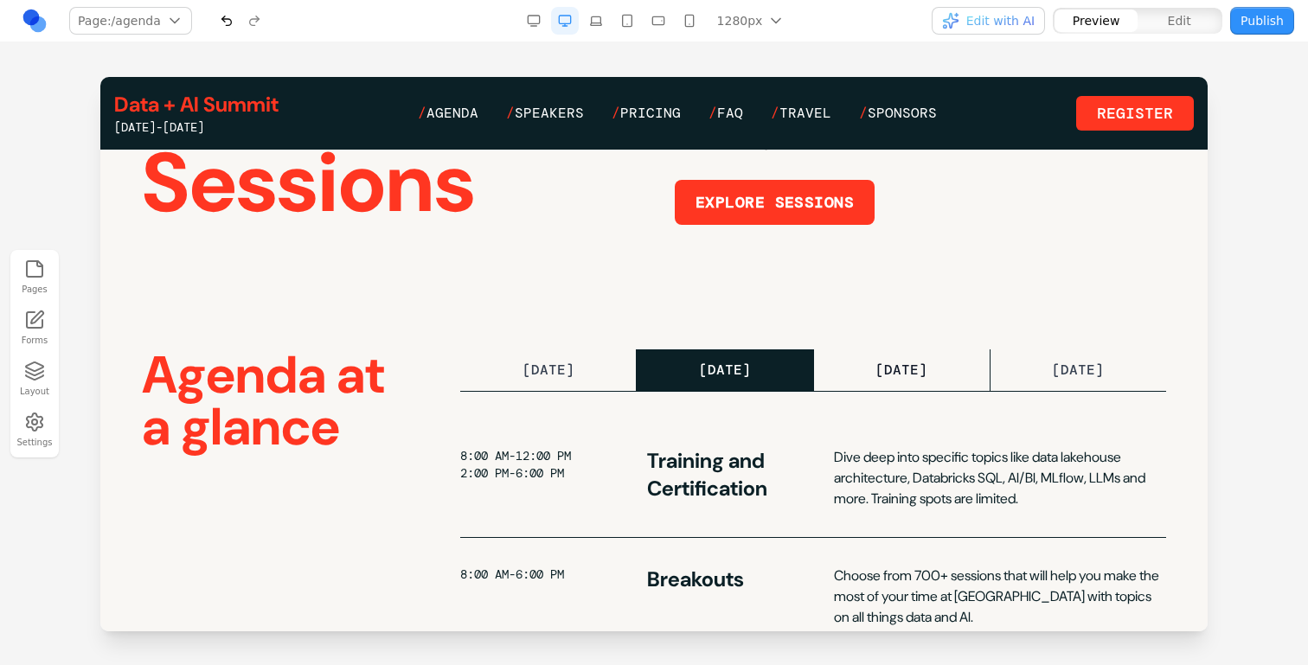
click at [985, 363] on button "WEDNESDAY WED" at bounding box center [902, 371] width 177 height 42
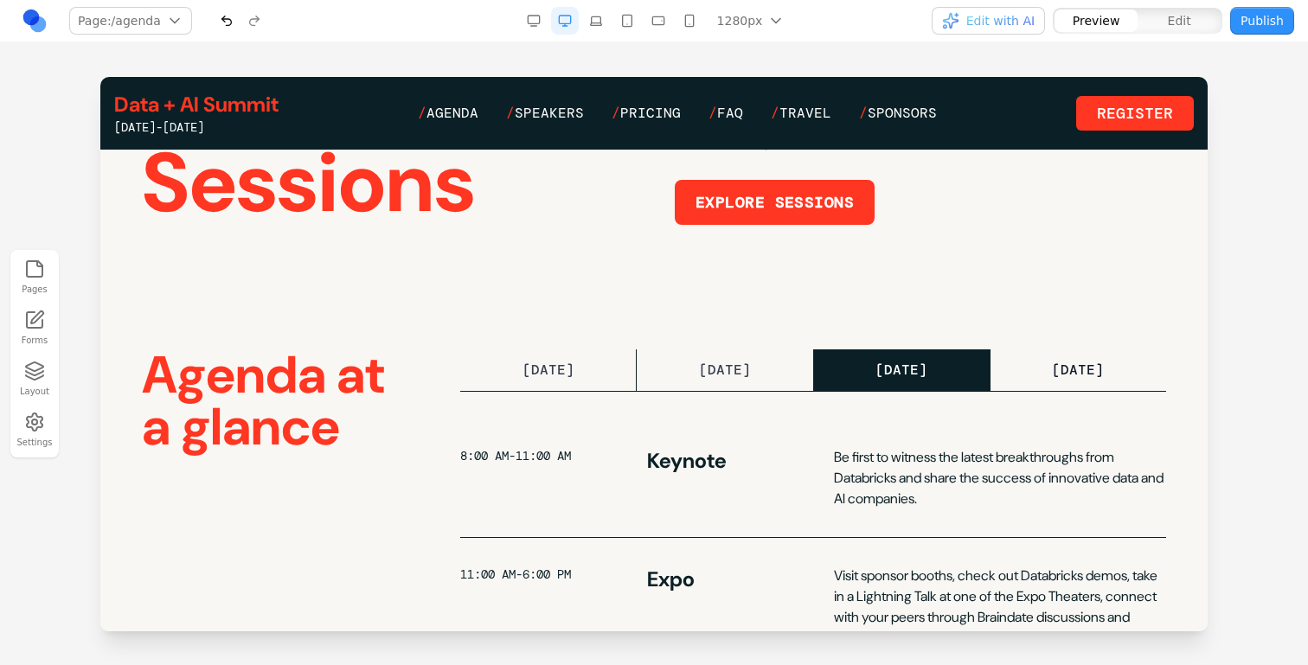
click at [1031, 363] on button "THURSDAY THURS" at bounding box center [1079, 371] width 176 height 42
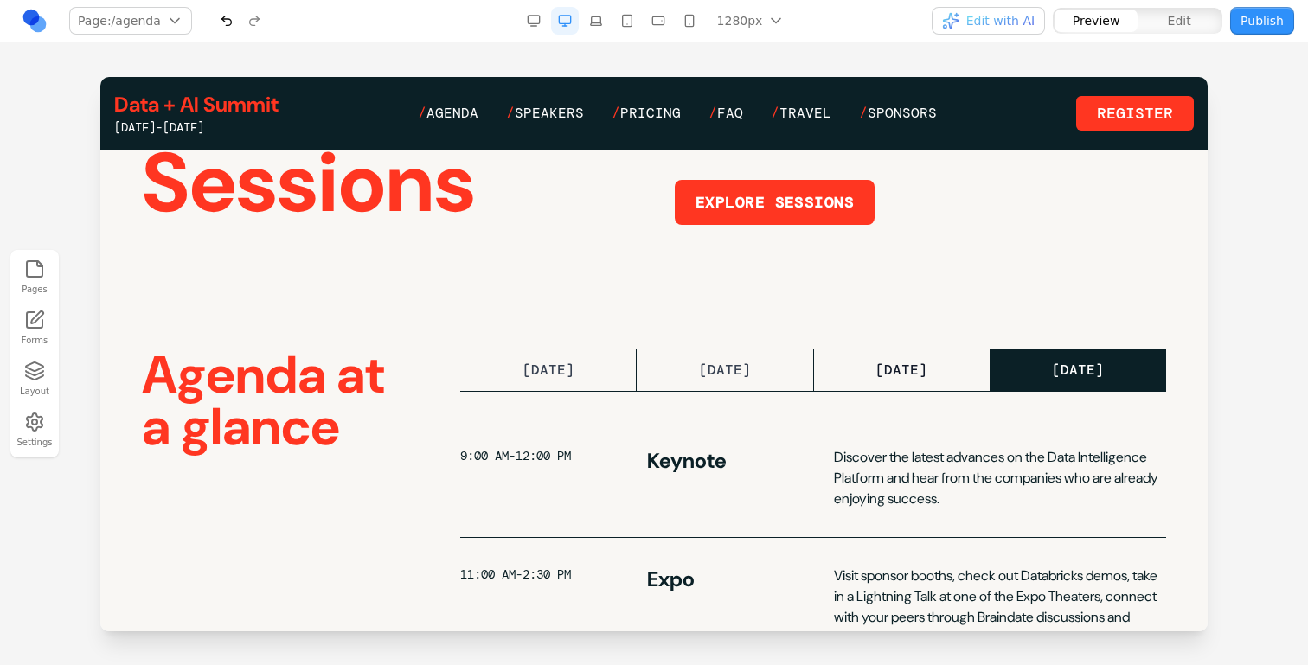
click at [912, 362] on span "[DATE]" at bounding box center [902, 370] width 52 height 18
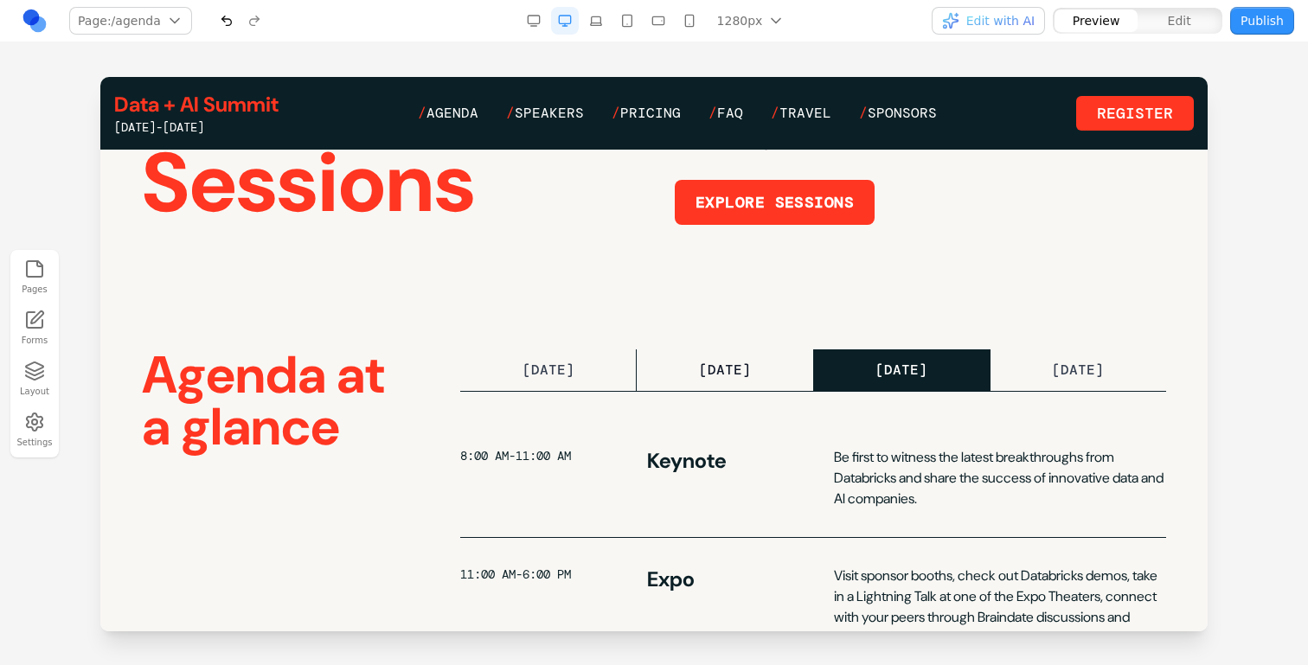
click at [687, 370] on button "TUESDAY TUE" at bounding box center [725, 371] width 177 height 42
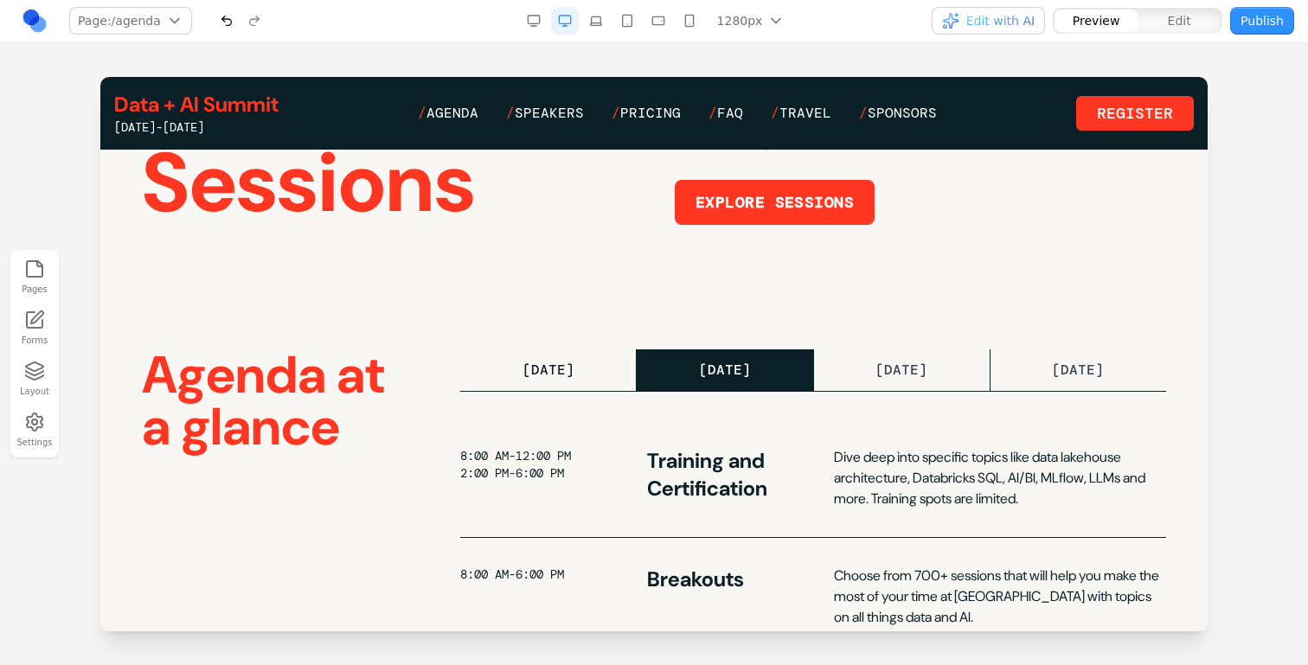
click at [602, 370] on button "MONDAY MON" at bounding box center [548, 371] width 177 height 42
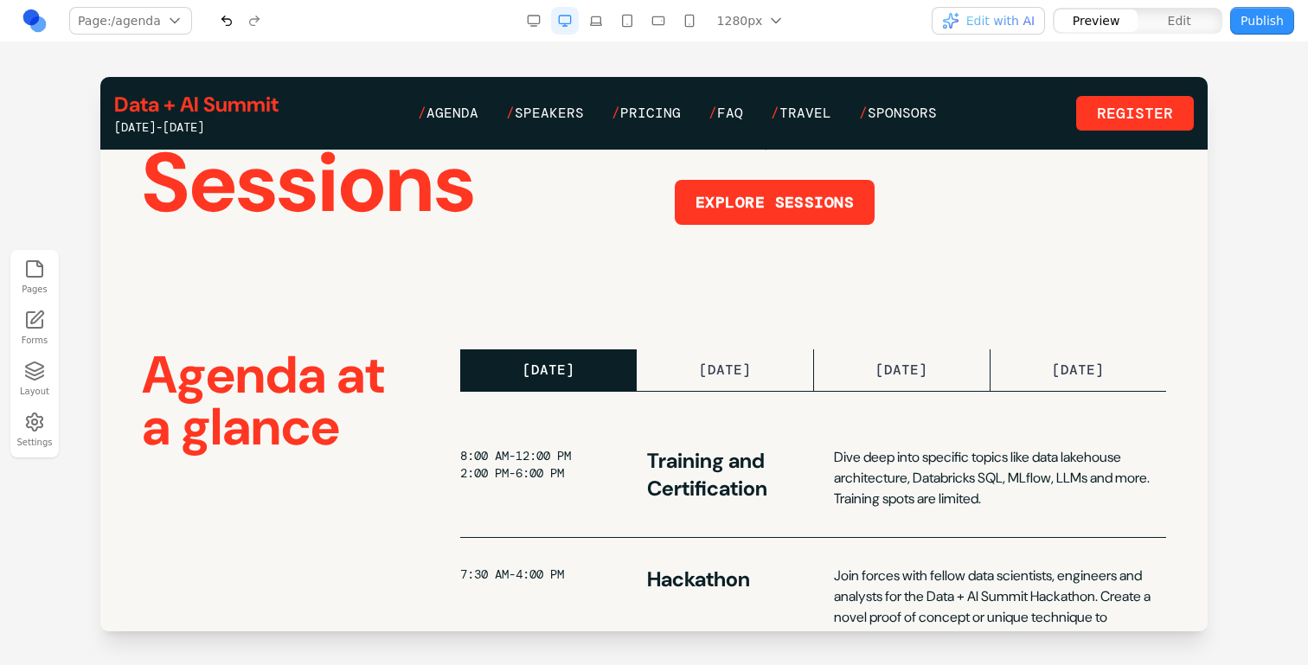
click at [746, 288] on section "AGENDA Preview the Sessions Join us June 9-12 in San Francisco for four days of…" at bounding box center [653, 120] width 1107 height 350
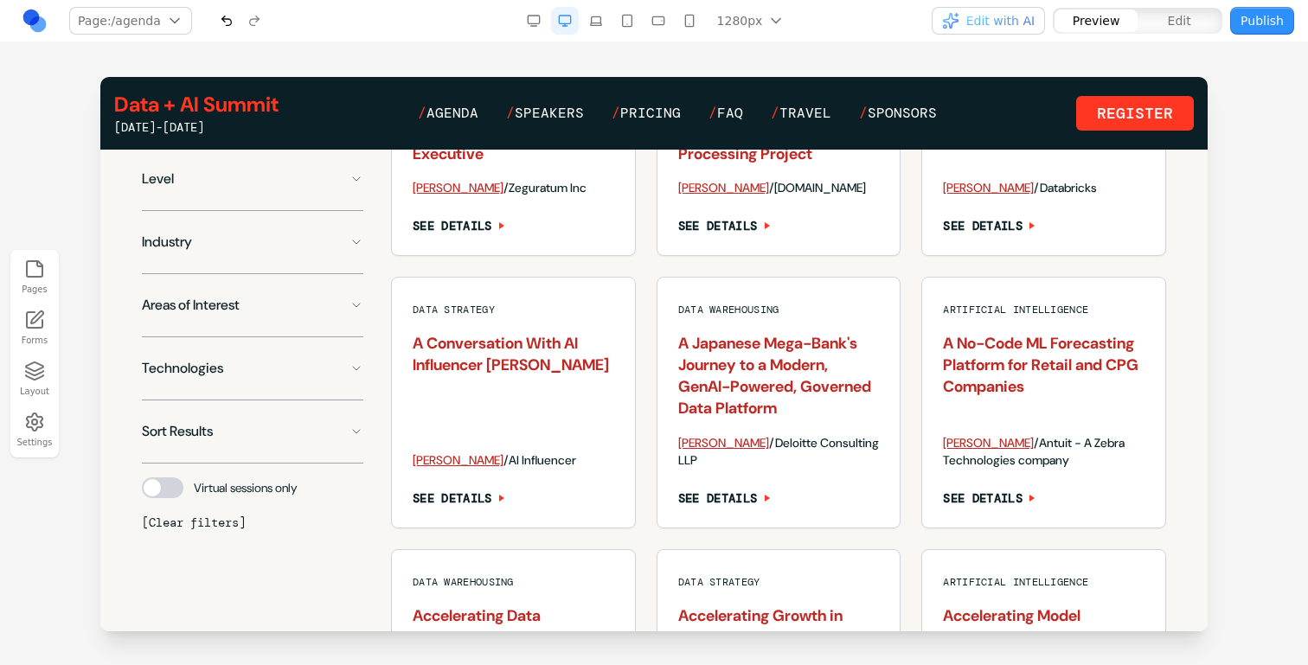
scroll to position [1408, 0]
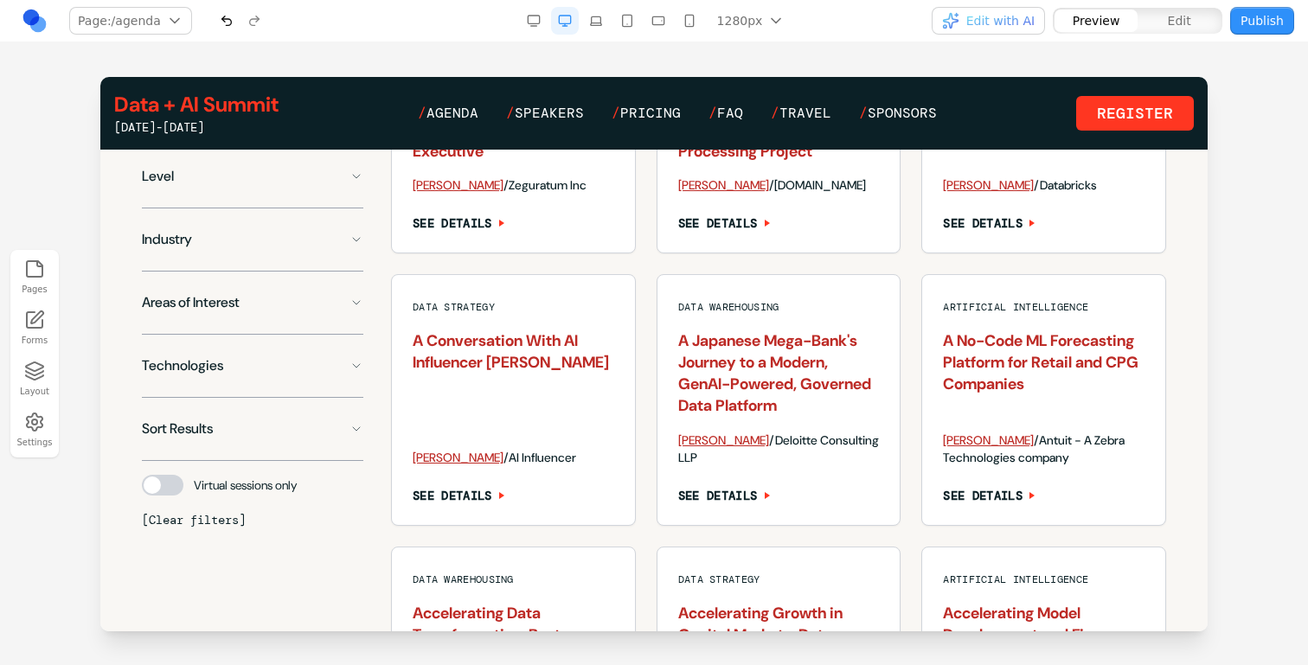
click at [176, 496] on div at bounding box center [163, 485] width 42 height 21
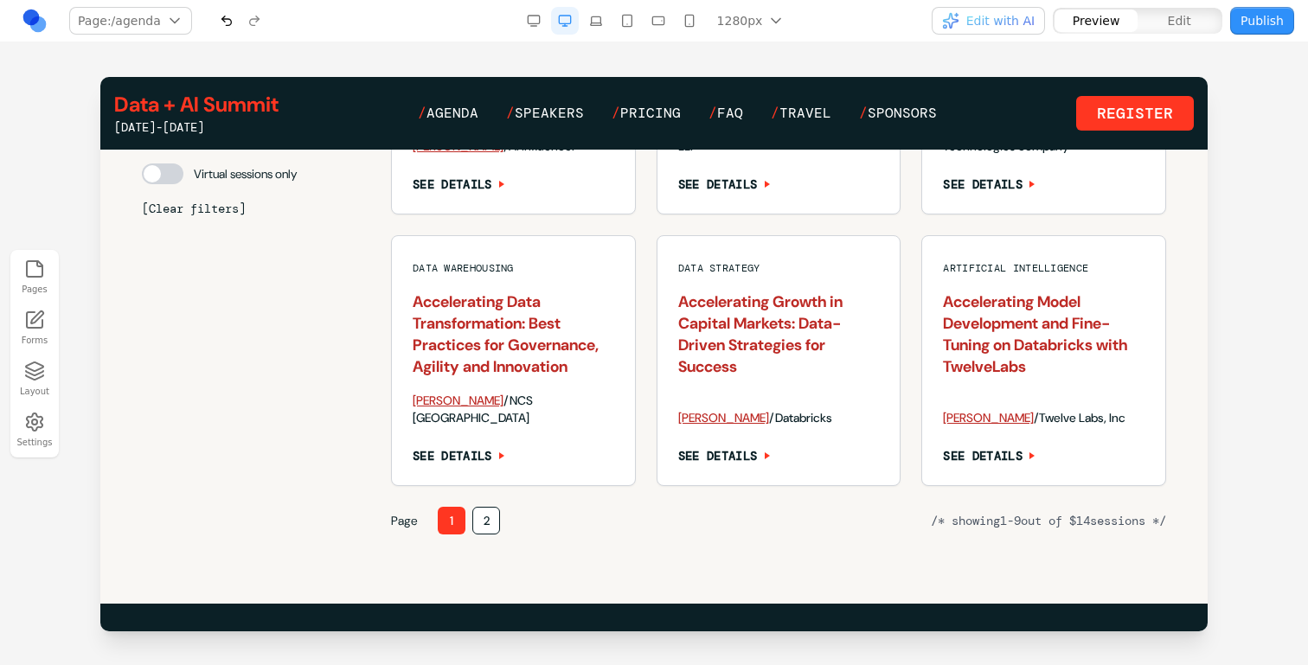
scroll to position [1742, 0]
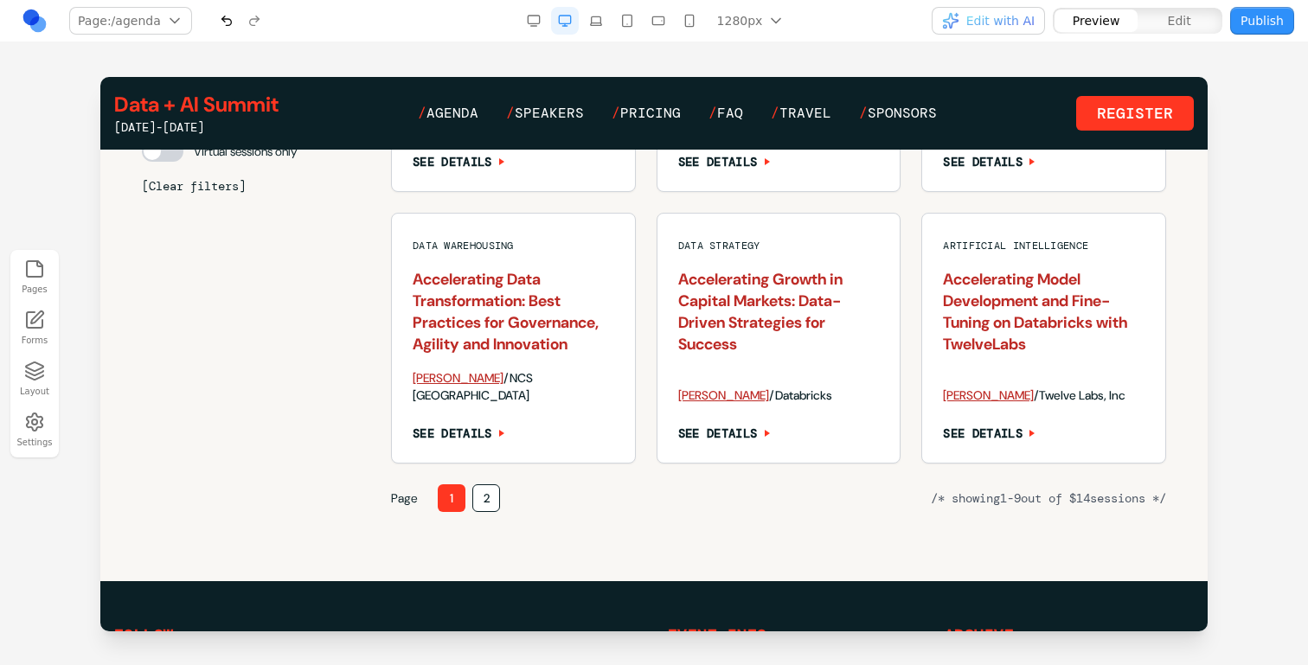
click at [489, 498] on button "2" at bounding box center [486, 499] width 28 height 28
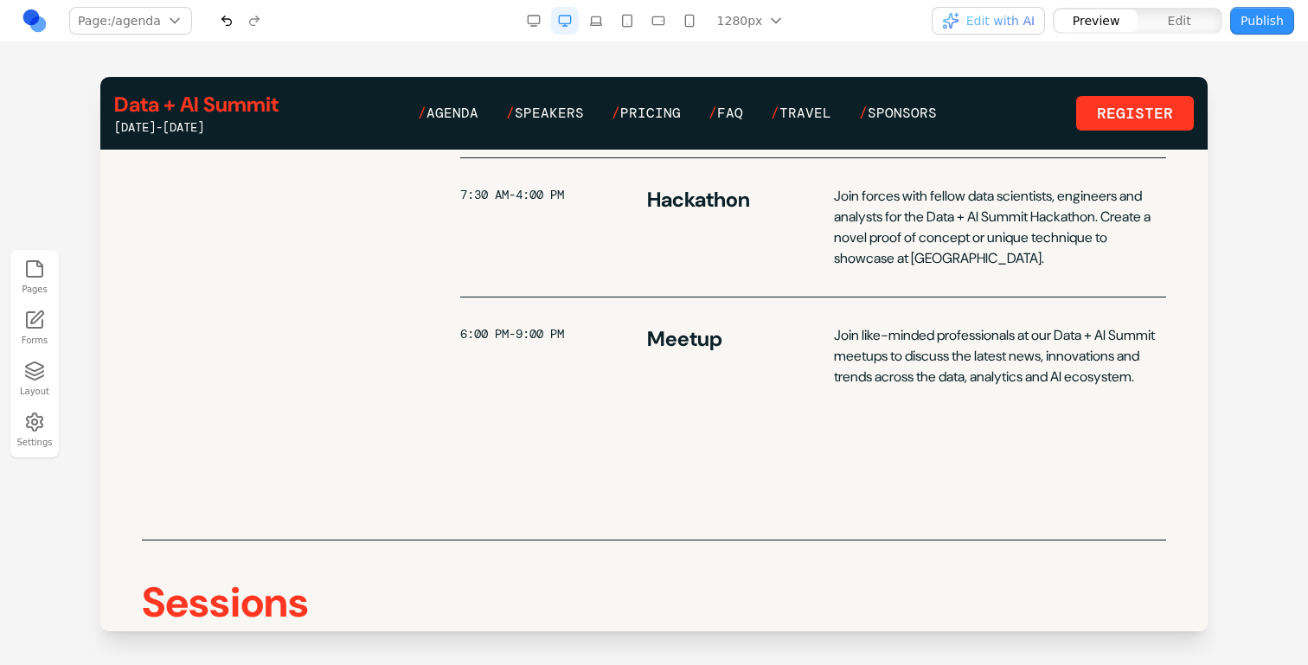
scroll to position [408, 0]
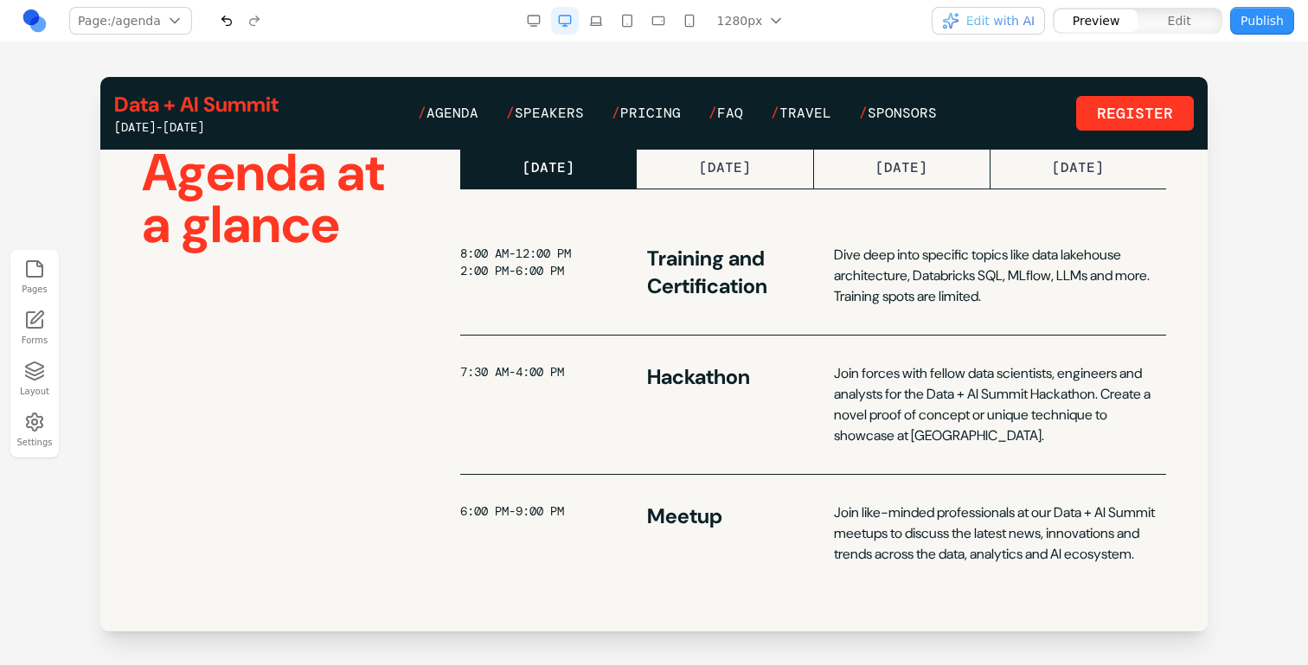
click at [244, 119] on div "[DATE]-[DATE]" at bounding box center [196, 127] width 164 height 17
click at [234, 113] on link "Data + AI Summit" at bounding box center [196, 105] width 164 height 28
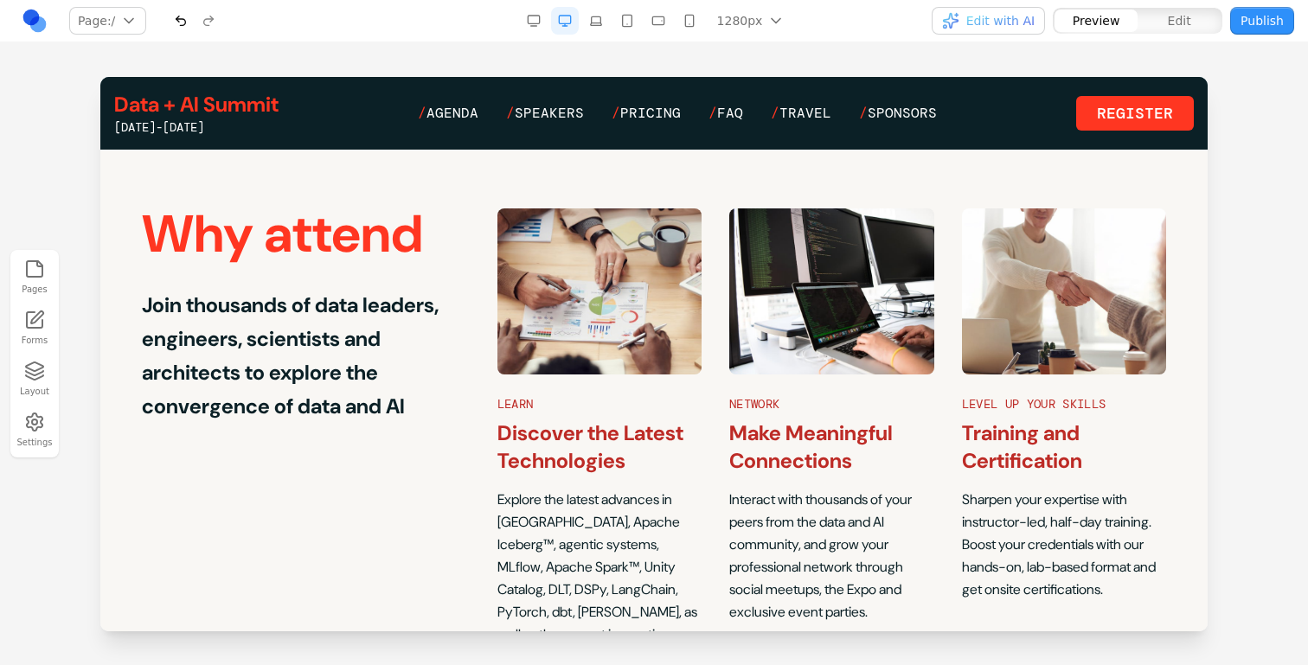
scroll to position [2837, 0]
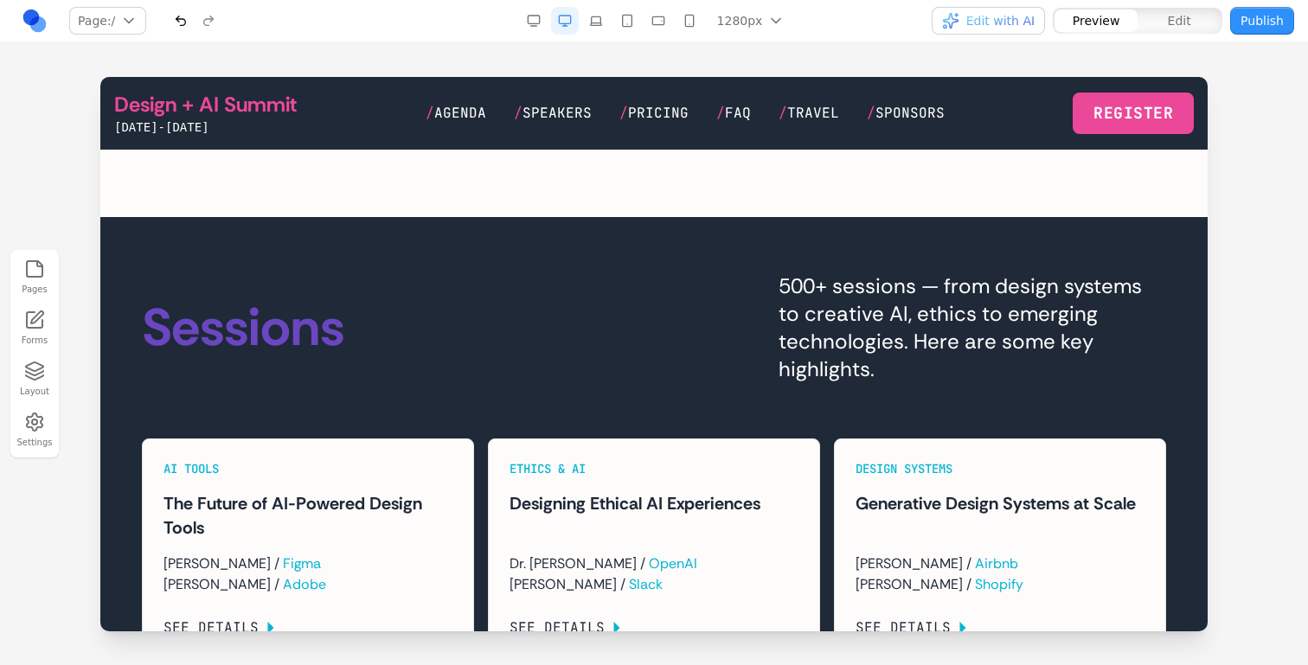
scroll to position [2185, 0]
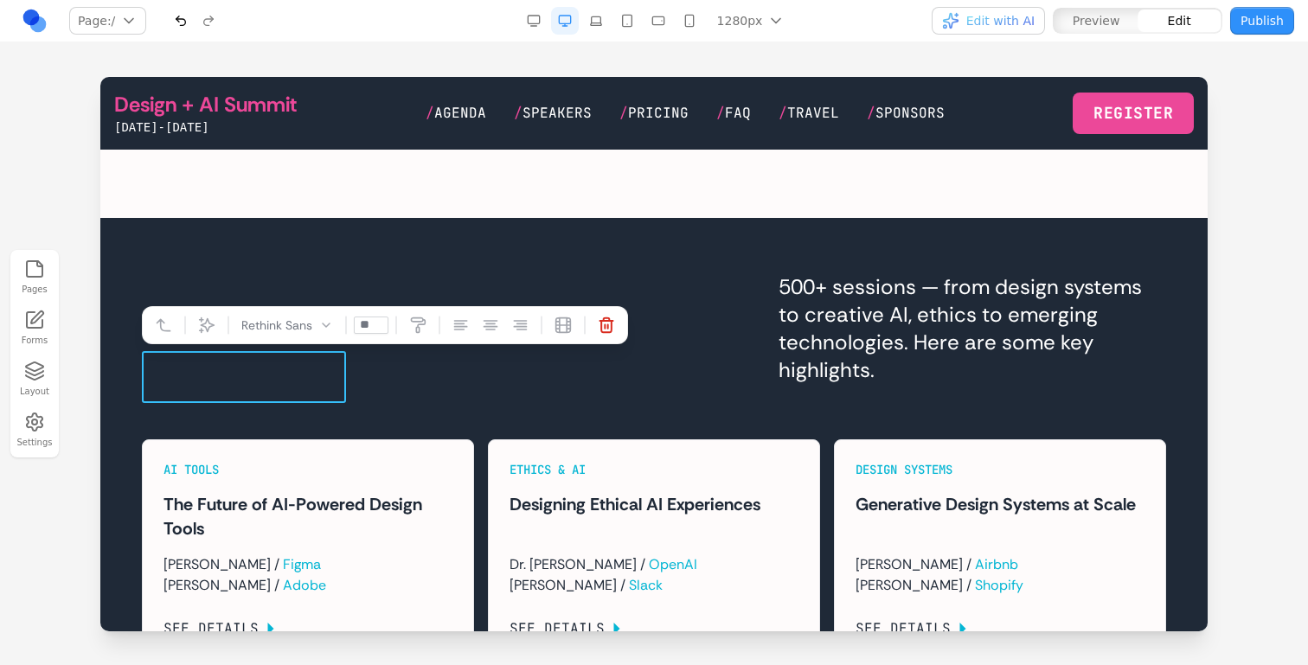
click at [303, 355] on span "********" at bounding box center [222, 329] width 161 height 52
click at [271, 355] on span "********" at bounding box center [222, 329] width 161 height 52
click at [439, 321] on button at bounding box center [447, 325] width 28 height 28
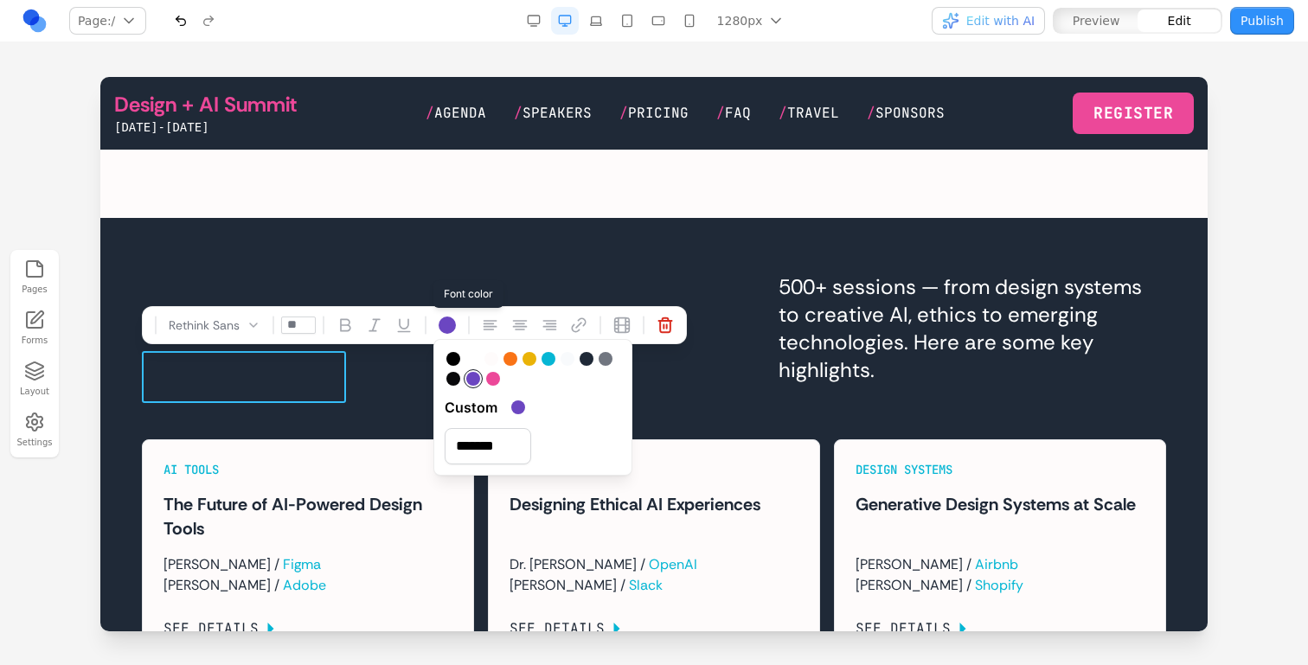
click at [476, 360] on div at bounding box center [472, 359] width 14 height 14
type input "*******"
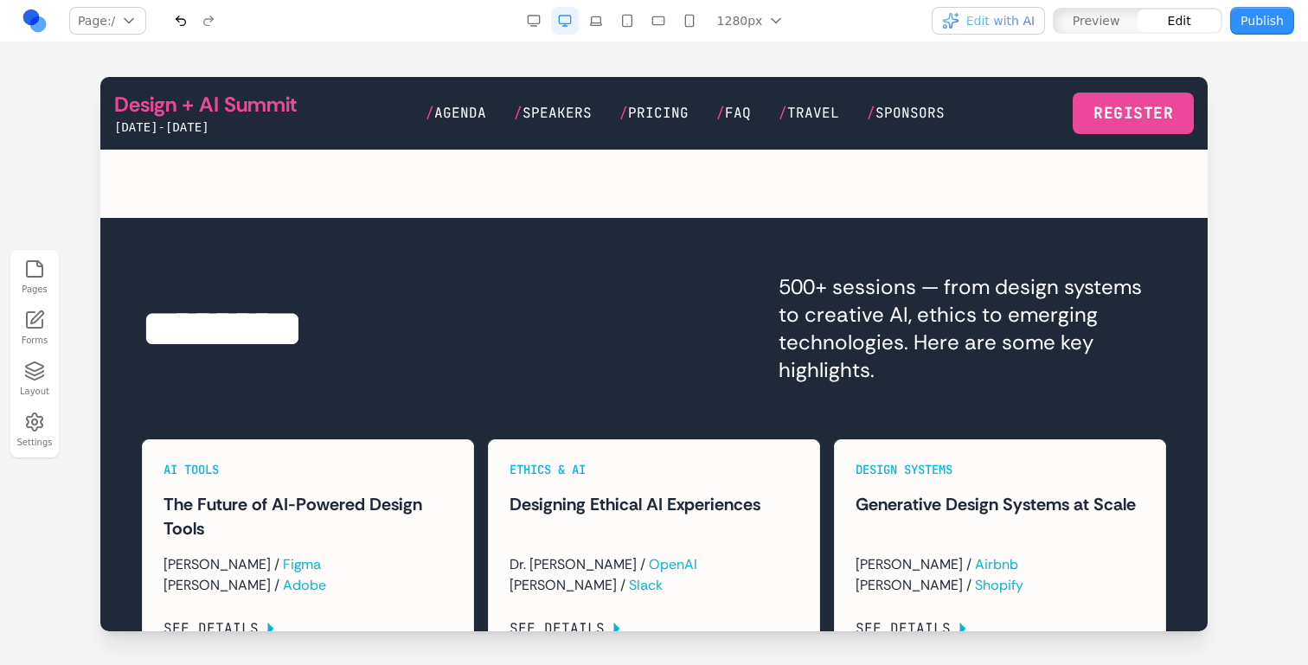
click at [706, 384] on div "******** 500+ sessions — from design systems to creative AI, ethics to emerging…" at bounding box center [654, 328] width 1024 height 111
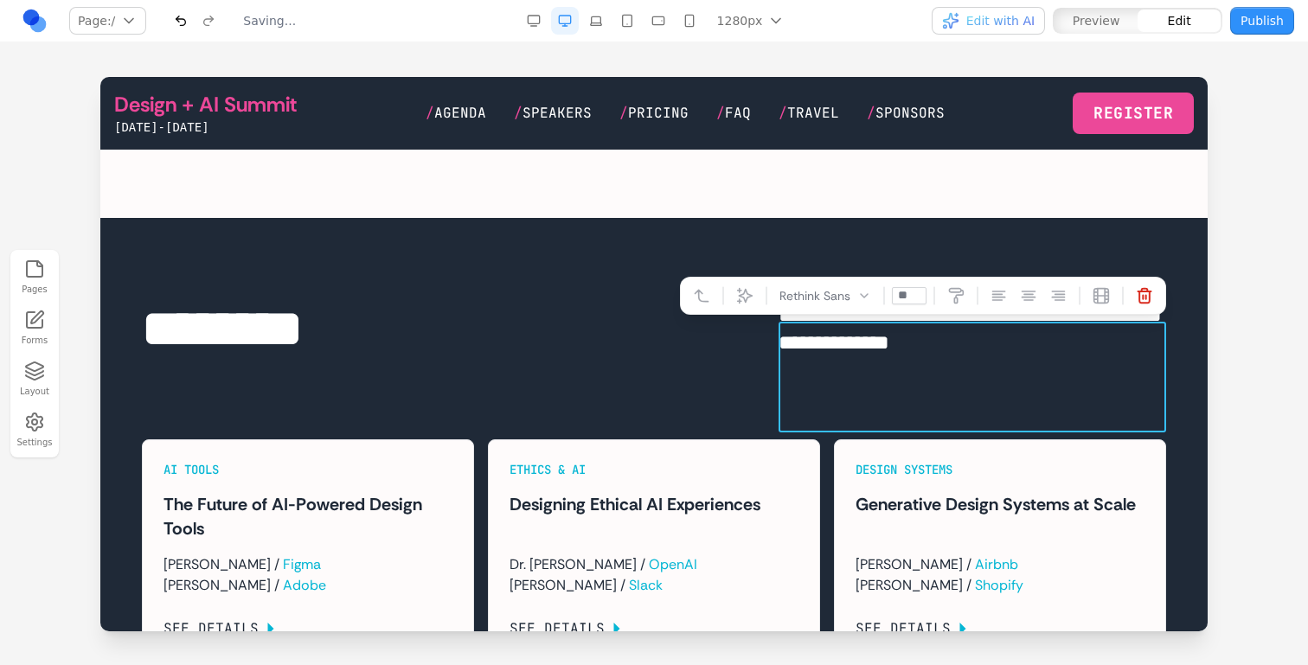
click at [780, 384] on p "**********" at bounding box center [973, 328] width 388 height 111
click at [881, 332] on p "**********" at bounding box center [973, 328] width 388 height 111
click at [927, 304] on button at bounding box center [927, 296] width 28 height 28
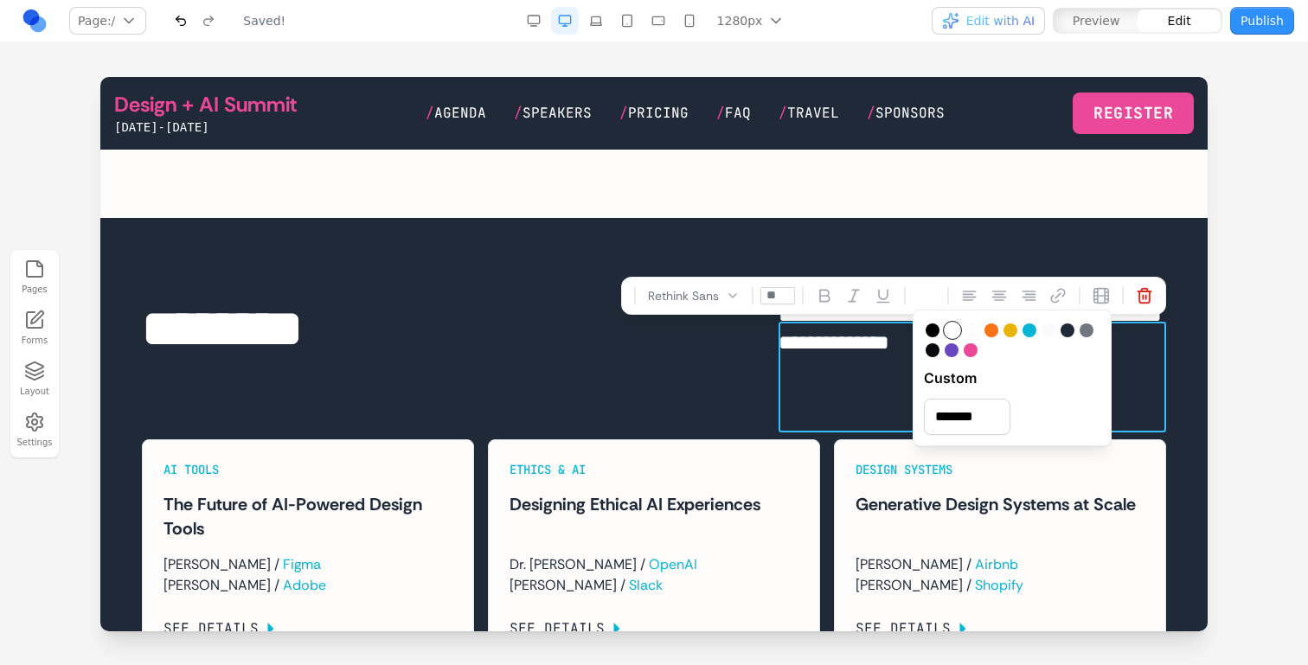
click at [663, 384] on div "**********" at bounding box center [654, 328] width 1024 height 111
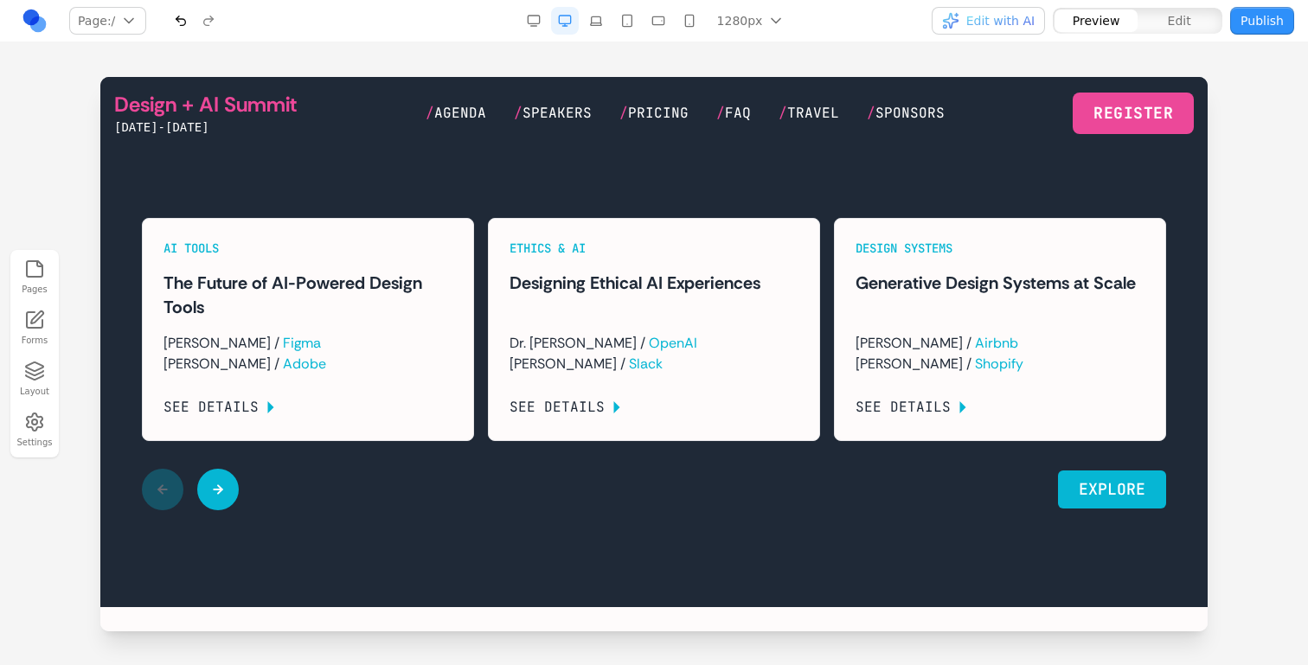
scroll to position [2417, 0]
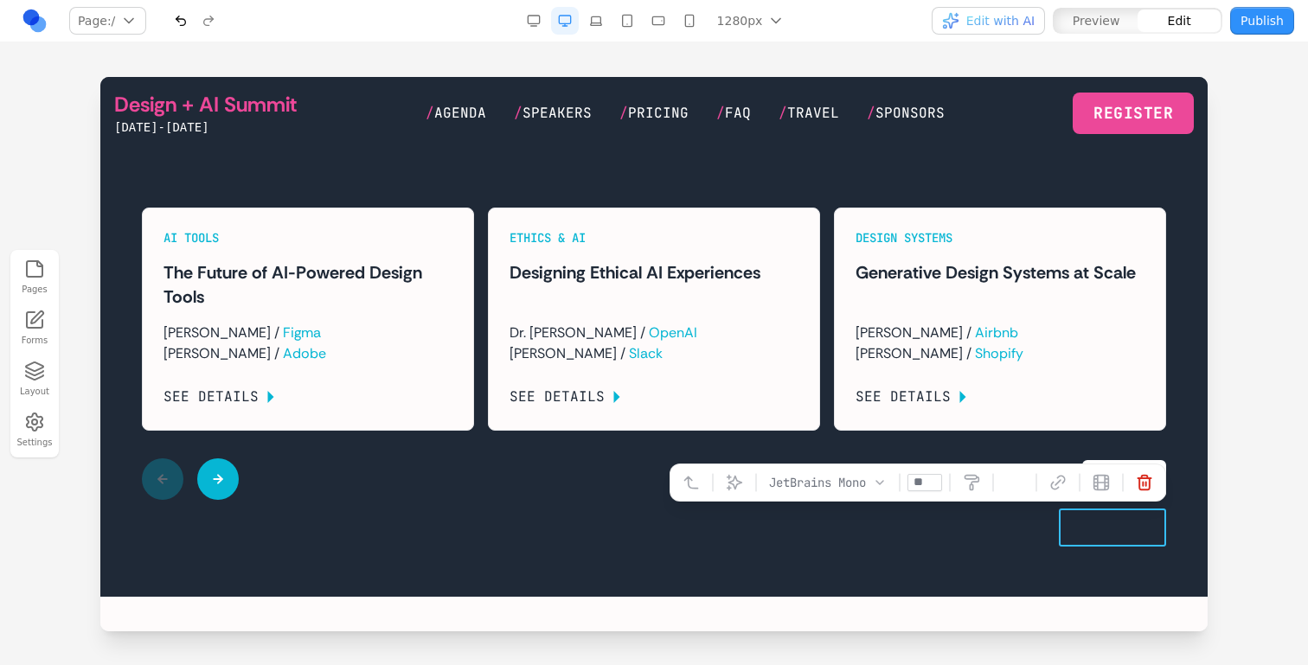
click at [1084, 498] on link "*******" at bounding box center [1124, 479] width 84 height 38
click at [738, 478] on button at bounding box center [735, 483] width 28 height 28
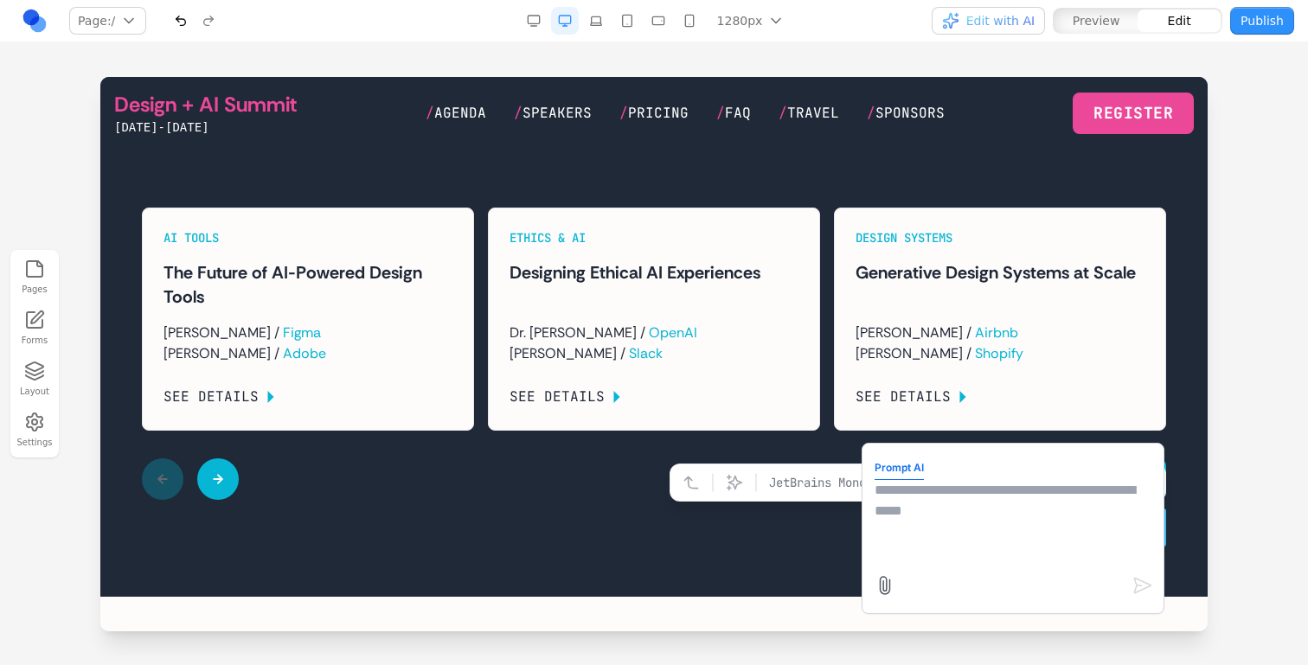
click at [985, 522] on textarea at bounding box center [1013, 523] width 277 height 87
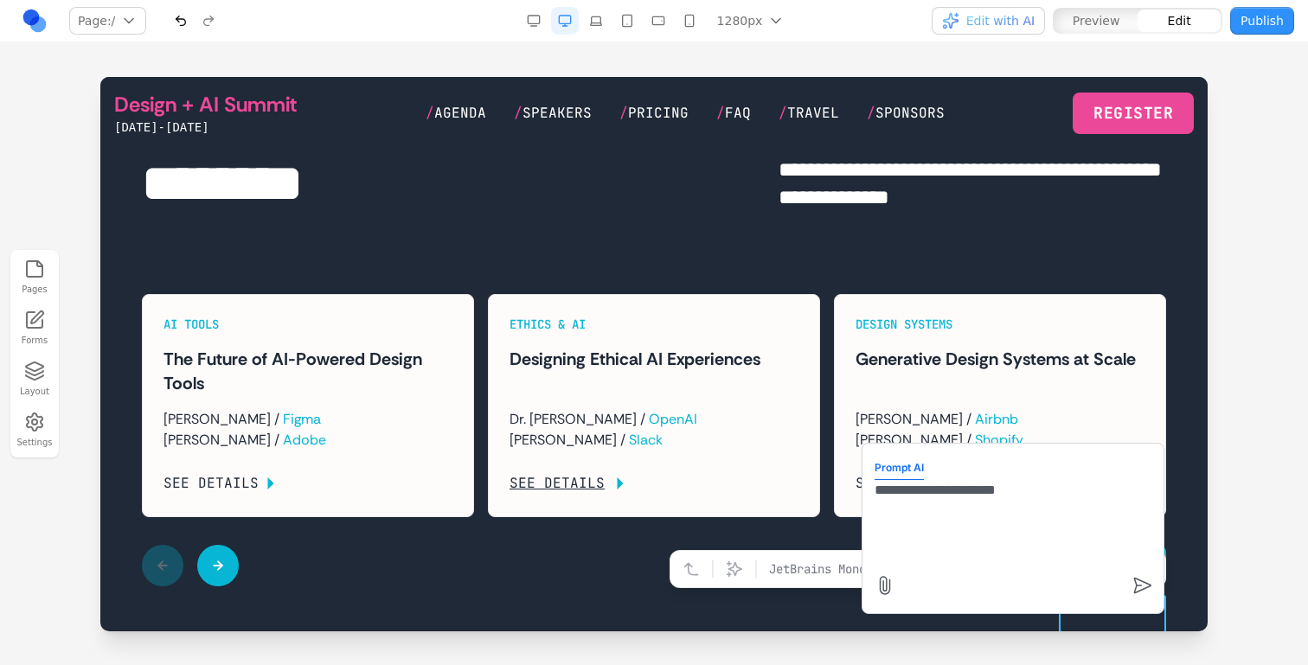
scroll to position [2320, 0]
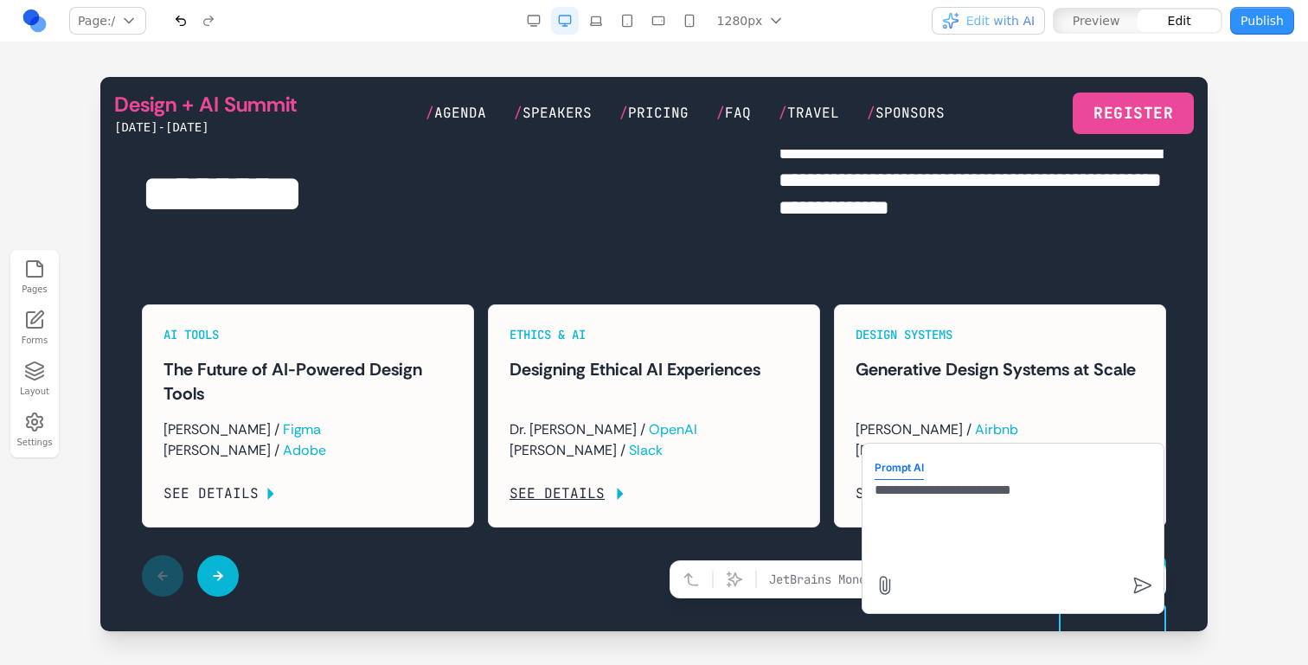
type textarea "**********"
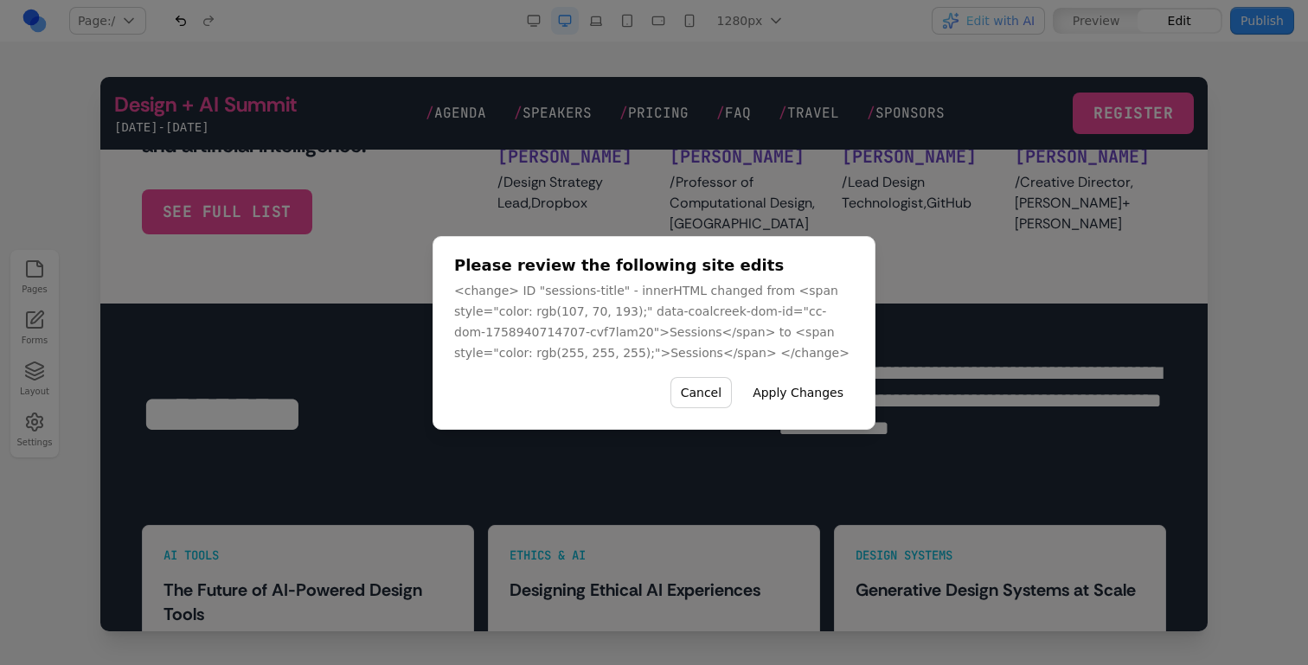
scroll to position [2109, 0]
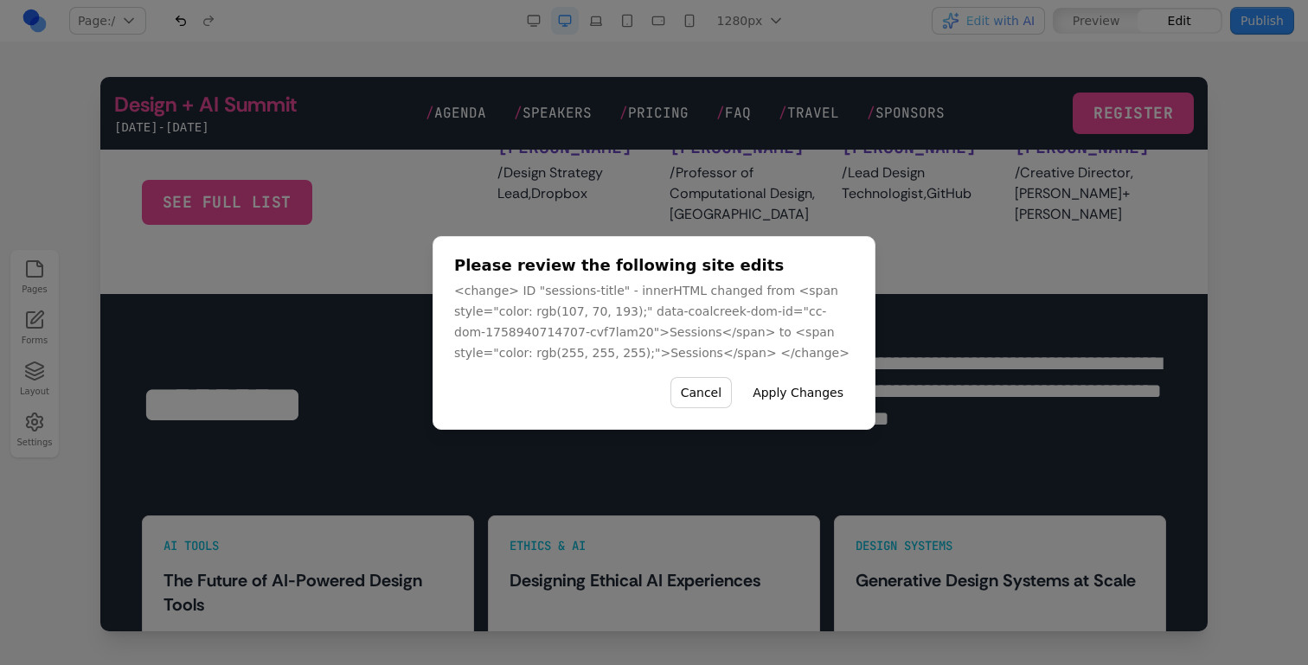
click at [786, 388] on button "Apply Changes" at bounding box center [798, 392] width 112 height 31
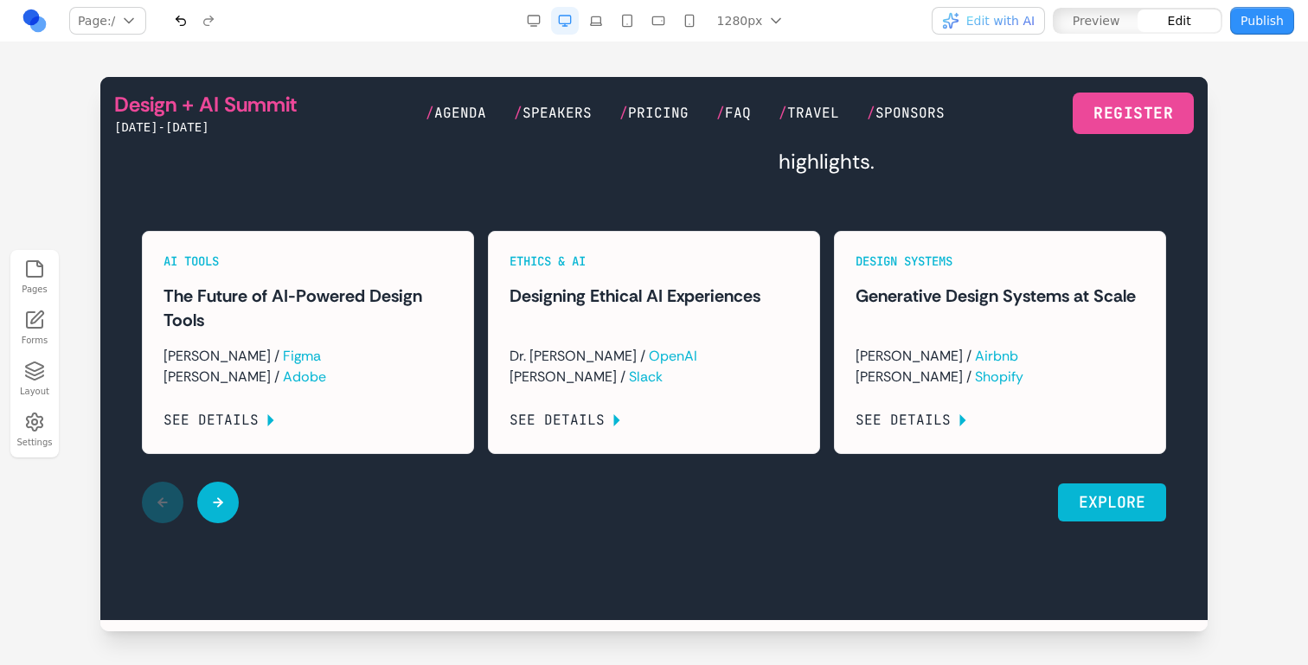
scroll to position [2407, 0]
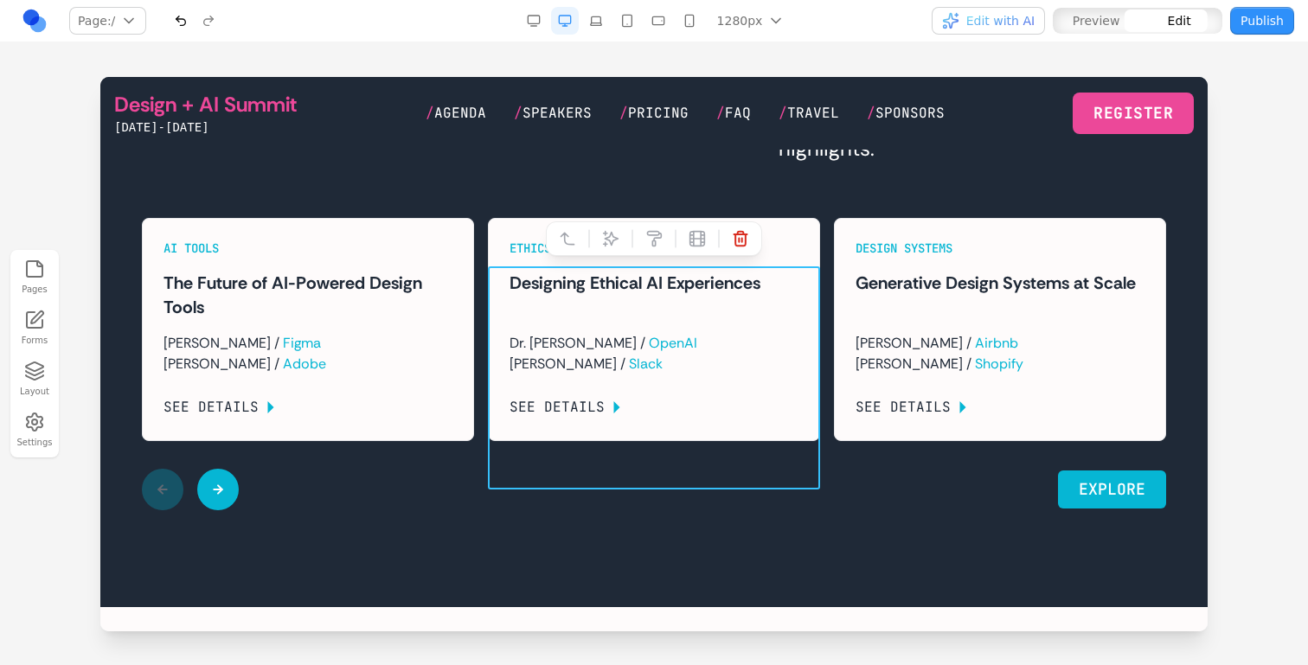
click at [488, 412] on div "Ethics & AI Designing Ethical AI Experiences Dr. [PERSON_NAME] / OpenAI [PERSON…" at bounding box center [654, 329] width 332 height 223
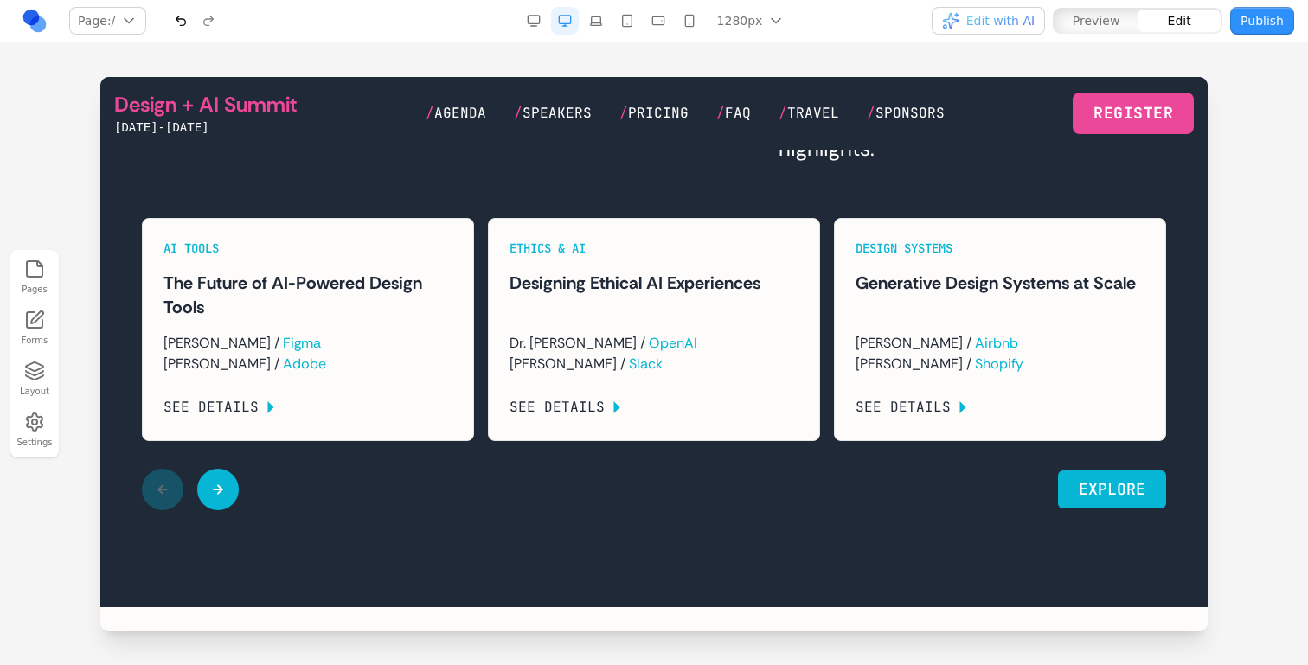
click at [482, 407] on div "Ethics & AI Designing Ethical AI Experiences Dr. [PERSON_NAME] / OpenAI [PERSON…" at bounding box center [647, 329] width 346 height 223
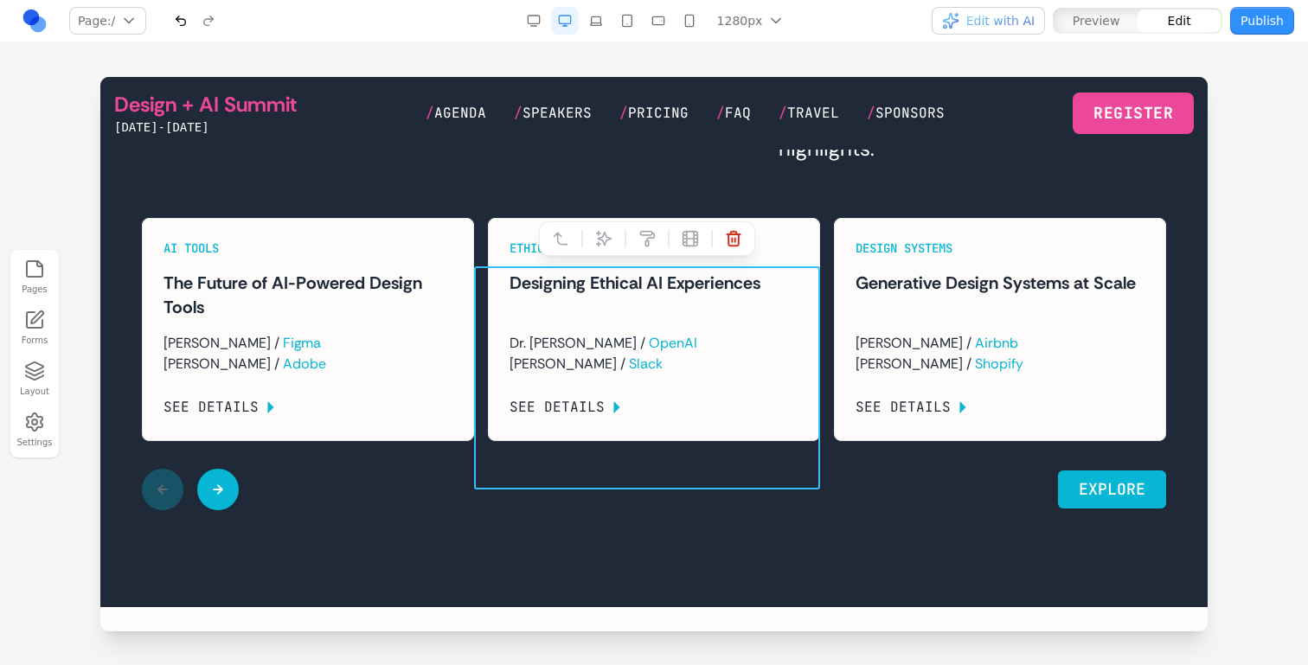
click at [472, 315] on div "AI Tools The Future of AI-Powered Design Tools [PERSON_NAME] / [PERSON_NAME] / …" at bounding box center [308, 329] width 331 height 221
click at [478, 308] on div "Ethics & AI Designing Ethical AI Experiences Dr. [PERSON_NAME] / OpenAI [PERSON…" at bounding box center [647, 329] width 346 height 223
click at [555, 241] on icon at bounding box center [560, 238] width 17 height 17
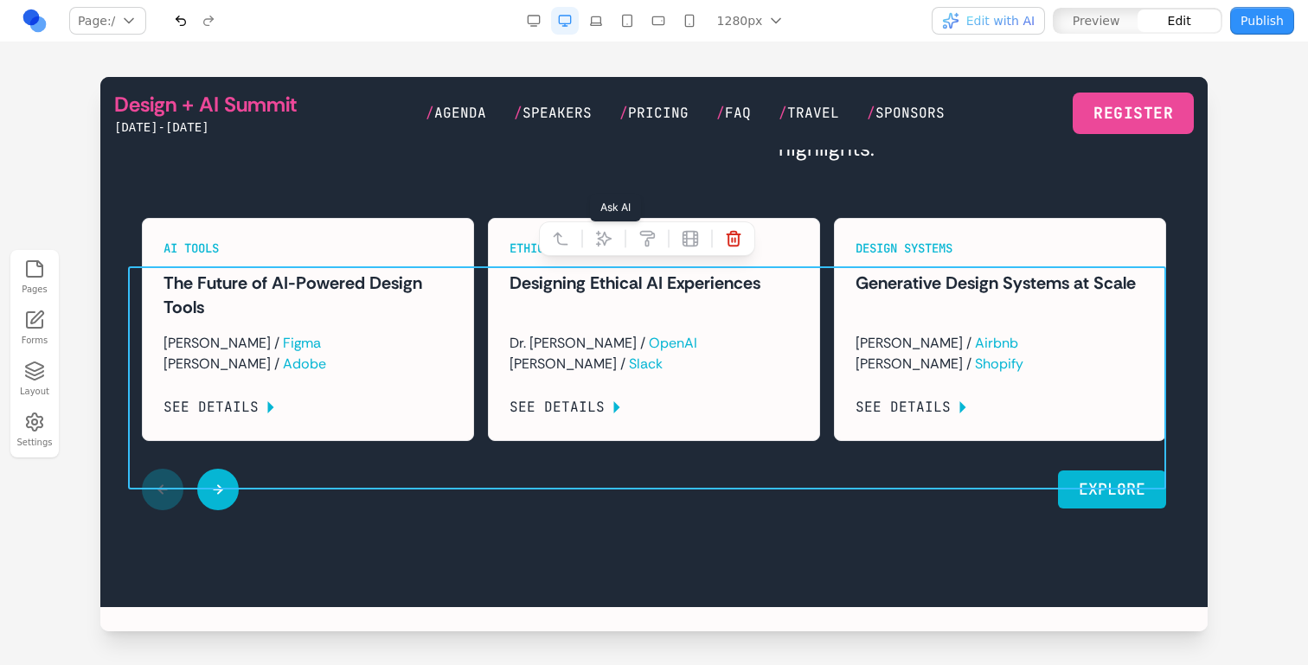
click at [605, 238] on icon at bounding box center [603, 238] width 17 height 17
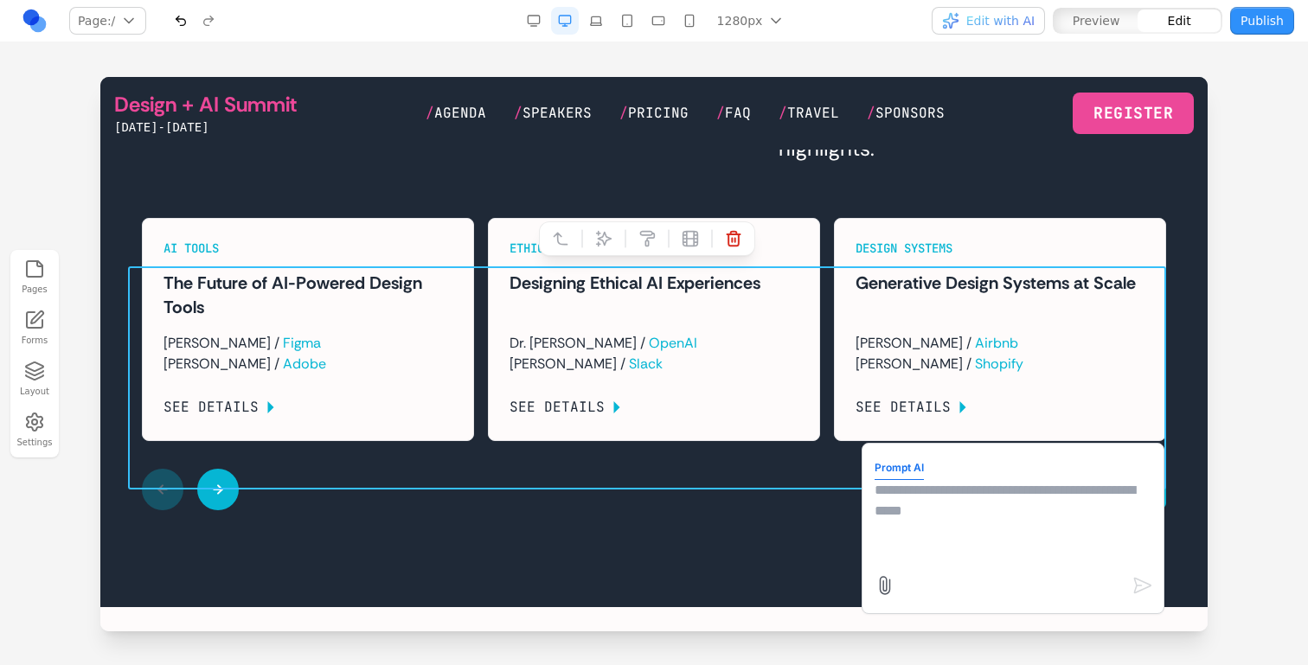
click at [987, 512] on textarea at bounding box center [1013, 523] width 277 height 87
type textarea "**********"
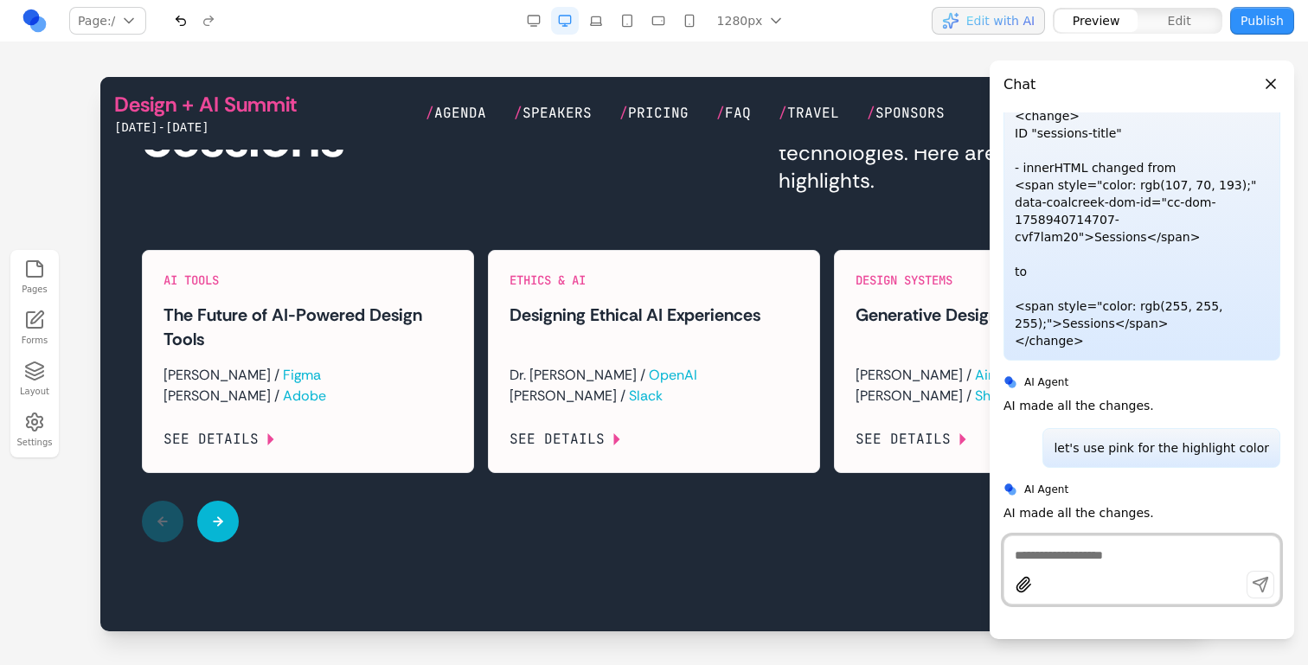
scroll to position [2405, 0]
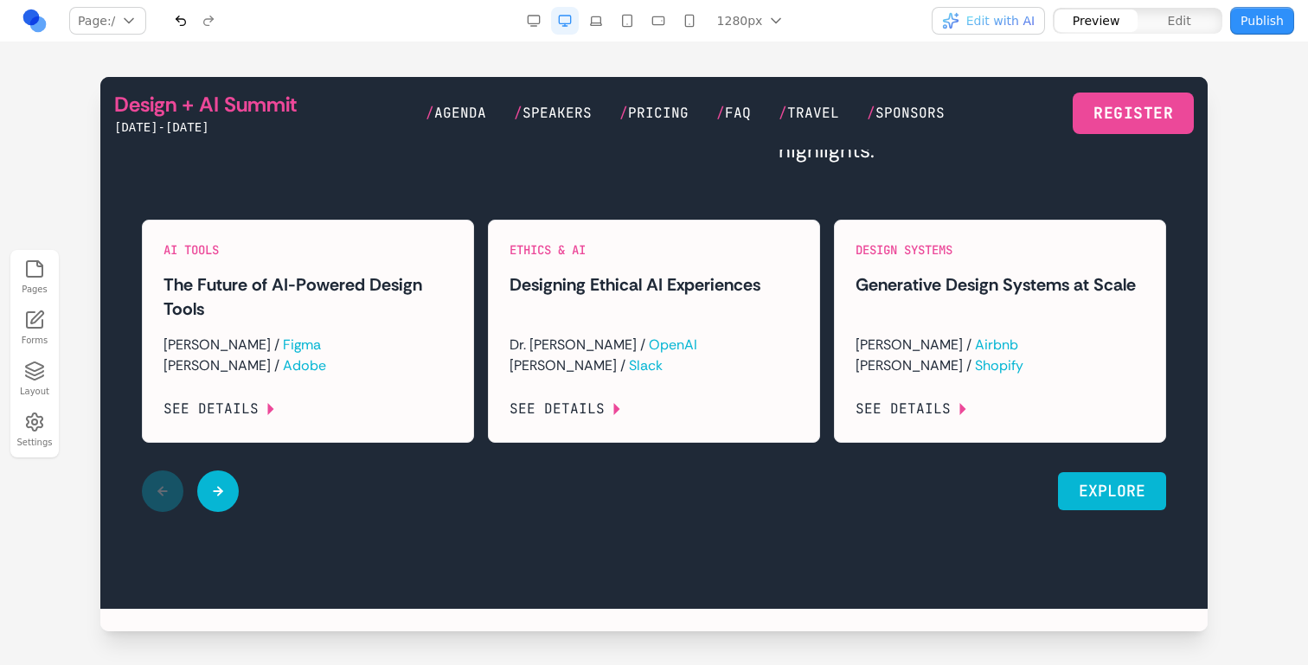
click at [228, 512] on button at bounding box center [218, 492] width 42 height 42
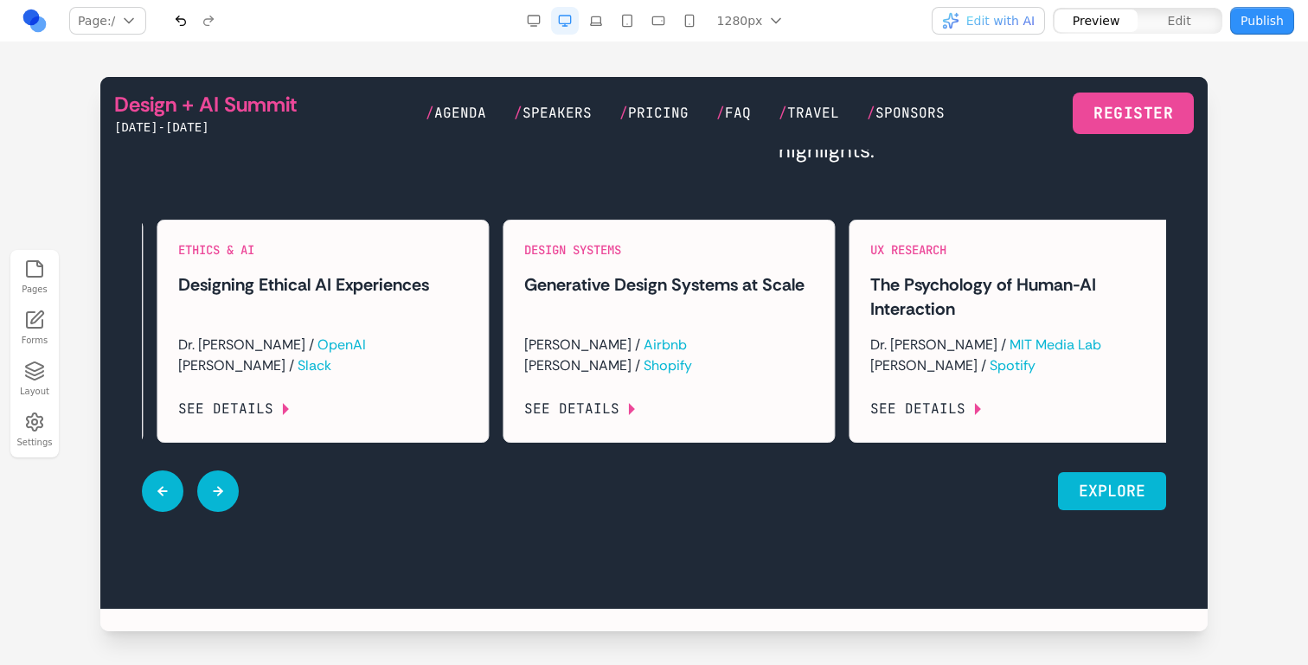
click at [228, 512] on button at bounding box center [218, 492] width 42 height 42
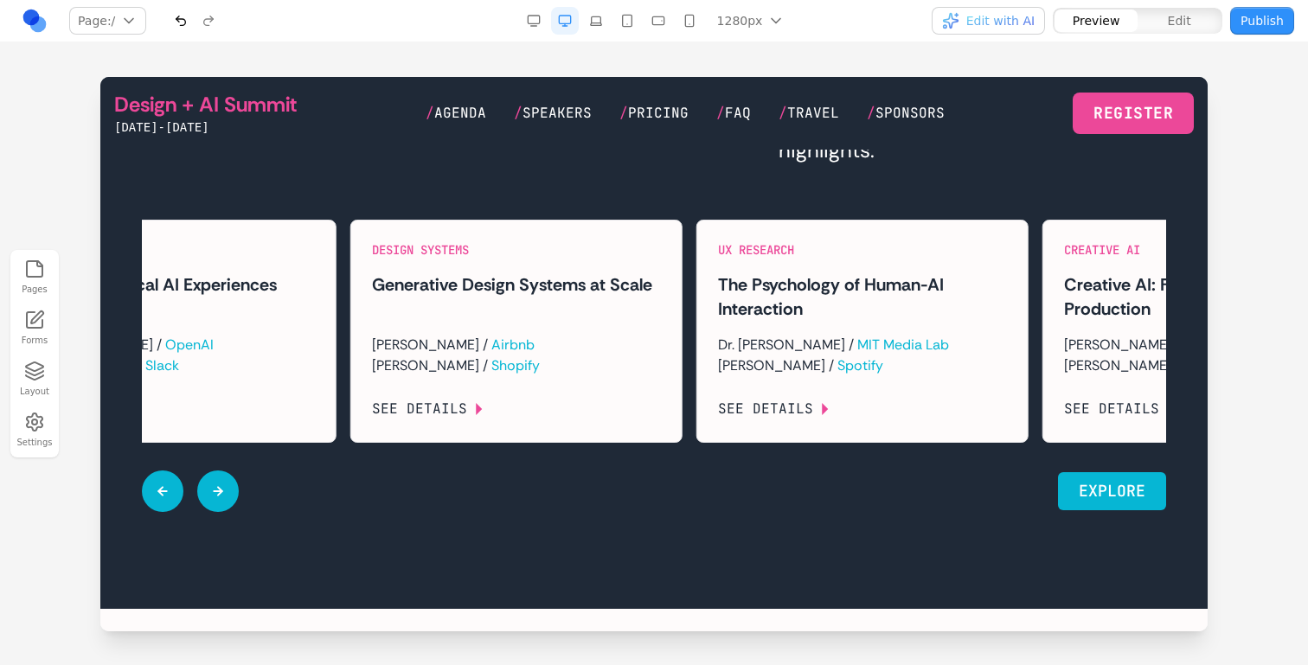
click at [228, 512] on button at bounding box center [218, 492] width 42 height 42
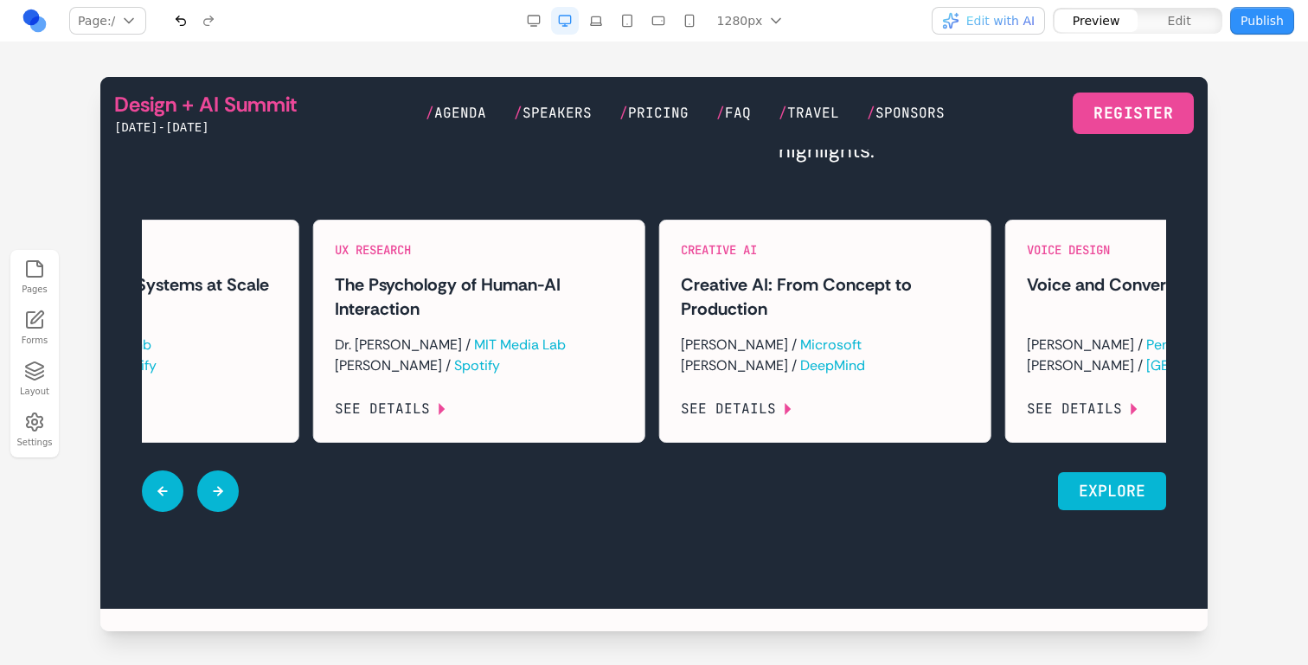
click at [228, 512] on button at bounding box center [218, 492] width 42 height 42
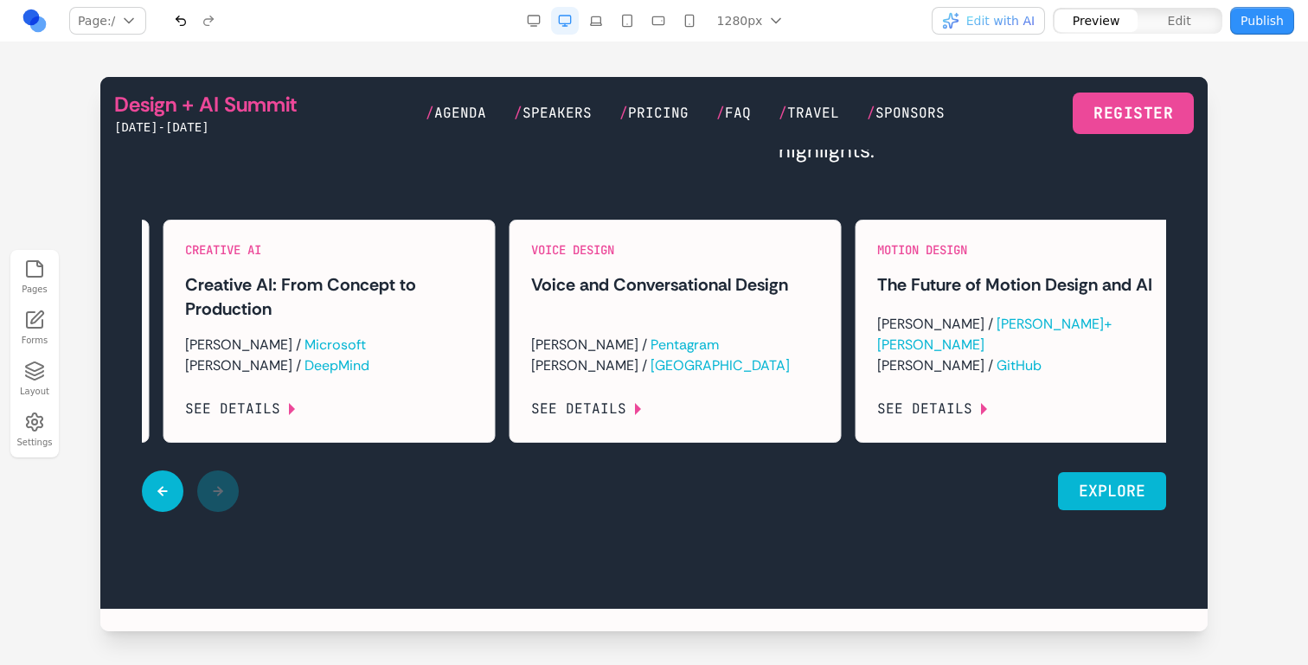
click at [180, 512] on div at bounding box center [190, 492] width 97 height 42
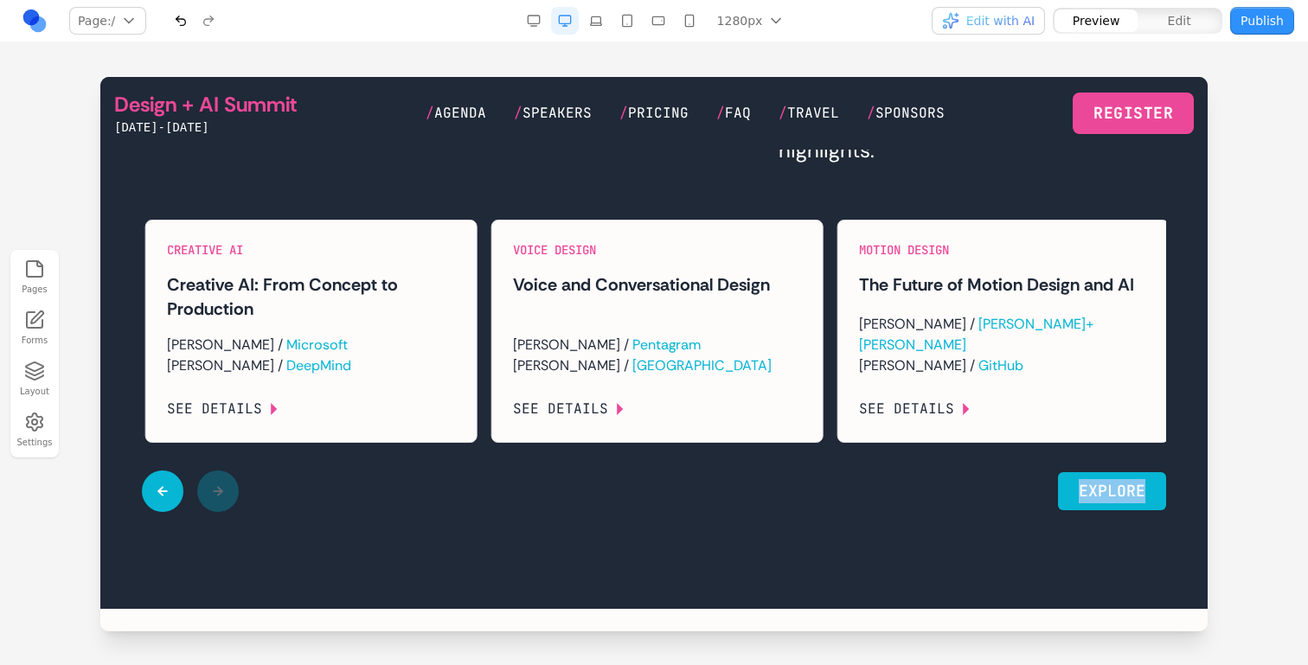
click at [180, 512] on div at bounding box center [190, 492] width 97 height 42
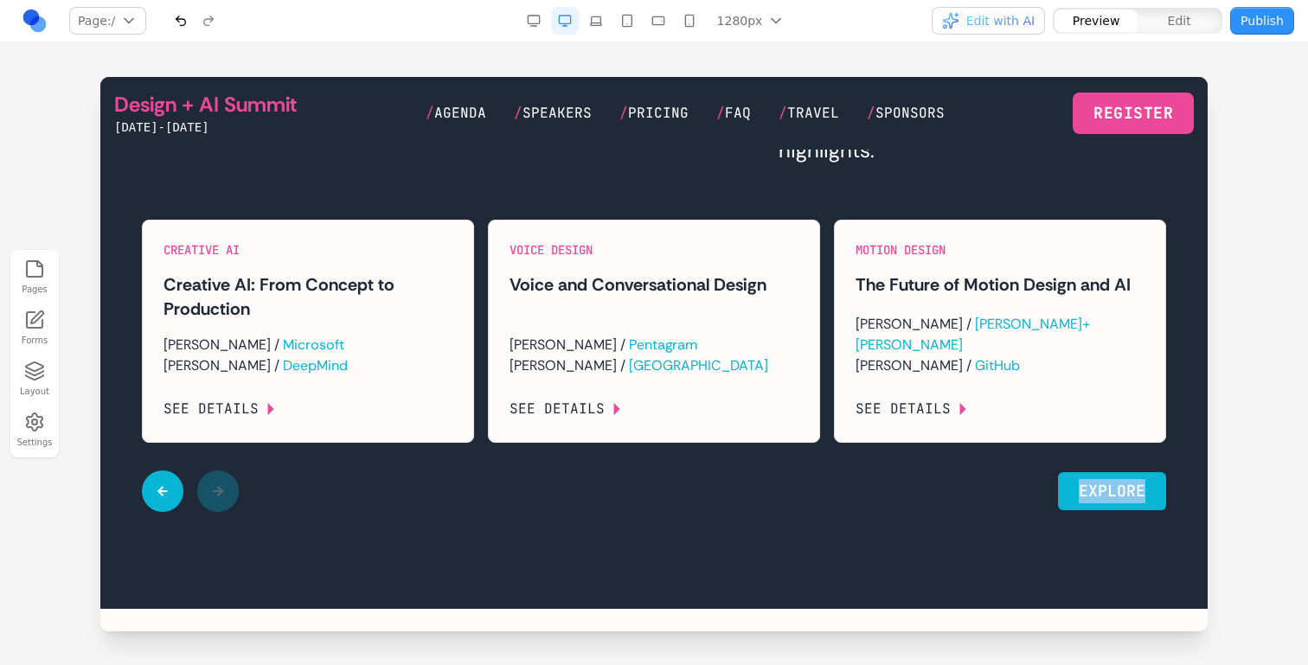
click at [177, 512] on button at bounding box center [163, 492] width 42 height 42
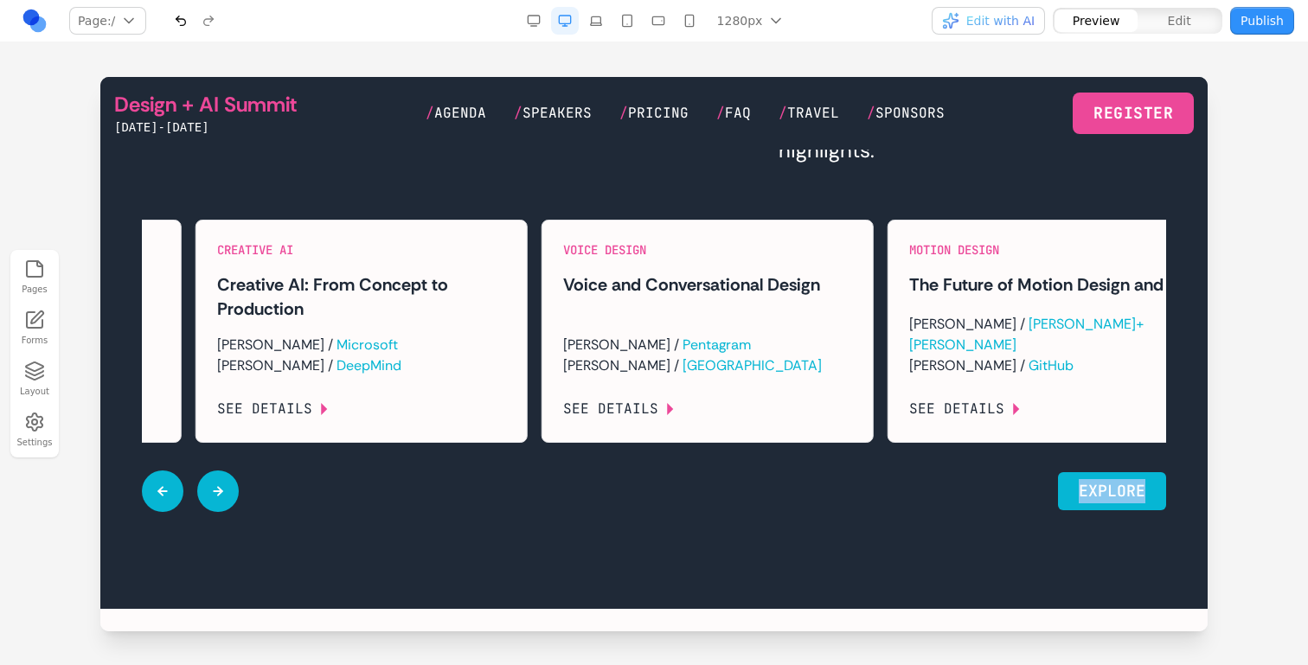
click at [177, 512] on button at bounding box center [163, 492] width 42 height 42
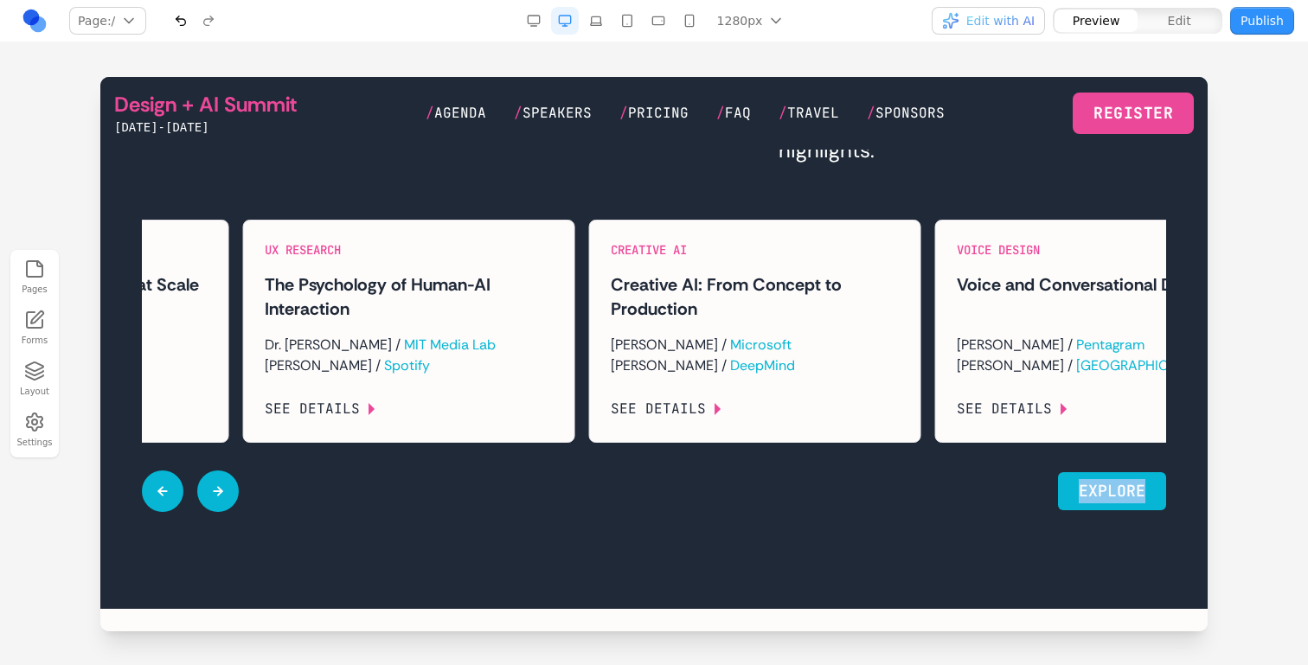
click at [177, 512] on button at bounding box center [163, 492] width 42 height 42
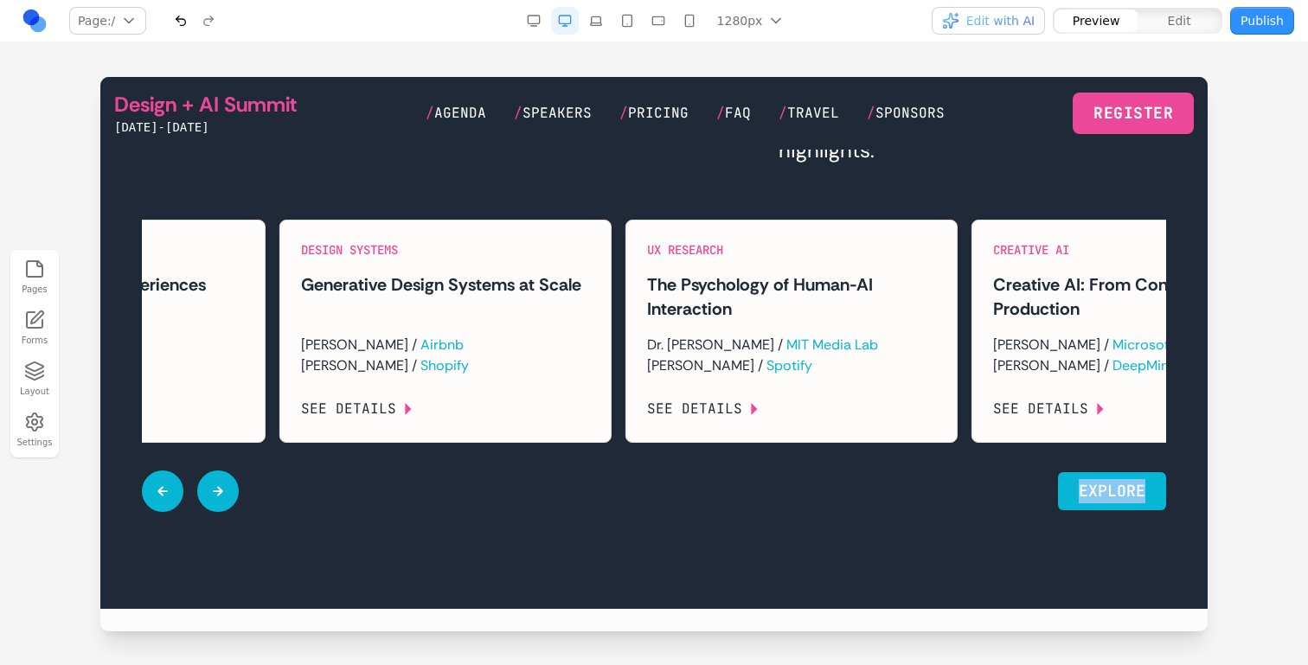
click at [177, 512] on button at bounding box center [163, 492] width 42 height 42
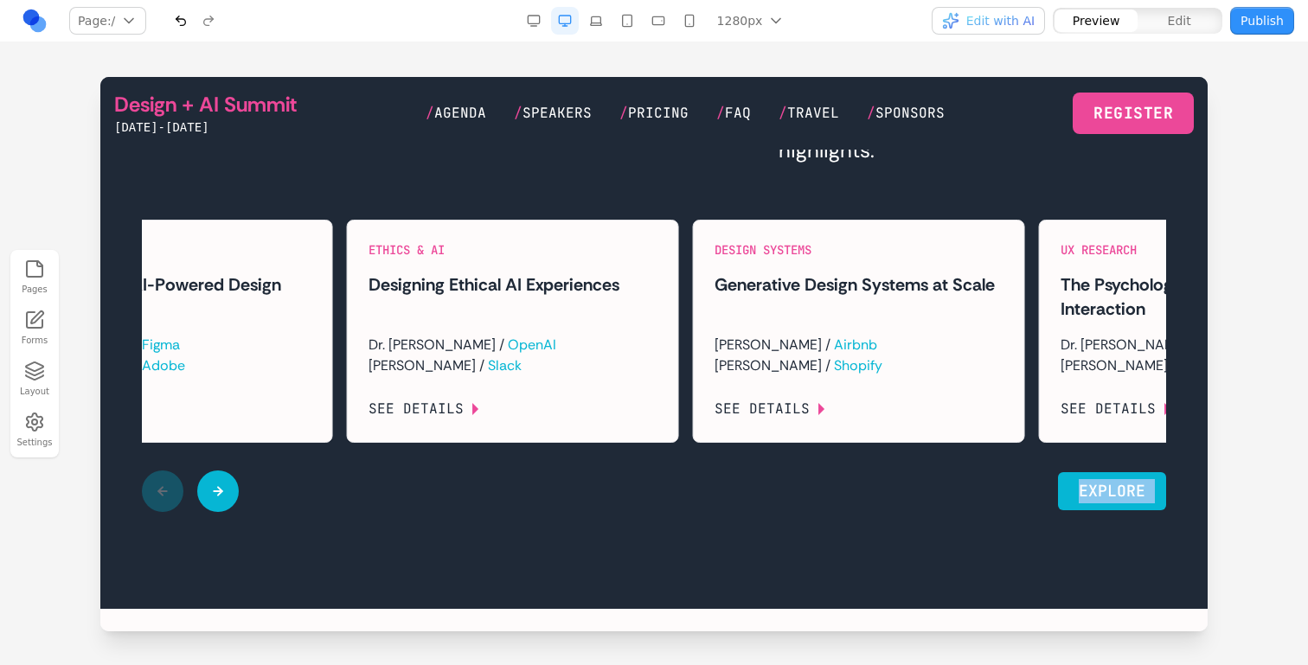
click at [177, 512] on div at bounding box center [190, 492] width 97 height 42
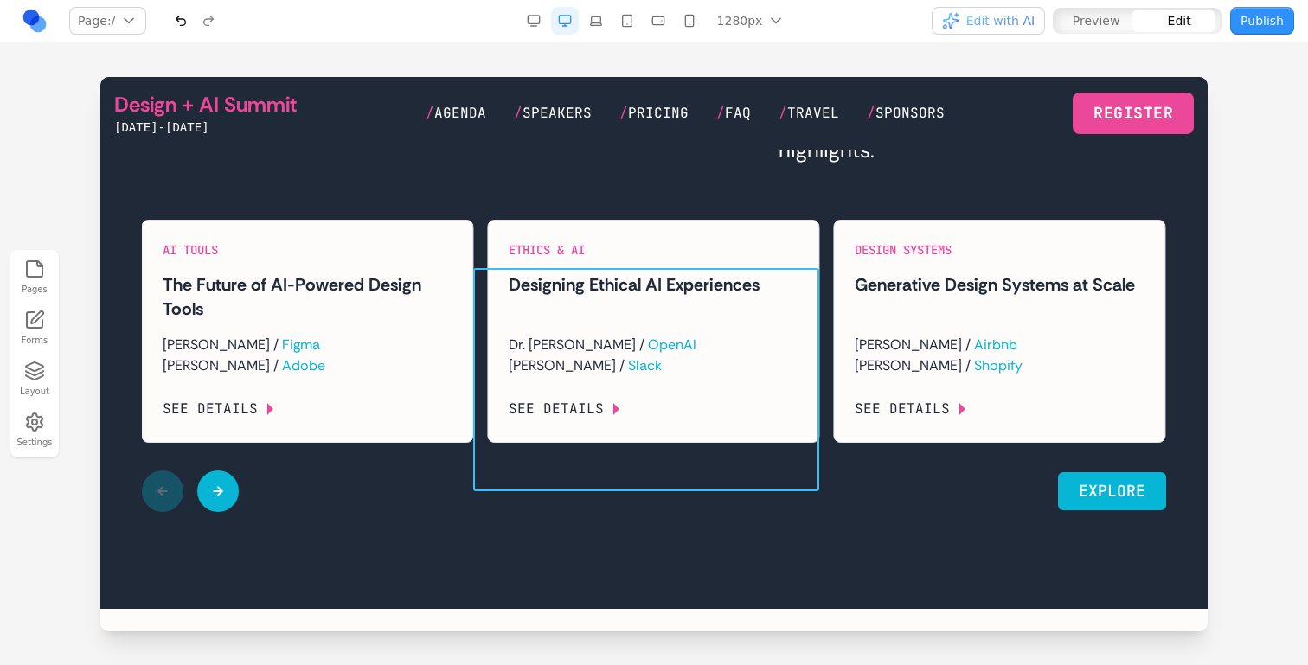
click at [481, 405] on div "Ethics & AI Designing Ethical AI Experiences Dr. [PERSON_NAME] / OpenAI [PERSON…" at bounding box center [646, 331] width 346 height 223
click at [557, 262] on div "Sessions 500+ sessions — from design systems to creative AI, ethics to emerging…" at bounding box center [654, 283] width 1080 height 459
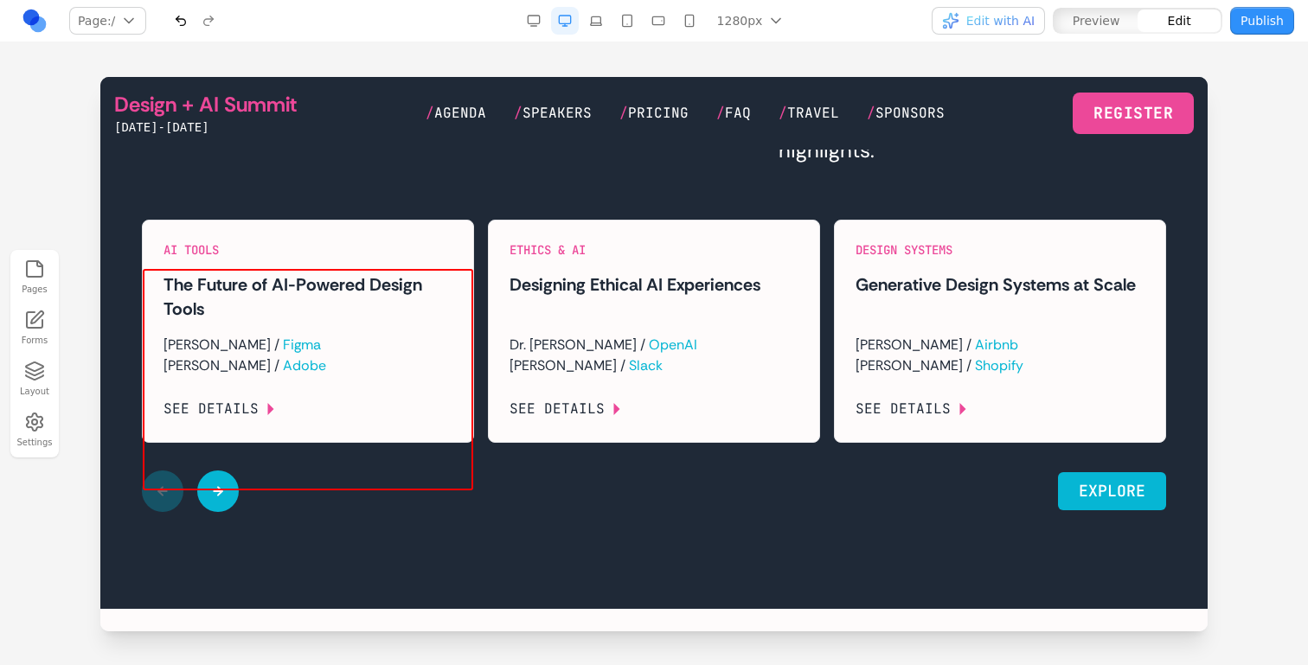
click at [463, 342] on div "AI Tools The Future of AI-Powered Design Tools [PERSON_NAME] / [PERSON_NAME] / …" at bounding box center [308, 331] width 331 height 221
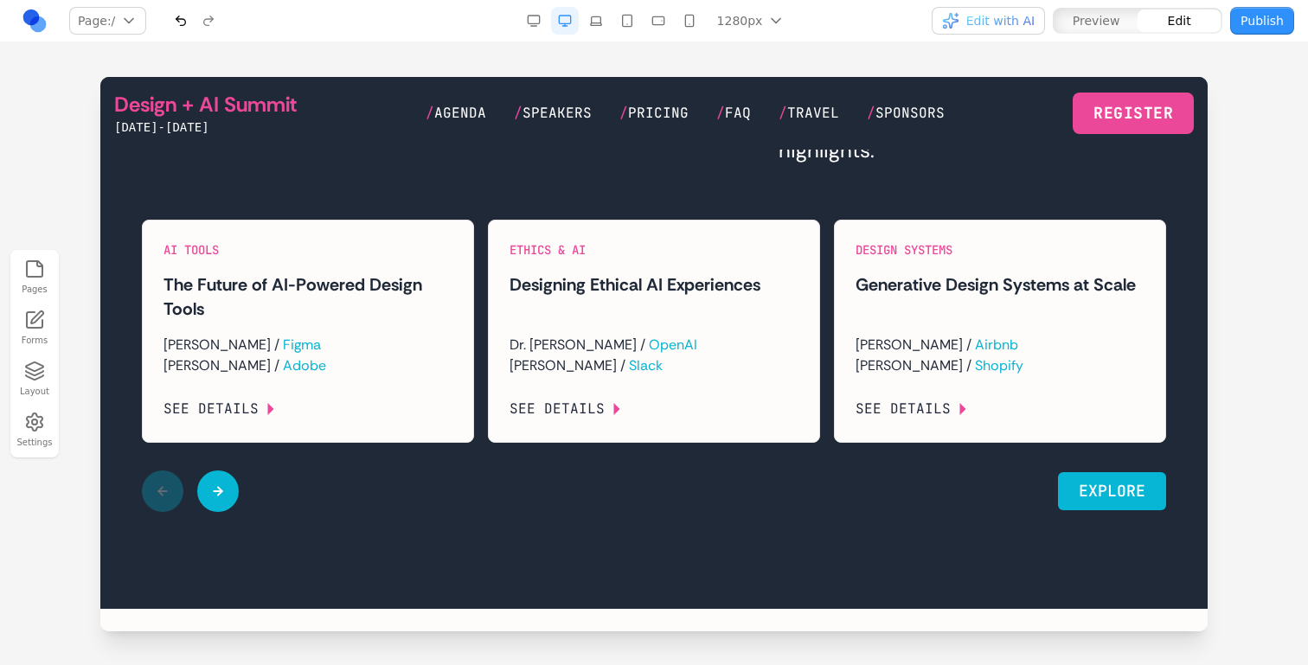
click at [477, 328] on div "Ethics & AI Designing Ethical AI Experiences Dr. [PERSON_NAME] / OpenAI [PERSON…" at bounding box center [647, 331] width 346 height 223
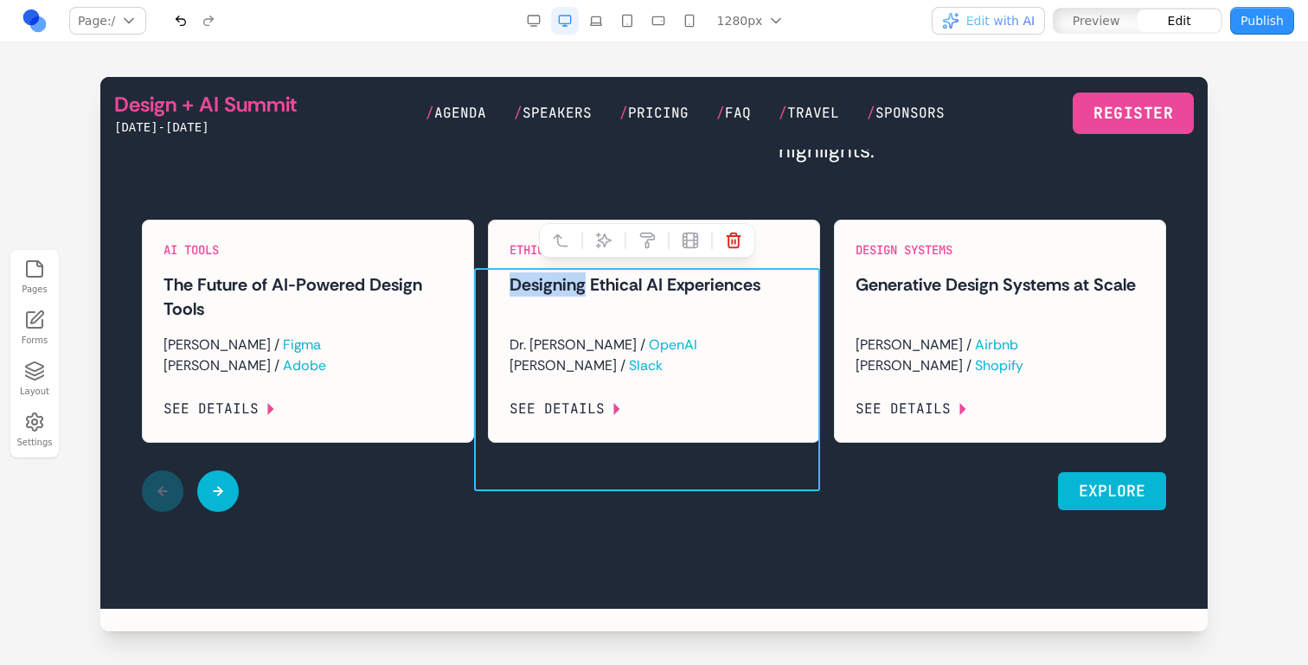
click at [477, 328] on div "Ethics & AI Designing Ethical AI Experiences Dr. [PERSON_NAME] / OpenAI [PERSON…" at bounding box center [647, 331] width 346 height 223
click at [553, 244] on icon at bounding box center [560, 240] width 17 height 17
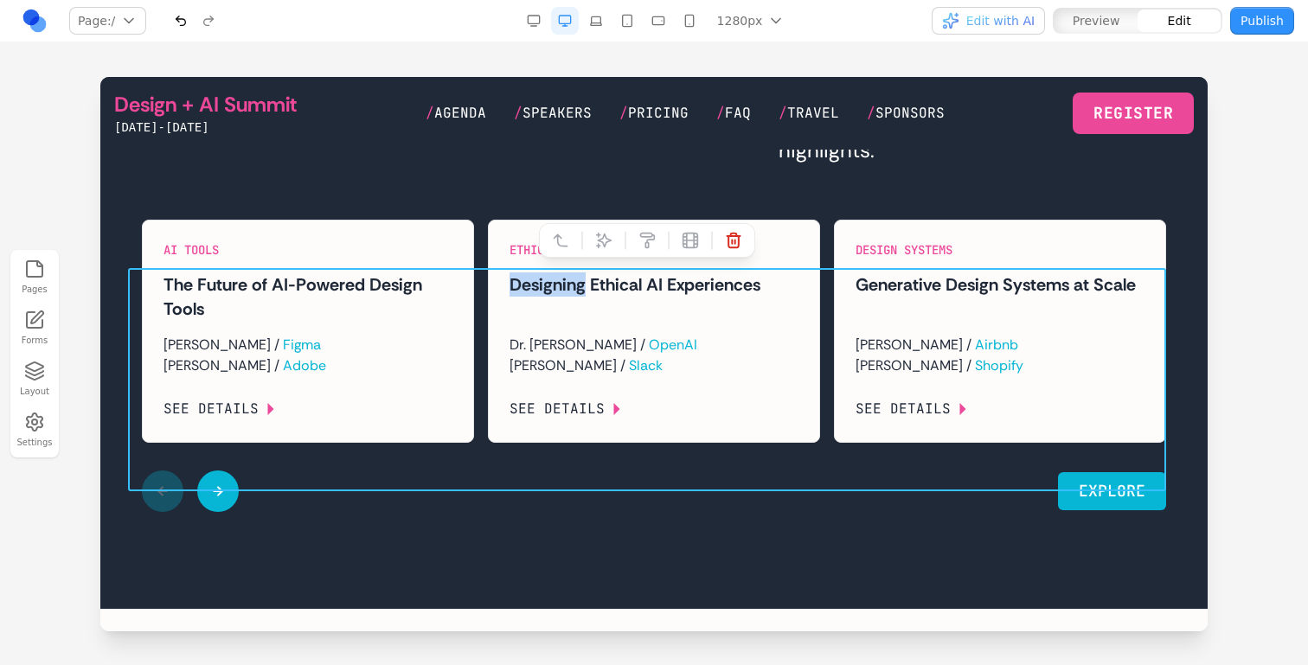
click at [611, 234] on icon at bounding box center [603, 240] width 17 height 17
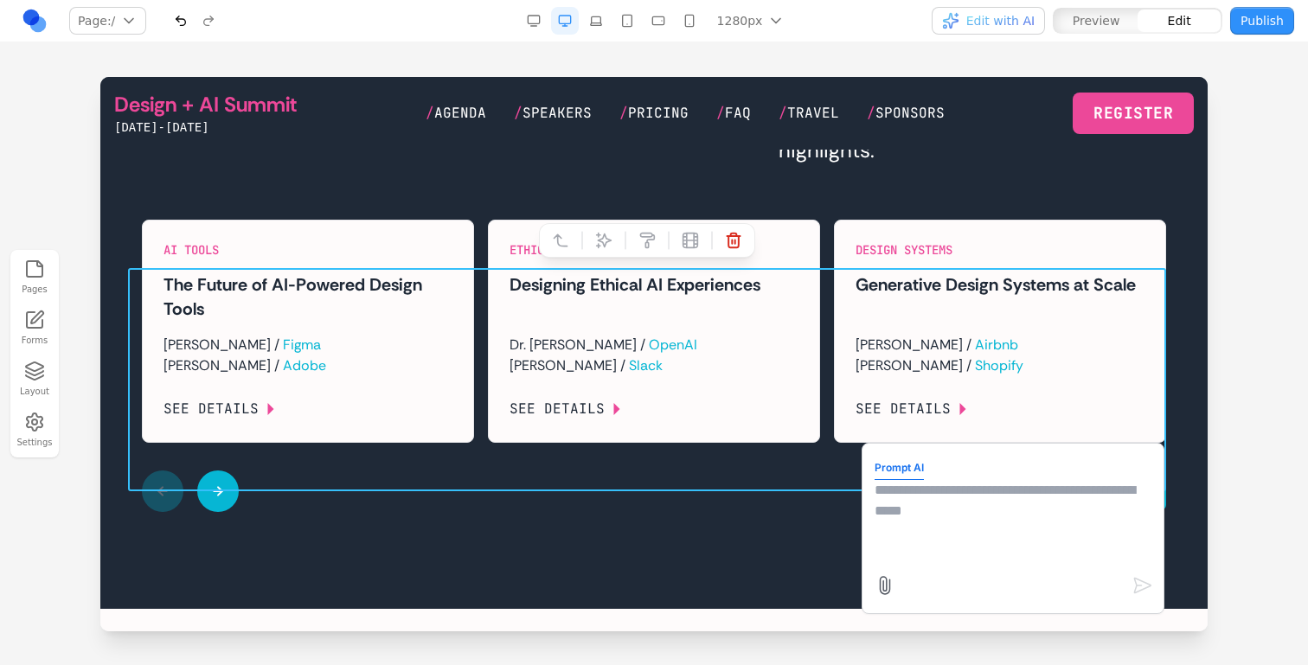
click at [829, 443] on div "Design Systems Generative Design Systems at Scale [PERSON_NAME] / Airbnb [PERSO…" at bounding box center [993, 331] width 346 height 223
click at [875, 490] on textarea at bounding box center [1013, 523] width 277 height 87
type textarea "**********"
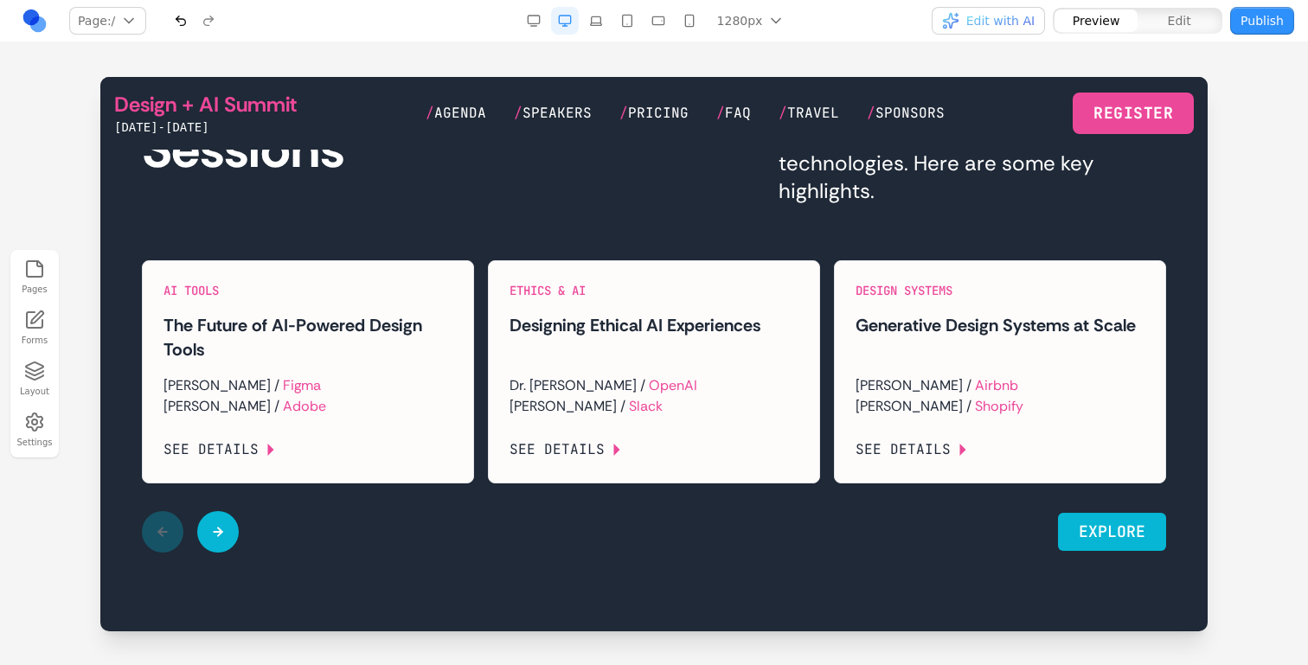
scroll to position [2356, 0]
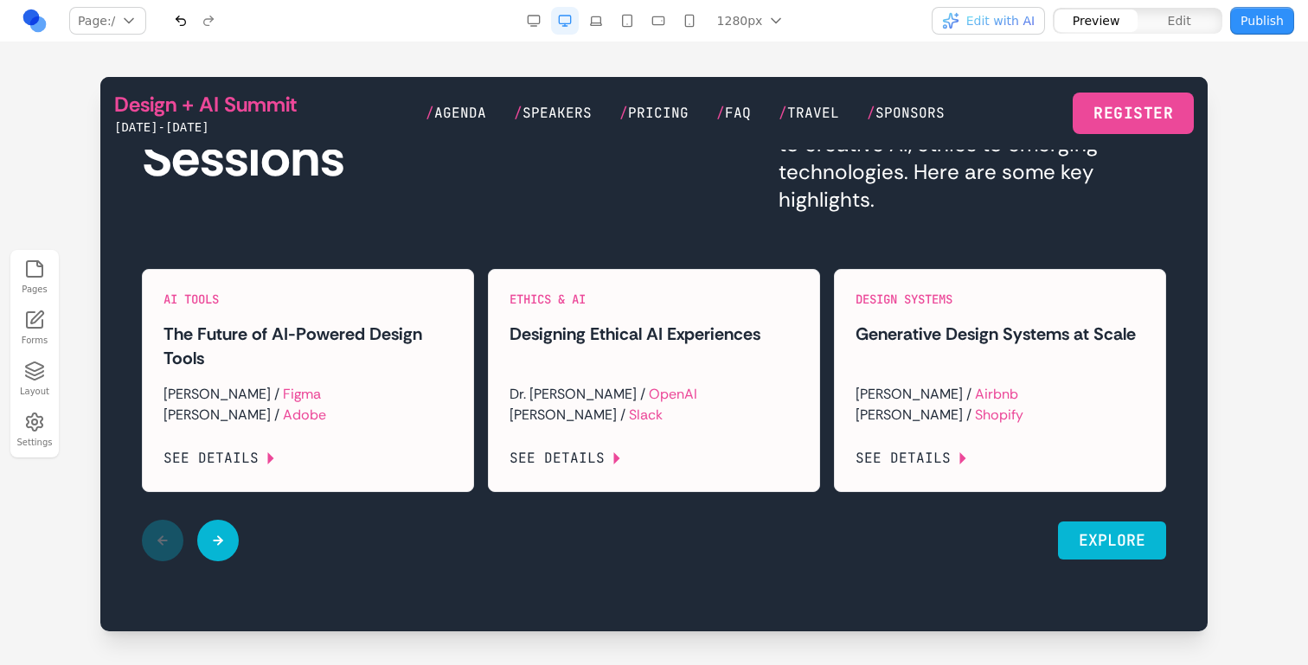
click at [214, 562] on button at bounding box center [218, 541] width 42 height 42
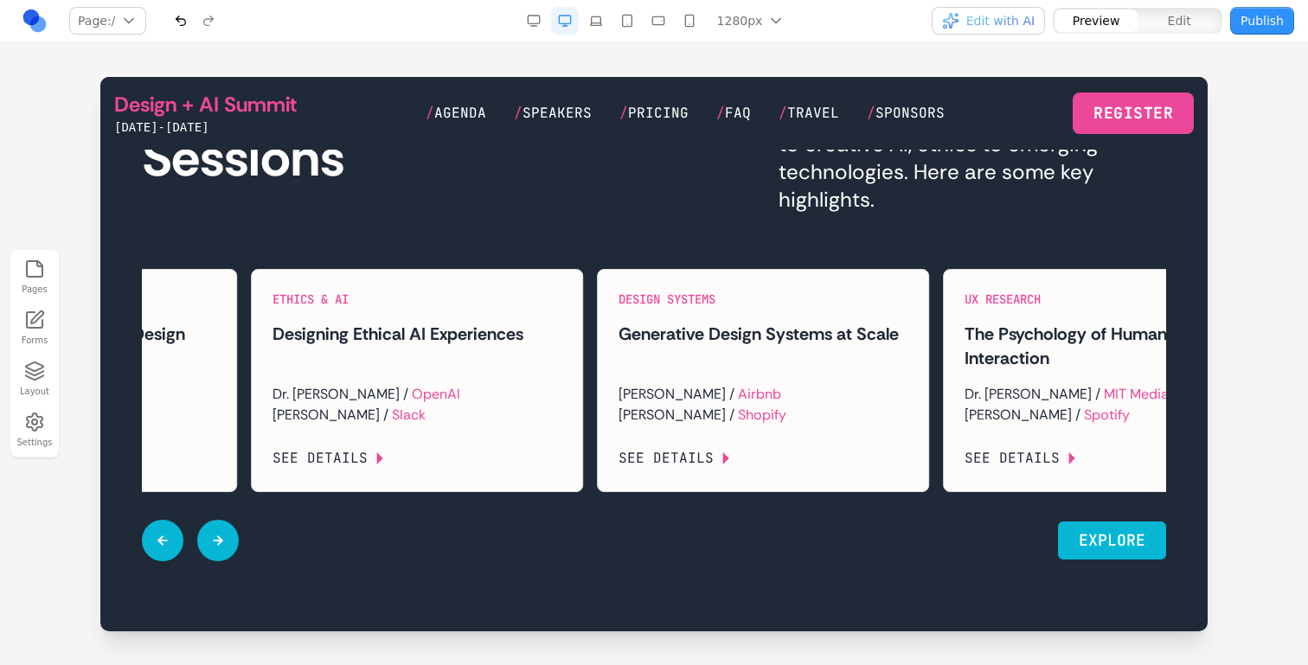
click at [214, 562] on button at bounding box center [218, 541] width 42 height 42
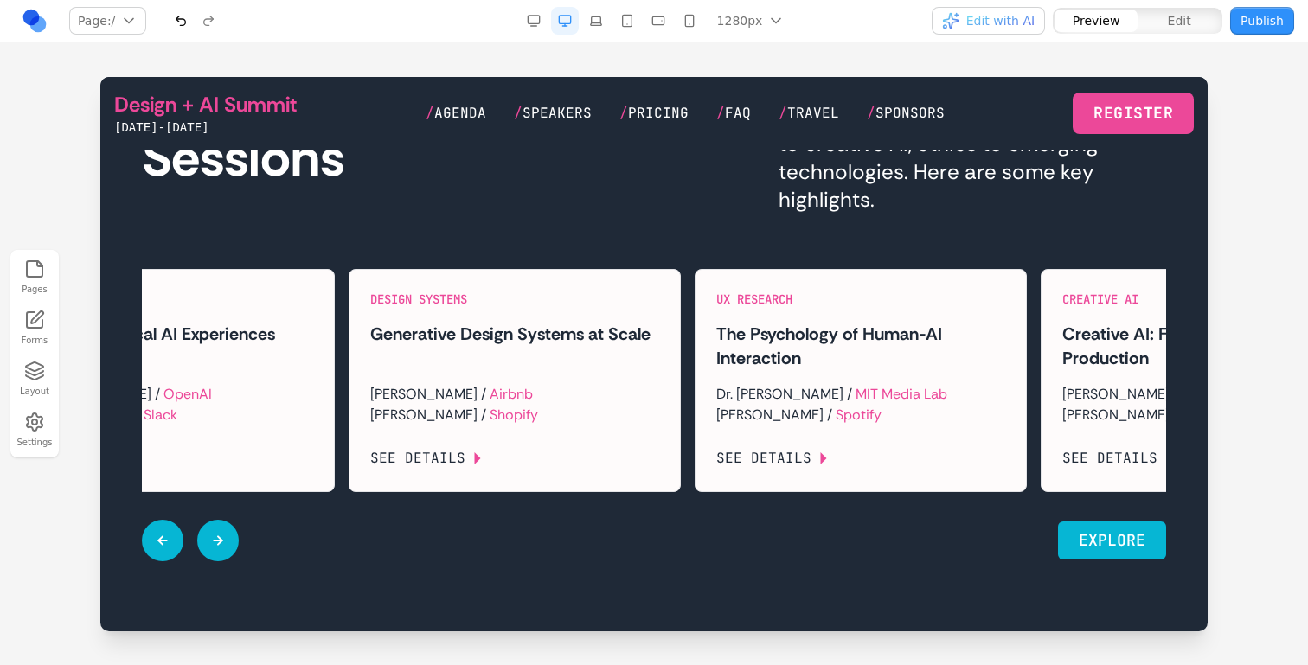
click at [214, 562] on button at bounding box center [218, 541] width 42 height 42
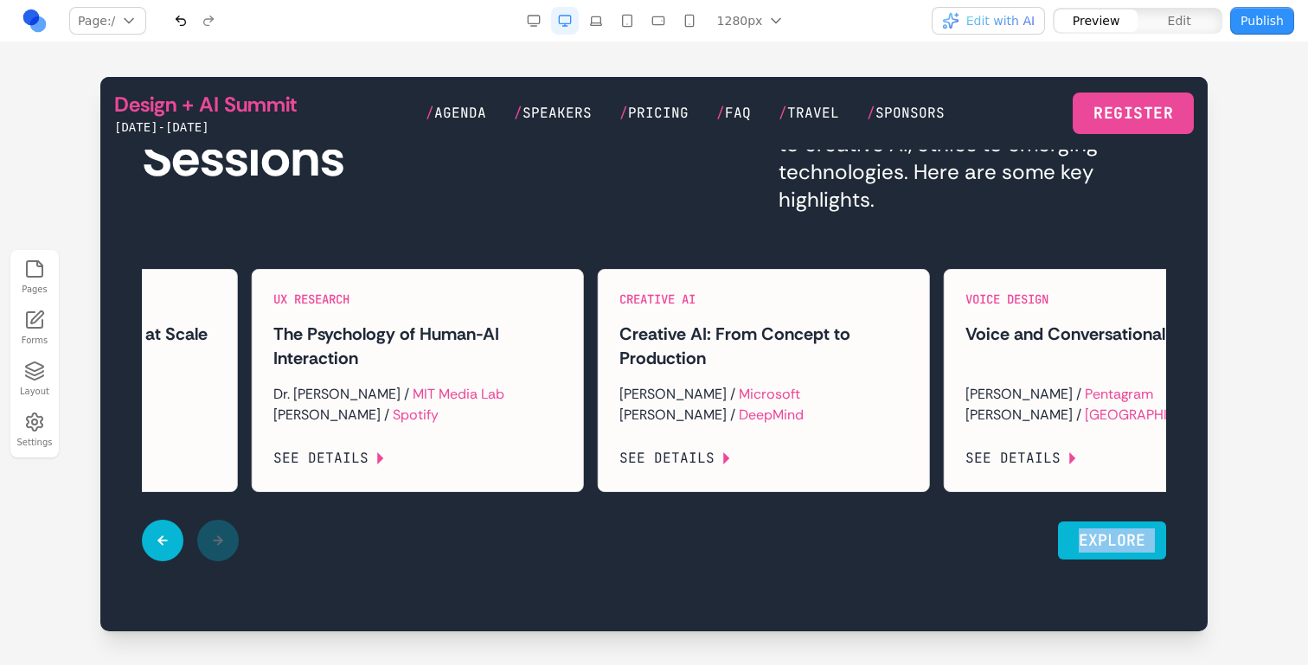
click at [214, 562] on div at bounding box center [190, 541] width 97 height 42
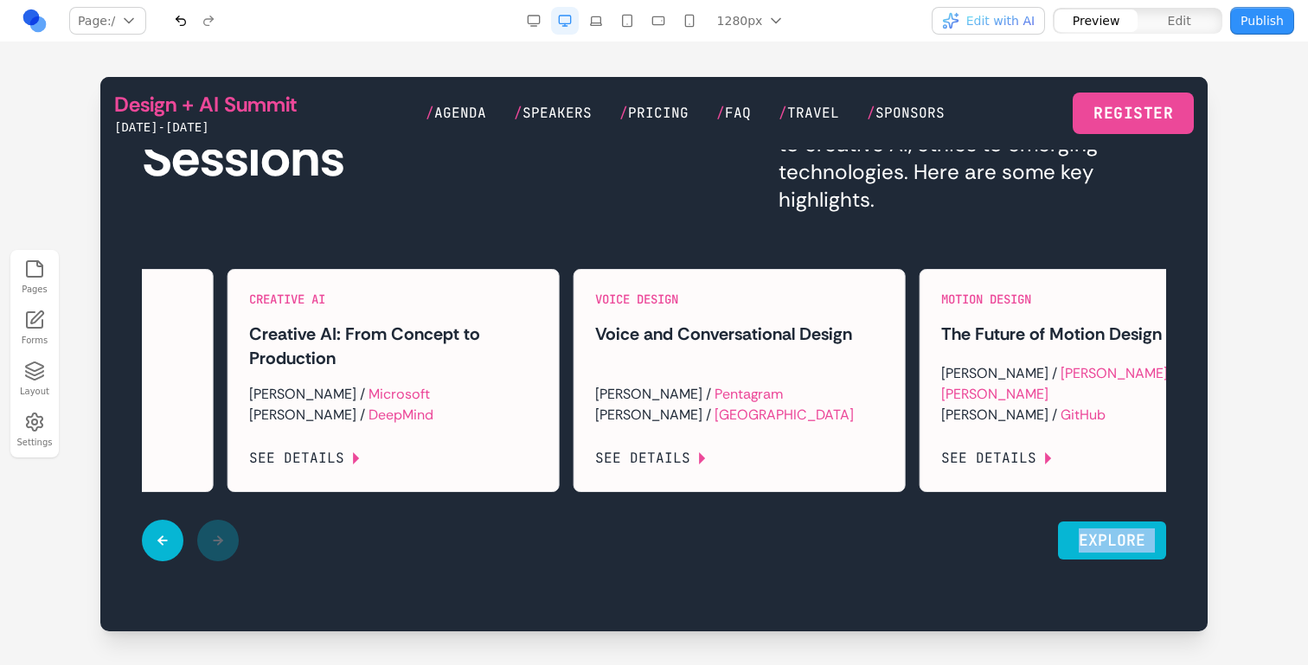
click at [214, 562] on div at bounding box center [190, 541] width 97 height 42
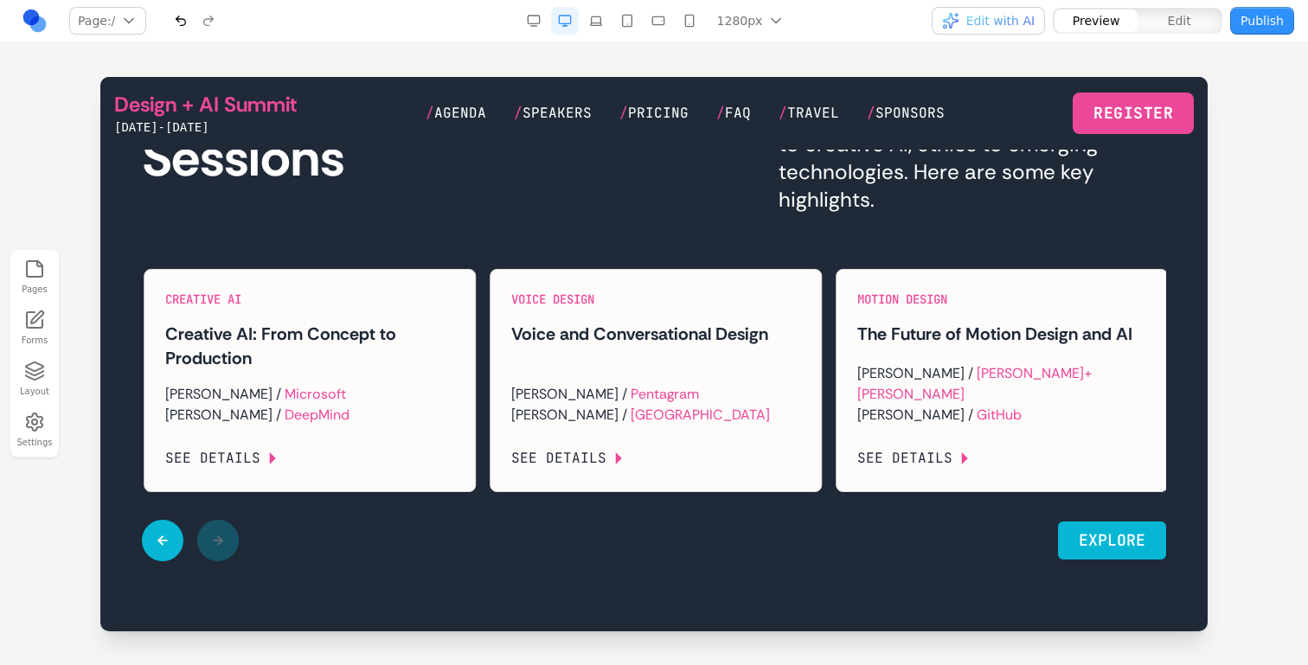
click at [180, 562] on div at bounding box center [190, 541] width 97 height 42
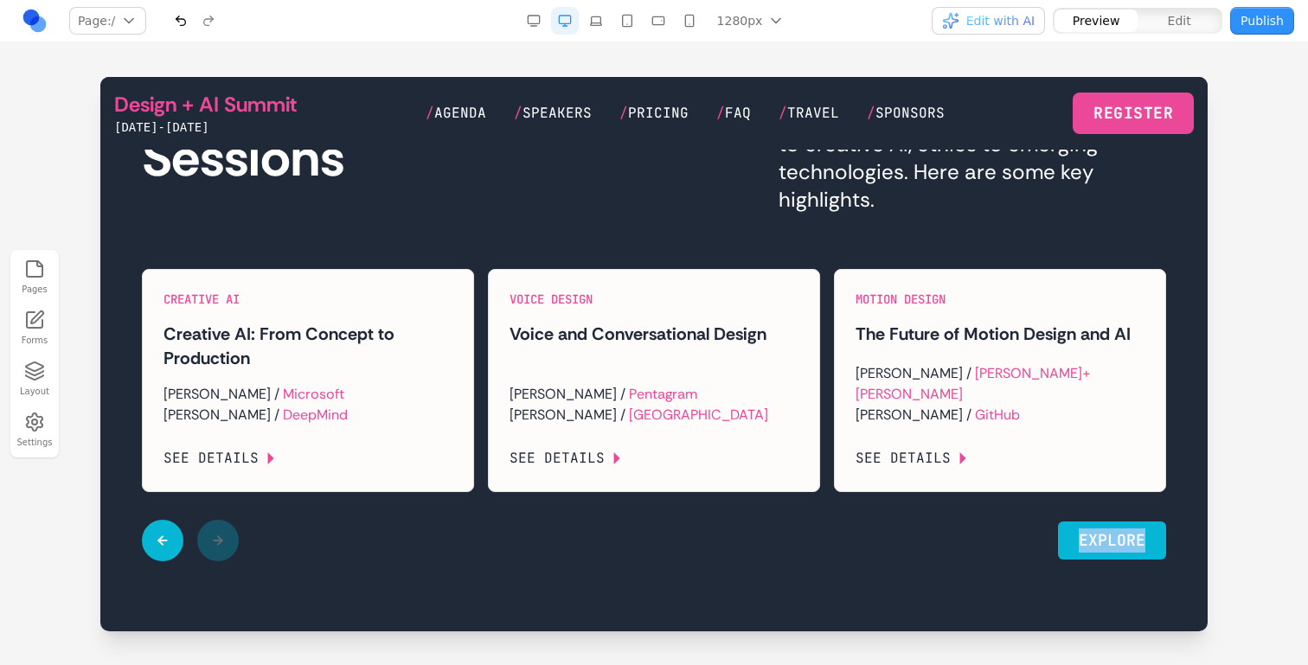
click at [173, 562] on button at bounding box center [163, 541] width 42 height 42
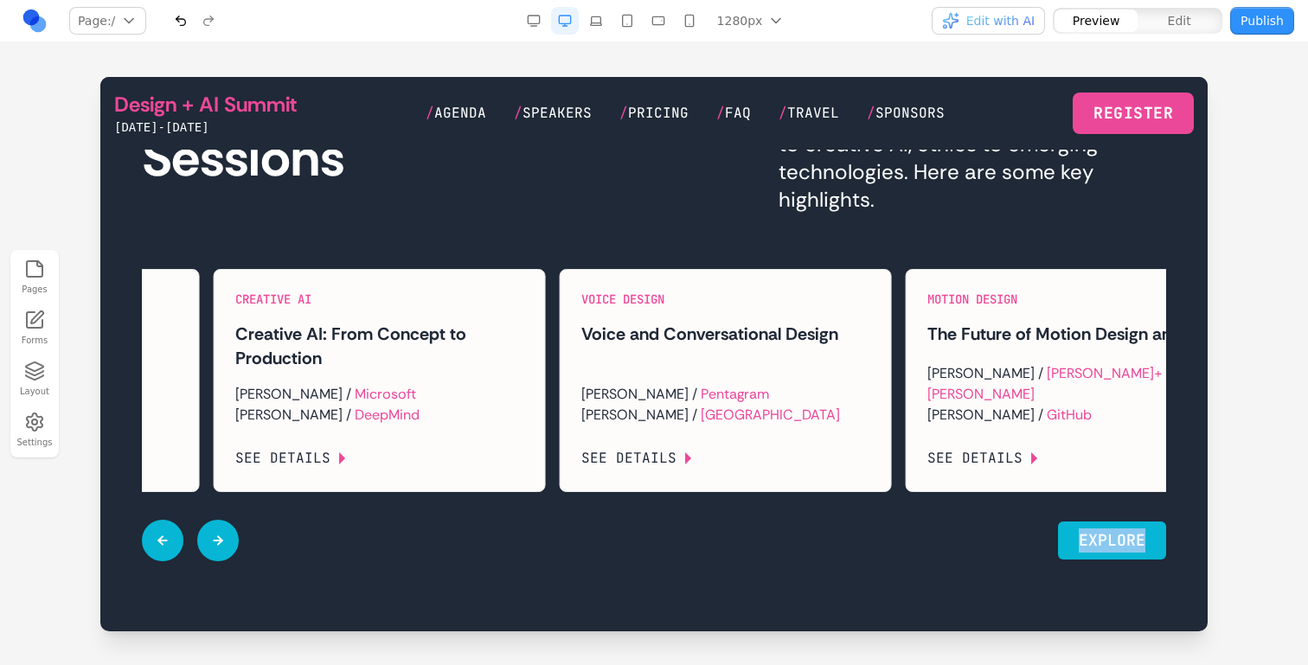
click at [173, 562] on button at bounding box center [163, 541] width 42 height 42
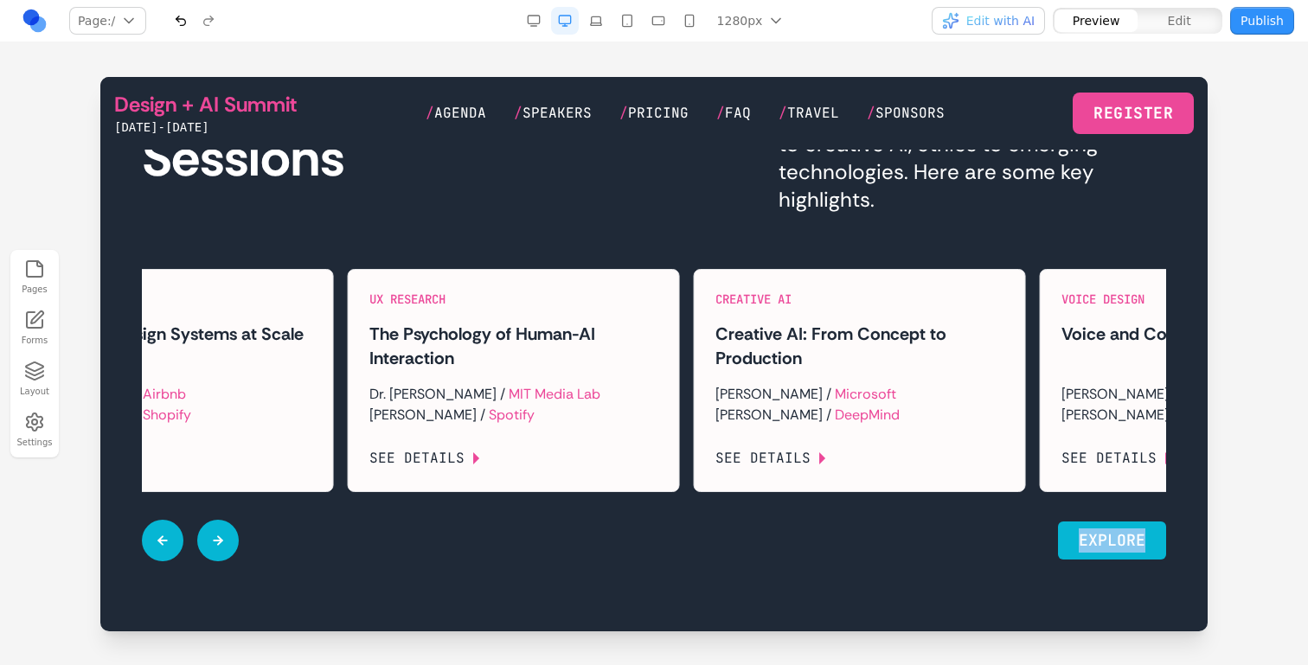
click at [173, 562] on button at bounding box center [163, 541] width 42 height 42
click at [173, 562] on div at bounding box center [190, 541] width 97 height 42
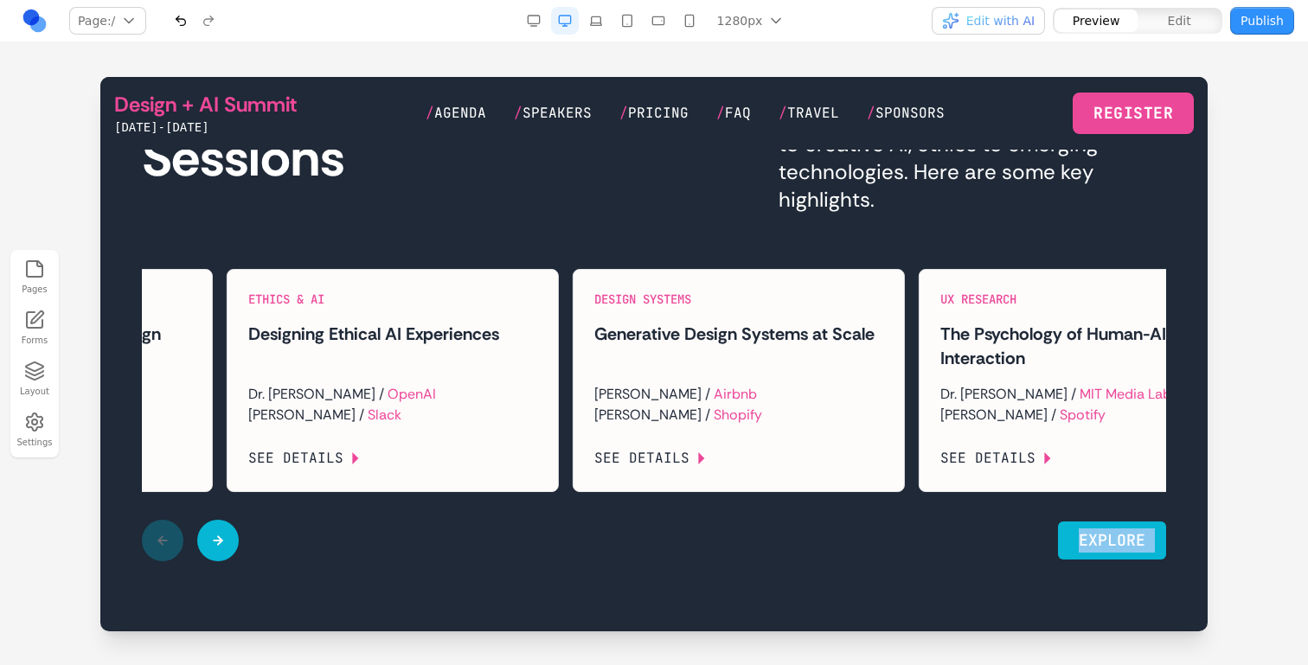
click at [173, 562] on div at bounding box center [190, 541] width 97 height 42
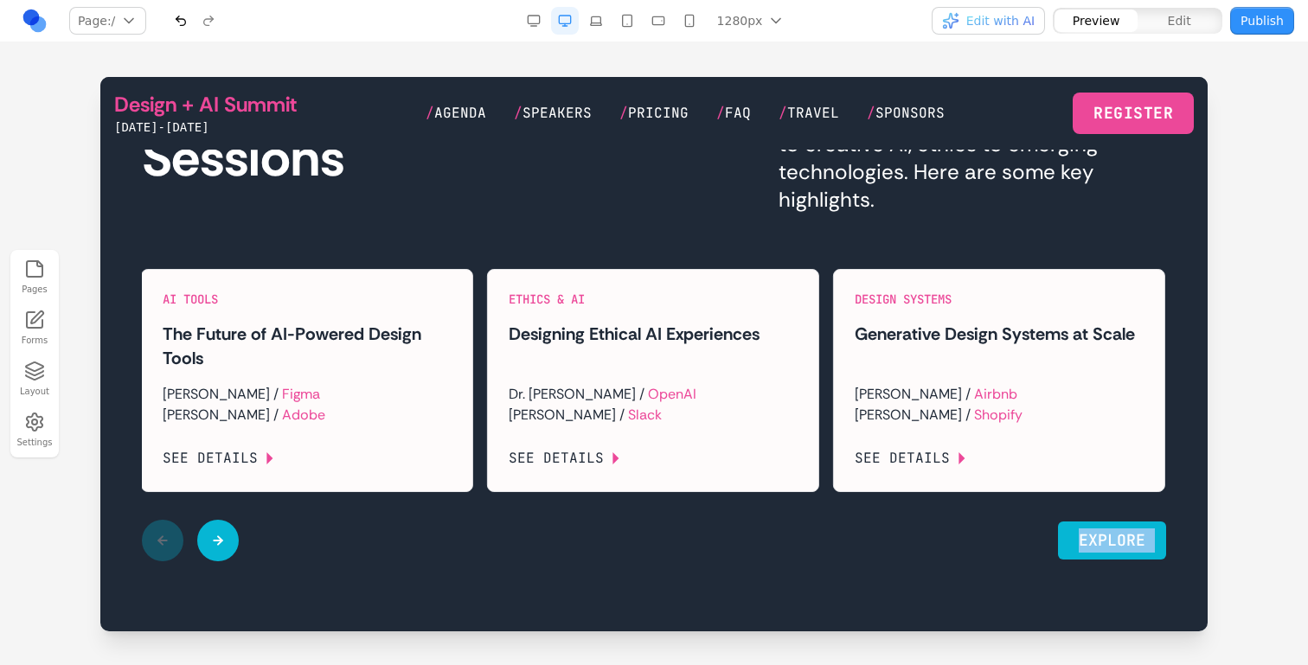
scroll to position [2404, 0]
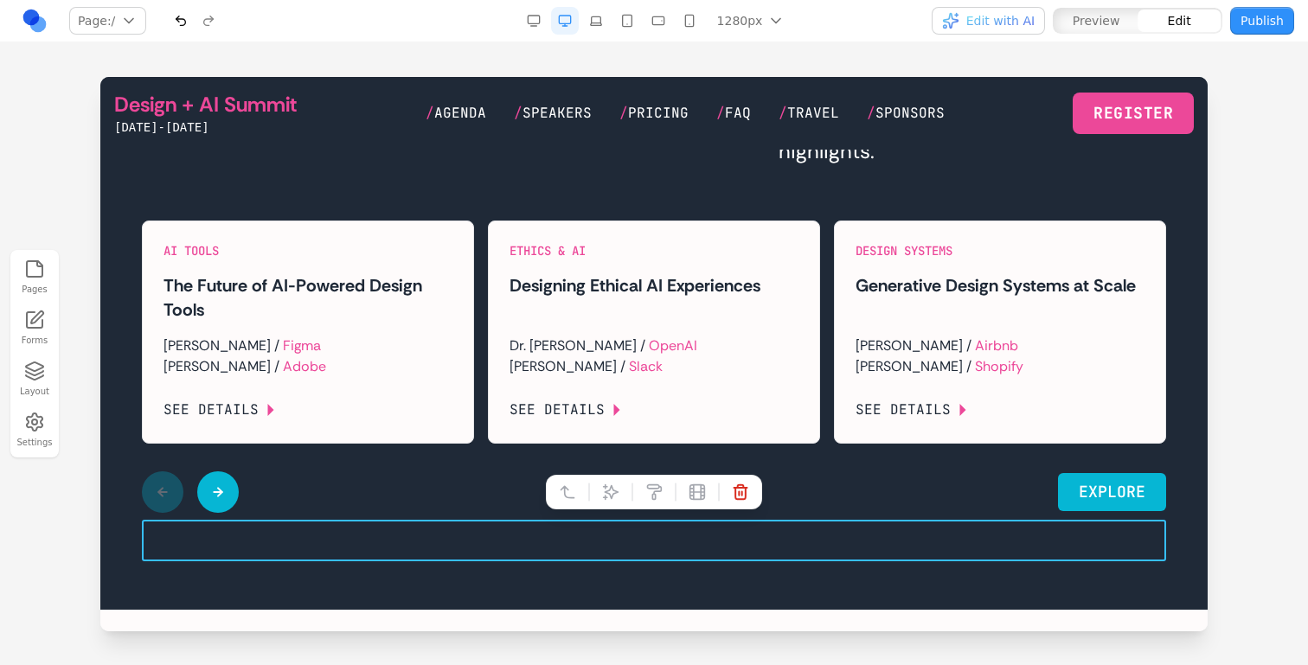
click at [545, 513] on div "EXPLORE" at bounding box center [654, 493] width 1024 height 42
click at [603, 491] on icon at bounding box center [610, 492] width 17 height 17
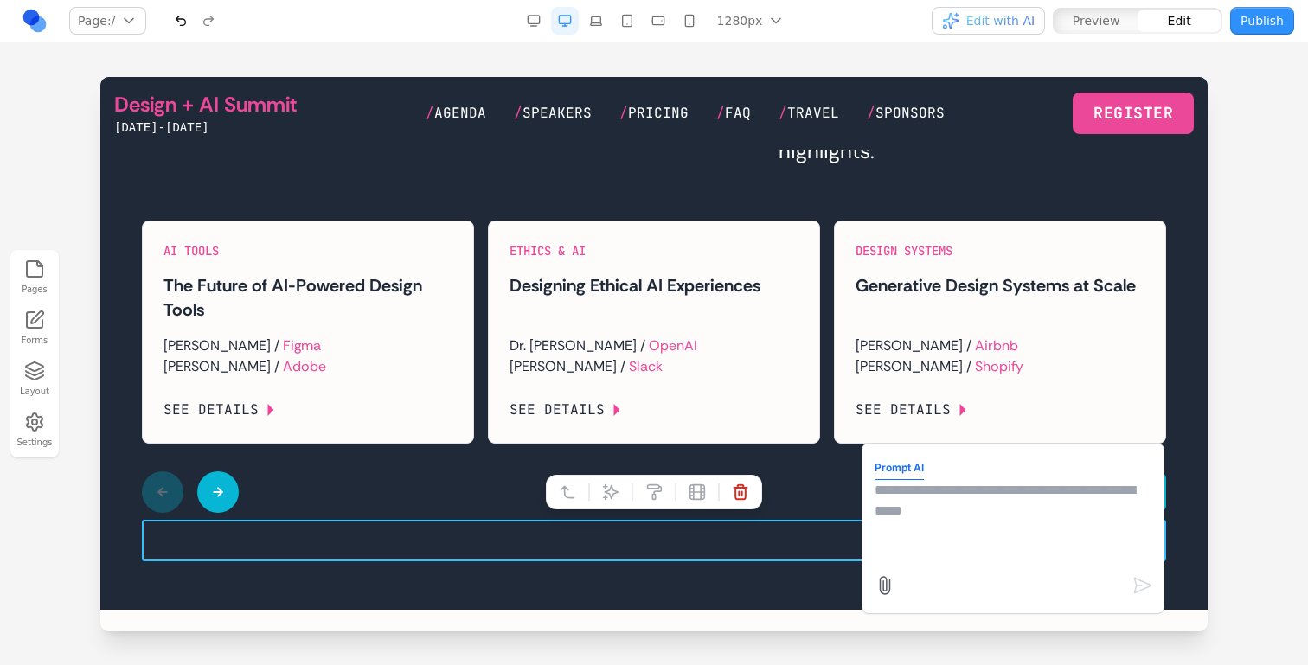
click at [985, 540] on textarea at bounding box center [1013, 523] width 277 height 87
type textarea "**********"
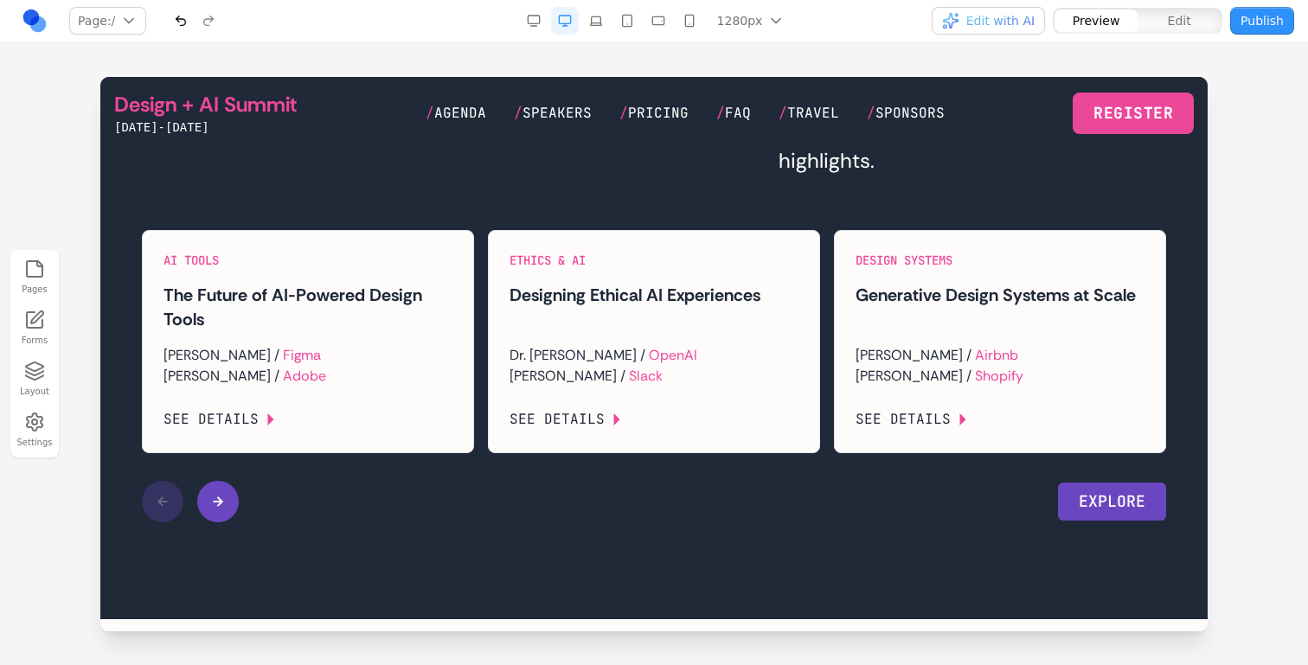
scroll to position [2399, 0]
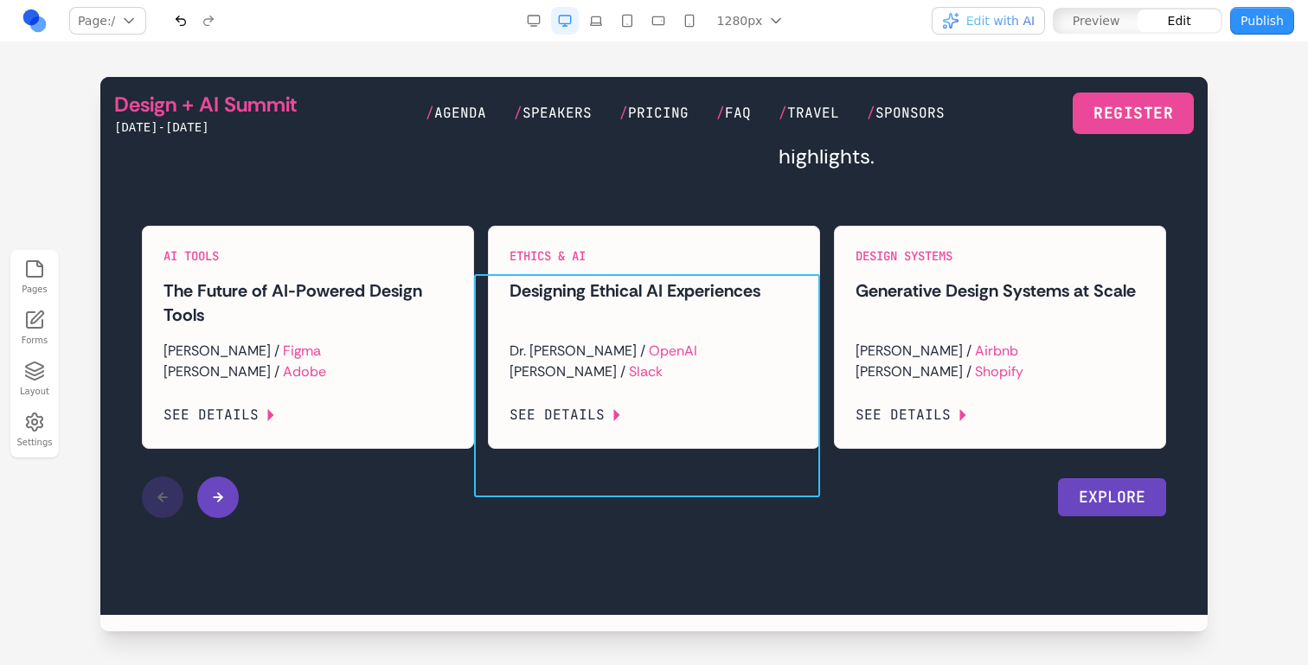
click at [486, 366] on div "Ethics & AI Designing Ethical AI Experiences Dr. [PERSON_NAME] / OpenAI [PERSON…" at bounding box center [647, 337] width 346 height 223
click at [562, 236] on button at bounding box center [561, 247] width 28 height 28
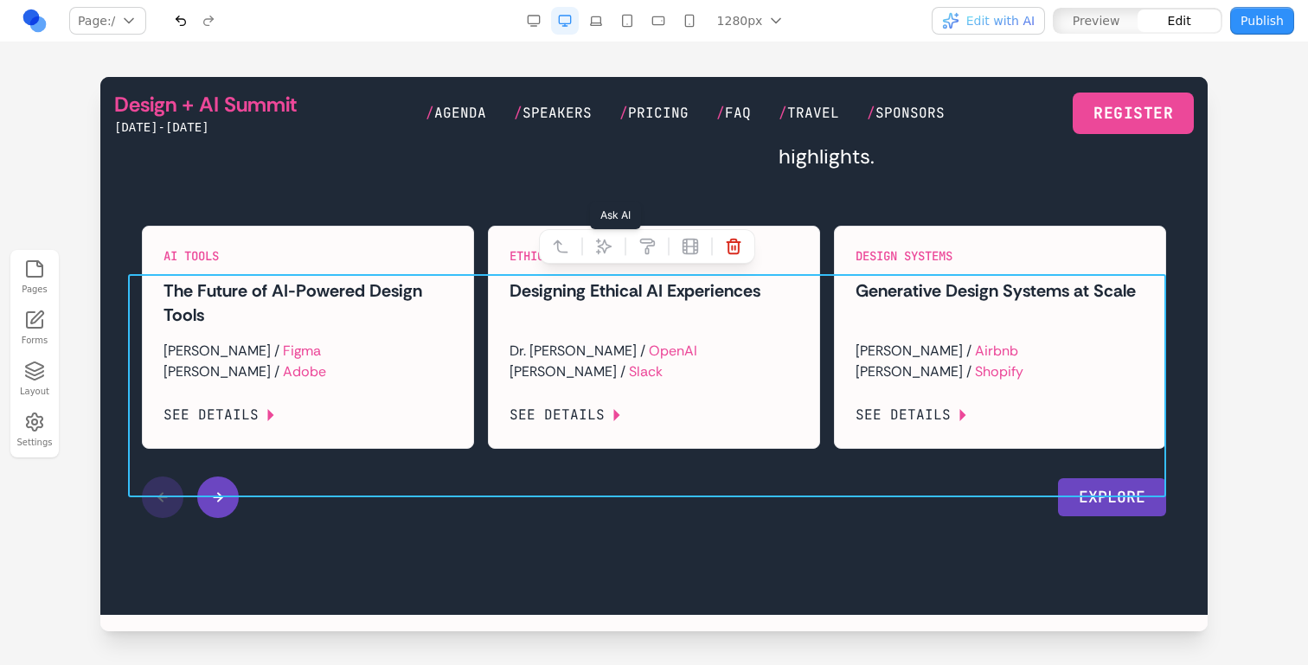
click at [593, 241] on button at bounding box center [604, 247] width 28 height 28
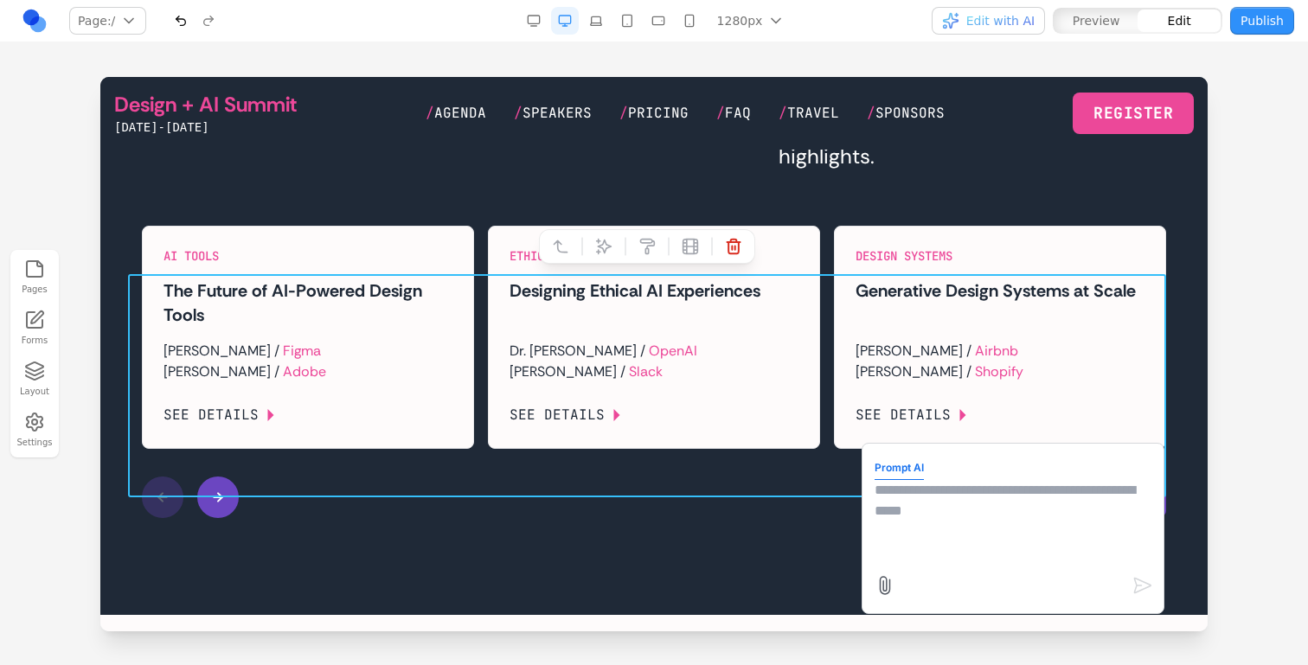
click at [907, 543] on textarea at bounding box center [1013, 523] width 277 height 87
type textarea "**********"
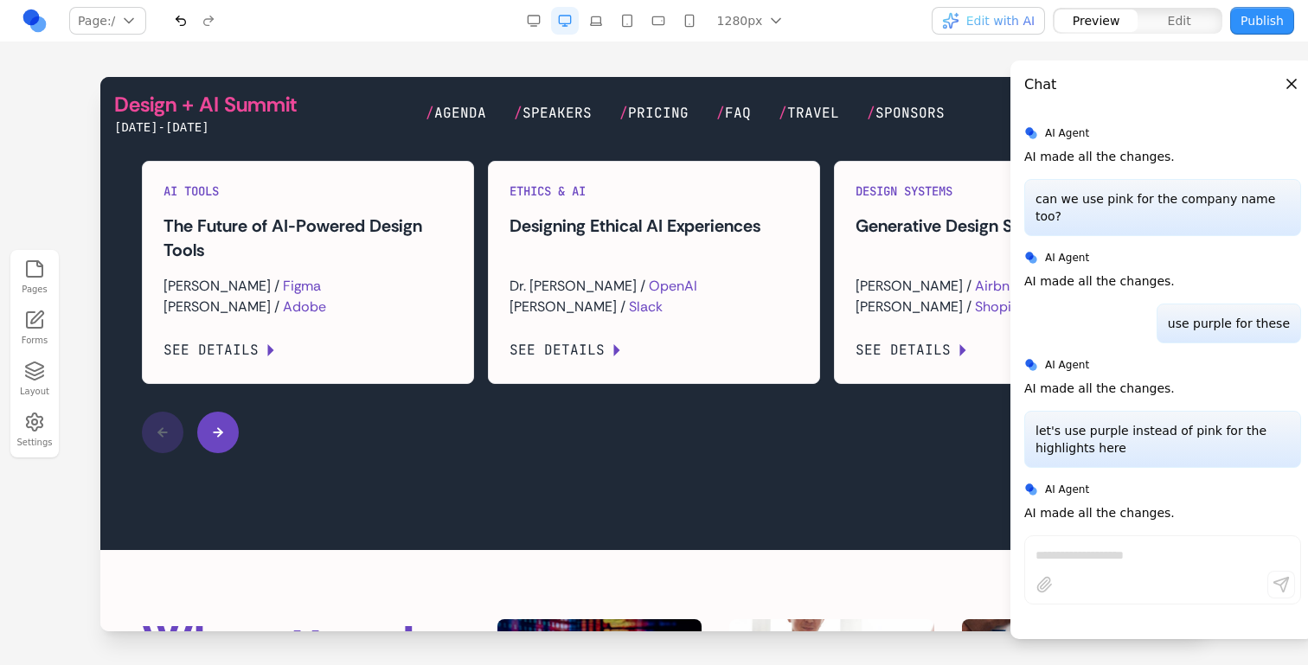
scroll to position [2435, 0]
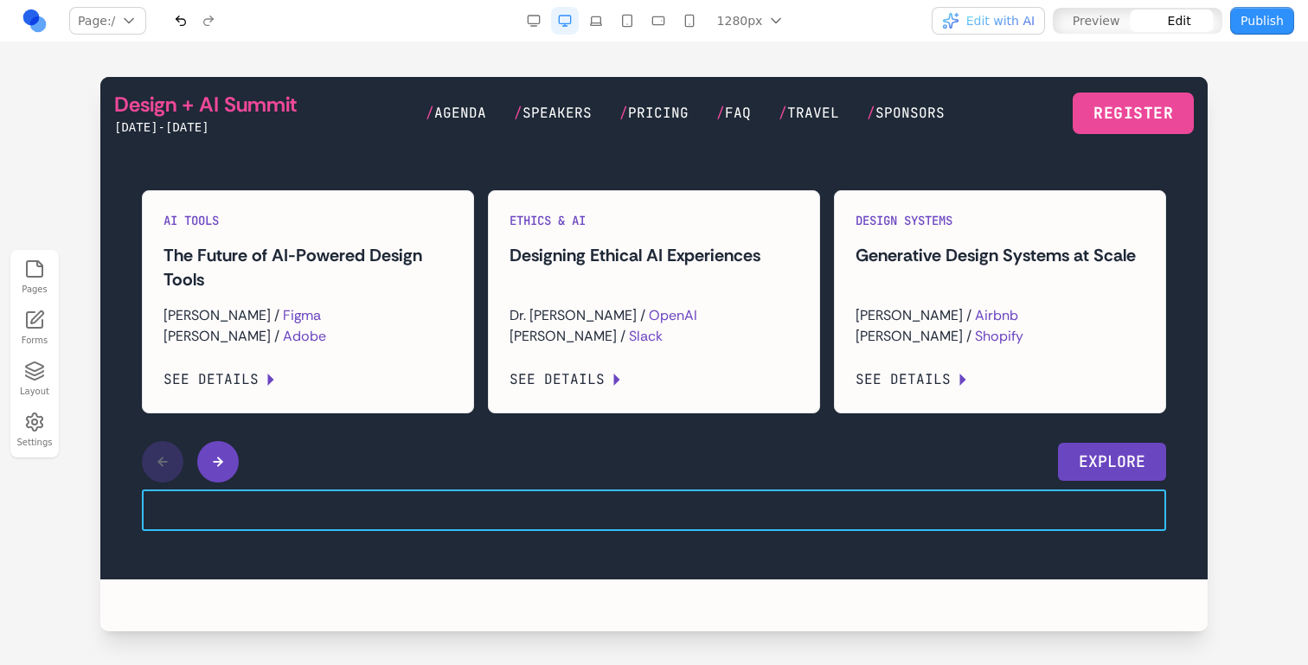
click at [360, 483] on div "EXPLORE" at bounding box center [654, 462] width 1024 height 42
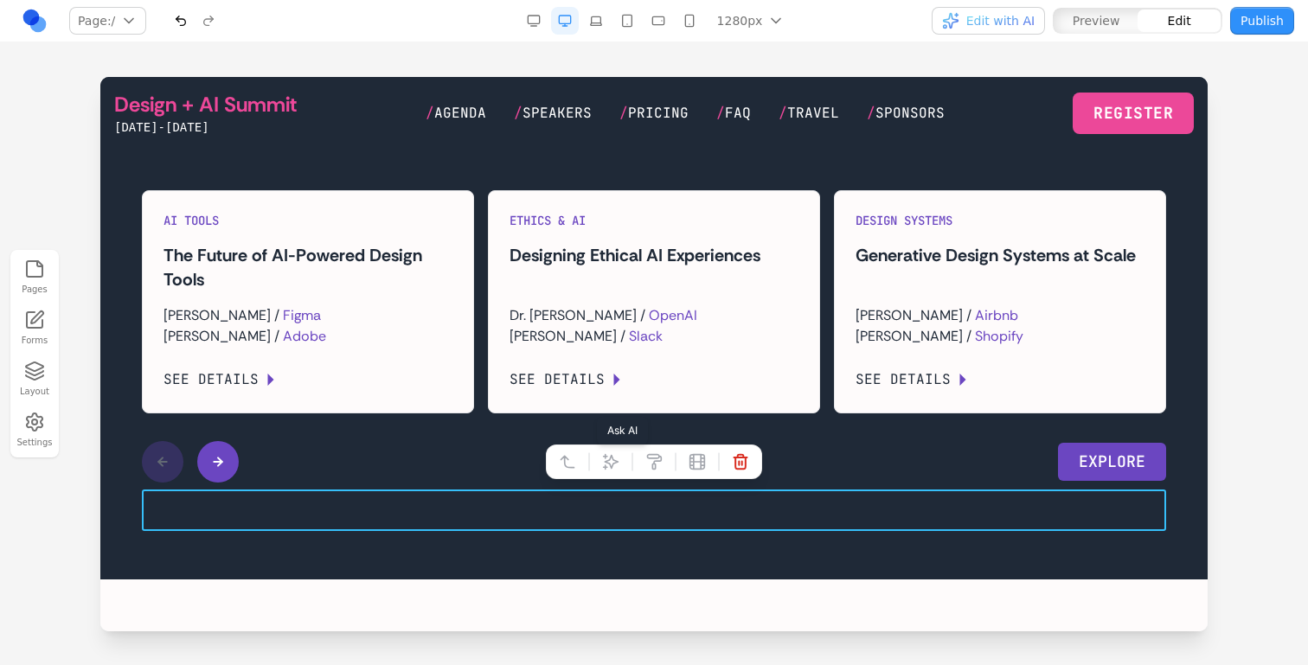
click at [619, 465] on icon at bounding box center [610, 461] width 17 height 17
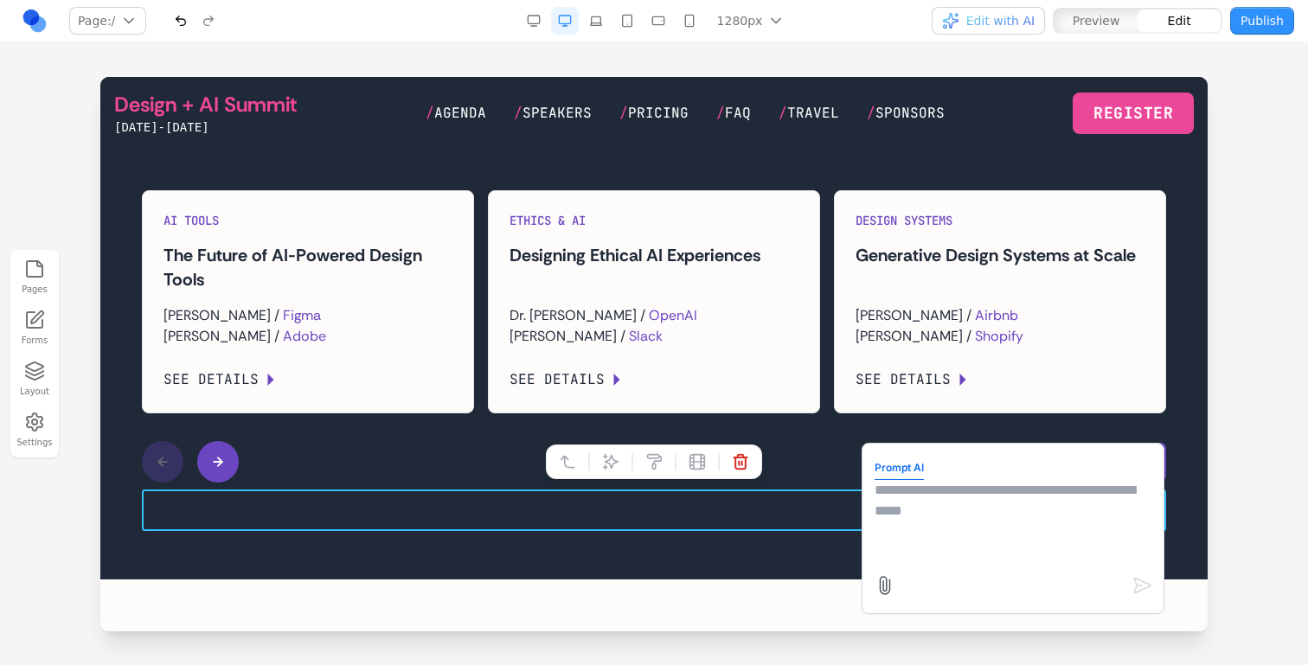
click at [999, 522] on textarea at bounding box center [1013, 523] width 277 height 87
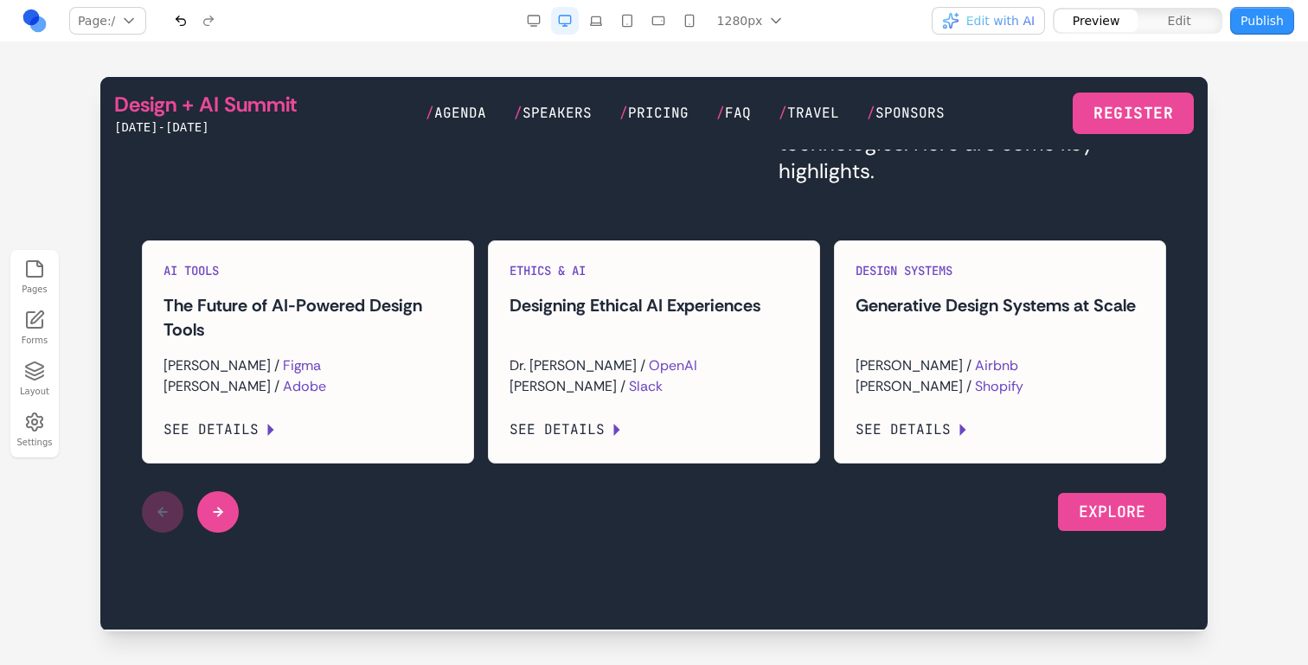
scroll to position [2422, 0]
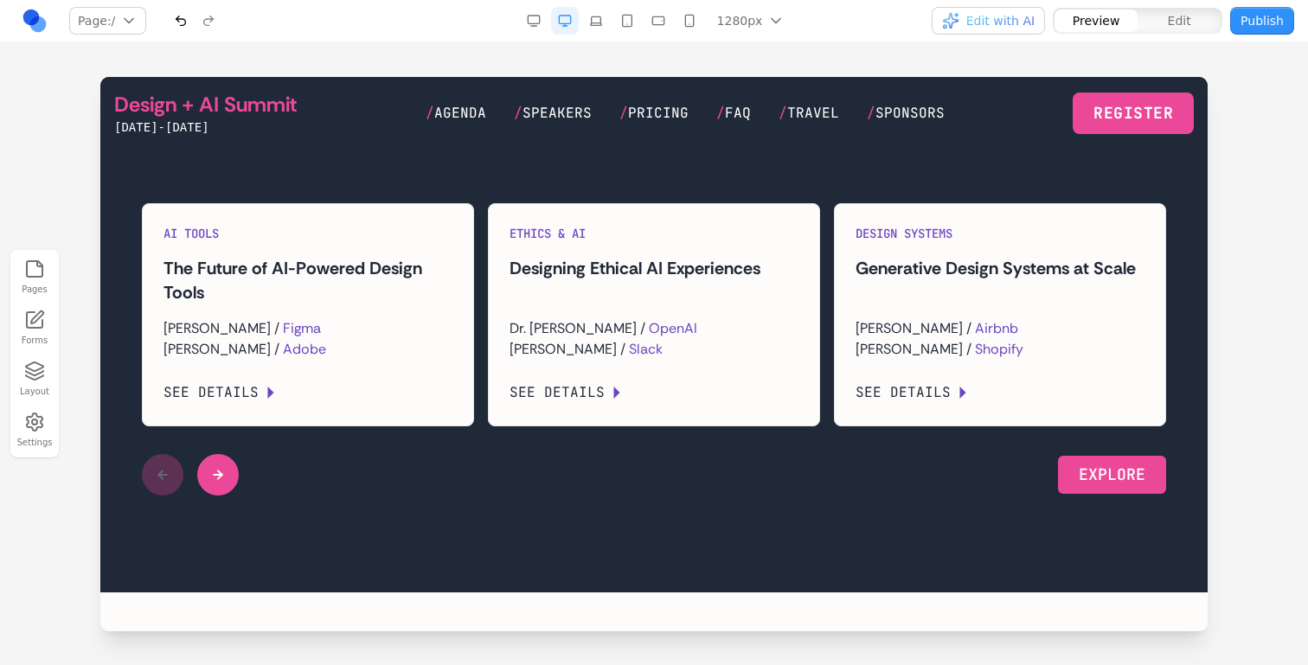
click at [232, 496] on button at bounding box center [218, 475] width 42 height 42
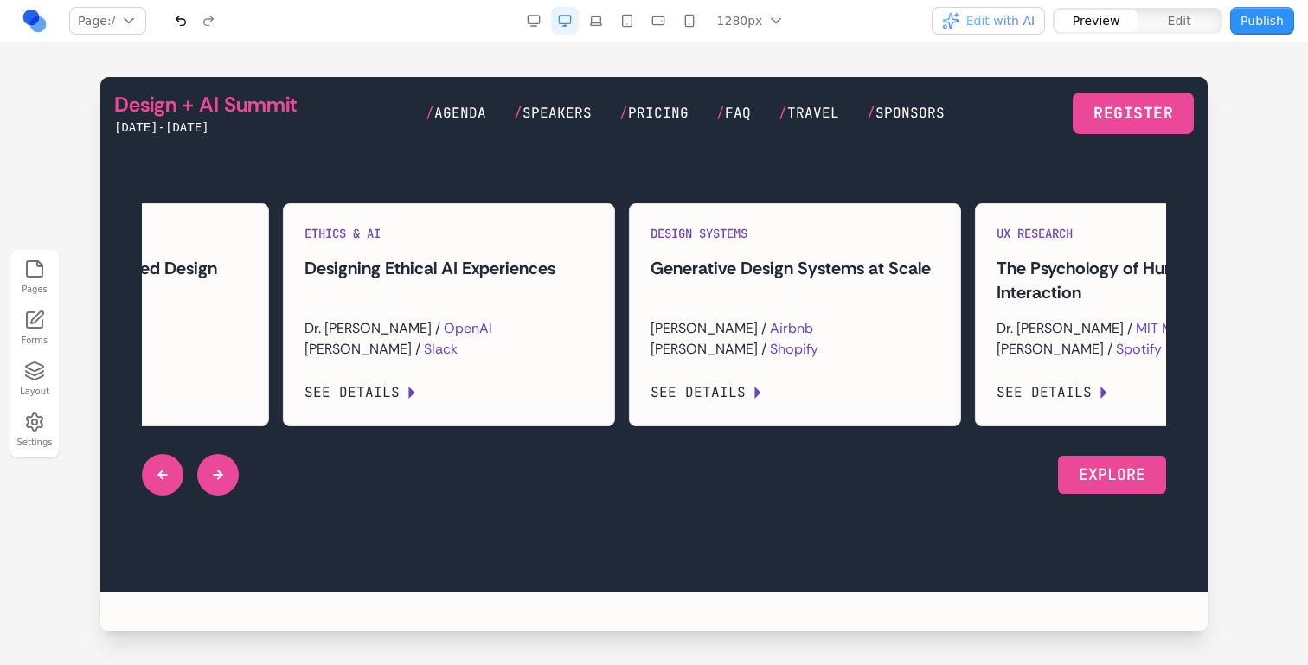
click at [232, 496] on button at bounding box center [218, 475] width 42 height 42
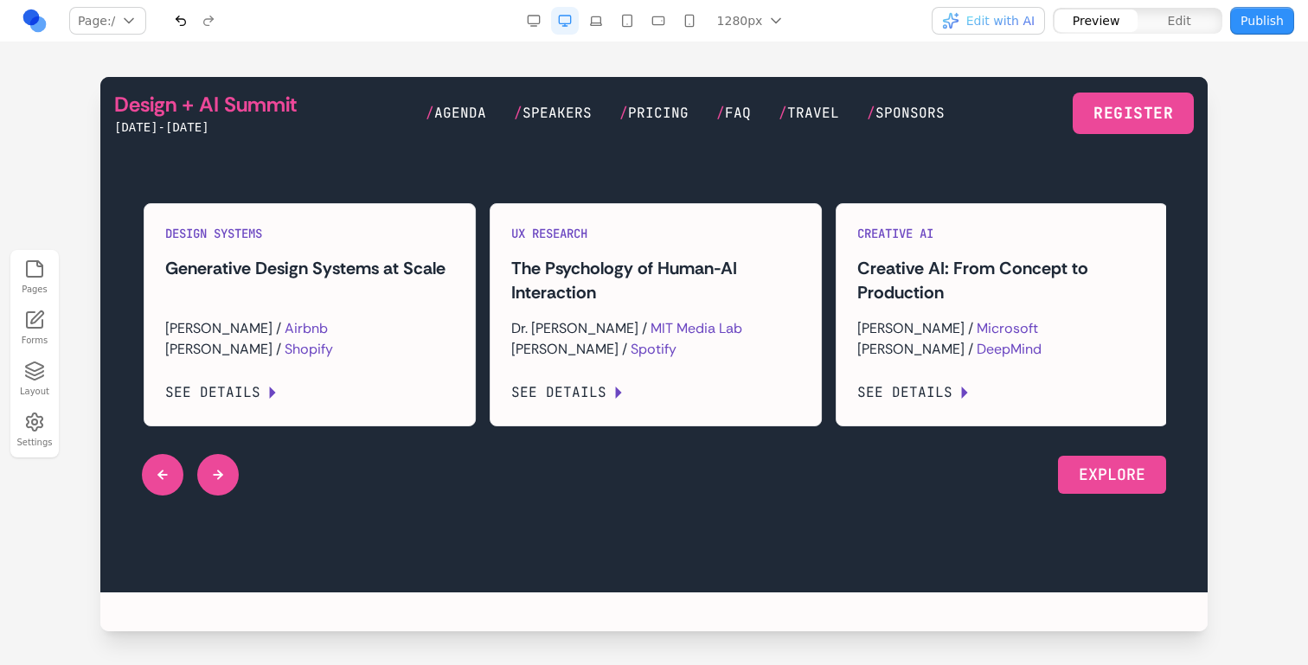
click at [232, 496] on button at bounding box center [218, 475] width 42 height 42
click at [232, 496] on div at bounding box center [190, 475] width 97 height 42
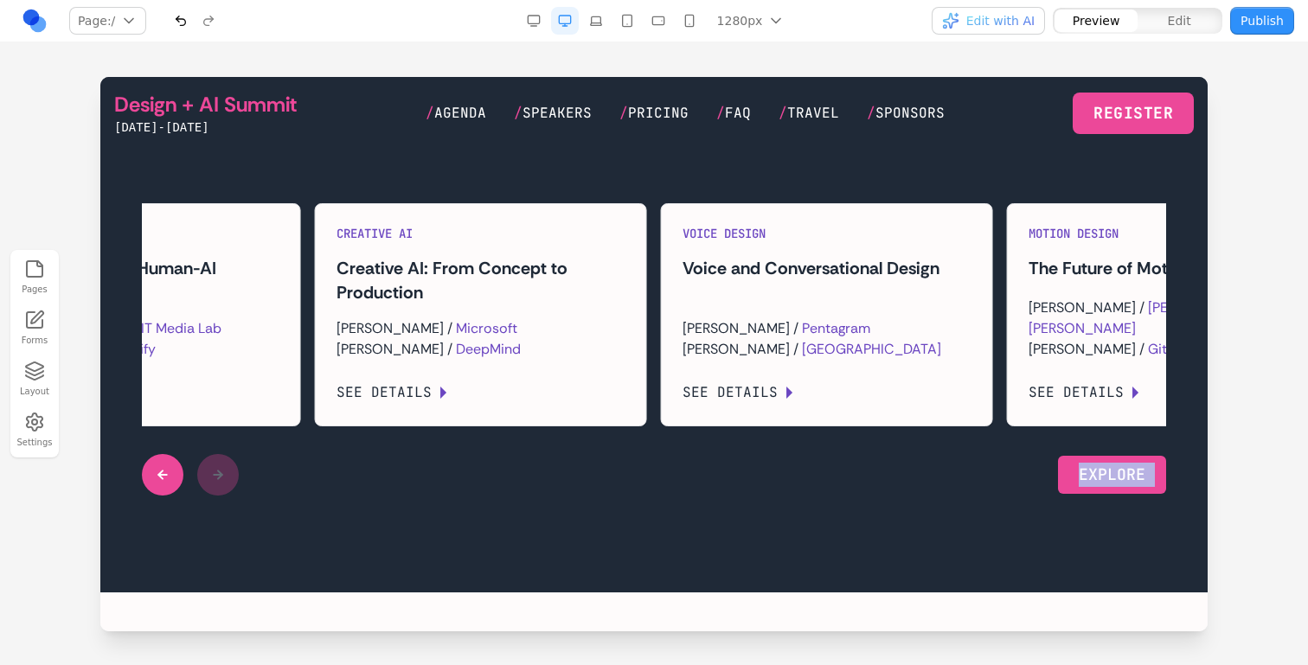
click at [232, 496] on div at bounding box center [190, 475] width 97 height 42
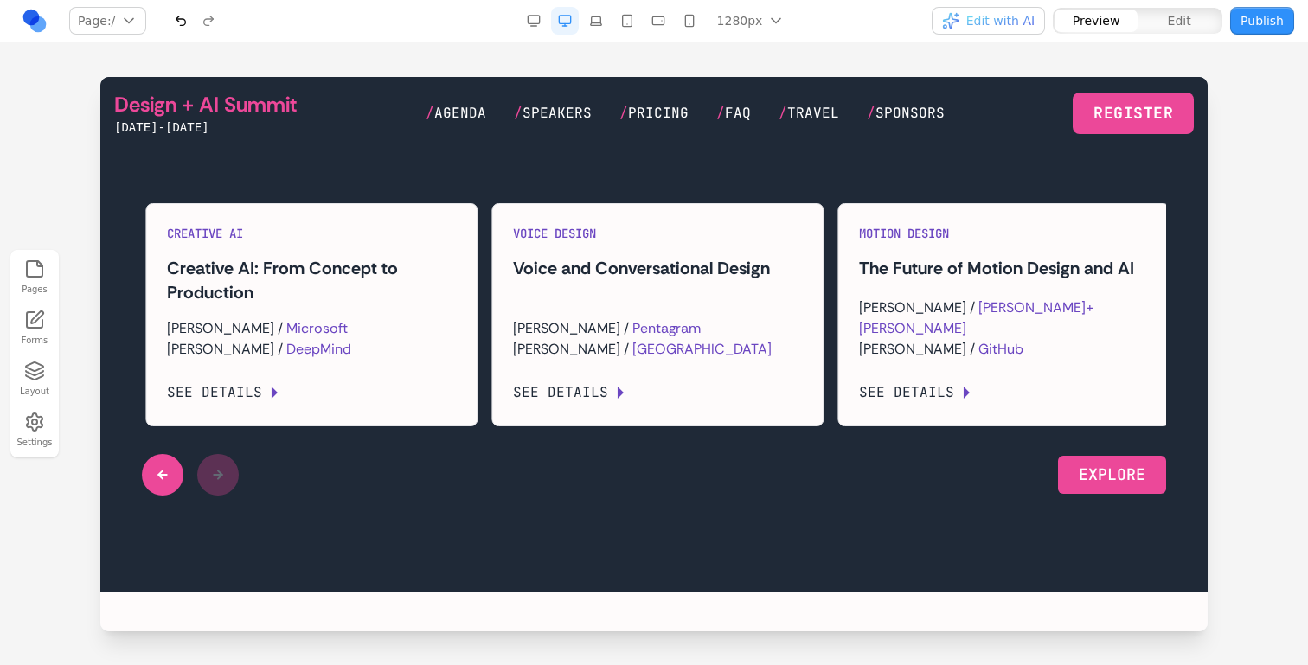
click at [140, 496] on div "Sessions 500+ sessions — from design systems to creative AI, ethics to emerging…" at bounding box center [654, 266] width 1080 height 459
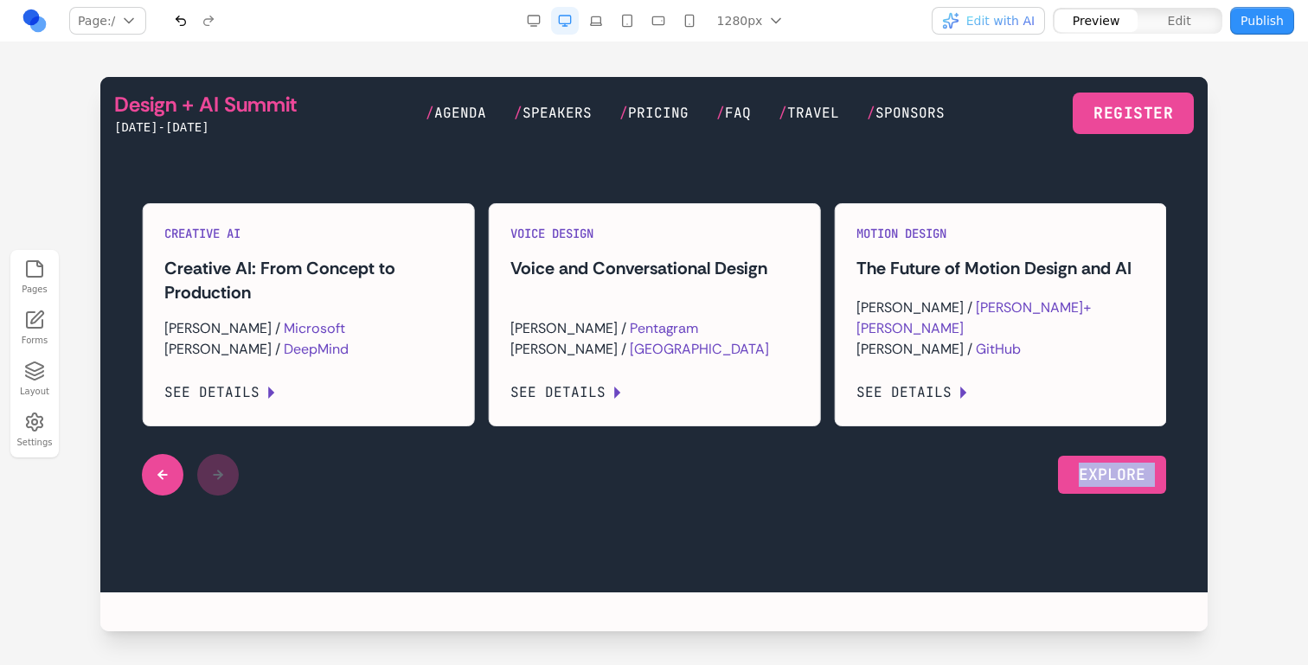
click at [140, 496] on div "Sessions 500+ sessions — from design systems to creative AI, ethics to emerging…" at bounding box center [654, 266] width 1080 height 459
click at [157, 496] on button at bounding box center [163, 475] width 42 height 42
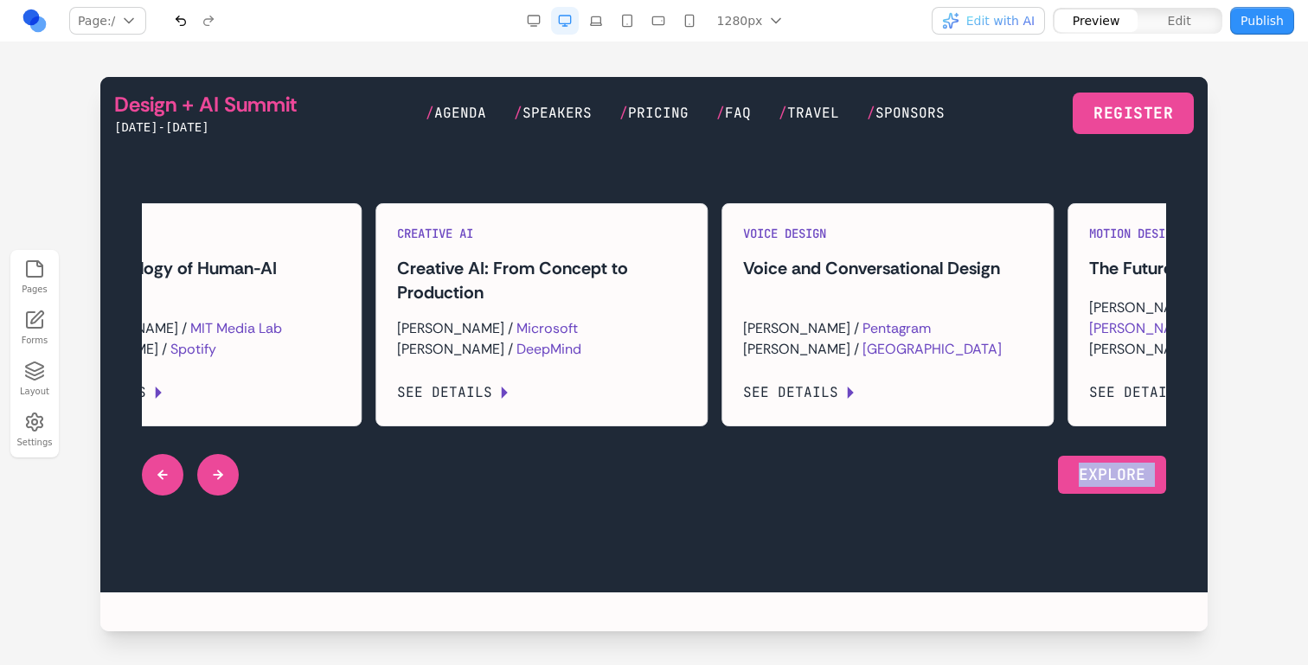
click at [157, 496] on button at bounding box center [163, 475] width 42 height 42
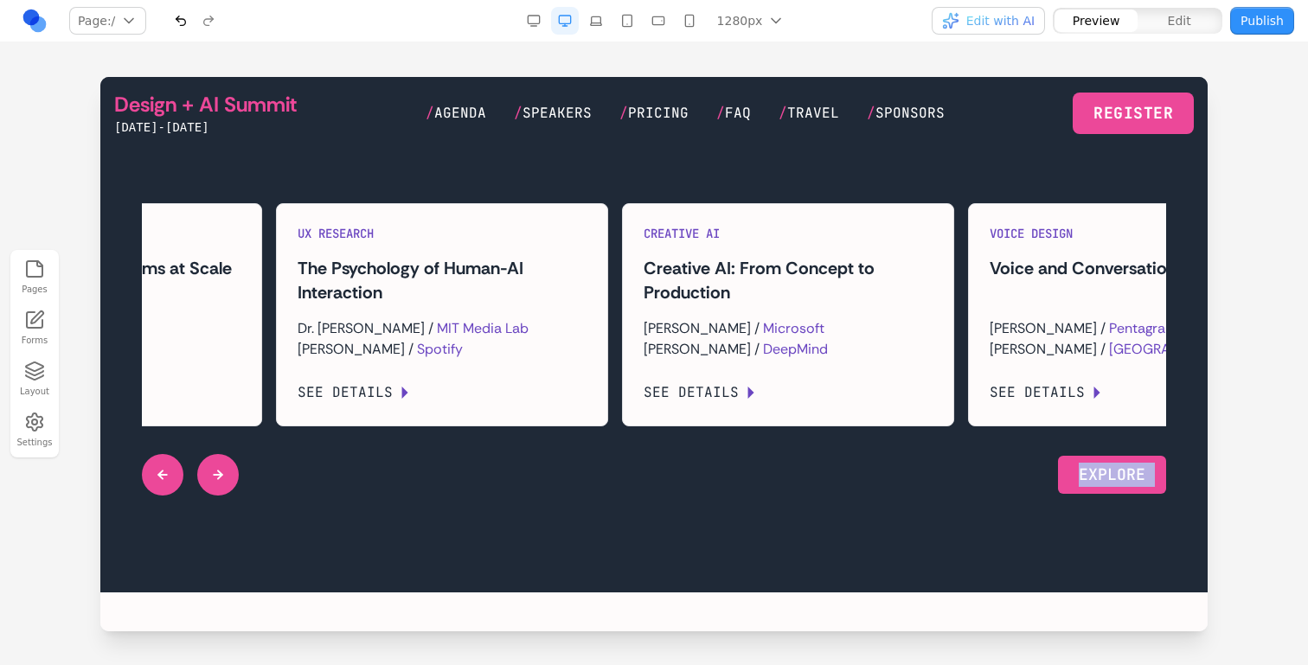
click at [157, 496] on button at bounding box center [163, 475] width 42 height 42
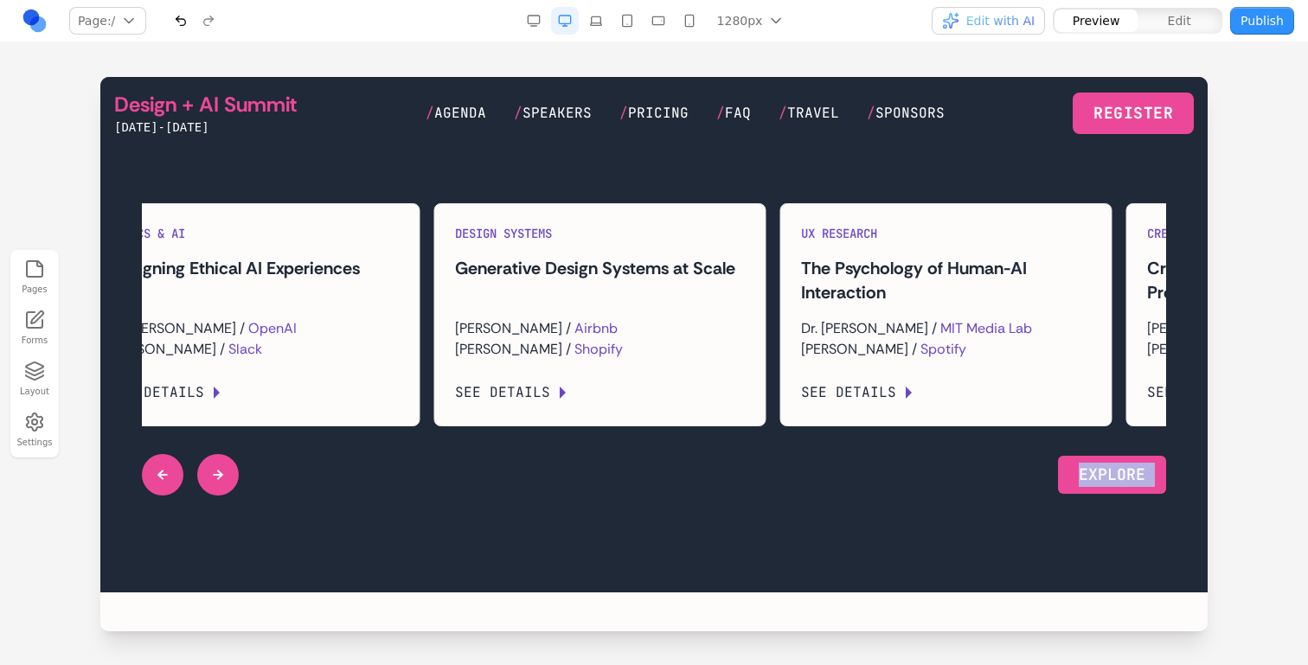
click at [157, 496] on button at bounding box center [163, 475] width 42 height 42
click at [157, 496] on div at bounding box center [190, 475] width 97 height 42
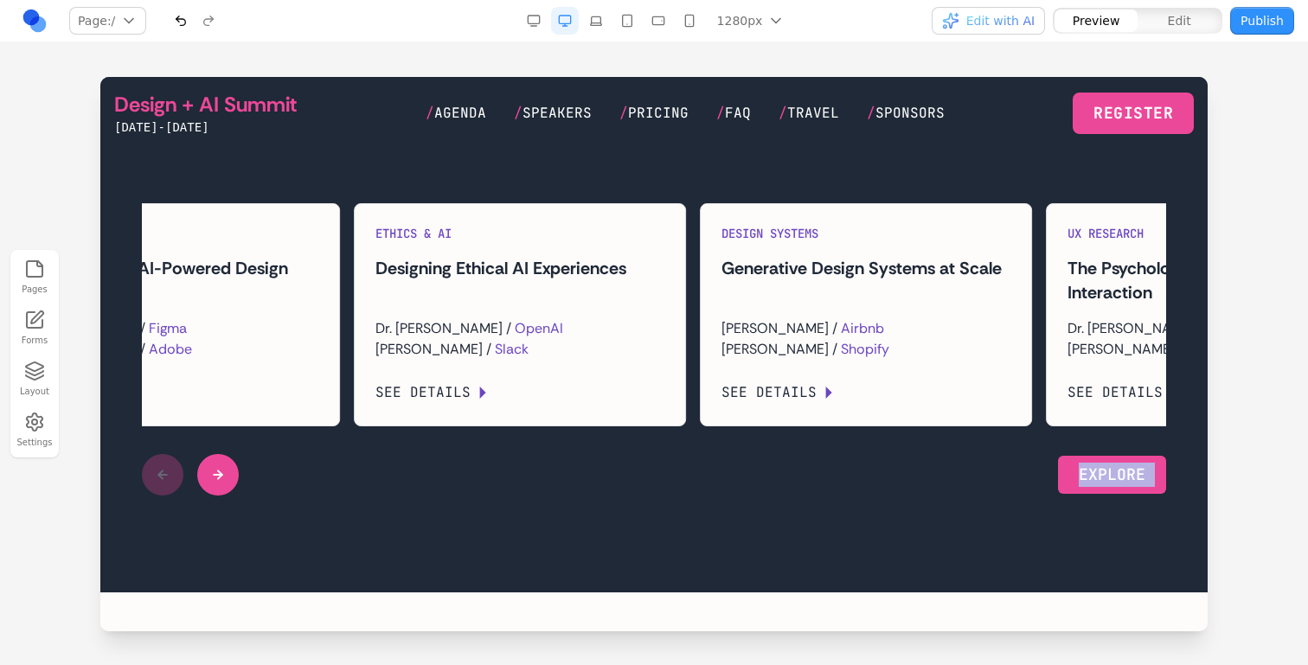
click at [157, 496] on div at bounding box center [190, 475] width 97 height 42
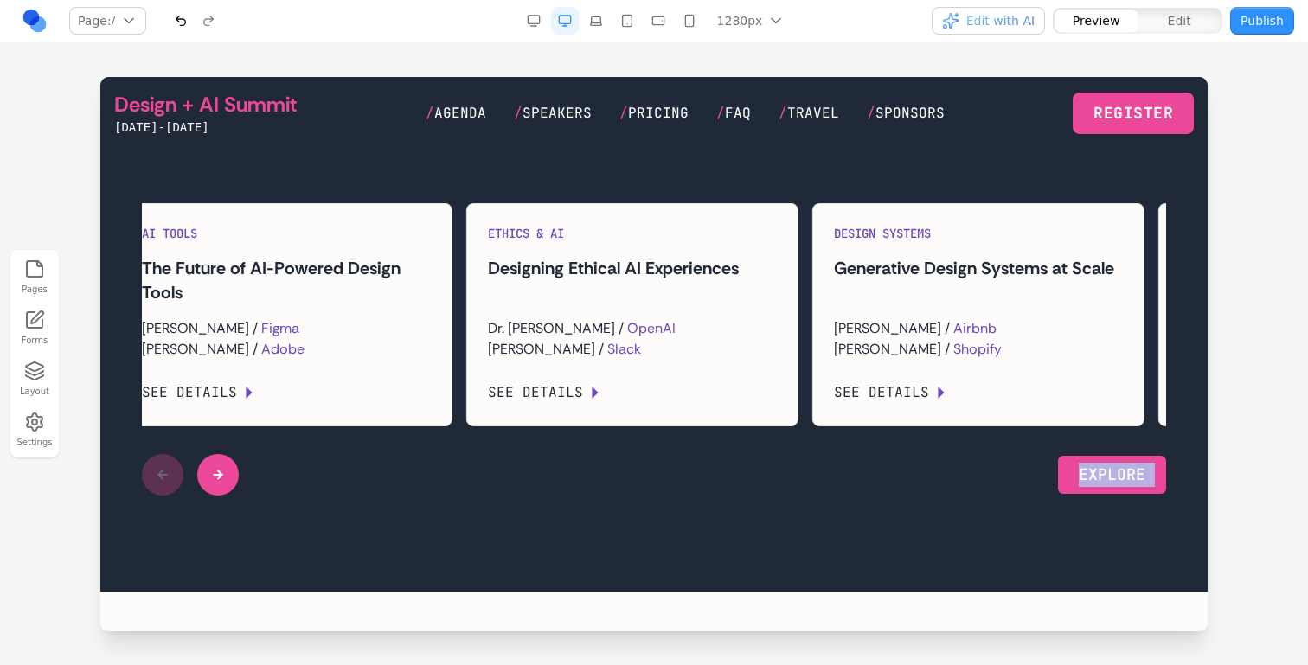
click at [157, 496] on div at bounding box center [190, 475] width 97 height 42
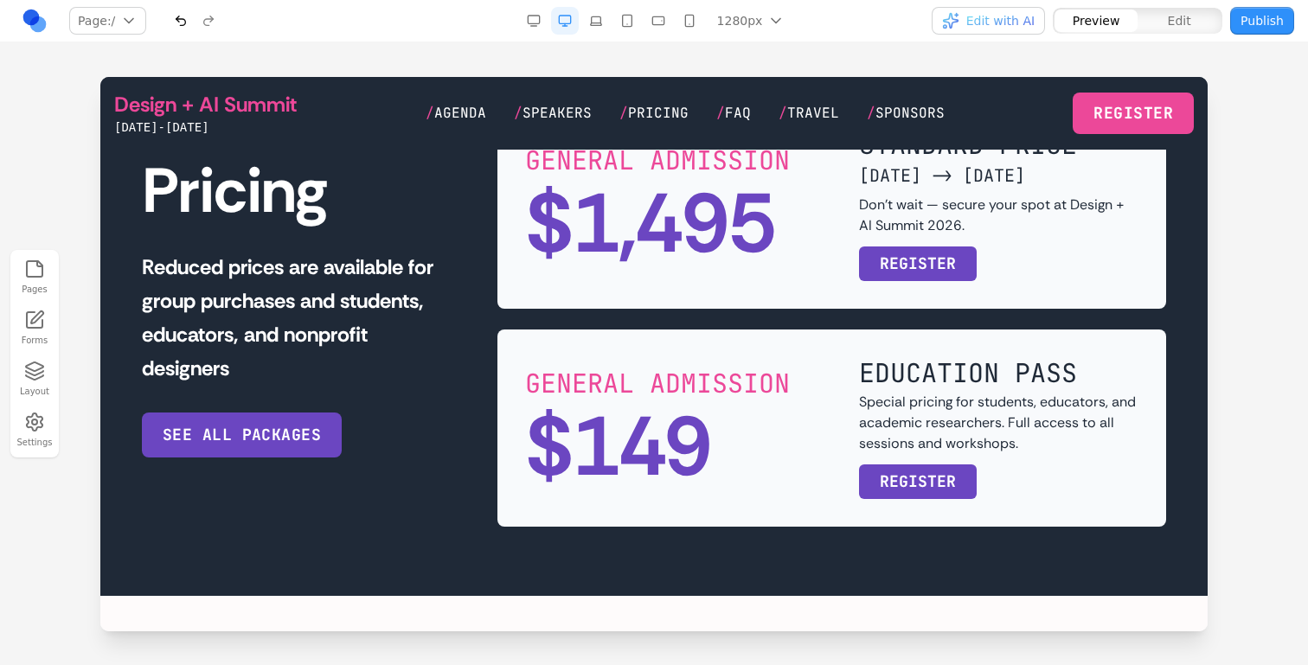
scroll to position [3585, 0]
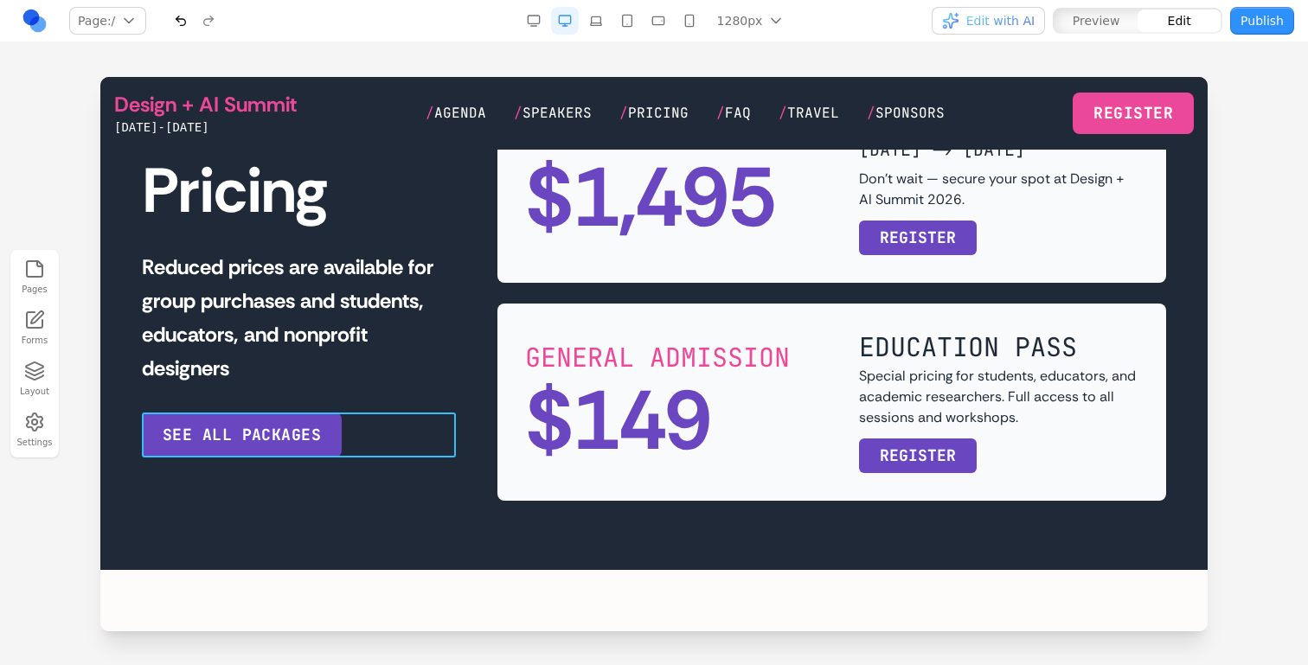
click at [340, 437] on div "SEE ALL PACKAGES" at bounding box center [299, 435] width 314 height 45
click at [207, 394] on button at bounding box center [207, 385] width 28 height 28
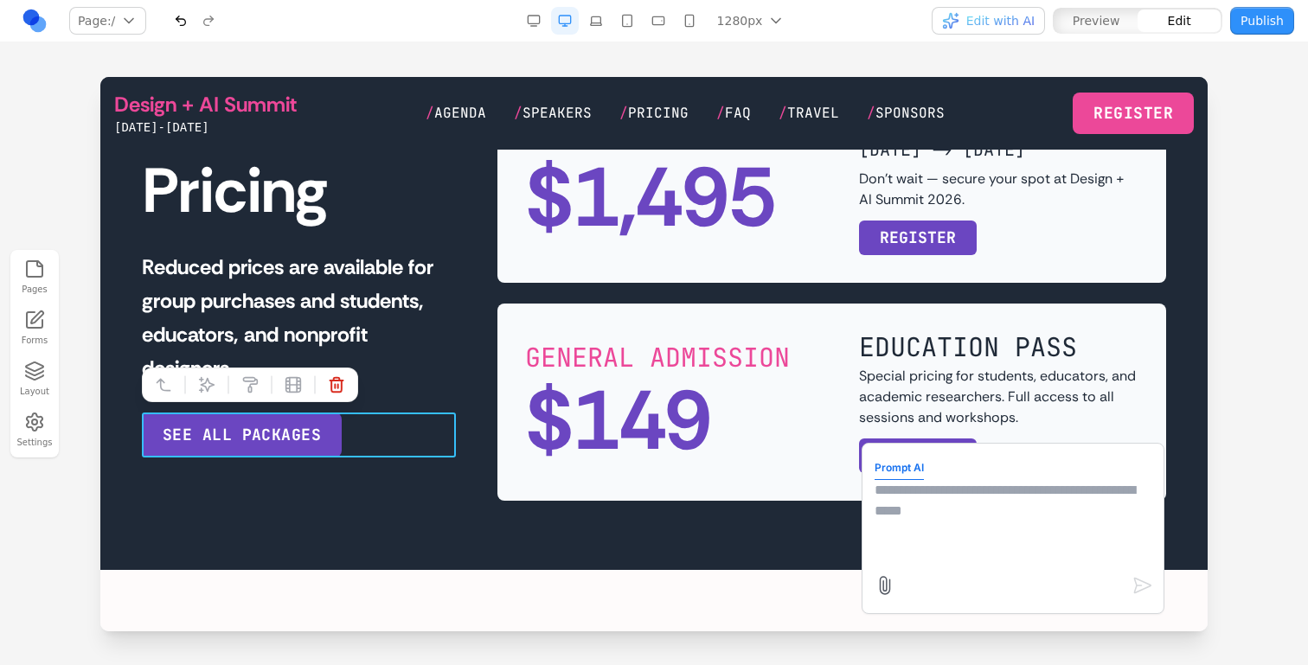
click at [928, 535] on textarea at bounding box center [1013, 523] width 277 height 87
type textarea "**********"
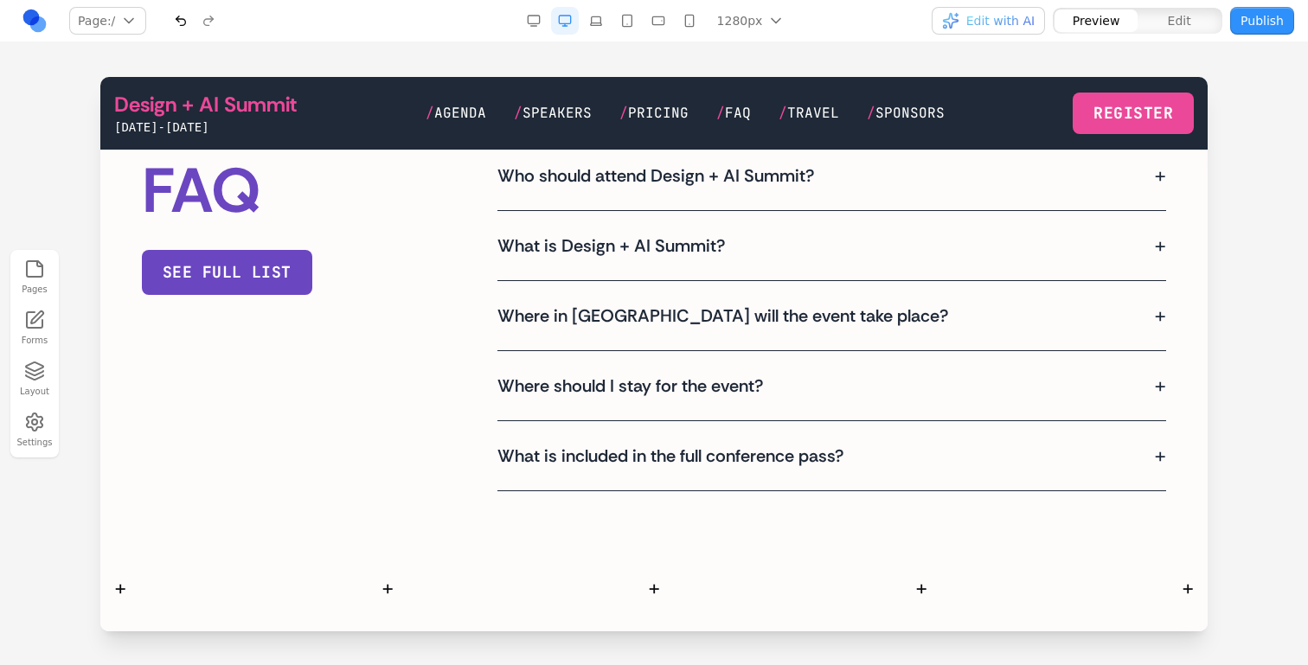
scroll to position [4072, 0]
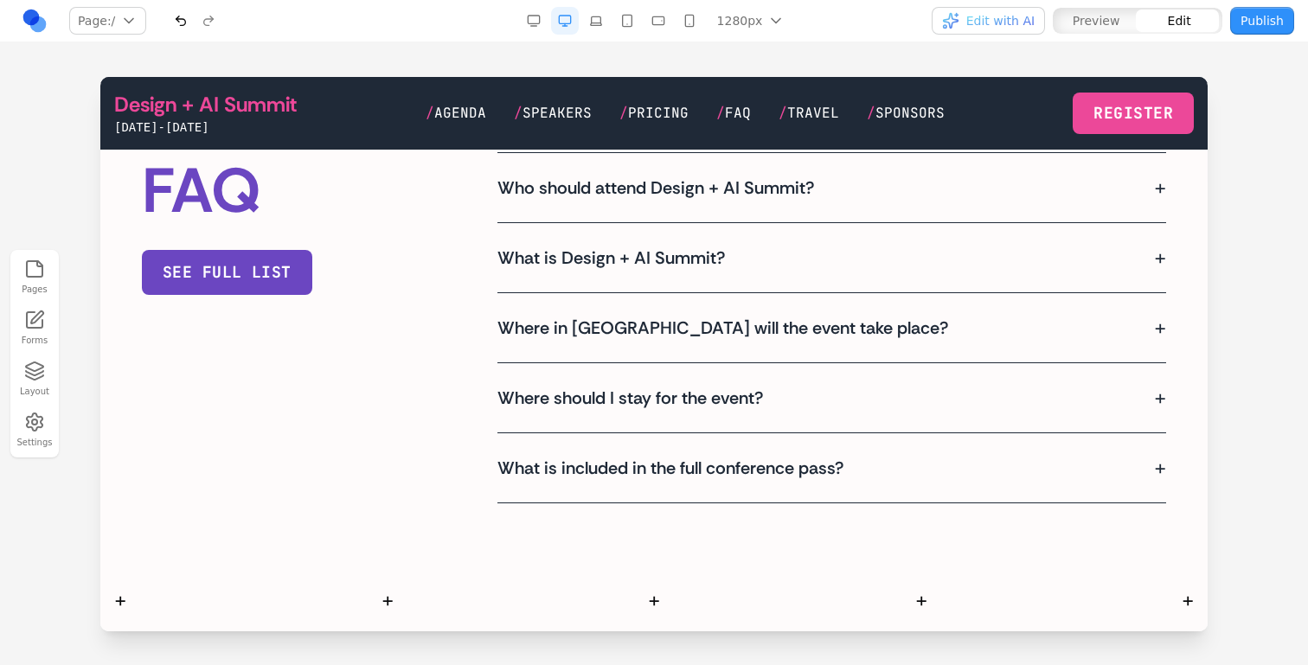
click at [333, 485] on div "FAQ see FULL LIST Who should attend Design + AI Summit? + This summit is design…" at bounding box center [654, 327] width 1024 height 351
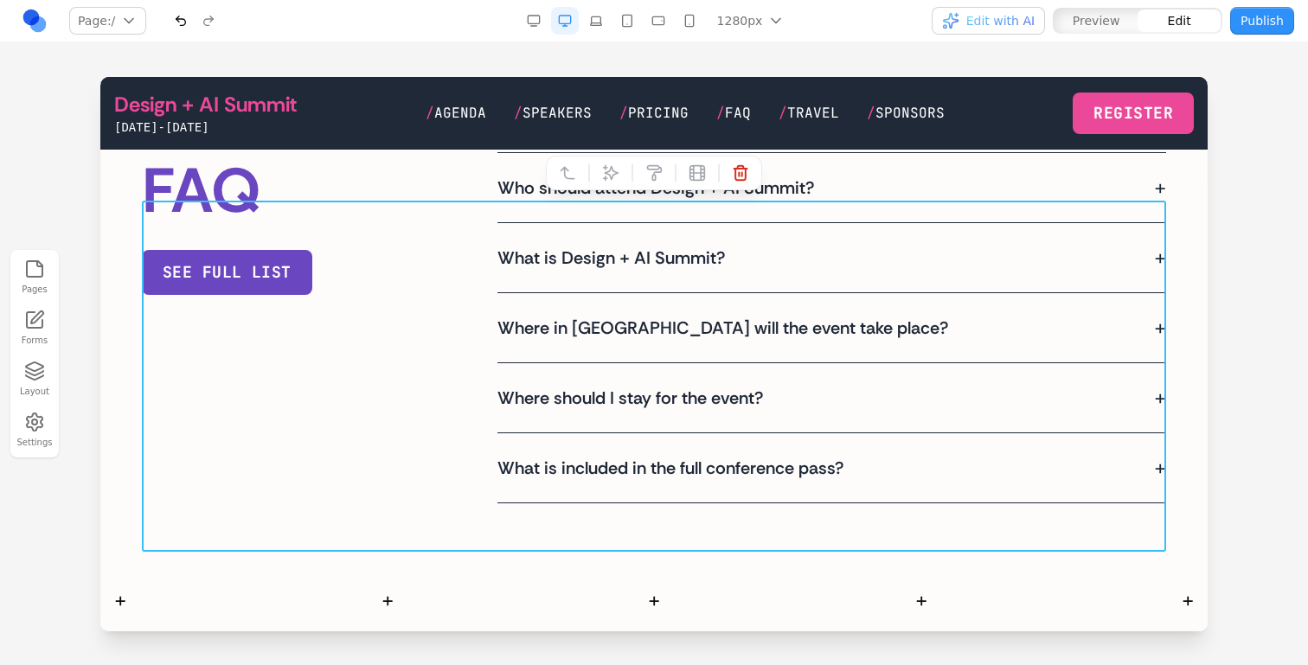
click at [492, 175] on section "FAQ see FULL LIST Who should attend Design + AI Summit? + This summit is design…" at bounding box center [653, 328] width 1107 height 490
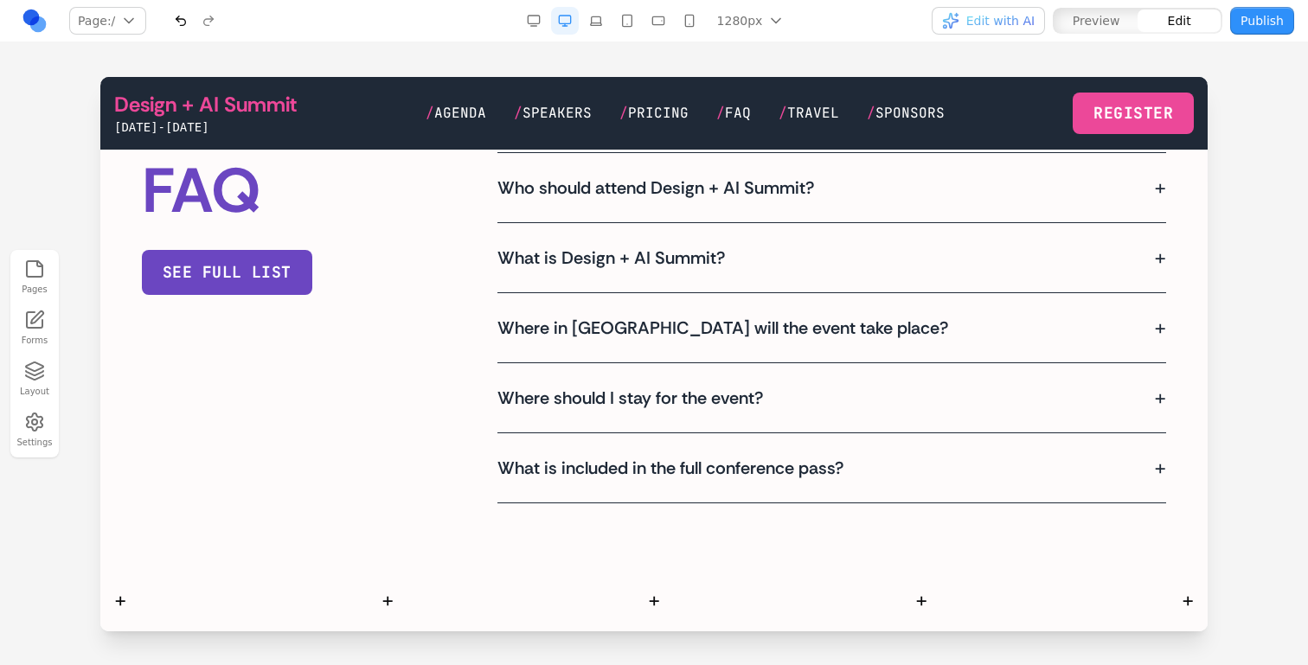
click at [1026, 29] on button "Edit with AI" at bounding box center [988, 21] width 113 height 28
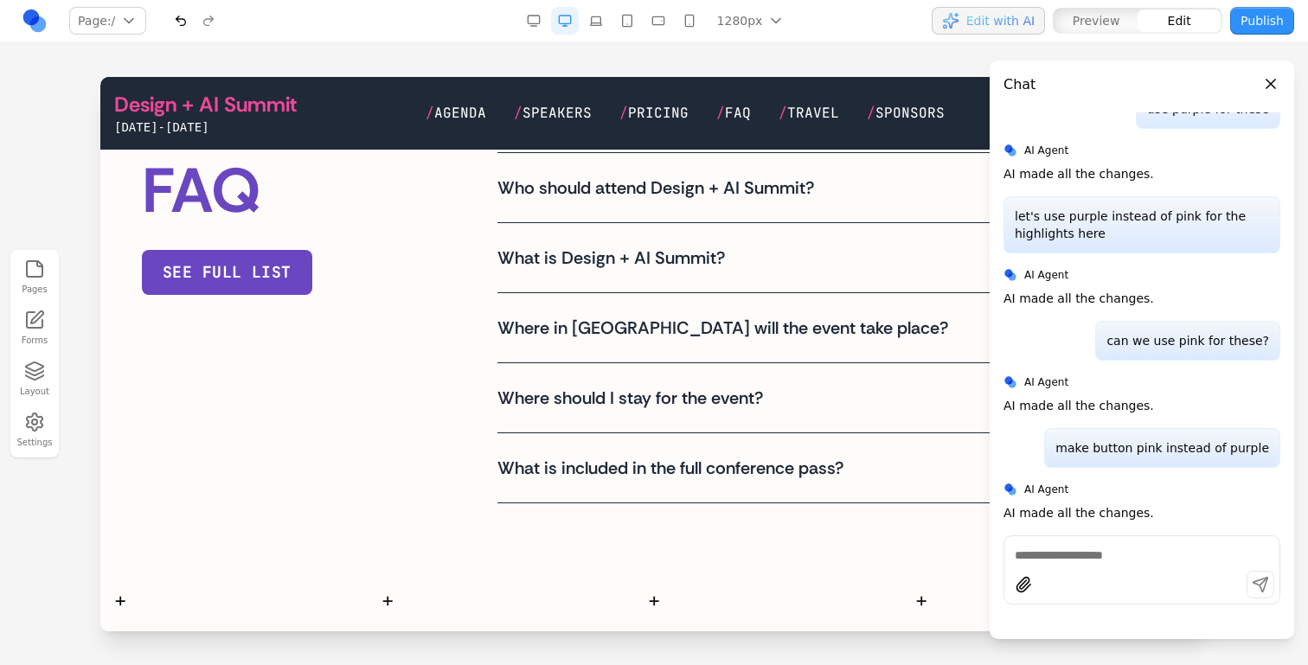
click at [1120, 542] on div at bounding box center [1142, 570] width 277 height 69
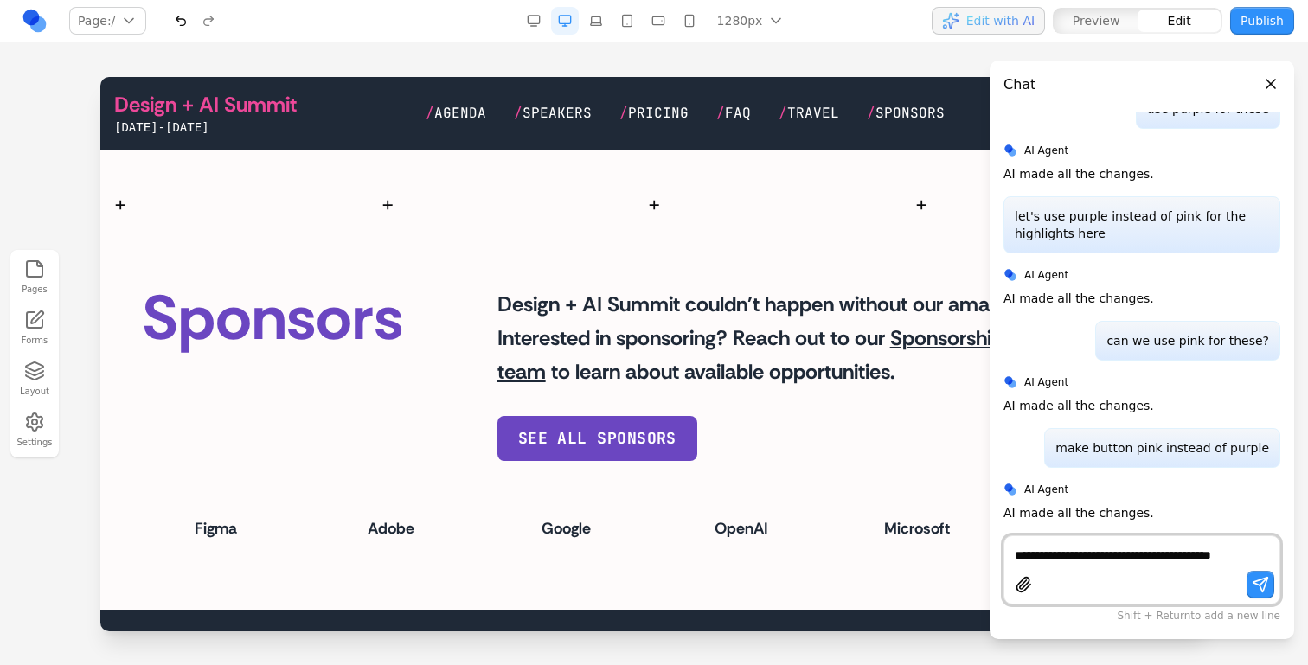
scroll to position [9253, 0]
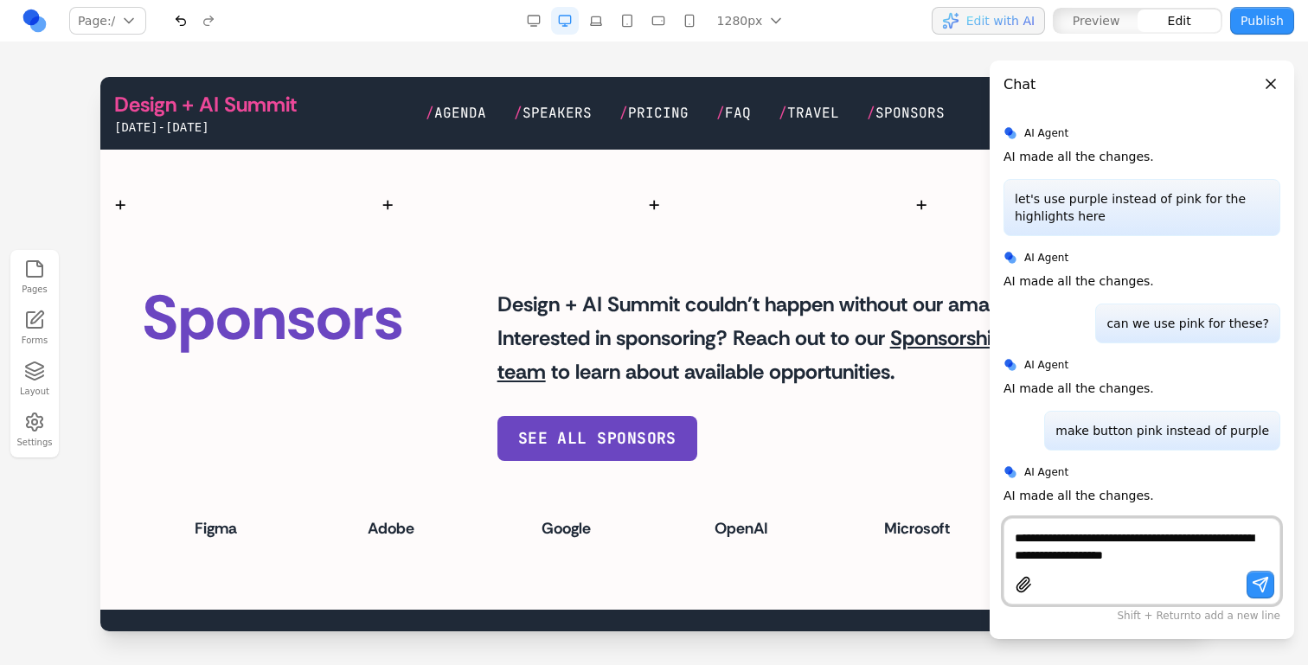
type textarea "**********"
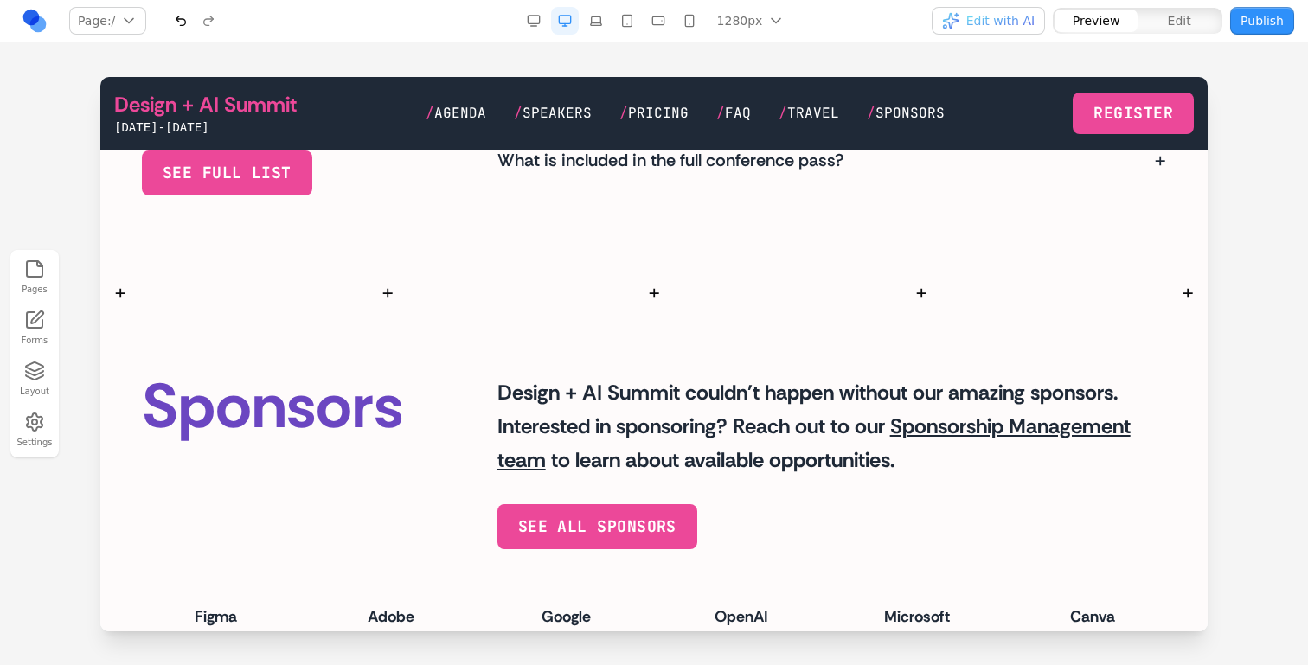
scroll to position [4110, 0]
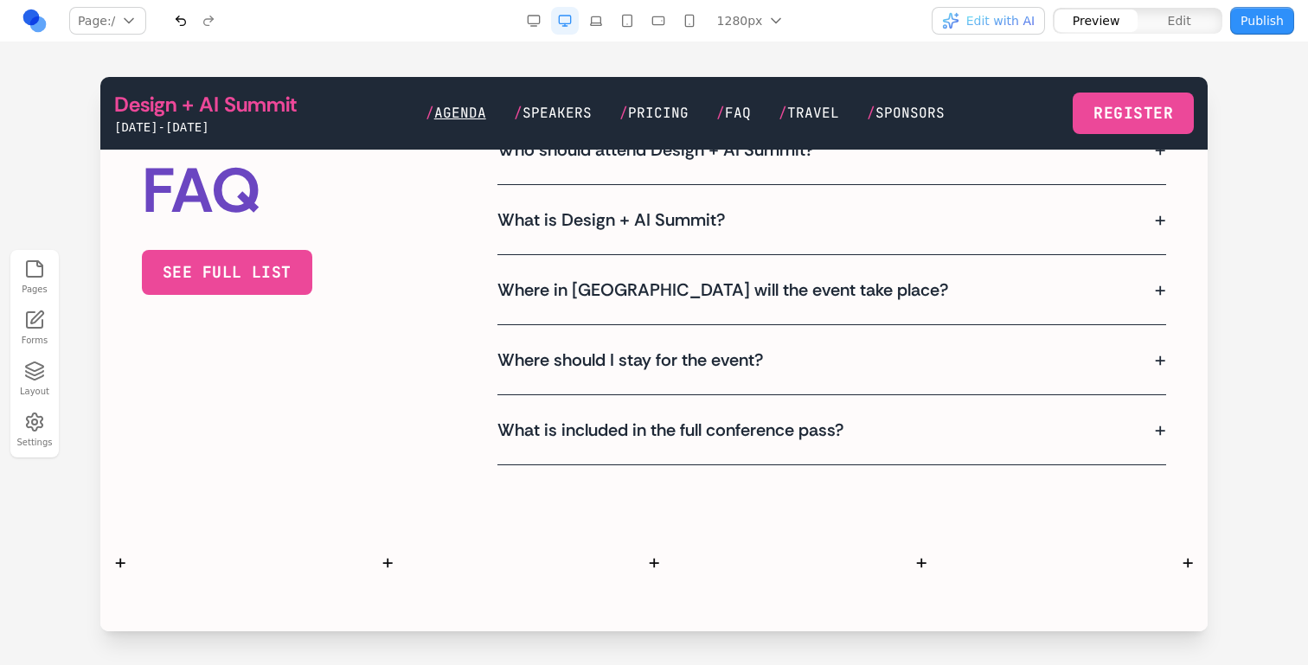
click at [486, 106] on span "Agenda" at bounding box center [460, 113] width 52 height 18
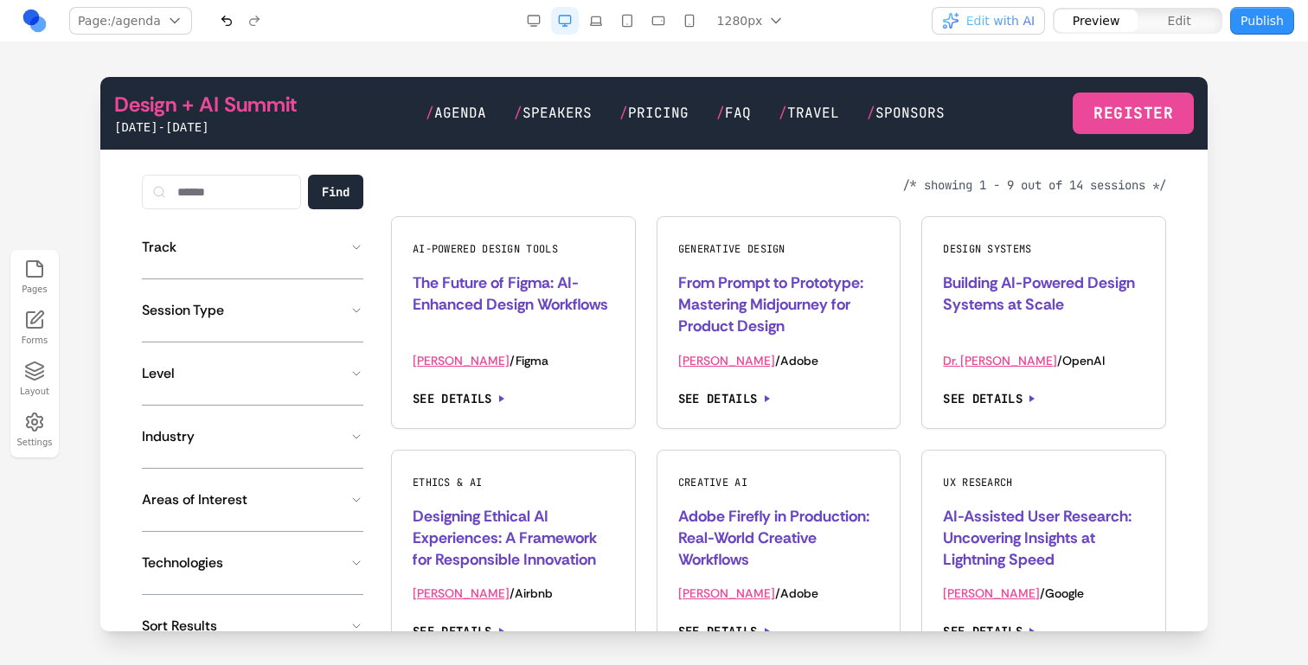
scroll to position [1223, 0]
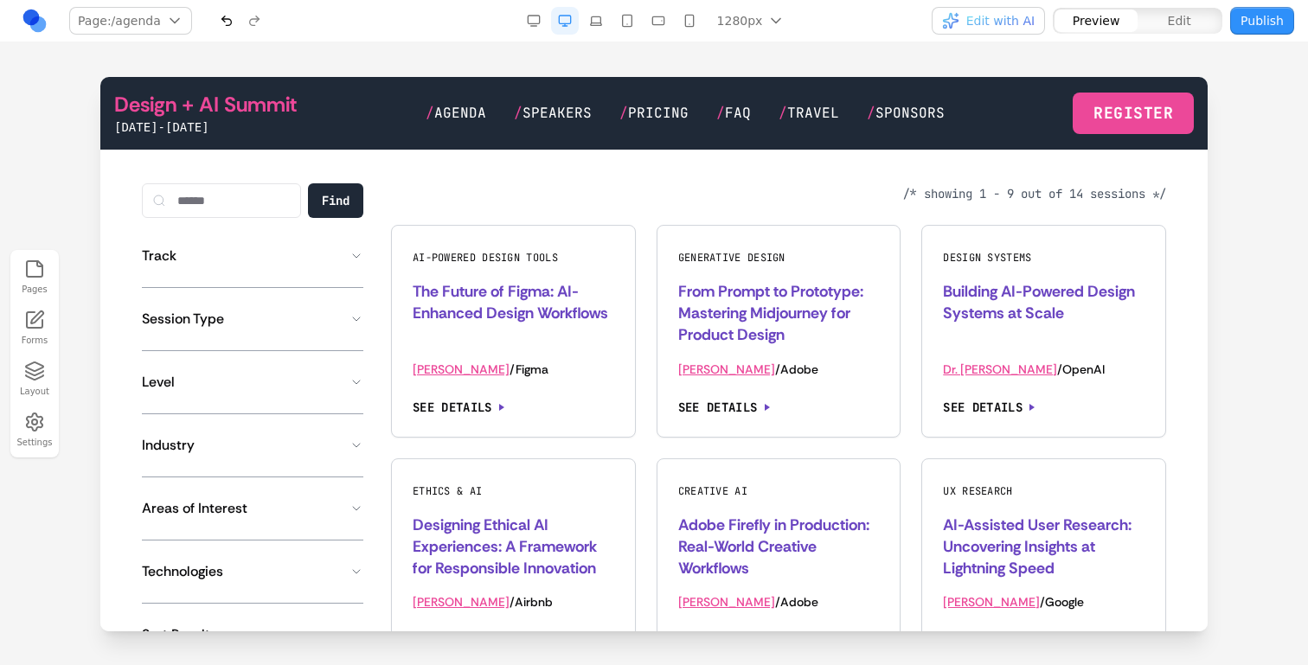
click at [318, 235] on div "Find Track AI Tools Creative AI Generative AI Design Systems Ethics & AI UX Res…" at bounding box center [252, 459] width 221 height 553
click at [315, 264] on button "Track" at bounding box center [252, 256] width 221 height 35
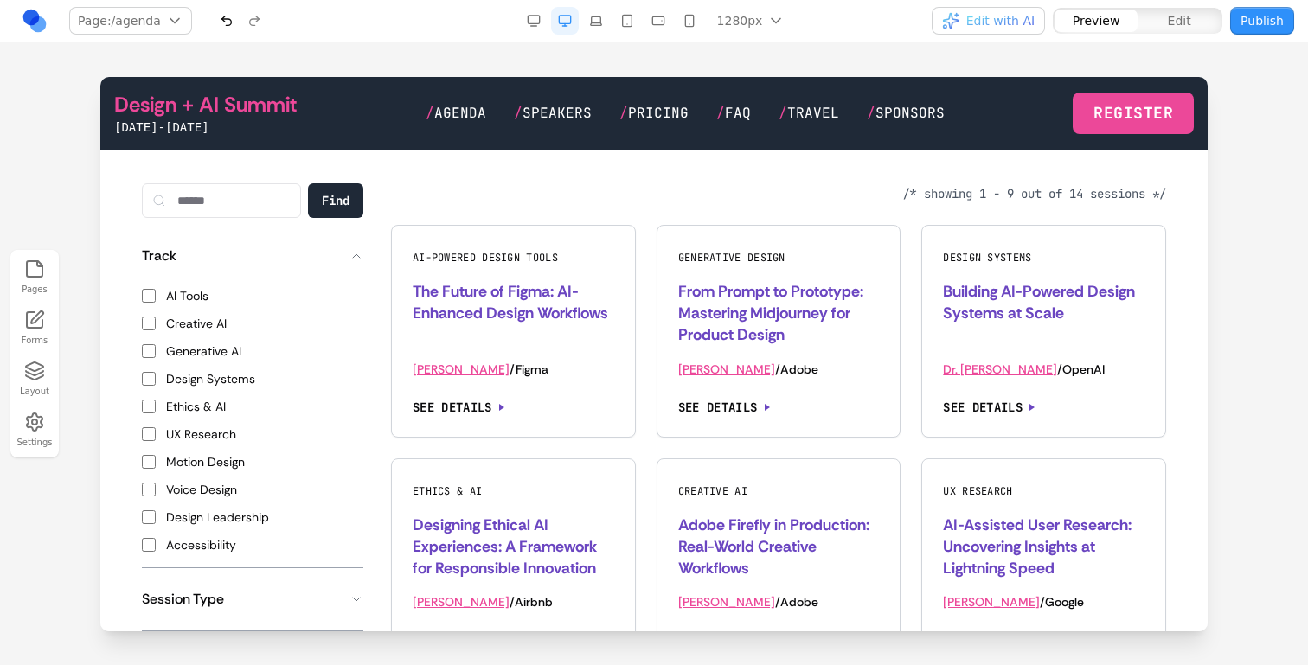
click at [315, 264] on button "Track" at bounding box center [252, 256] width 221 height 35
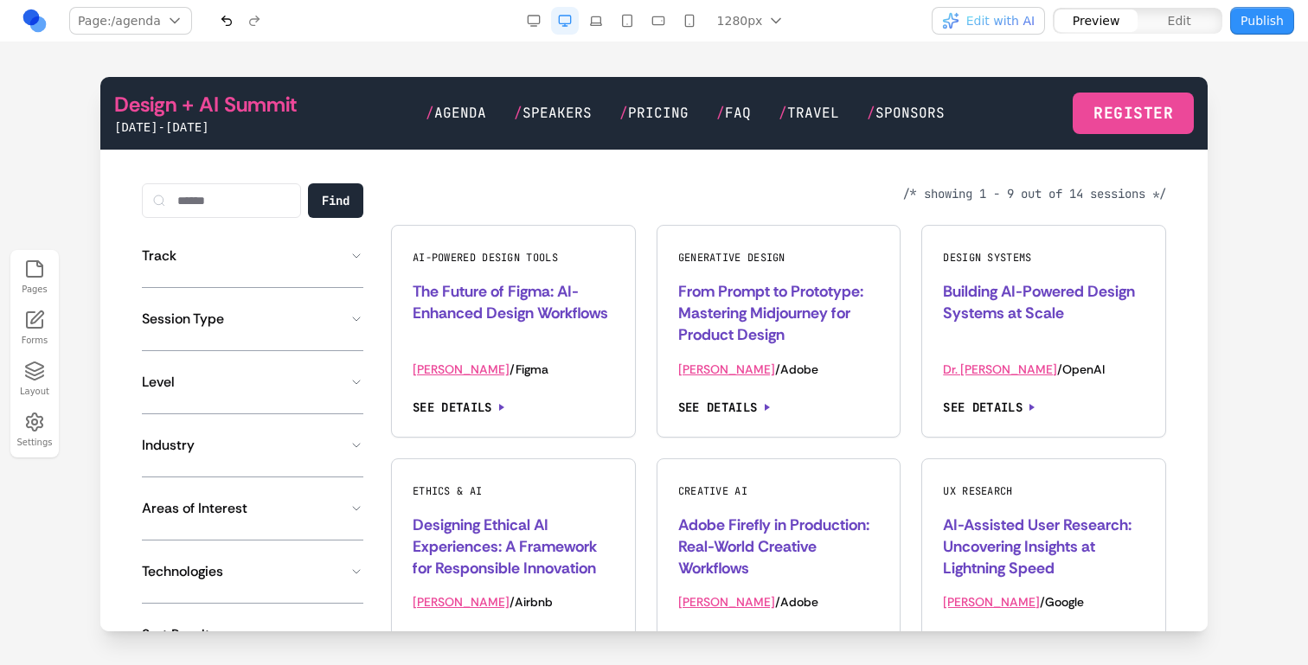
click at [260, 104] on link "Design + AI Summit" at bounding box center [205, 105] width 183 height 28
